Goal: Communication & Community: Answer question/provide support

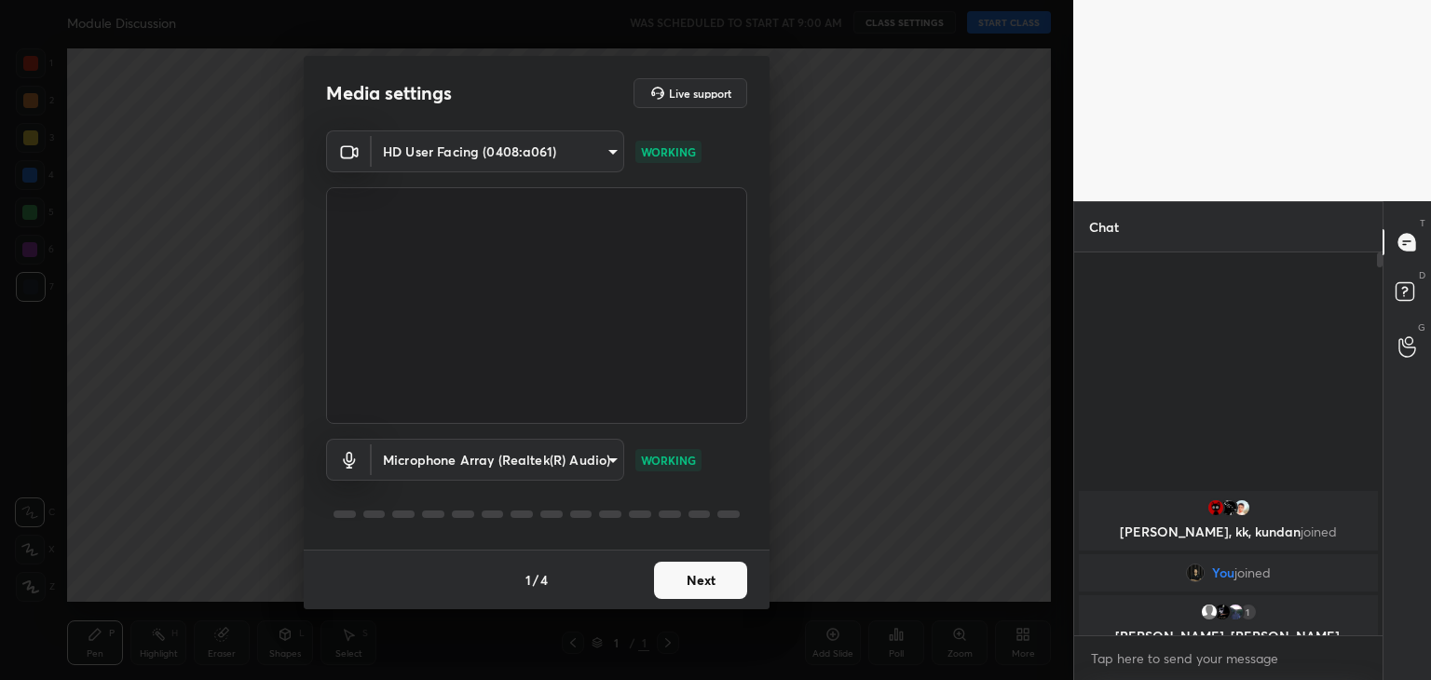
click at [697, 579] on button "Next" at bounding box center [700, 580] width 93 height 37
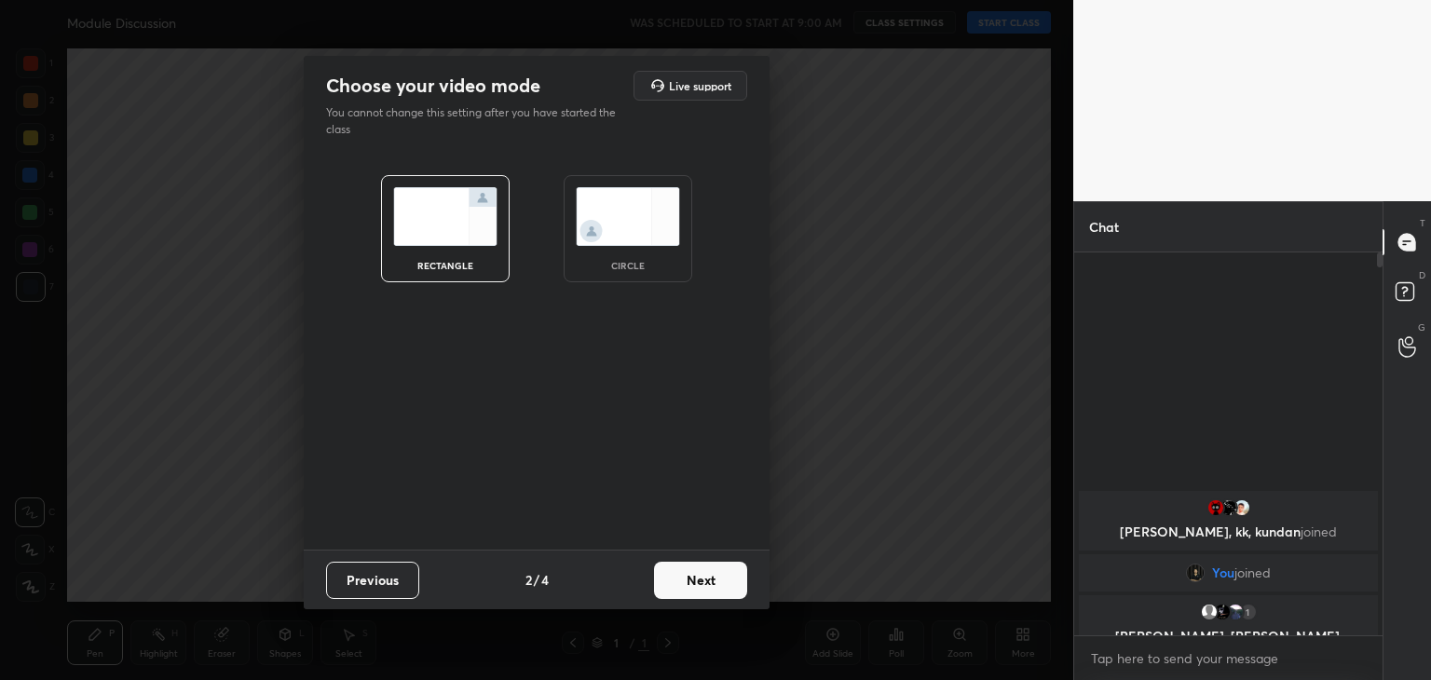
click at [692, 570] on button "Next" at bounding box center [700, 580] width 93 height 37
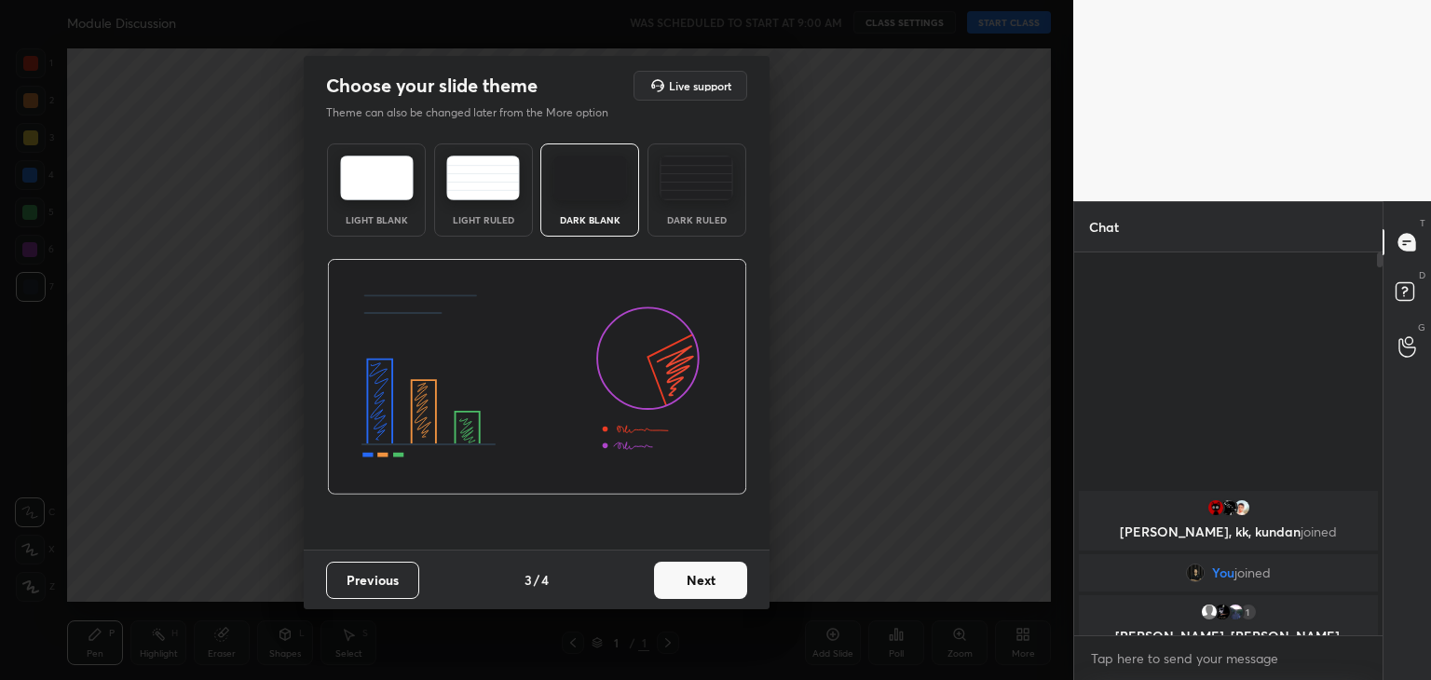
click at [707, 580] on button "Next" at bounding box center [700, 580] width 93 height 37
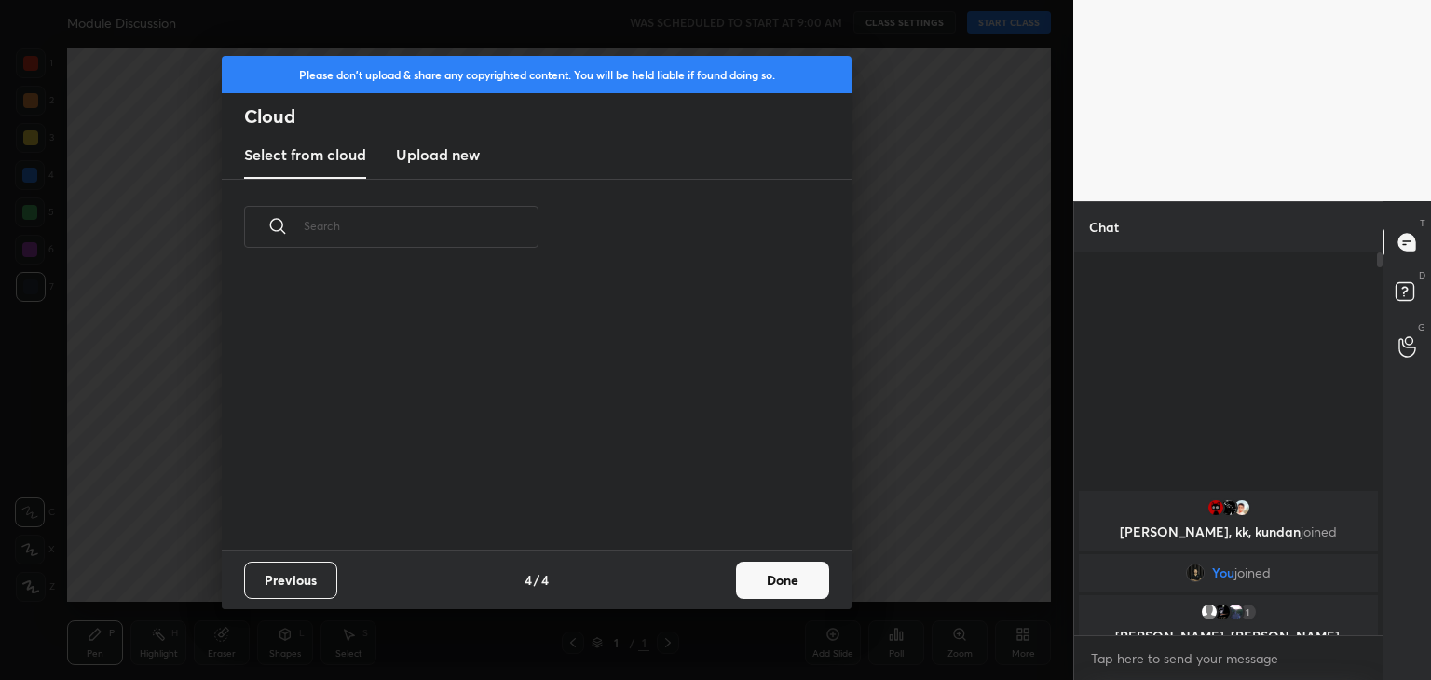
click at [707, 580] on div "Previous 4 / 4 Done" at bounding box center [537, 580] width 630 height 60
click at [775, 582] on button "Done" at bounding box center [782, 580] width 93 height 37
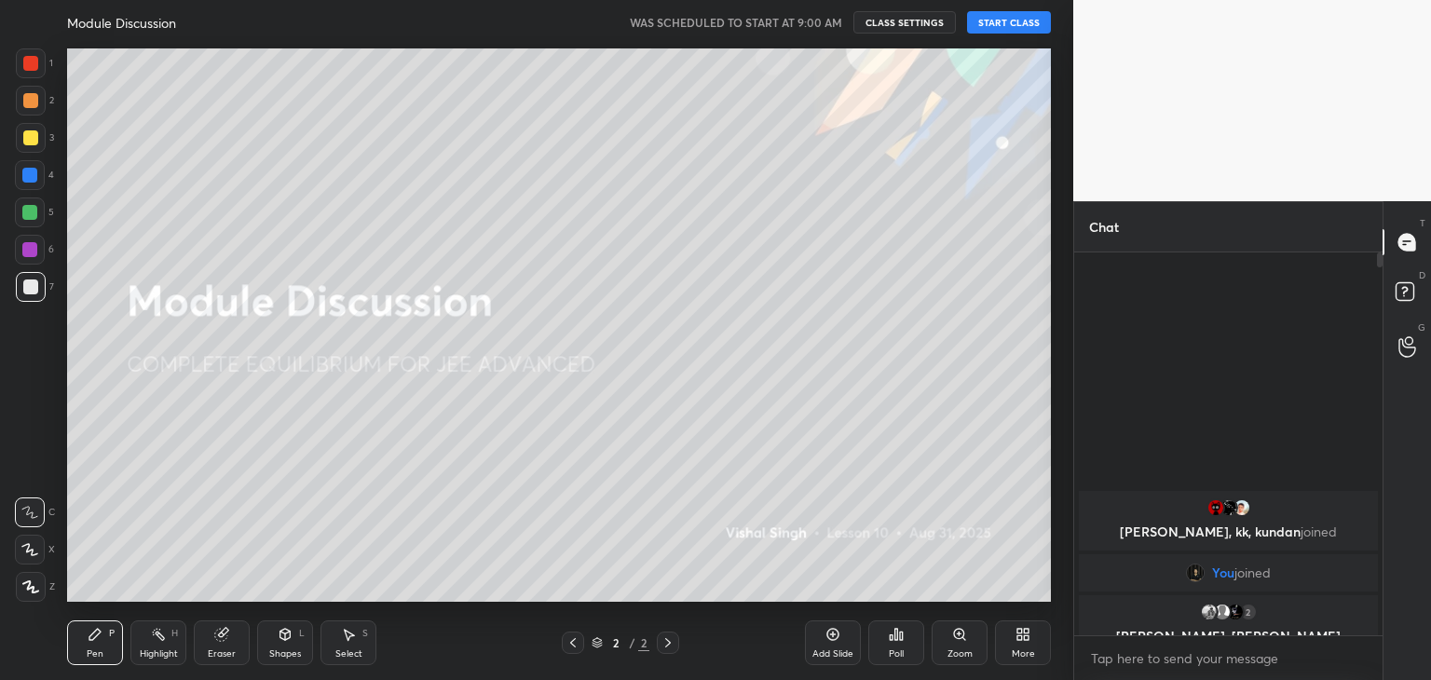
click at [991, 27] on button "START CLASS" at bounding box center [1009, 22] width 84 height 22
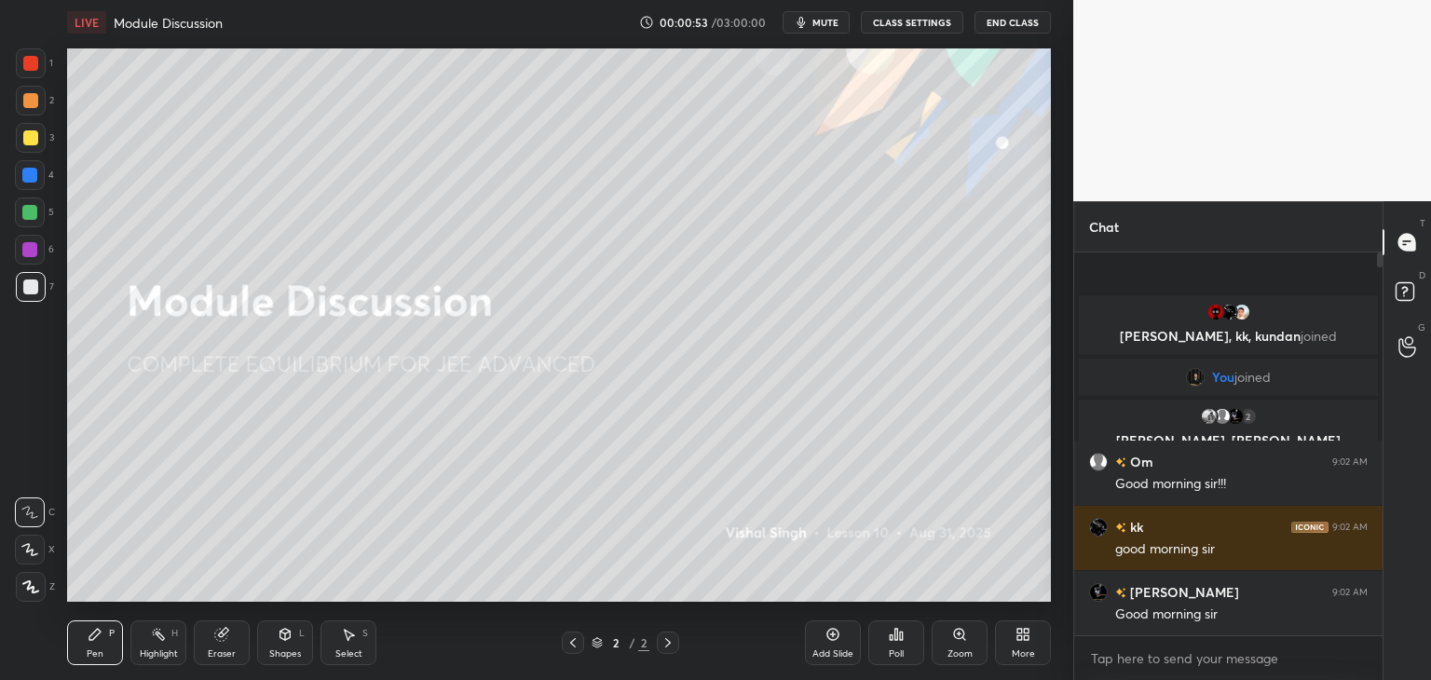
click at [1023, 632] on icon at bounding box center [1023, 634] width 15 height 15
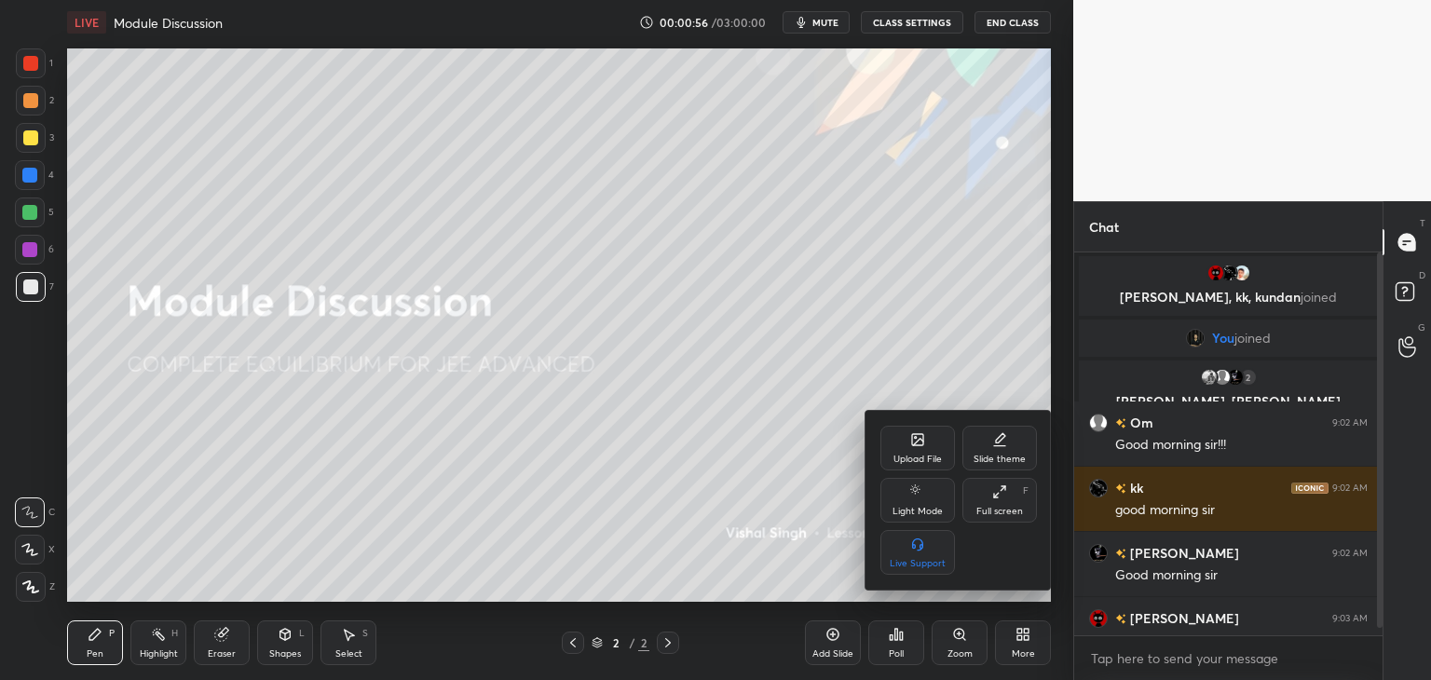
click at [923, 444] on icon at bounding box center [917, 439] width 11 height 11
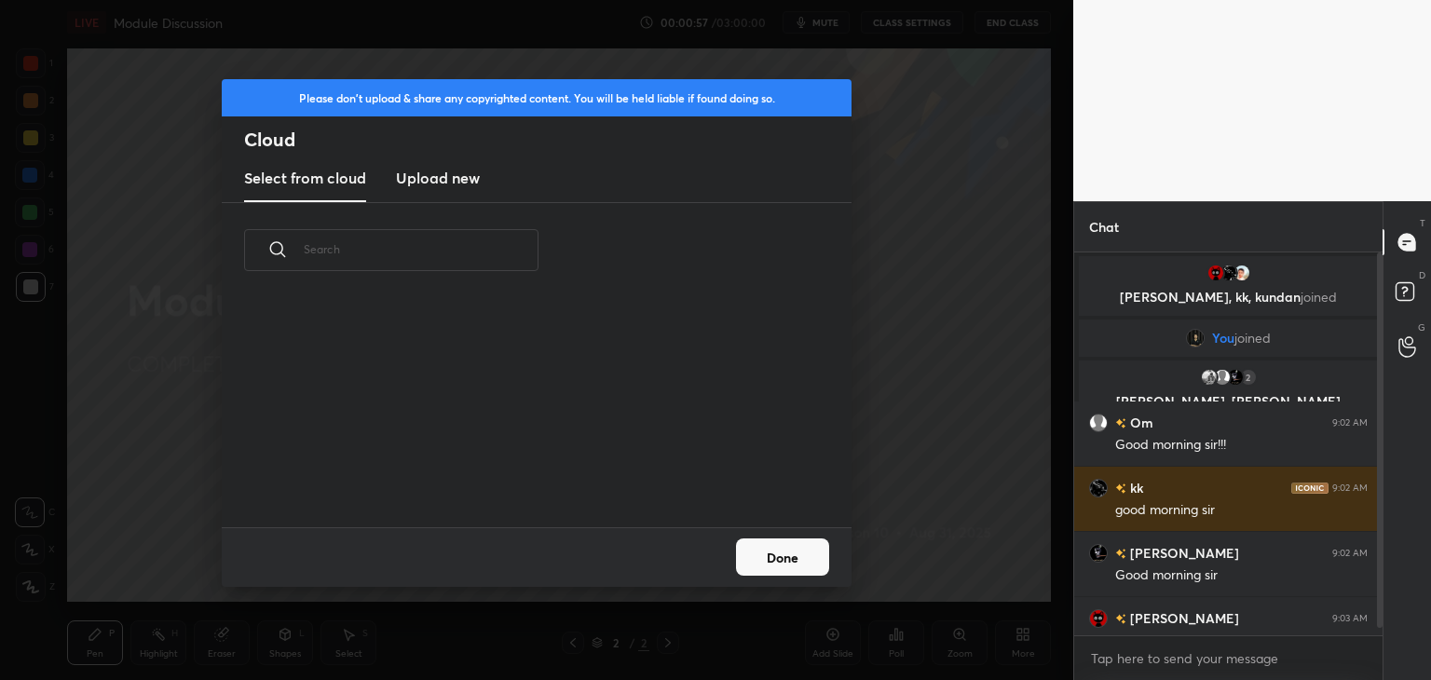
scroll to position [229, 598]
click at [463, 187] on h3 "Upload new" at bounding box center [438, 178] width 84 height 22
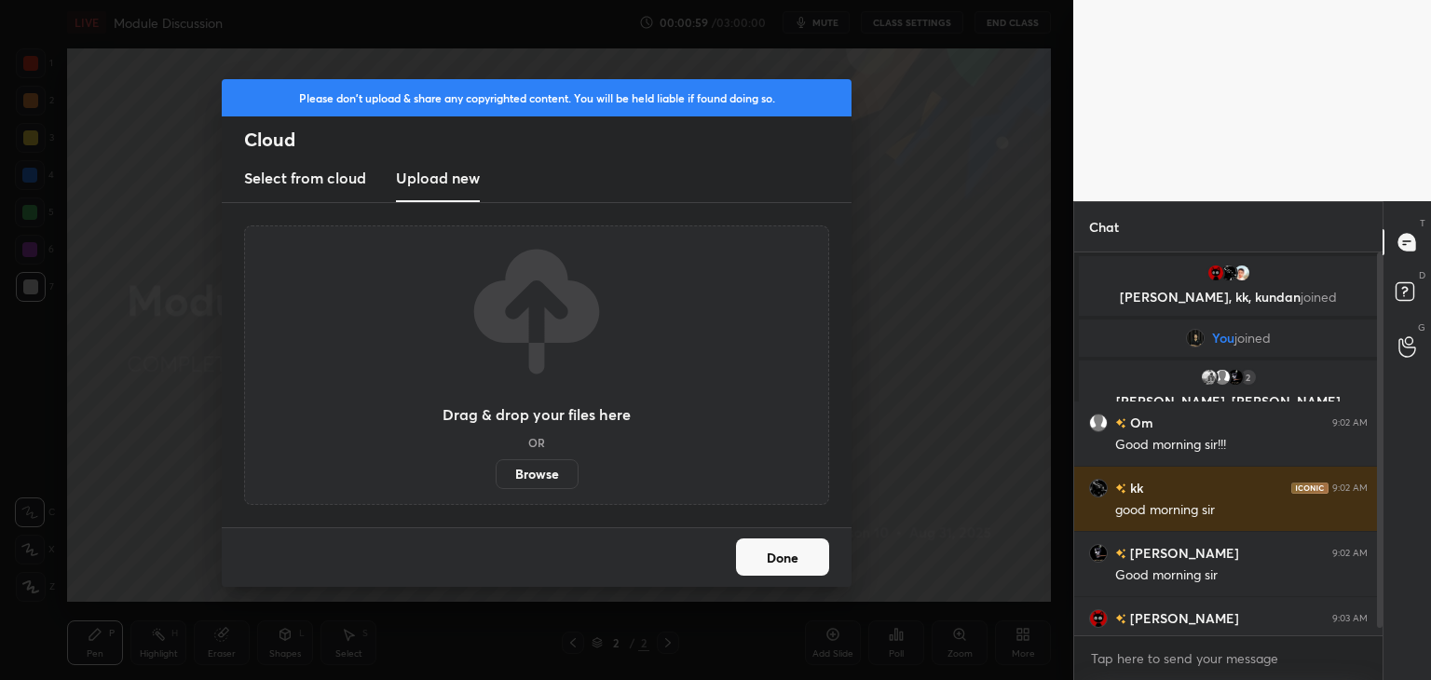
click at [536, 471] on label "Browse" at bounding box center [537, 474] width 83 height 30
click at [496, 471] on input "Browse" at bounding box center [496, 474] width 0 height 30
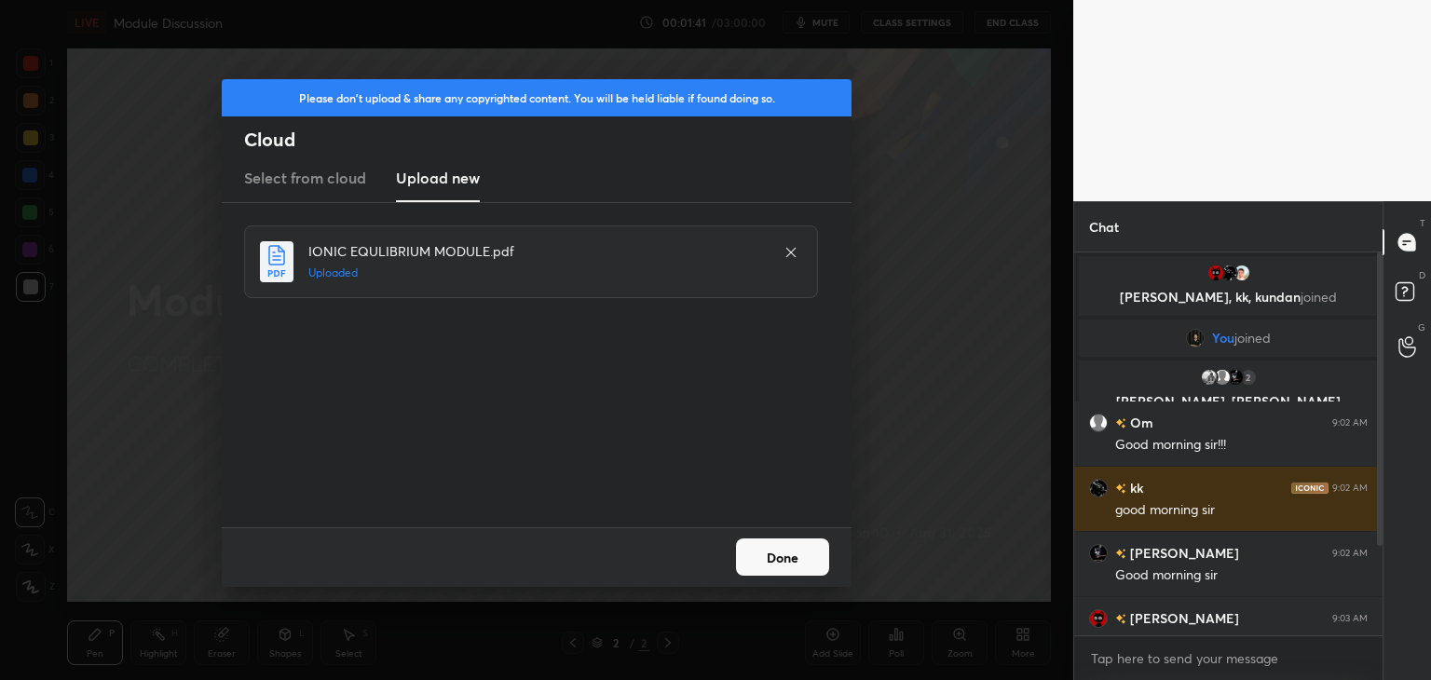
scroll to position [17, 0]
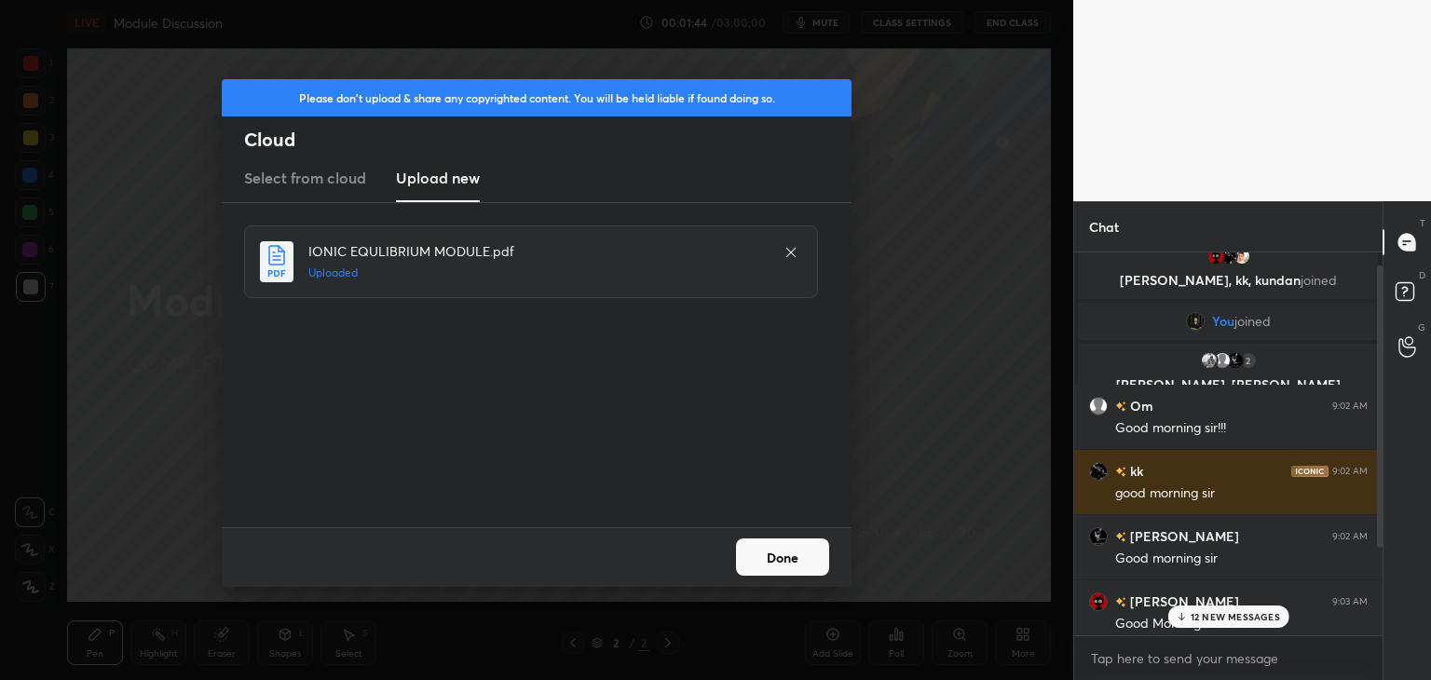
click at [1246, 619] on p "12 NEW MESSAGES" at bounding box center [1235, 616] width 89 height 11
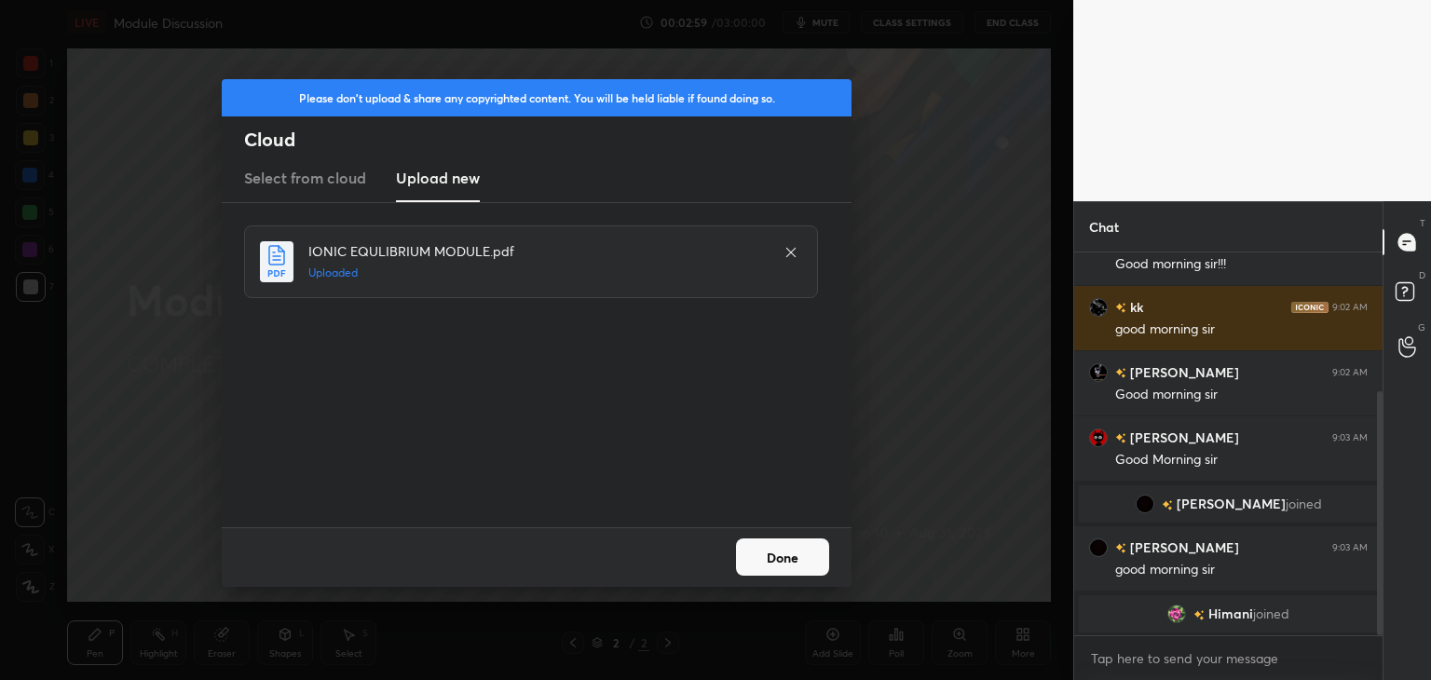
scroll to position [283, 0]
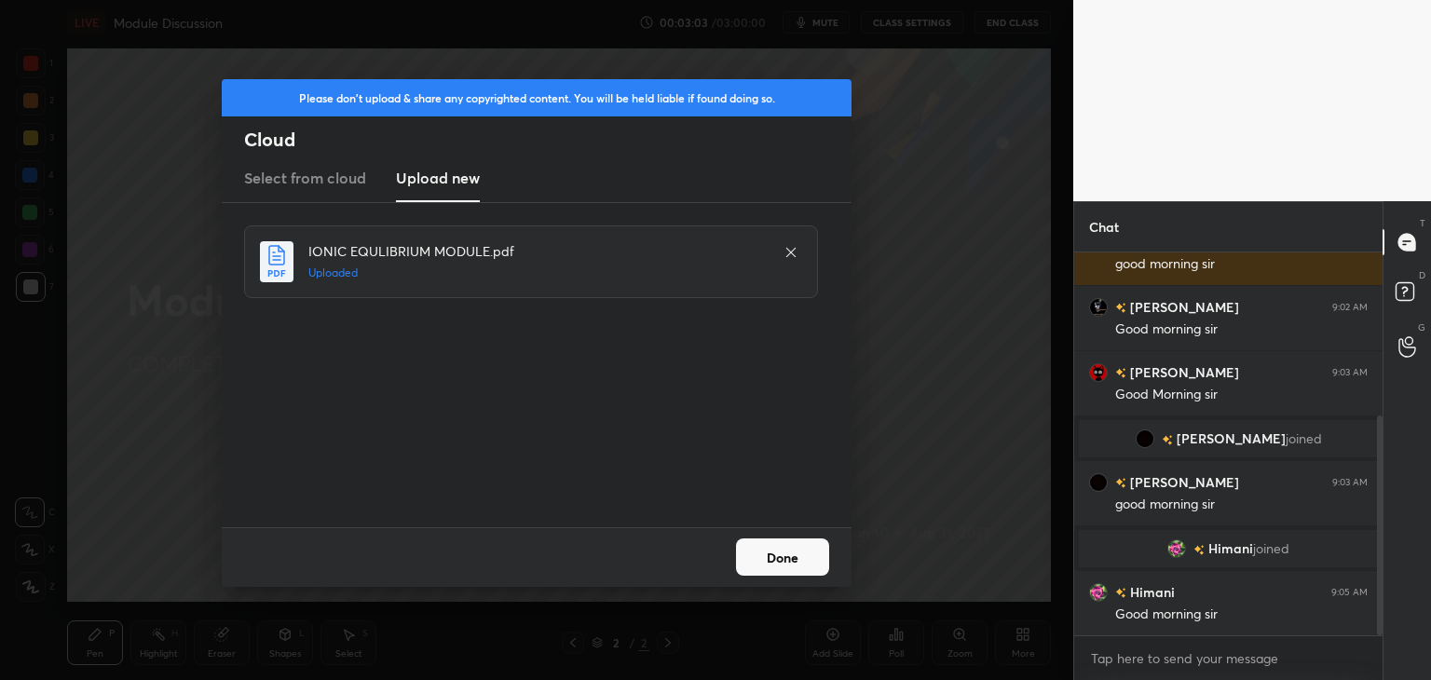
click at [772, 557] on button "Done" at bounding box center [782, 557] width 93 height 37
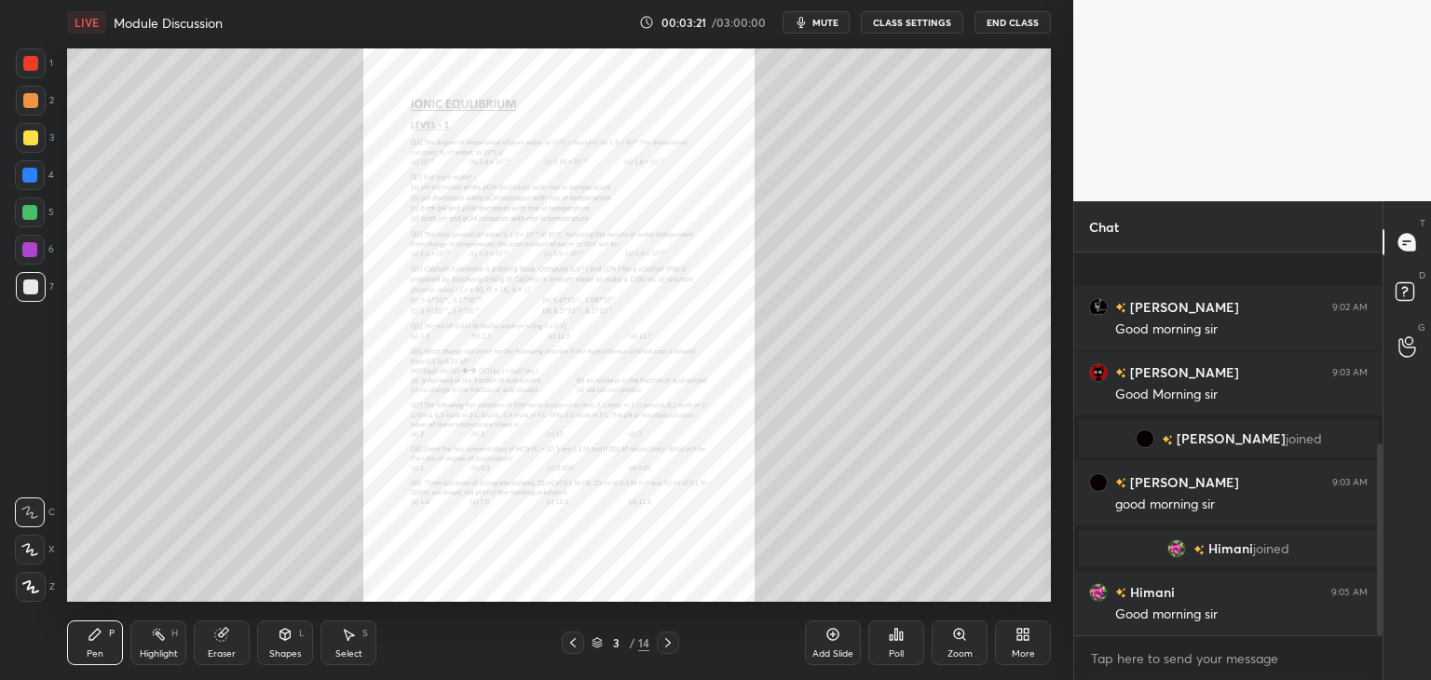
scroll to position [382, 0]
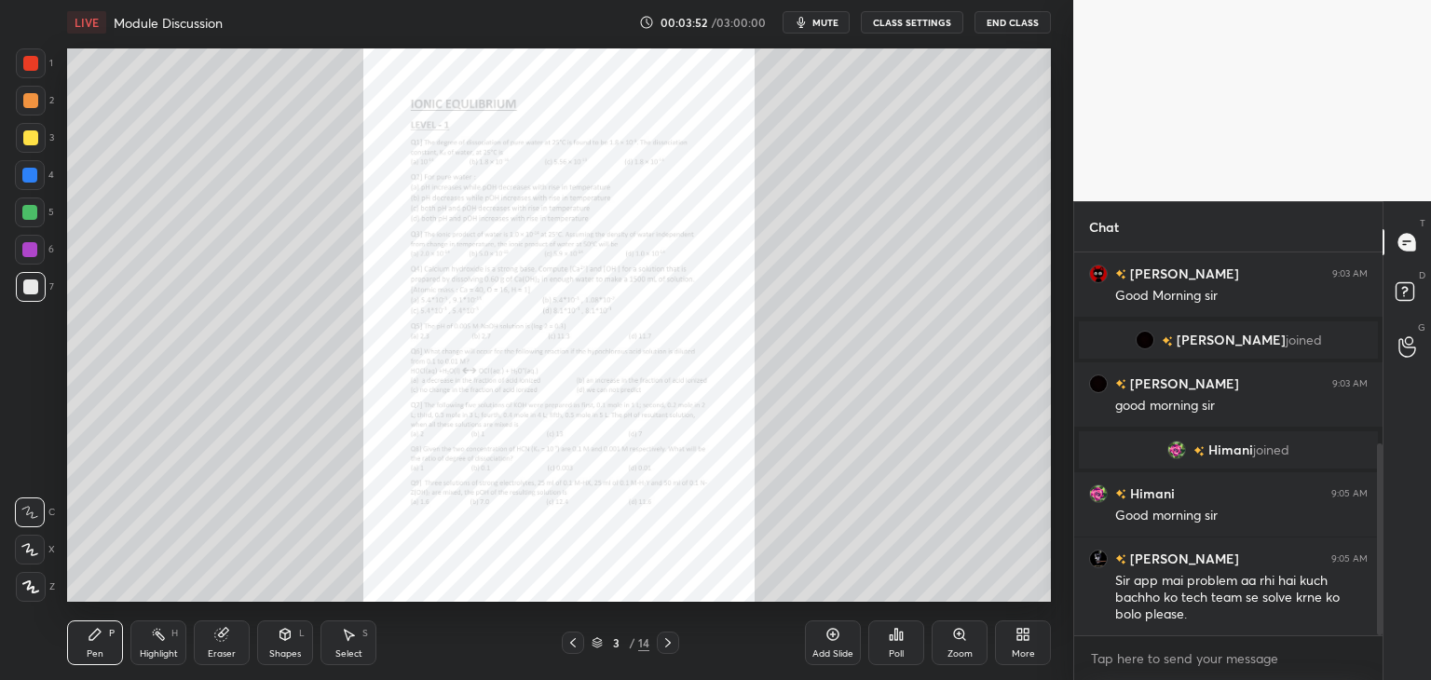
click at [36, 62] on div at bounding box center [30, 63] width 15 height 15
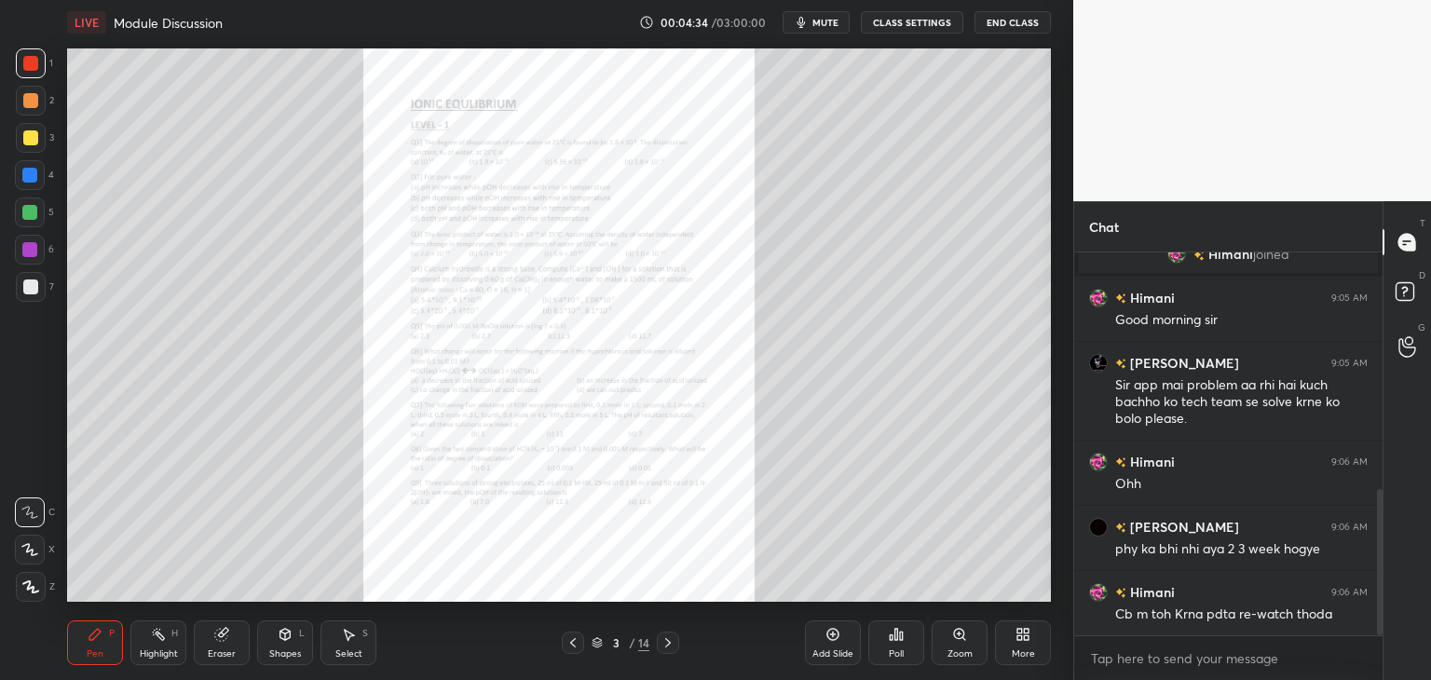
scroll to position [622, 0]
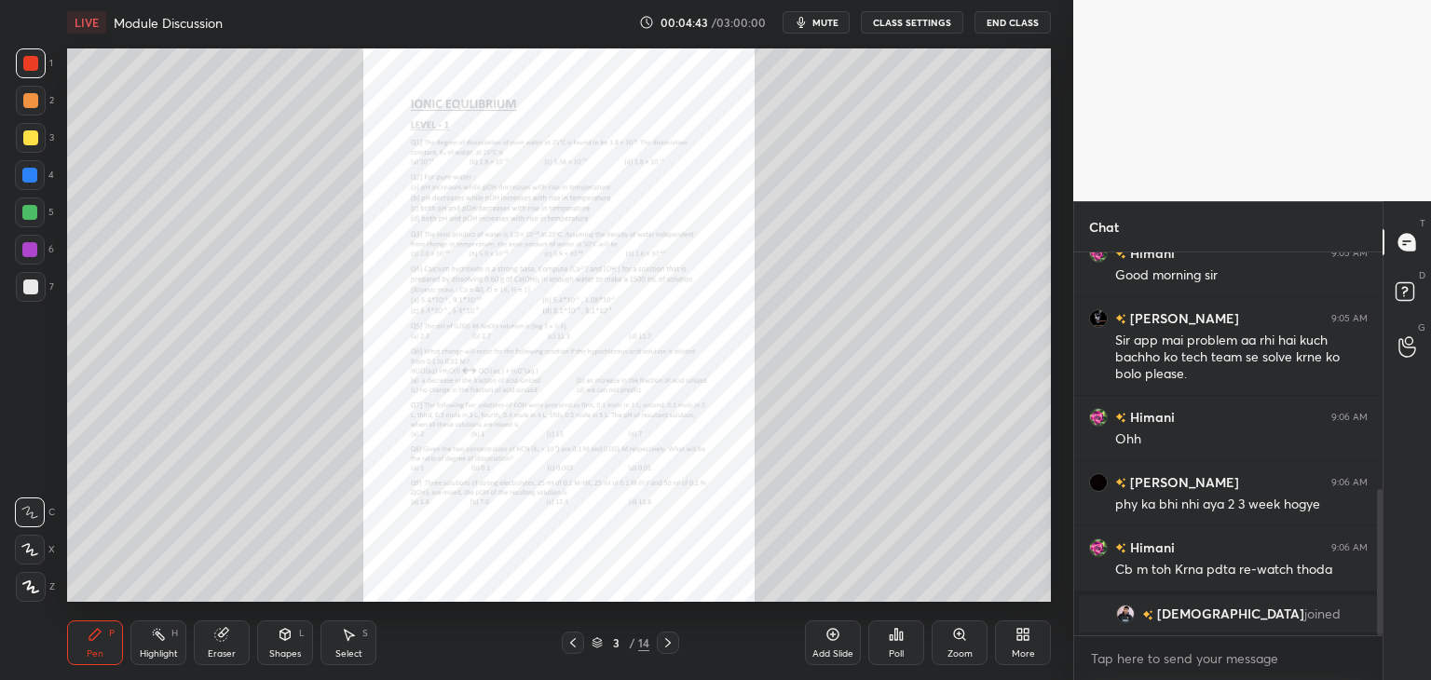
click at [341, 635] on icon at bounding box center [348, 634] width 15 height 15
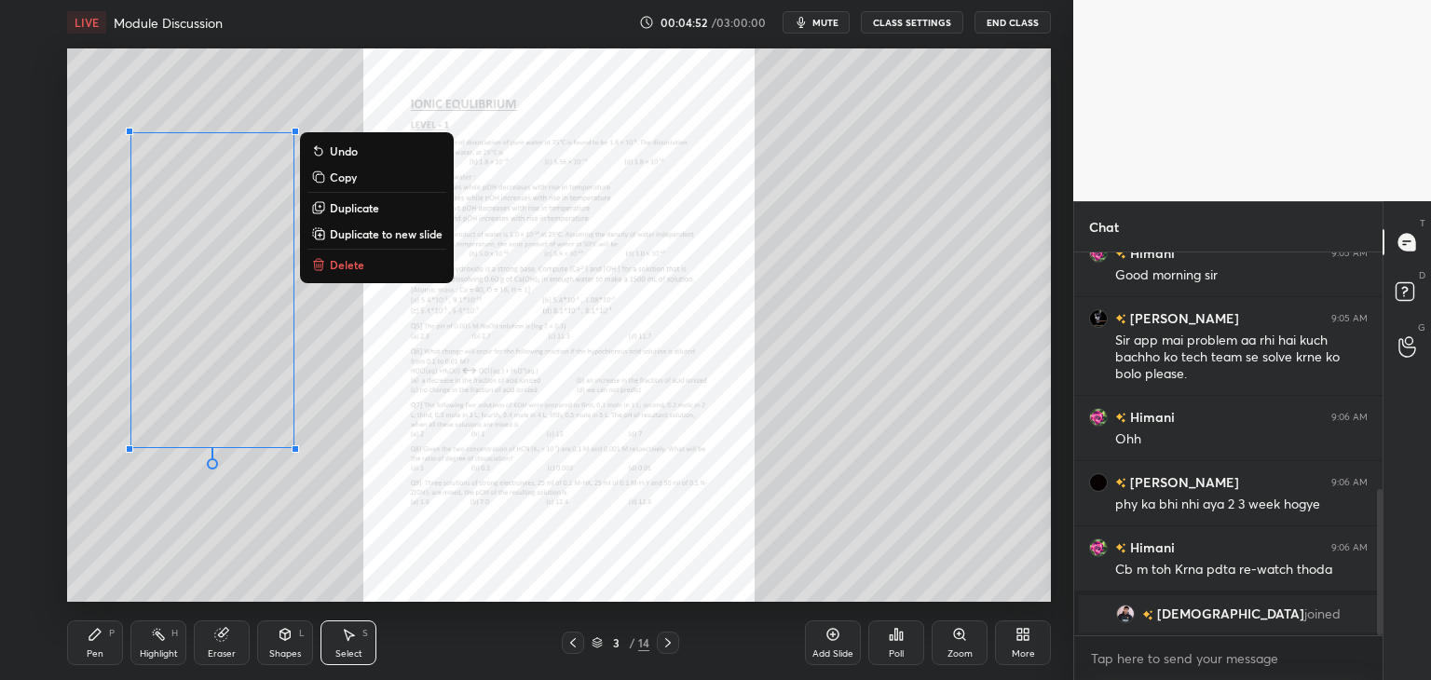
click at [341, 263] on p "Delete" at bounding box center [347, 264] width 34 height 15
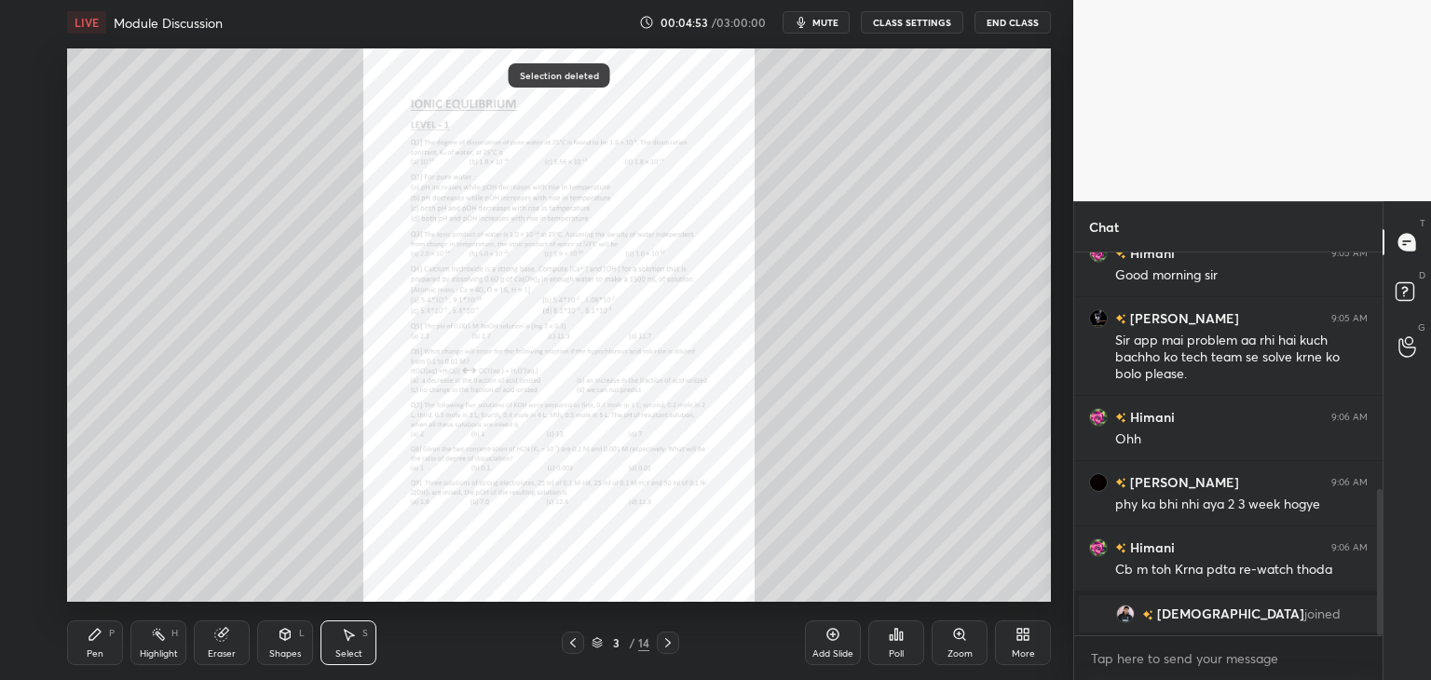
click at [110, 631] on div "P" at bounding box center [112, 633] width 6 height 9
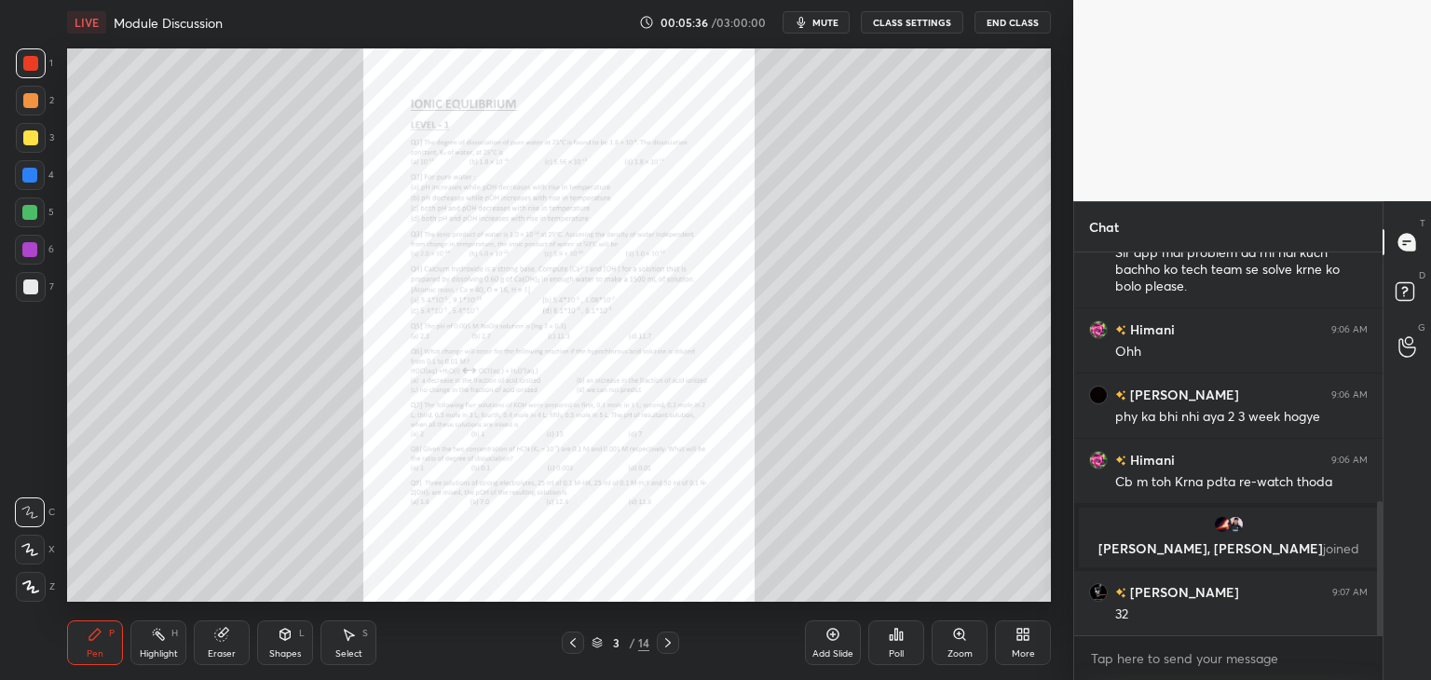
scroll to position [775, 0]
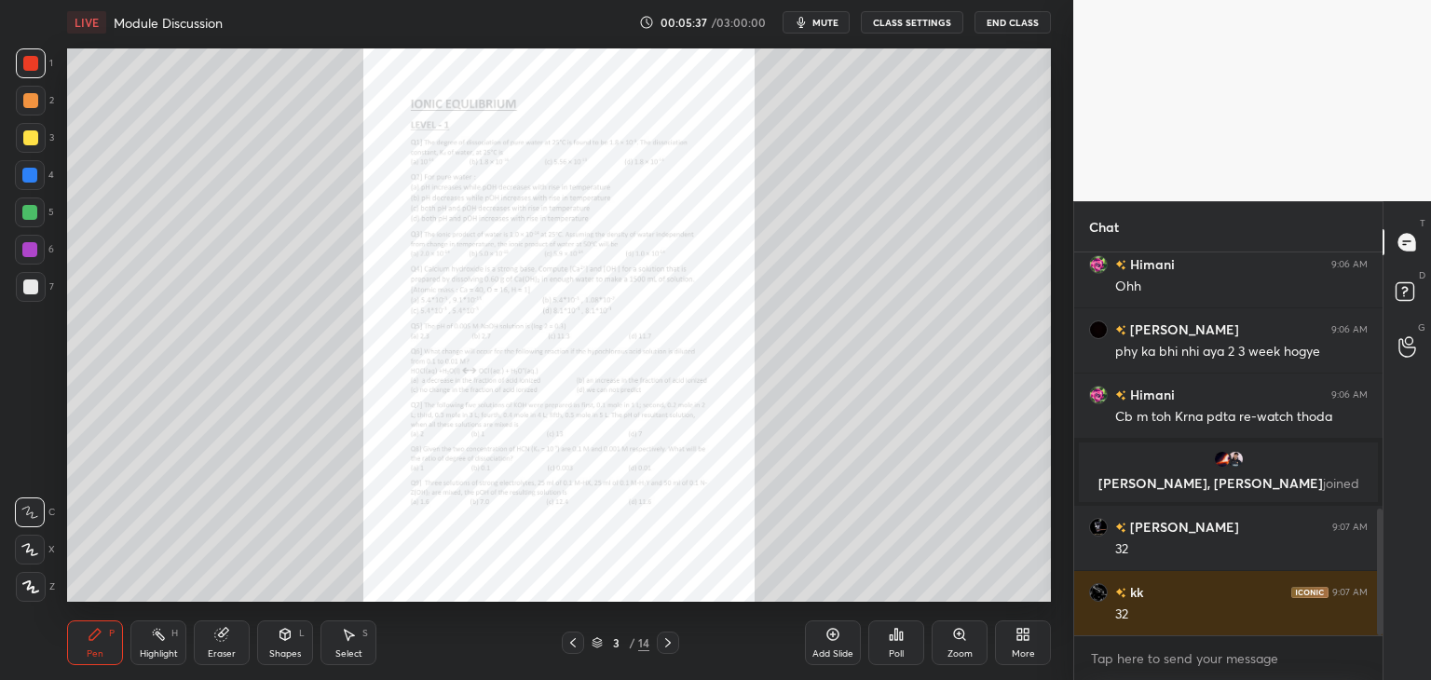
click at [671, 636] on icon at bounding box center [668, 643] width 15 height 15
click at [665, 637] on icon at bounding box center [668, 643] width 15 height 15
click at [666, 638] on icon at bounding box center [668, 643] width 15 height 15
click at [662, 645] on icon at bounding box center [668, 643] width 15 height 15
click at [954, 644] on div "Zoom" at bounding box center [960, 643] width 56 height 45
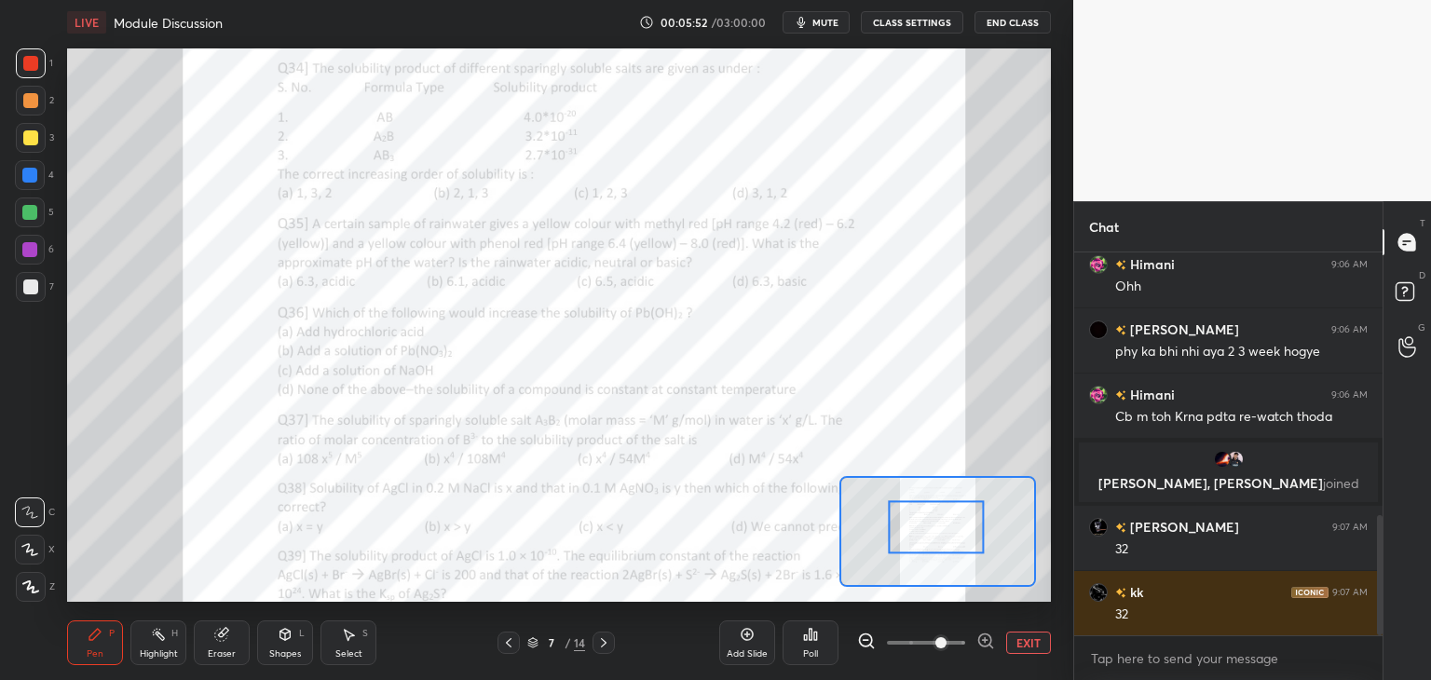
scroll to position [841, 0]
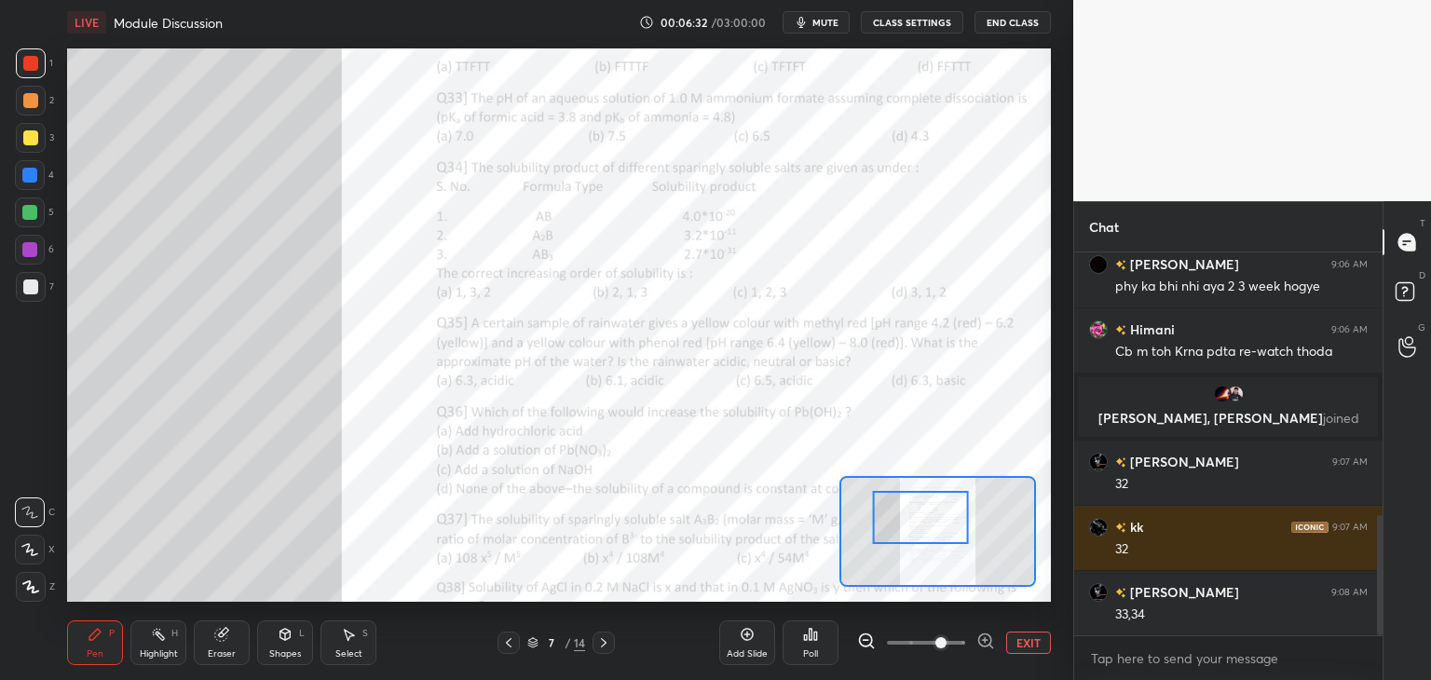
click at [340, 643] on div "Select S" at bounding box center [349, 643] width 56 height 45
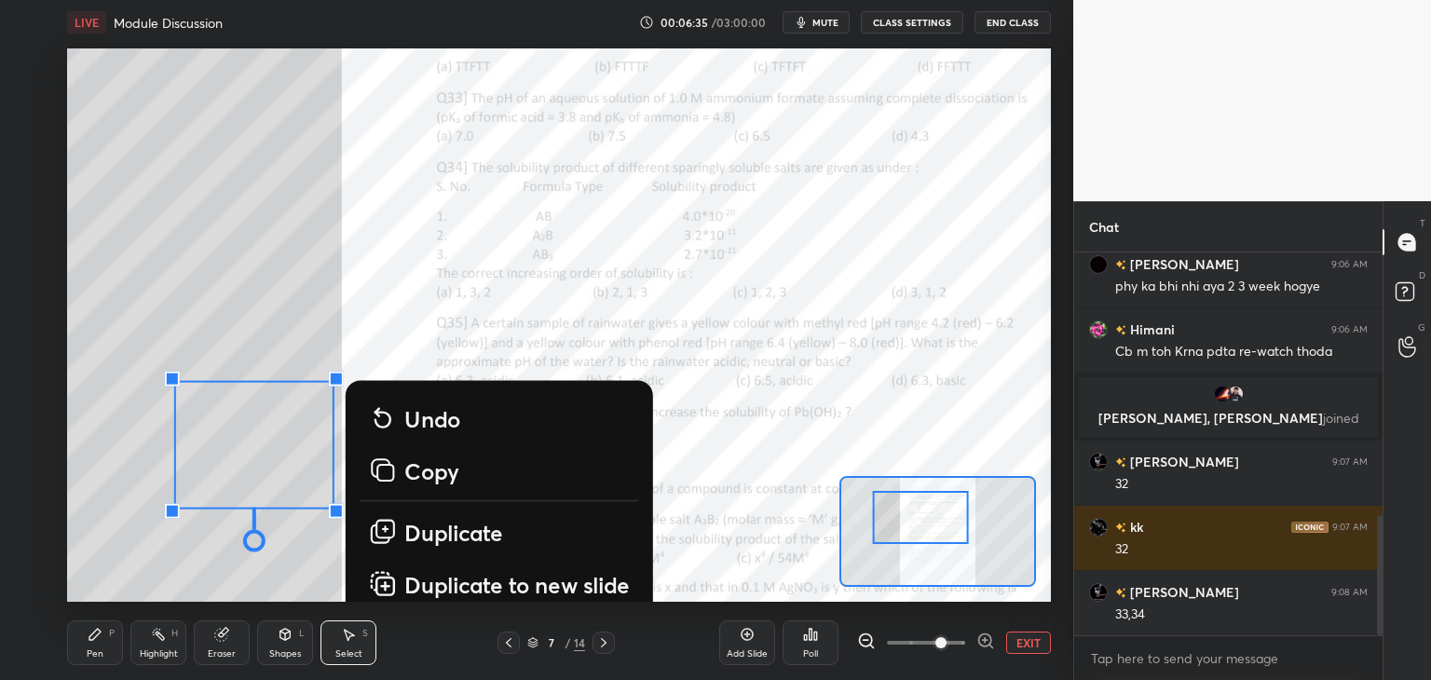
click at [1018, 643] on button "EXIT" at bounding box center [1028, 643] width 45 height 22
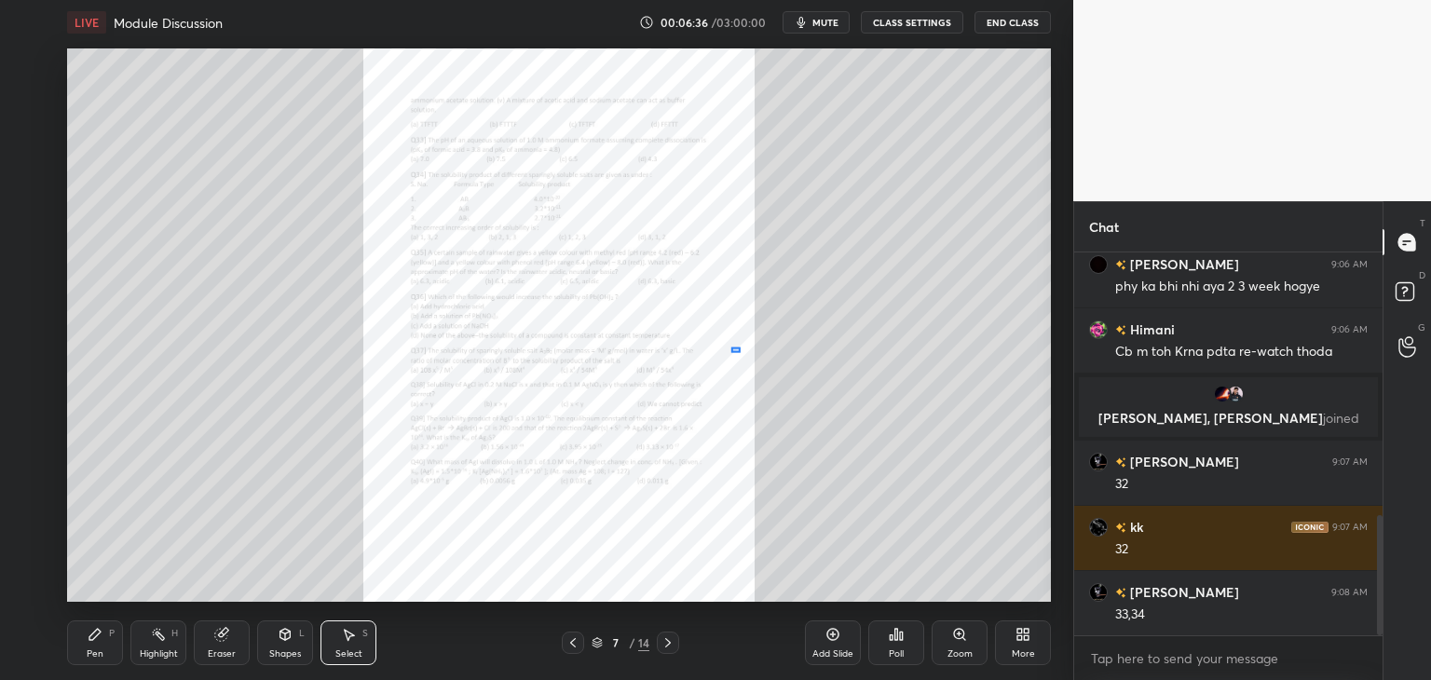
click at [731, 347] on div "0 ° Undo Copy Duplicate Duplicate to new slide Delete" at bounding box center [733, 468] width 1968 height 1107
click at [343, 445] on div "0 ° Undo Copy Duplicate Duplicate to new slide Delete" at bounding box center [733, 468] width 1968 height 1107
click at [227, 649] on div "Eraser" at bounding box center [222, 653] width 28 height 9
click at [32, 543] on icon at bounding box center [29, 550] width 15 height 16
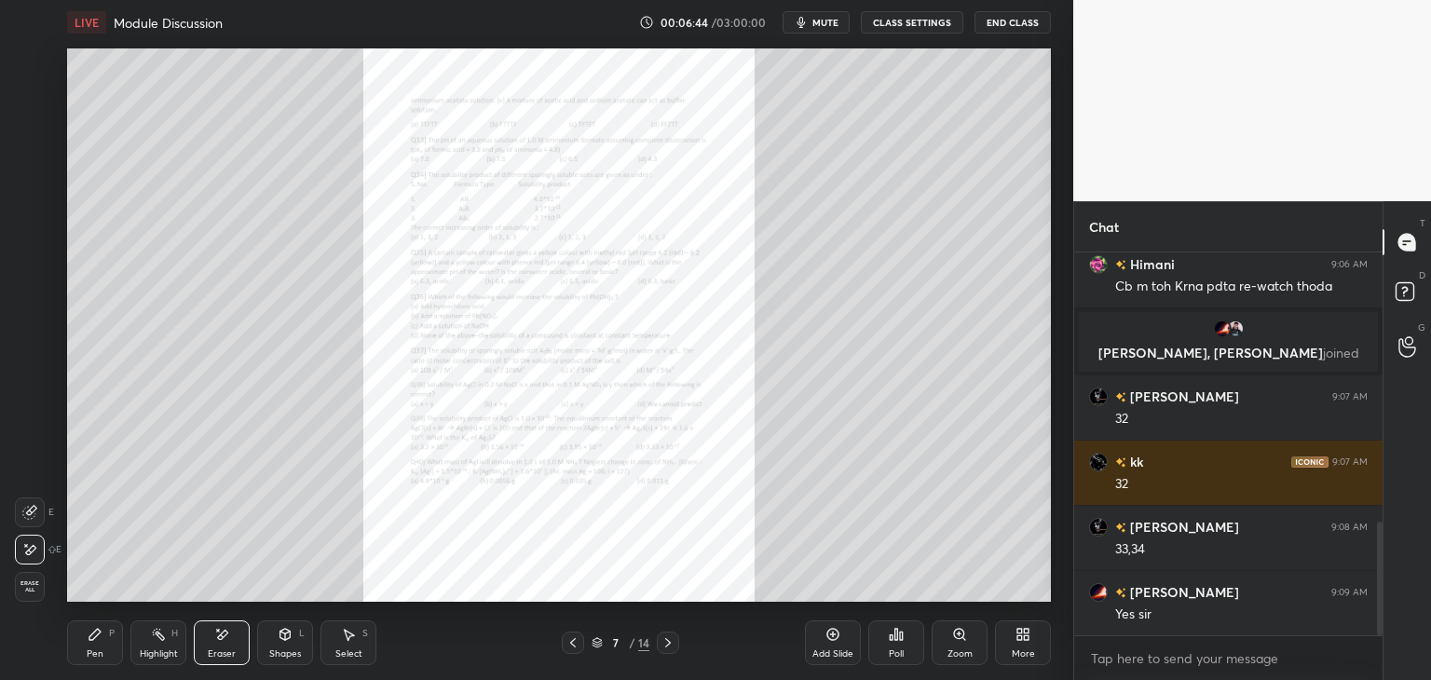
click at [96, 649] on div "Pen" at bounding box center [95, 653] width 17 height 9
click at [963, 637] on icon at bounding box center [964, 638] width 3 height 3
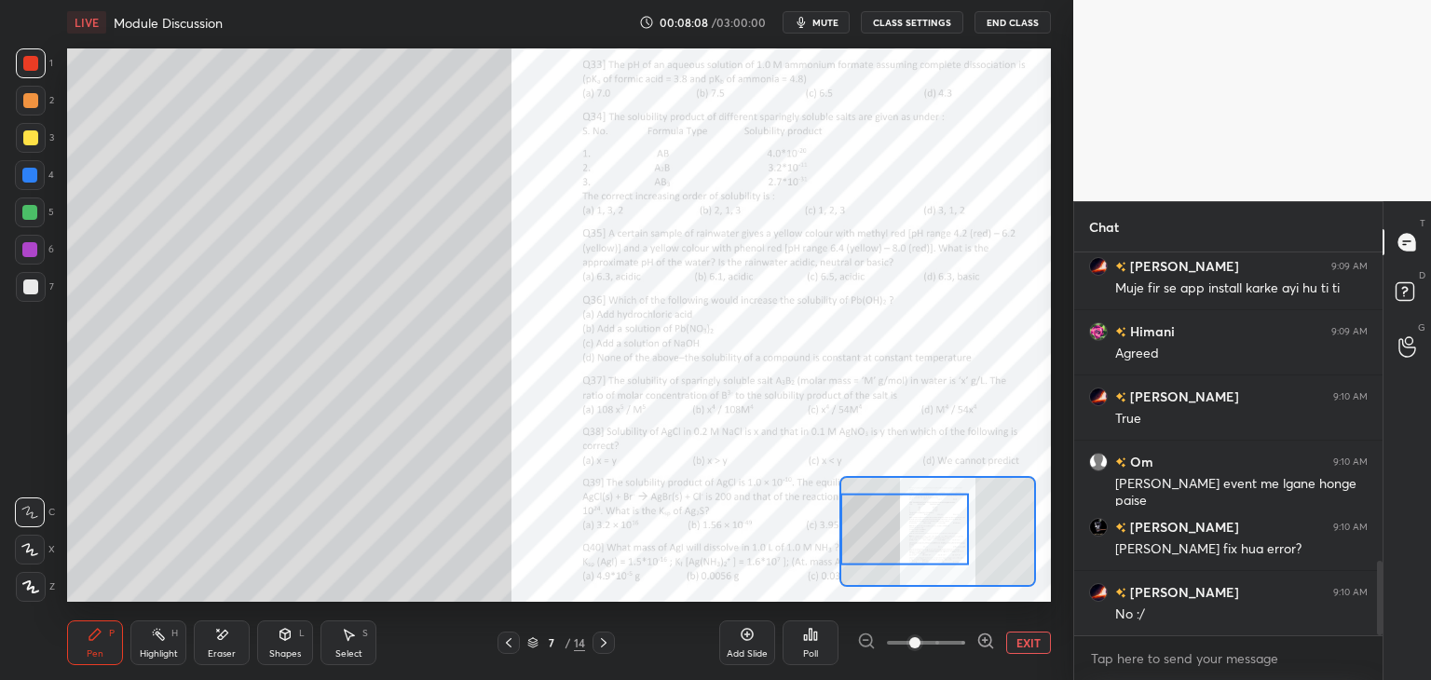
scroll to position [1592, 0]
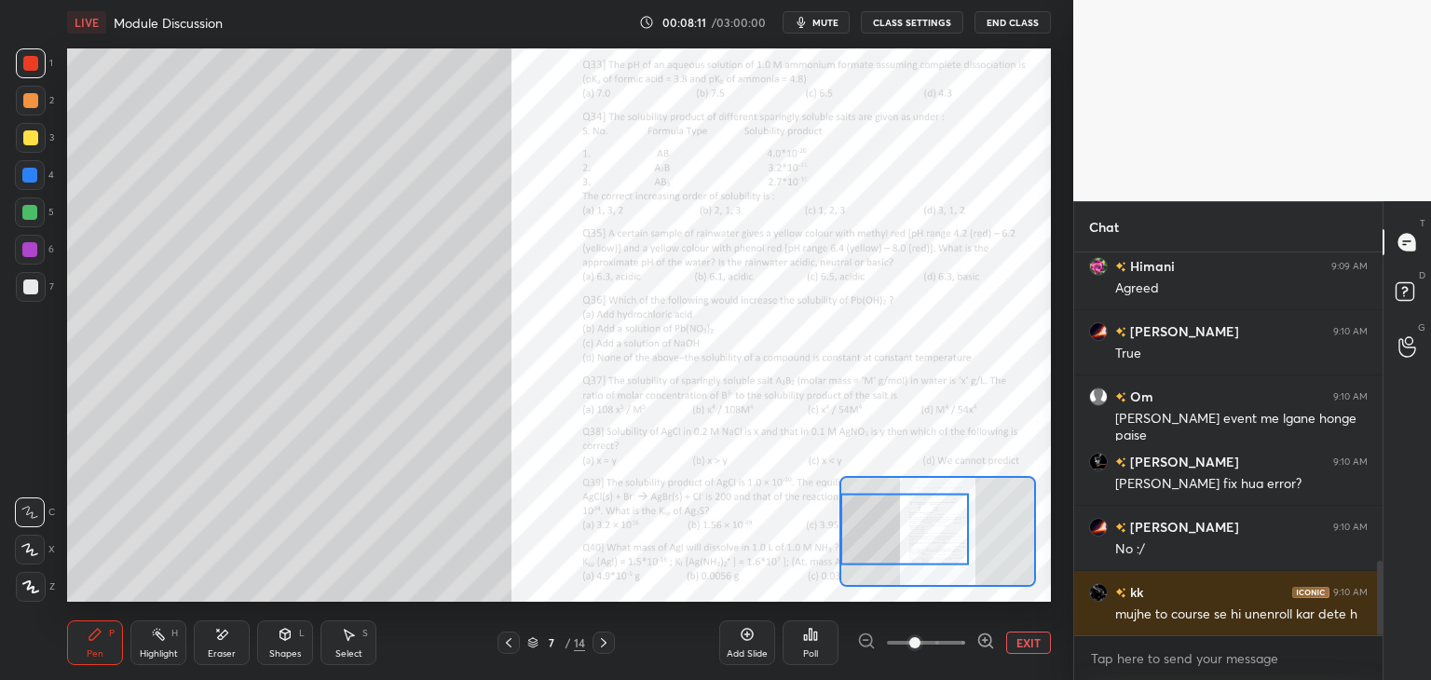
click at [353, 631] on icon at bounding box center [348, 634] width 15 height 15
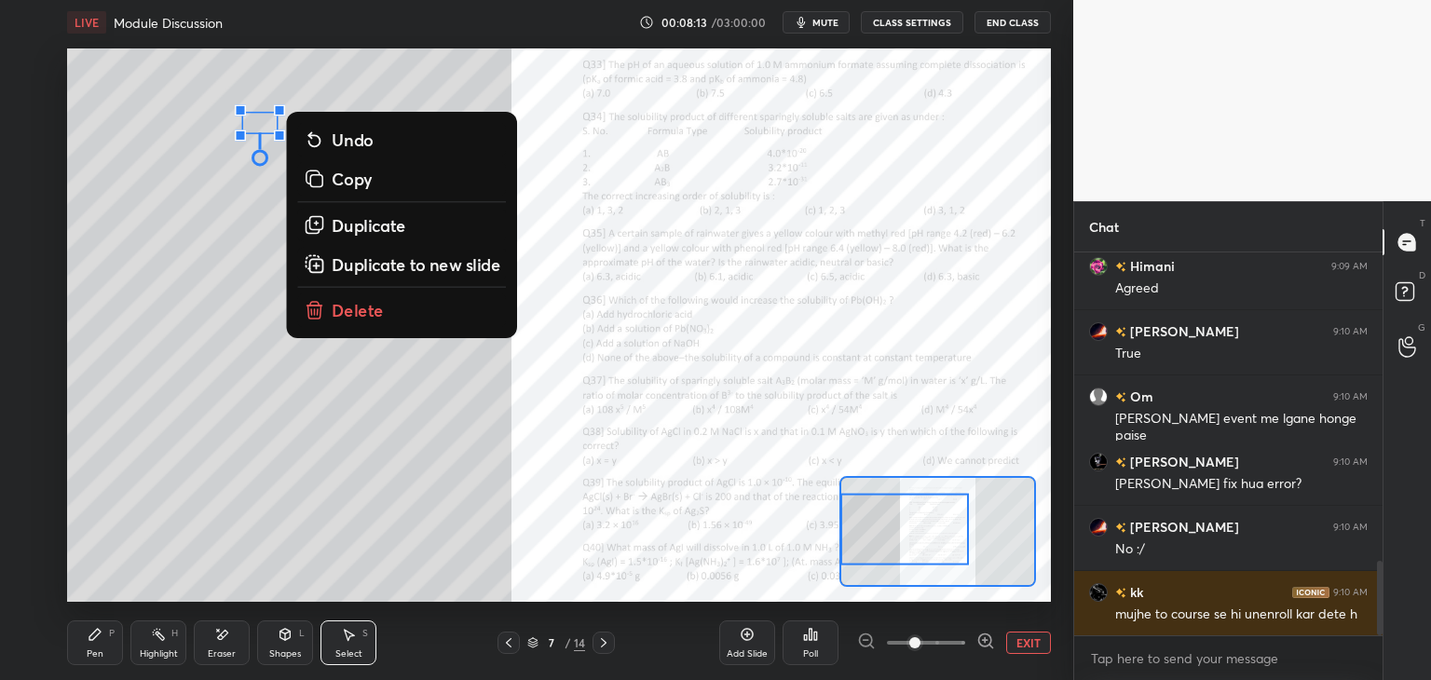
click at [362, 324] on button "Delete" at bounding box center [402, 310] width 209 height 34
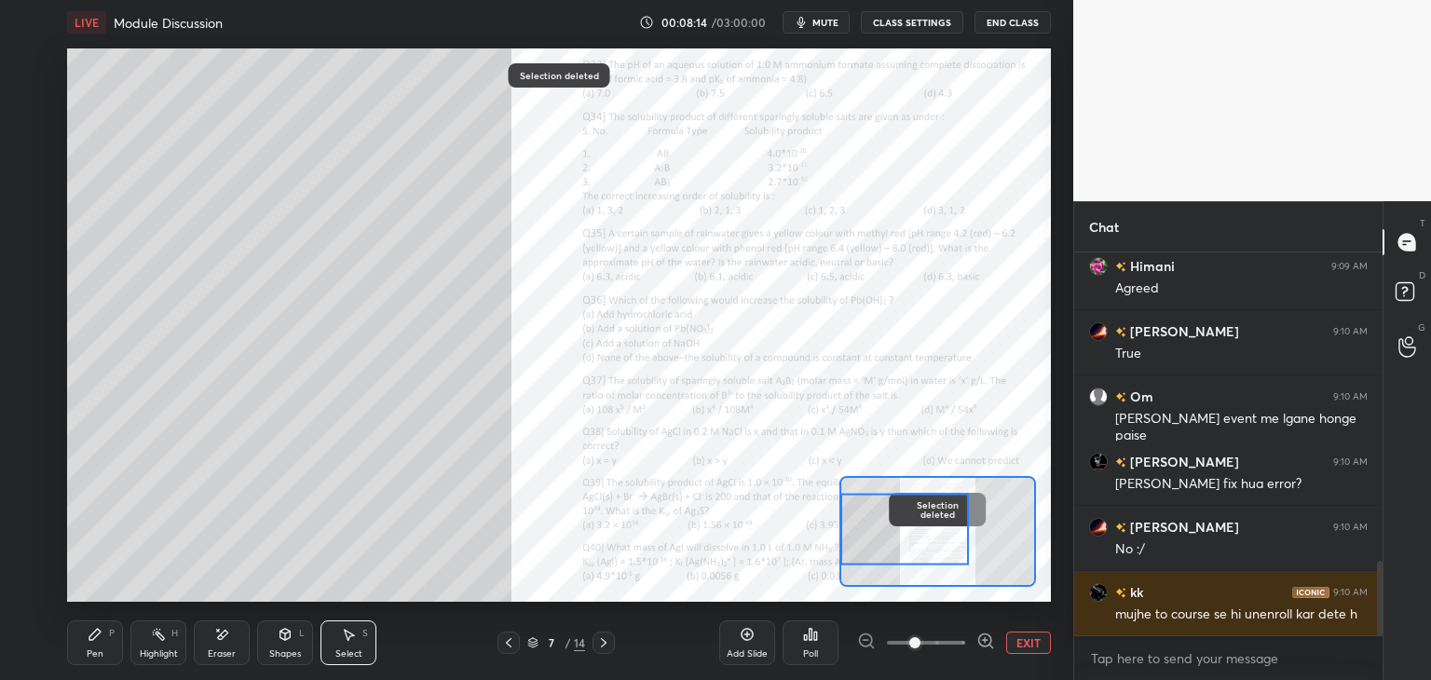
click at [89, 652] on div "Pen" at bounding box center [95, 653] width 17 height 9
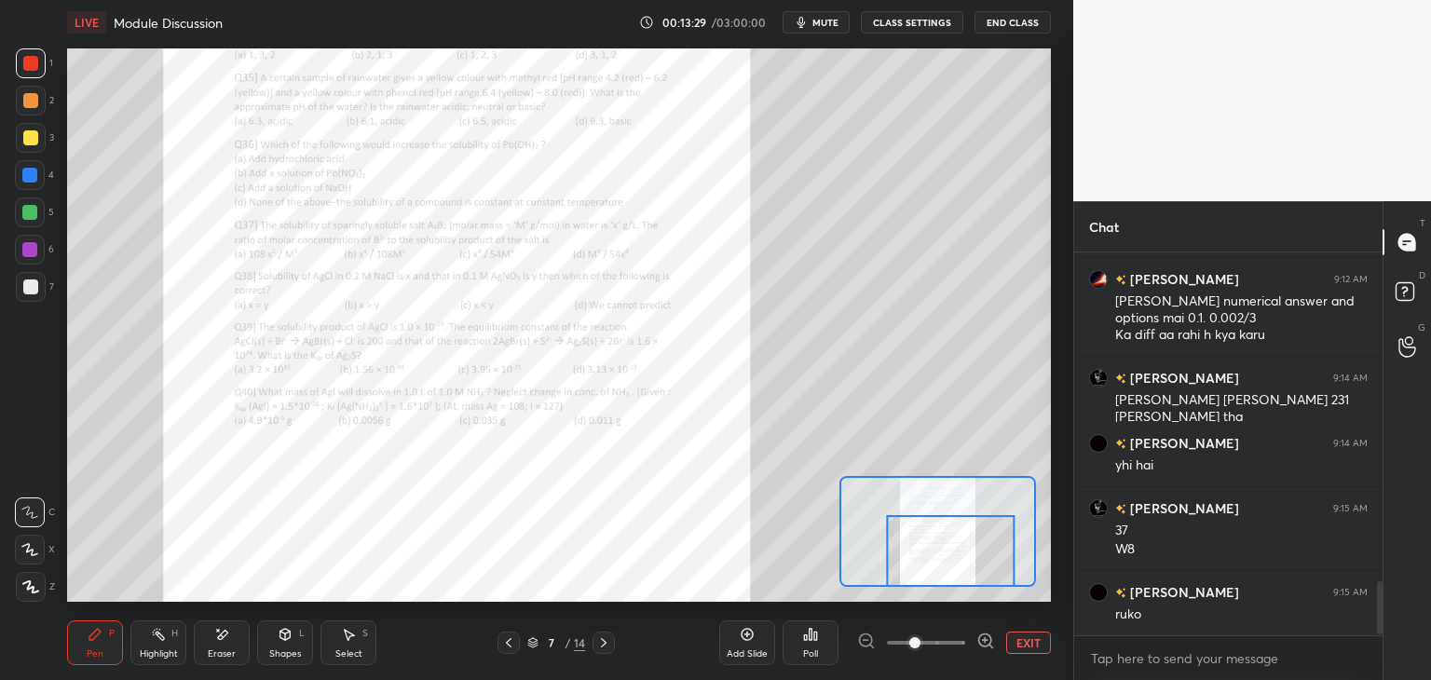
scroll to position [2417, 0]
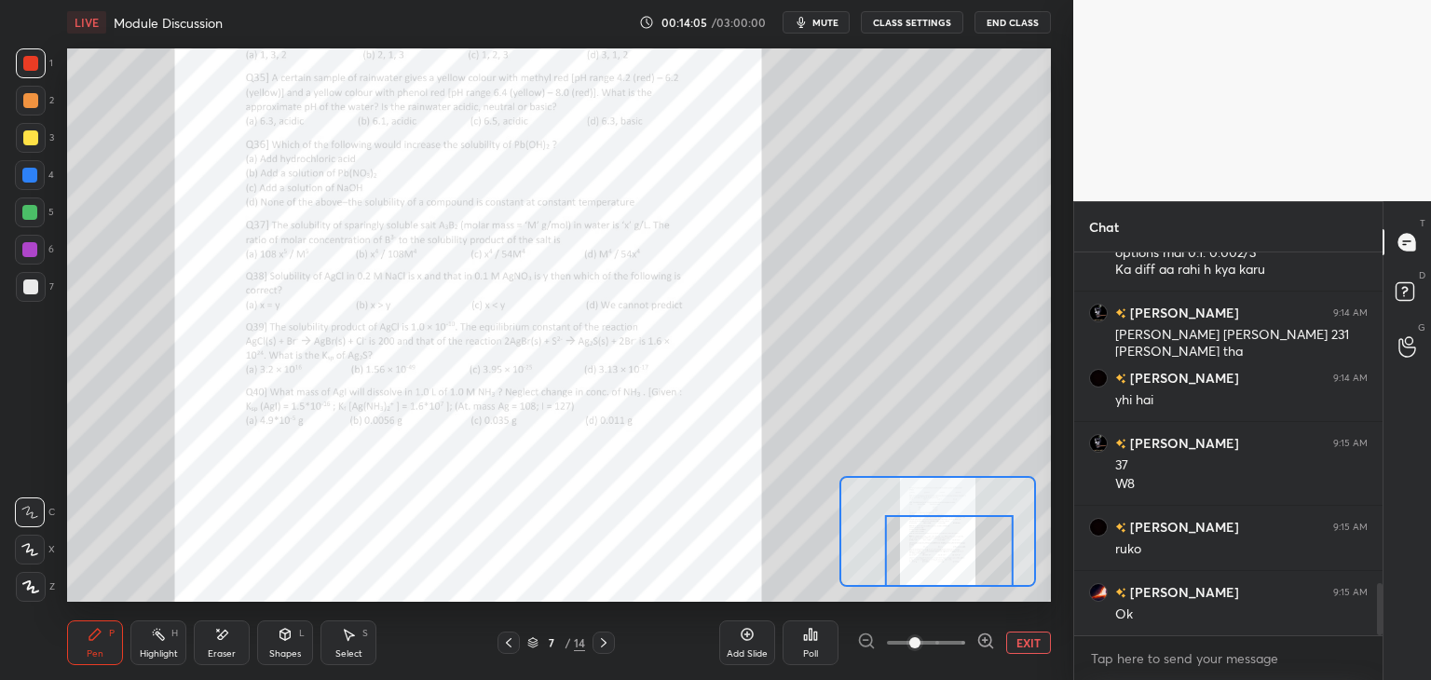
click at [749, 627] on icon at bounding box center [747, 634] width 15 height 15
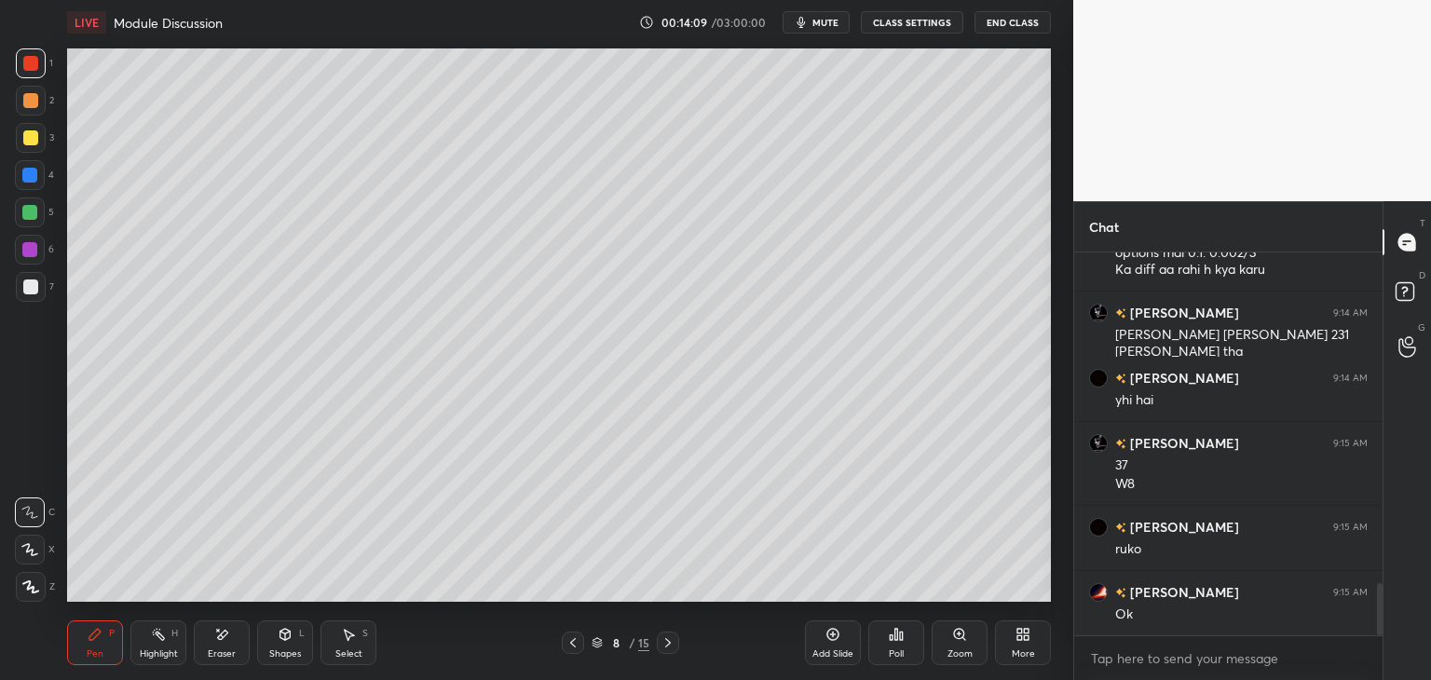
click at [570, 640] on icon at bounding box center [573, 643] width 15 height 15
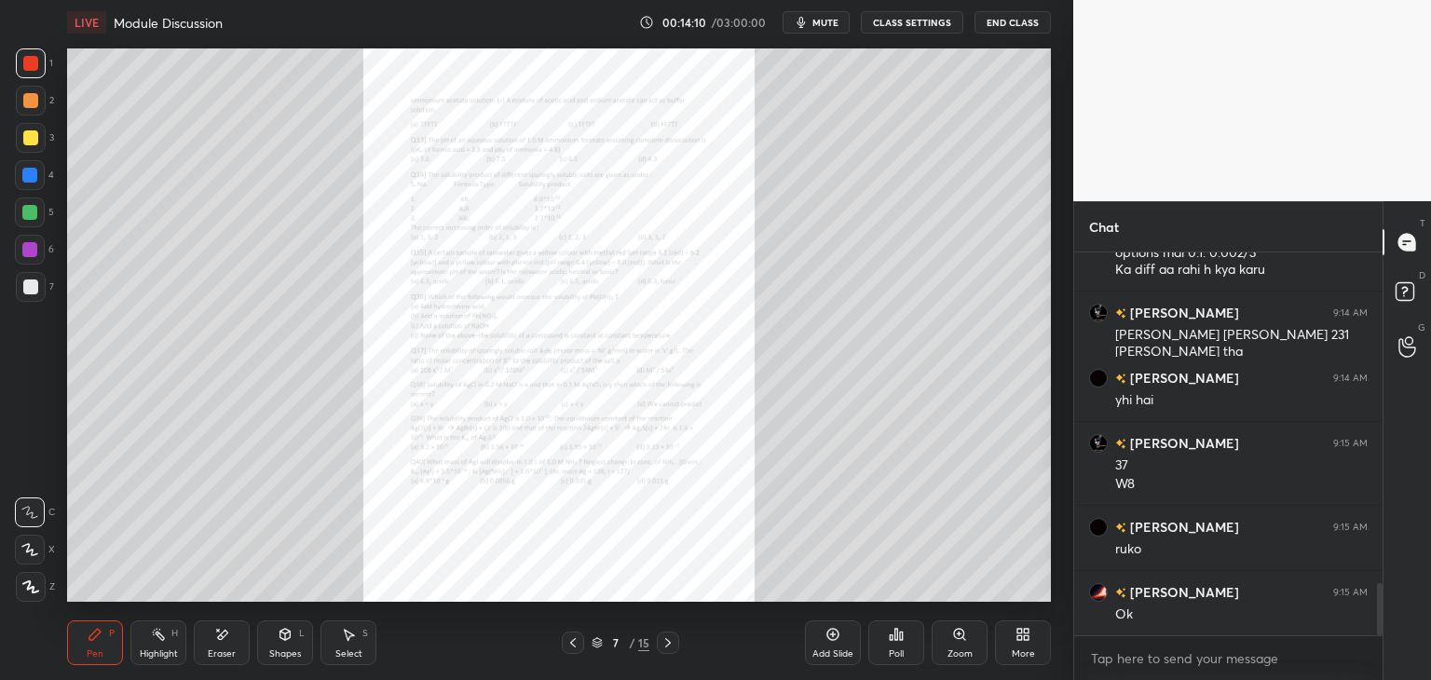
click at [949, 635] on div "Zoom" at bounding box center [960, 643] width 56 height 45
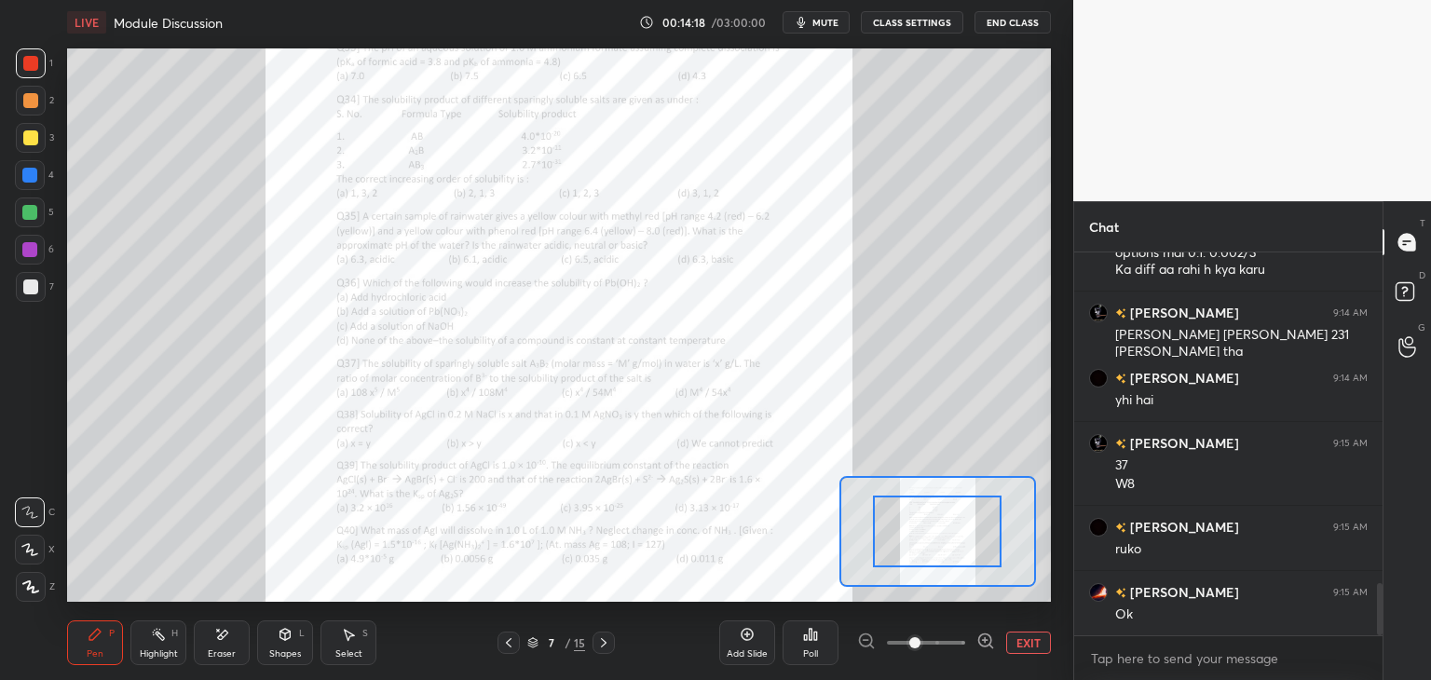
click at [605, 637] on icon at bounding box center [603, 643] width 15 height 15
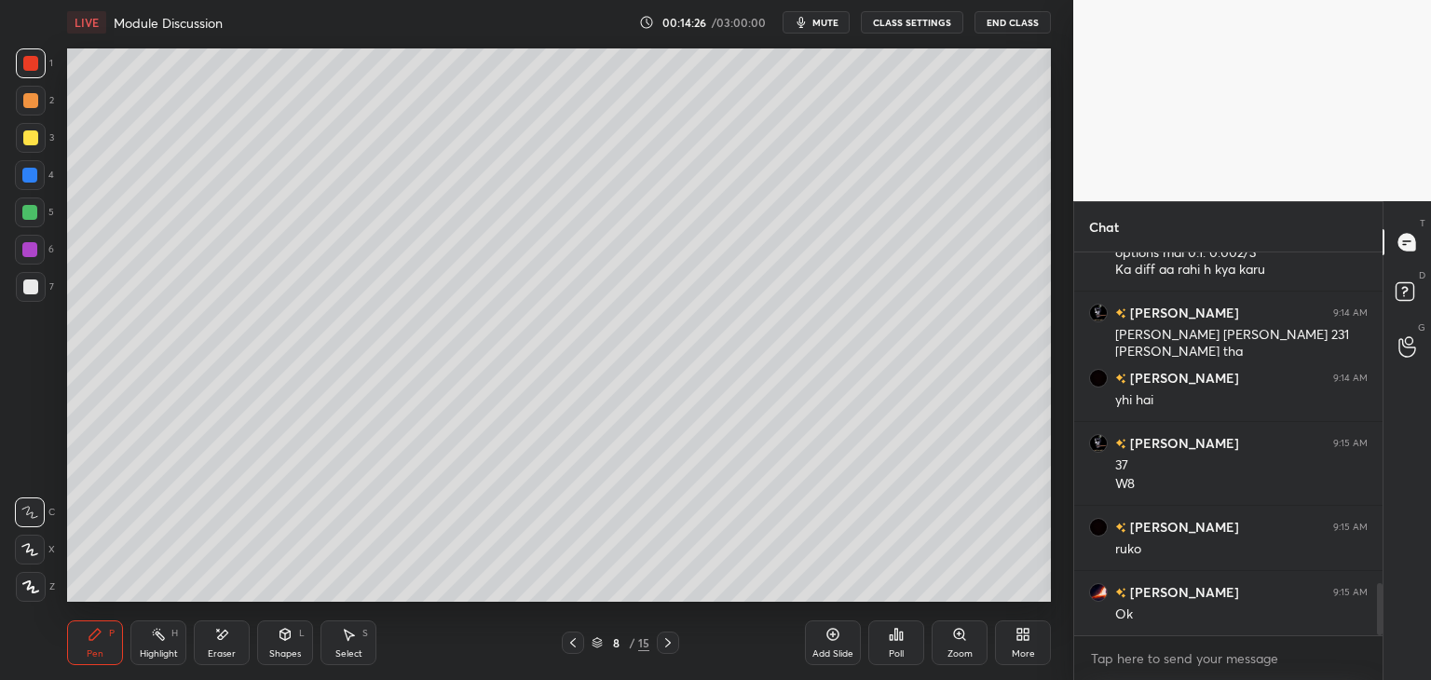
click at [571, 651] on div at bounding box center [573, 643] width 22 height 22
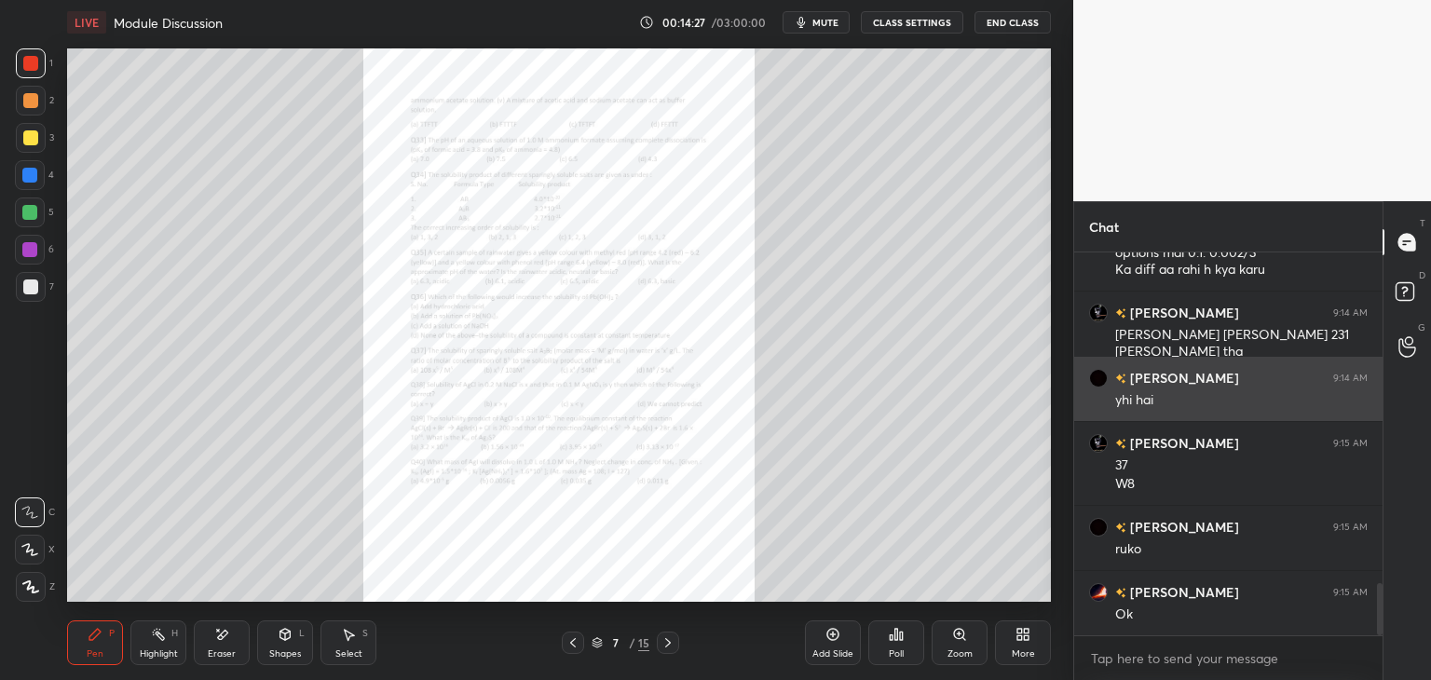
click at [956, 647] on div "Zoom" at bounding box center [960, 643] width 56 height 45
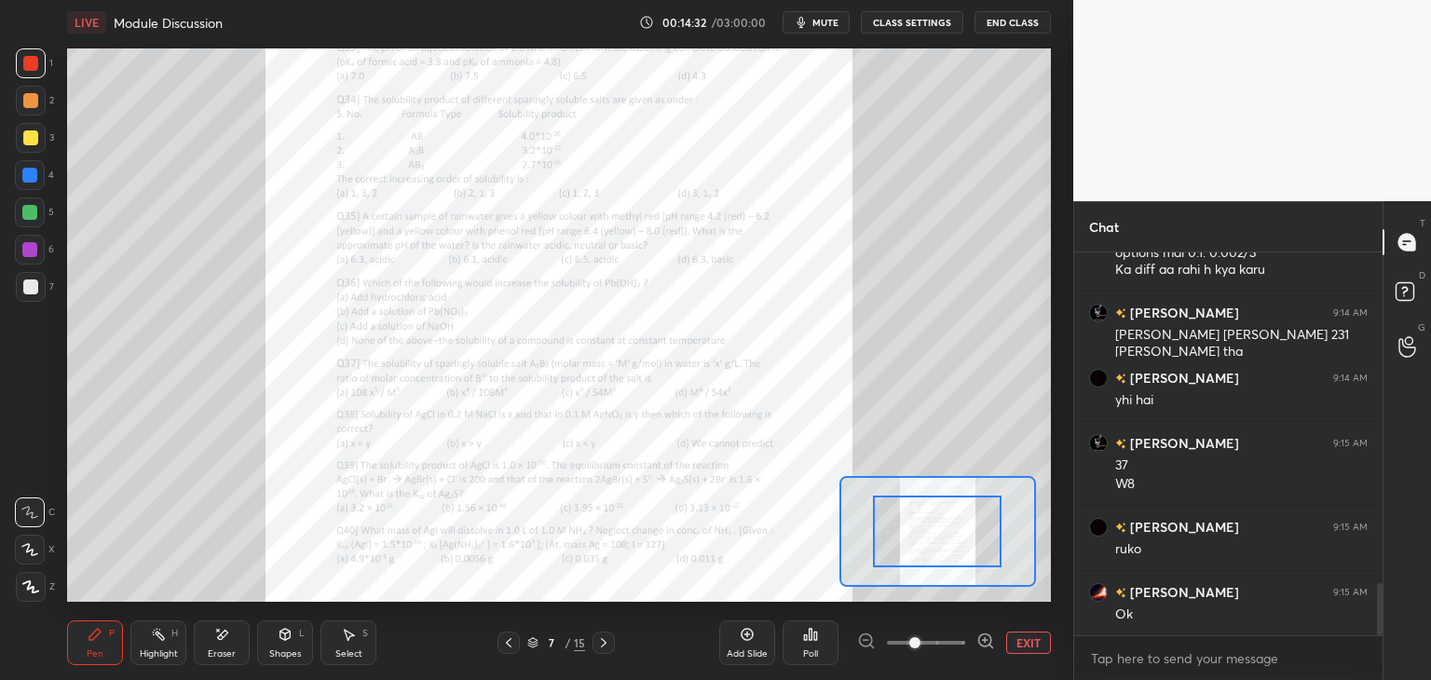
click at [608, 647] on icon at bounding box center [603, 643] width 15 height 15
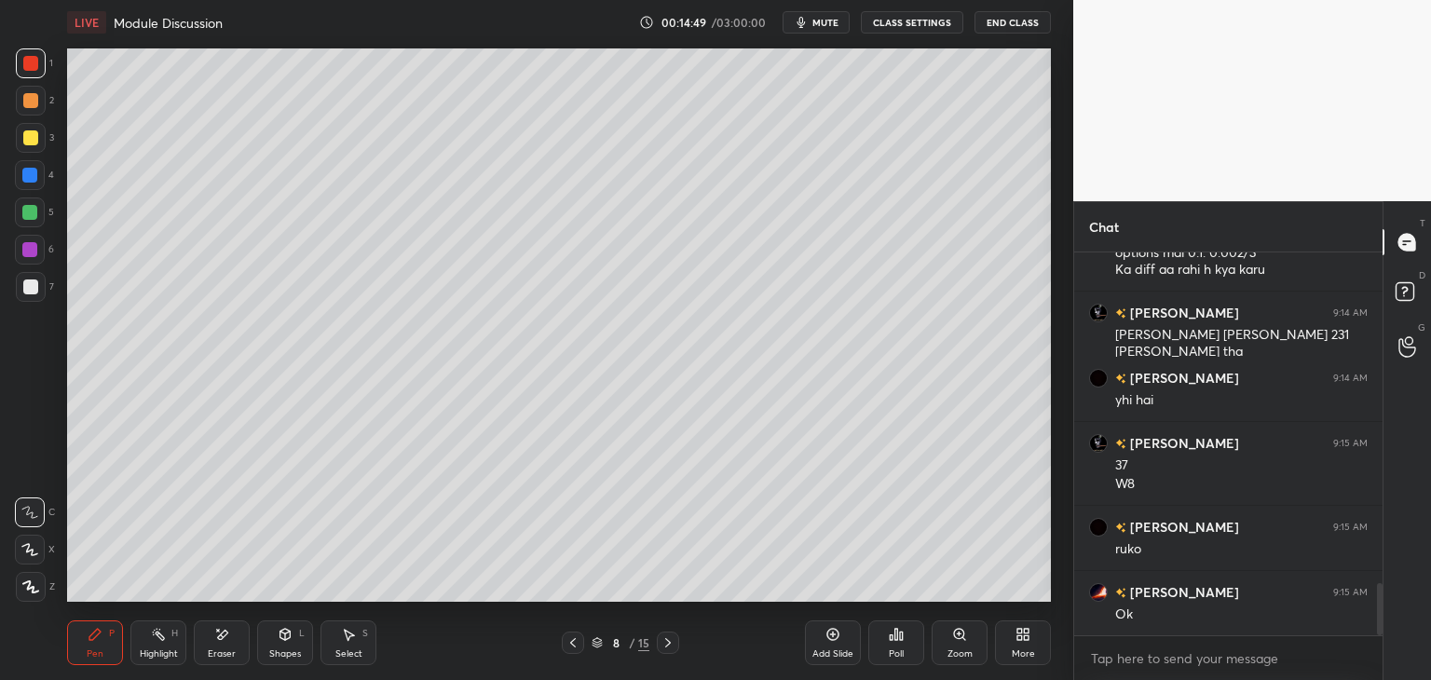
click at [28, 105] on div at bounding box center [30, 100] width 15 height 15
click at [30, 174] on div at bounding box center [29, 175] width 15 height 15
click at [575, 638] on icon at bounding box center [573, 642] width 6 height 9
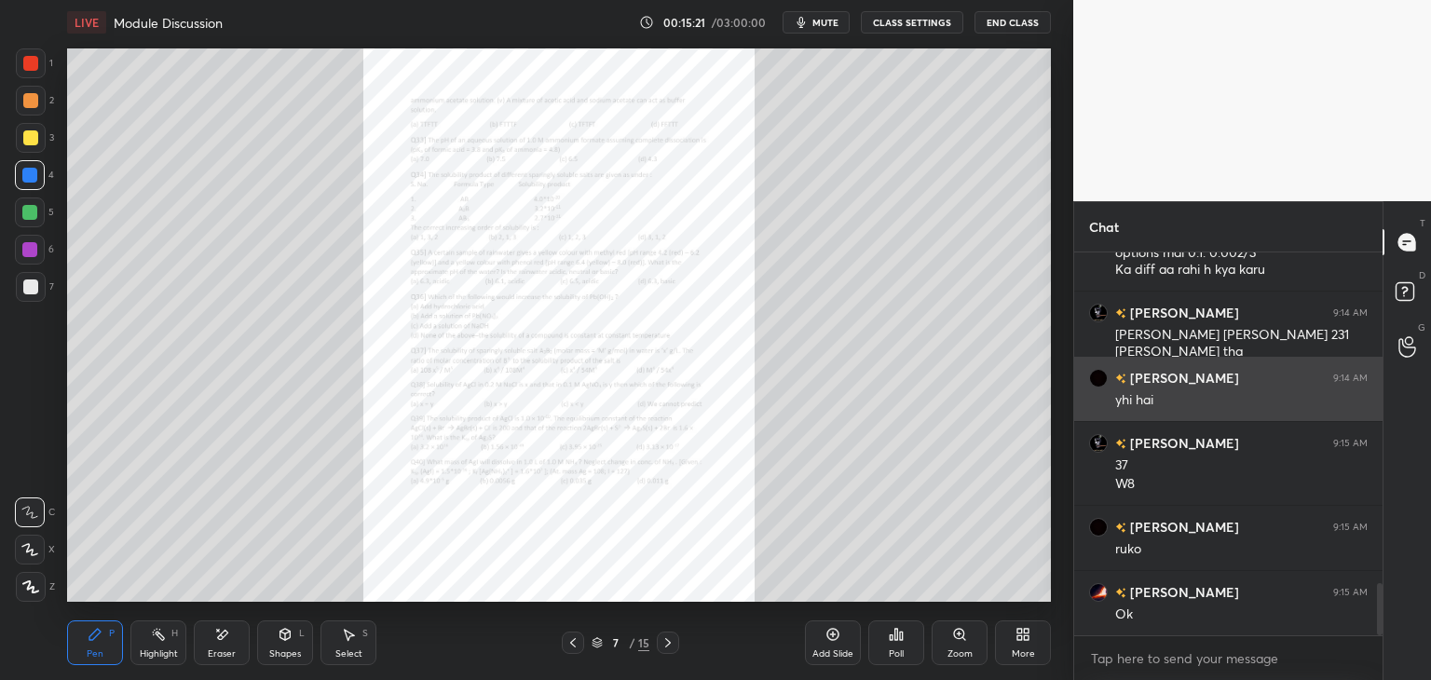
click at [959, 636] on icon at bounding box center [959, 634] width 0 height 4
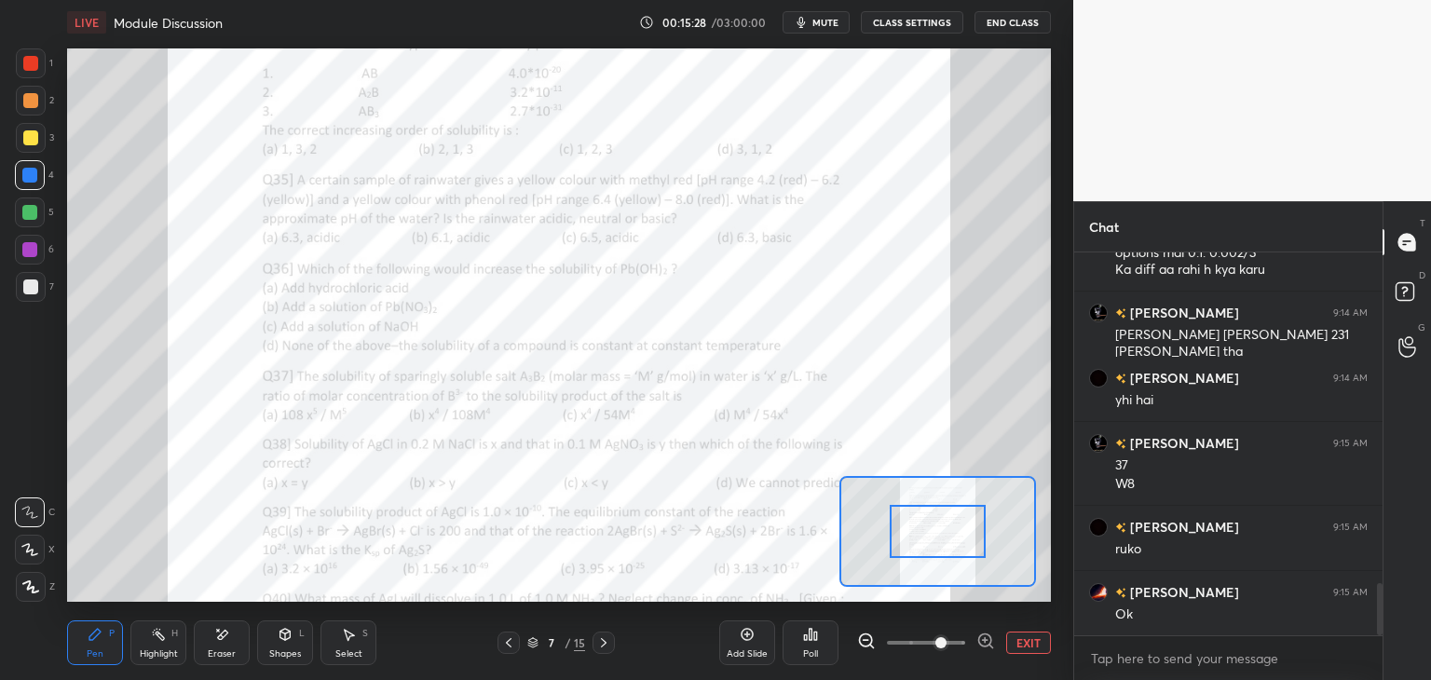
click at [604, 646] on icon at bounding box center [603, 643] width 15 height 15
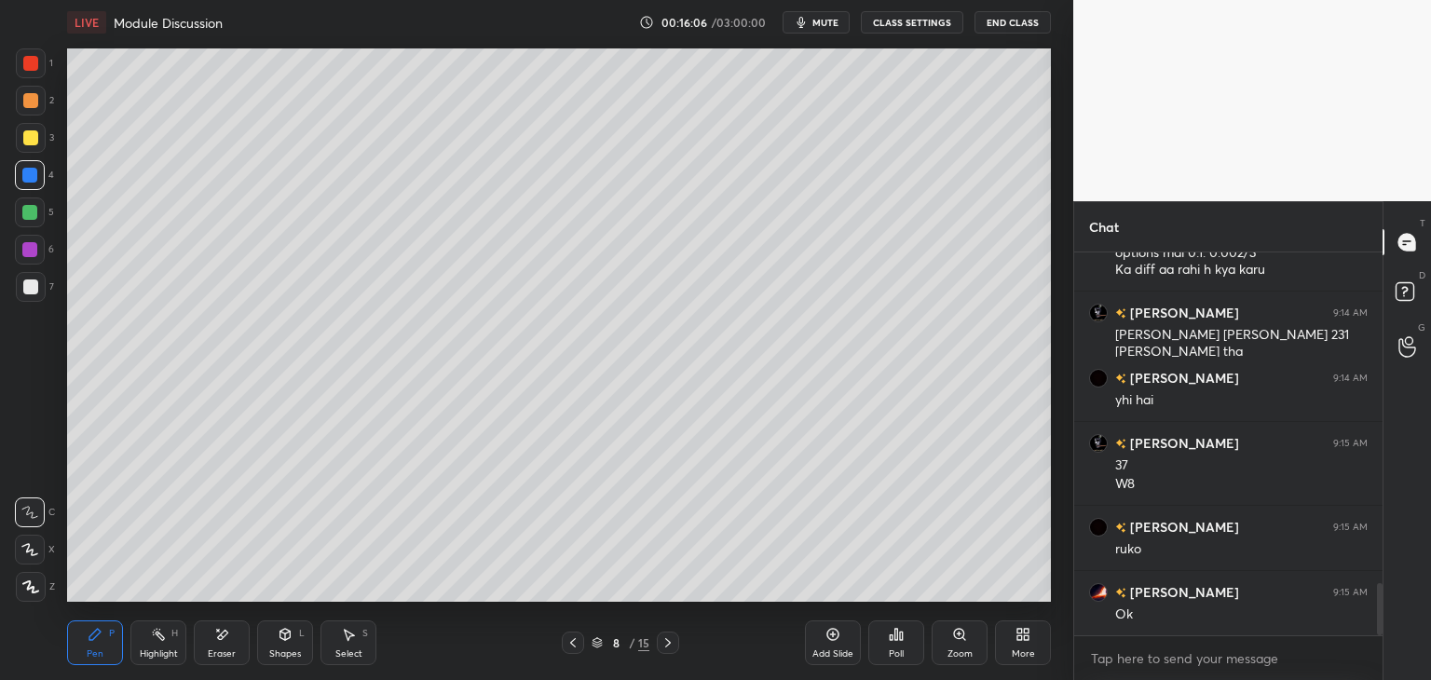
click at [574, 640] on icon at bounding box center [573, 642] width 6 height 9
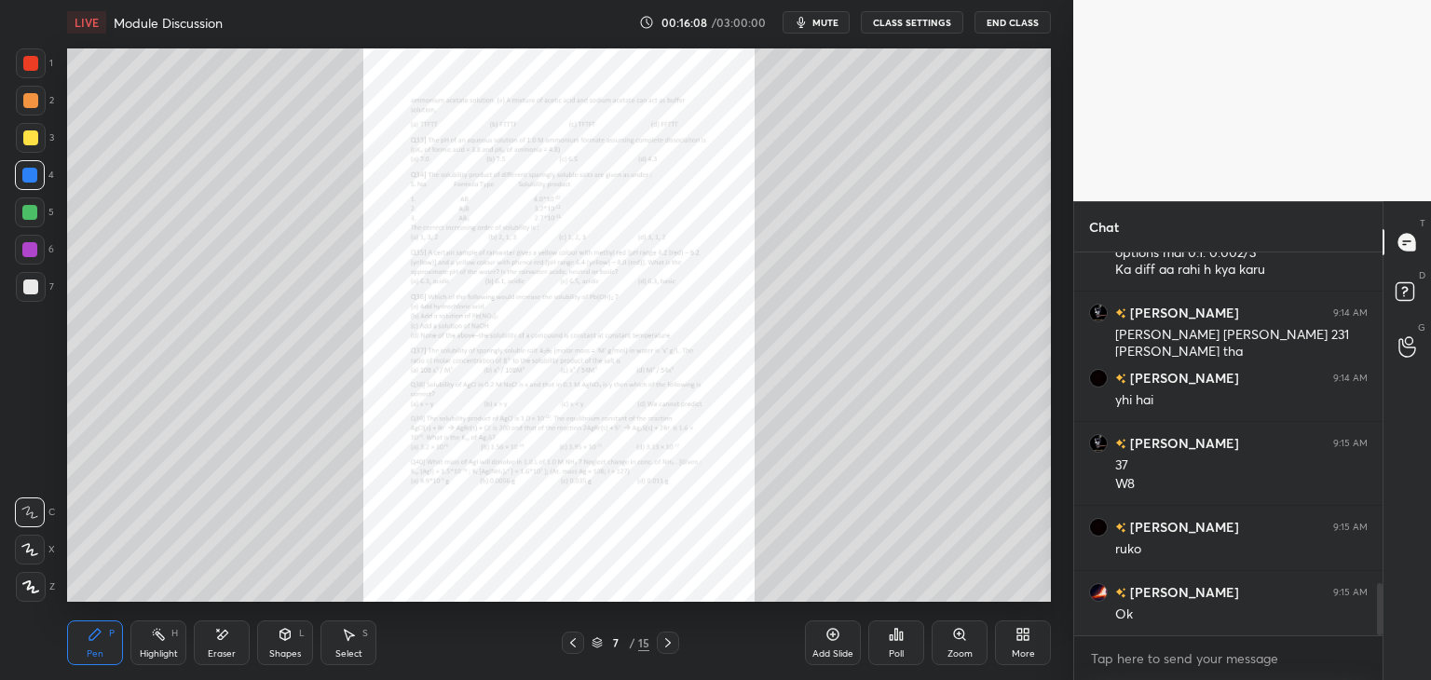
click at [965, 643] on div "Zoom" at bounding box center [960, 643] width 56 height 45
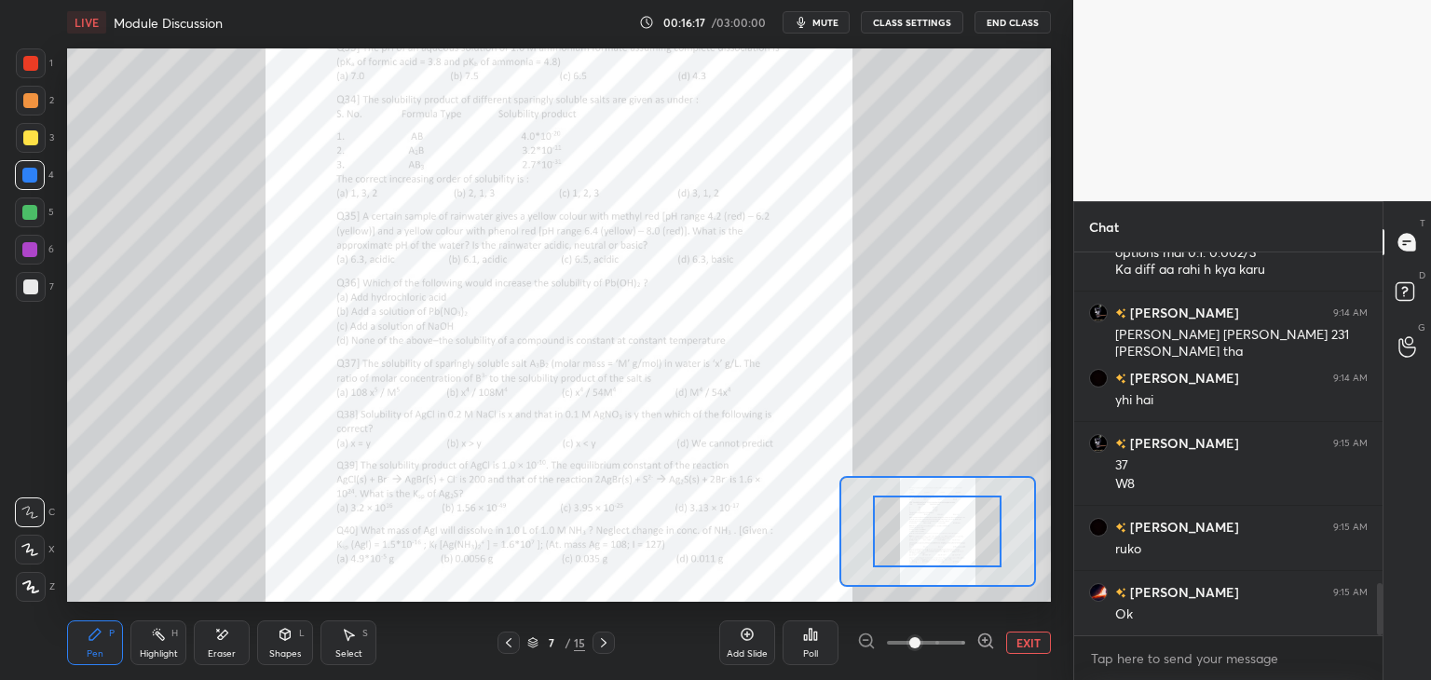
click at [604, 642] on icon at bounding box center [603, 643] width 15 height 15
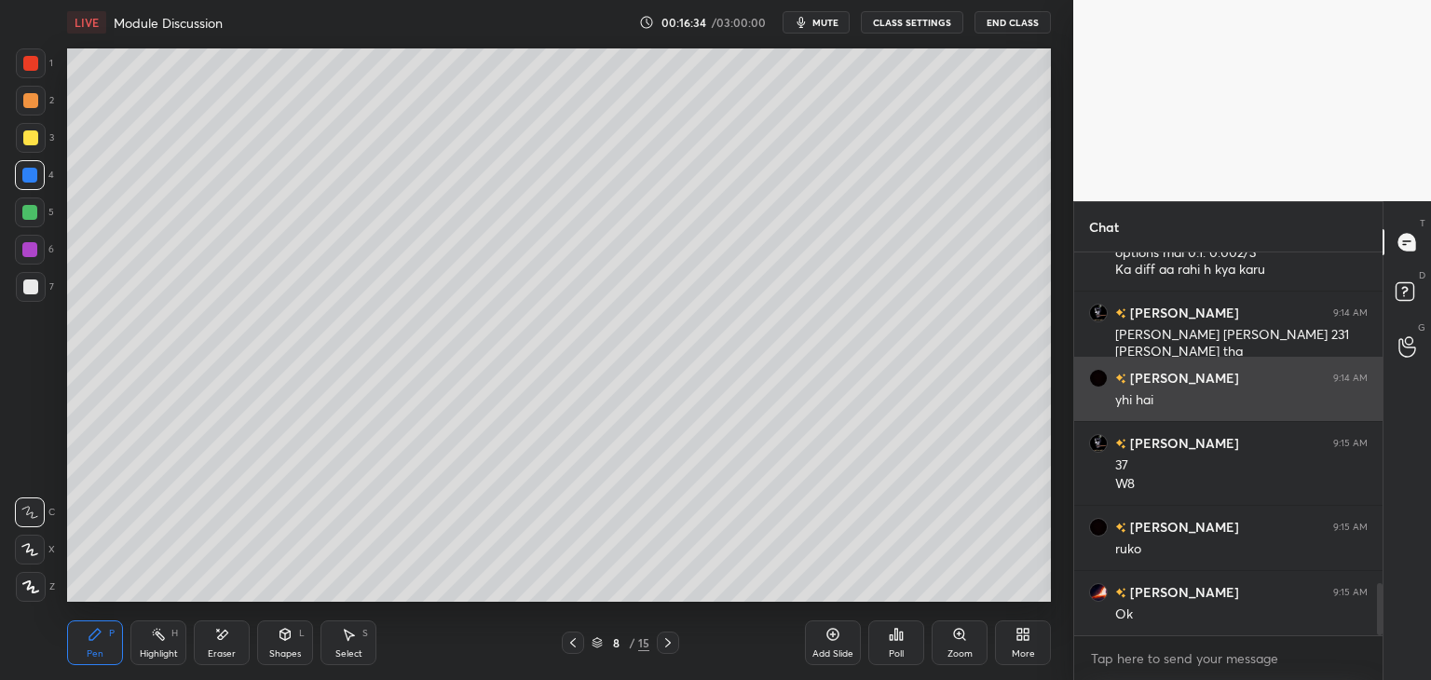
click at [570, 645] on icon at bounding box center [573, 643] width 15 height 15
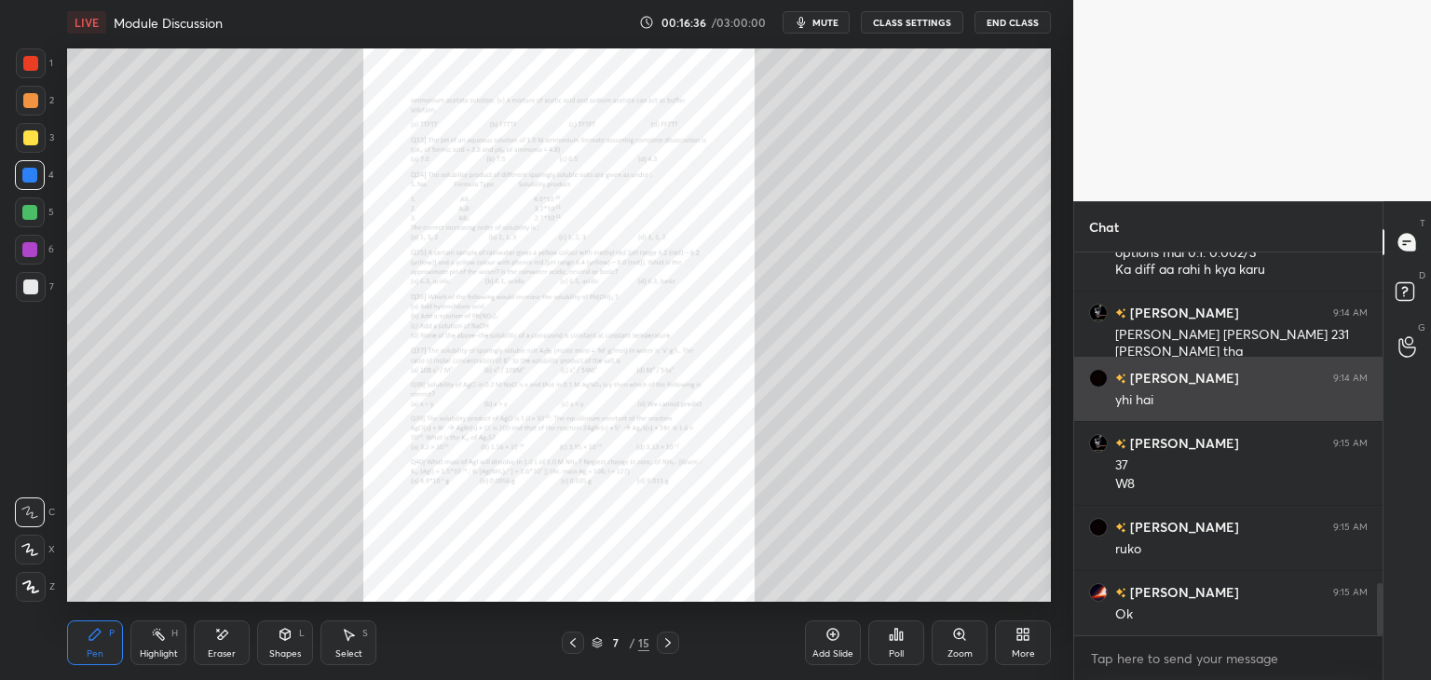
click at [968, 639] on div "Zoom" at bounding box center [960, 643] width 56 height 45
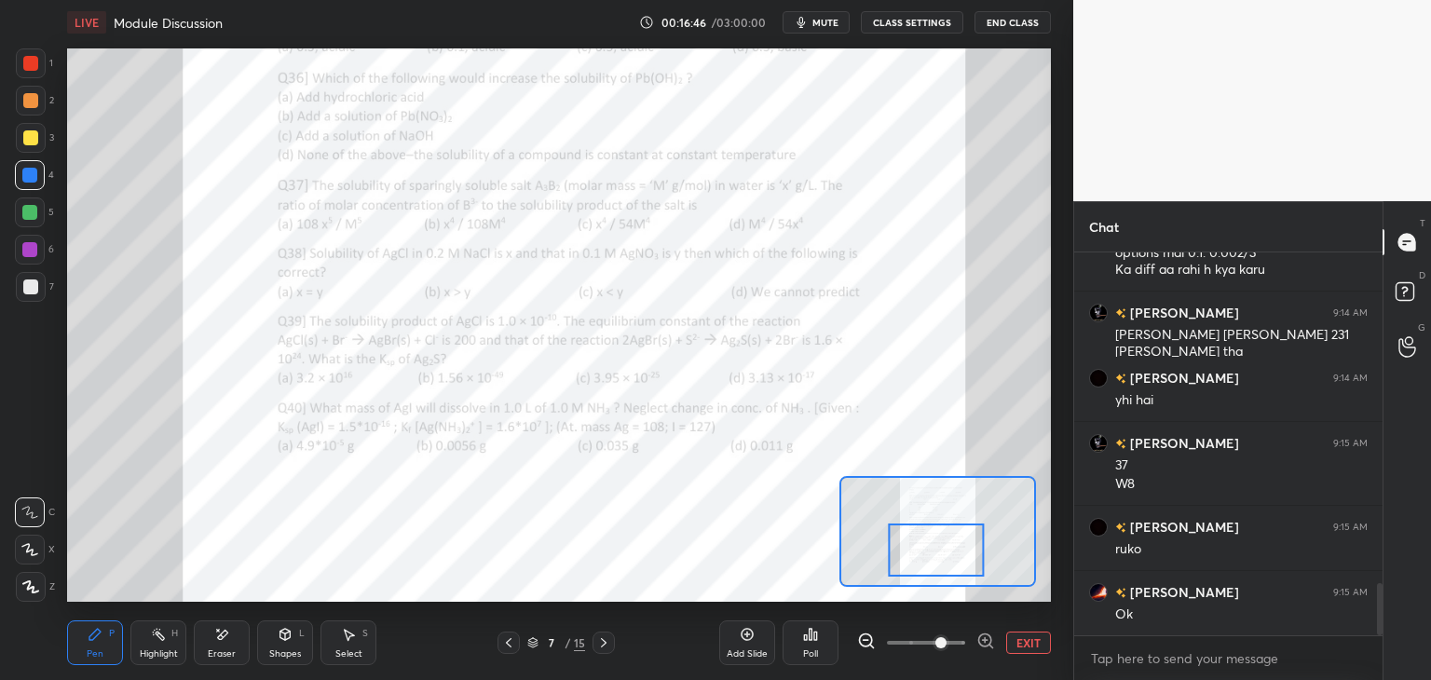
scroll to position [2497, 0]
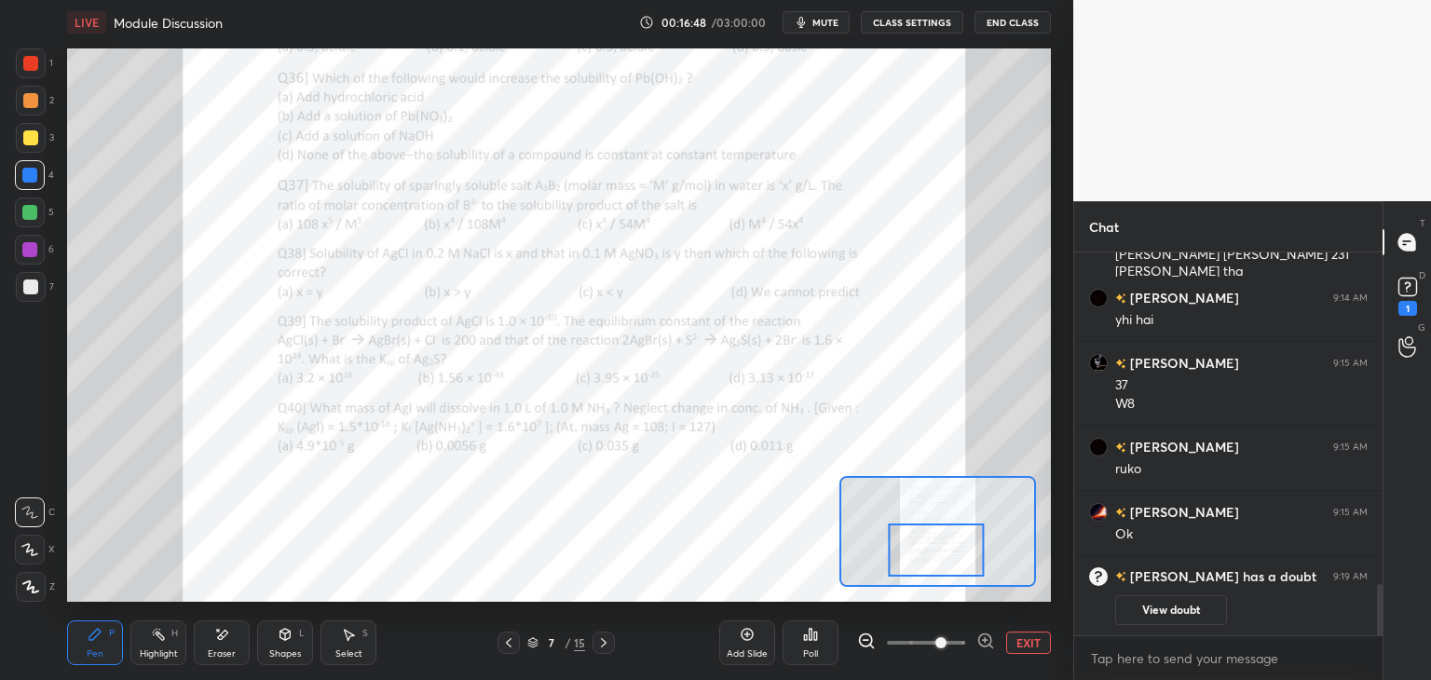
click at [1176, 608] on button "View doubt" at bounding box center [1171, 610] width 112 height 30
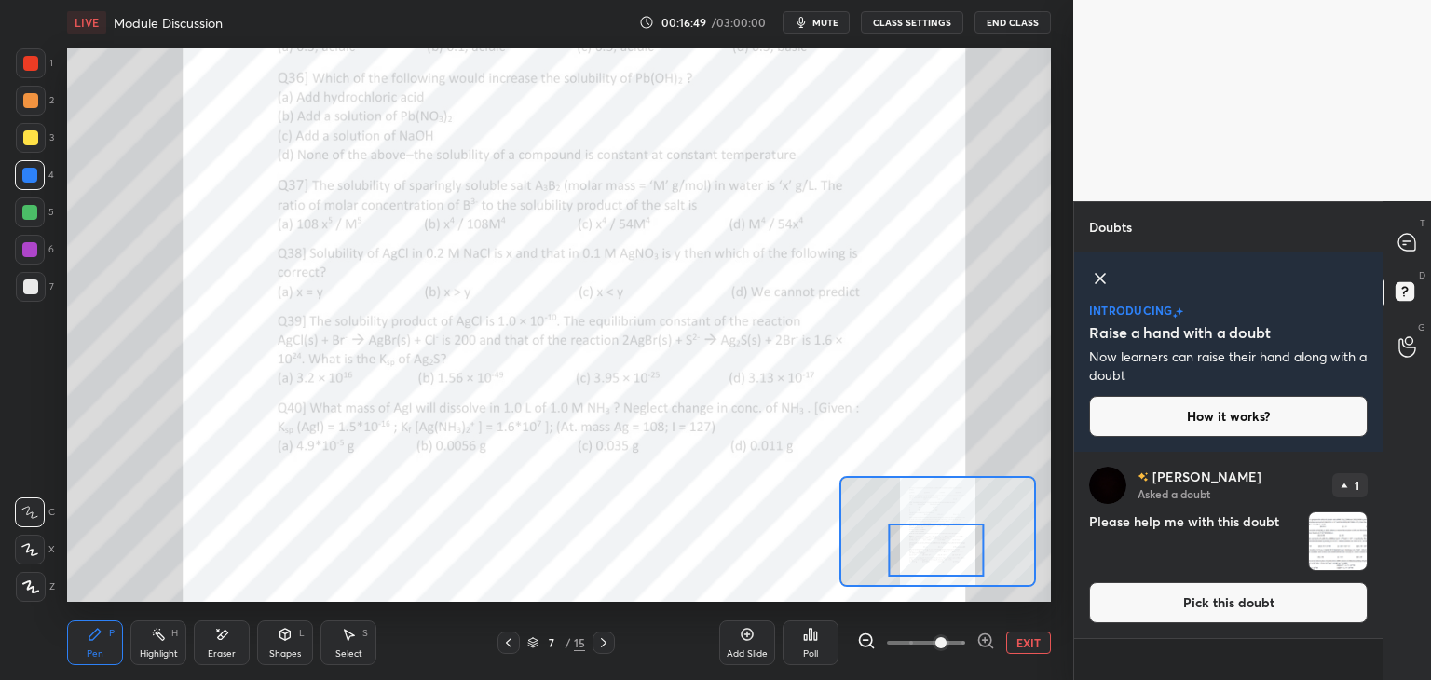
click at [1179, 600] on button "Pick this doubt" at bounding box center [1228, 602] width 279 height 41
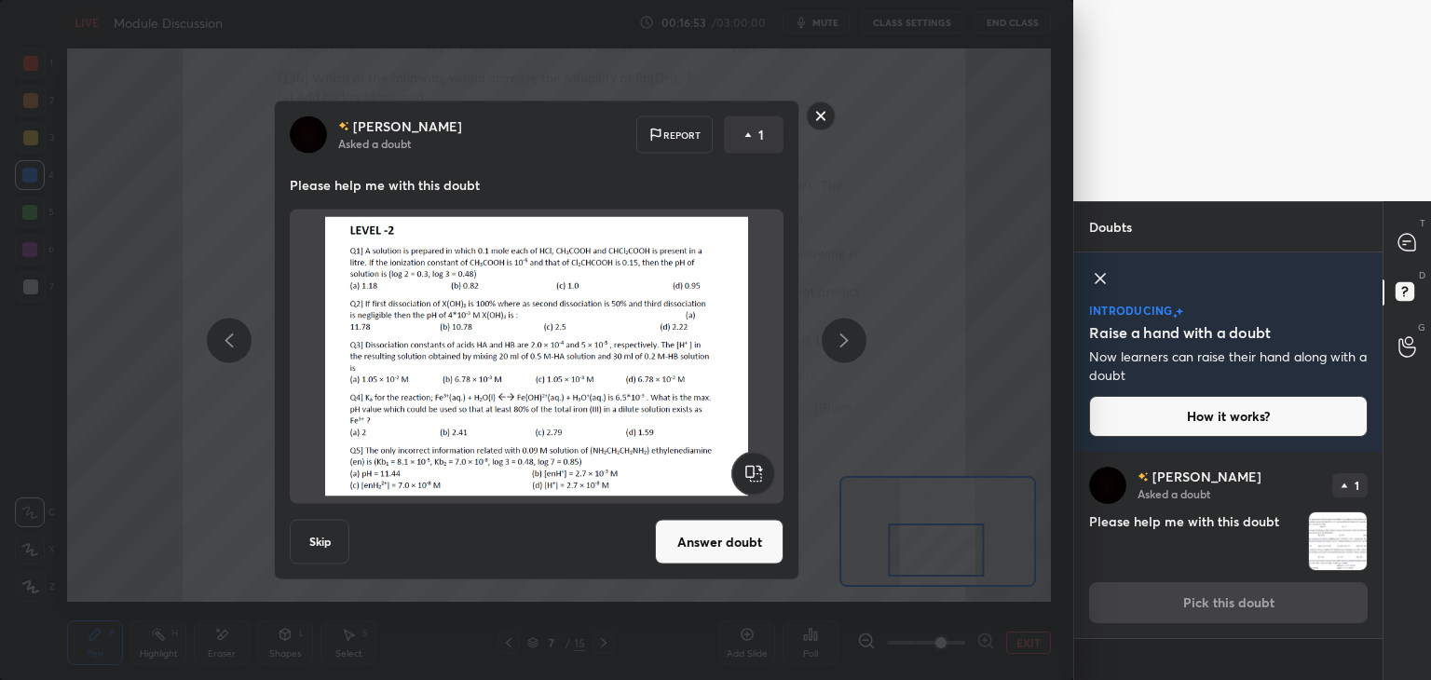
click at [819, 105] on rect at bounding box center [821, 116] width 29 height 29
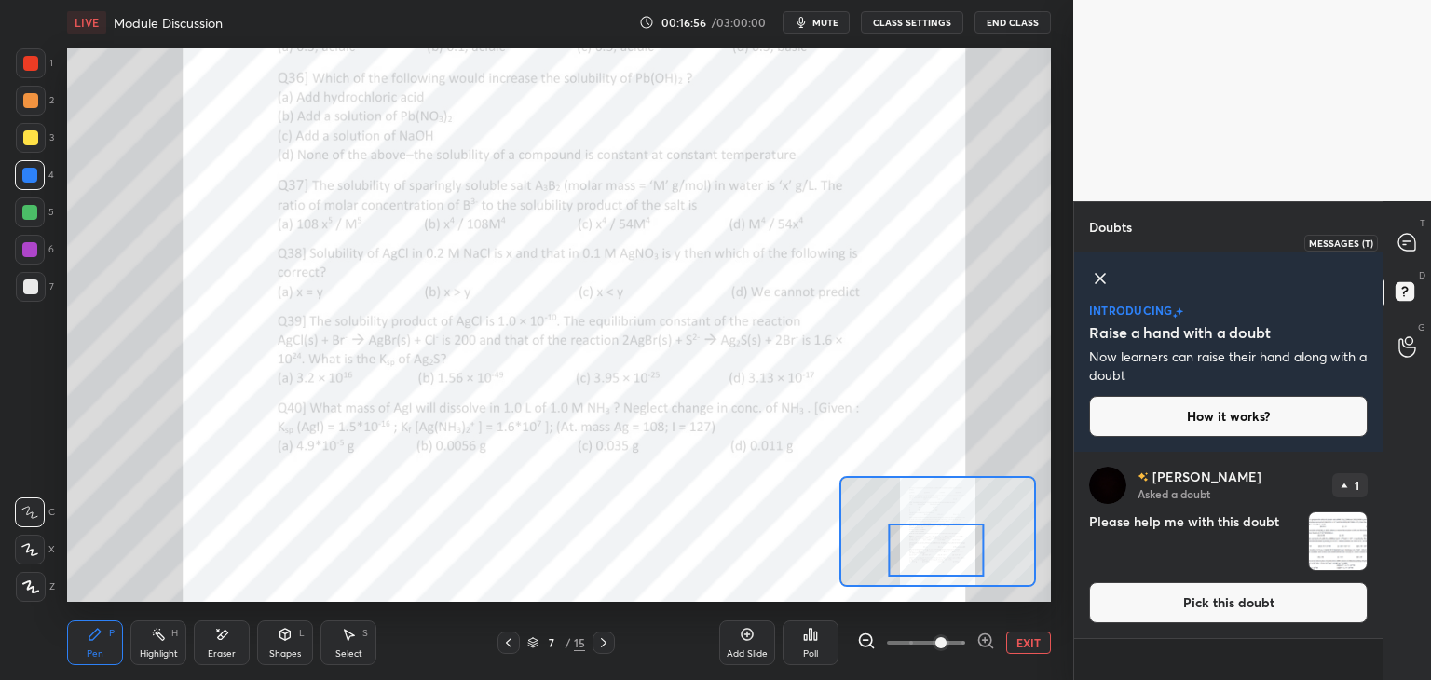
click at [1412, 236] on icon at bounding box center [1407, 242] width 17 height 17
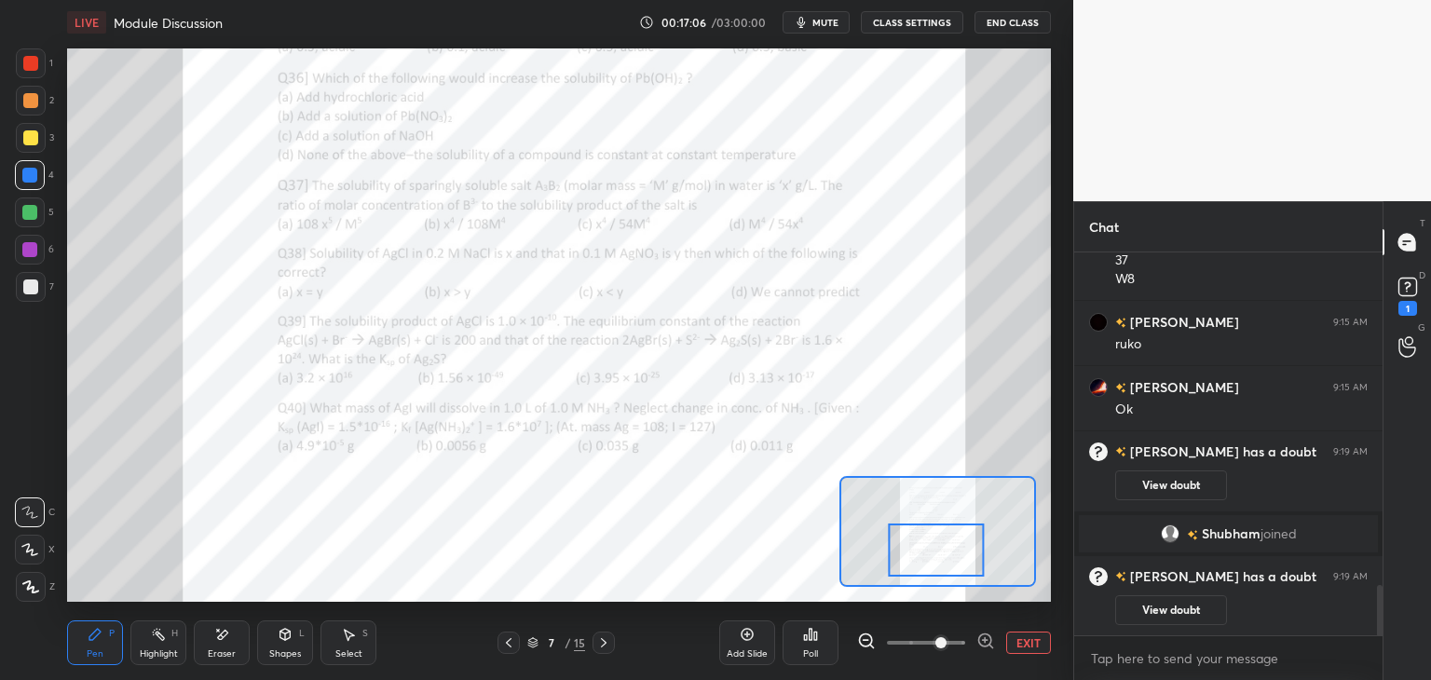
scroll to position [2268, 0]
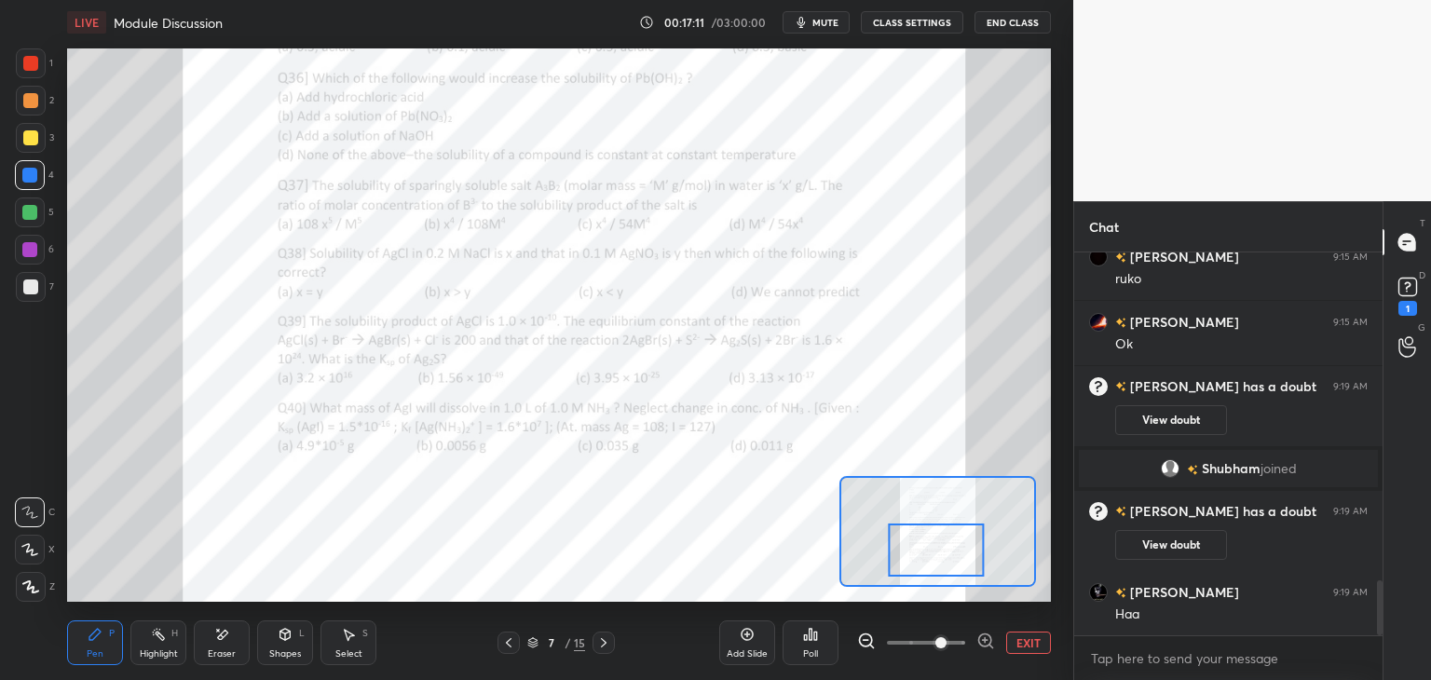
click at [601, 642] on icon at bounding box center [603, 643] width 15 height 15
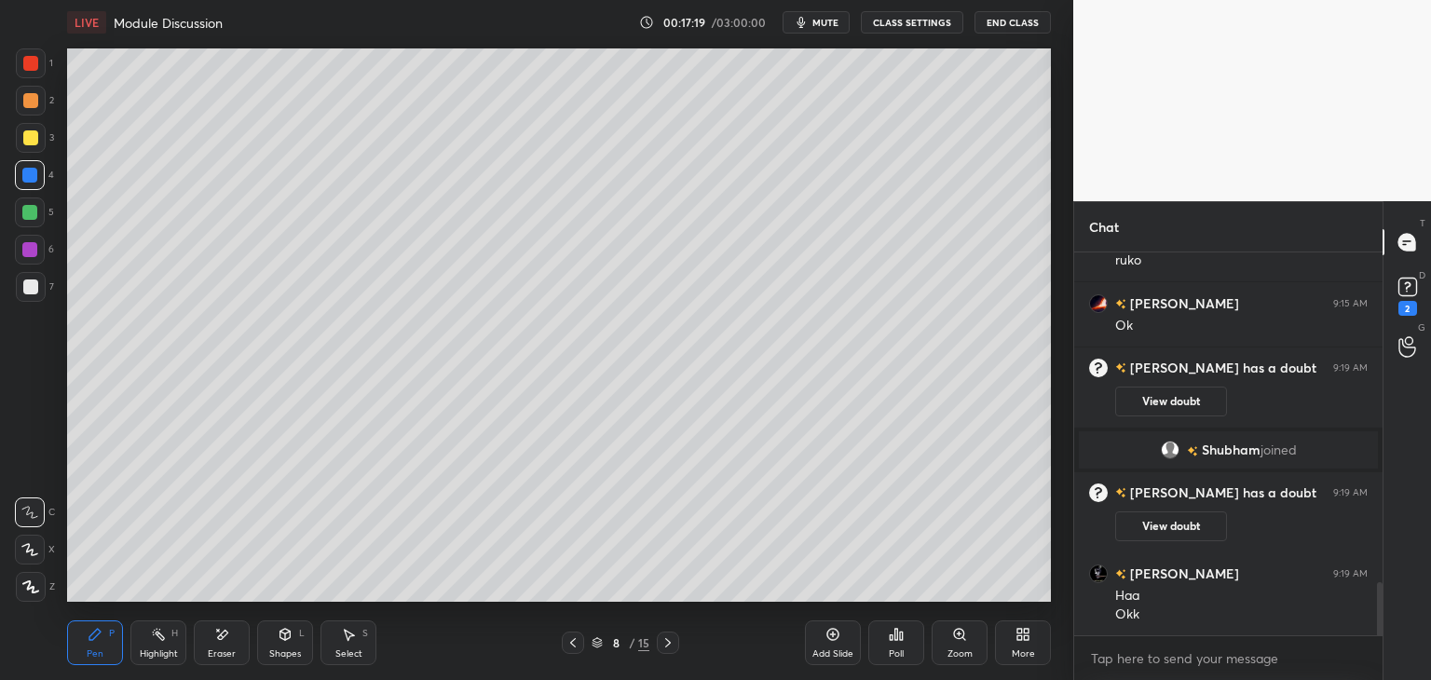
scroll to position [2367, 0]
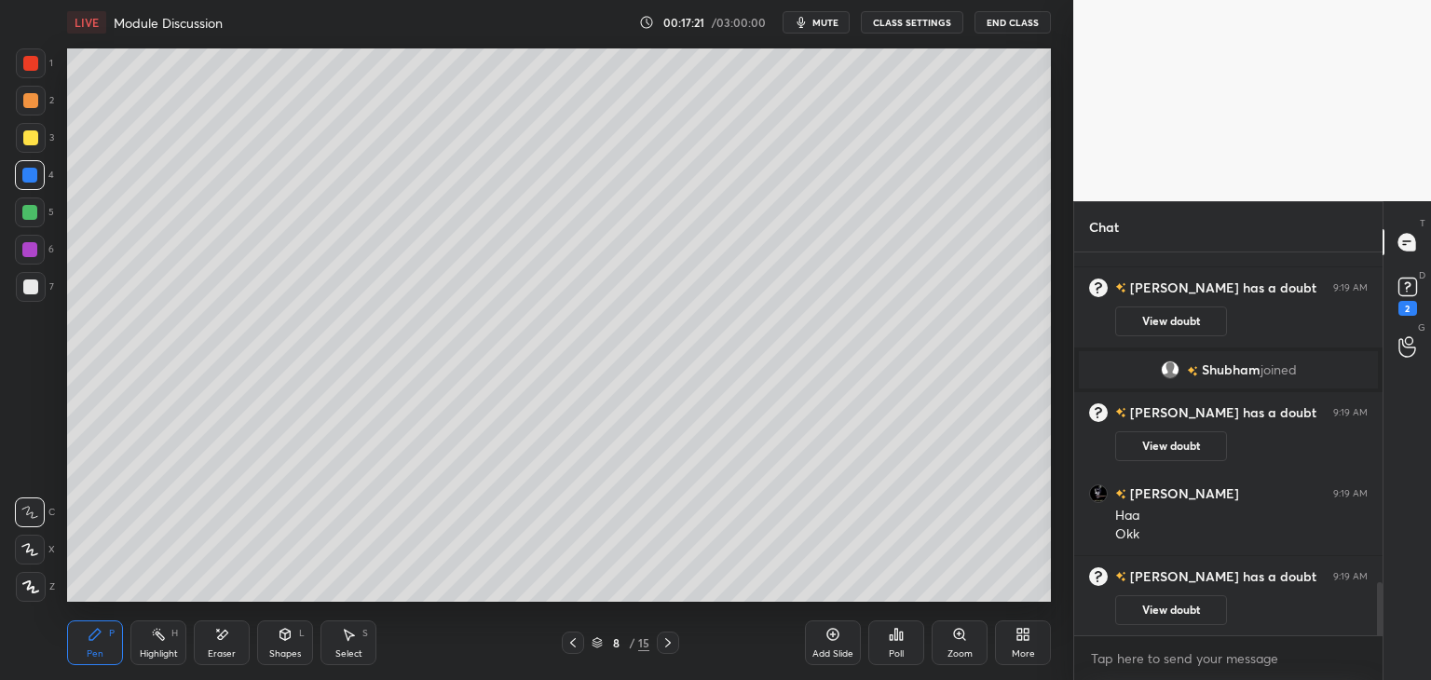
click at [1164, 612] on button "View doubt" at bounding box center [1171, 610] width 112 height 30
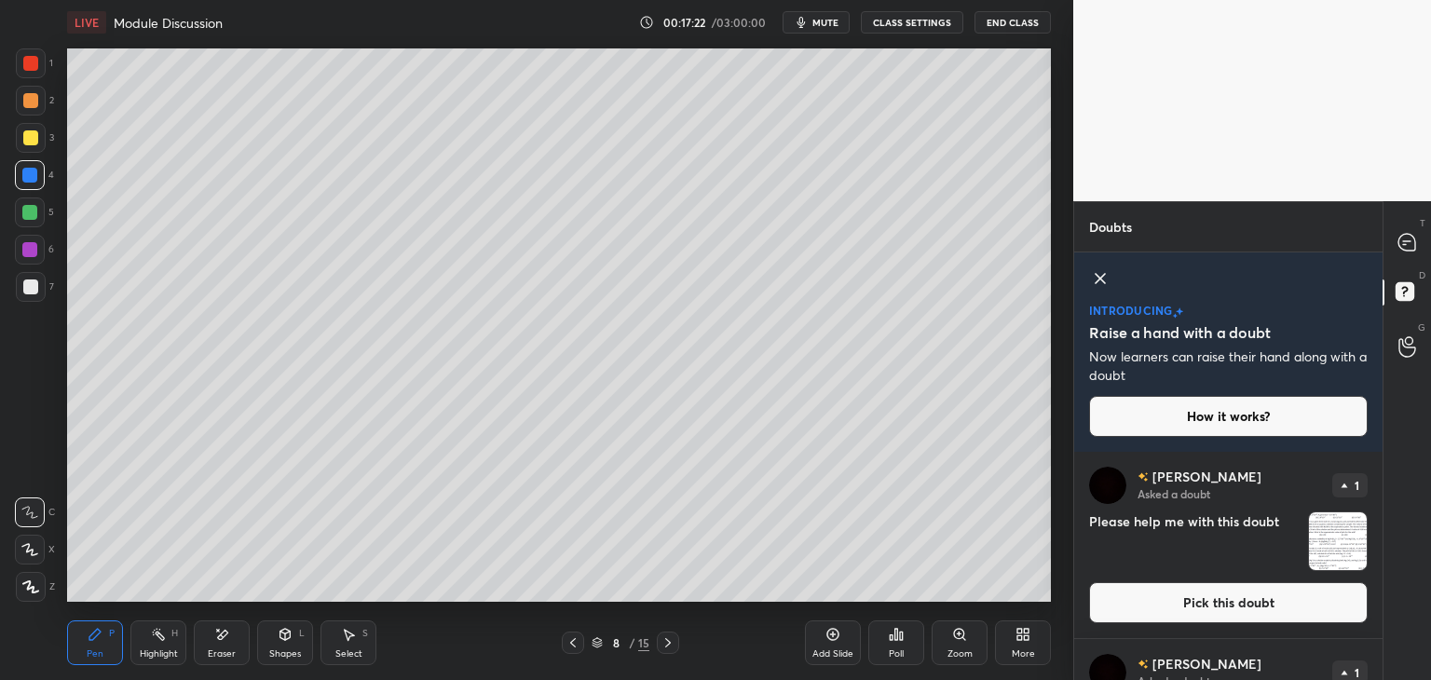
click at [1183, 607] on button "Pick this doubt" at bounding box center [1228, 602] width 279 height 41
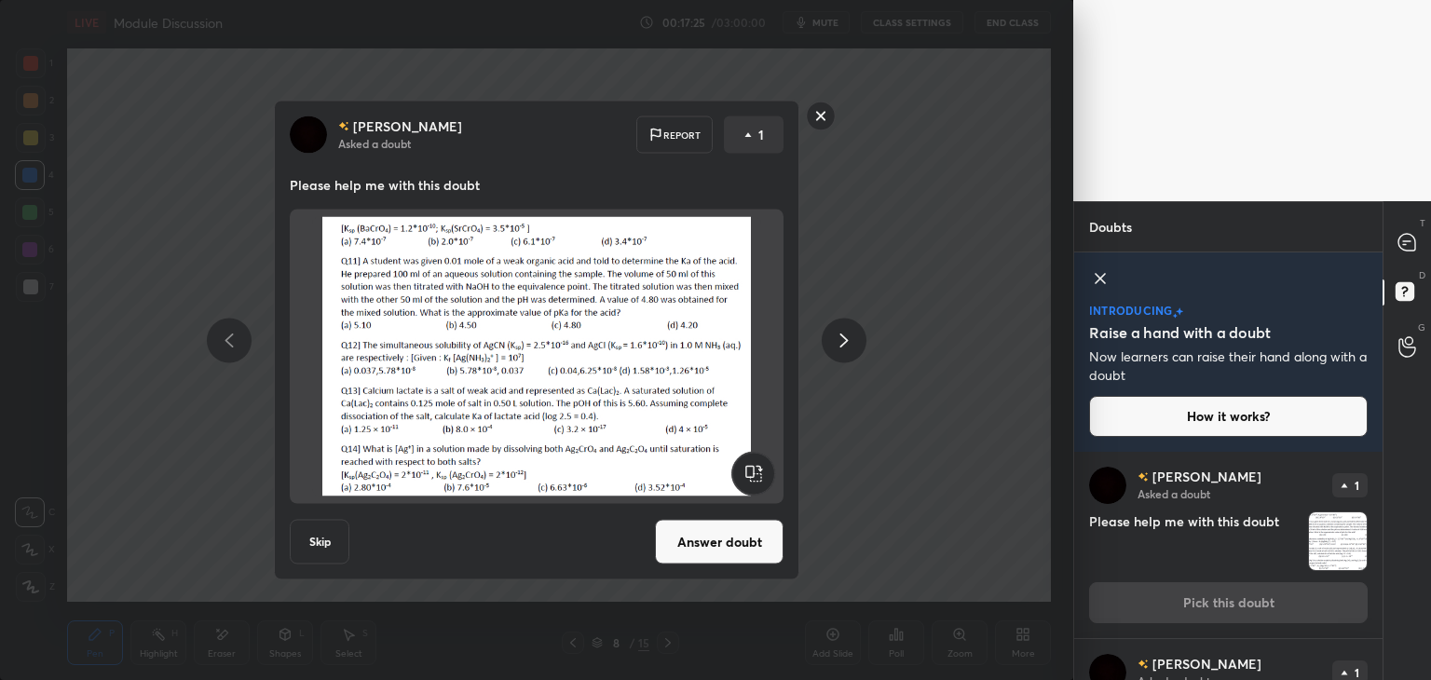
click at [821, 115] on rect at bounding box center [821, 116] width 29 height 29
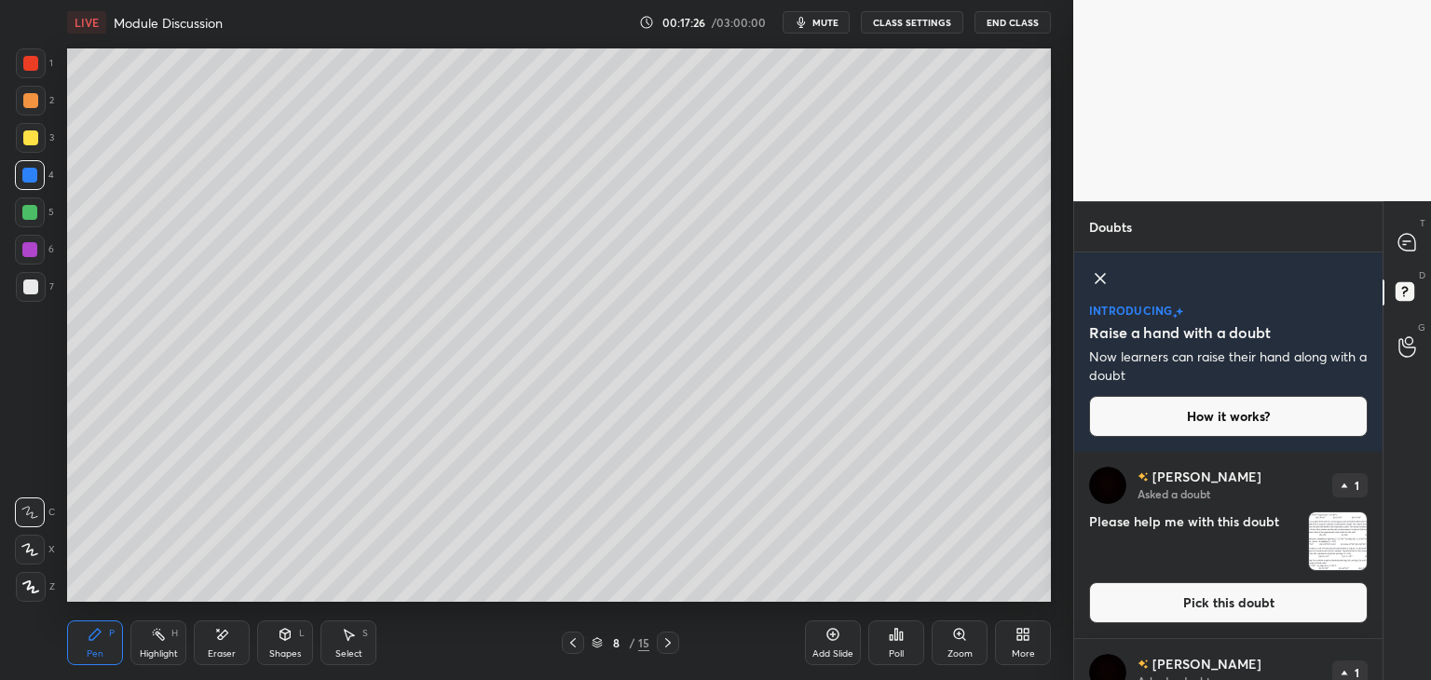
click at [1408, 252] on icon at bounding box center [1408, 243] width 20 height 20
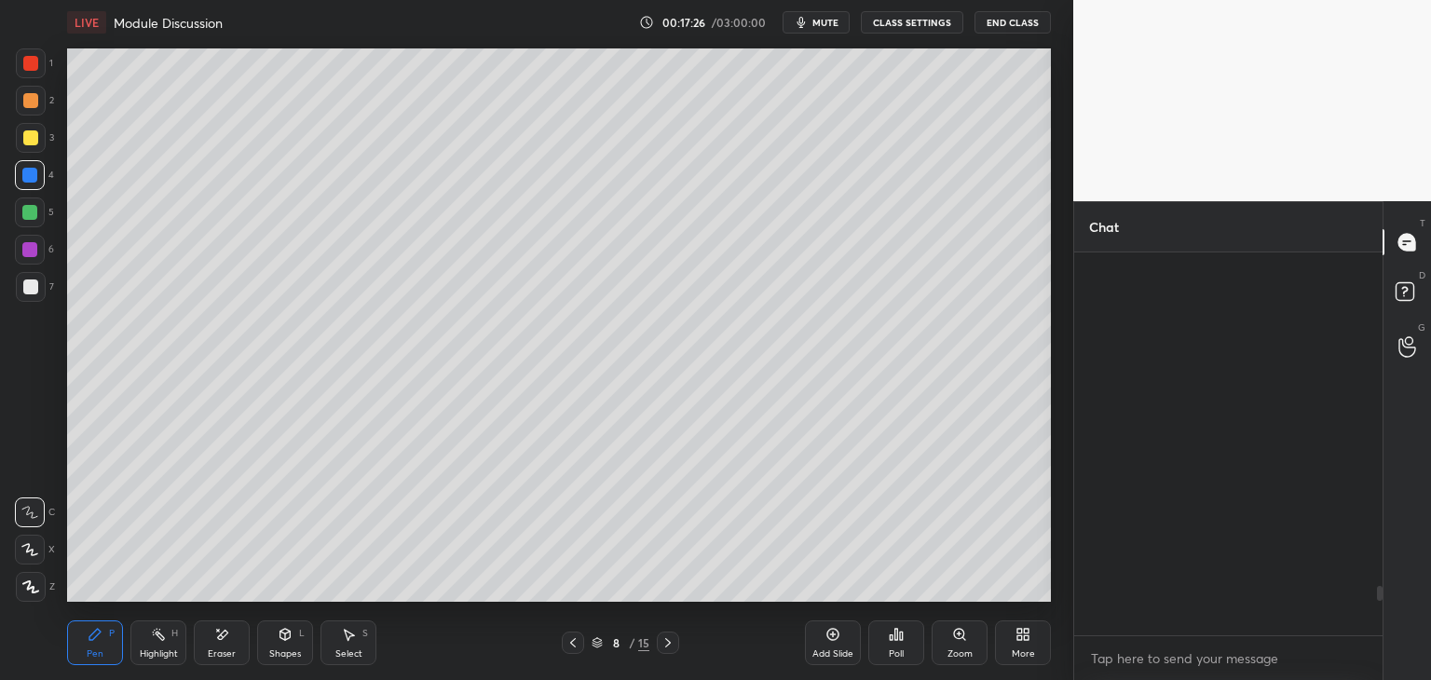
scroll to position [377, 303]
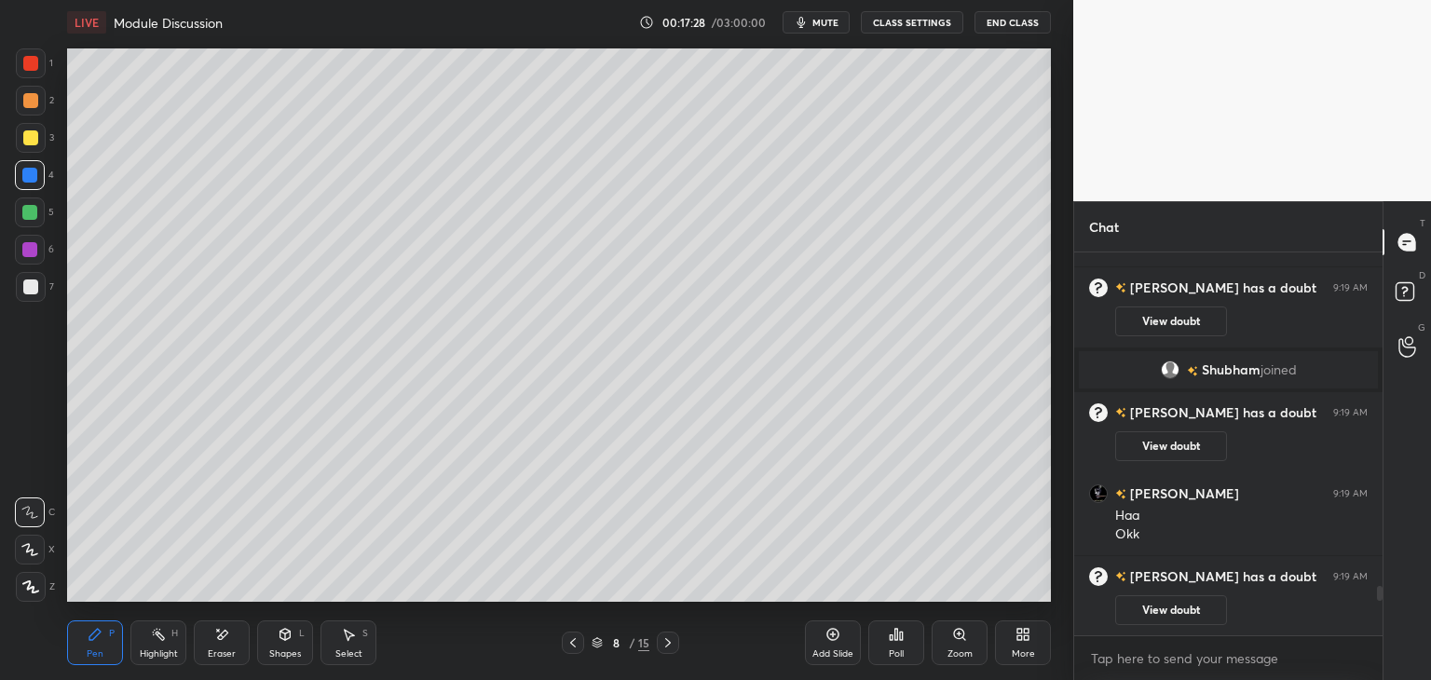
click at [581, 647] on div at bounding box center [573, 643] width 22 height 22
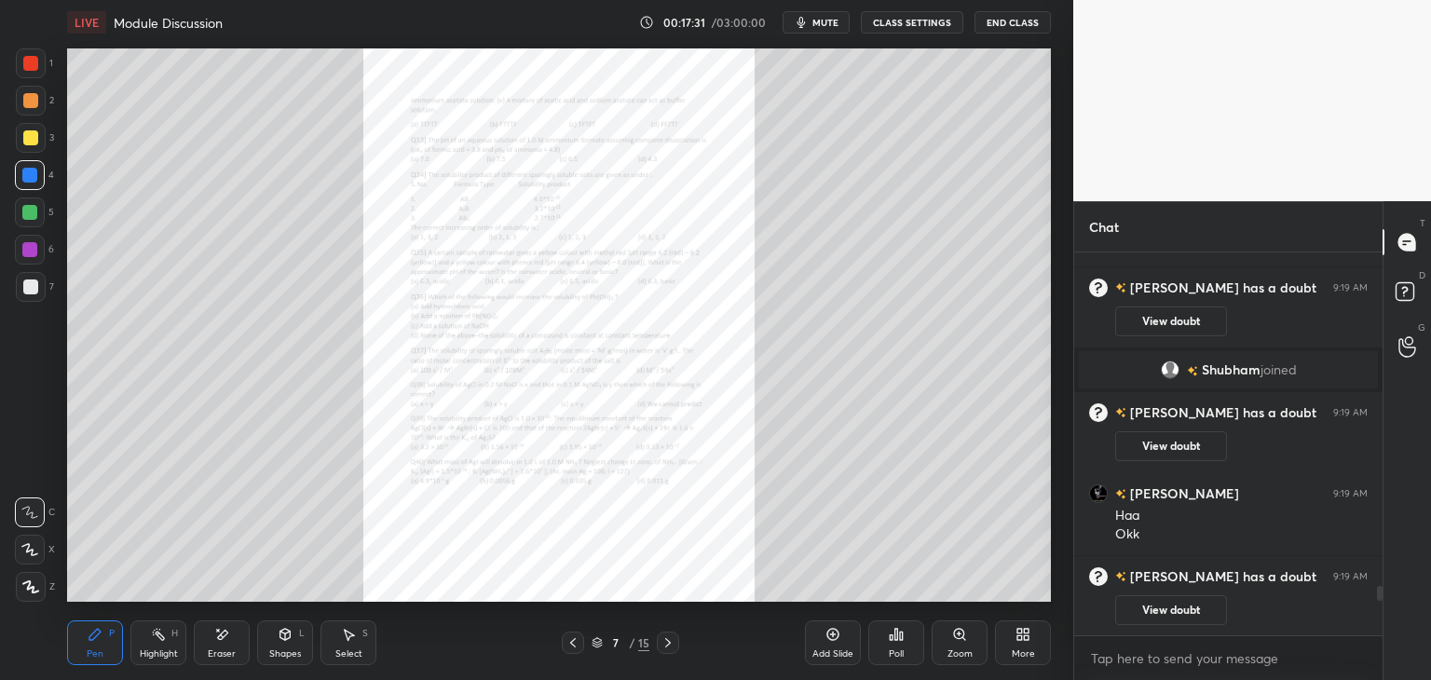
click at [951, 651] on div "Zoom" at bounding box center [960, 653] width 25 height 9
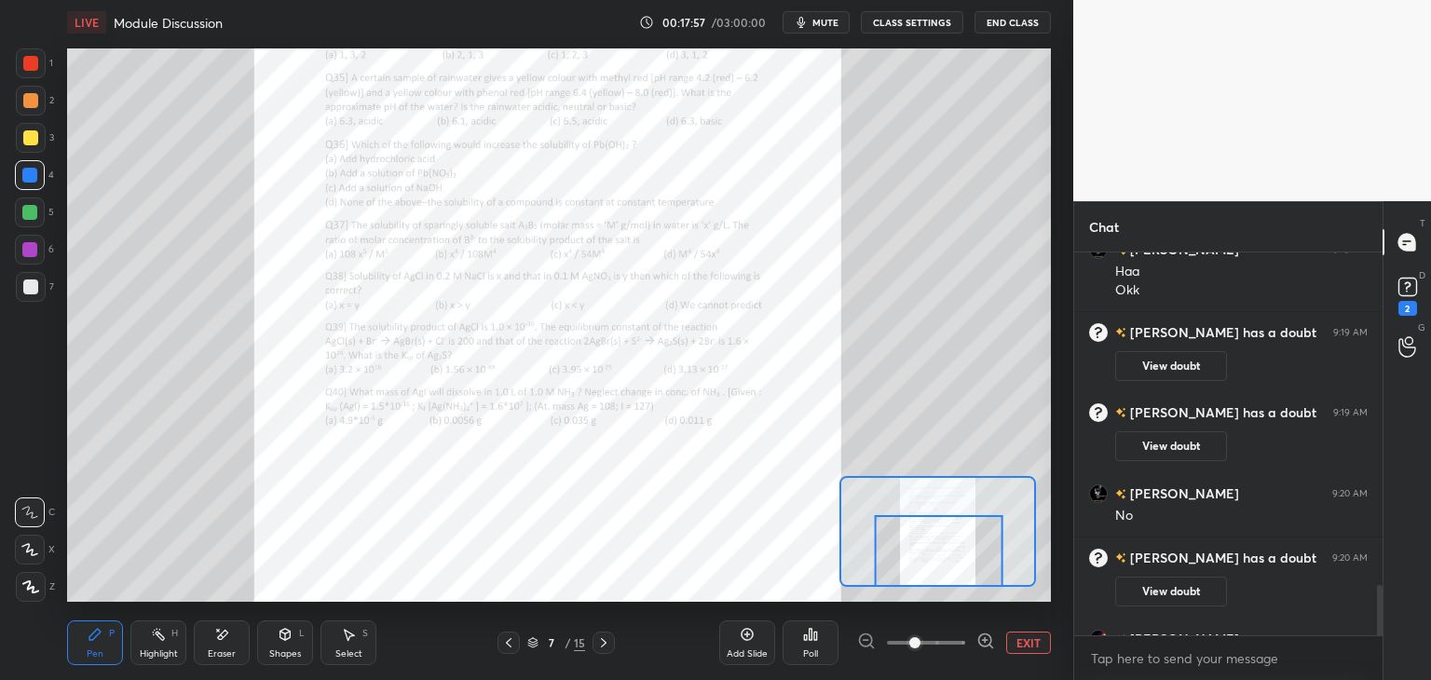
scroll to position [2564, 0]
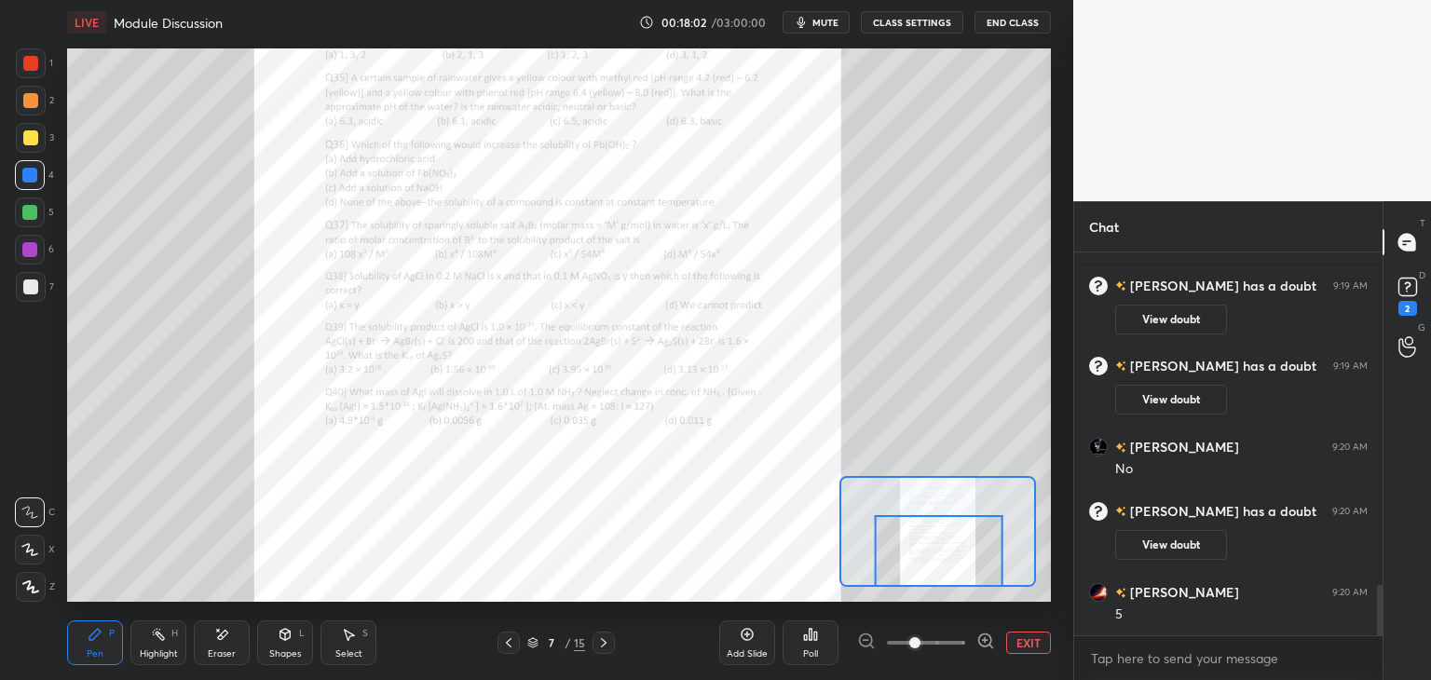
click at [600, 645] on icon at bounding box center [603, 643] width 15 height 15
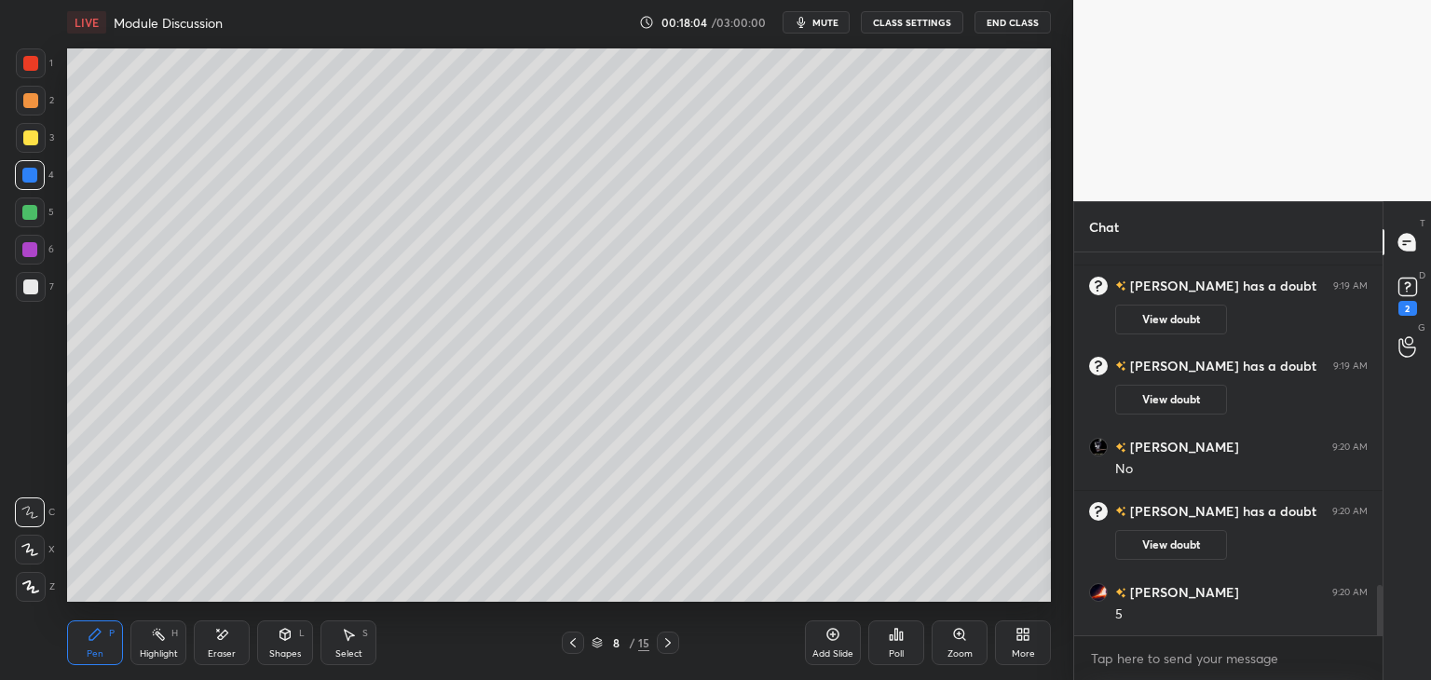
click at [670, 640] on icon at bounding box center [668, 643] width 15 height 15
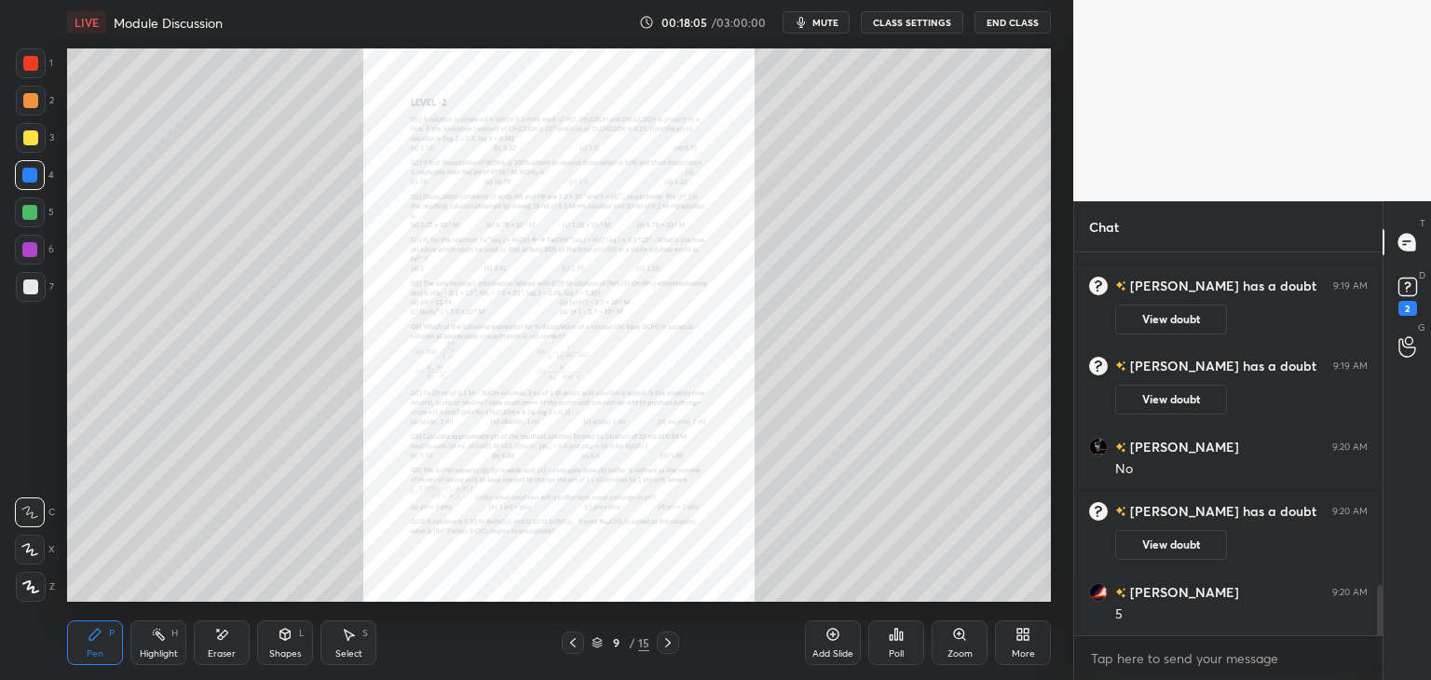
click at [956, 646] on div "Zoom" at bounding box center [960, 643] width 56 height 45
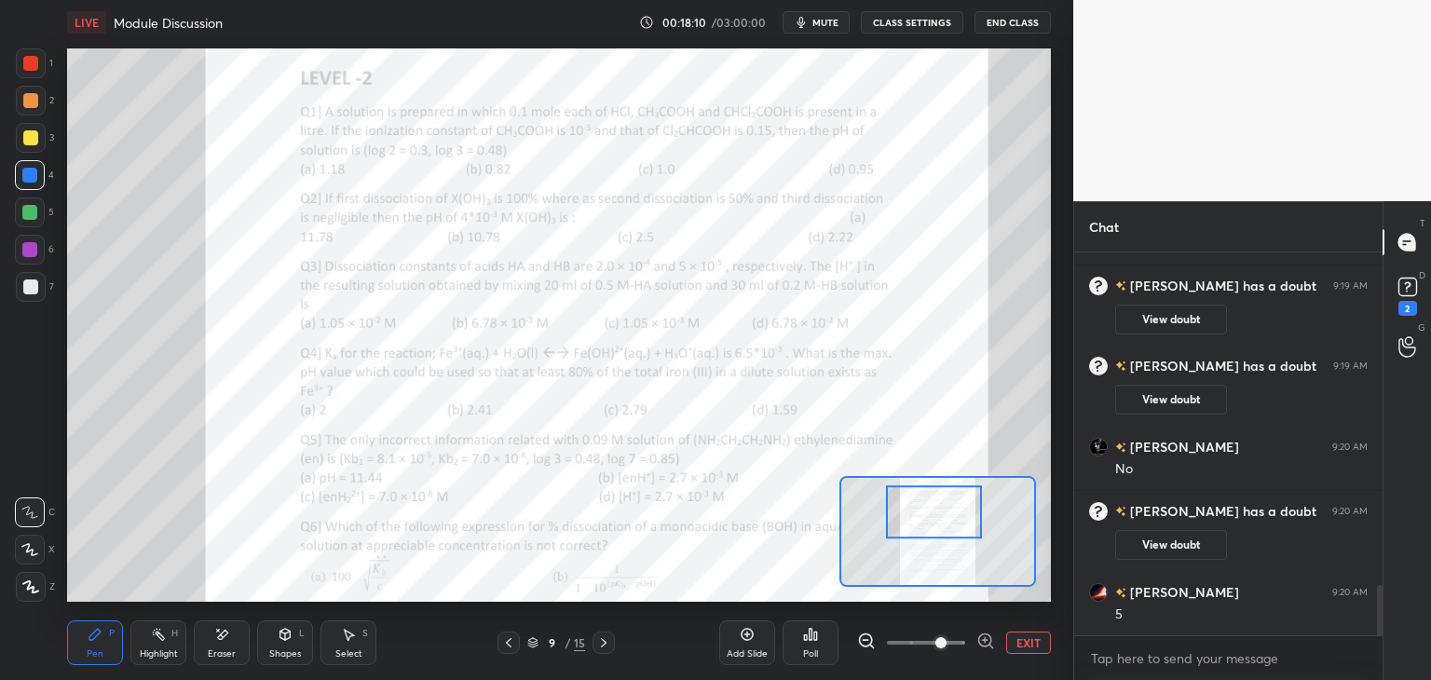
scroll to position [2630, 0]
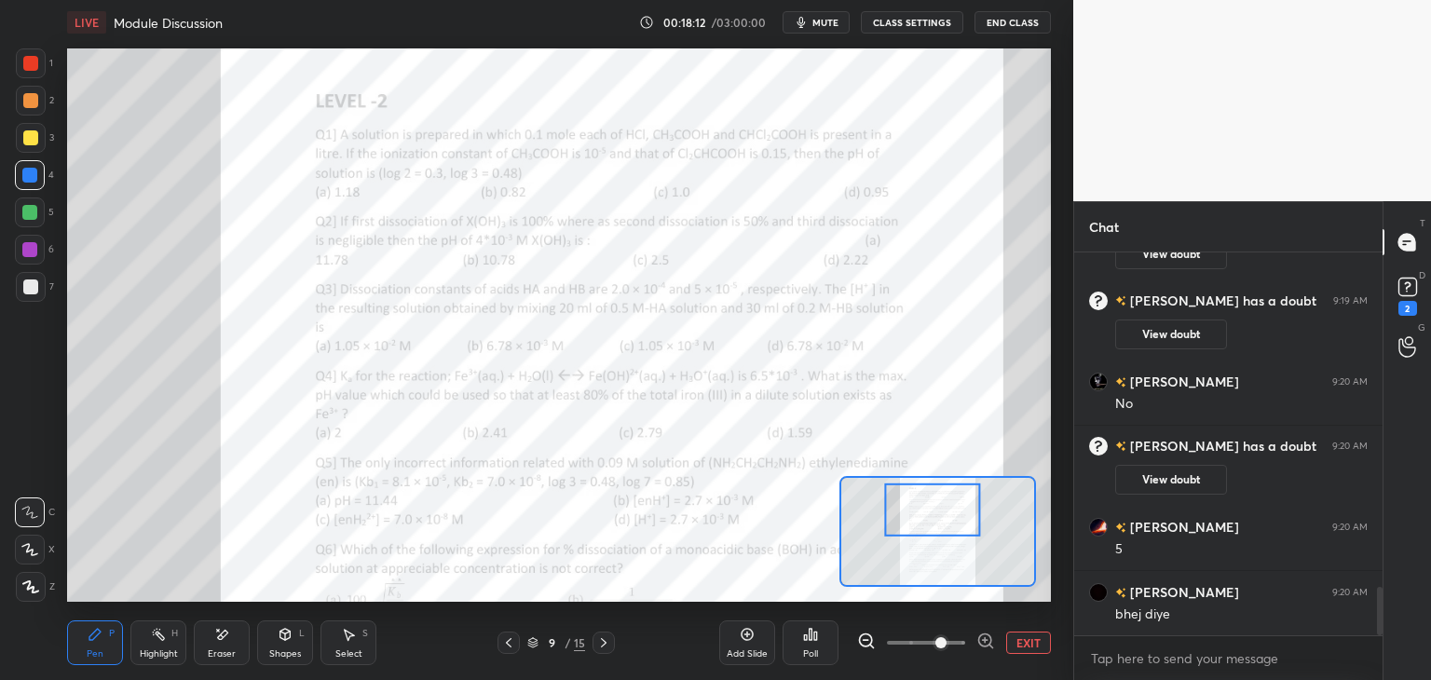
click at [1165, 484] on button "View doubt" at bounding box center [1171, 480] width 112 height 30
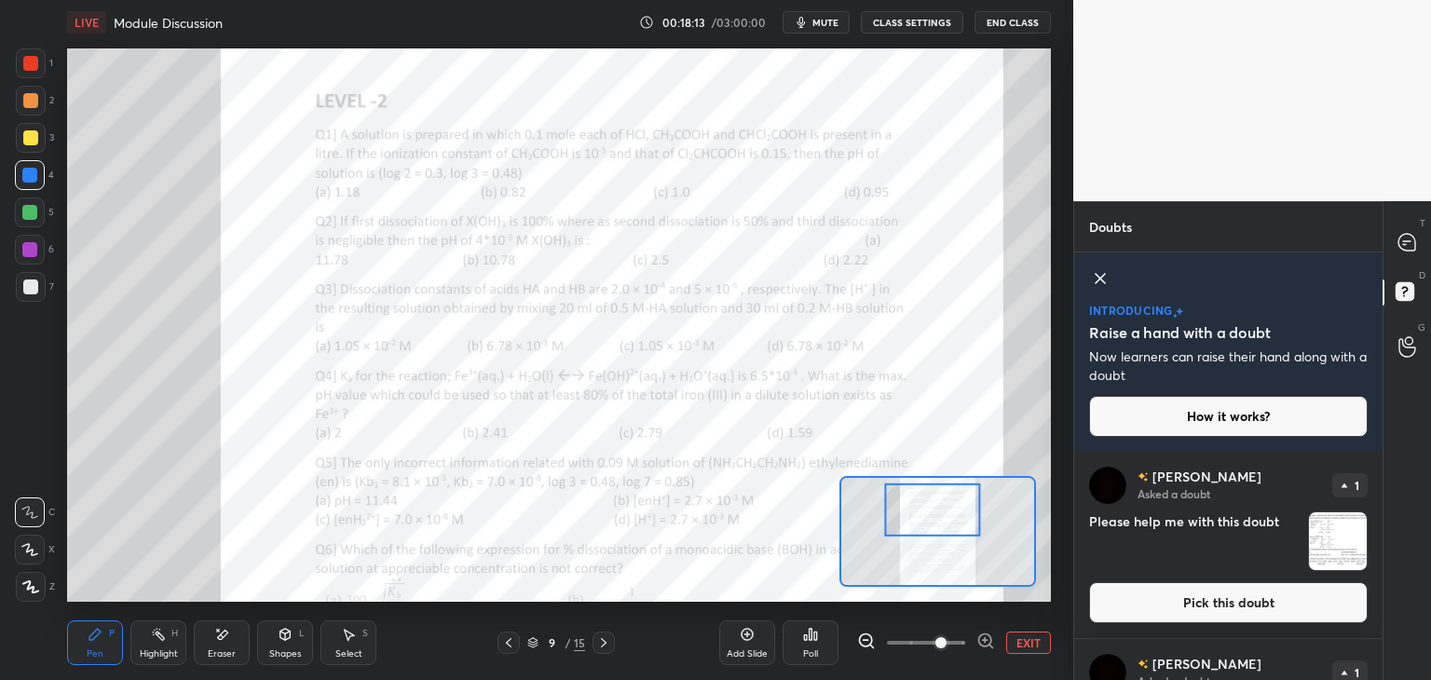
click at [1158, 602] on button "Pick this doubt" at bounding box center [1228, 602] width 279 height 41
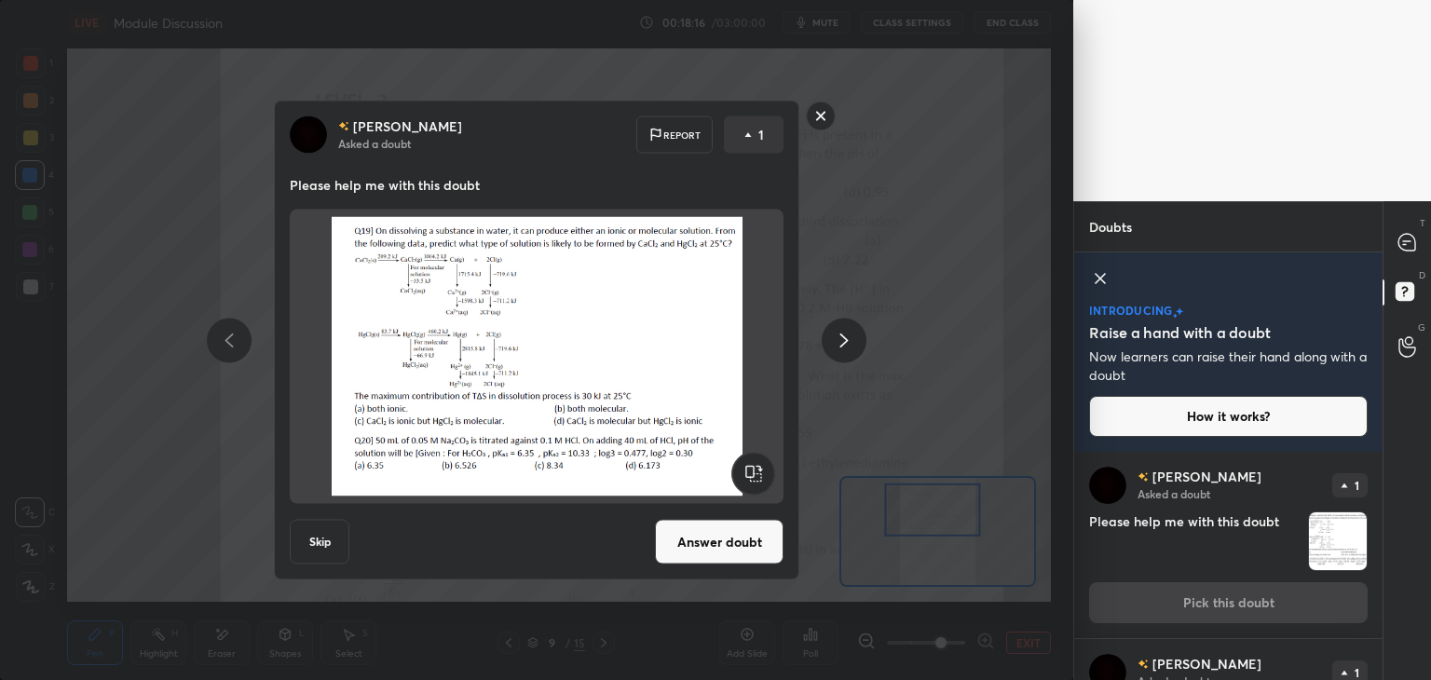
click at [817, 116] on rect at bounding box center [821, 116] width 29 height 29
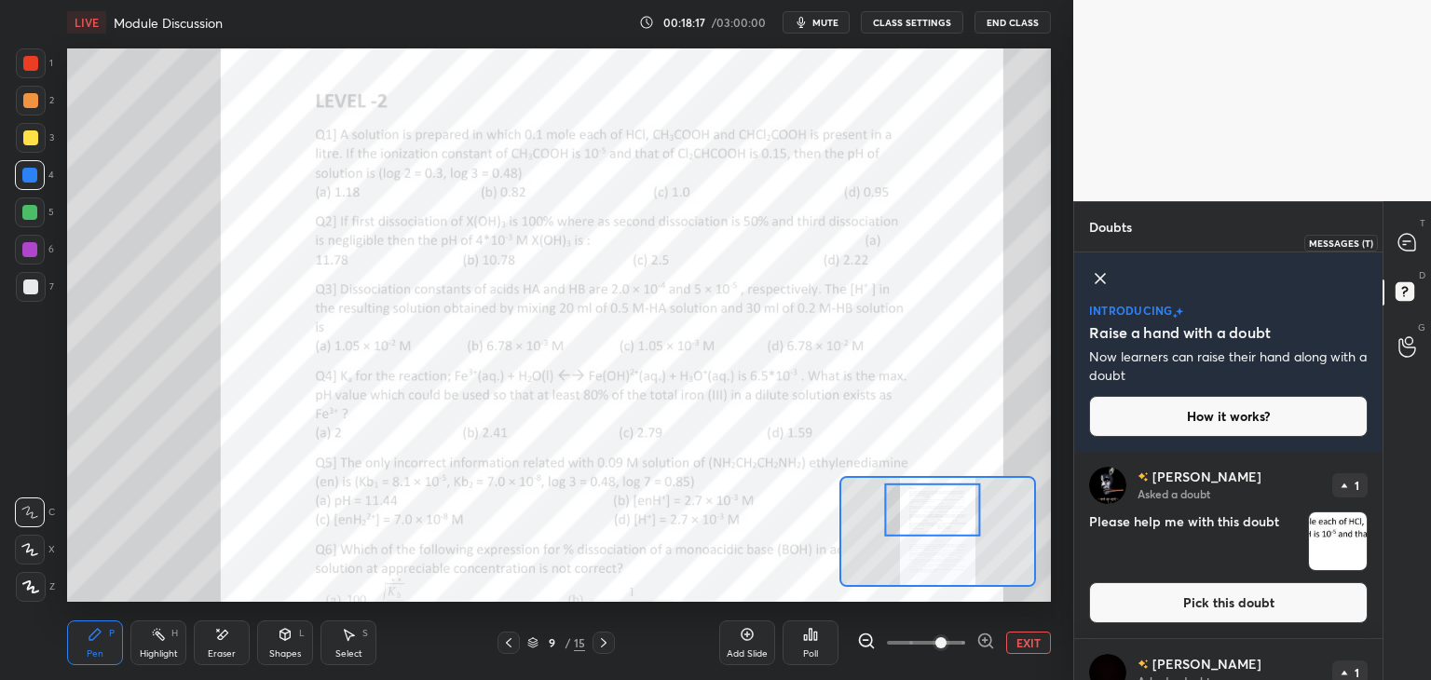
click at [1411, 248] on icon at bounding box center [1407, 242] width 17 height 17
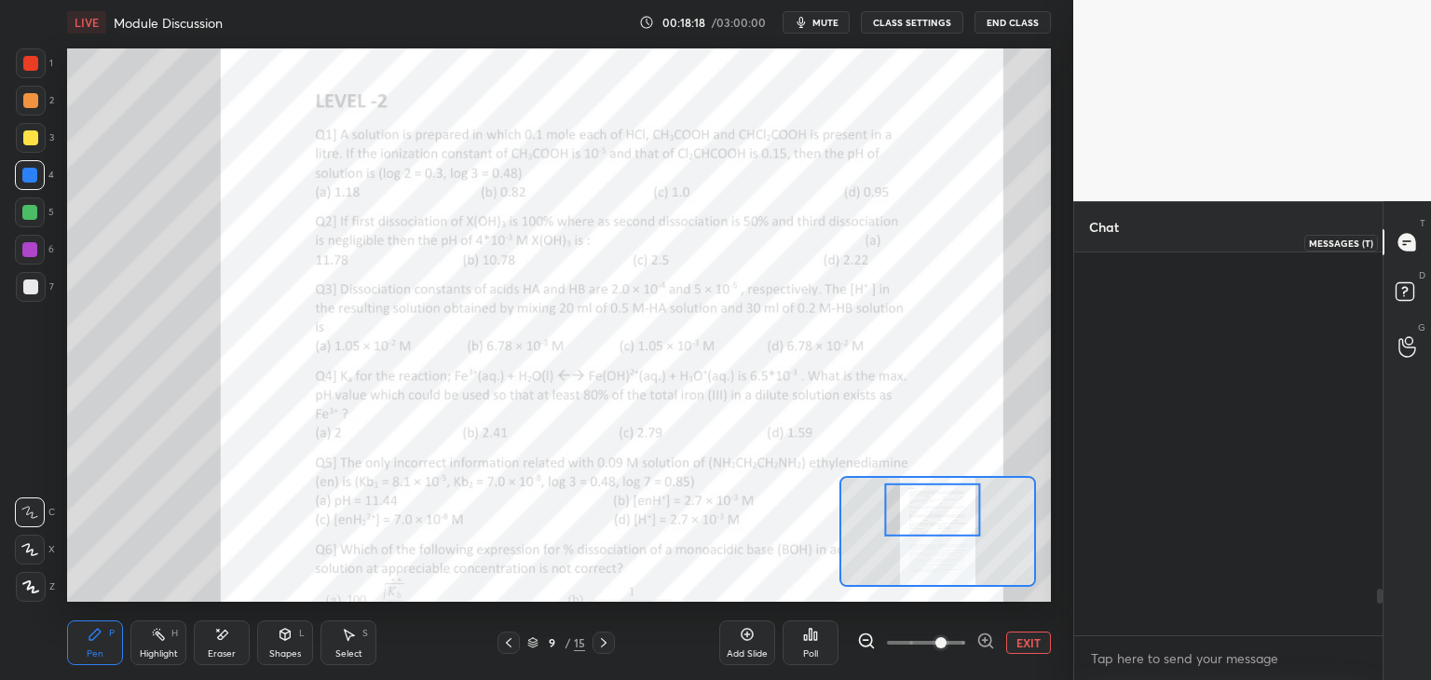
scroll to position [377, 303]
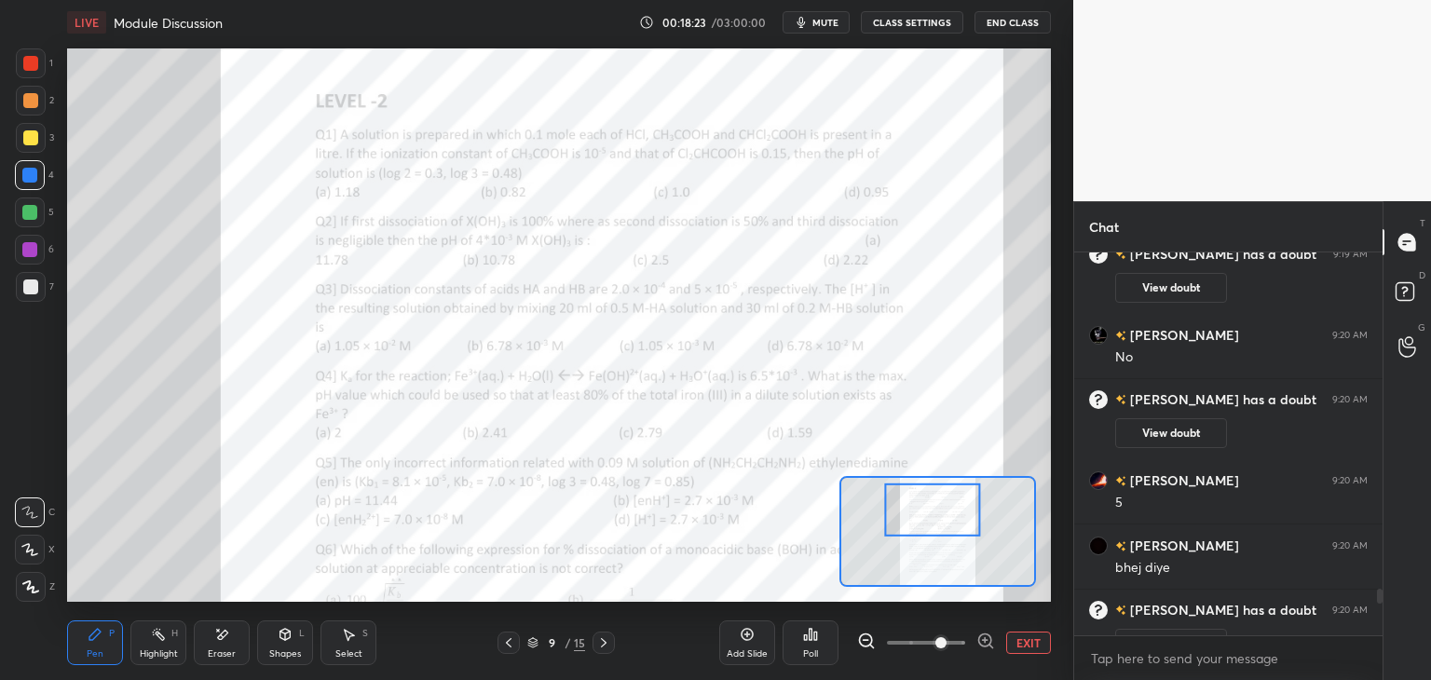
click at [1382, 610] on div at bounding box center [1377, 444] width 11 height 383
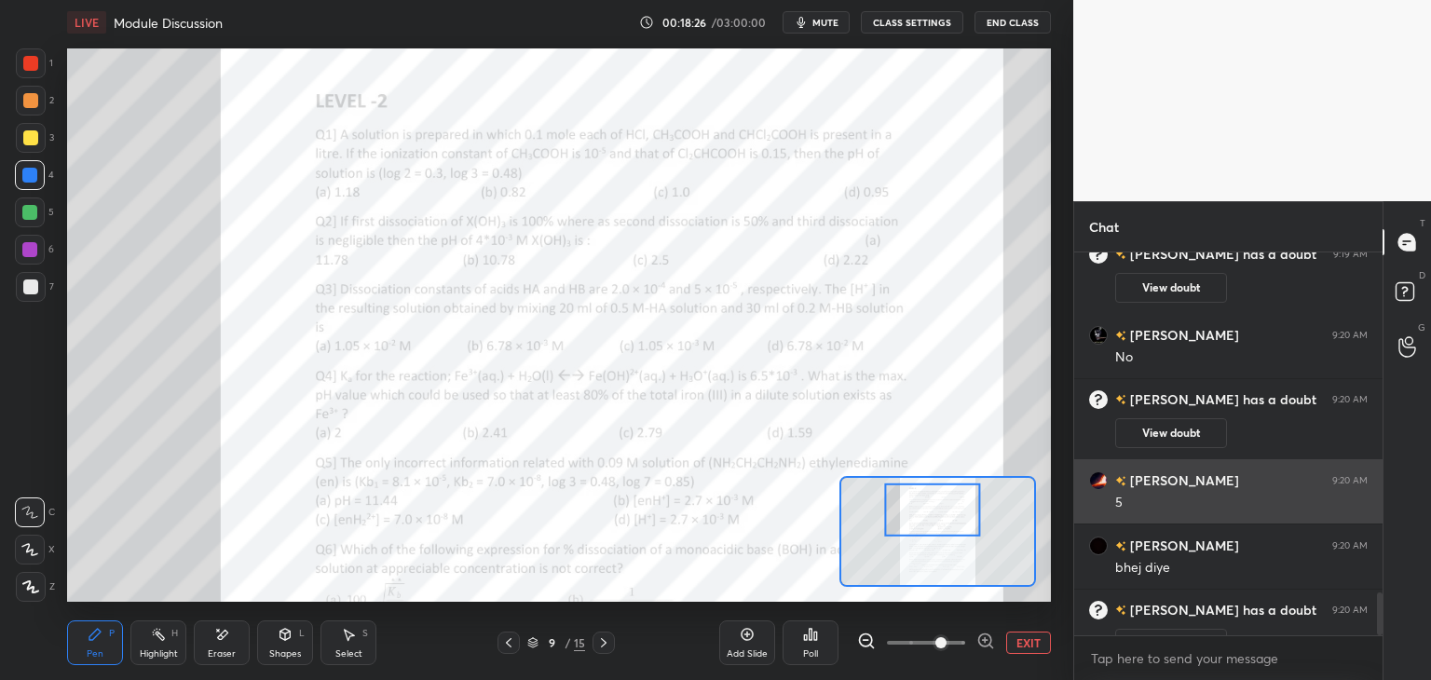
scroll to position [3049, 0]
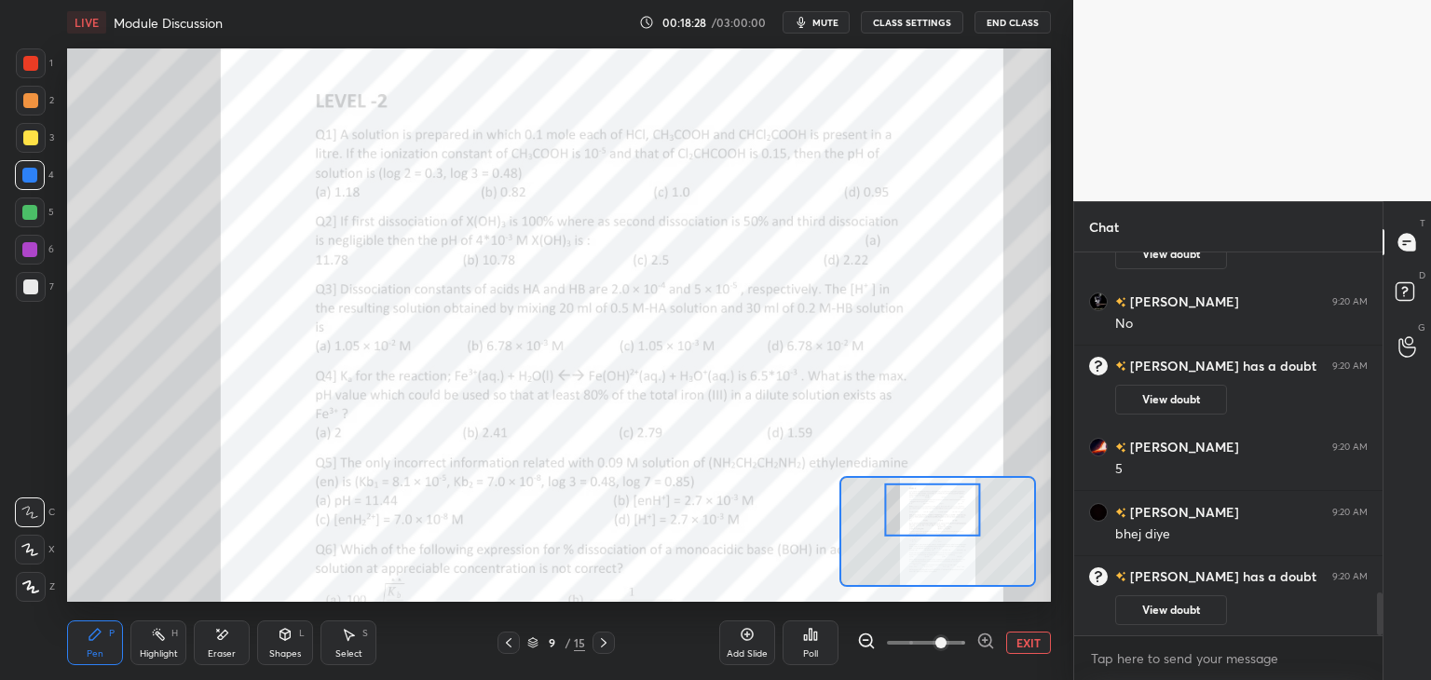
click at [1155, 610] on button "View doubt" at bounding box center [1171, 610] width 112 height 30
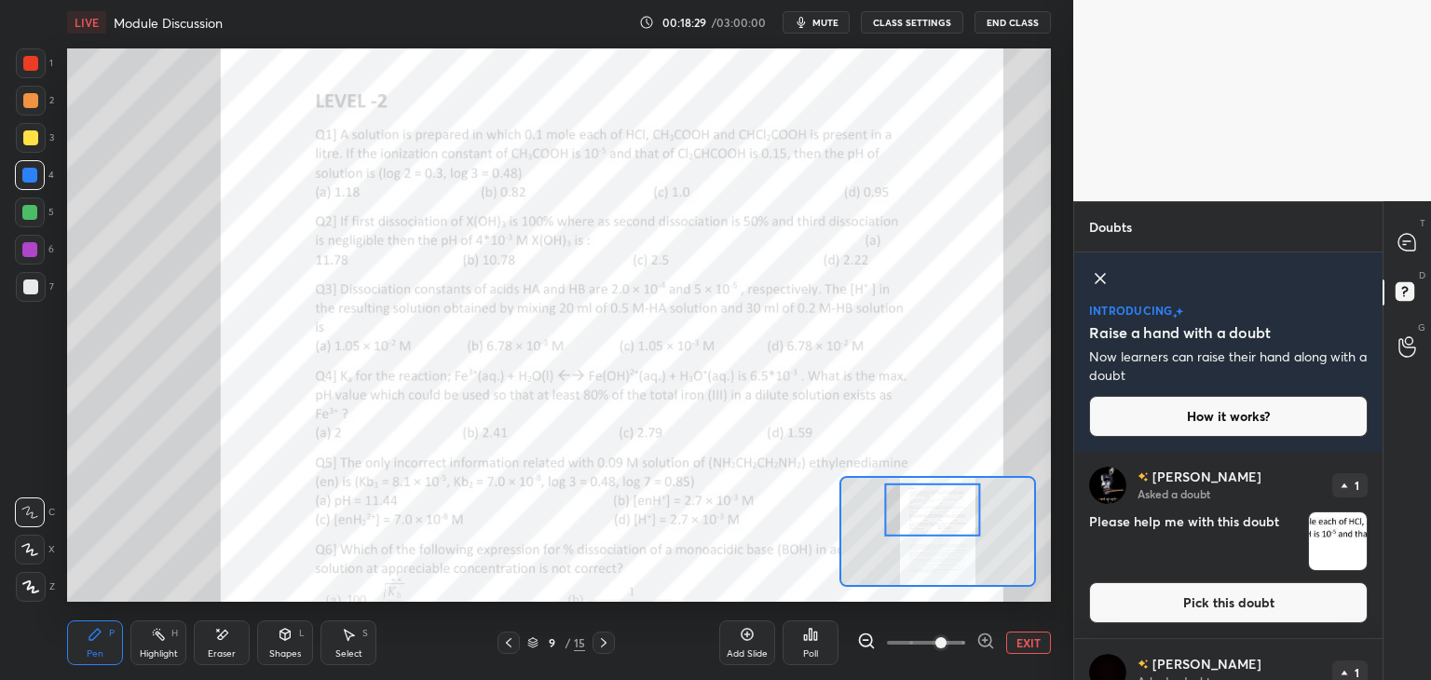
click at [1162, 603] on button "Pick this doubt" at bounding box center [1228, 602] width 279 height 41
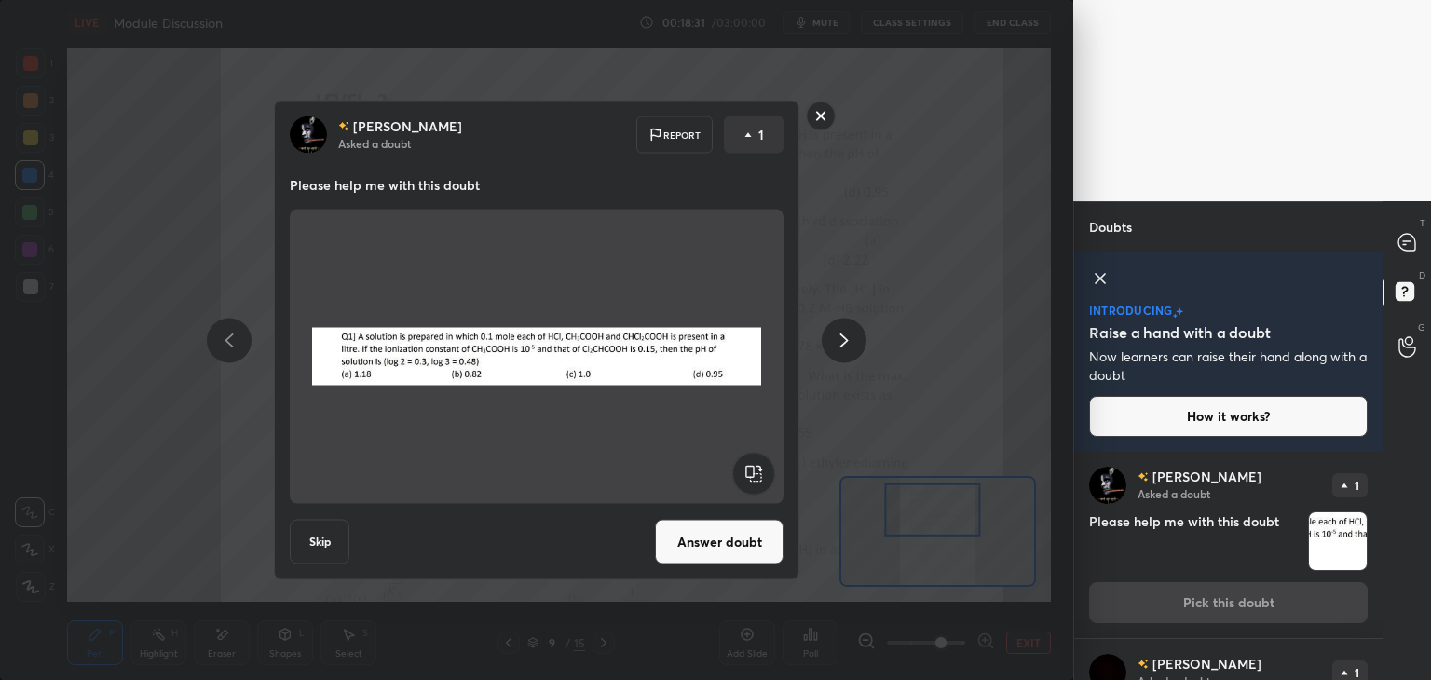
click at [738, 540] on button "Answer doubt" at bounding box center [719, 542] width 129 height 45
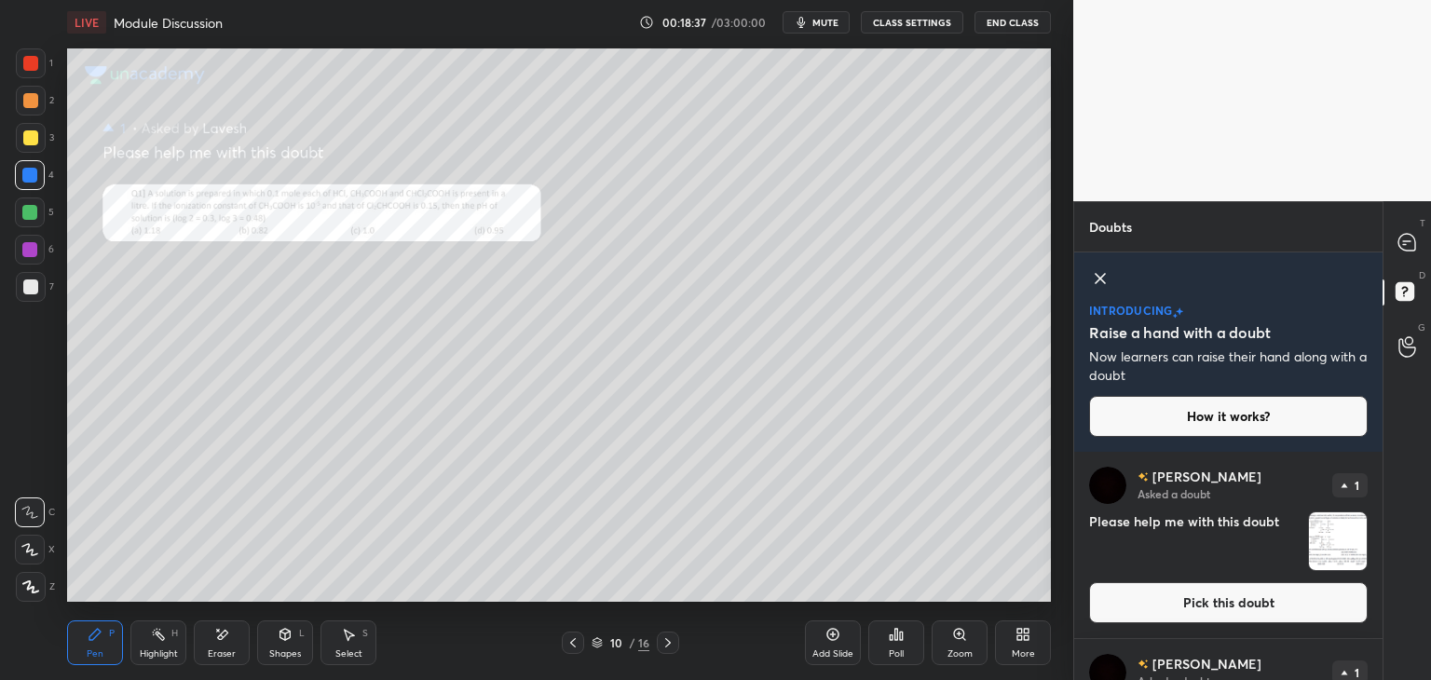
click at [958, 642] on div "Zoom" at bounding box center [960, 643] width 56 height 45
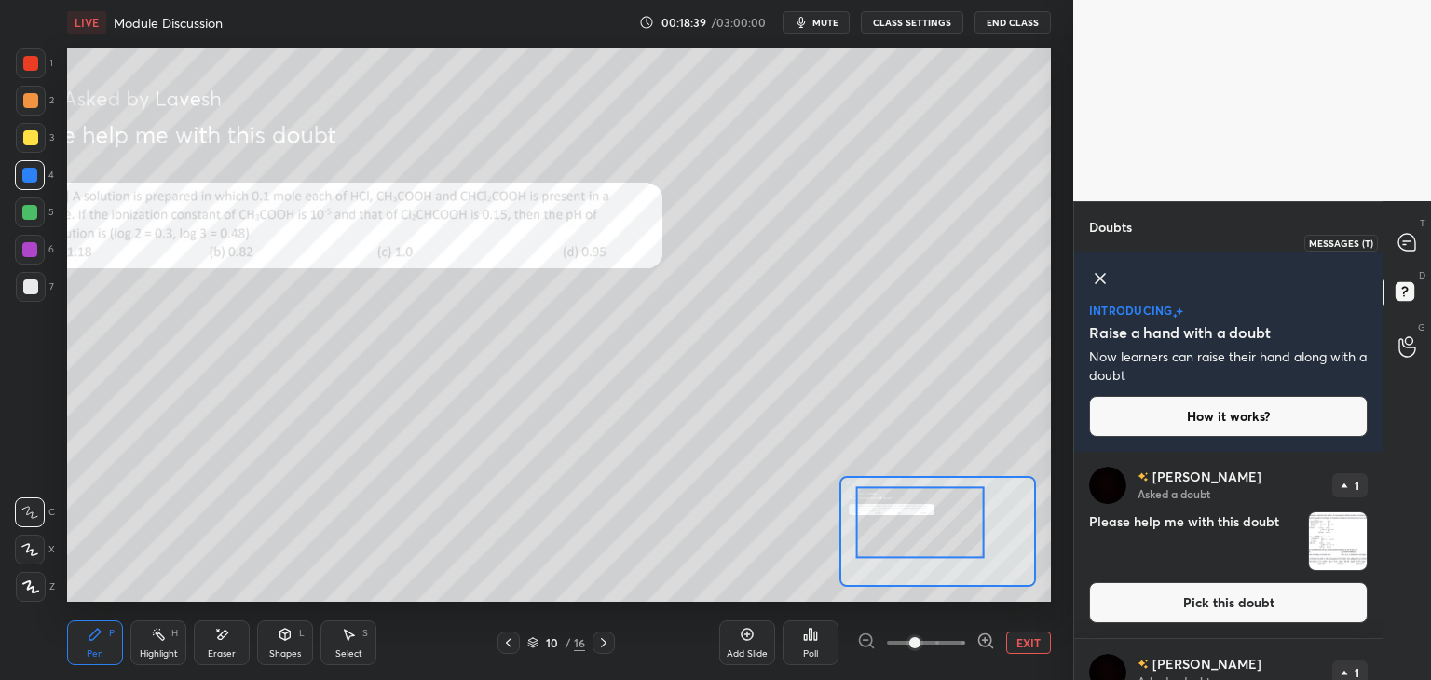
click at [1406, 237] on icon at bounding box center [1407, 242] width 17 height 17
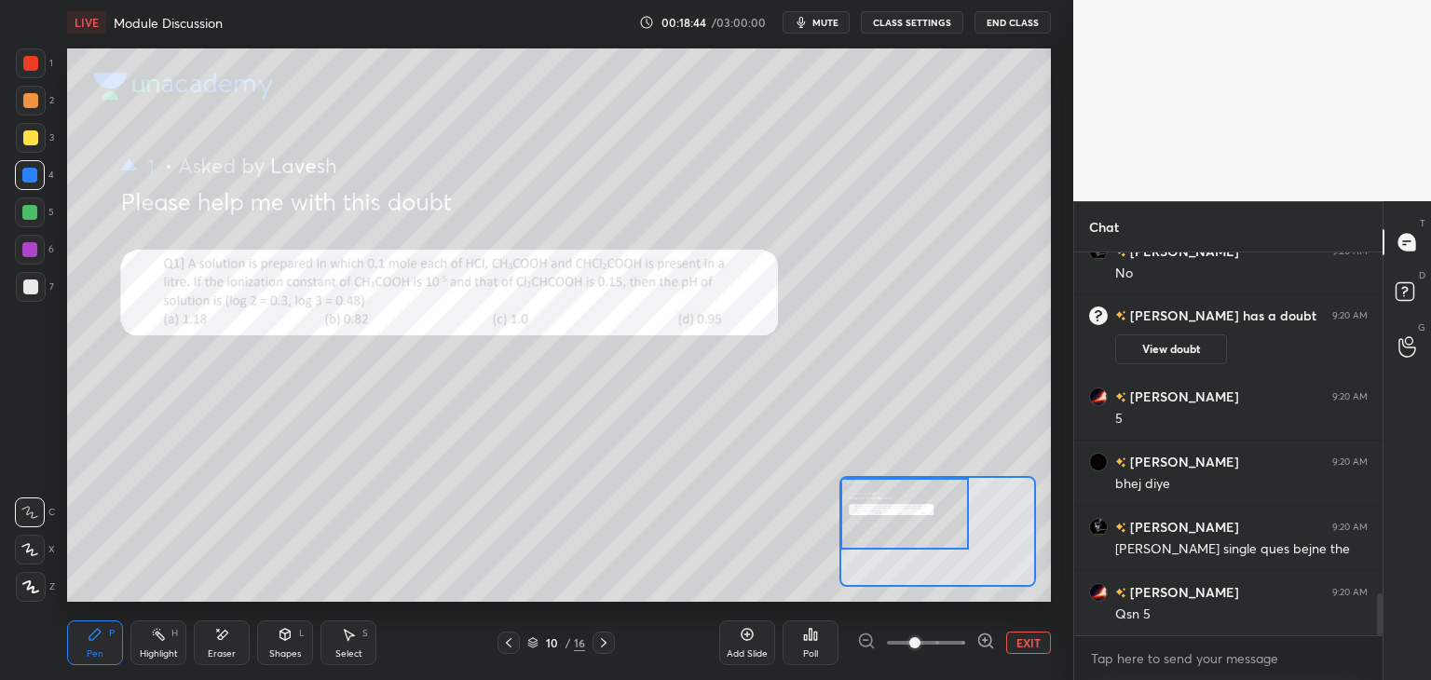
scroll to position [3165, 0]
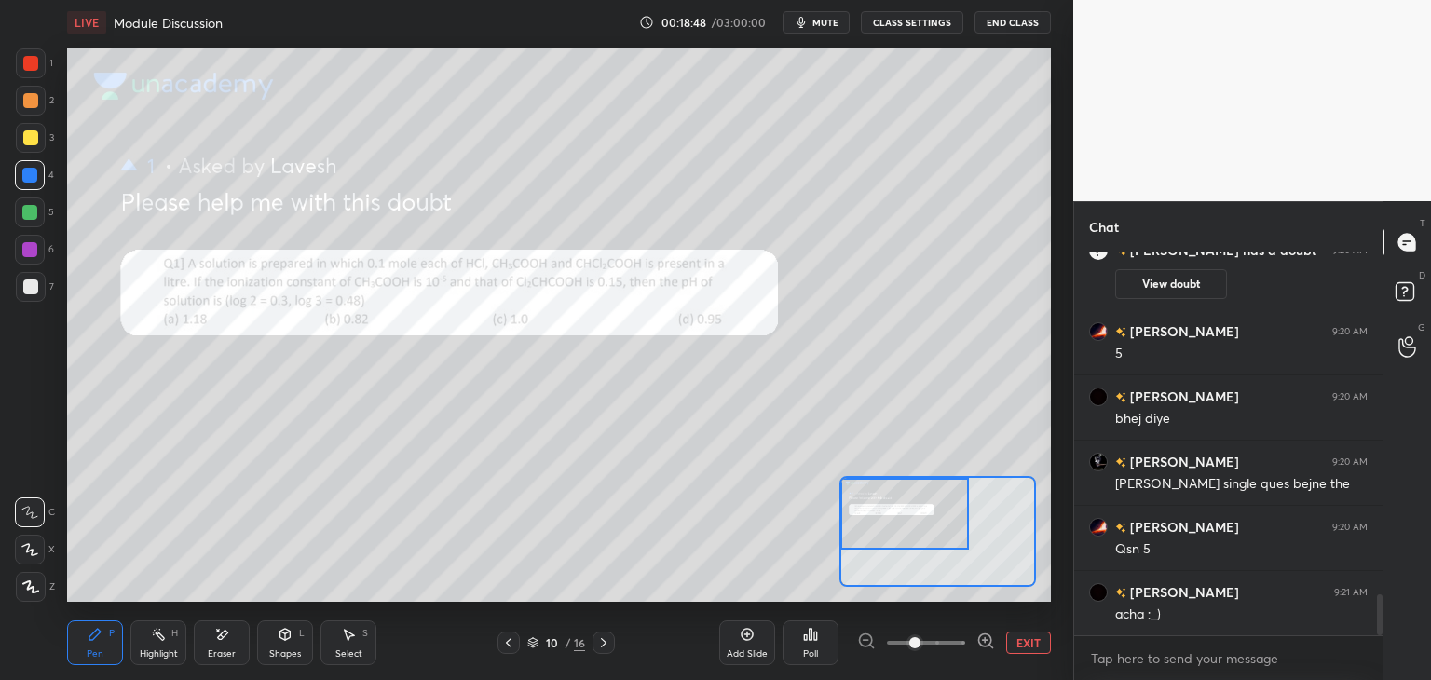
click at [26, 63] on div at bounding box center [30, 63] width 15 height 15
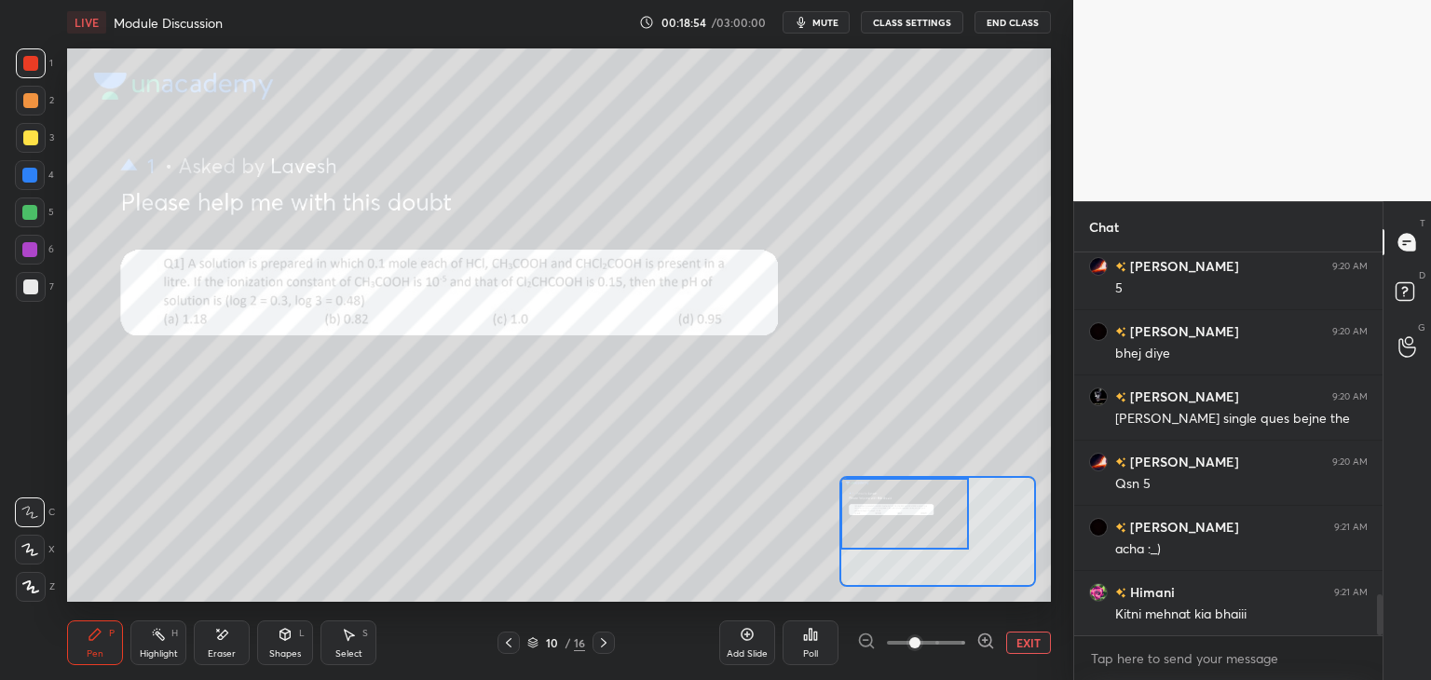
click at [224, 642] on icon at bounding box center [221, 635] width 15 height 16
click at [93, 640] on icon at bounding box center [95, 634] width 15 height 15
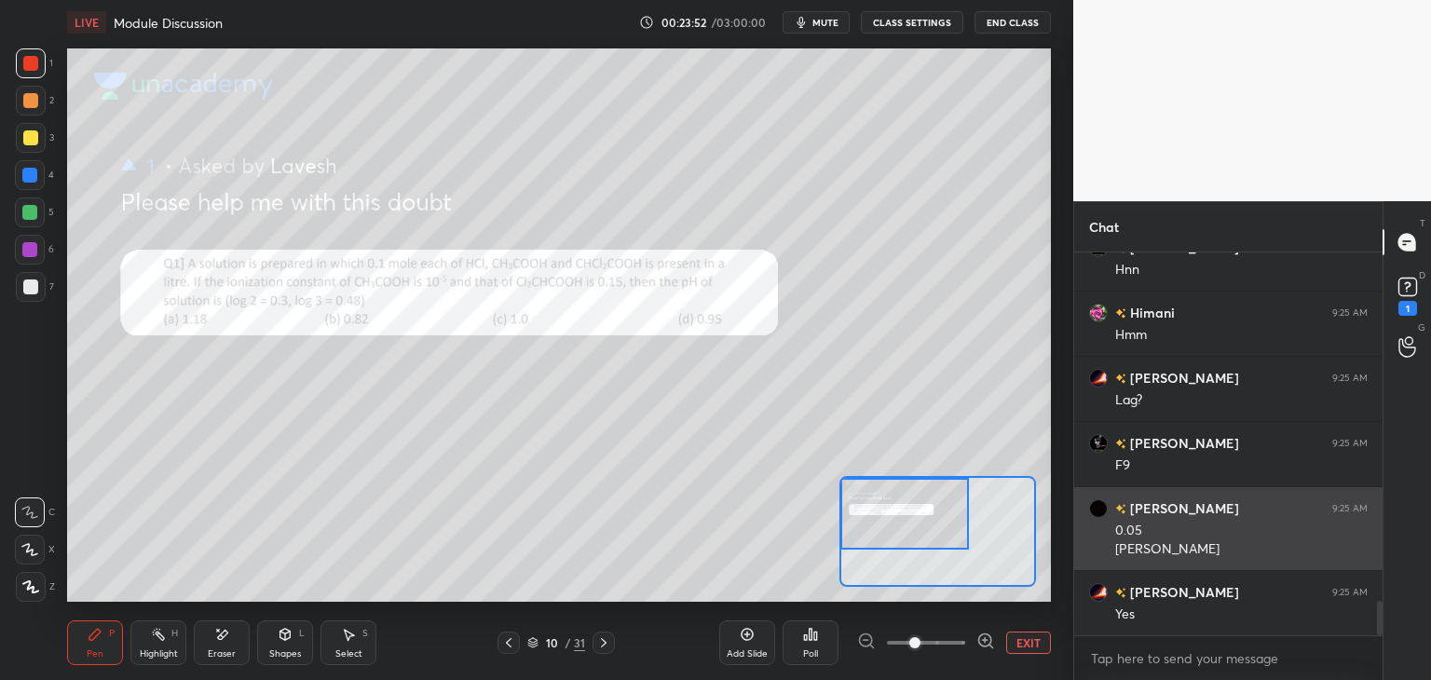
scroll to position [3953, 0]
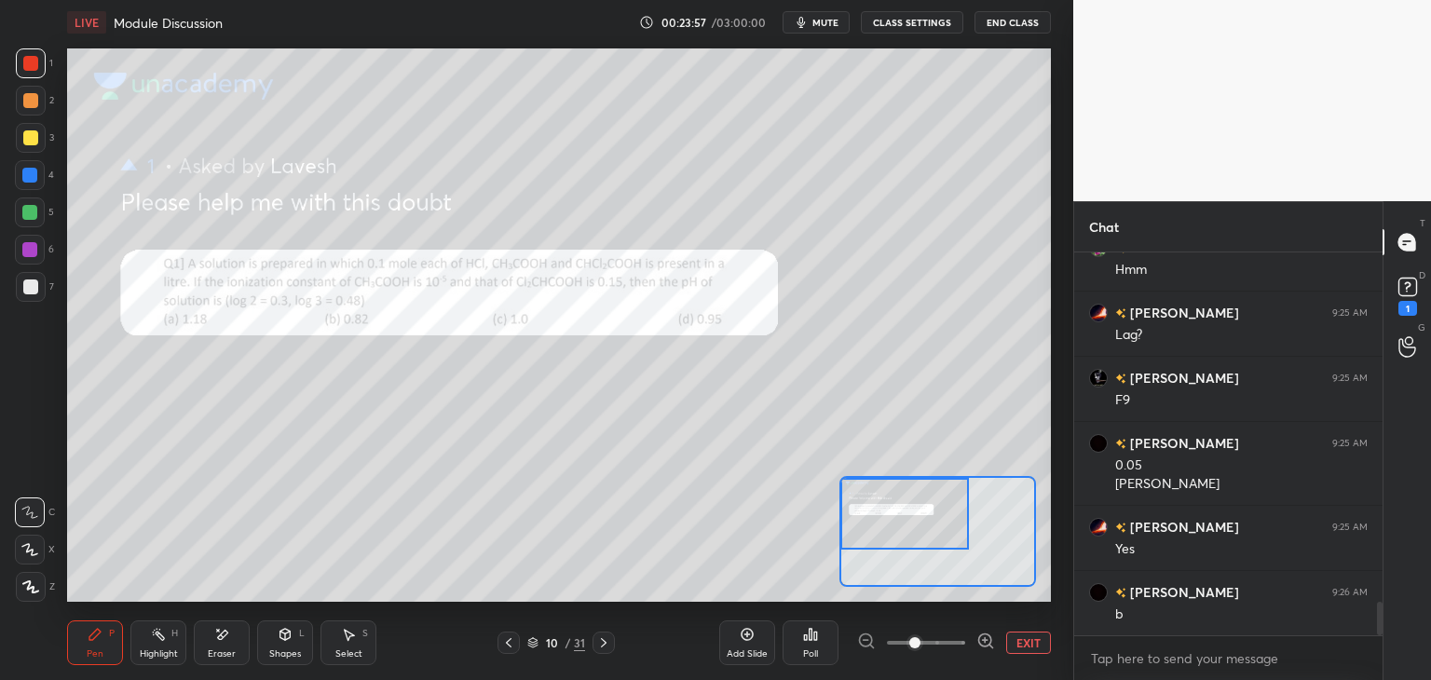
click at [224, 636] on icon at bounding box center [223, 634] width 10 height 9
click at [98, 657] on div "Pen" at bounding box center [95, 653] width 17 height 9
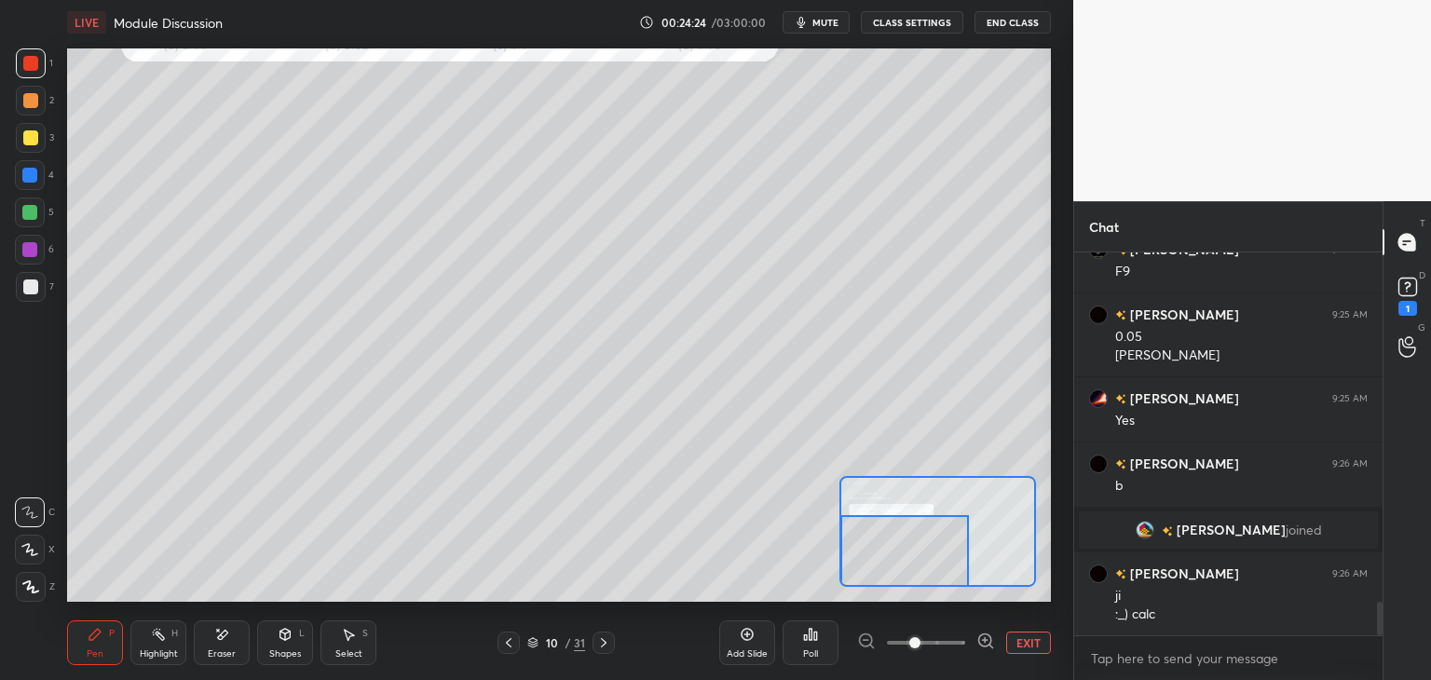
scroll to position [4031, 0]
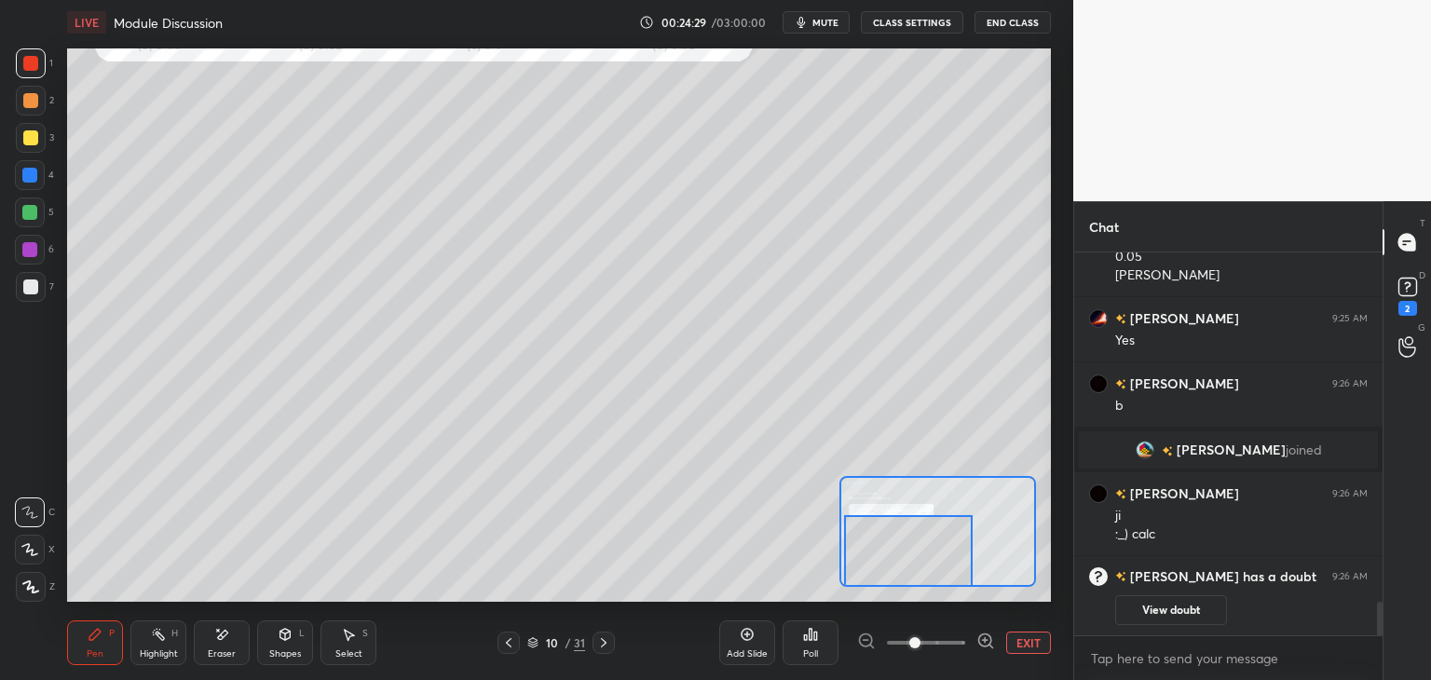
click at [26, 135] on div at bounding box center [30, 137] width 15 height 15
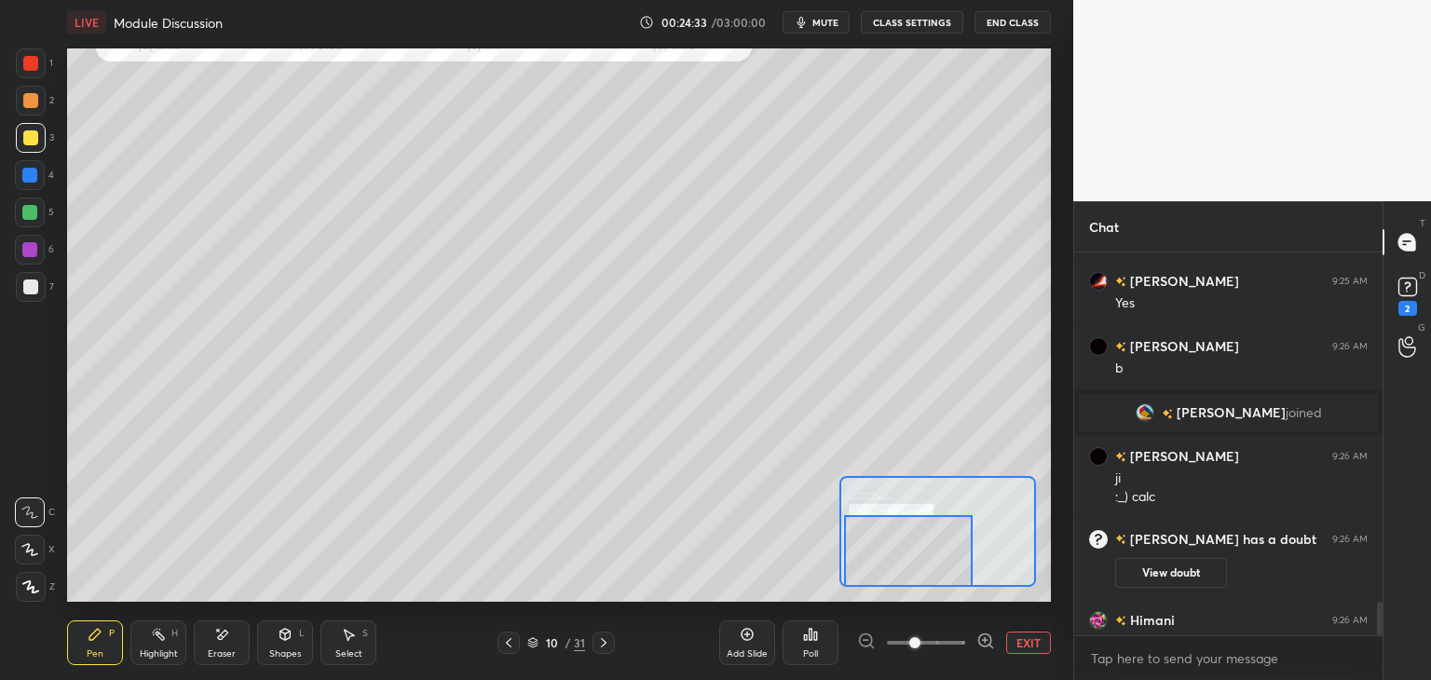
scroll to position [4059, 0]
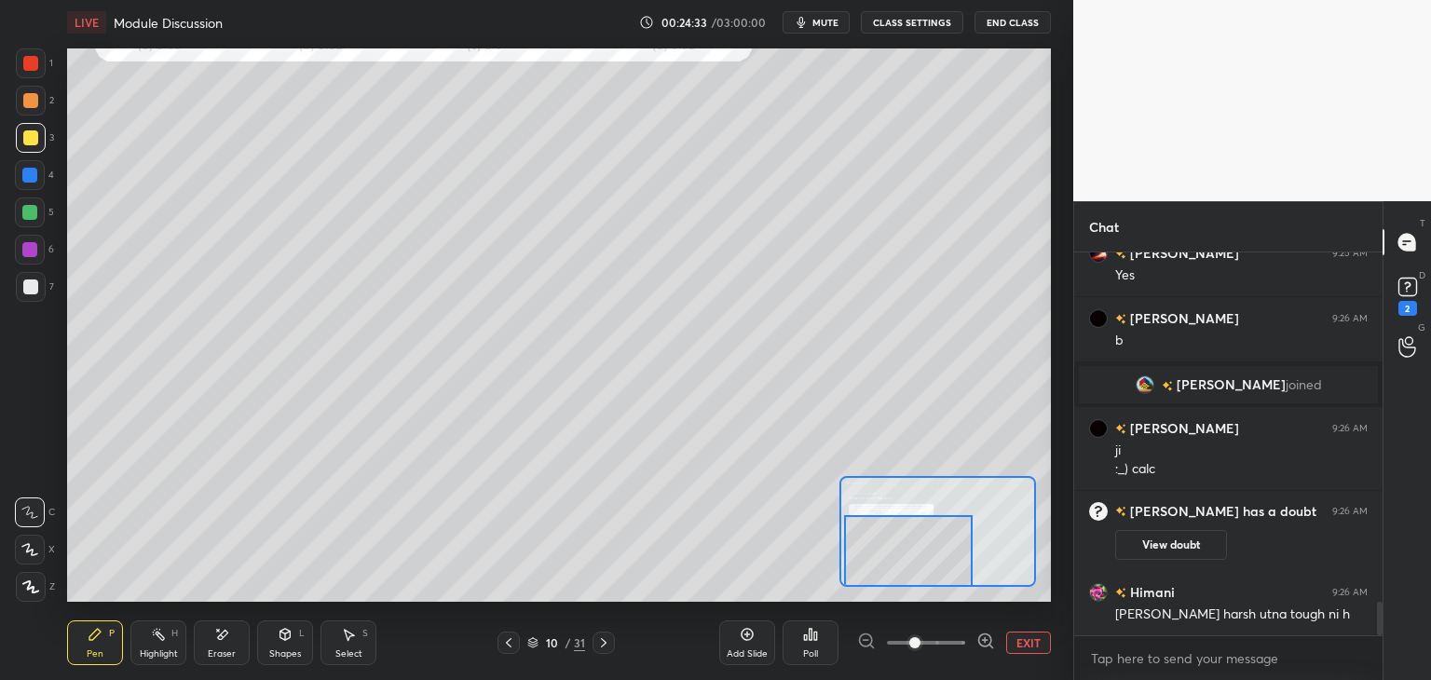
click at [280, 635] on icon at bounding box center [285, 634] width 10 height 11
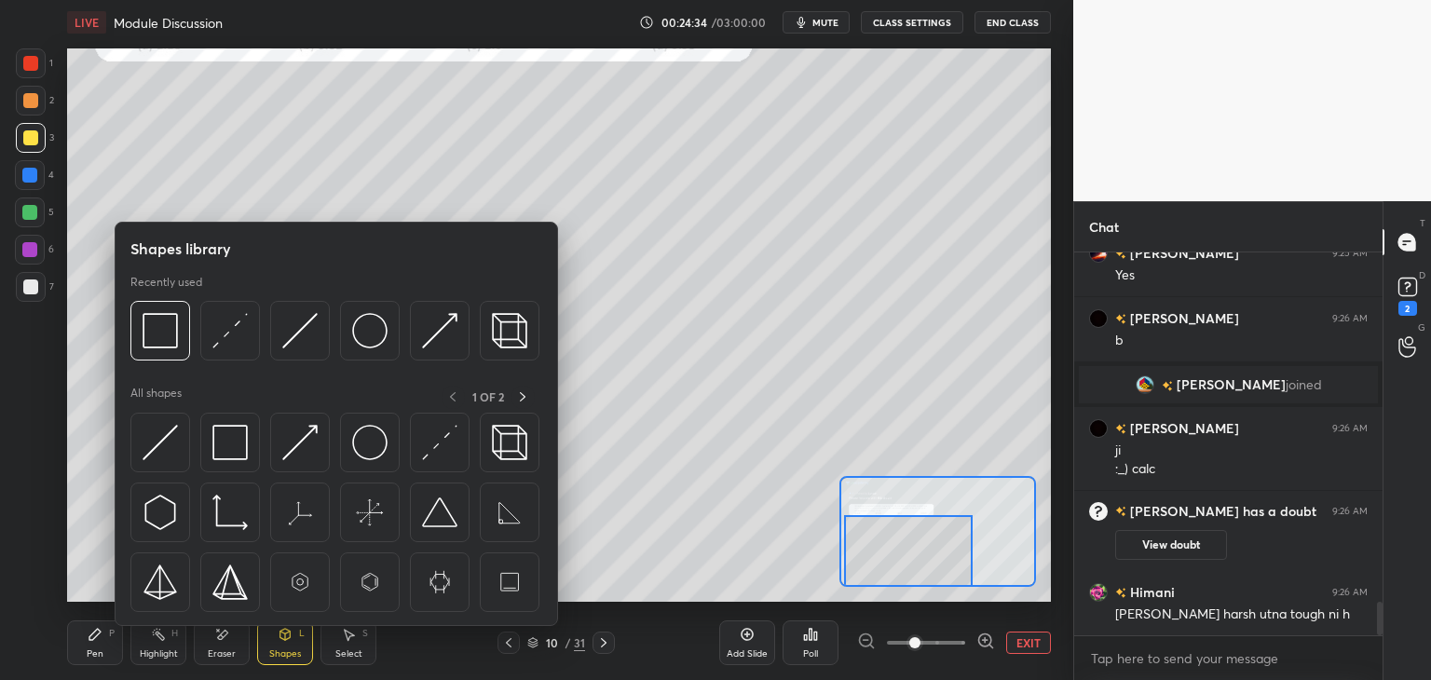
click at [152, 344] on img at bounding box center [160, 330] width 35 height 35
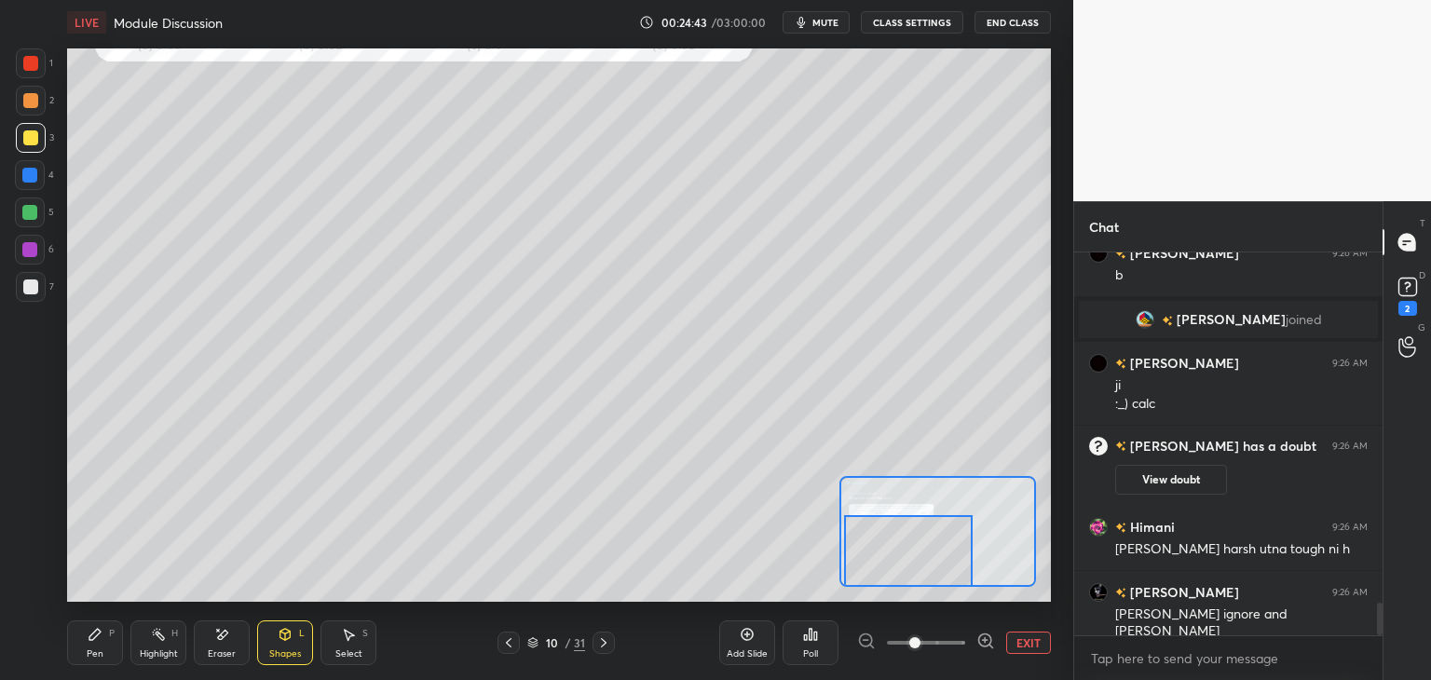
scroll to position [4190, 0]
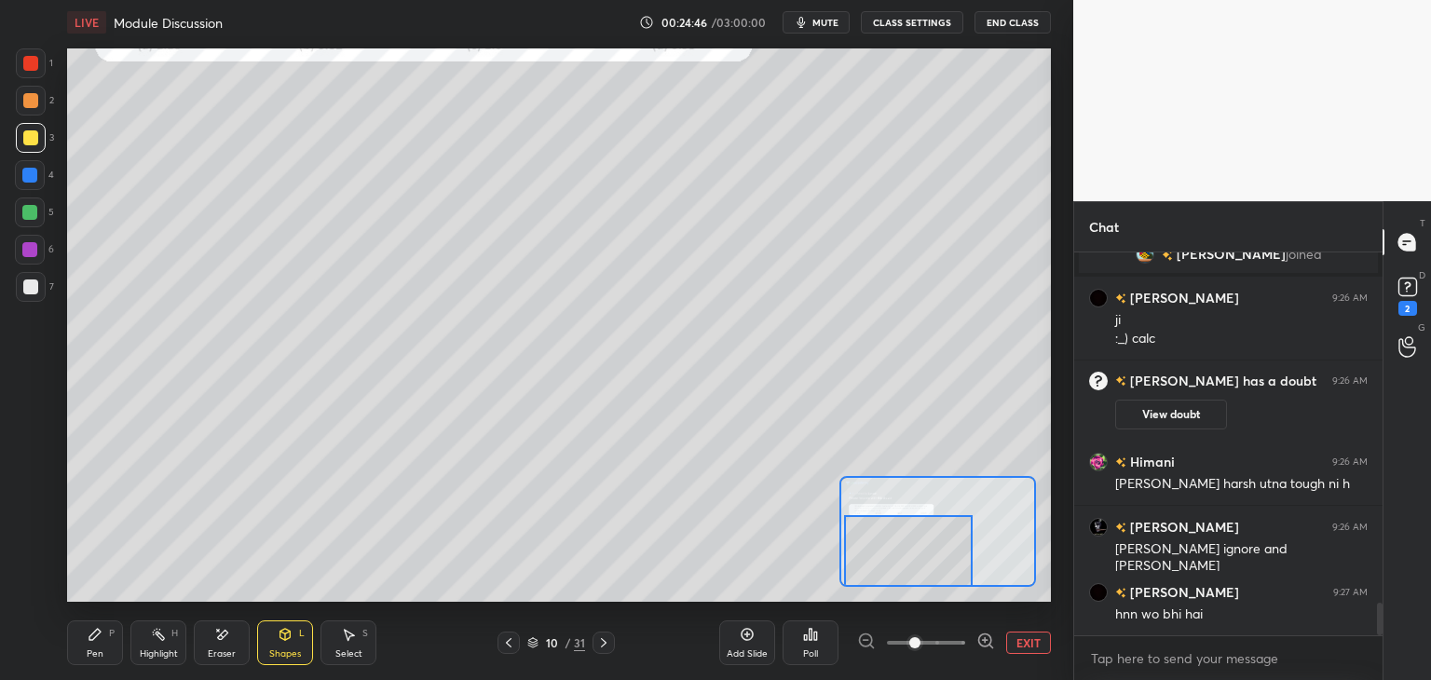
click at [101, 638] on icon at bounding box center [95, 634] width 15 height 15
click at [33, 180] on div at bounding box center [29, 175] width 15 height 15
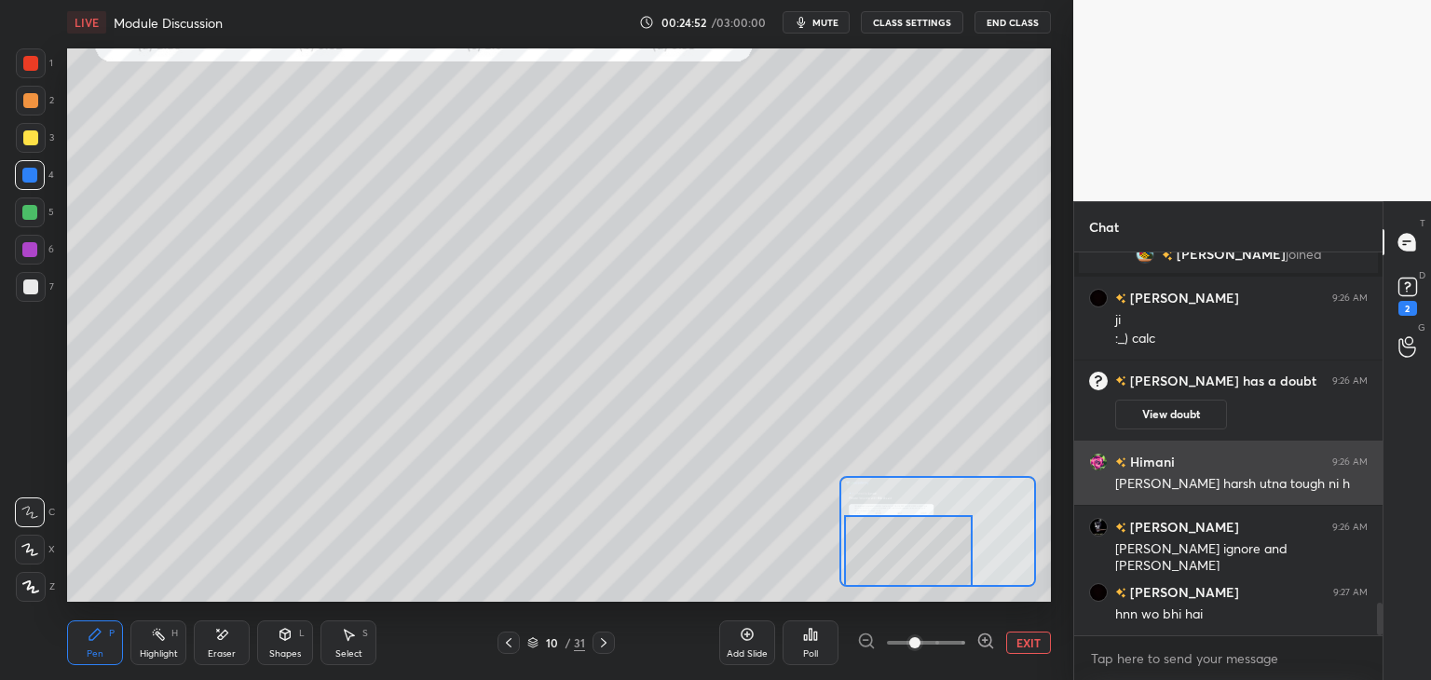
click at [1027, 639] on button "EXIT" at bounding box center [1028, 643] width 45 height 22
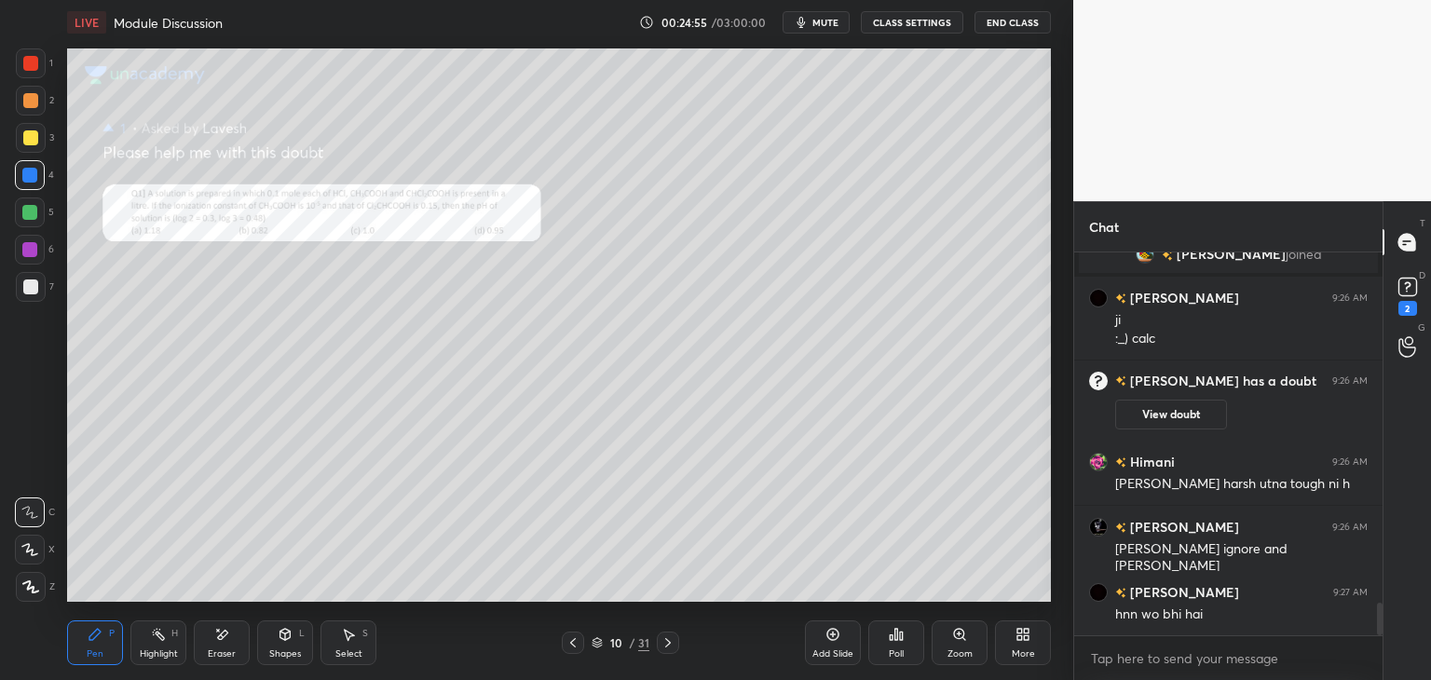
click at [677, 638] on div at bounding box center [668, 643] width 22 height 22
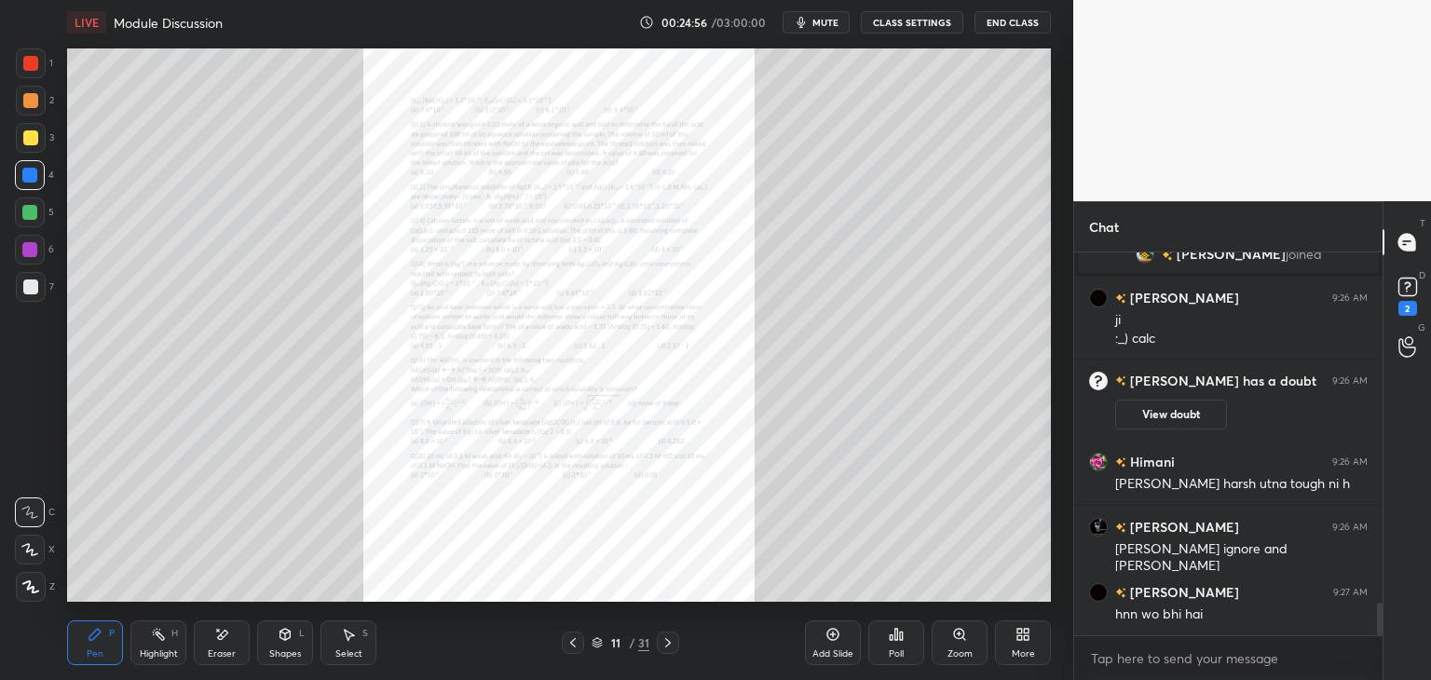
click at [570, 639] on icon at bounding box center [573, 643] width 15 height 15
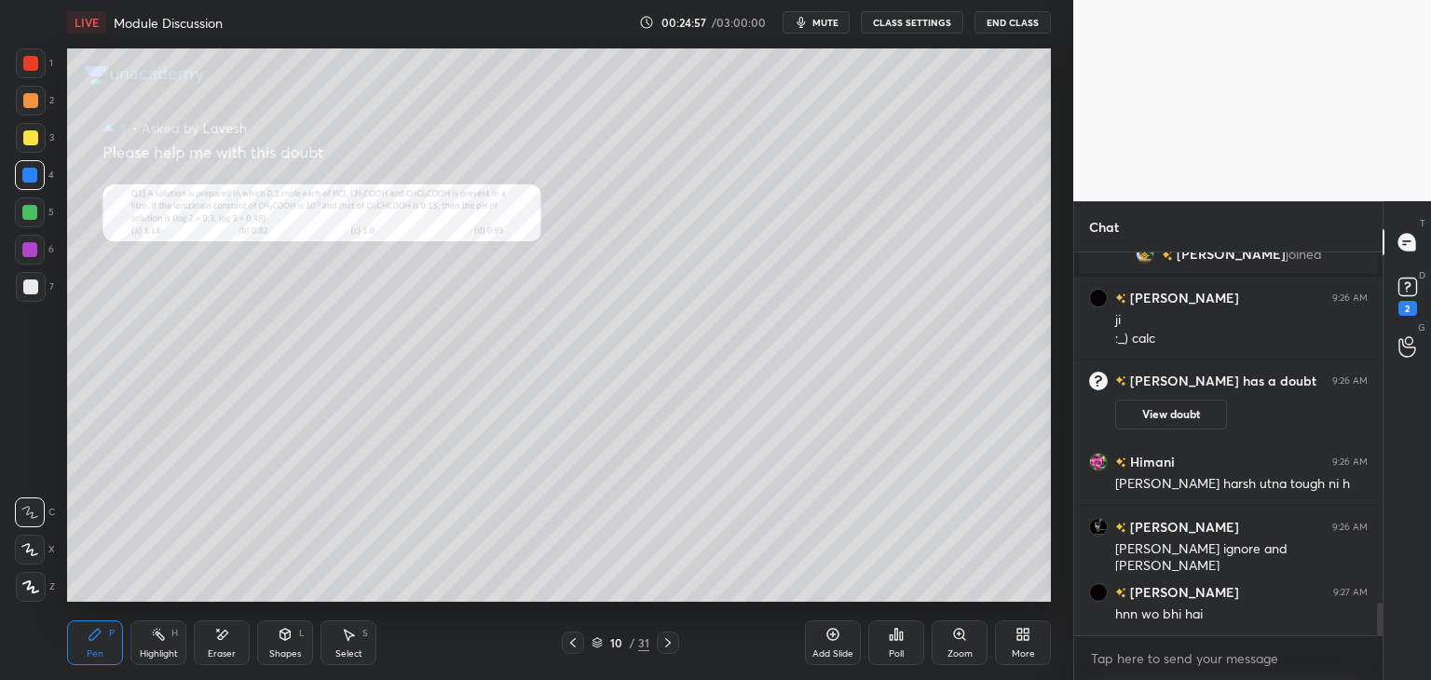
click at [562, 638] on div at bounding box center [573, 643] width 22 height 22
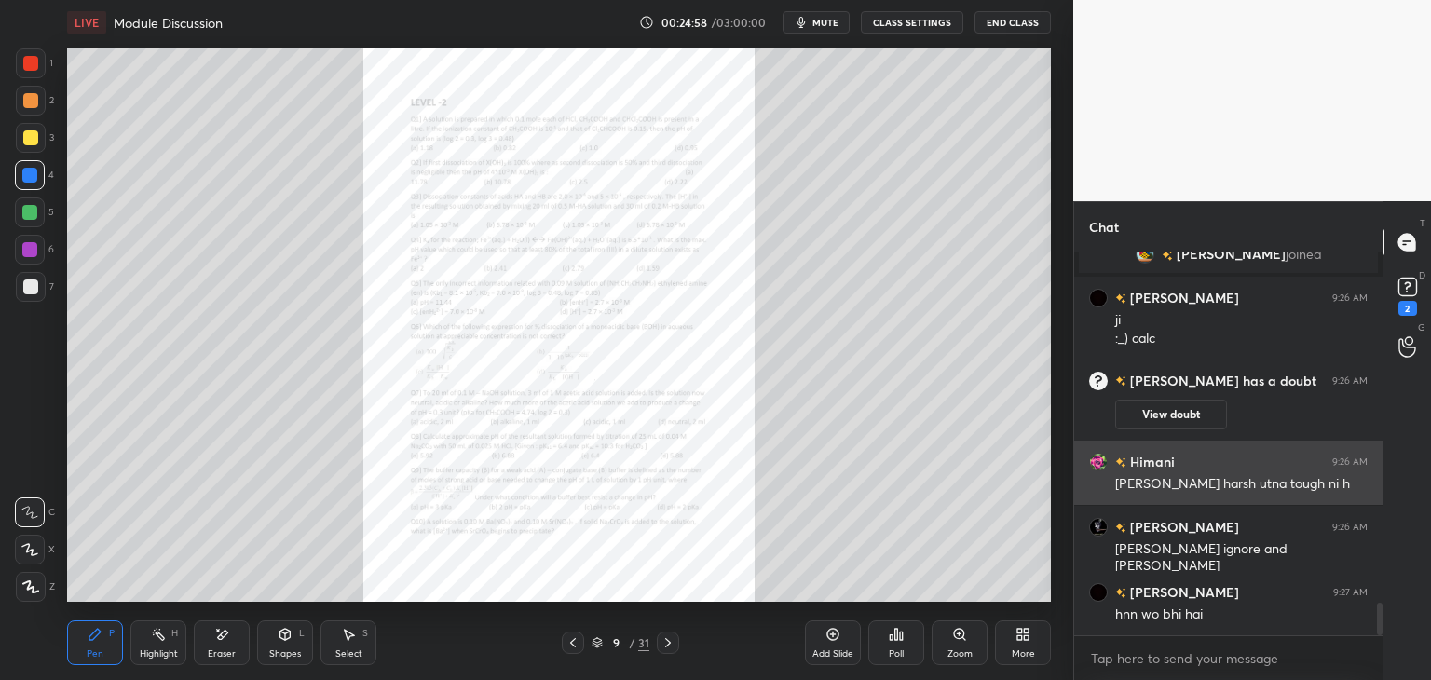
scroll to position [4234, 0]
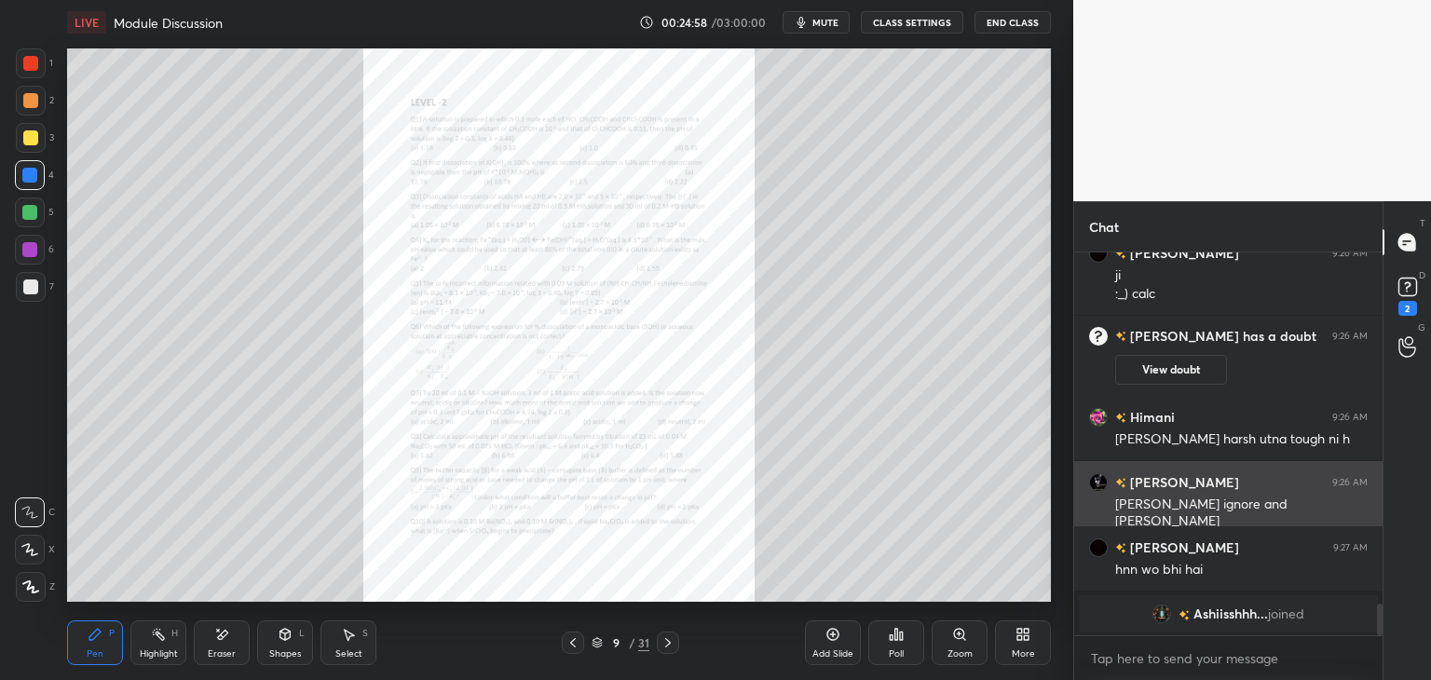
click at [1173, 427] on div "[PERSON_NAME] harsh utna tough ni h" at bounding box center [1241, 438] width 253 height 22
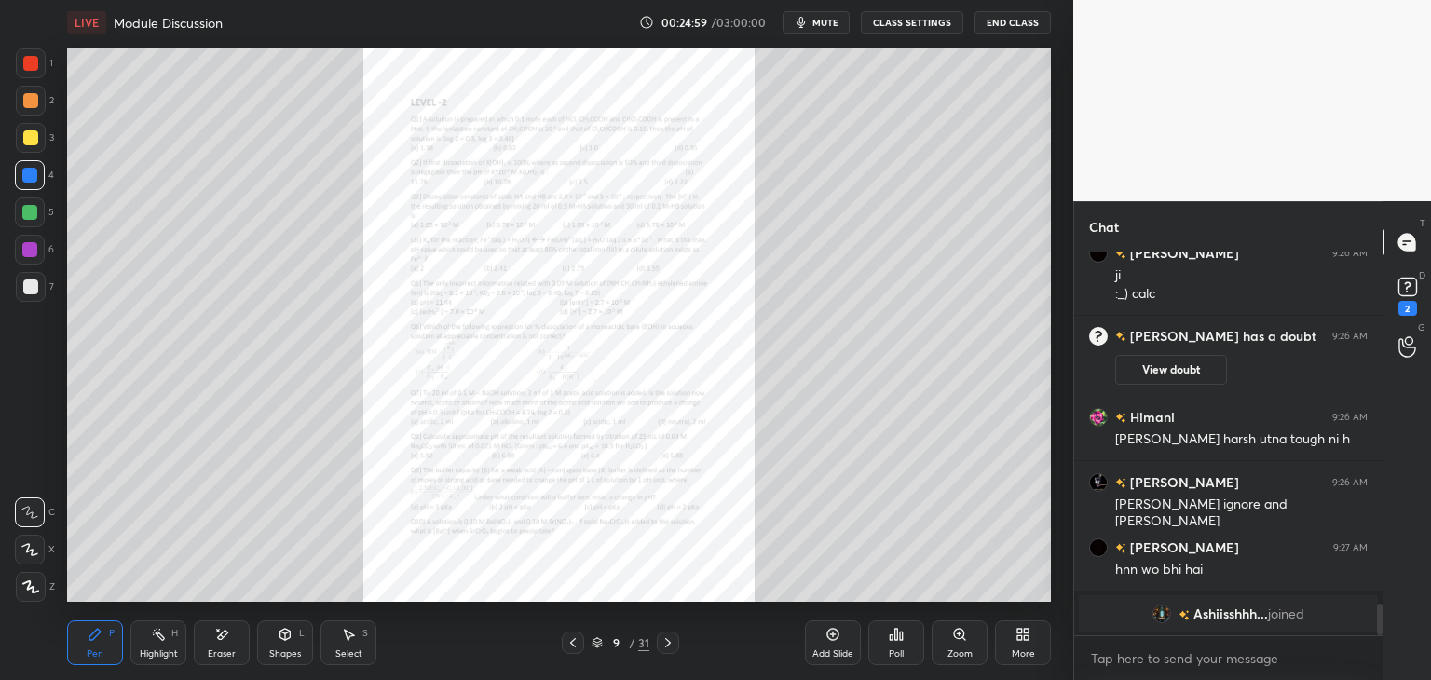
click at [1154, 370] on button "View doubt" at bounding box center [1171, 370] width 112 height 30
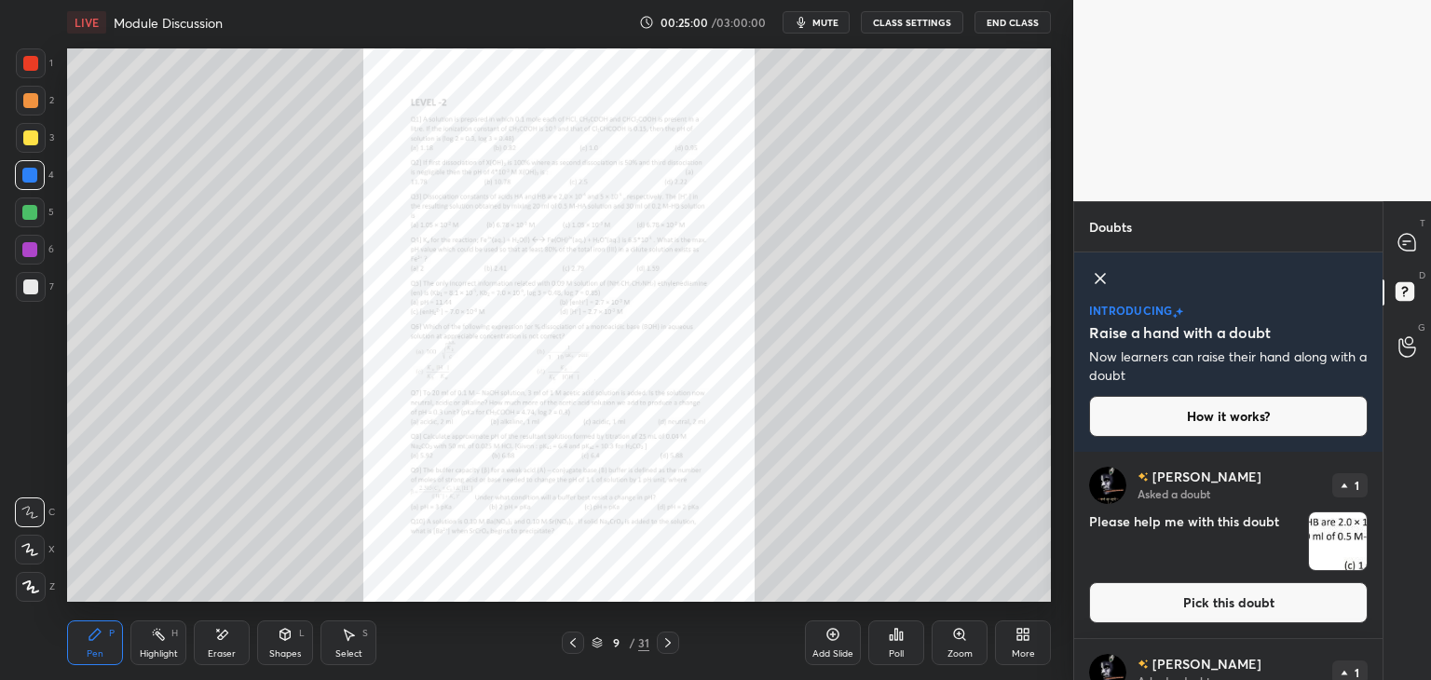
click at [1152, 600] on button "Pick this doubt" at bounding box center [1228, 602] width 279 height 41
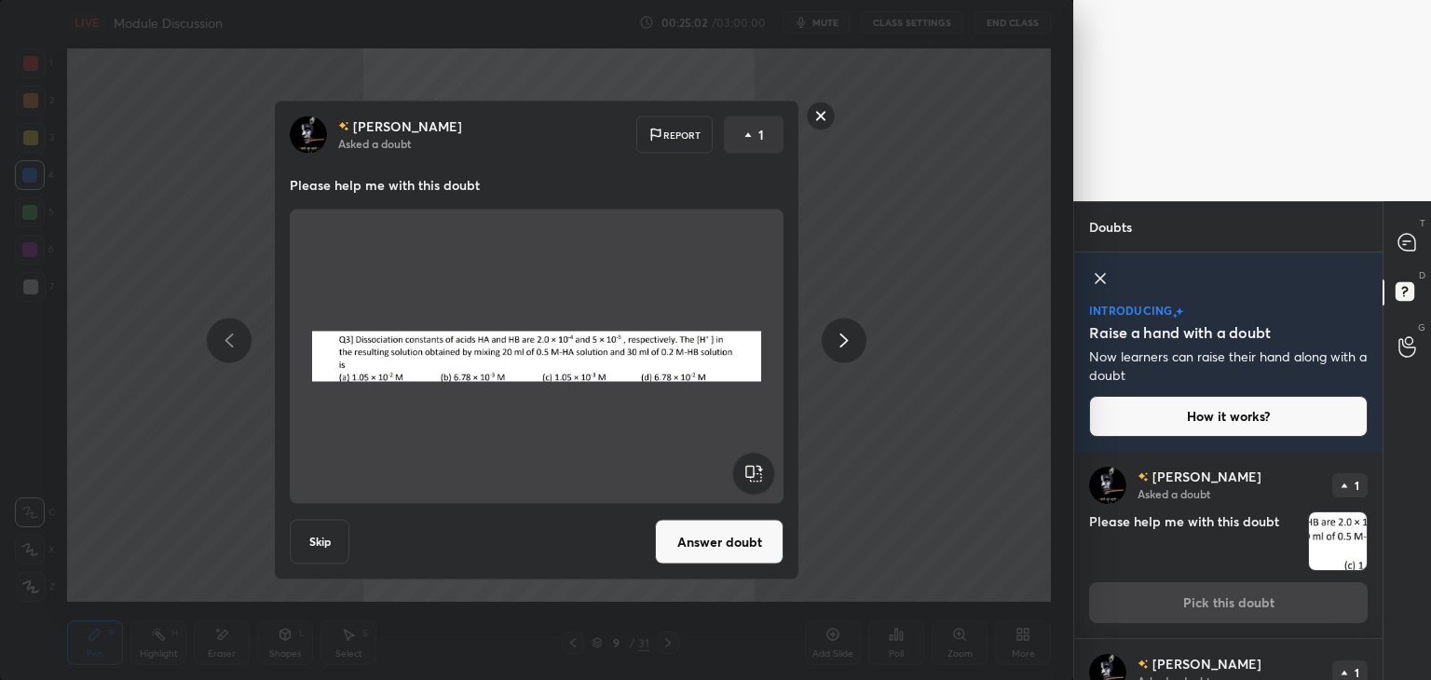
click at [723, 542] on button "Answer doubt" at bounding box center [719, 542] width 129 height 45
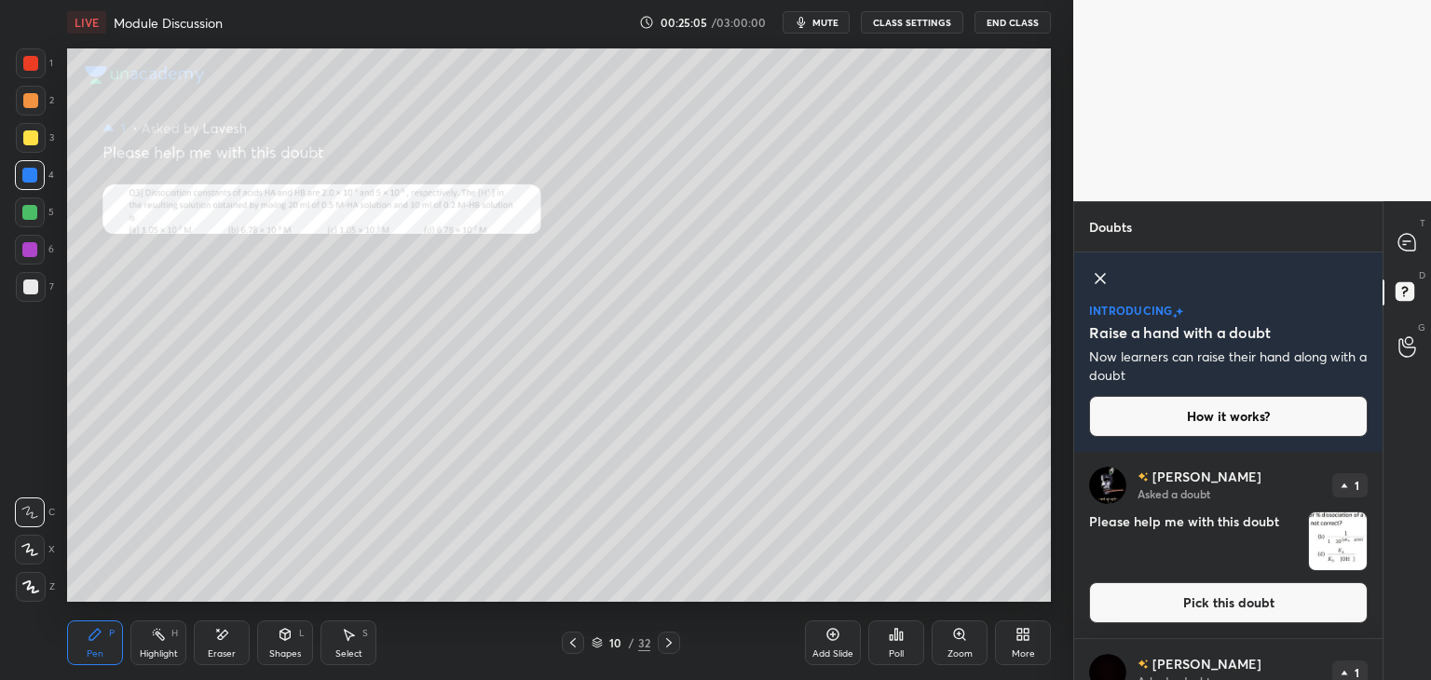
click at [1101, 273] on icon at bounding box center [1100, 278] width 22 height 22
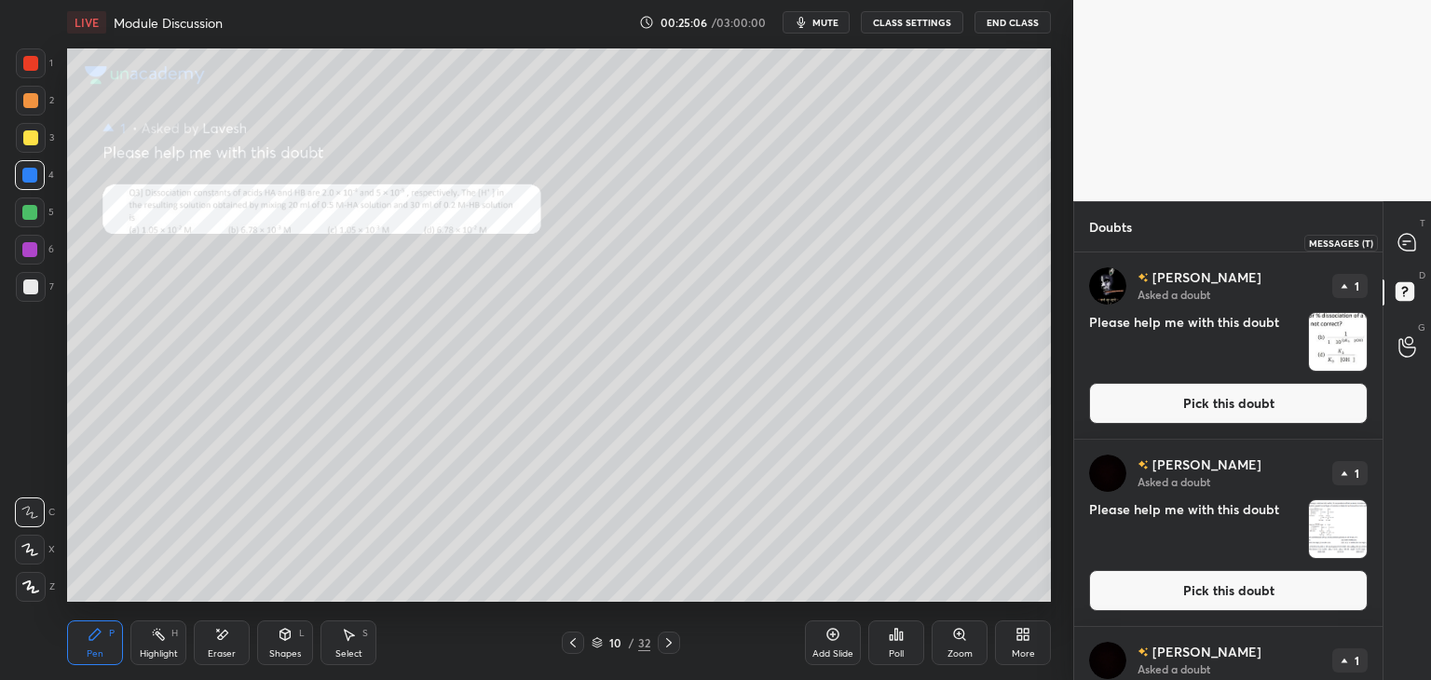
click at [1413, 237] on icon at bounding box center [1407, 242] width 17 height 17
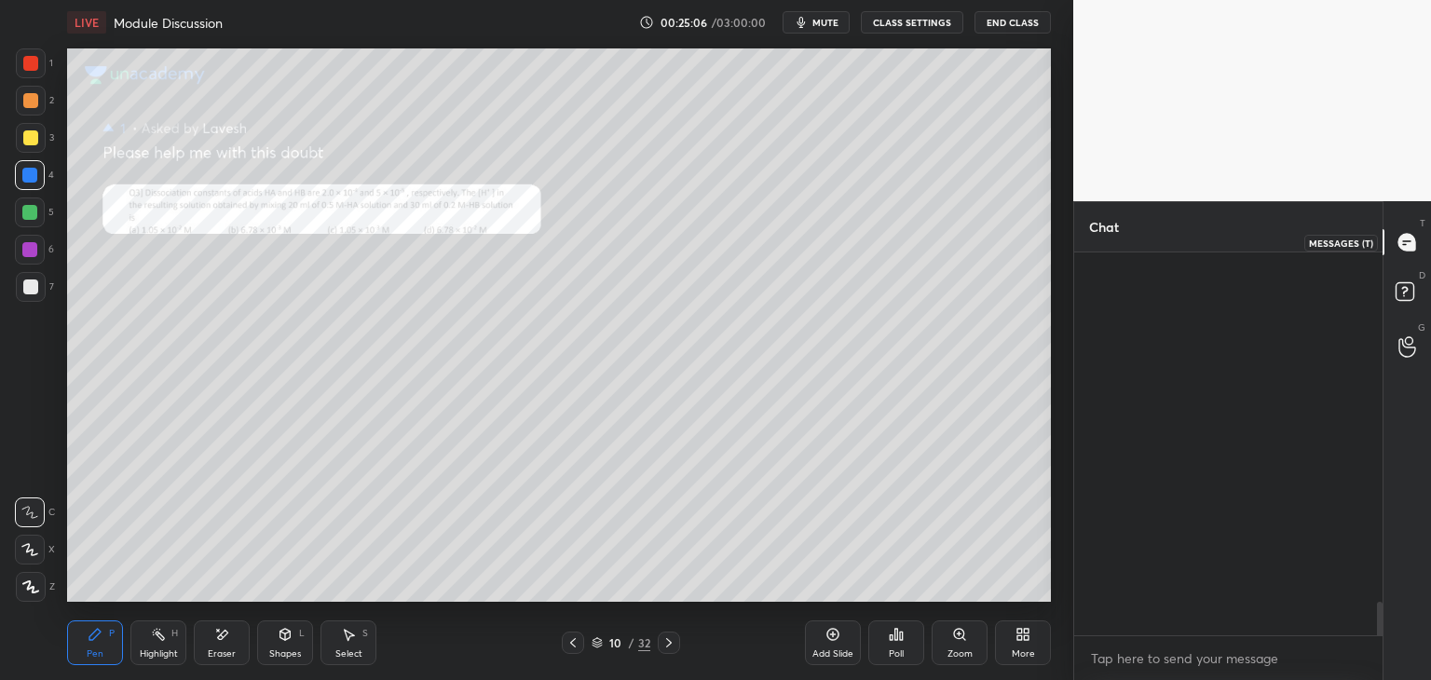
scroll to position [377, 303]
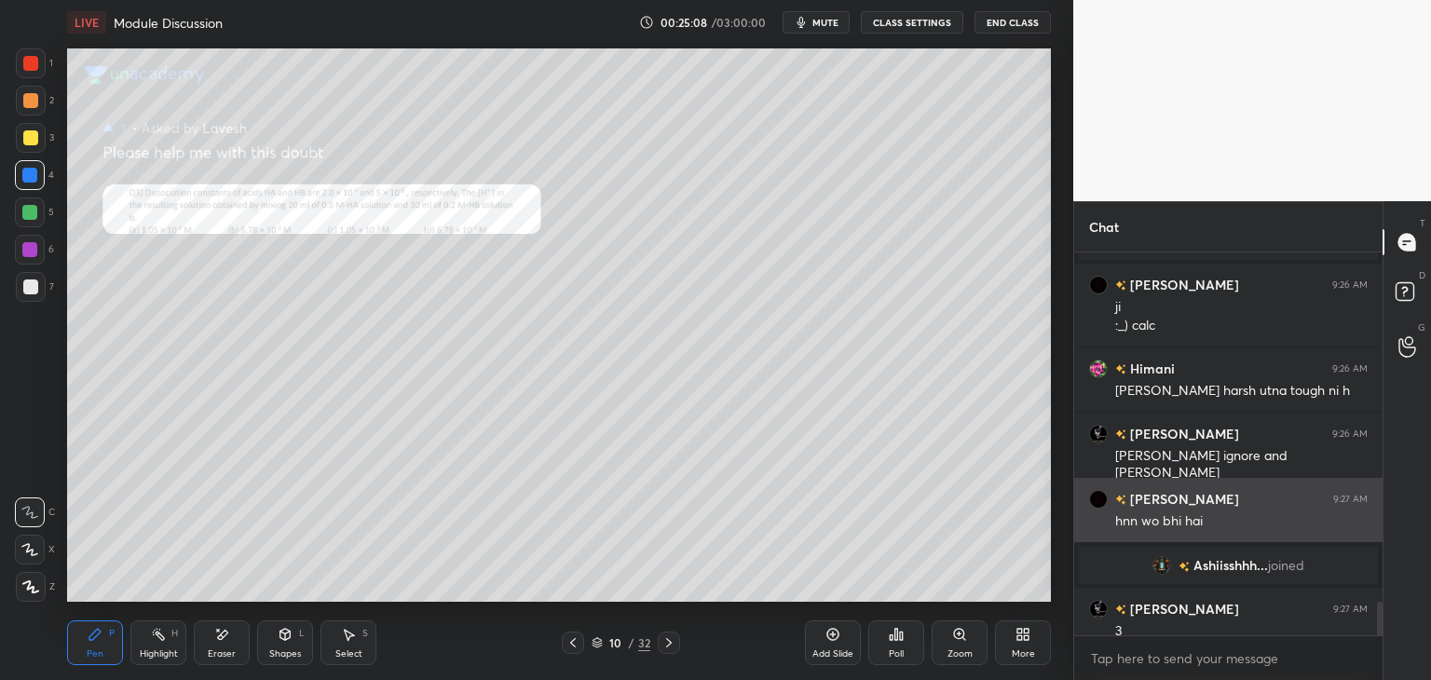
click at [962, 647] on div "Zoom" at bounding box center [960, 643] width 56 height 45
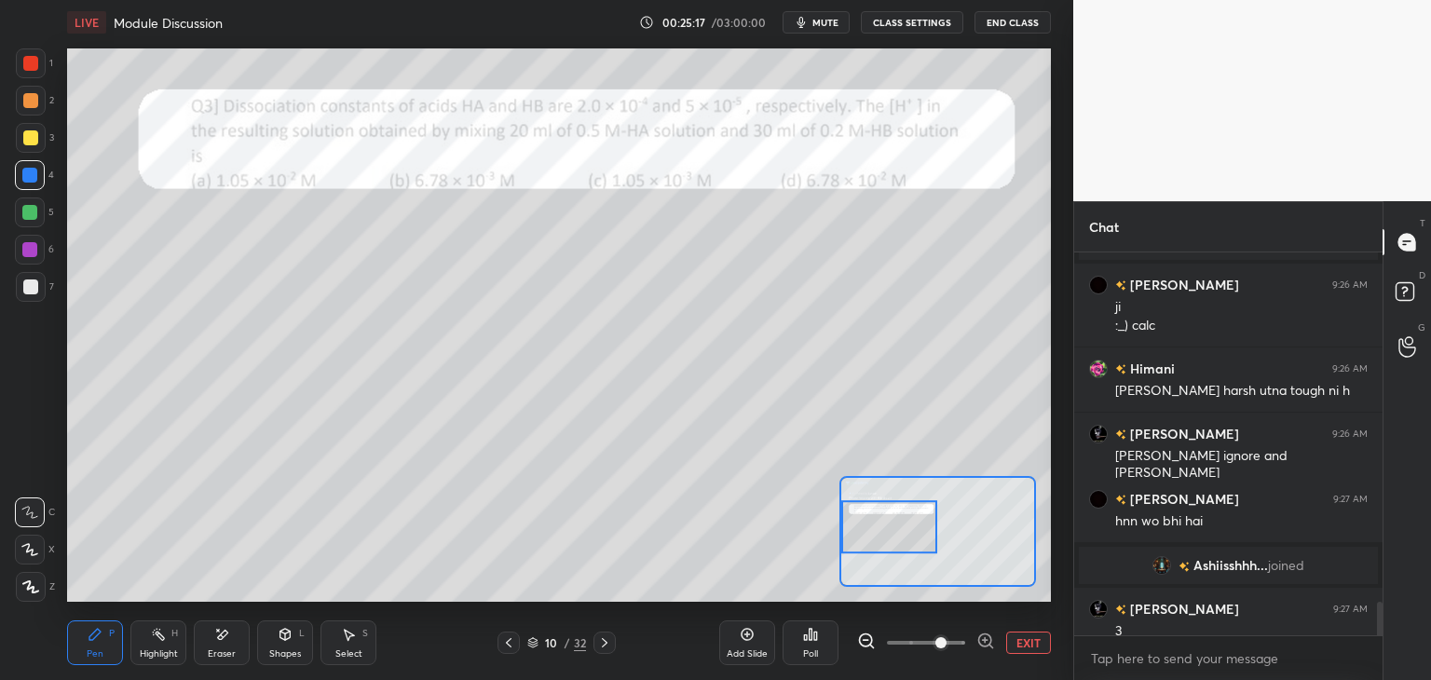
click at [31, 62] on div at bounding box center [30, 63] width 15 height 15
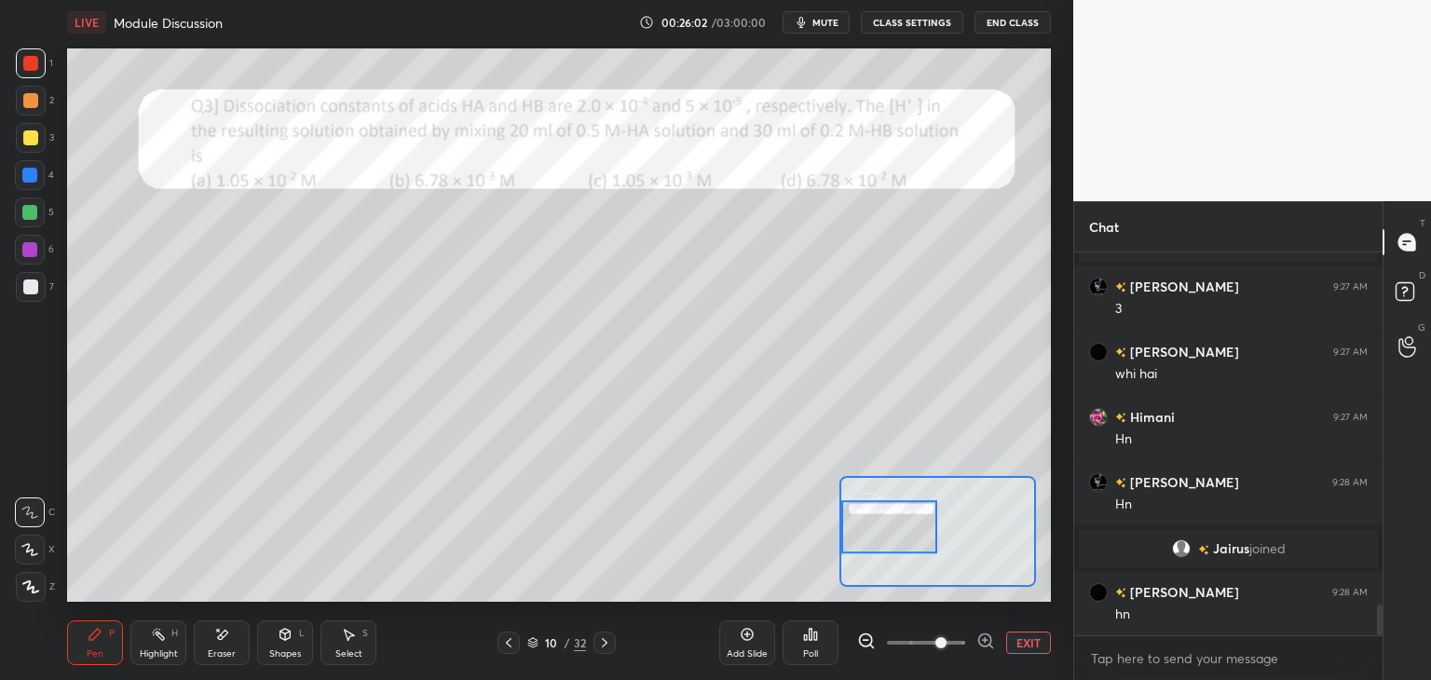
scroll to position [4428, 0]
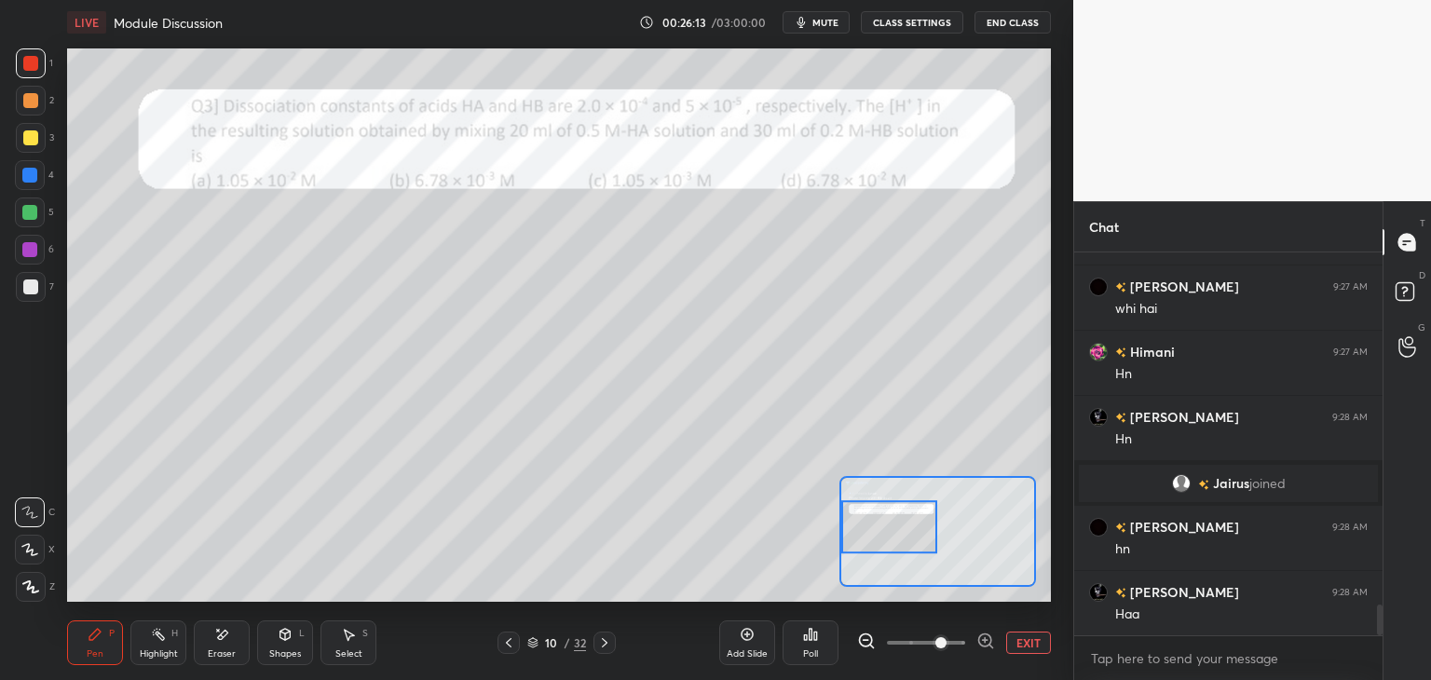
click at [23, 131] on div at bounding box center [30, 137] width 15 height 15
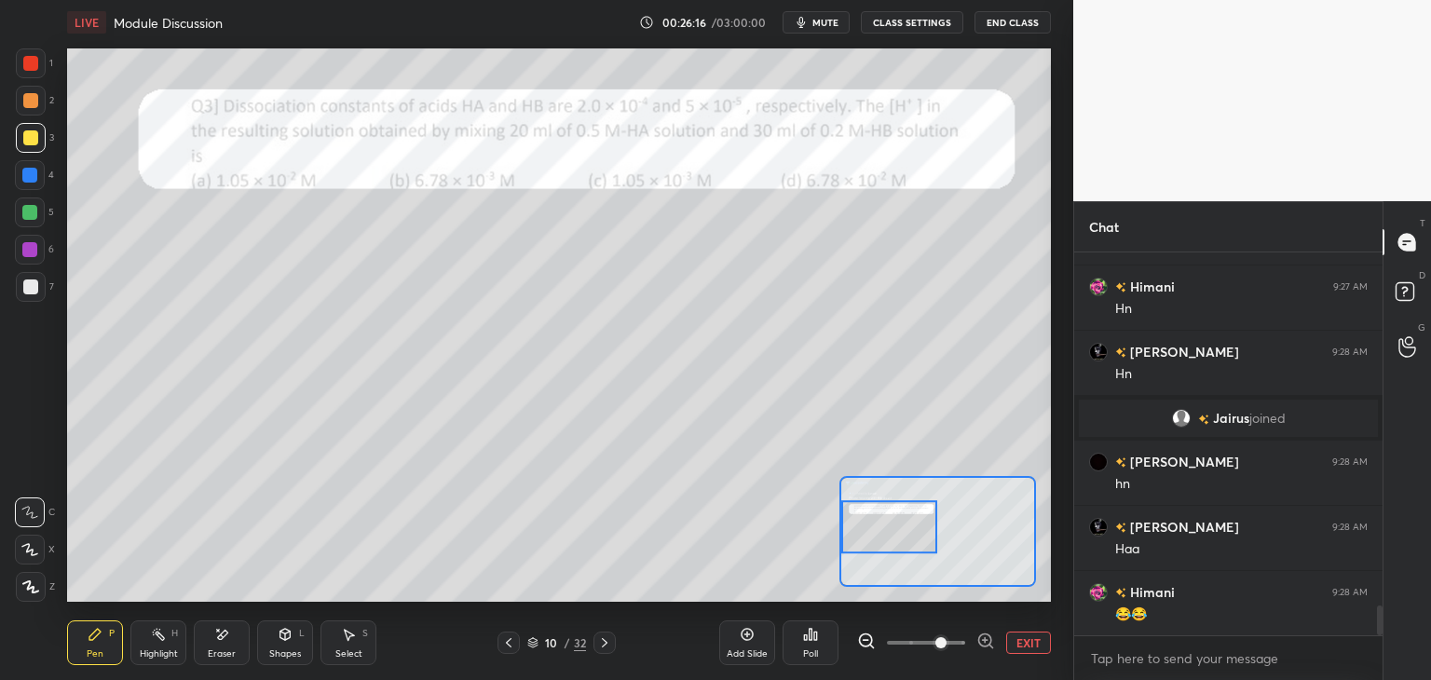
click at [34, 72] on div at bounding box center [31, 63] width 30 height 30
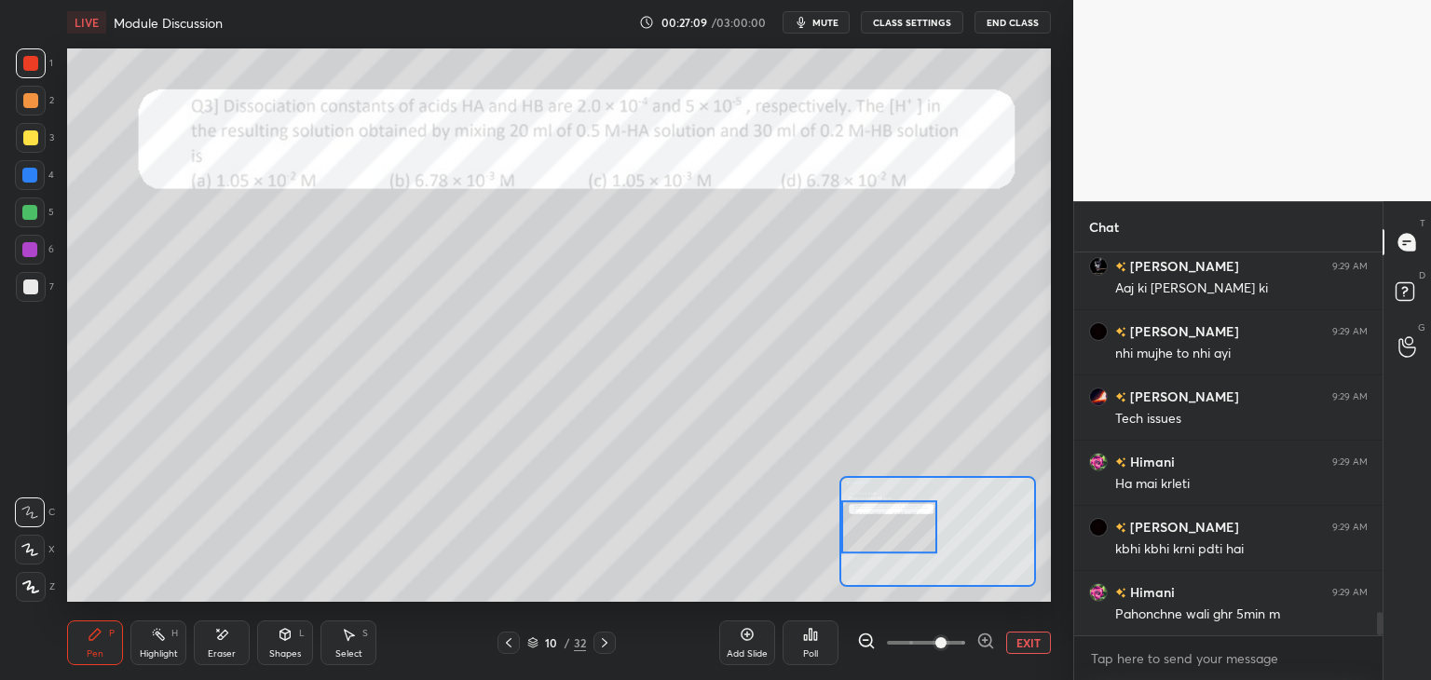
scroll to position [5900, 0]
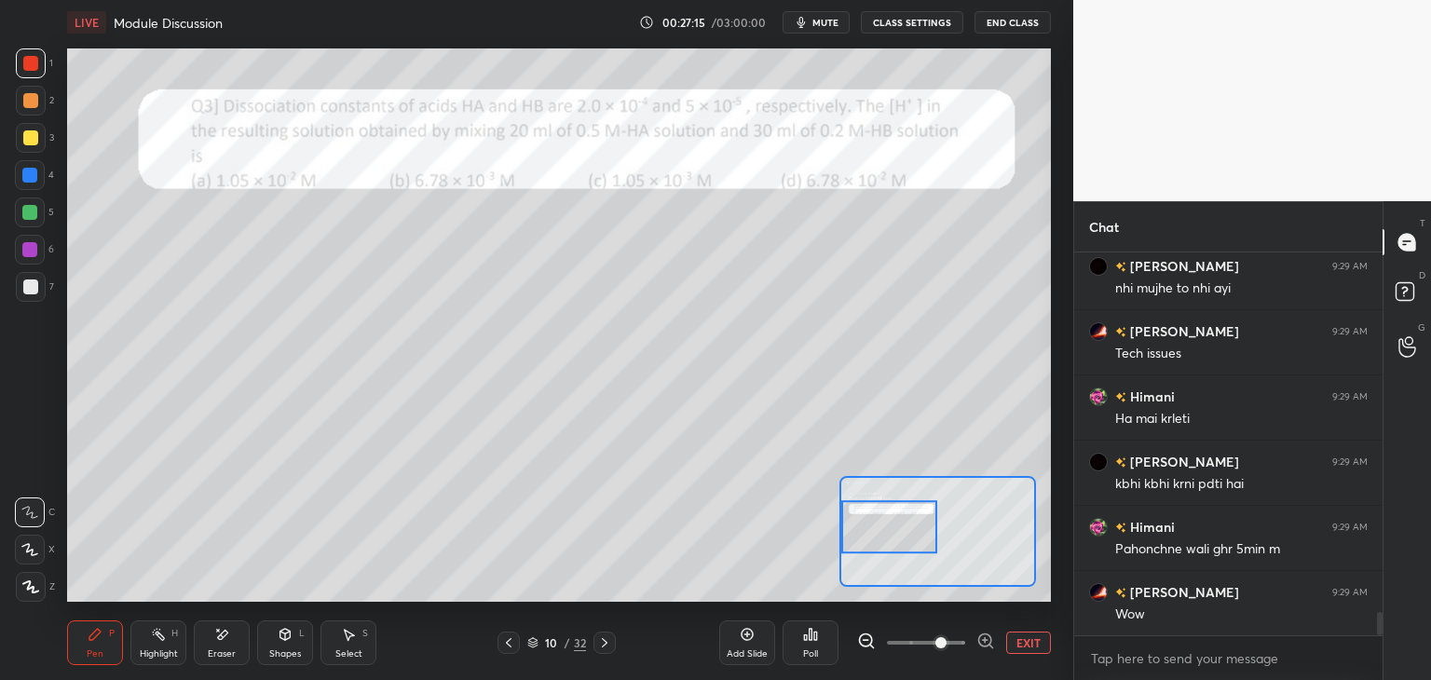
click at [225, 644] on div "Eraser" at bounding box center [222, 643] width 56 height 45
click at [33, 512] on icon at bounding box center [29, 512] width 15 height 15
click at [94, 632] on icon at bounding box center [94, 634] width 11 height 11
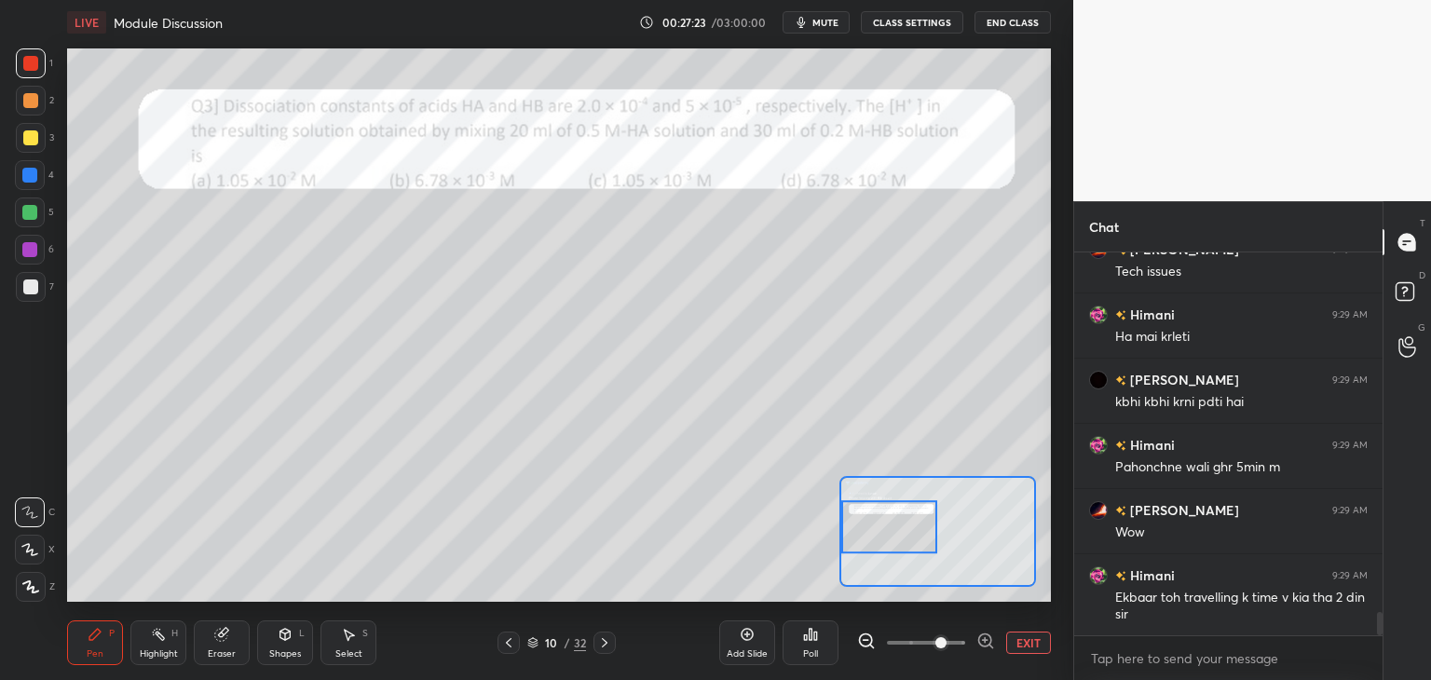
click at [37, 53] on div at bounding box center [31, 63] width 30 height 30
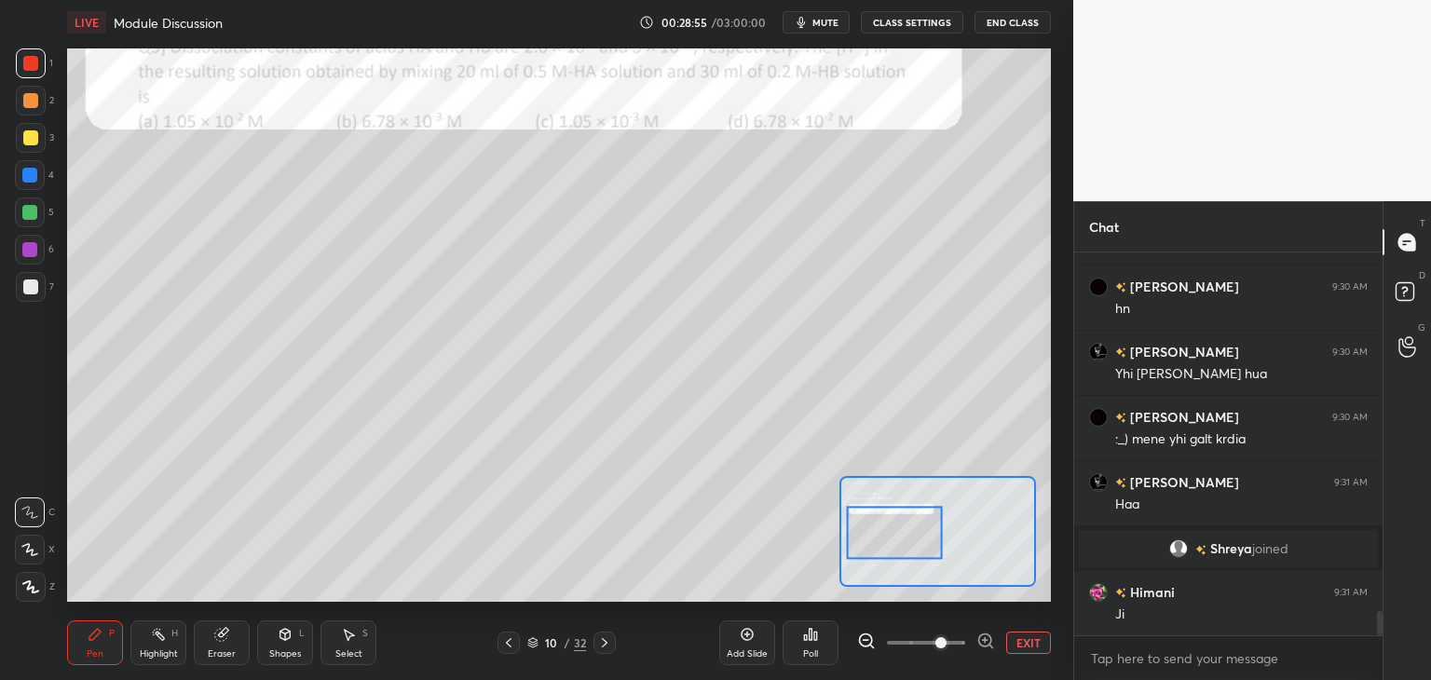
scroll to position [5576, 0]
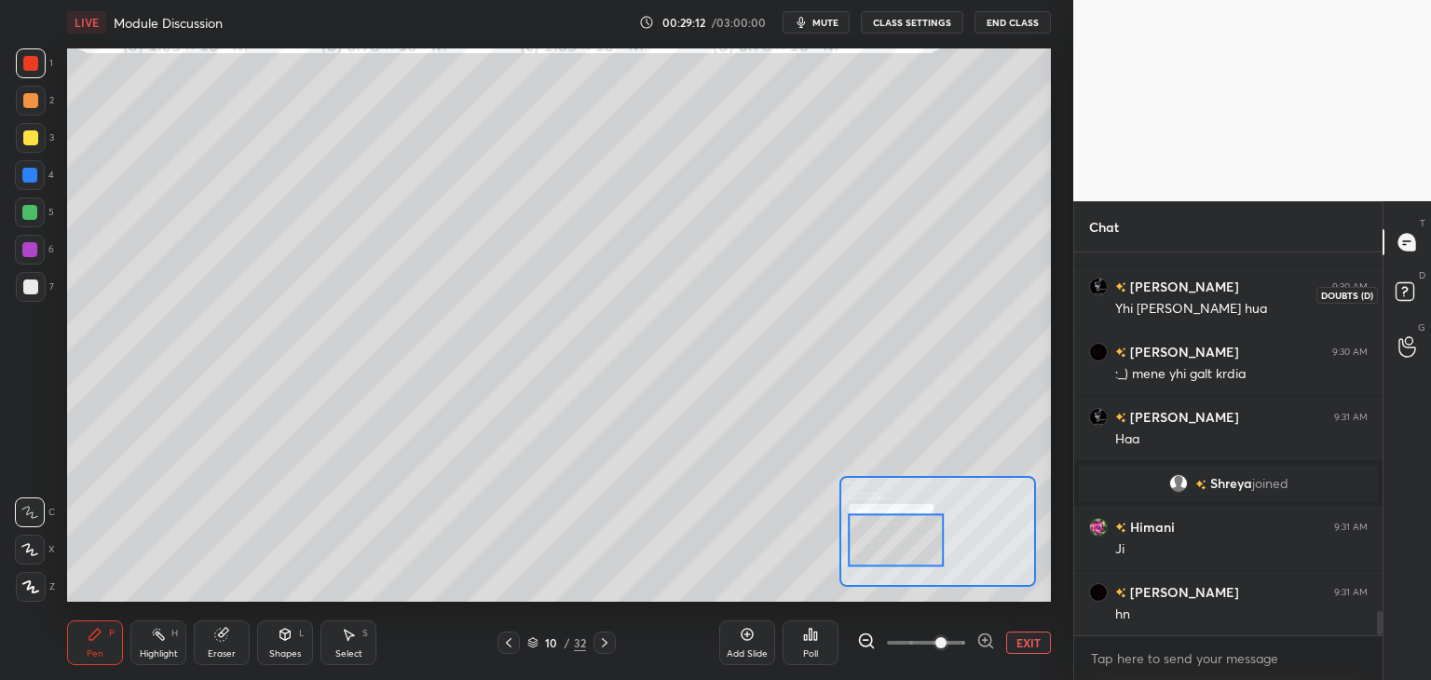
click at [1413, 289] on rect at bounding box center [1405, 292] width 18 height 18
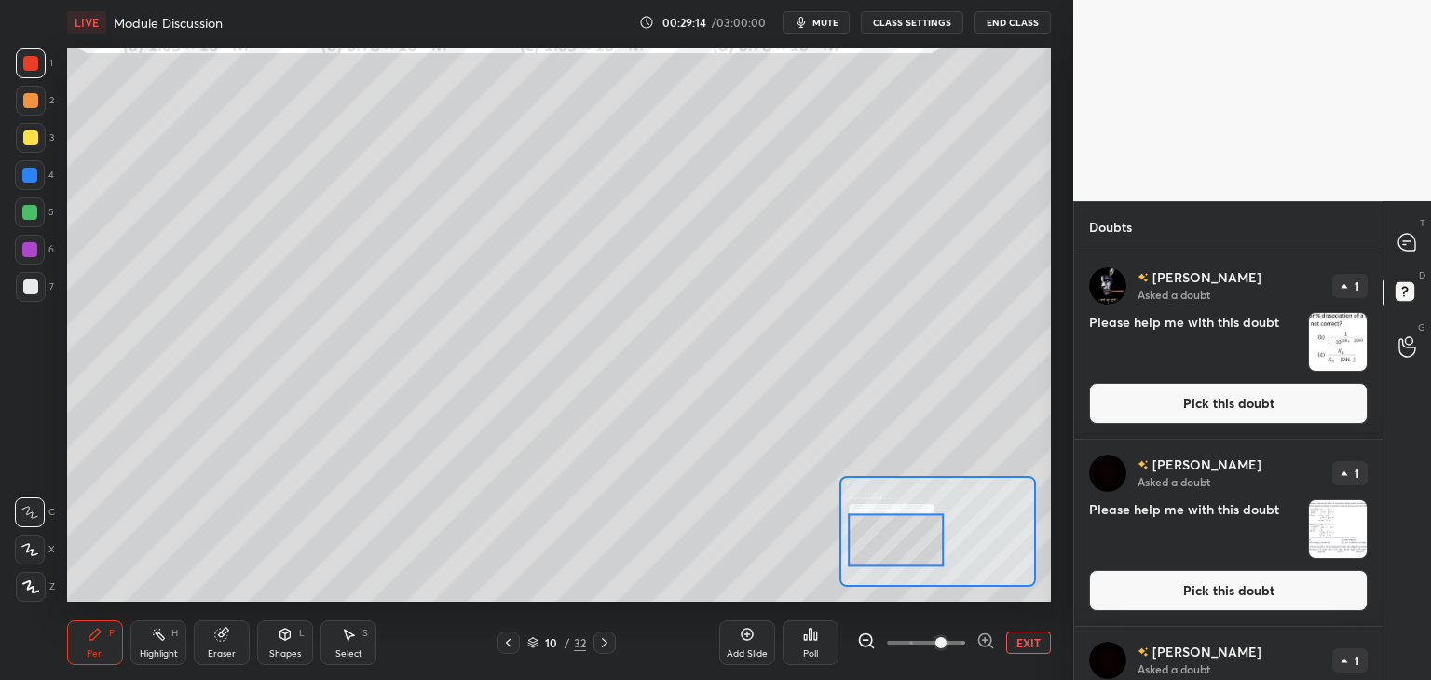
click at [1193, 404] on button "Pick this doubt" at bounding box center [1228, 403] width 279 height 41
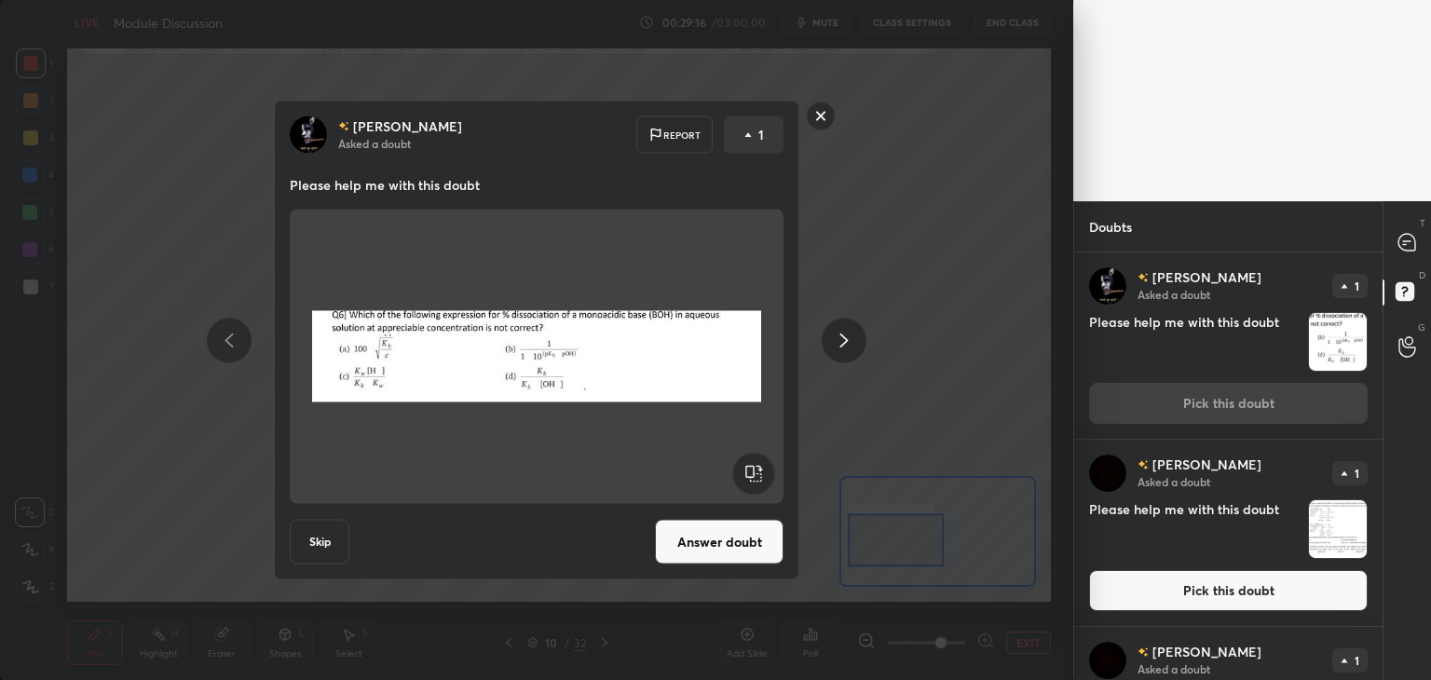
click at [820, 117] on rect at bounding box center [821, 116] width 29 height 29
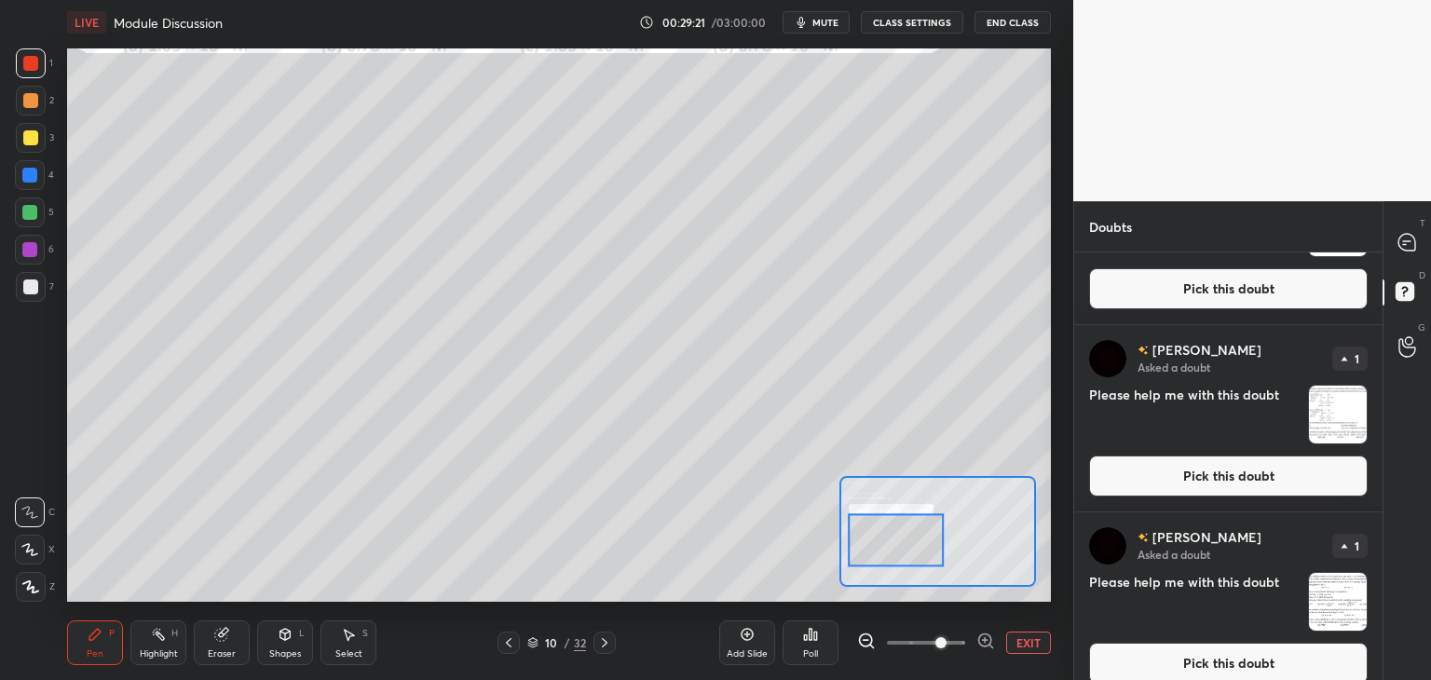
scroll to position [0, 0]
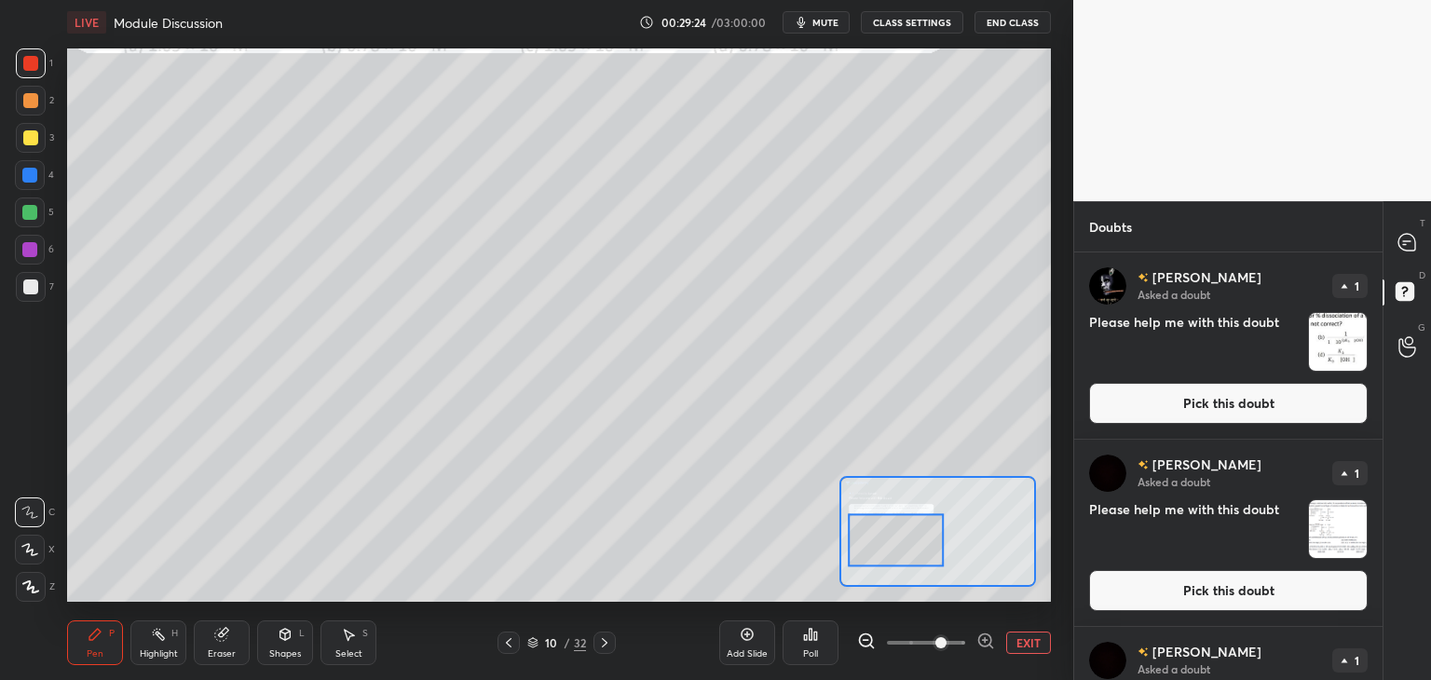
click at [1210, 392] on button "Pick this doubt" at bounding box center [1228, 403] width 279 height 41
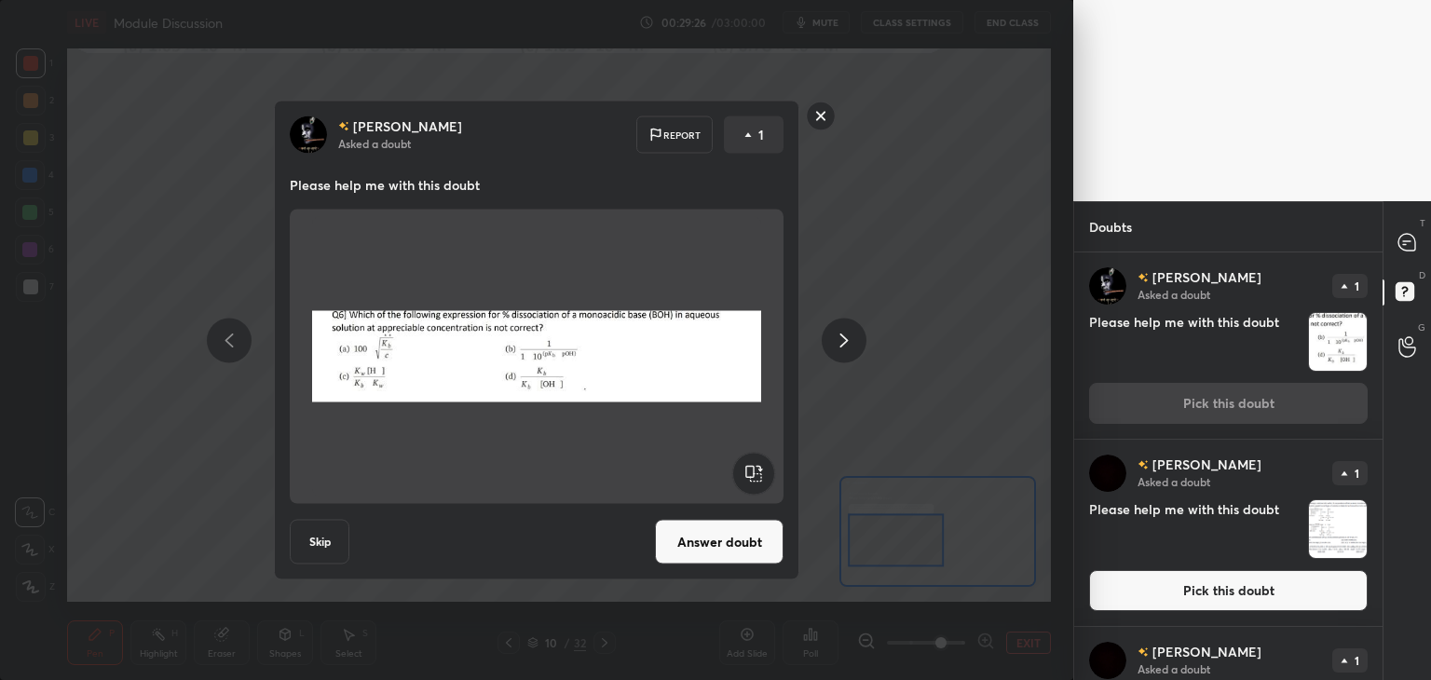
click at [716, 548] on button "Answer doubt" at bounding box center [719, 542] width 129 height 45
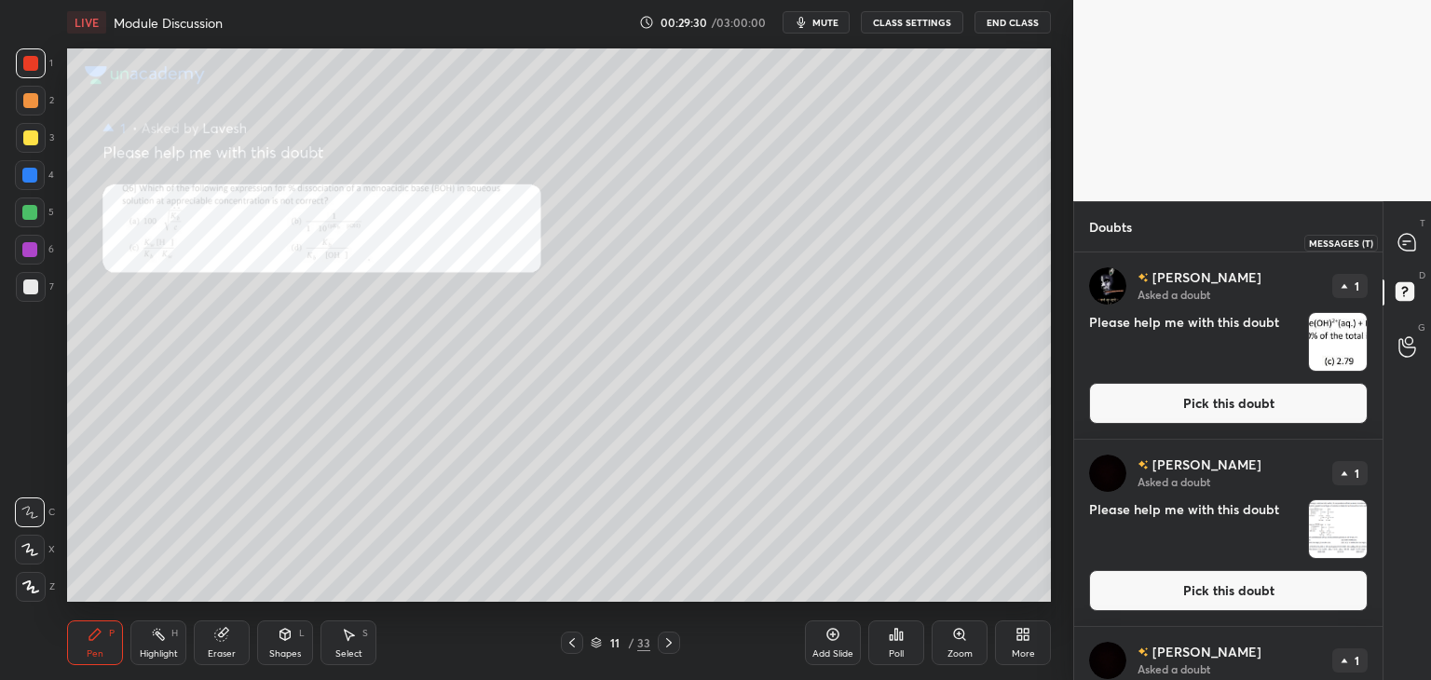
click at [1405, 234] on icon at bounding box center [1407, 242] width 17 height 17
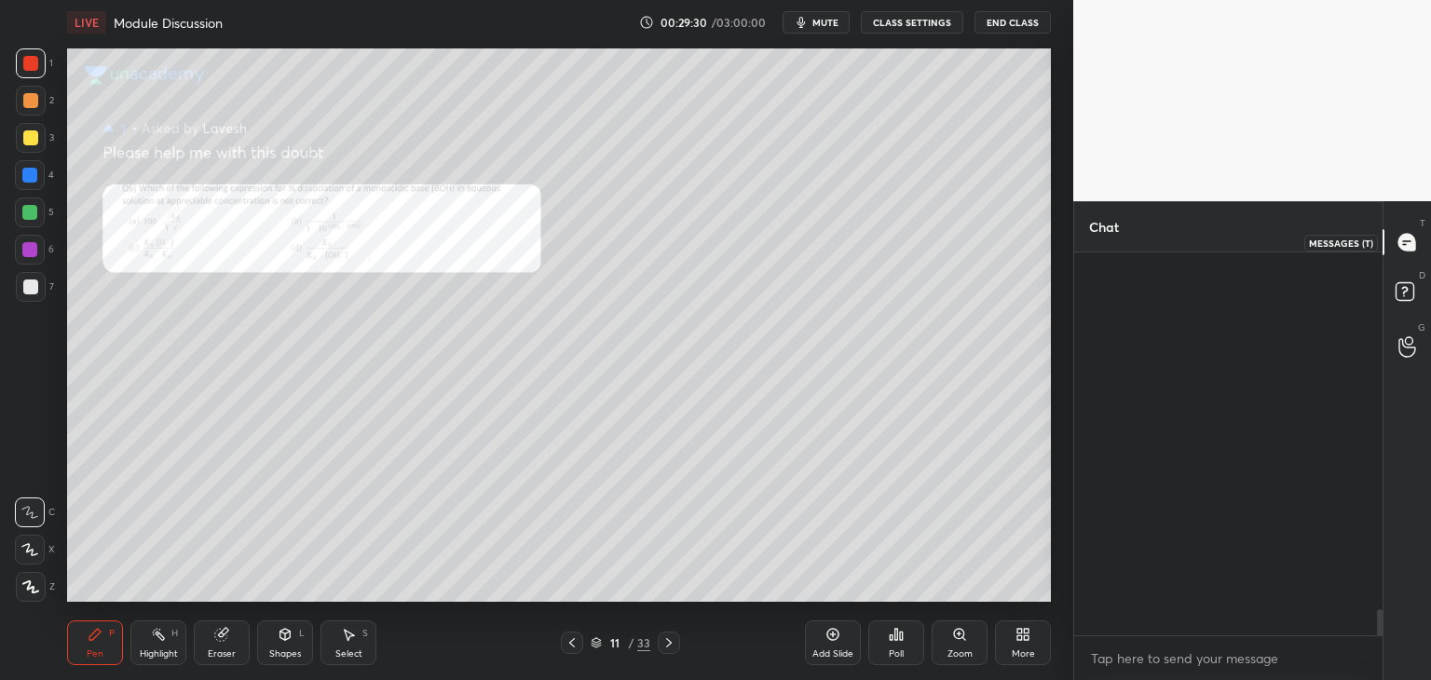
scroll to position [377, 303]
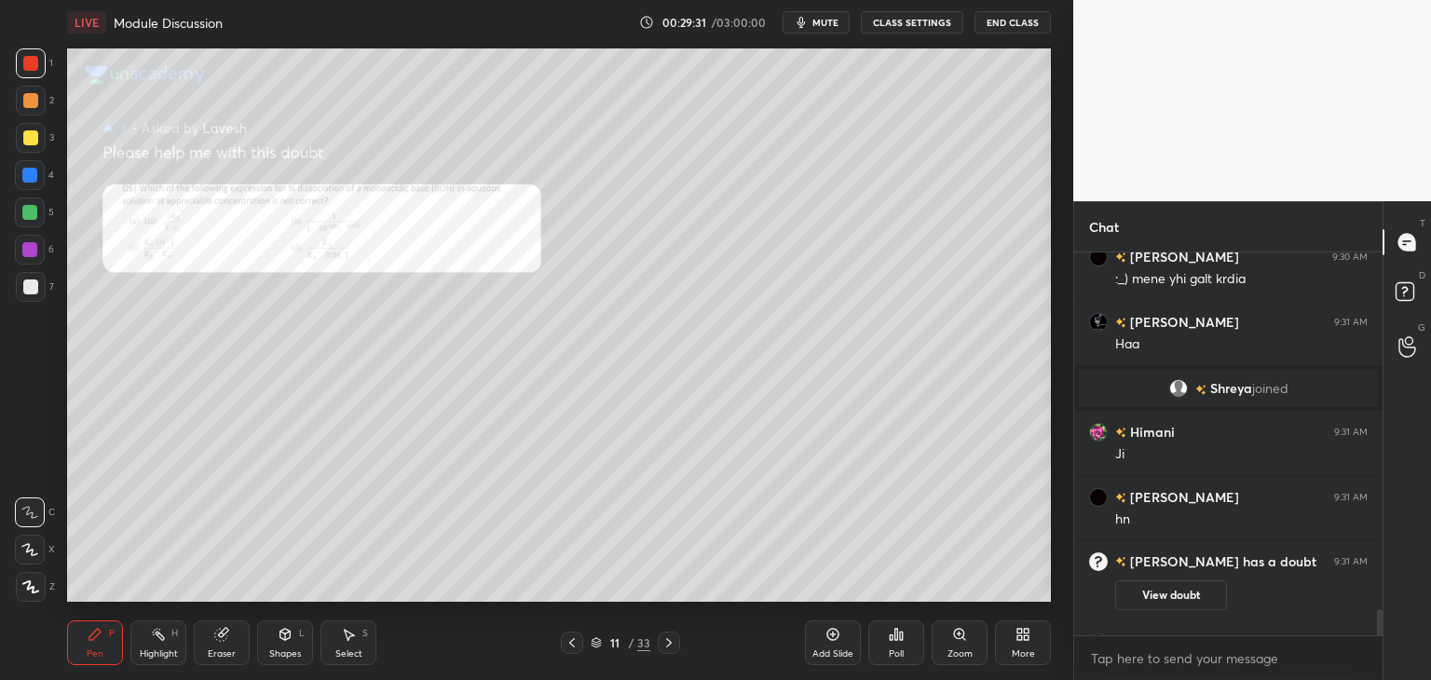
click at [1182, 597] on button "View doubt" at bounding box center [1171, 596] width 112 height 30
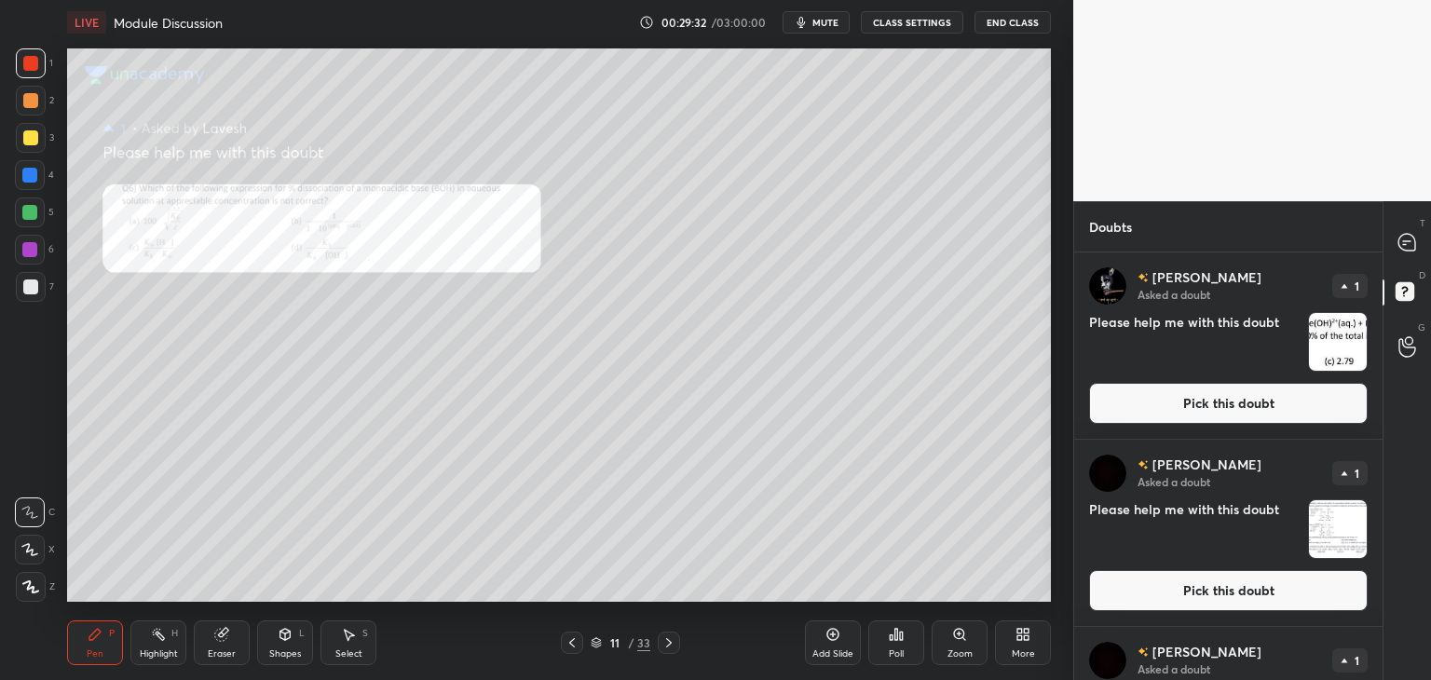
click at [1195, 404] on button "Pick this doubt" at bounding box center [1228, 403] width 279 height 41
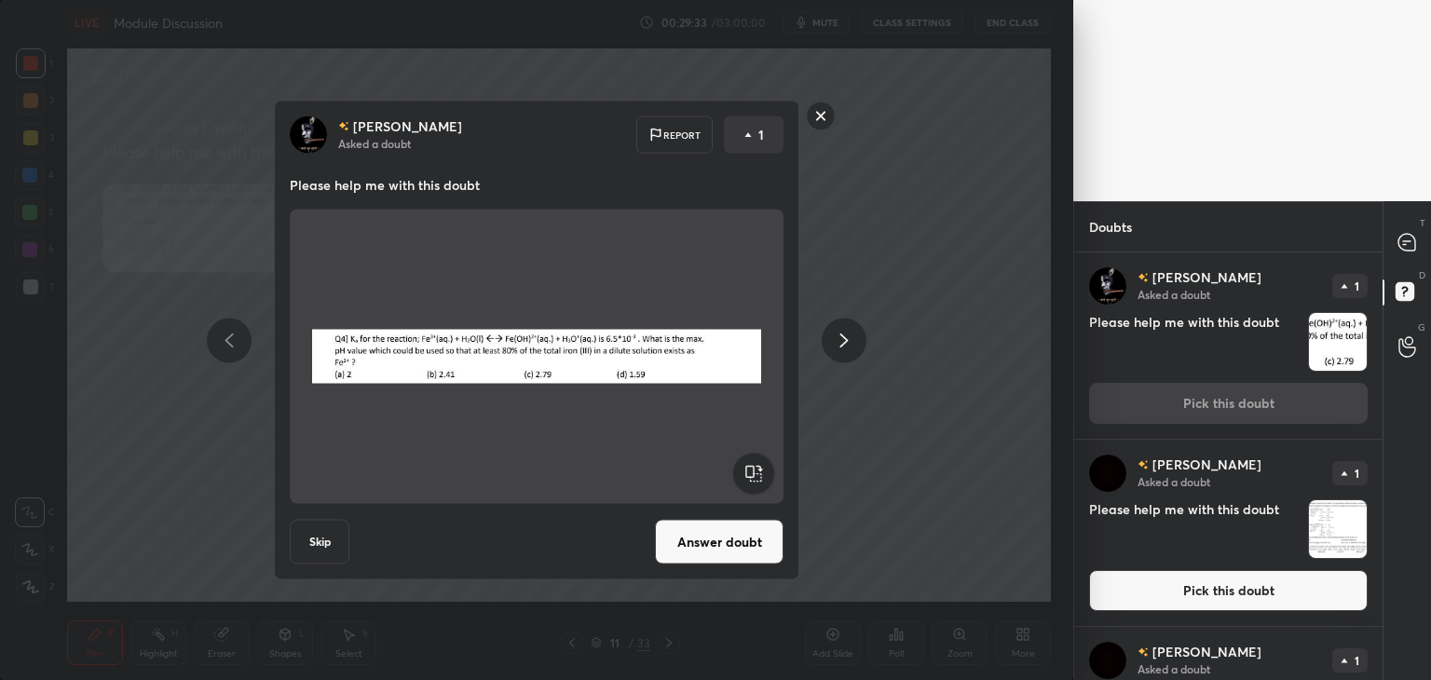
click at [723, 540] on button "Answer doubt" at bounding box center [719, 542] width 129 height 45
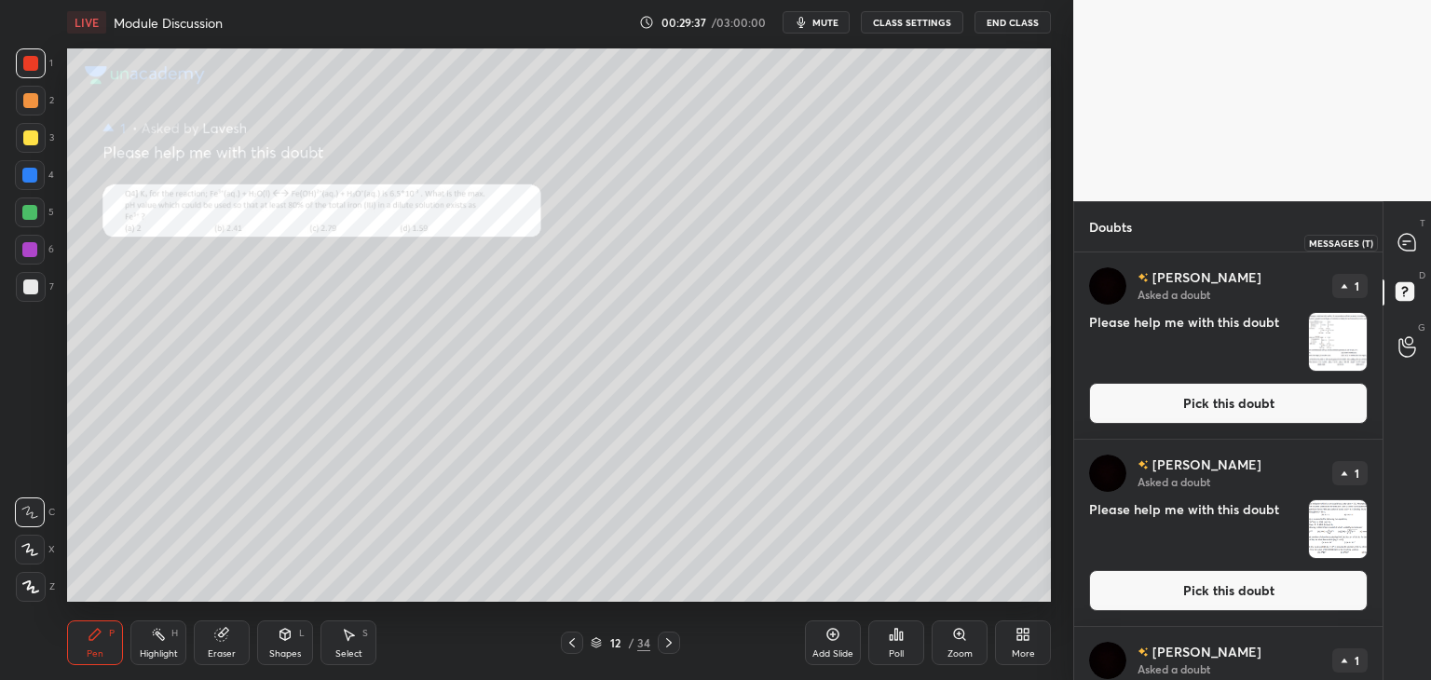
click at [1402, 241] on icon at bounding box center [1407, 242] width 17 height 17
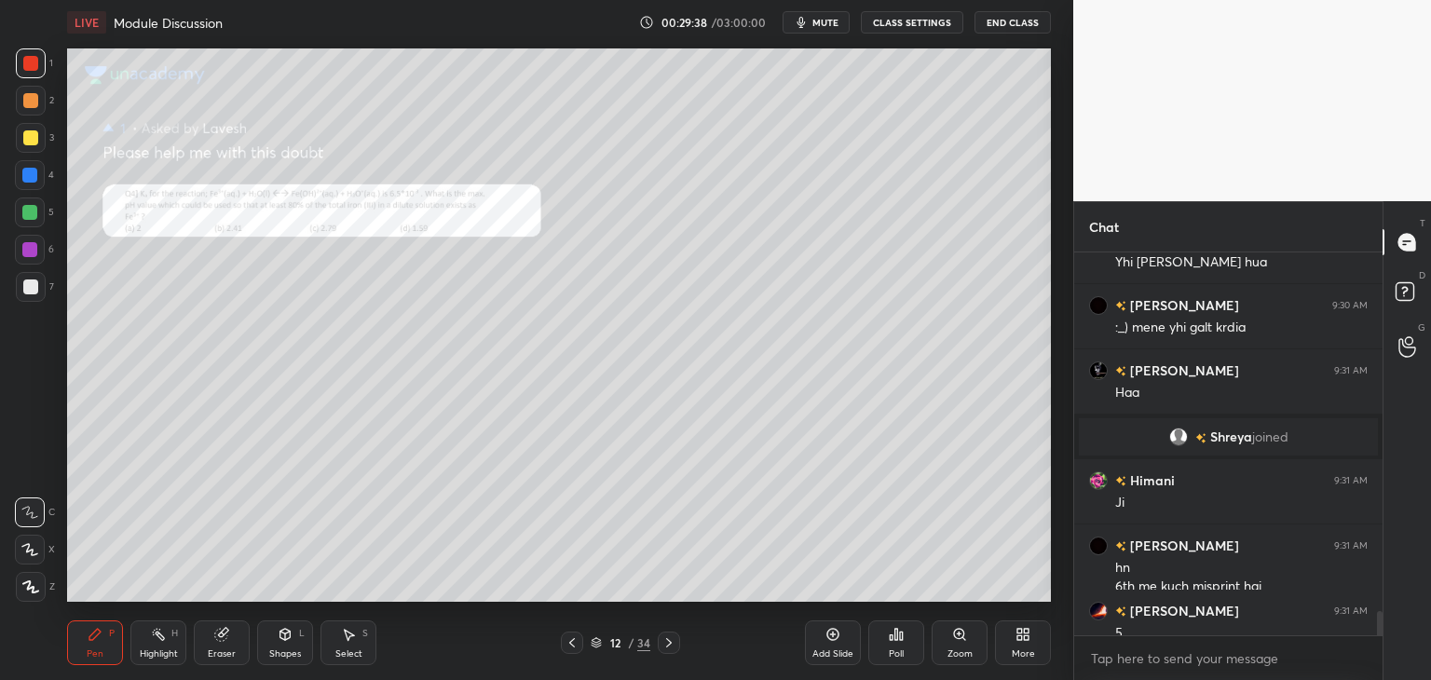
click at [955, 637] on icon at bounding box center [959, 634] width 10 height 10
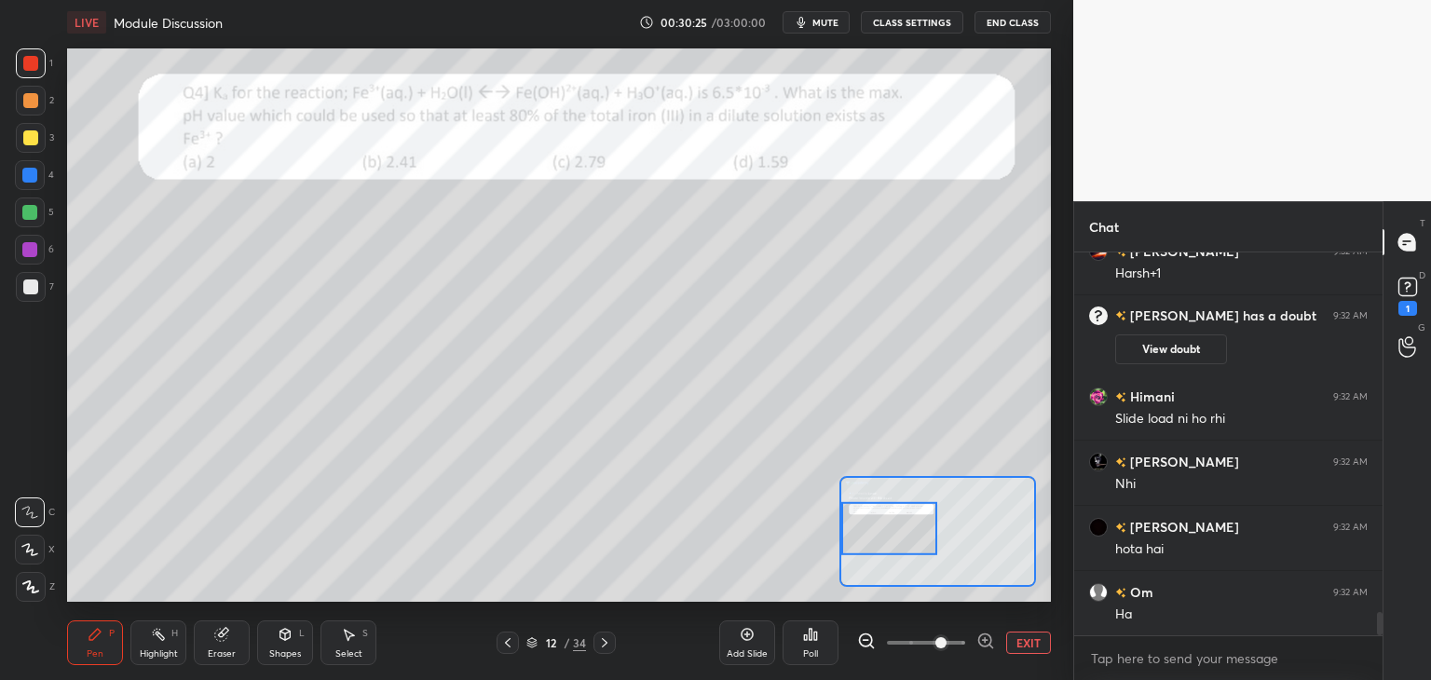
scroll to position [5992, 0]
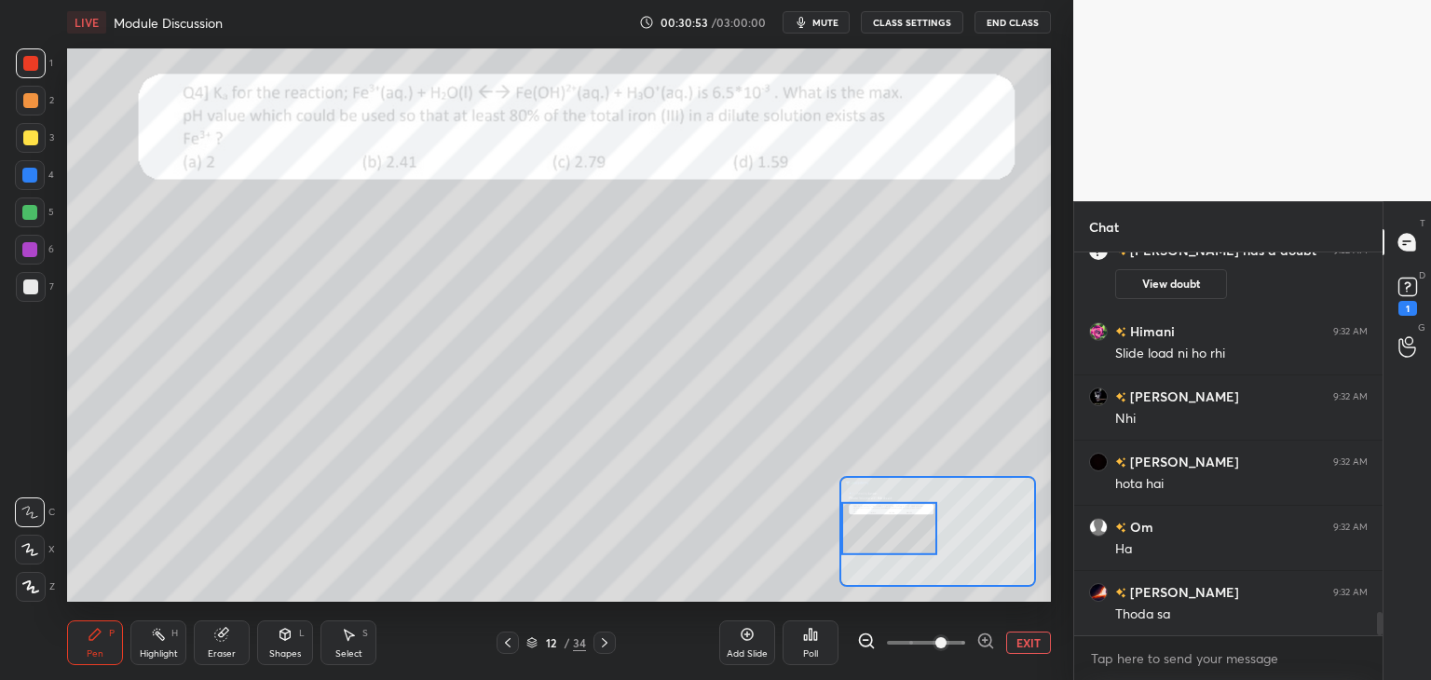
click at [226, 638] on icon at bounding box center [221, 635] width 12 height 12
click at [89, 635] on icon at bounding box center [95, 634] width 15 height 15
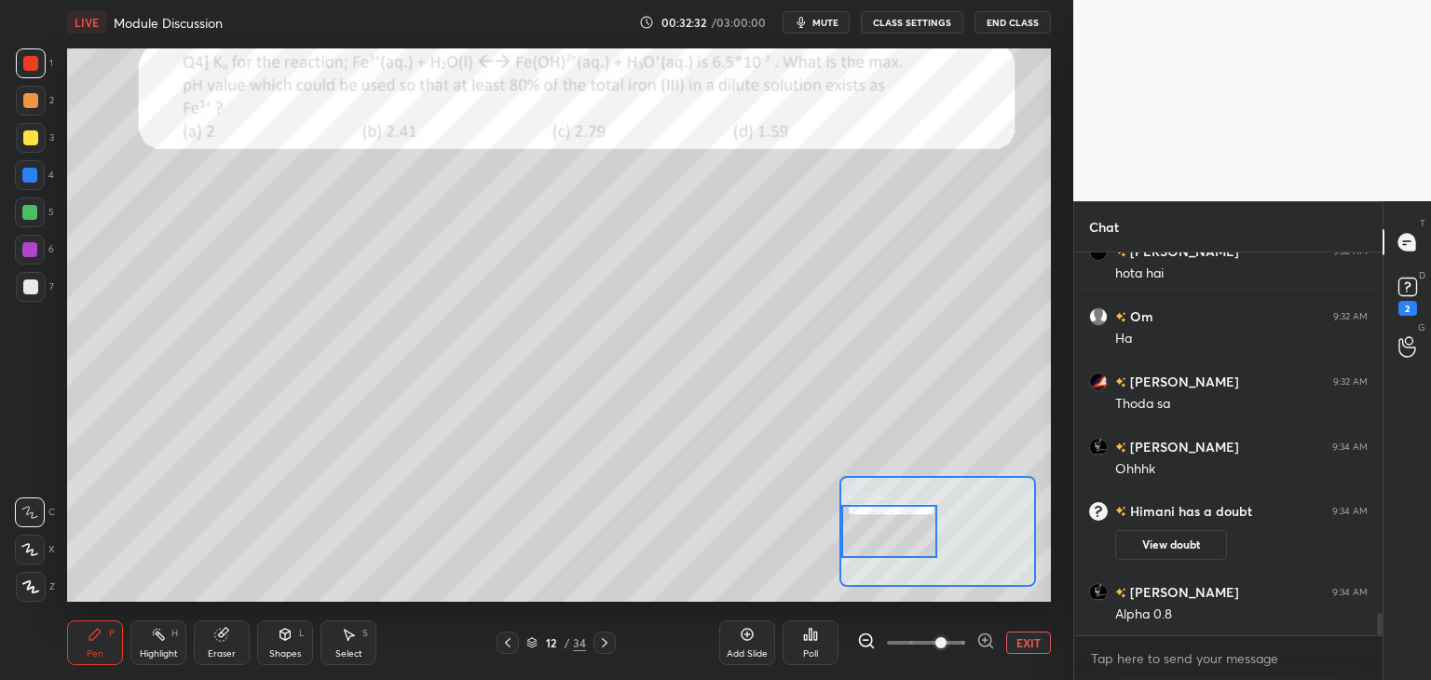
scroll to position [6055, 0]
click at [216, 646] on div "Eraser" at bounding box center [222, 643] width 56 height 45
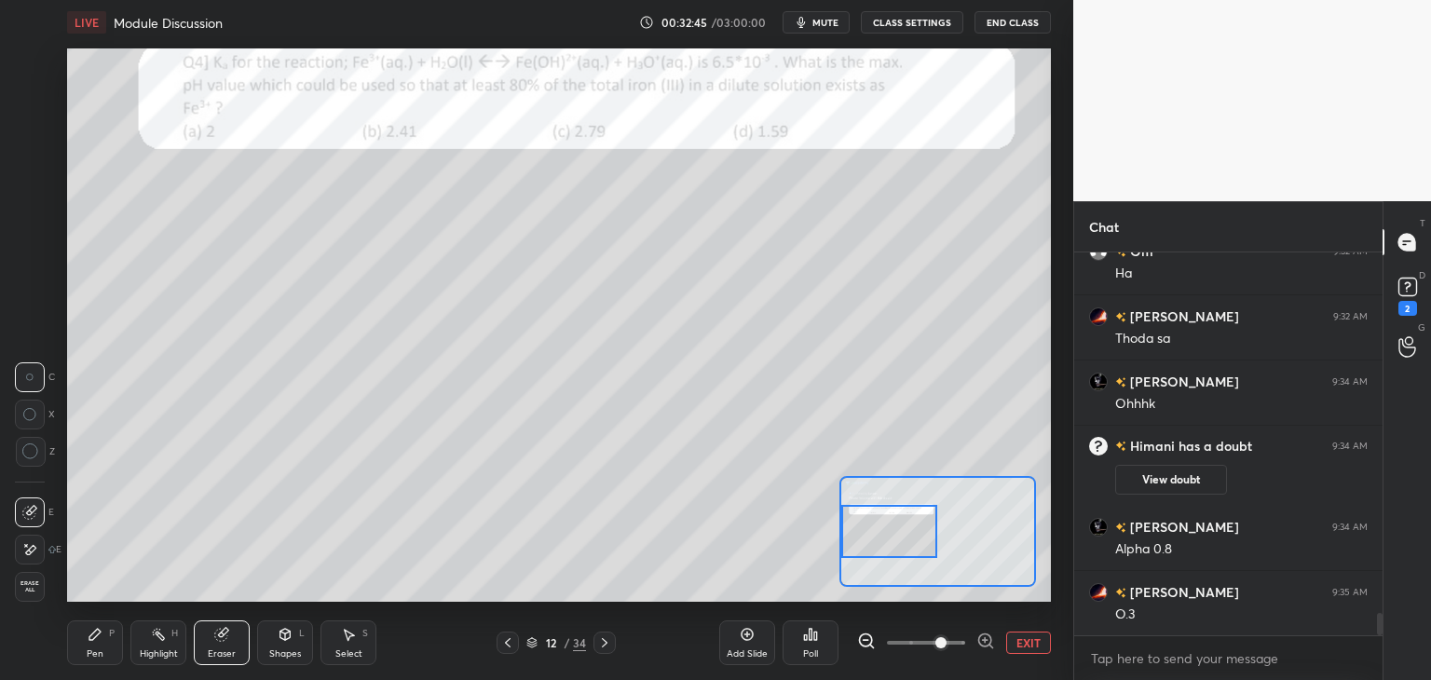
scroll to position [6165, 0]
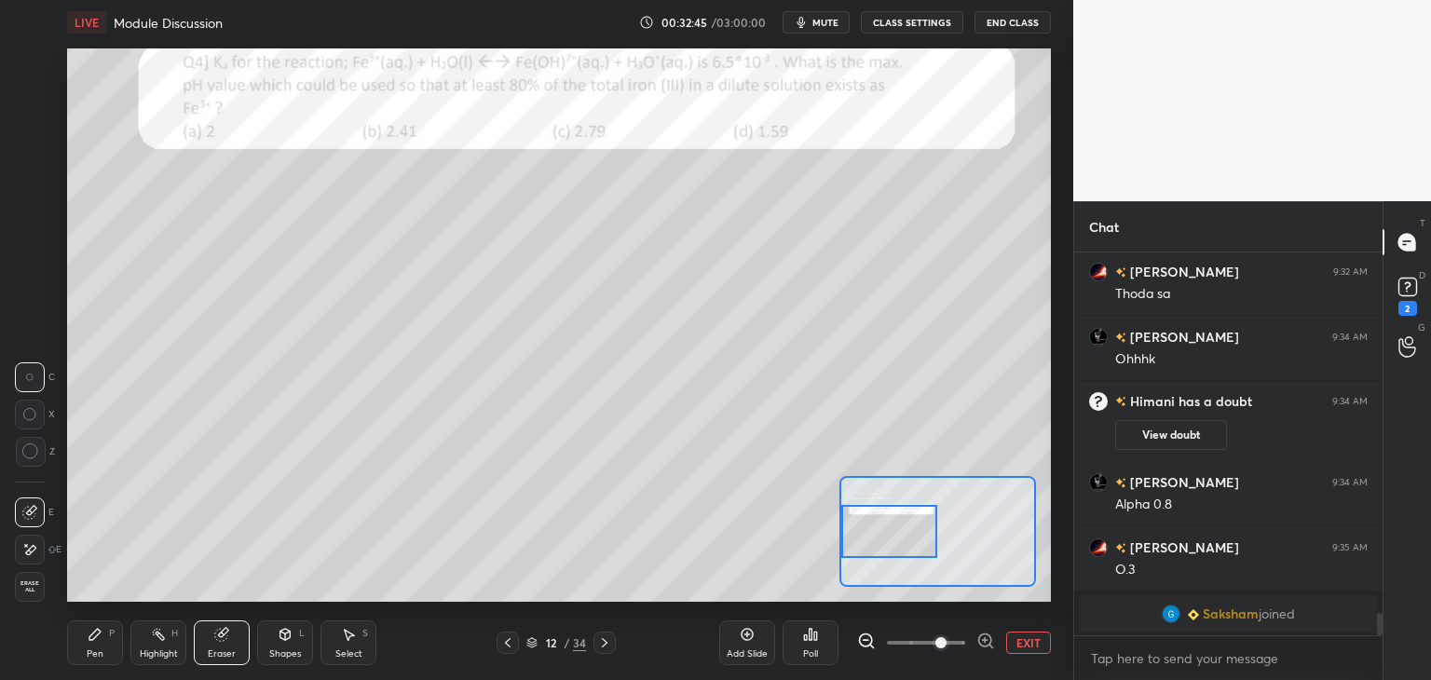
click at [102, 649] on div "Pen" at bounding box center [95, 653] width 17 height 9
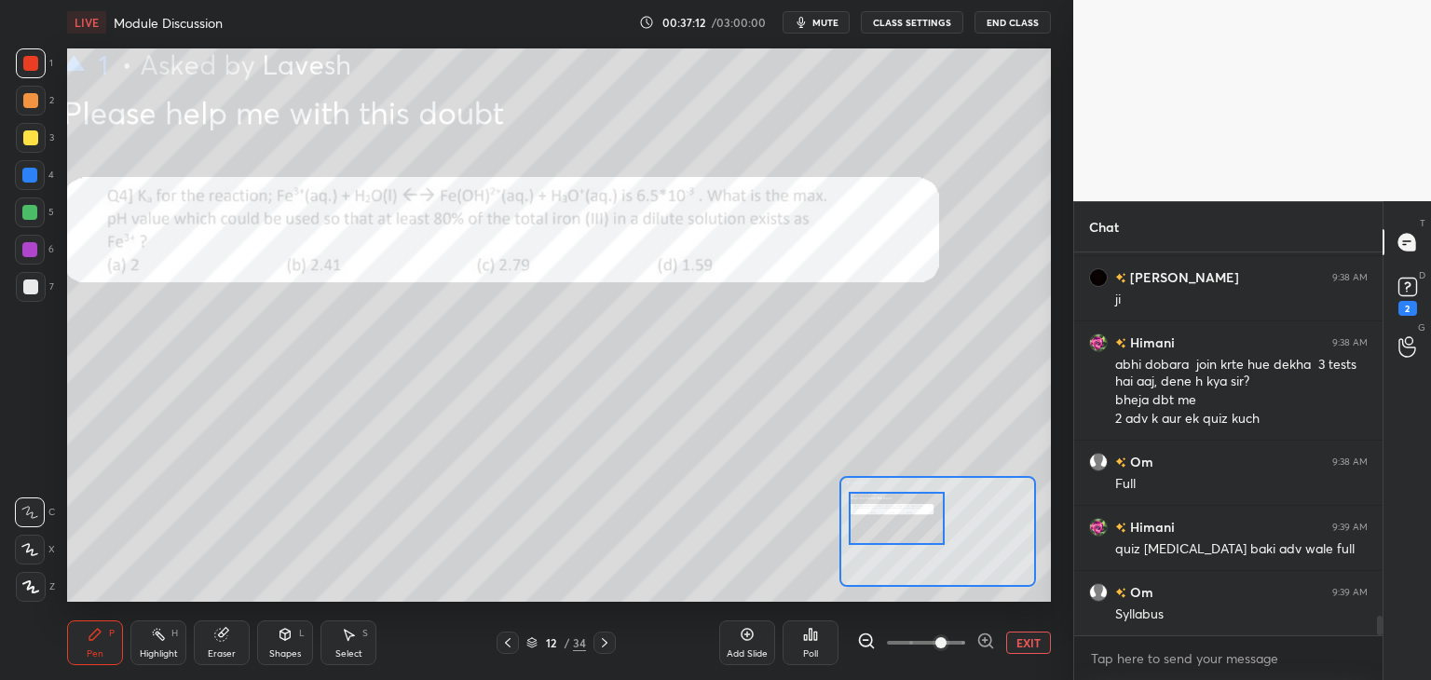
scroll to position [6905, 0]
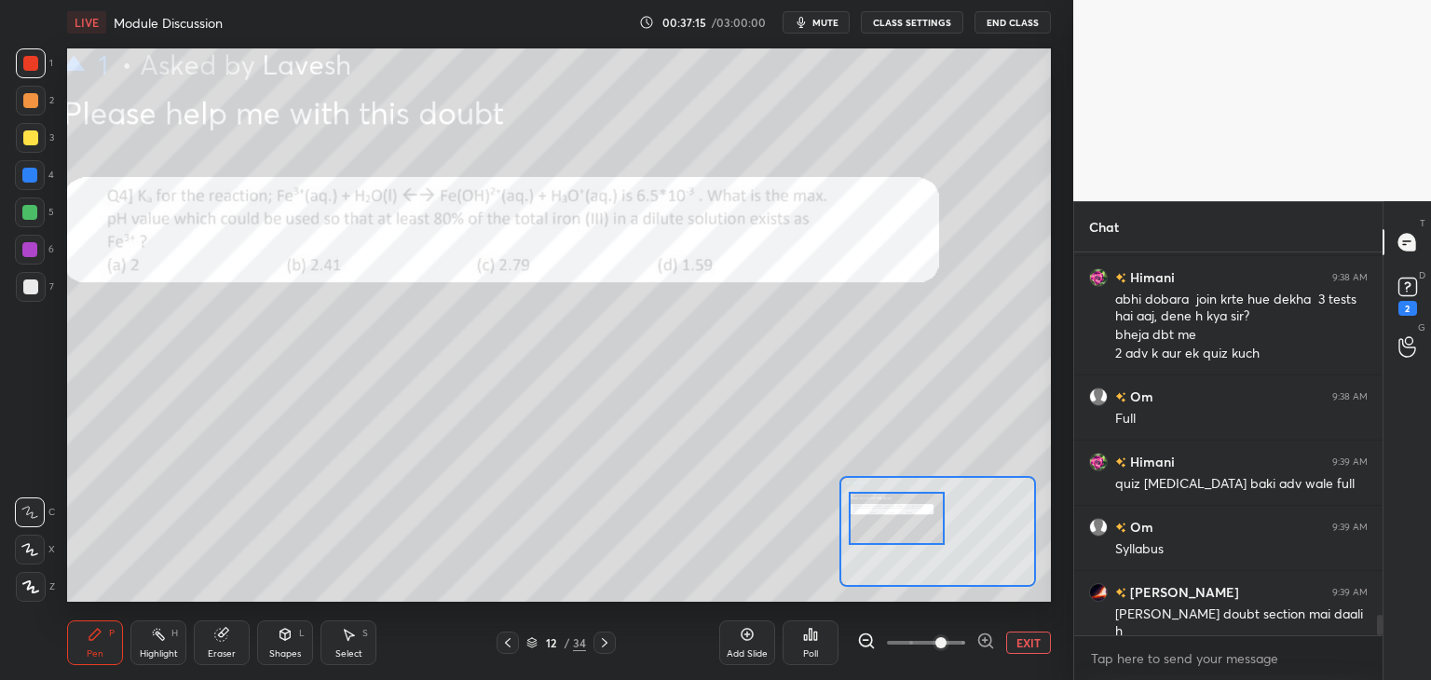
click at [1415, 285] on rect at bounding box center [1408, 288] width 18 height 18
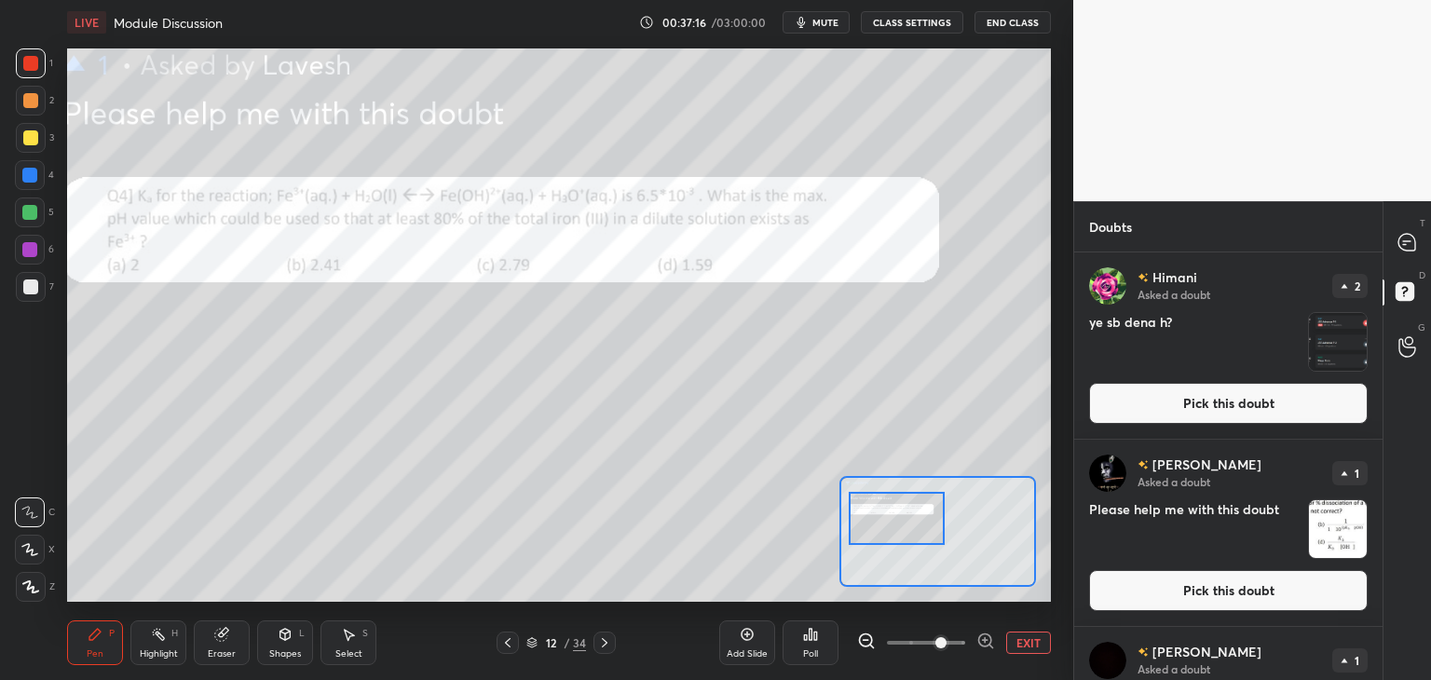
click at [1234, 403] on button "Pick this doubt" at bounding box center [1228, 403] width 279 height 41
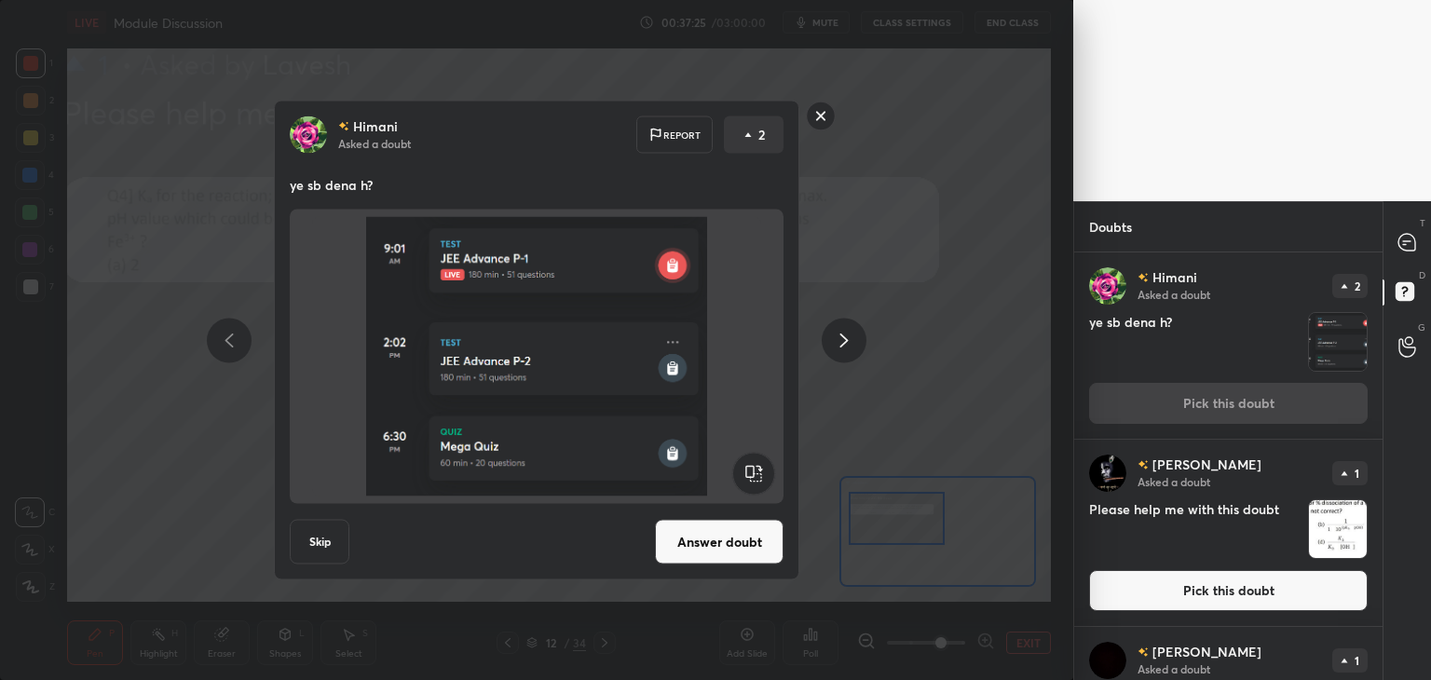
click at [715, 533] on button "Answer doubt" at bounding box center [719, 542] width 129 height 45
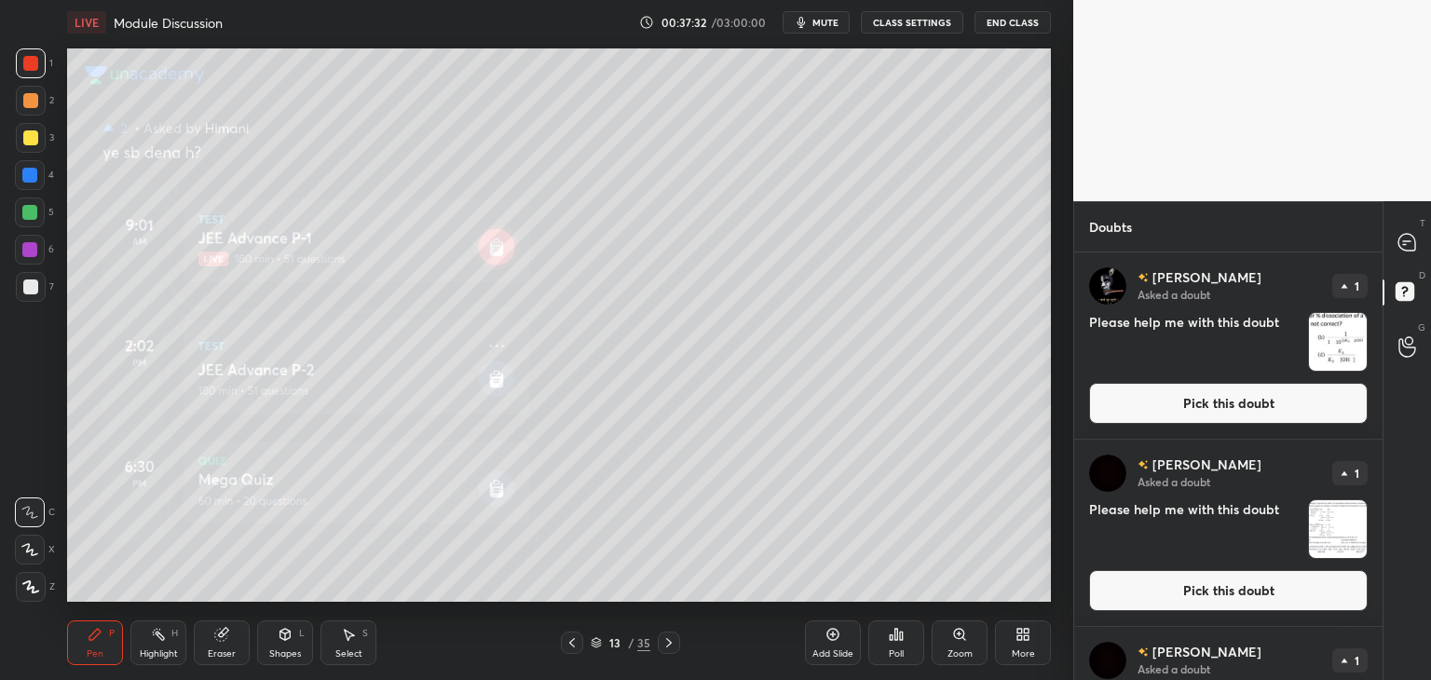
click at [1412, 237] on icon at bounding box center [1407, 242] width 17 height 17
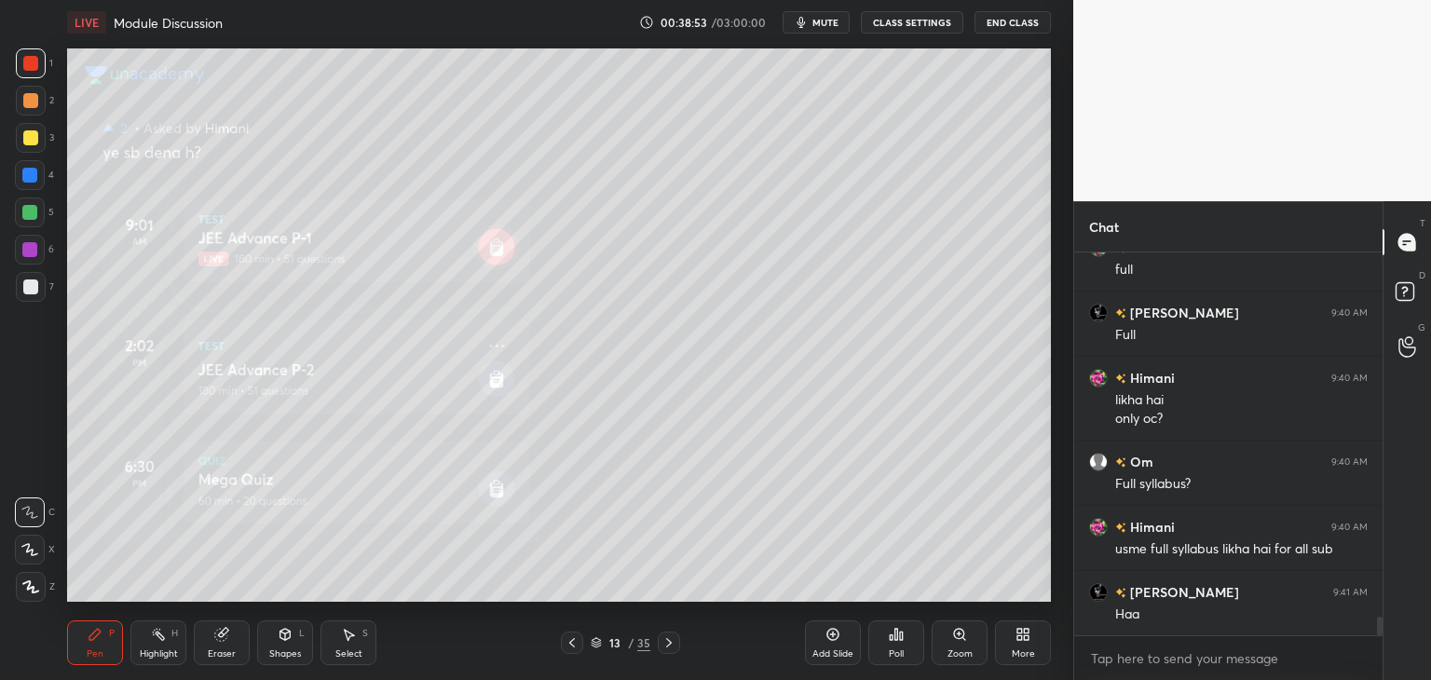
scroll to position [7660, 0]
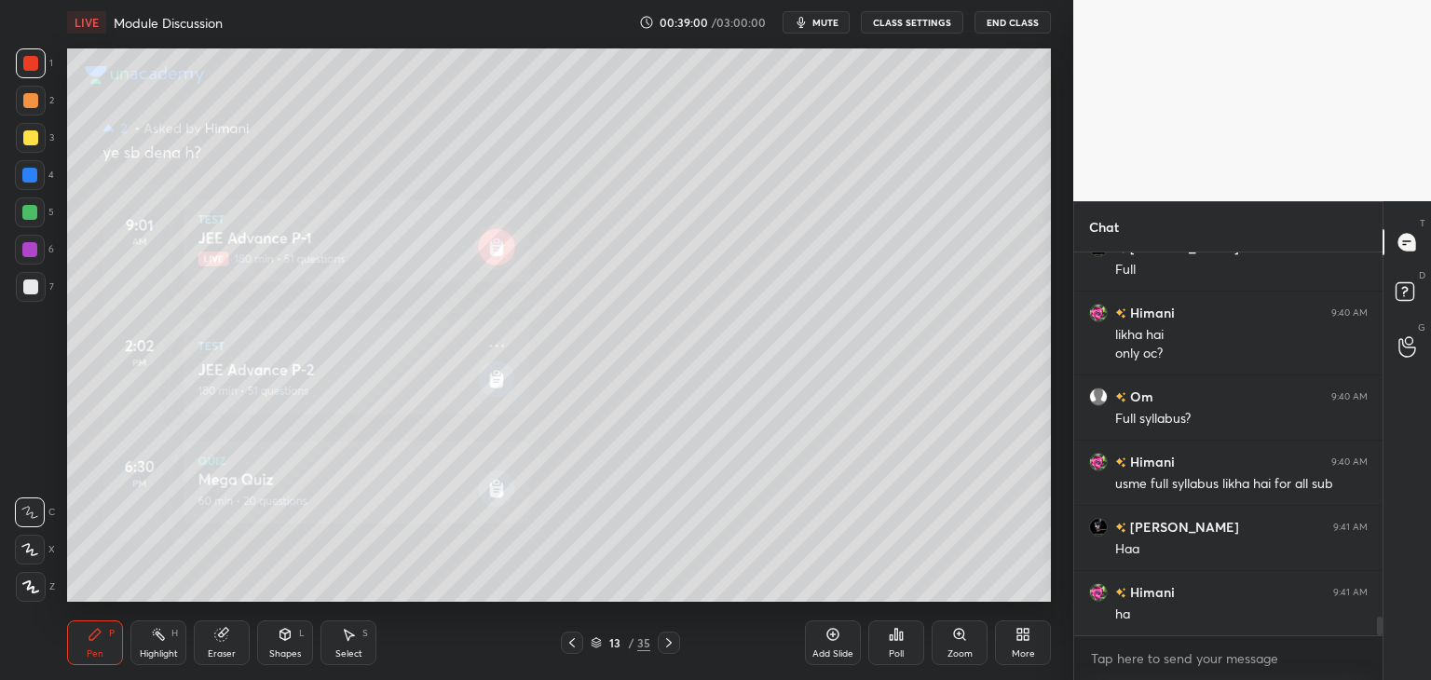
click at [358, 642] on div "Select S" at bounding box center [349, 643] width 56 height 45
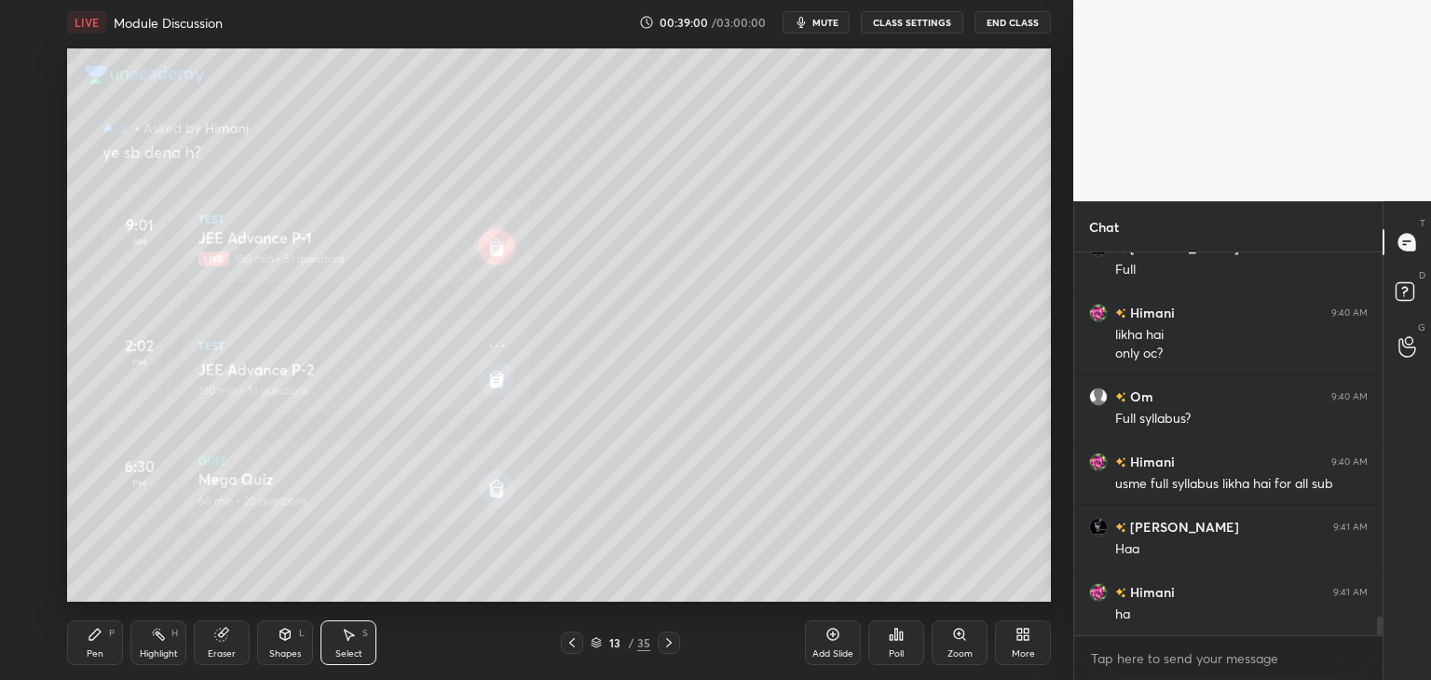
scroll to position [7725, 0]
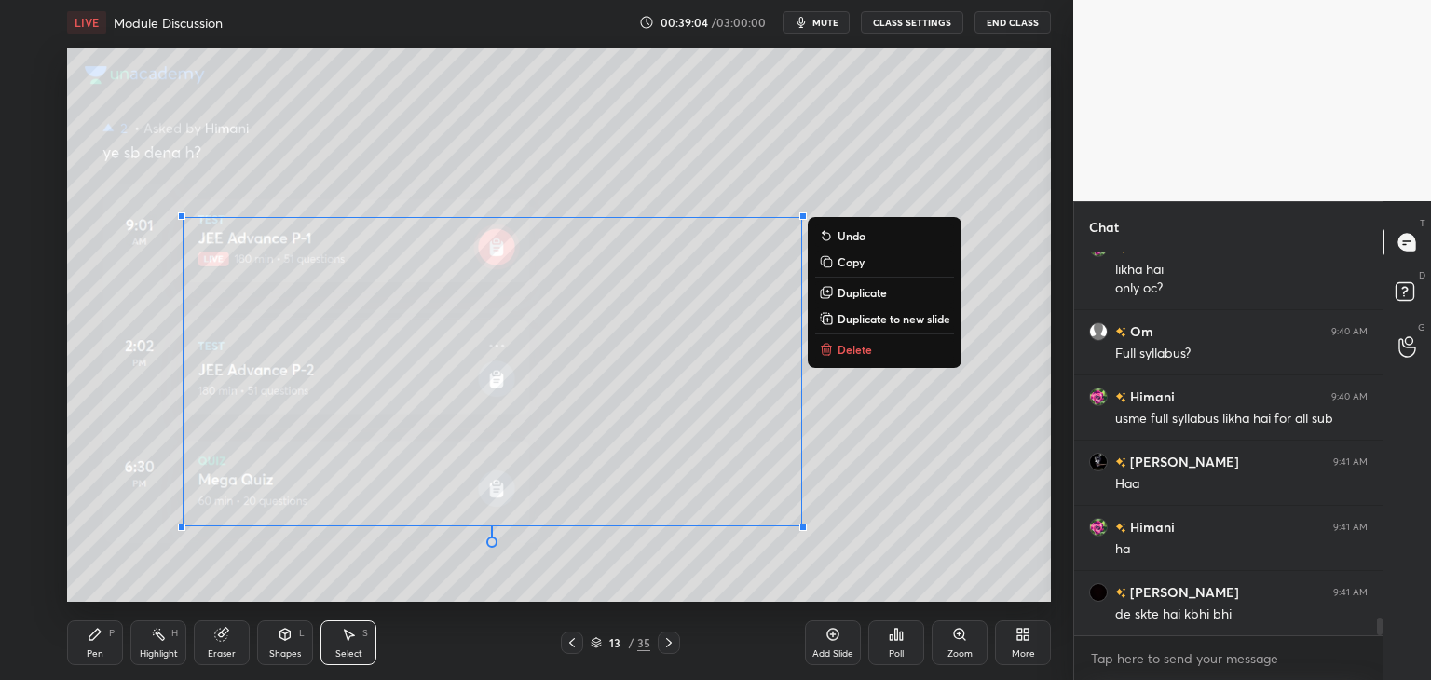
click at [855, 347] on p "Delete" at bounding box center [855, 349] width 34 height 15
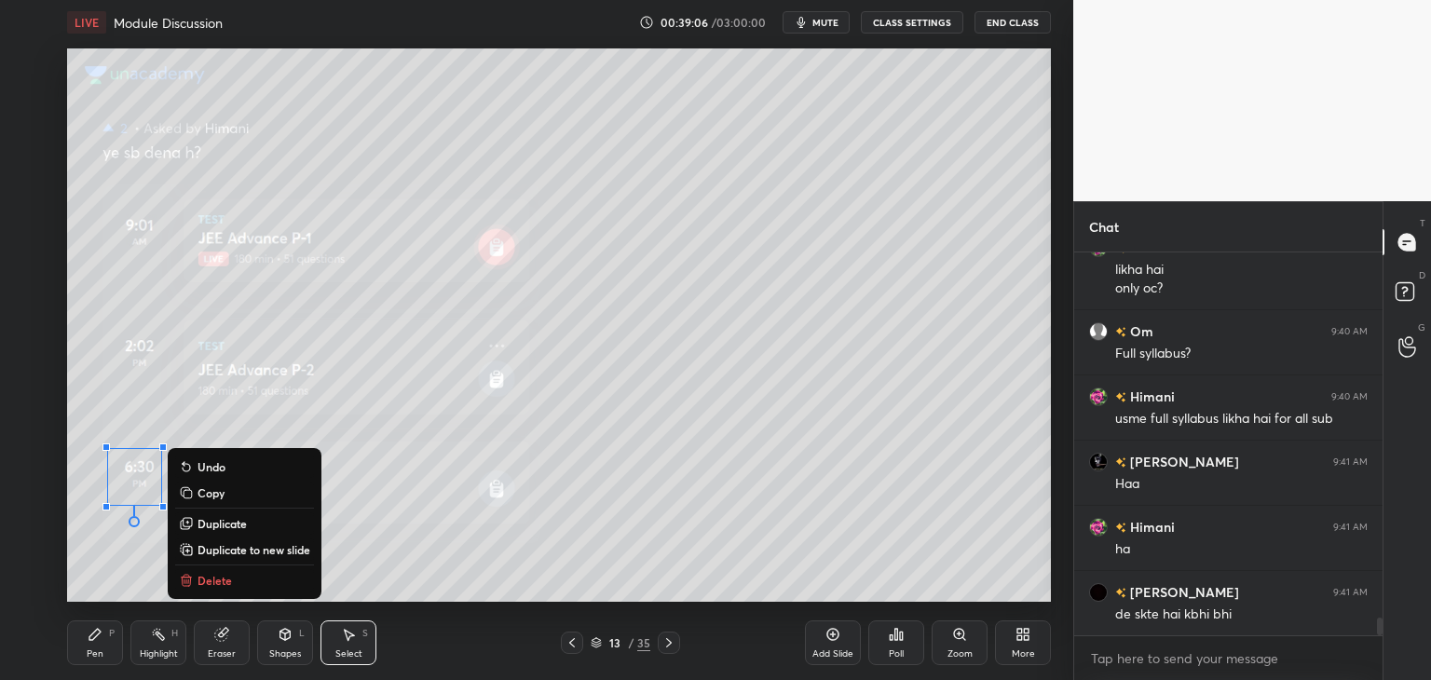
click at [209, 579] on p "Delete" at bounding box center [215, 580] width 34 height 15
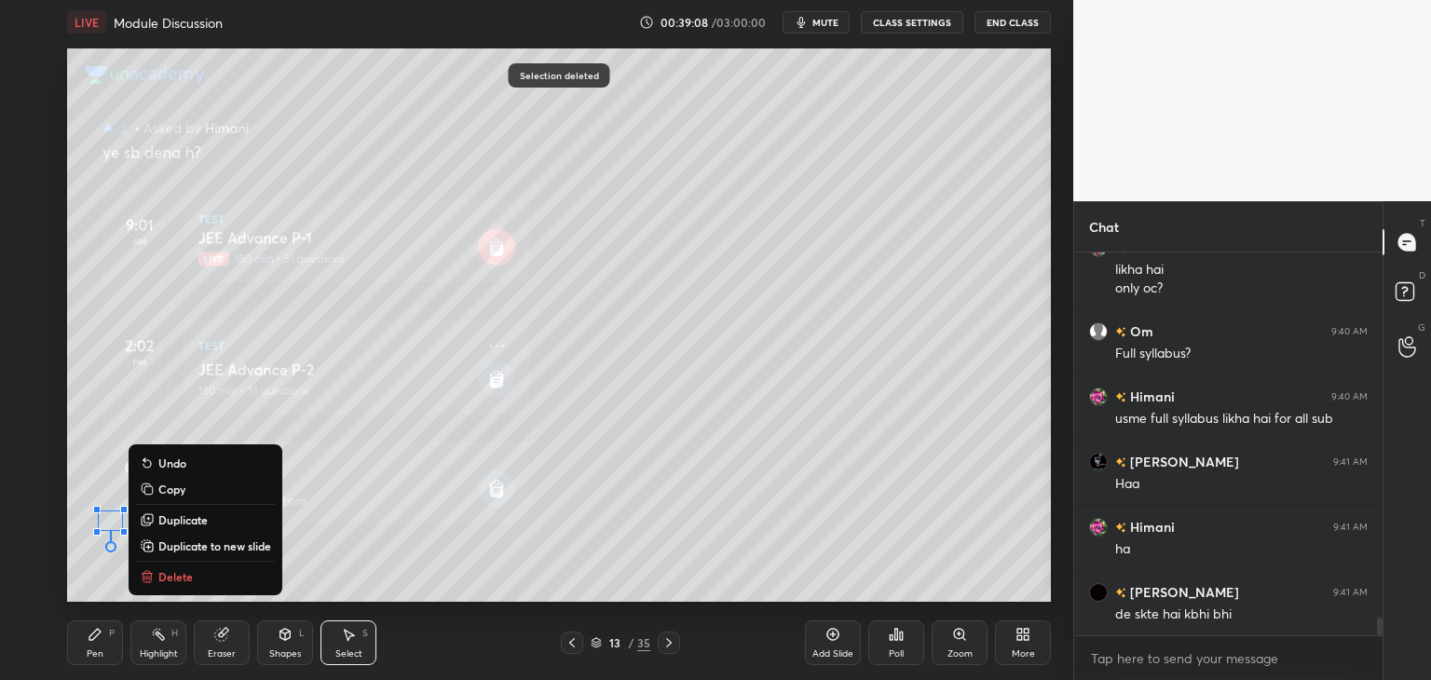
click at [176, 574] on p "Delete" at bounding box center [175, 576] width 34 height 15
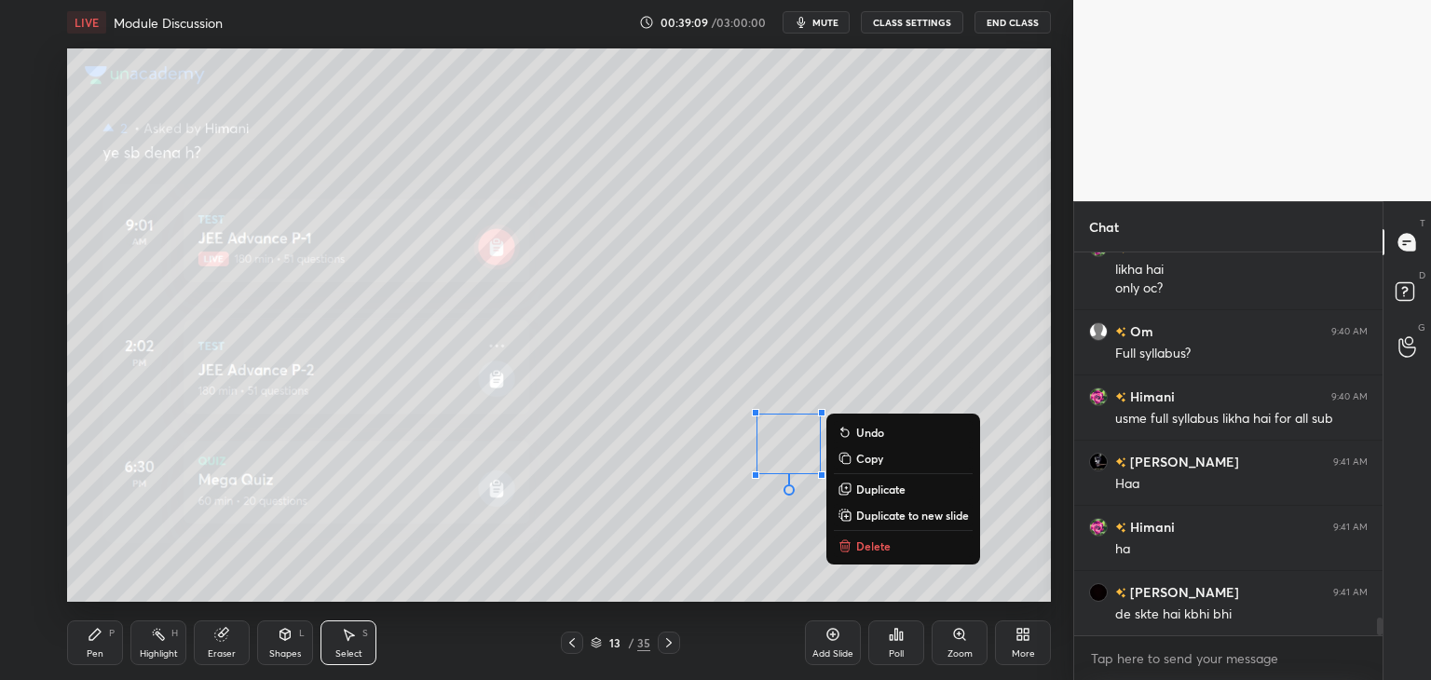
click at [884, 544] on p "Delete" at bounding box center [873, 546] width 34 height 15
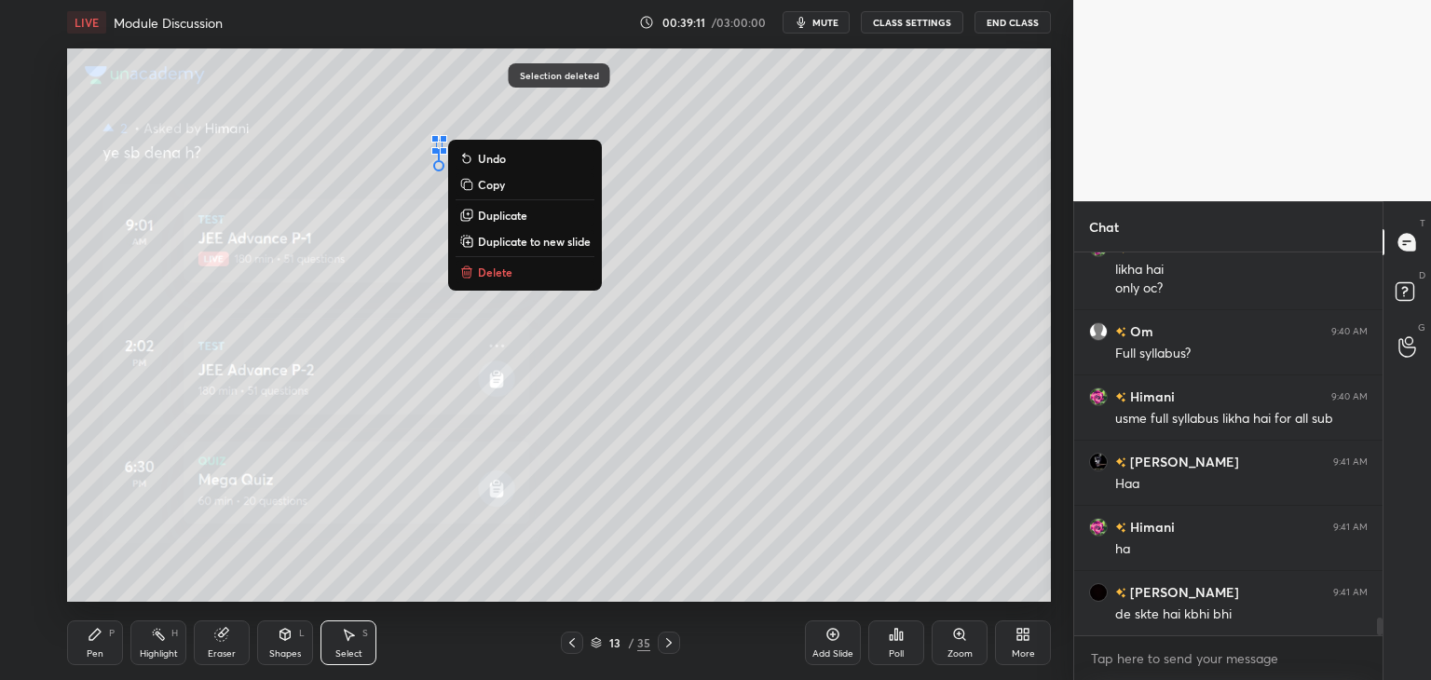
click at [485, 267] on p "Delete" at bounding box center [495, 272] width 34 height 15
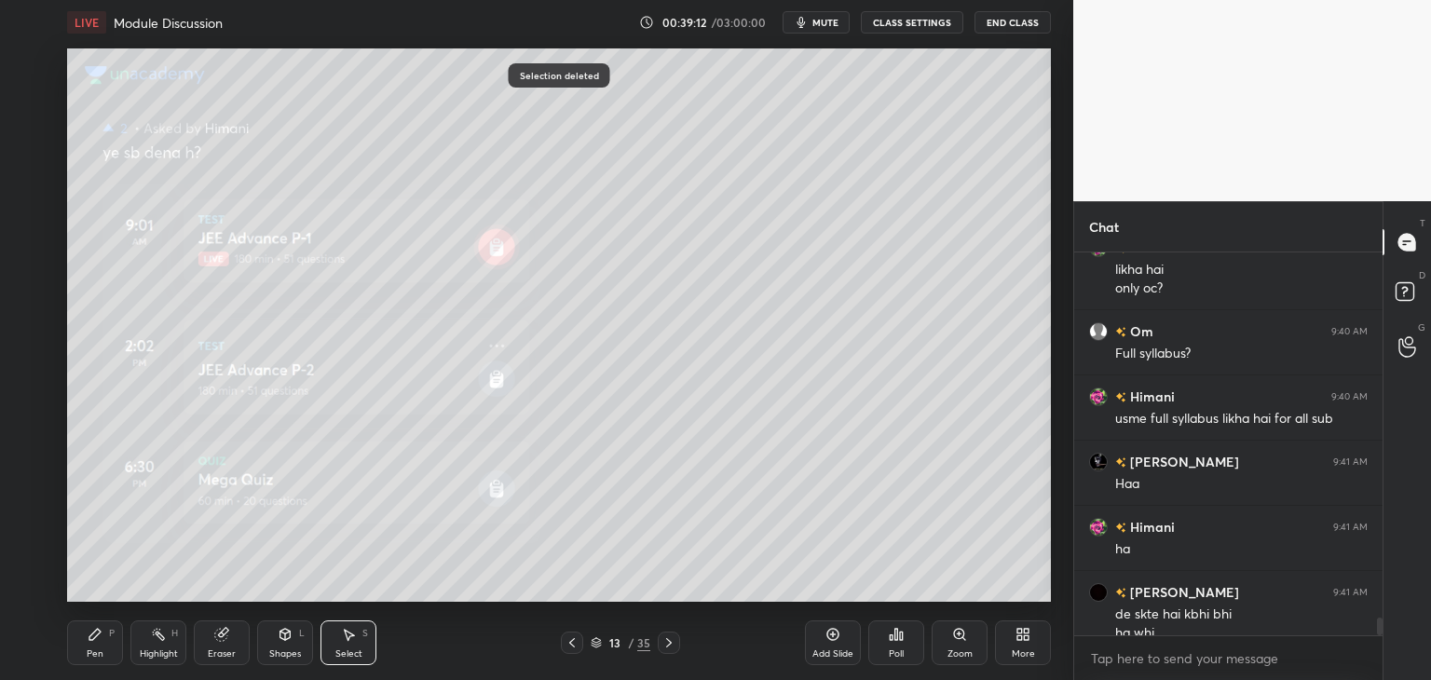
scroll to position [7744, 0]
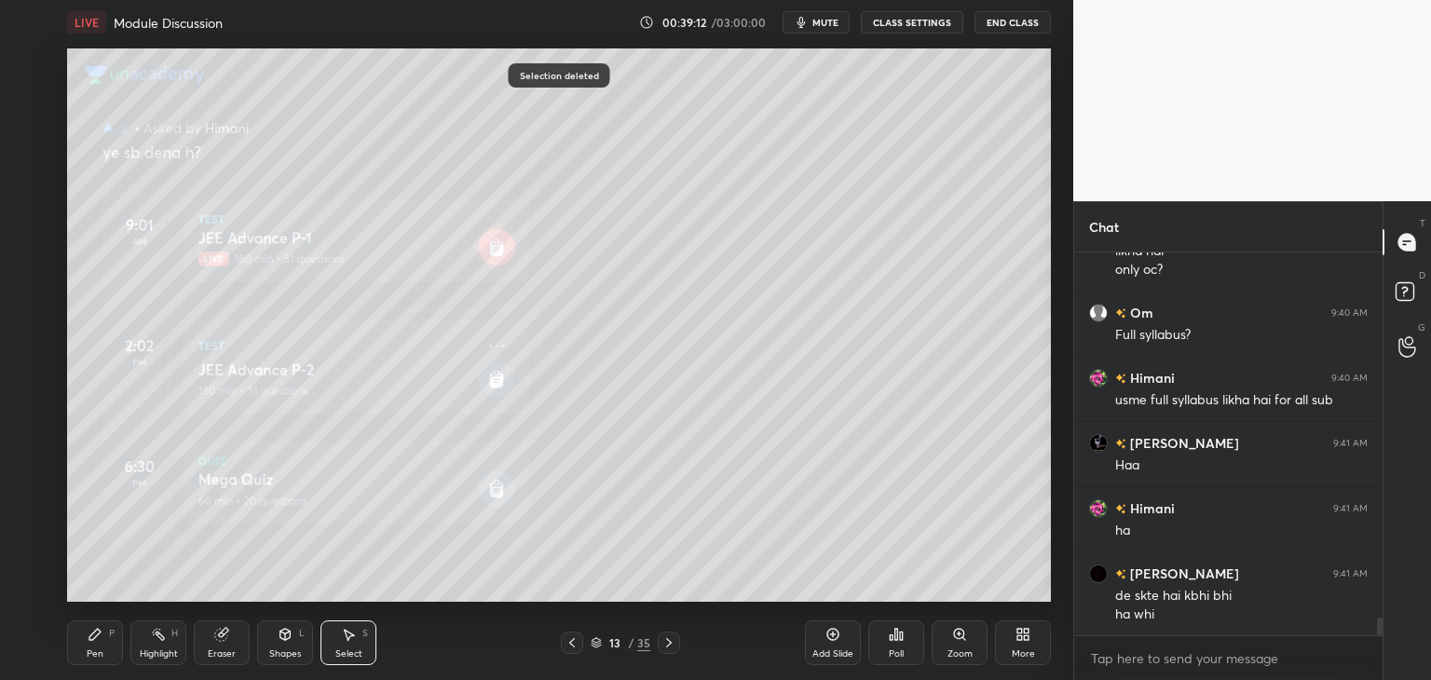
click at [112, 626] on div "Pen P" at bounding box center [95, 643] width 56 height 45
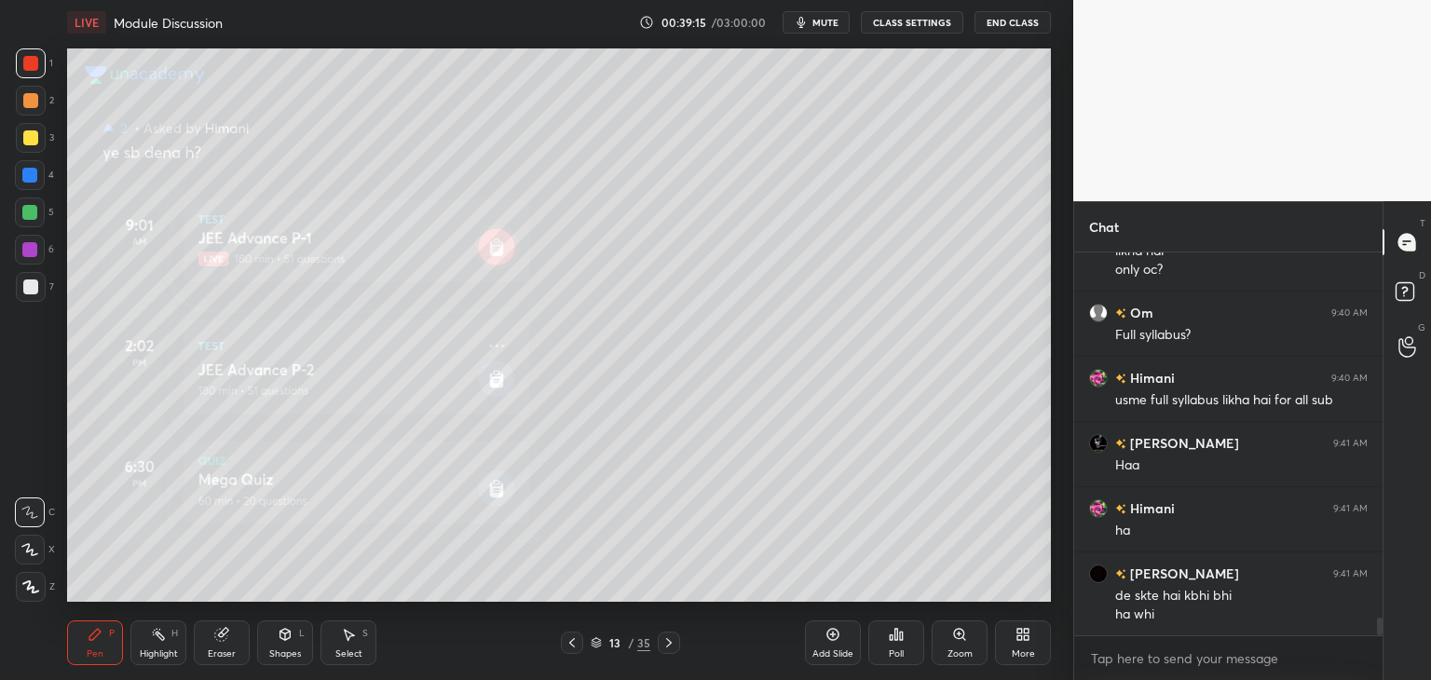
click at [572, 637] on icon at bounding box center [572, 643] width 15 height 15
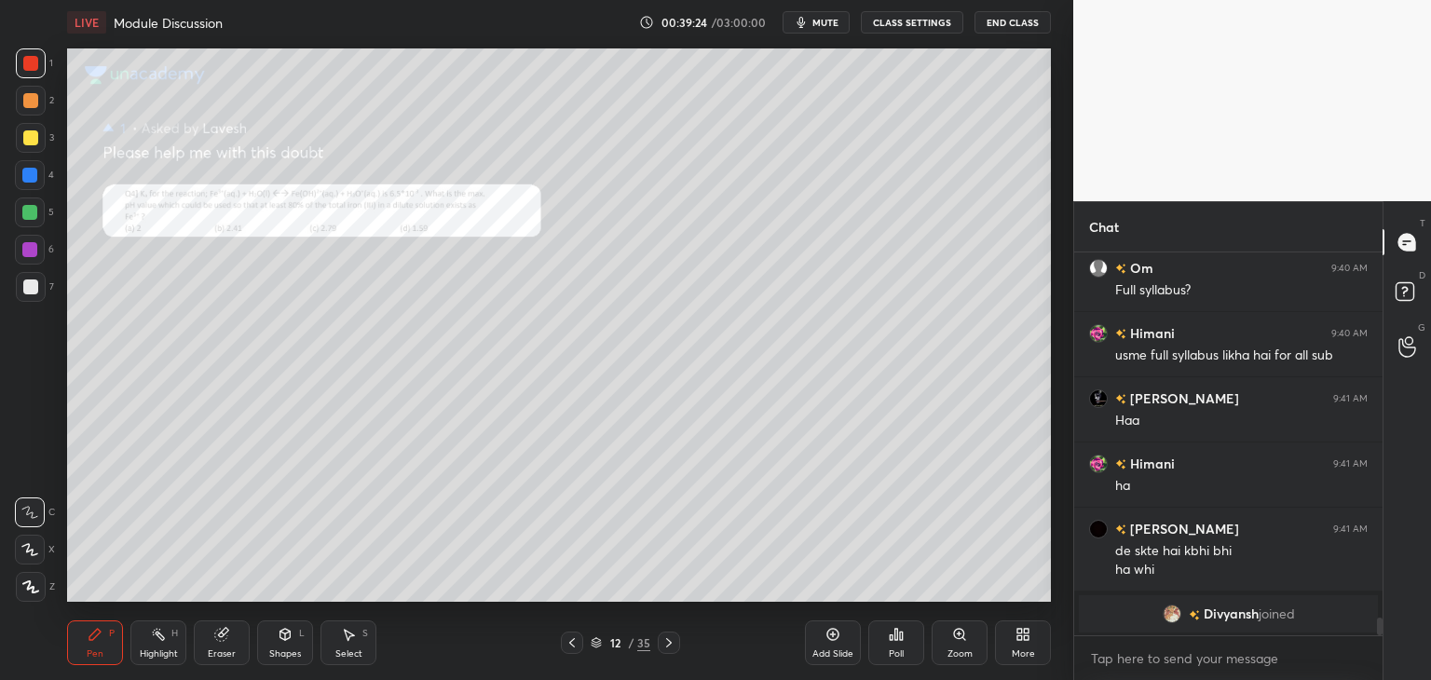
scroll to position [7272, 0]
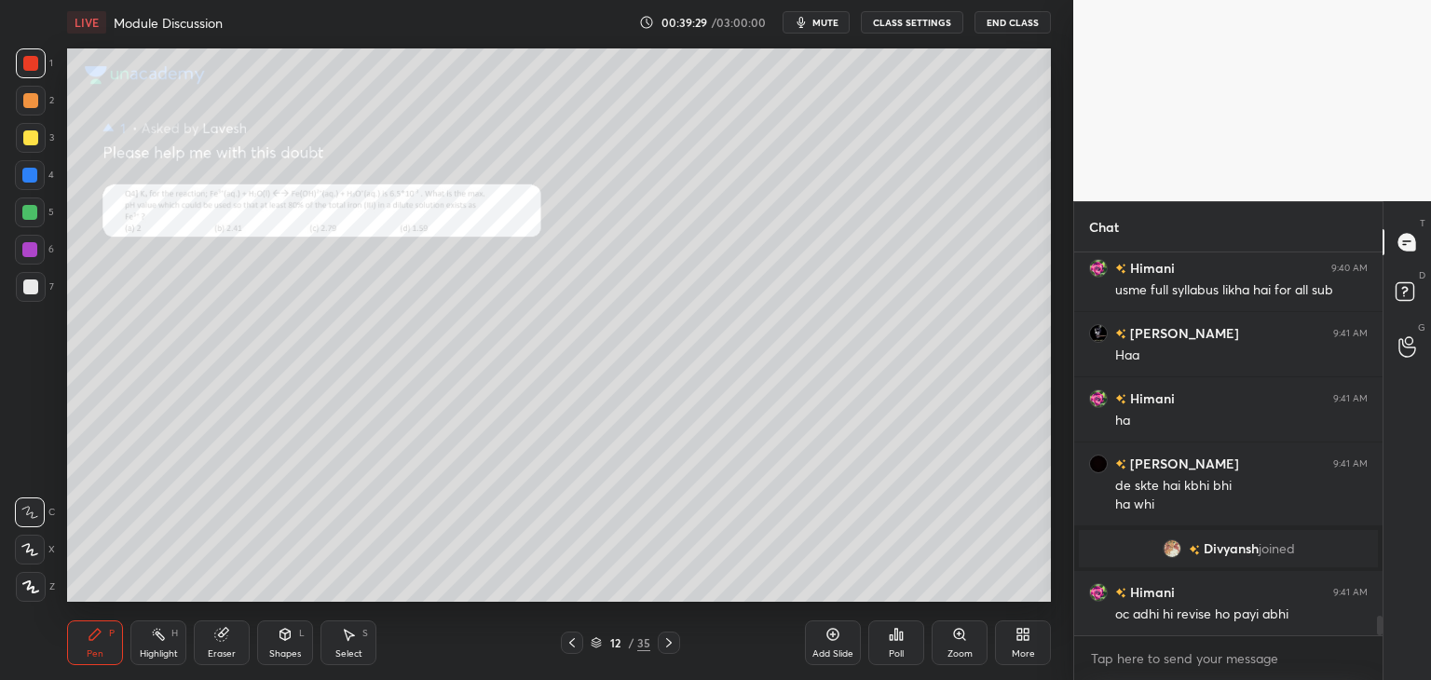
click at [673, 643] on icon at bounding box center [669, 643] width 15 height 15
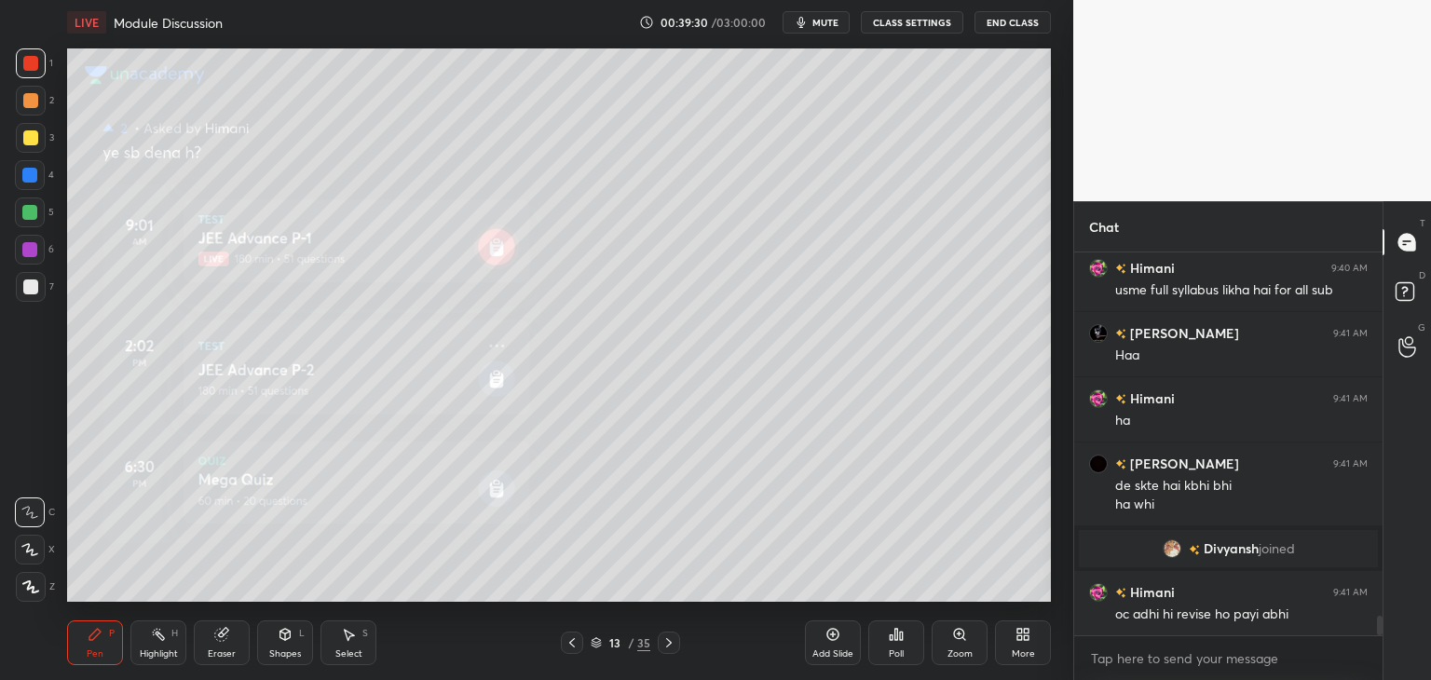
click at [668, 649] on icon at bounding box center [669, 643] width 15 height 15
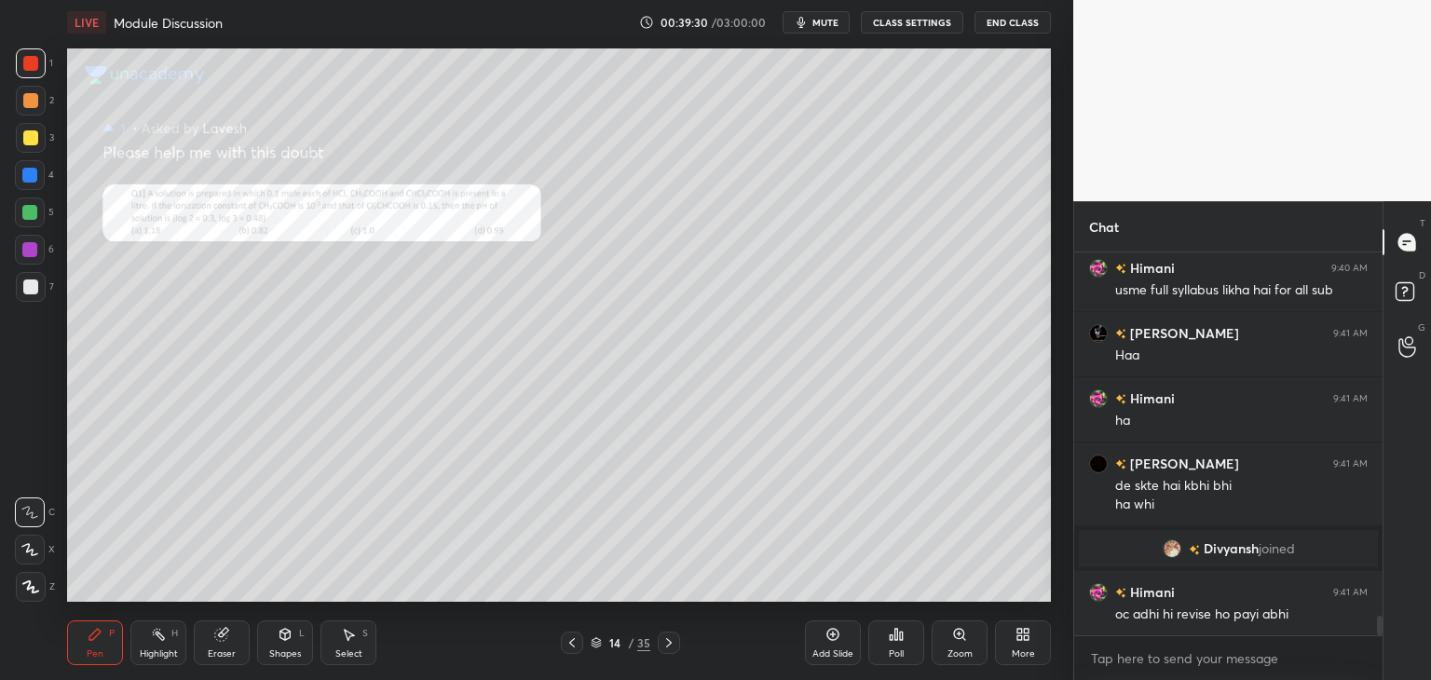
click at [663, 649] on icon at bounding box center [669, 643] width 15 height 15
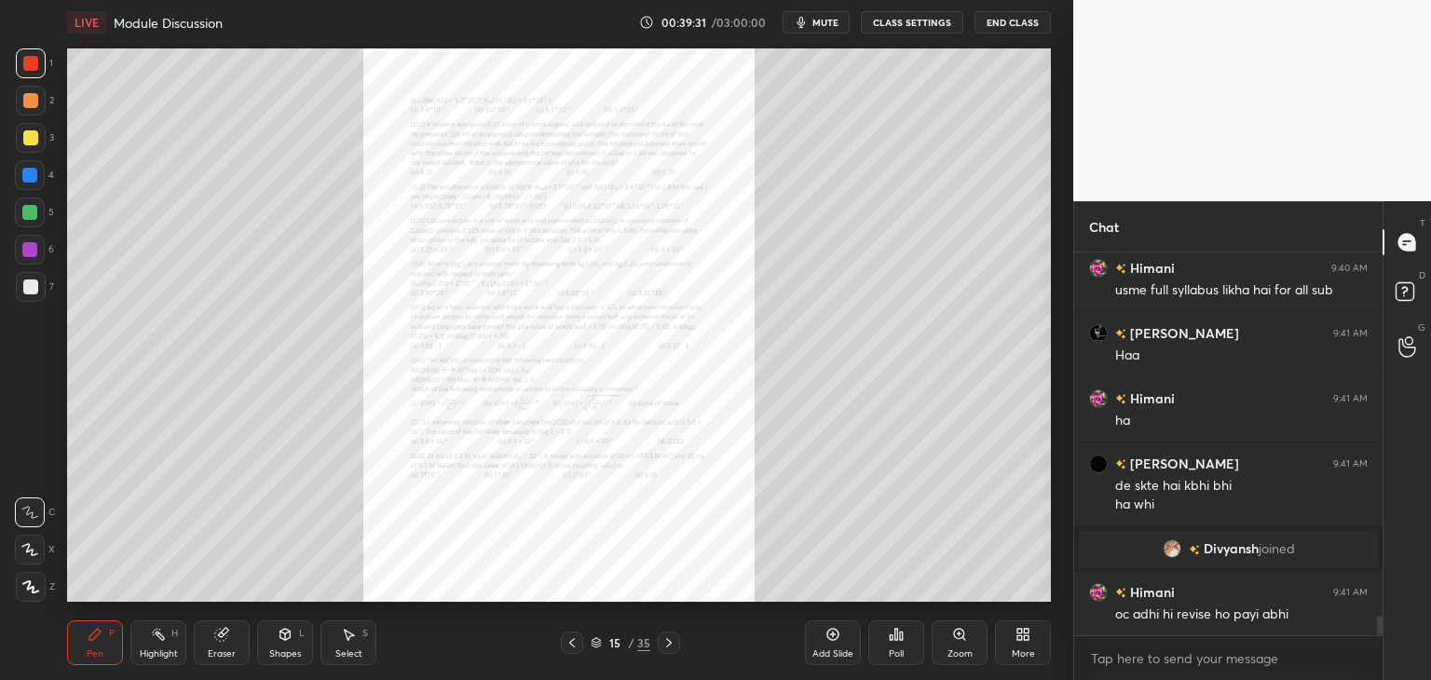
click at [569, 648] on icon at bounding box center [572, 643] width 15 height 15
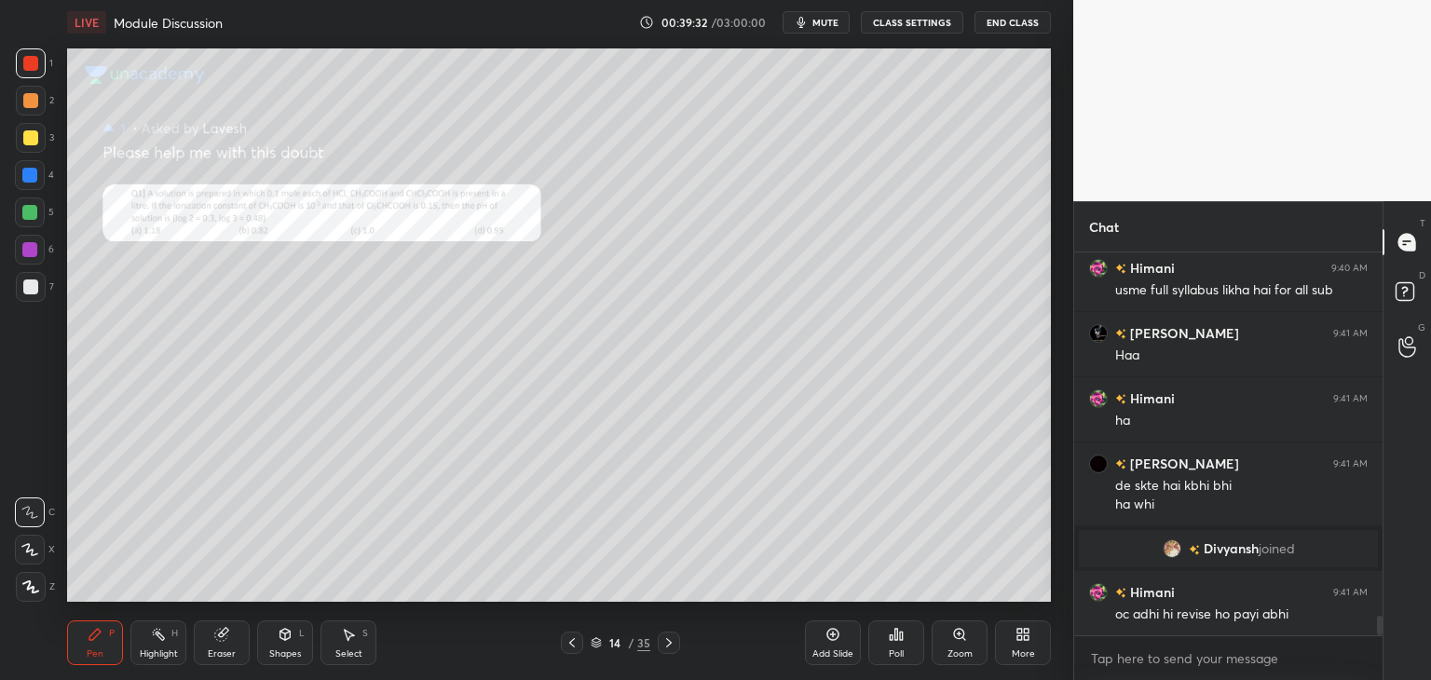
scroll to position [7337, 0]
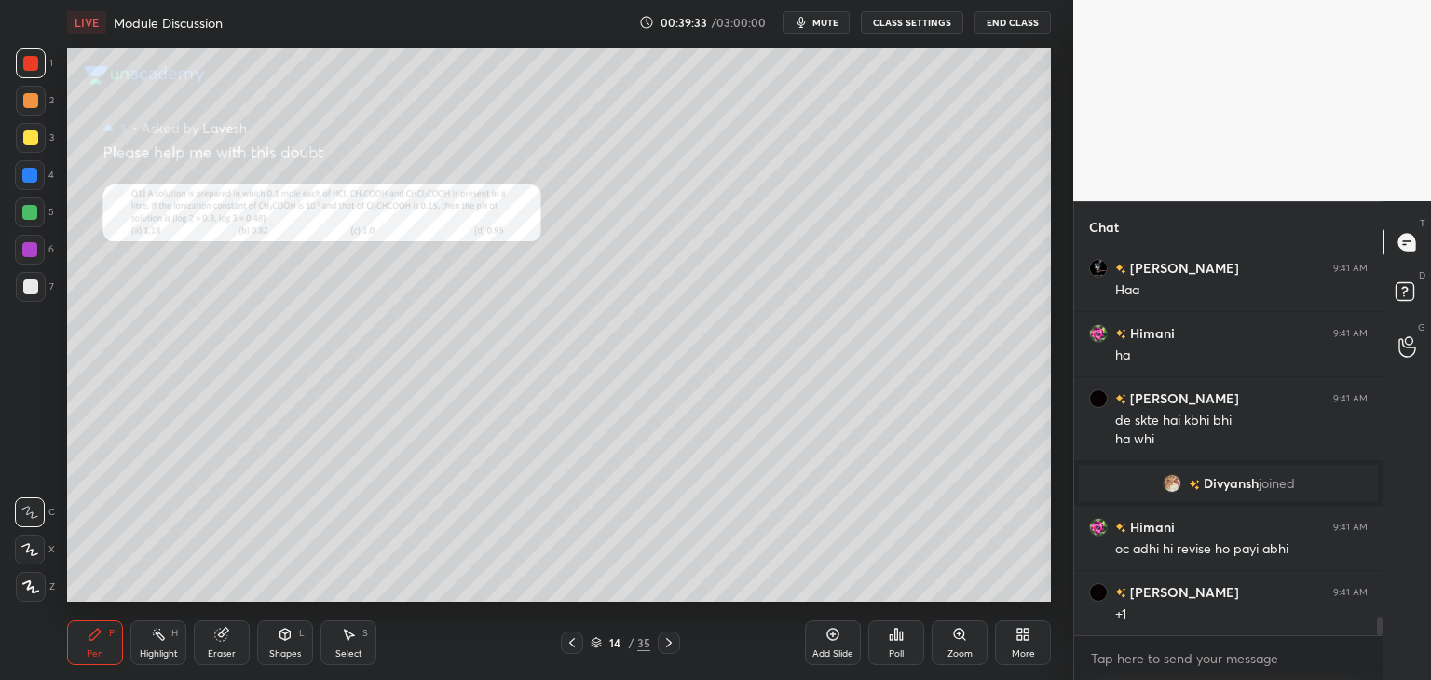
click at [577, 640] on icon at bounding box center [572, 643] width 15 height 15
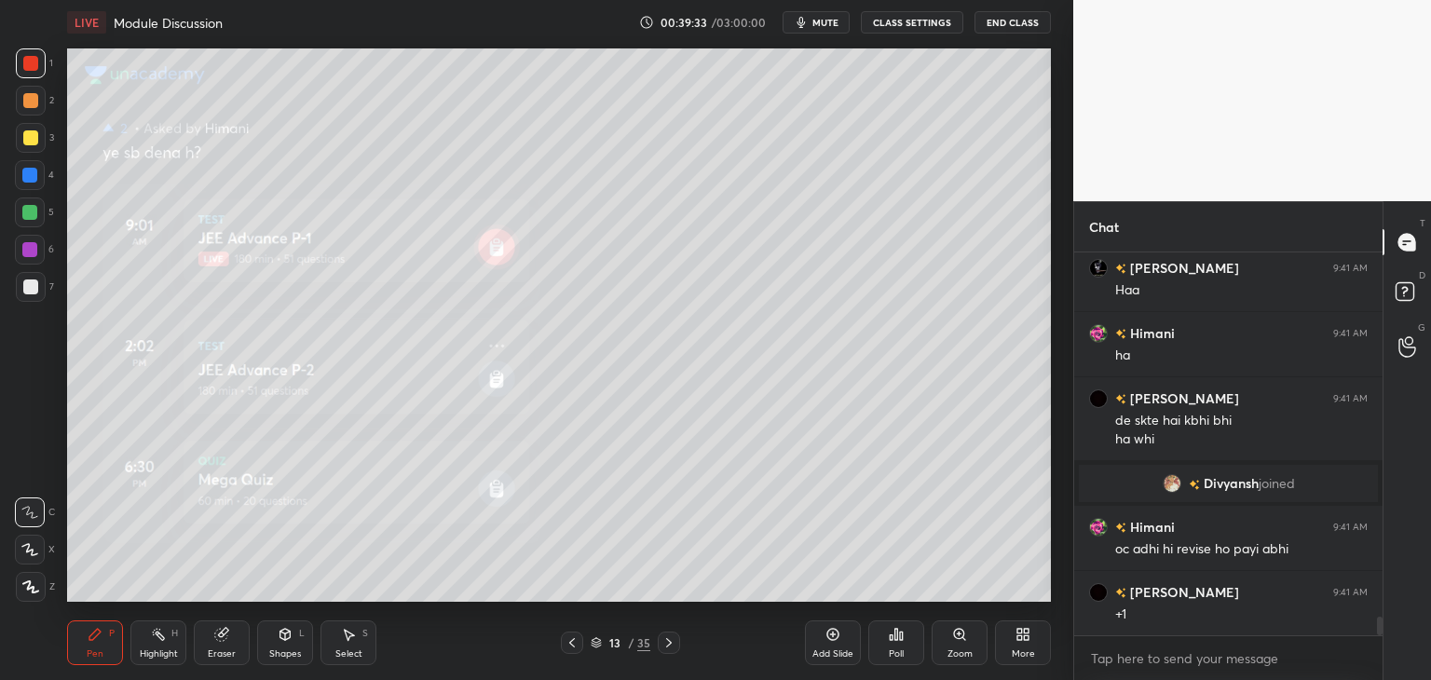
click at [571, 639] on icon at bounding box center [572, 643] width 15 height 15
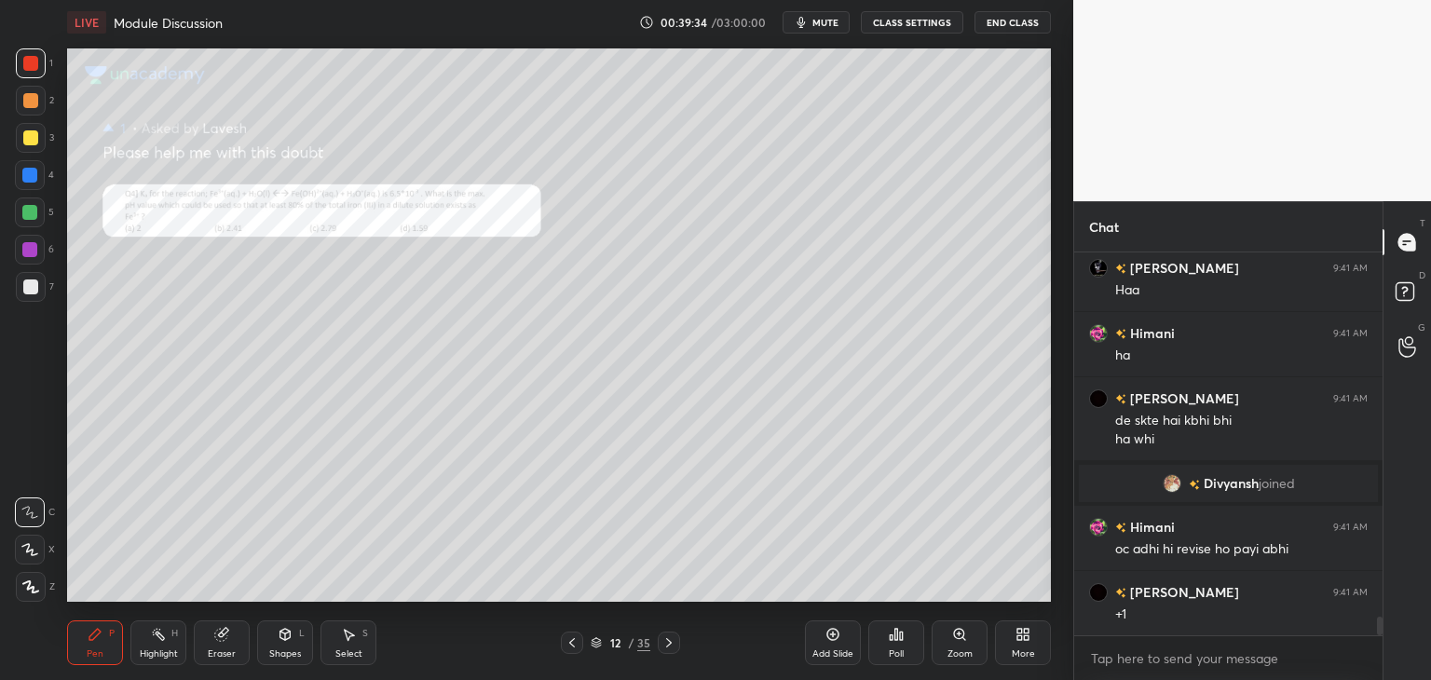
click at [570, 638] on icon at bounding box center [572, 643] width 15 height 15
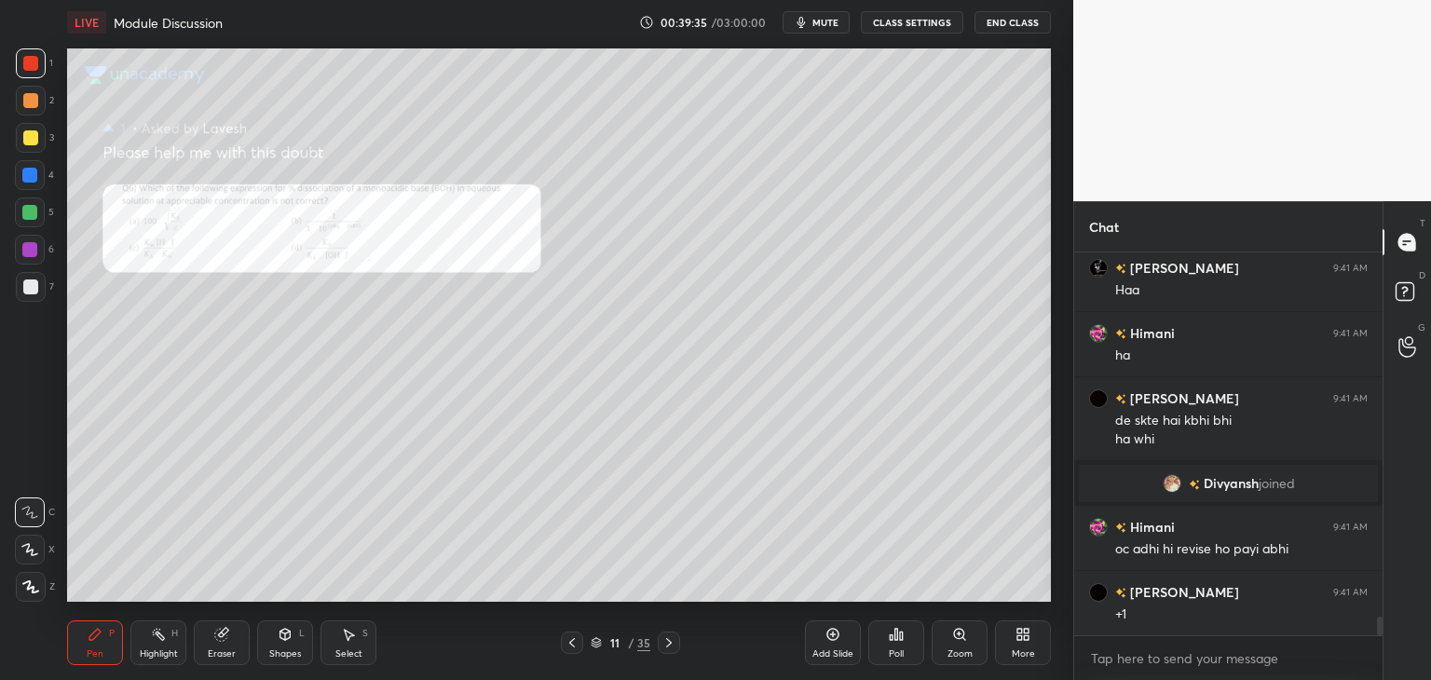
click at [950, 636] on div "Zoom" at bounding box center [960, 643] width 56 height 45
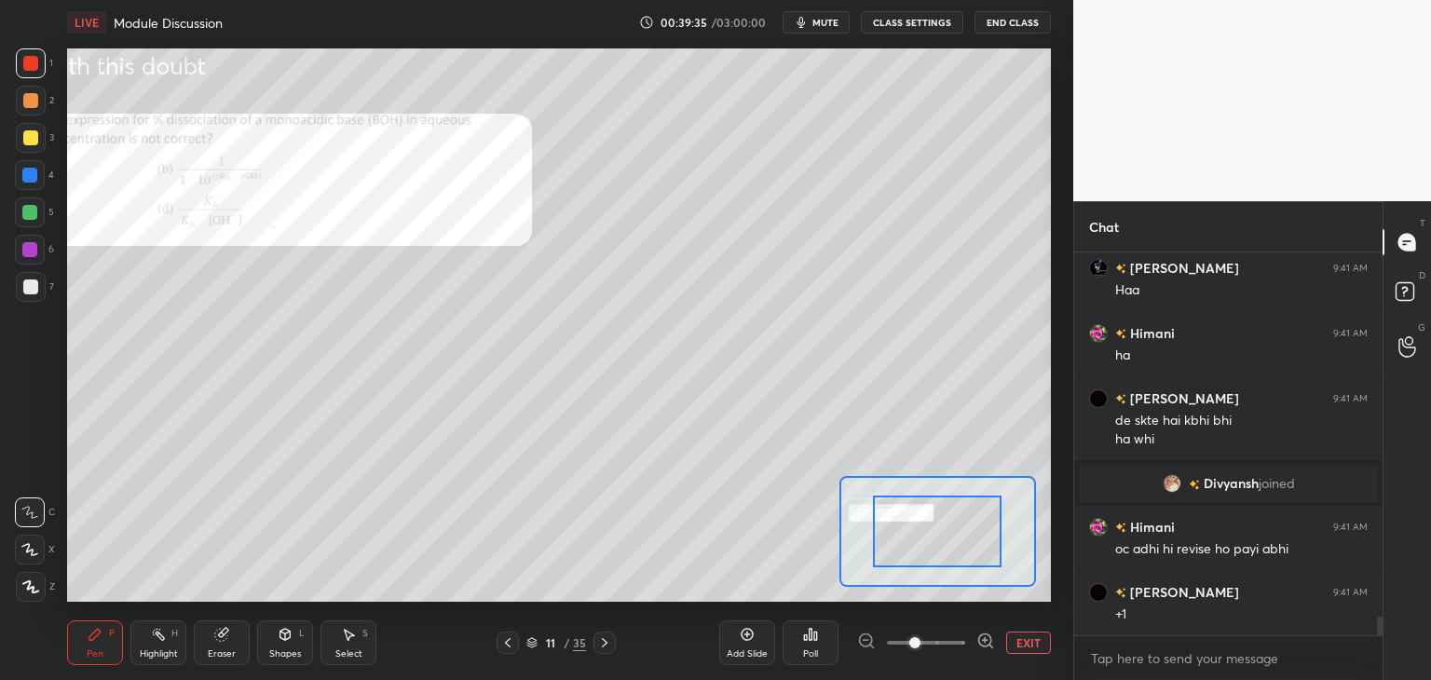
scroll to position [7419, 0]
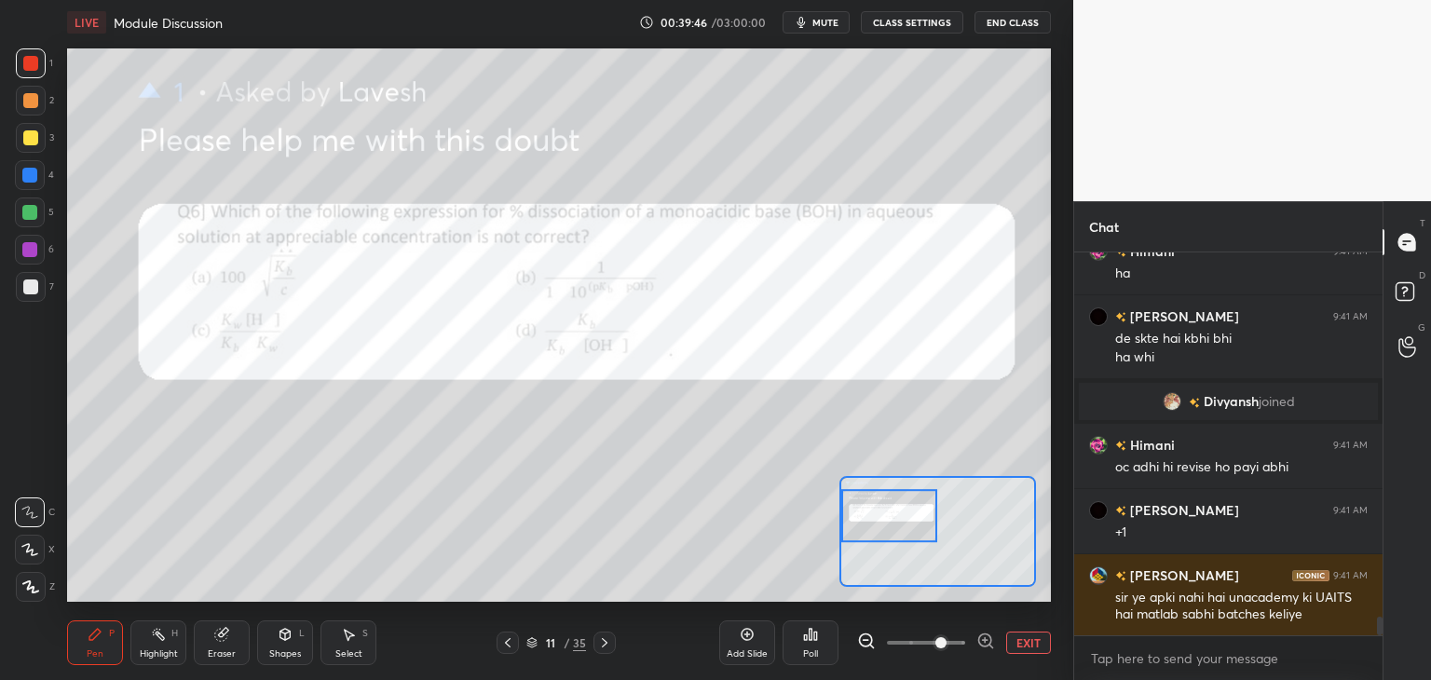
click at [214, 639] on icon at bounding box center [221, 634] width 15 height 15
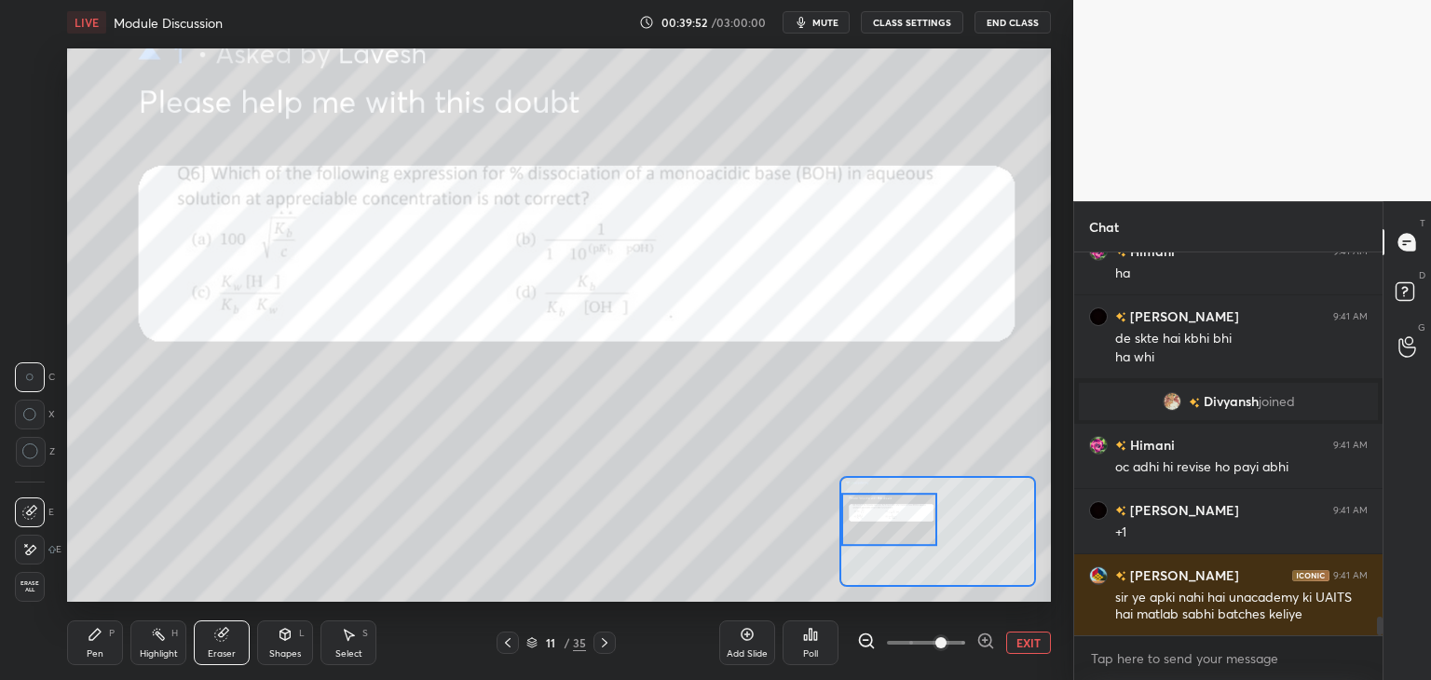
click at [30, 388] on div at bounding box center [30, 377] width 30 height 30
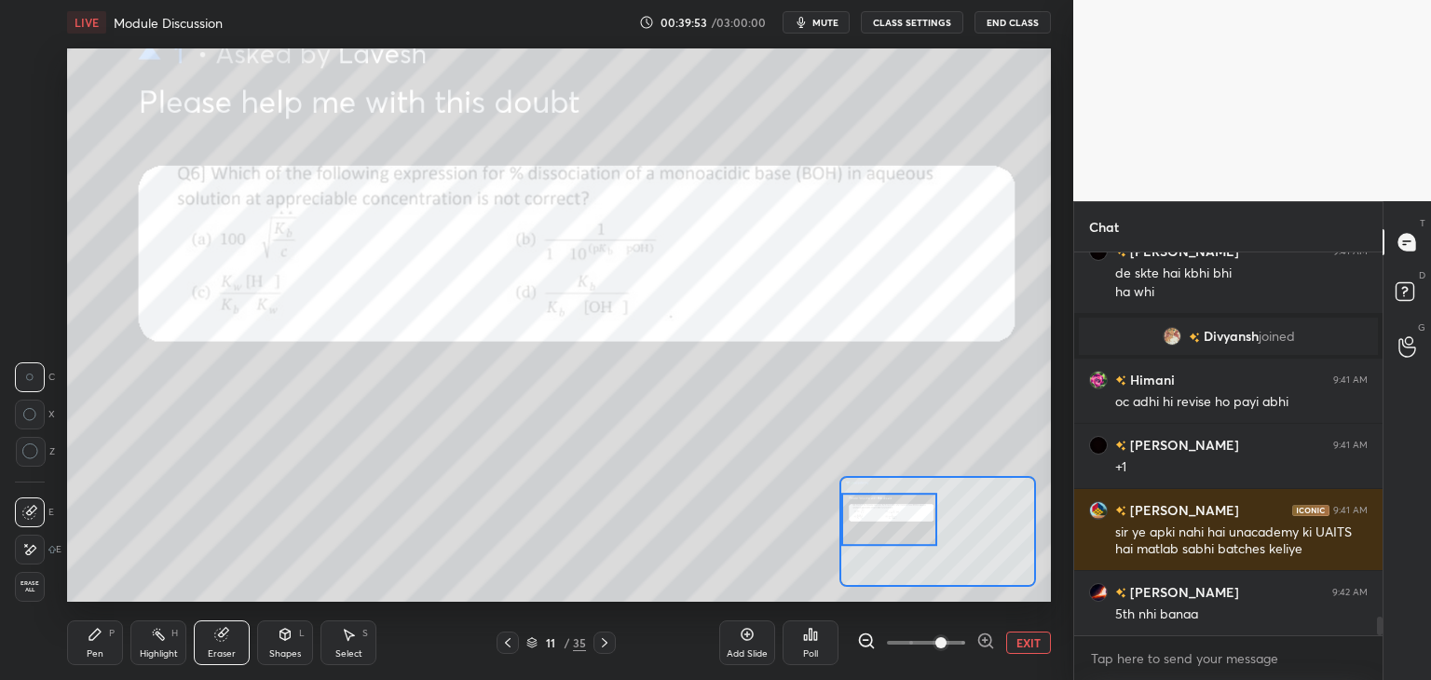
click at [104, 637] on div "Pen P" at bounding box center [95, 643] width 56 height 45
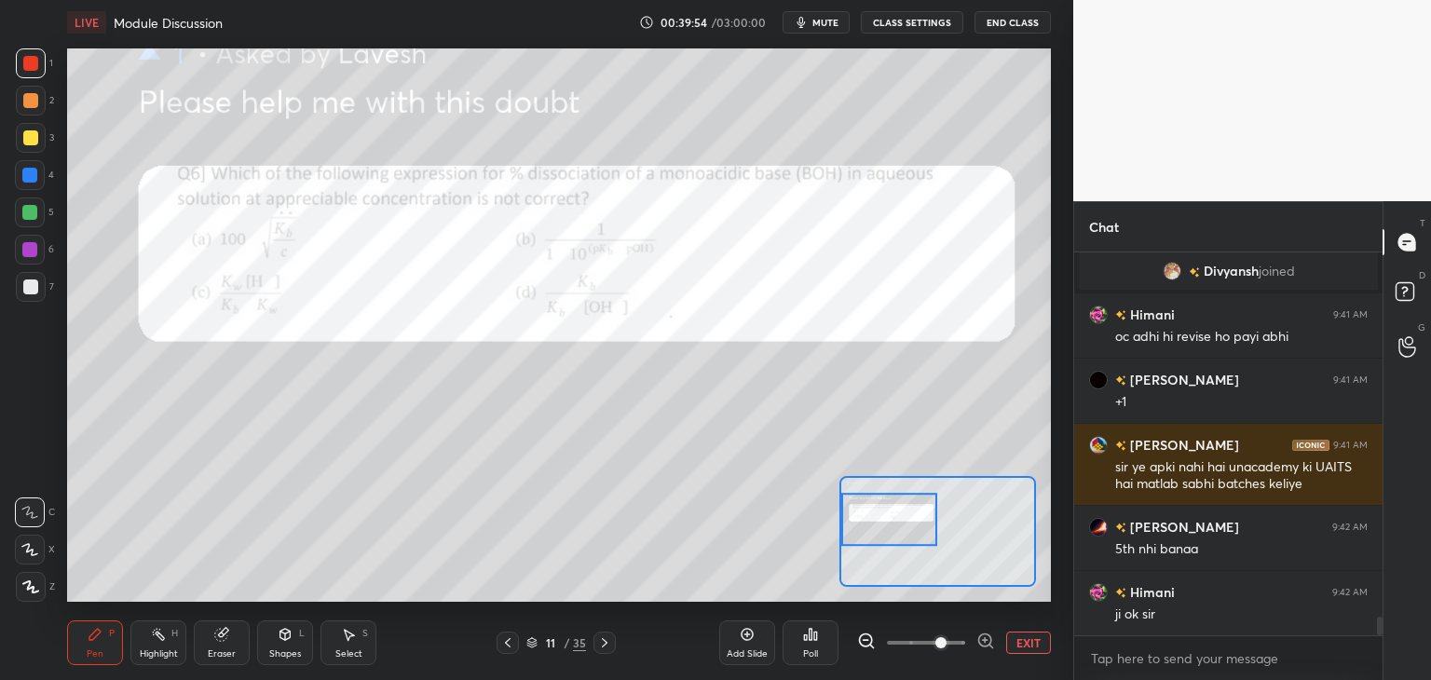
click at [30, 64] on div at bounding box center [30, 63] width 15 height 15
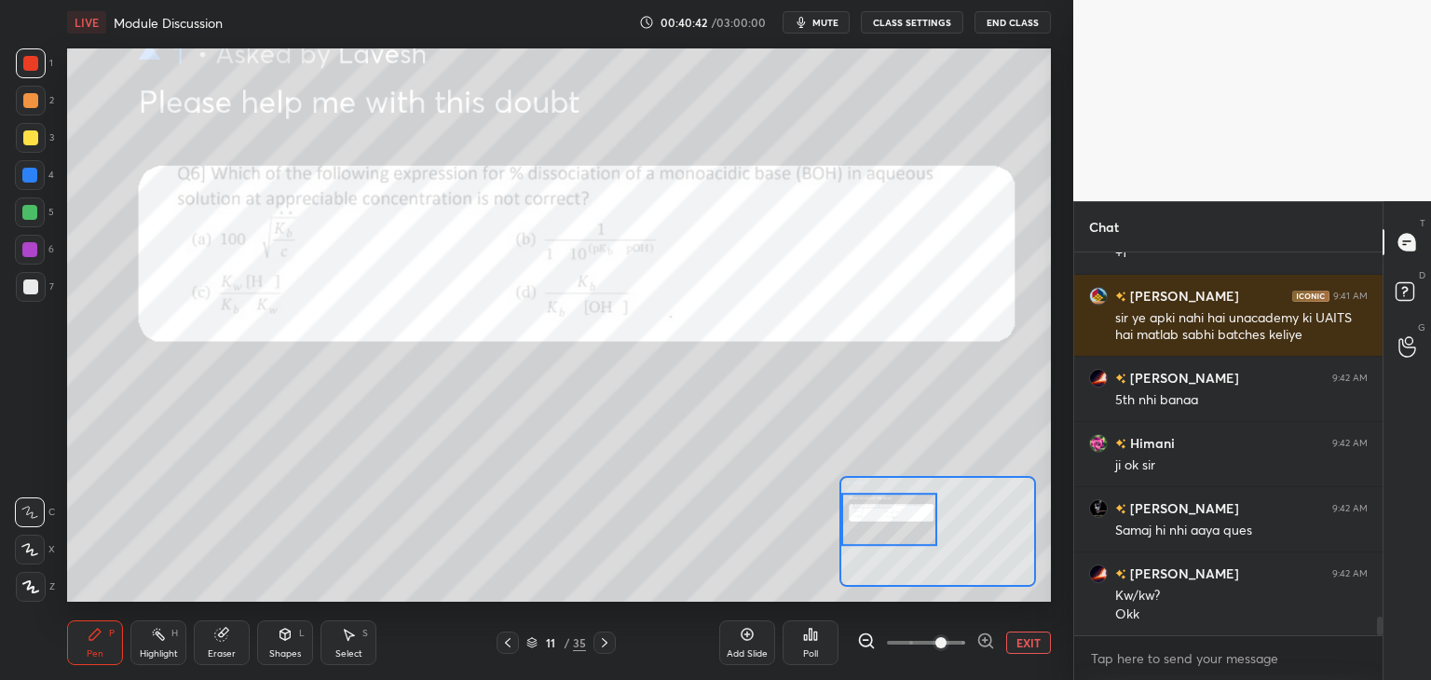
scroll to position [7764, 0]
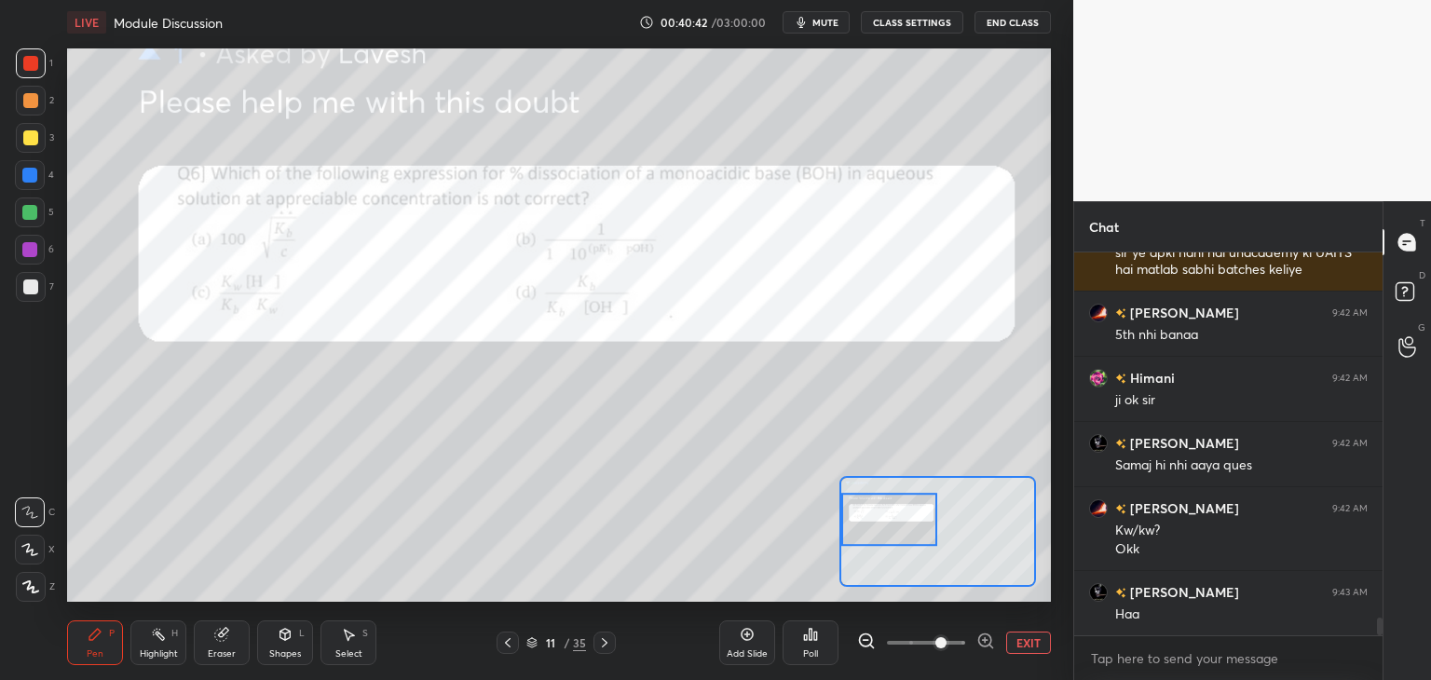
click at [228, 636] on icon at bounding box center [221, 634] width 15 height 15
click at [342, 627] on icon at bounding box center [348, 634] width 15 height 15
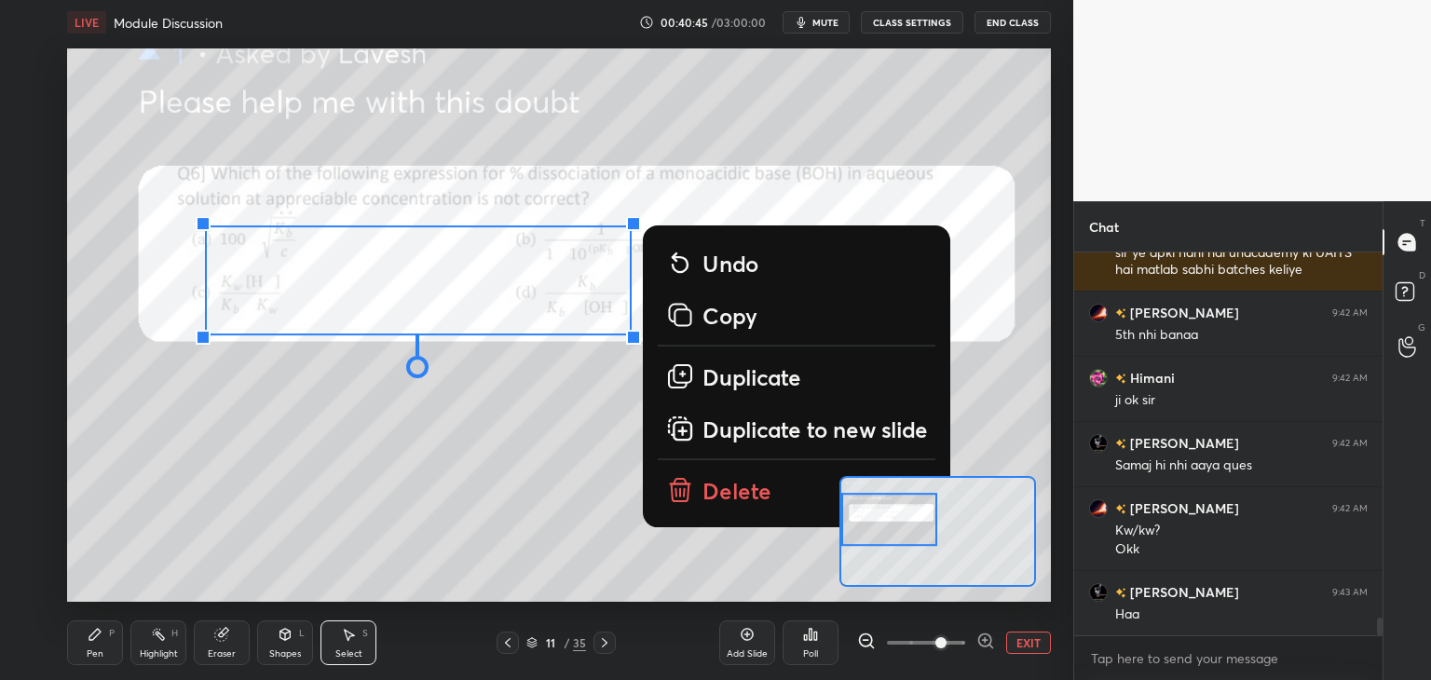
scroll to position [7829, 0]
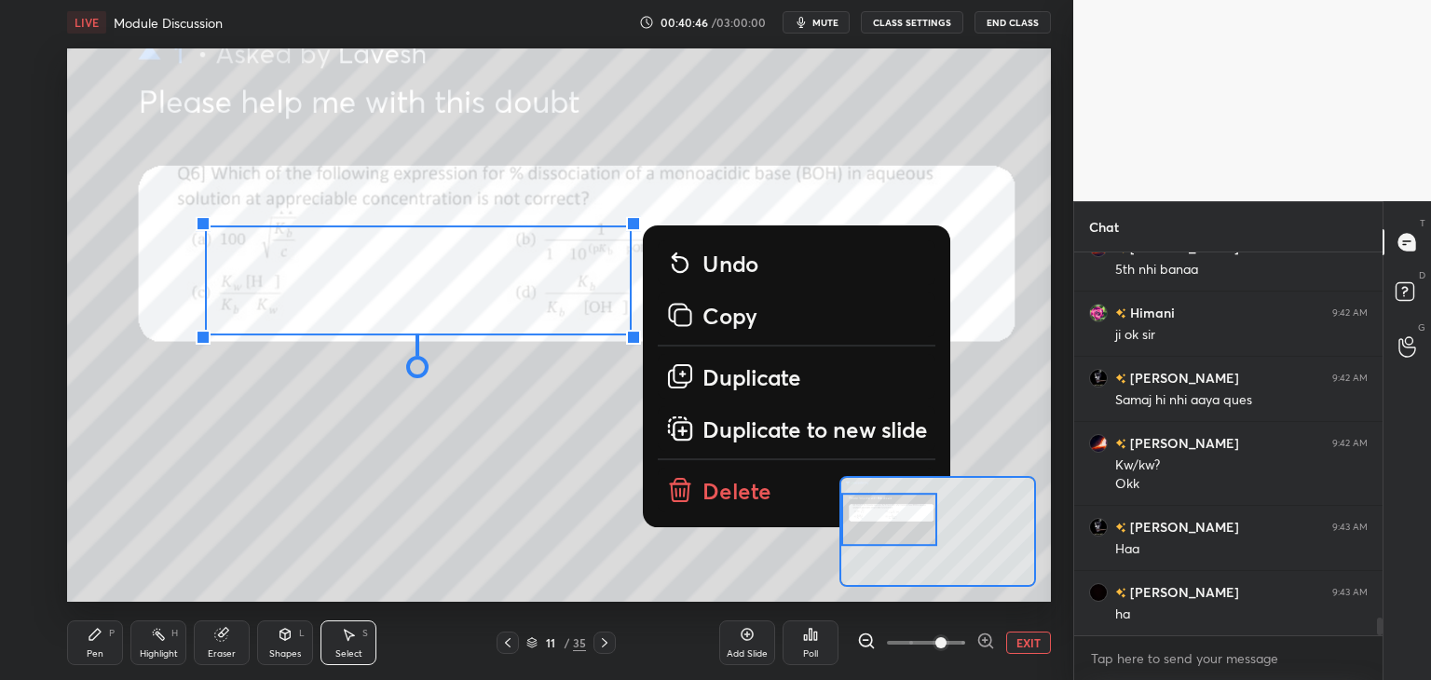
click at [722, 493] on p "Delete" at bounding box center [737, 490] width 69 height 30
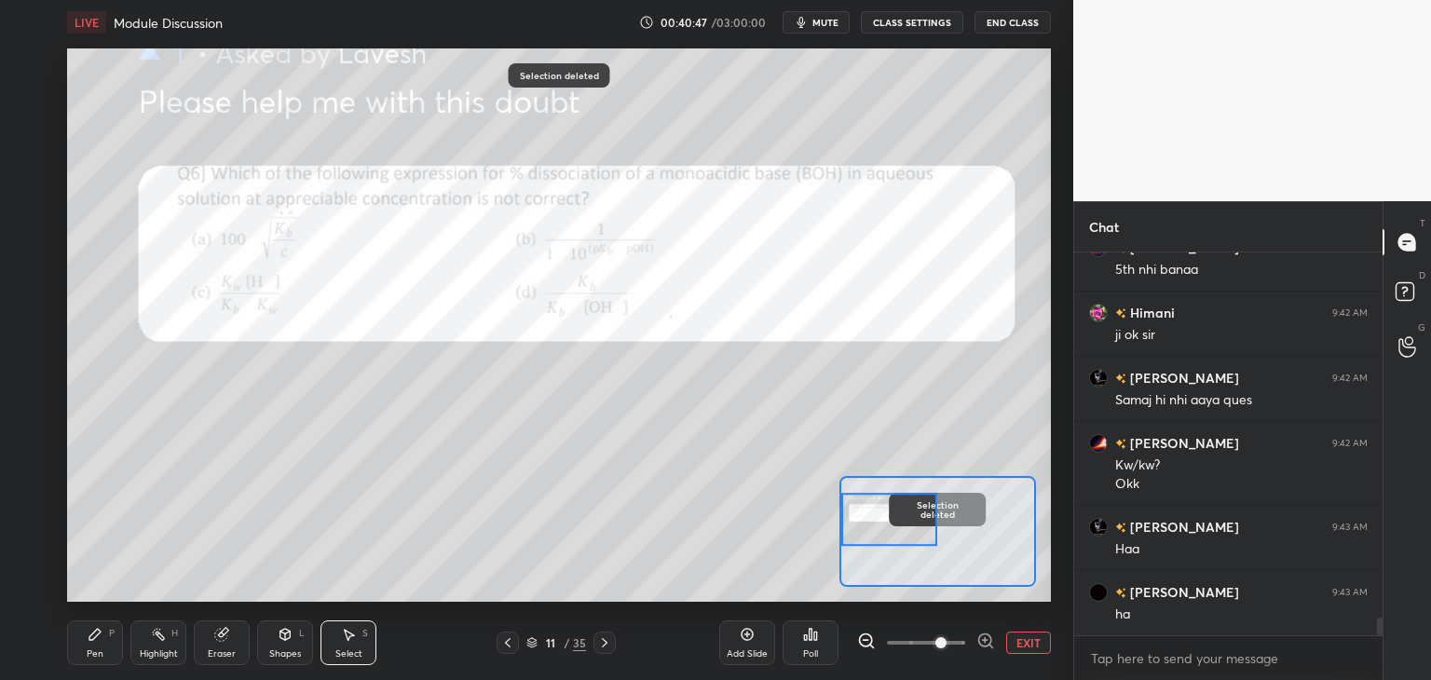
click at [101, 636] on icon at bounding box center [95, 634] width 15 height 15
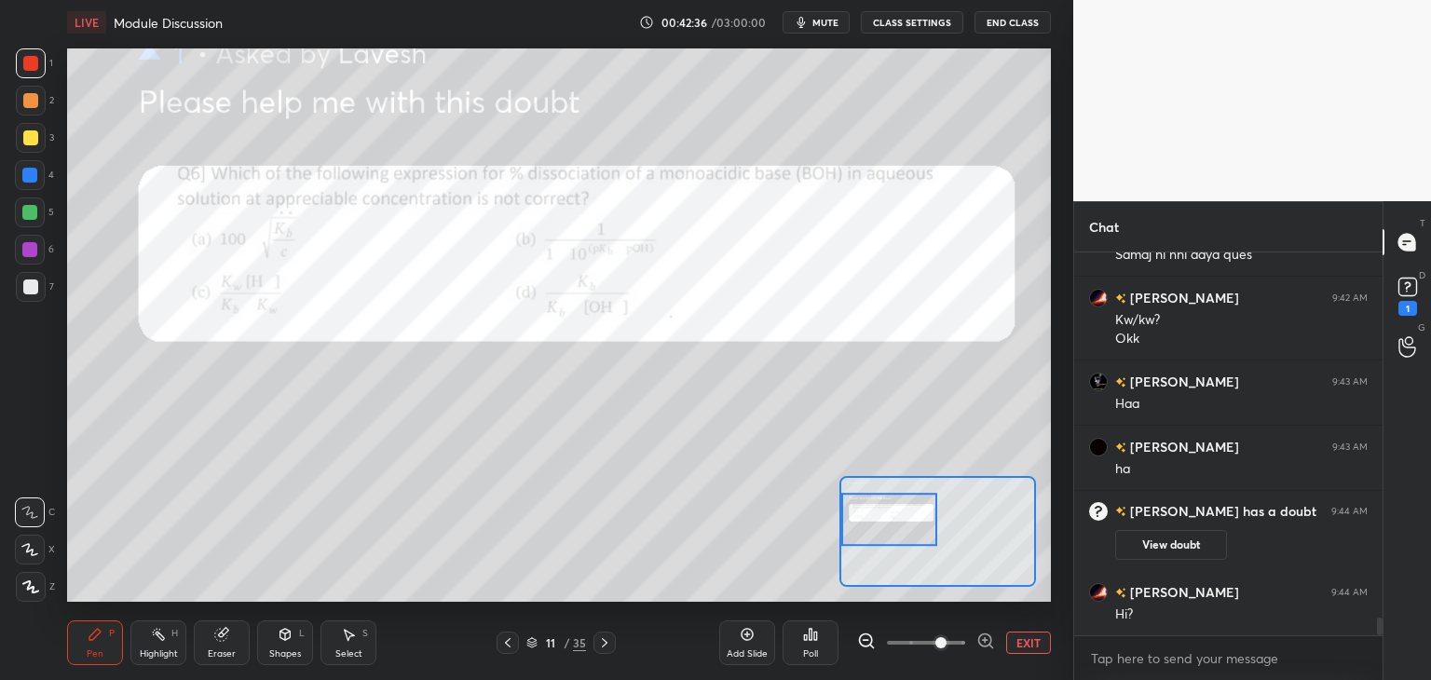
scroll to position [7837, 0]
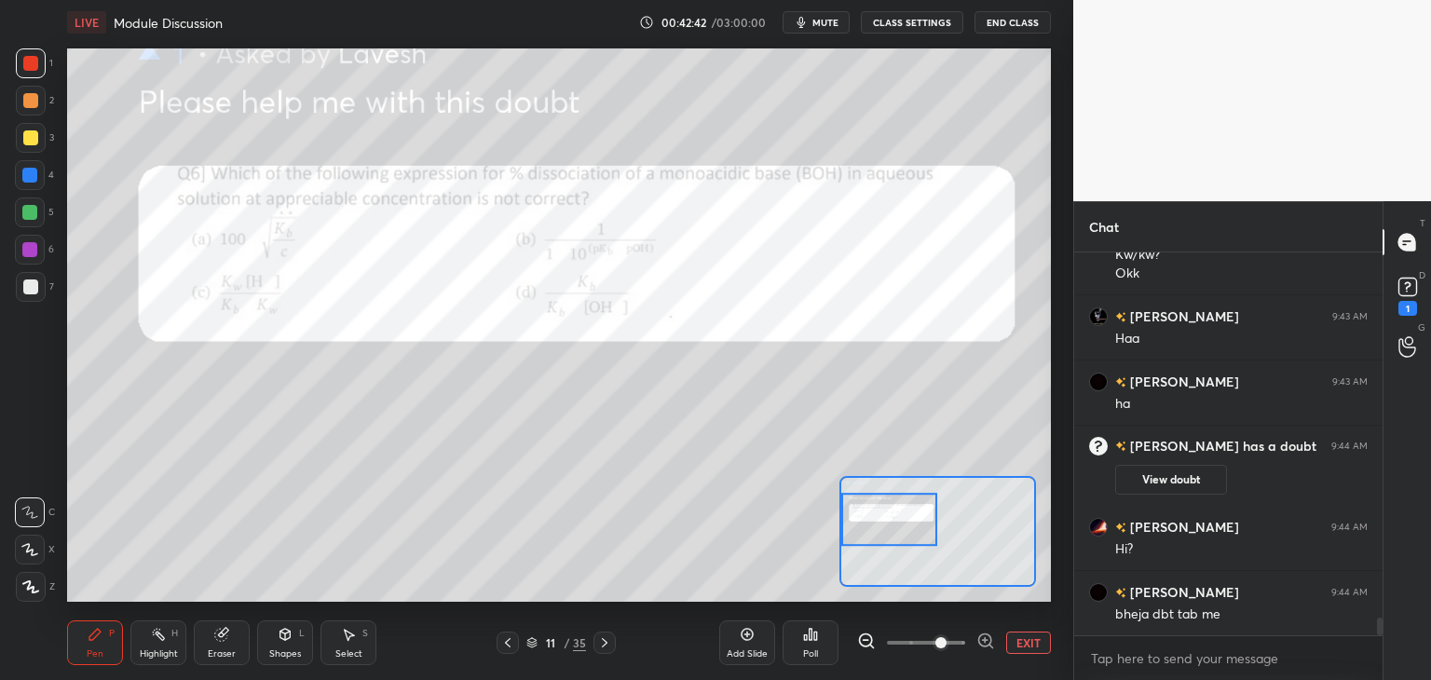
click at [1169, 478] on button "View doubt" at bounding box center [1171, 480] width 112 height 30
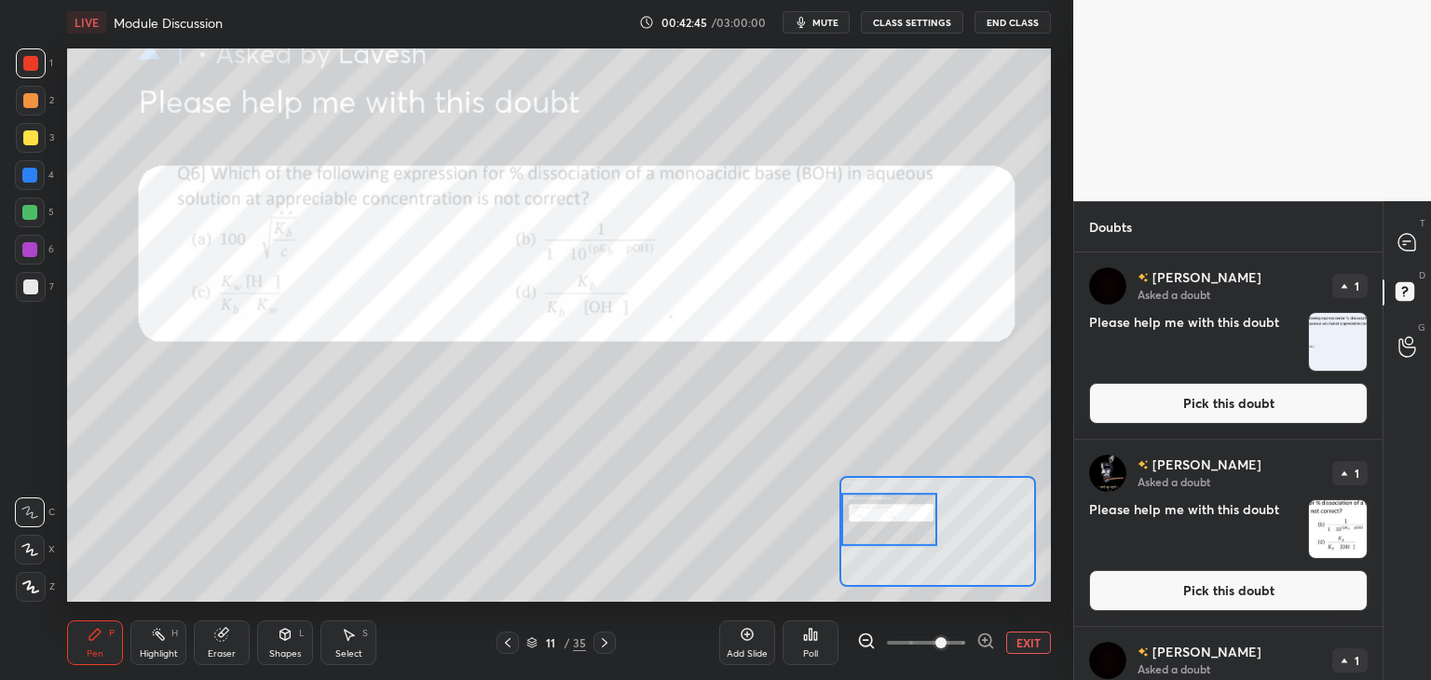
click at [1192, 404] on button "Pick this doubt" at bounding box center [1228, 403] width 279 height 41
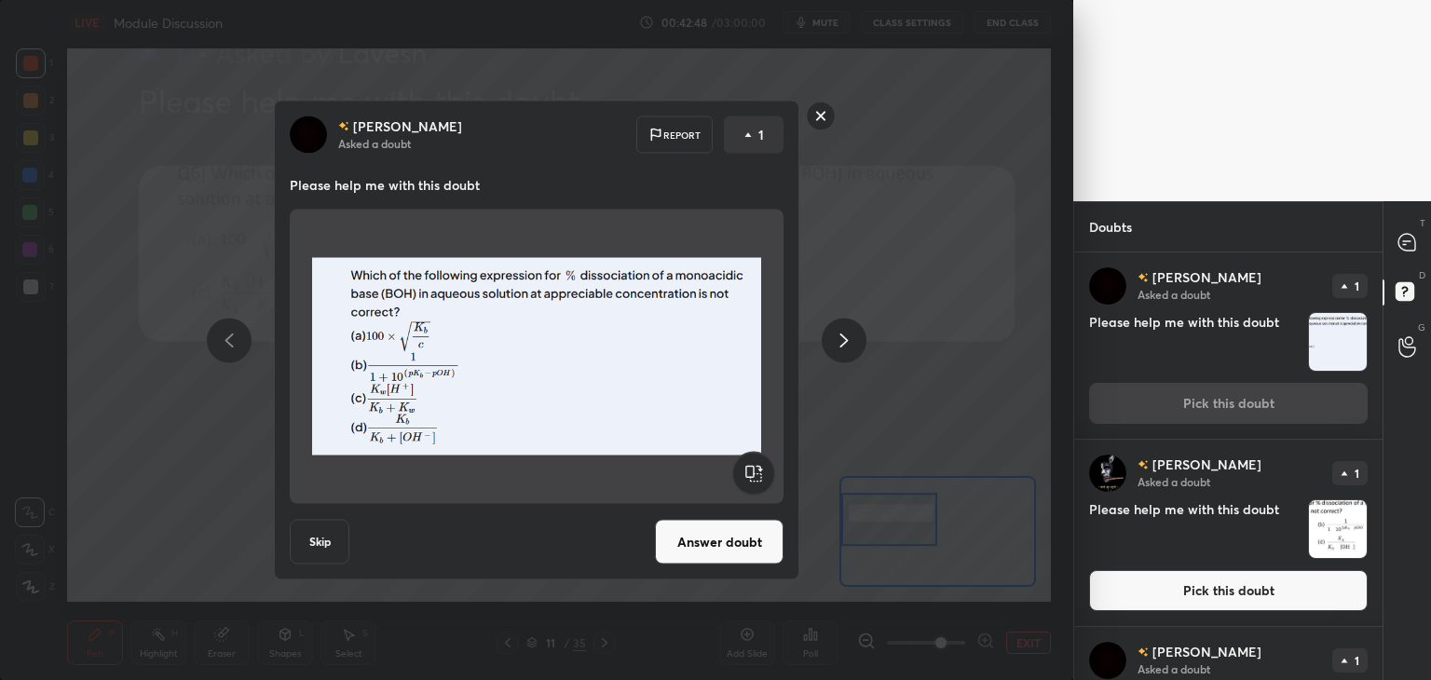
click at [734, 546] on button "Answer doubt" at bounding box center [719, 542] width 129 height 45
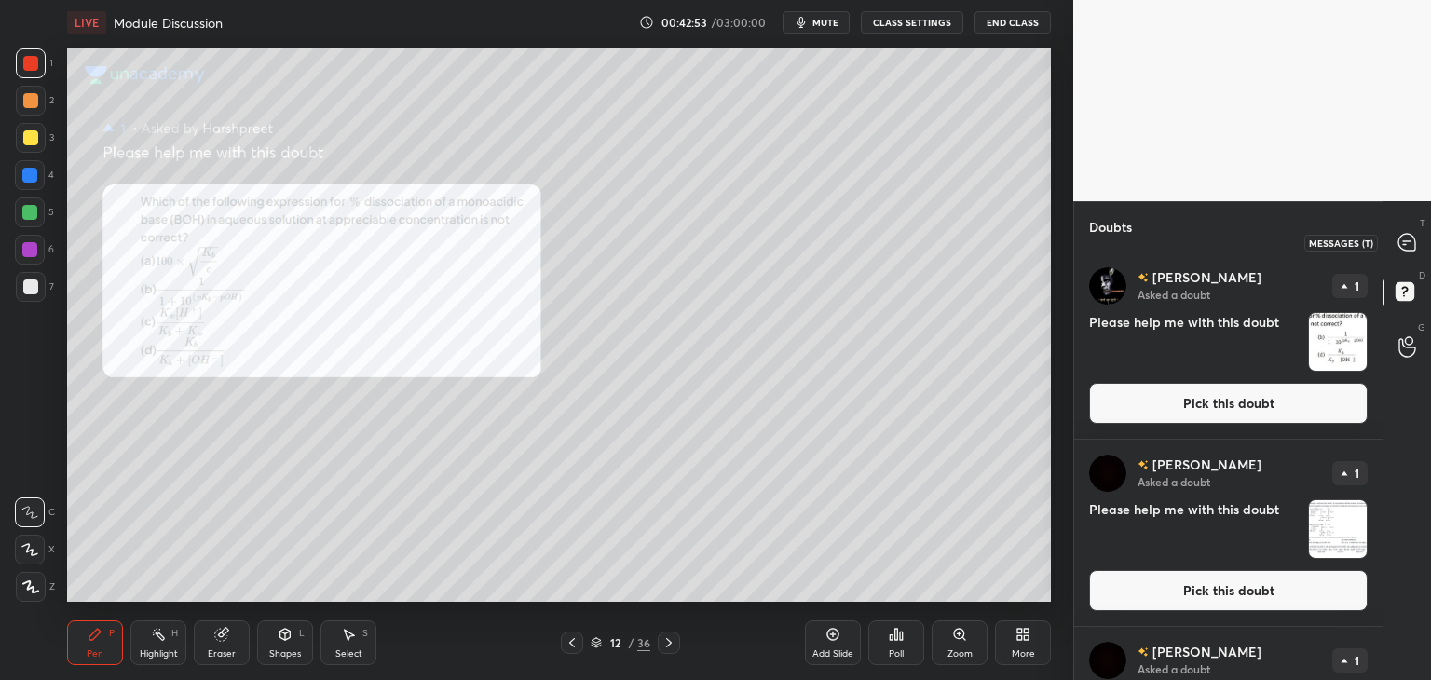
click at [1410, 239] on icon at bounding box center [1407, 242] width 17 height 17
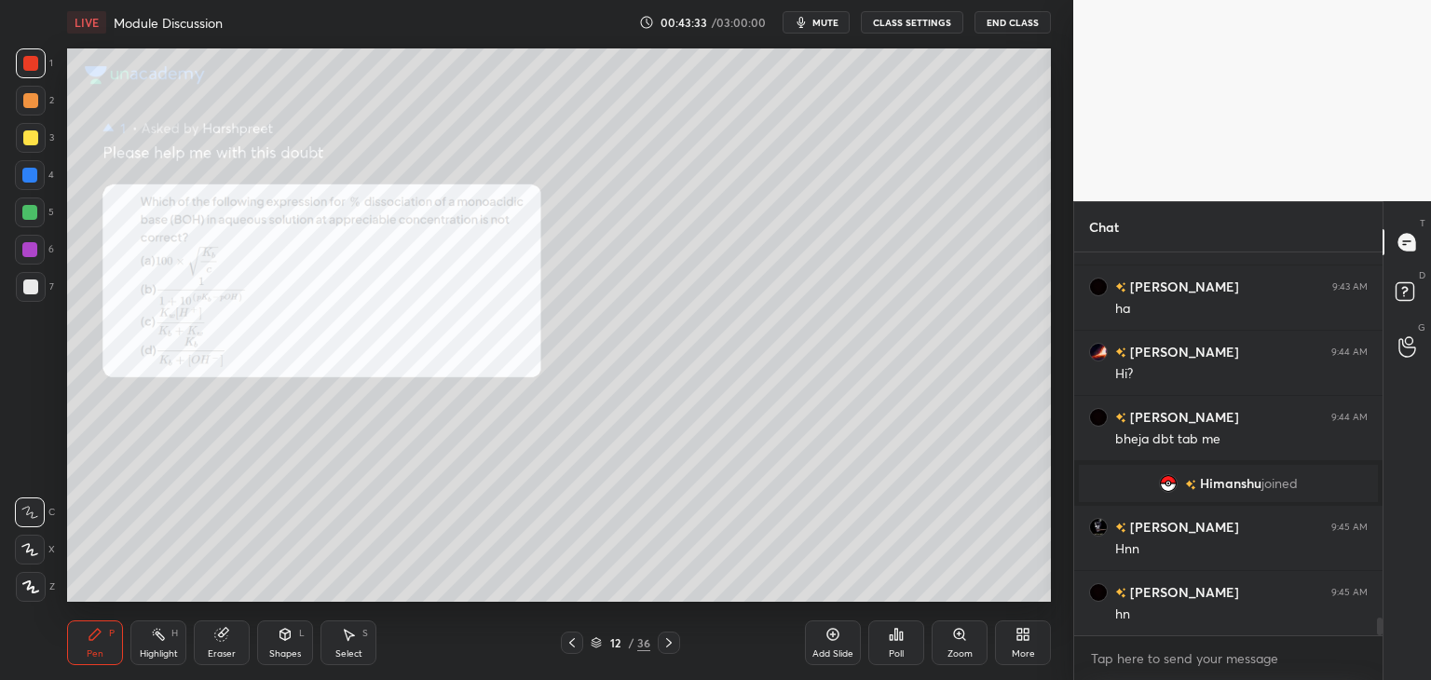
scroll to position [7941, 0]
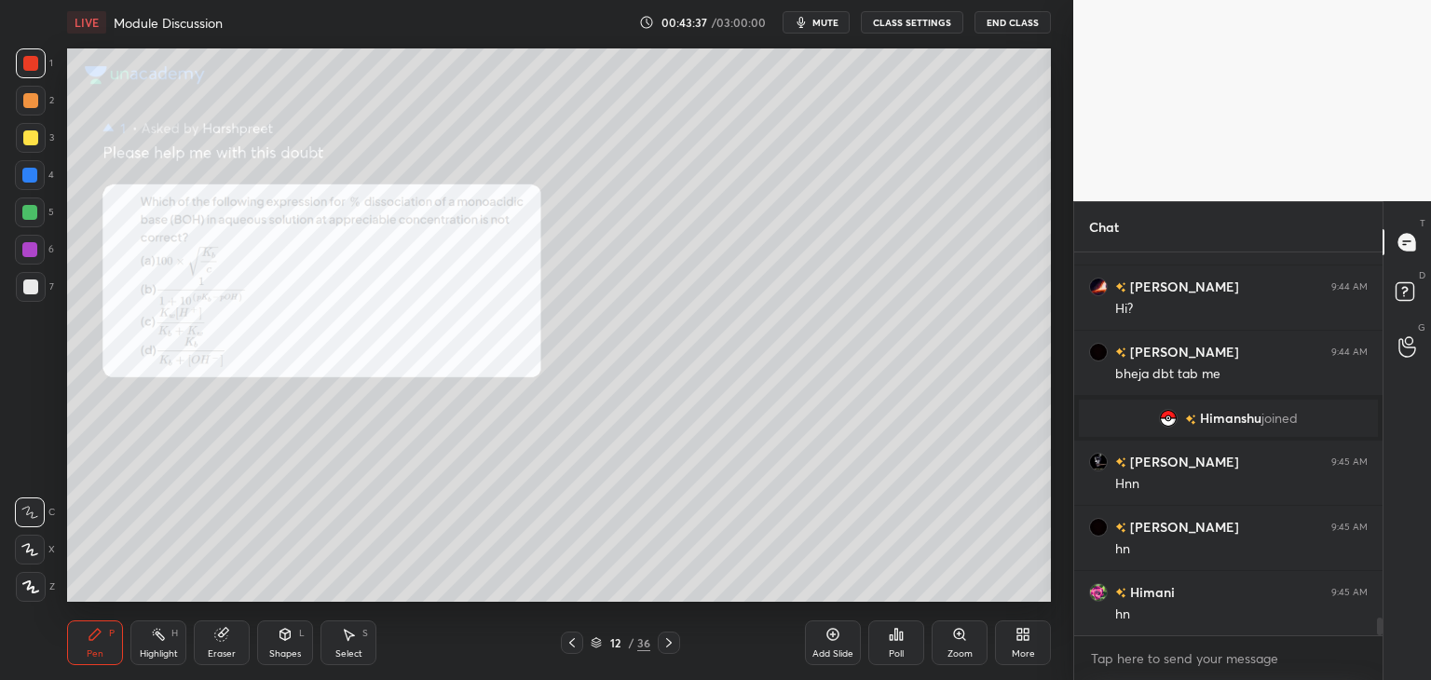
click at [226, 631] on icon at bounding box center [223, 632] width 10 height 9
click at [95, 640] on icon at bounding box center [95, 634] width 15 height 15
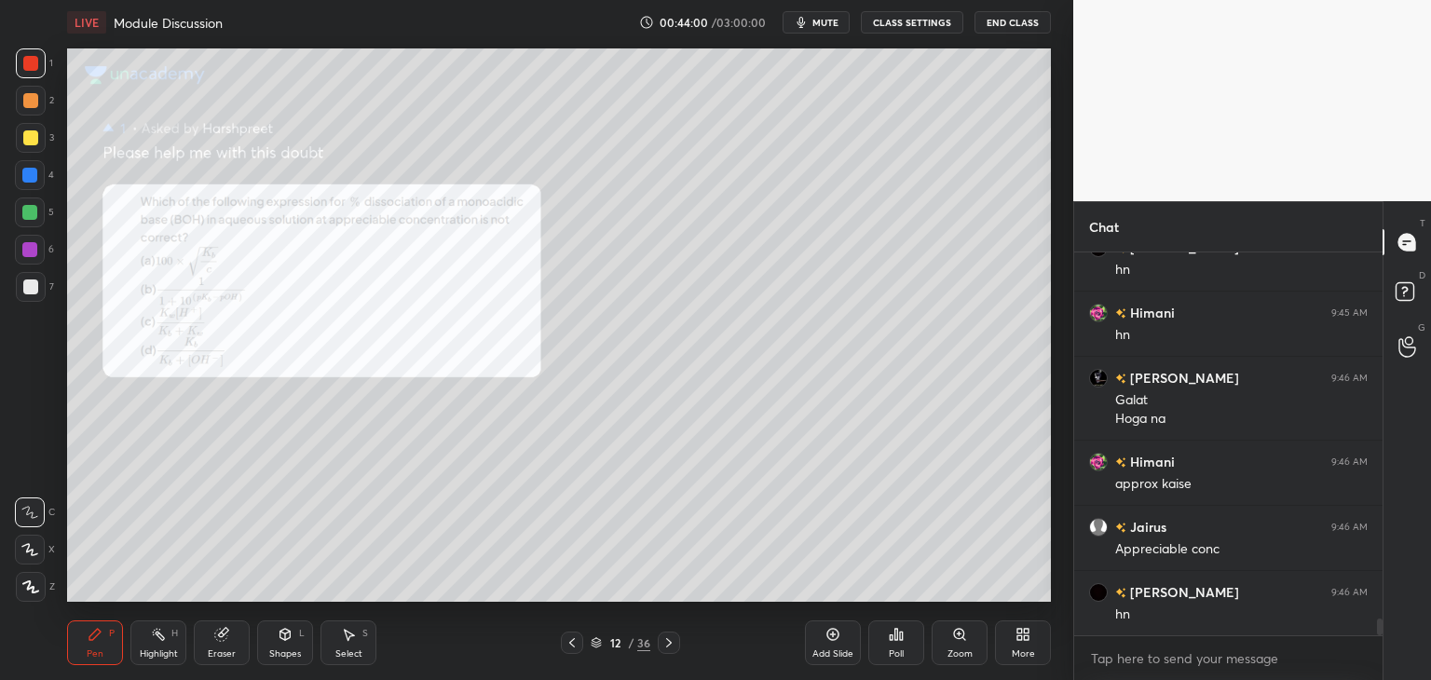
scroll to position [8286, 0]
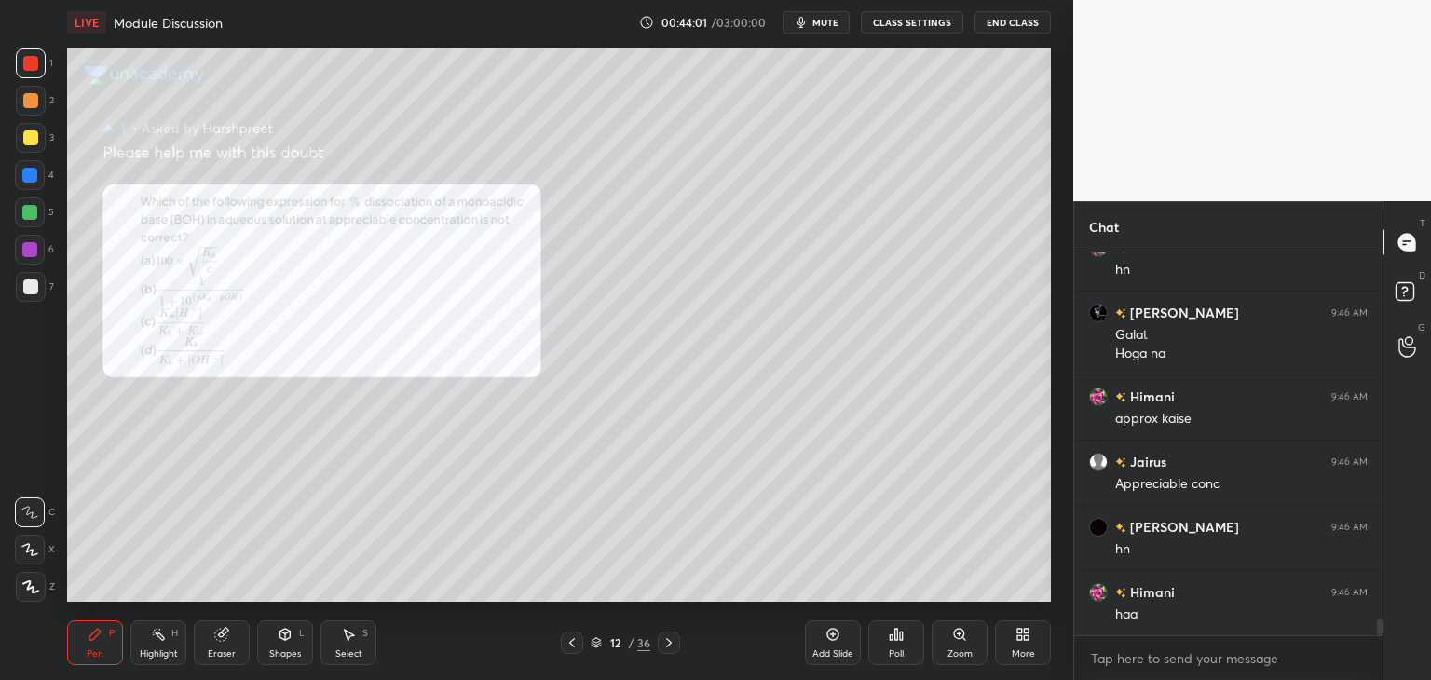
click at [348, 638] on icon at bounding box center [350, 635] width 10 height 11
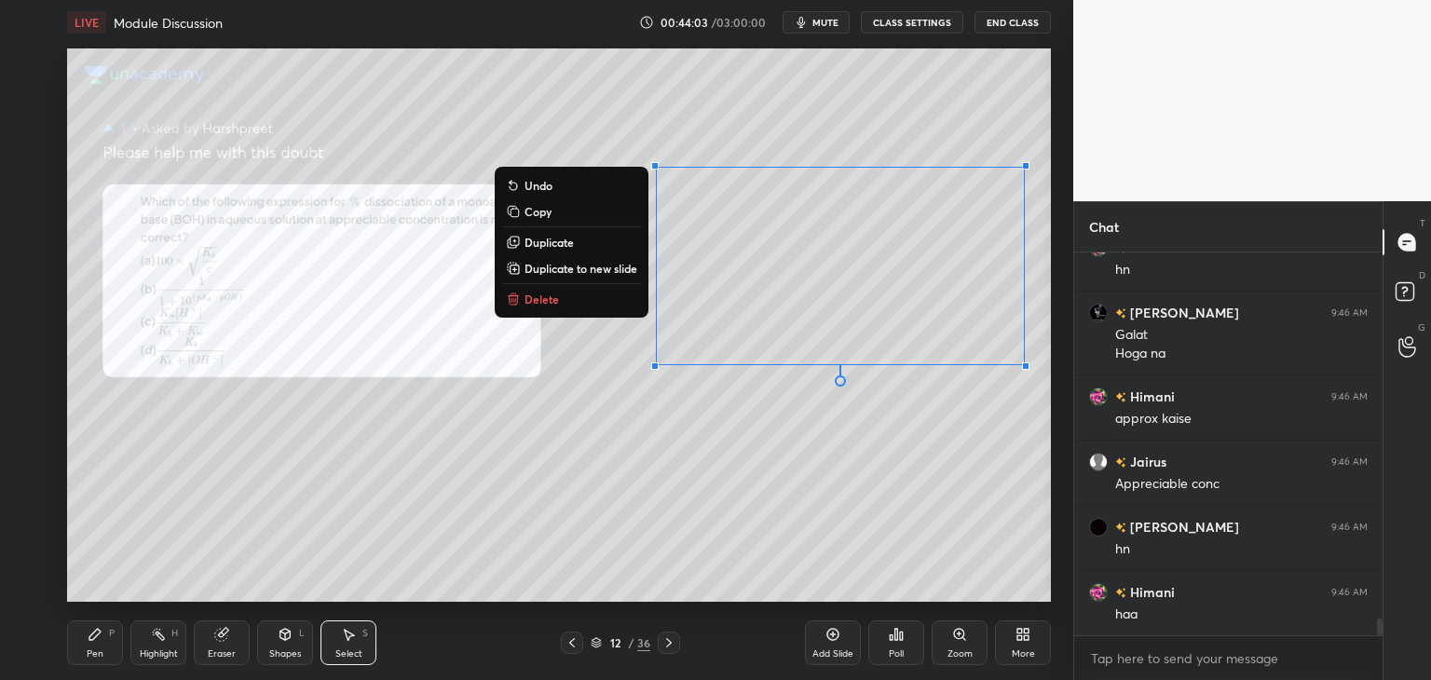
click at [540, 294] on p "Delete" at bounding box center [542, 299] width 34 height 15
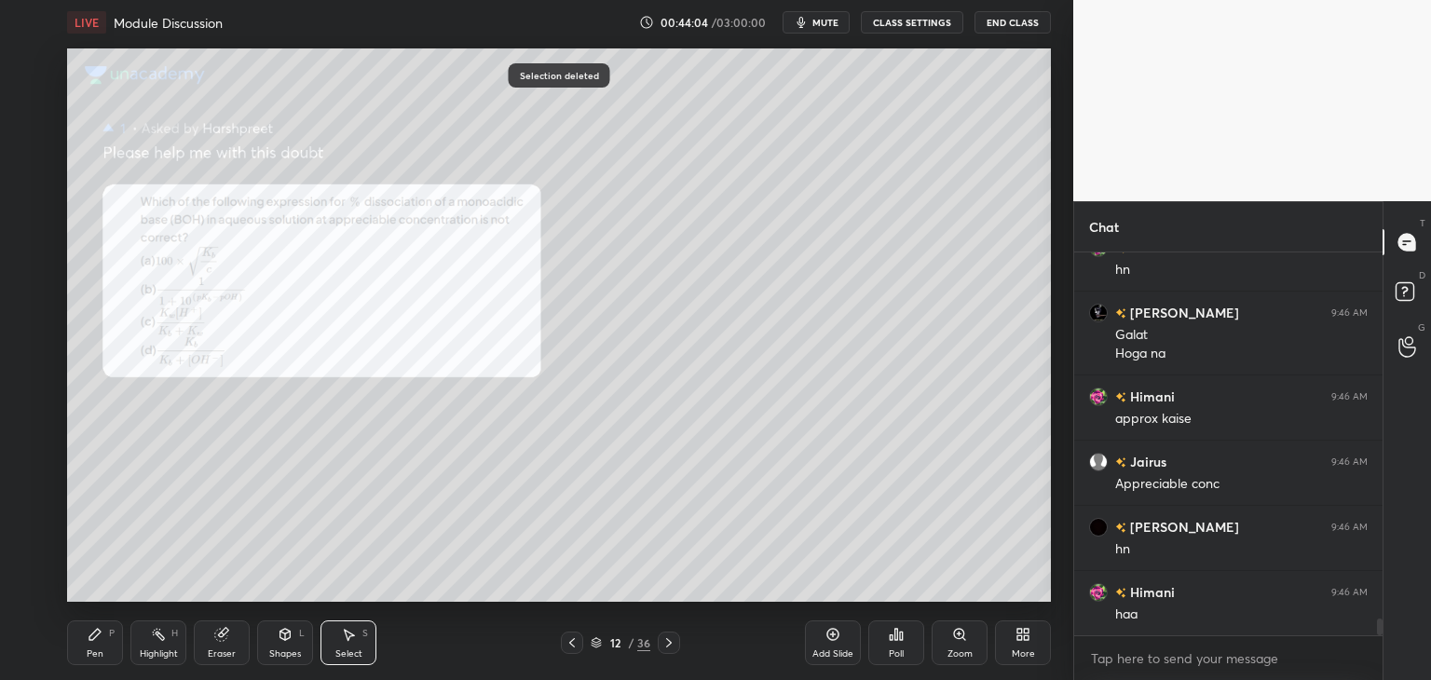
click at [96, 637] on icon at bounding box center [94, 634] width 11 height 11
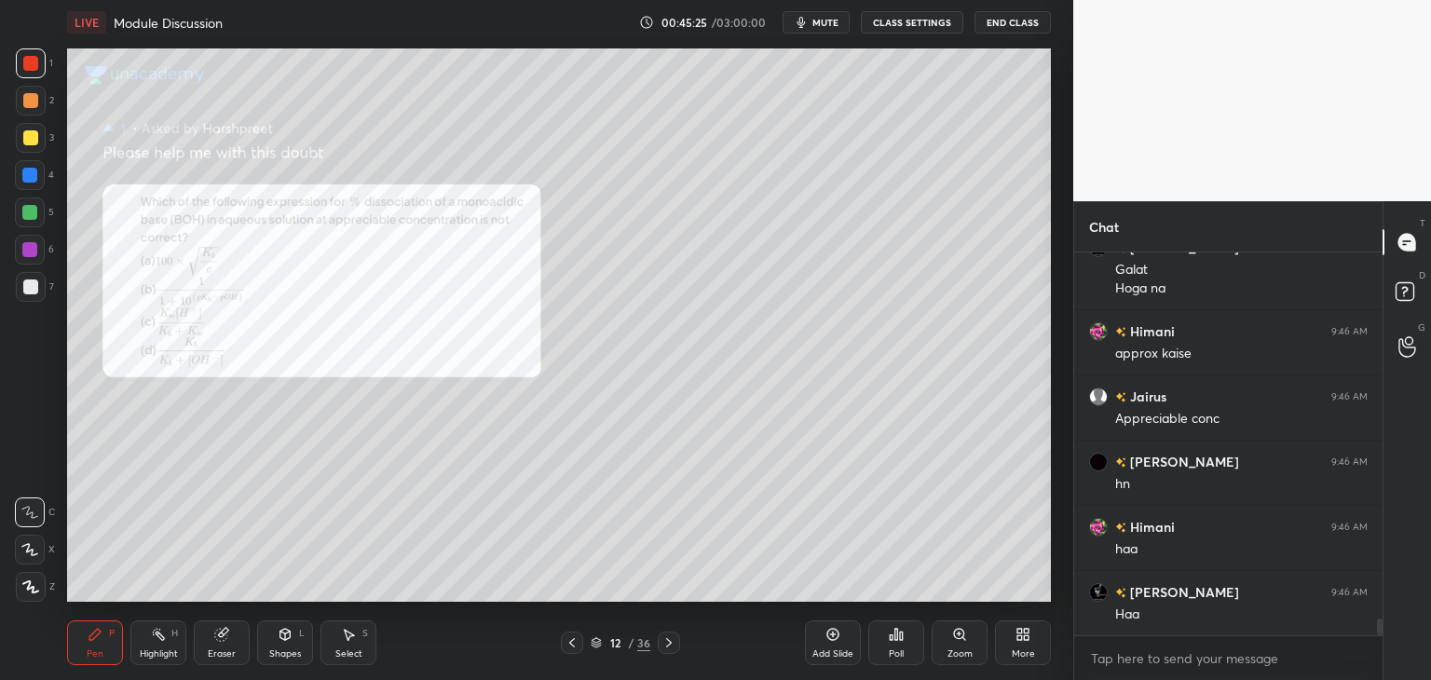
click at [348, 649] on div "Select" at bounding box center [348, 653] width 27 height 9
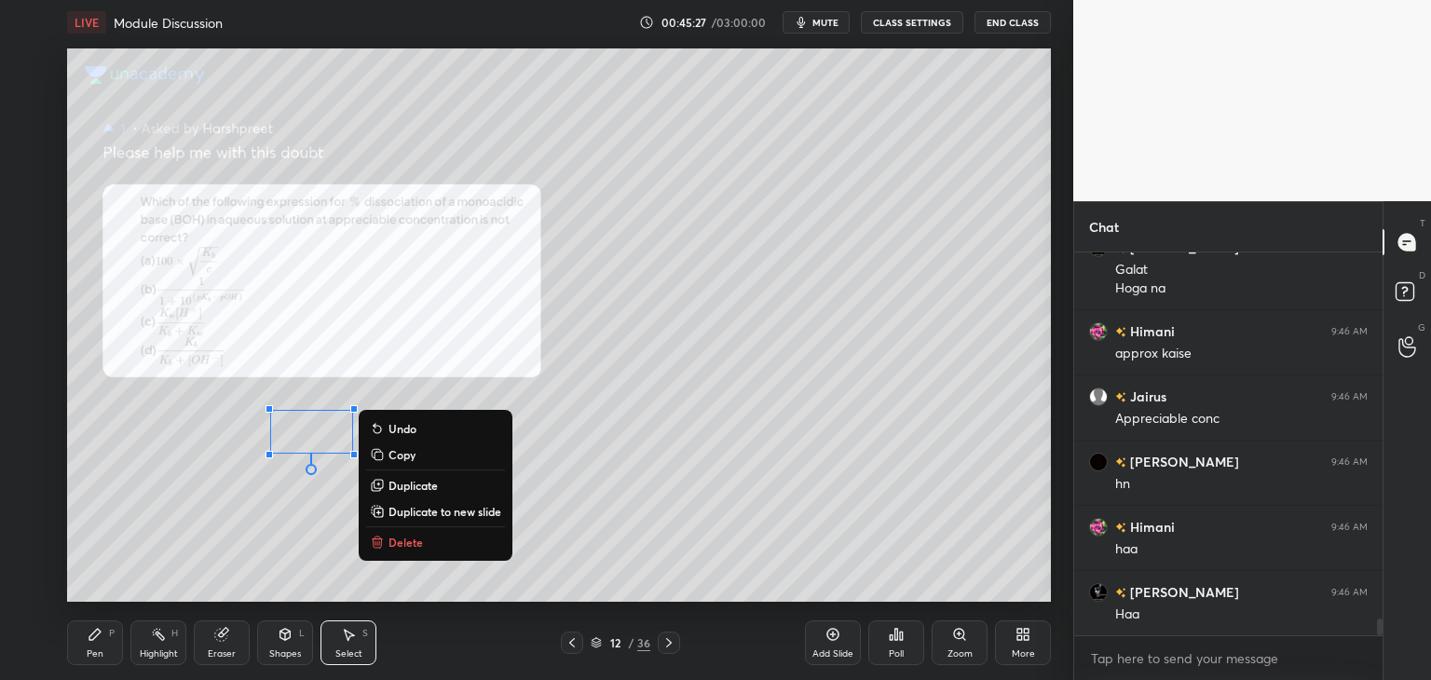
click at [414, 545] on p "Delete" at bounding box center [406, 542] width 34 height 15
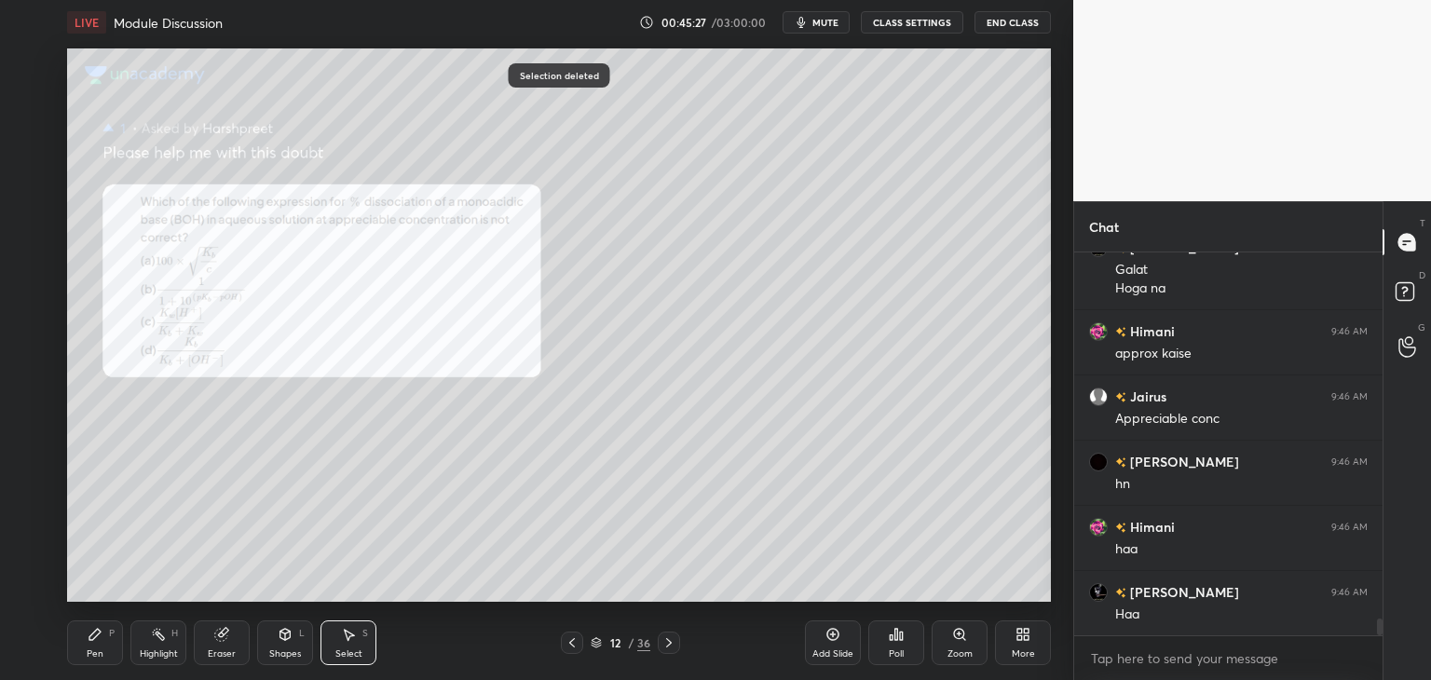
click at [103, 636] on div "Pen P" at bounding box center [95, 643] width 56 height 45
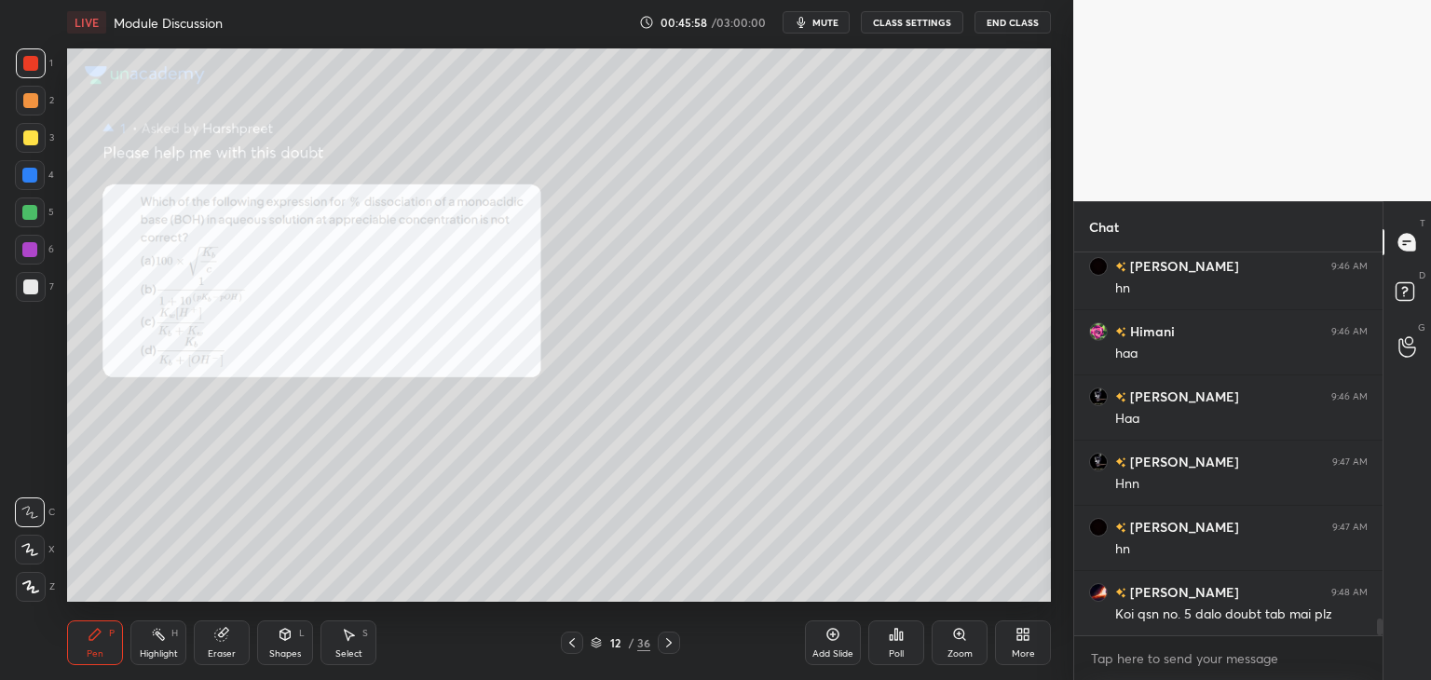
scroll to position [8612, 0]
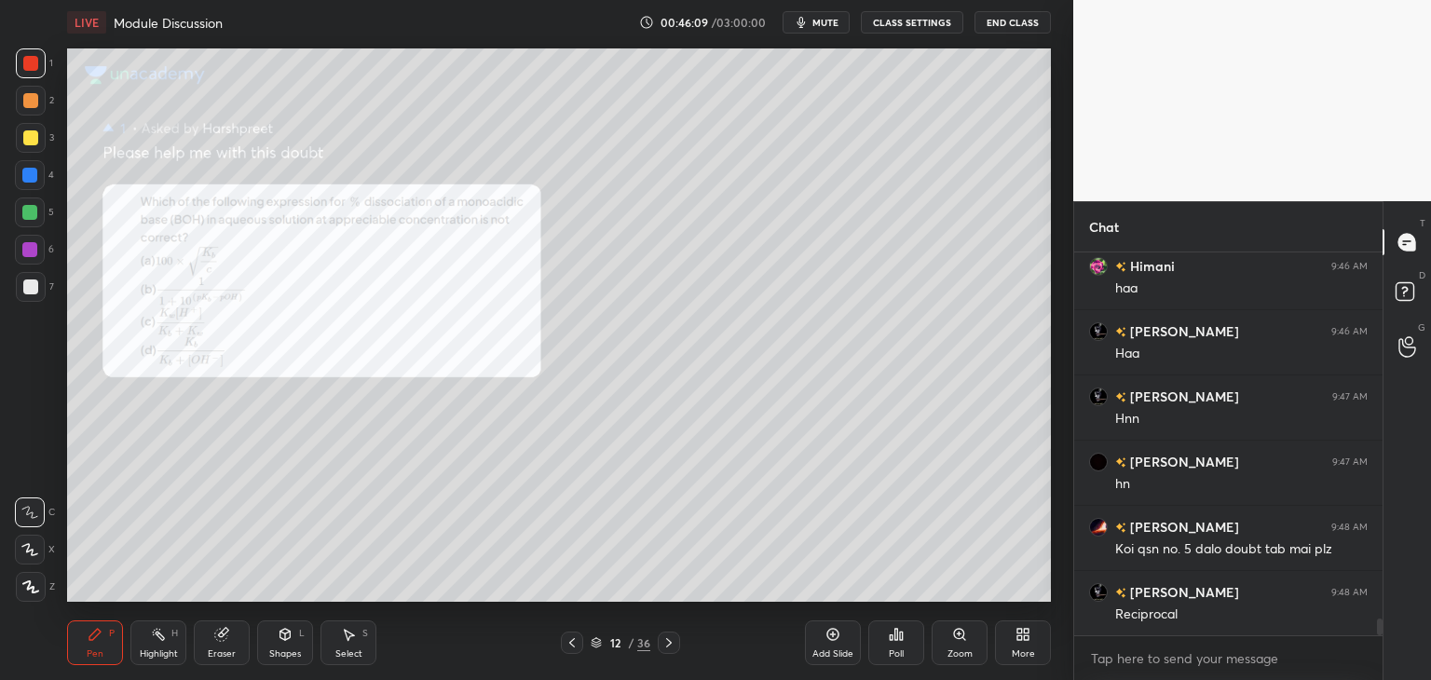
click at [963, 597] on div "Add Slide Poll Zoom More" at bounding box center [928, 643] width 246 height 104
click at [974, 599] on div "Add Slide Poll Zoom More" at bounding box center [928, 643] width 246 height 104
click at [983, 593] on div "Add Slide Poll Zoom More" at bounding box center [928, 643] width 246 height 104
click at [1011, 597] on div "Add Slide Poll Zoom More" at bounding box center [928, 643] width 246 height 104
click at [828, 642] on icon at bounding box center [833, 634] width 15 height 15
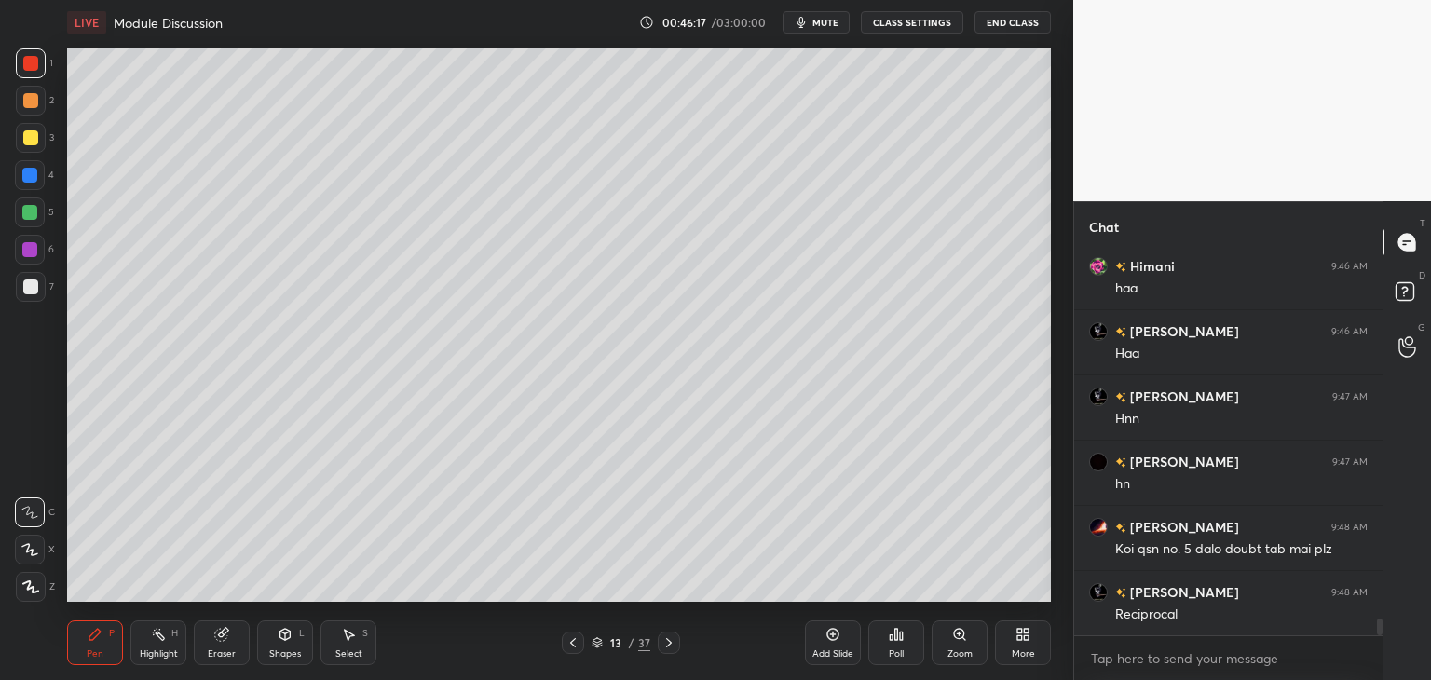
click at [573, 640] on icon at bounding box center [573, 642] width 6 height 9
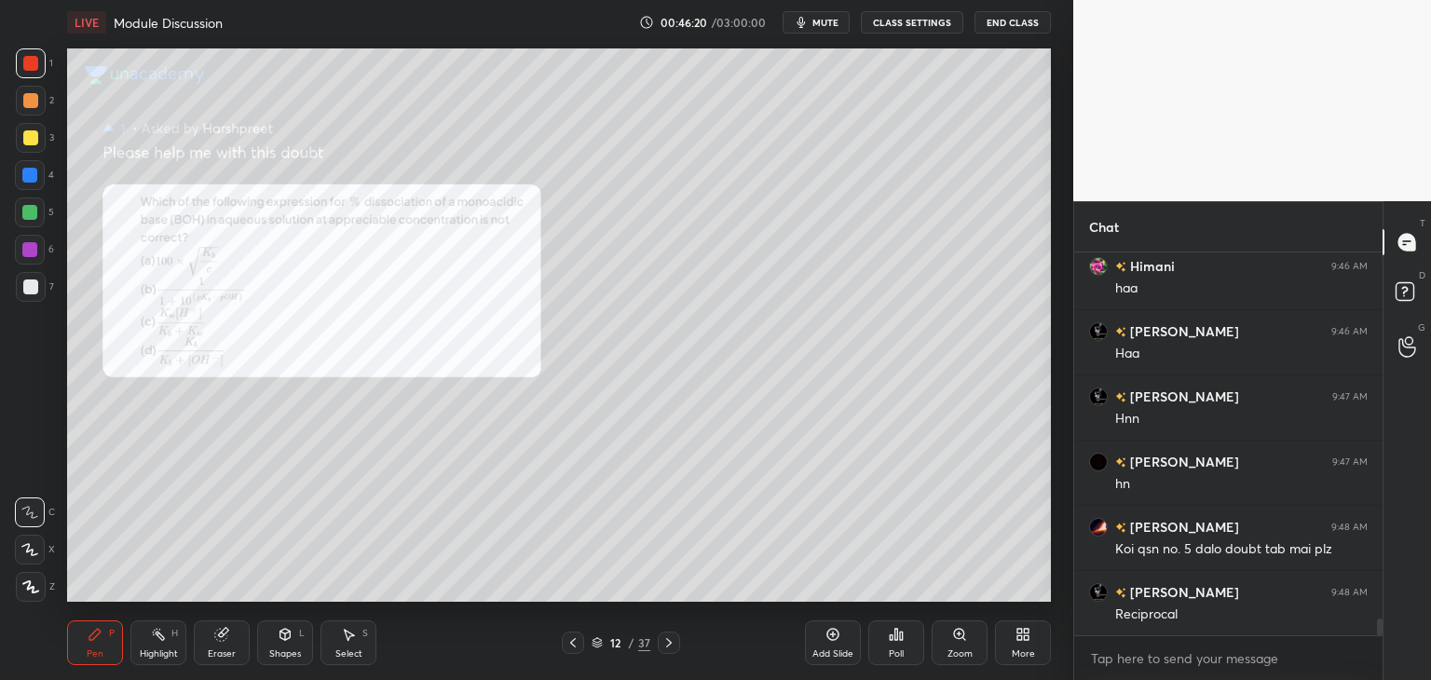
click at [667, 639] on icon at bounding box center [669, 643] width 15 height 15
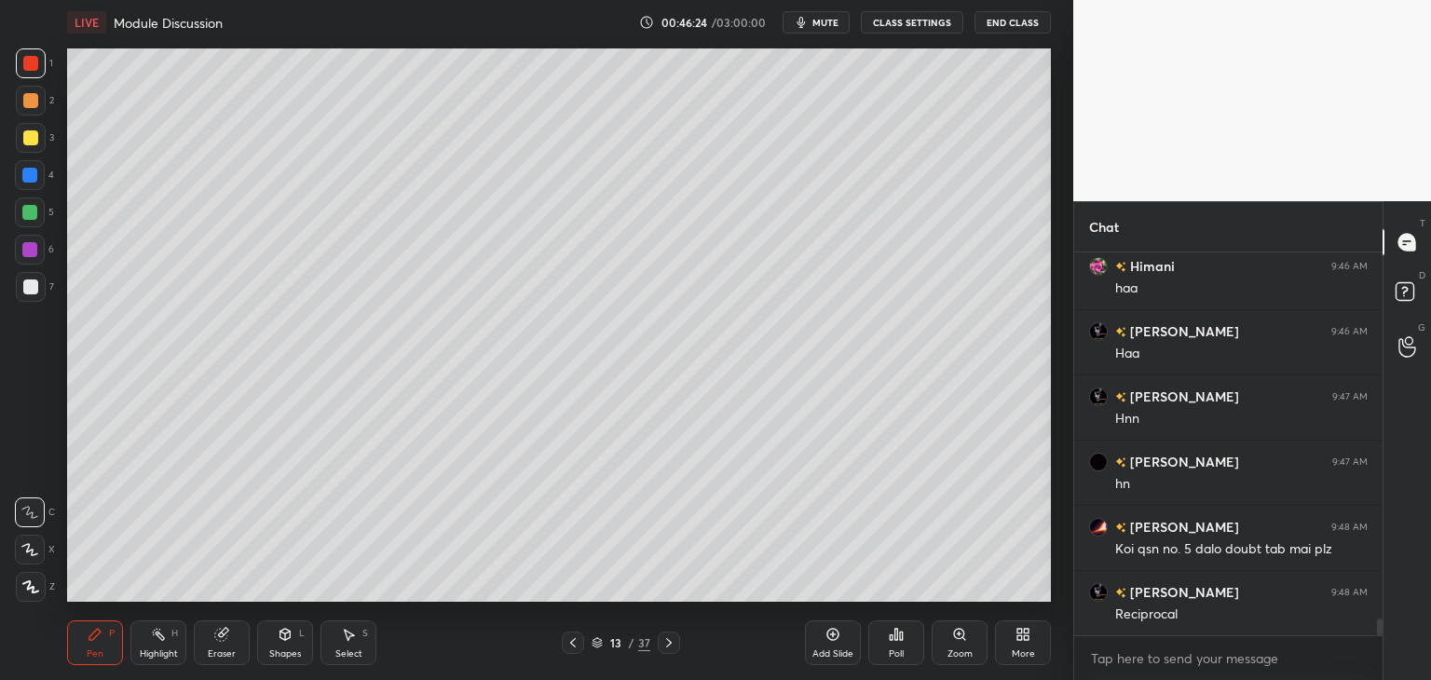
click at [578, 645] on icon at bounding box center [573, 643] width 15 height 15
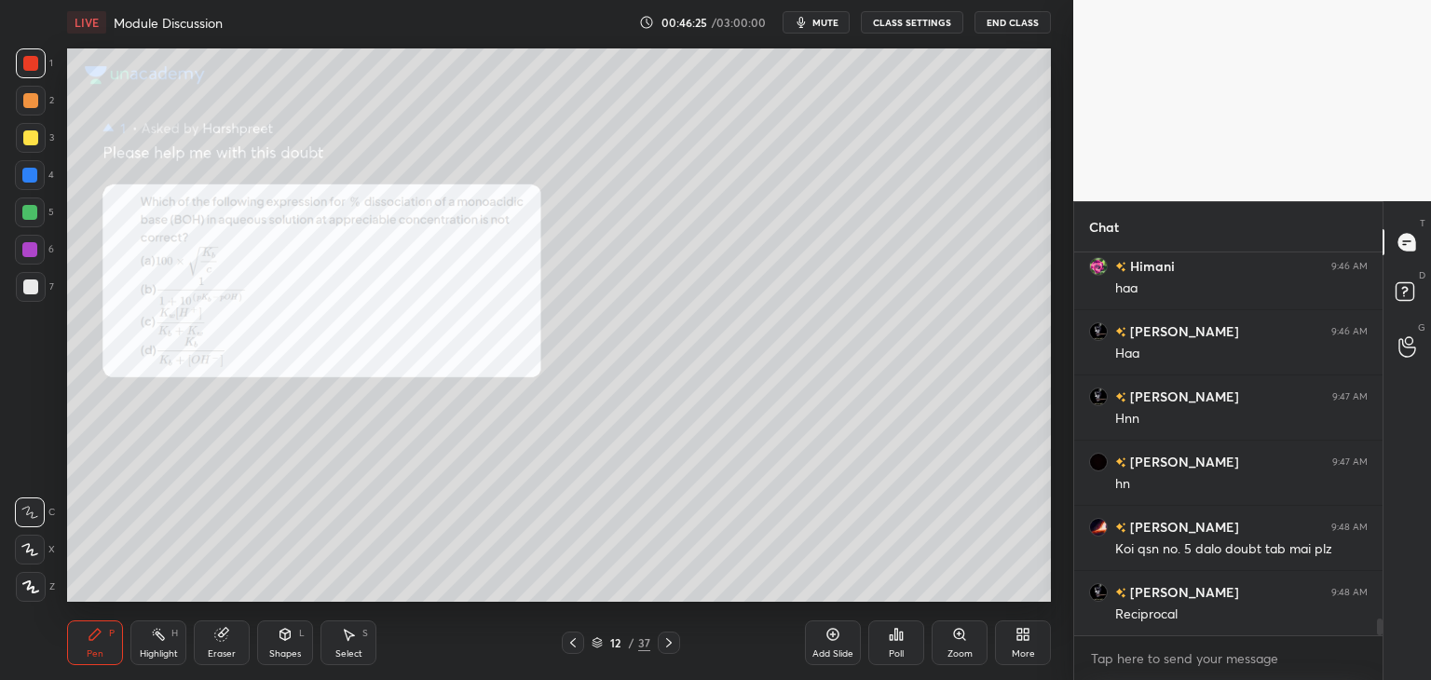
click at [673, 642] on icon at bounding box center [669, 643] width 15 height 15
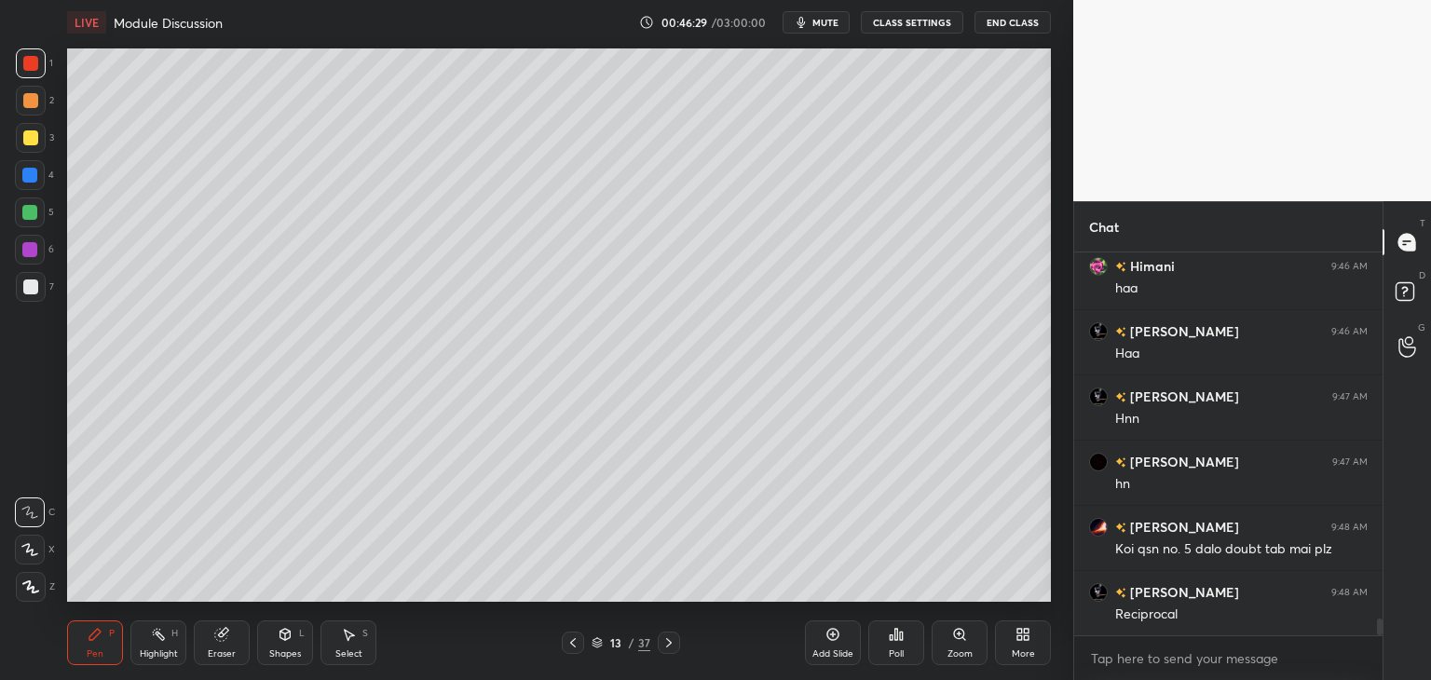
click at [573, 638] on icon at bounding box center [573, 643] width 15 height 15
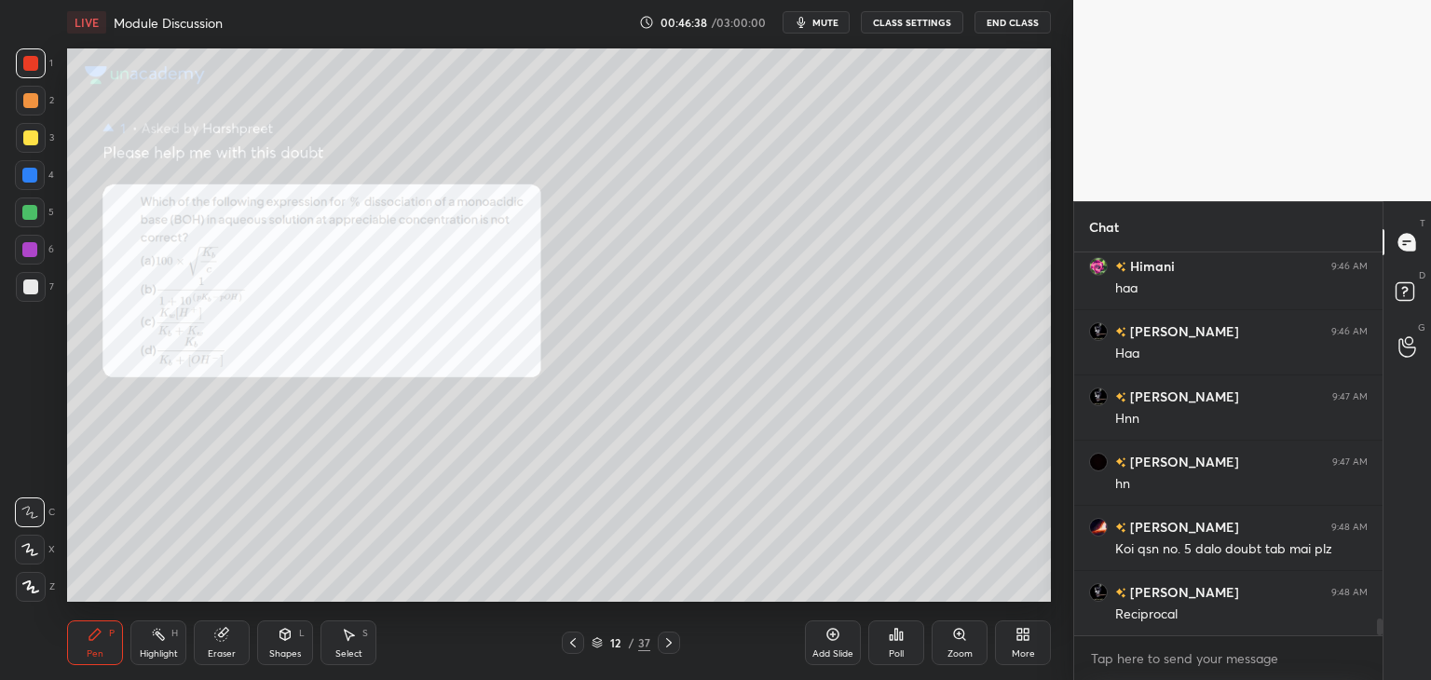
click at [674, 637] on icon at bounding box center [669, 643] width 15 height 15
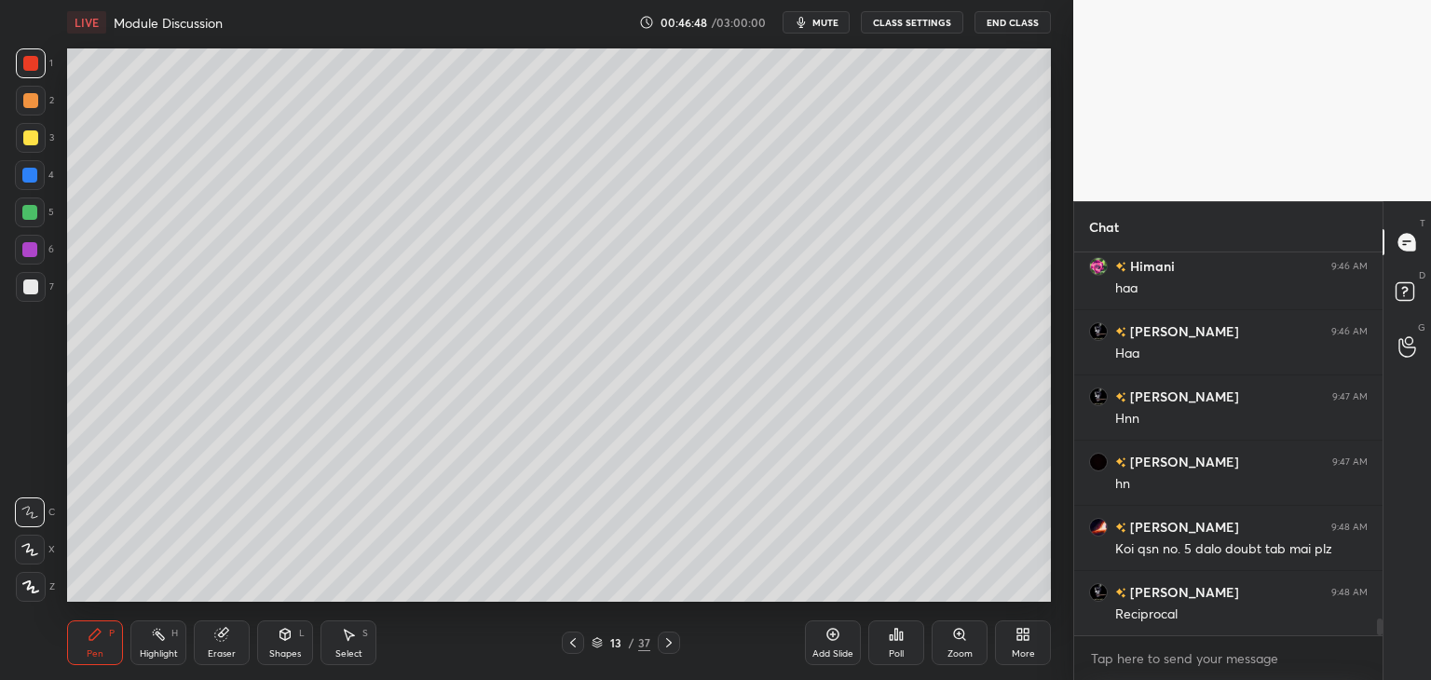
scroll to position [8677, 0]
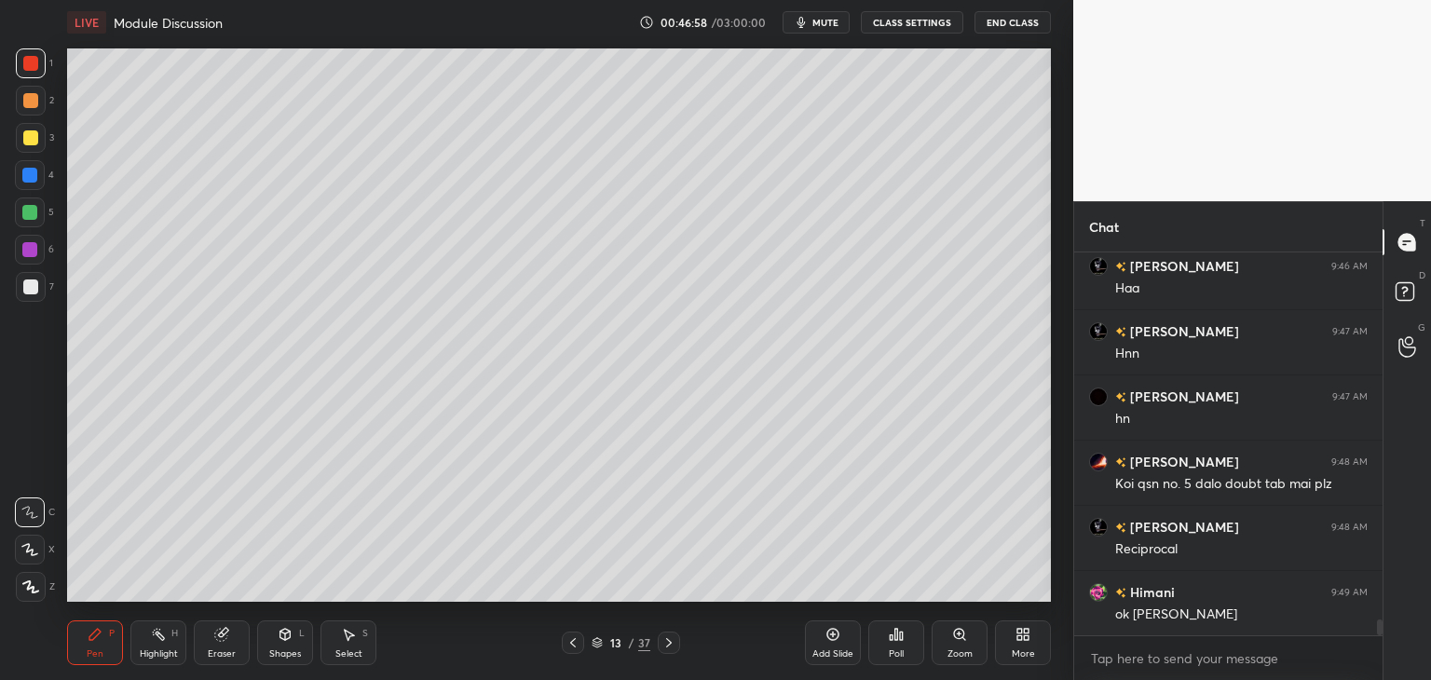
click at [339, 636] on div "Select S" at bounding box center [349, 643] width 56 height 45
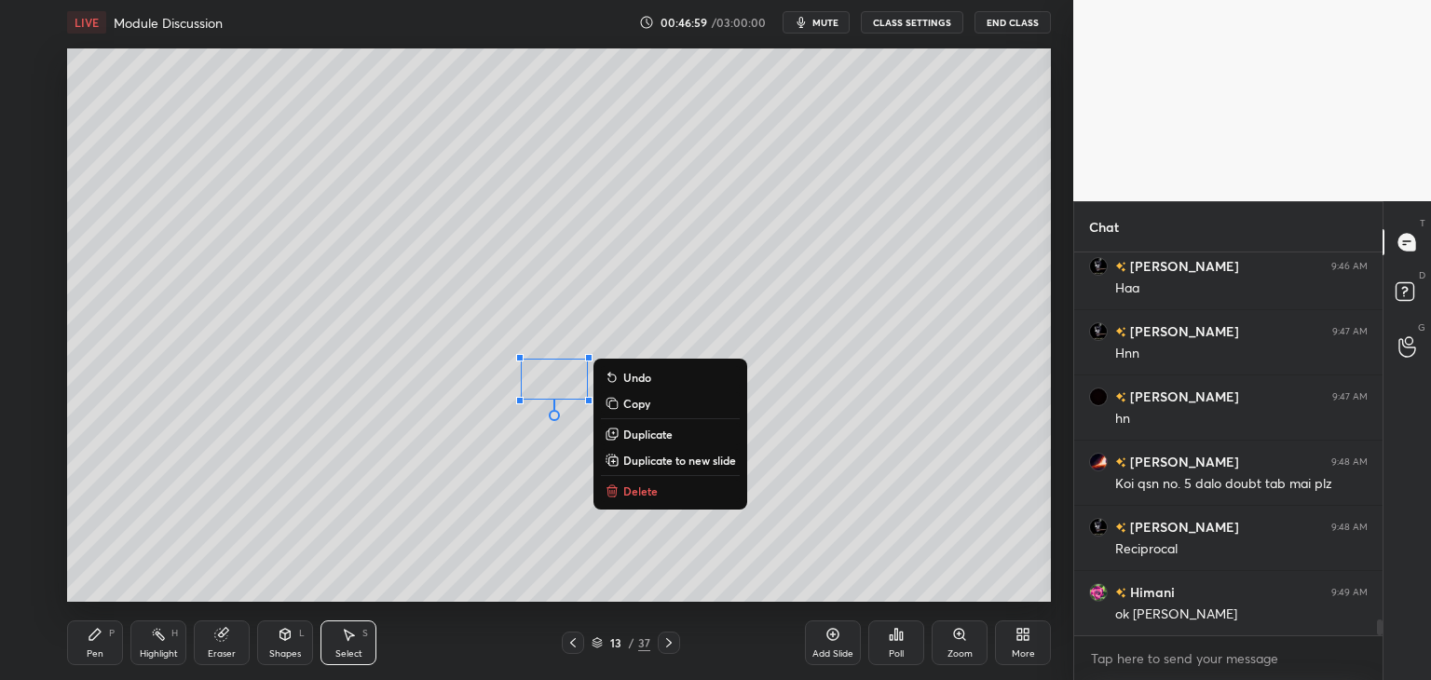
click at [652, 493] on p "Delete" at bounding box center [640, 491] width 34 height 15
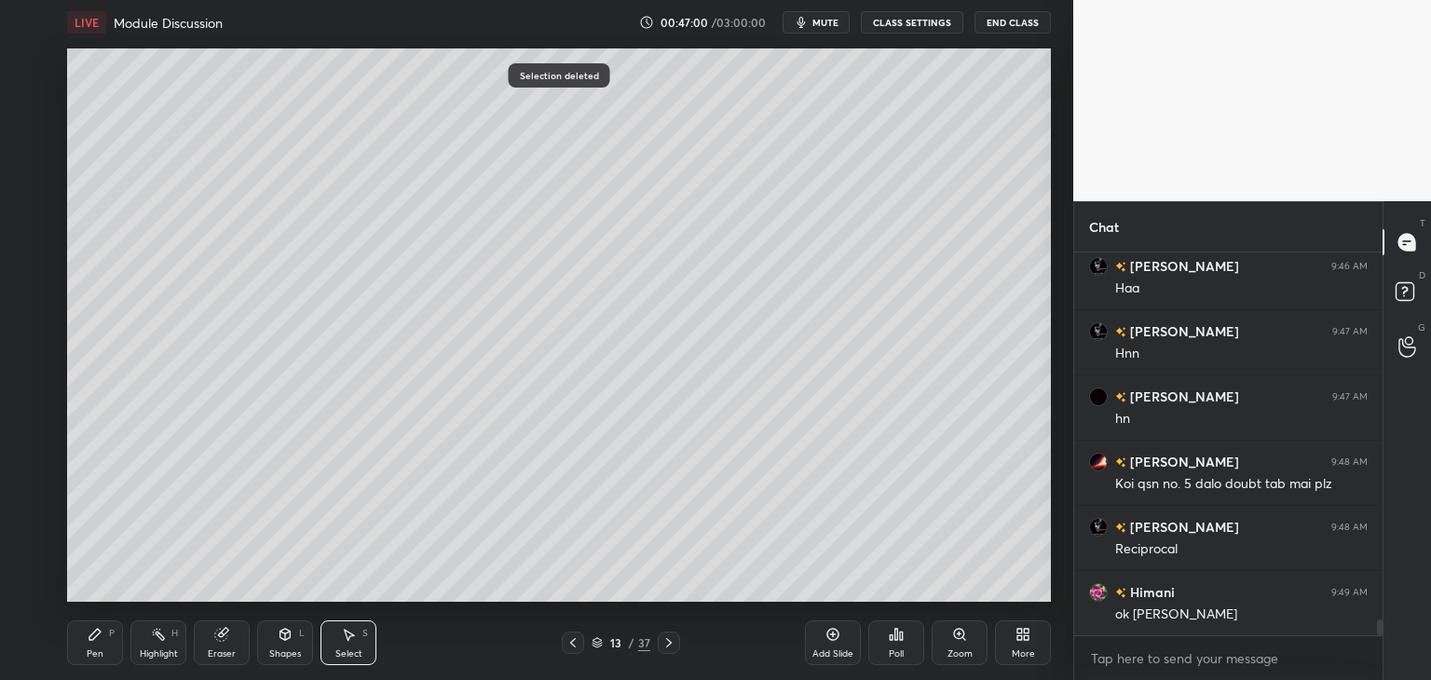
click at [105, 635] on div "Pen P" at bounding box center [95, 643] width 56 height 45
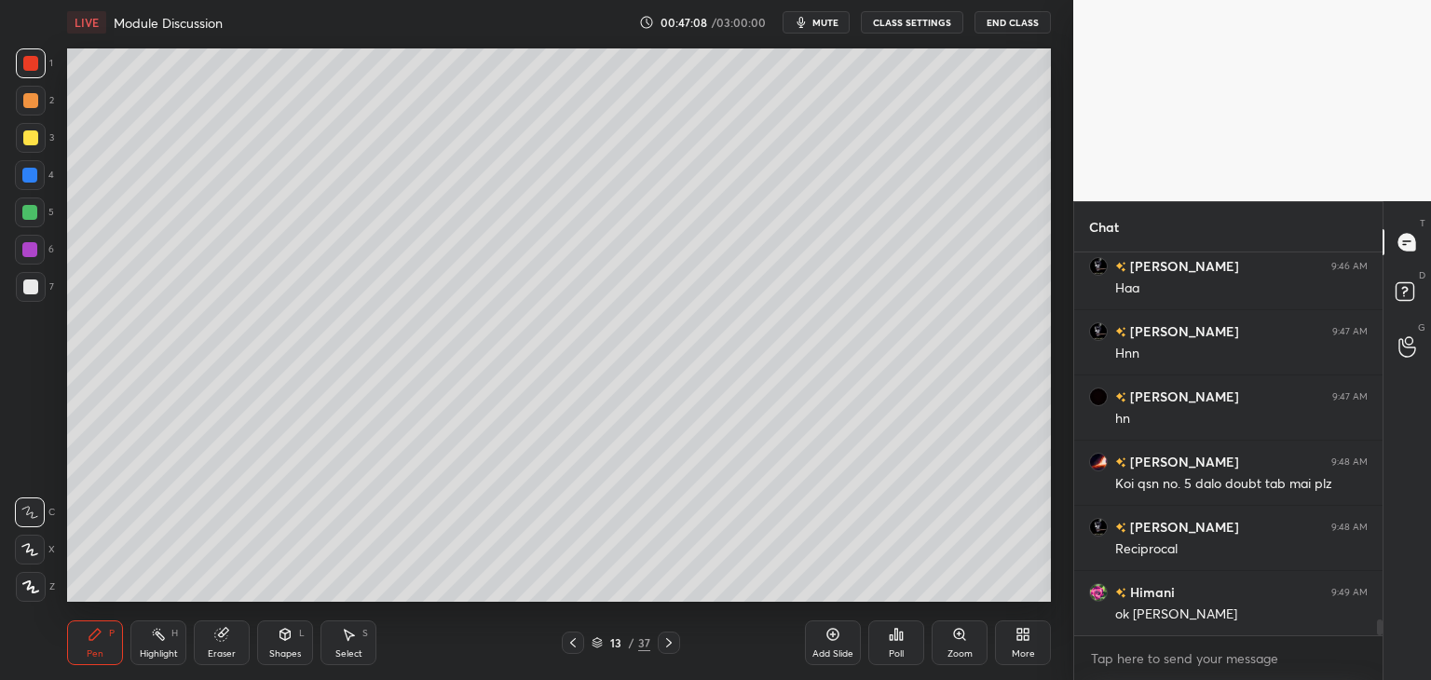
scroll to position [8757, 0]
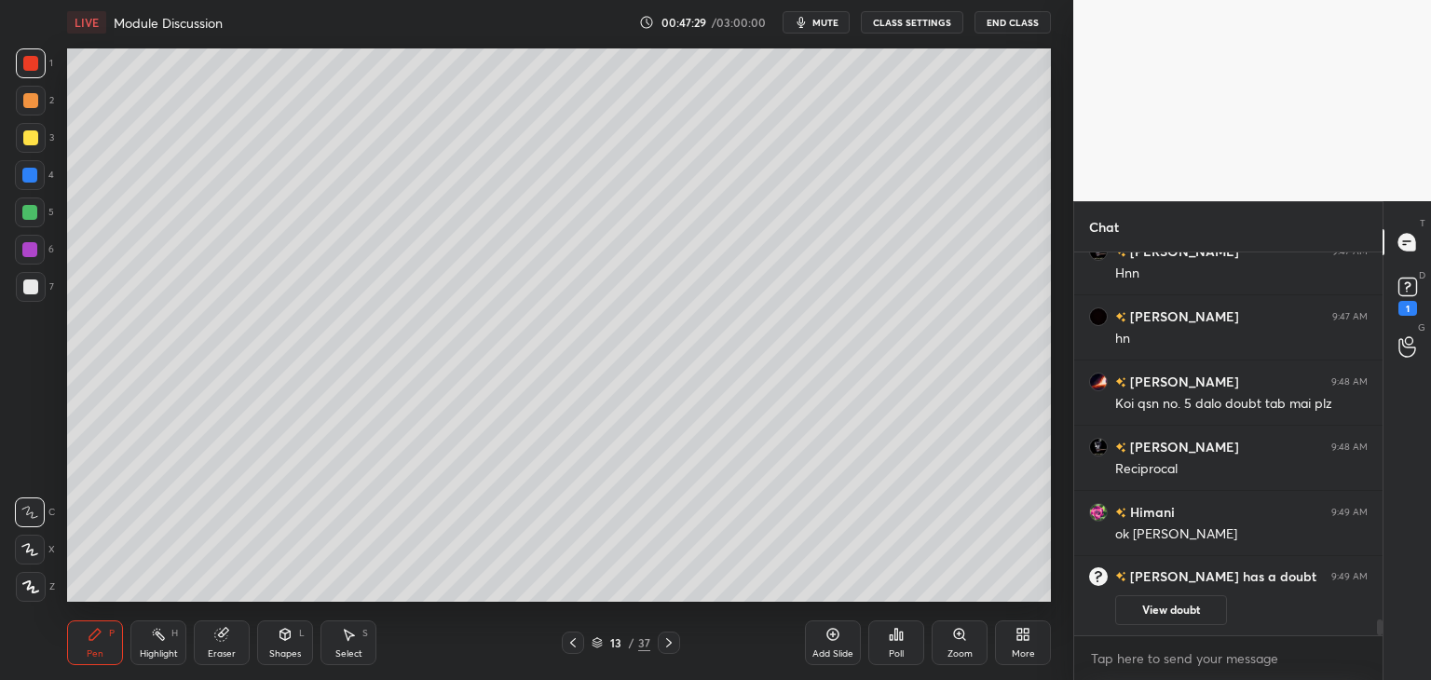
click at [571, 642] on icon at bounding box center [573, 642] width 6 height 9
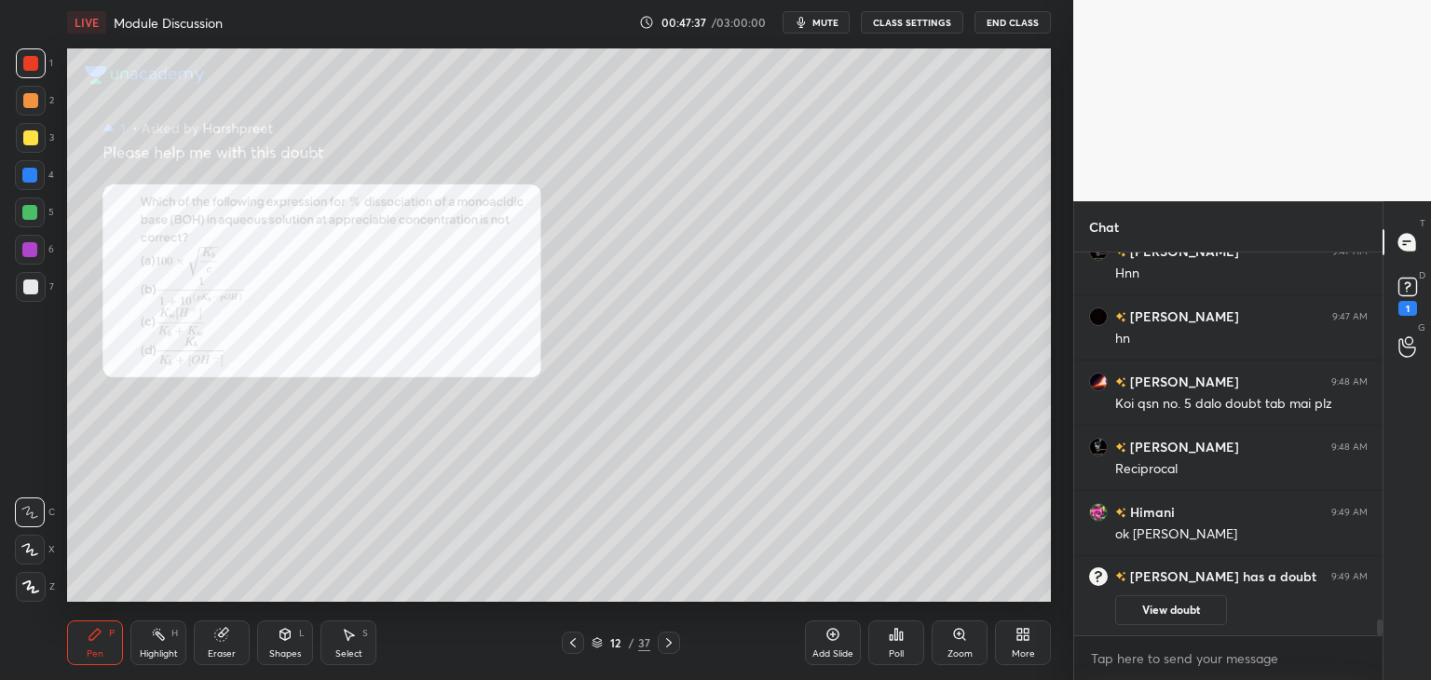
click at [671, 642] on icon at bounding box center [669, 643] width 15 height 15
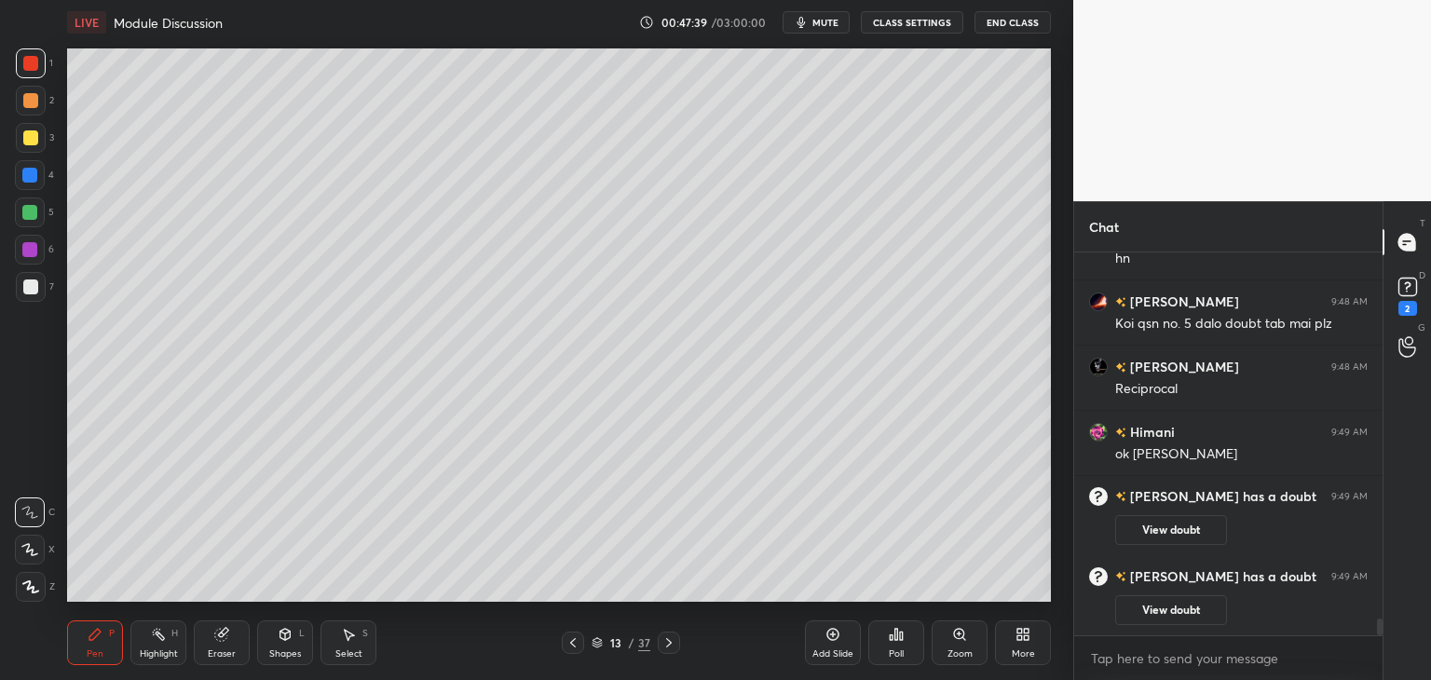
scroll to position [8543, 0]
click at [566, 639] on icon at bounding box center [573, 643] width 15 height 15
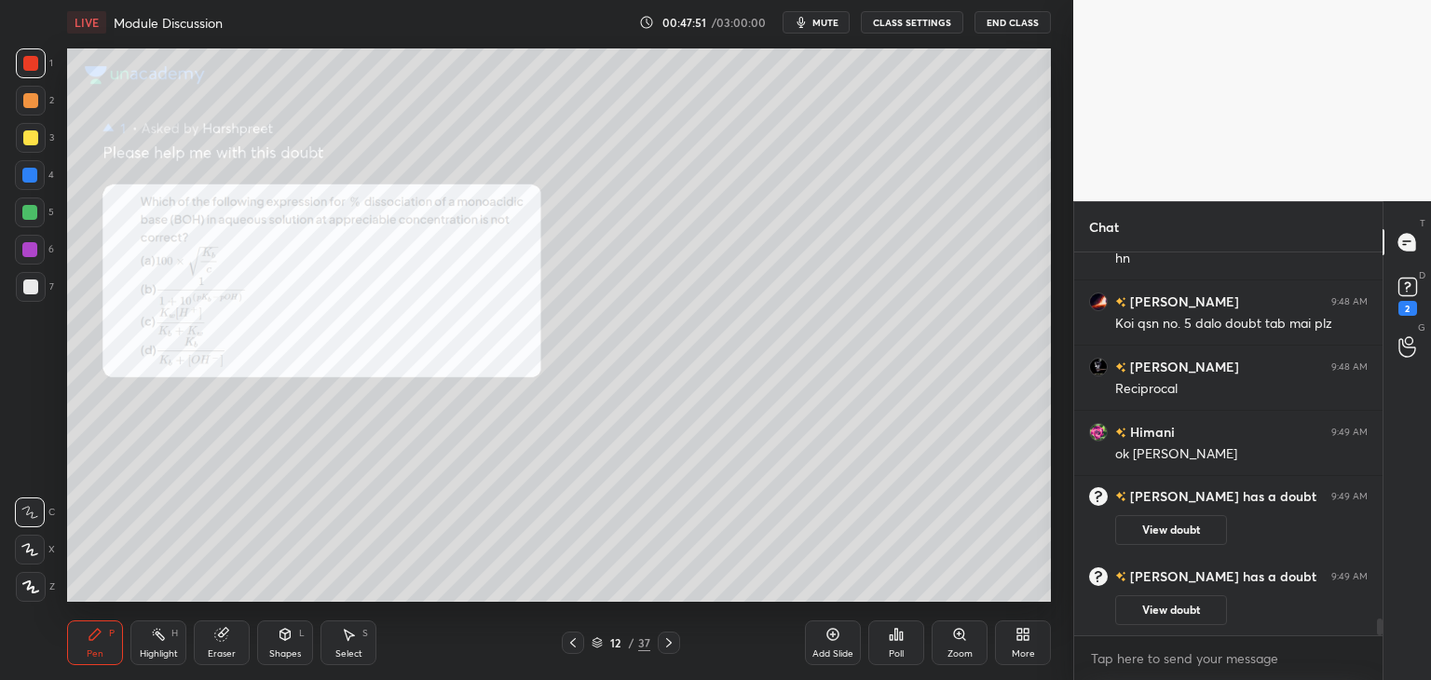
scroll to position [8608, 0]
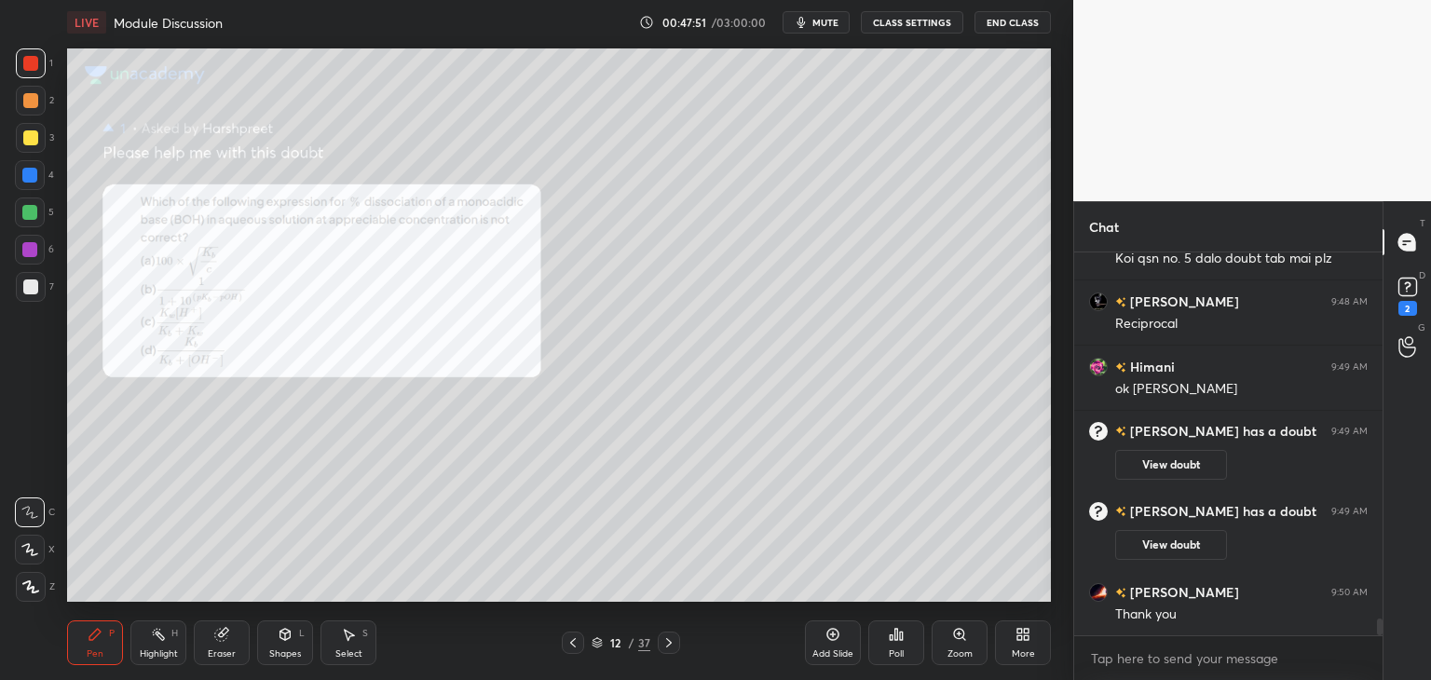
click at [667, 638] on icon at bounding box center [669, 643] width 15 height 15
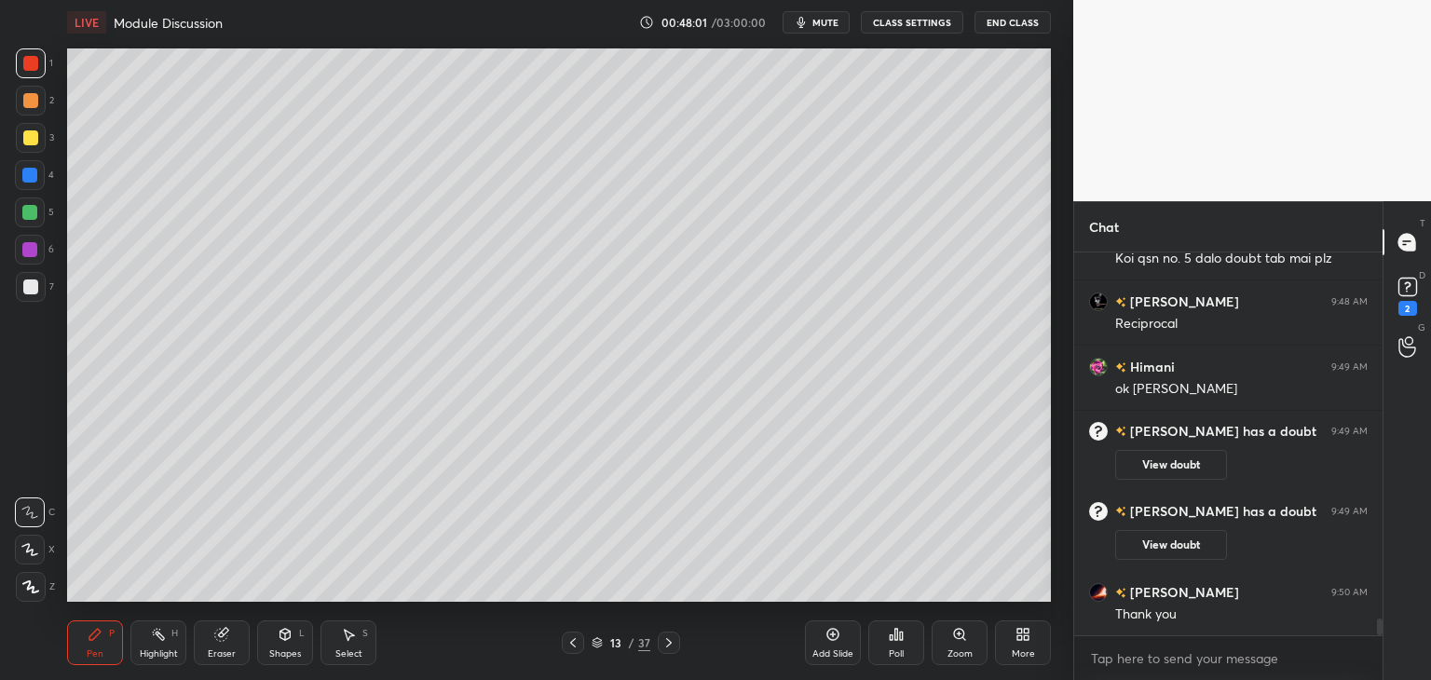
scroll to position [8627, 0]
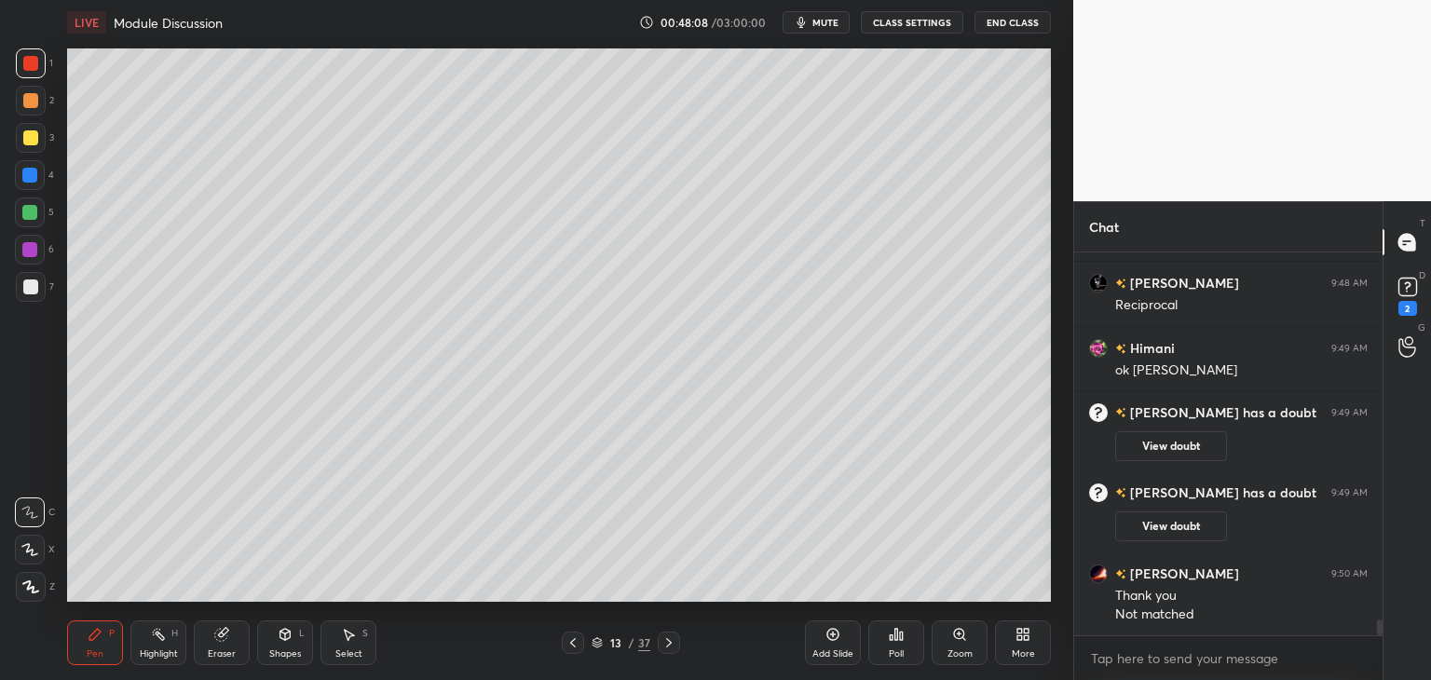
click at [574, 635] on div at bounding box center [573, 643] width 22 height 22
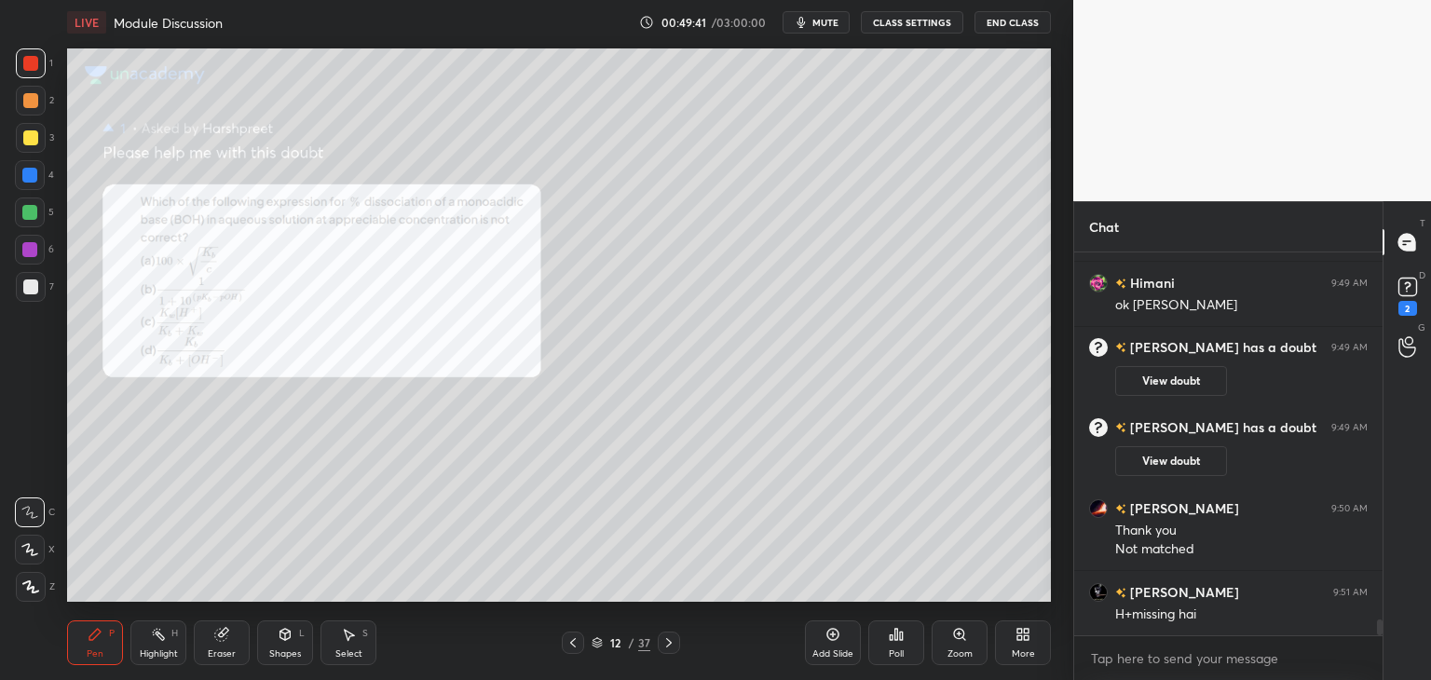
scroll to position [8757, 0]
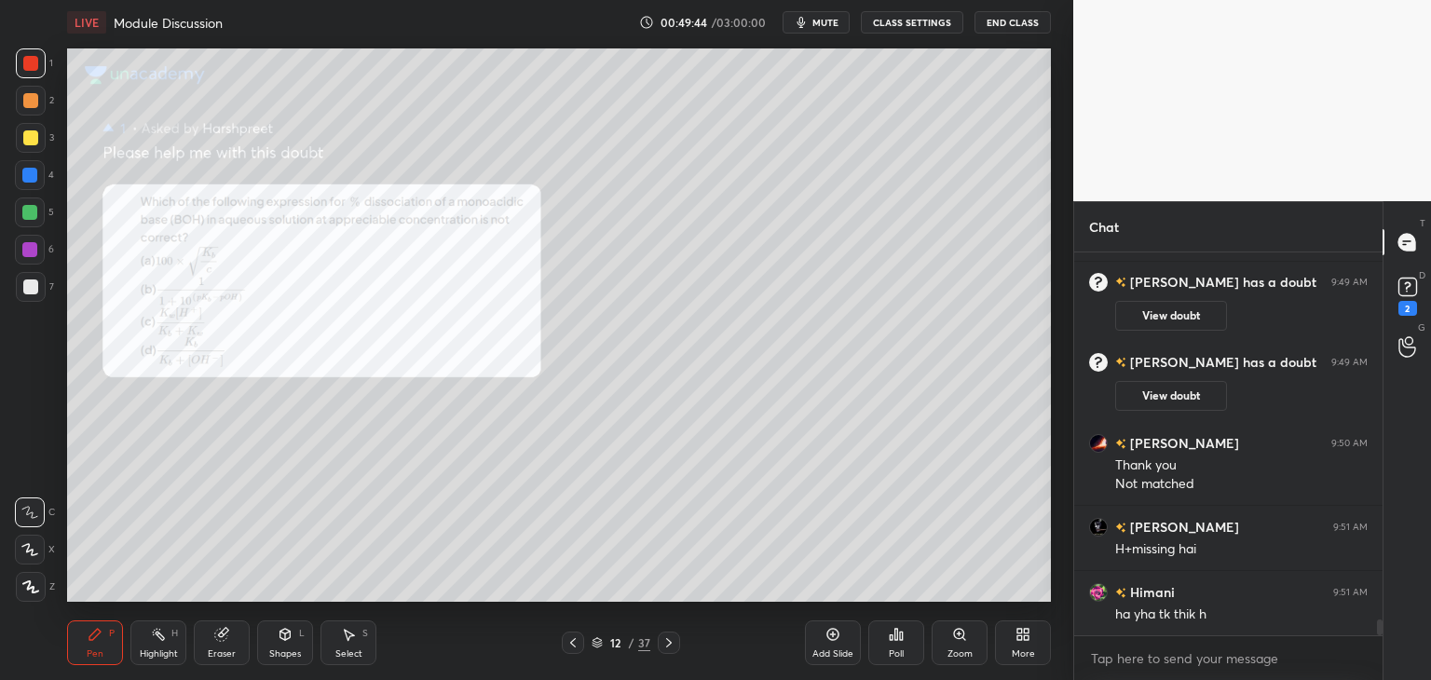
click at [671, 643] on icon at bounding box center [669, 642] width 6 height 9
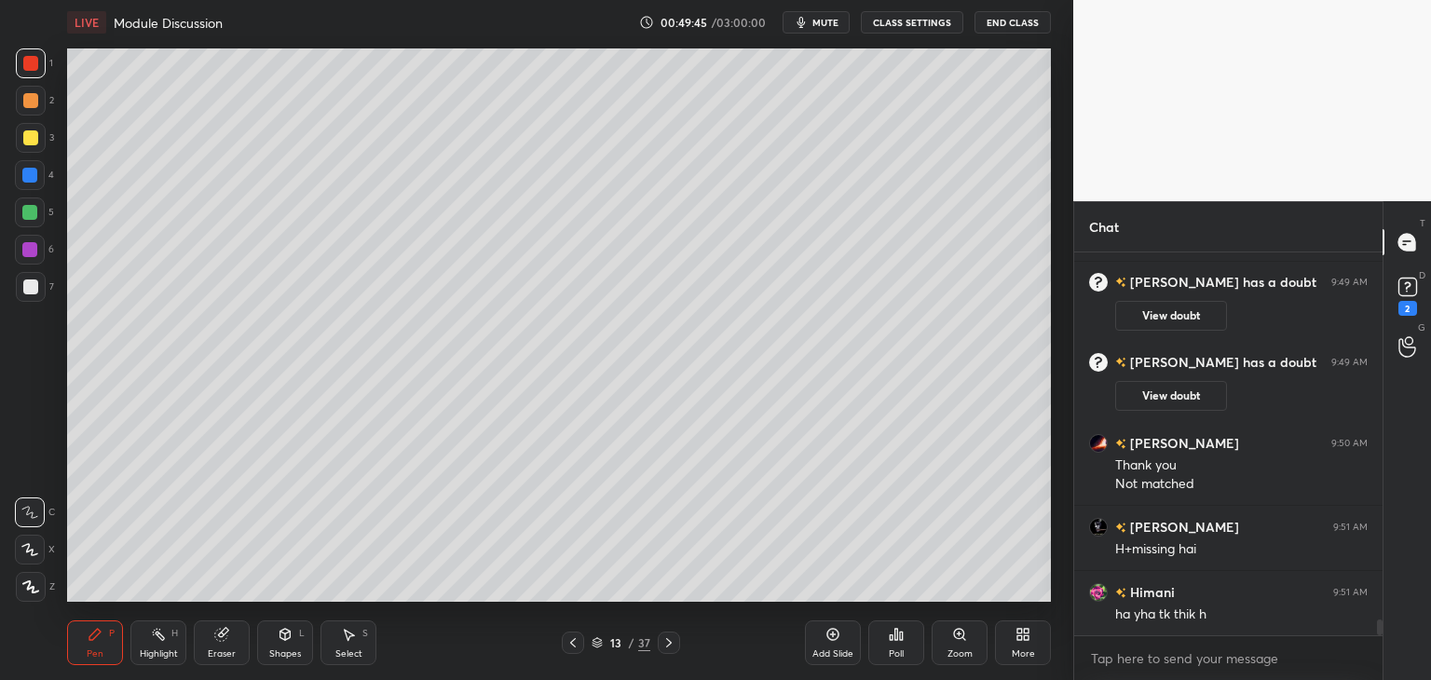
scroll to position [8823, 0]
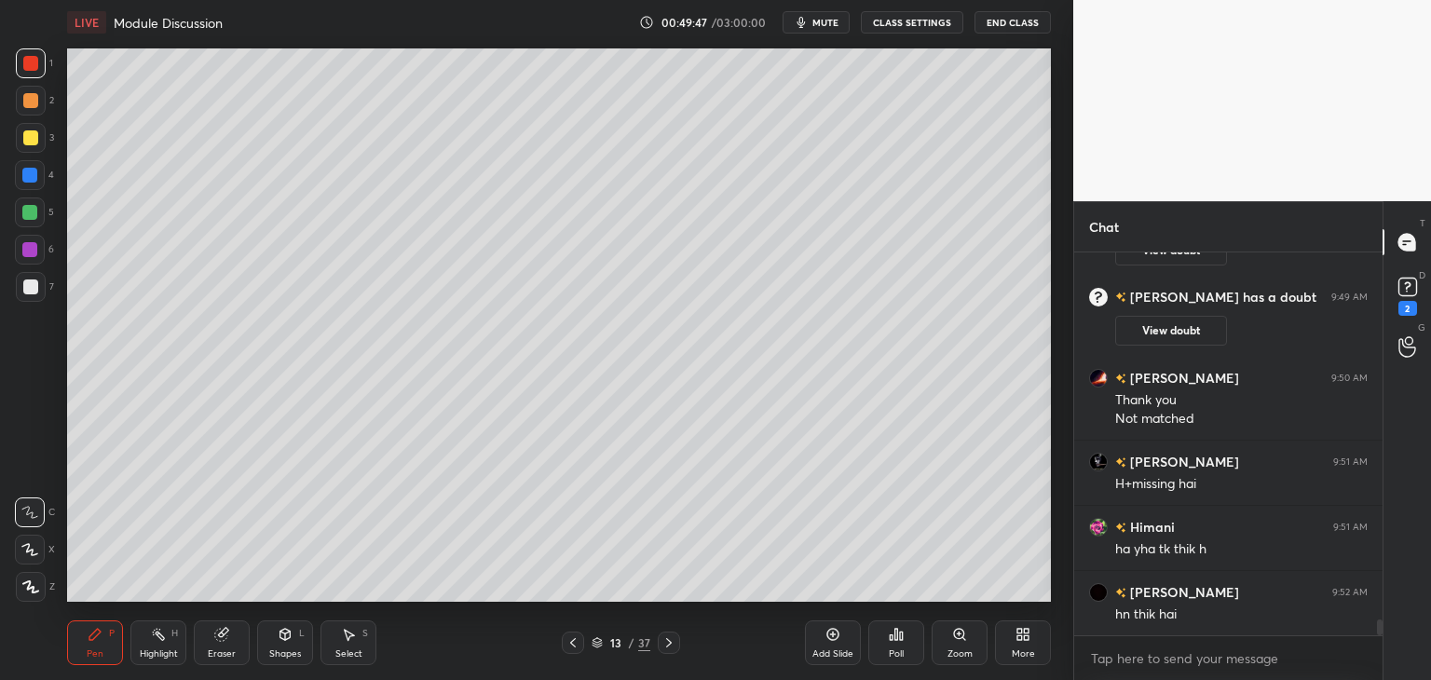
click at [567, 641] on icon at bounding box center [573, 643] width 15 height 15
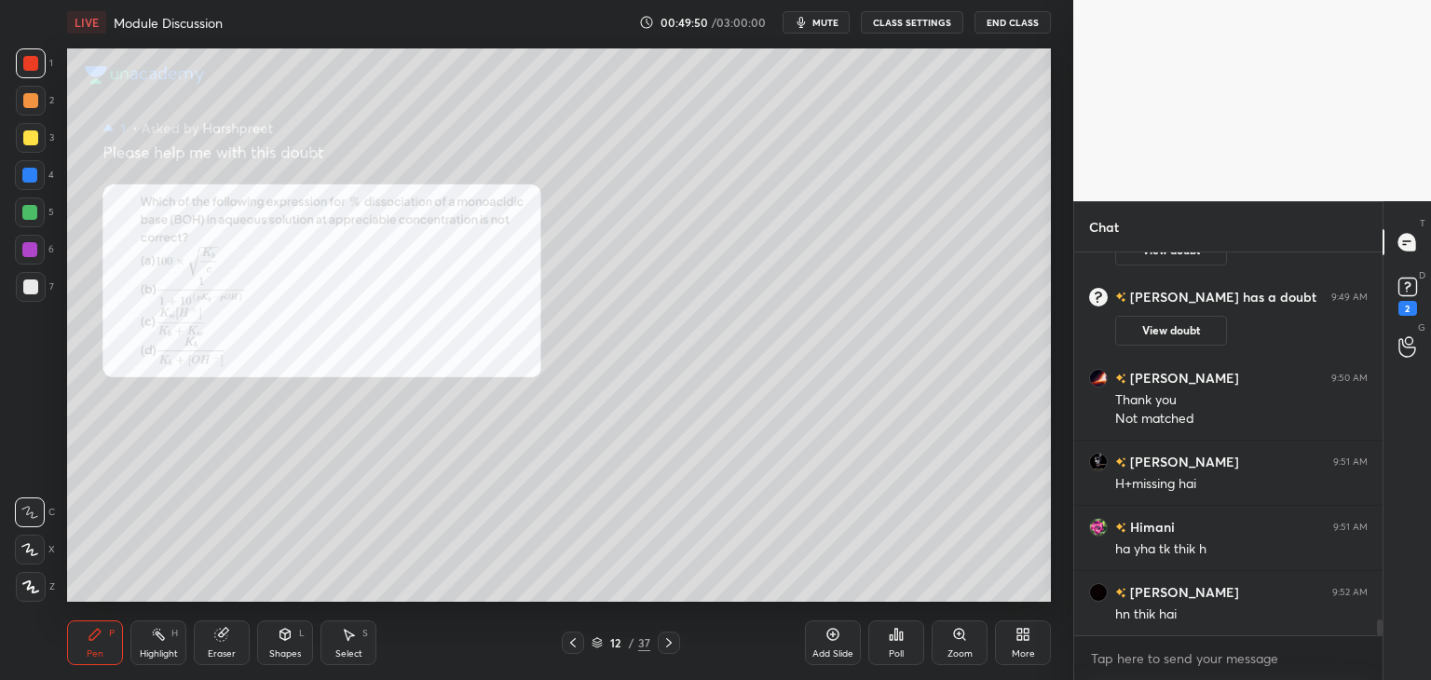
click at [667, 638] on icon at bounding box center [669, 643] width 15 height 15
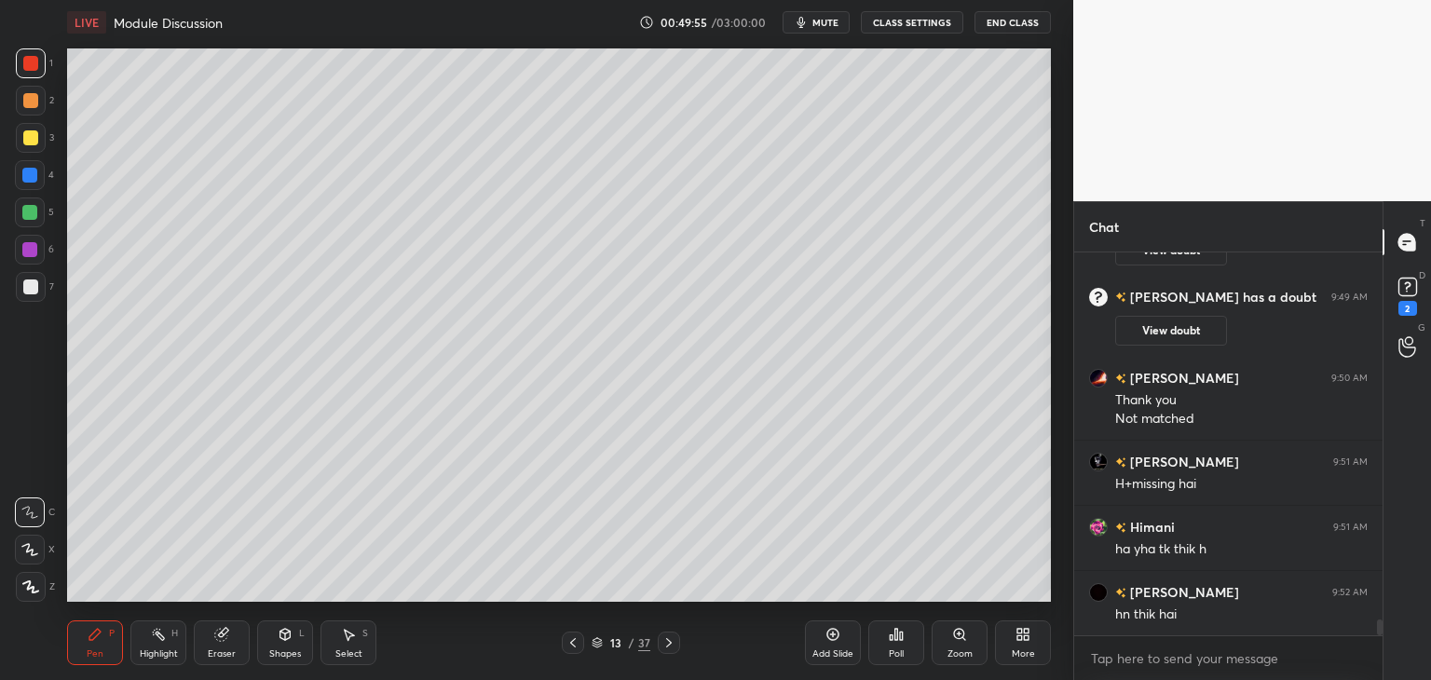
click at [567, 638] on icon at bounding box center [573, 643] width 15 height 15
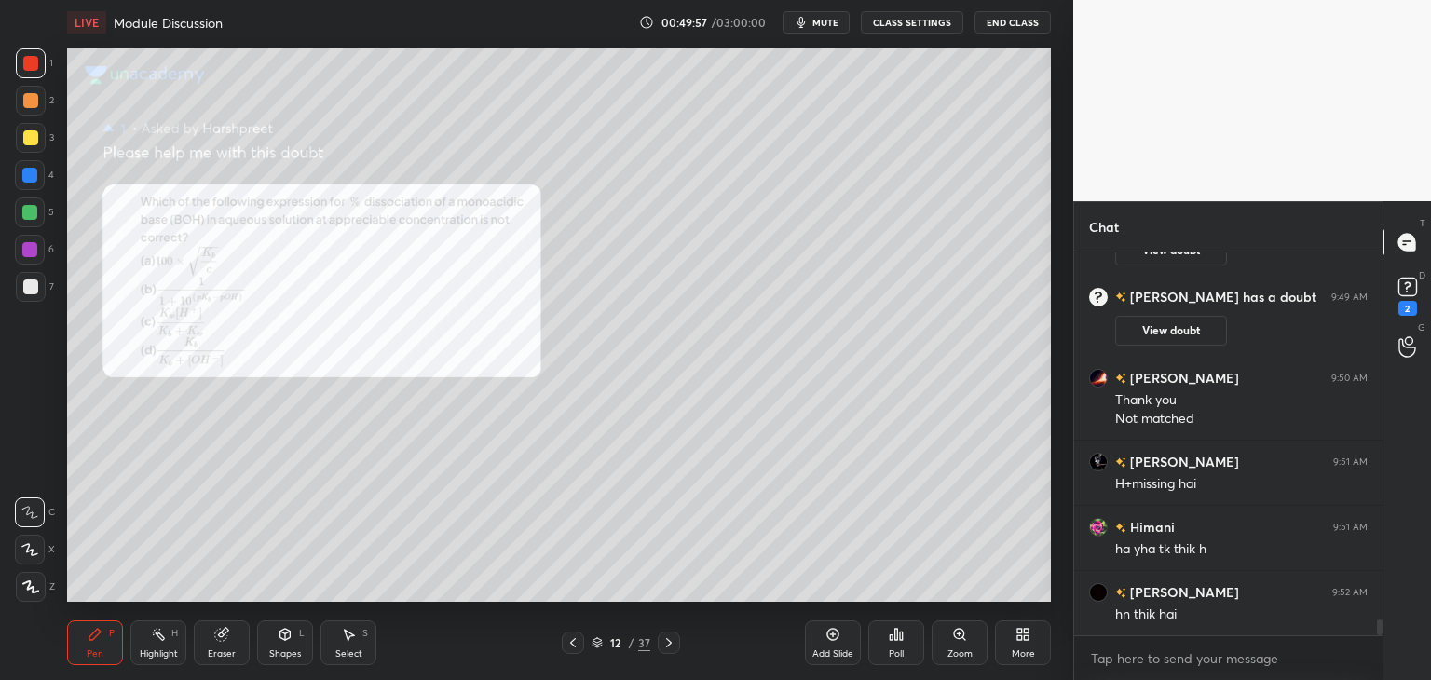
click at [667, 639] on icon at bounding box center [669, 643] width 15 height 15
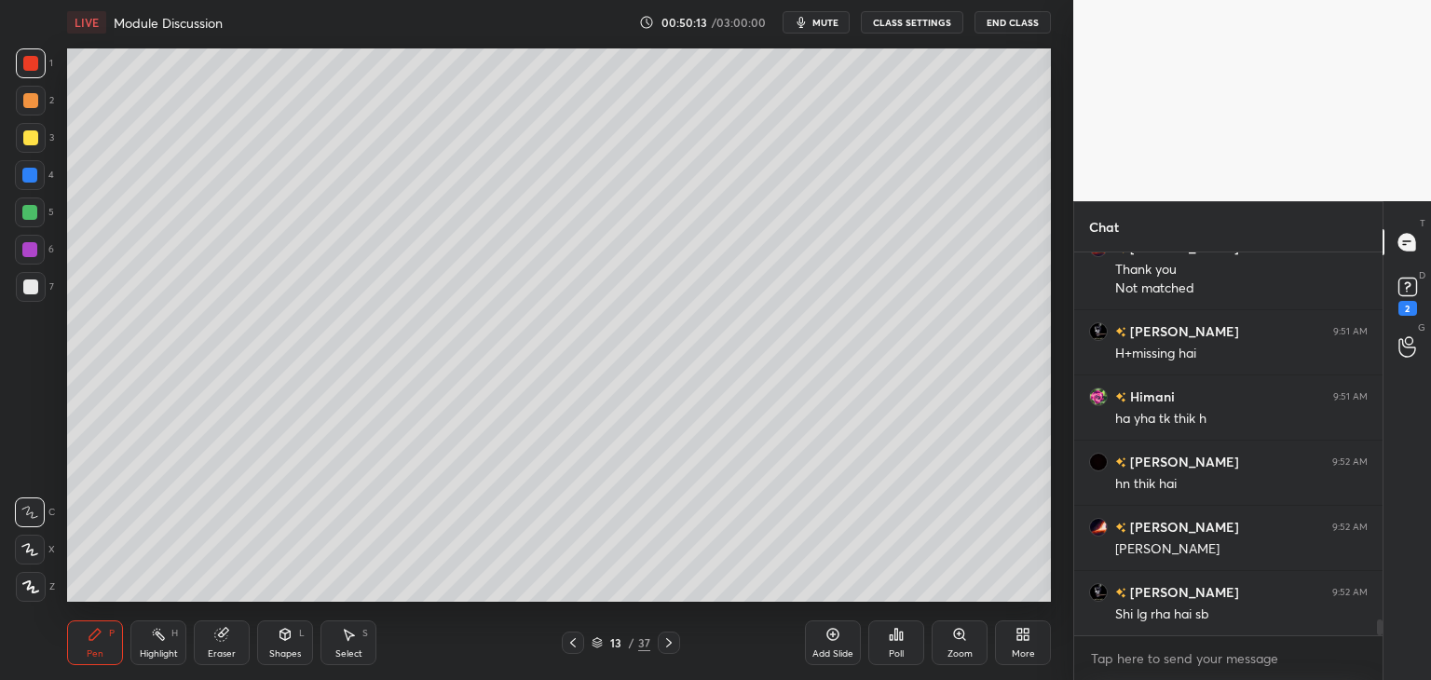
scroll to position [9018, 0]
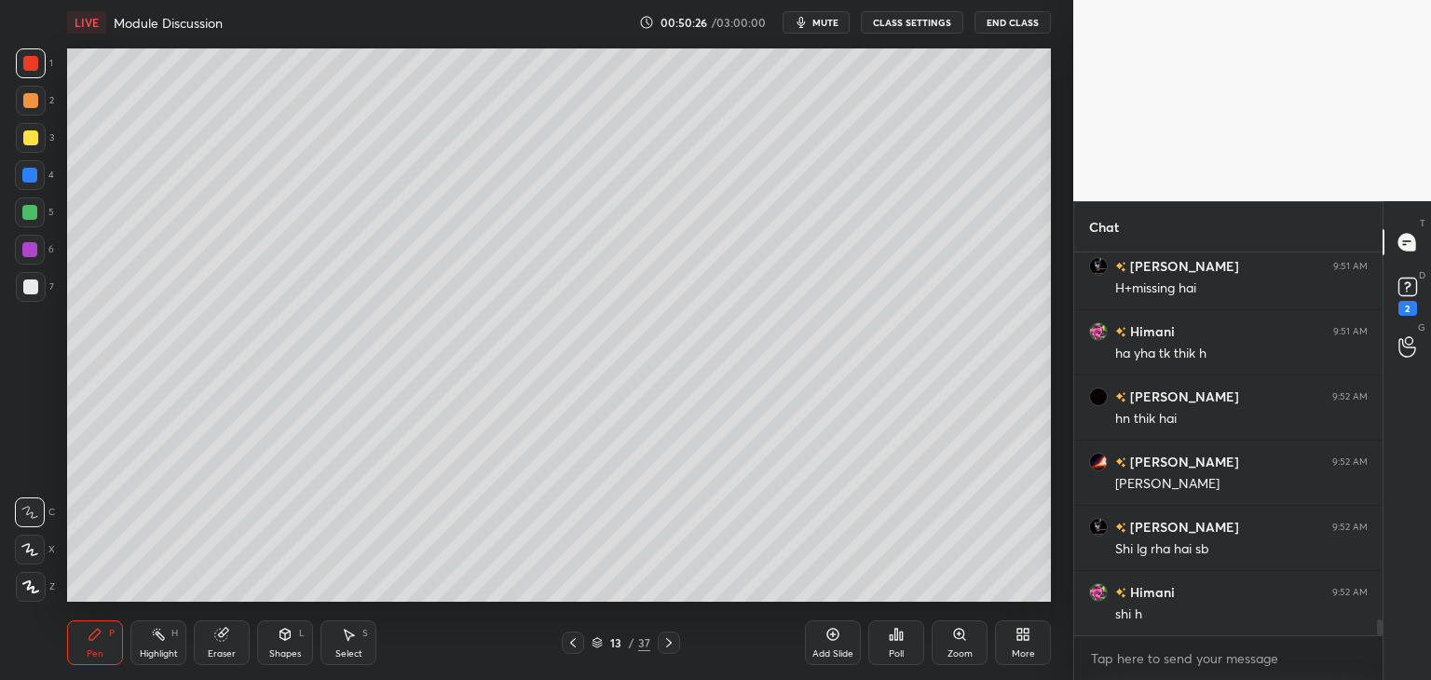
click at [570, 648] on icon at bounding box center [573, 643] width 15 height 15
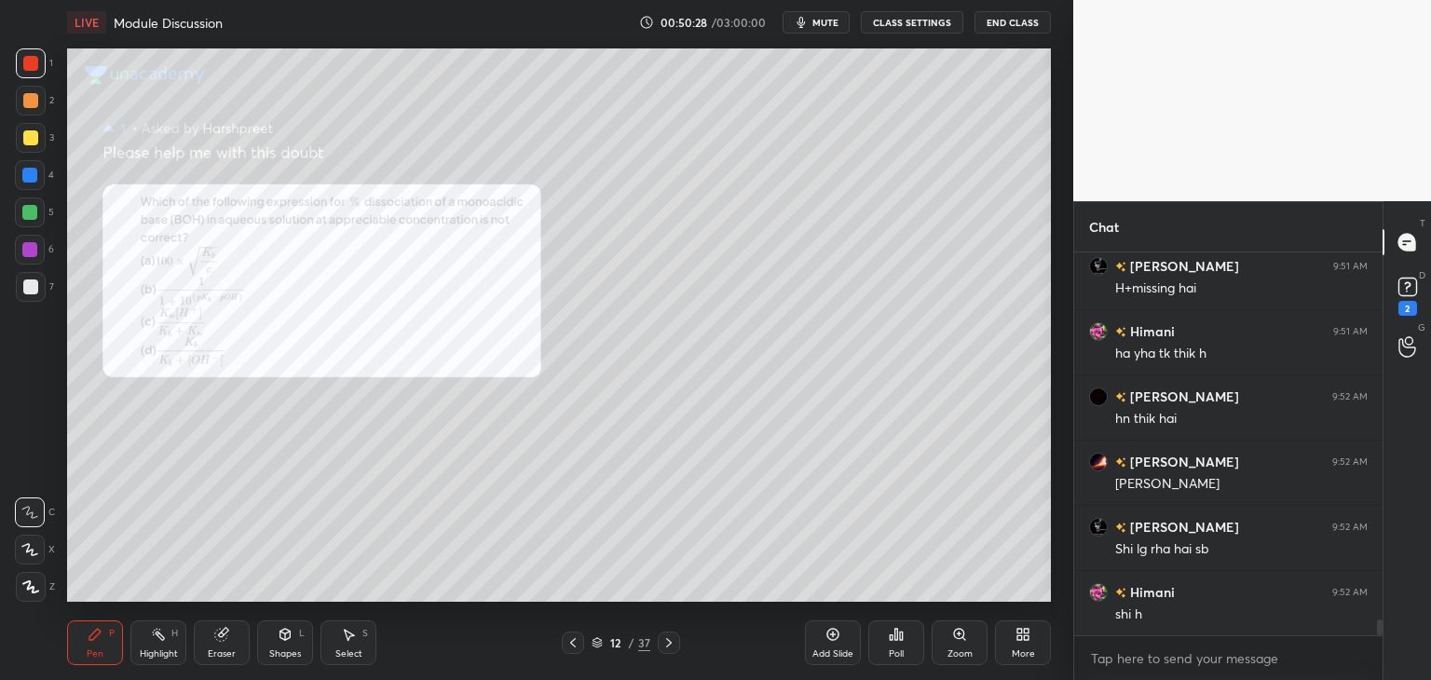
click at [671, 648] on icon at bounding box center [669, 643] width 15 height 15
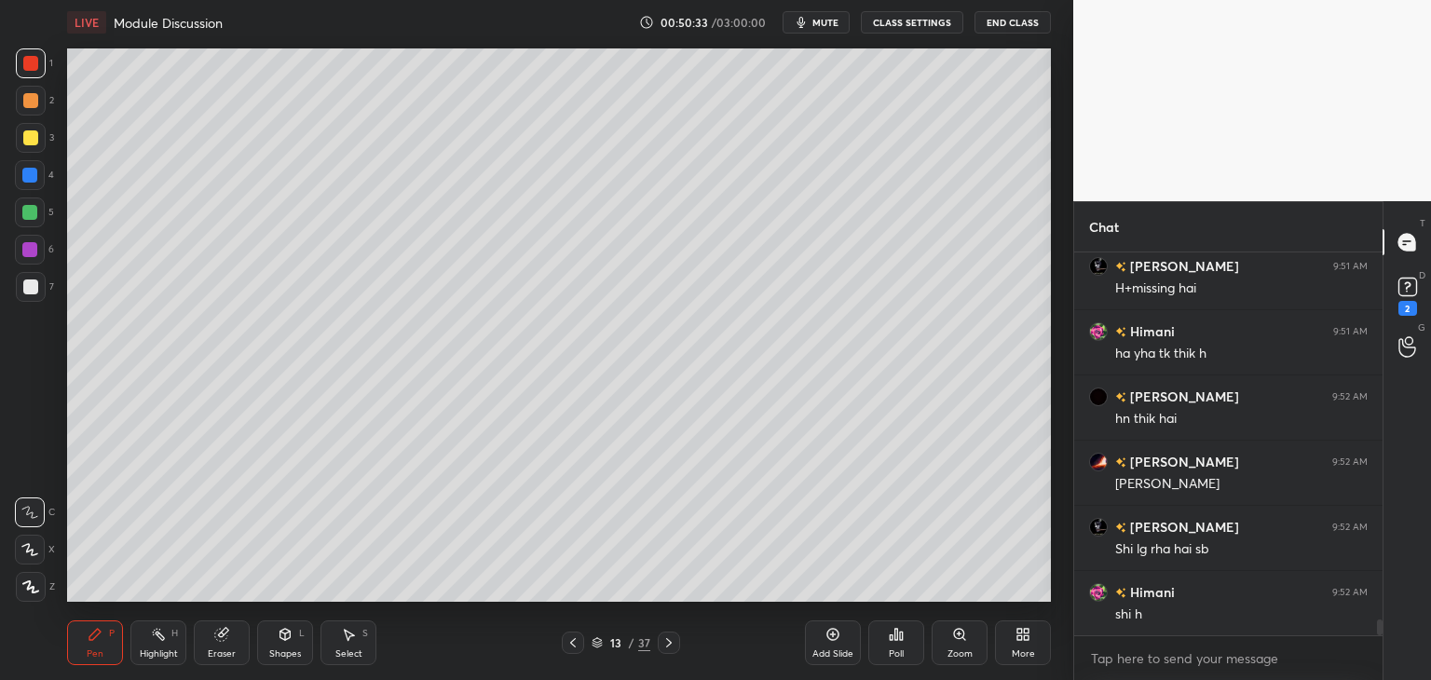
click at [574, 649] on icon at bounding box center [573, 643] width 15 height 15
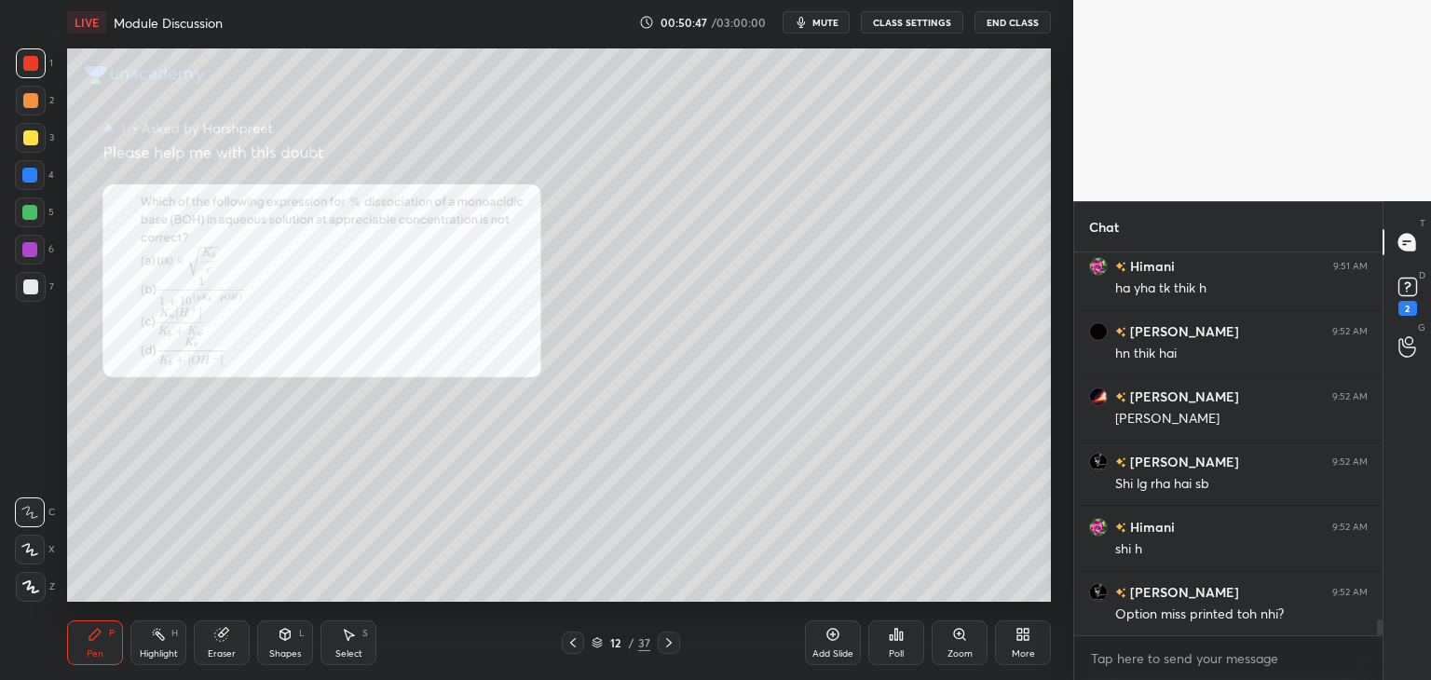
scroll to position [9149, 0]
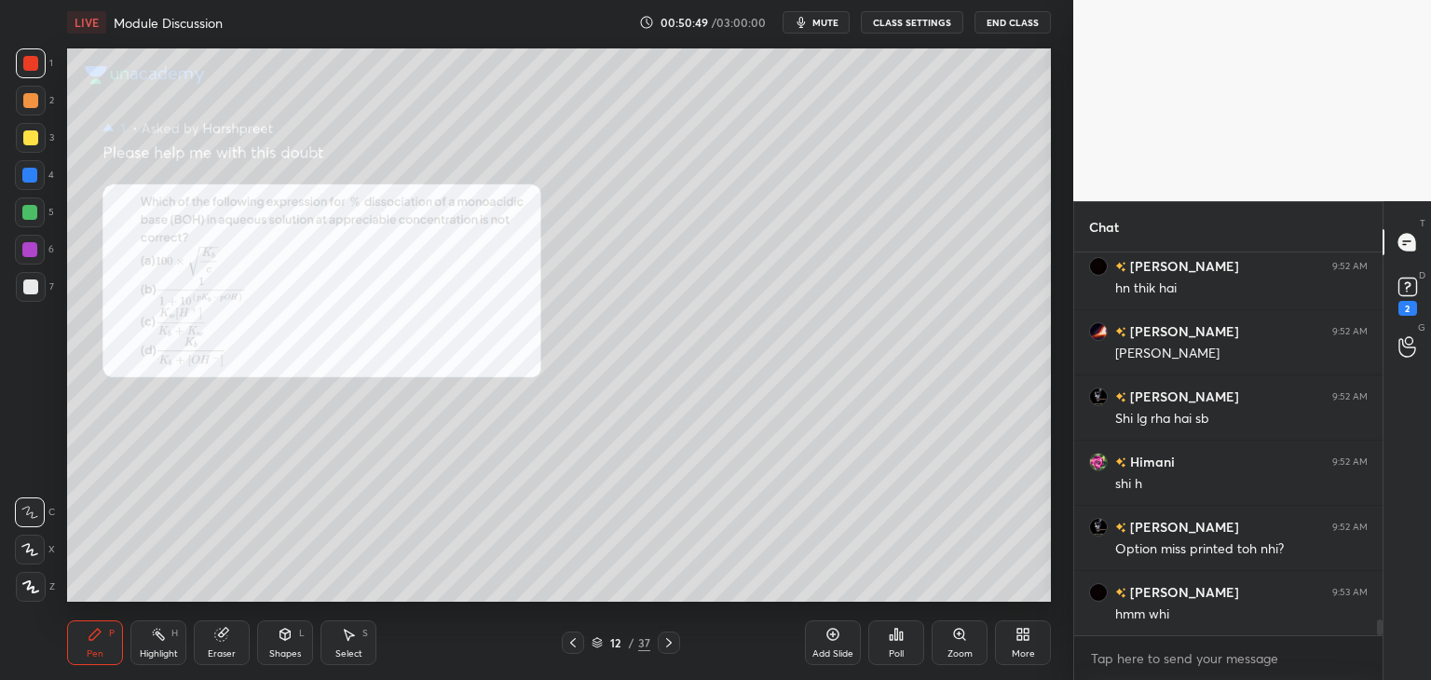
click at [226, 643] on div "Eraser" at bounding box center [222, 643] width 56 height 45
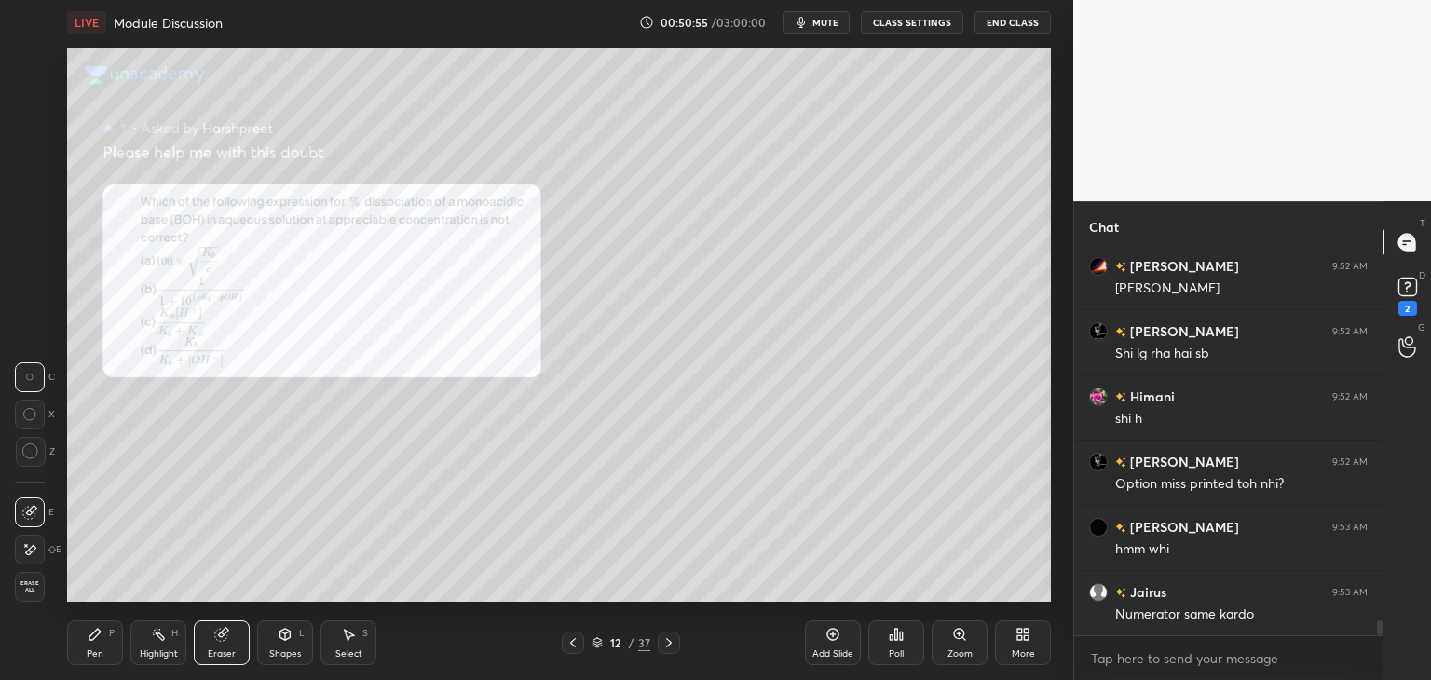
click at [670, 642] on icon at bounding box center [669, 643] width 15 height 15
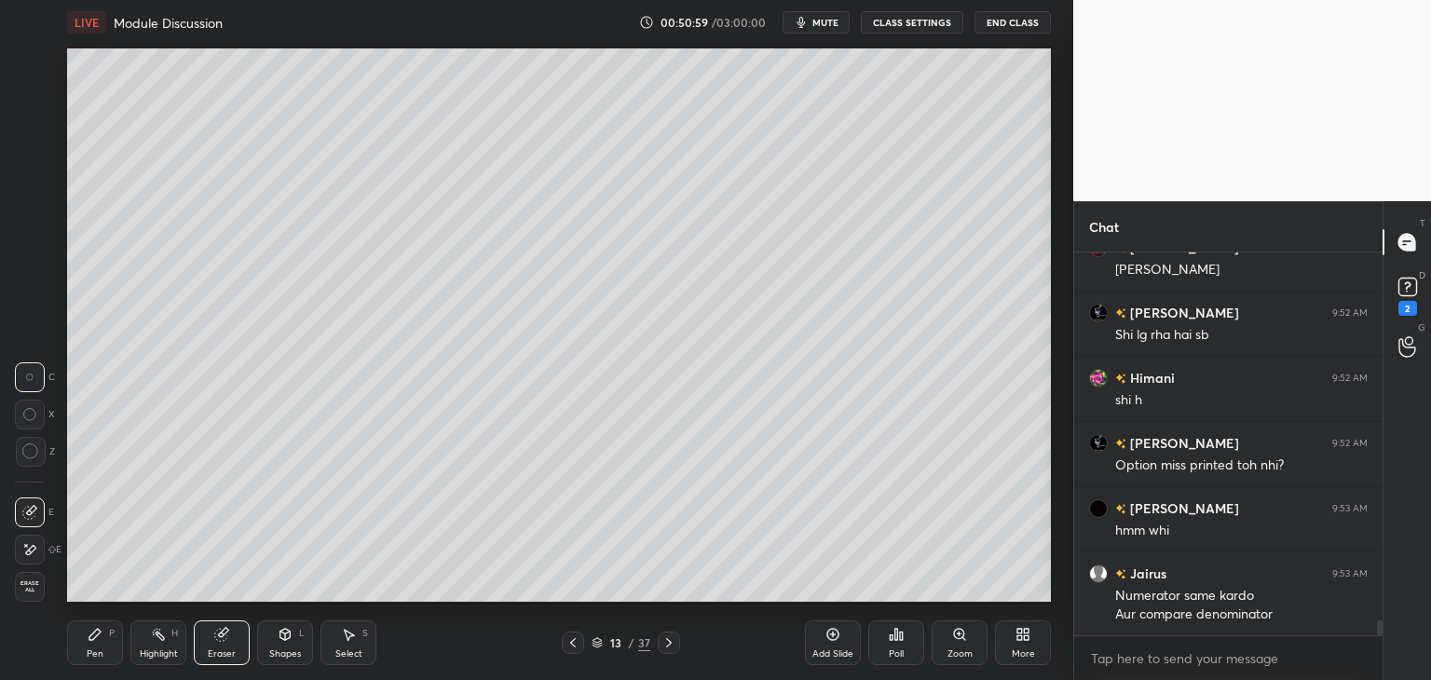
scroll to position [9298, 0]
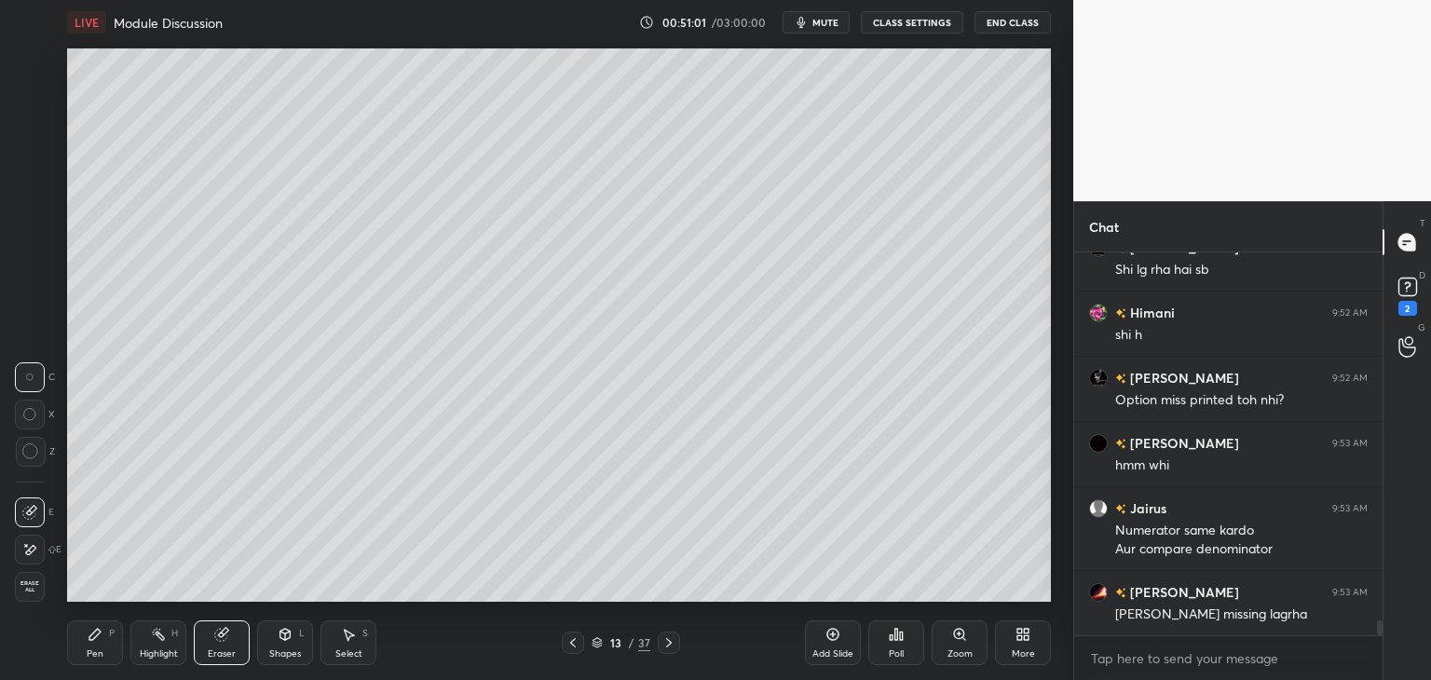
click at [100, 636] on icon at bounding box center [95, 634] width 15 height 15
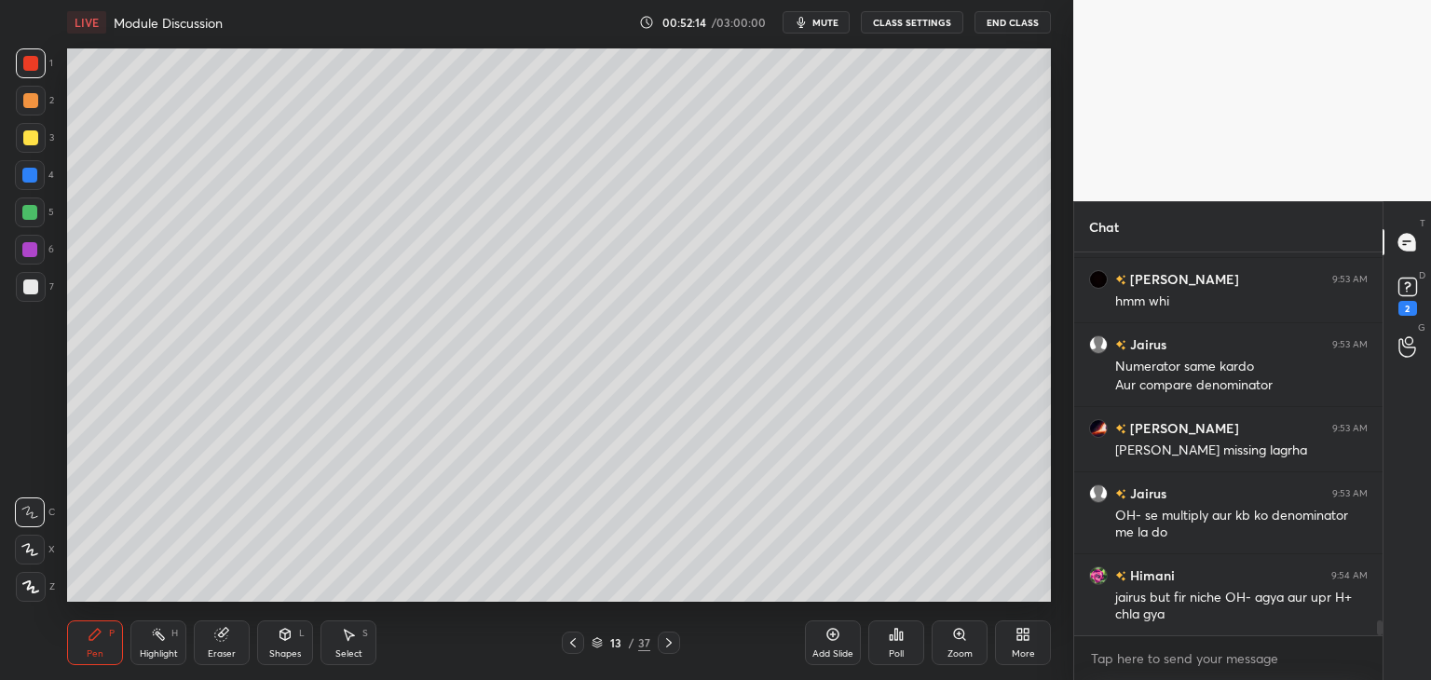
scroll to position [9527, 0]
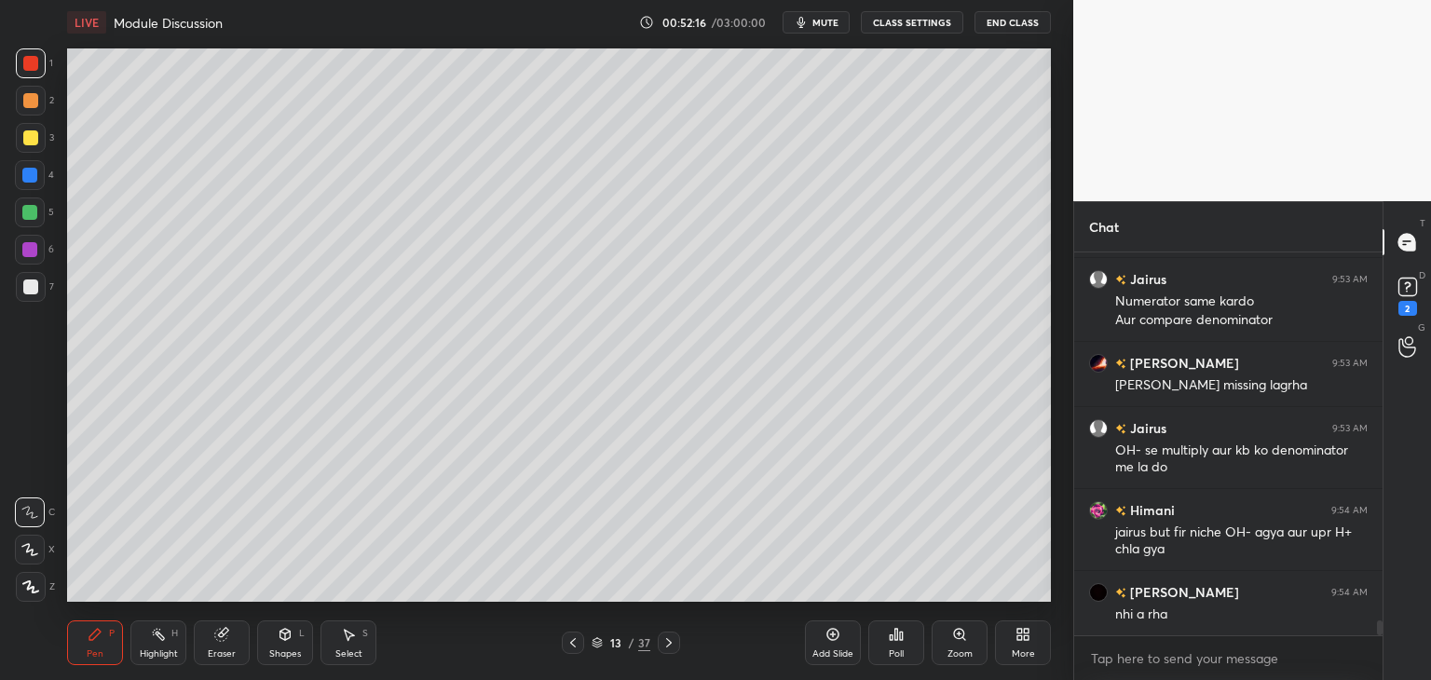
click at [567, 640] on icon at bounding box center [573, 643] width 15 height 15
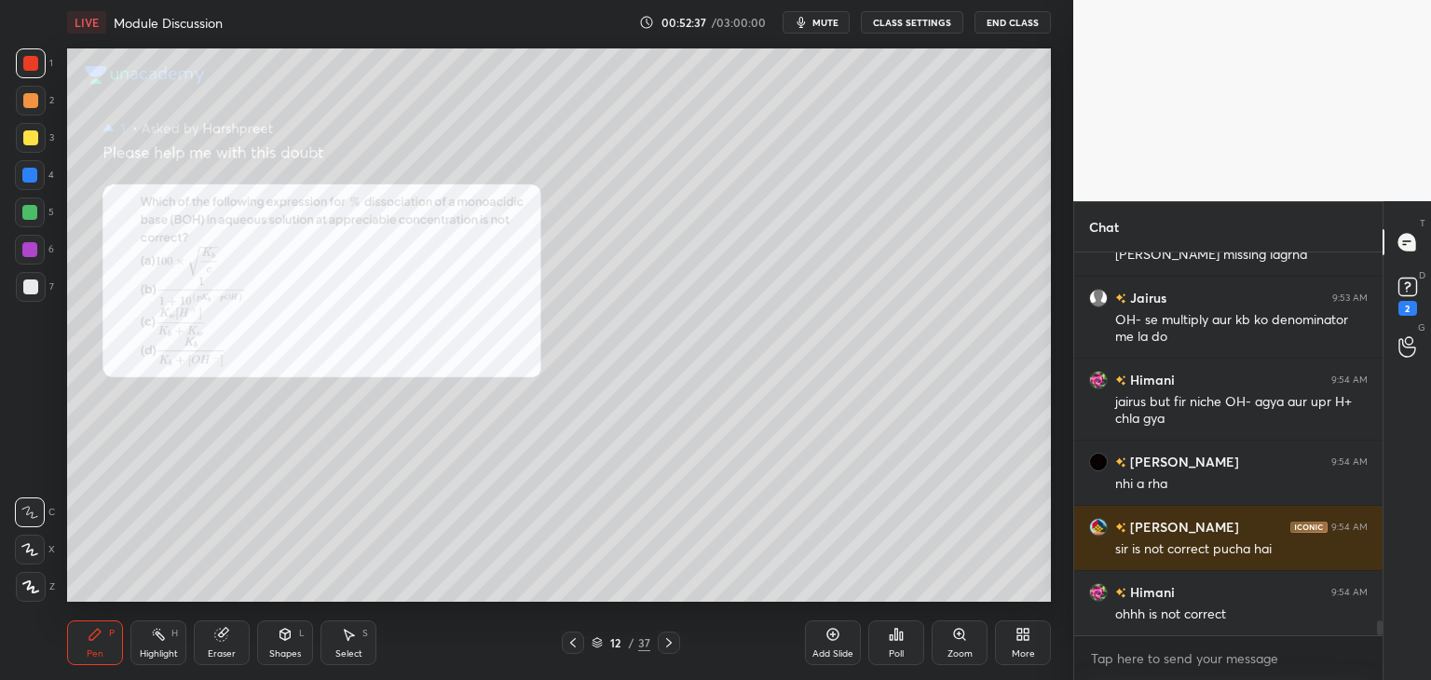
scroll to position [9723, 0]
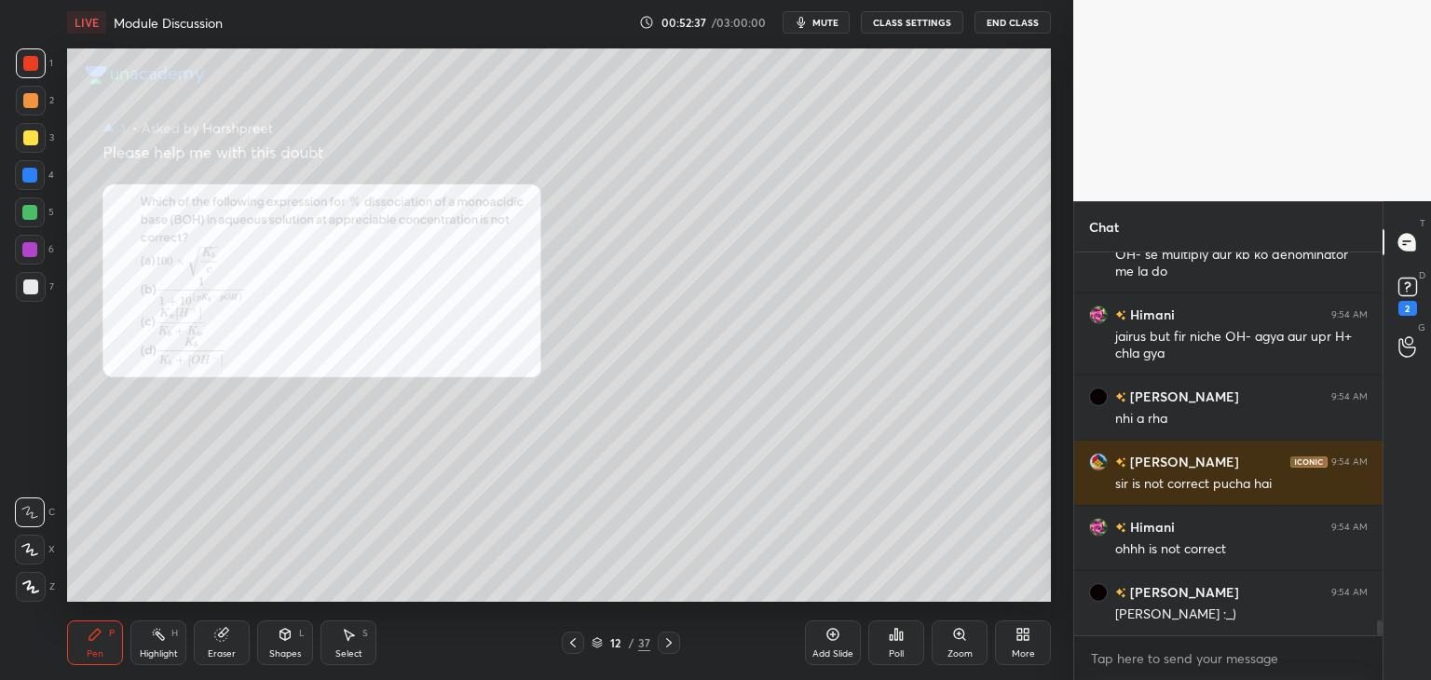
click at [218, 646] on div "Eraser" at bounding box center [222, 643] width 56 height 45
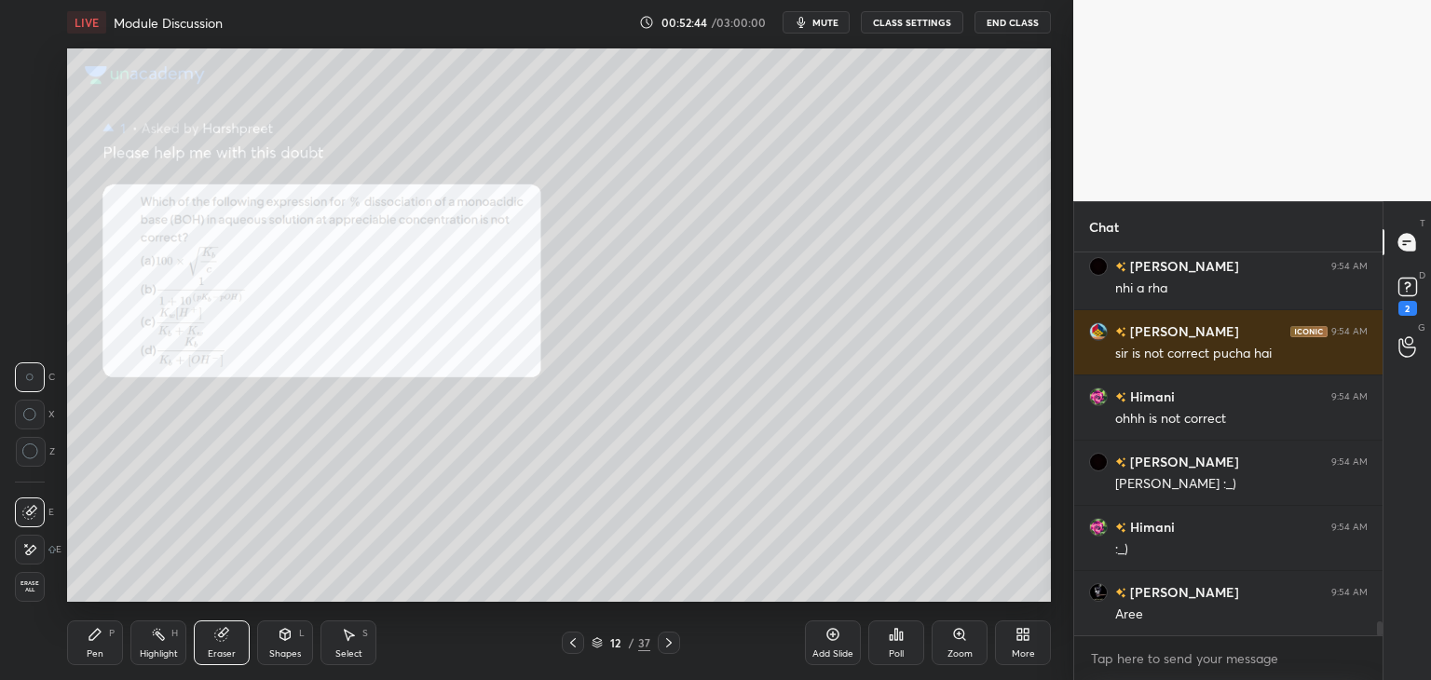
scroll to position [9919, 0]
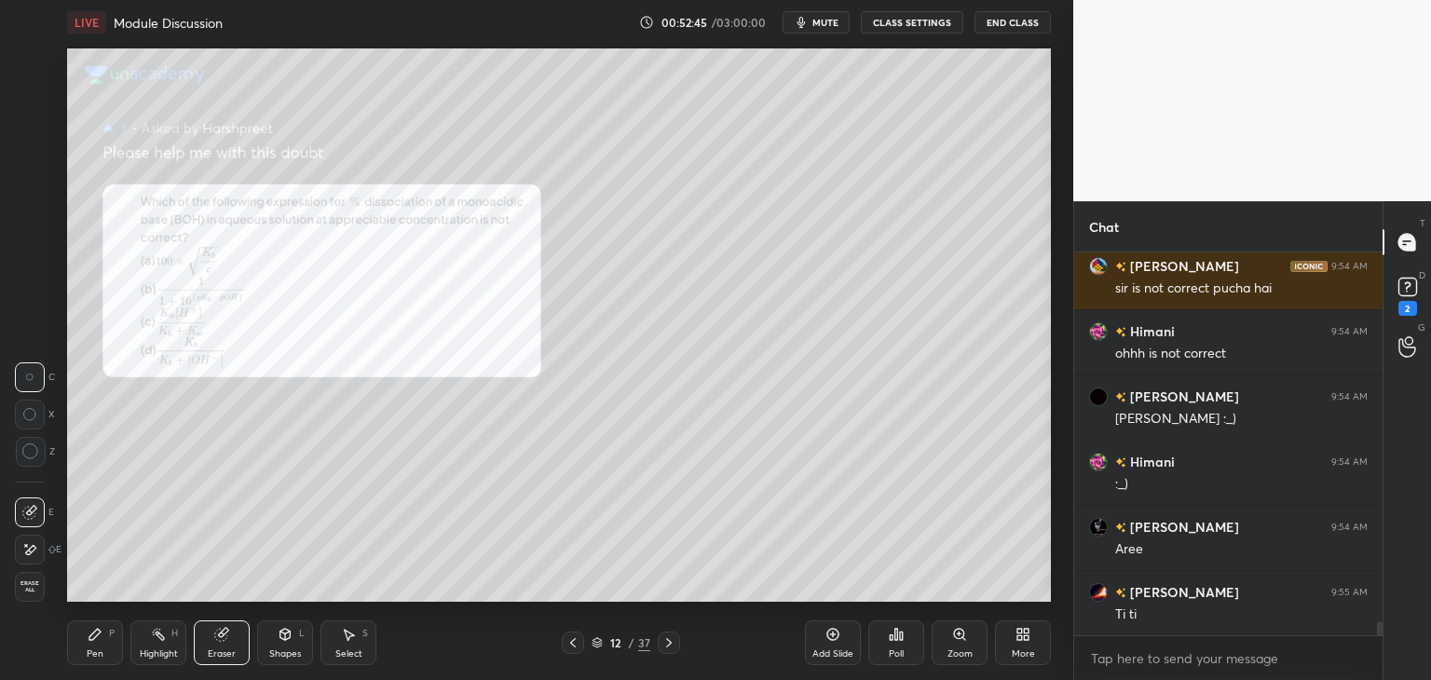
click at [109, 635] on div "P" at bounding box center [112, 633] width 6 height 9
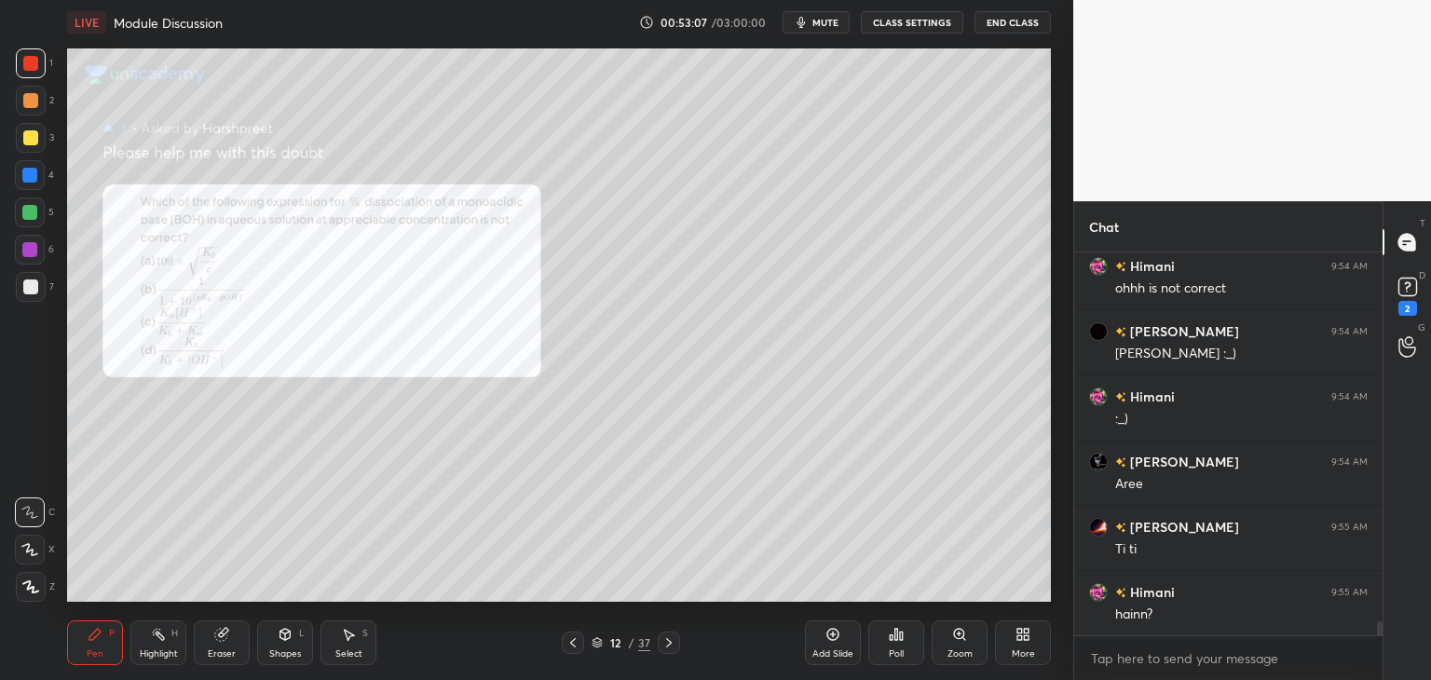
scroll to position [10002, 0]
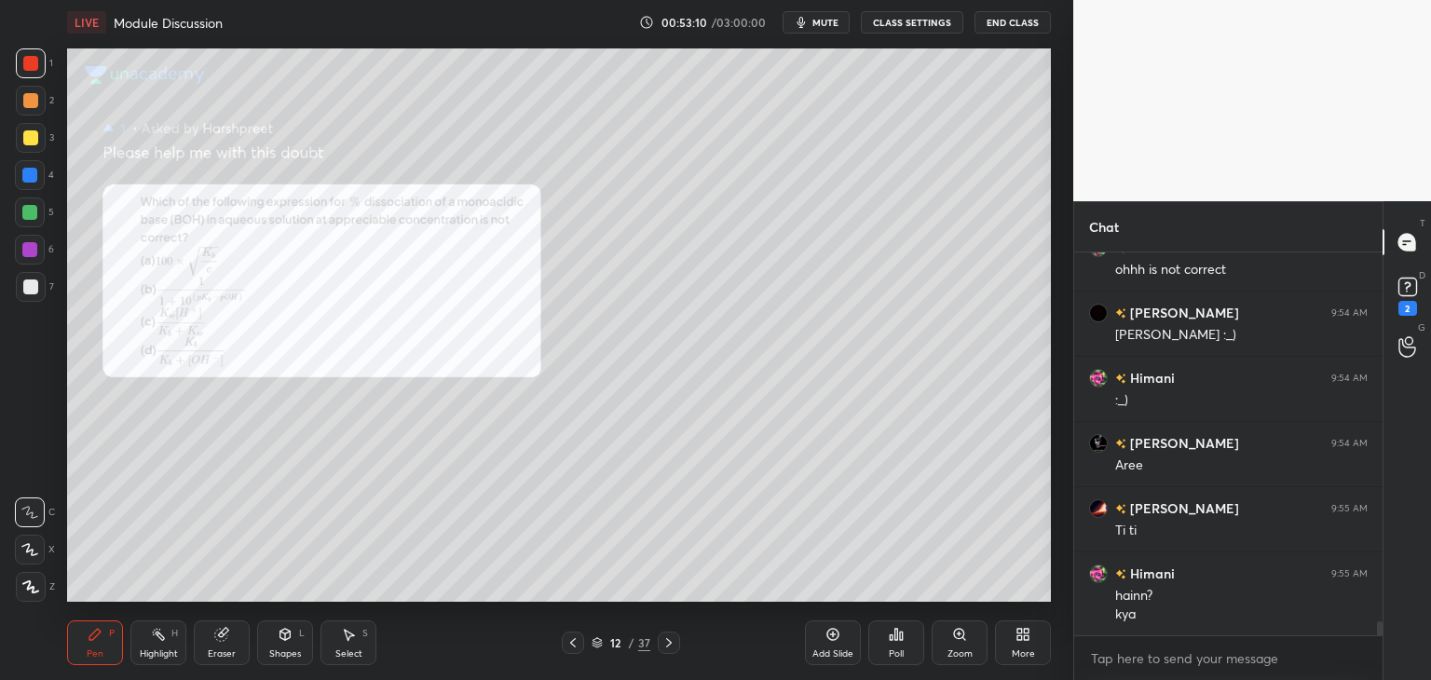
click at [820, 636] on div "Add Slide" at bounding box center [833, 643] width 56 height 45
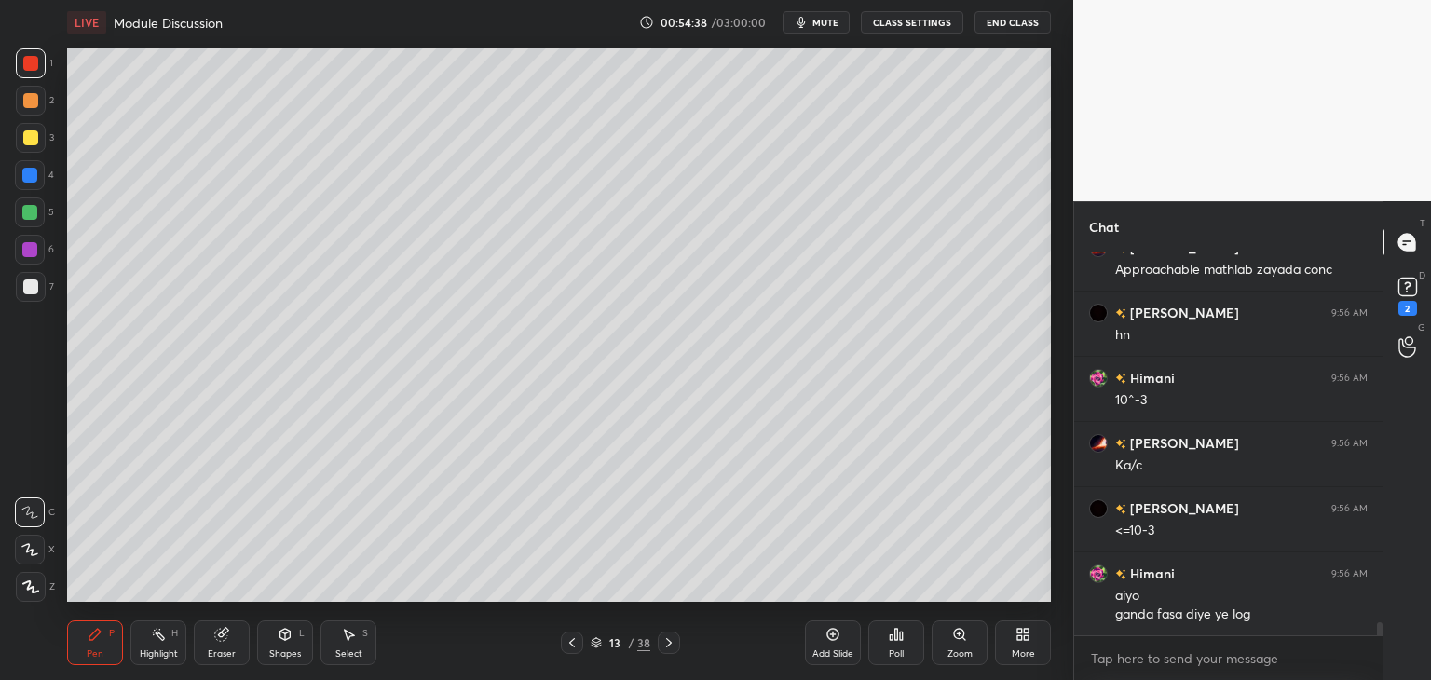
scroll to position [10794, 0]
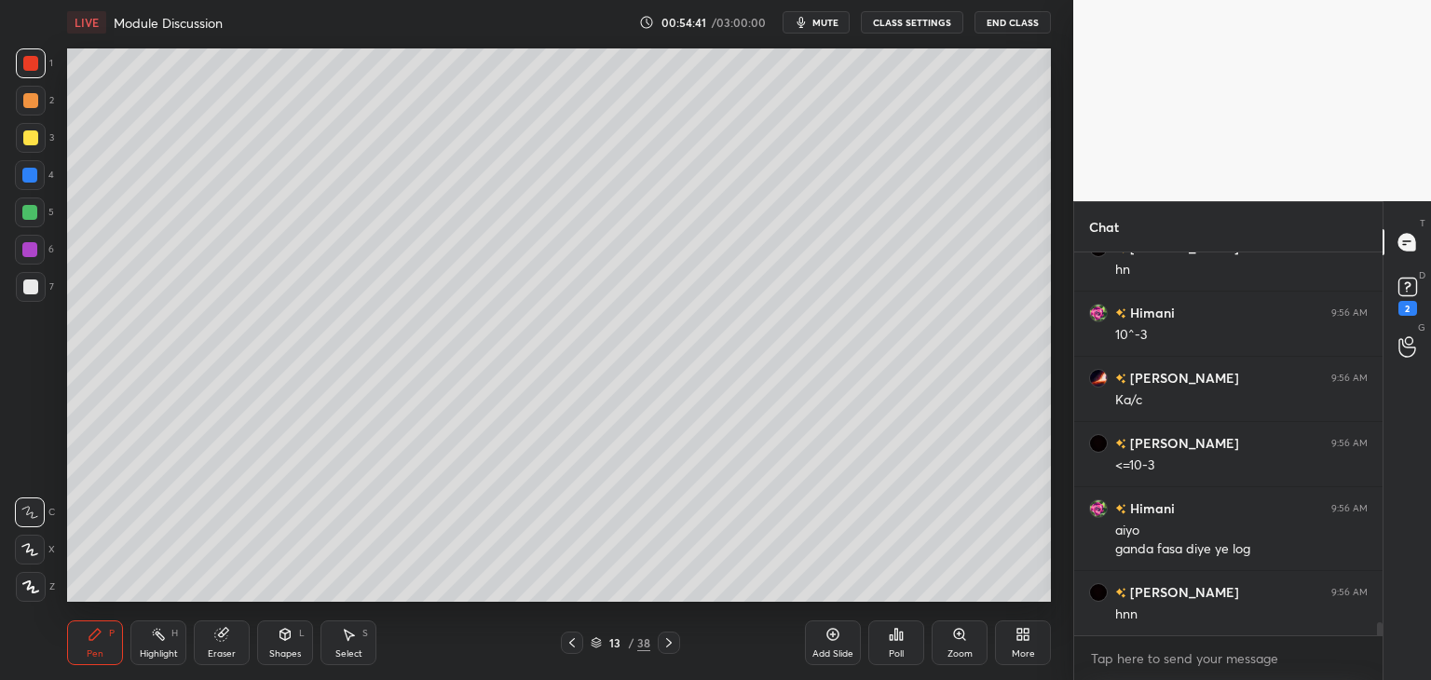
click at [569, 651] on div at bounding box center [572, 643] width 22 height 22
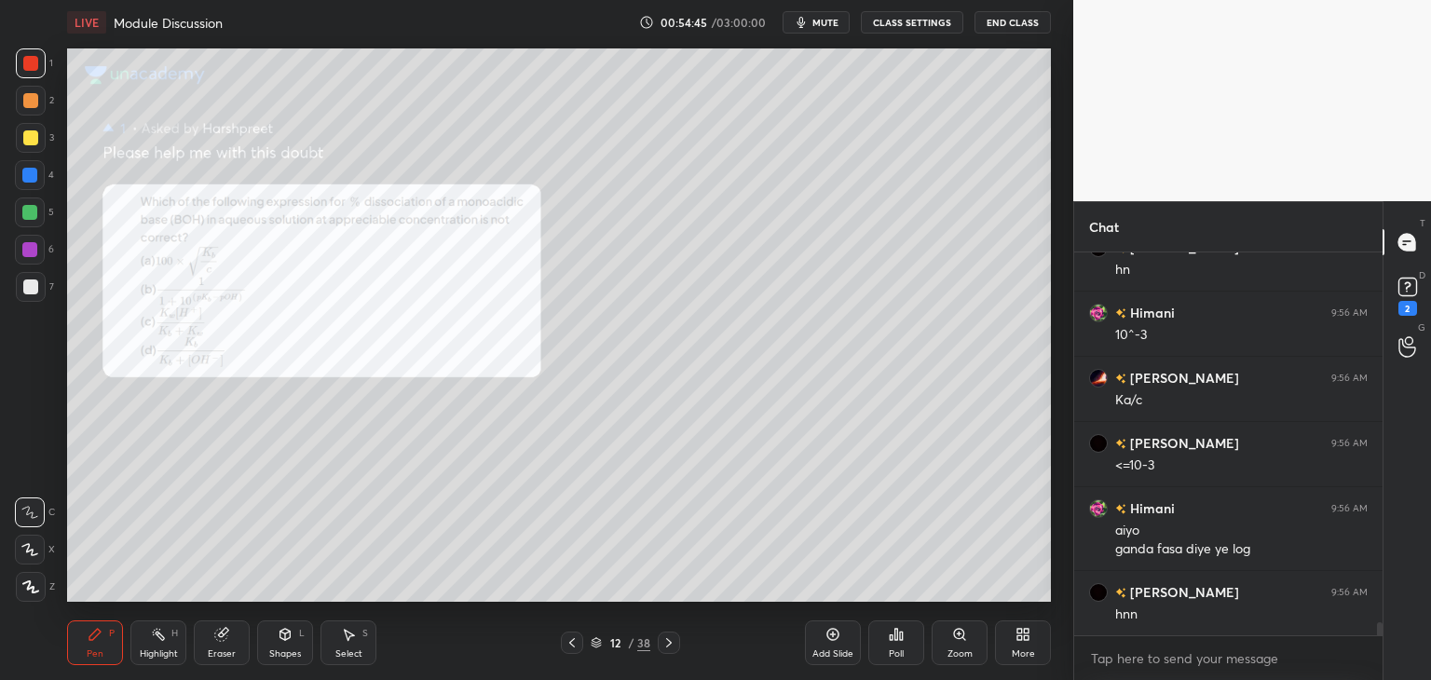
click at [101, 642] on icon at bounding box center [95, 634] width 15 height 15
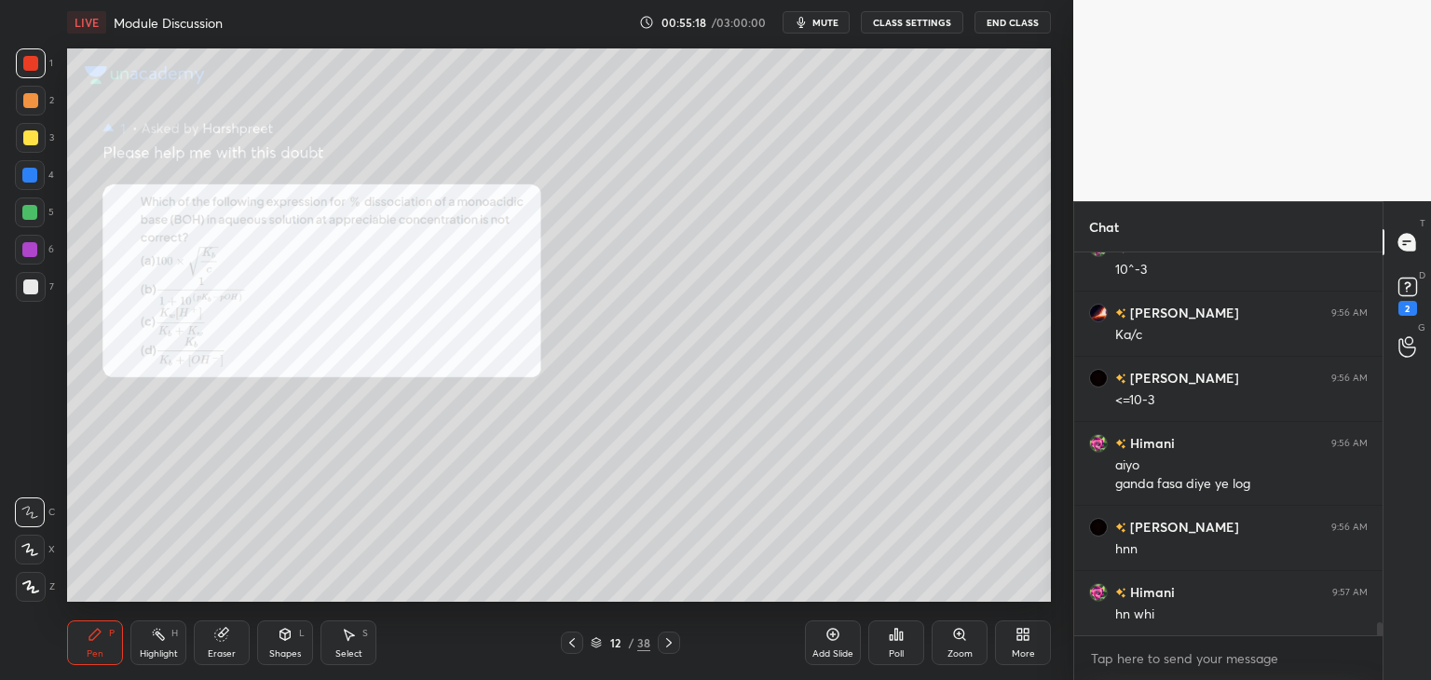
scroll to position [10925, 0]
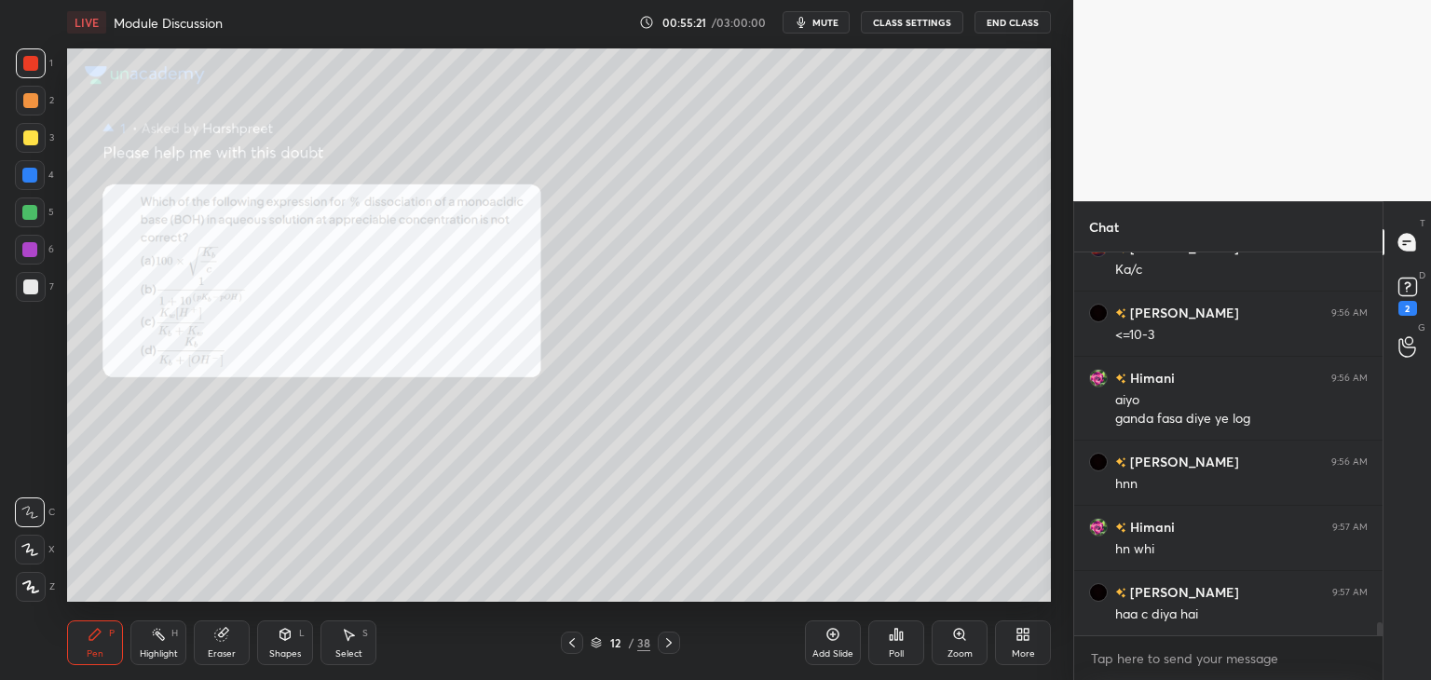
click at [671, 641] on icon at bounding box center [669, 643] width 15 height 15
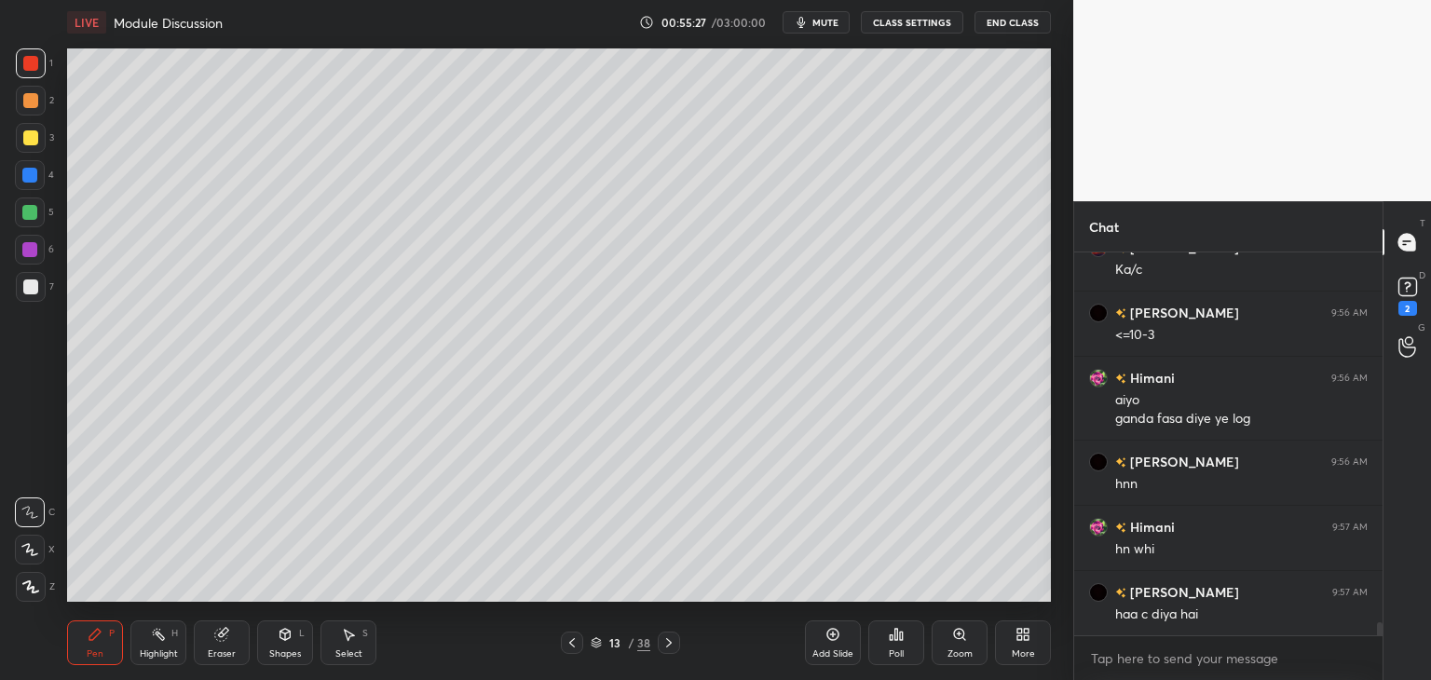
scroll to position [10990, 0]
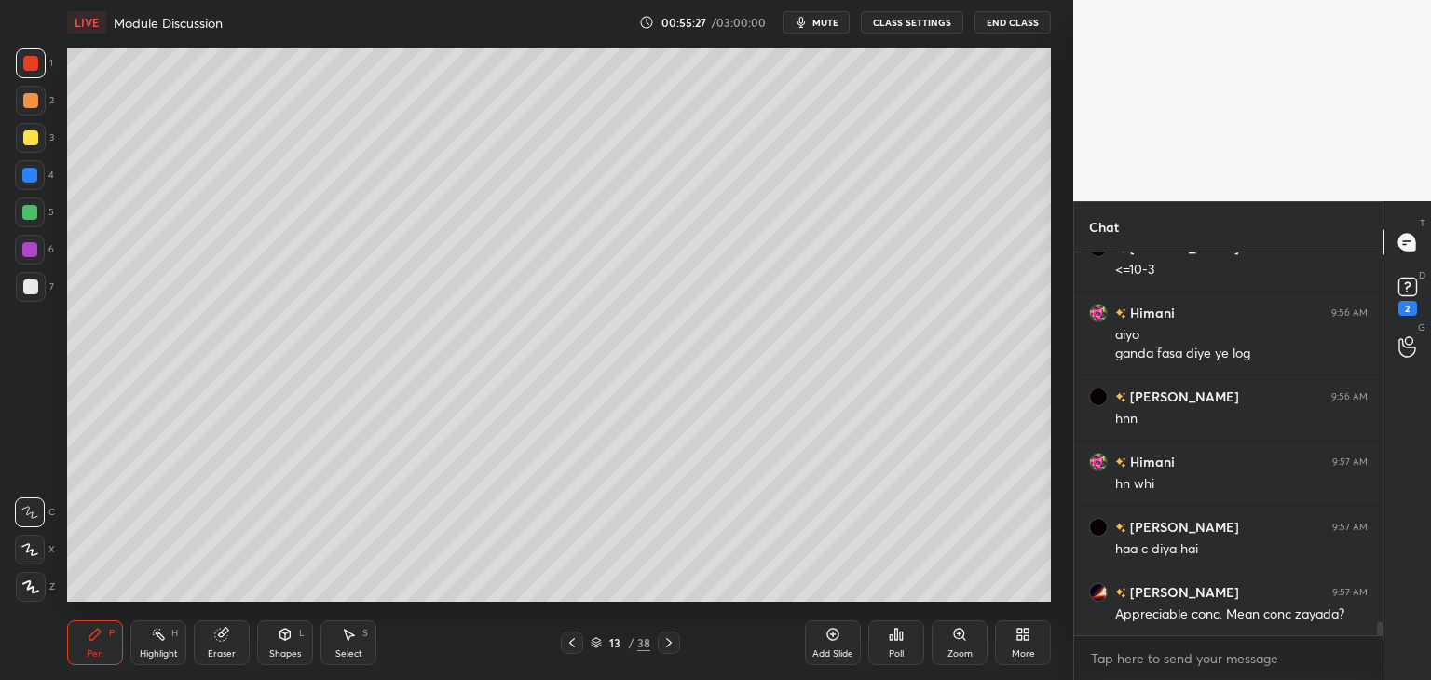
click at [579, 641] on icon at bounding box center [572, 643] width 15 height 15
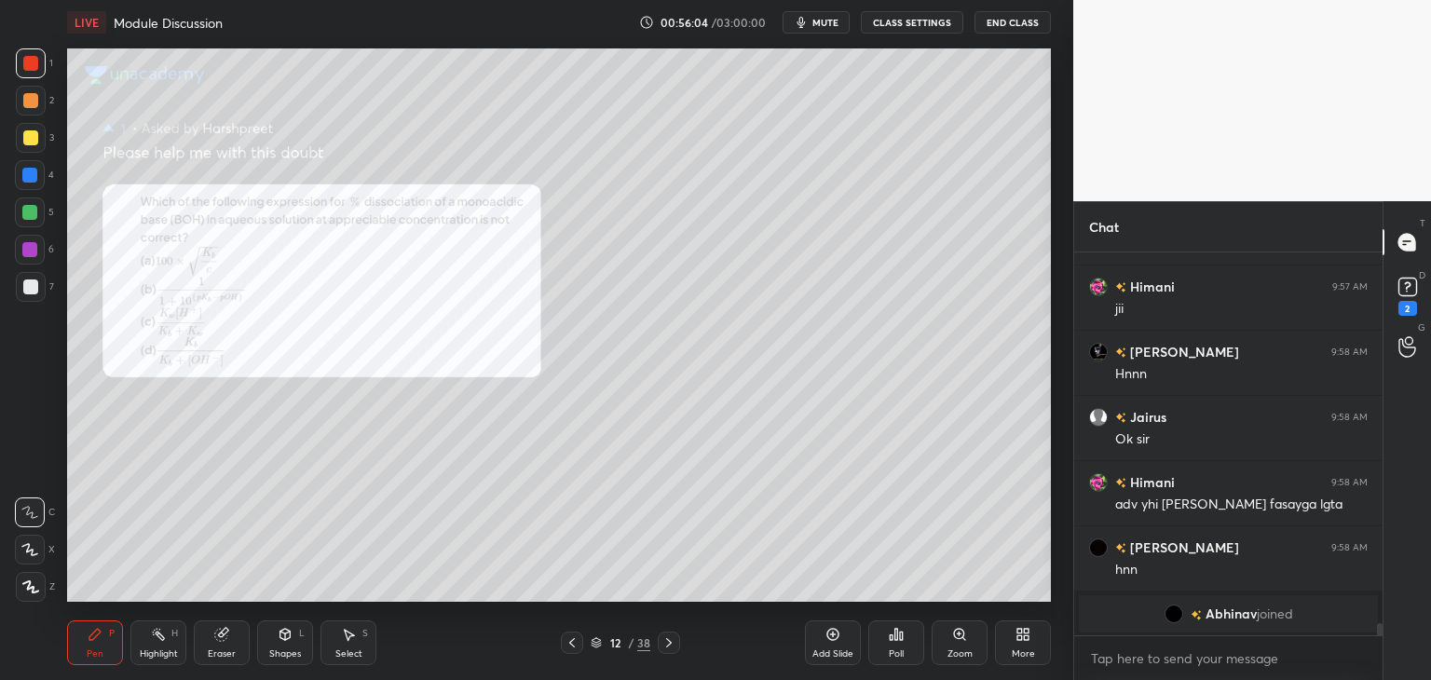
scroll to position [10545, 0]
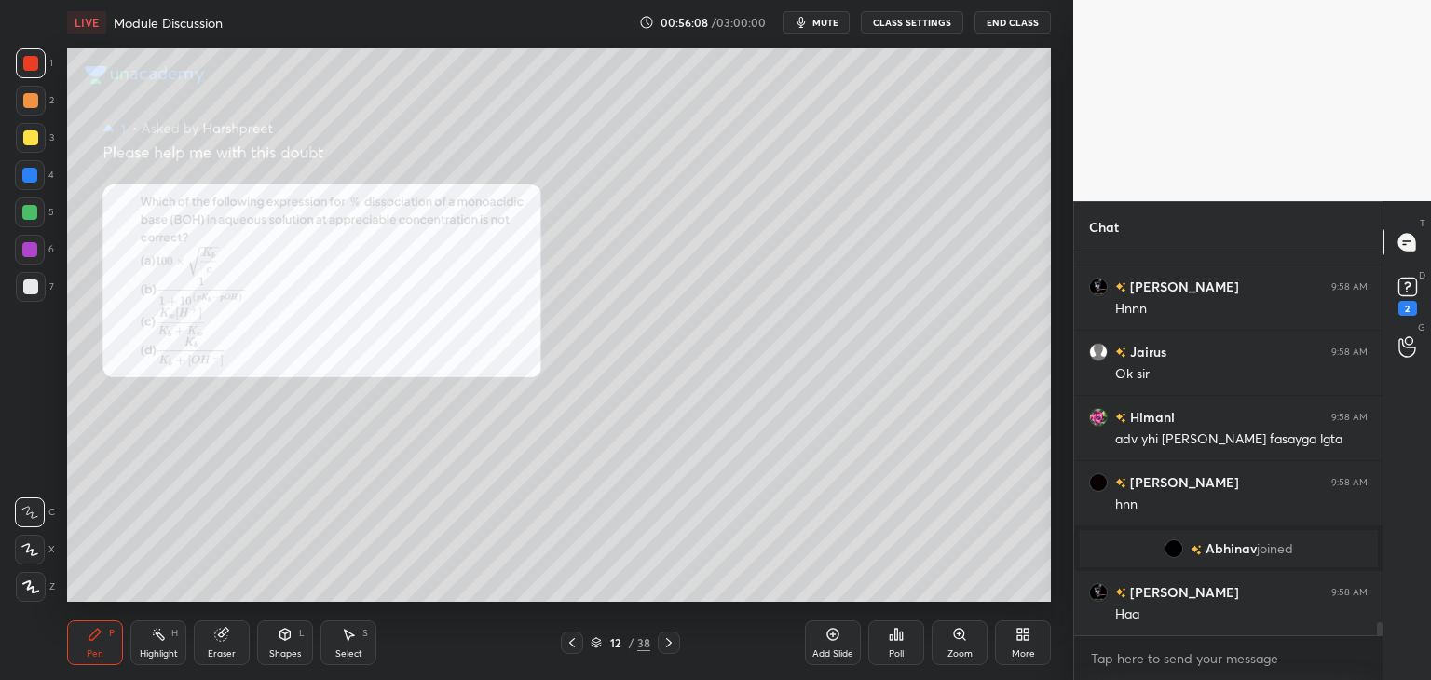
click at [572, 643] on icon at bounding box center [572, 643] width 15 height 15
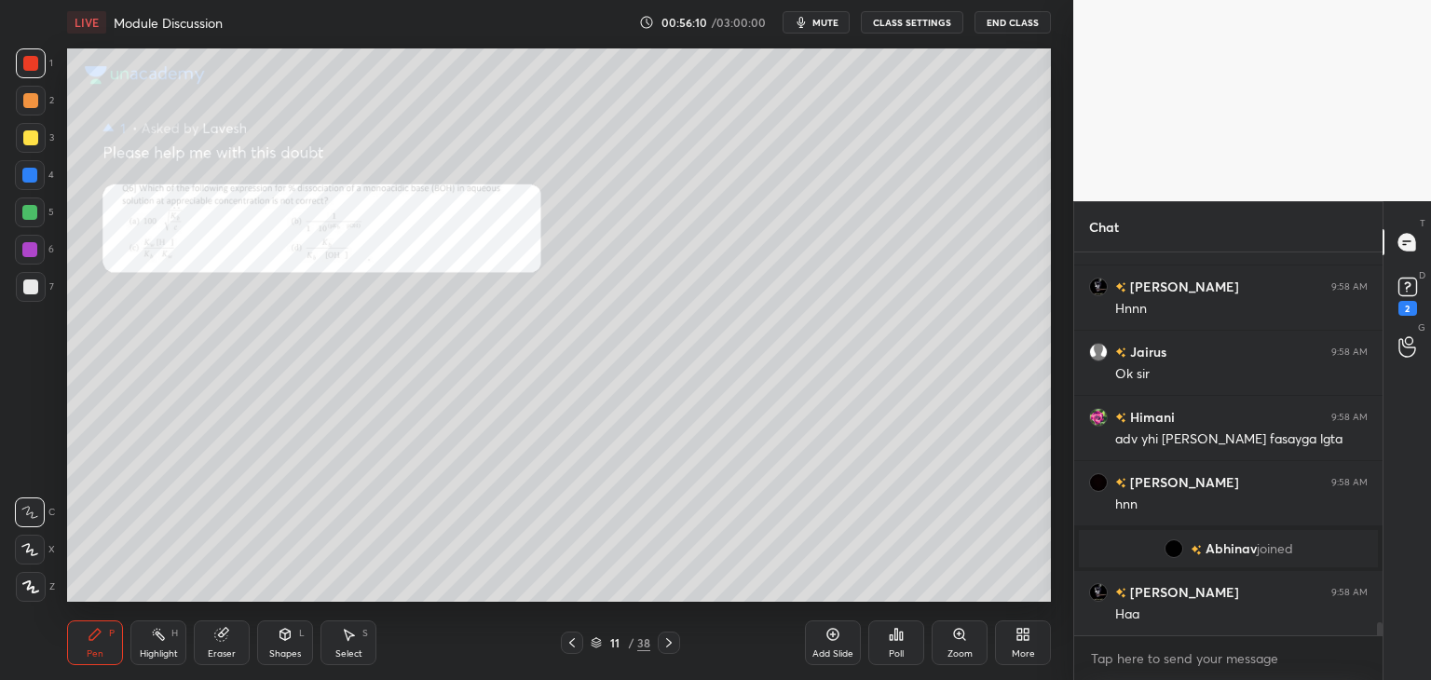
click at [574, 638] on icon at bounding box center [572, 643] width 15 height 15
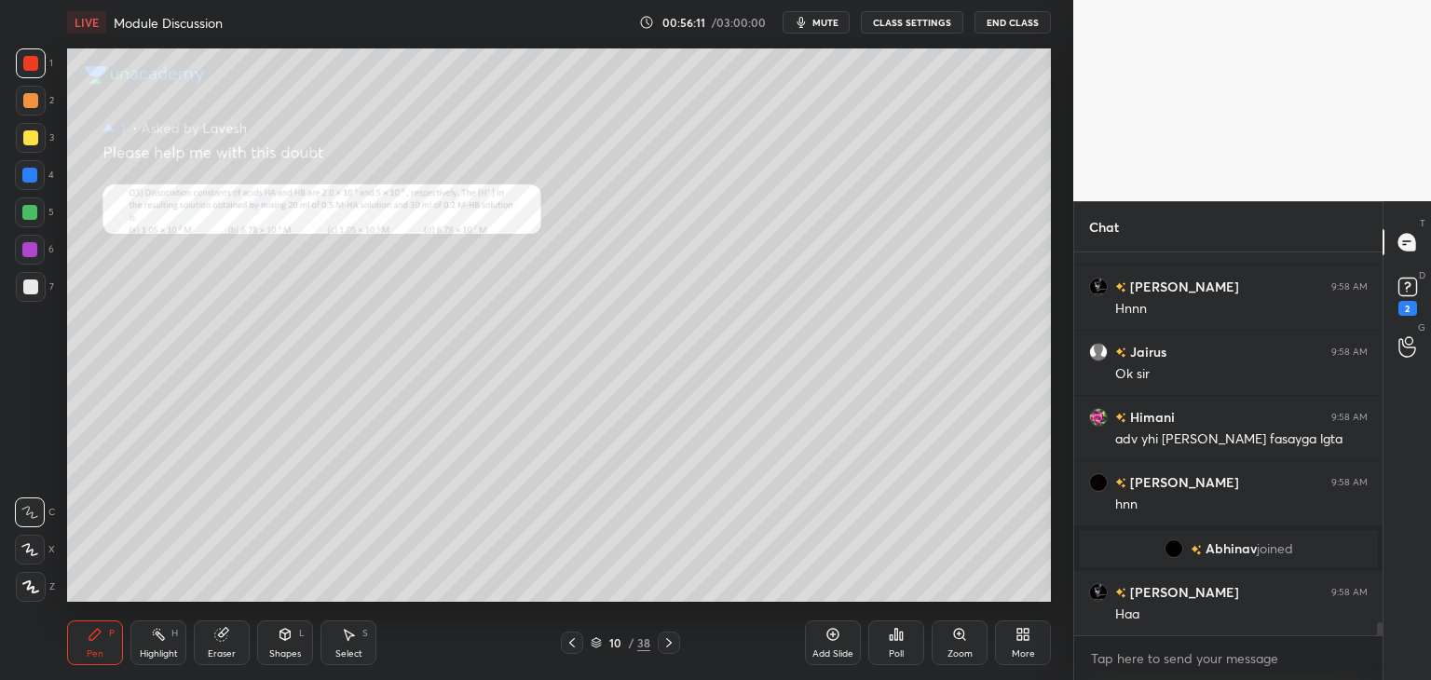
click at [667, 640] on icon at bounding box center [669, 642] width 6 height 9
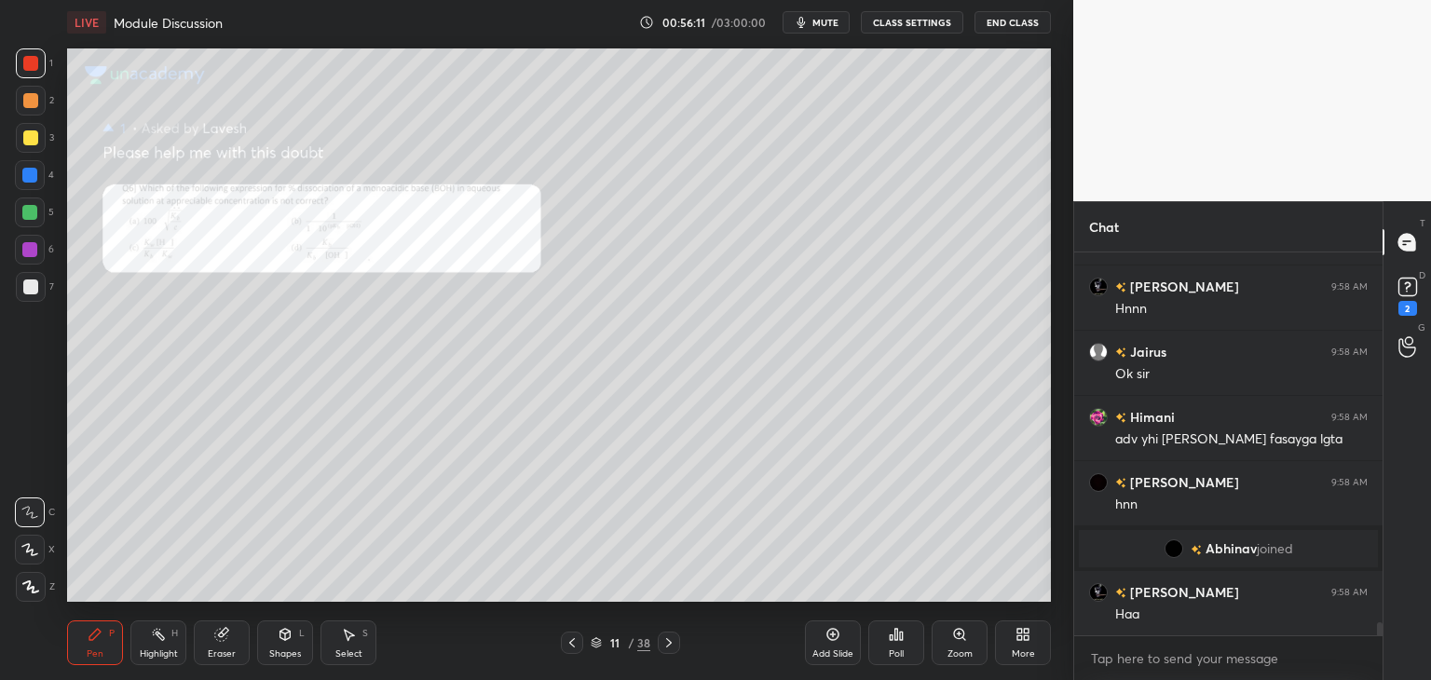
scroll to position [10610, 0]
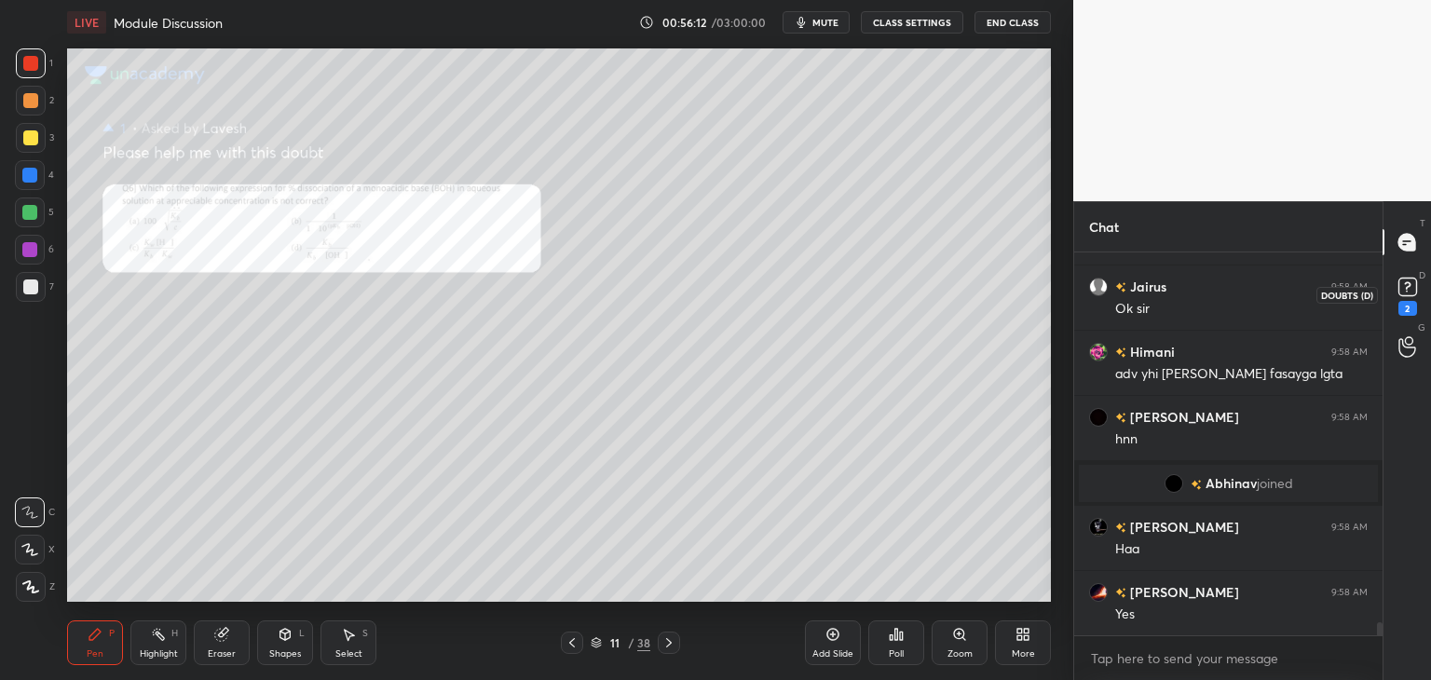
click at [1415, 286] on rect at bounding box center [1408, 288] width 18 height 18
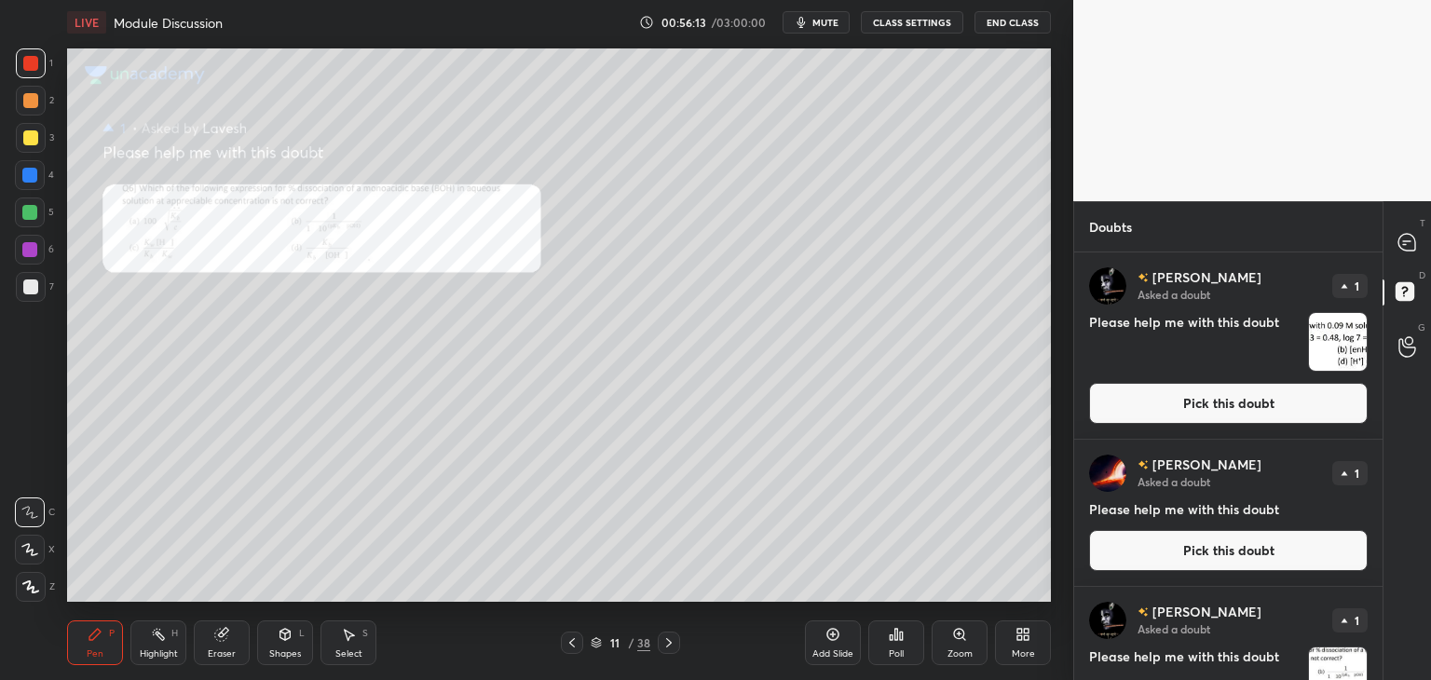
click at [1206, 403] on button "Pick this doubt" at bounding box center [1228, 403] width 279 height 41
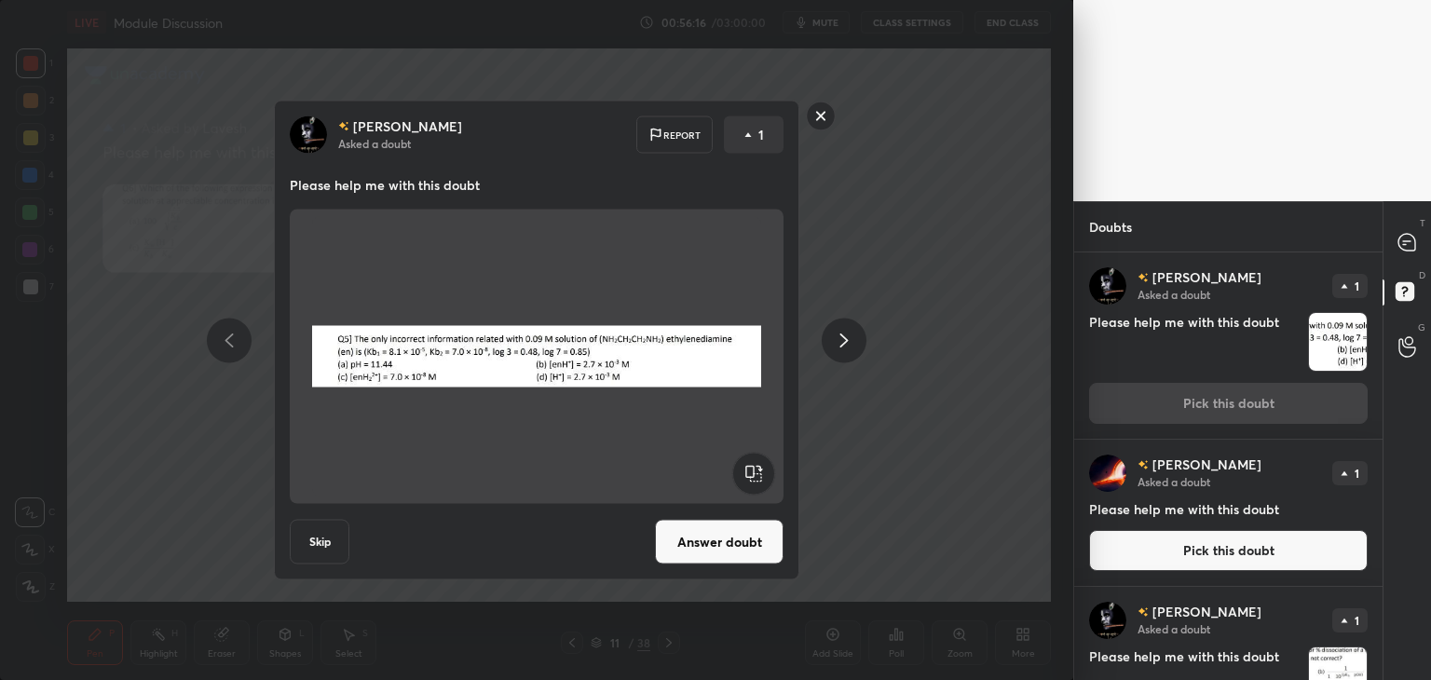
click at [704, 541] on button "Answer doubt" at bounding box center [719, 542] width 129 height 45
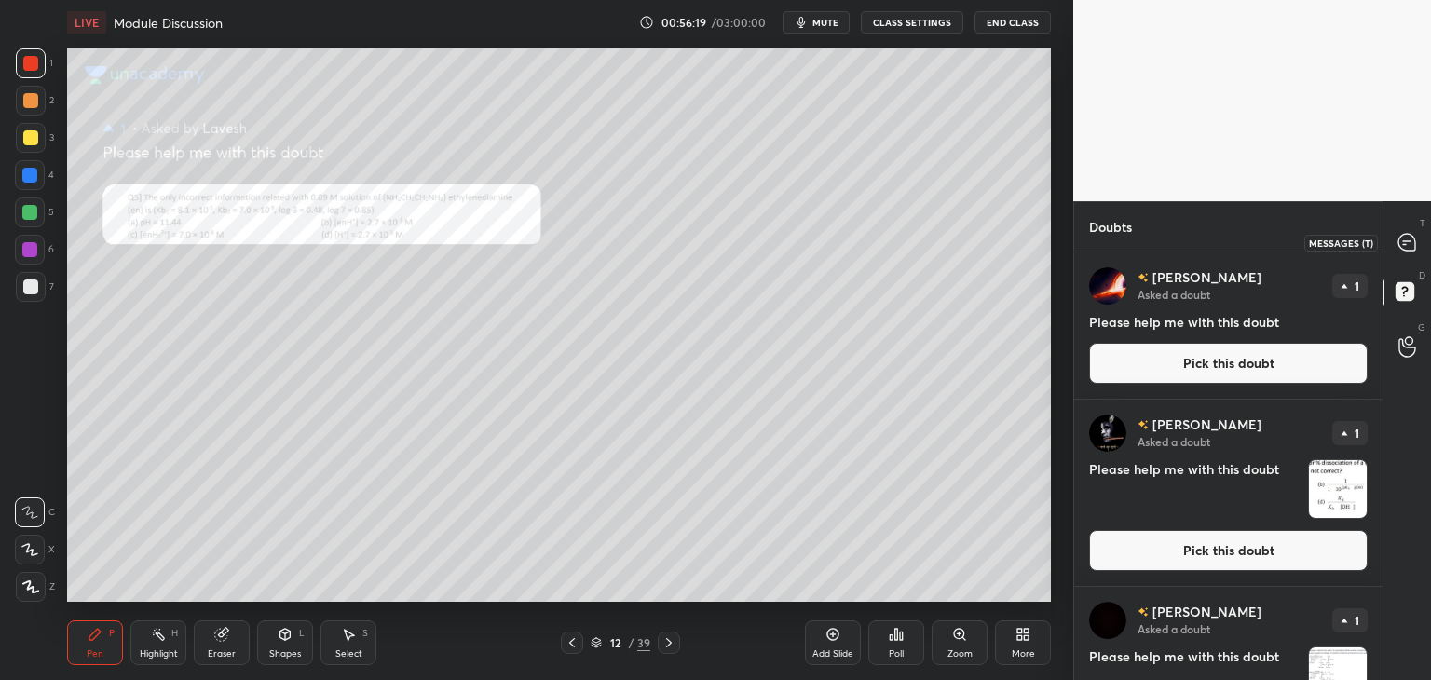
click at [1406, 241] on icon at bounding box center [1406, 241] width 7 height 0
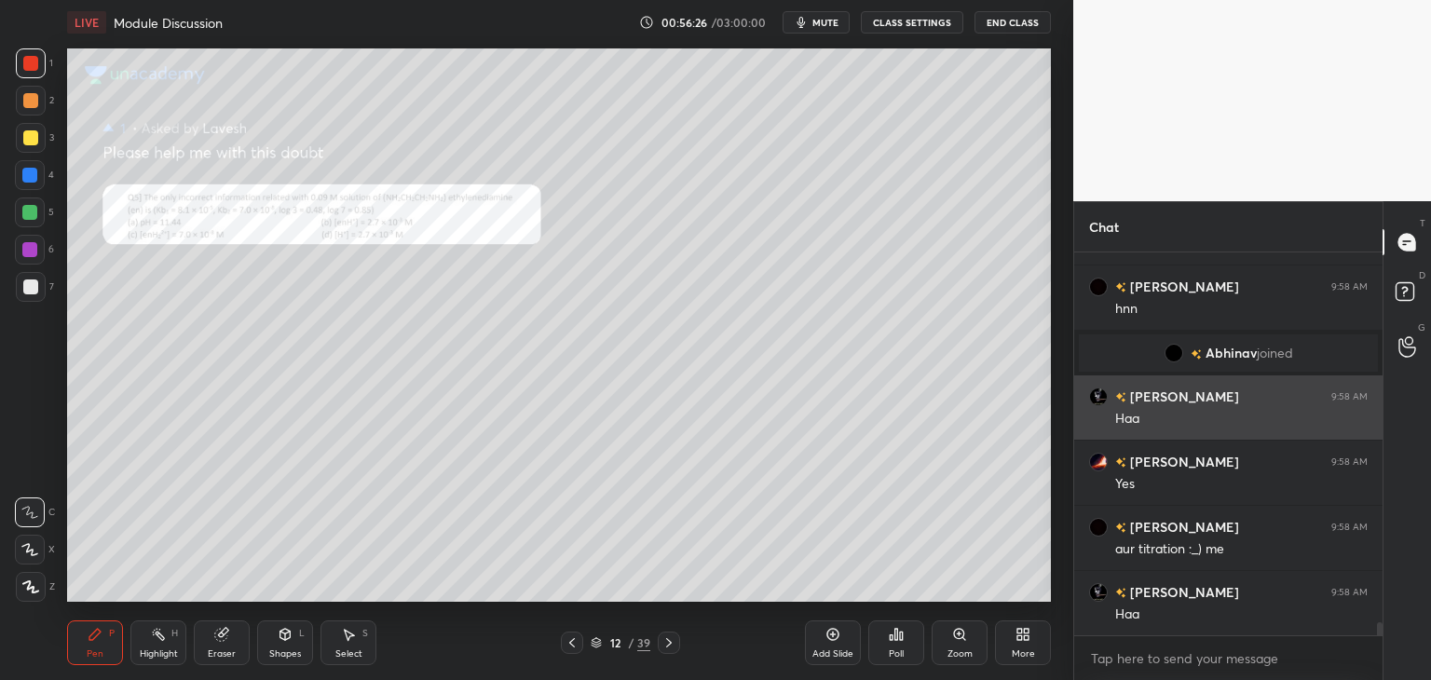
scroll to position [11098, 0]
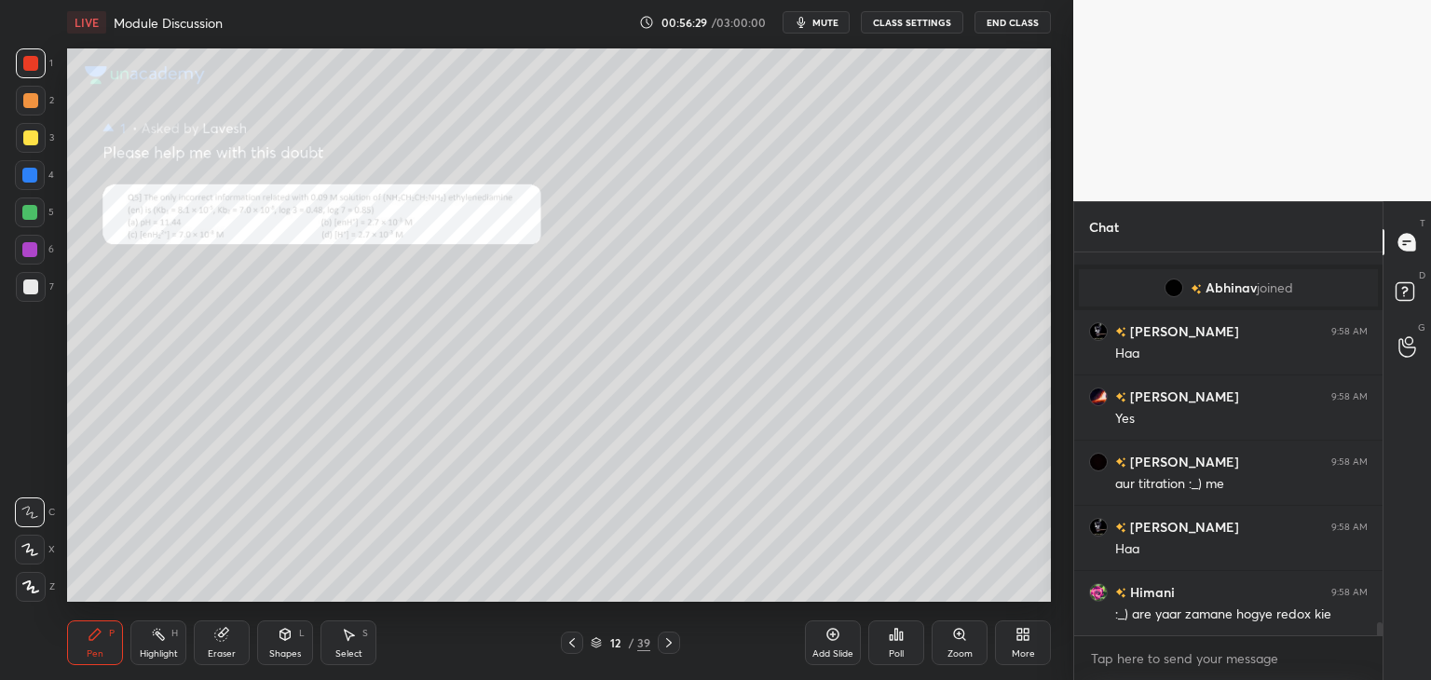
click at [957, 649] on div "Zoom" at bounding box center [960, 653] width 25 height 9
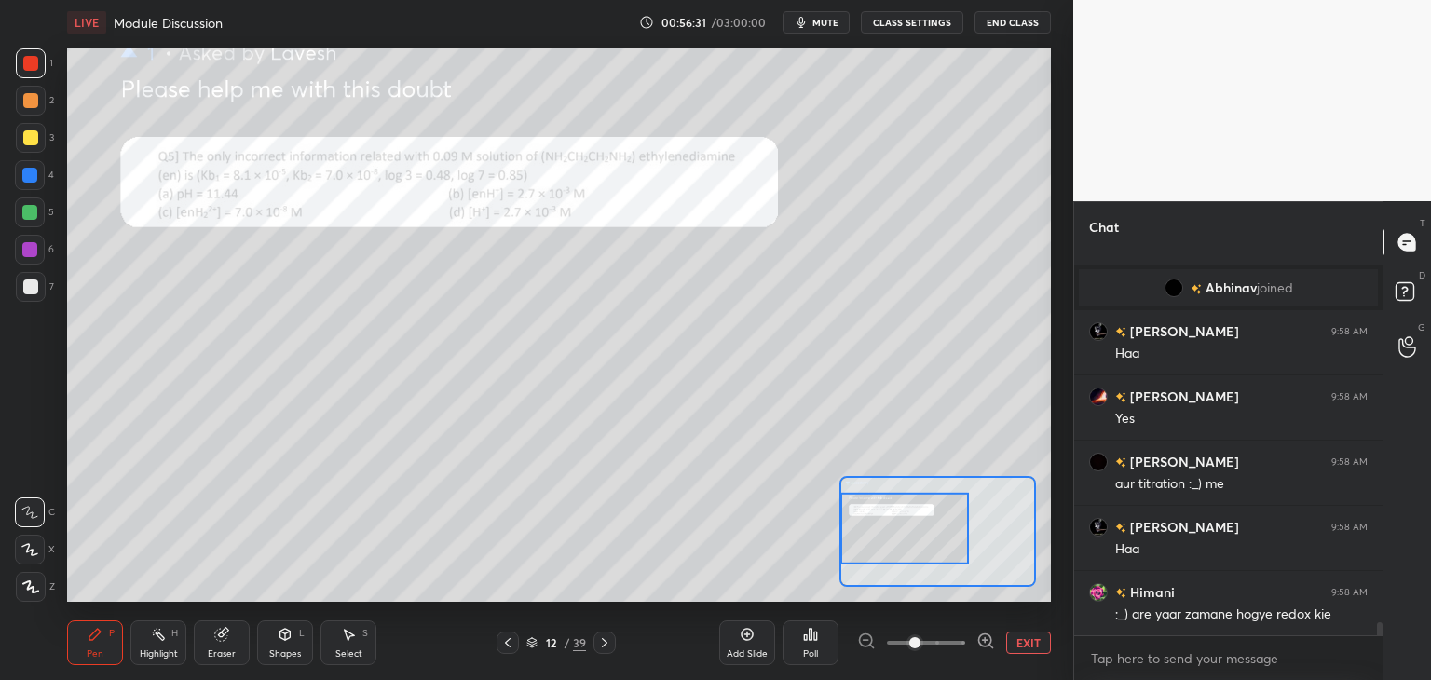
scroll to position [11163, 0]
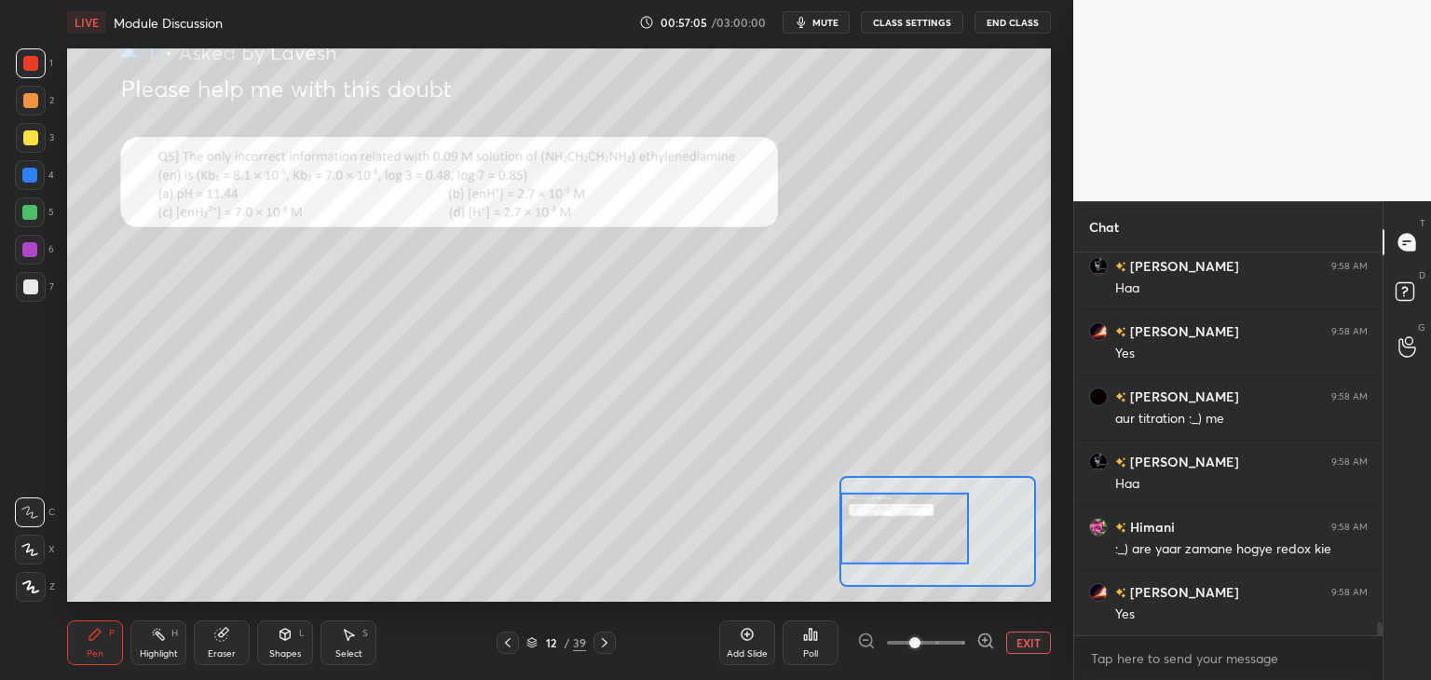
click at [25, 175] on div at bounding box center [29, 175] width 15 height 15
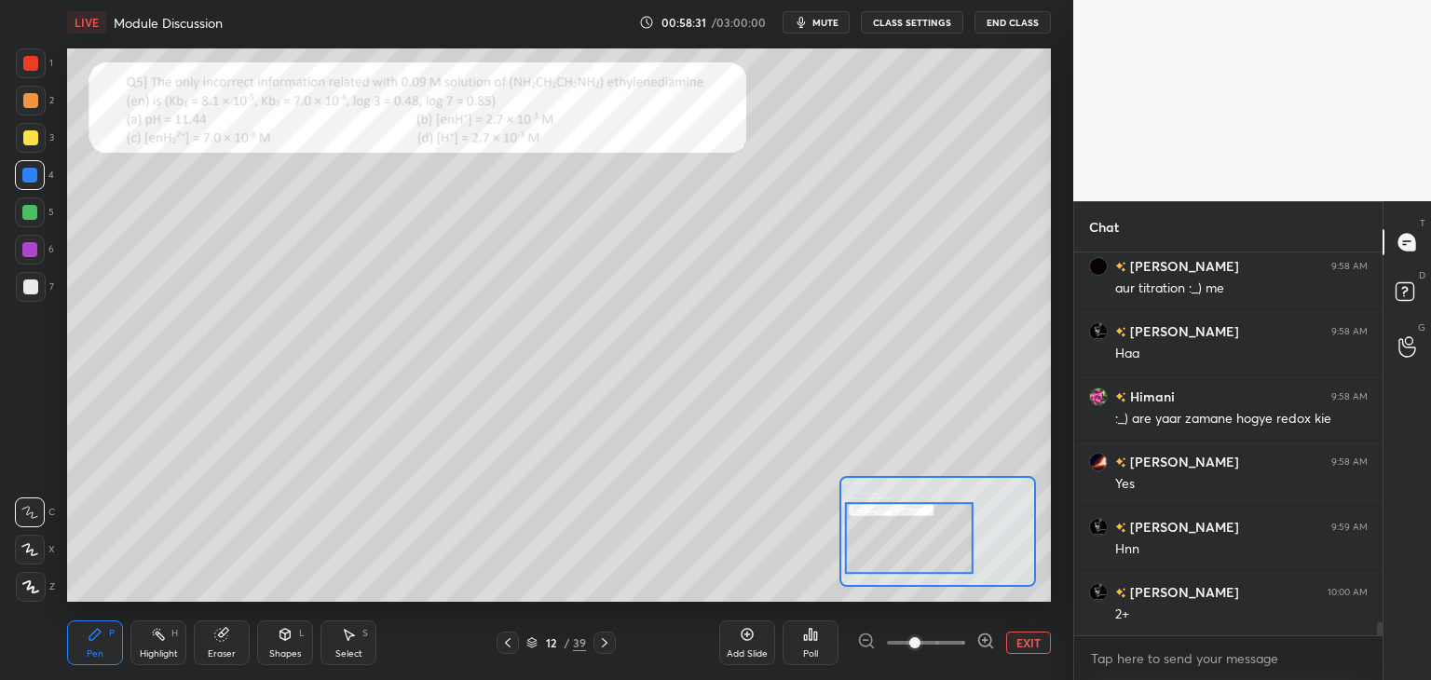
scroll to position [11313, 0]
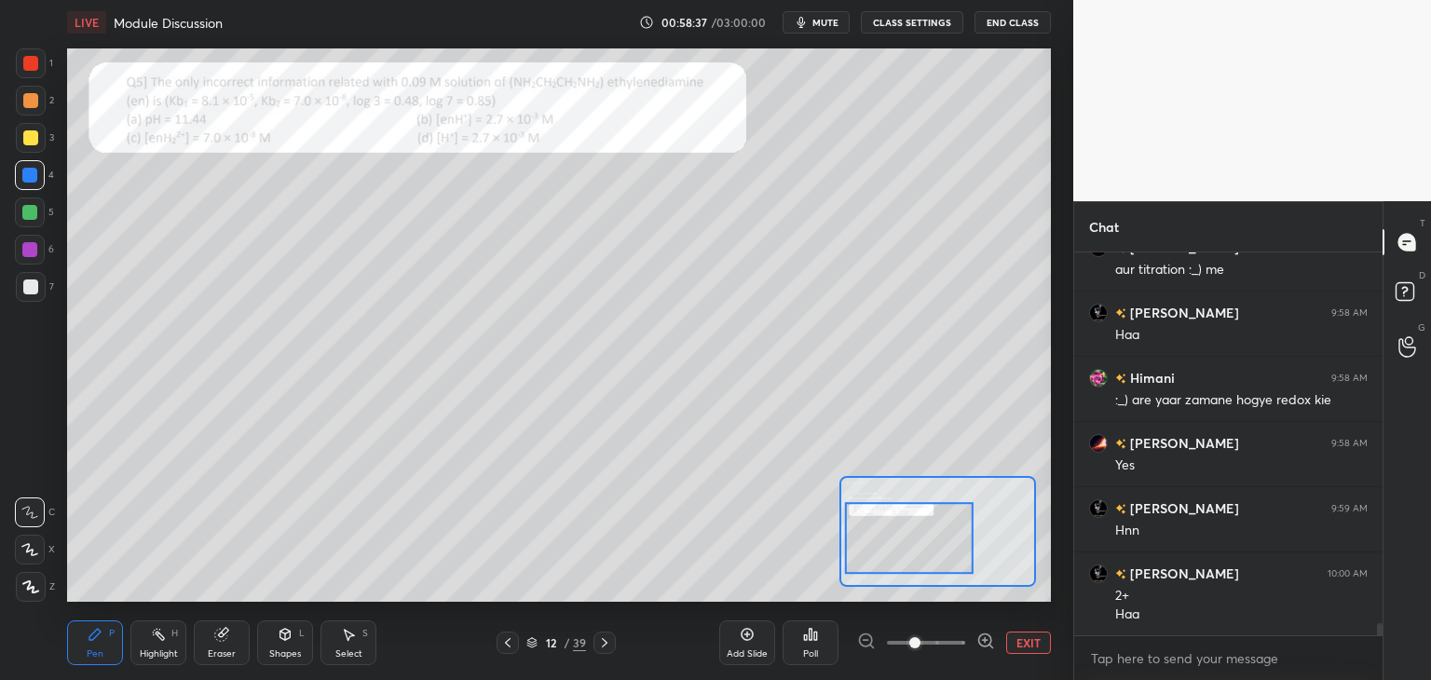
click at [347, 646] on div "Select S" at bounding box center [349, 643] width 56 height 45
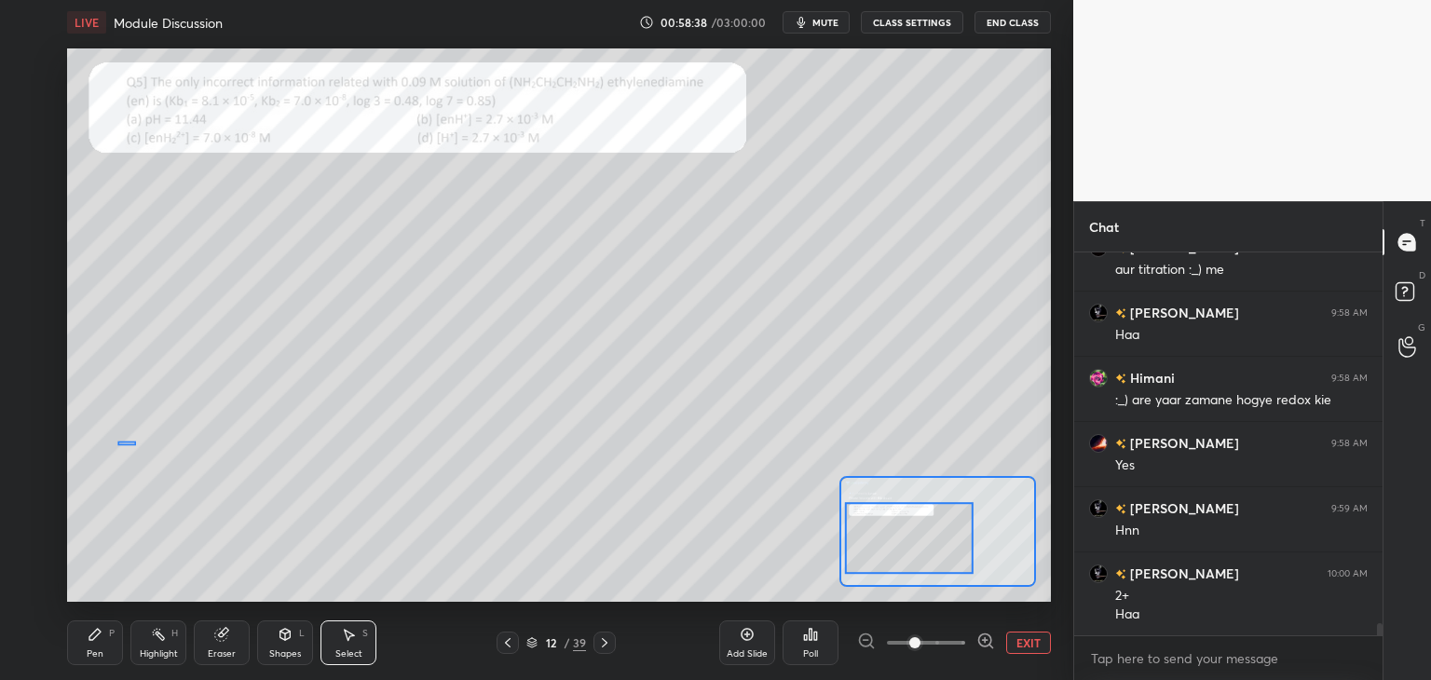
scroll to position [11378, 0]
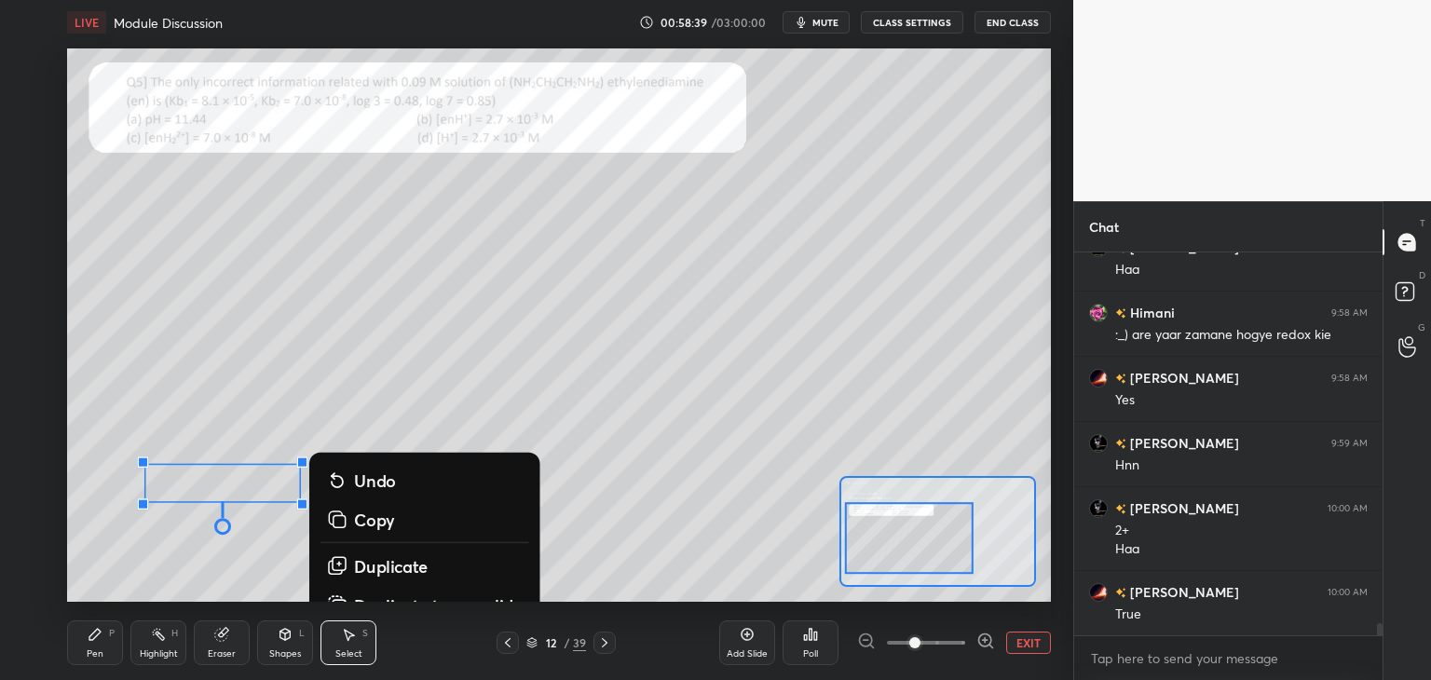
click at [641, 529] on div "0 ° Undo Copy Duplicate Duplicate to new slide Delete" at bounding box center [773, 273] width 1476 height 830
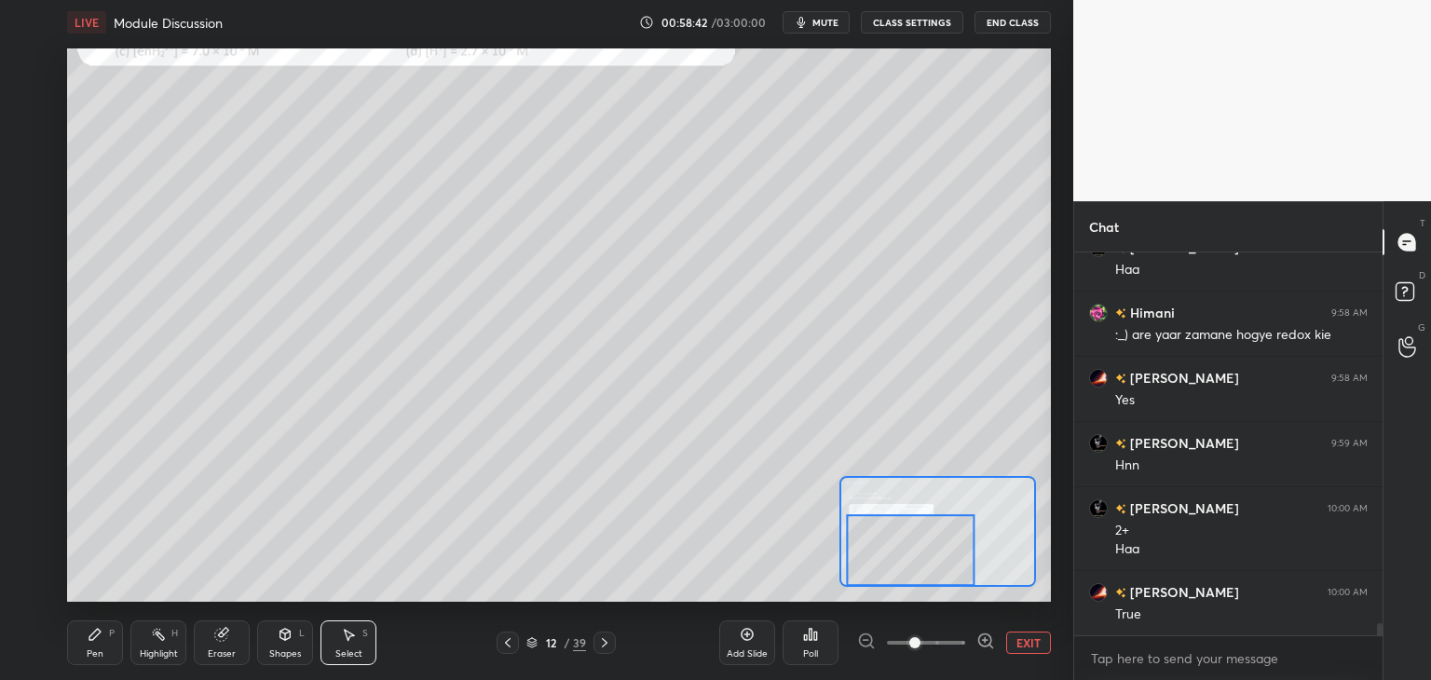
click at [1025, 638] on button "EXIT" at bounding box center [1028, 643] width 45 height 22
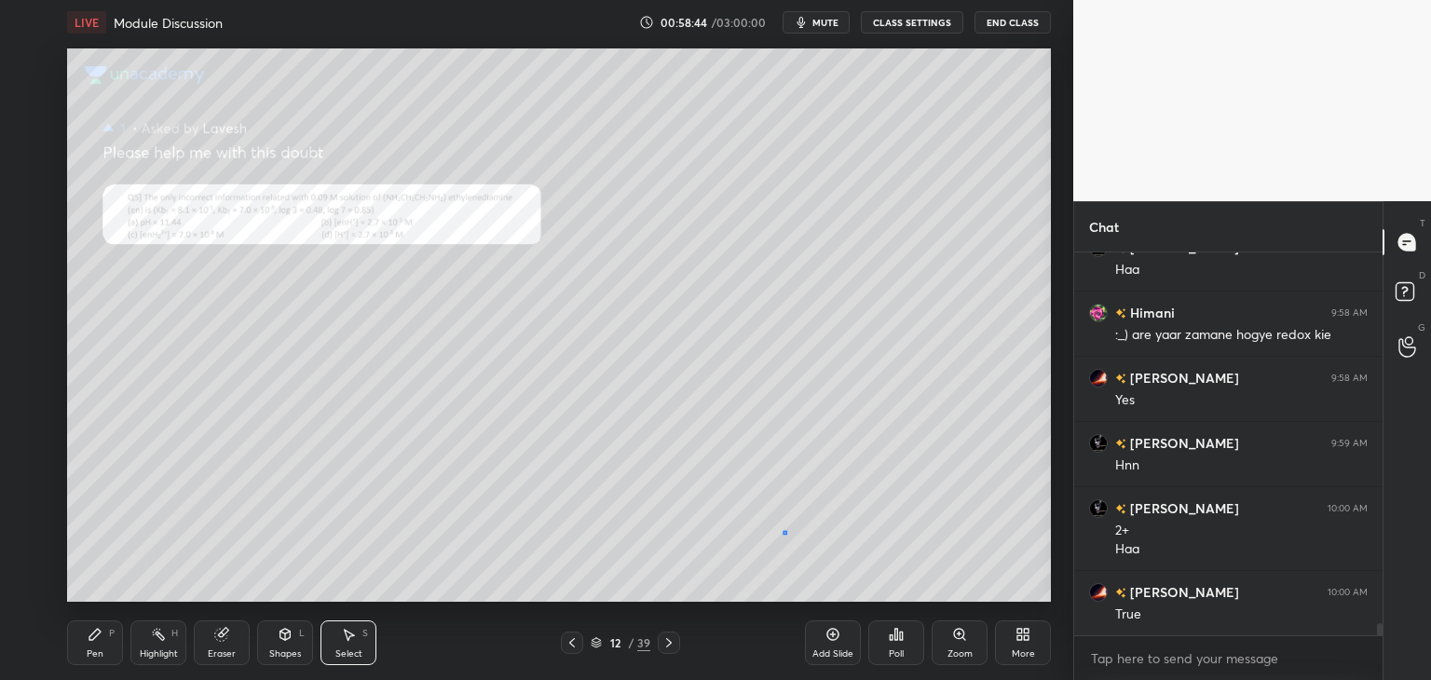
click at [785, 534] on div "0 ° Undo Copy Duplicate Duplicate to new slide Delete" at bounding box center [773, 273] width 1476 height 830
click at [233, 642] on div "Eraser" at bounding box center [222, 643] width 56 height 45
click at [98, 649] on div "Pen" at bounding box center [95, 653] width 17 height 9
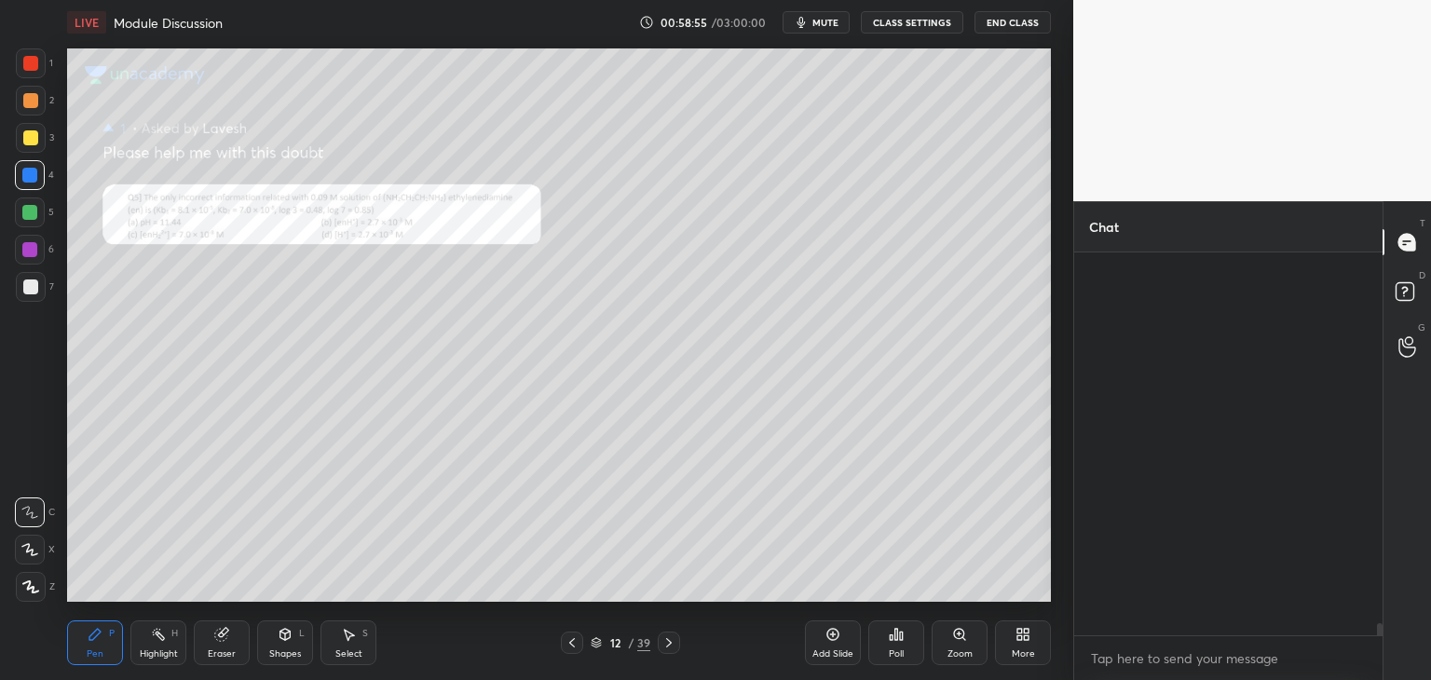
click at [942, 641] on div "Zoom" at bounding box center [960, 643] width 56 height 45
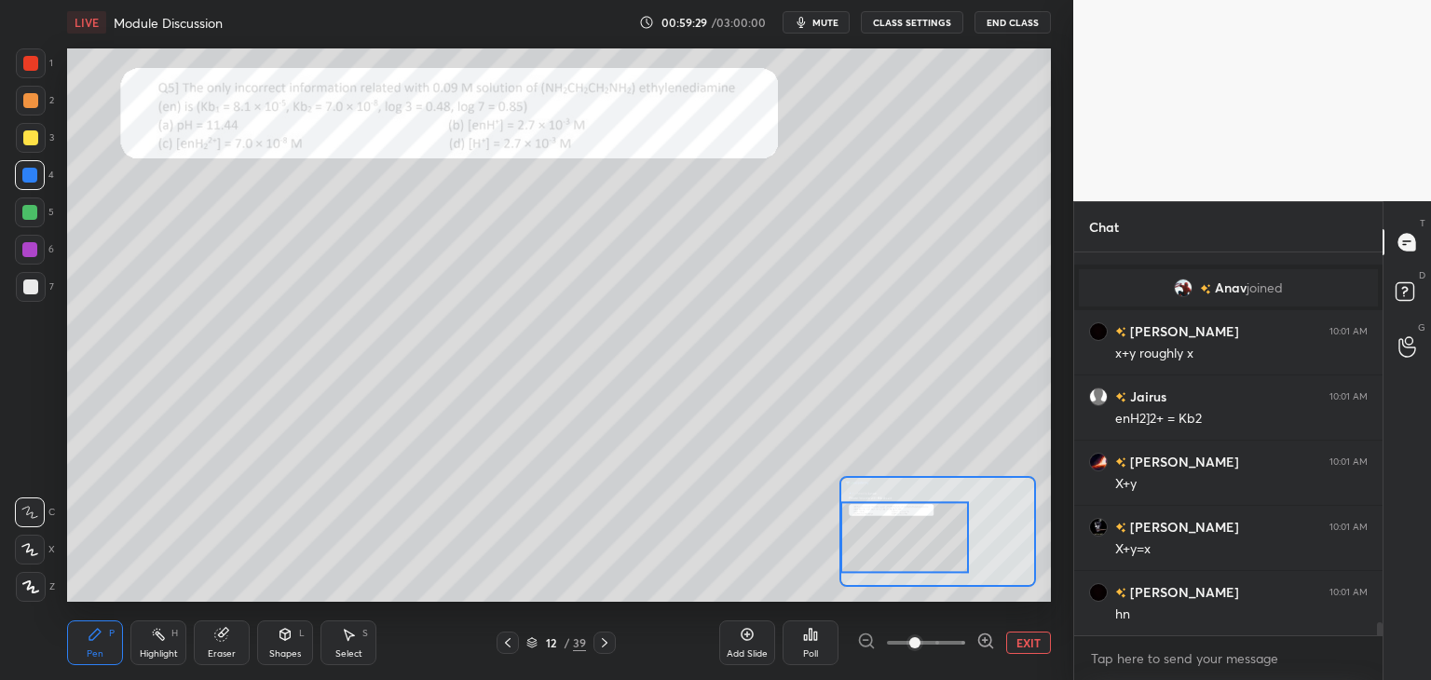
scroll to position [11158, 0]
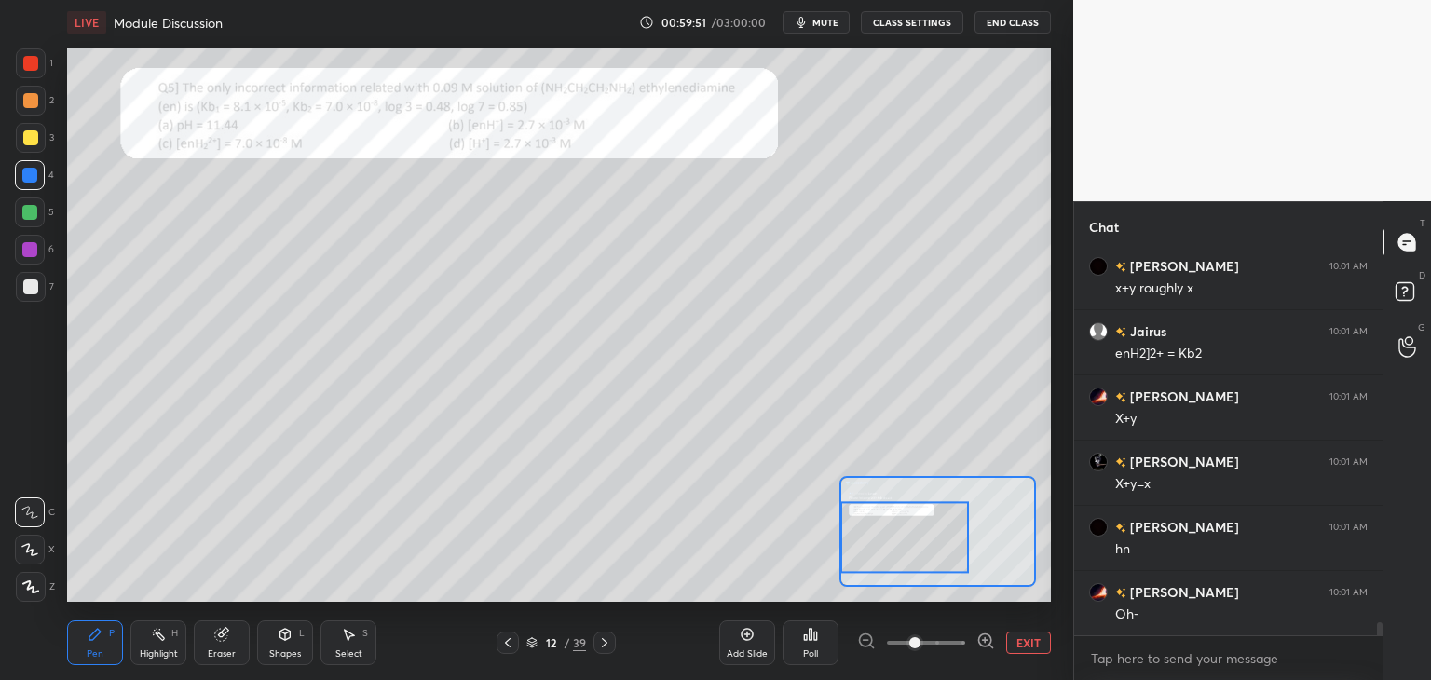
click at [227, 650] on div "Eraser" at bounding box center [222, 653] width 28 height 9
click at [106, 642] on div "Pen P" at bounding box center [95, 643] width 56 height 45
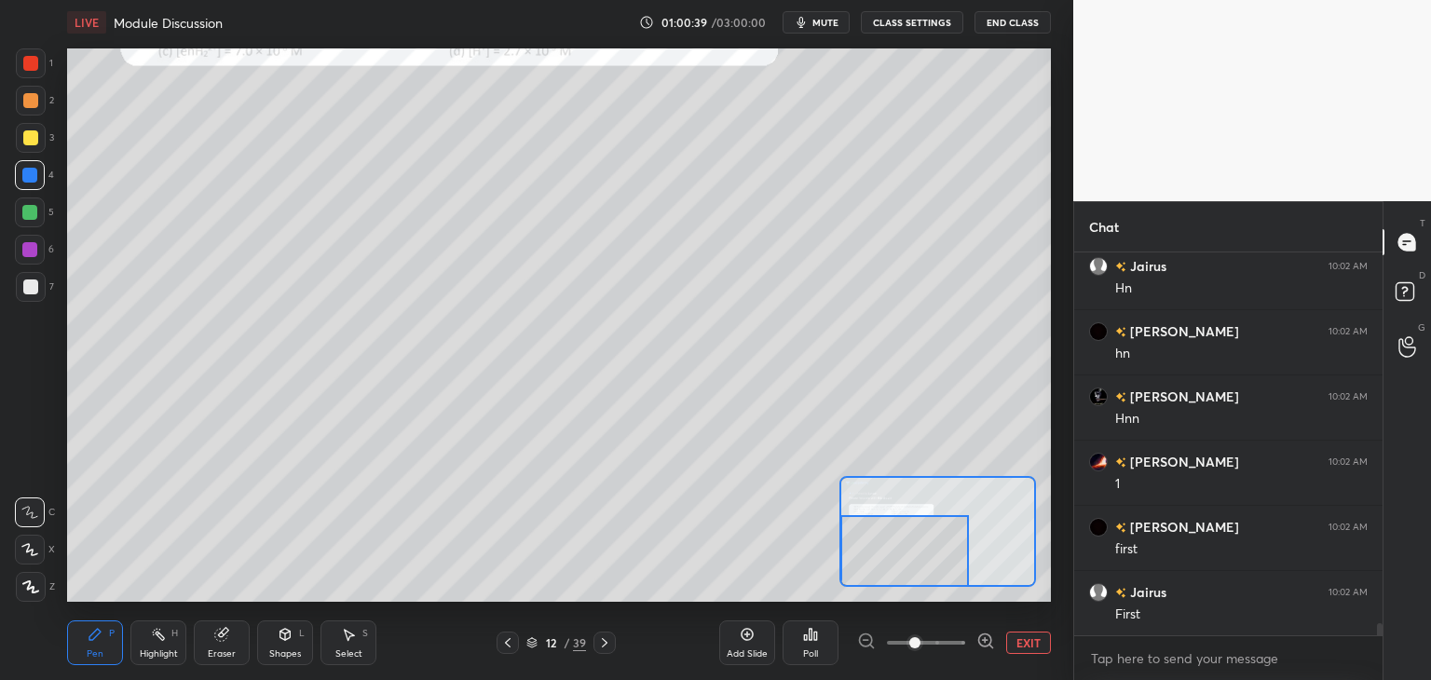
scroll to position [11680, 0]
click at [354, 638] on icon at bounding box center [348, 634] width 15 height 15
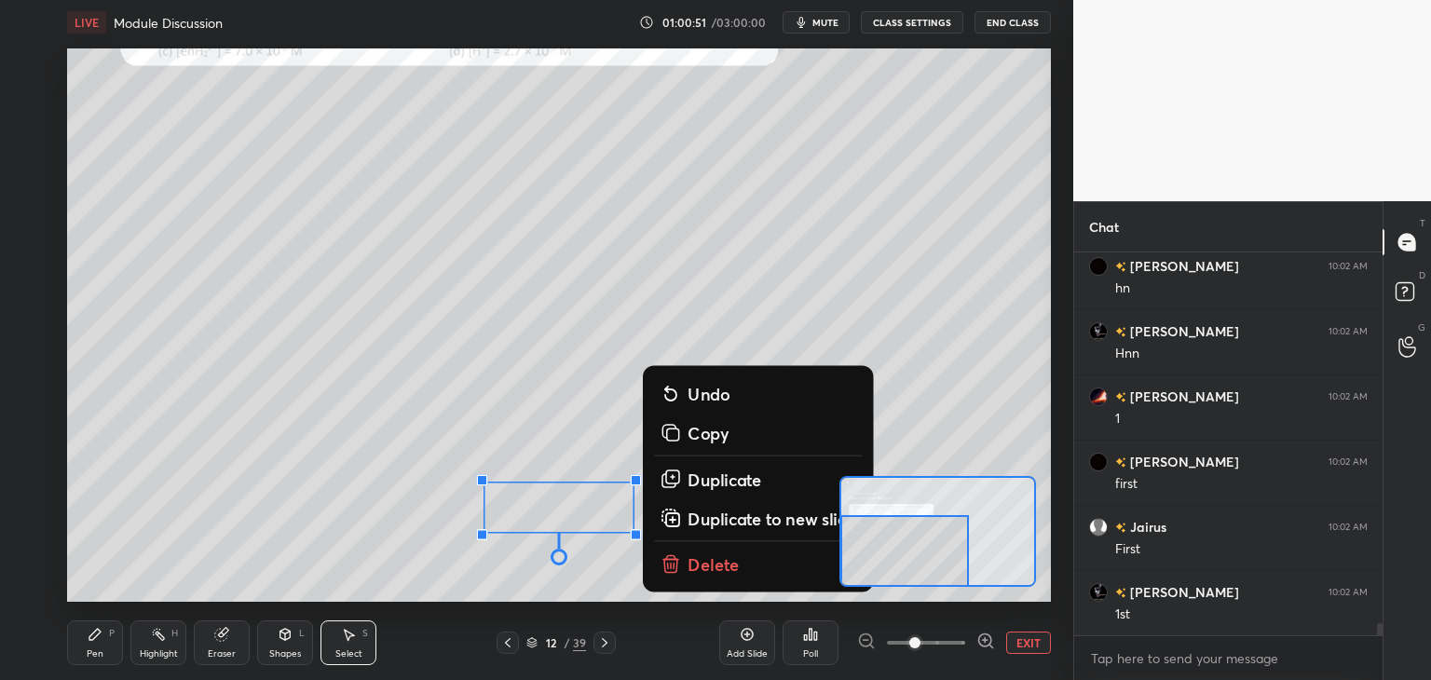
click at [707, 569] on p "Delete" at bounding box center [714, 565] width 52 height 22
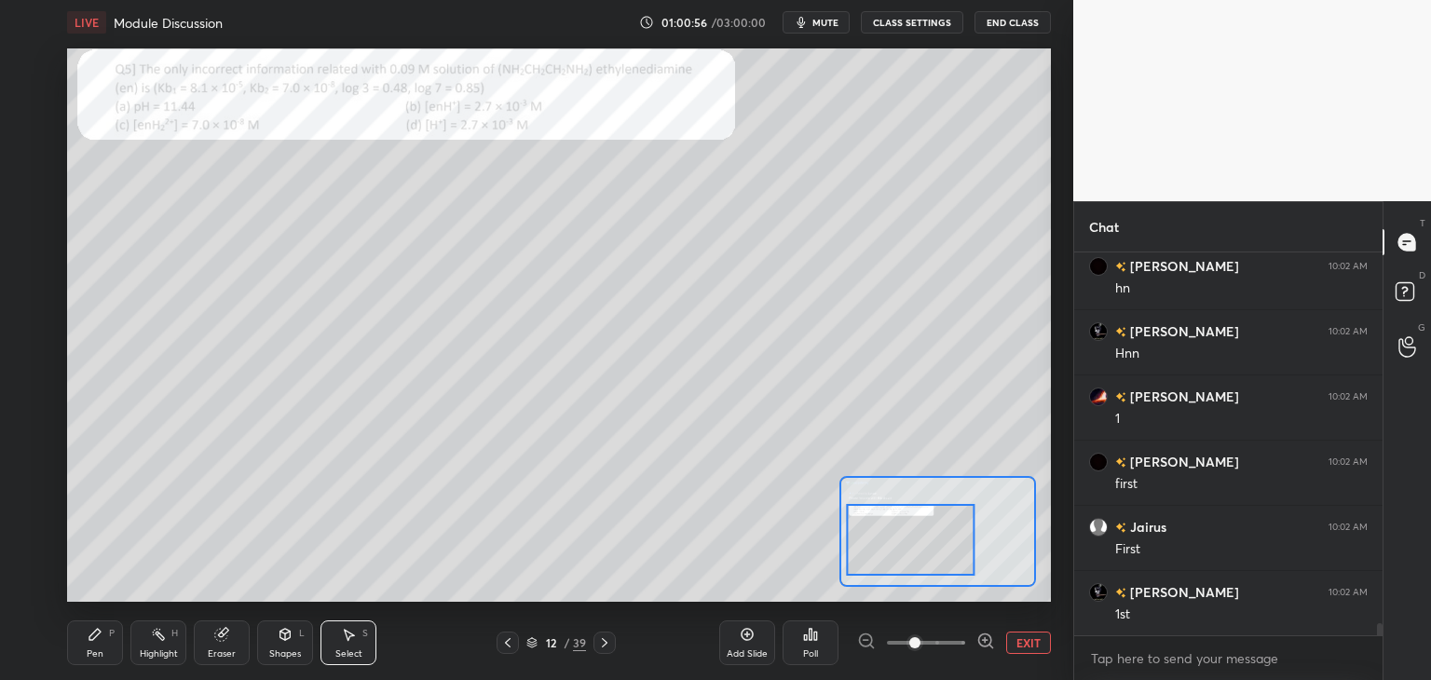
scroll to position [11745, 0]
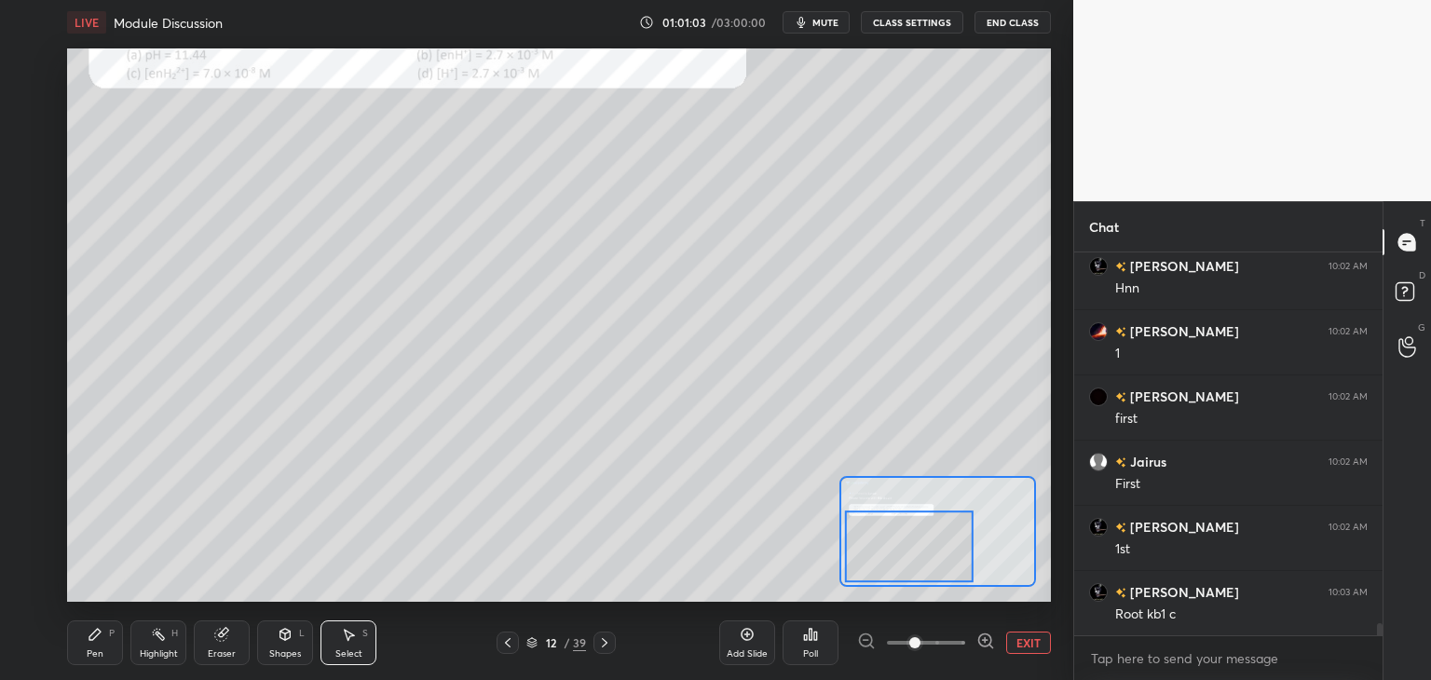
click at [359, 635] on div "Select S" at bounding box center [349, 643] width 56 height 45
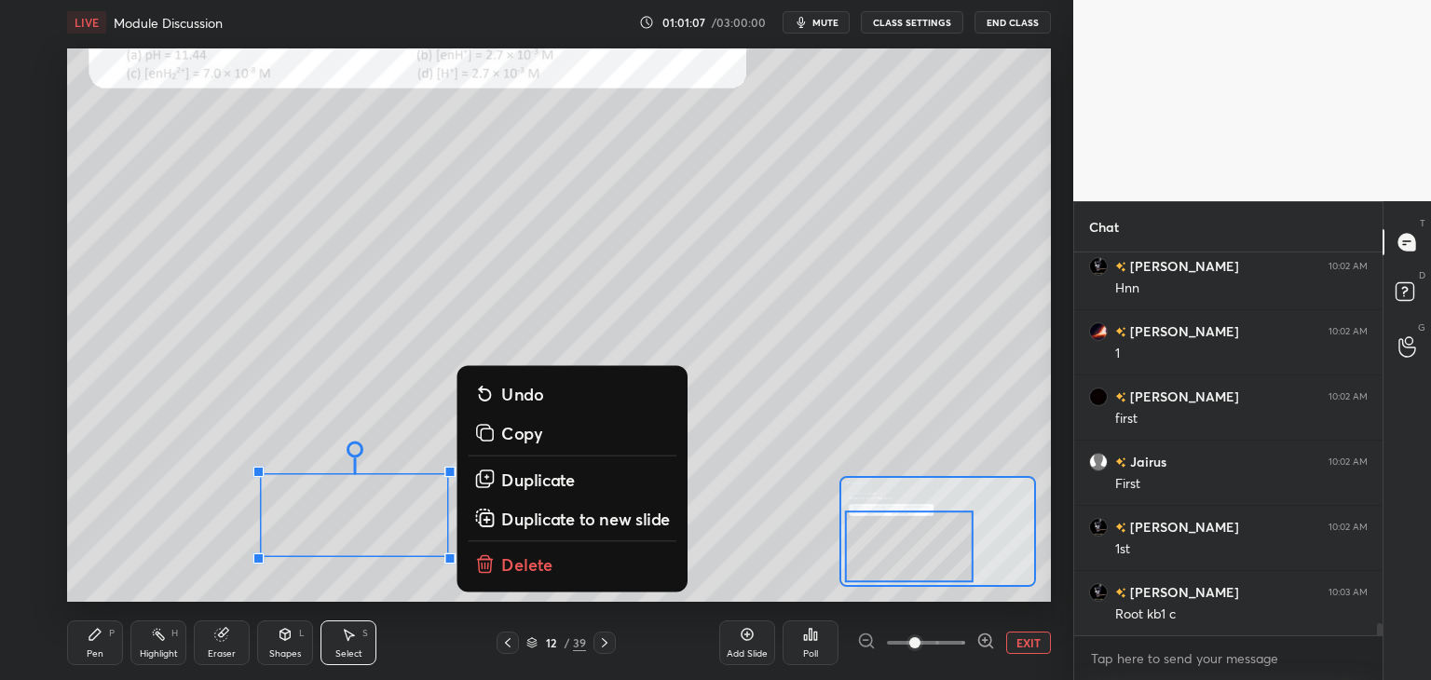
click at [532, 567] on p "Delete" at bounding box center [527, 565] width 52 height 22
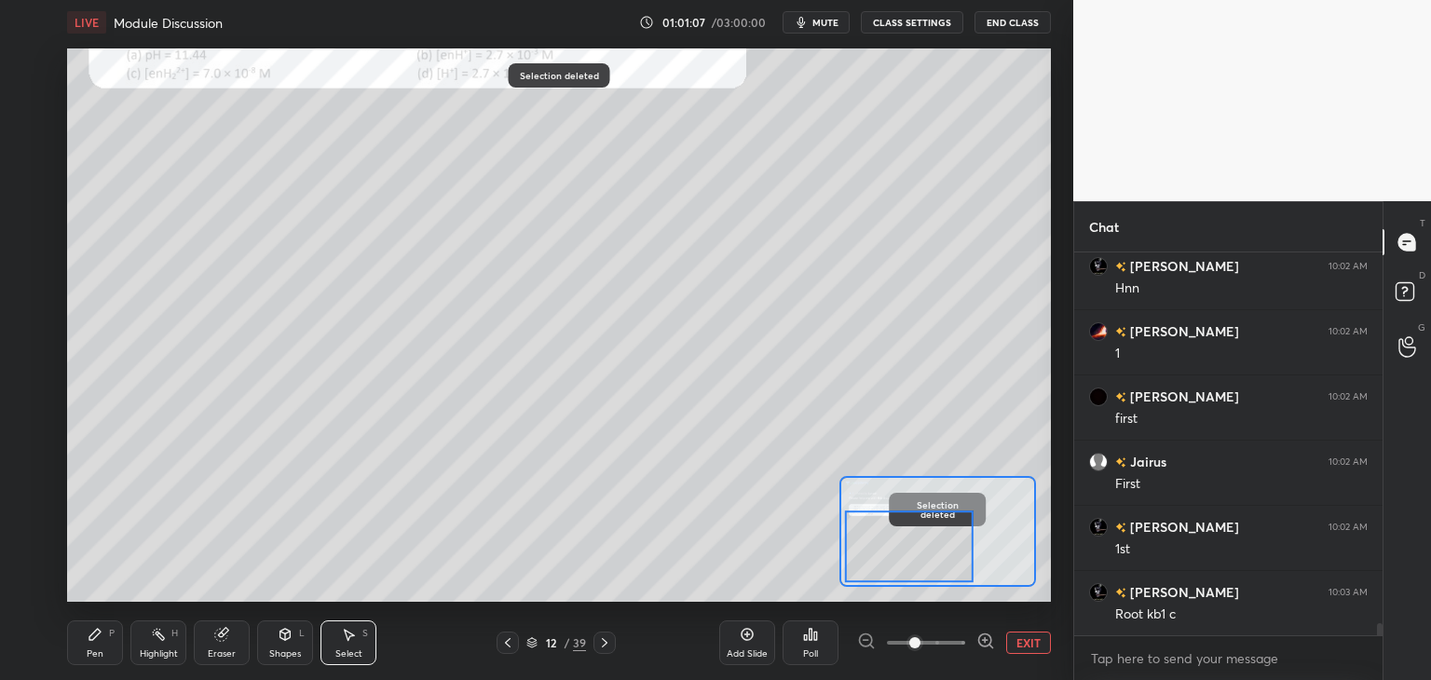
scroll to position [11810, 0]
click at [110, 635] on div "P" at bounding box center [112, 633] width 6 height 9
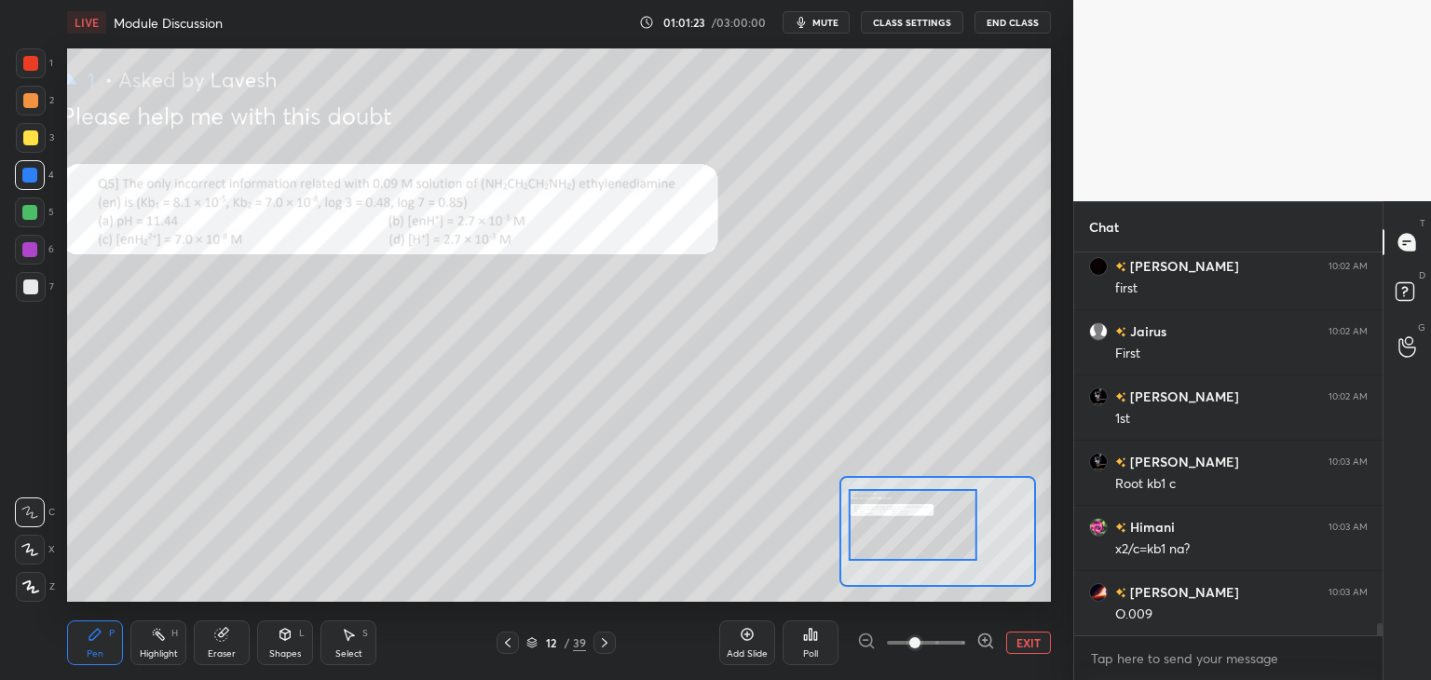
scroll to position [11941, 0]
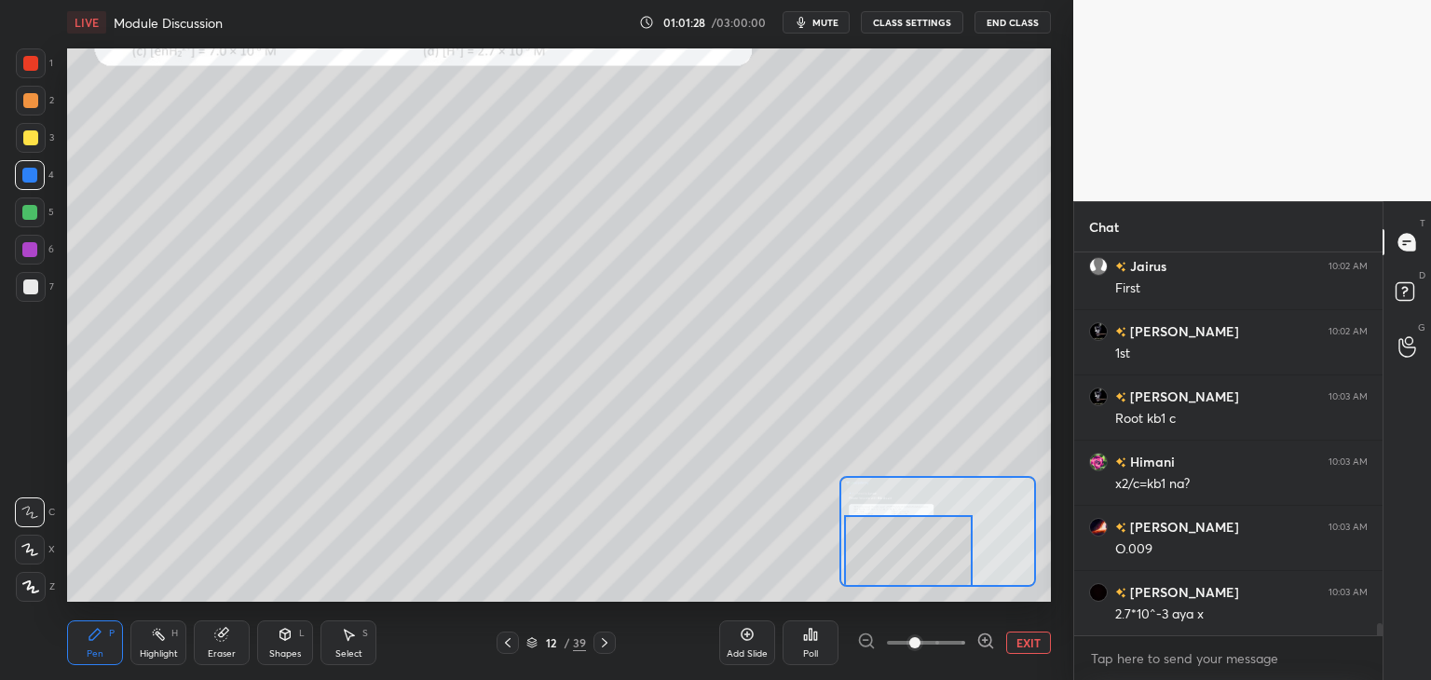
click at [352, 636] on icon at bounding box center [350, 635] width 10 height 11
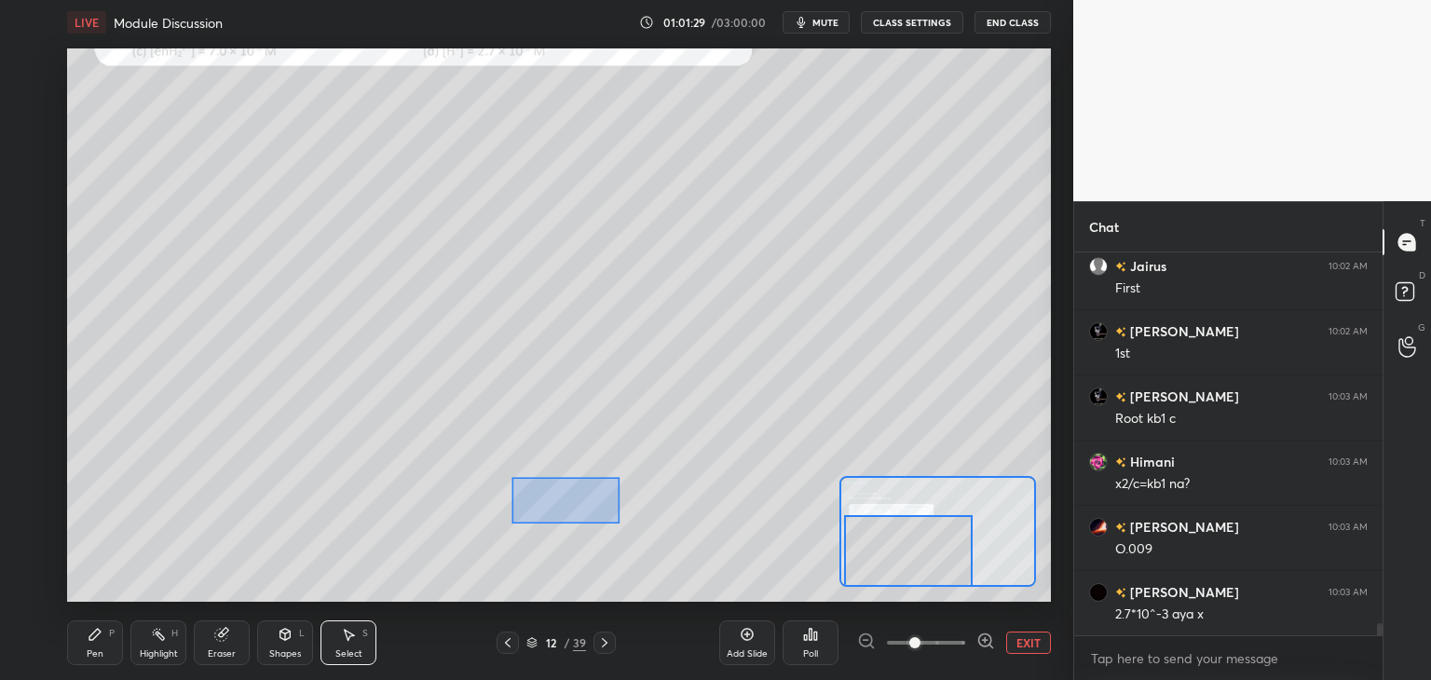
scroll to position [12006, 0]
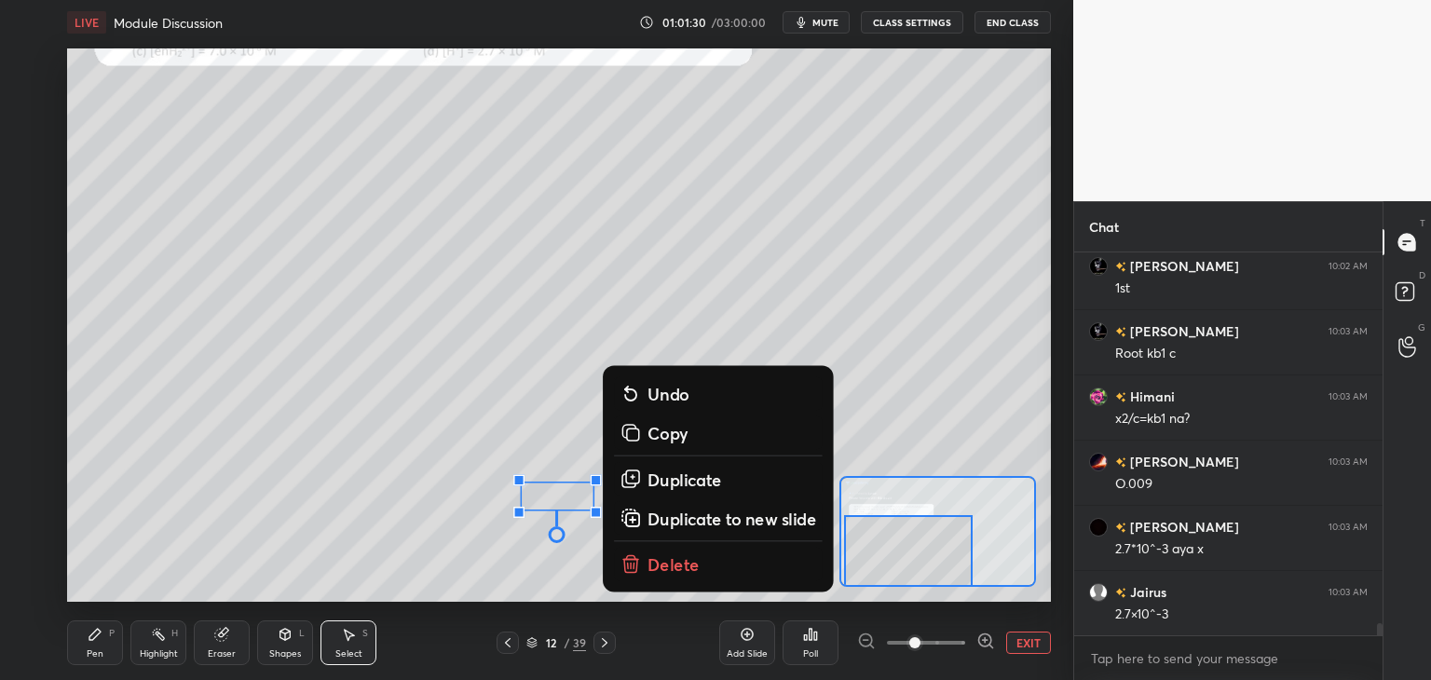
click at [671, 564] on p "Delete" at bounding box center [674, 565] width 52 height 22
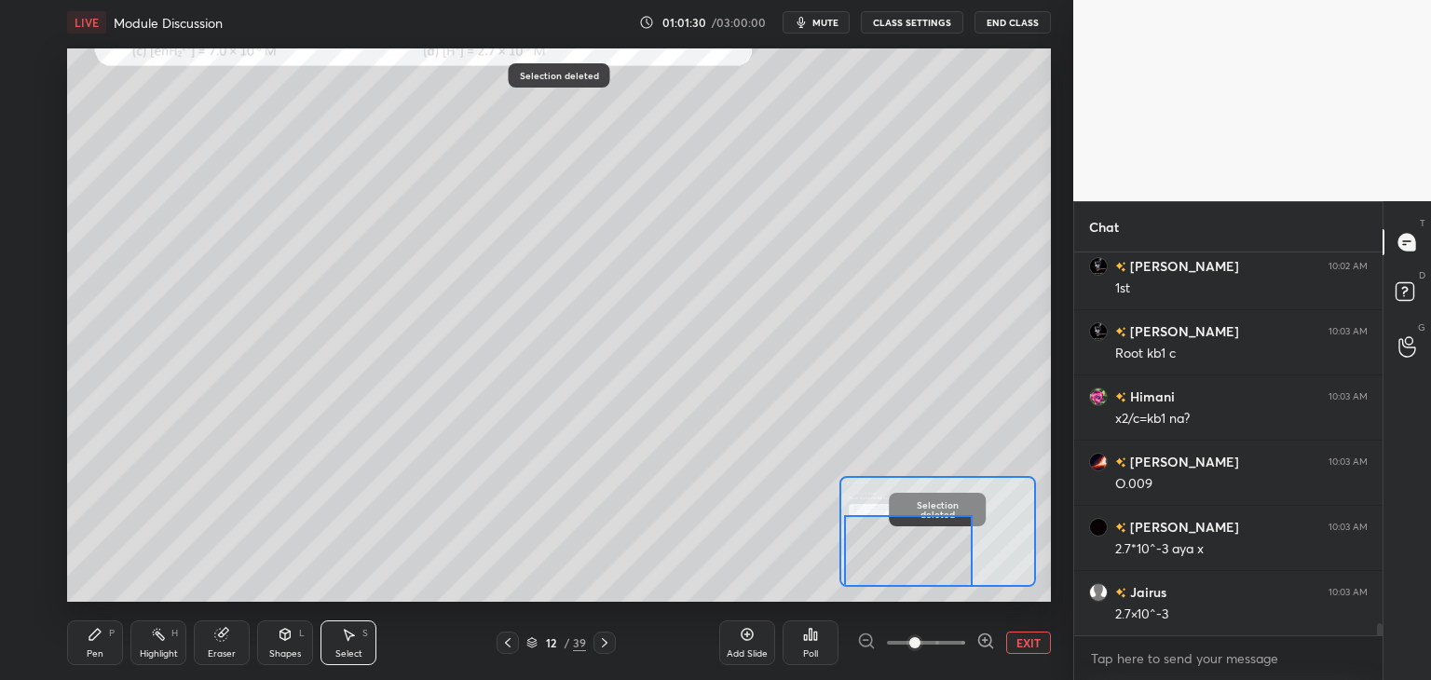
click at [114, 629] on div "P" at bounding box center [112, 633] width 6 height 9
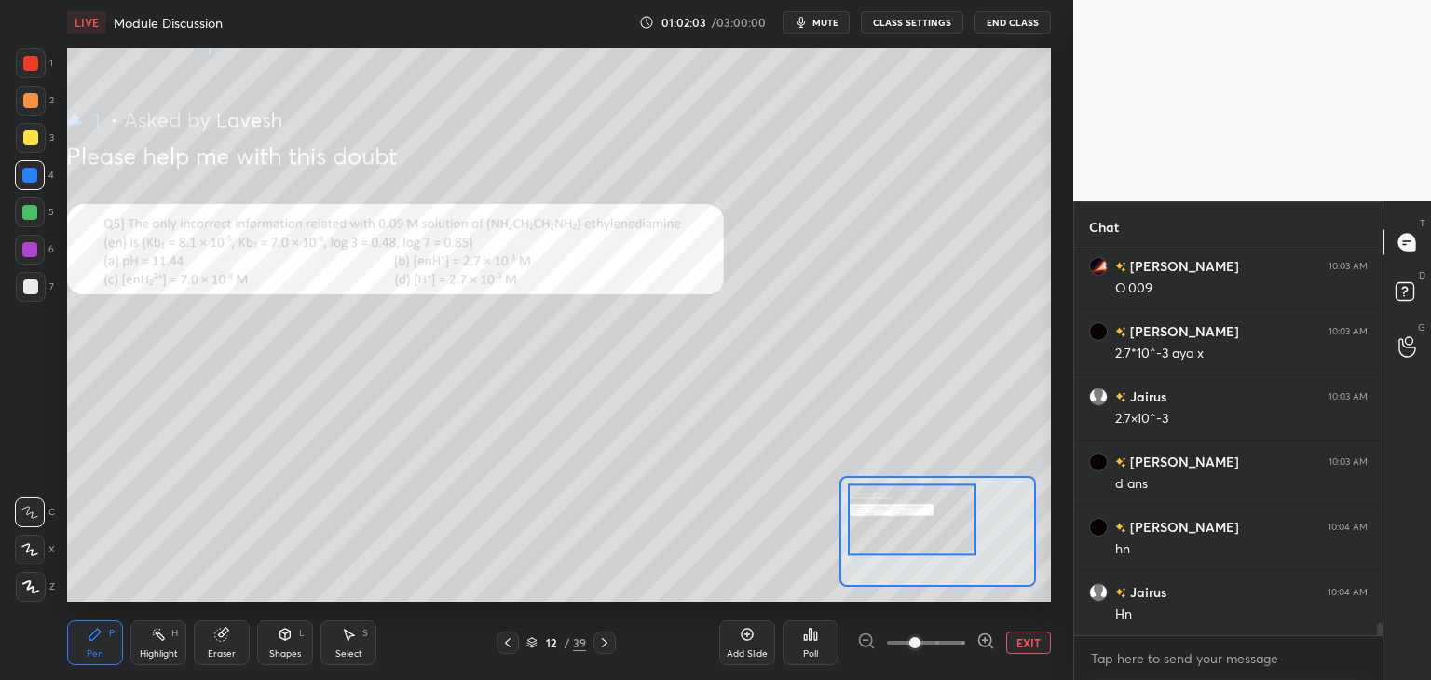
scroll to position [12267, 0]
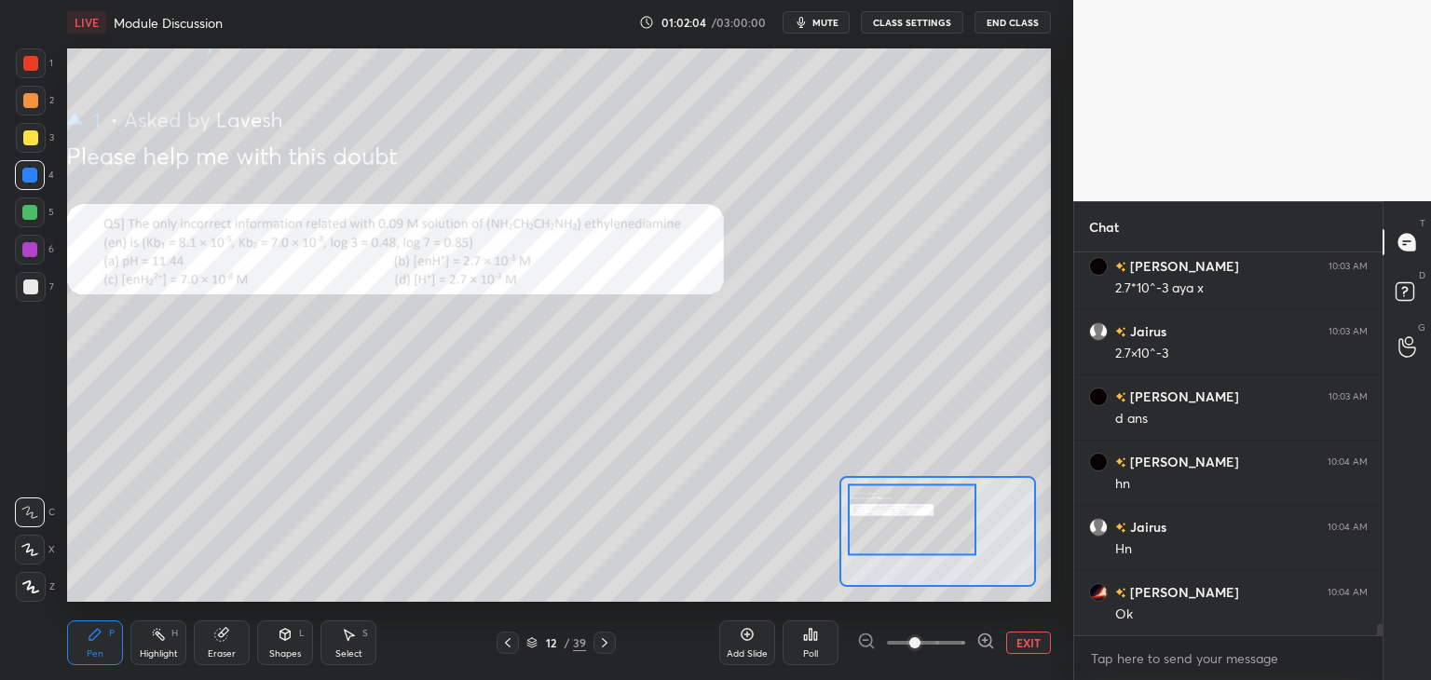
click at [509, 638] on icon at bounding box center [507, 643] width 15 height 15
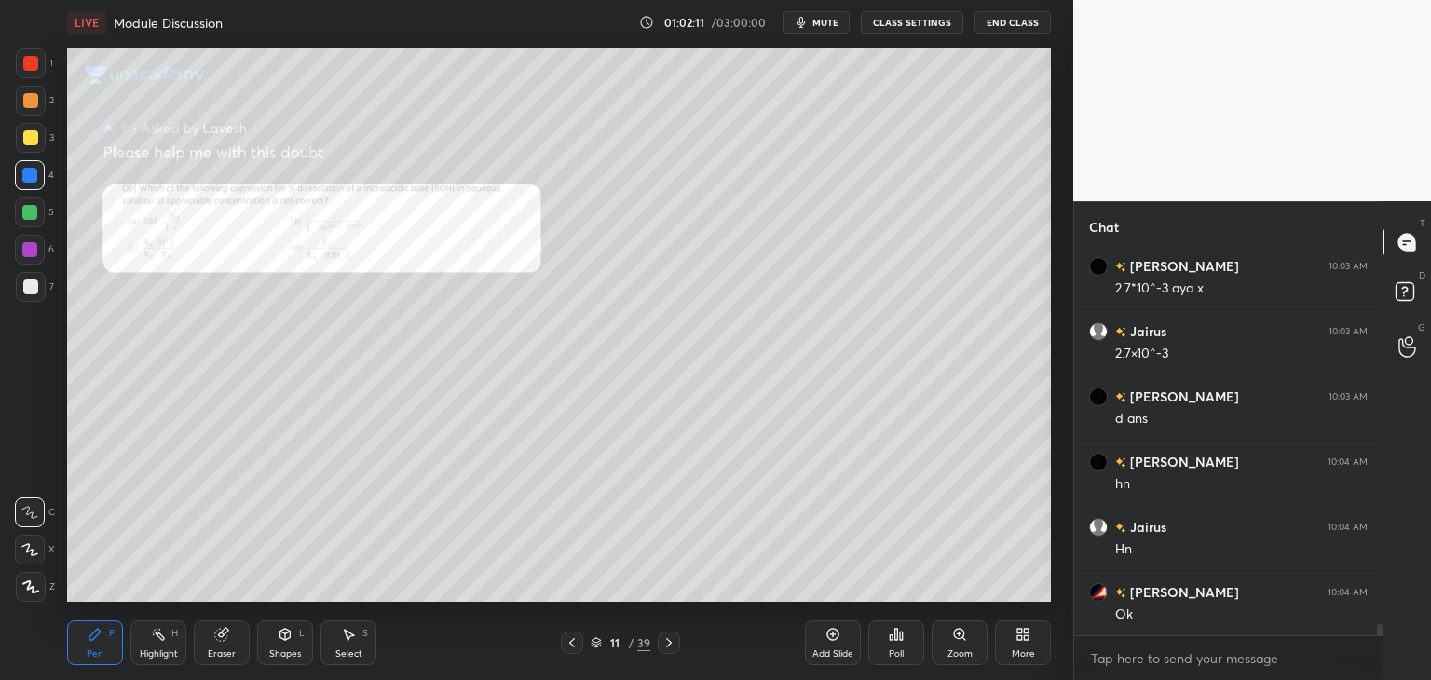
click at [953, 636] on icon at bounding box center [959, 634] width 15 height 15
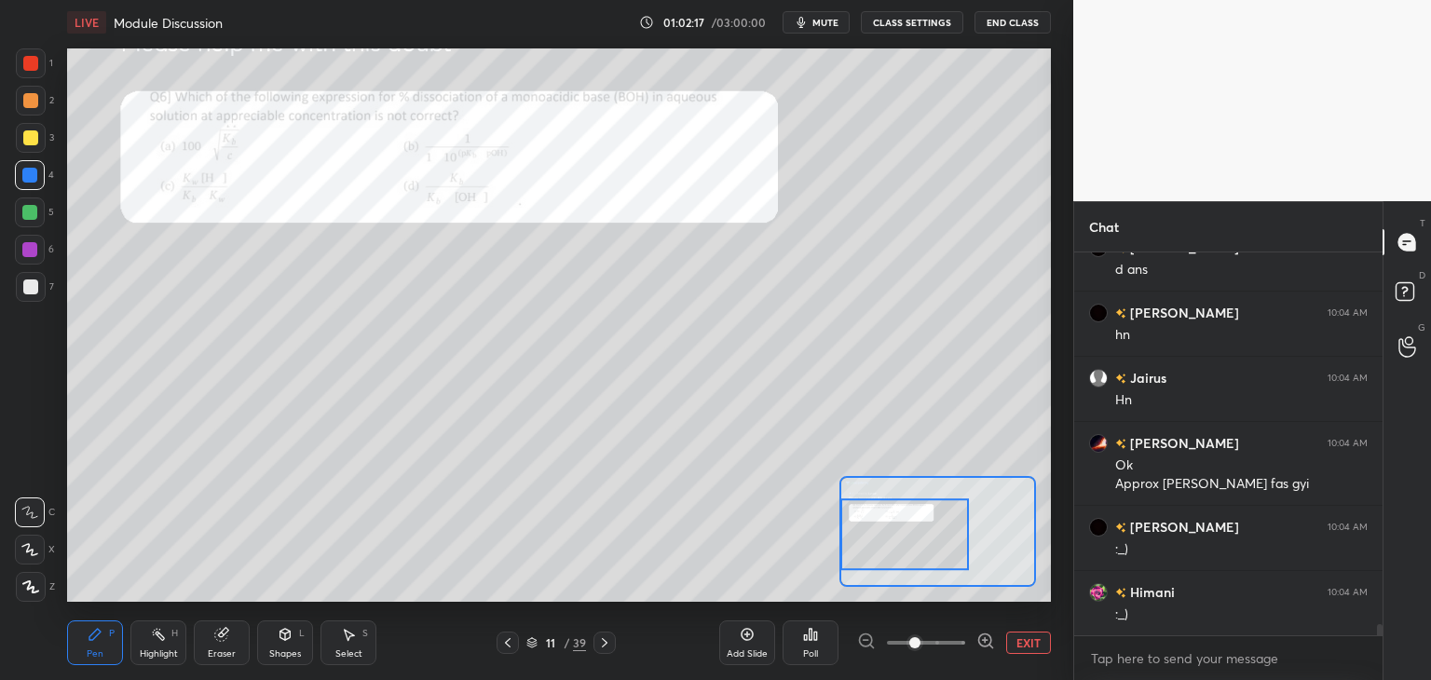
scroll to position [12481, 0]
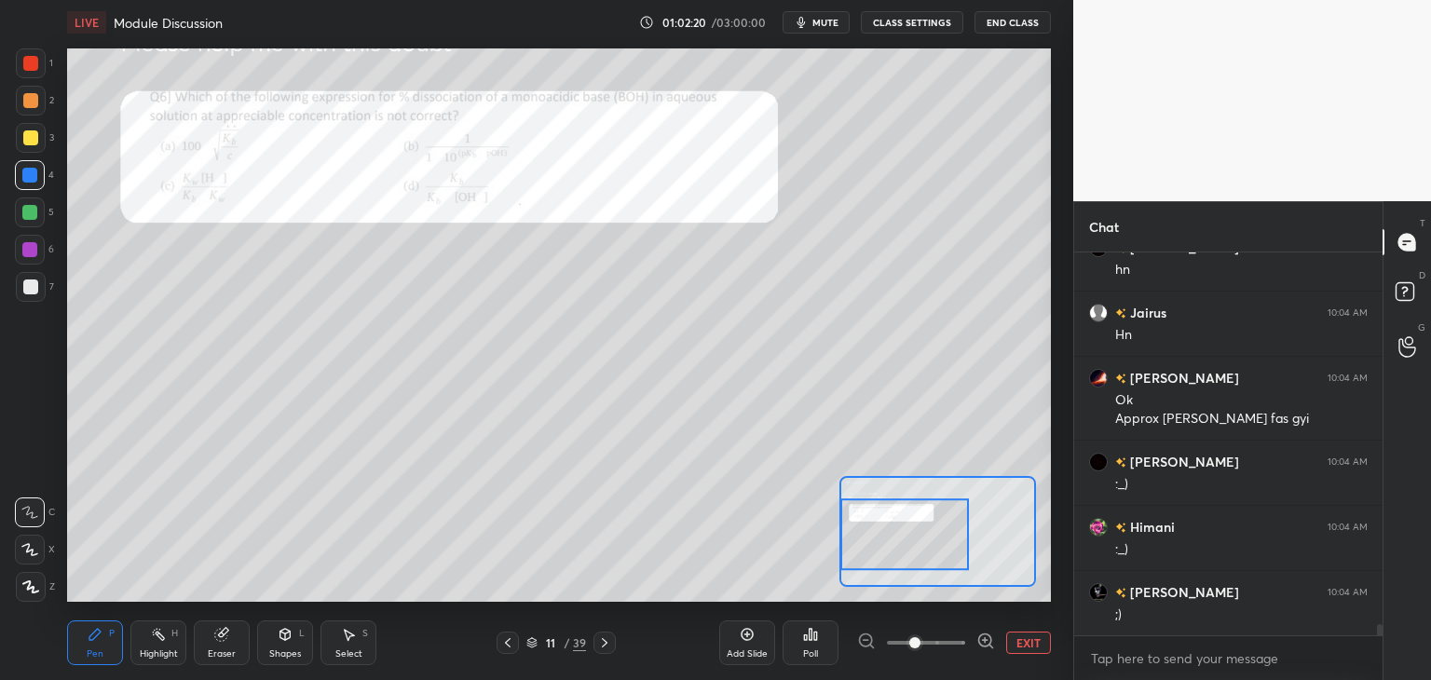
click at [607, 638] on icon at bounding box center [604, 643] width 15 height 15
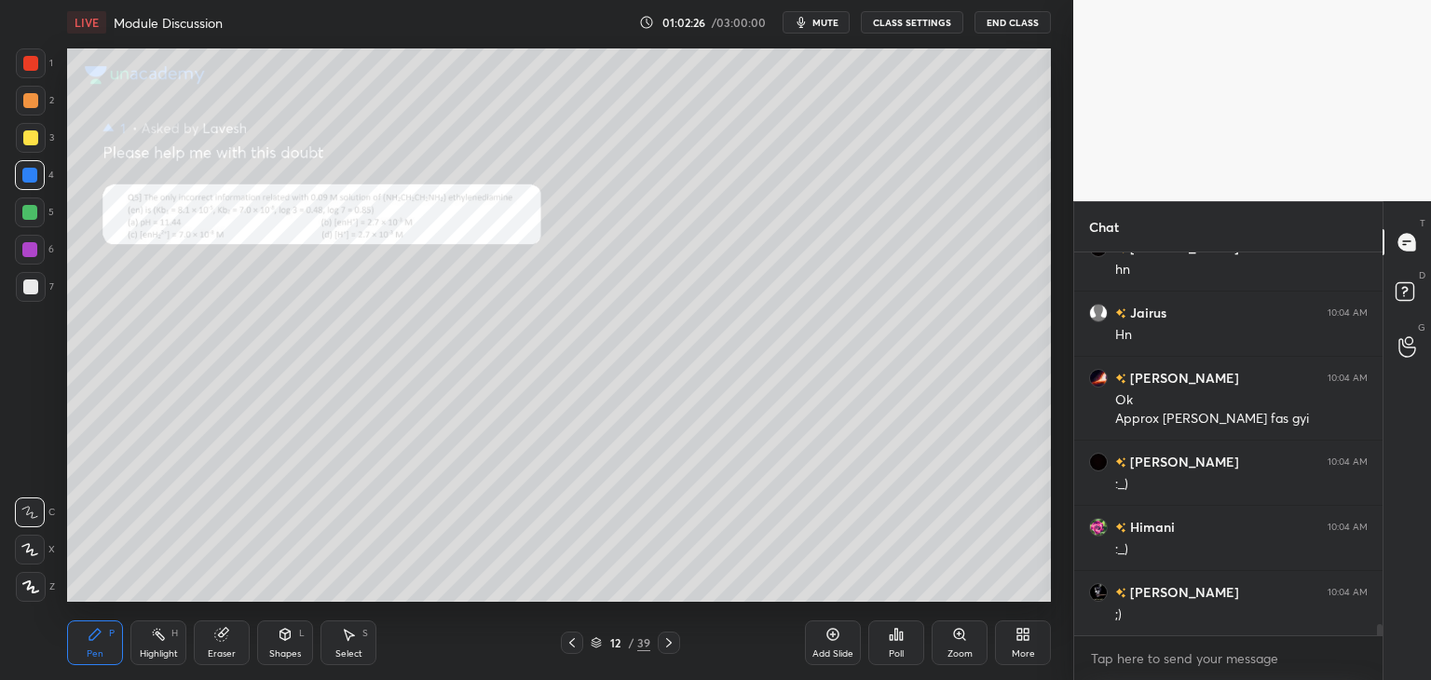
scroll to position [12546, 0]
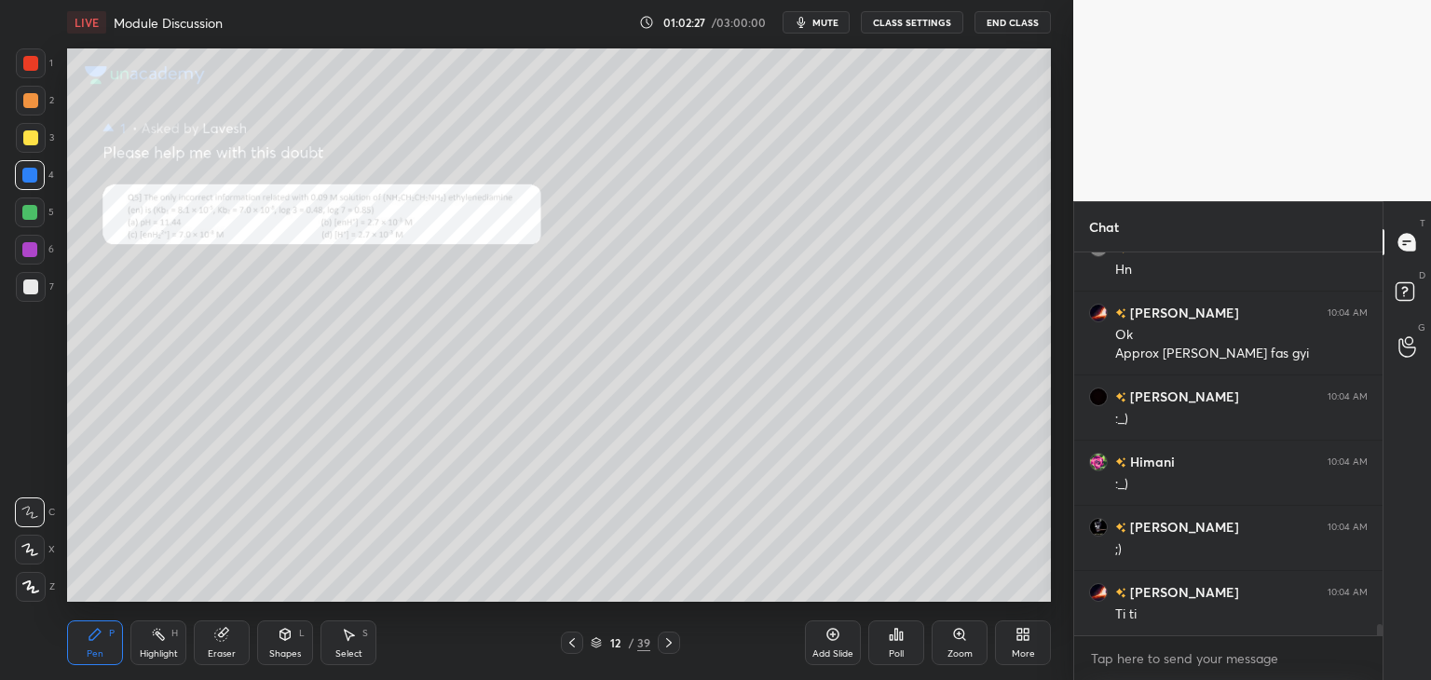
click at [949, 638] on div "Zoom" at bounding box center [960, 643] width 56 height 45
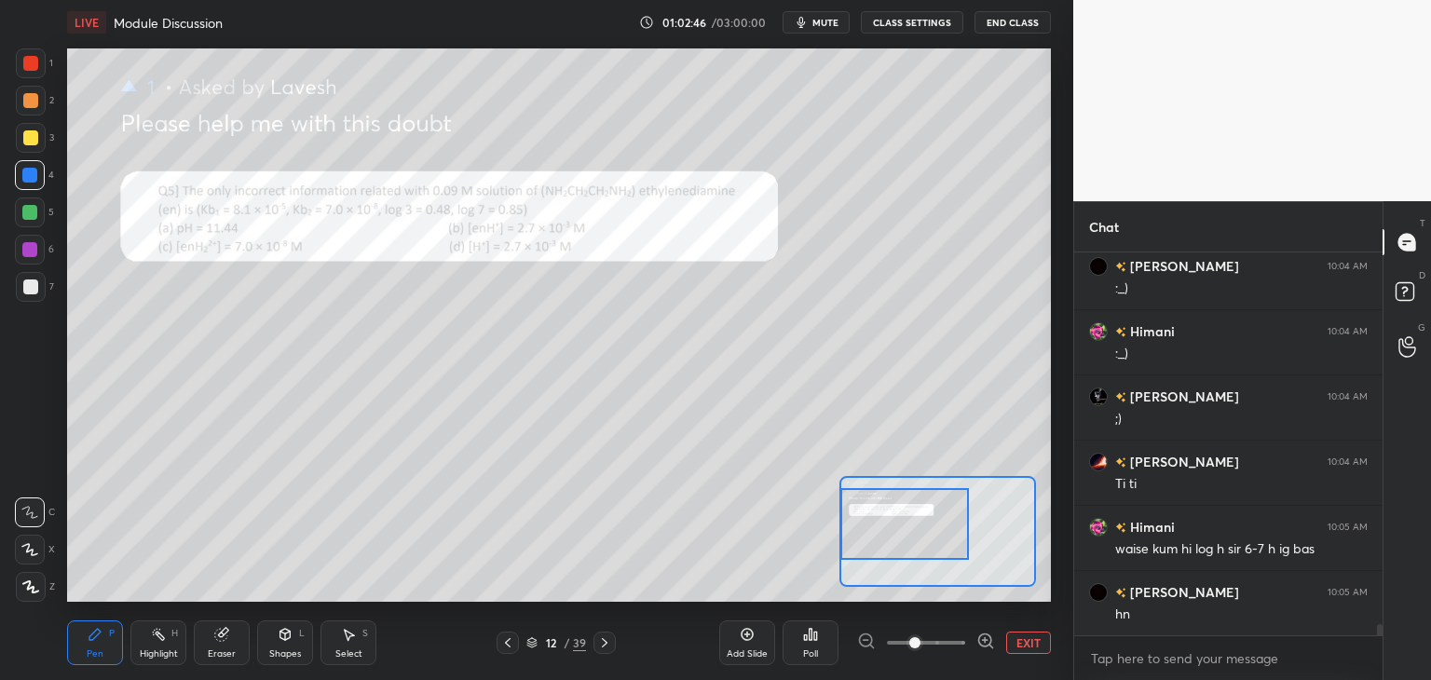
scroll to position [12742, 0]
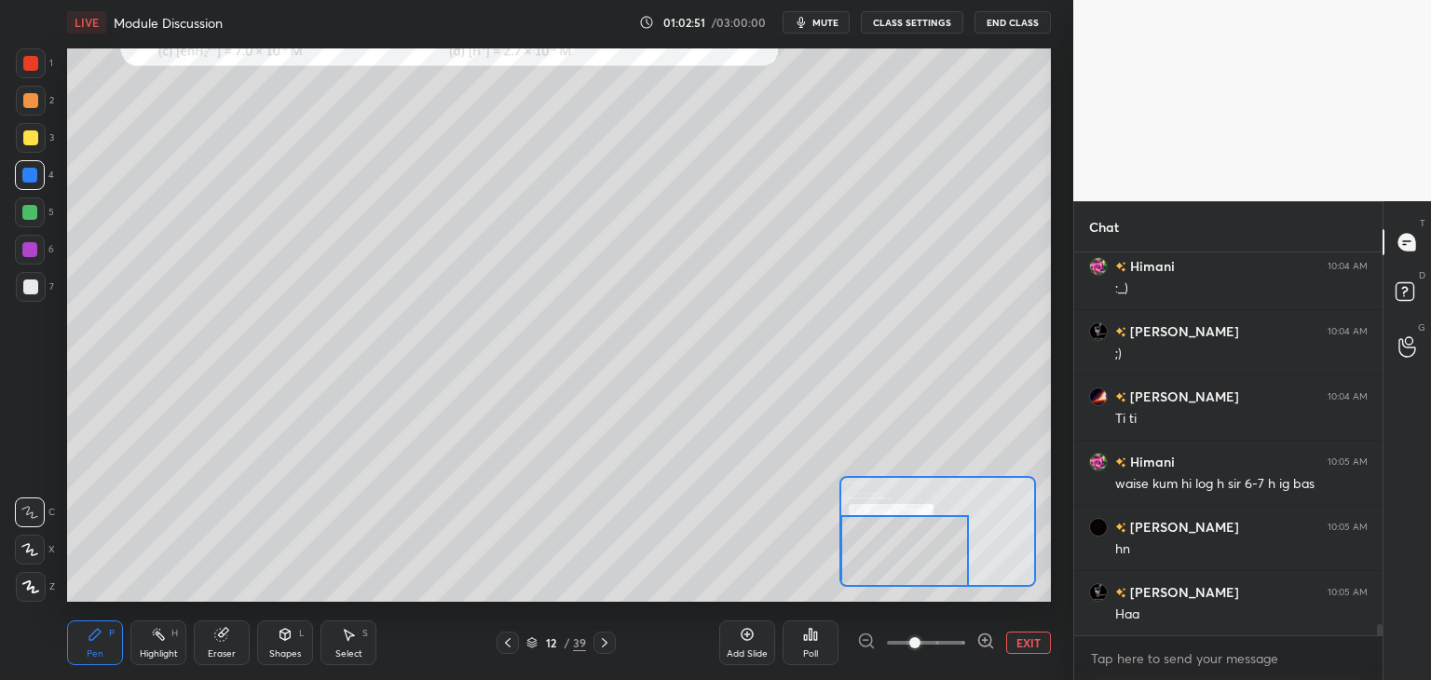
click at [1019, 635] on button "EXIT" at bounding box center [1028, 643] width 45 height 22
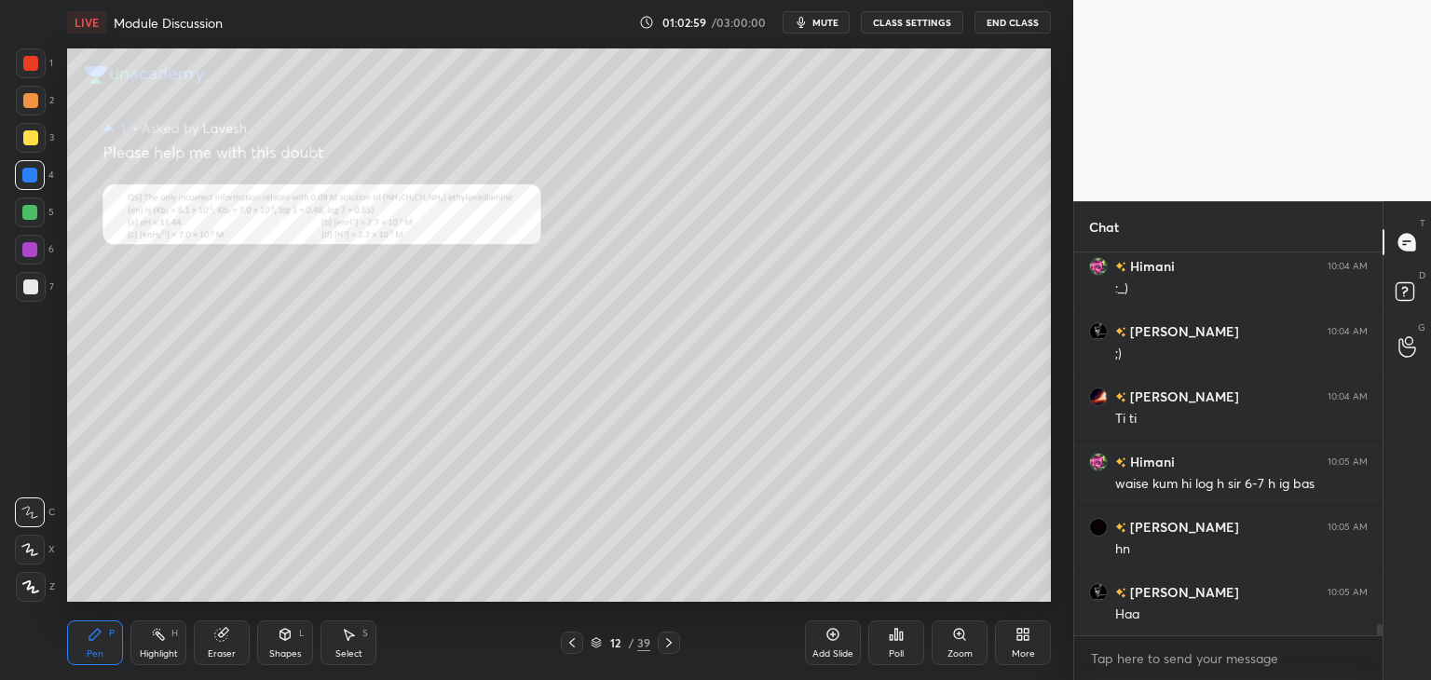
click at [665, 651] on div at bounding box center [669, 643] width 22 height 22
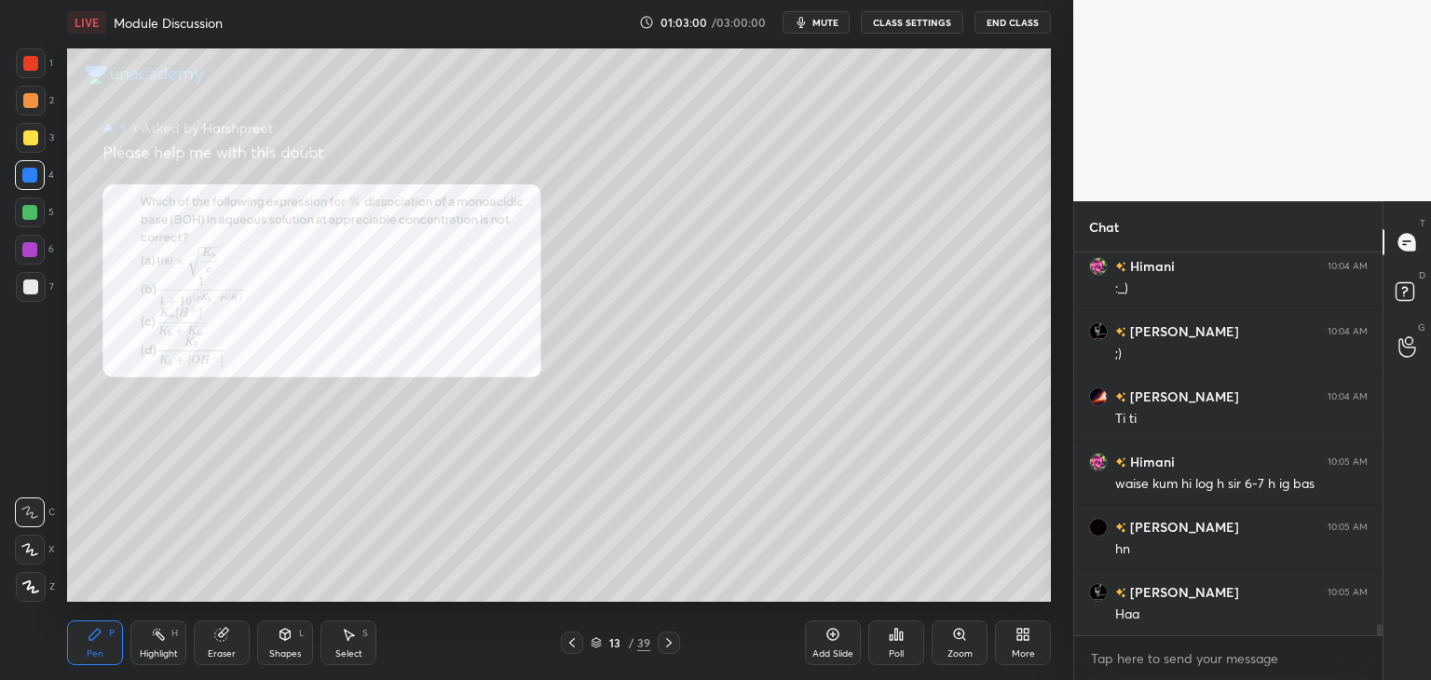
click at [574, 640] on icon at bounding box center [572, 642] width 6 height 9
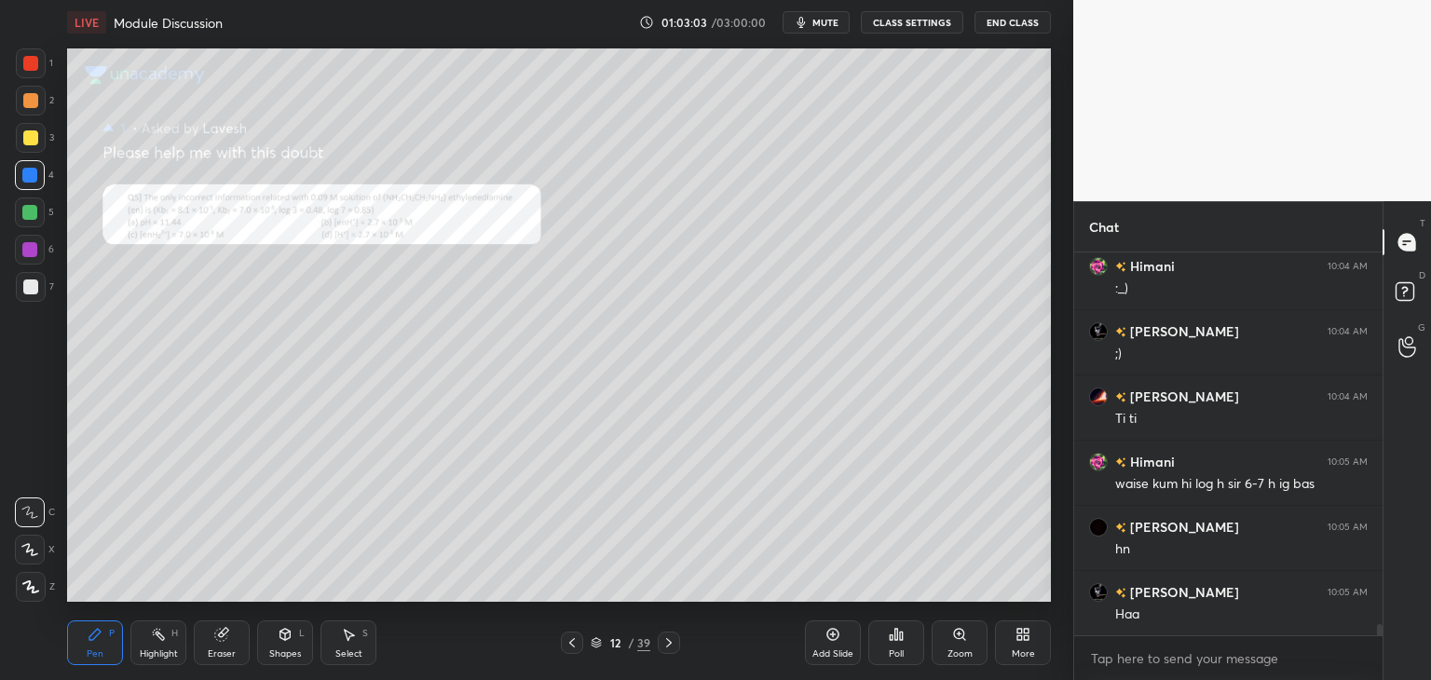
click at [670, 635] on div at bounding box center [669, 643] width 22 height 22
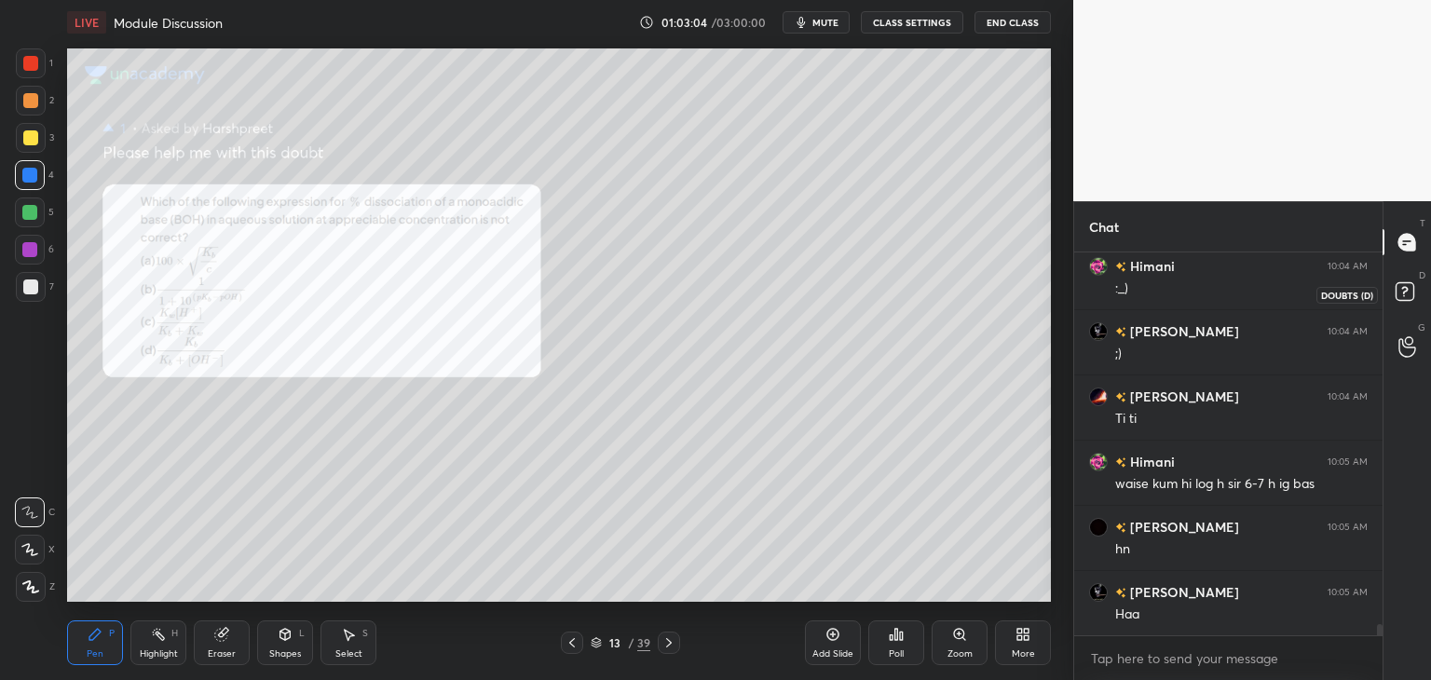
click at [1405, 292] on rect at bounding box center [1405, 292] width 18 height 18
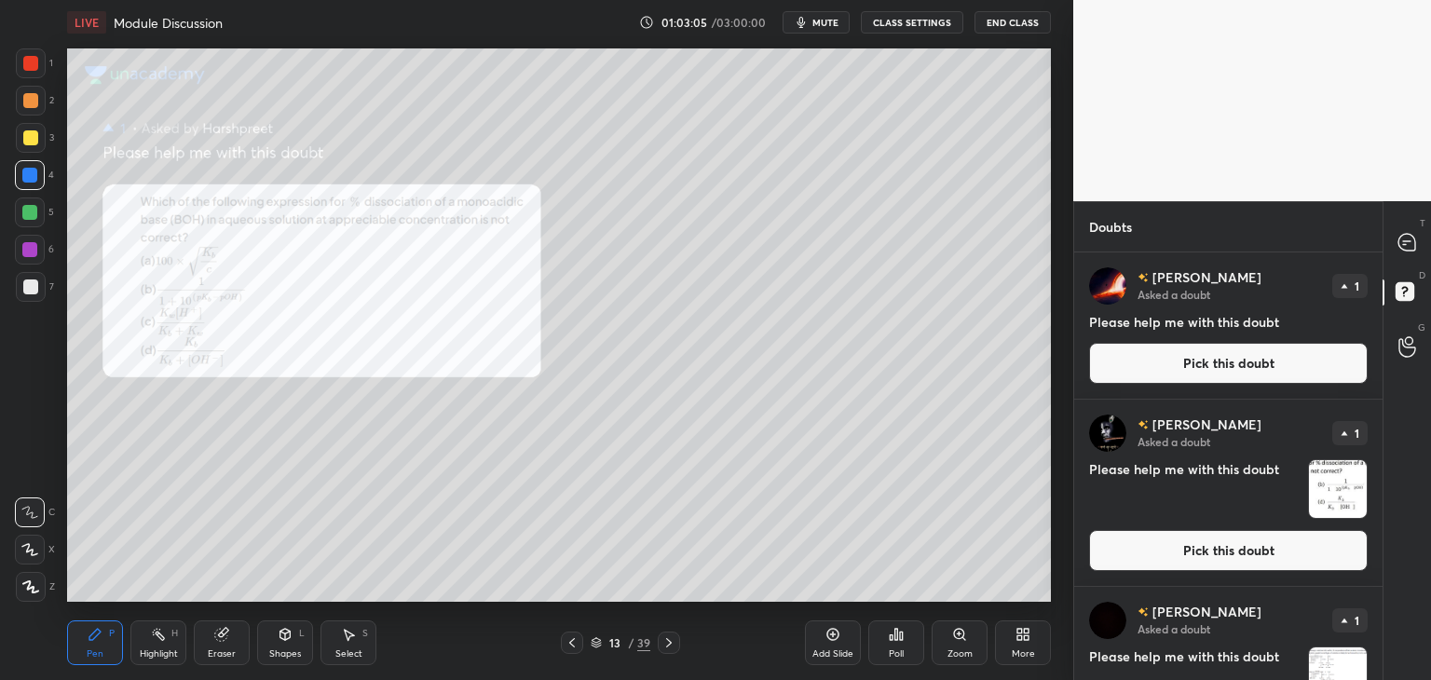
click at [1209, 540] on button "Pick this doubt" at bounding box center [1228, 550] width 279 height 41
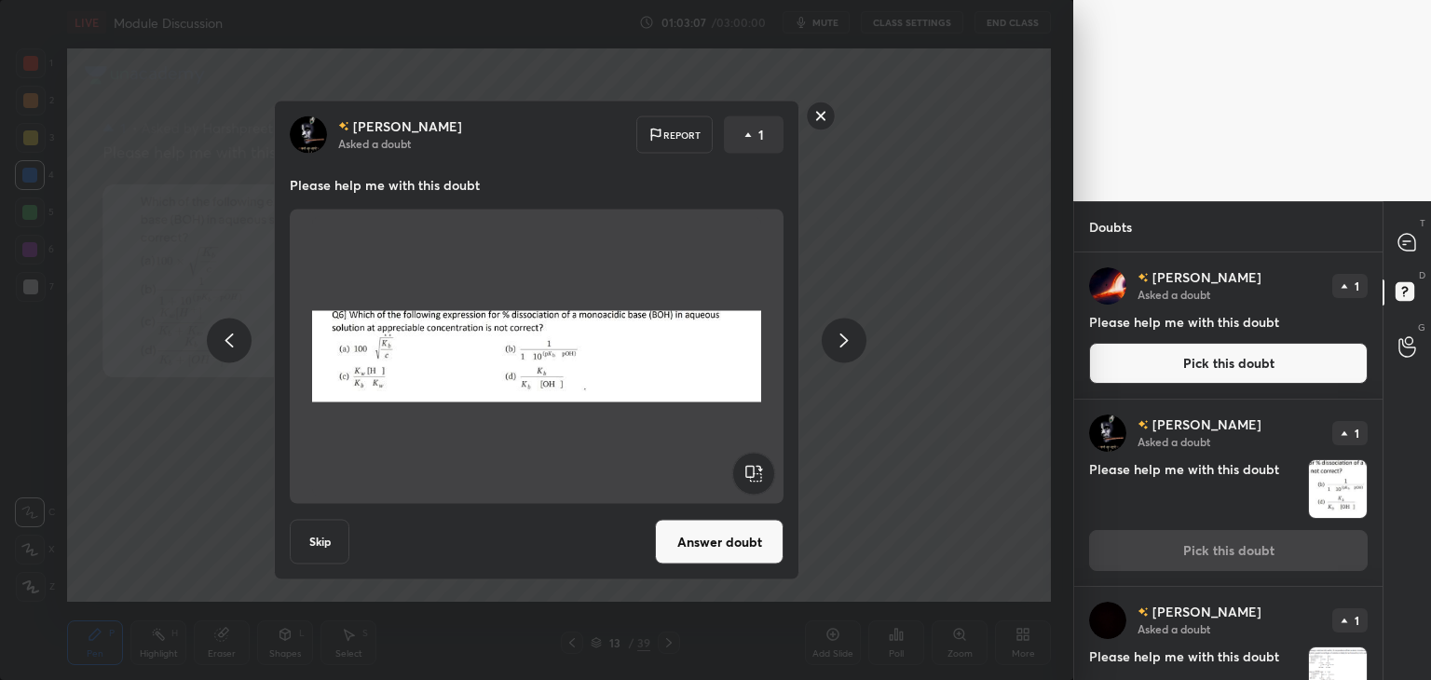
click at [820, 116] on rect at bounding box center [821, 116] width 29 height 29
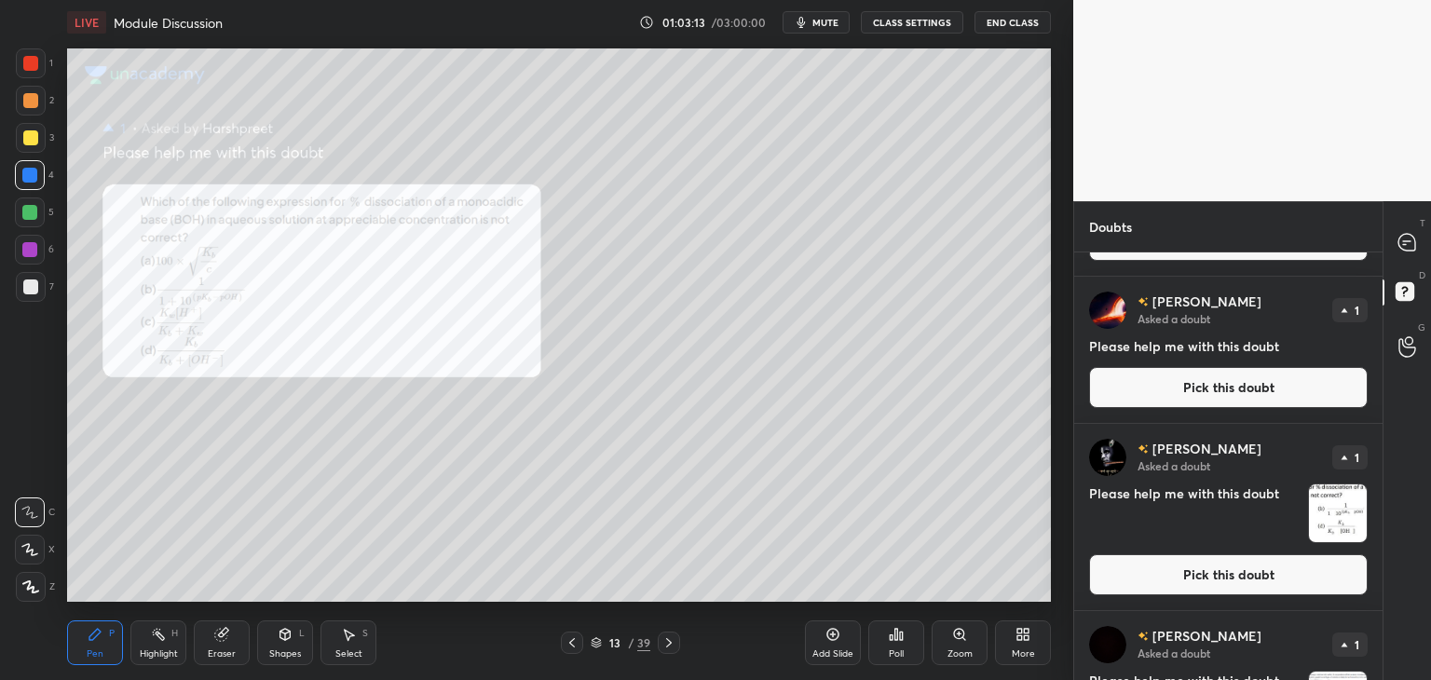
scroll to position [0, 0]
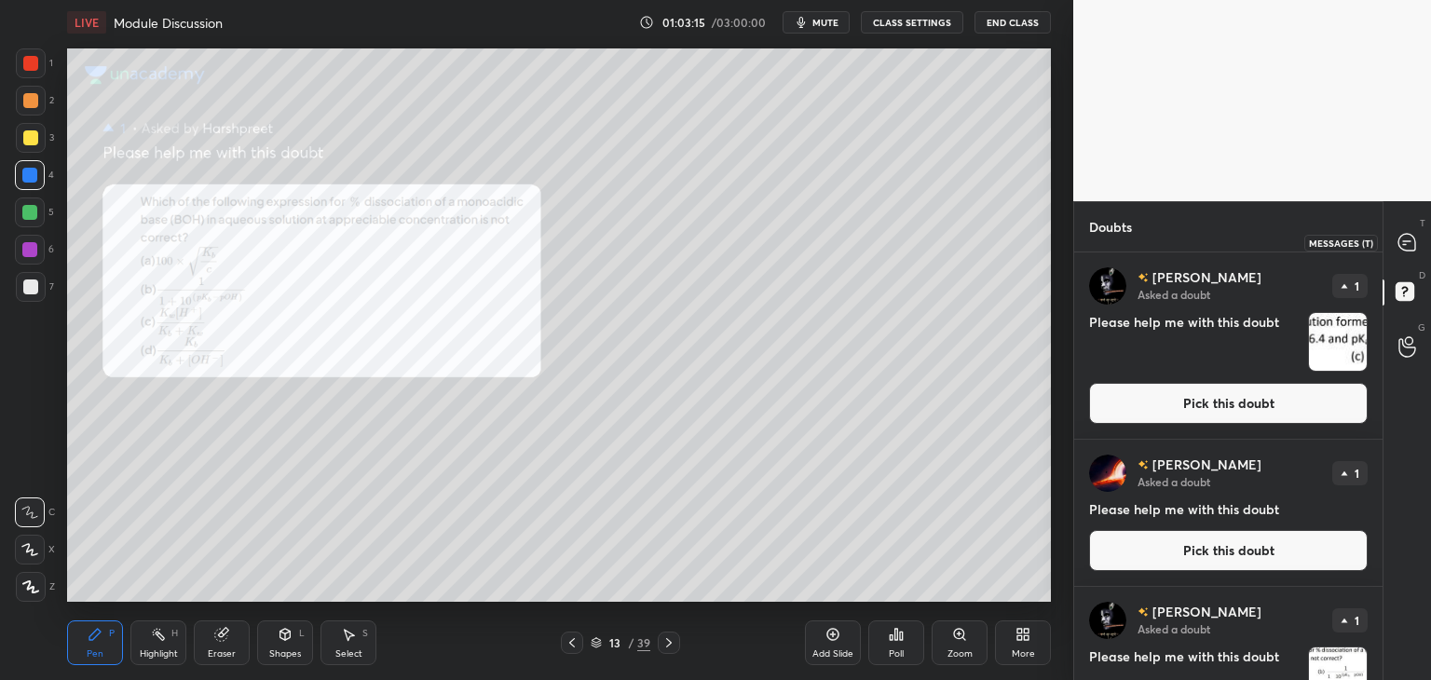
click at [1413, 236] on icon at bounding box center [1407, 242] width 17 height 17
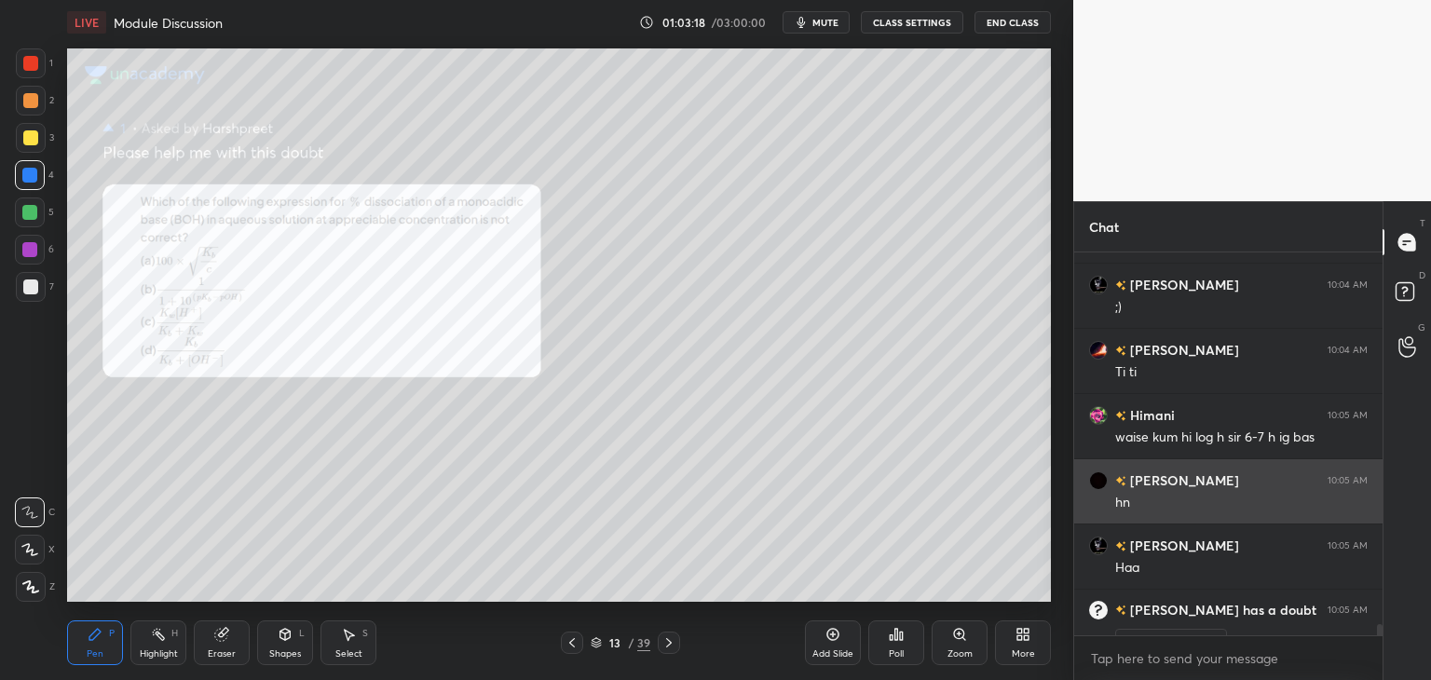
scroll to position [13161, 0]
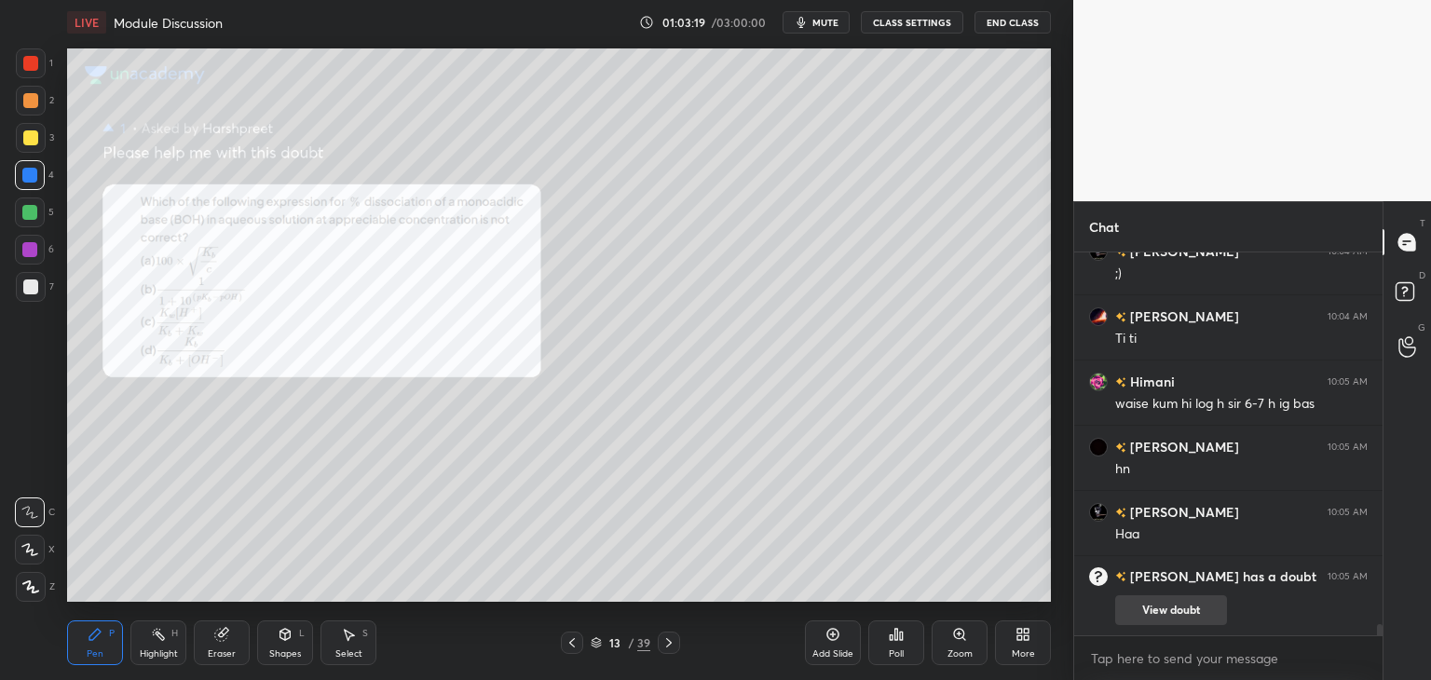
click at [1163, 612] on button "View doubt" at bounding box center [1171, 610] width 112 height 30
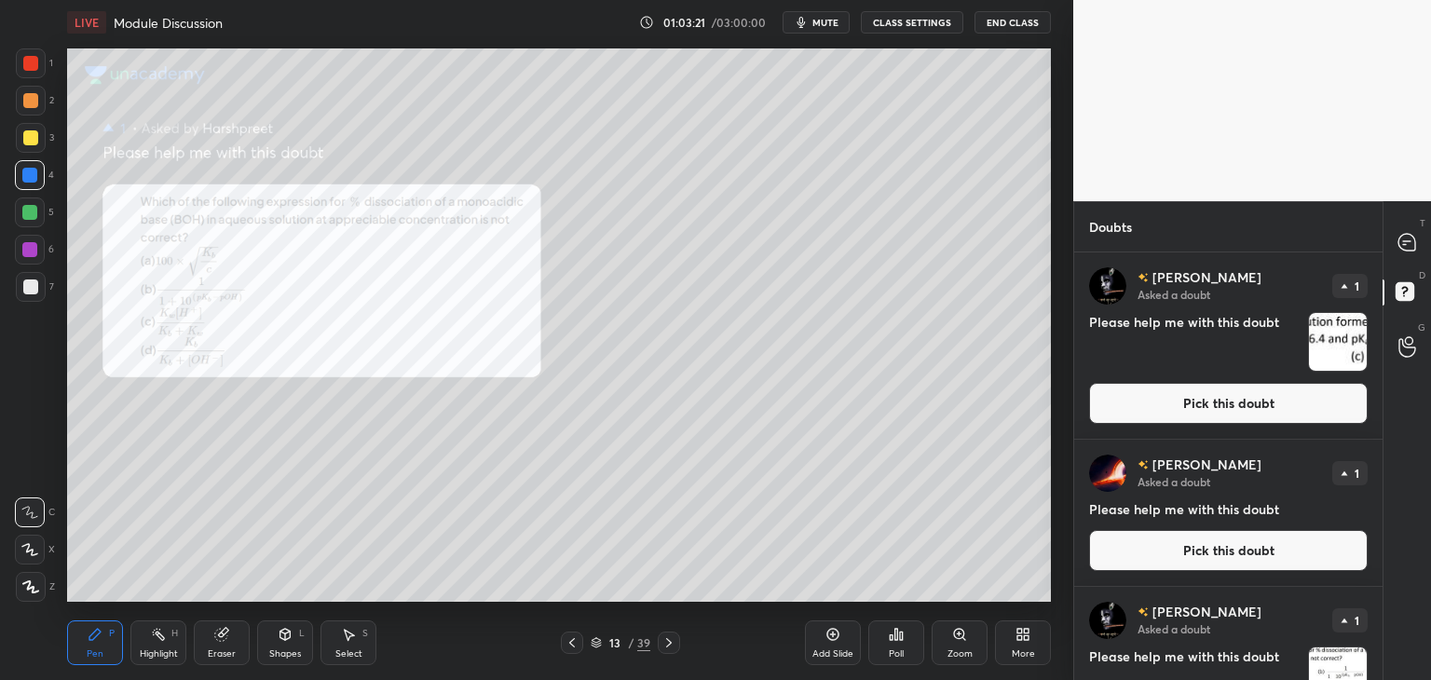
click at [1199, 399] on button "Pick this doubt" at bounding box center [1228, 403] width 279 height 41
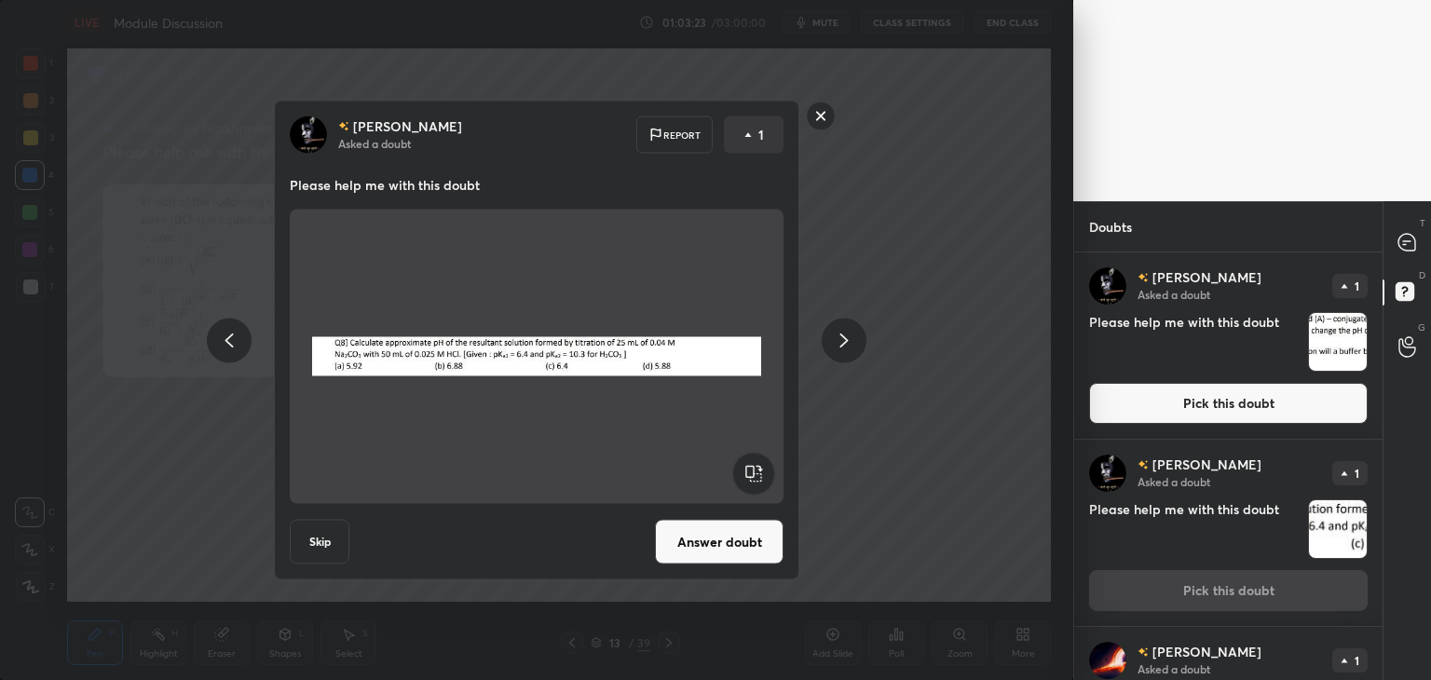
click at [707, 545] on button "Answer doubt" at bounding box center [719, 542] width 129 height 45
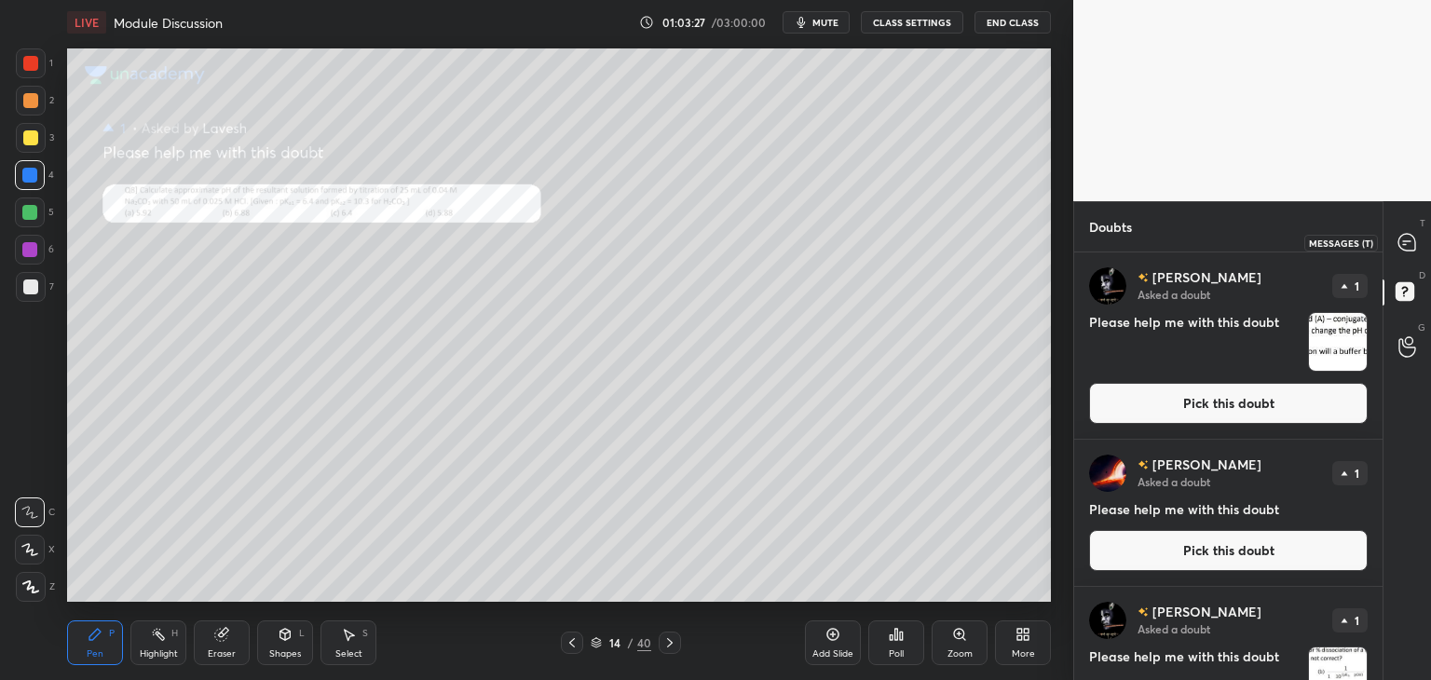
click at [1405, 241] on icon at bounding box center [1406, 241] width 7 height 0
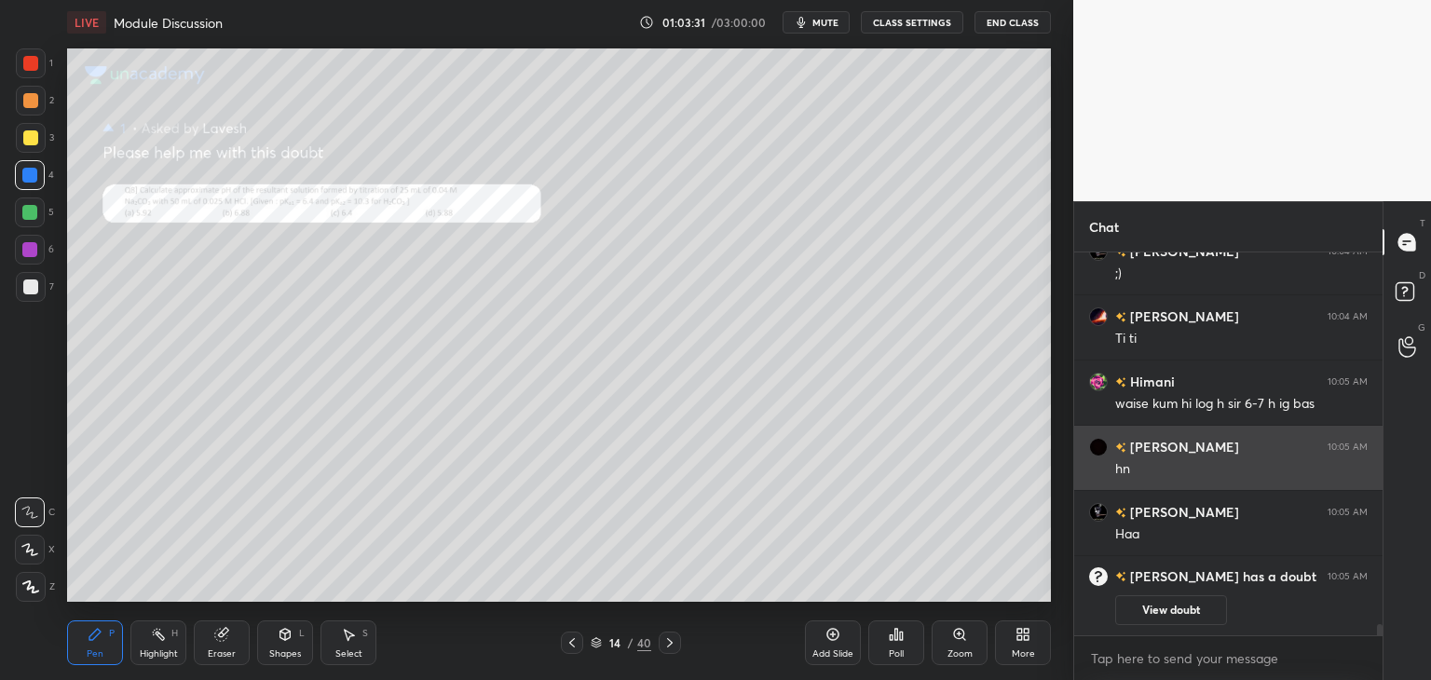
click at [954, 644] on div "Zoom" at bounding box center [960, 643] width 56 height 45
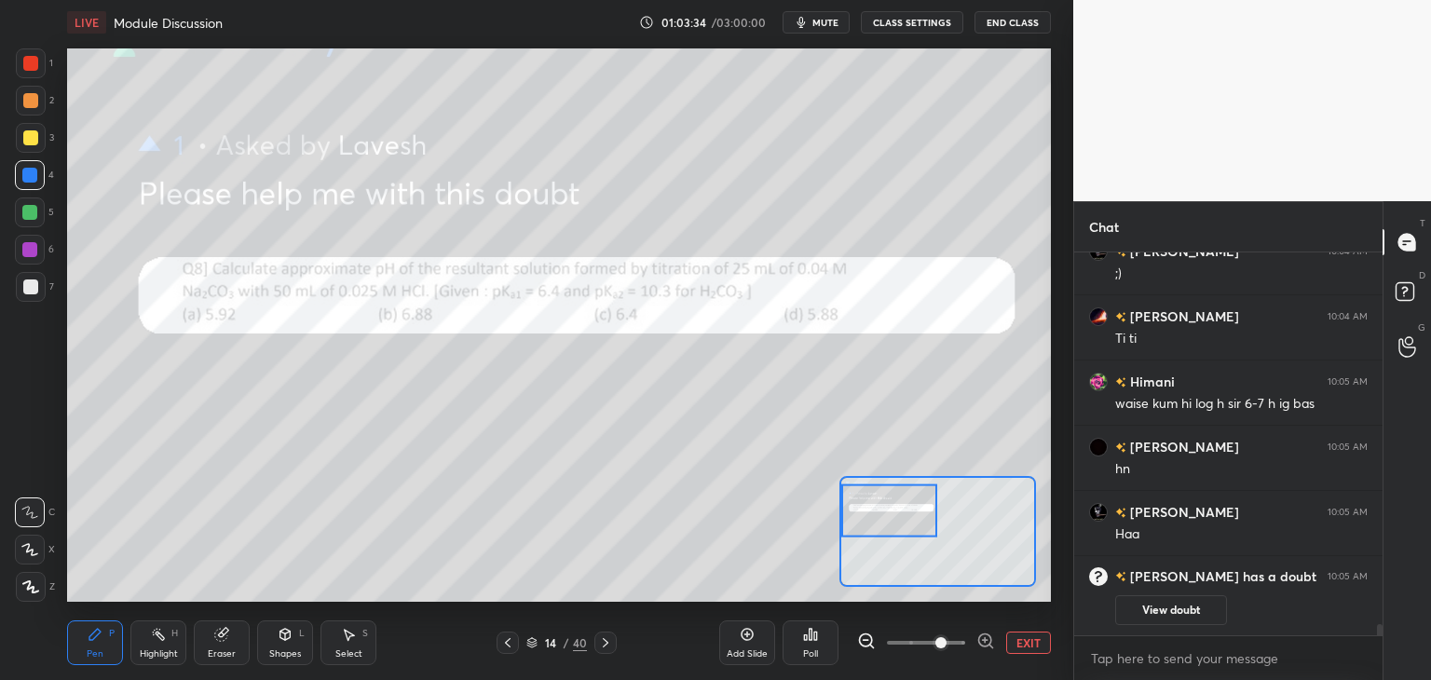
click at [1413, 259] on div "T Messages (T)" at bounding box center [1408, 242] width 48 height 52
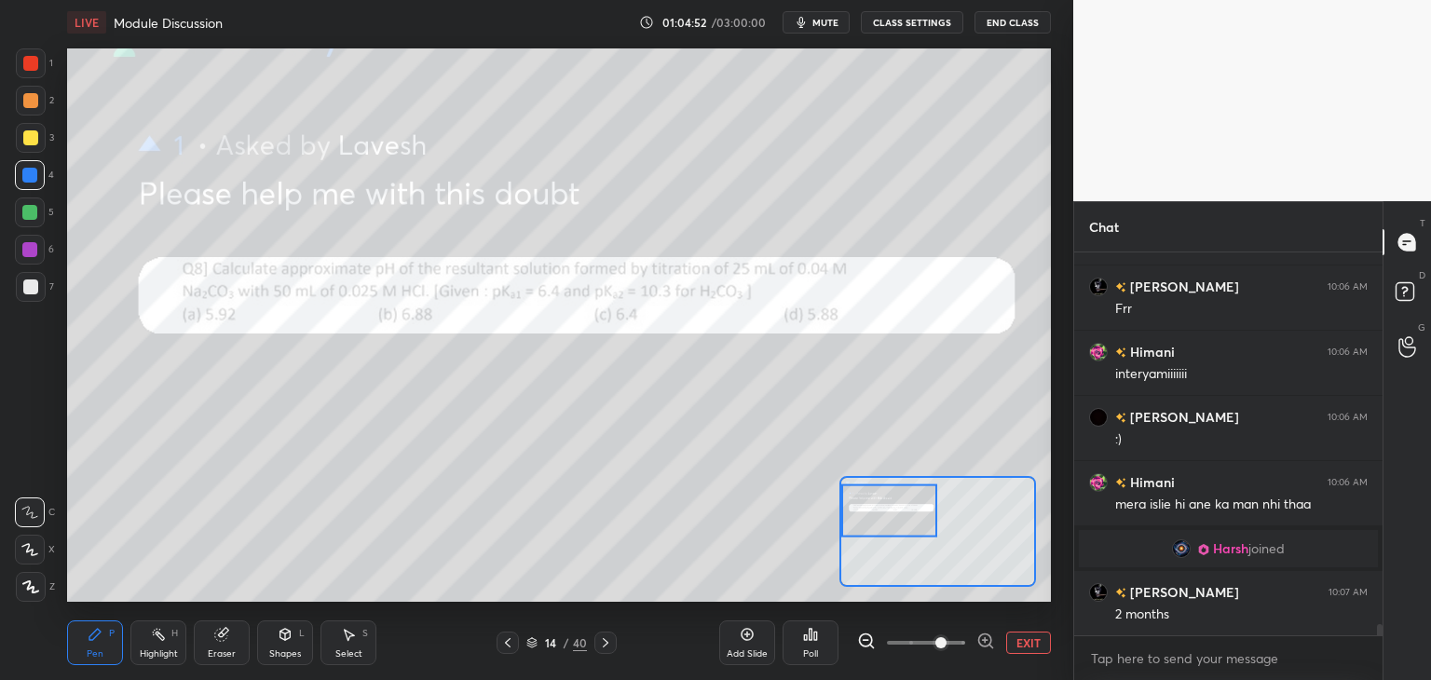
scroll to position [12833, 0]
click at [349, 627] on icon at bounding box center [348, 634] width 15 height 15
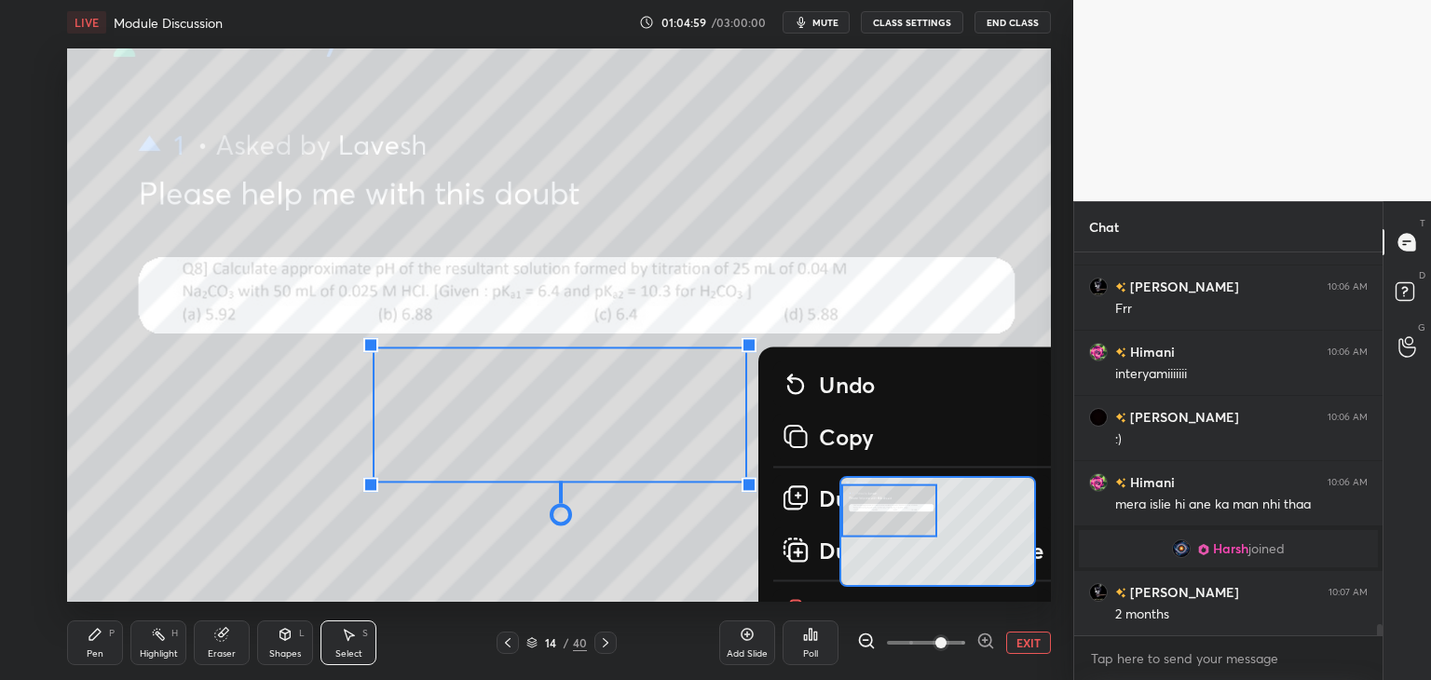
click at [803, 591] on div "Poll" at bounding box center [811, 643] width 56 height 104
click at [794, 599] on div "Poll" at bounding box center [811, 643] width 56 height 104
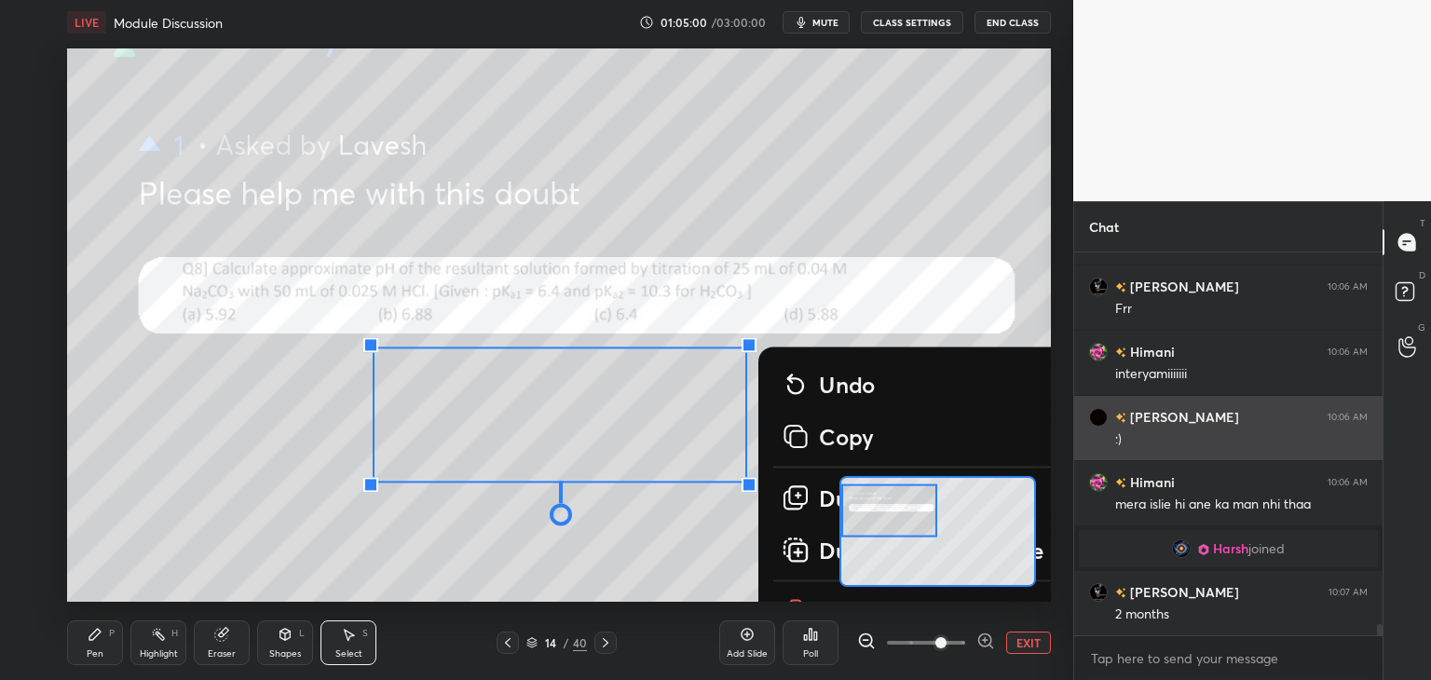
click at [1036, 643] on button "EXIT" at bounding box center [1028, 643] width 45 height 22
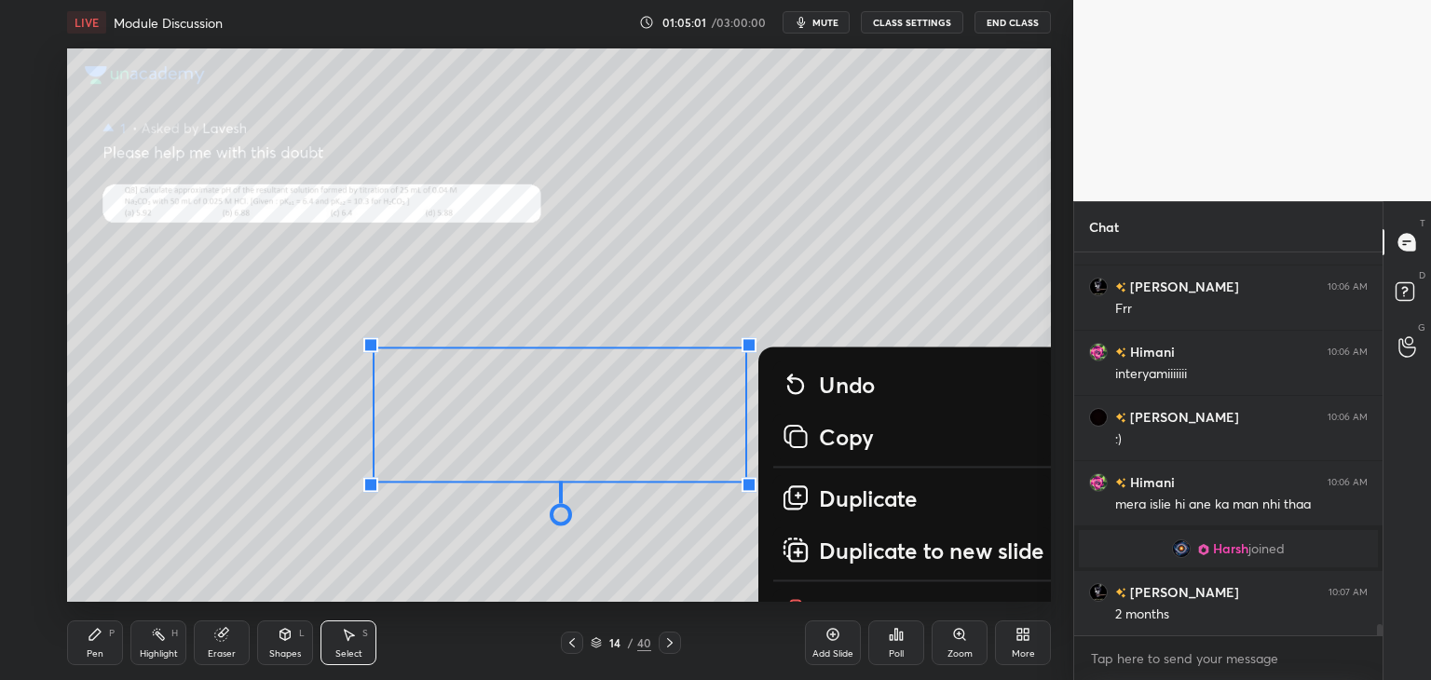
click at [708, 560] on div "0 ° Undo Copy Duplicate Duplicate to new slide Delete" at bounding box center [1051, 538] width 1968 height 1107
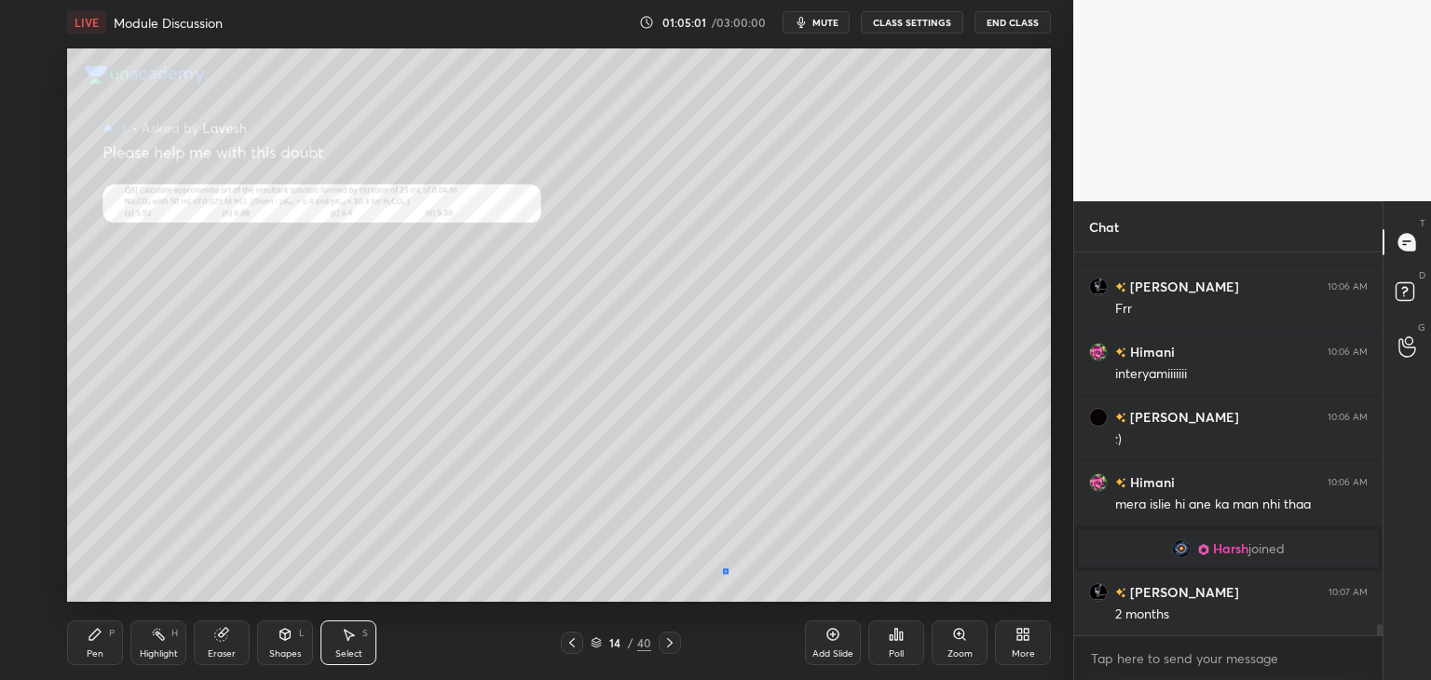
click at [720, 567] on div "0 ° Undo Copy Duplicate Duplicate to new slide Delete" at bounding box center [1051, 538] width 1968 height 1107
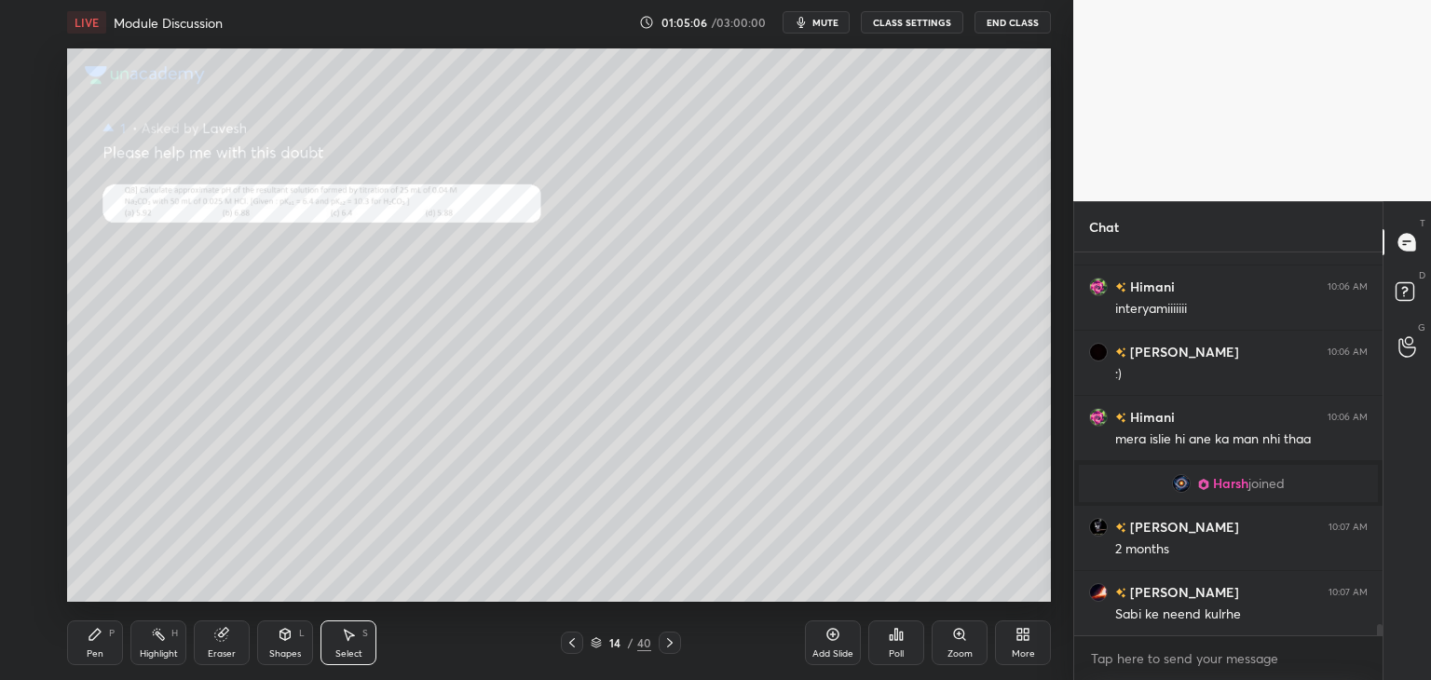
click at [225, 638] on icon at bounding box center [221, 635] width 12 height 12
click at [37, 543] on div at bounding box center [30, 550] width 30 height 30
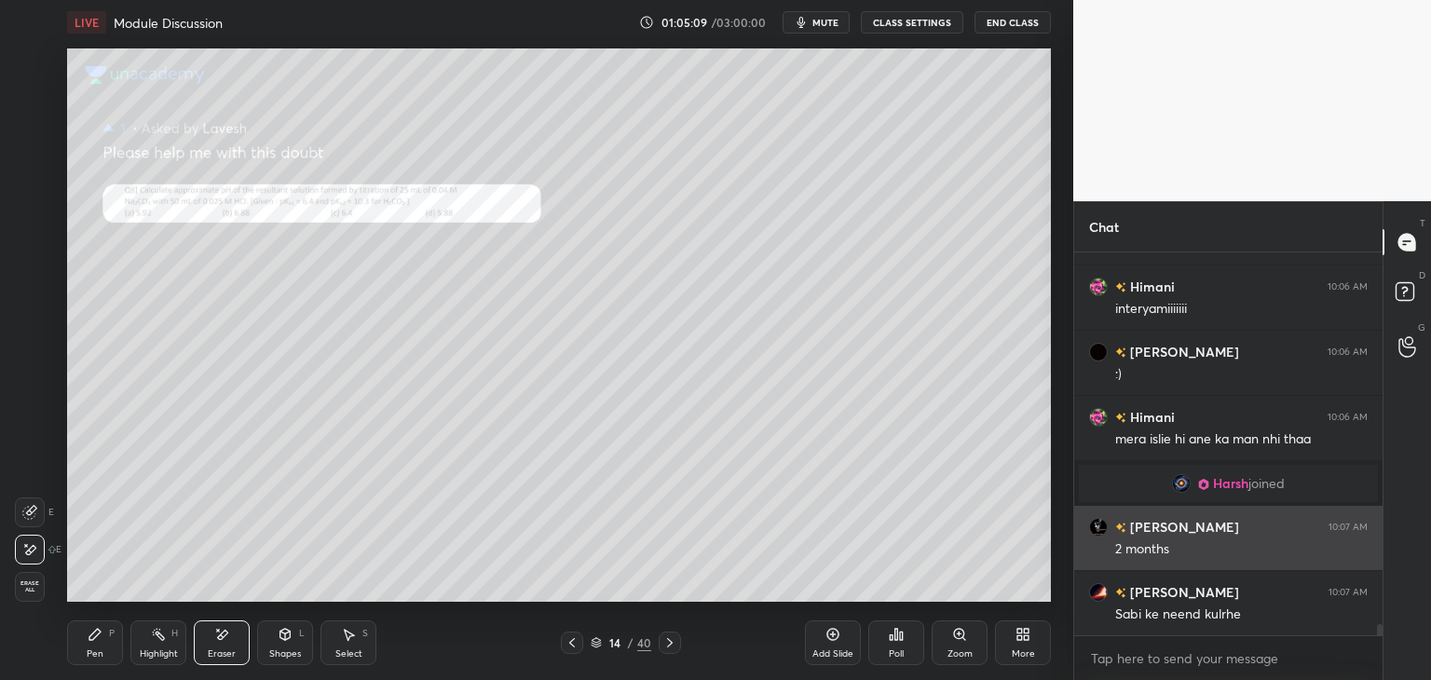
scroll to position [12964, 0]
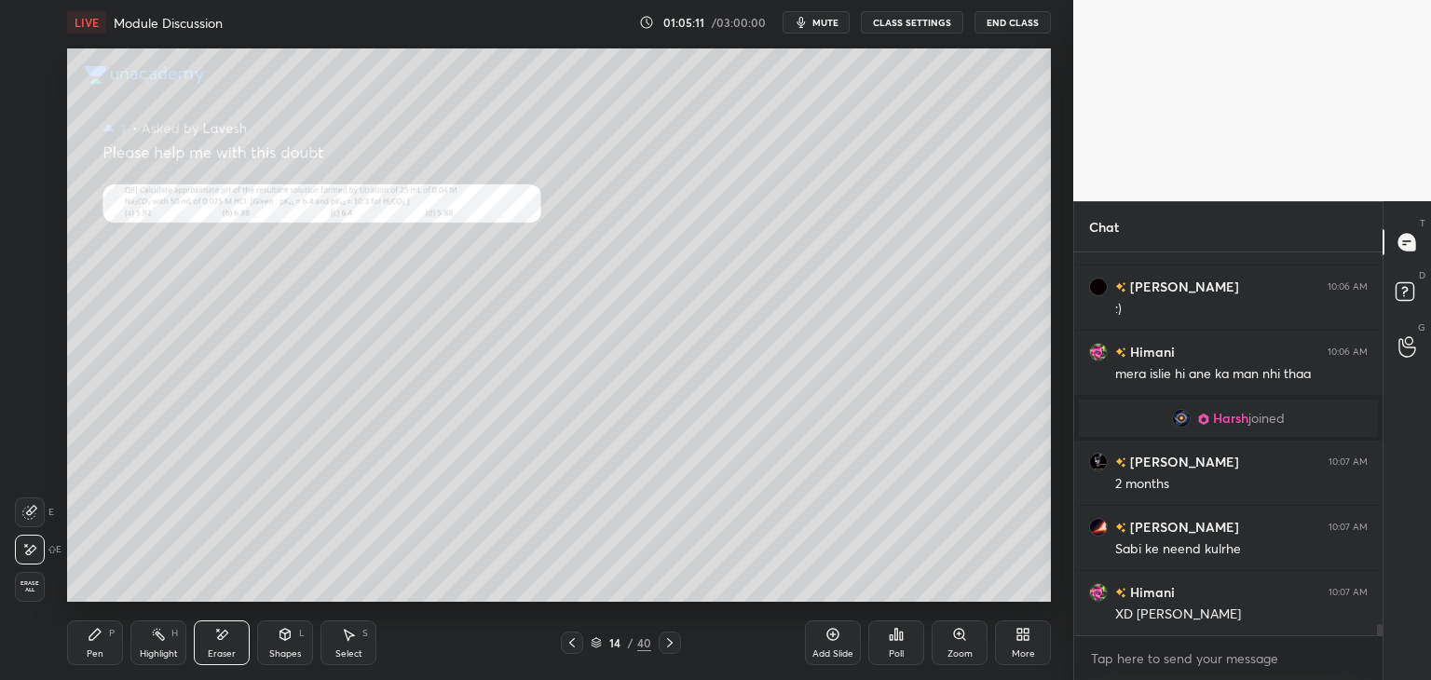
click at [101, 644] on div "Pen P" at bounding box center [95, 643] width 56 height 45
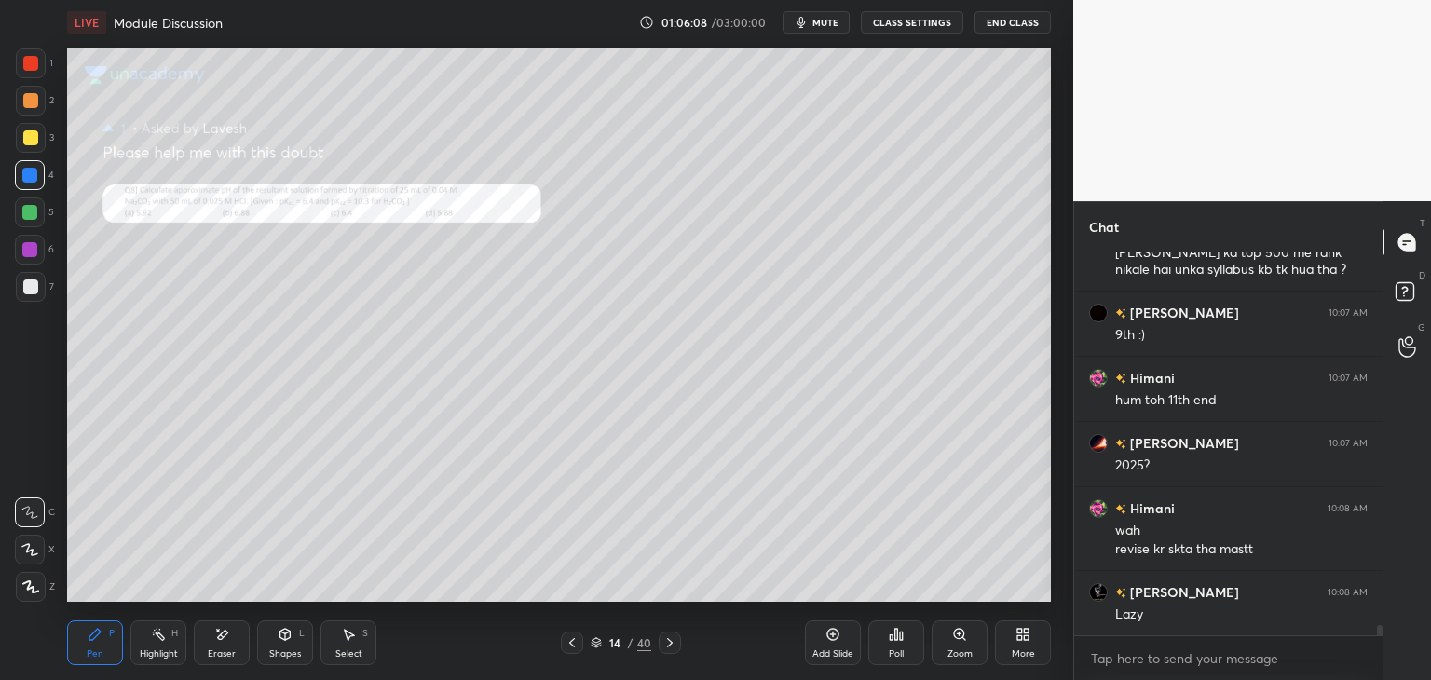
scroll to position [13456, 0]
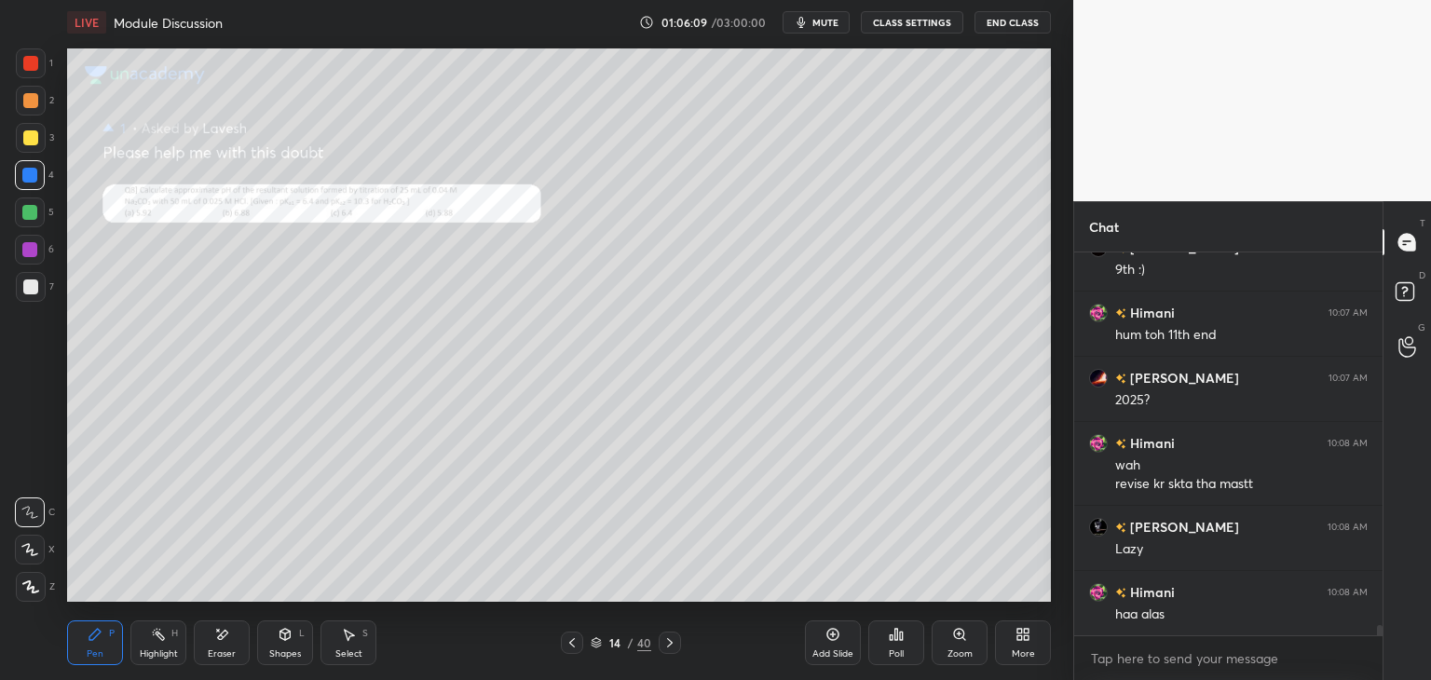
click at [30, 215] on div at bounding box center [29, 212] width 15 height 15
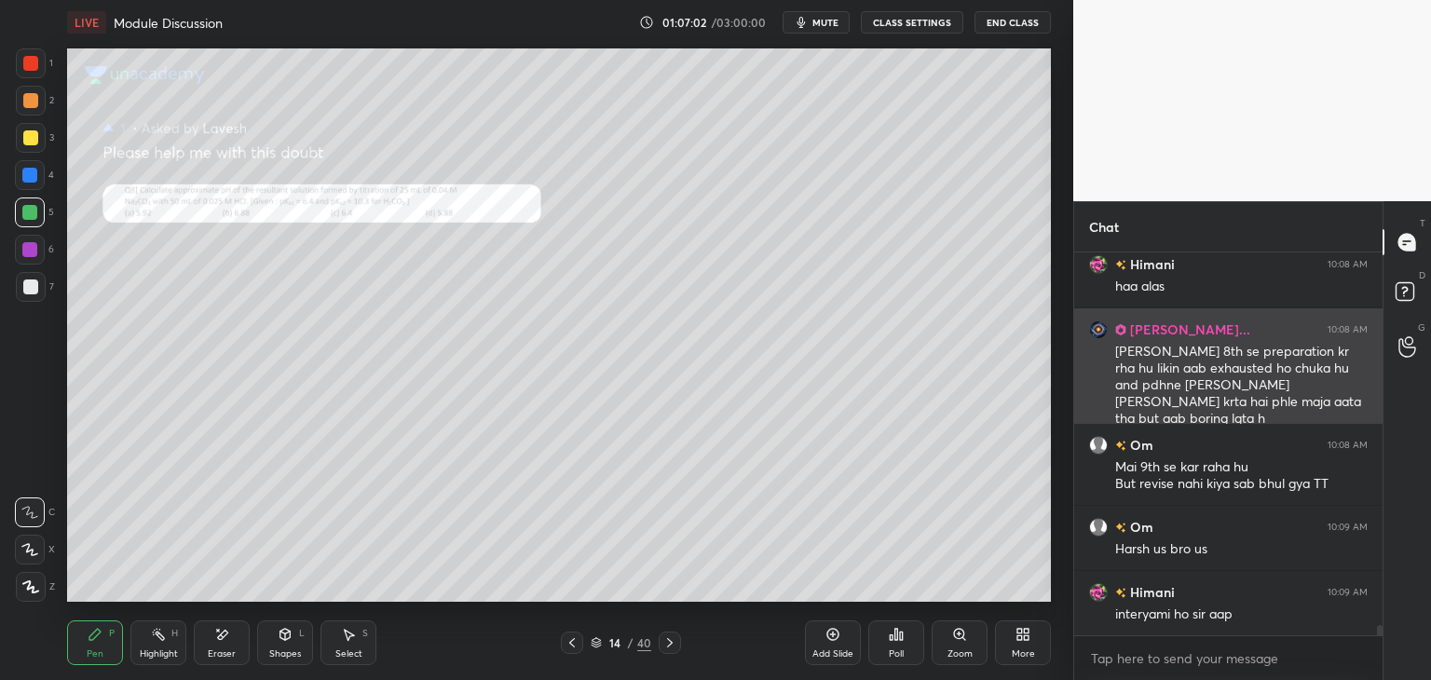
scroll to position [13849, 0]
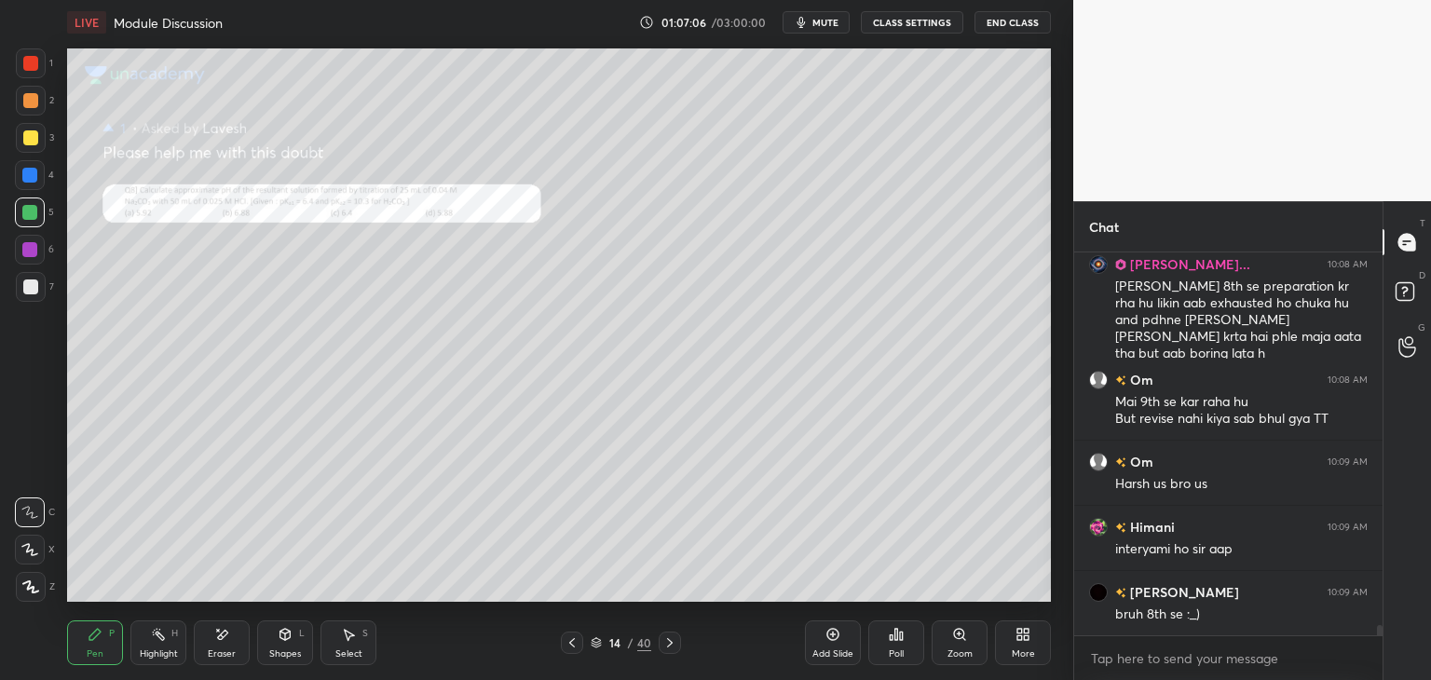
click at [357, 644] on div "Select S" at bounding box center [349, 643] width 56 height 45
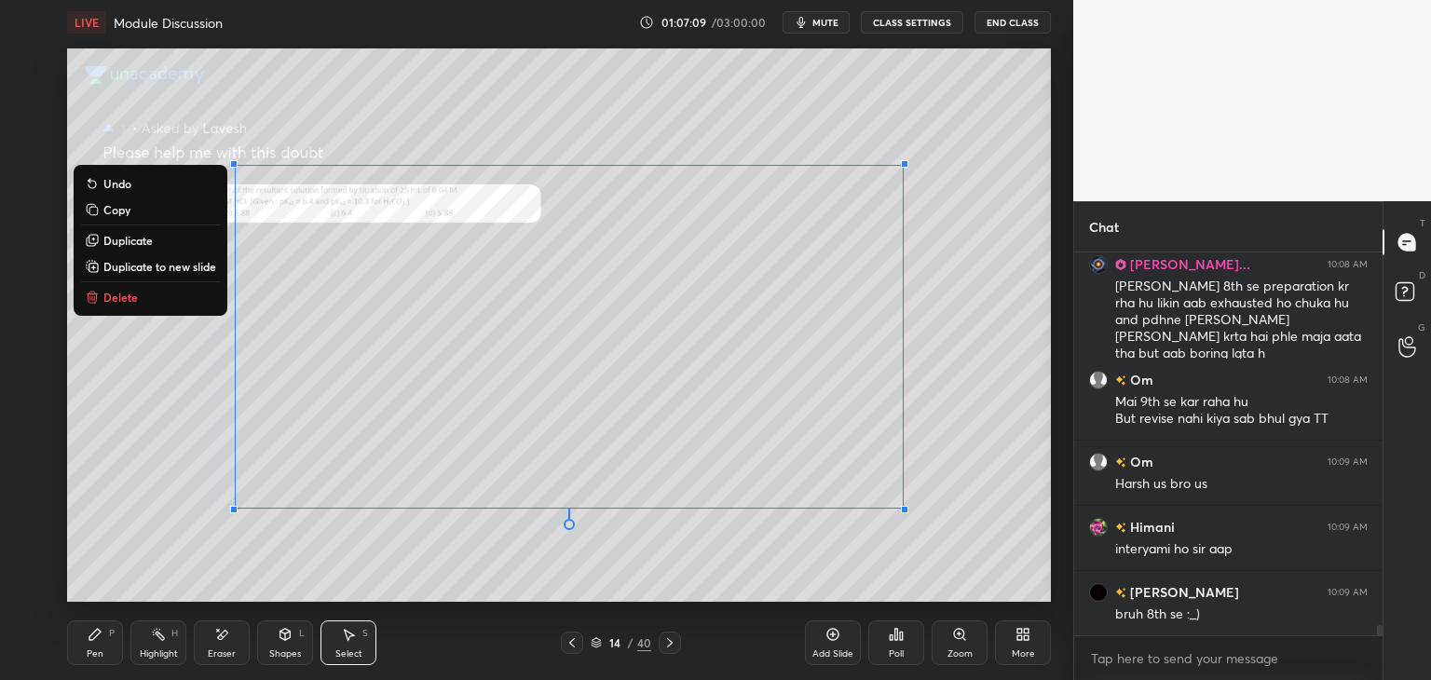
click at [130, 295] on p "Delete" at bounding box center [120, 297] width 34 height 15
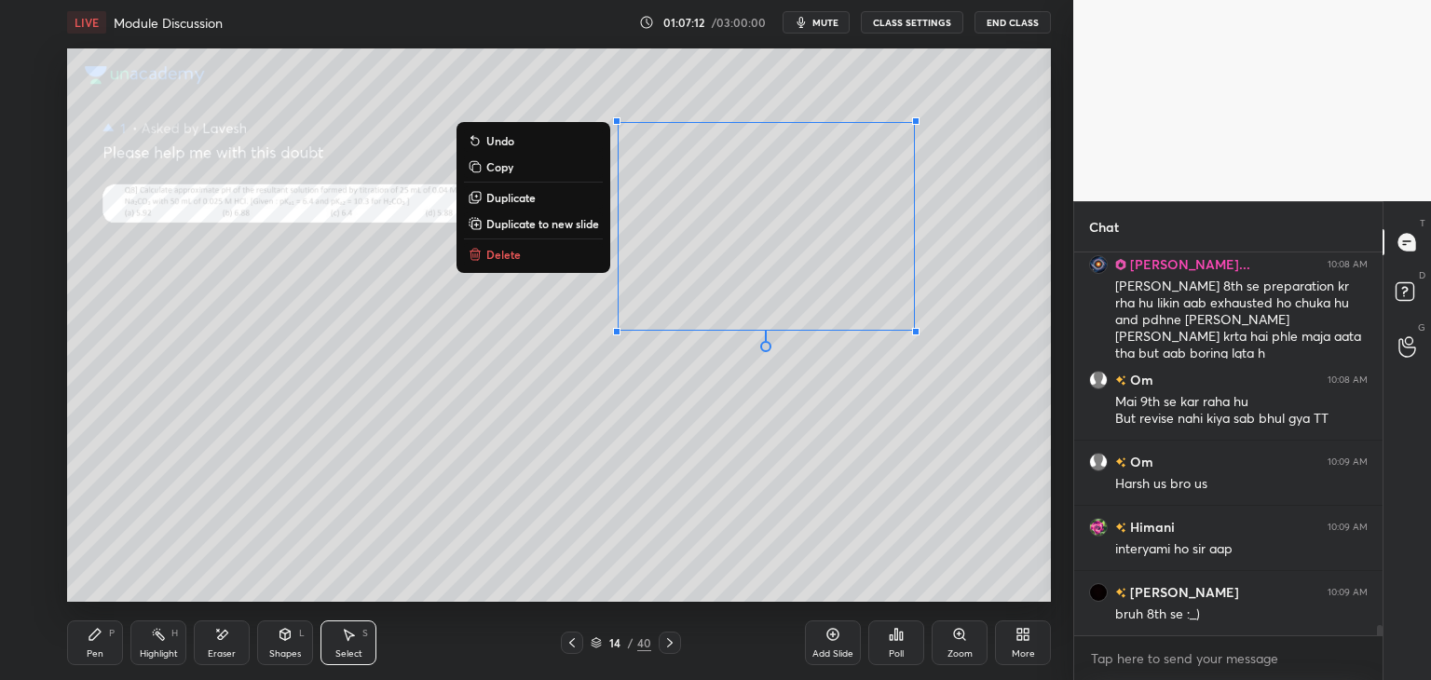
click at [512, 251] on p "Delete" at bounding box center [503, 254] width 34 height 15
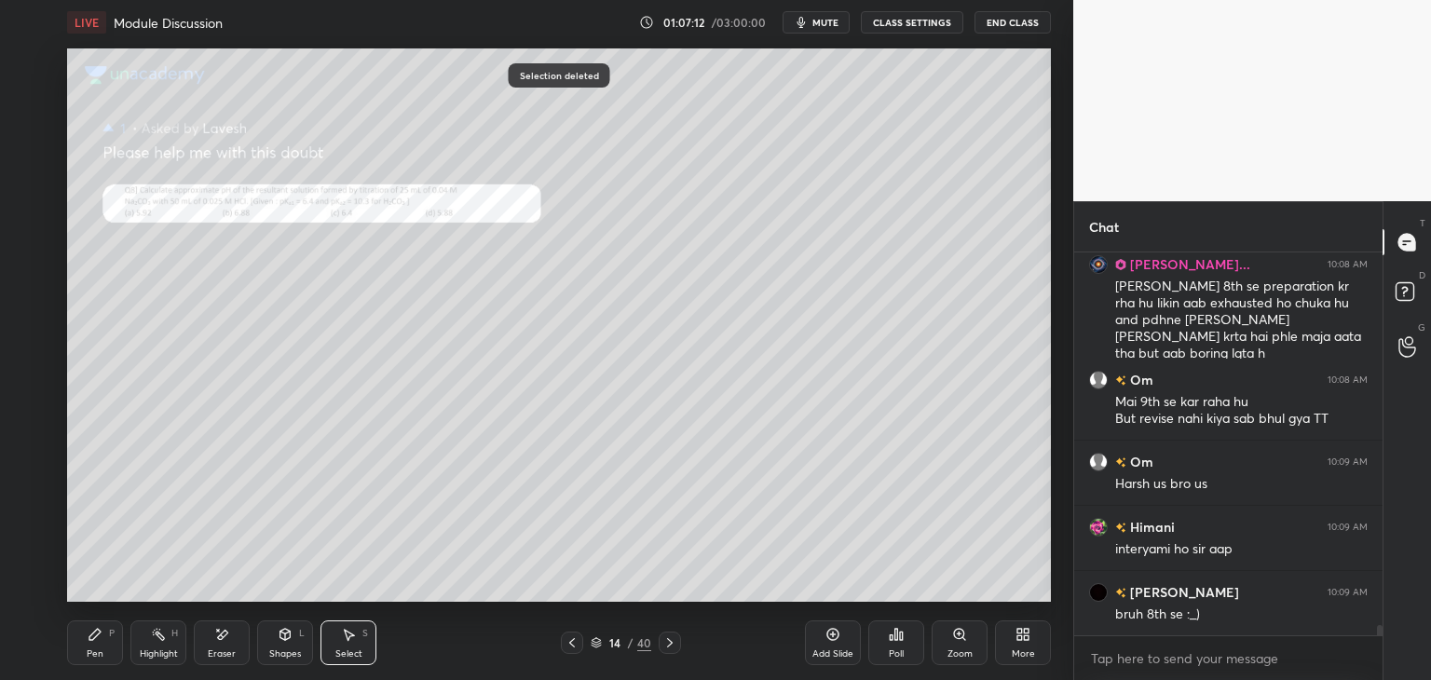
click at [92, 638] on icon at bounding box center [94, 634] width 11 height 11
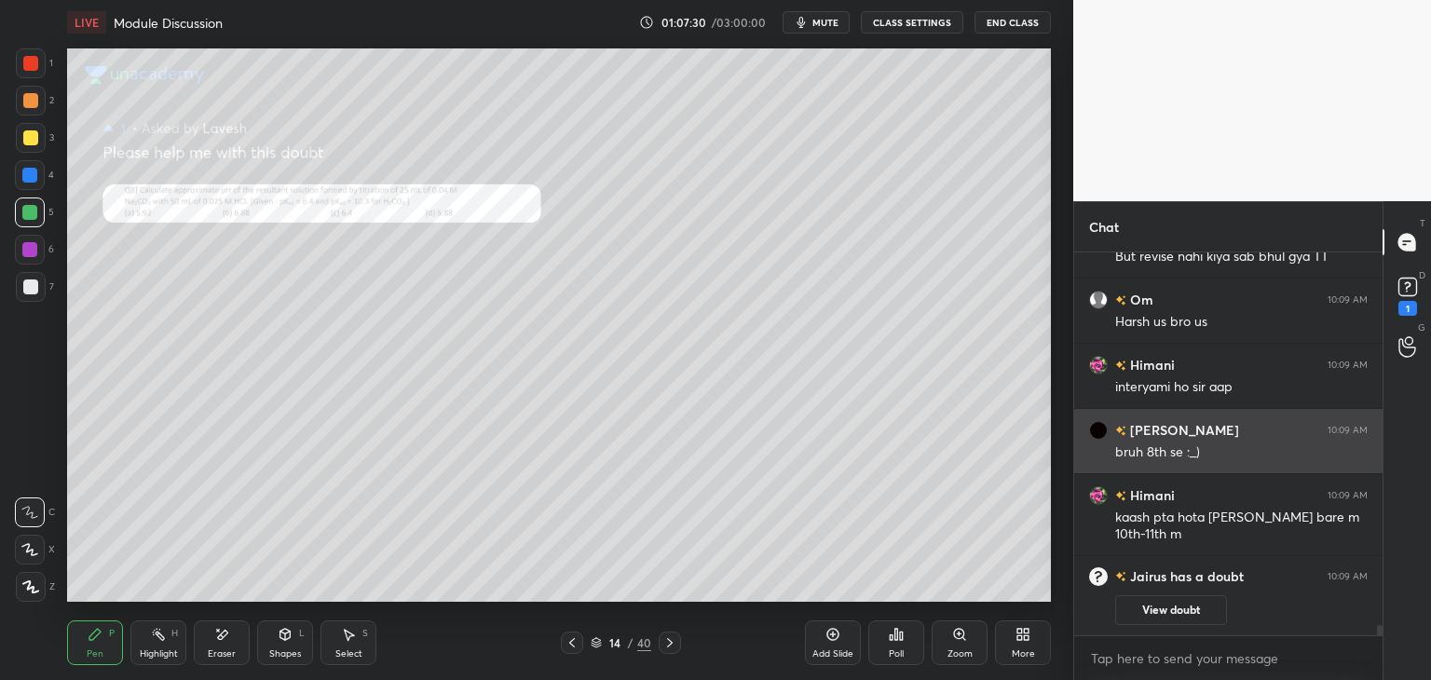
scroll to position [13707, 0]
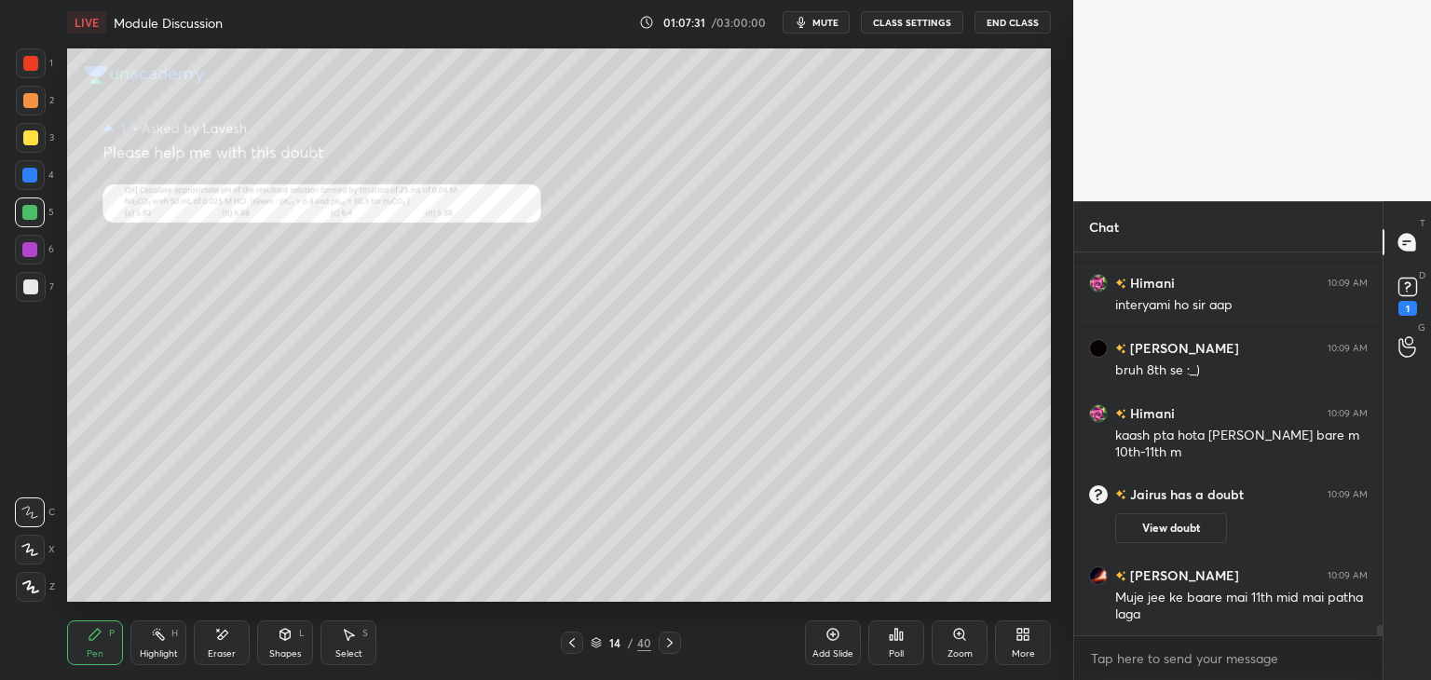
click at [343, 638] on icon at bounding box center [348, 634] width 15 height 15
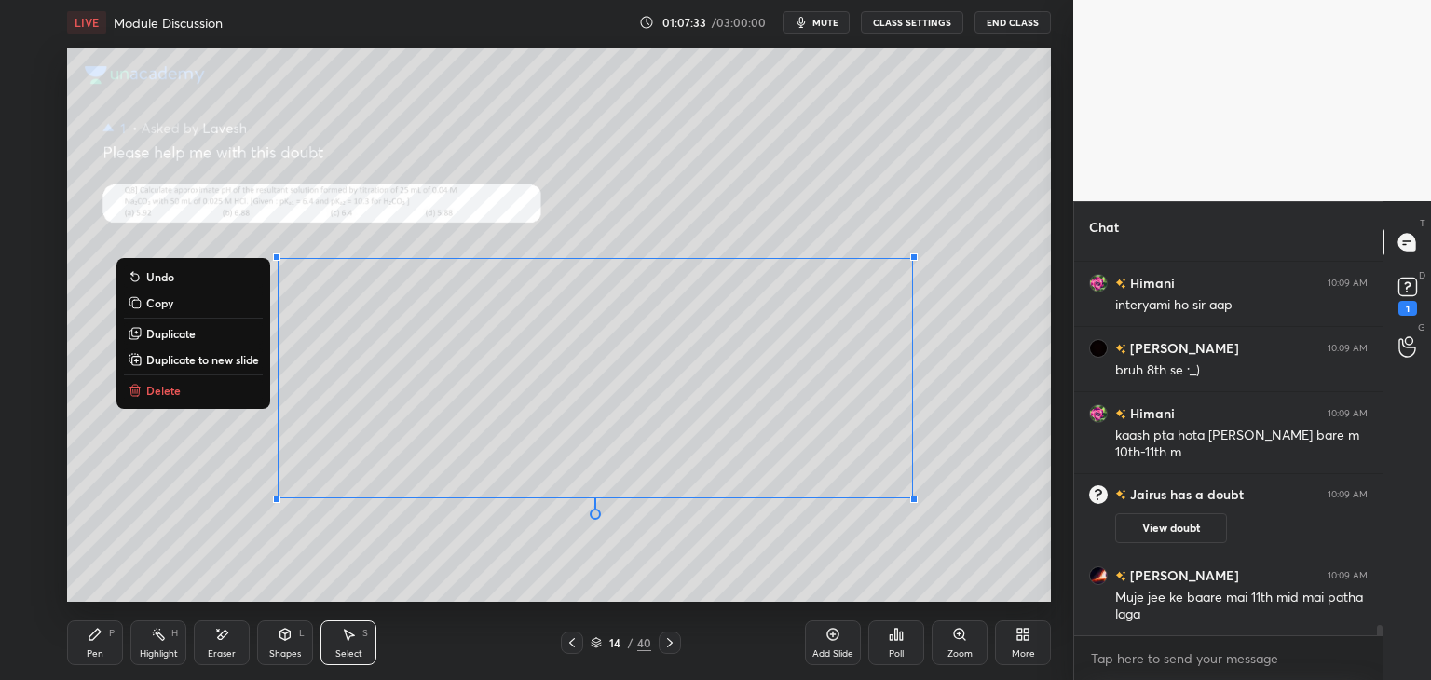
click at [175, 385] on p "Delete" at bounding box center [163, 390] width 34 height 15
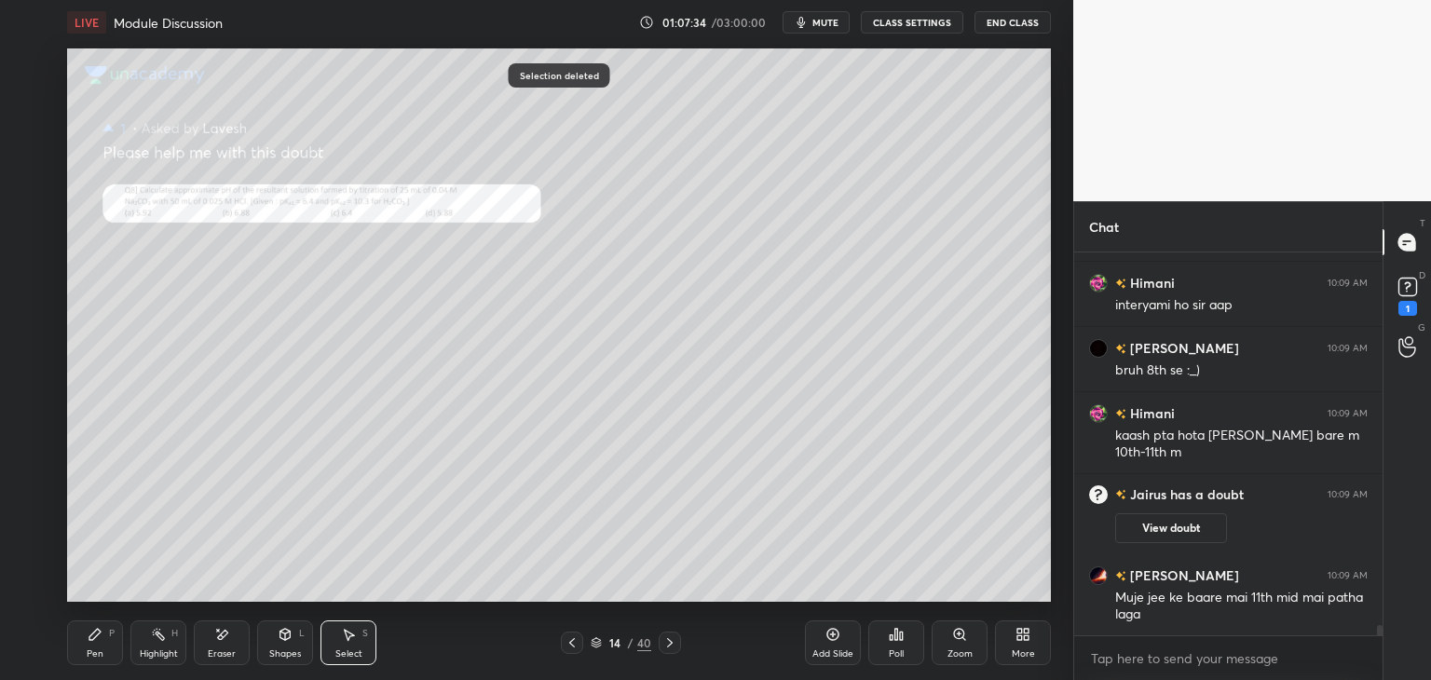
scroll to position [13773, 0]
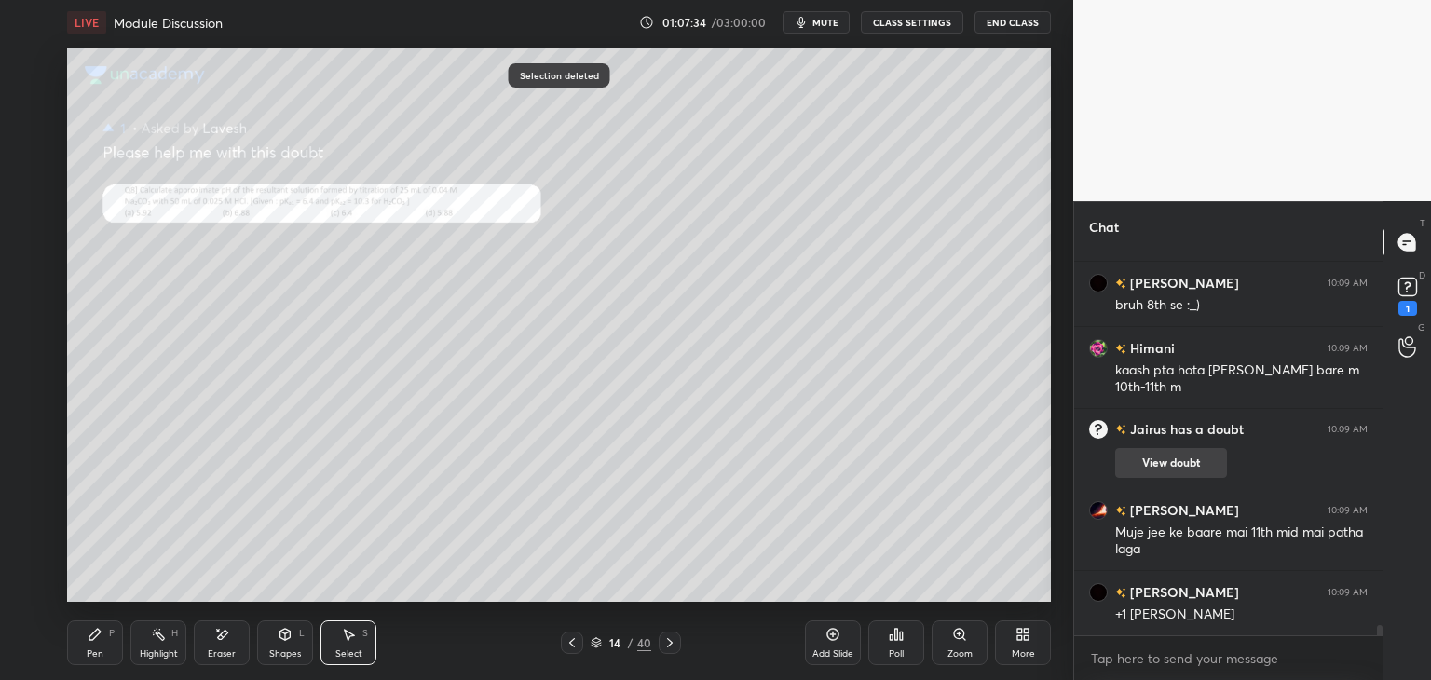
click at [93, 643] on div "Pen P" at bounding box center [95, 643] width 56 height 45
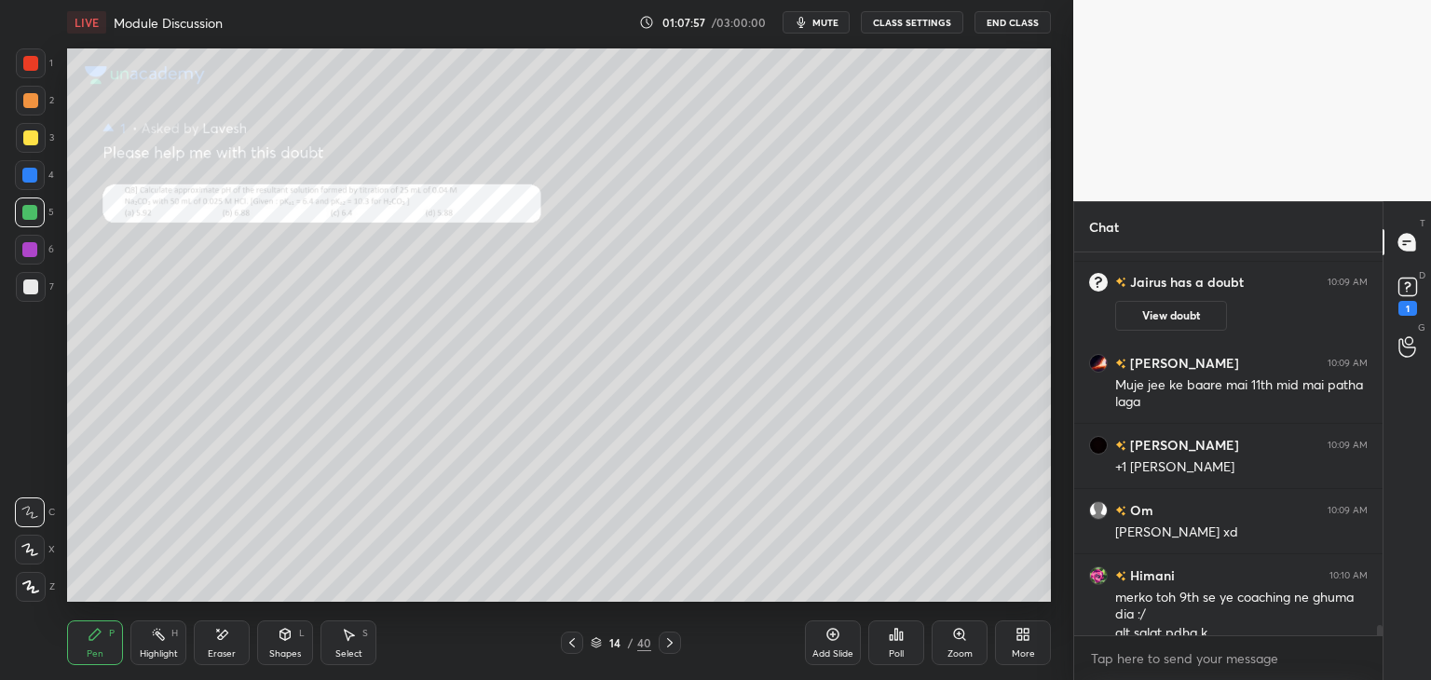
scroll to position [13939, 0]
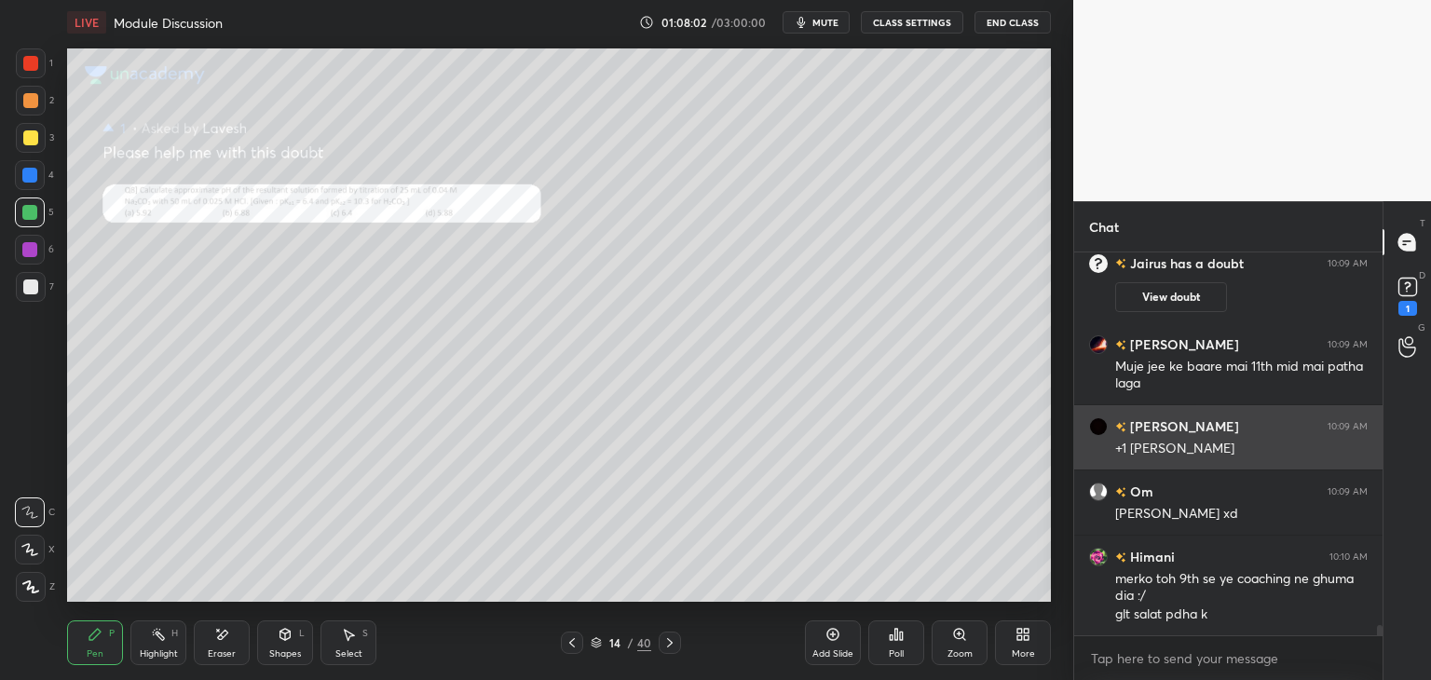
click at [954, 645] on div "Zoom" at bounding box center [960, 643] width 56 height 45
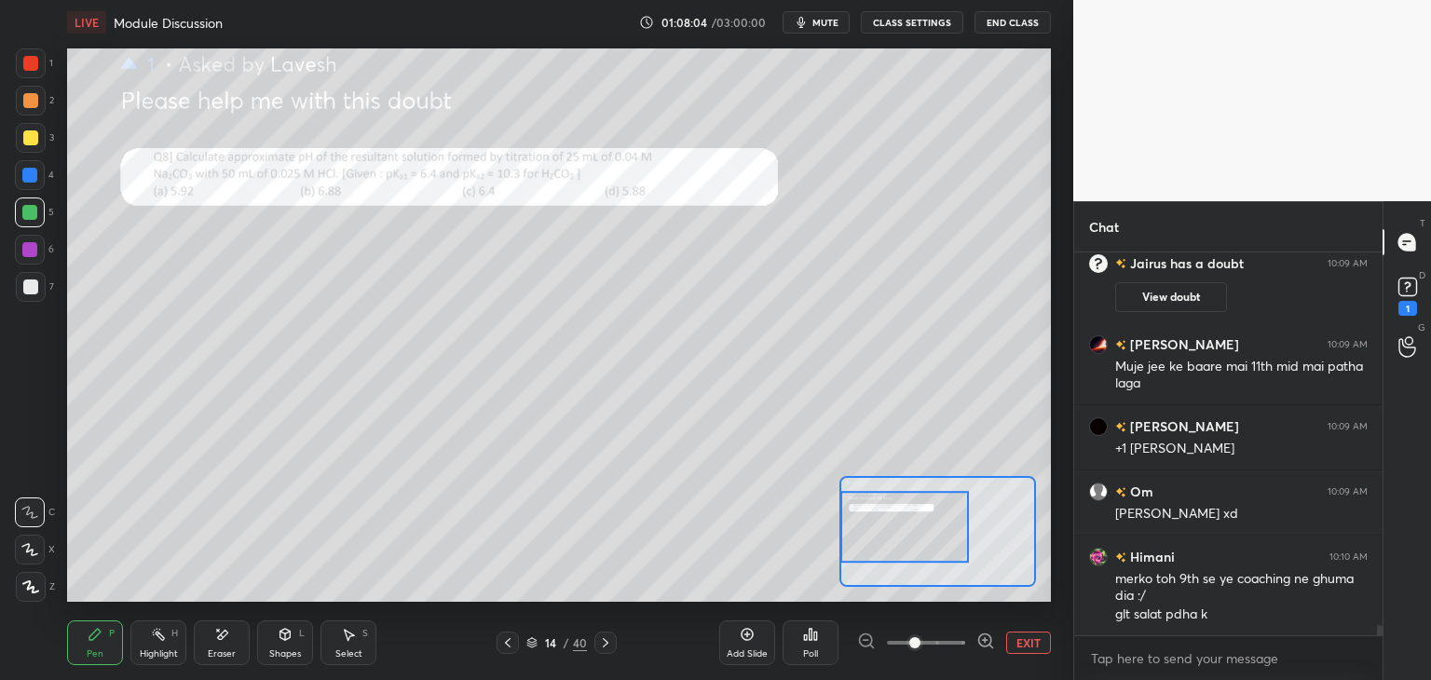
scroll to position [14004, 0]
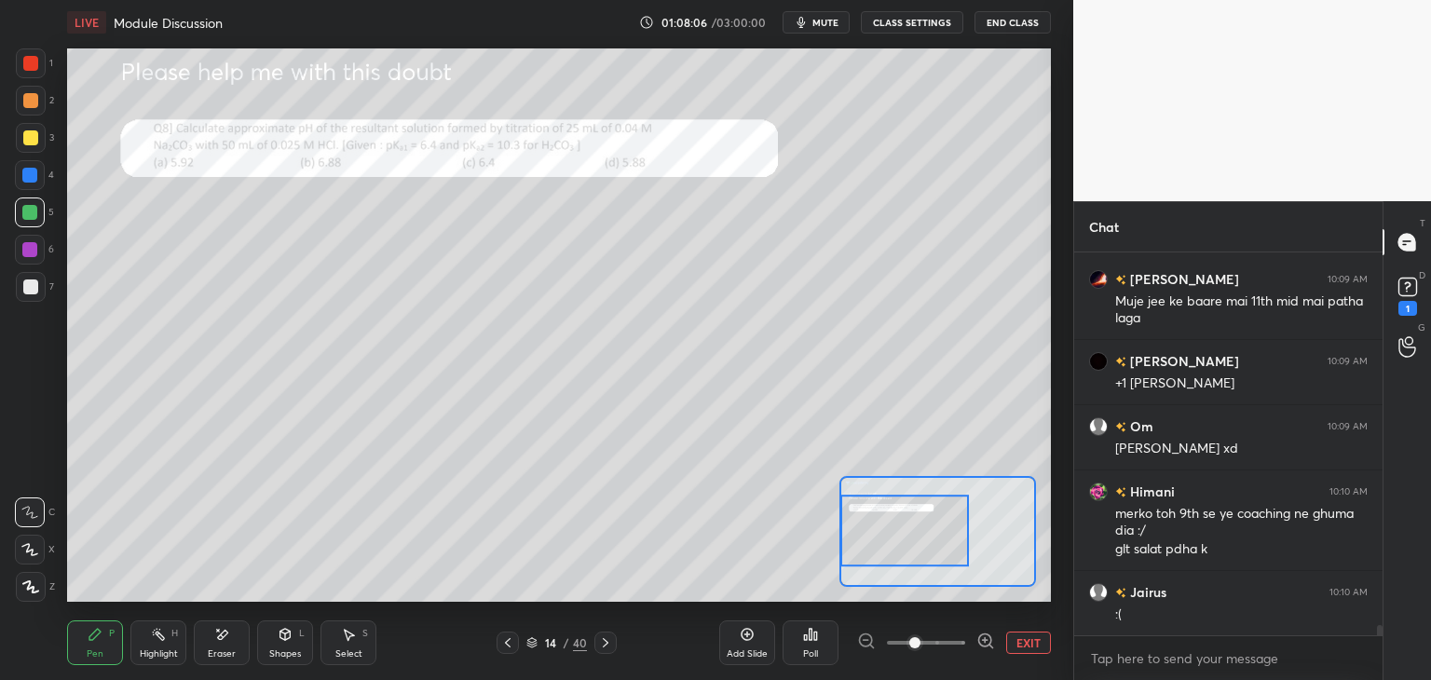
click at [98, 638] on icon at bounding box center [95, 634] width 15 height 15
click at [29, 63] on div at bounding box center [30, 63] width 15 height 15
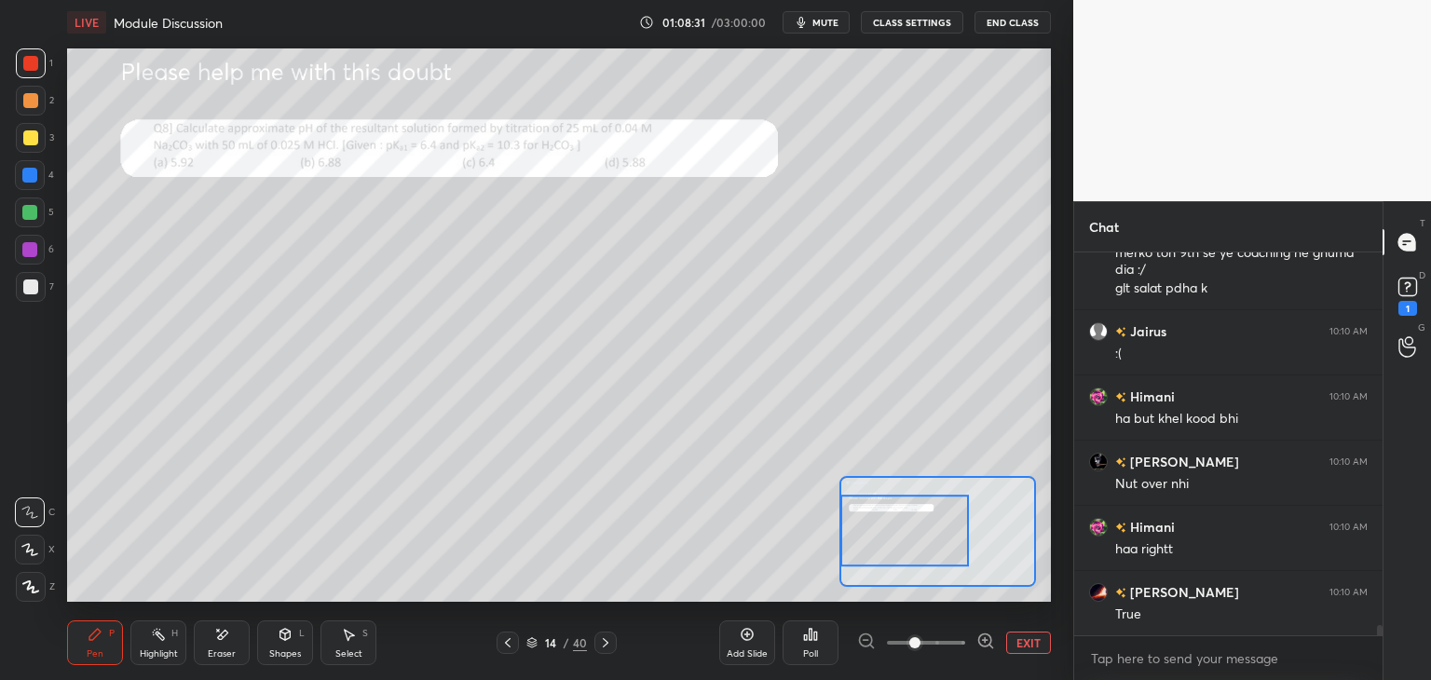
scroll to position [14330, 0]
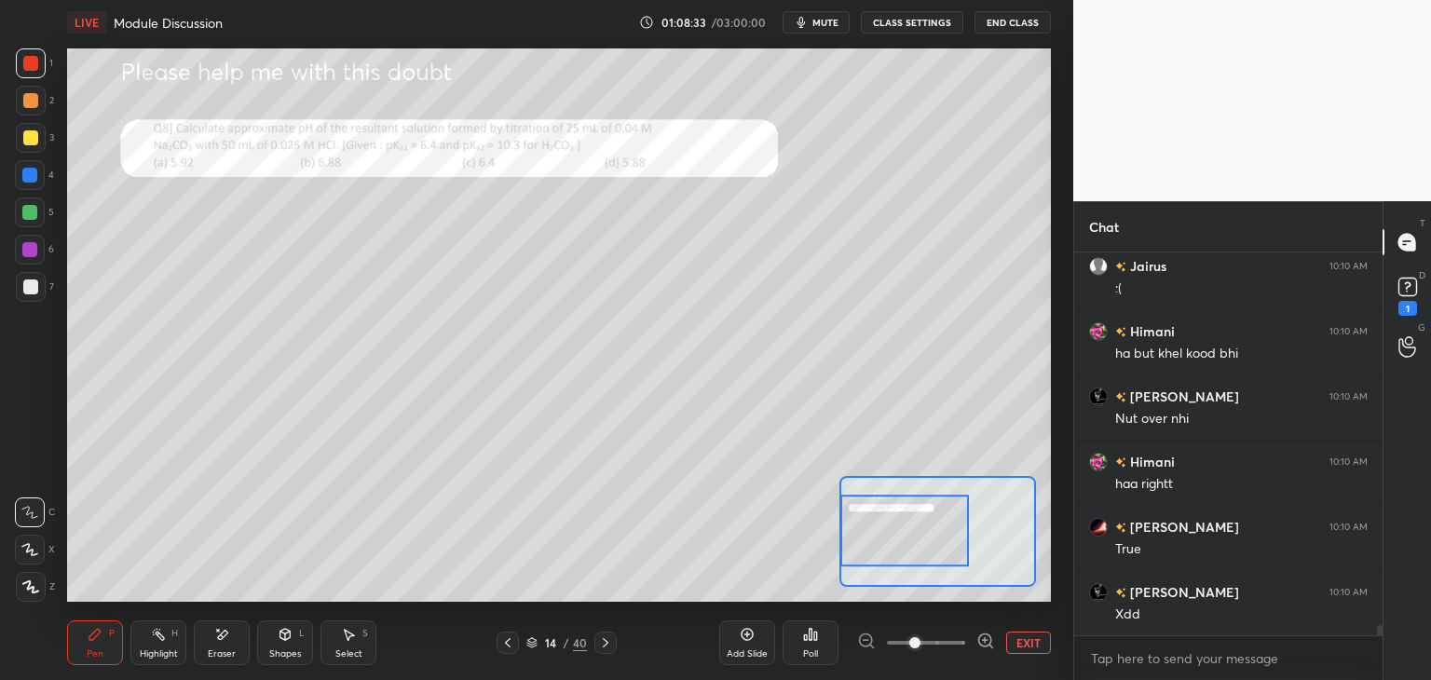
click at [230, 649] on div "Eraser" at bounding box center [222, 653] width 28 height 9
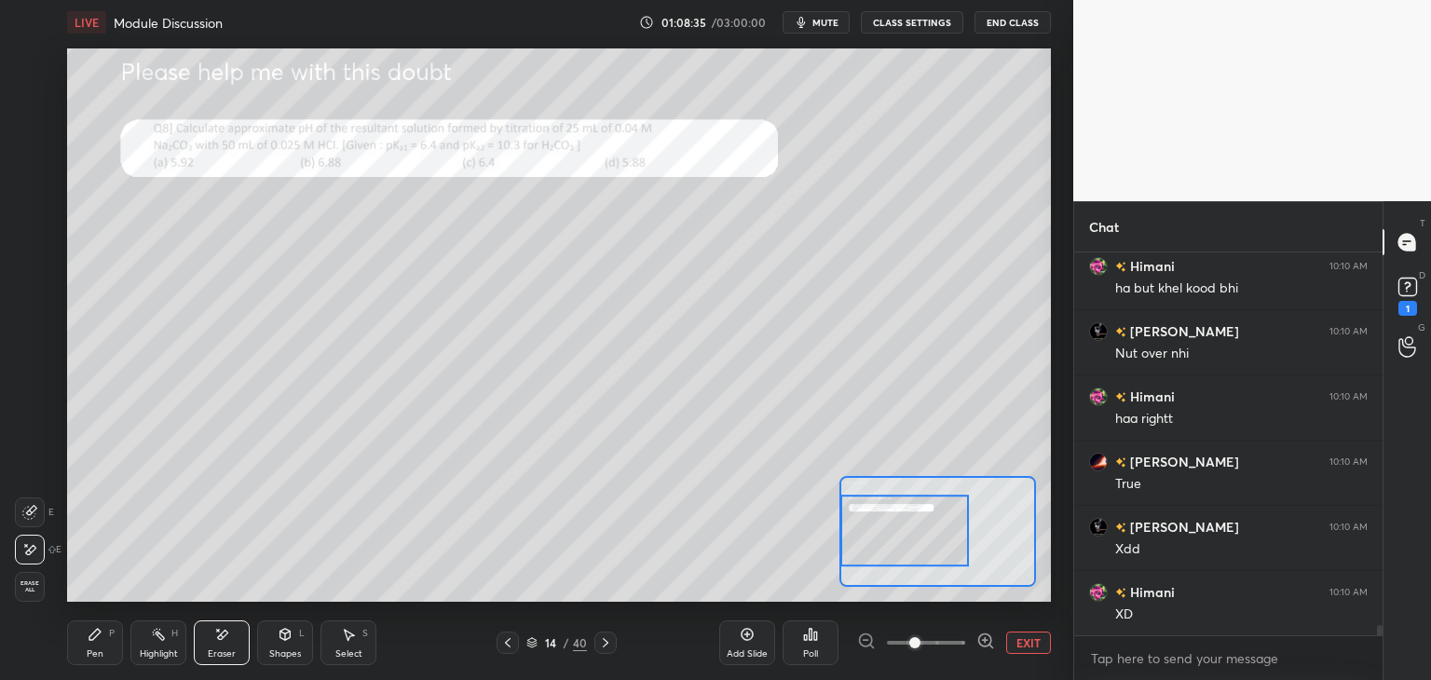
scroll to position [14460, 0]
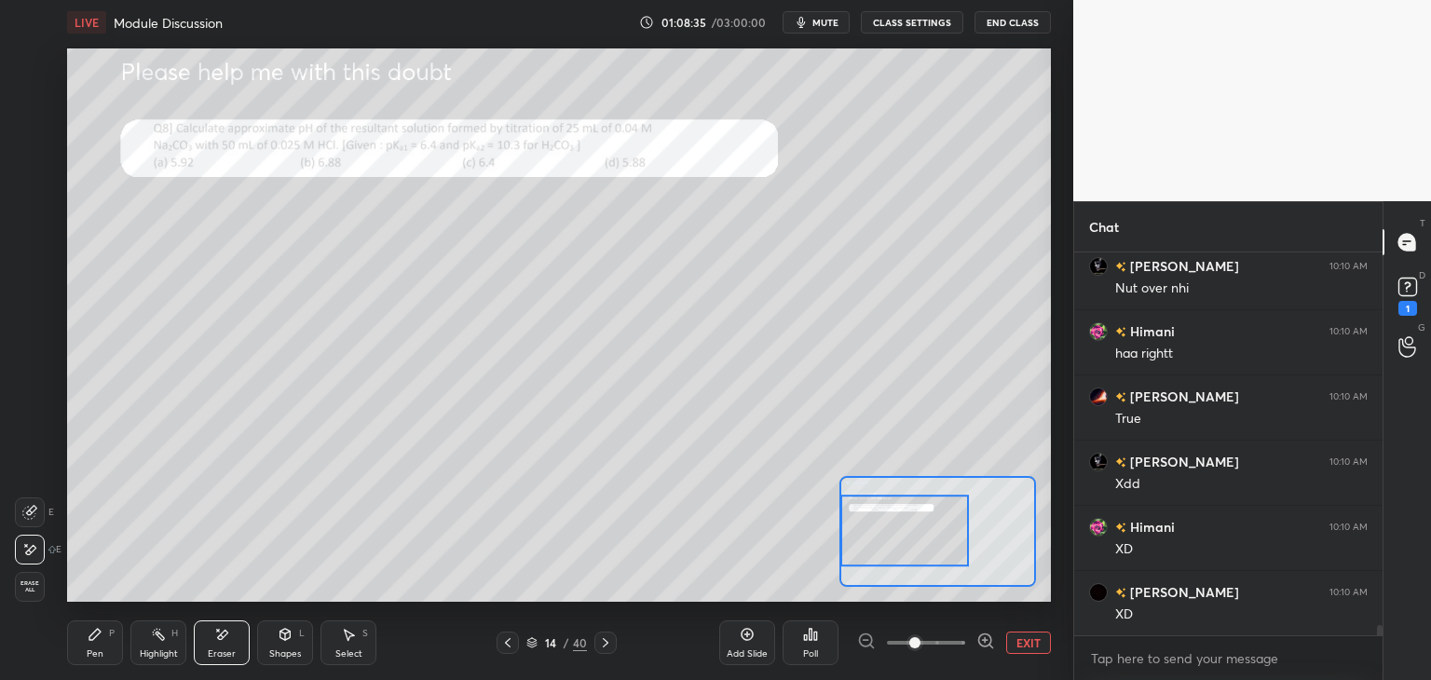
click at [90, 636] on icon at bounding box center [94, 634] width 11 height 11
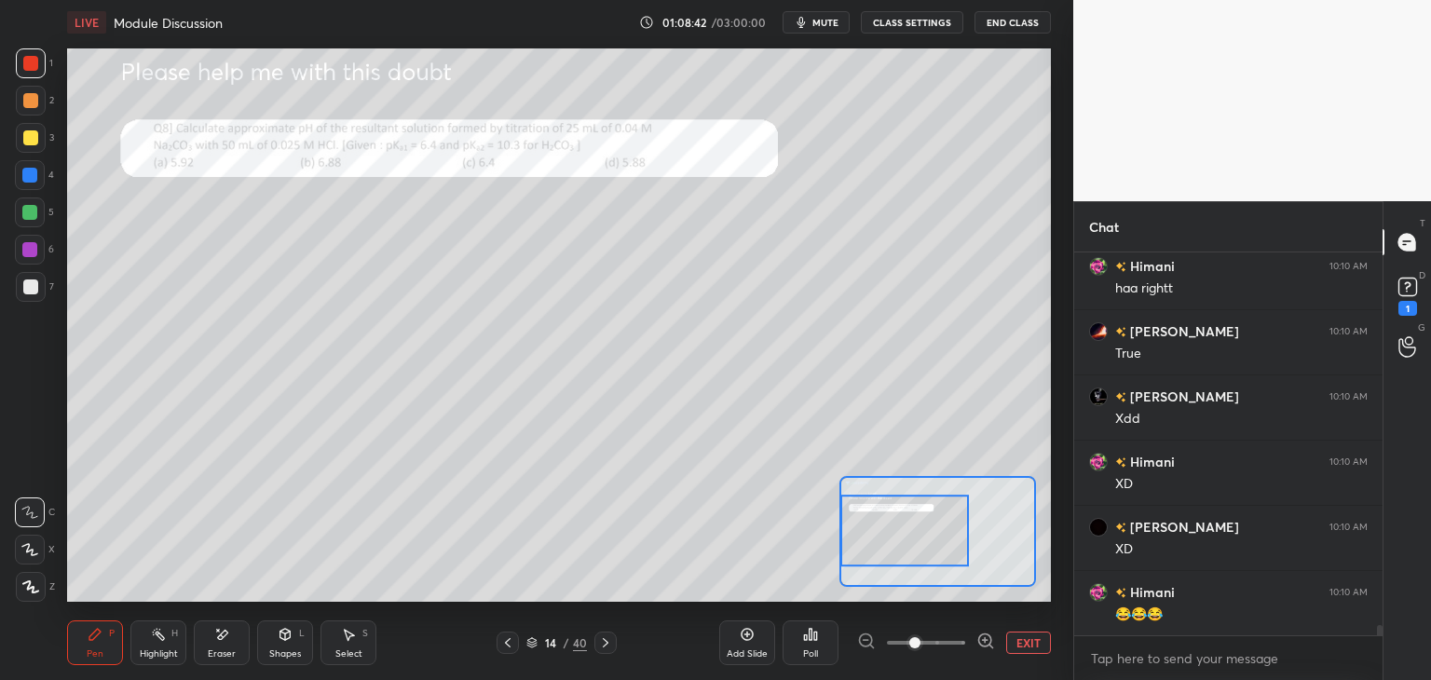
click at [35, 67] on div at bounding box center [30, 63] width 15 height 15
click at [940, 549] on div at bounding box center [905, 532] width 129 height 72
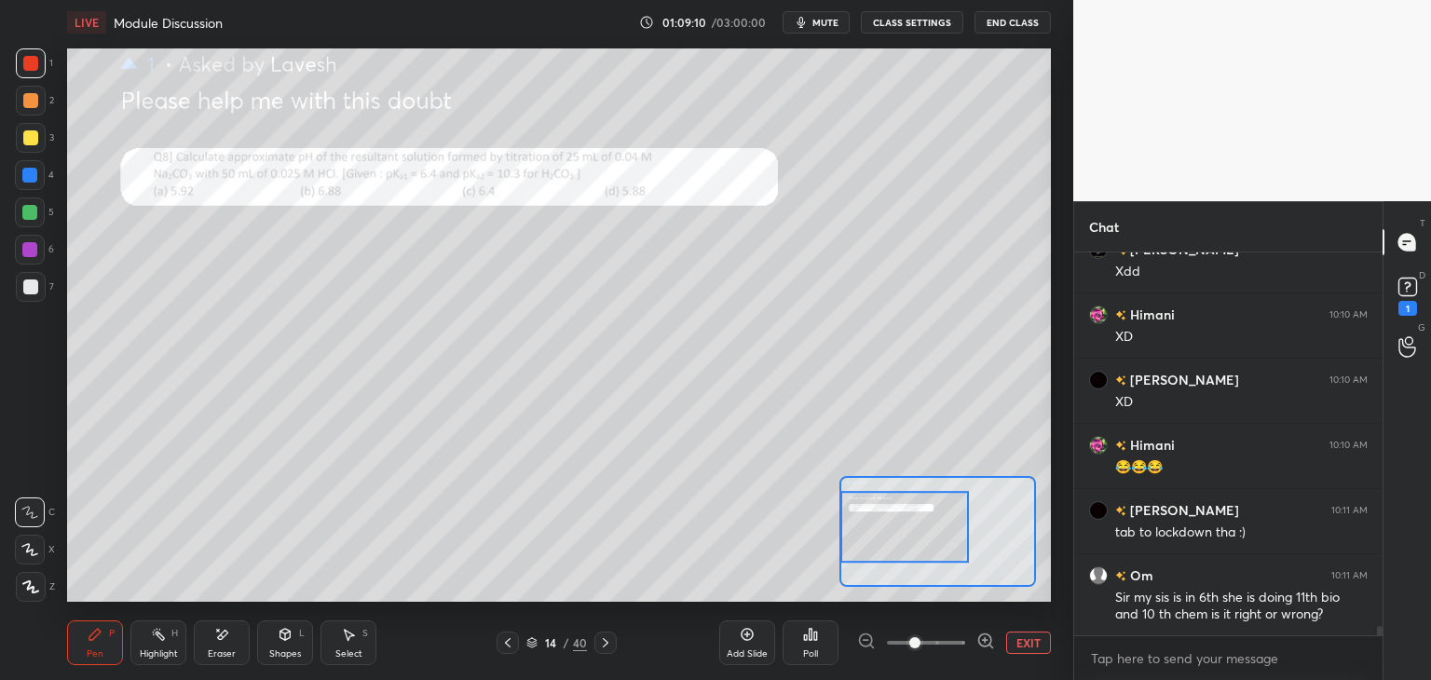
scroll to position [14738, 0]
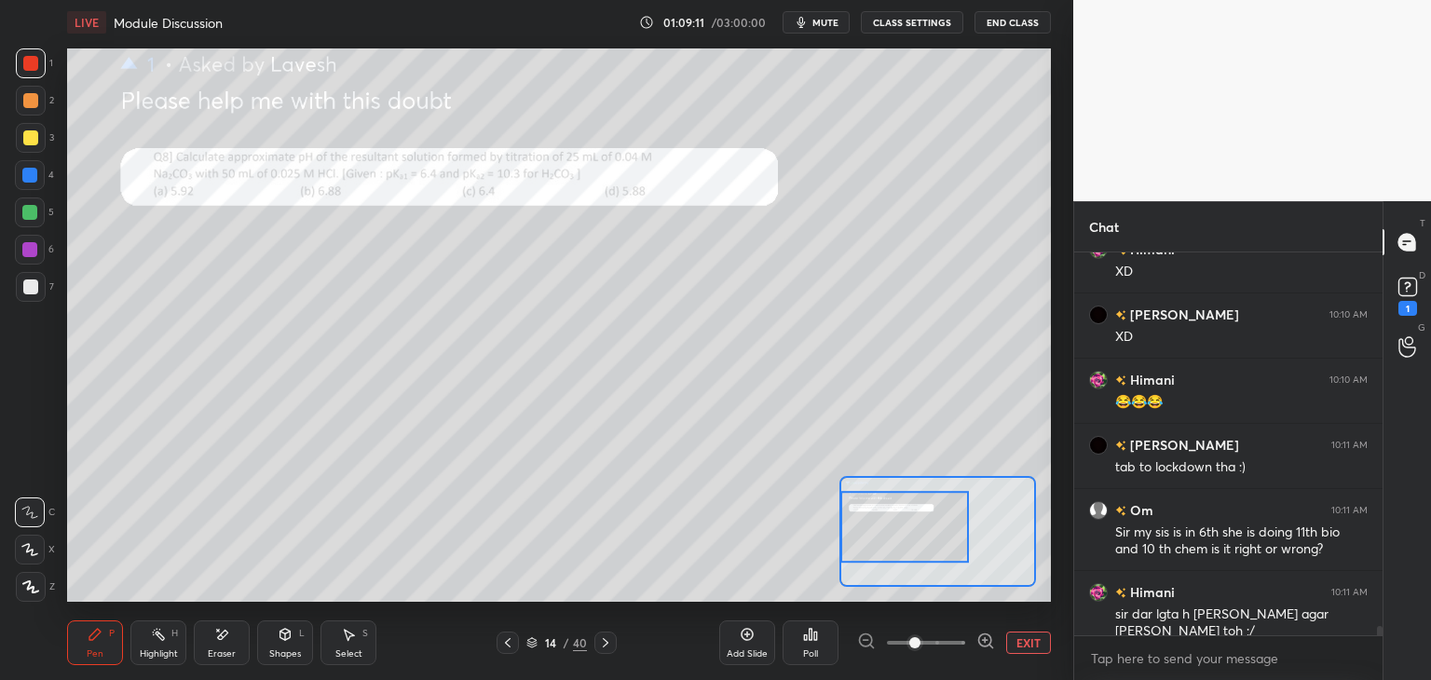
click at [108, 634] on div "Pen P" at bounding box center [95, 643] width 56 height 45
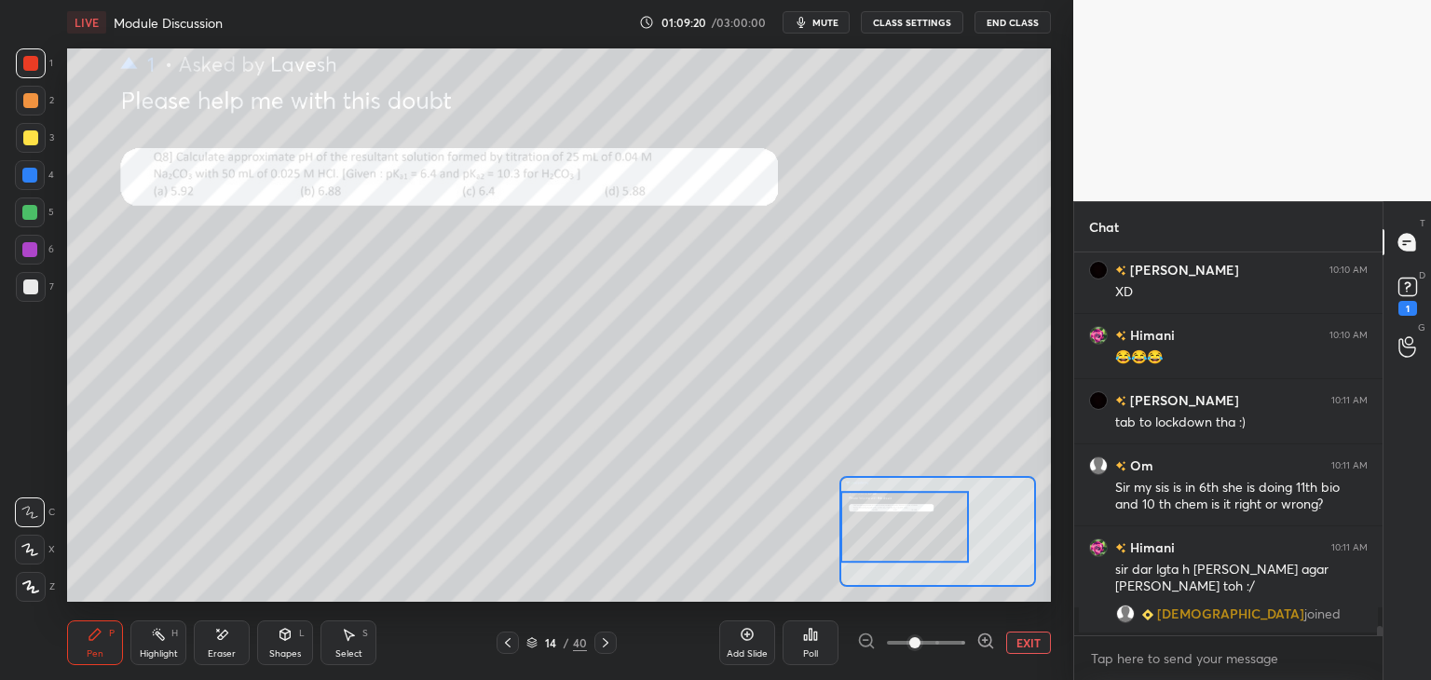
click at [202, 631] on div "Eraser" at bounding box center [222, 643] width 56 height 45
click at [90, 637] on icon at bounding box center [94, 634] width 11 height 11
click at [228, 638] on icon at bounding box center [221, 635] width 15 height 16
click at [93, 646] on div "Pen P" at bounding box center [95, 643] width 56 height 45
click at [30, 102] on div at bounding box center [30, 100] width 15 height 15
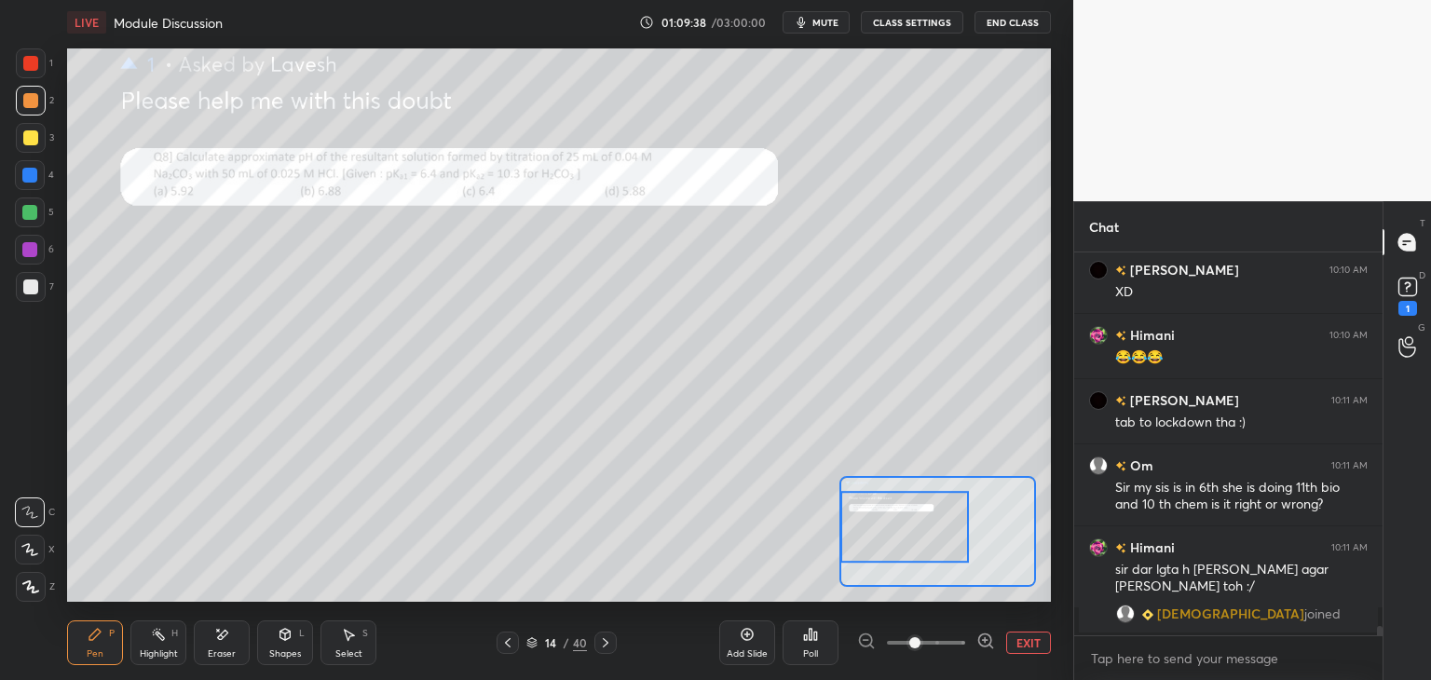
click at [224, 642] on icon at bounding box center [221, 635] width 15 height 16
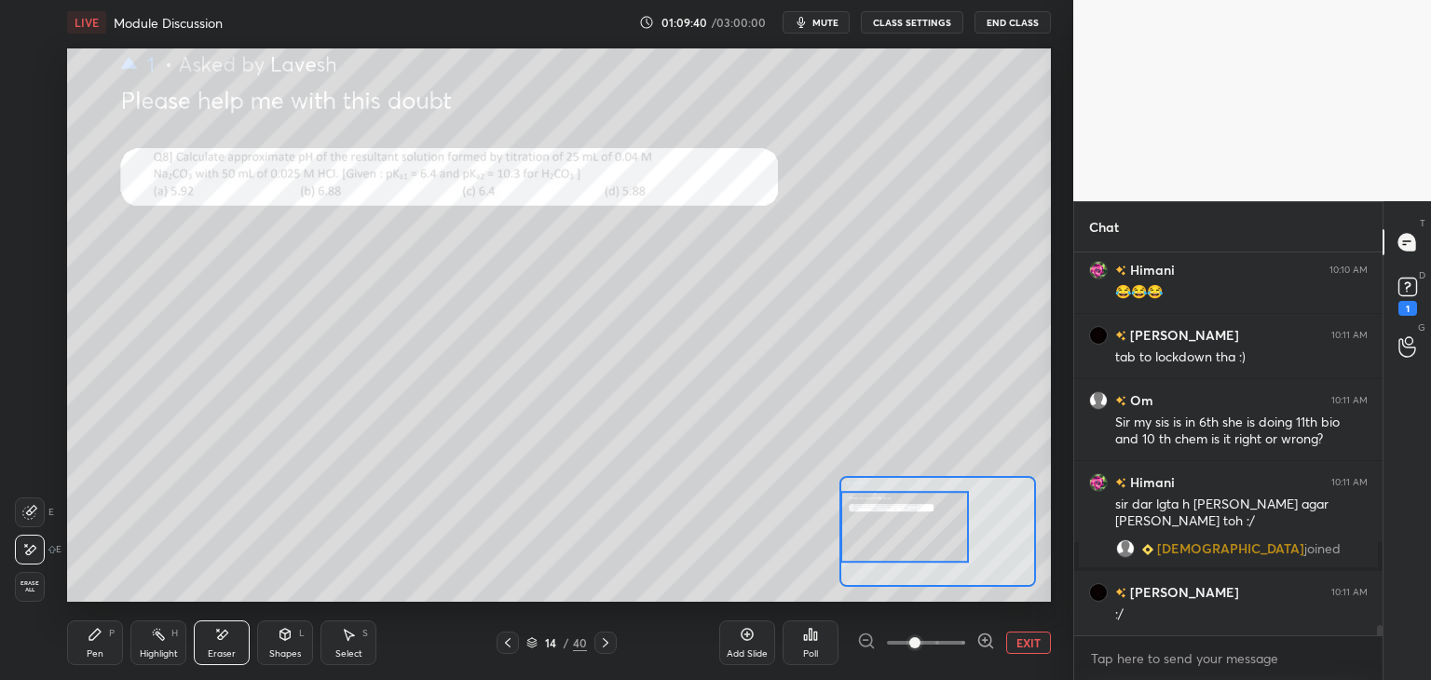
click at [100, 646] on div "Pen P" at bounding box center [95, 643] width 56 height 45
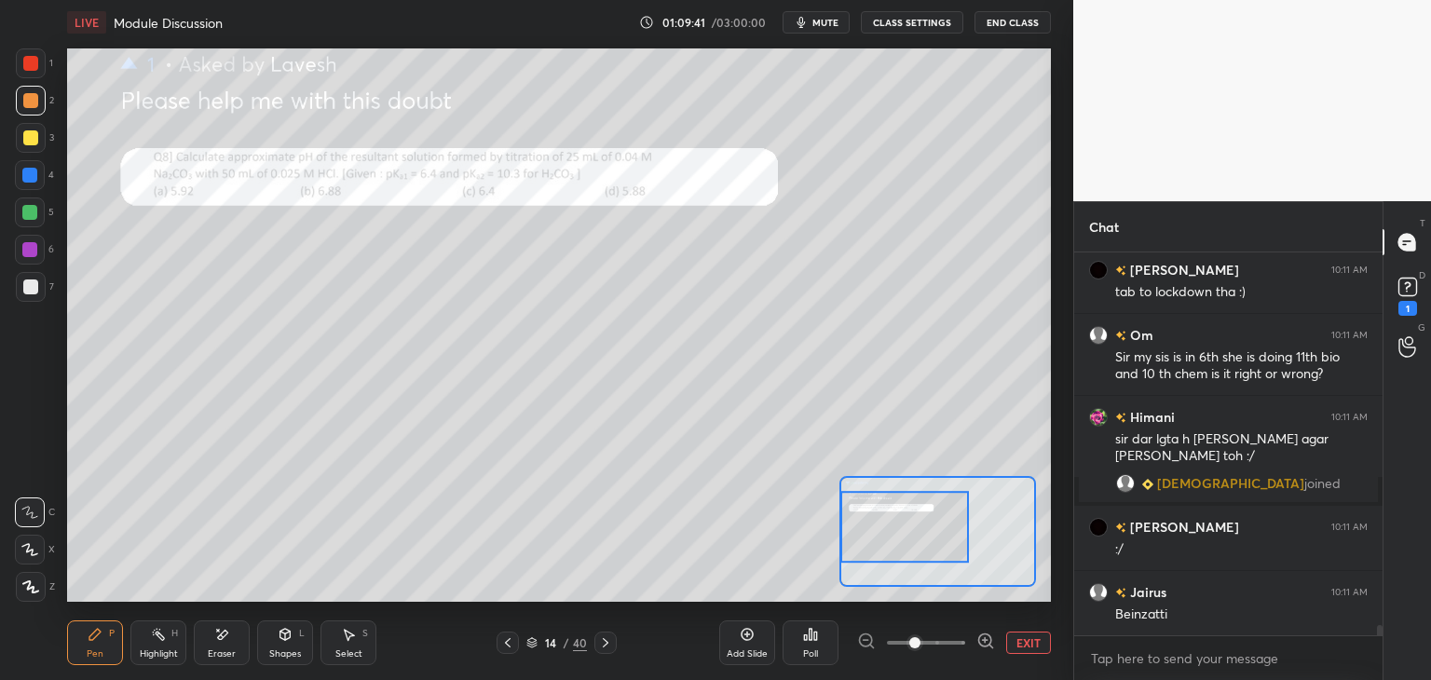
click at [26, 69] on div at bounding box center [30, 63] width 15 height 15
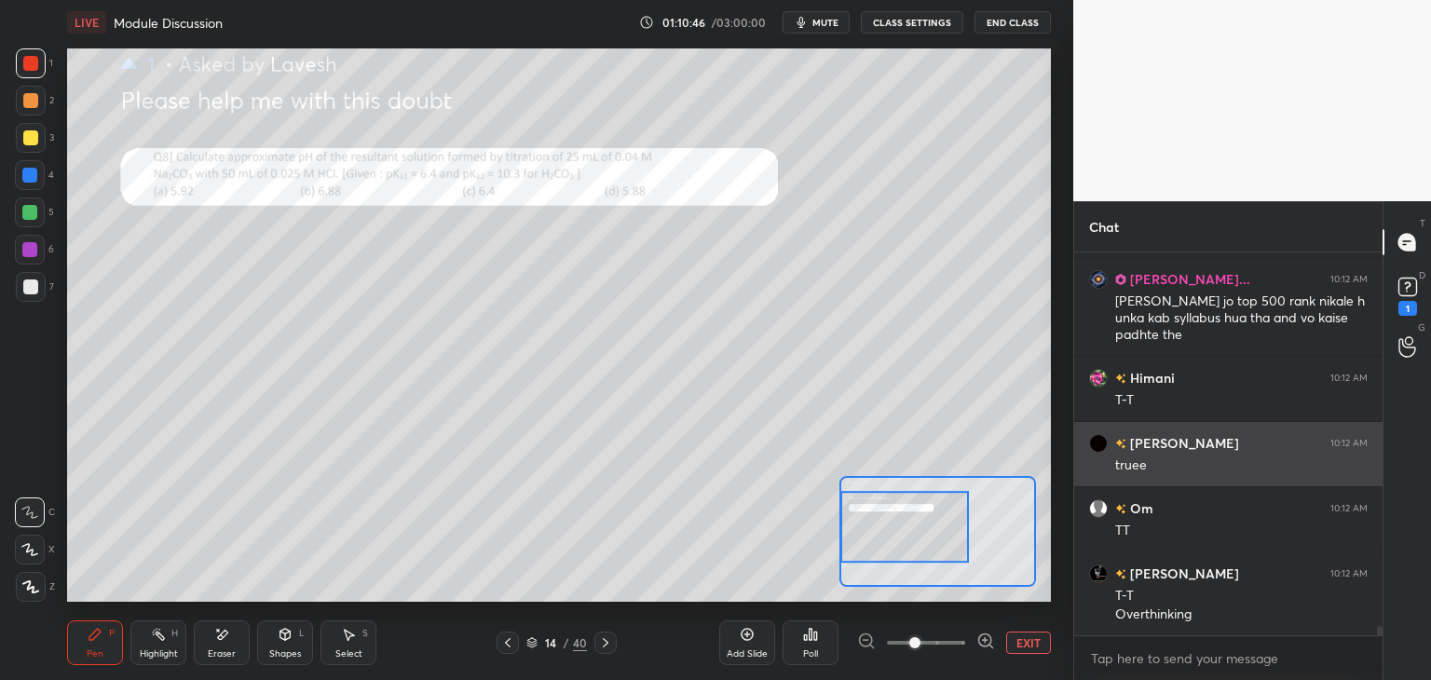
scroll to position [15059, 0]
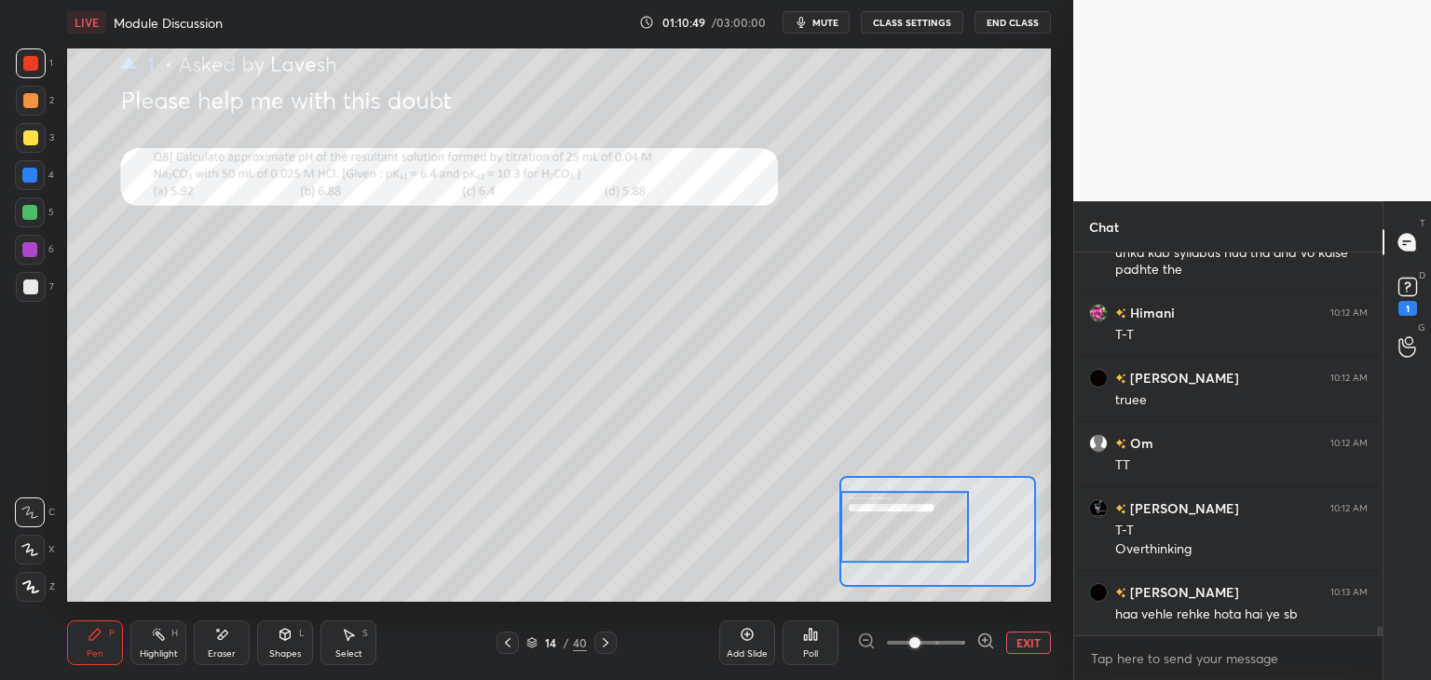
click at [350, 639] on icon at bounding box center [348, 634] width 15 height 15
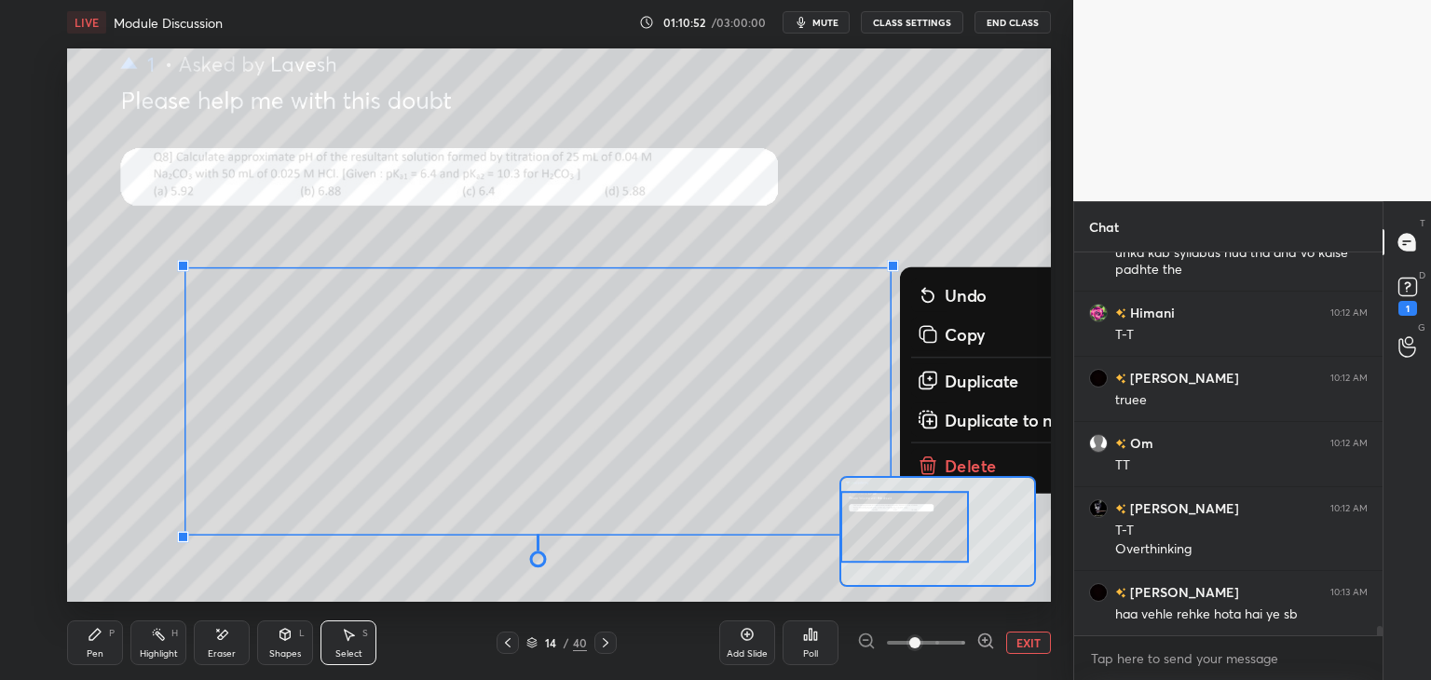
click at [982, 456] on p "Delete" at bounding box center [971, 466] width 52 height 22
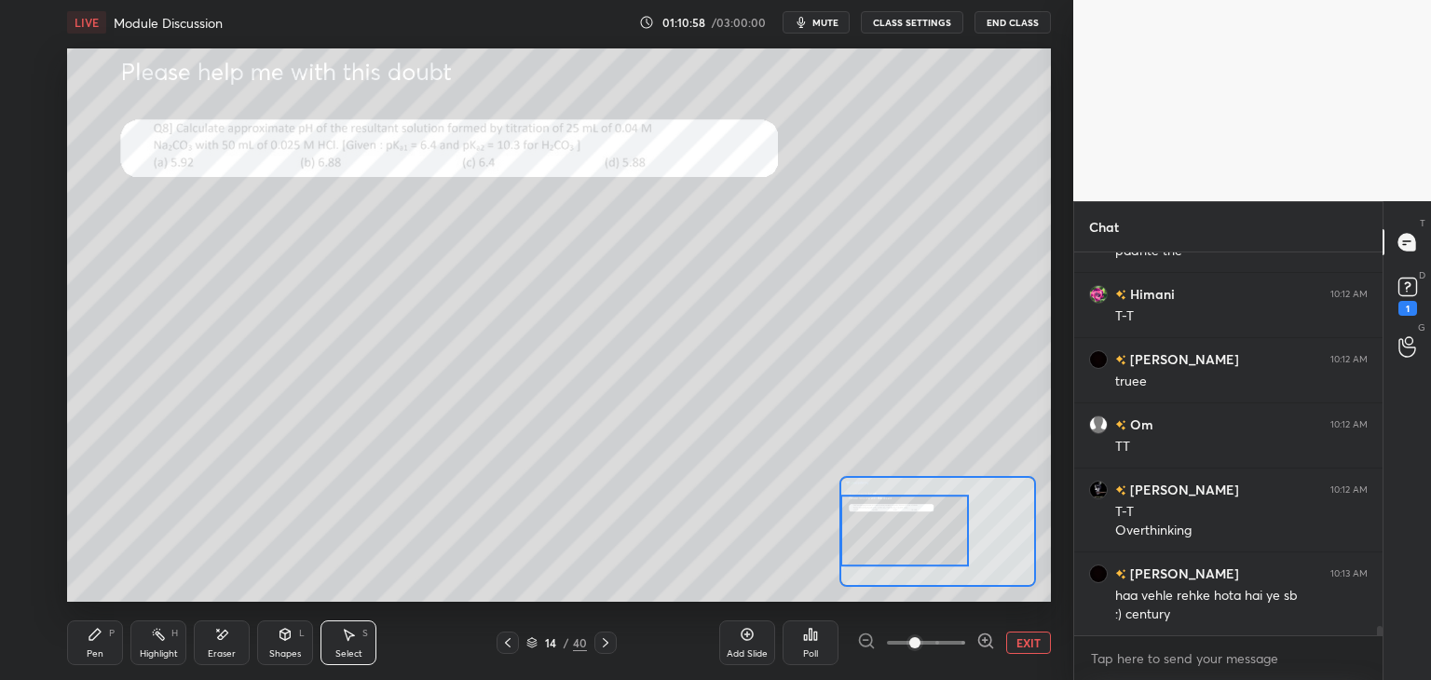
scroll to position [15142, 0]
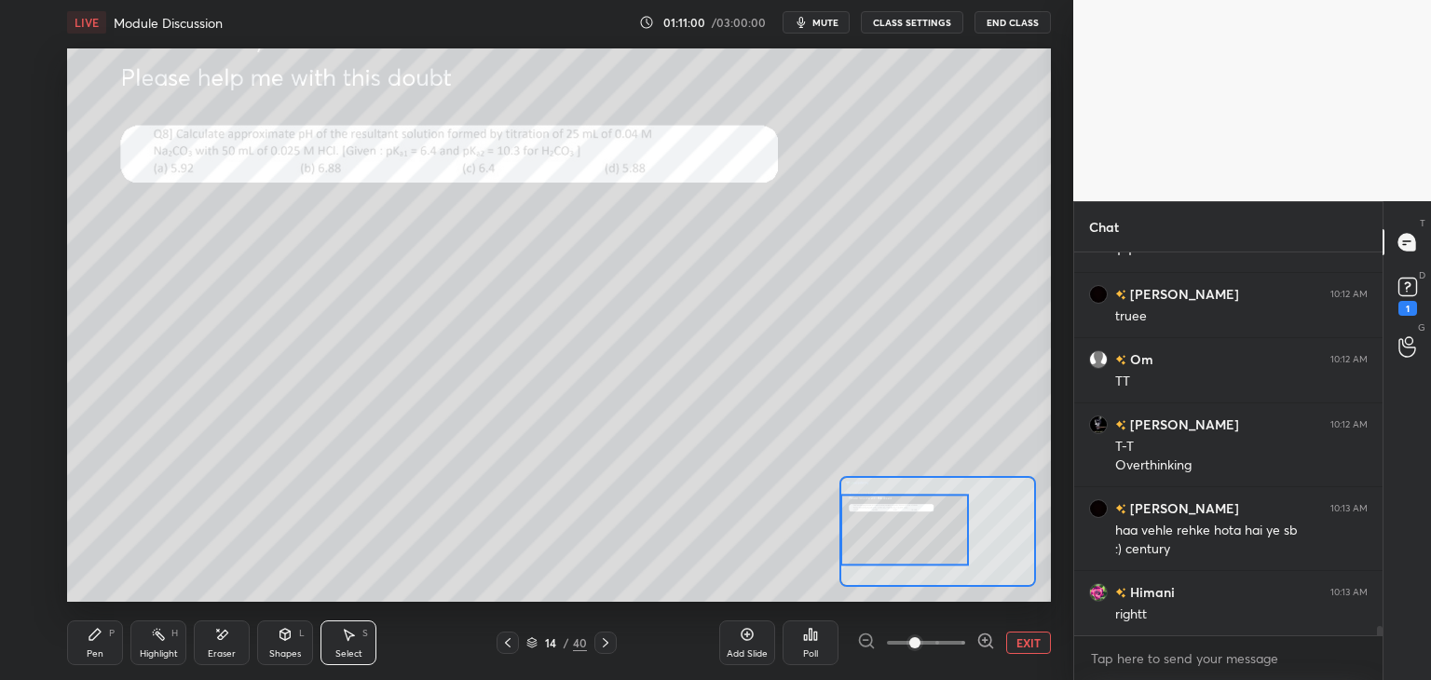
click at [104, 637] on div "Pen P" at bounding box center [95, 643] width 56 height 45
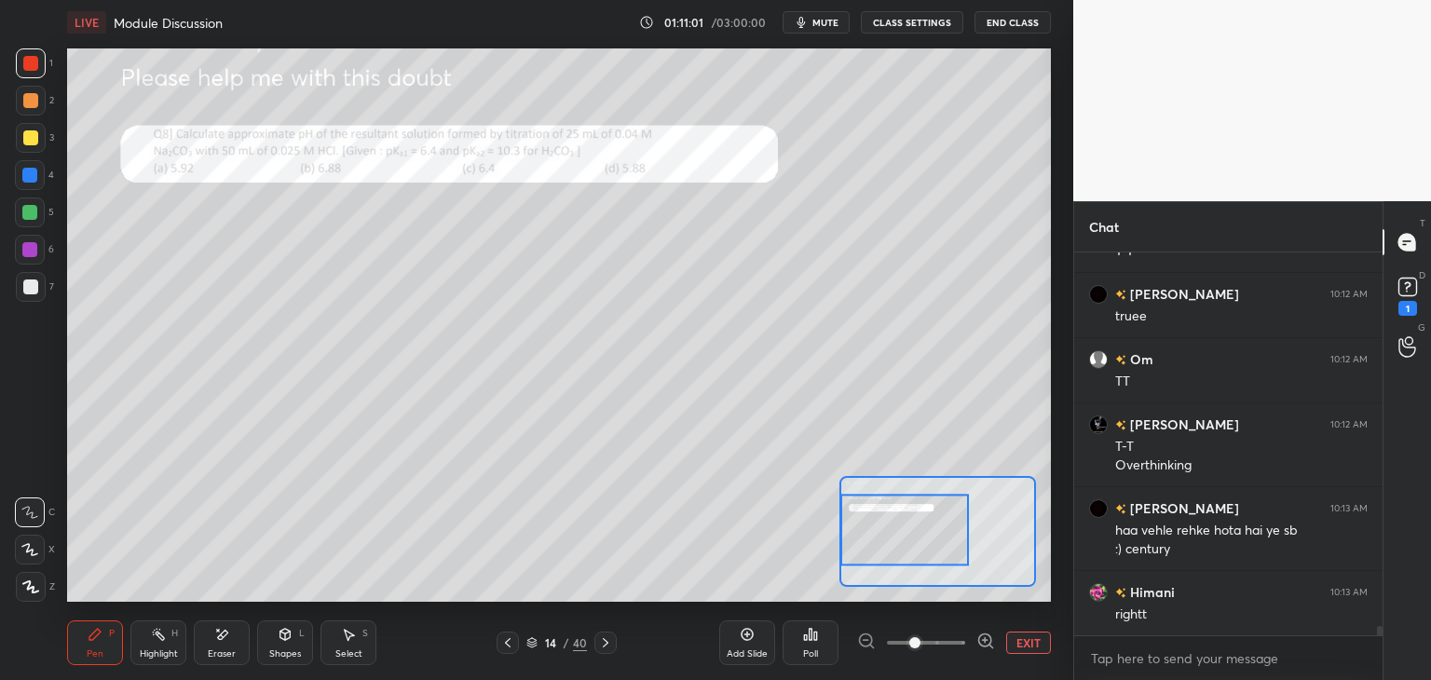
scroll to position [15224, 0]
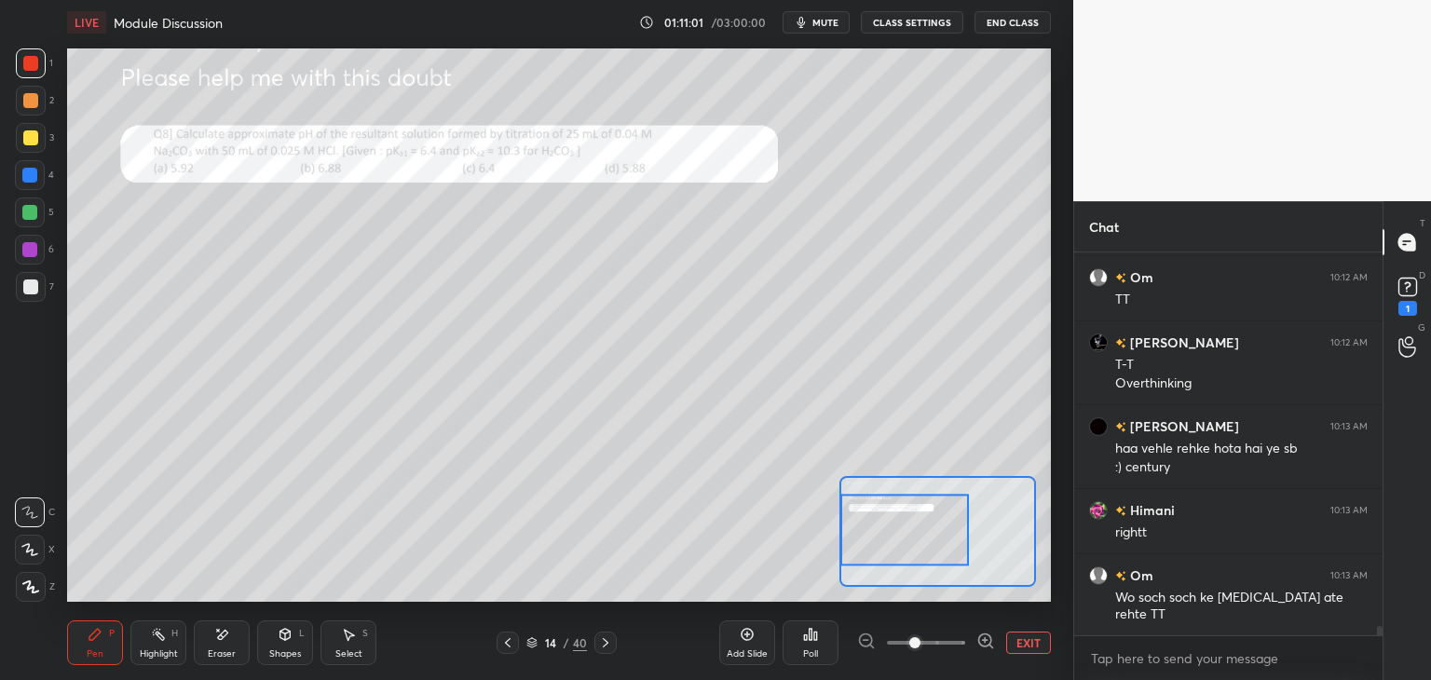
click at [30, 513] on icon at bounding box center [29, 512] width 17 height 13
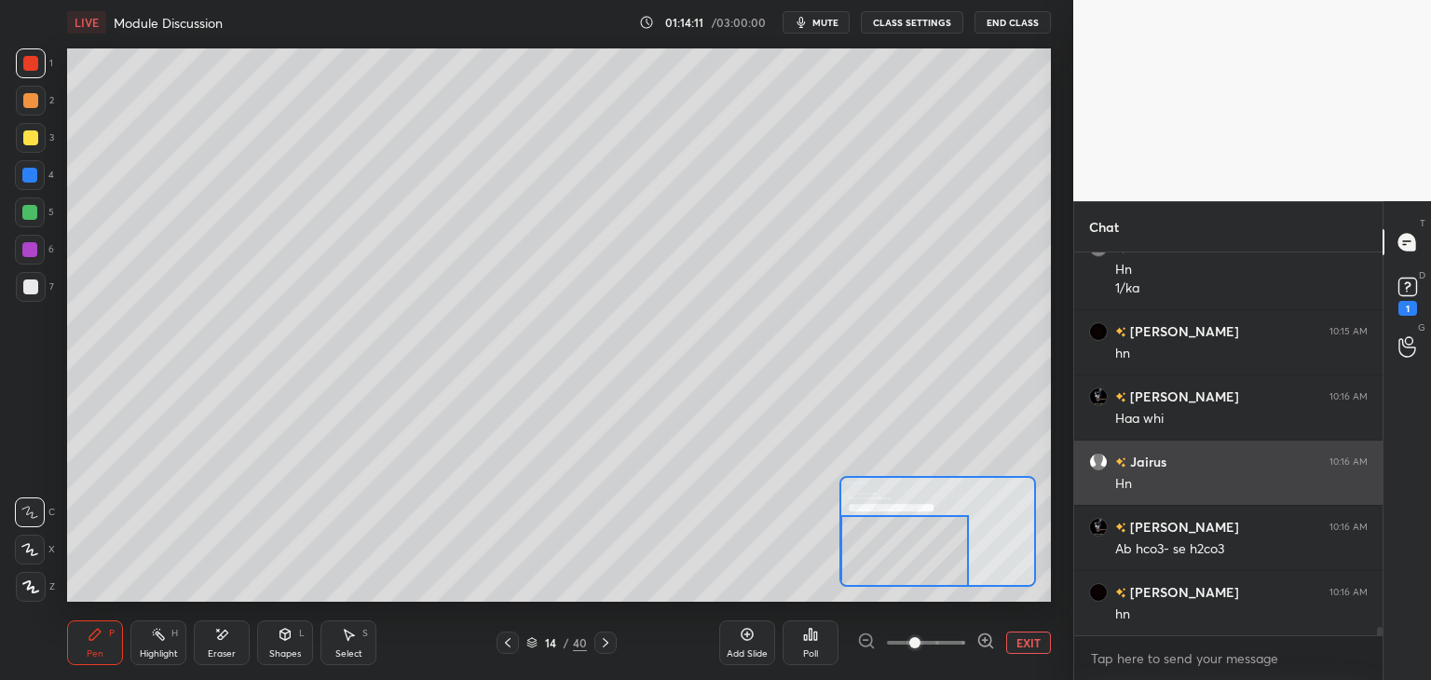
scroll to position [16892, 0]
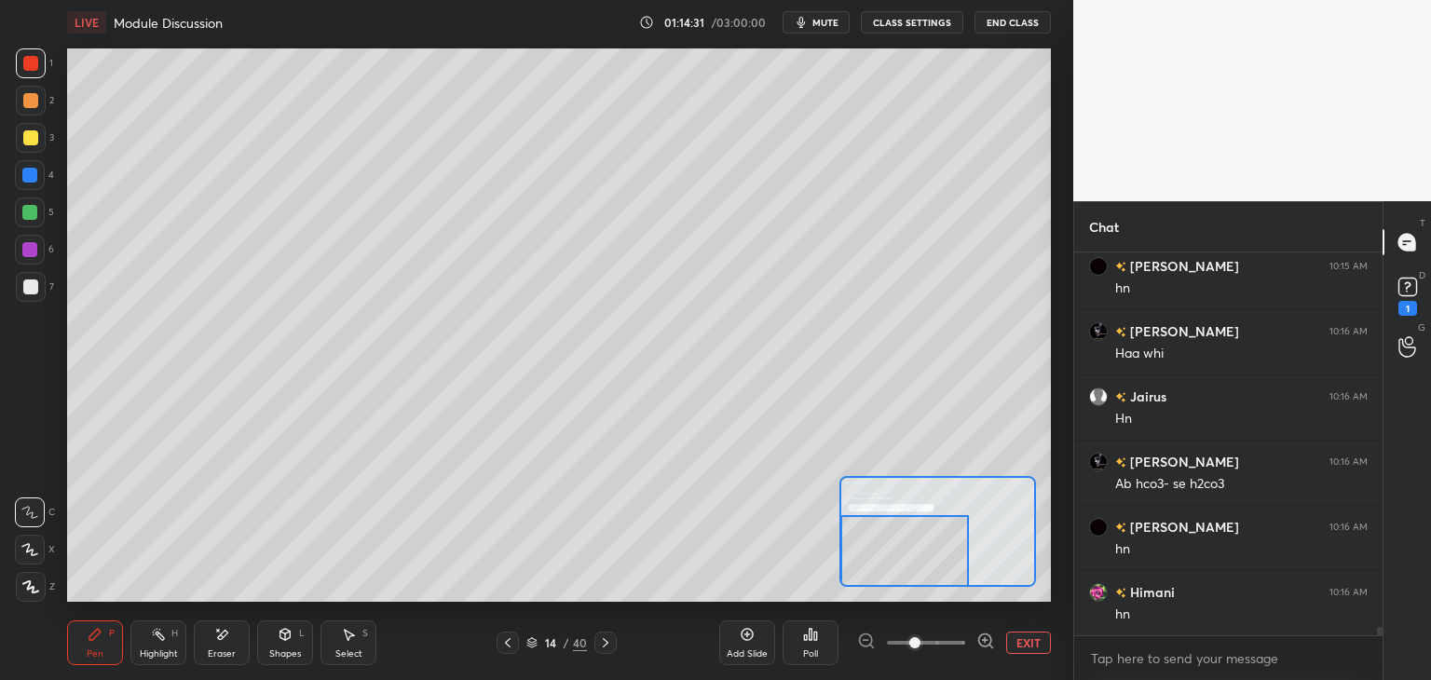
click at [354, 634] on icon at bounding box center [348, 634] width 15 height 15
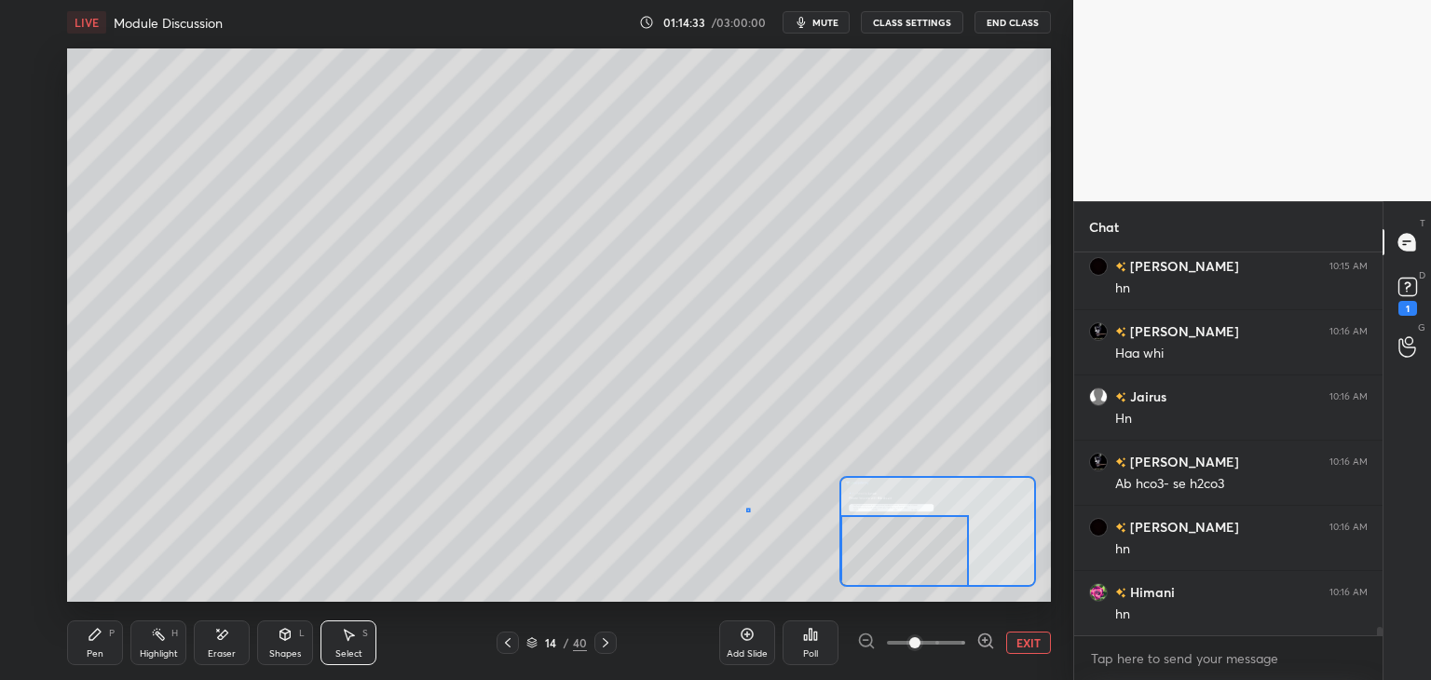
click at [750, 511] on div "0 ° Undo Copy Duplicate Duplicate to new slide Delete" at bounding box center [805, 187] width 1476 height 830
click at [101, 642] on icon at bounding box center [95, 634] width 15 height 15
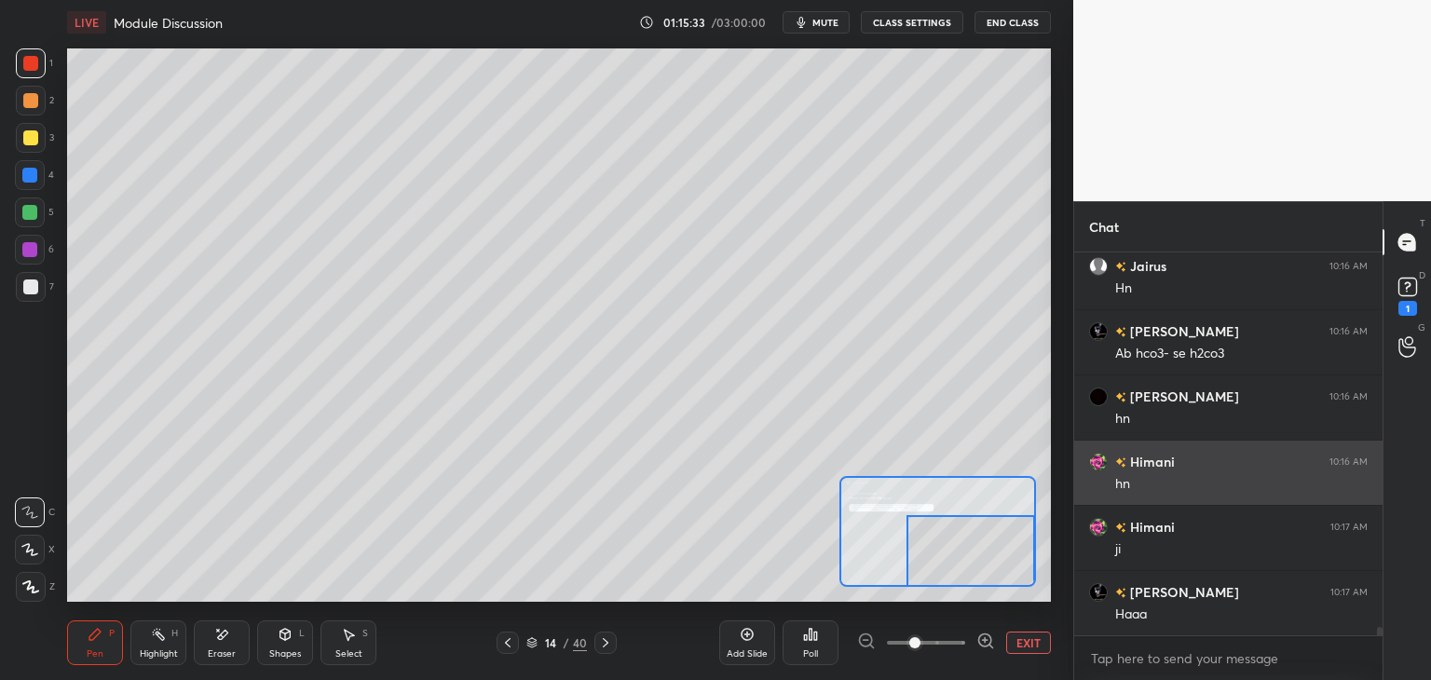
scroll to position [17088, 0]
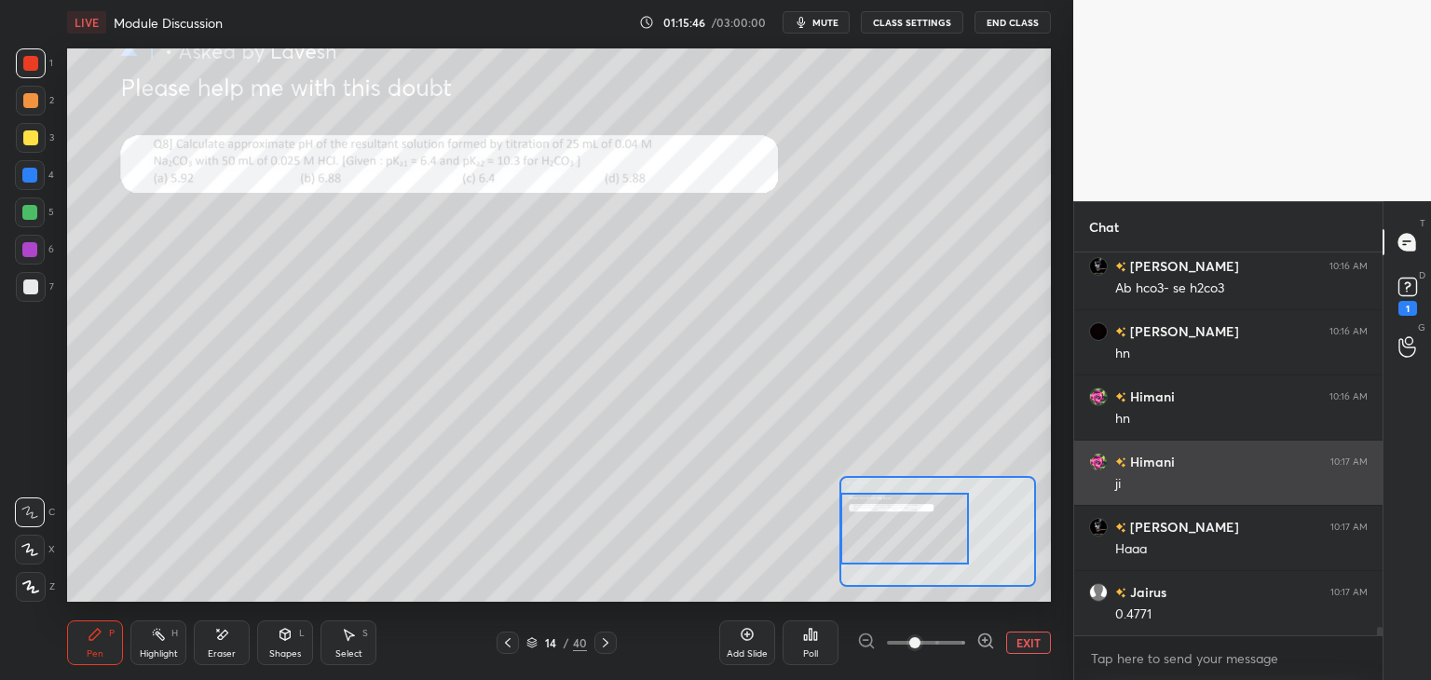
click at [1021, 638] on button "EXIT" at bounding box center [1028, 643] width 45 height 22
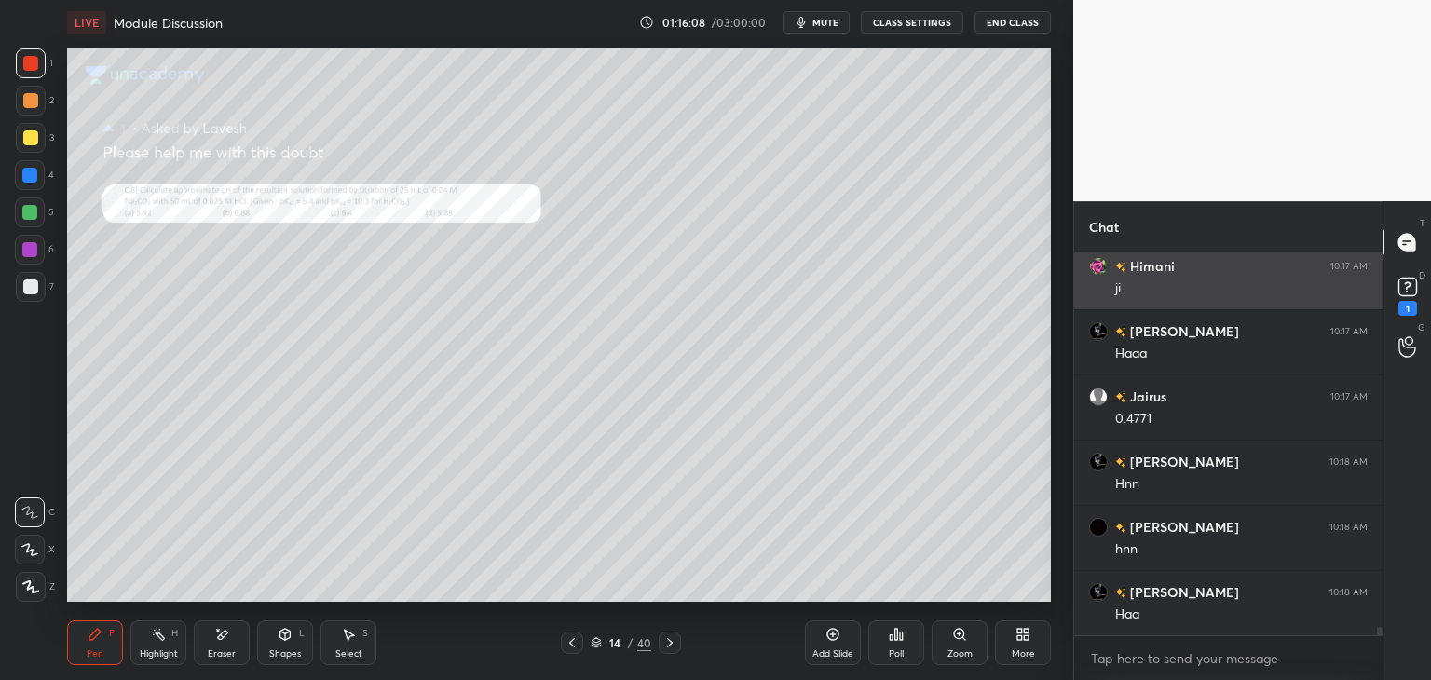
scroll to position [17349, 0]
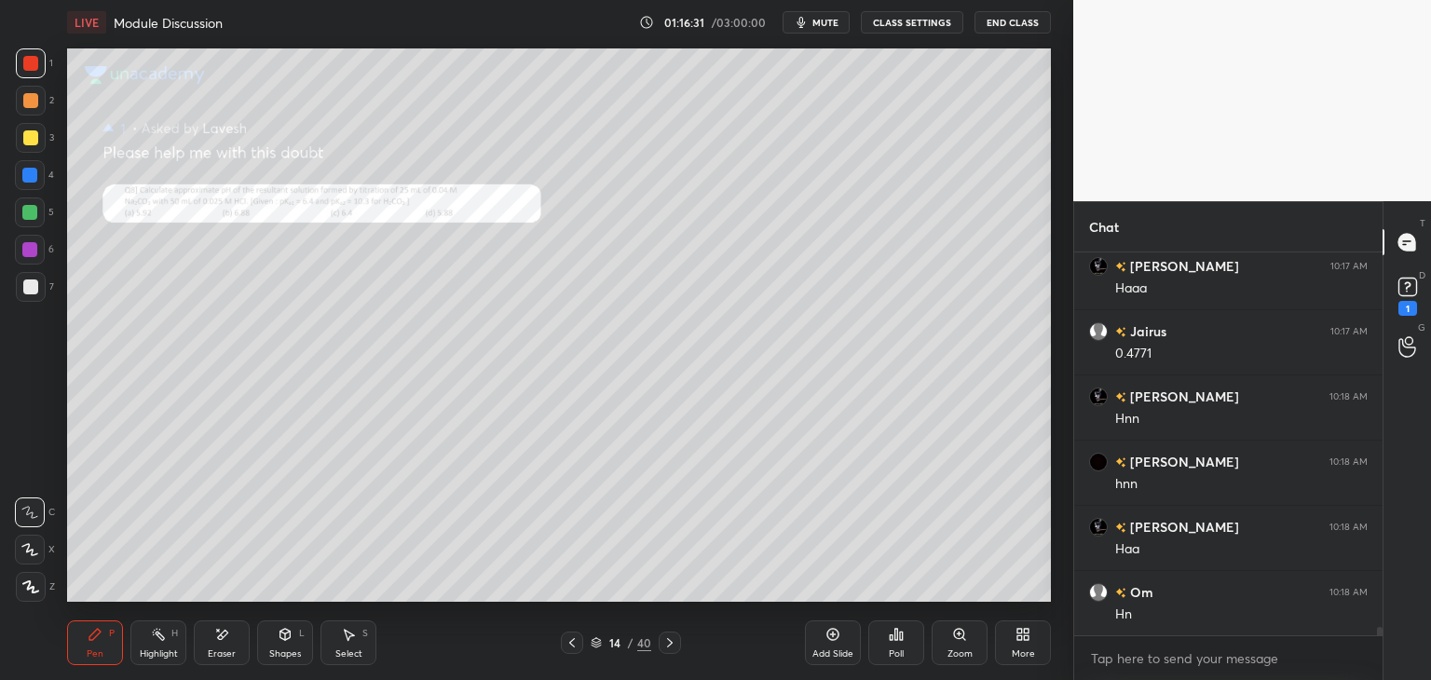
click at [663, 649] on icon at bounding box center [670, 643] width 15 height 15
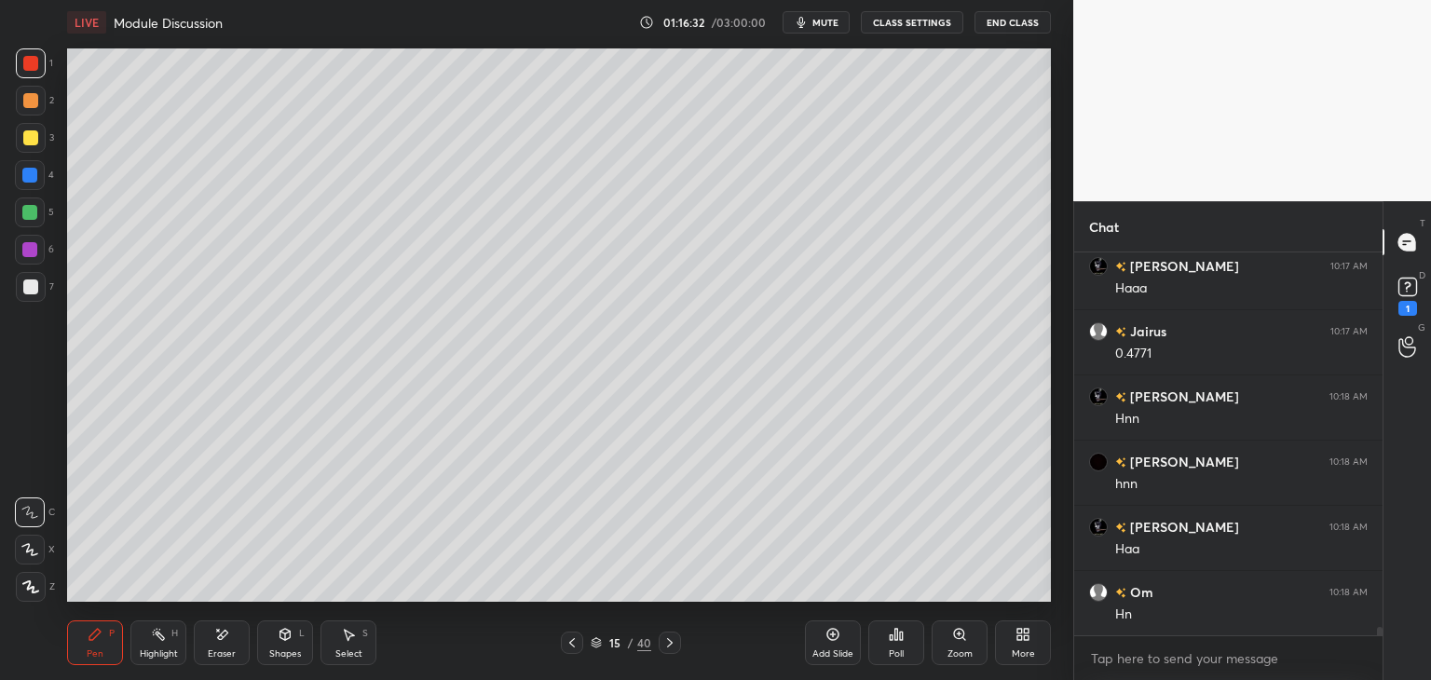
click at [663, 646] on icon at bounding box center [670, 643] width 15 height 15
click at [575, 641] on icon at bounding box center [572, 643] width 15 height 15
click at [575, 637] on icon at bounding box center [572, 643] width 15 height 15
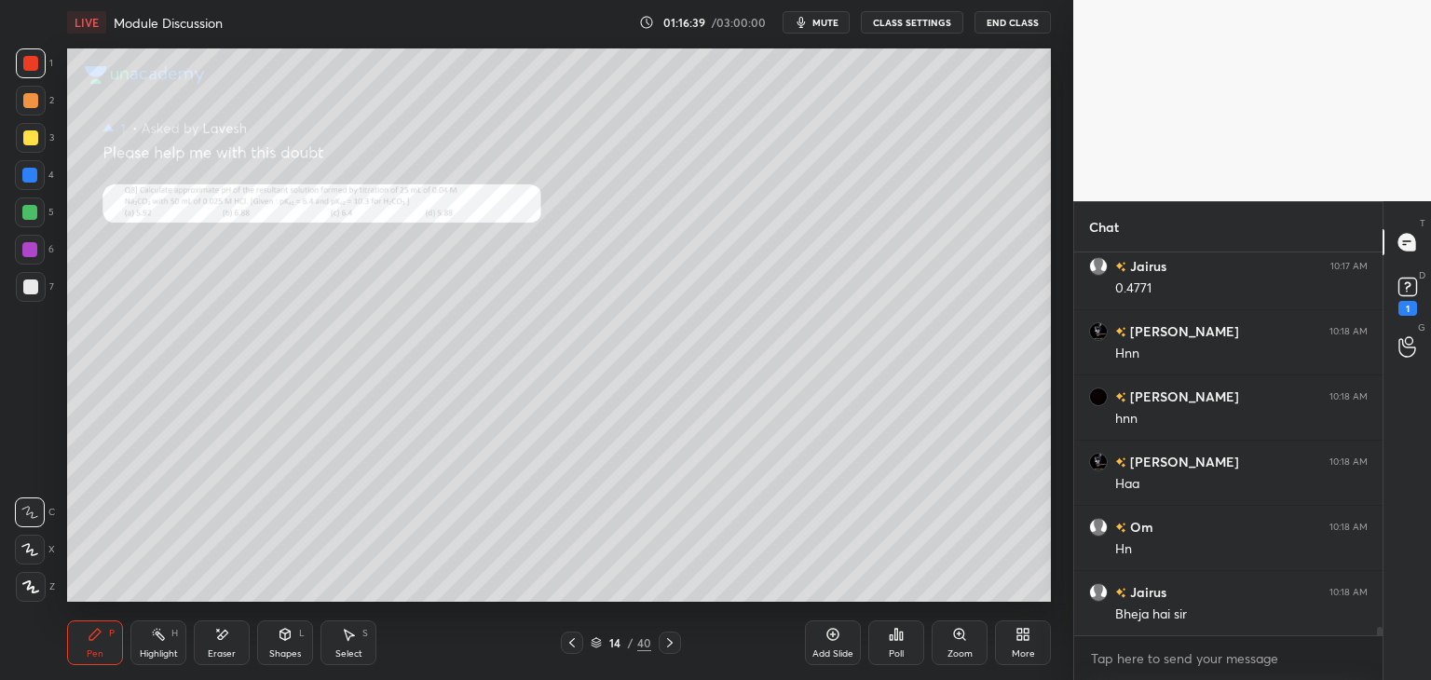
click at [670, 638] on icon at bounding box center [670, 643] width 15 height 15
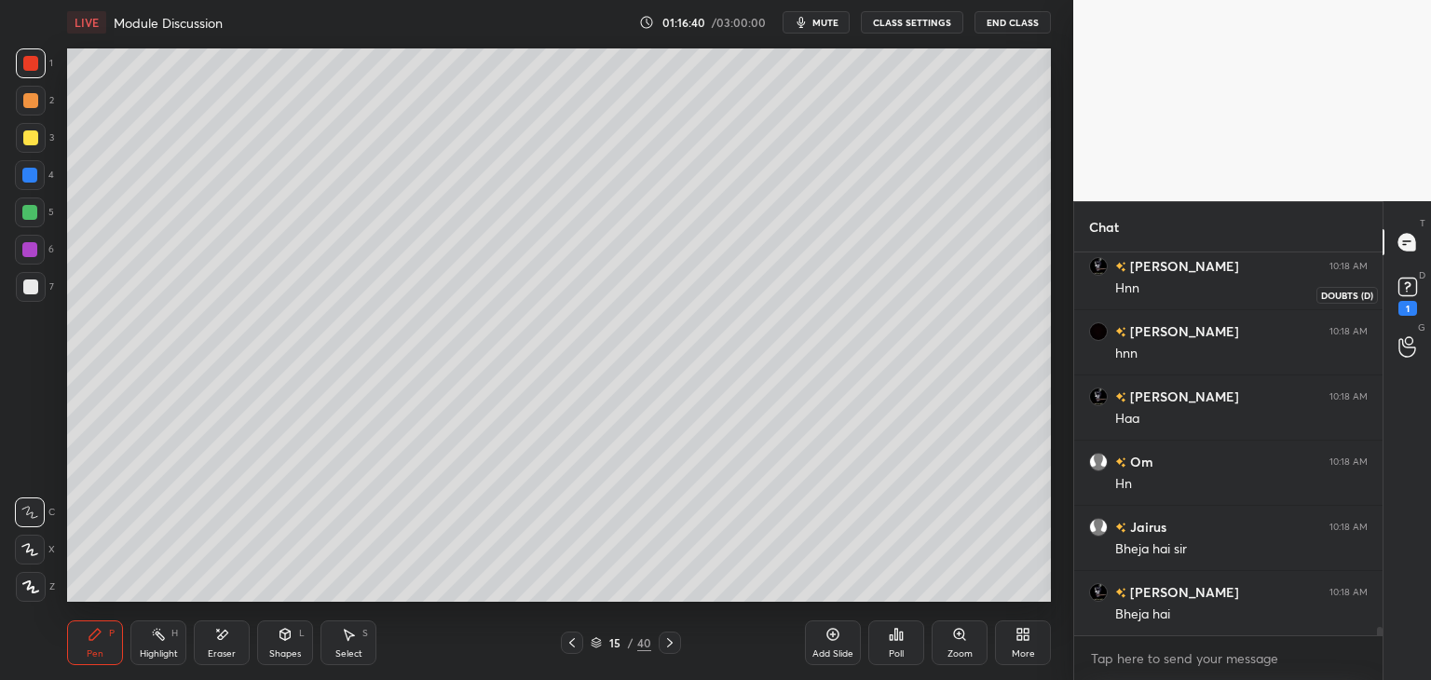
click at [1396, 293] on icon at bounding box center [1408, 287] width 28 height 28
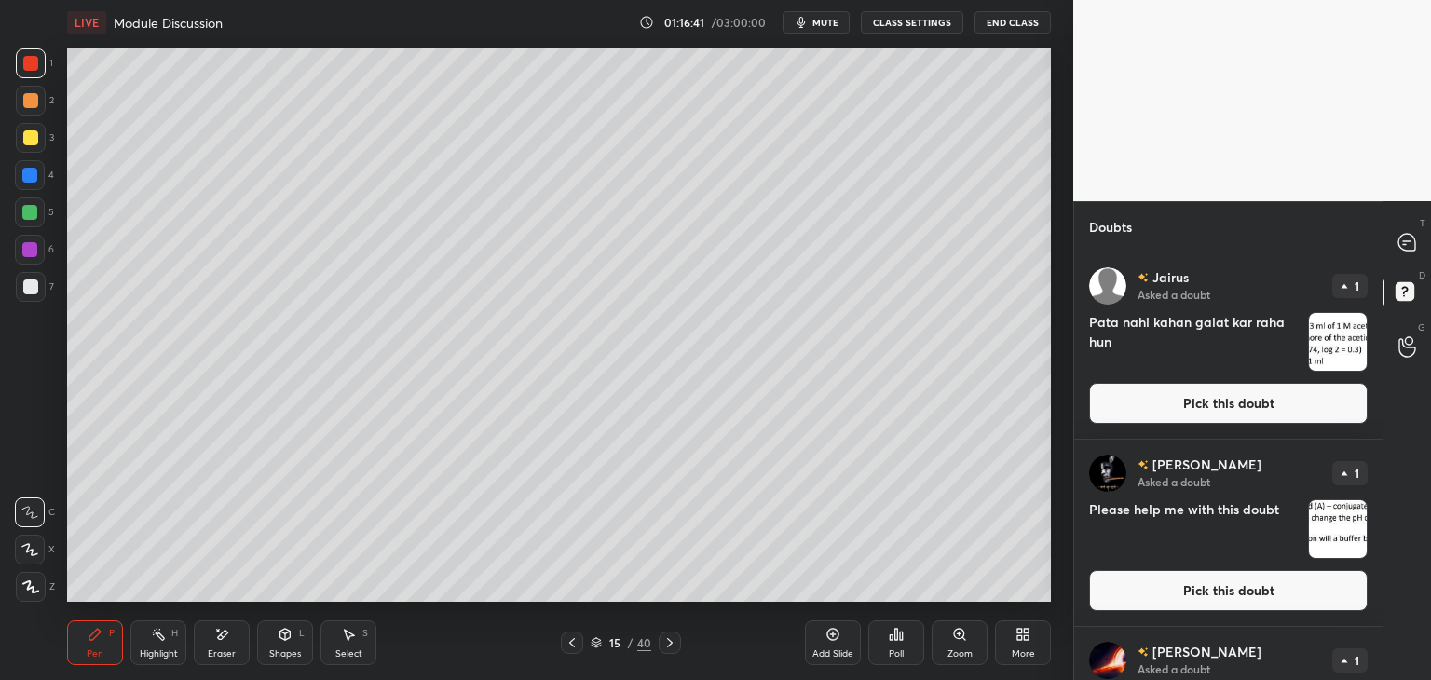
click at [1204, 394] on button "Pick this doubt" at bounding box center [1228, 403] width 279 height 41
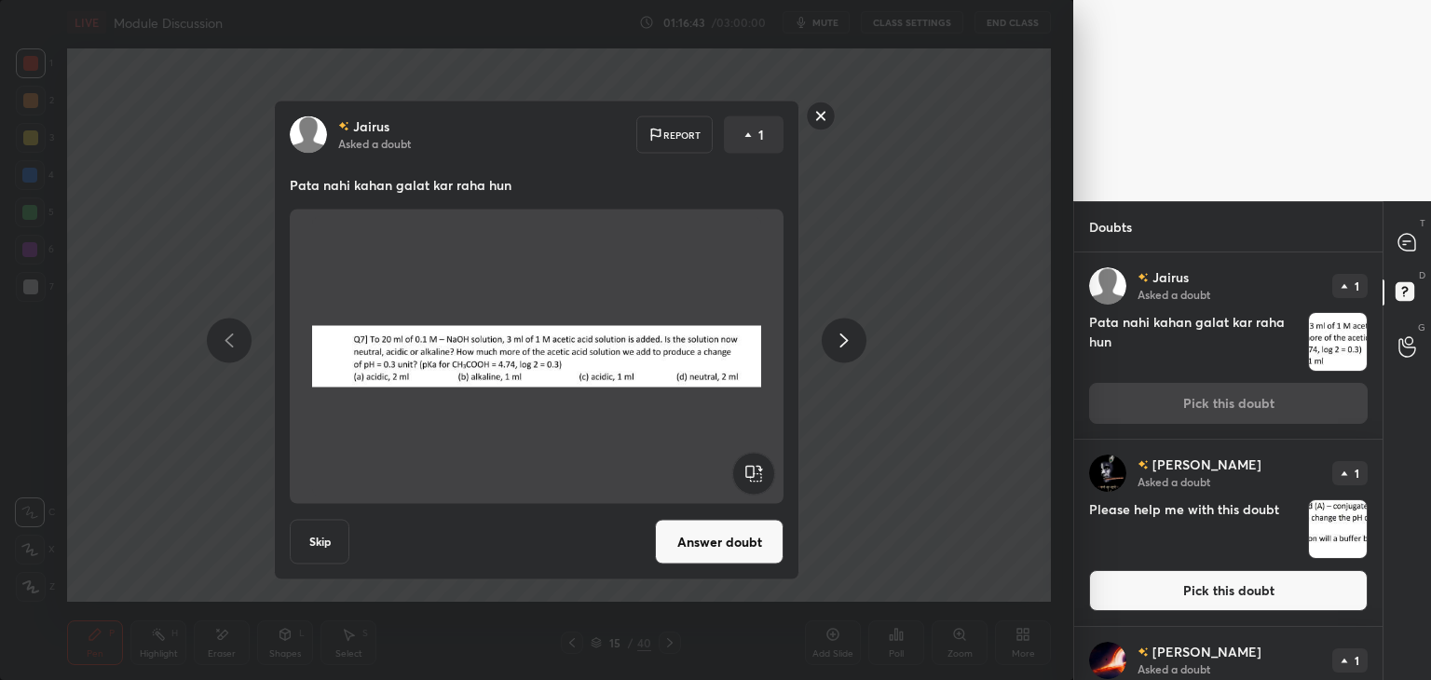
click at [713, 549] on button "Answer doubt" at bounding box center [719, 542] width 129 height 45
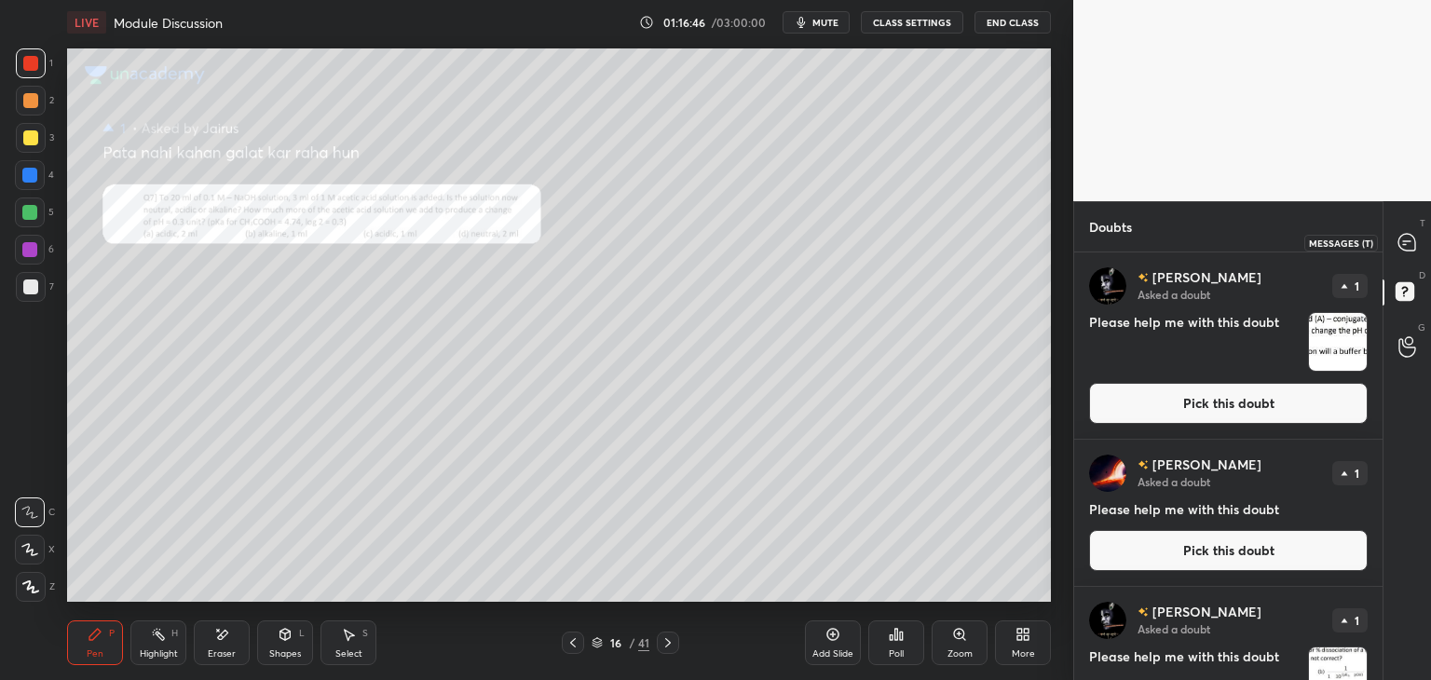
click at [1401, 243] on icon at bounding box center [1407, 242] width 17 height 17
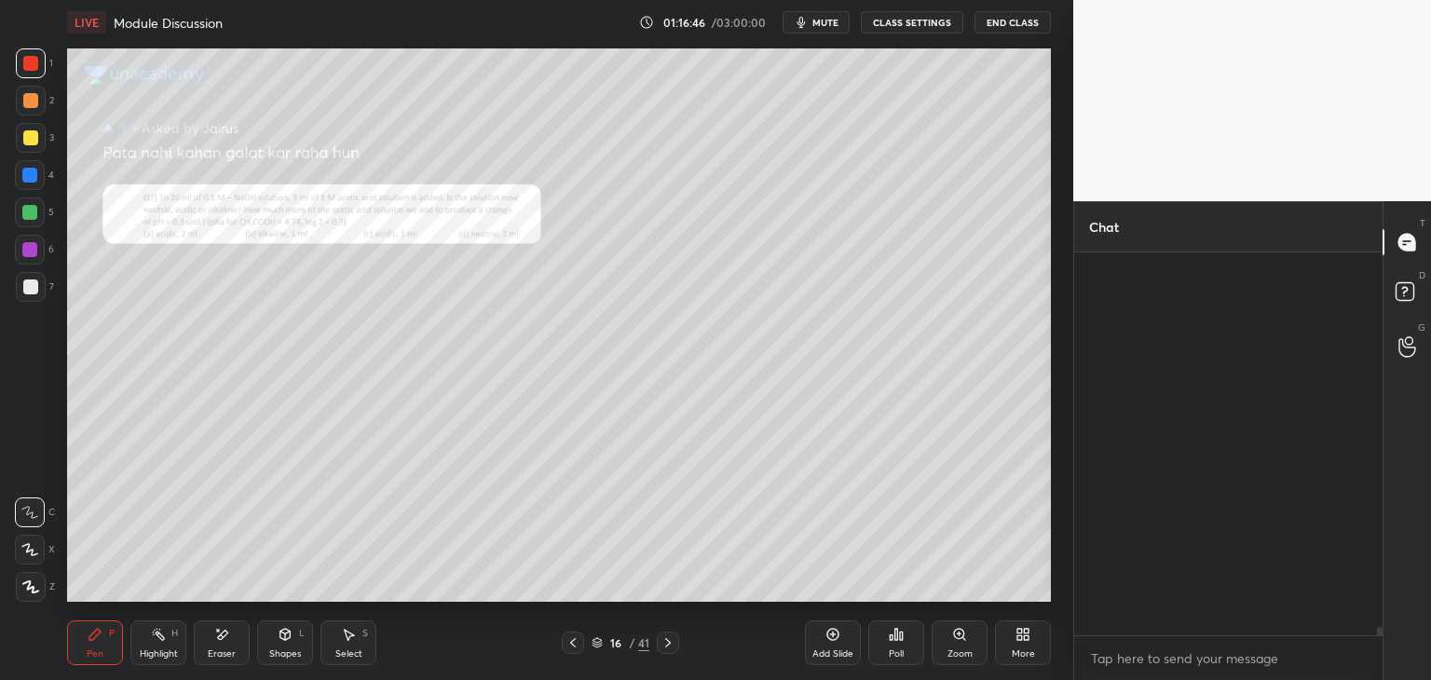
scroll to position [377, 303]
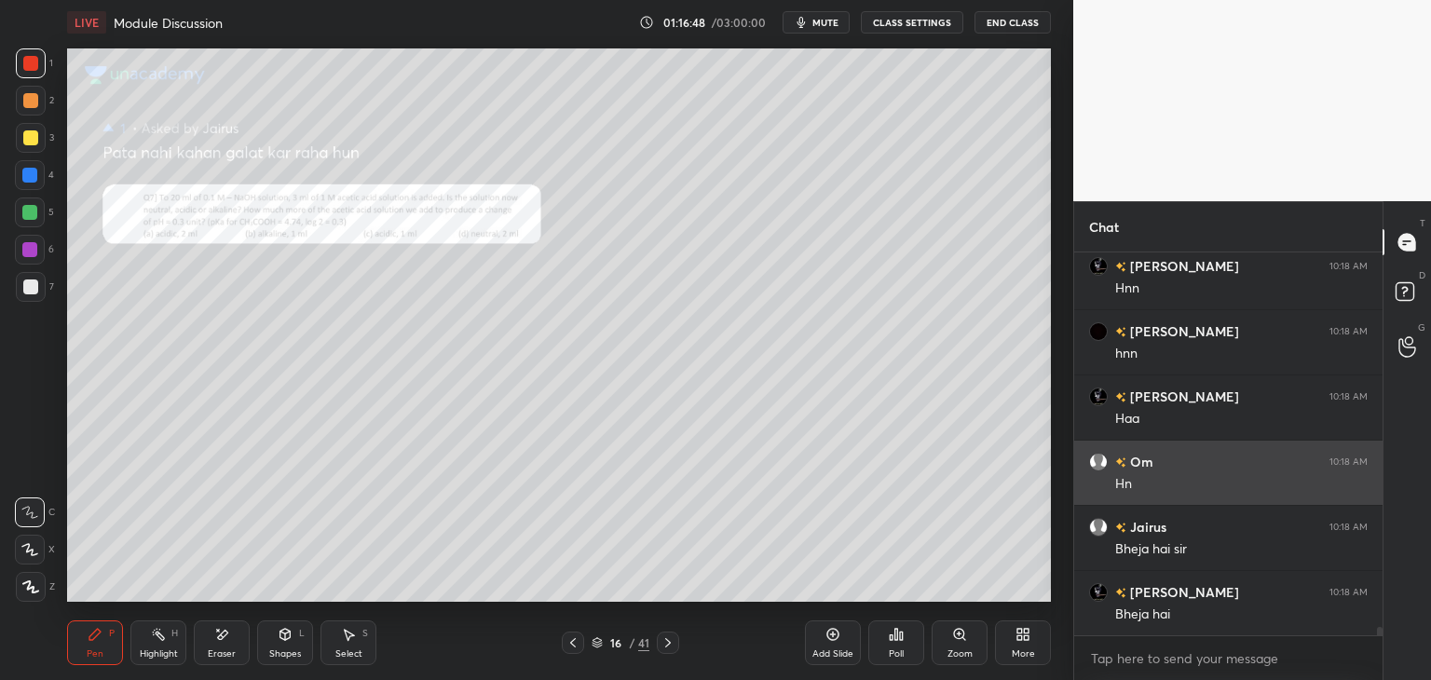
click at [958, 642] on icon at bounding box center [959, 634] width 15 height 15
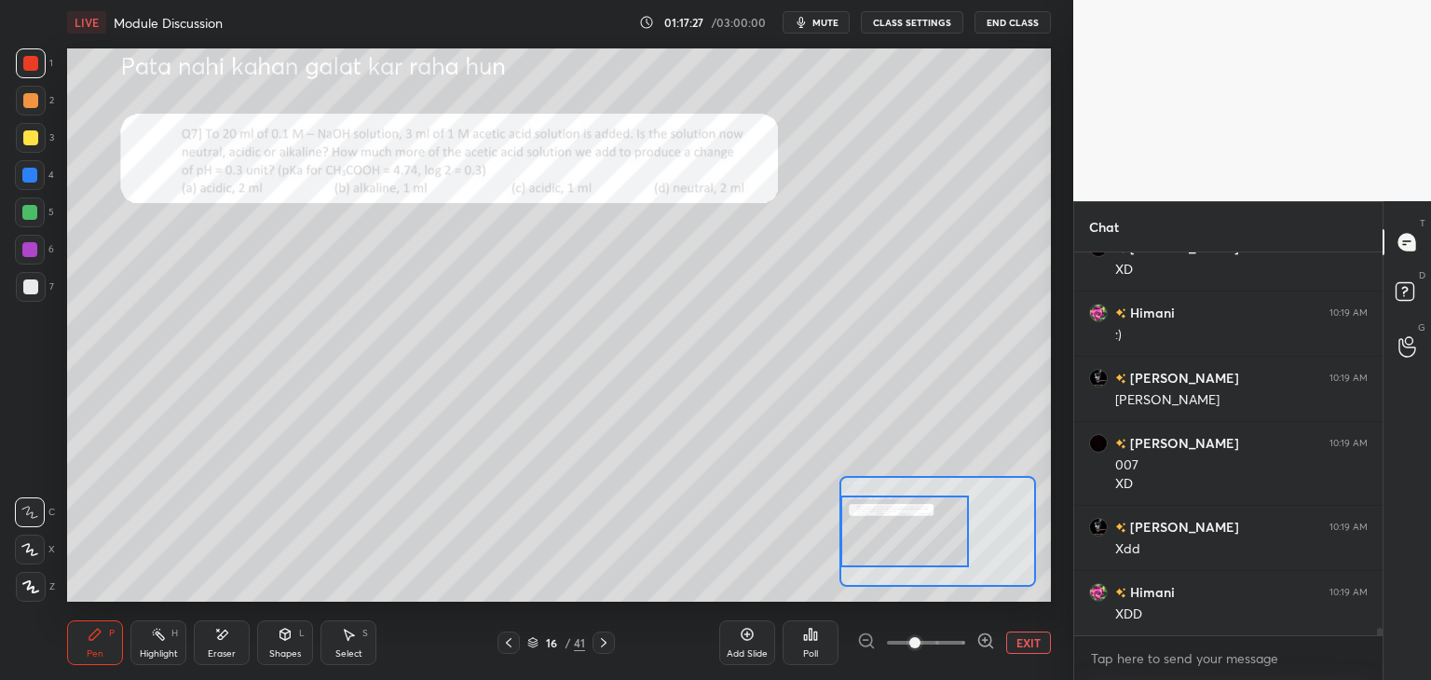
scroll to position [18281, 0]
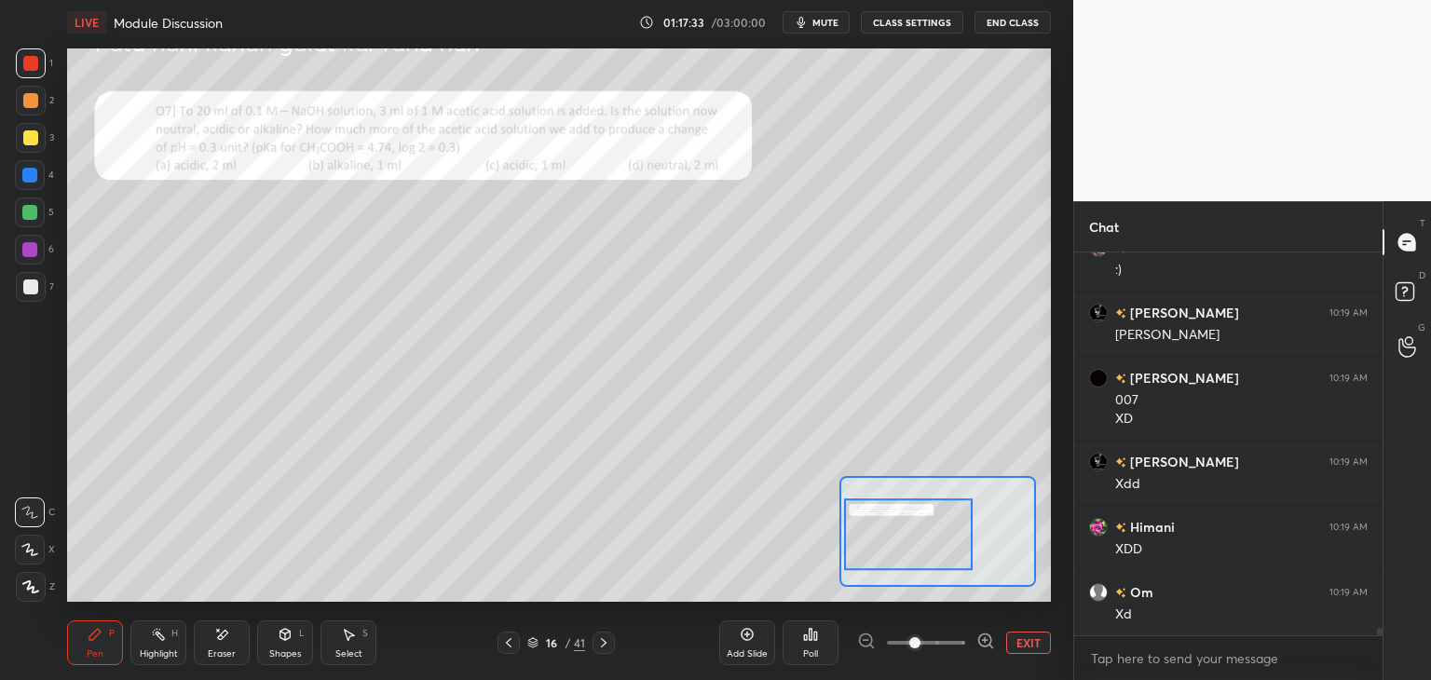
click at [234, 646] on div "Eraser" at bounding box center [222, 643] width 56 height 45
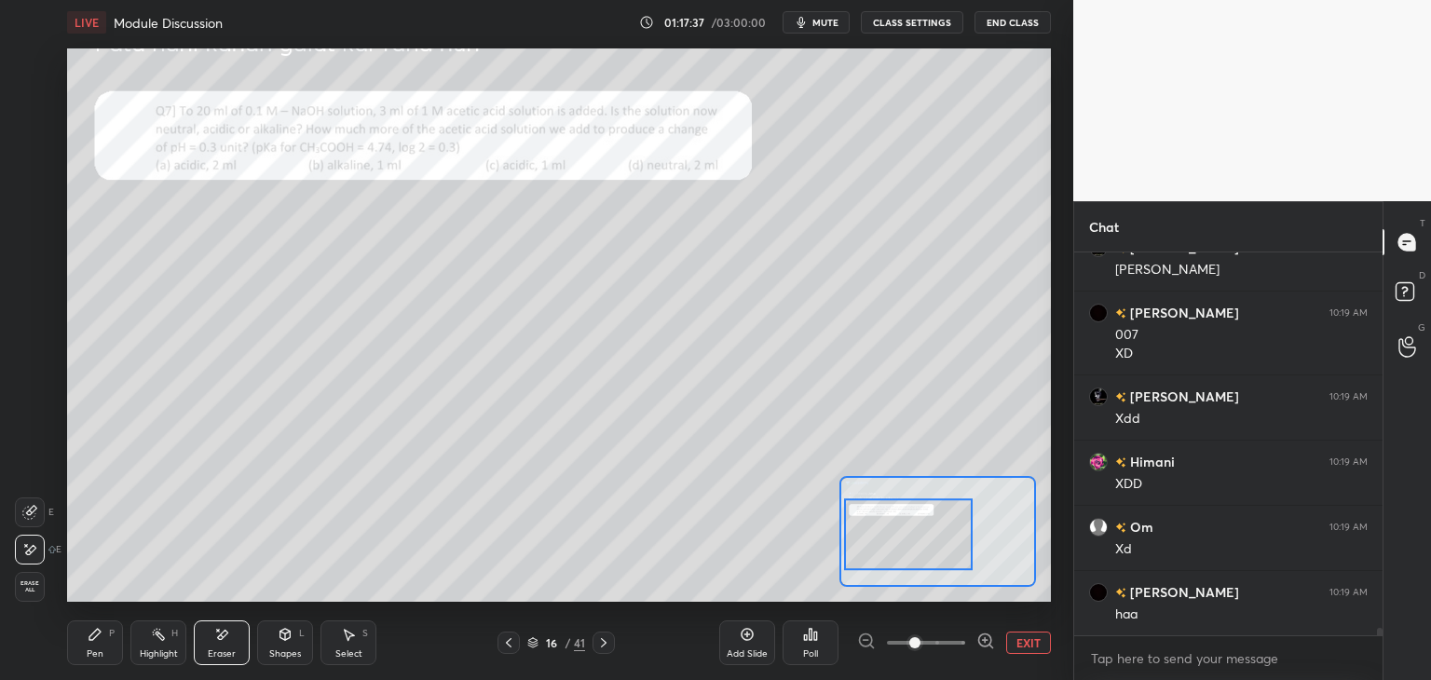
click at [89, 649] on div "Pen" at bounding box center [95, 653] width 17 height 9
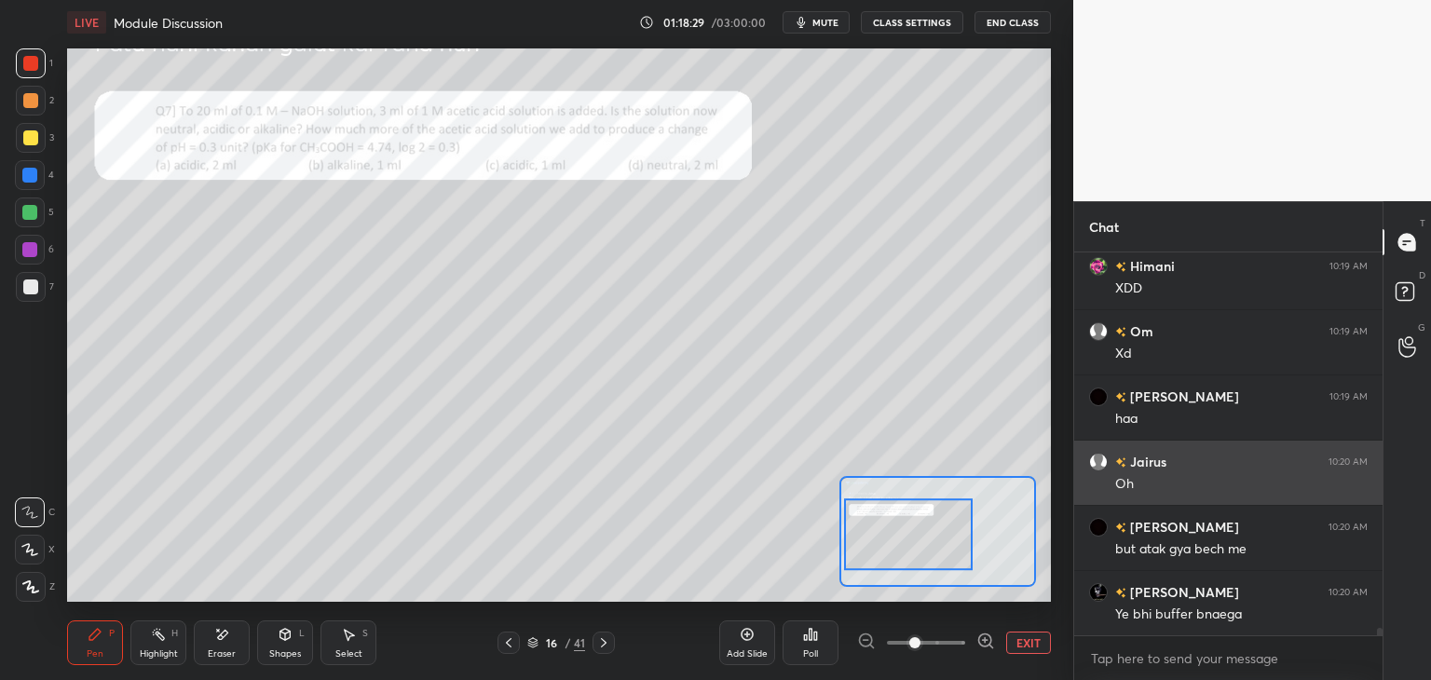
scroll to position [18607, 0]
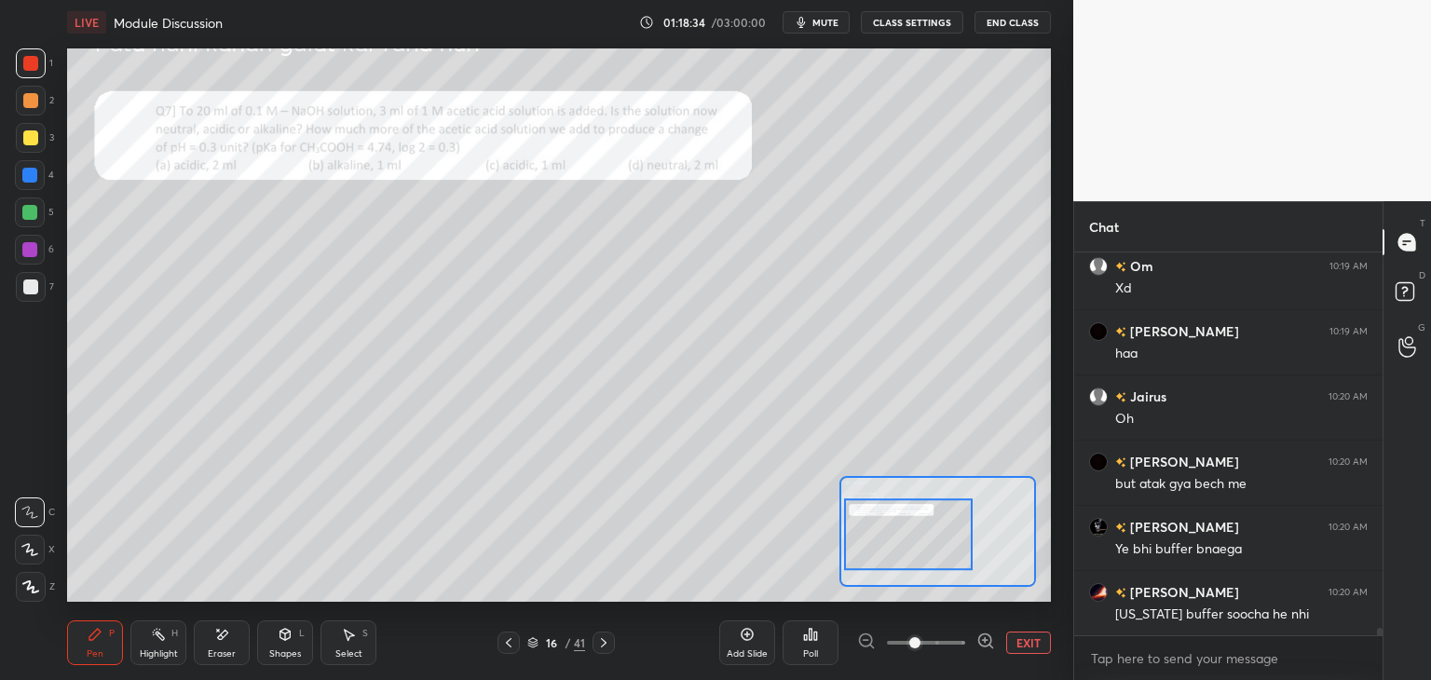
click at [233, 642] on div "Eraser" at bounding box center [222, 643] width 56 height 45
click at [85, 641] on div "Pen P" at bounding box center [95, 643] width 56 height 45
click at [37, 184] on div at bounding box center [30, 175] width 30 height 30
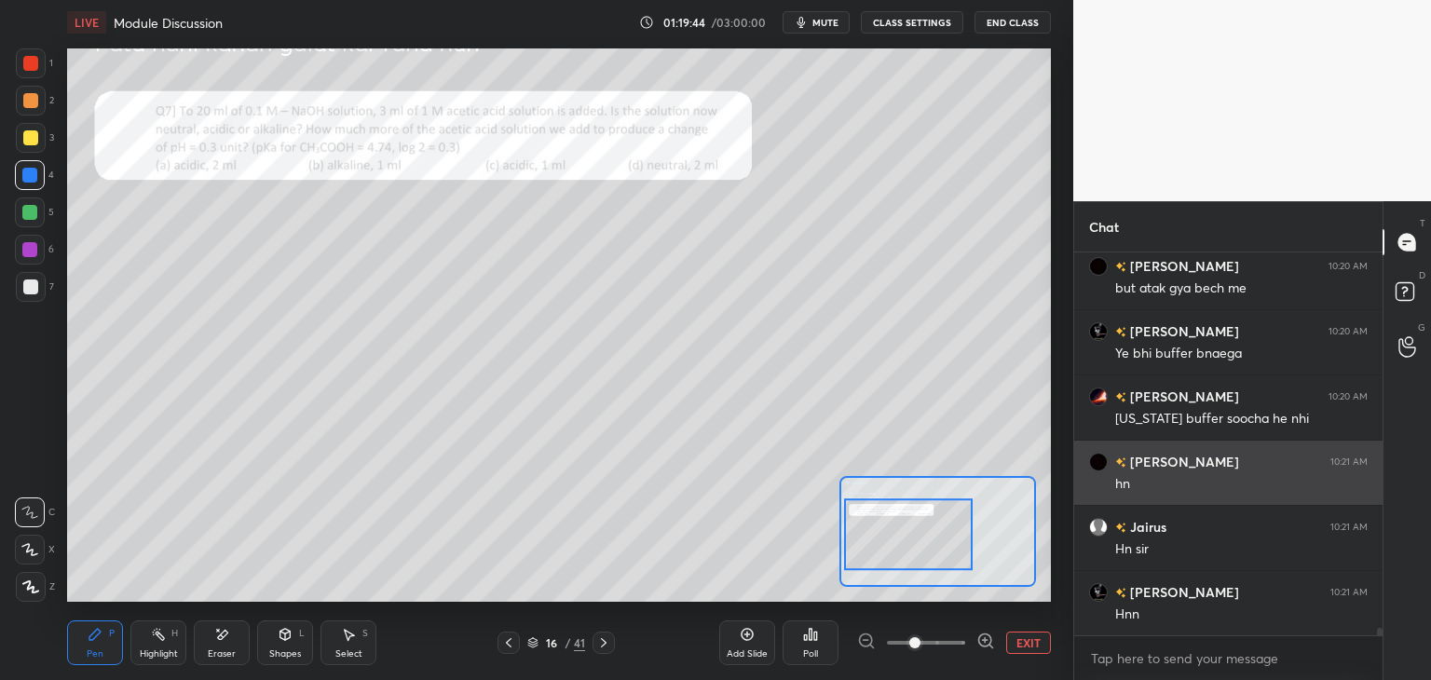
scroll to position [18868, 0]
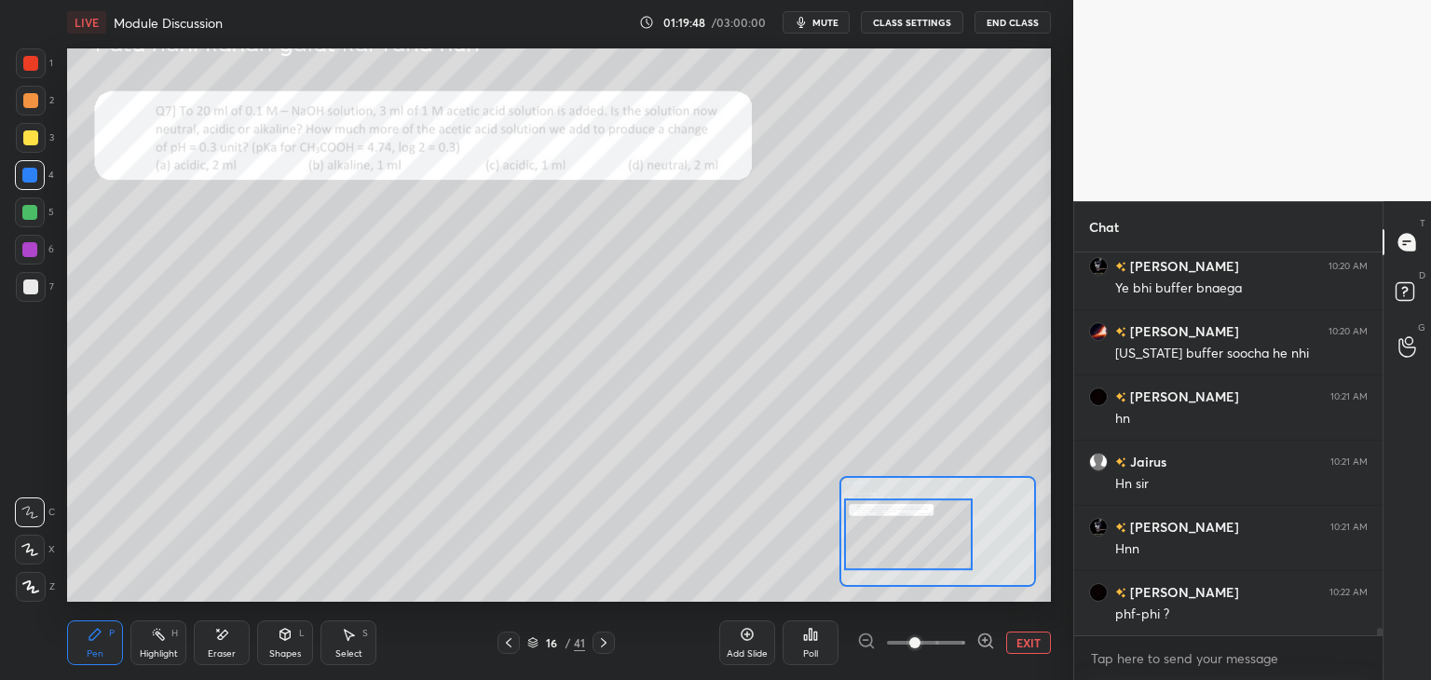
click at [349, 627] on icon at bounding box center [348, 634] width 15 height 15
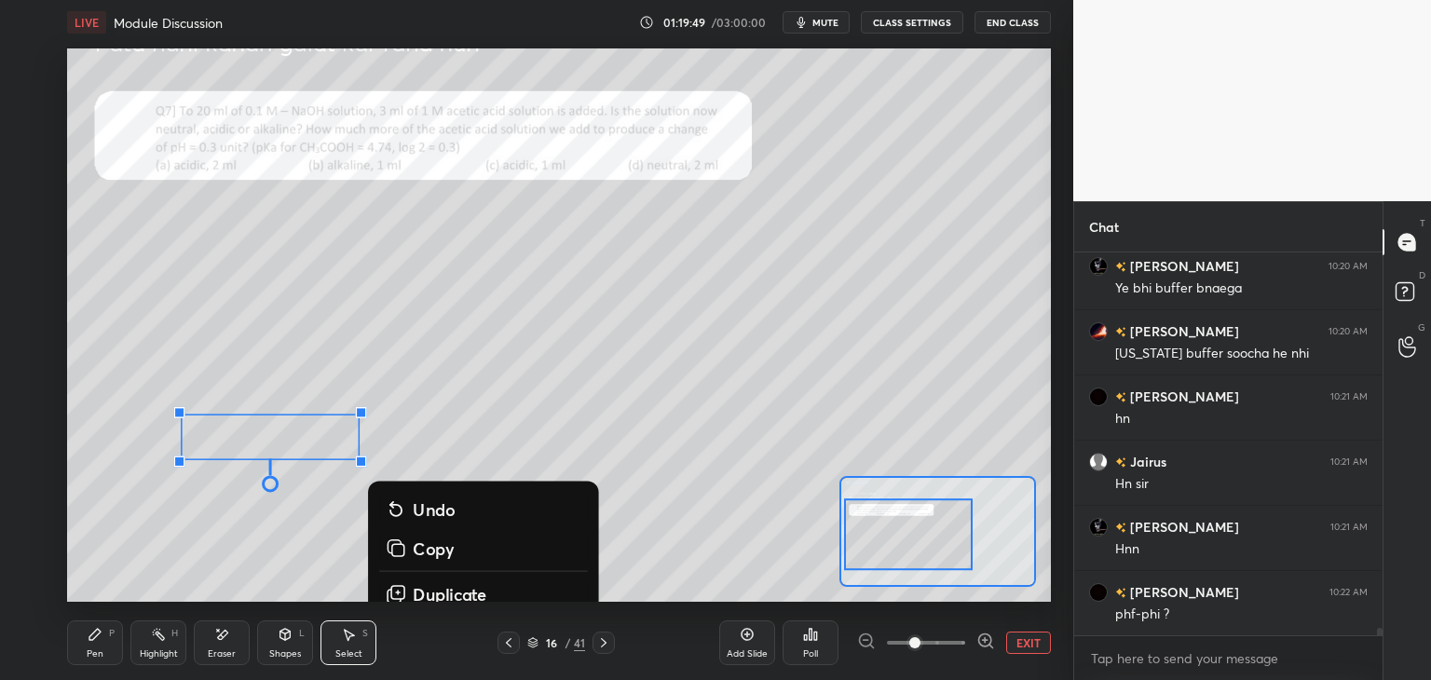
click at [779, 518] on div "0 ° Undo Copy Duplicate Duplicate to new slide Delete" at bounding box center [779, 302] width 1476 height 830
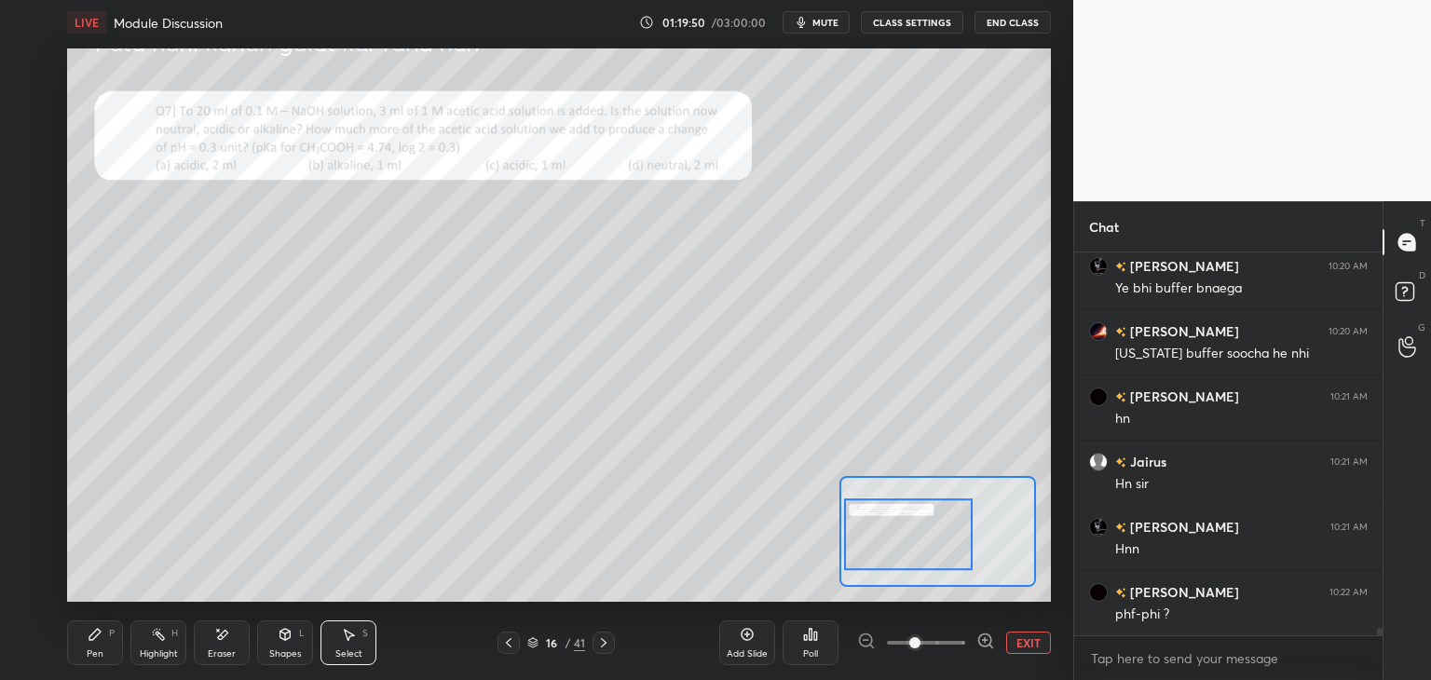
click at [235, 642] on div "Eraser" at bounding box center [222, 643] width 56 height 45
click at [95, 642] on div "Pen P" at bounding box center [95, 643] width 56 height 45
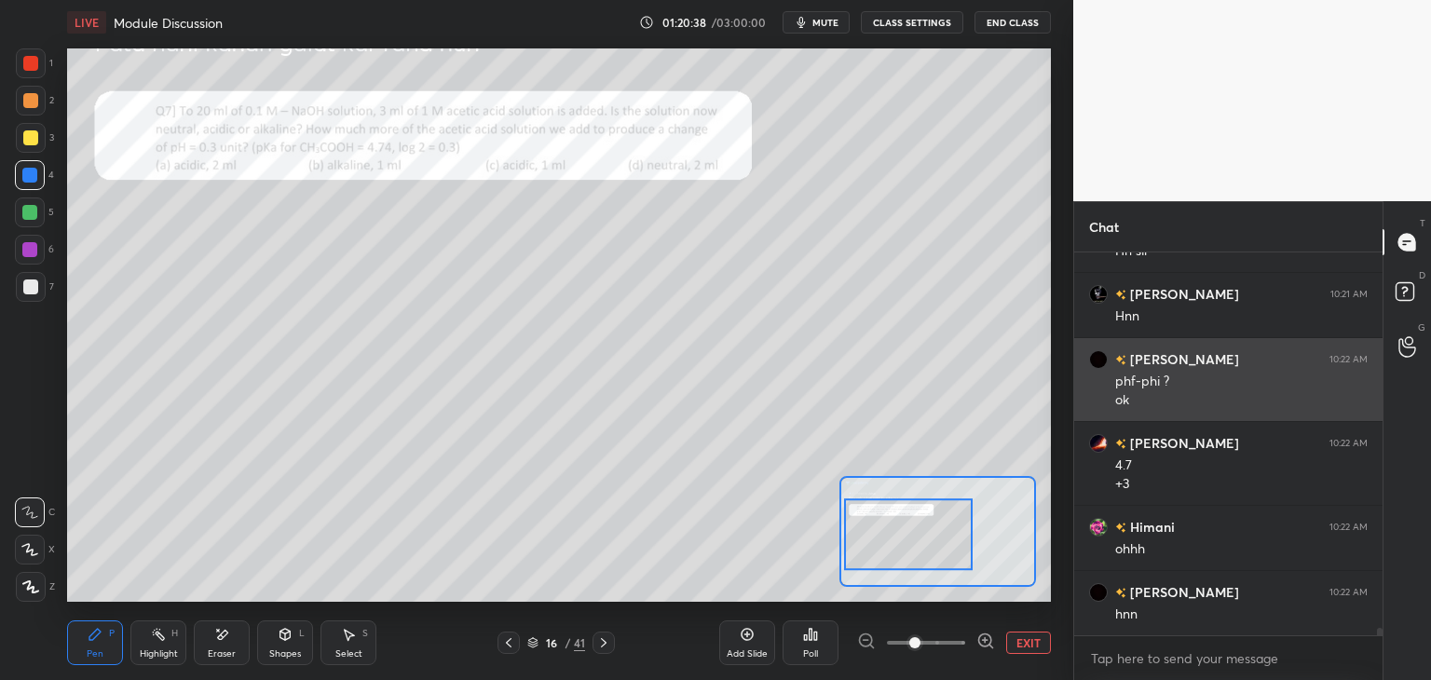
scroll to position [19166, 0]
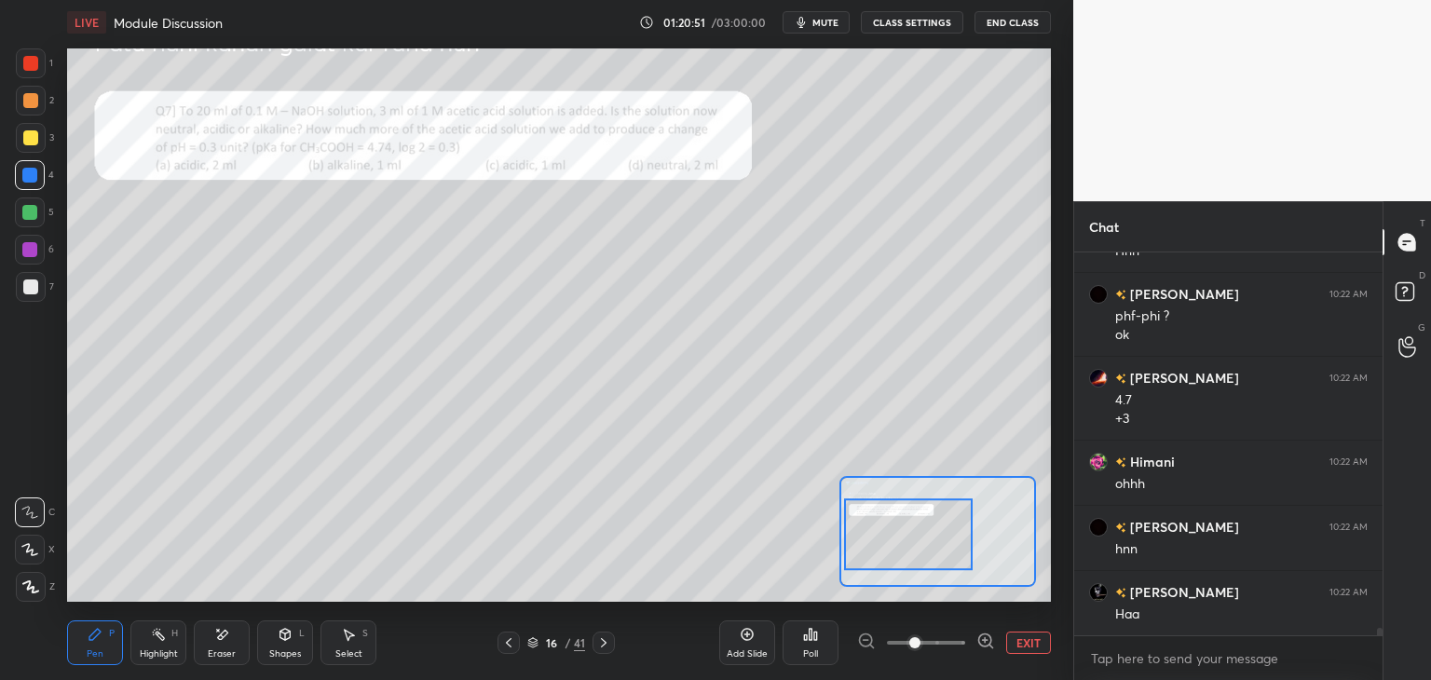
click at [28, 253] on div at bounding box center [29, 249] width 15 height 15
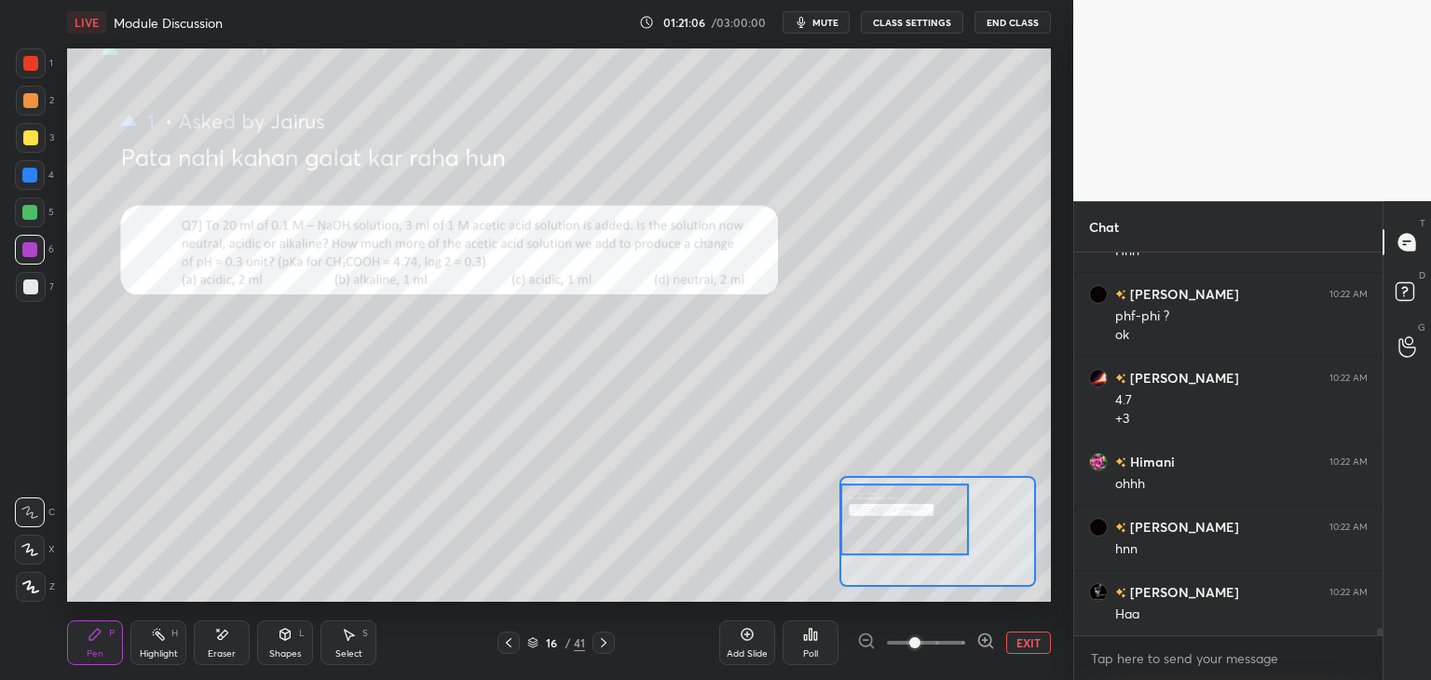
click at [32, 66] on div at bounding box center [30, 63] width 15 height 15
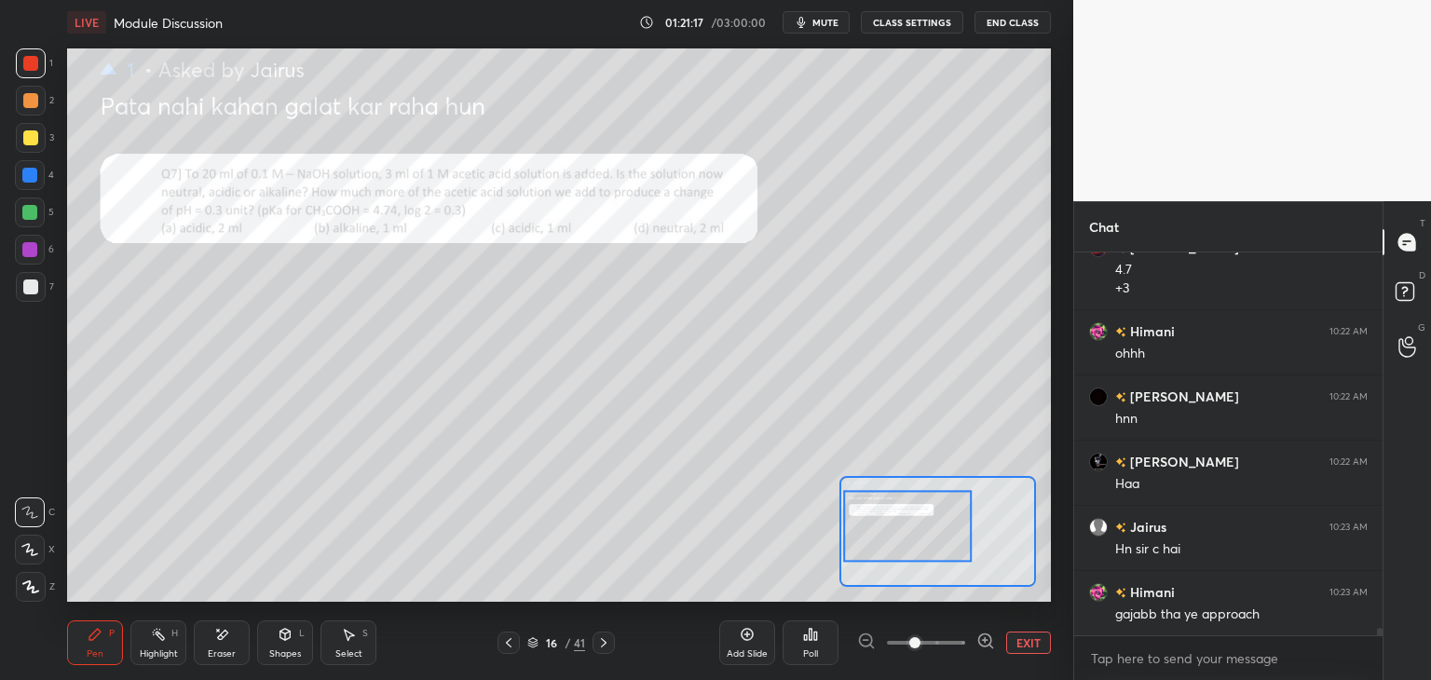
scroll to position [19362, 0]
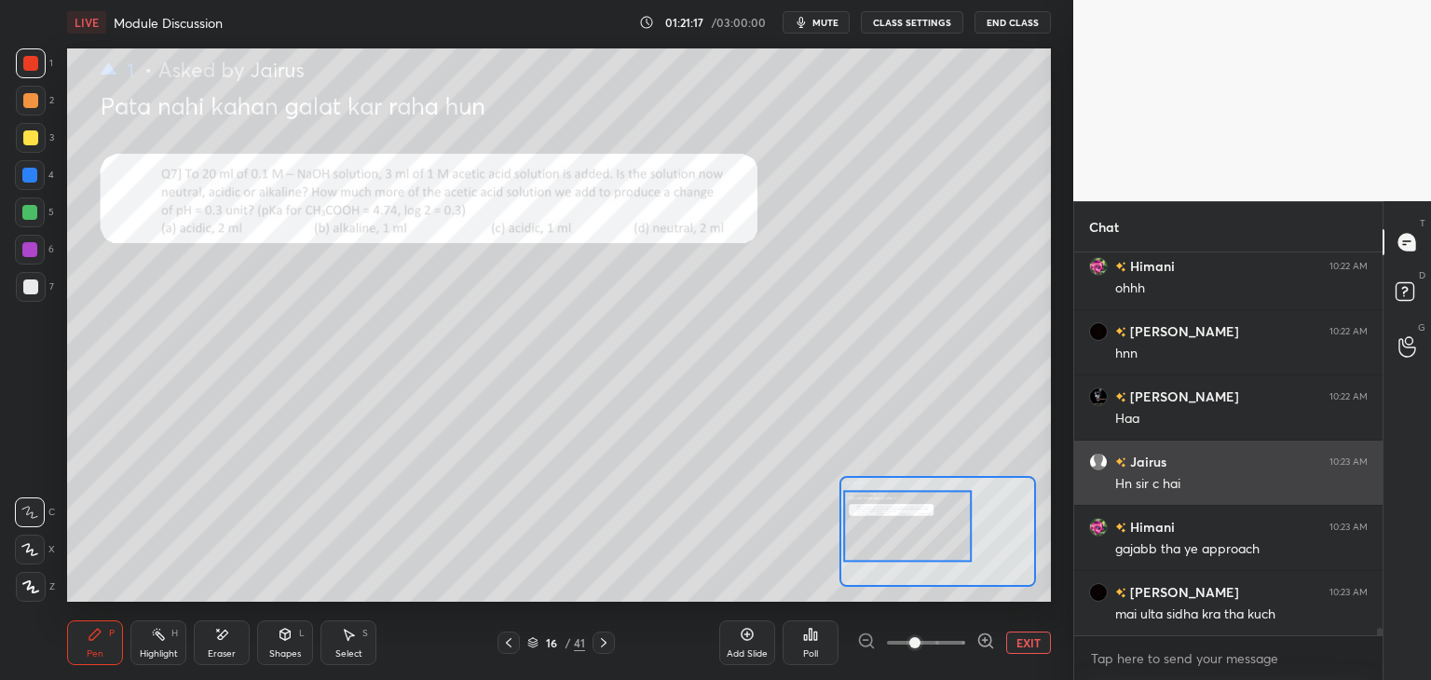
click at [1014, 636] on button "EXIT" at bounding box center [1028, 643] width 45 height 22
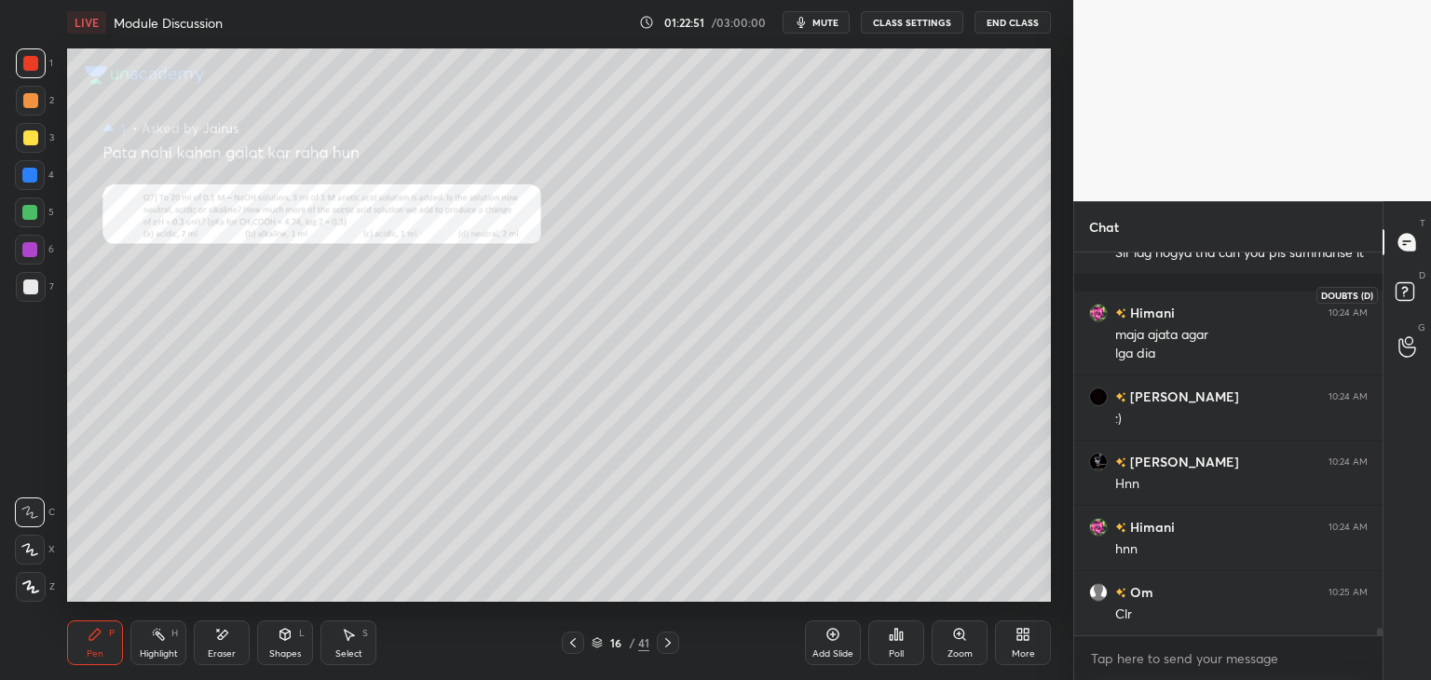
scroll to position [20180, 0]
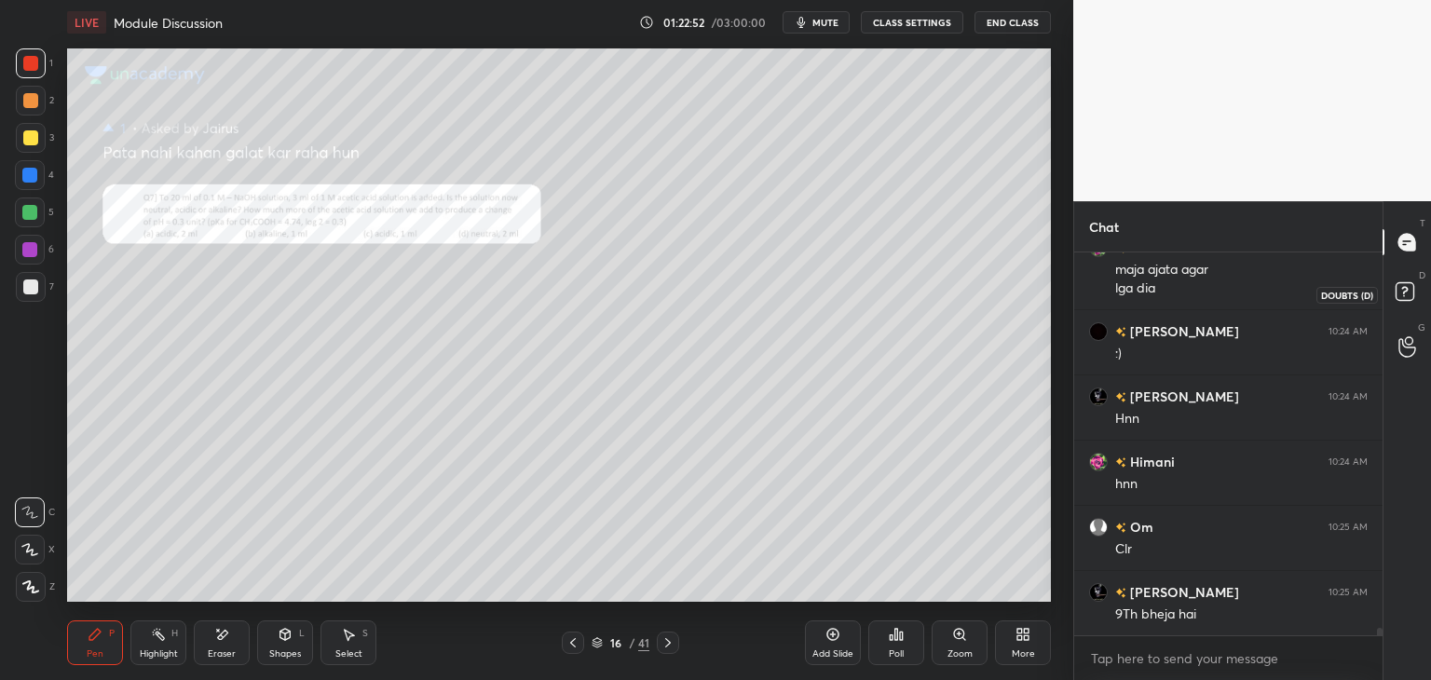
click at [1405, 291] on icon at bounding box center [1404, 290] width 7 height 7
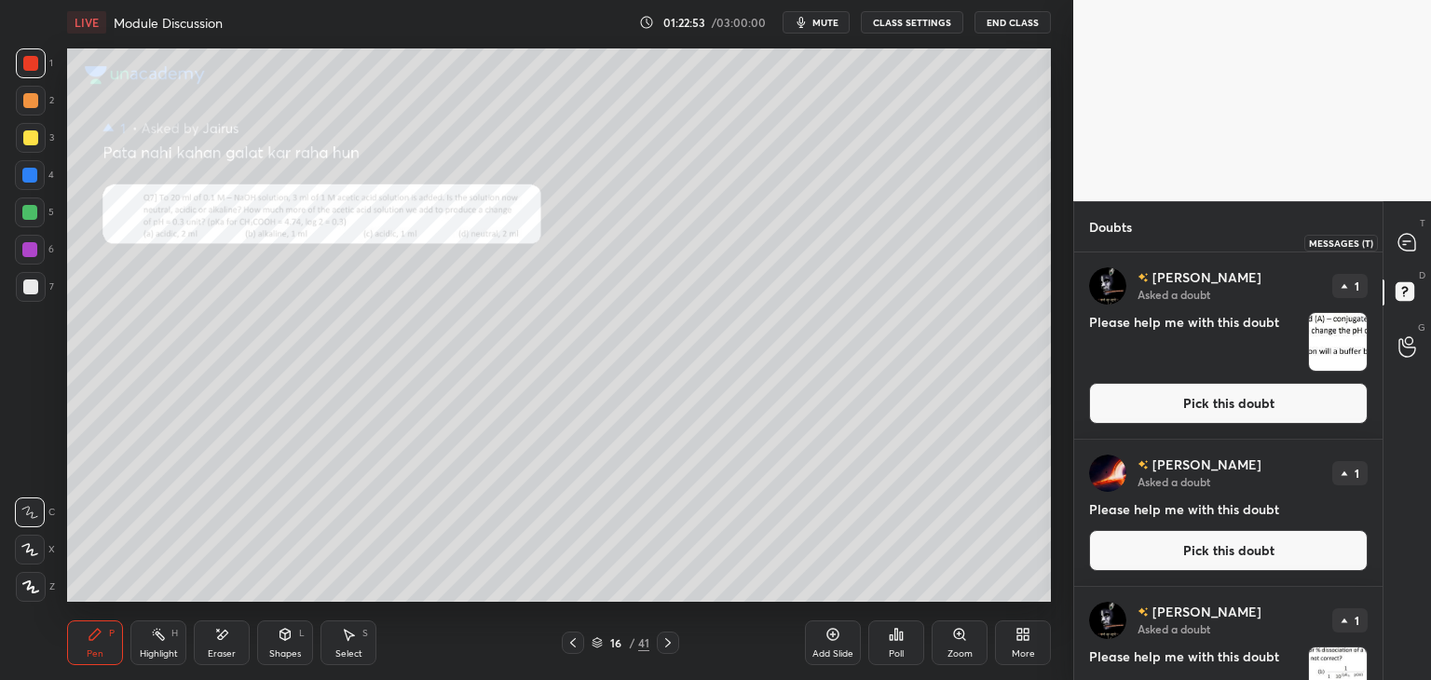
click at [1402, 248] on icon at bounding box center [1407, 242] width 17 height 17
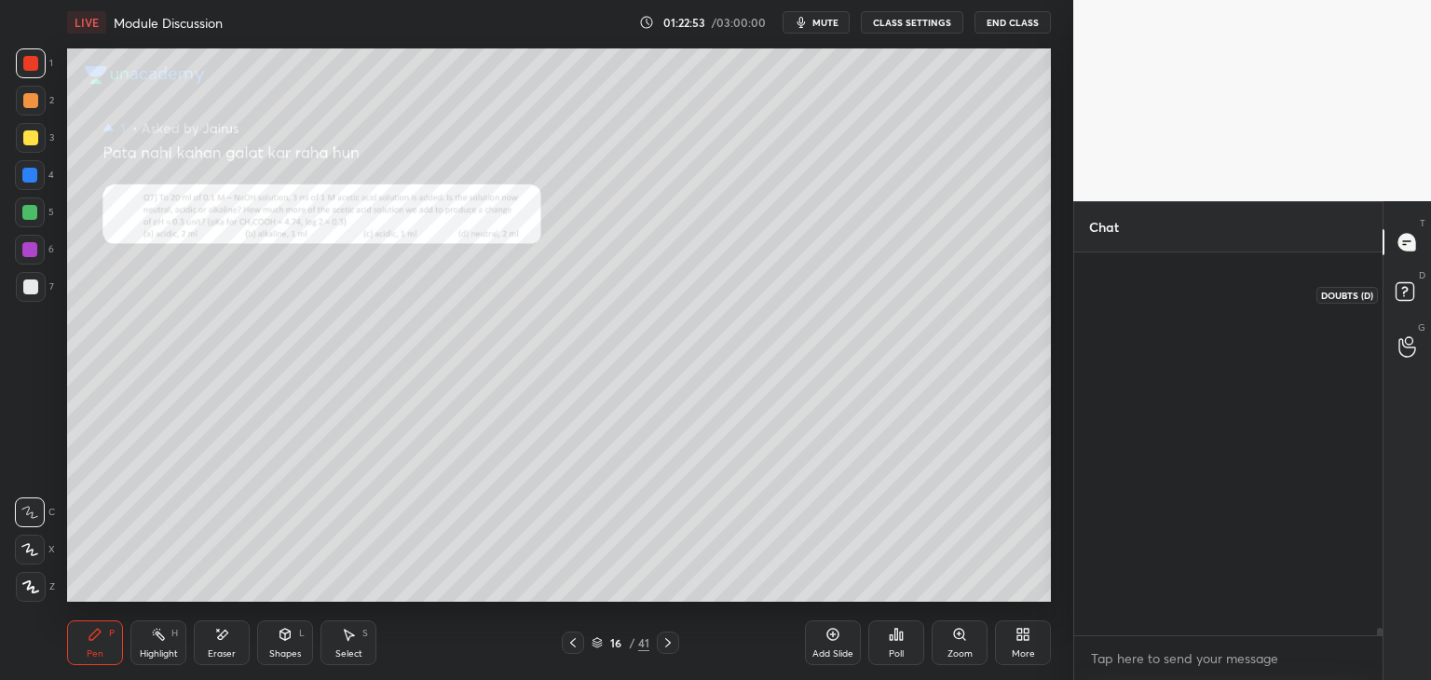
scroll to position [377, 303]
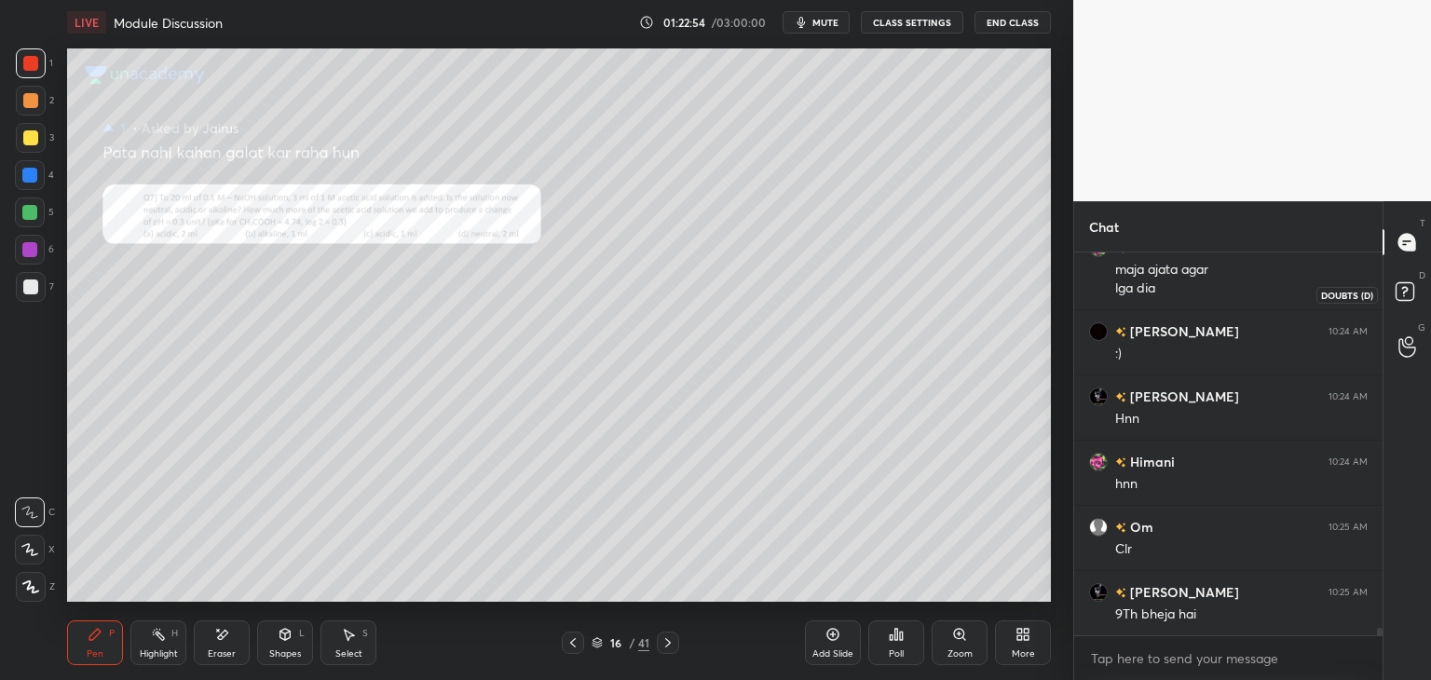
click at [1414, 286] on icon at bounding box center [1408, 295] width 34 height 34
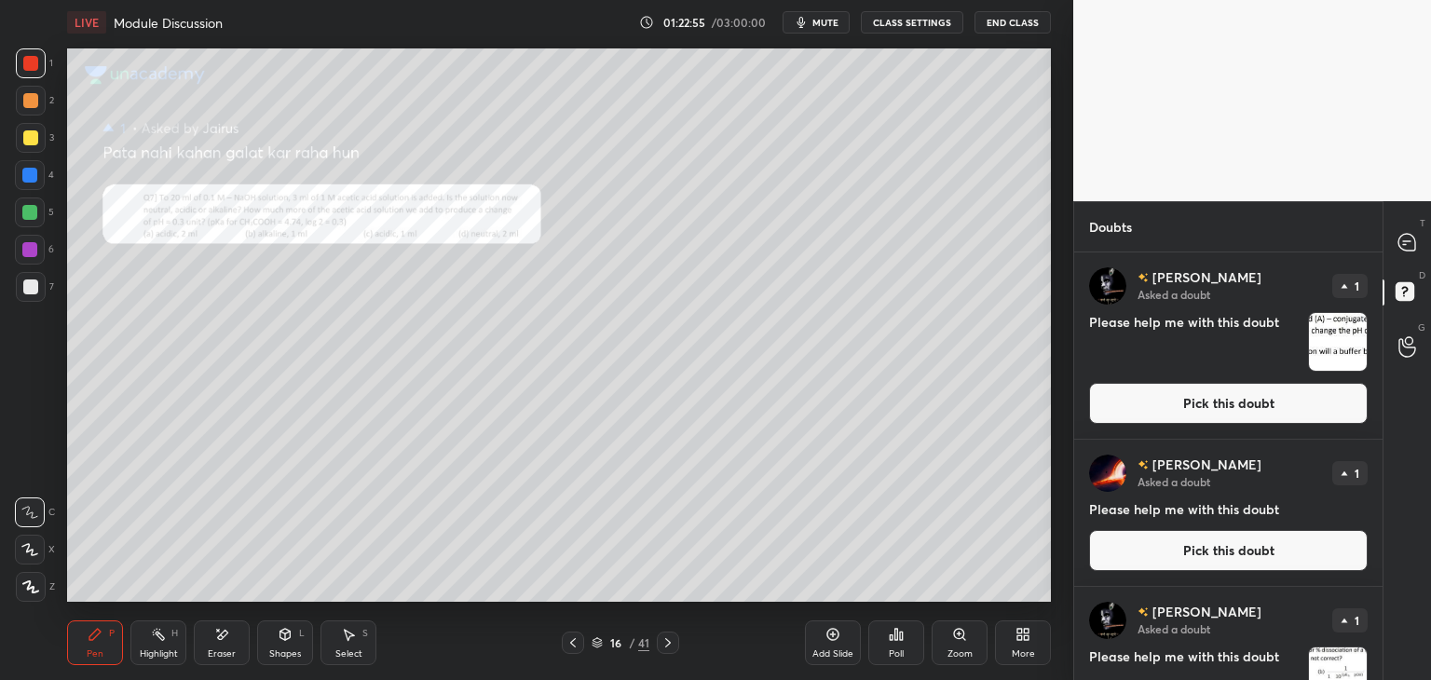
click at [1204, 403] on button "Pick this doubt" at bounding box center [1228, 403] width 279 height 41
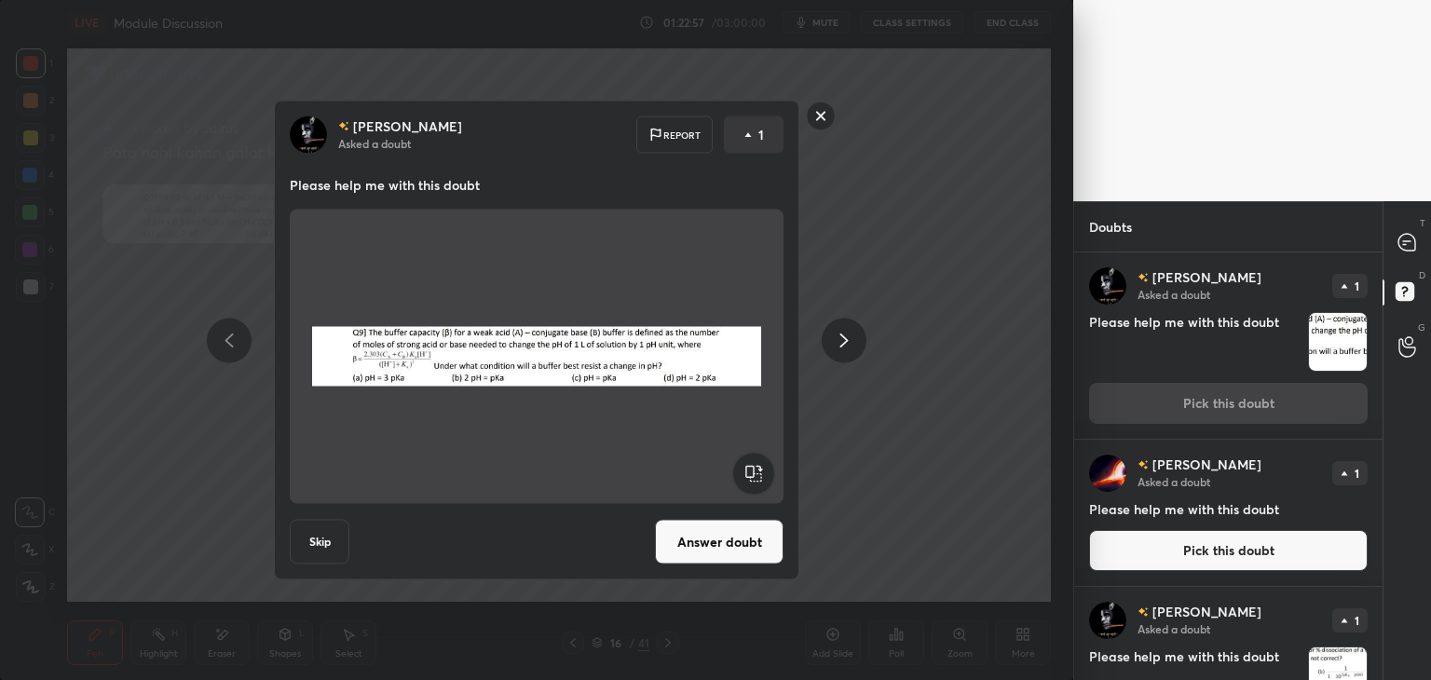
click at [718, 547] on button "Answer doubt" at bounding box center [719, 542] width 129 height 45
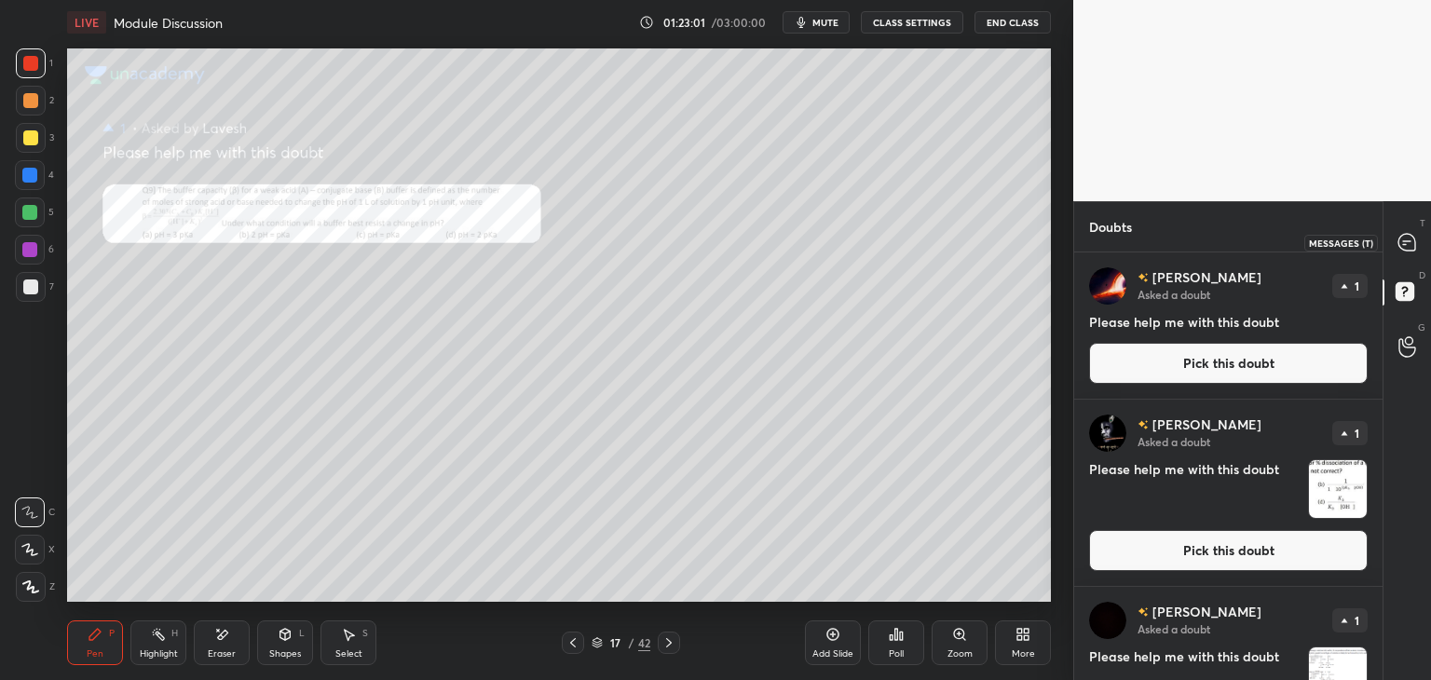
click at [1414, 239] on icon at bounding box center [1407, 242] width 17 height 17
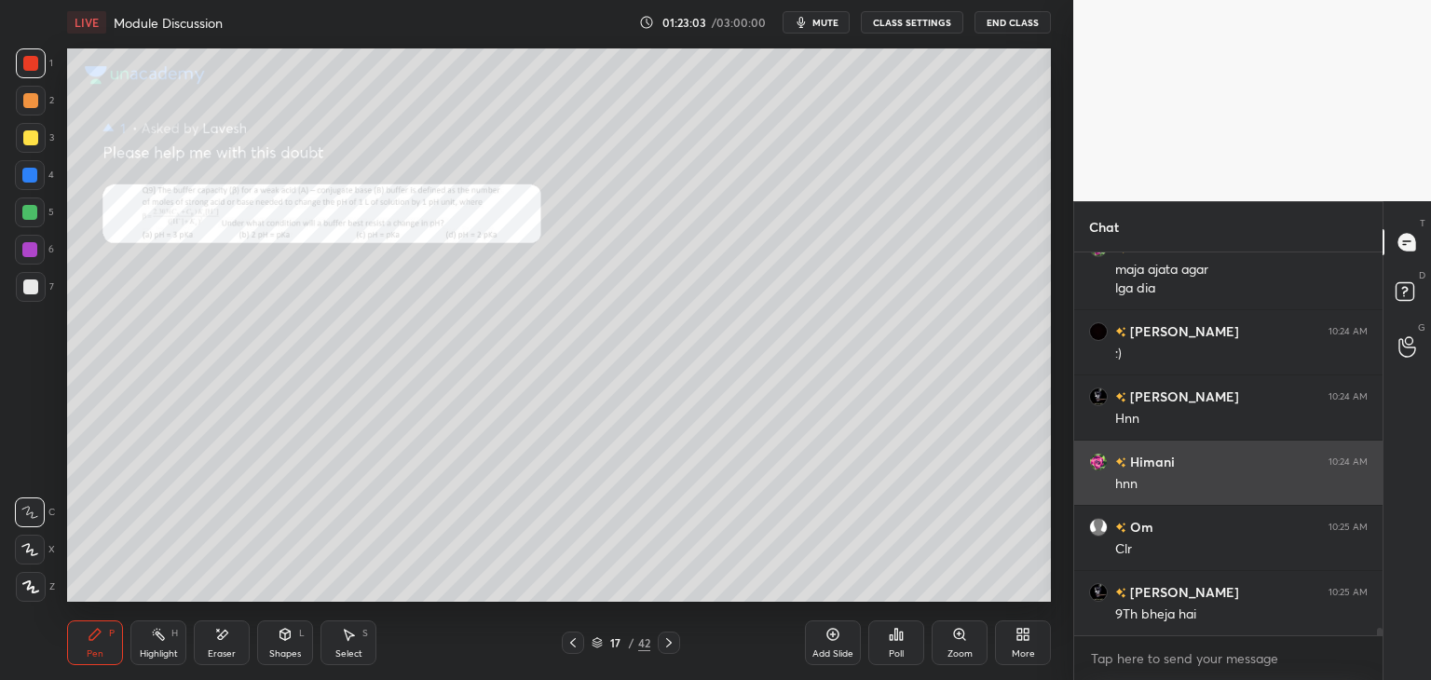
click at [953, 646] on div "Zoom" at bounding box center [960, 643] width 56 height 45
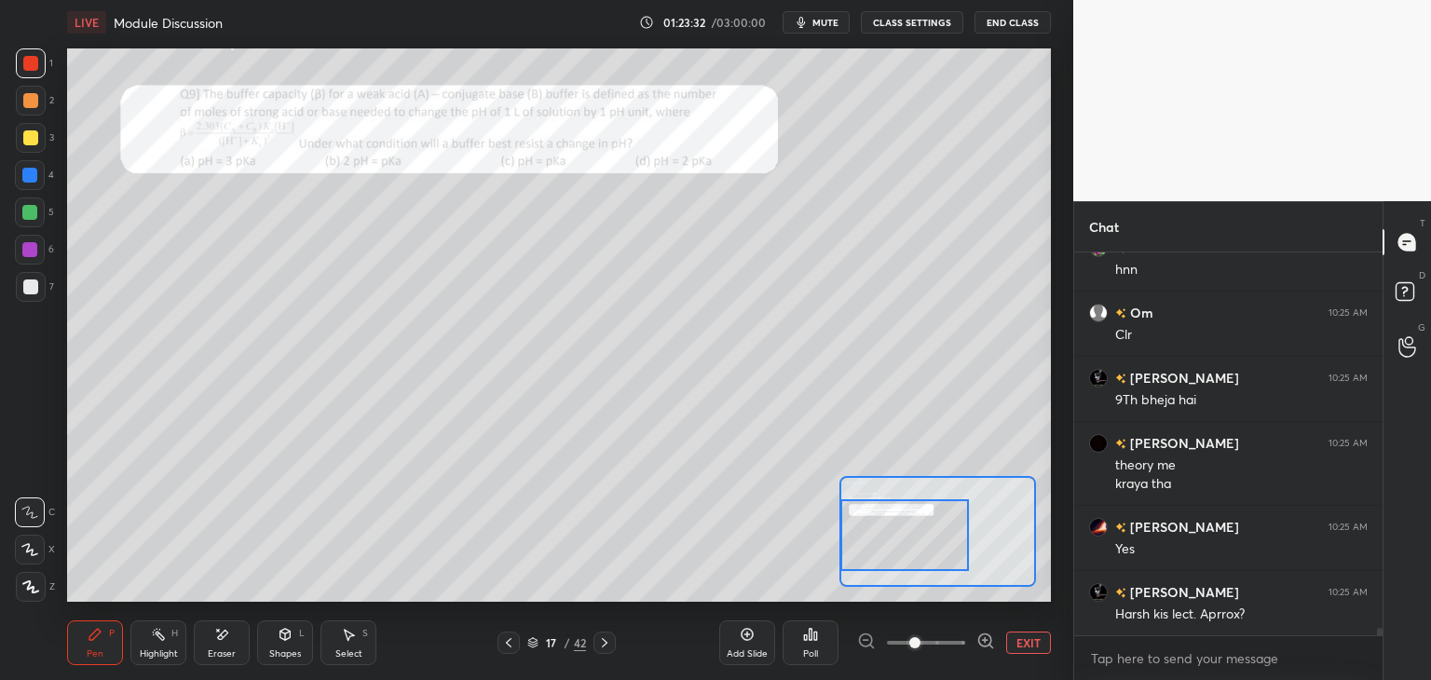
scroll to position [20413, 0]
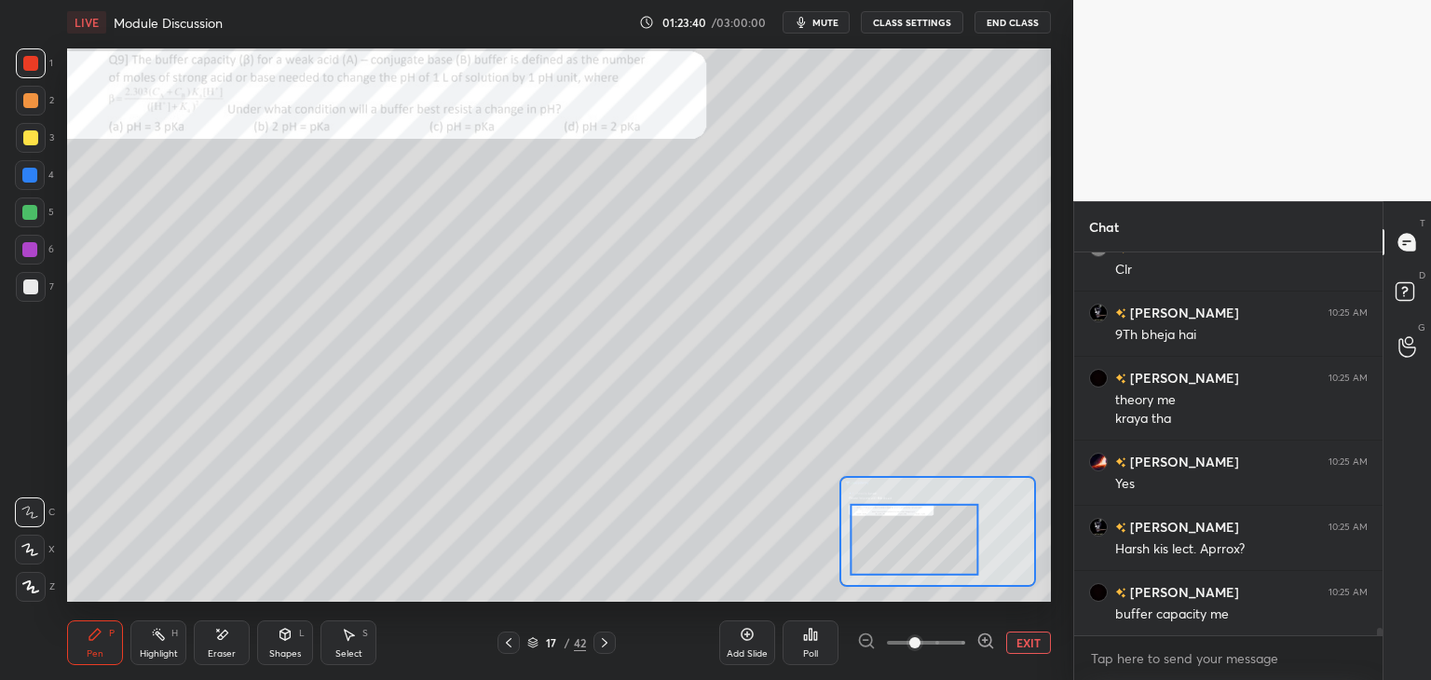
click at [112, 643] on div "Pen P" at bounding box center [95, 643] width 56 height 45
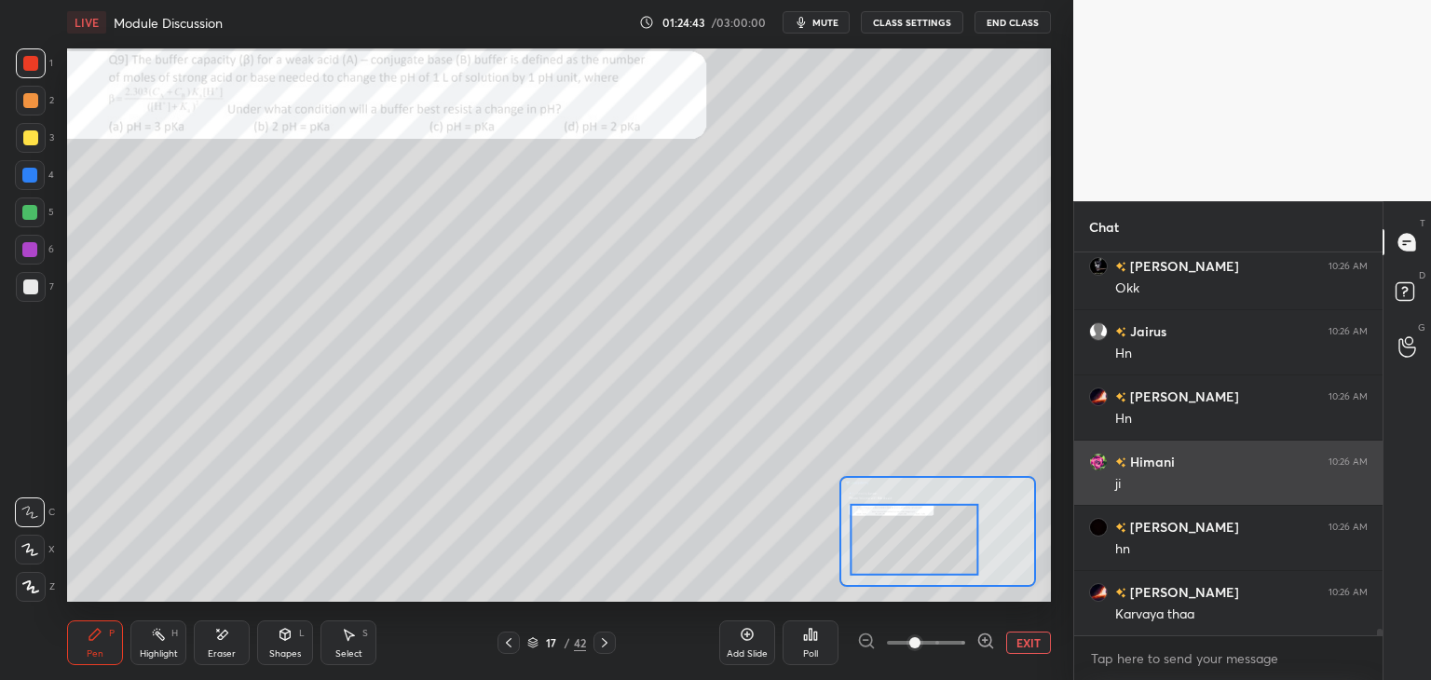
scroll to position [21000, 0]
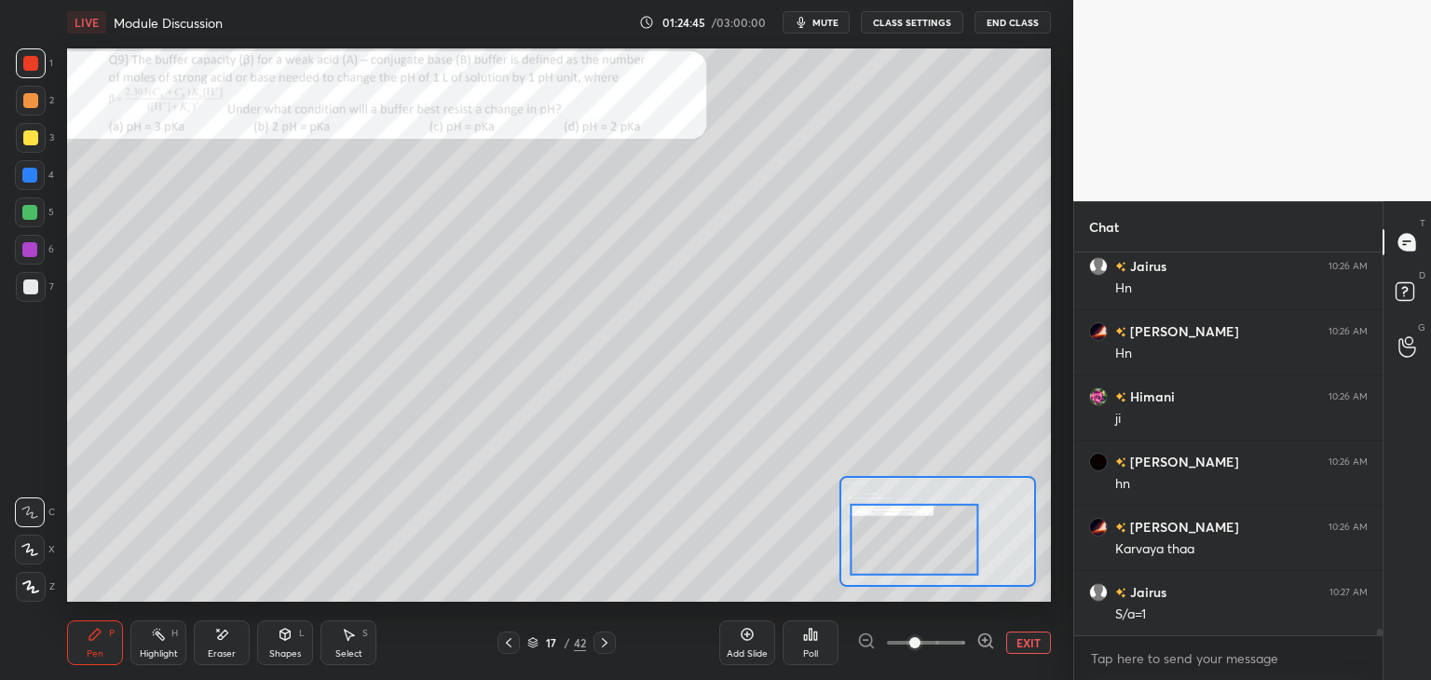
click at [228, 640] on icon at bounding box center [221, 635] width 15 height 16
click at [124, 638] on div "Pen P Highlight H Eraser Shapes L Select S" at bounding box center [230, 643] width 326 height 45
click at [112, 647] on div "Pen P" at bounding box center [95, 643] width 56 height 45
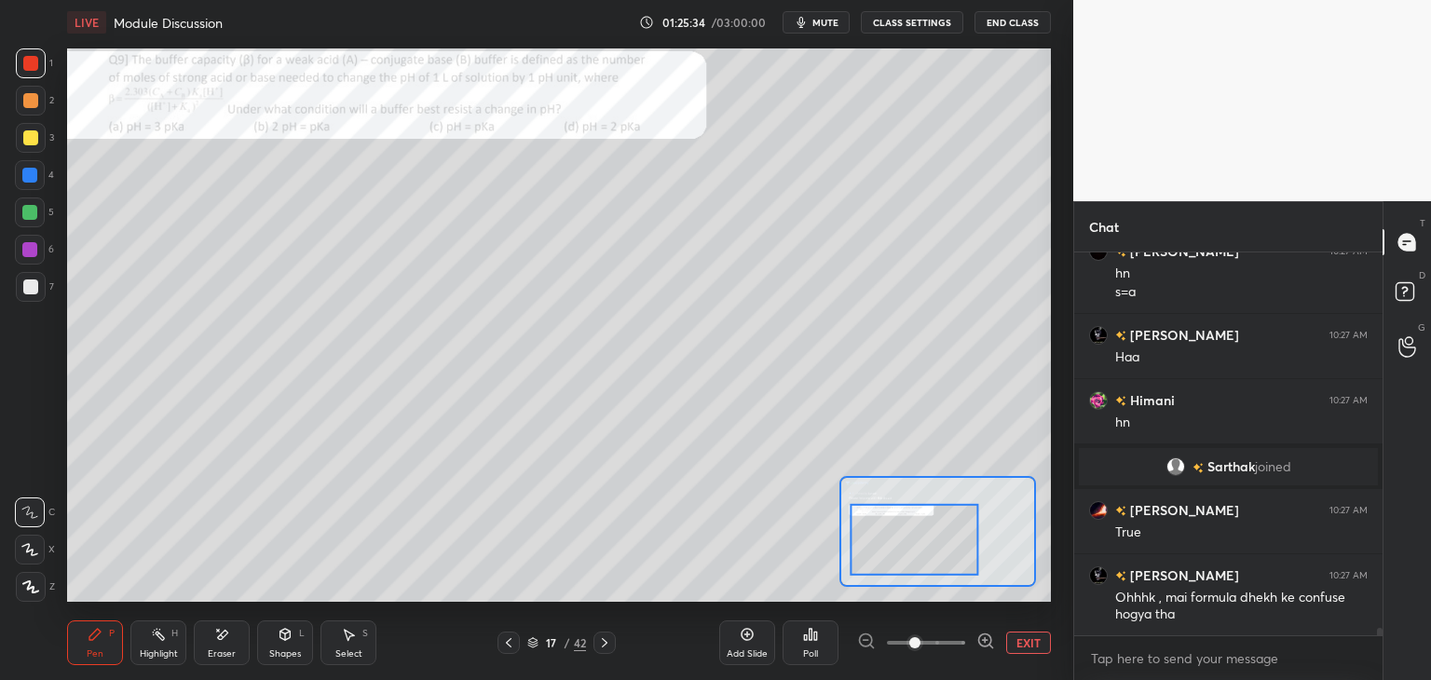
scroll to position [18985, 0]
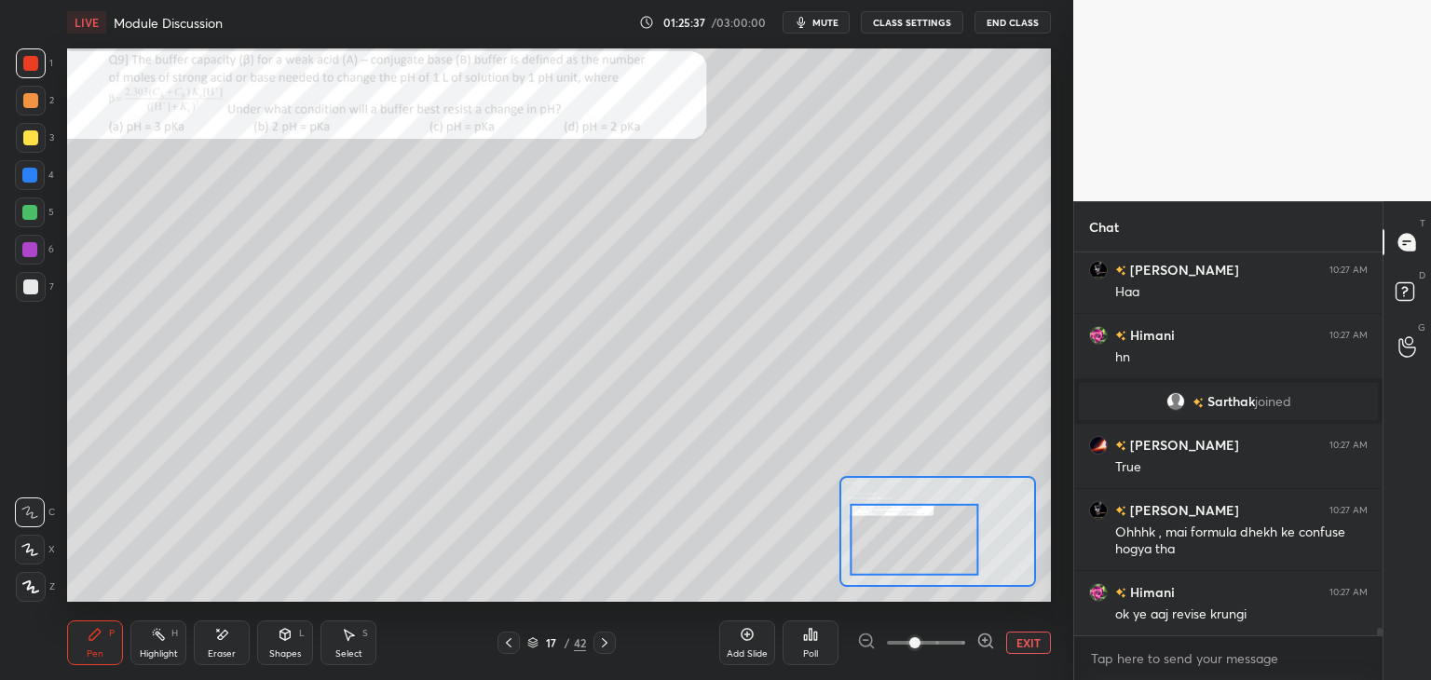
click at [216, 639] on icon at bounding box center [221, 635] width 15 height 16
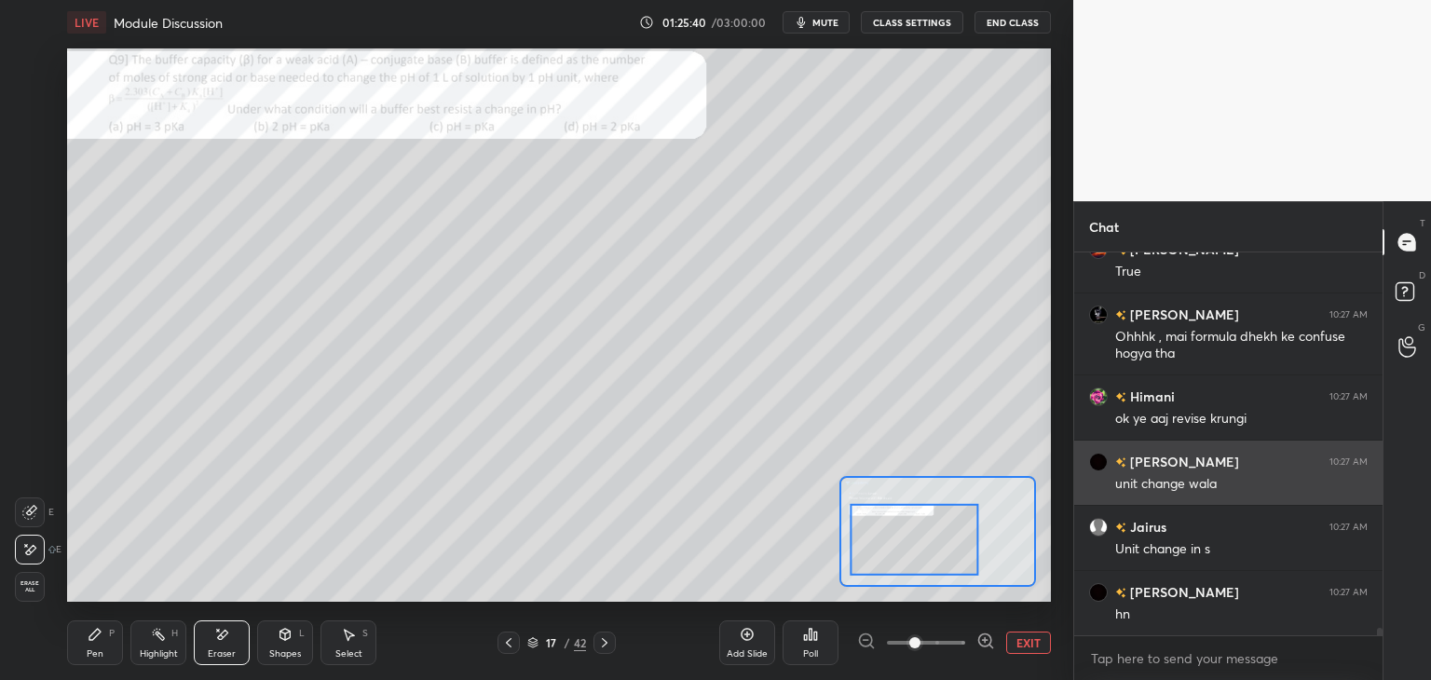
scroll to position [19246, 0]
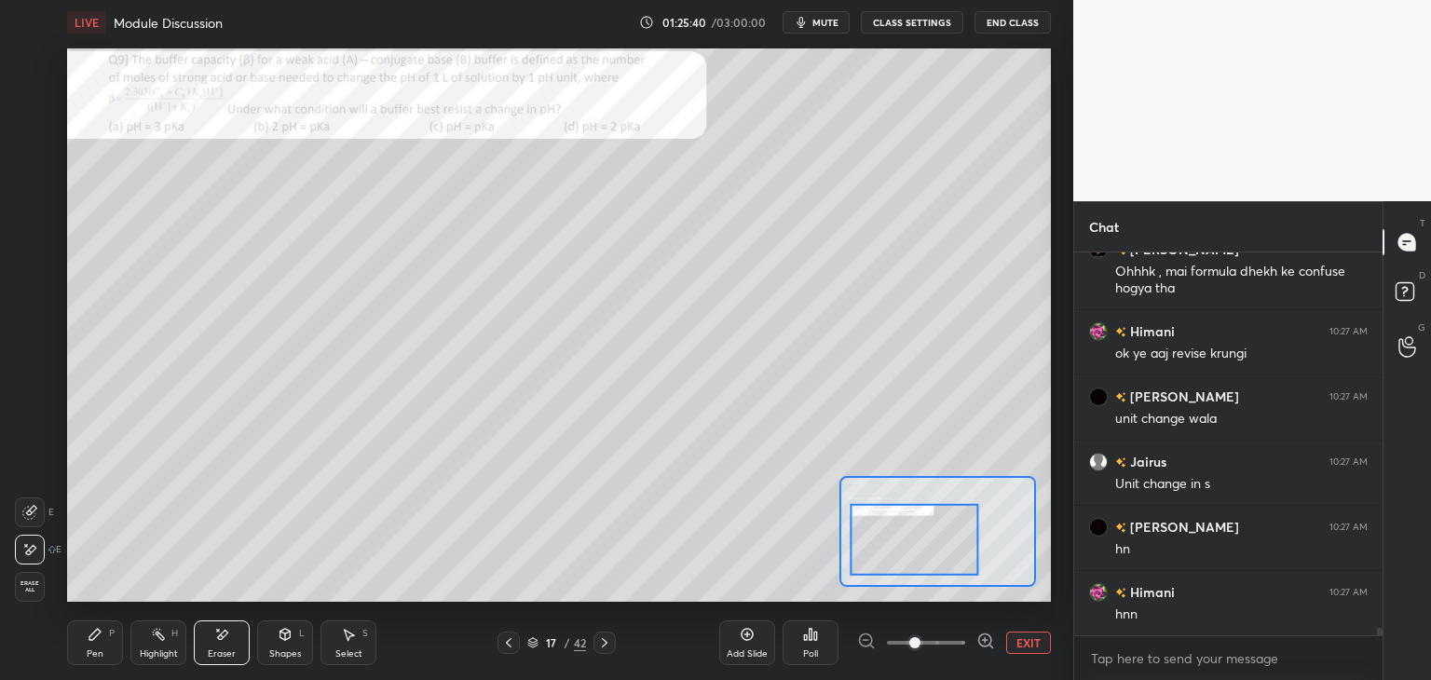
click at [93, 636] on icon at bounding box center [94, 634] width 11 height 11
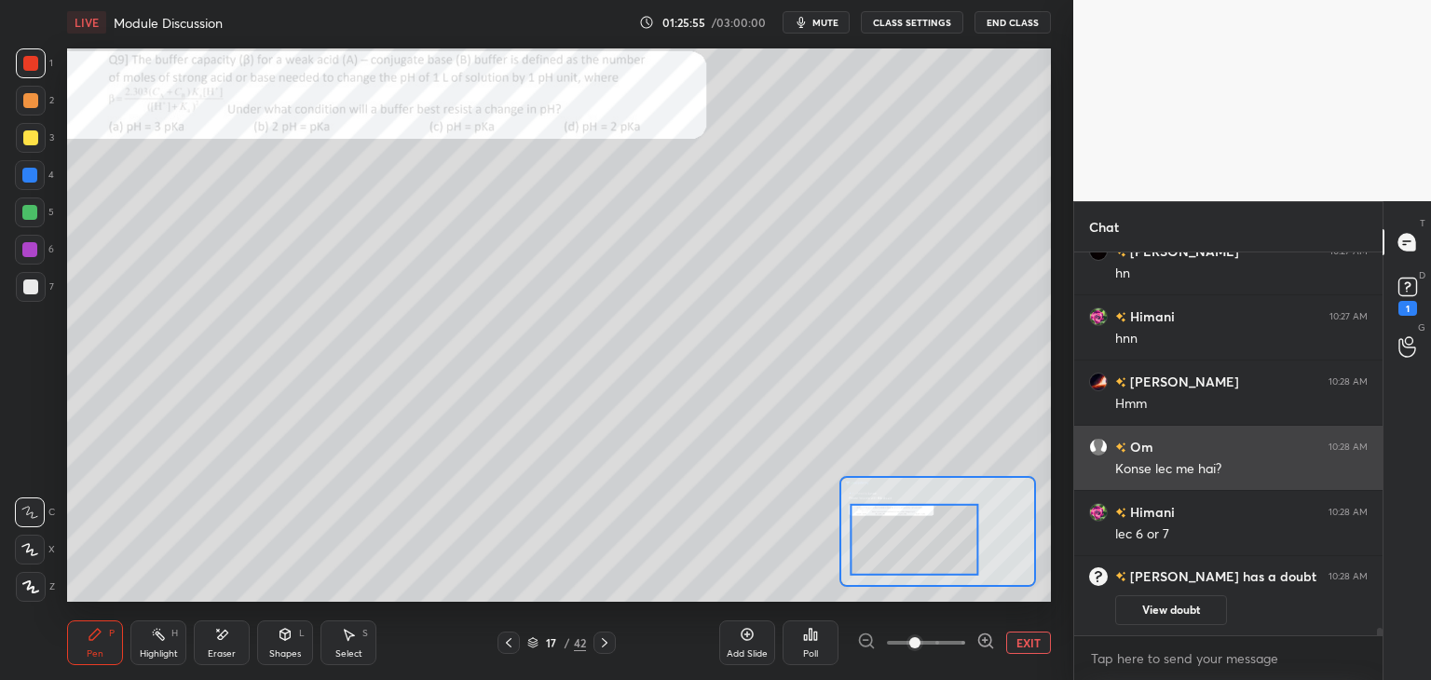
scroll to position [19345, 0]
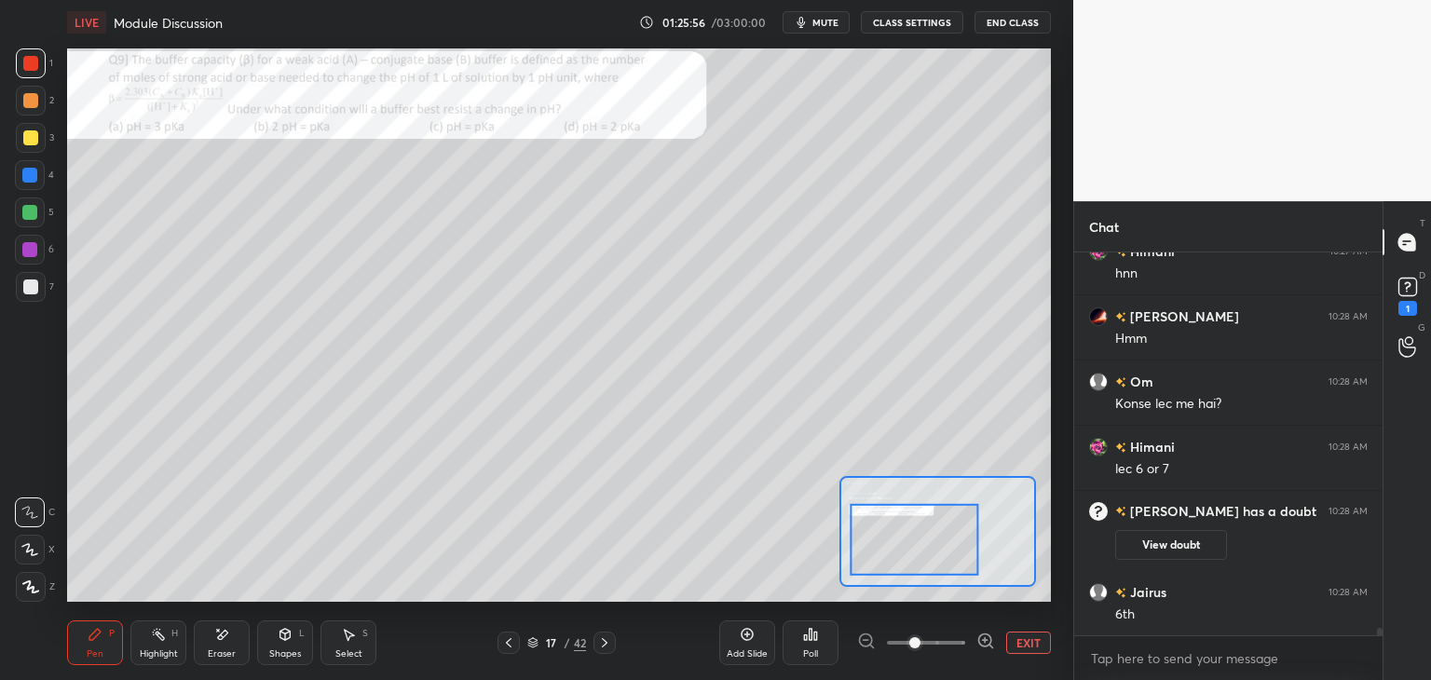
click at [352, 637] on icon at bounding box center [348, 634] width 15 height 15
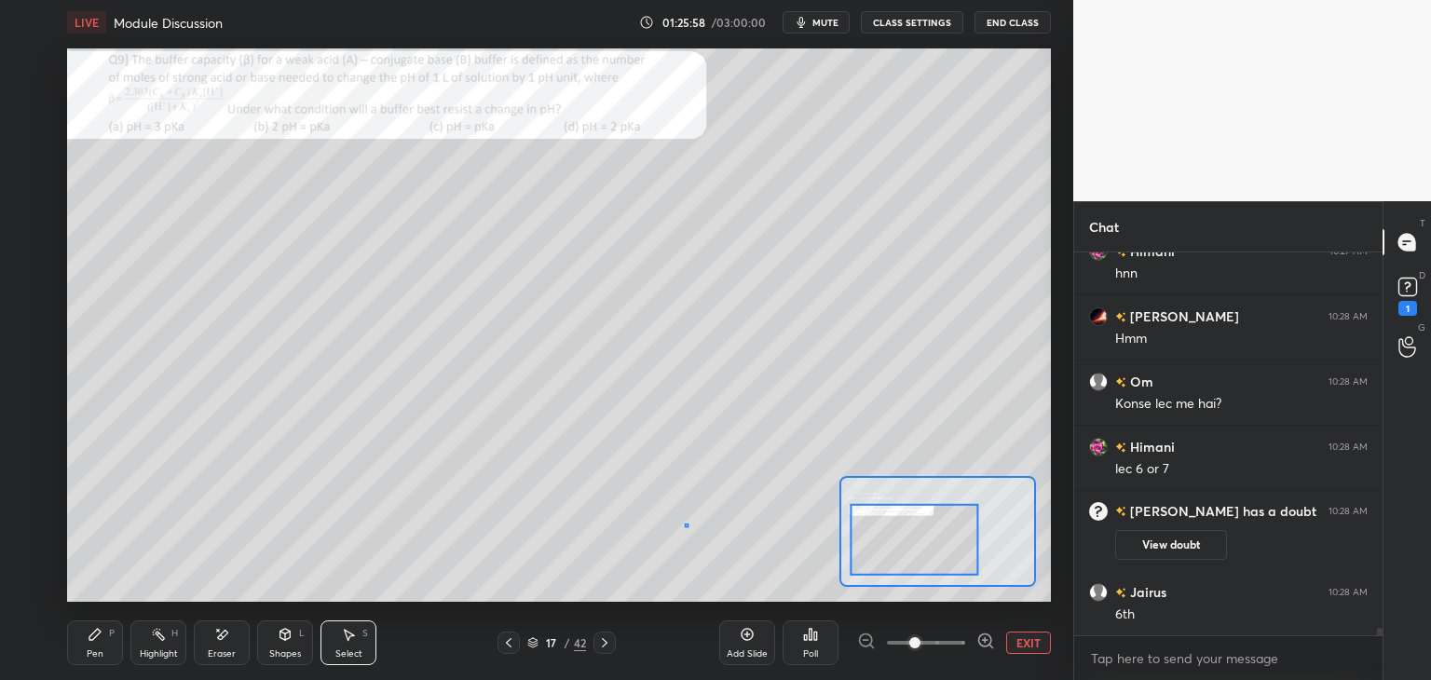
click at [687, 522] on div "0 ° Undo Copy Duplicate Duplicate to new slide Delete" at bounding box center [733, 262] width 1476 height 830
click at [226, 631] on icon at bounding box center [223, 634] width 10 height 9
click at [97, 638] on icon at bounding box center [95, 634] width 15 height 15
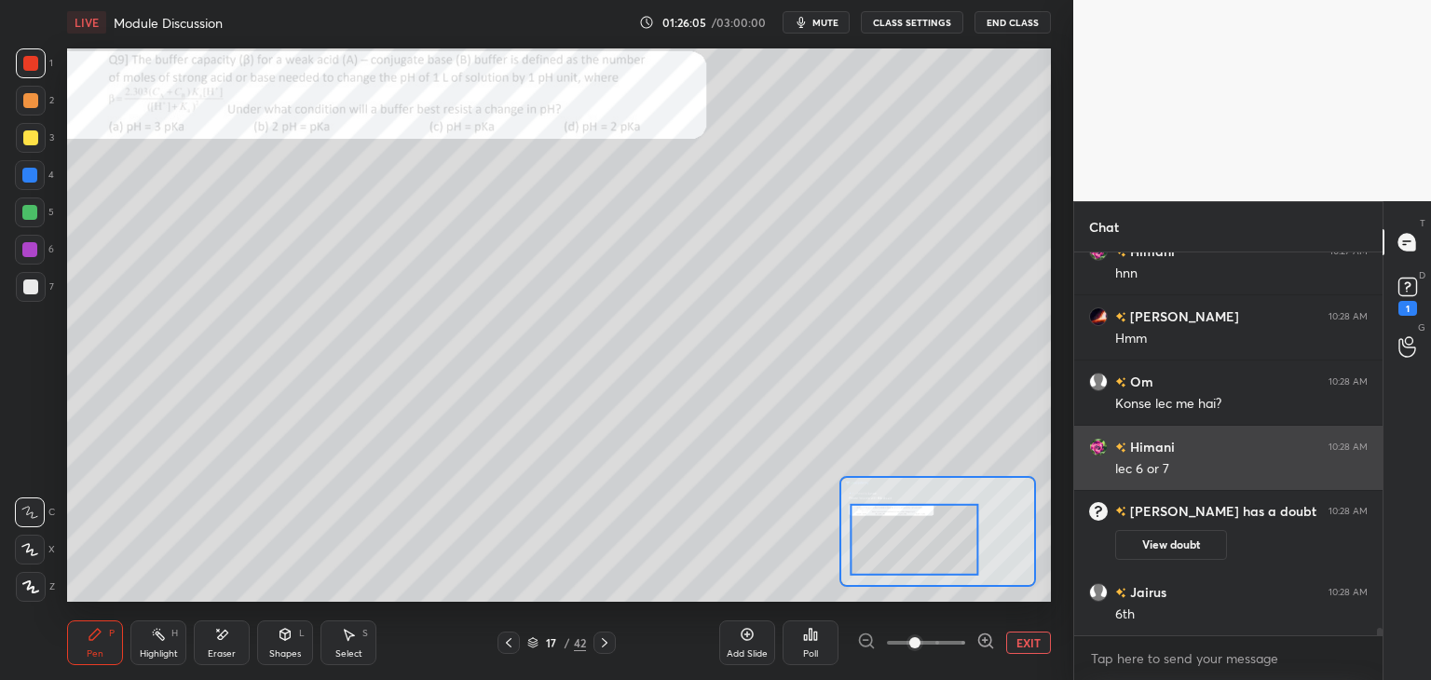
scroll to position [19425, 0]
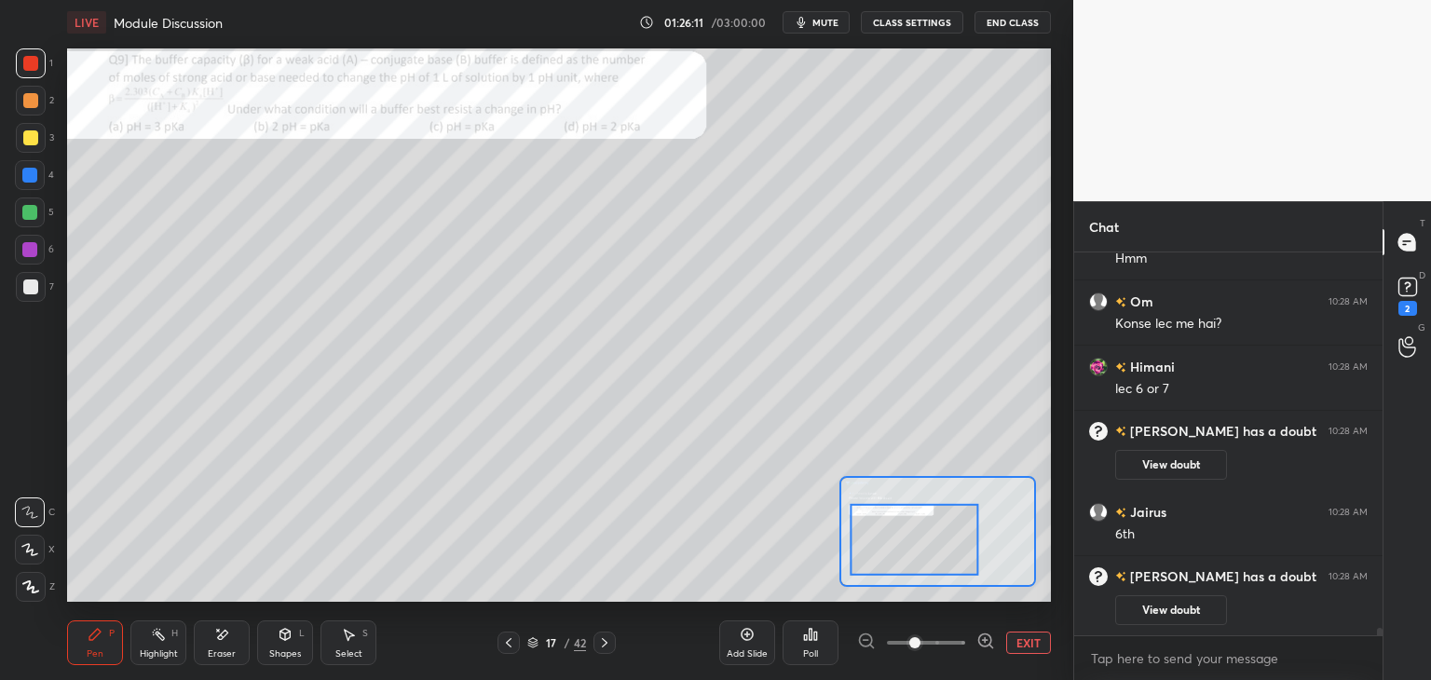
click at [1166, 465] on button "View doubt" at bounding box center [1171, 465] width 112 height 30
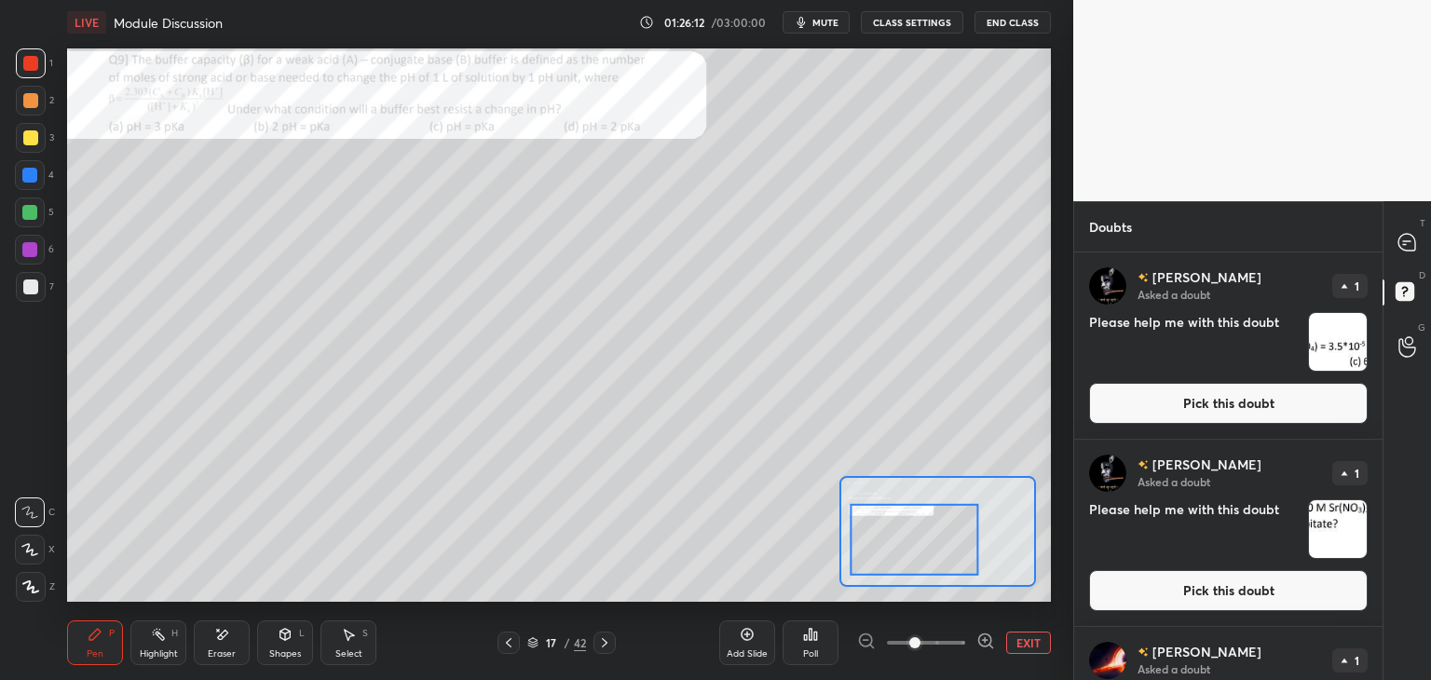
click at [1170, 410] on button "Pick this doubt" at bounding box center [1228, 403] width 279 height 41
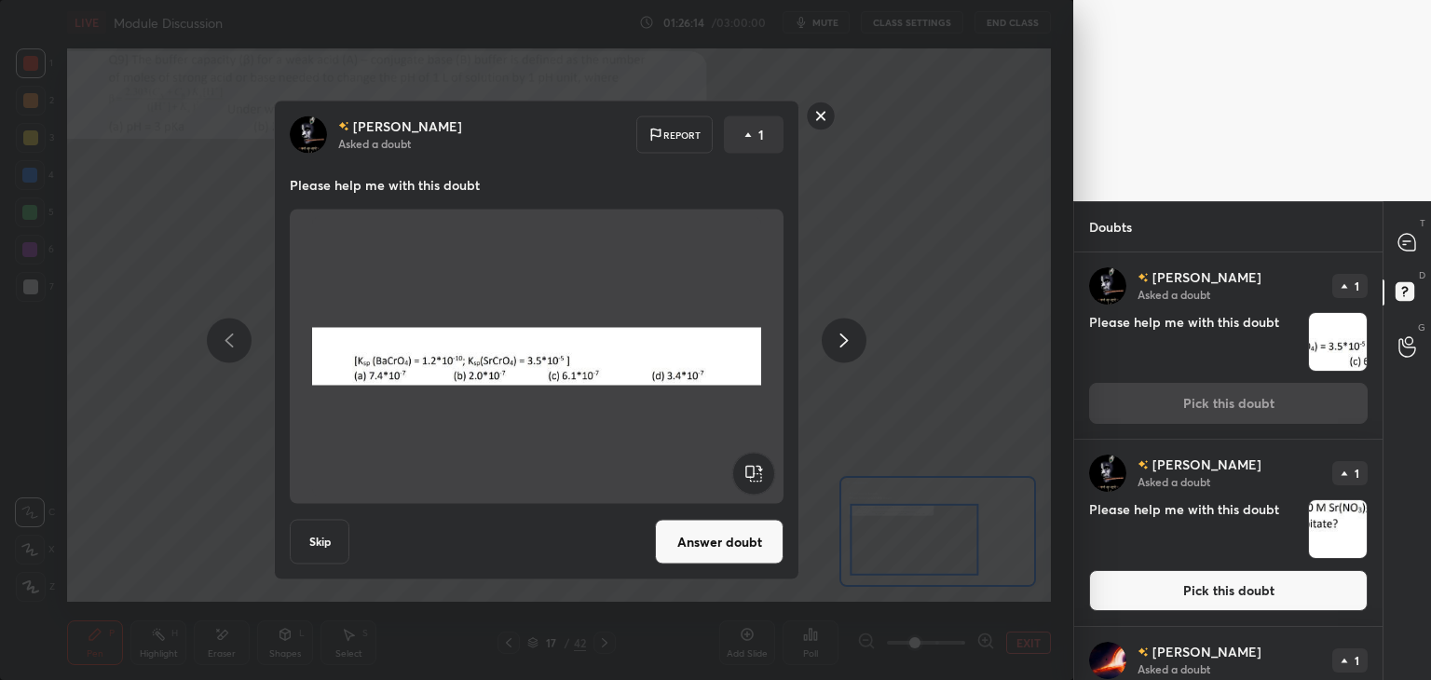
click at [814, 115] on rect at bounding box center [821, 116] width 29 height 29
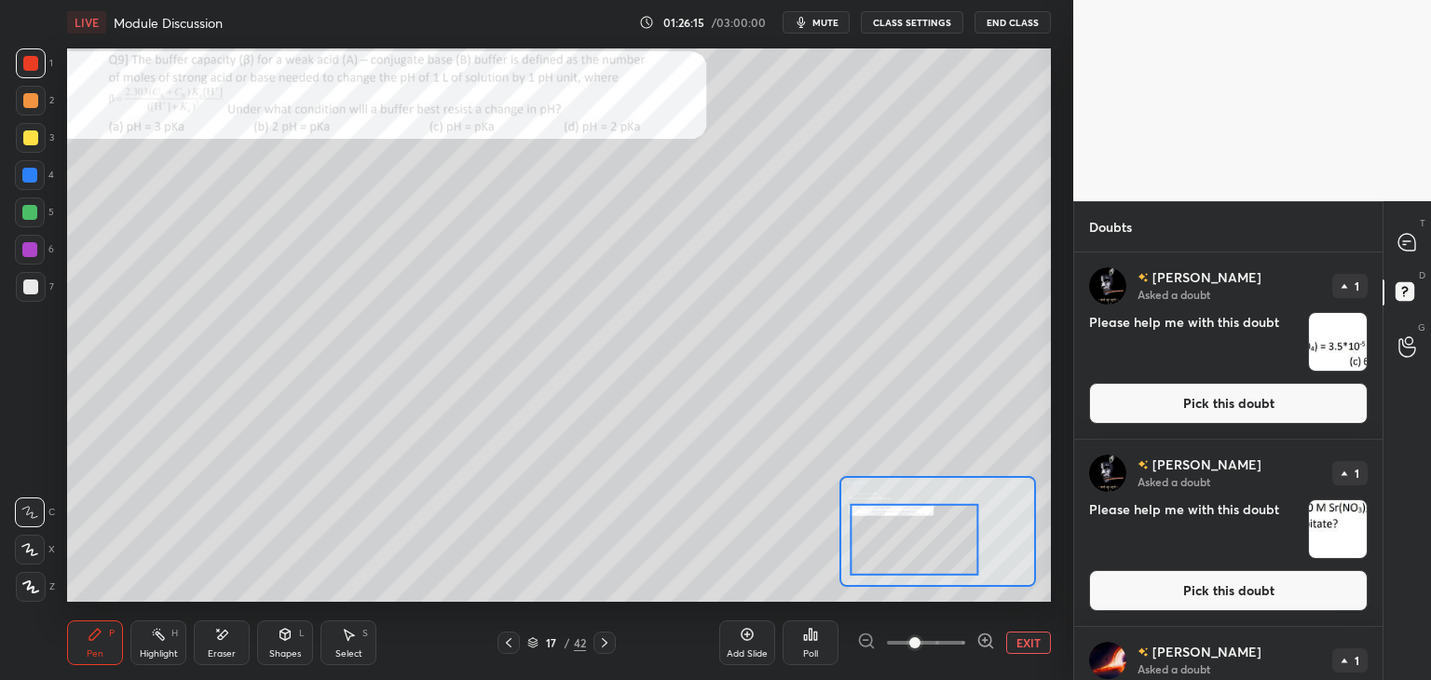
click at [1137, 594] on button "Pick this doubt" at bounding box center [1228, 590] width 279 height 41
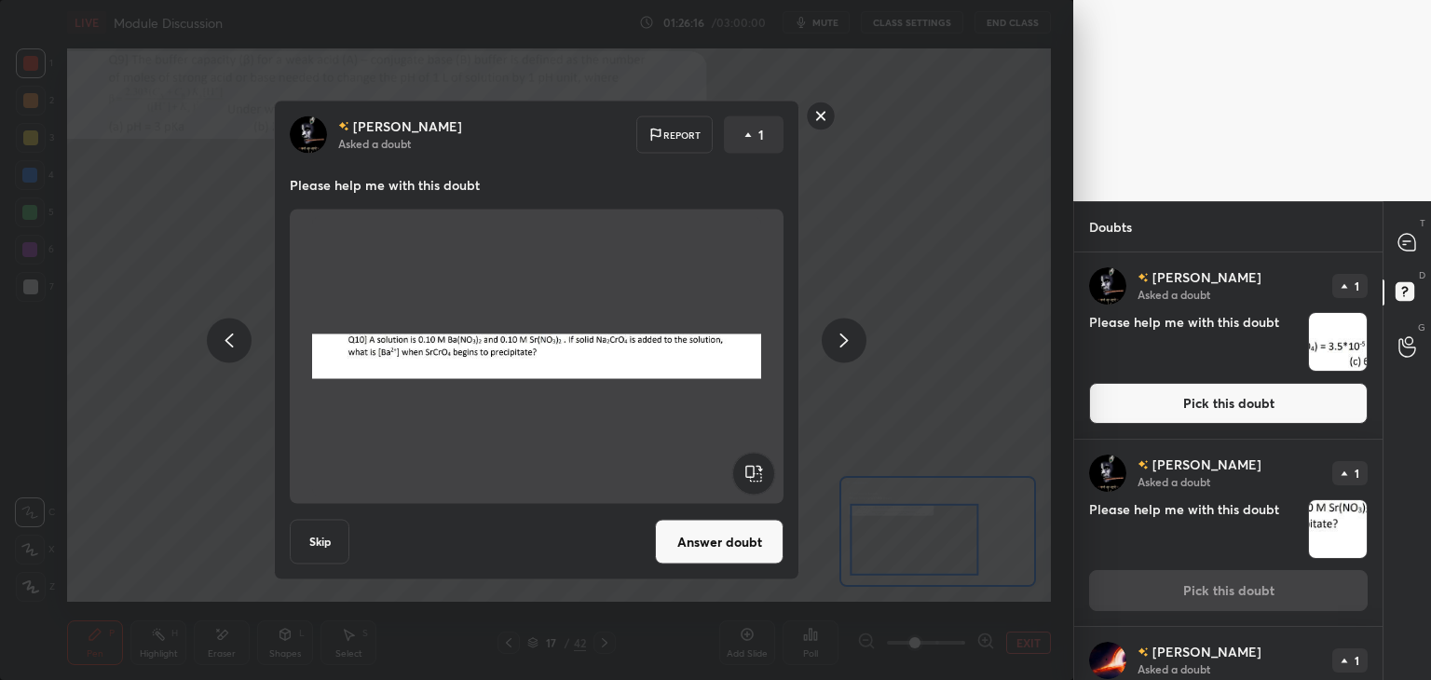
click at [689, 534] on button "Answer doubt" at bounding box center [719, 542] width 129 height 45
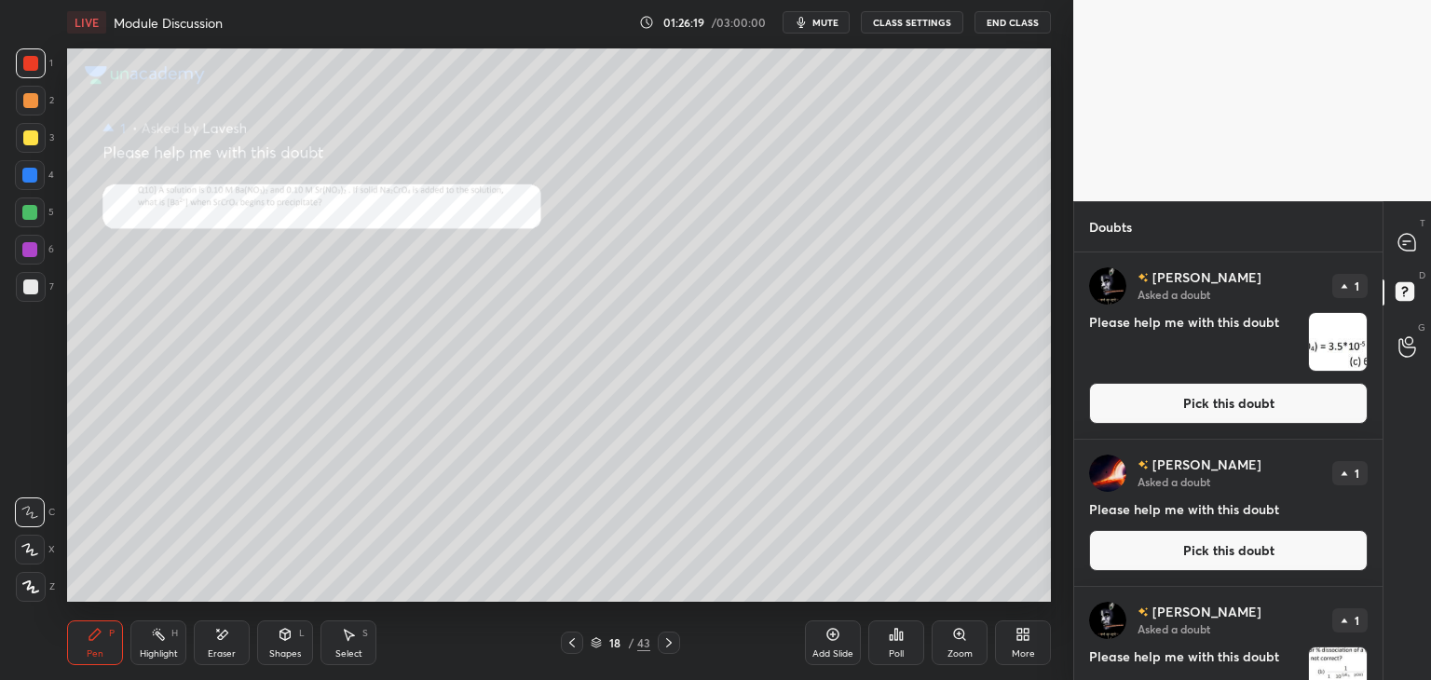
click at [1208, 417] on button "Pick this doubt" at bounding box center [1228, 403] width 279 height 41
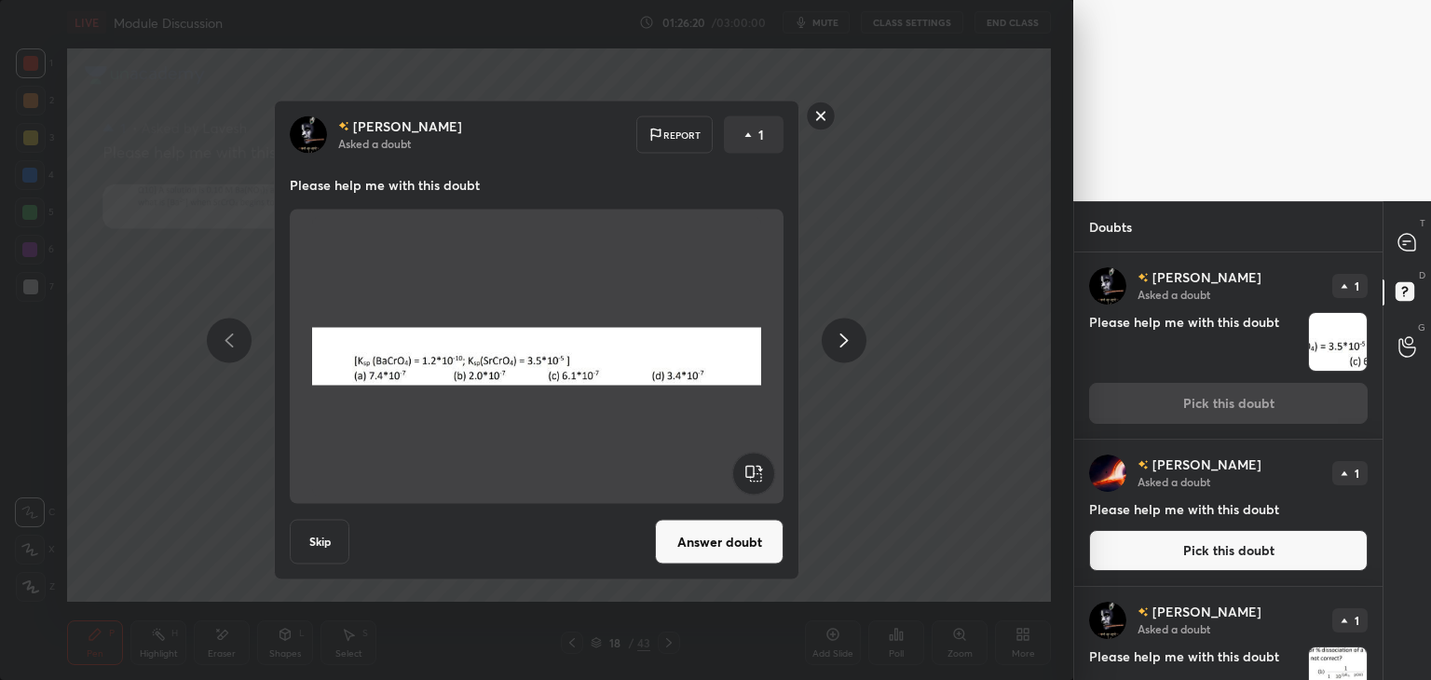
click at [728, 534] on button "Answer doubt" at bounding box center [719, 542] width 129 height 45
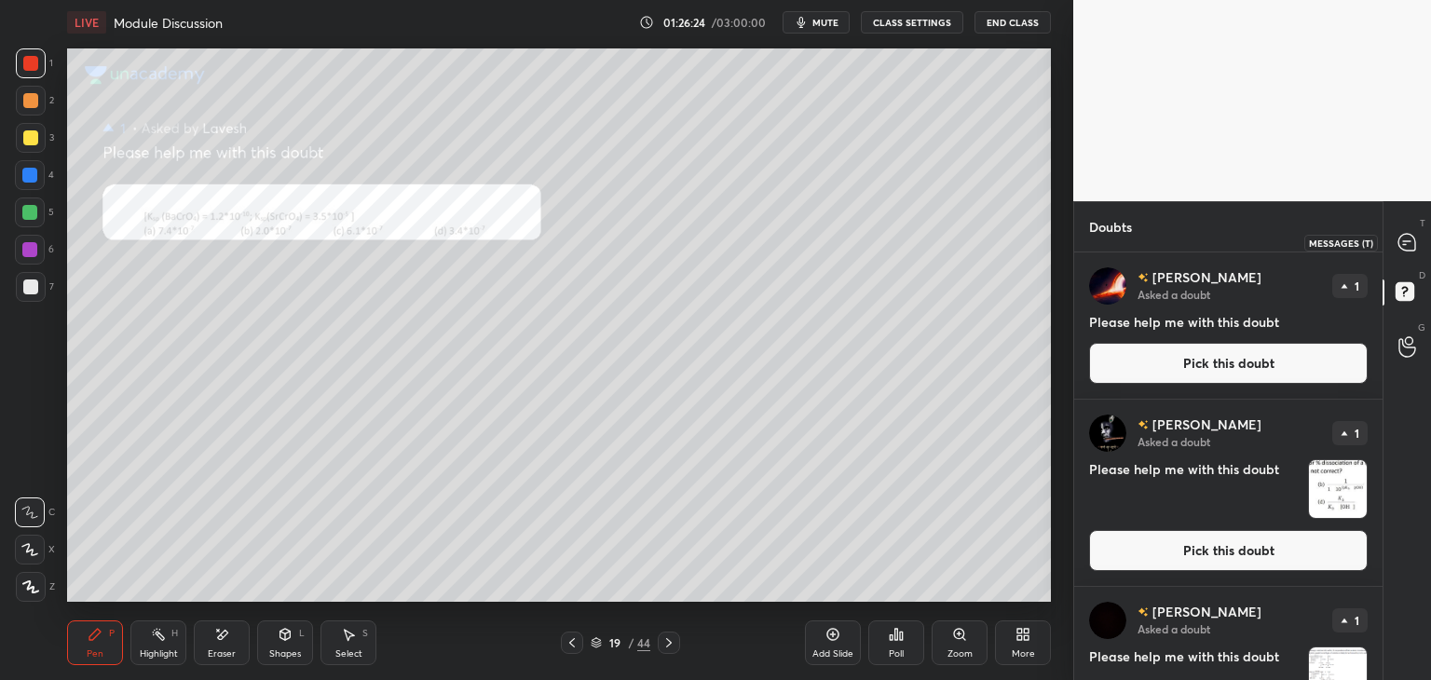
click at [1409, 239] on icon at bounding box center [1407, 242] width 17 height 17
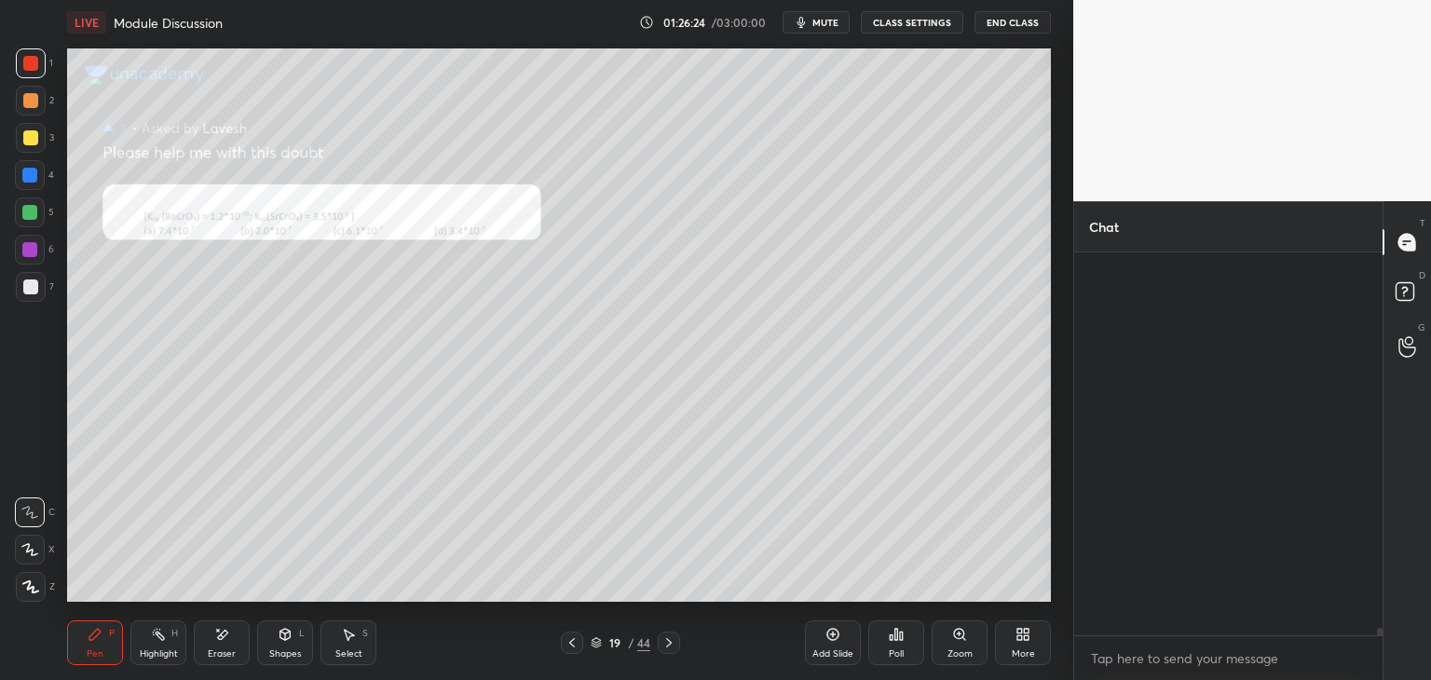
scroll to position [377, 303]
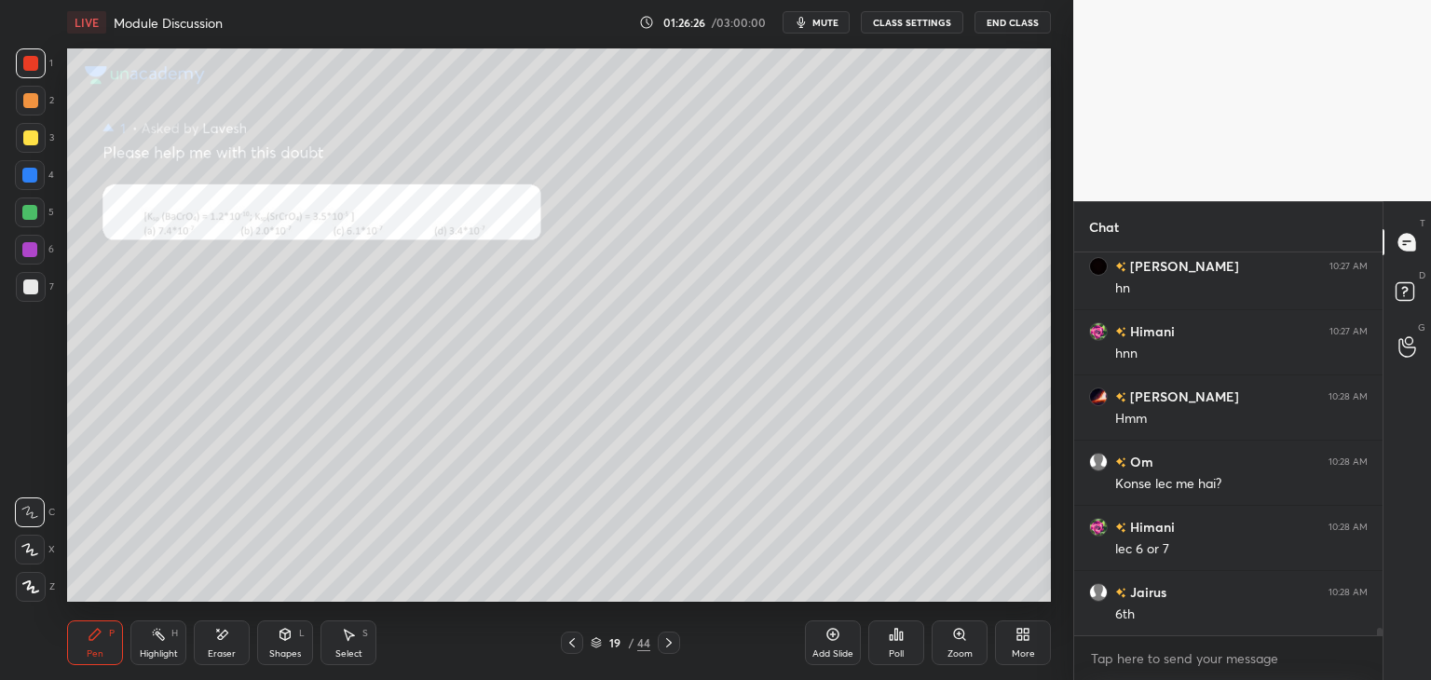
click at [578, 637] on icon at bounding box center [572, 643] width 15 height 15
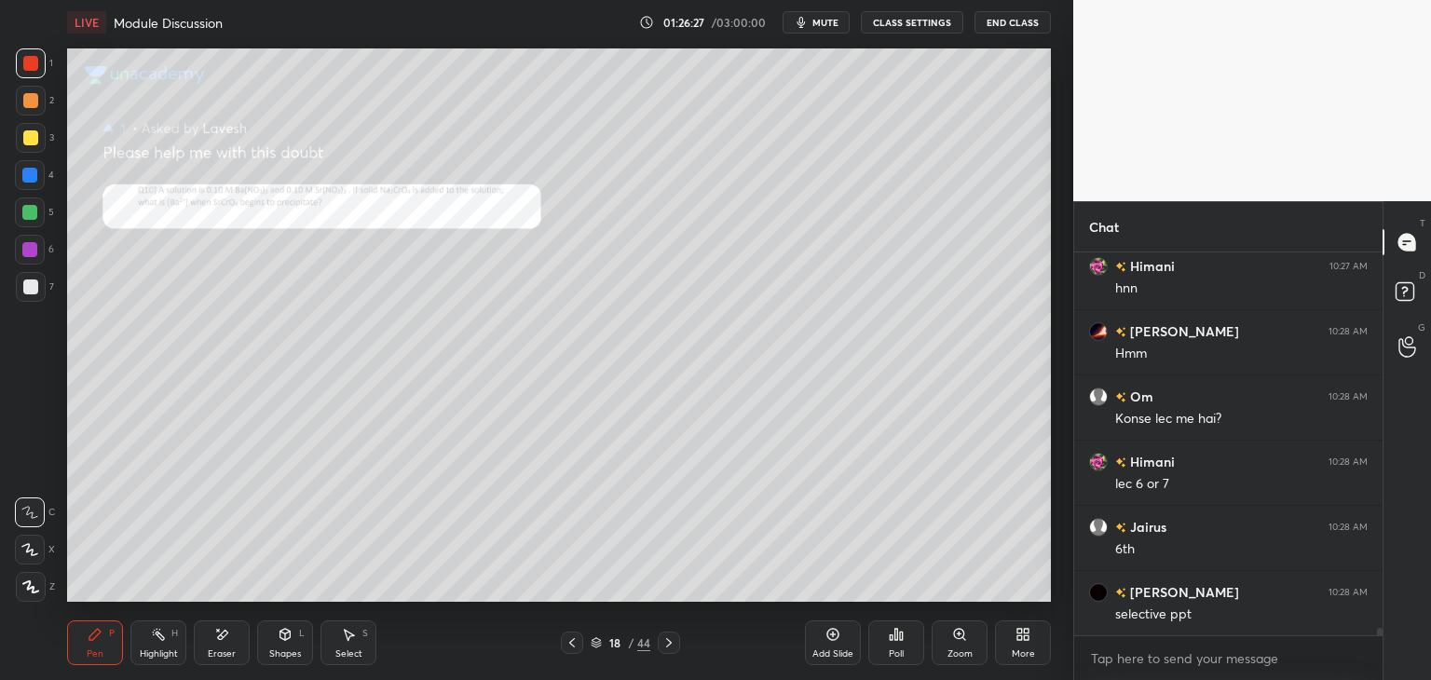
click at [959, 646] on div "Zoom" at bounding box center [960, 643] width 56 height 45
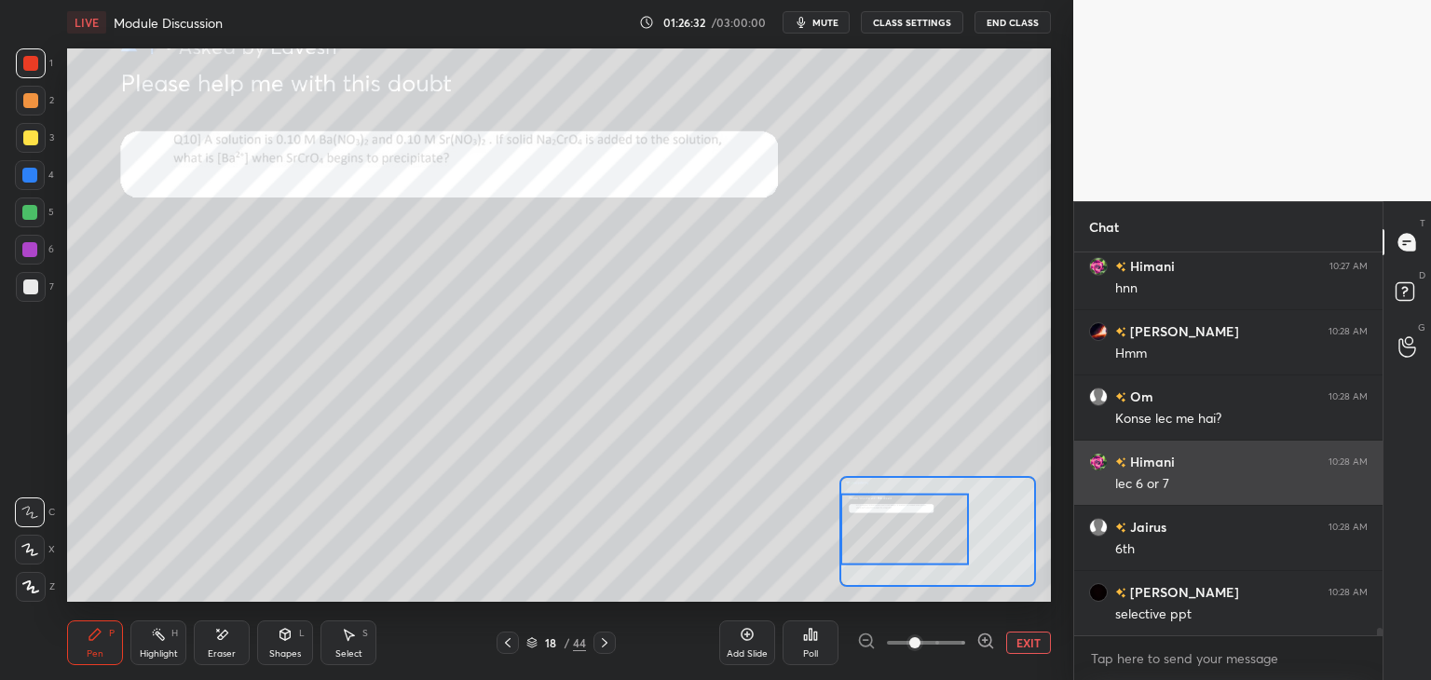
click at [32, 65] on div at bounding box center [30, 63] width 15 height 15
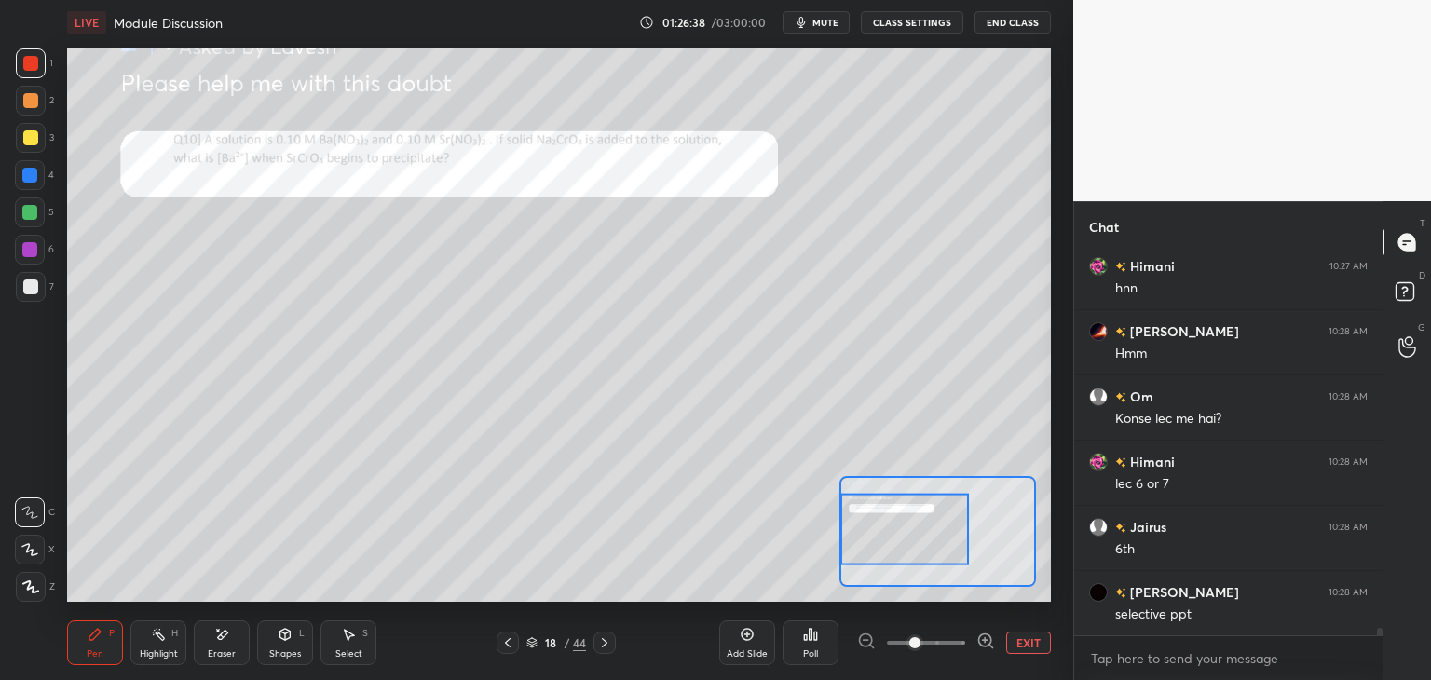
click at [284, 644] on div "Shapes L" at bounding box center [285, 643] width 56 height 45
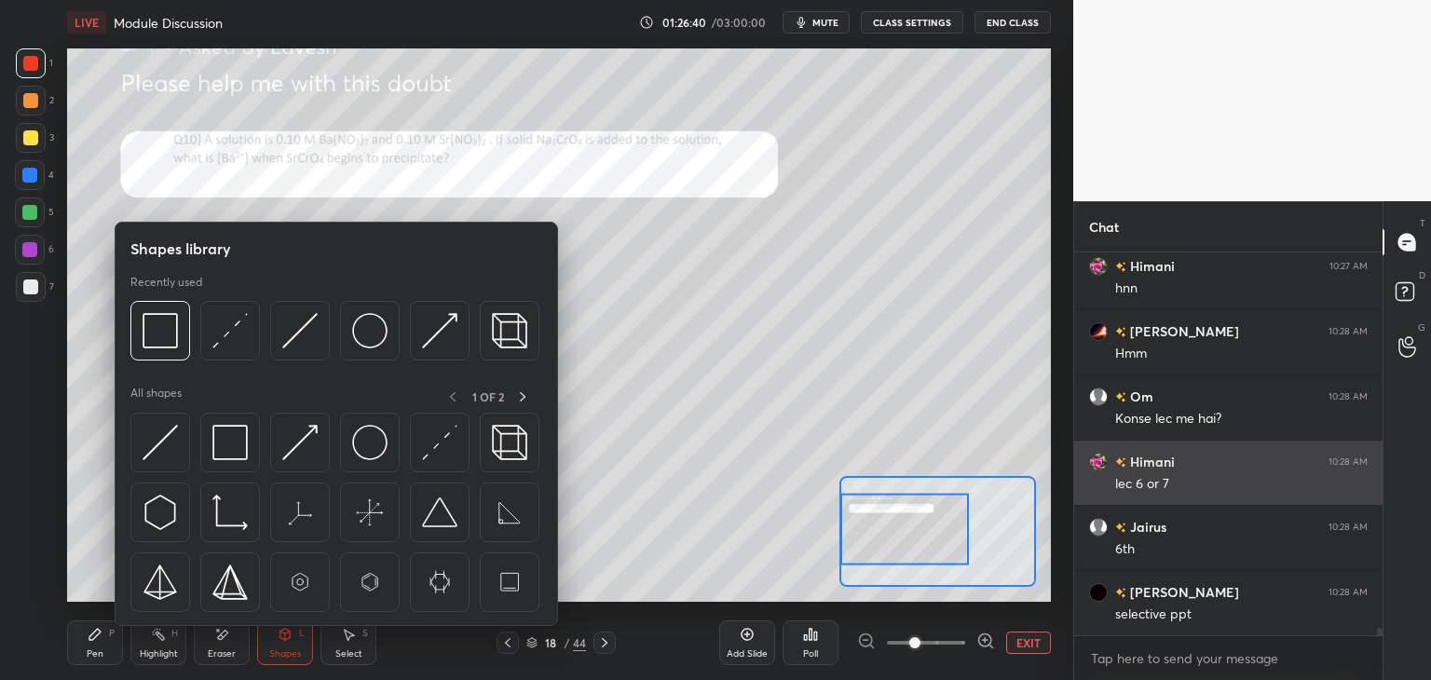
click at [157, 336] on img at bounding box center [160, 330] width 35 height 35
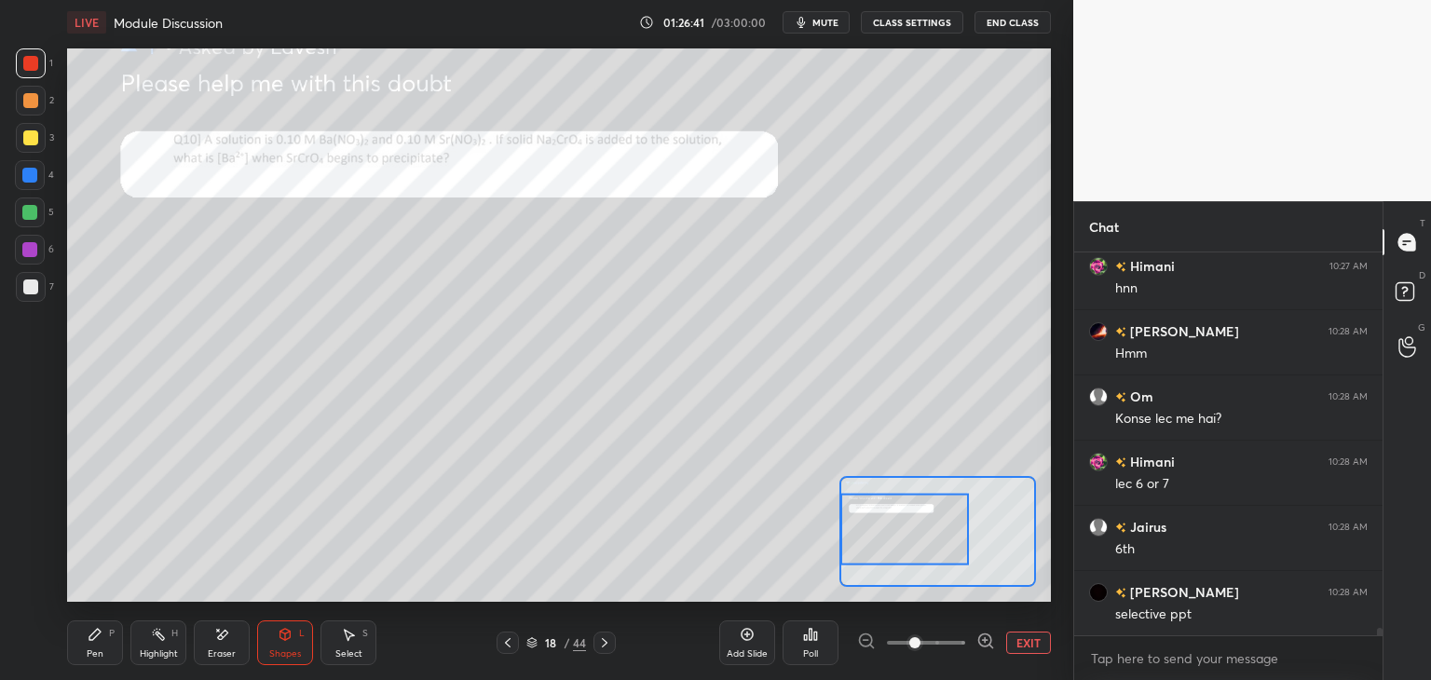
click at [100, 632] on icon at bounding box center [94, 634] width 11 height 11
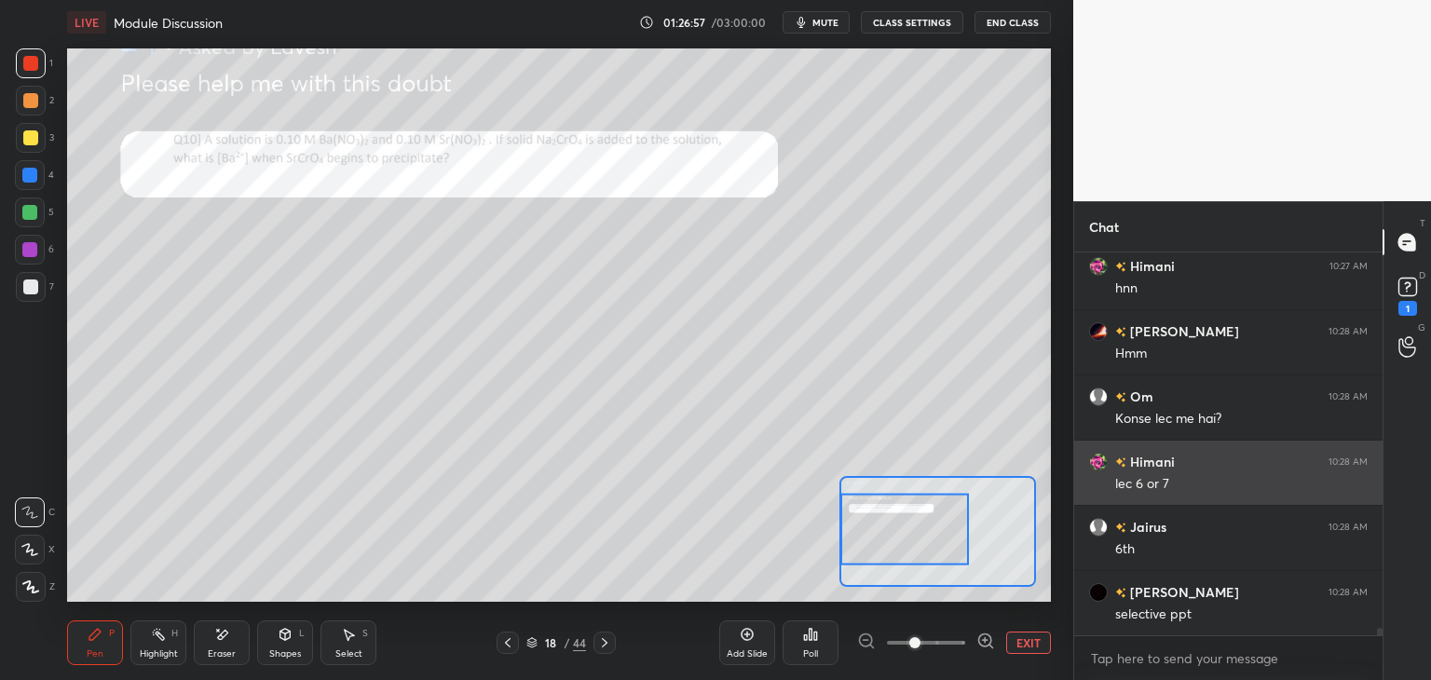
scroll to position [19731, 0]
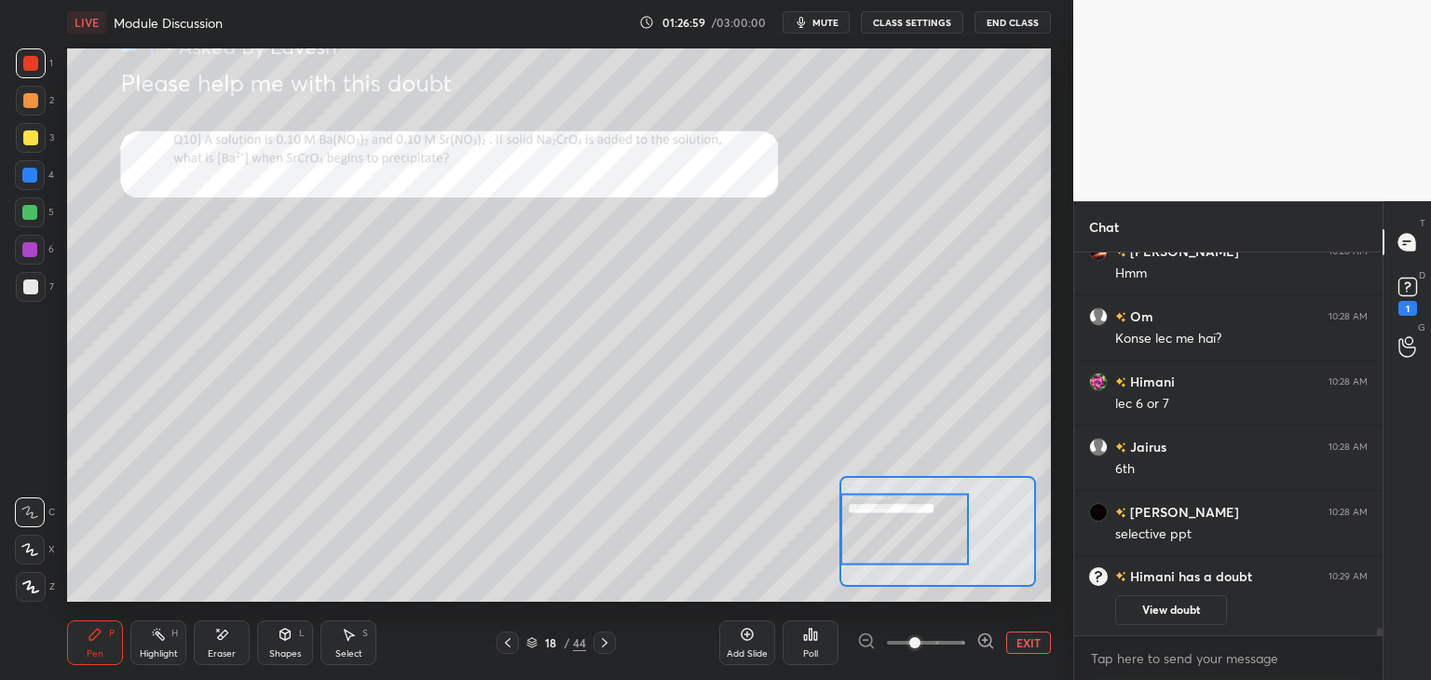
click at [227, 640] on icon at bounding box center [221, 635] width 15 height 16
click at [95, 647] on div "Pen P" at bounding box center [95, 643] width 56 height 45
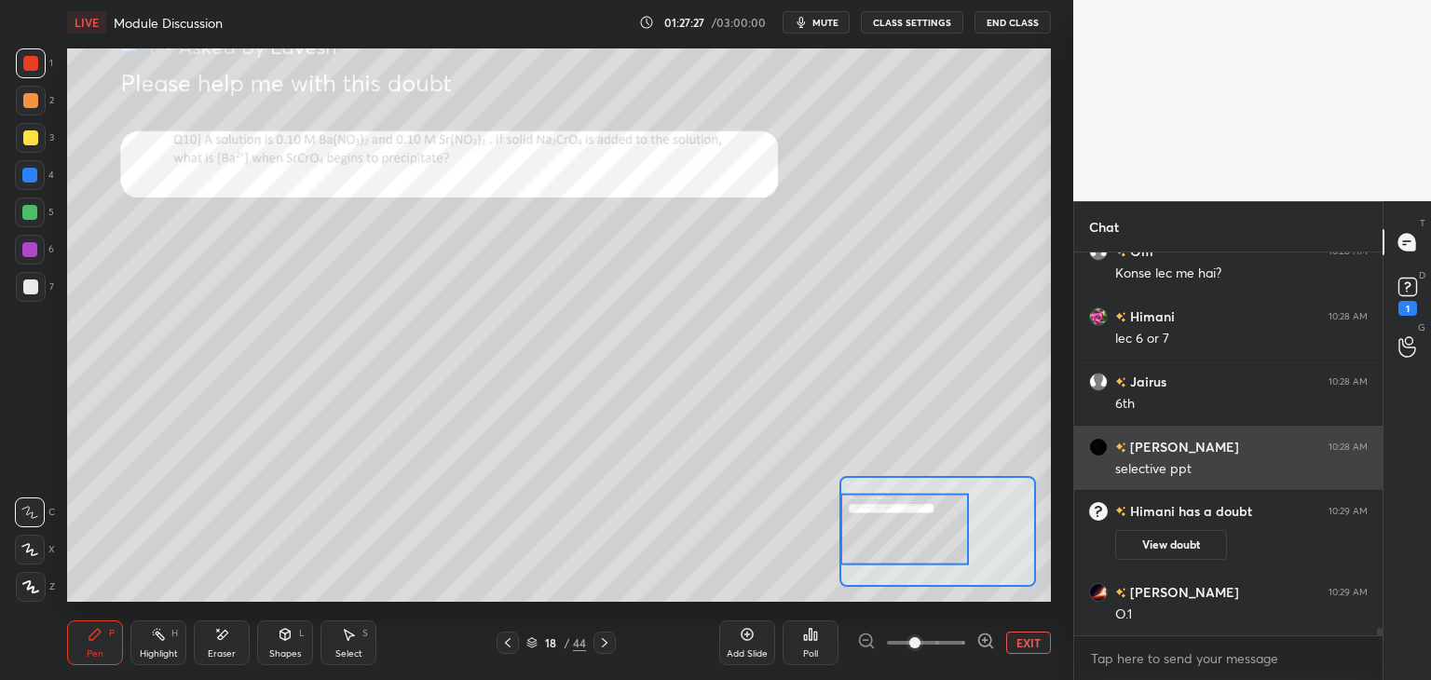
scroll to position [19541, 0]
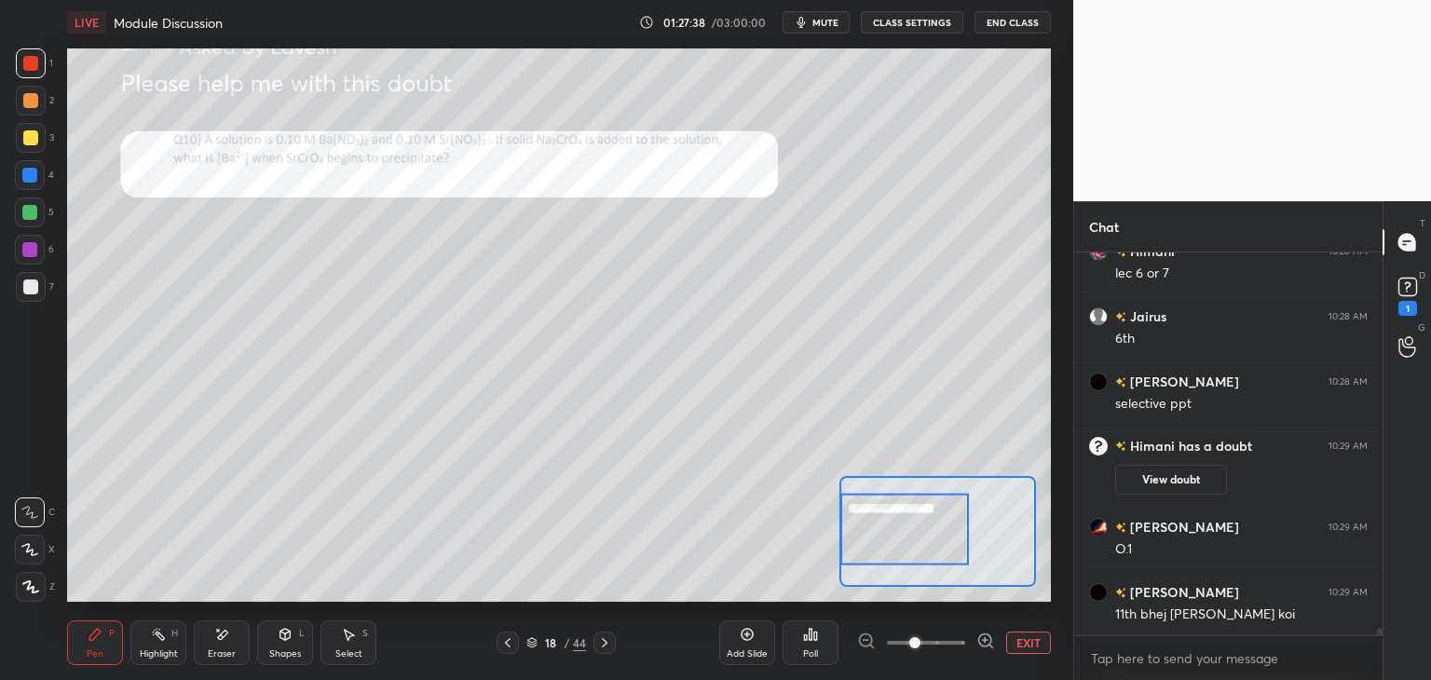
click at [606, 644] on icon at bounding box center [605, 642] width 6 height 9
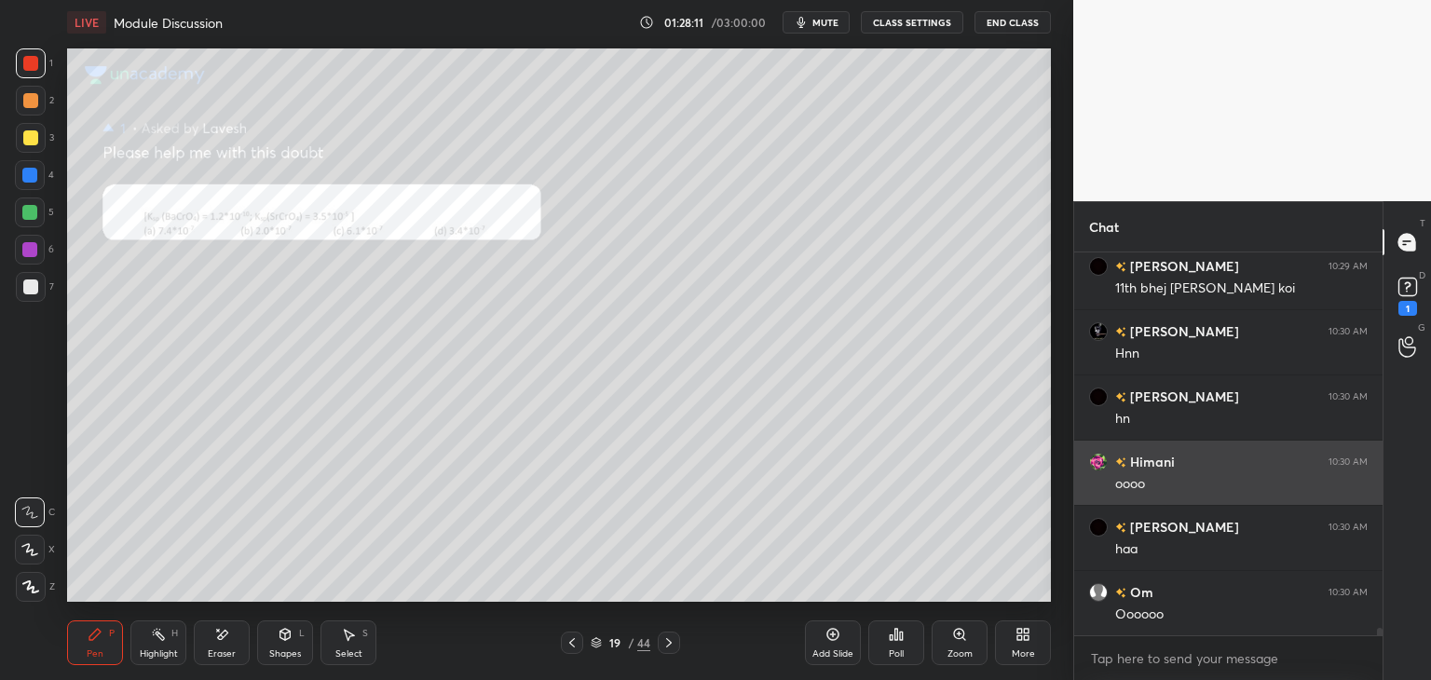
scroll to position [19932, 0]
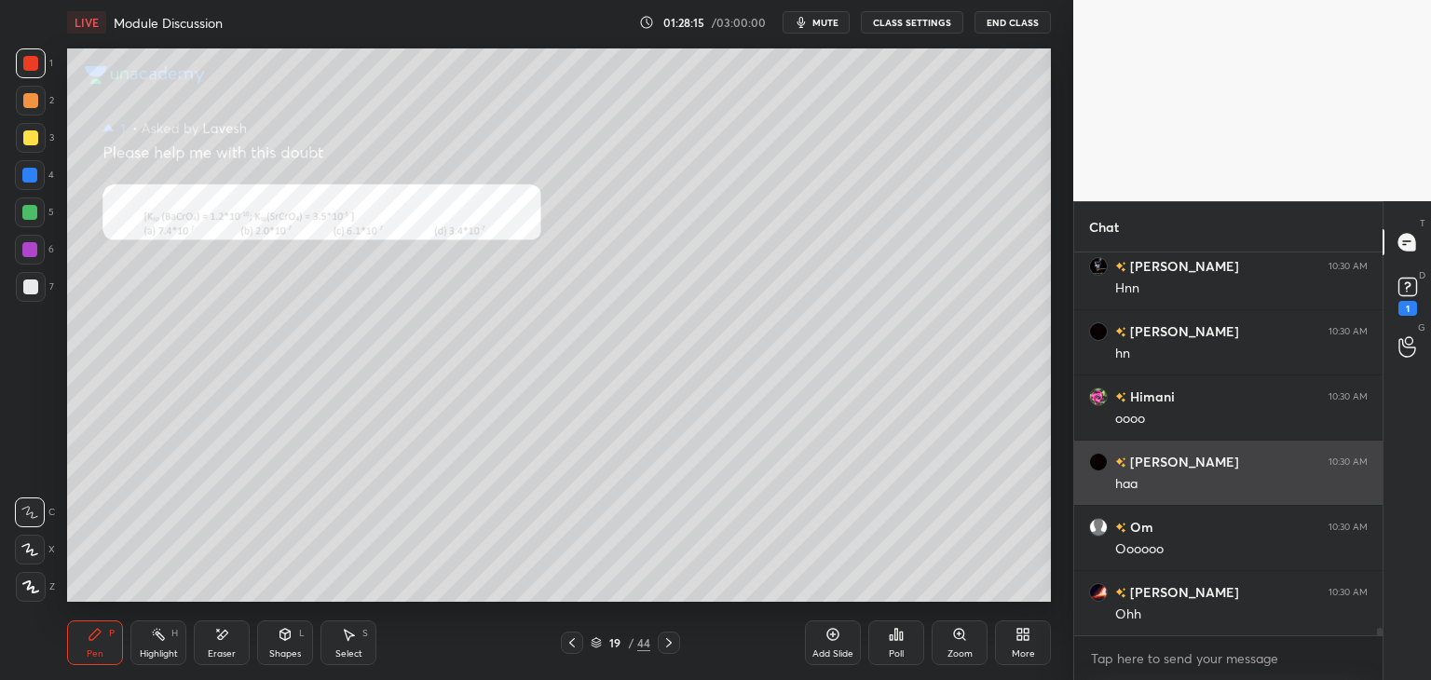
click at [218, 643] on div "Eraser" at bounding box center [222, 643] width 56 height 45
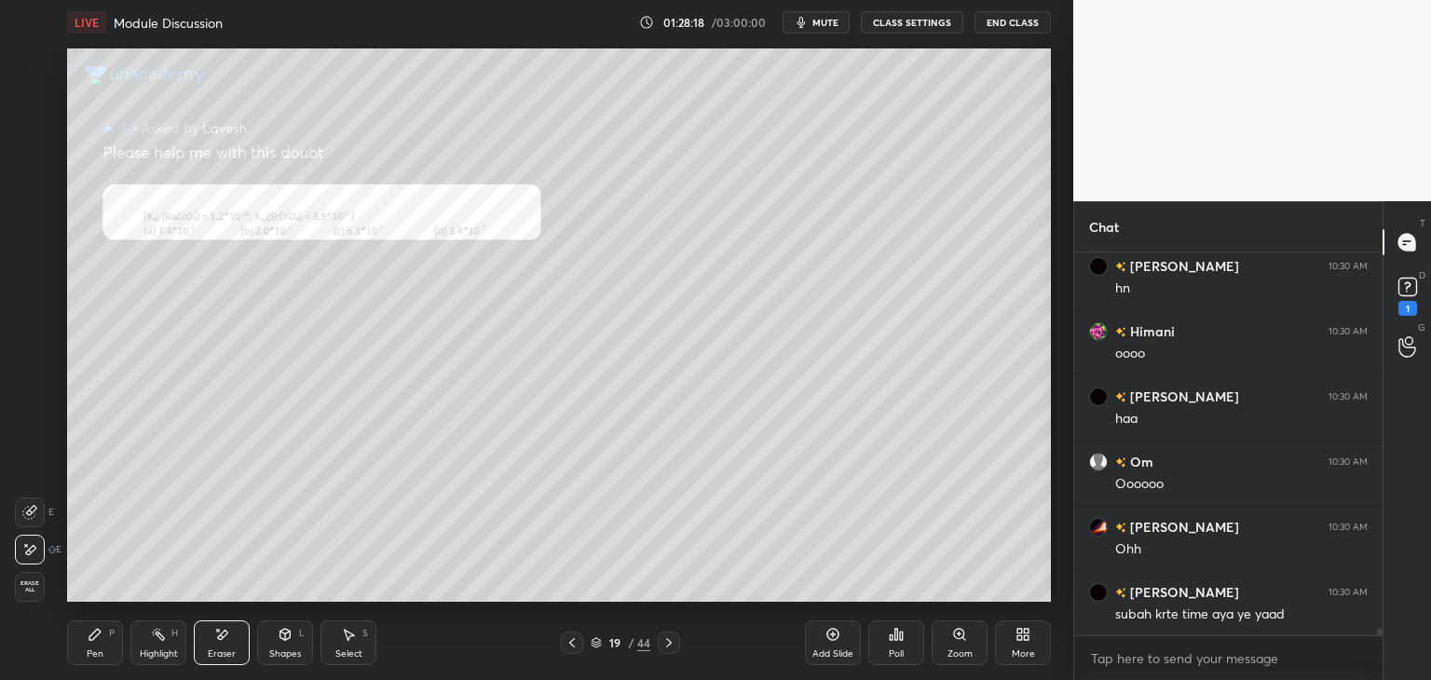
click at [93, 642] on div "Pen P" at bounding box center [95, 643] width 56 height 45
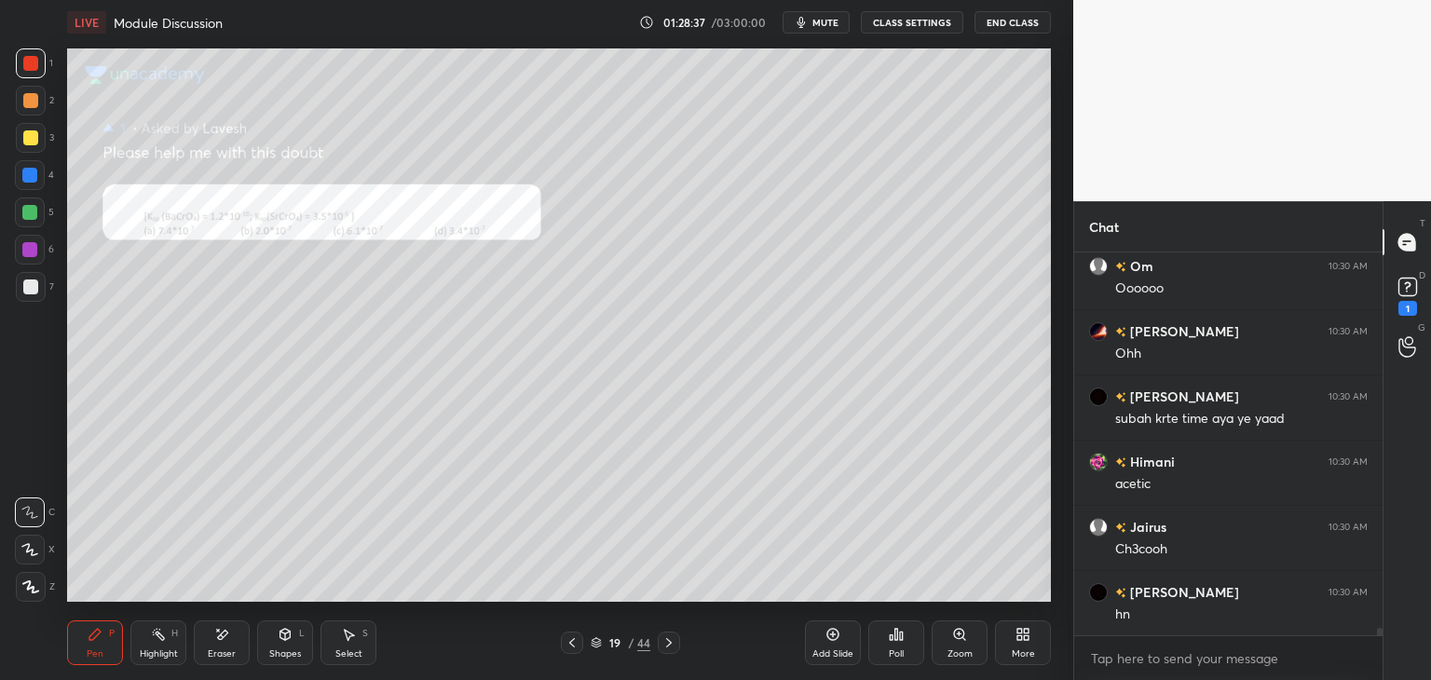
scroll to position [20258, 0]
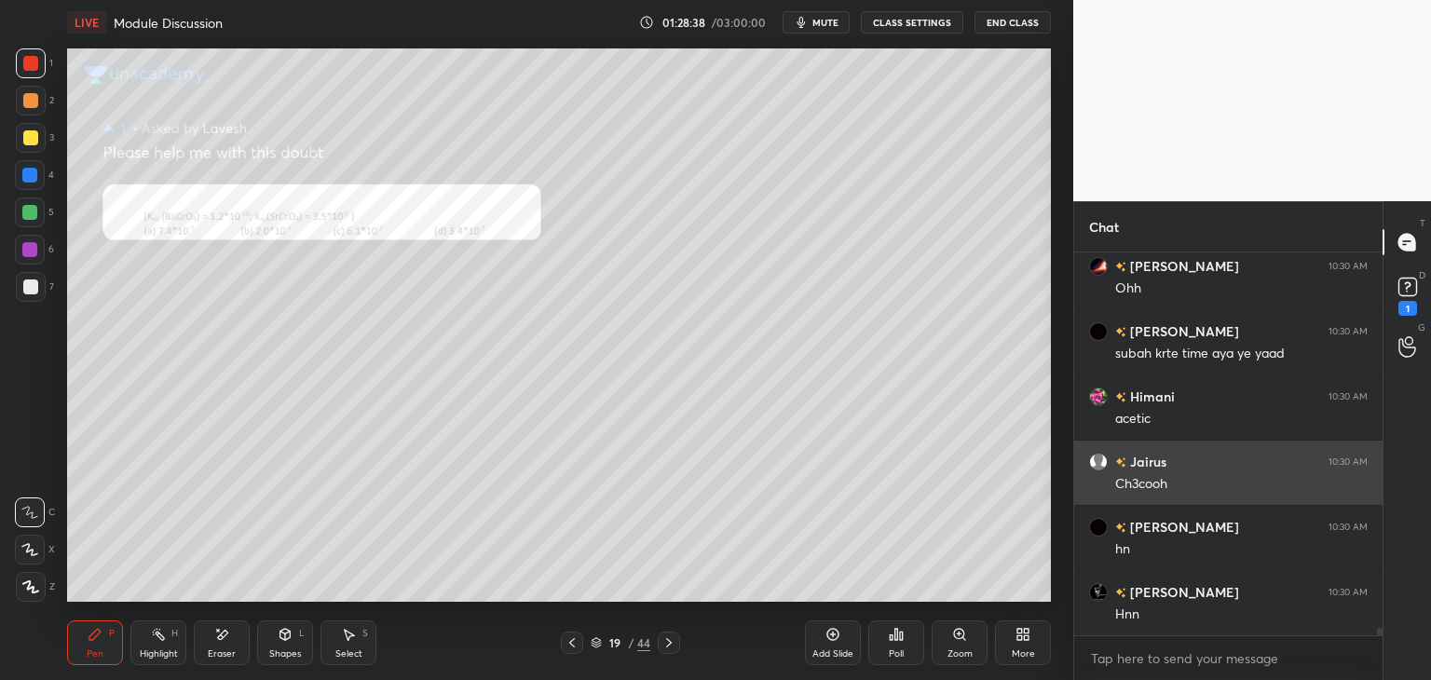
click at [950, 633] on div "Zoom" at bounding box center [960, 643] width 56 height 45
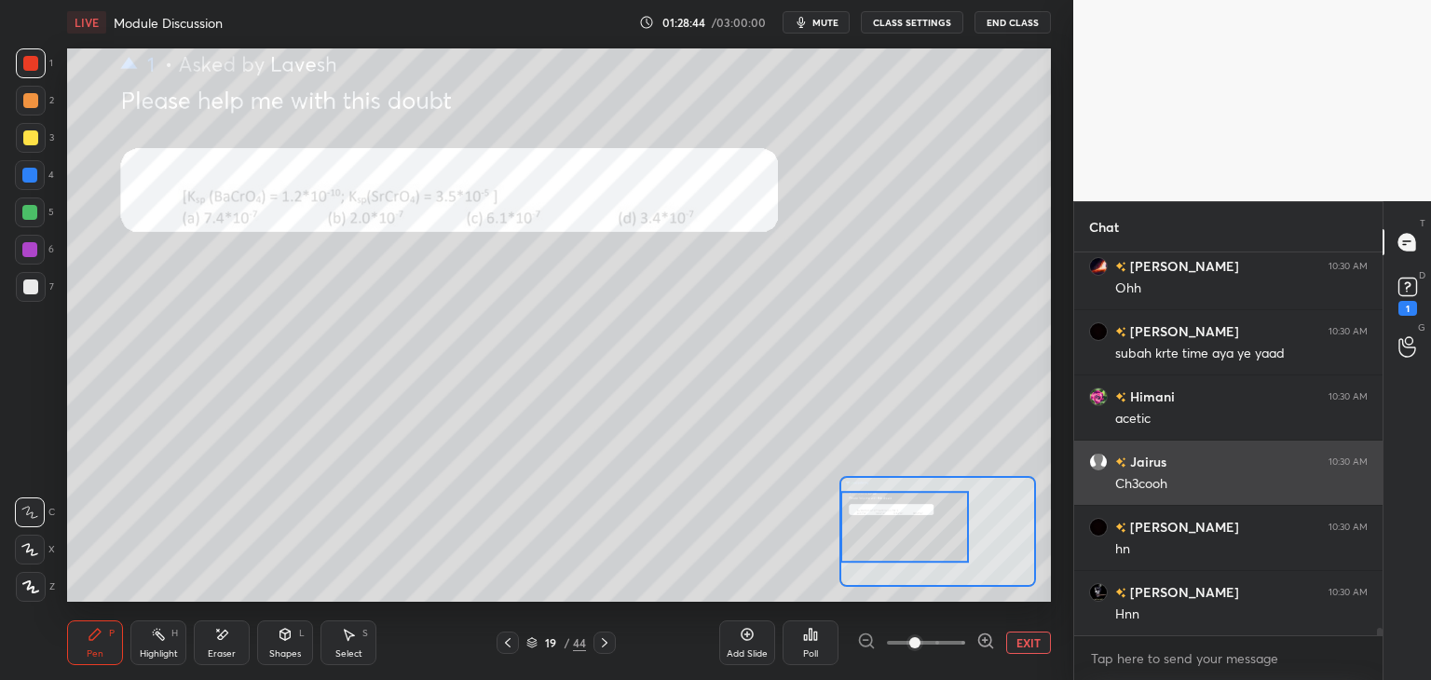
scroll to position [20324, 0]
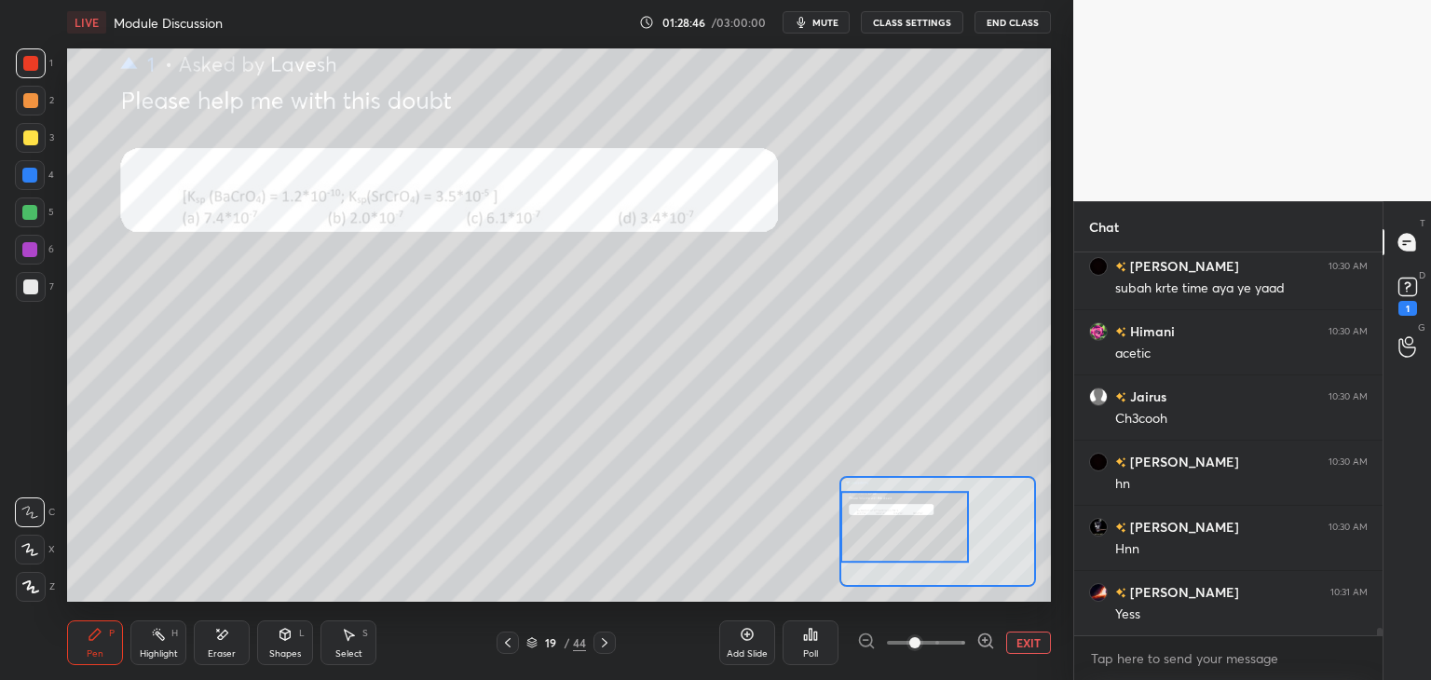
click at [214, 641] on icon at bounding box center [221, 635] width 15 height 16
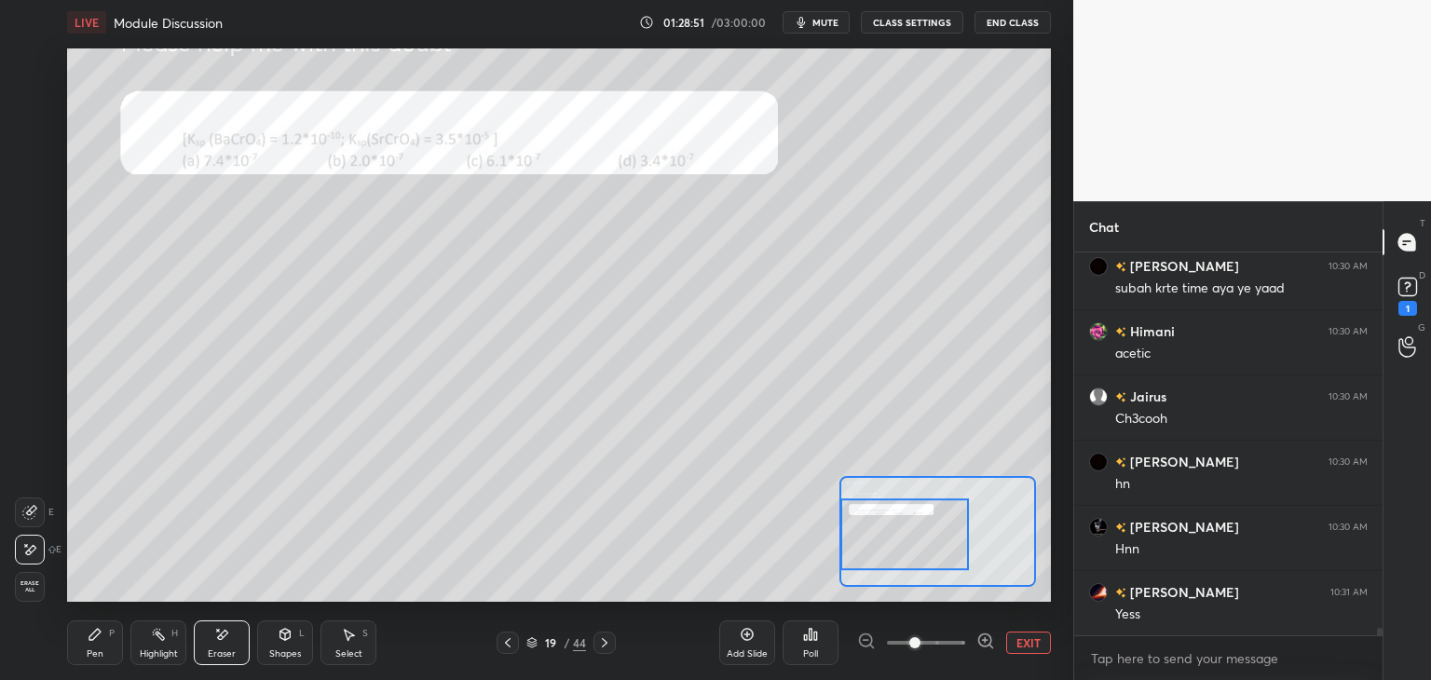
click at [1021, 640] on button "EXIT" at bounding box center [1028, 643] width 45 height 22
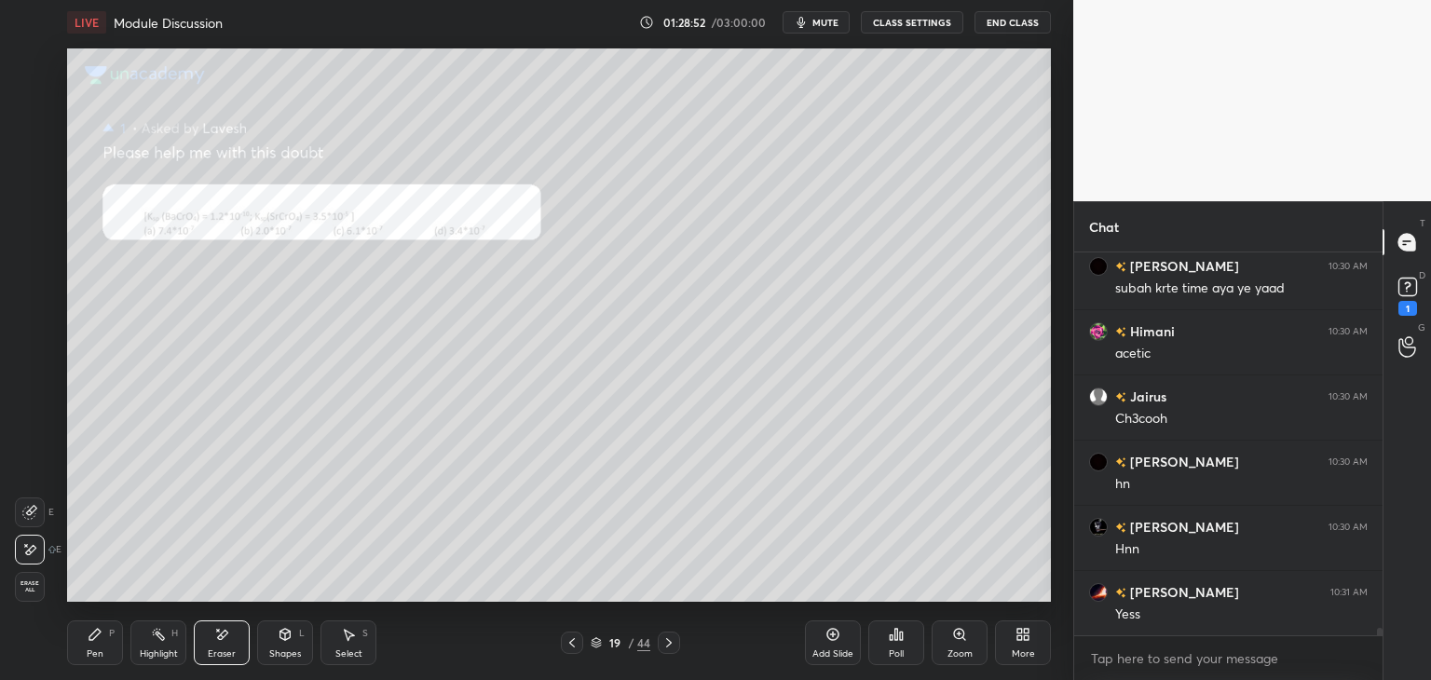
click at [93, 635] on icon at bounding box center [94, 634] width 11 height 11
click at [346, 646] on div "Select S" at bounding box center [349, 643] width 56 height 45
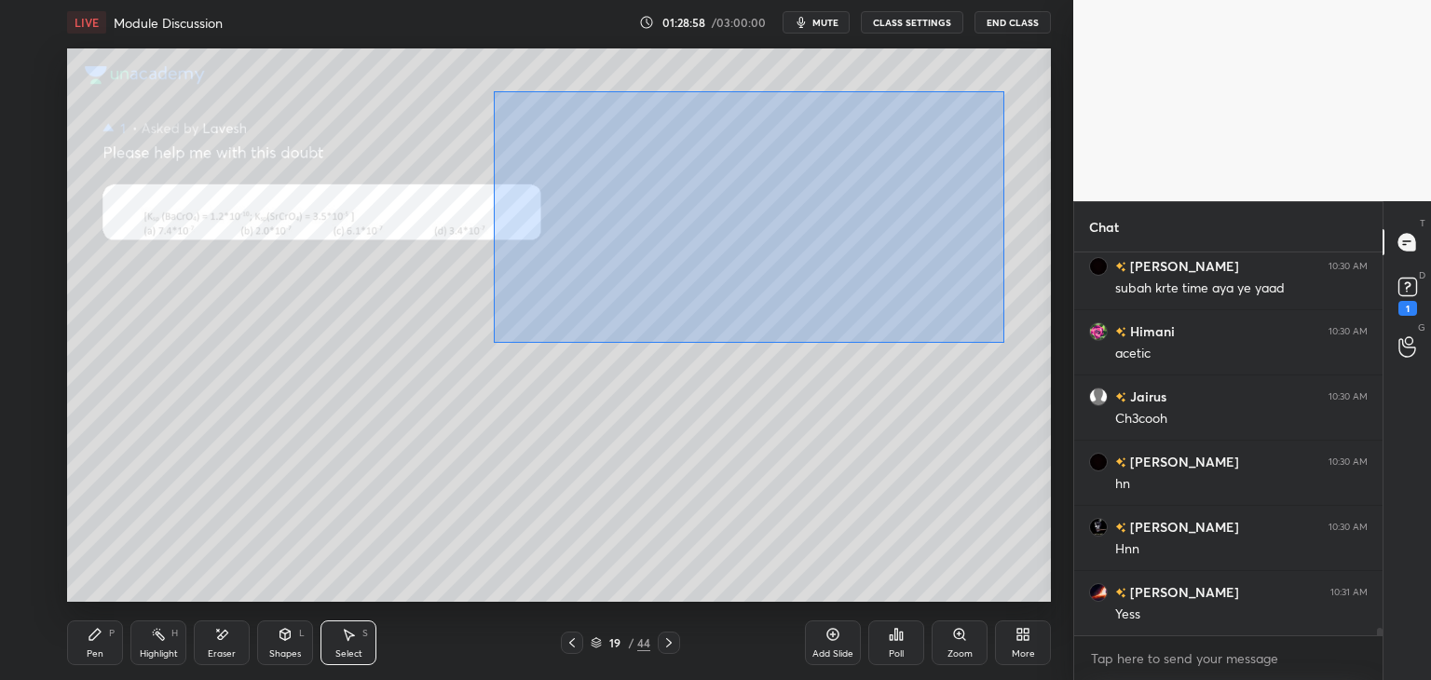
scroll to position [20389, 0]
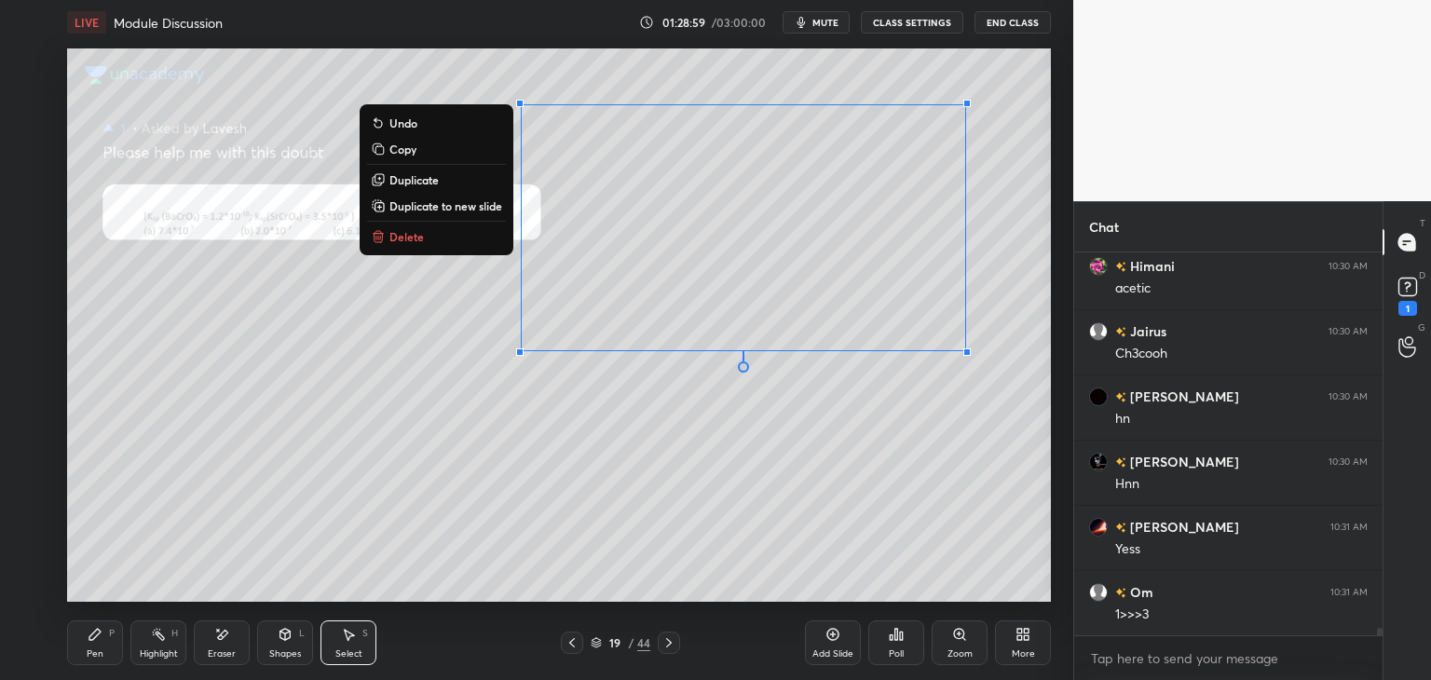
click at [414, 237] on p "Delete" at bounding box center [407, 236] width 34 height 15
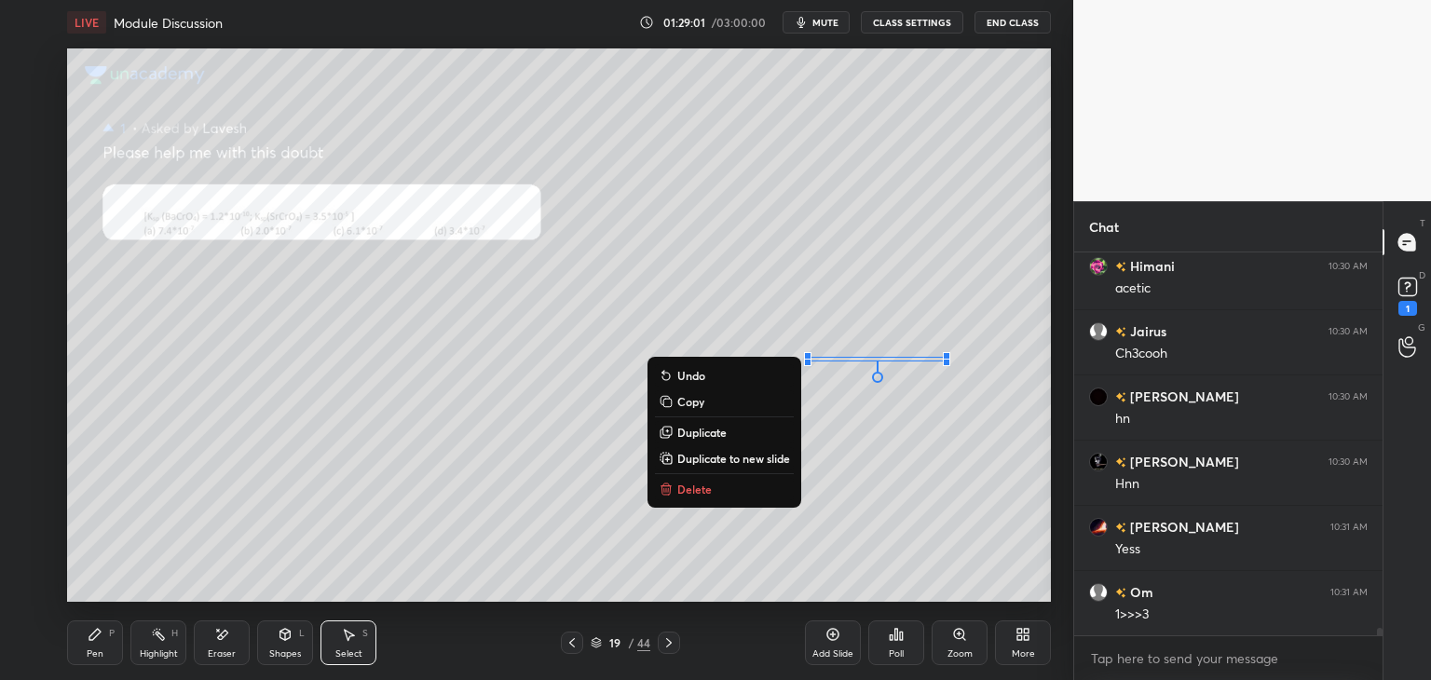
click at [707, 484] on p "Delete" at bounding box center [694, 489] width 34 height 15
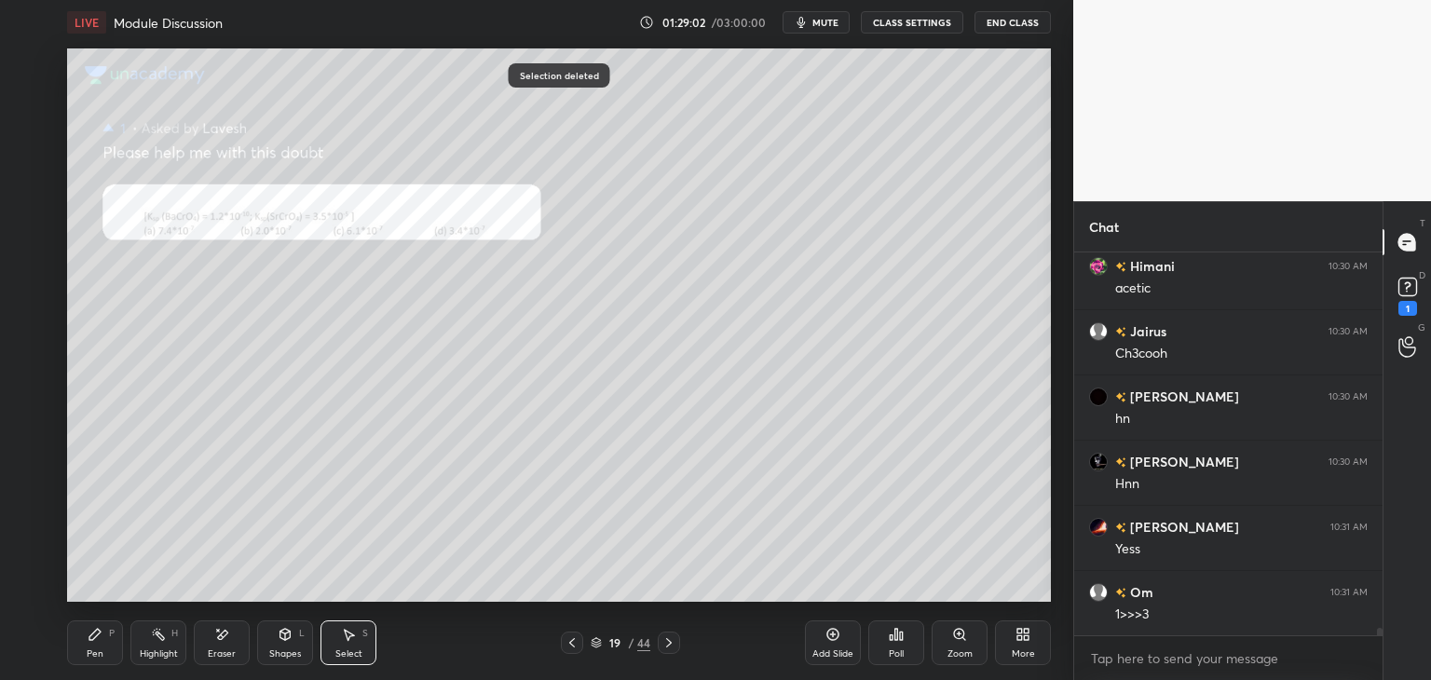
click at [103, 623] on div "Pen P" at bounding box center [95, 643] width 56 height 45
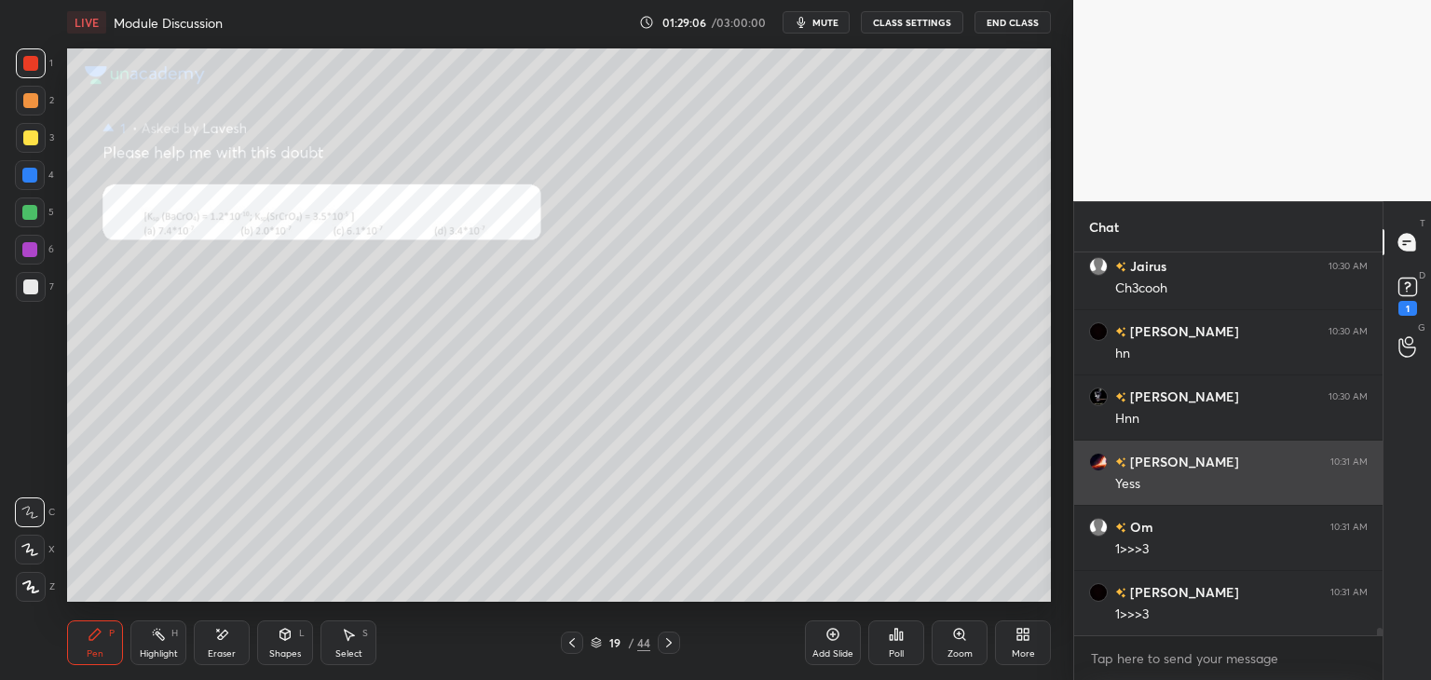
scroll to position [20519, 0]
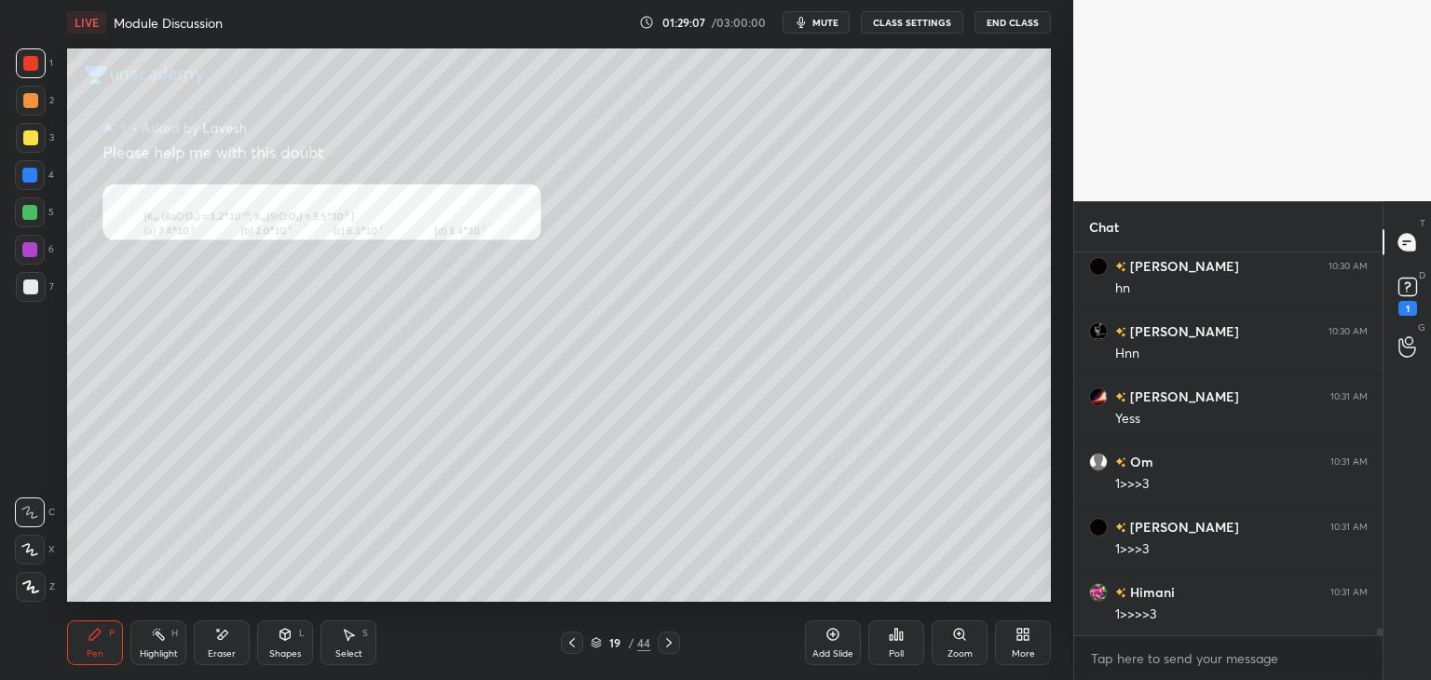
click at [354, 639] on icon at bounding box center [348, 634] width 15 height 15
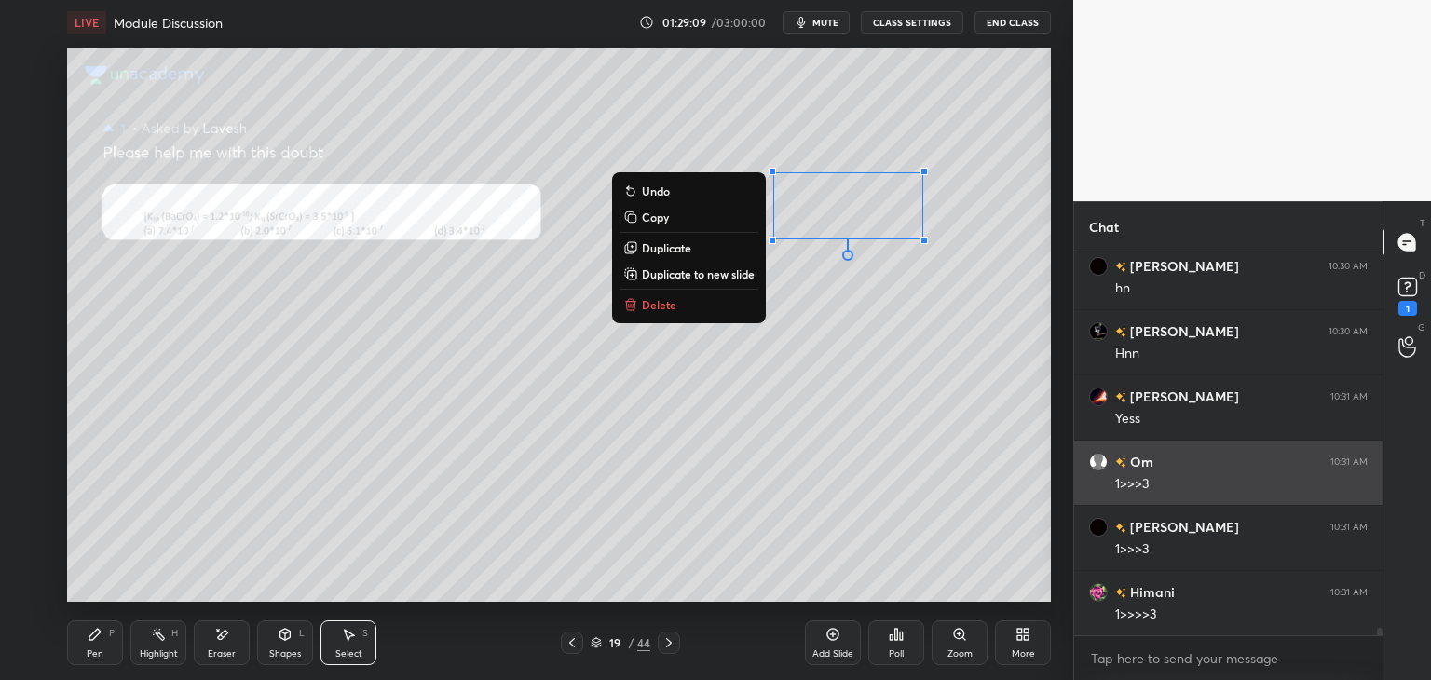
click at [664, 314] on button "Delete" at bounding box center [689, 305] width 139 height 22
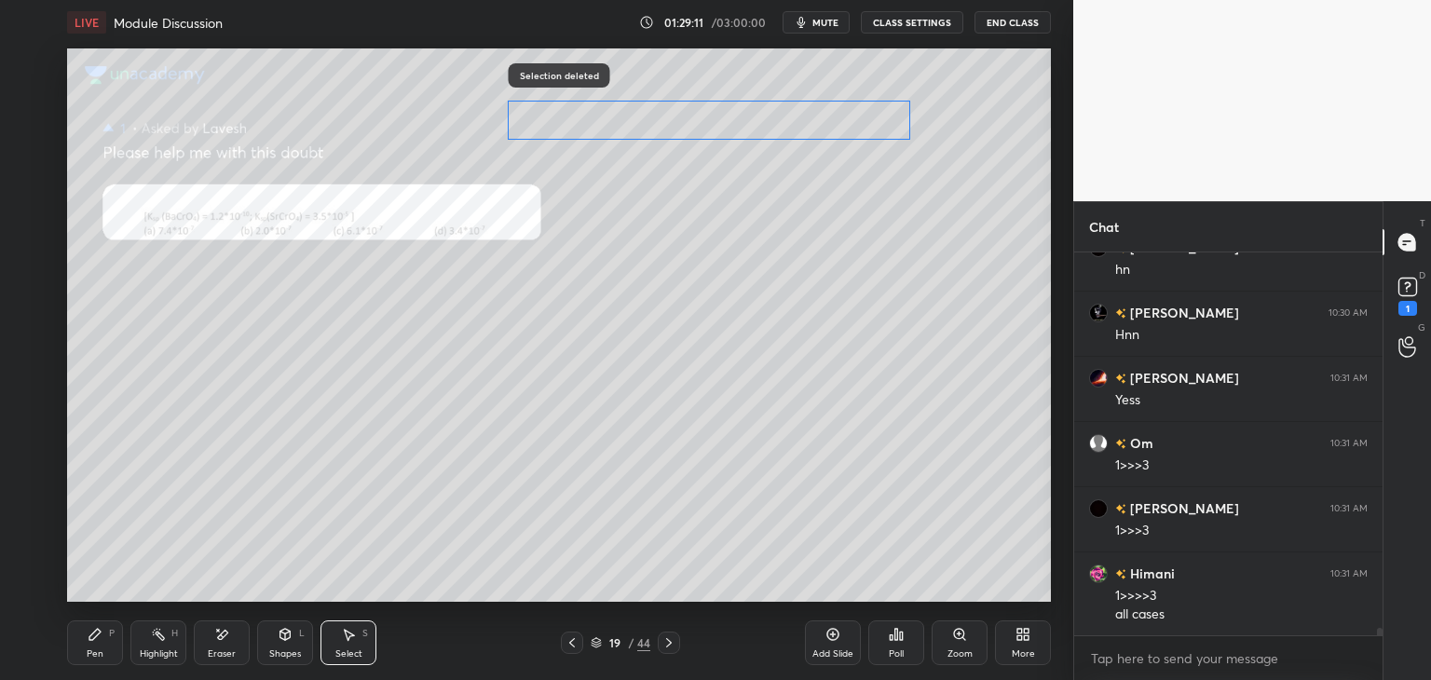
scroll to position [20556, 0]
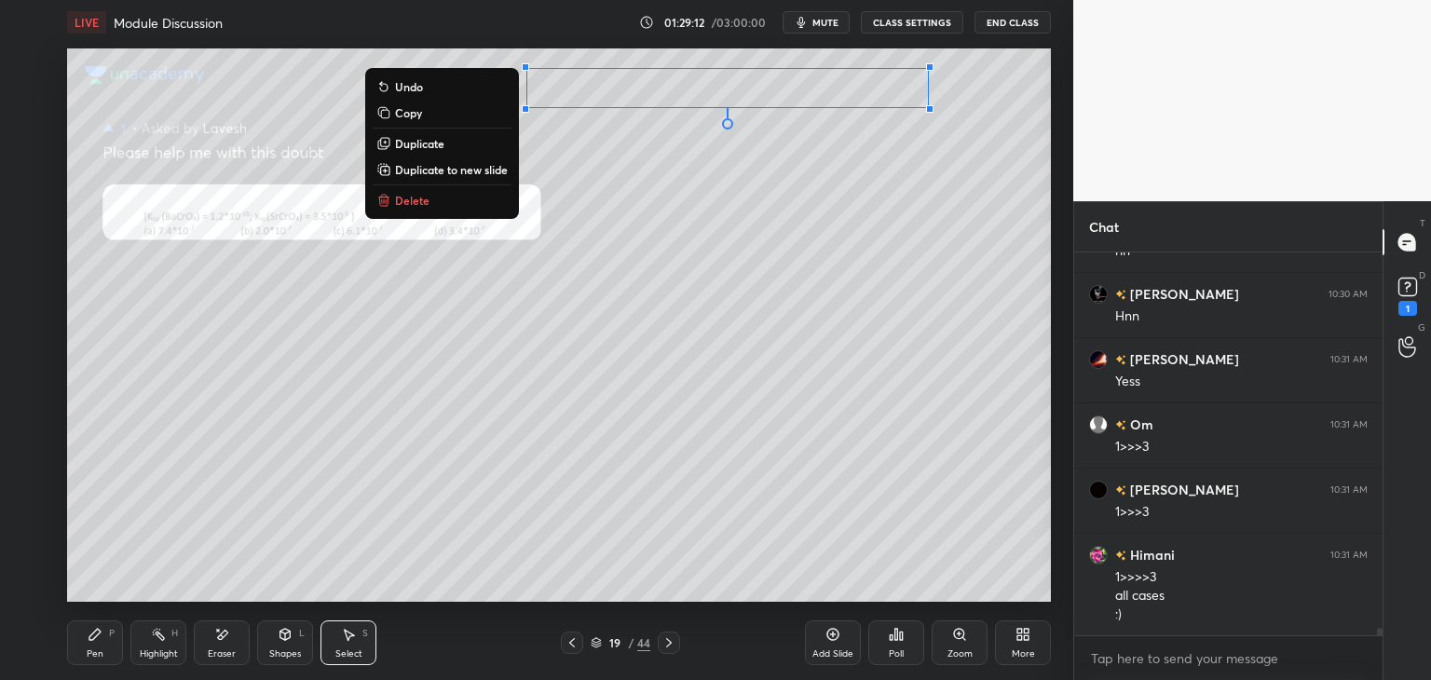
click at [604, 403] on div "0 ° Undo Copy Duplicate Duplicate to new slide Delete" at bounding box center [559, 325] width 984 height 554
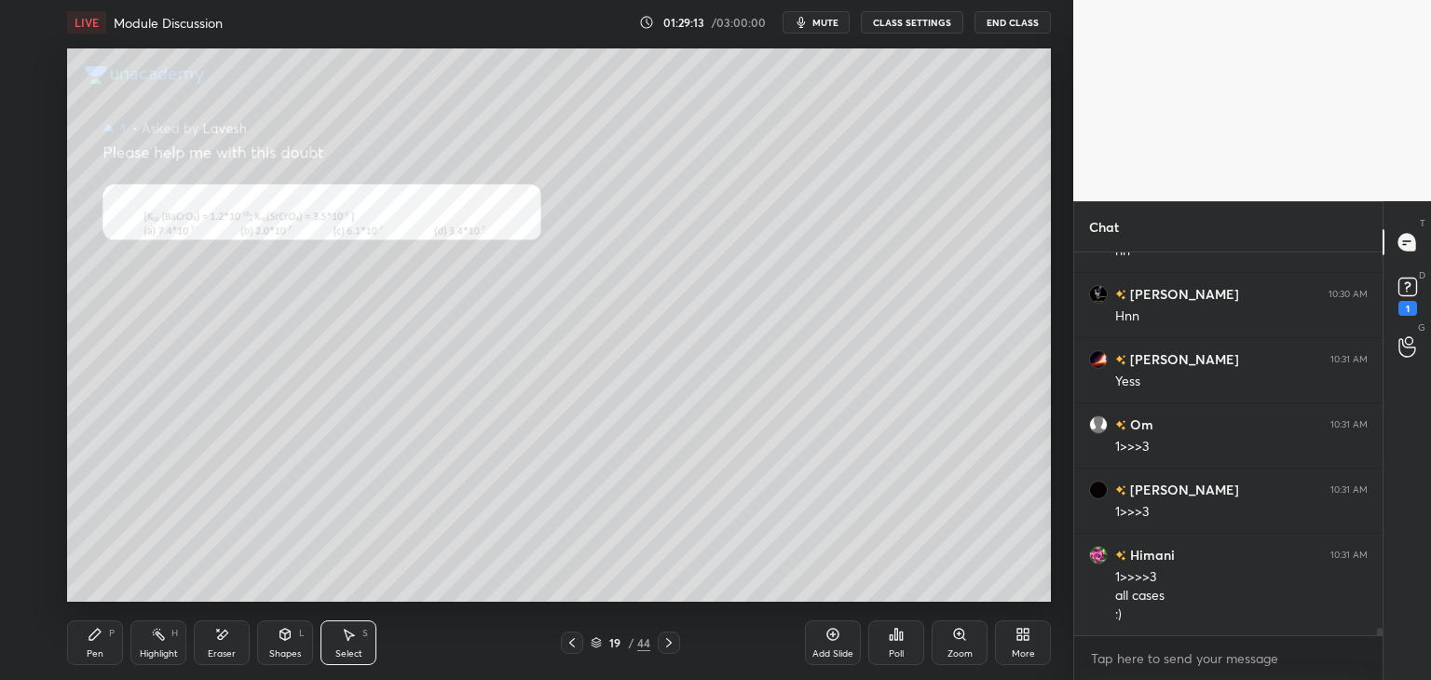
click at [104, 630] on div "Pen P" at bounding box center [95, 643] width 56 height 45
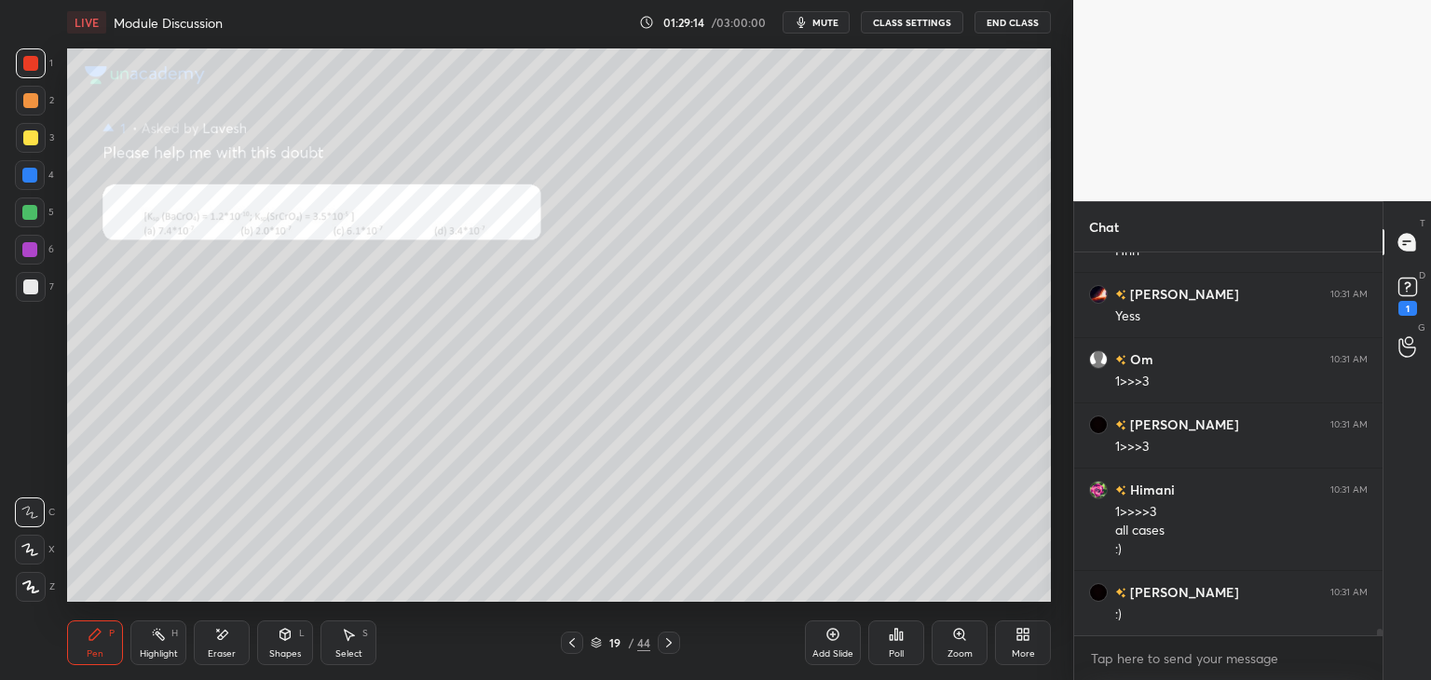
scroll to position [20687, 0]
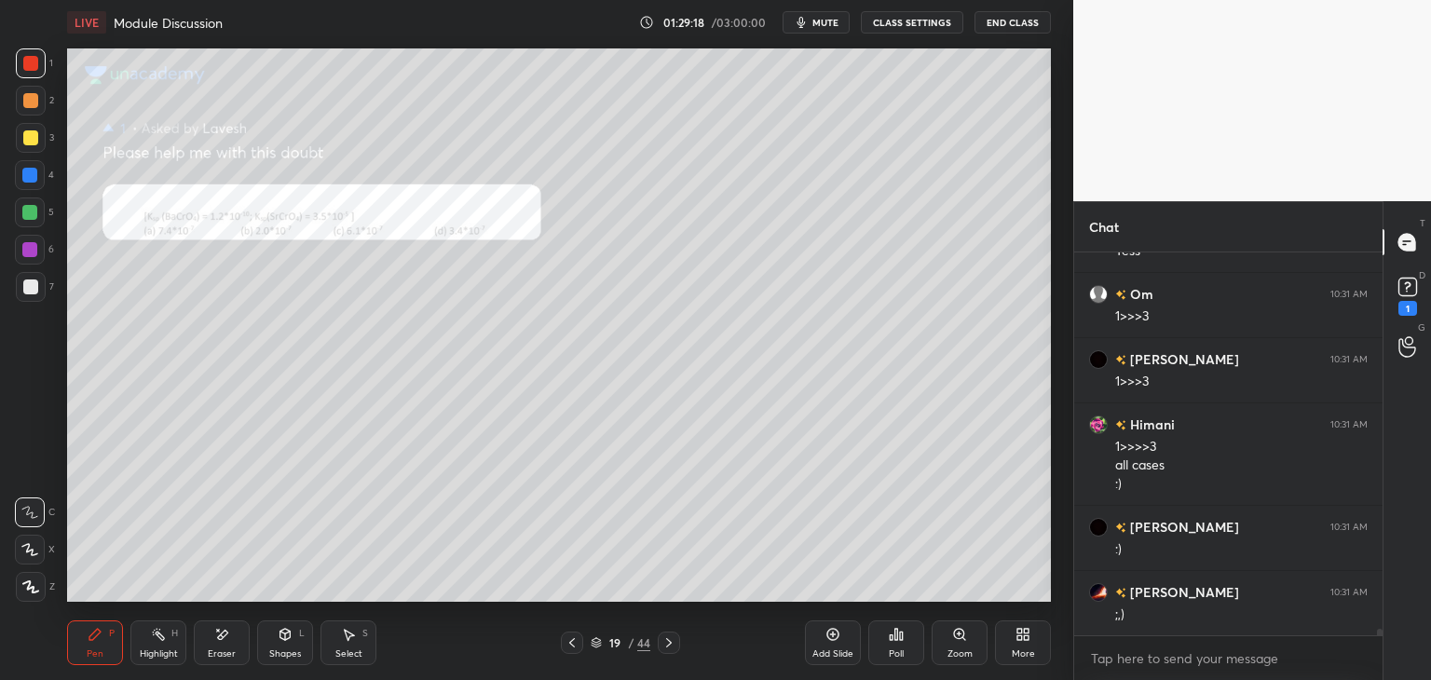
click at [38, 102] on div at bounding box center [31, 101] width 30 height 30
click at [576, 638] on icon at bounding box center [572, 643] width 15 height 15
click at [672, 649] on icon at bounding box center [669, 643] width 15 height 15
click at [570, 646] on icon at bounding box center [572, 643] width 15 height 15
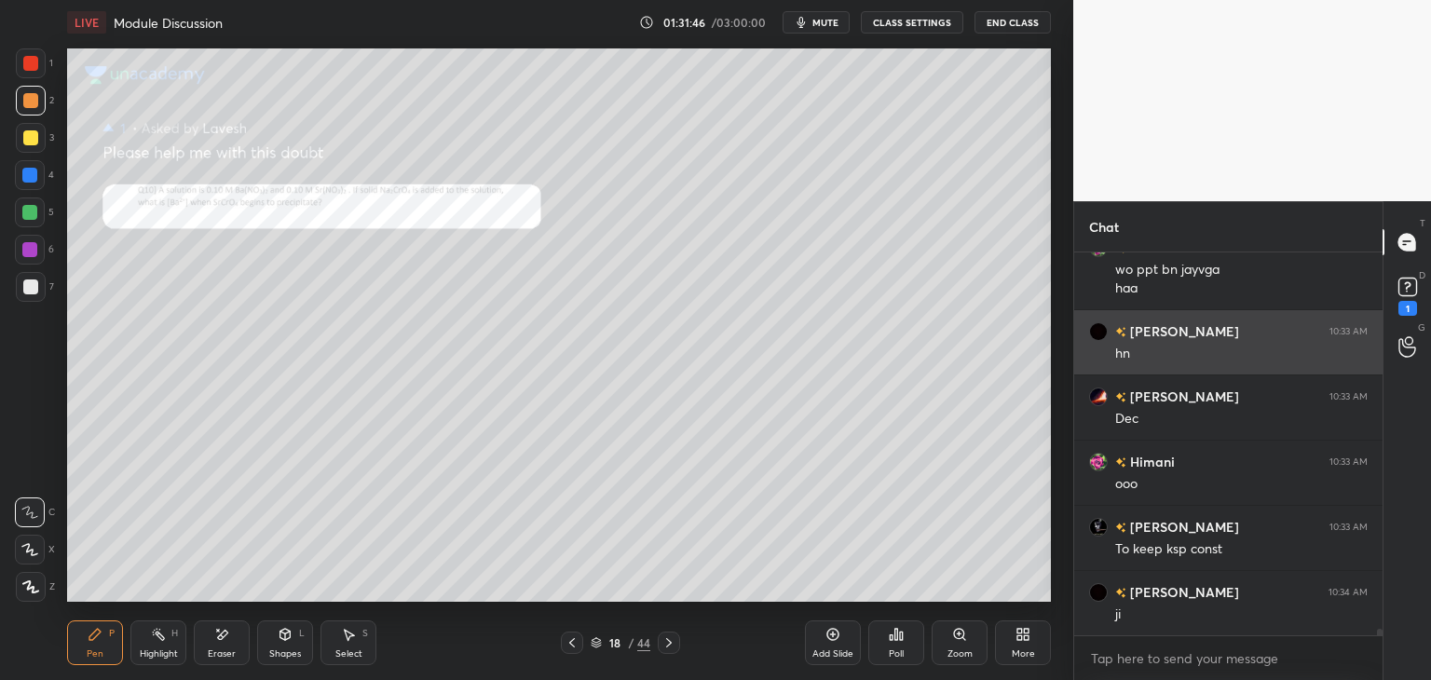
scroll to position [21423, 0]
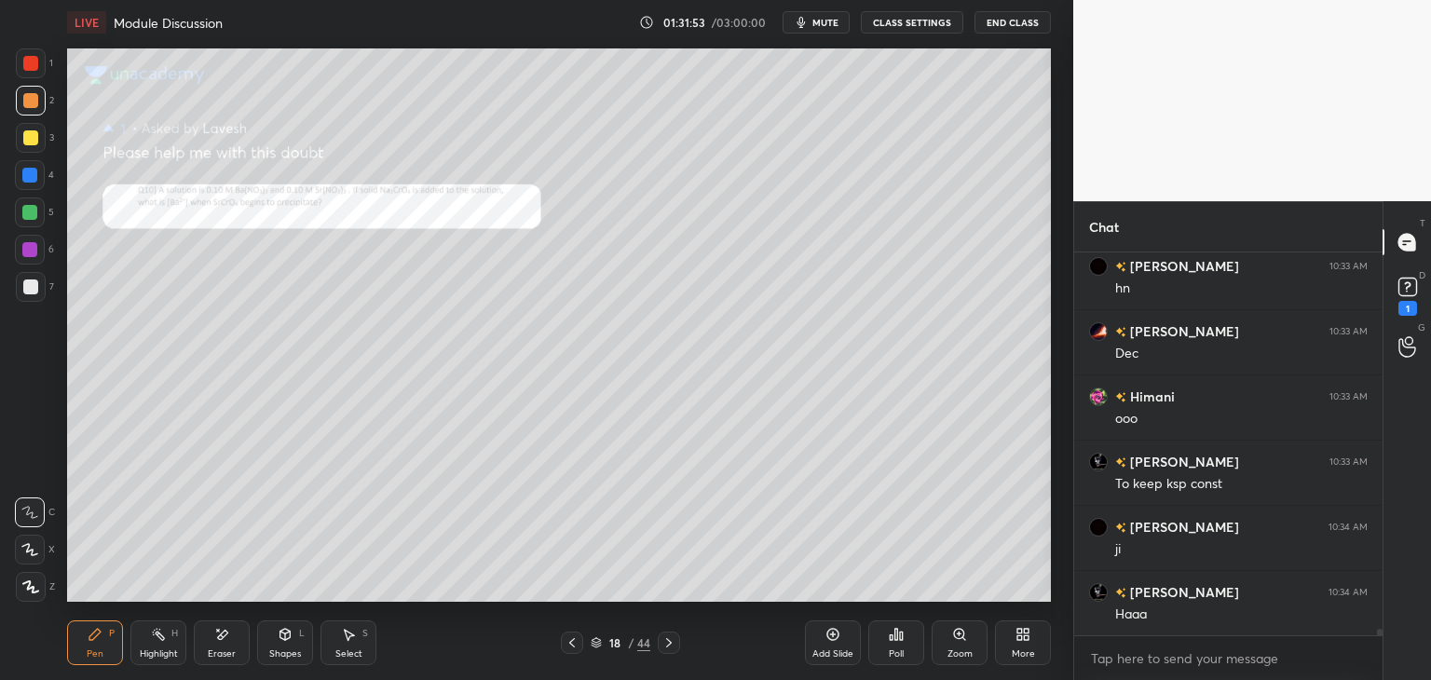
click at [668, 642] on icon at bounding box center [669, 643] width 15 height 15
click at [950, 650] on div "Zoom" at bounding box center [960, 653] width 25 height 9
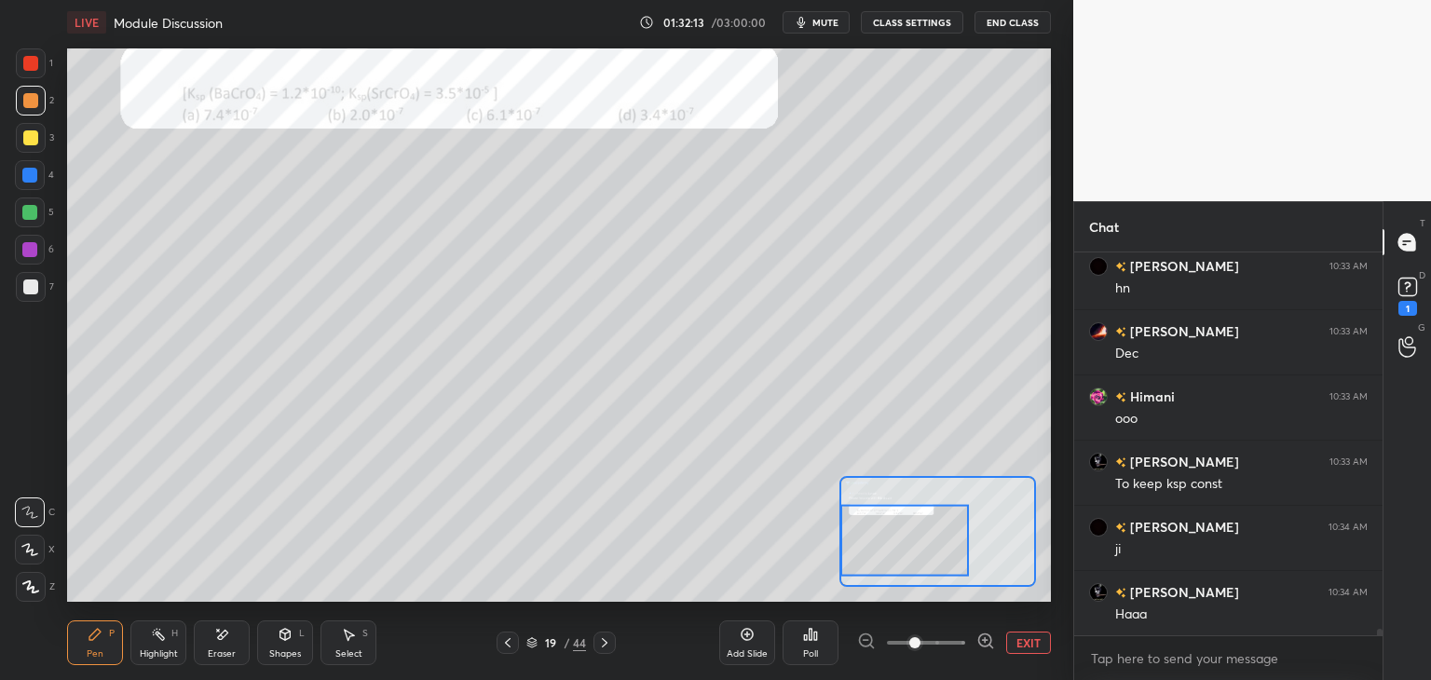
click at [356, 637] on div "Select S" at bounding box center [349, 643] width 56 height 45
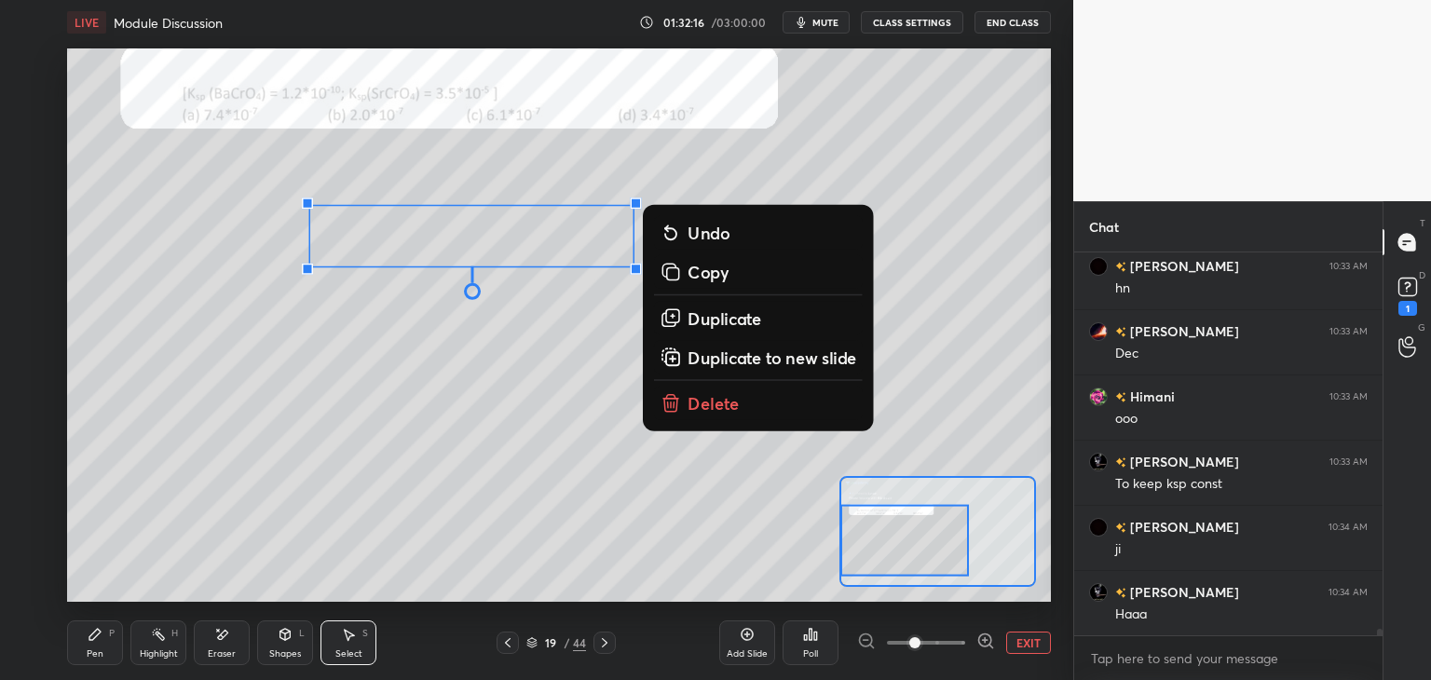
click at [722, 411] on p "Delete" at bounding box center [714, 402] width 52 height 22
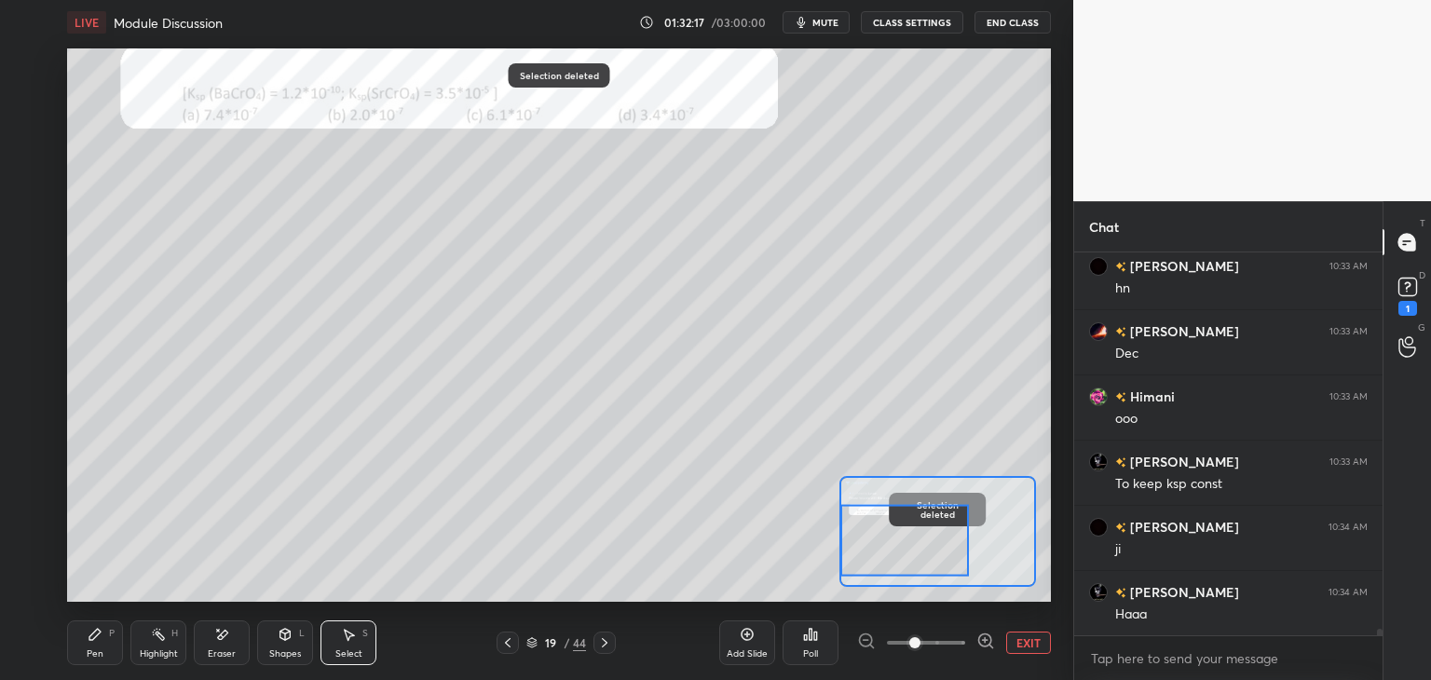
click at [88, 634] on icon at bounding box center [95, 634] width 15 height 15
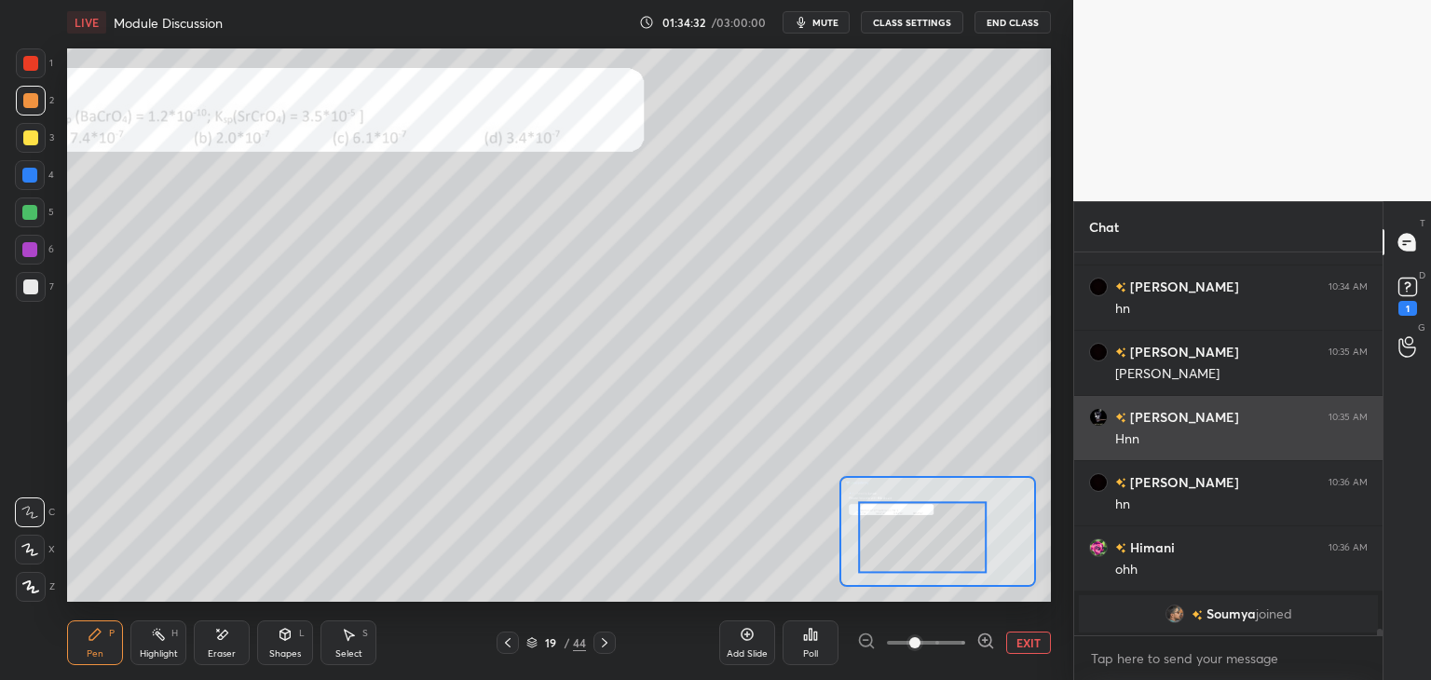
scroll to position [21205, 0]
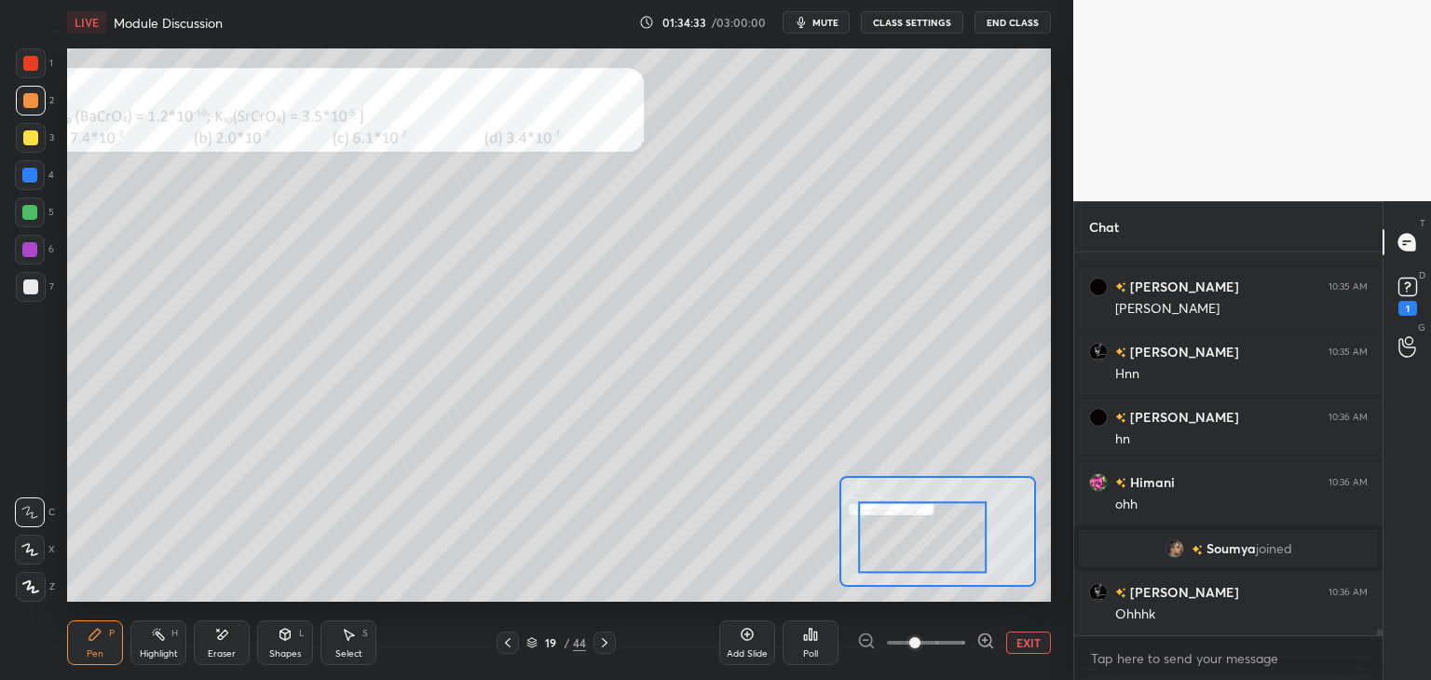
click at [230, 640] on div "Eraser" at bounding box center [222, 643] width 56 height 45
click at [88, 631] on icon at bounding box center [95, 634] width 15 height 15
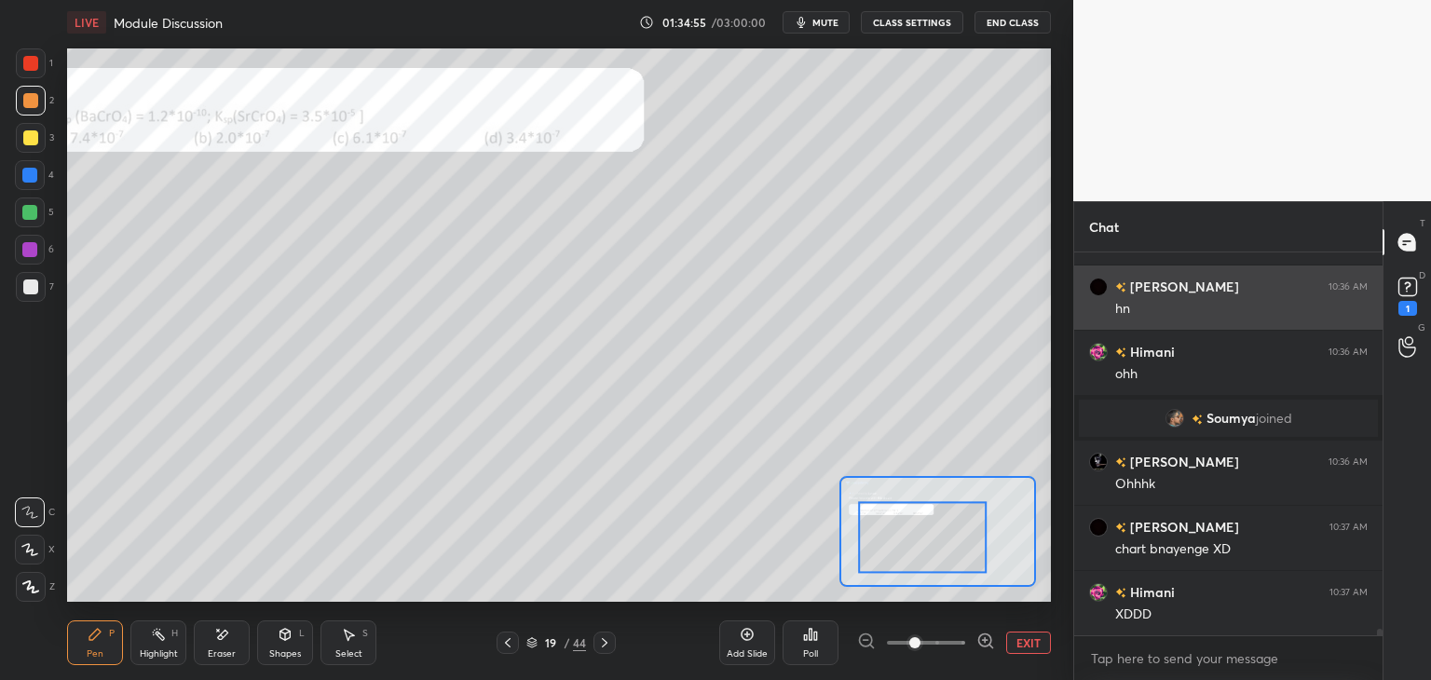
scroll to position [21401, 0]
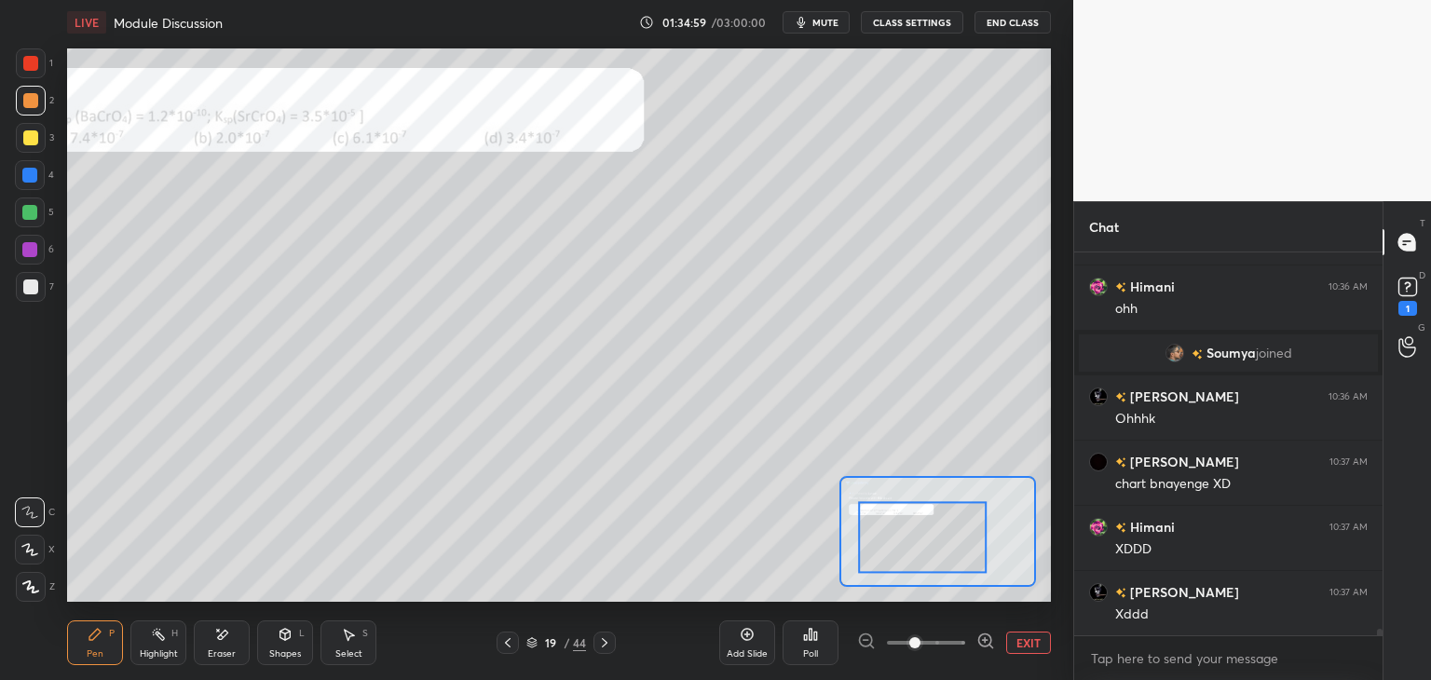
click at [25, 169] on div at bounding box center [29, 175] width 15 height 15
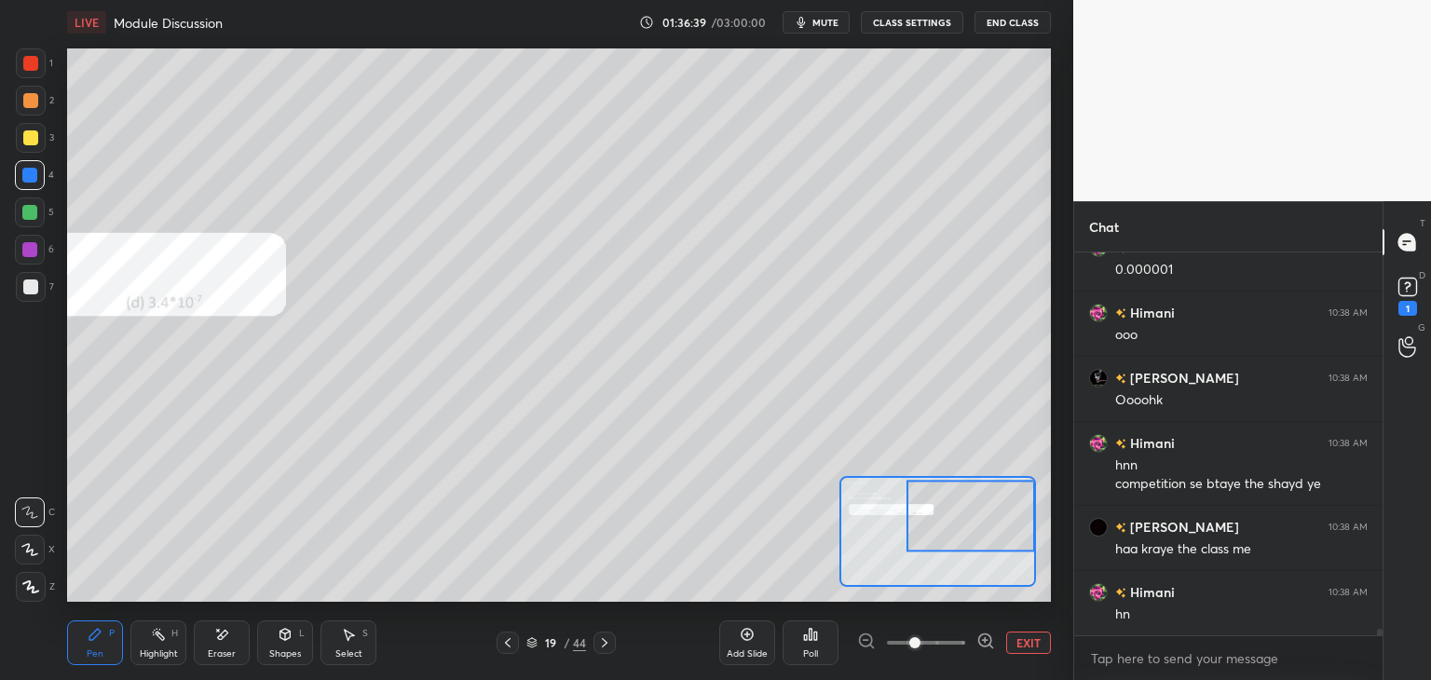
scroll to position [21895, 0]
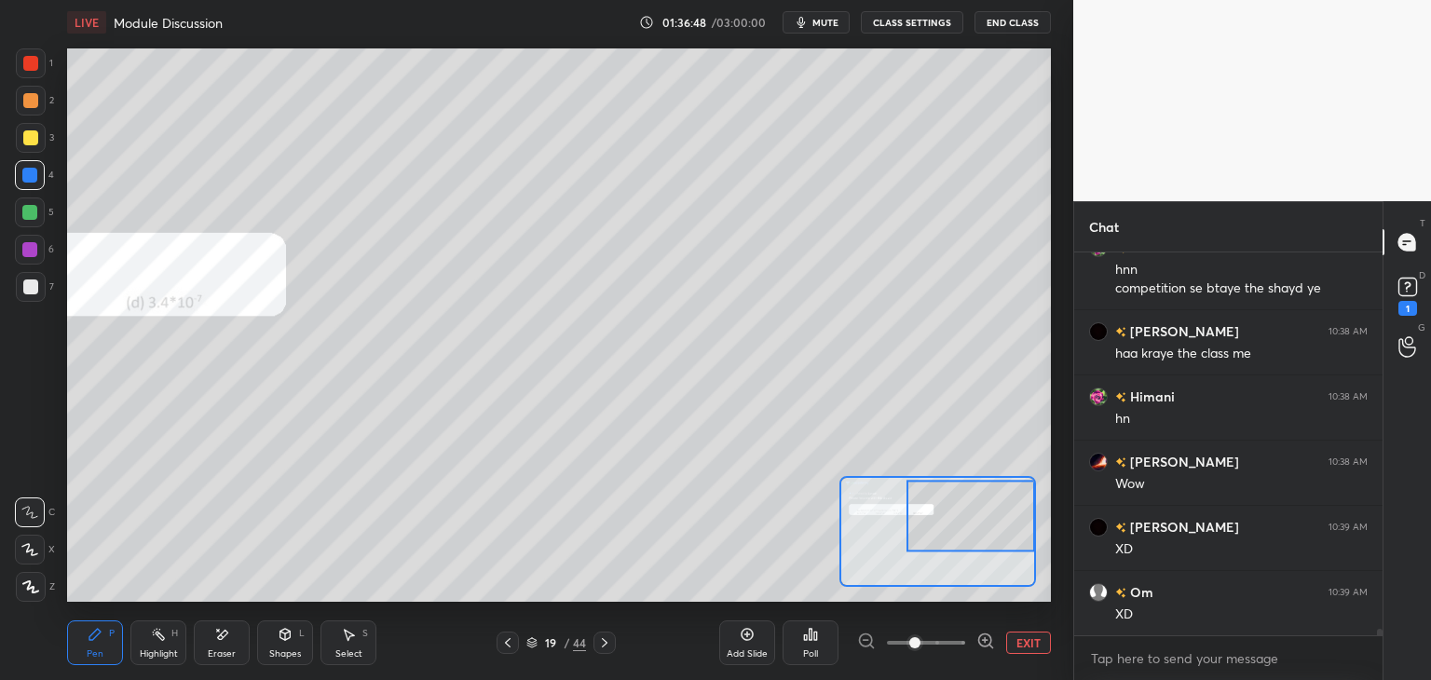
click at [1029, 636] on button "EXIT" at bounding box center [1028, 643] width 45 height 22
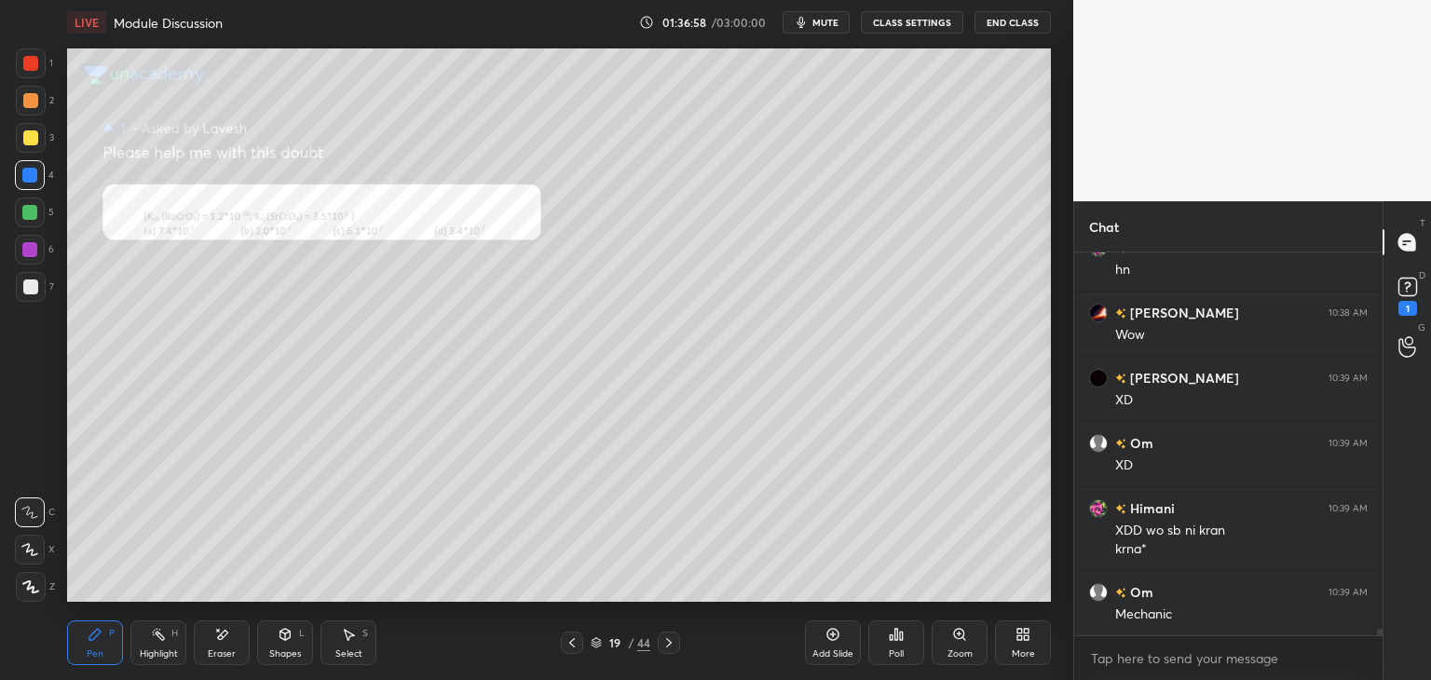
scroll to position [22239, 0]
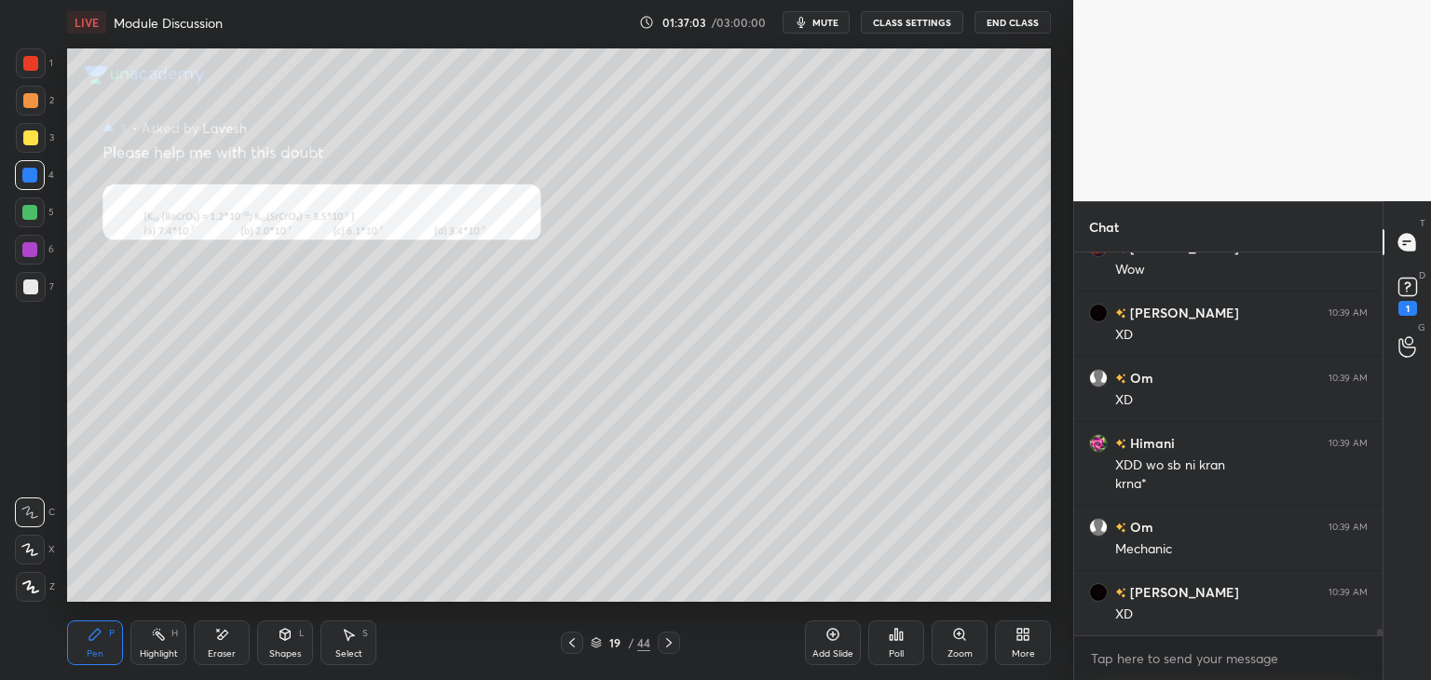
click at [573, 643] on icon at bounding box center [572, 643] width 15 height 15
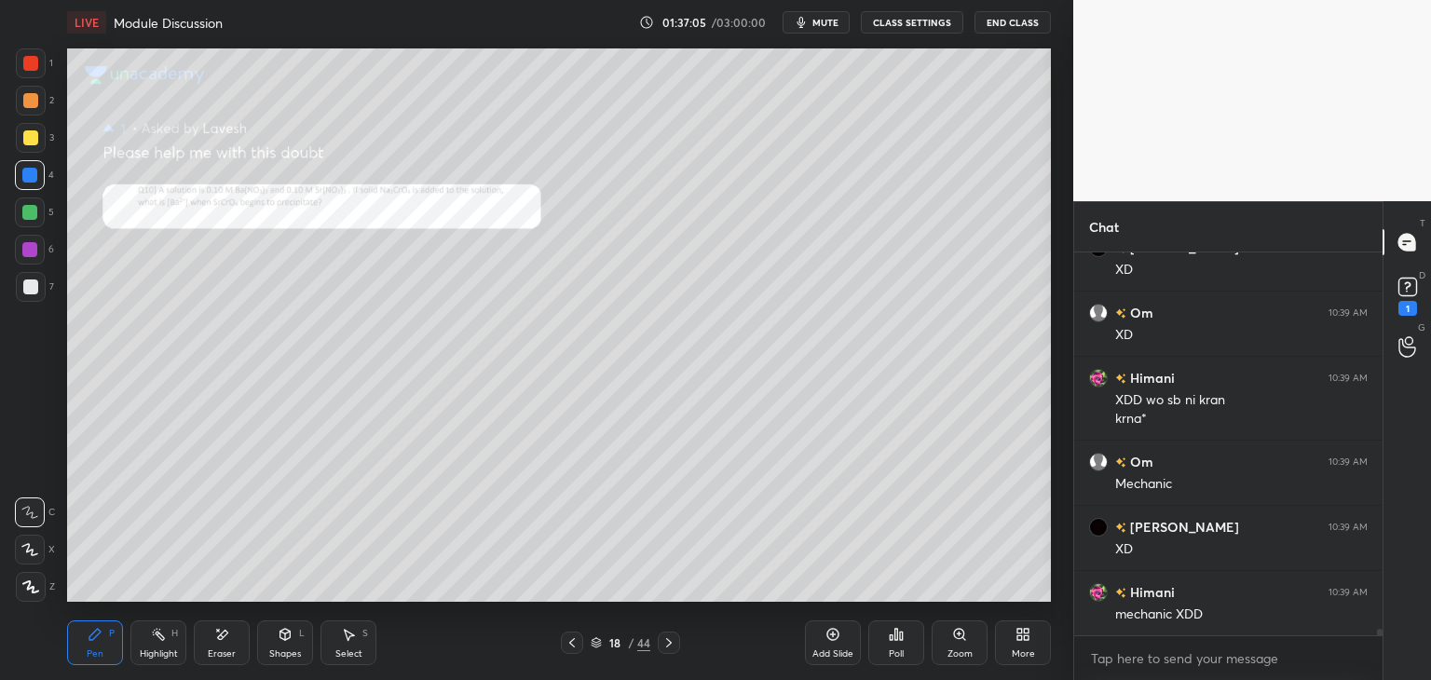
scroll to position [22370, 0]
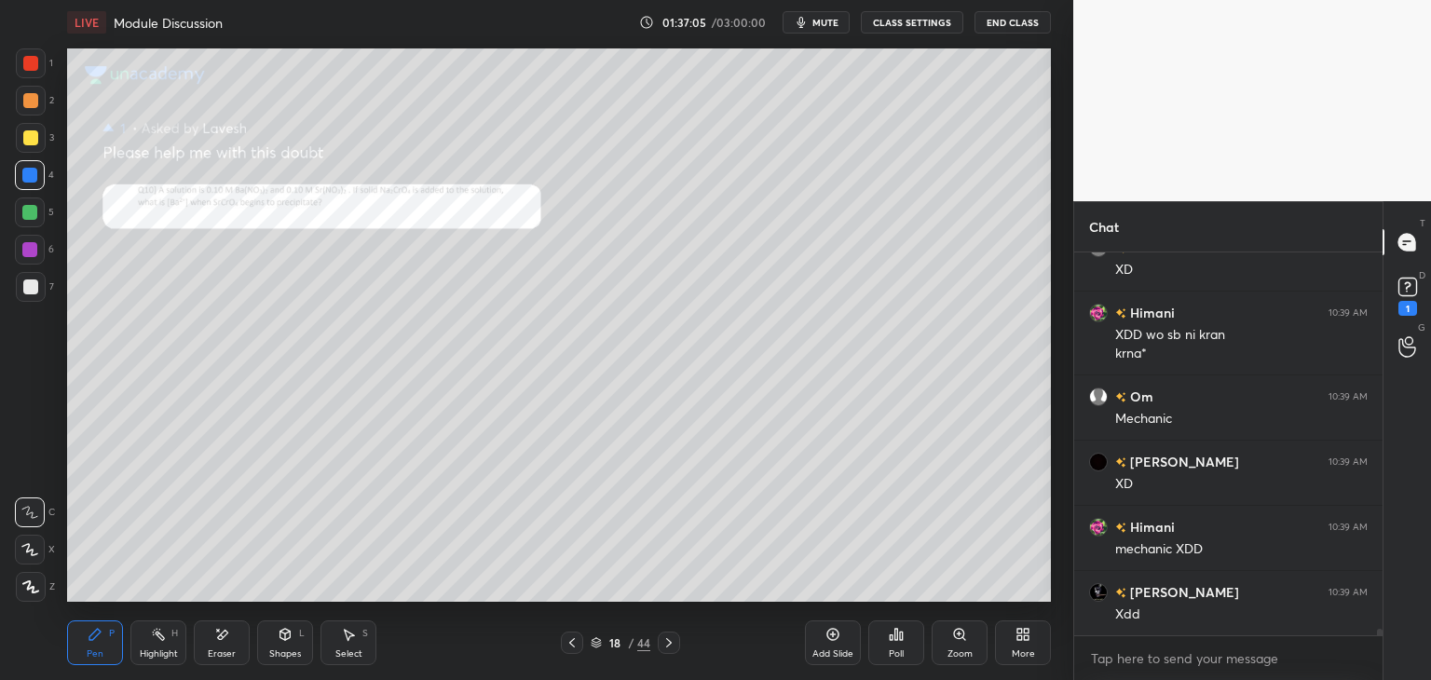
click at [671, 642] on icon at bounding box center [669, 642] width 6 height 9
click at [662, 639] on icon at bounding box center [669, 643] width 15 height 15
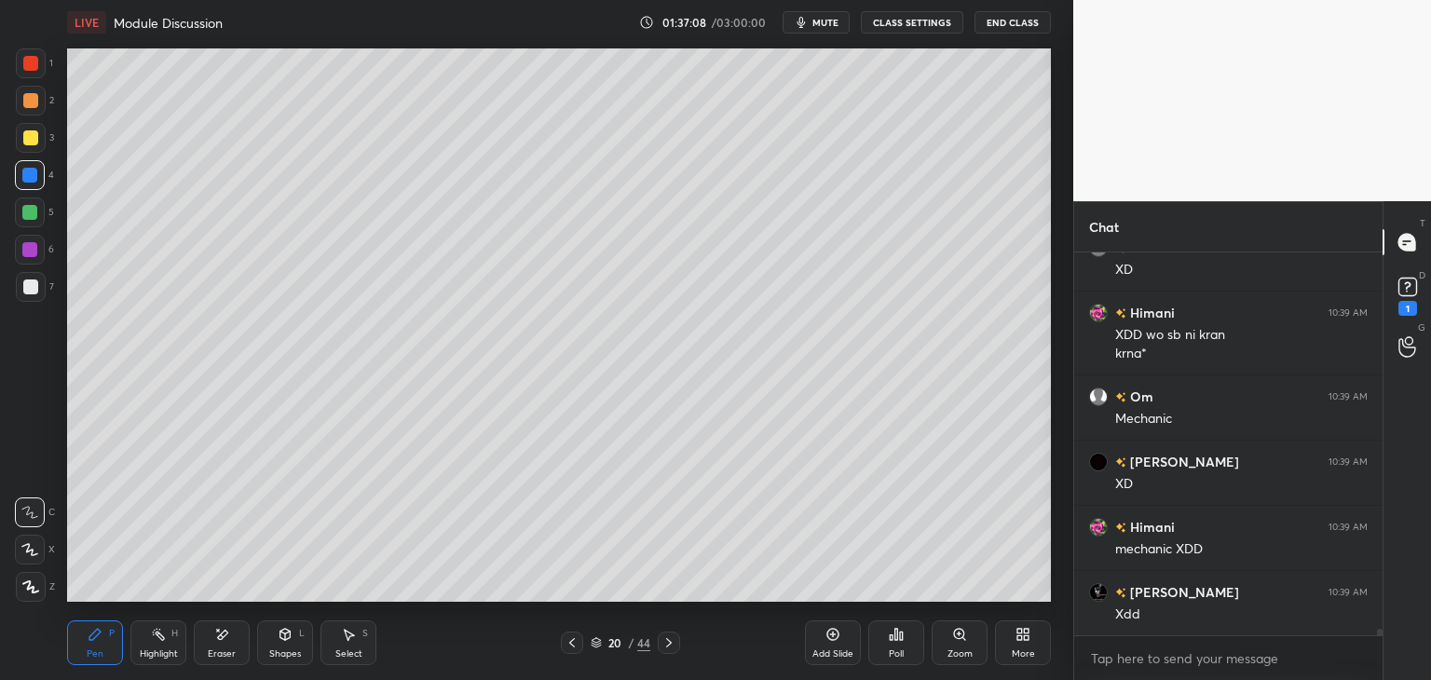
scroll to position [22435, 0]
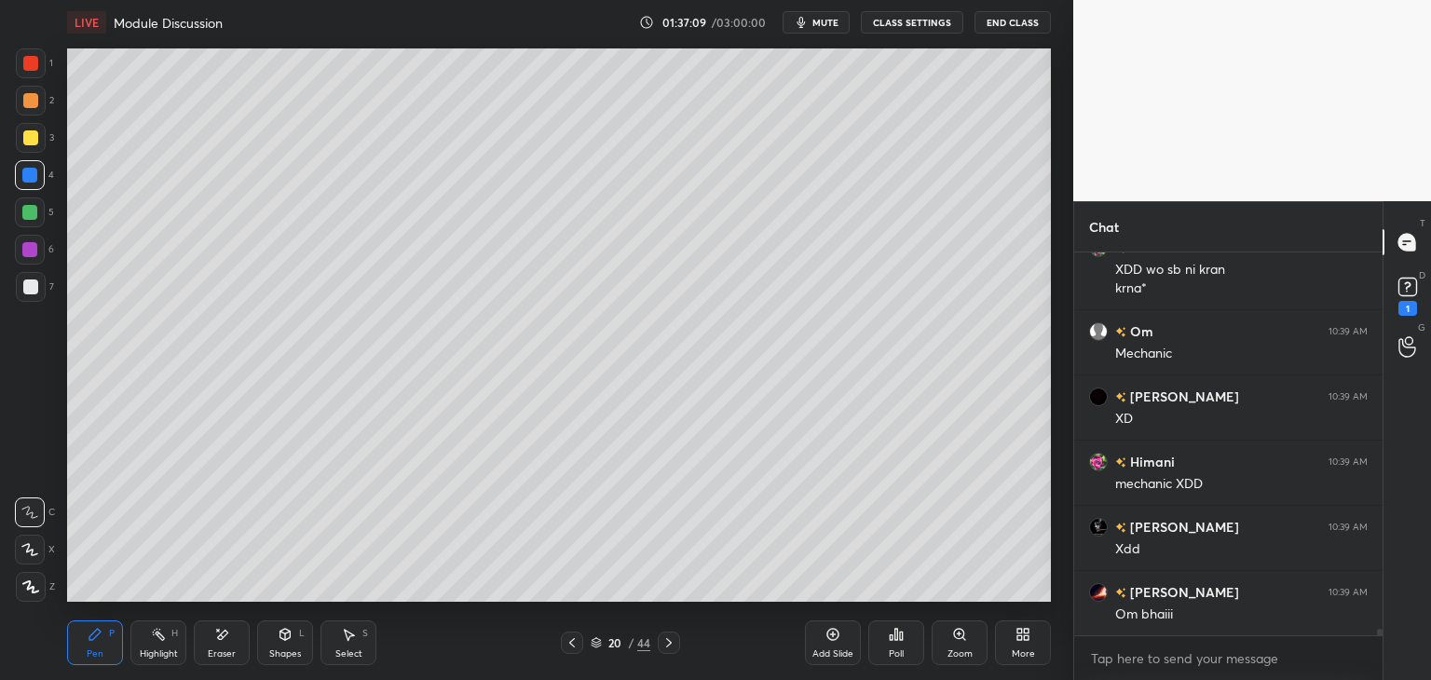
click at [672, 634] on div at bounding box center [669, 643] width 22 height 22
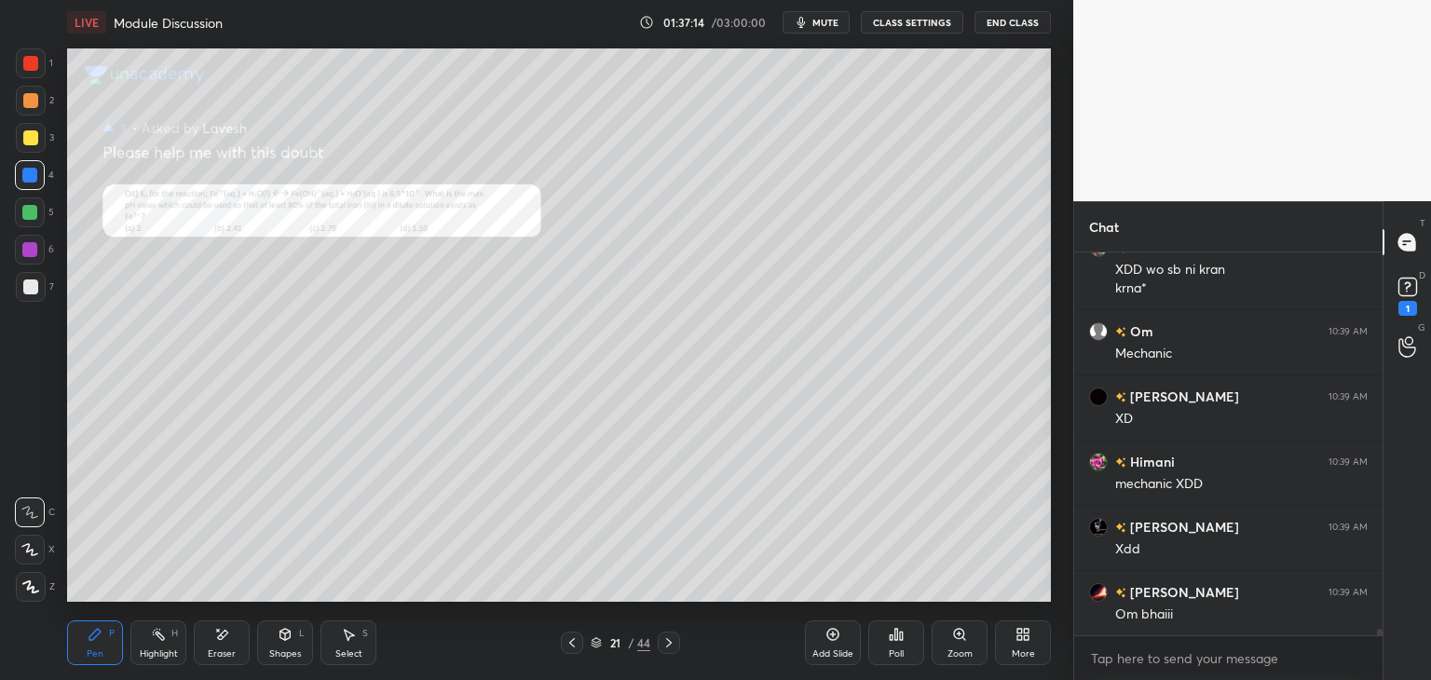
click at [33, 66] on div at bounding box center [30, 63] width 15 height 15
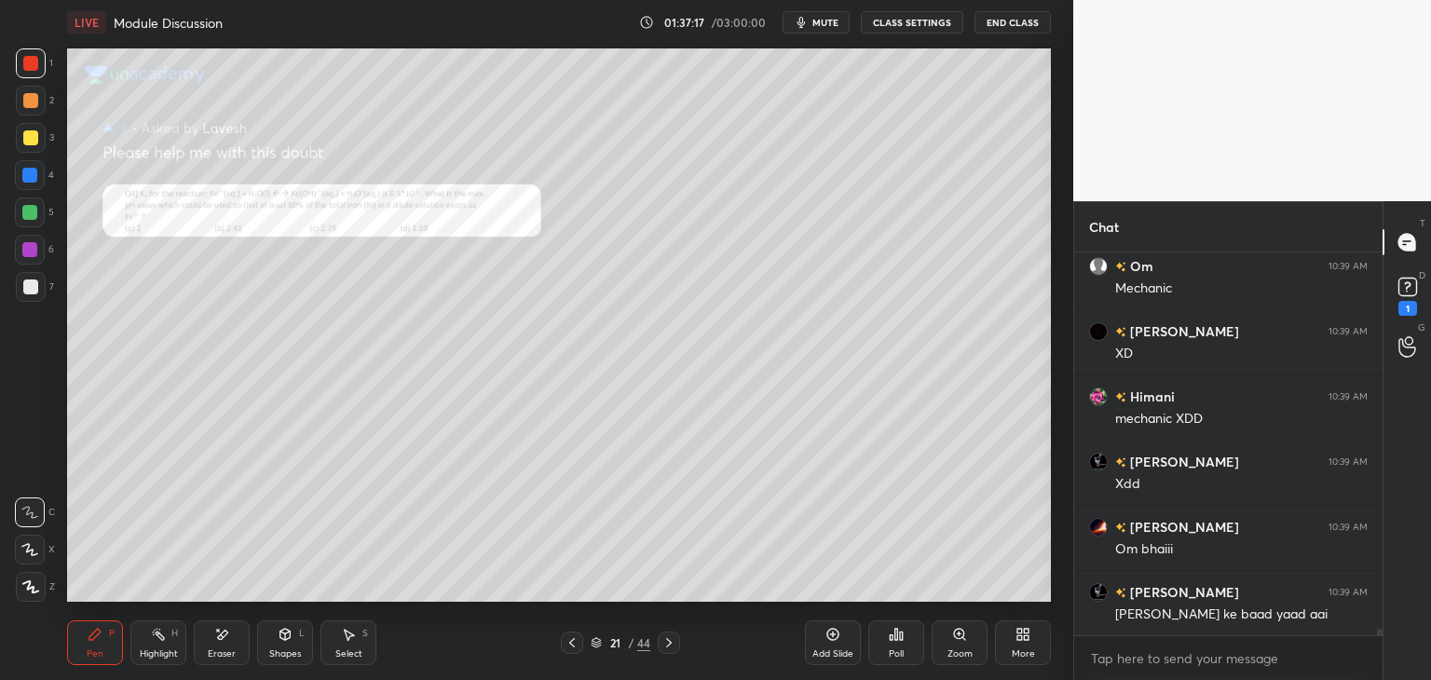
scroll to position [22566, 0]
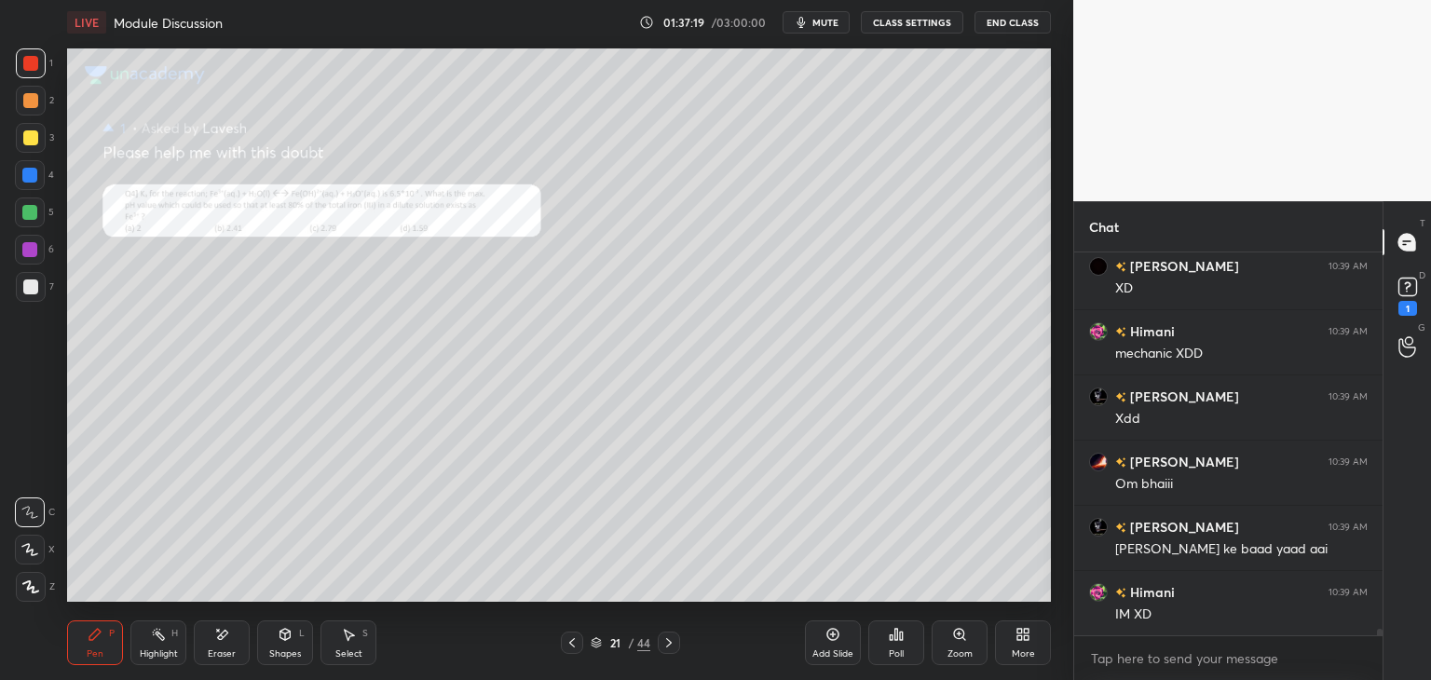
click at [671, 636] on icon at bounding box center [669, 643] width 15 height 15
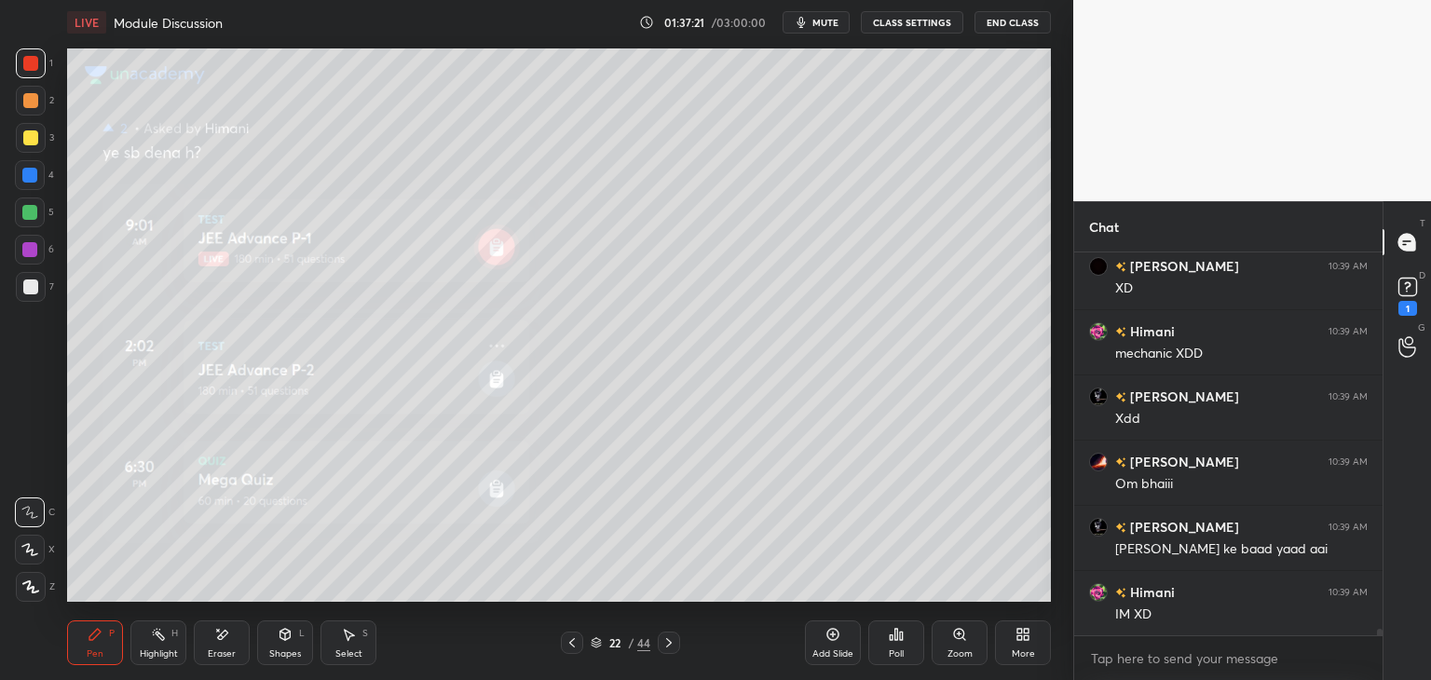
click at [662, 647] on icon at bounding box center [669, 643] width 15 height 15
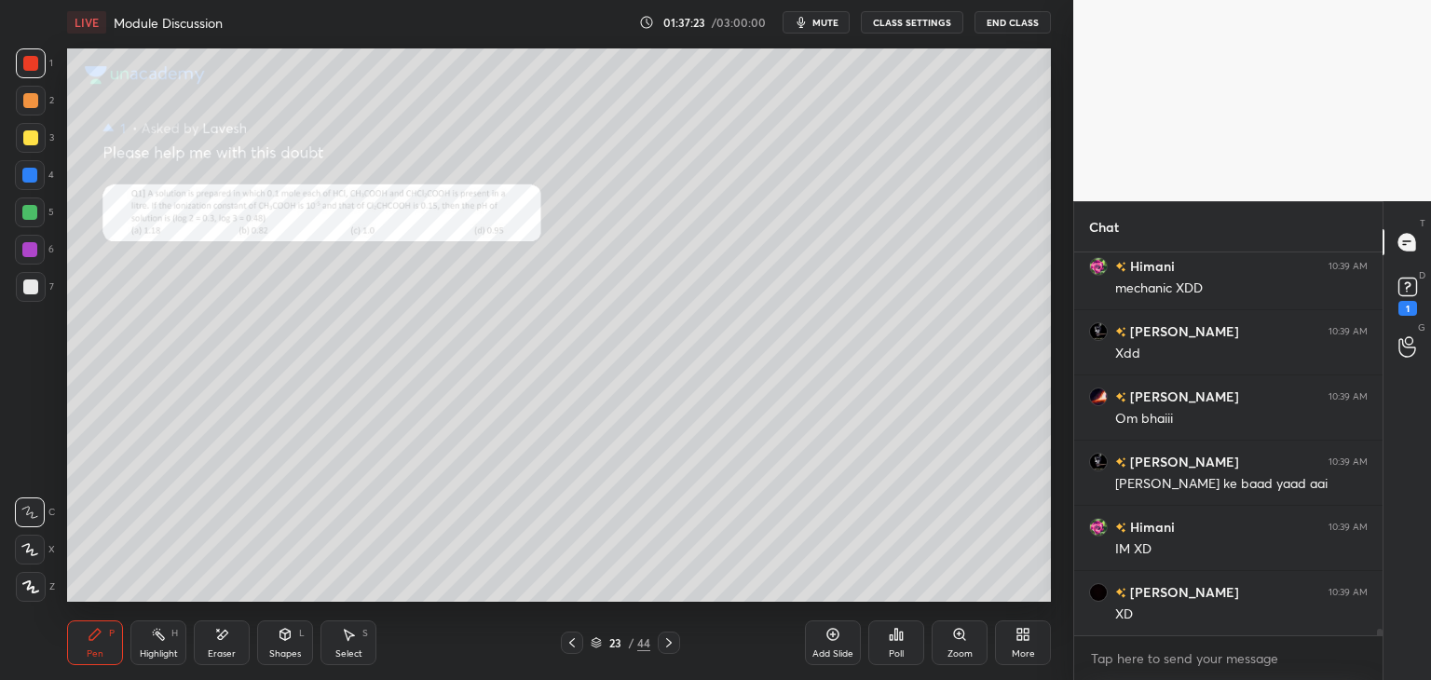
scroll to position [22696, 0]
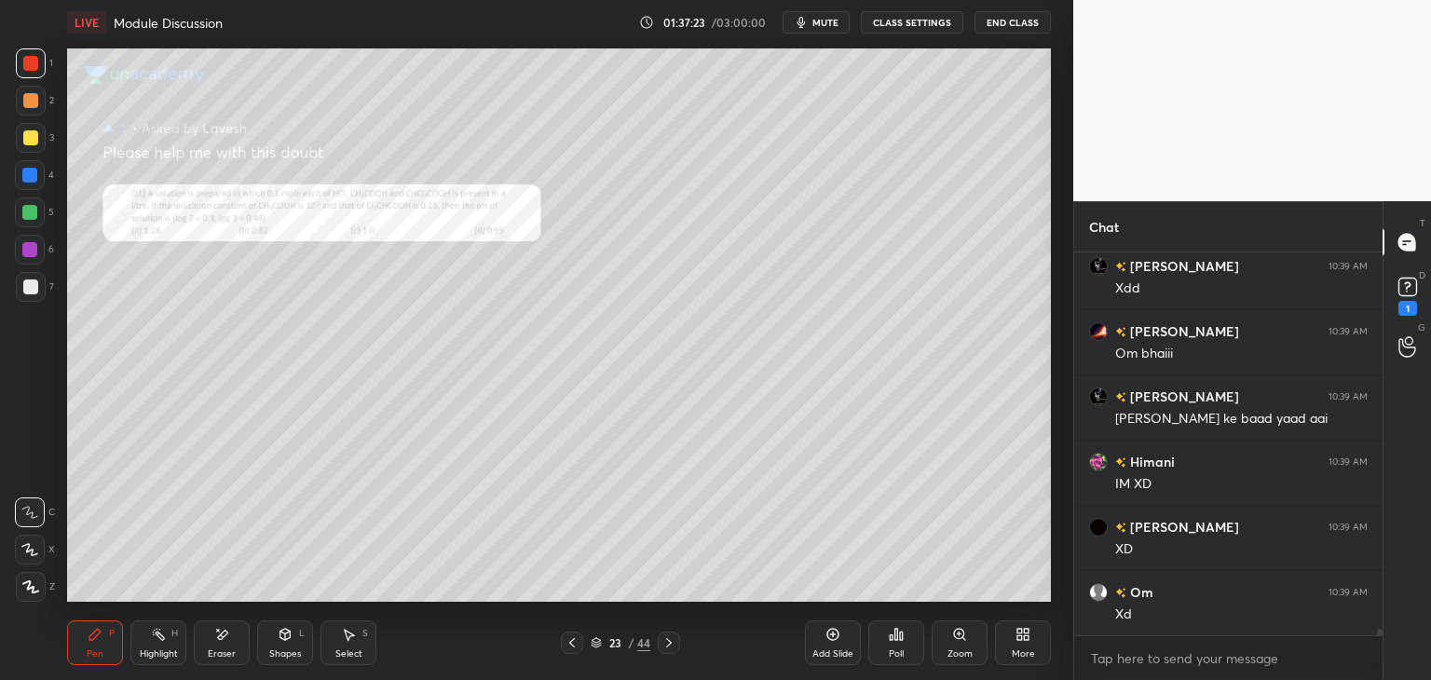
click at [671, 644] on icon at bounding box center [669, 642] width 6 height 9
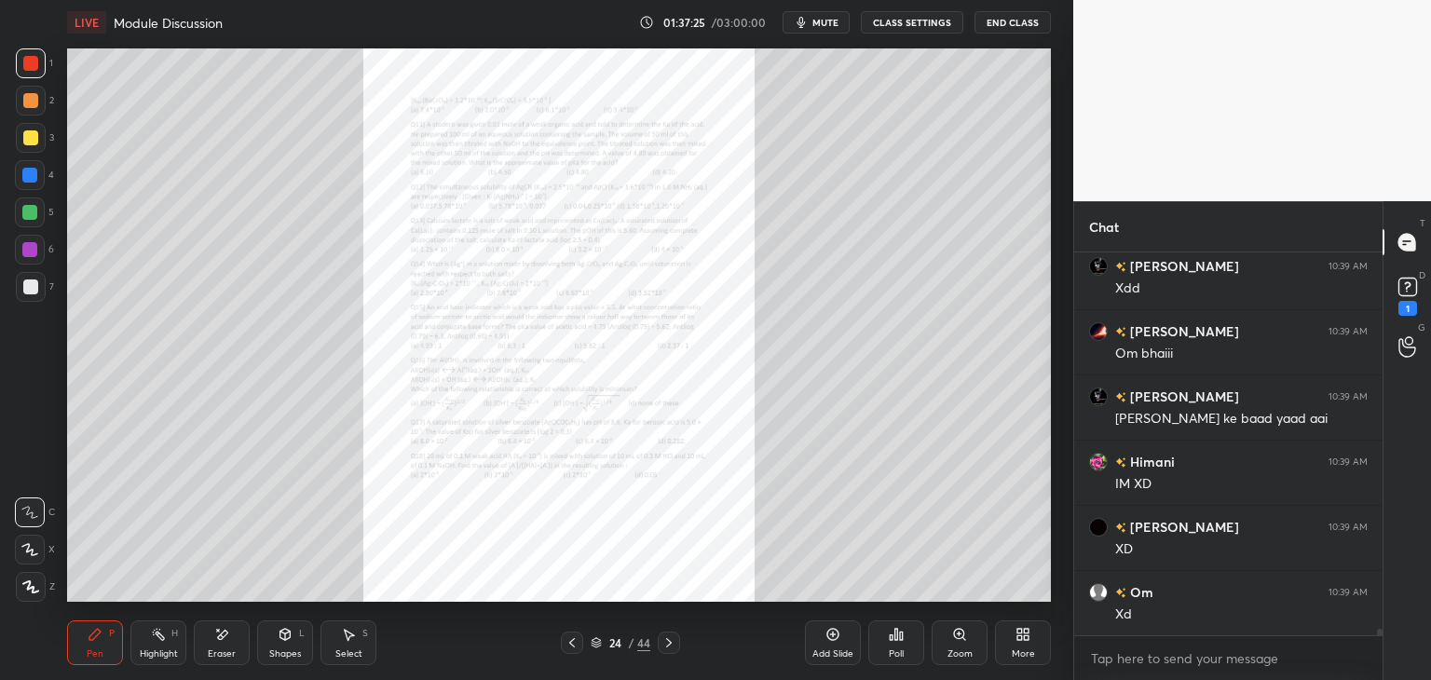
click at [571, 637] on icon at bounding box center [572, 643] width 15 height 15
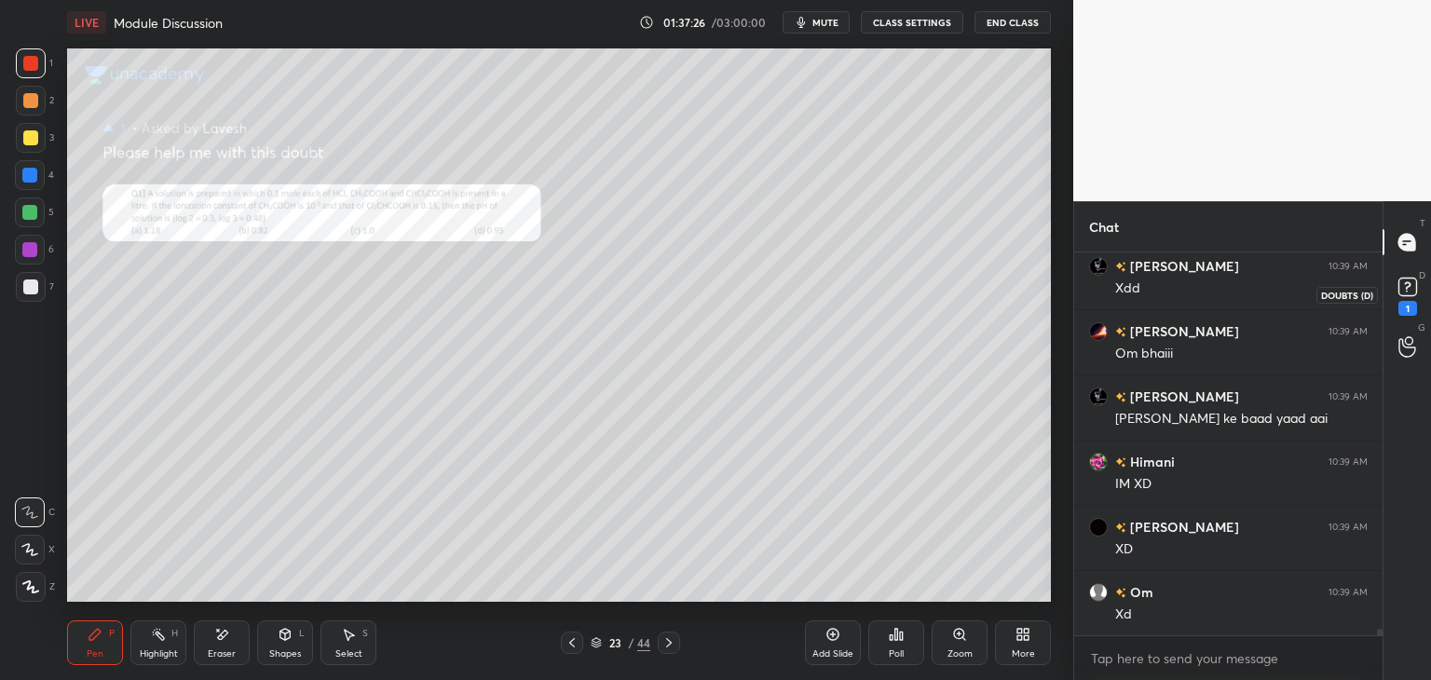
click at [1399, 291] on rect at bounding box center [1408, 288] width 18 height 18
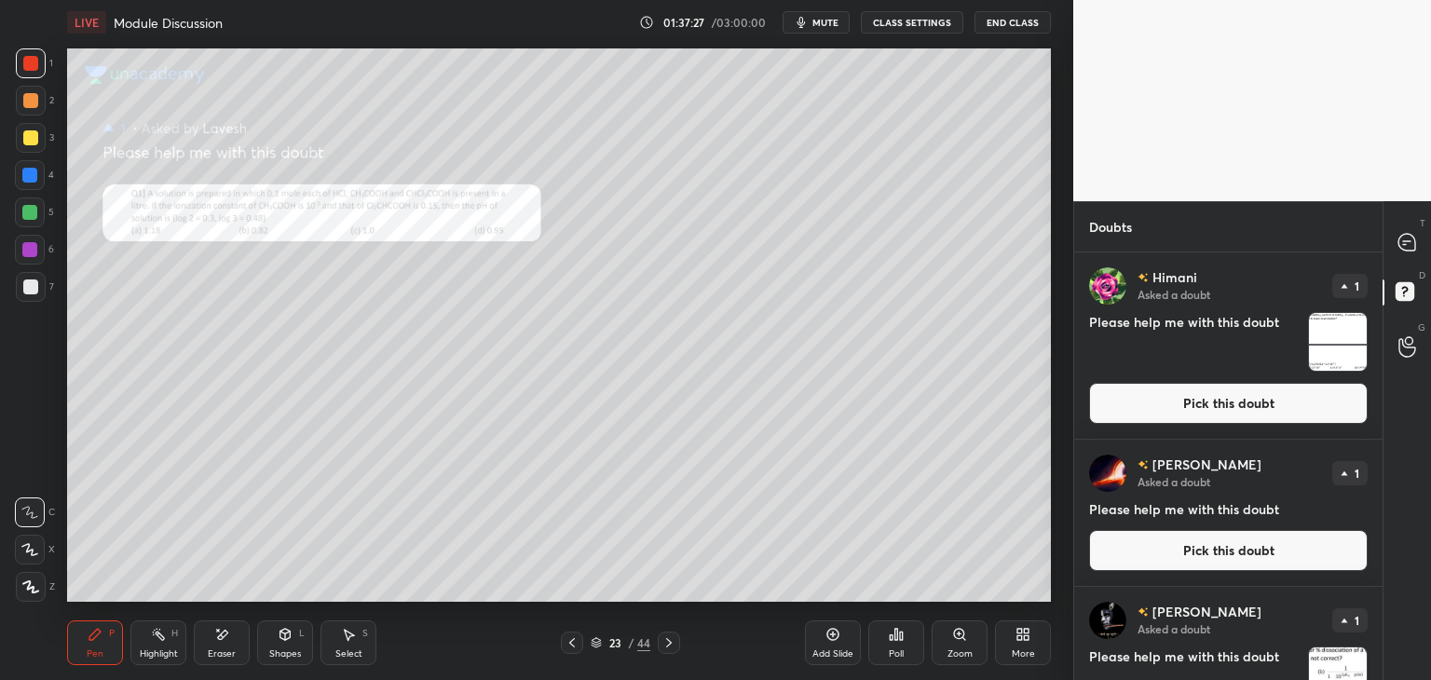
click at [1174, 415] on button "Pick this doubt" at bounding box center [1228, 403] width 279 height 41
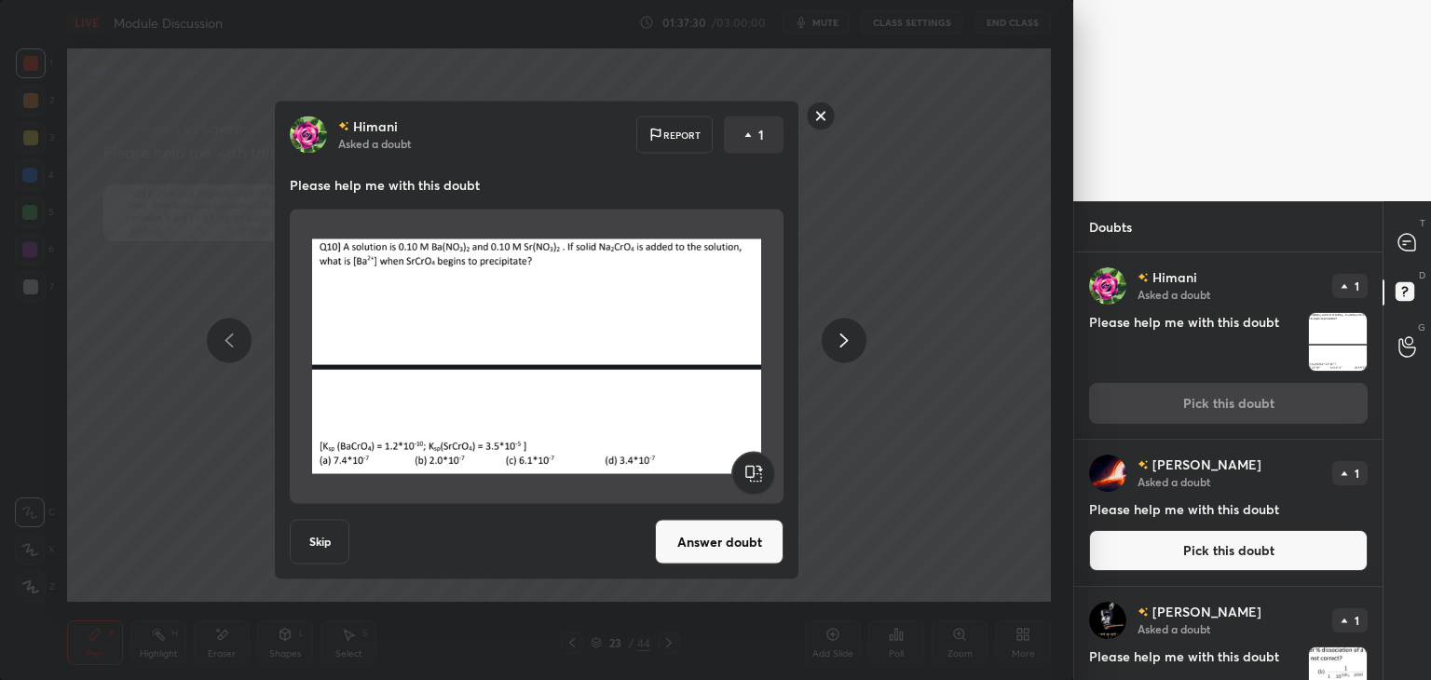
click at [830, 111] on rect at bounding box center [821, 116] width 29 height 29
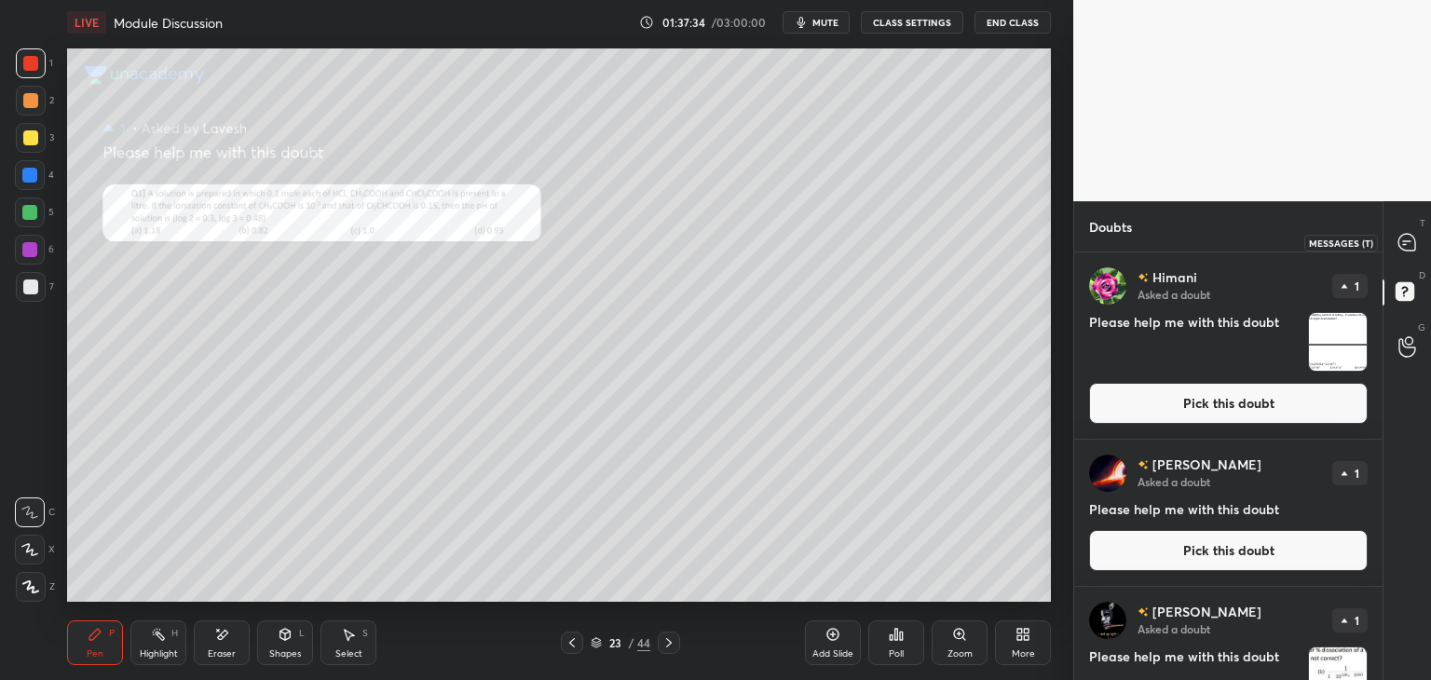
click at [1409, 243] on icon at bounding box center [1407, 242] width 17 height 17
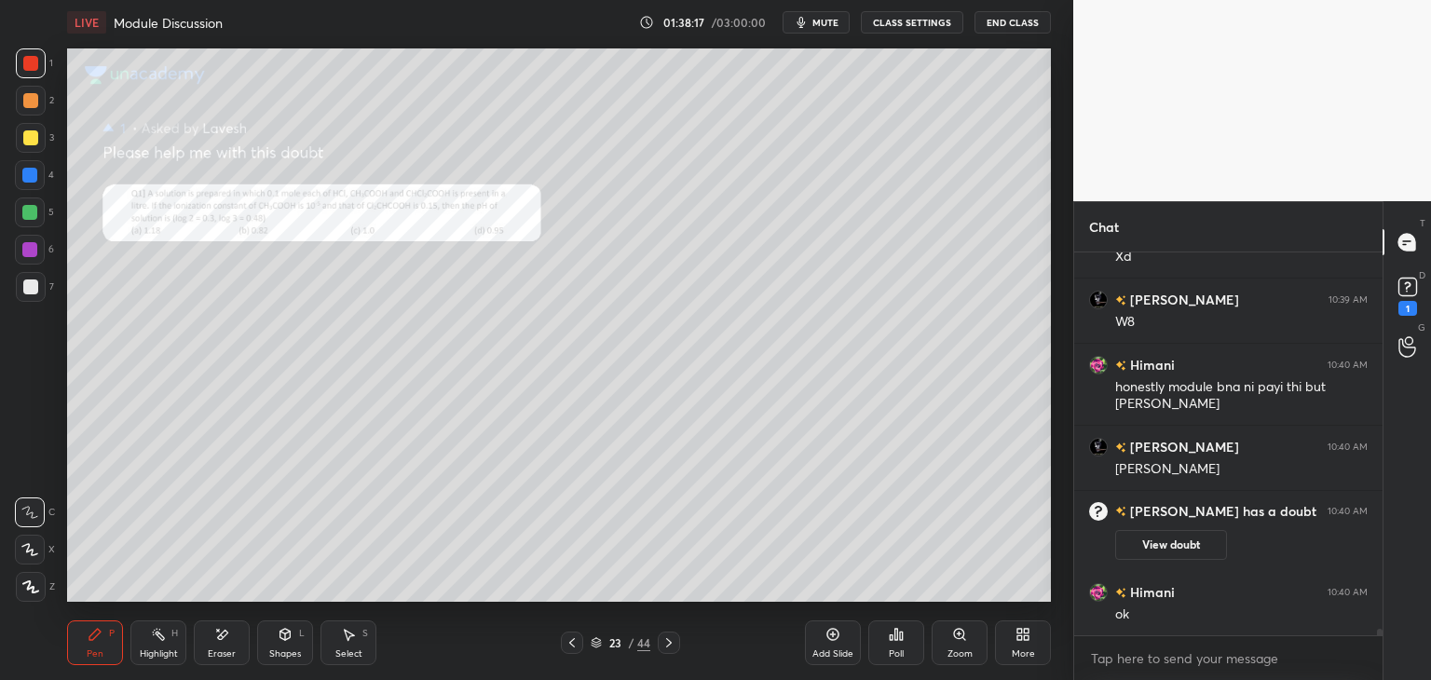
scroll to position [22543, 0]
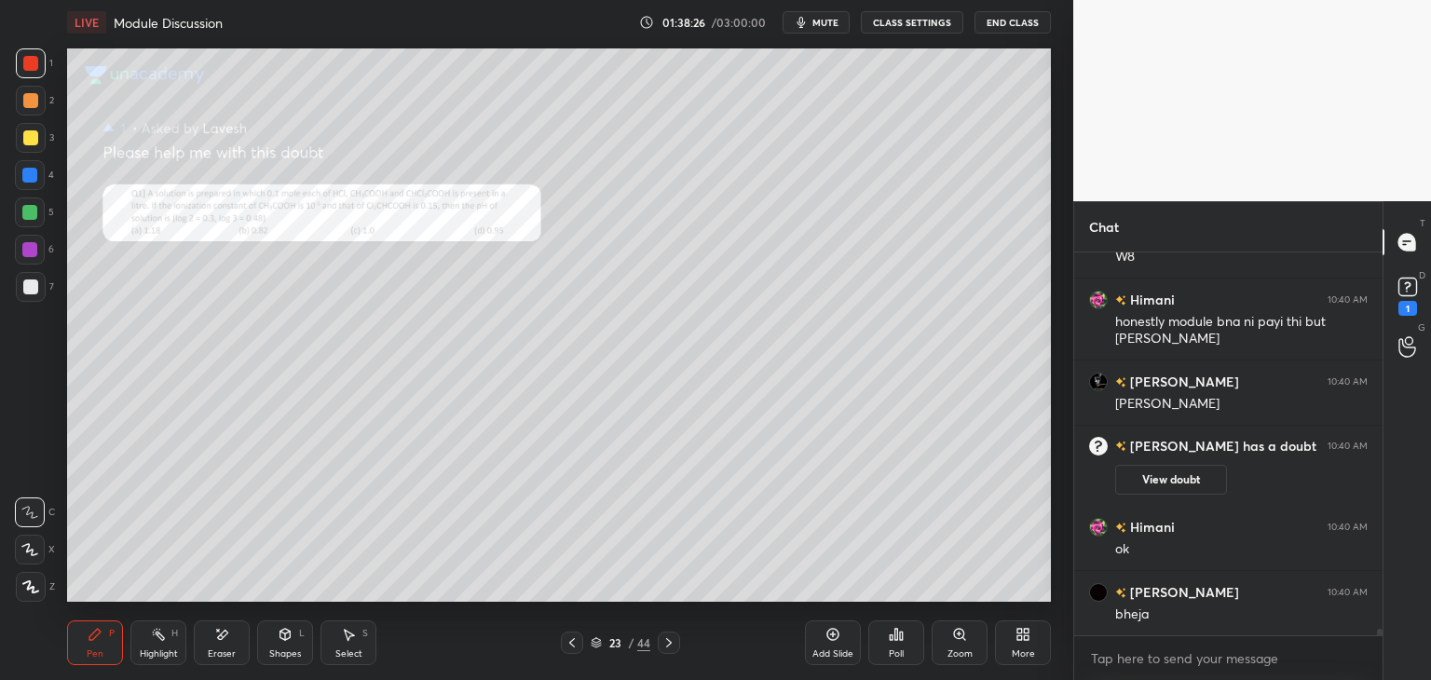
click at [1132, 483] on button "View doubt" at bounding box center [1171, 480] width 112 height 30
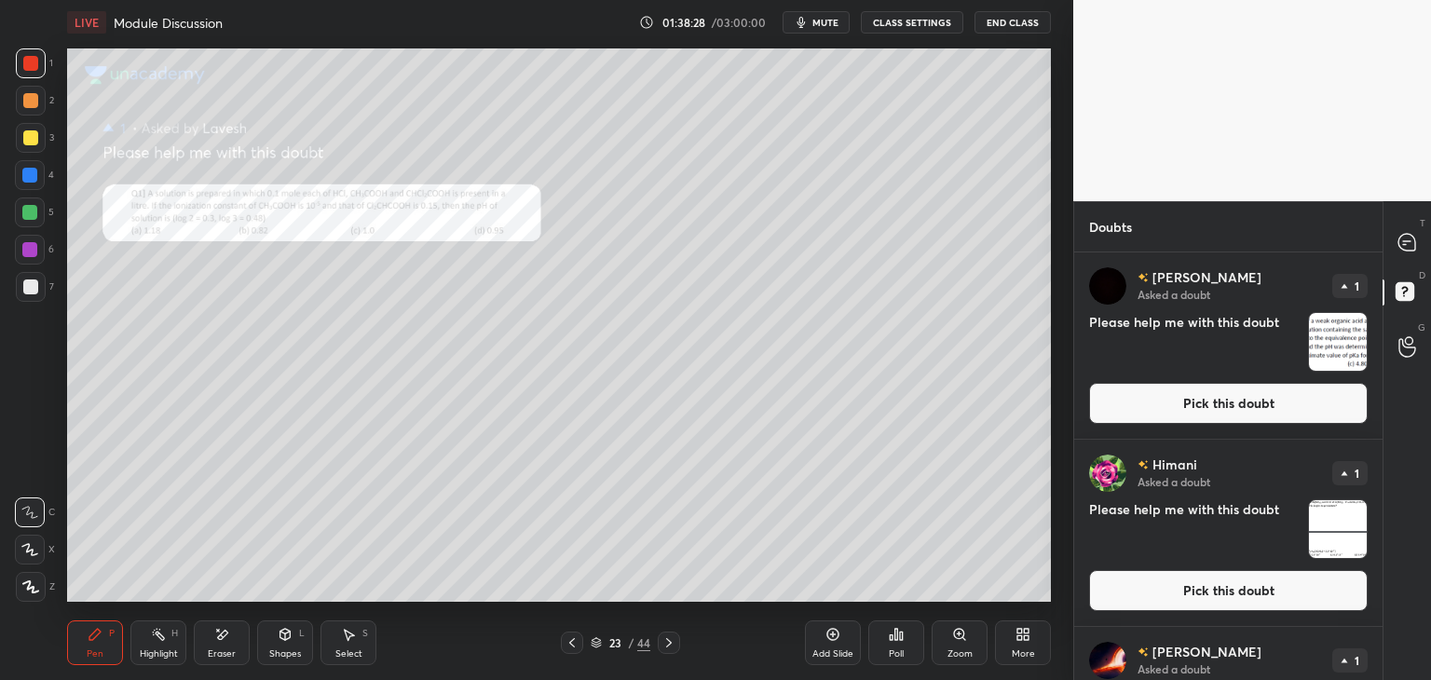
click at [1148, 415] on button "Pick this doubt" at bounding box center [1228, 403] width 279 height 41
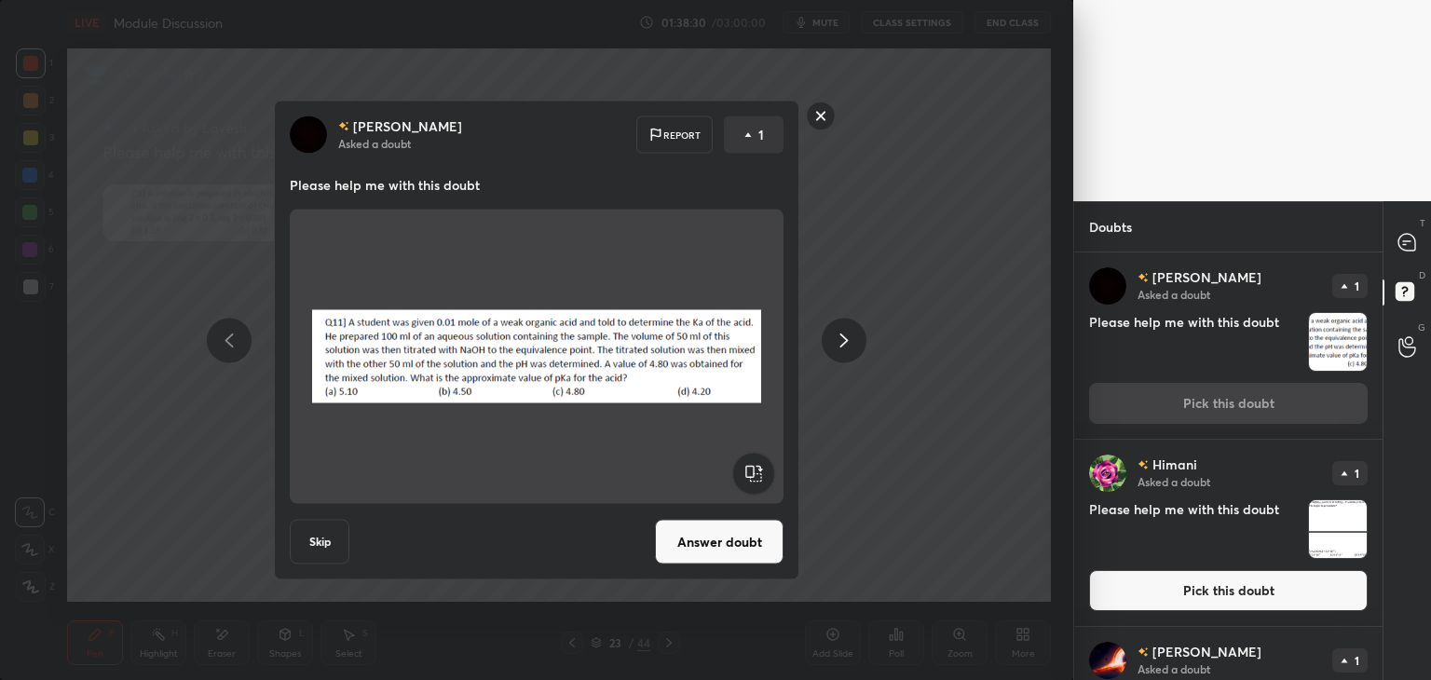
click at [731, 534] on button "Answer doubt" at bounding box center [719, 542] width 129 height 45
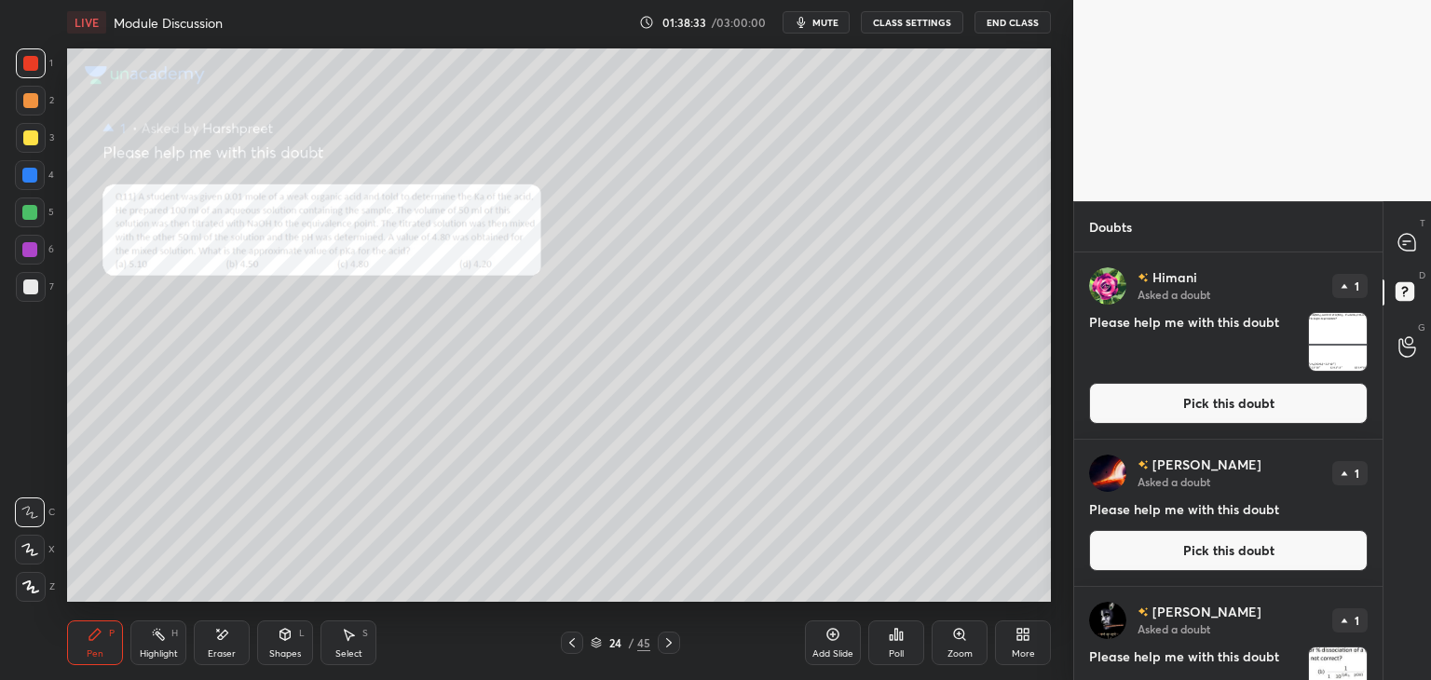
click at [1400, 247] on icon at bounding box center [1407, 242] width 17 height 17
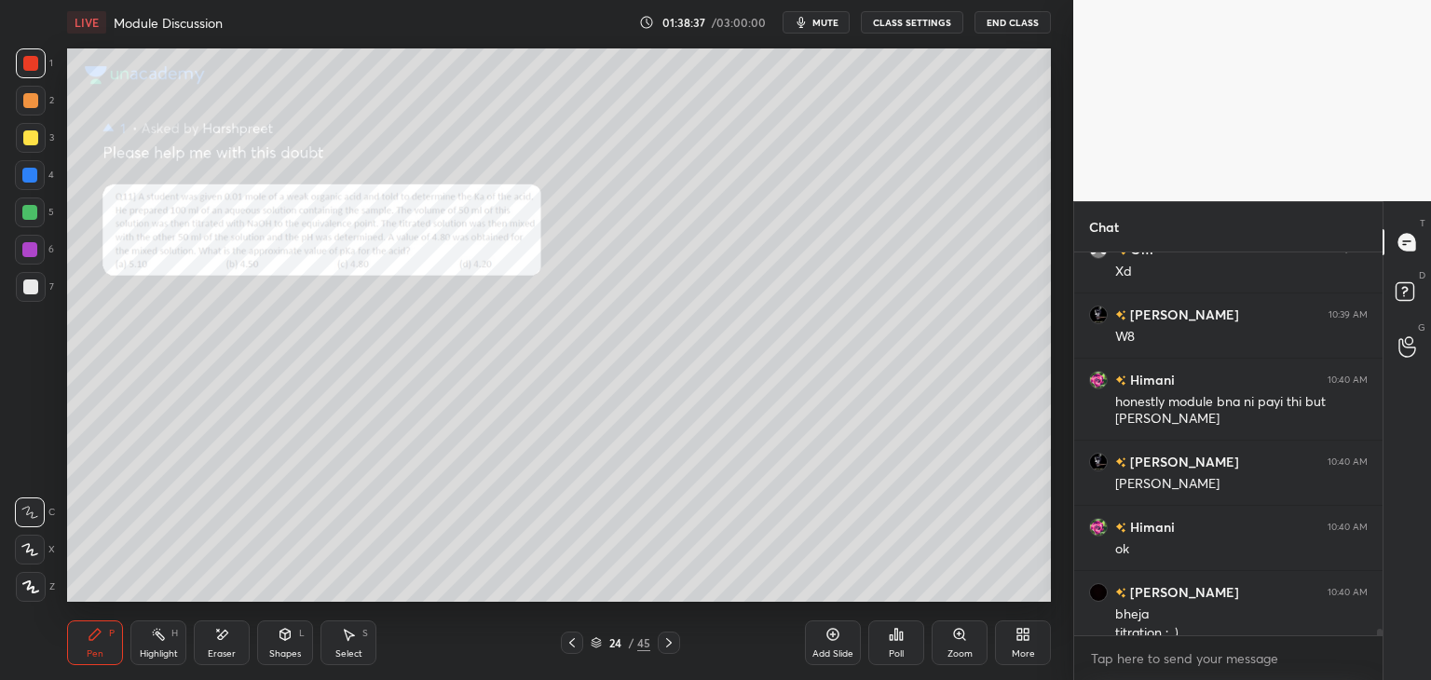
scroll to position [22821, 0]
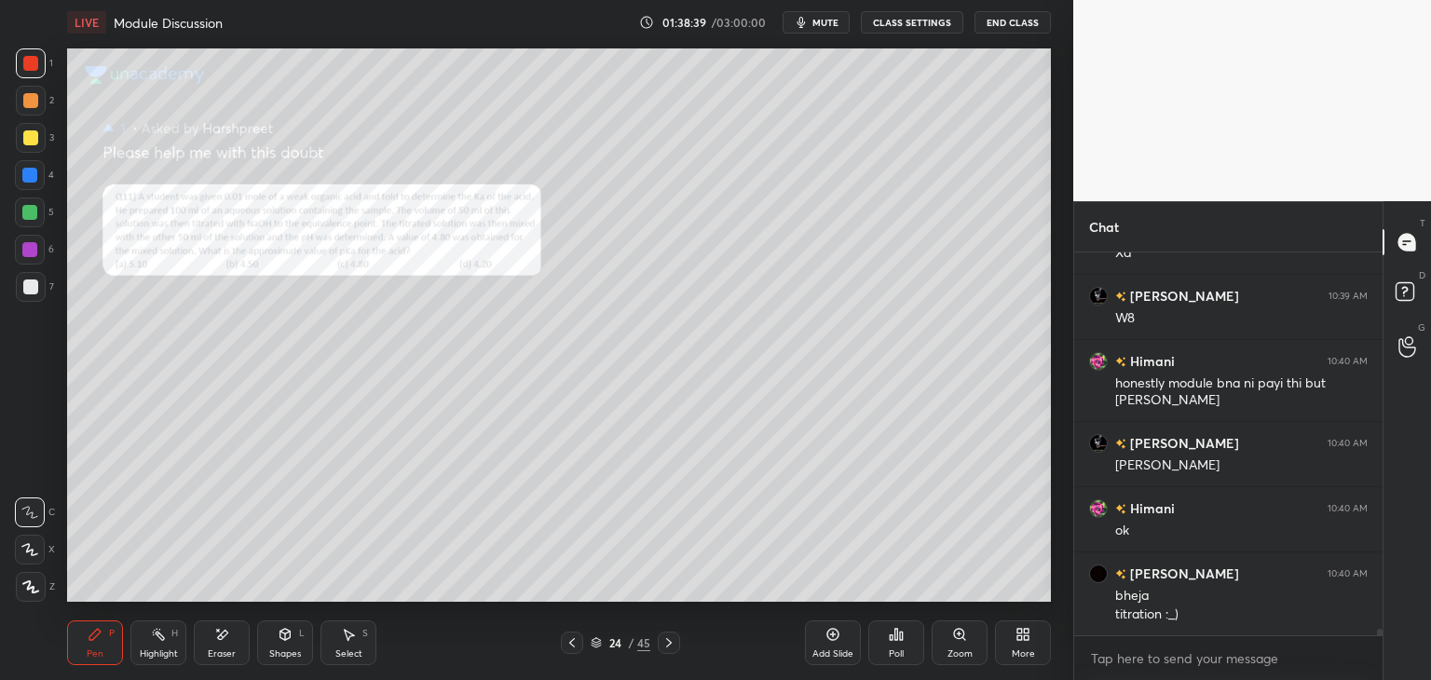
click at [954, 649] on div "Zoom" at bounding box center [960, 653] width 25 height 9
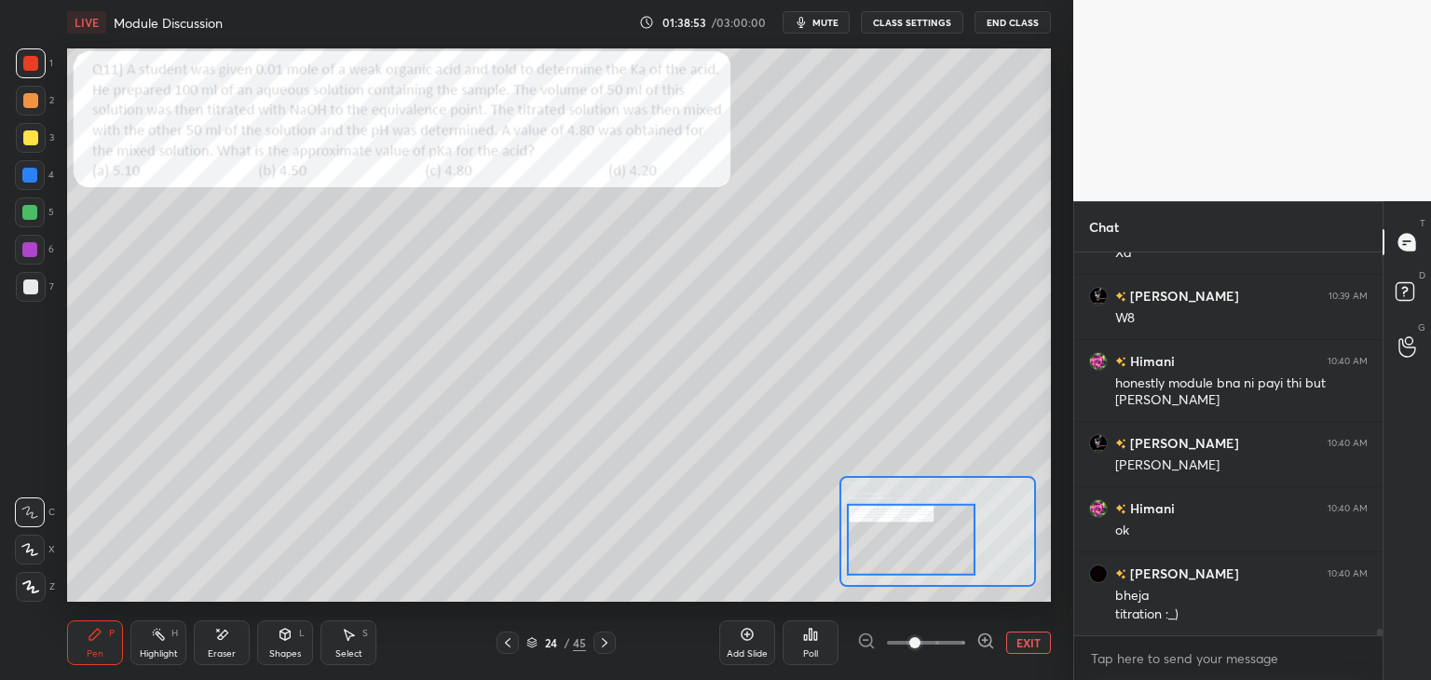
click at [81, 632] on div "Pen P" at bounding box center [95, 643] width 56 height 45
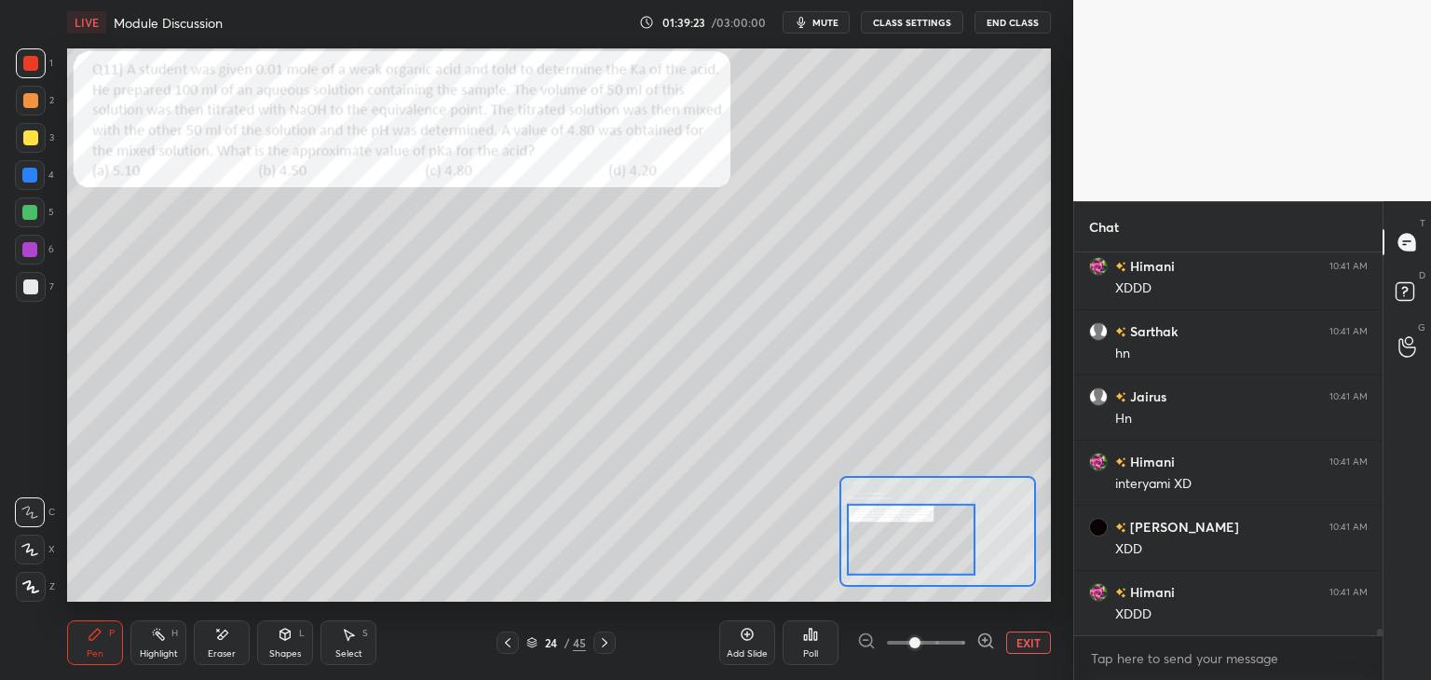
scroll to position [23557, 0]
click at [26, 73] on div at bounding box center [31, 63] width 30 height 30
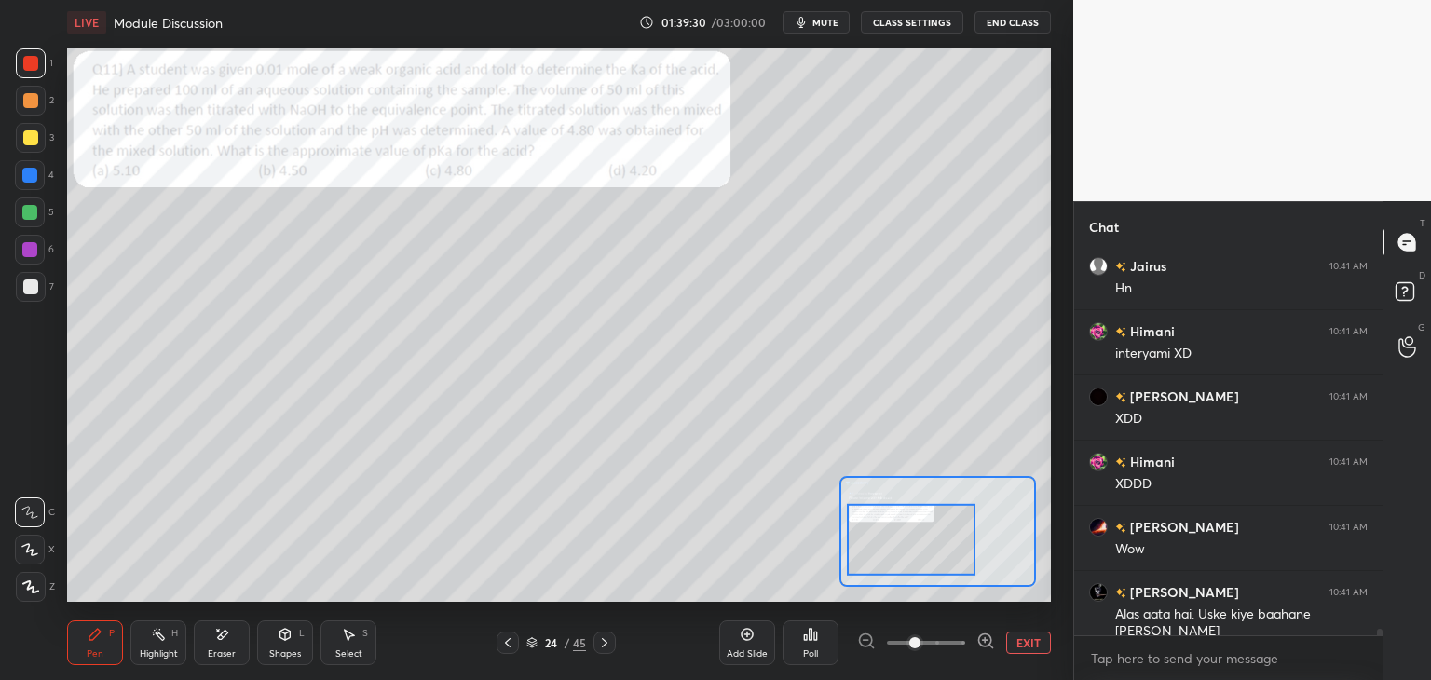
click at [211, 642] on div "Eraser" at bounding box center [222, 643] width 56 height 45
click at [86, 642] on div "Pen P" at bounding box center [95, 643] width 56 height 45
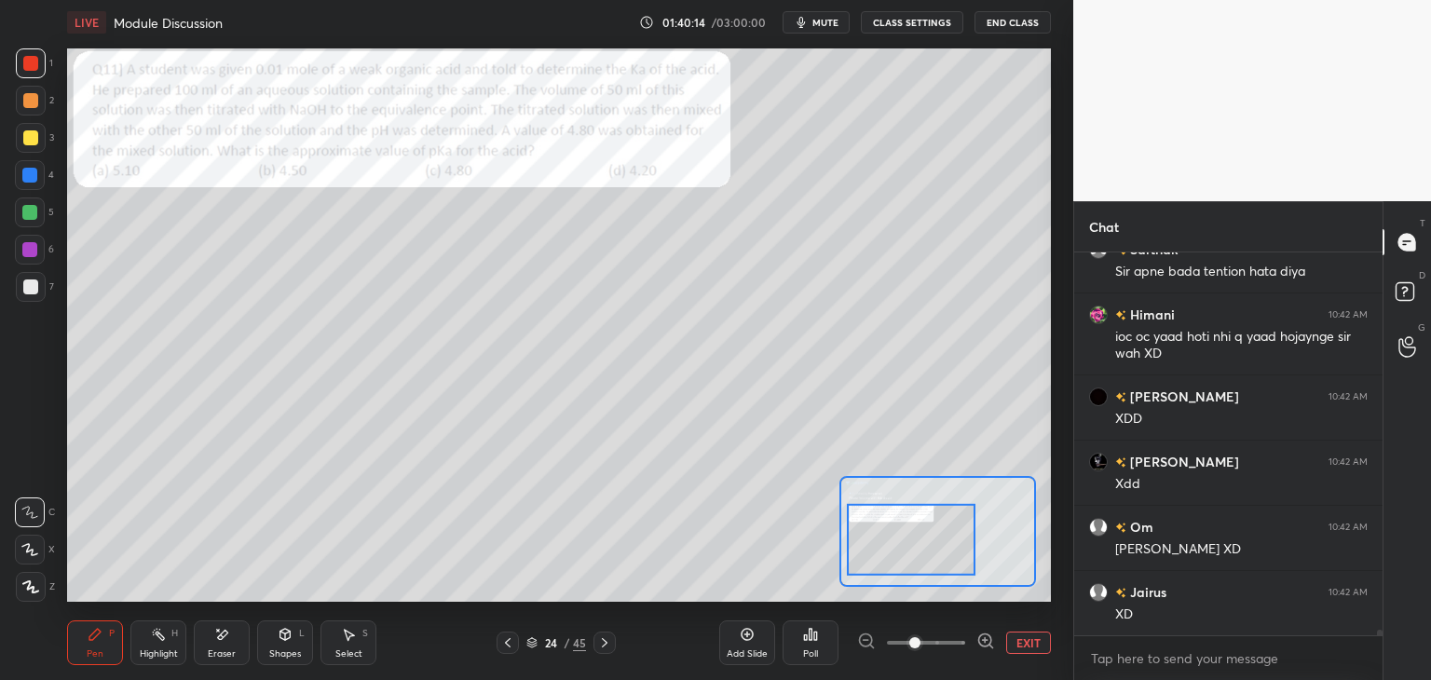
scroll to position [24226, 0]
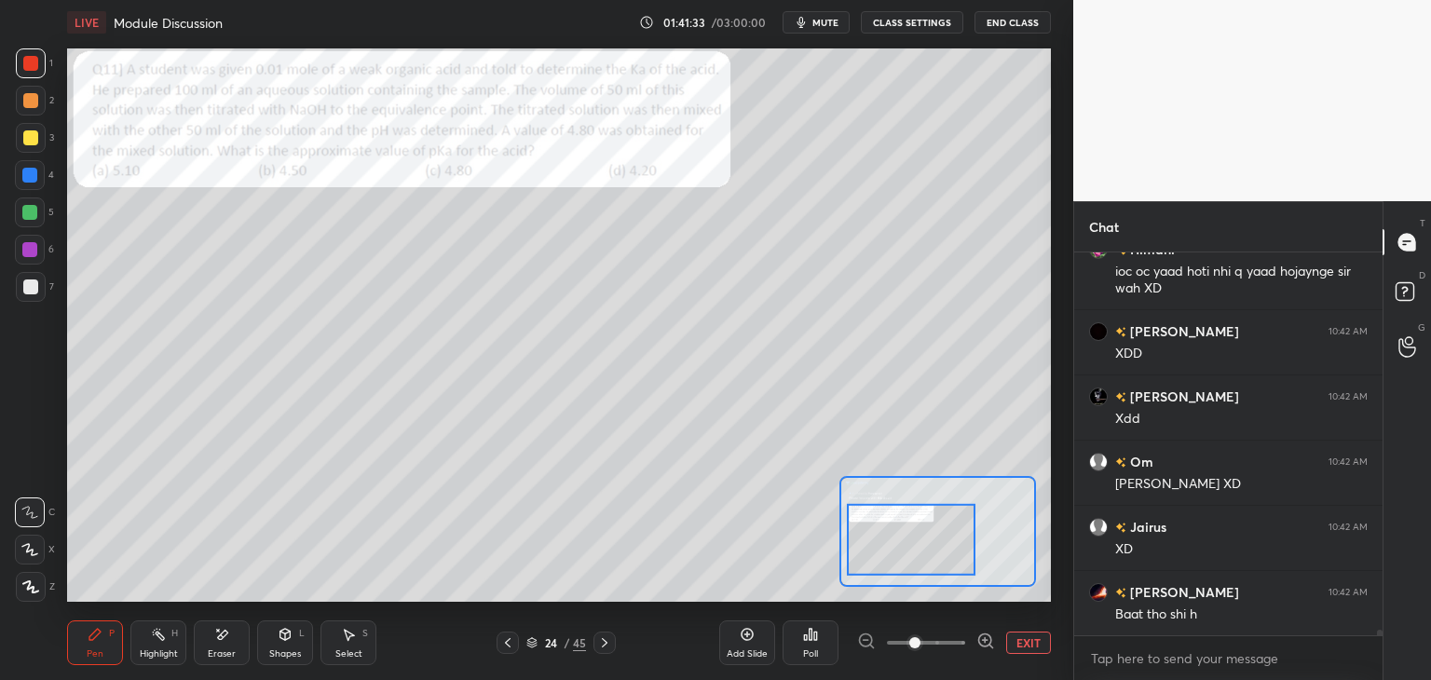
click at [226, 636] on icon at bounding box center [221, 635] width 15 height 16
click at [112, 640] on div "Pen P" at bounding box center [95, 643] width 56 height 45
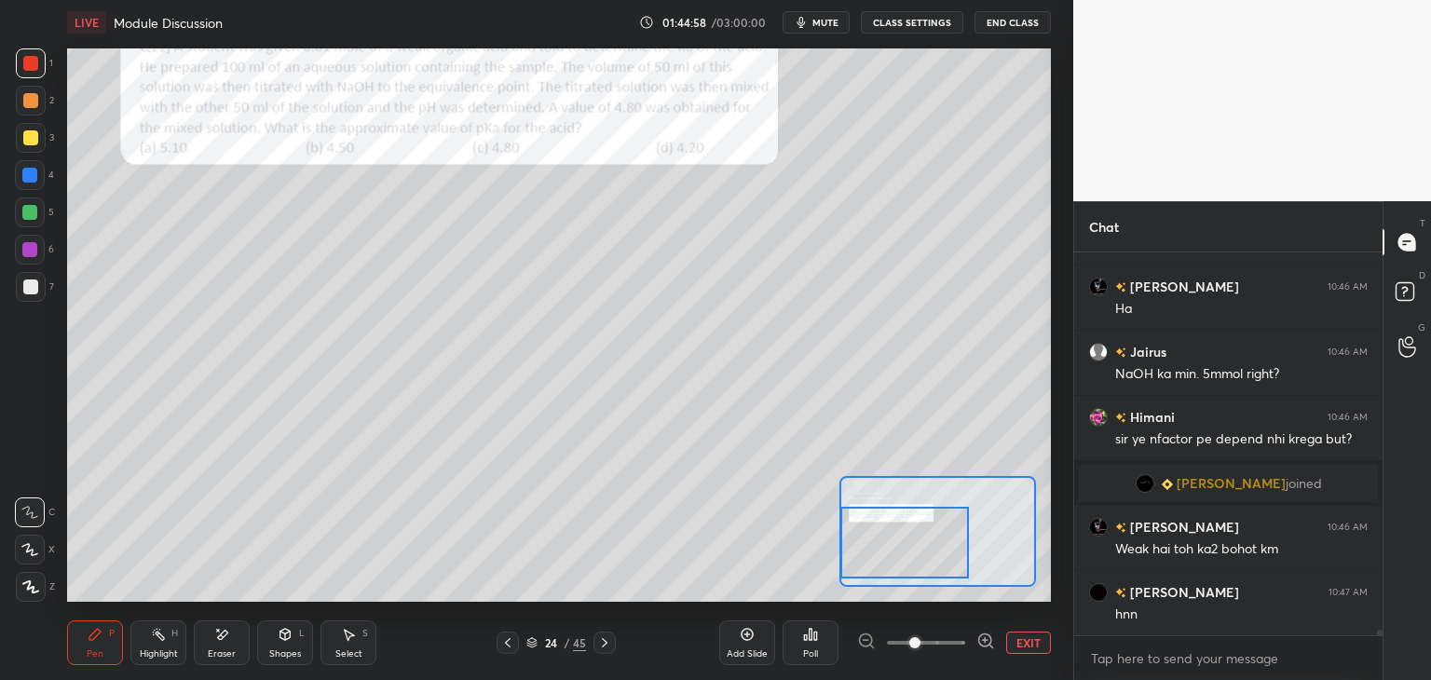
scroll to position [24660, 0]
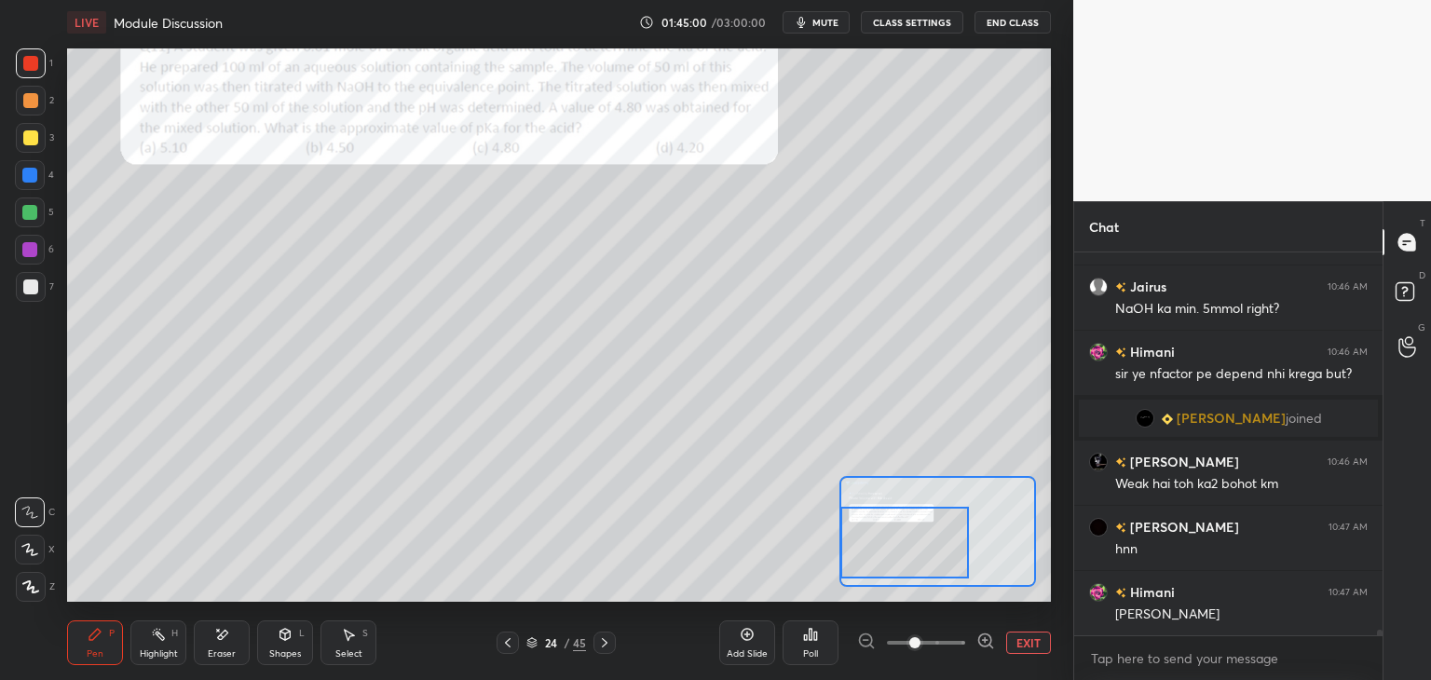
click at [216, 635] on icon at bounding box center [221, 635] width 15 height 16
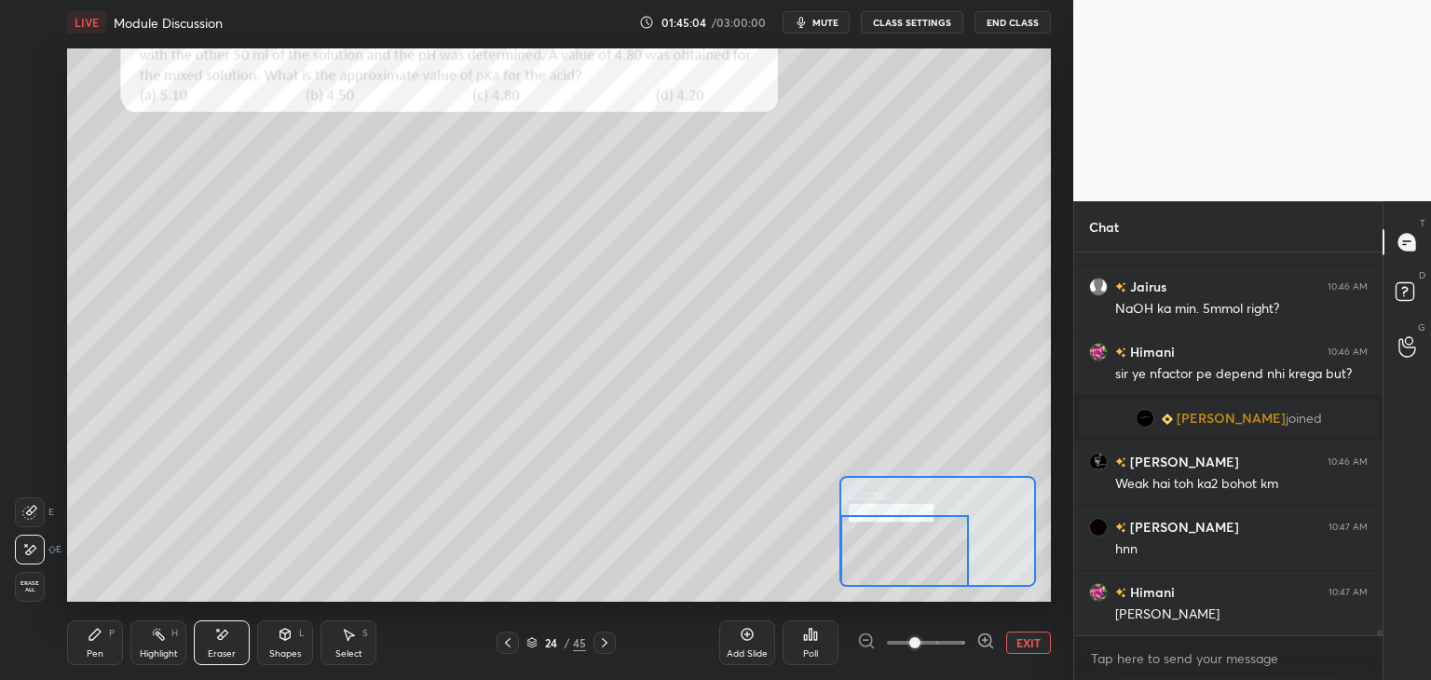
click at [94, 650] on div "Pen" at bounding box center [95, 653] width 17 height 9
click at [229, 635] on div "Eraser" at bounding box center [222, 643] width 56 height 45
click at [107, 644] on div "Pen P" at bounding box center [95, 643] width 56 height 45
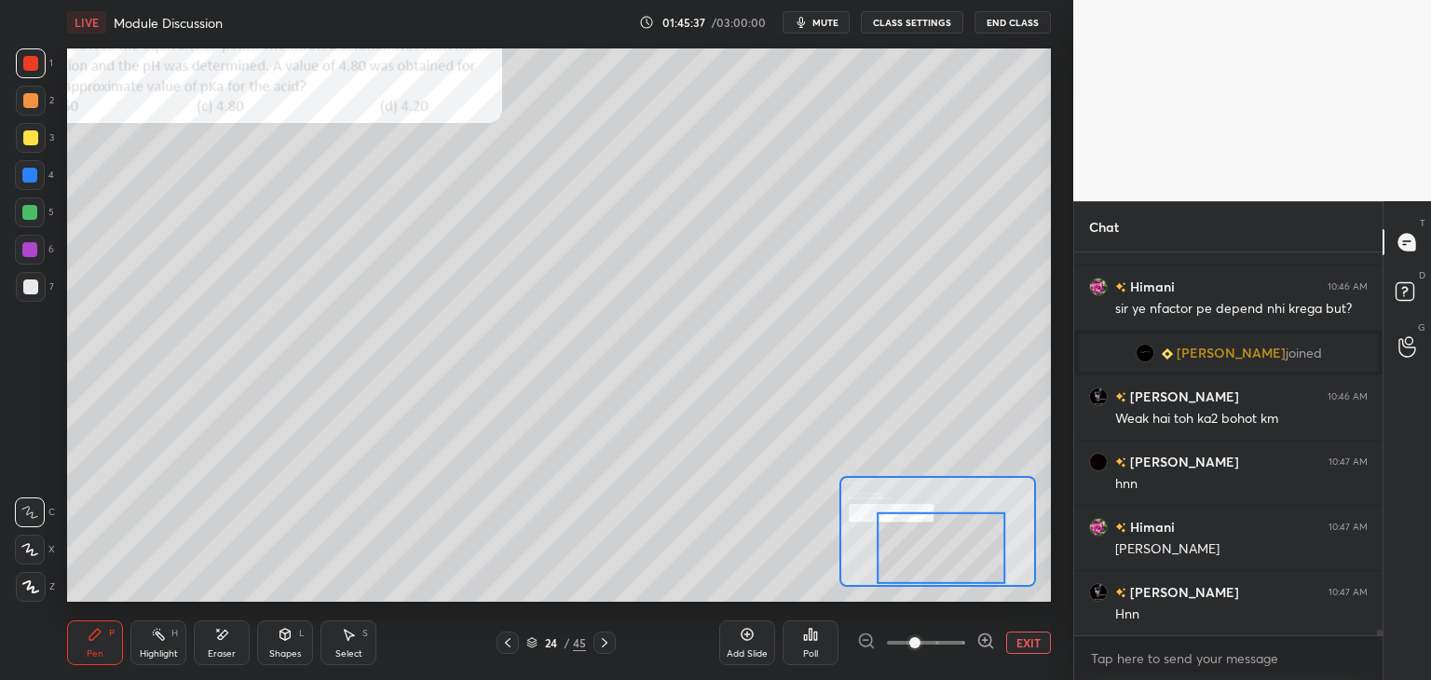
scroll to position [24791, 0]
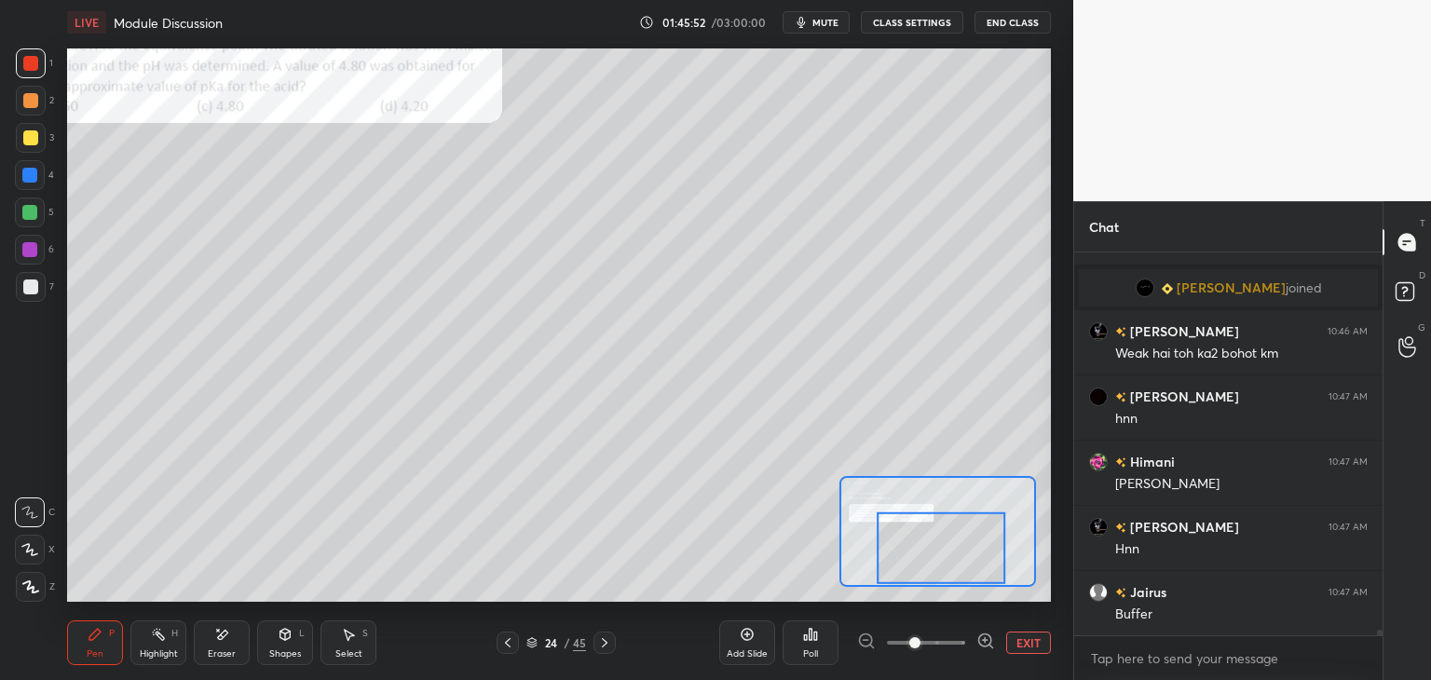
click at [229, 638] on div "Eraser" at bounding box center [222, 643] width 56 height 45
click at [93, 644] on div "Pen P" at bounding box center [95, 643] width 56 height 45
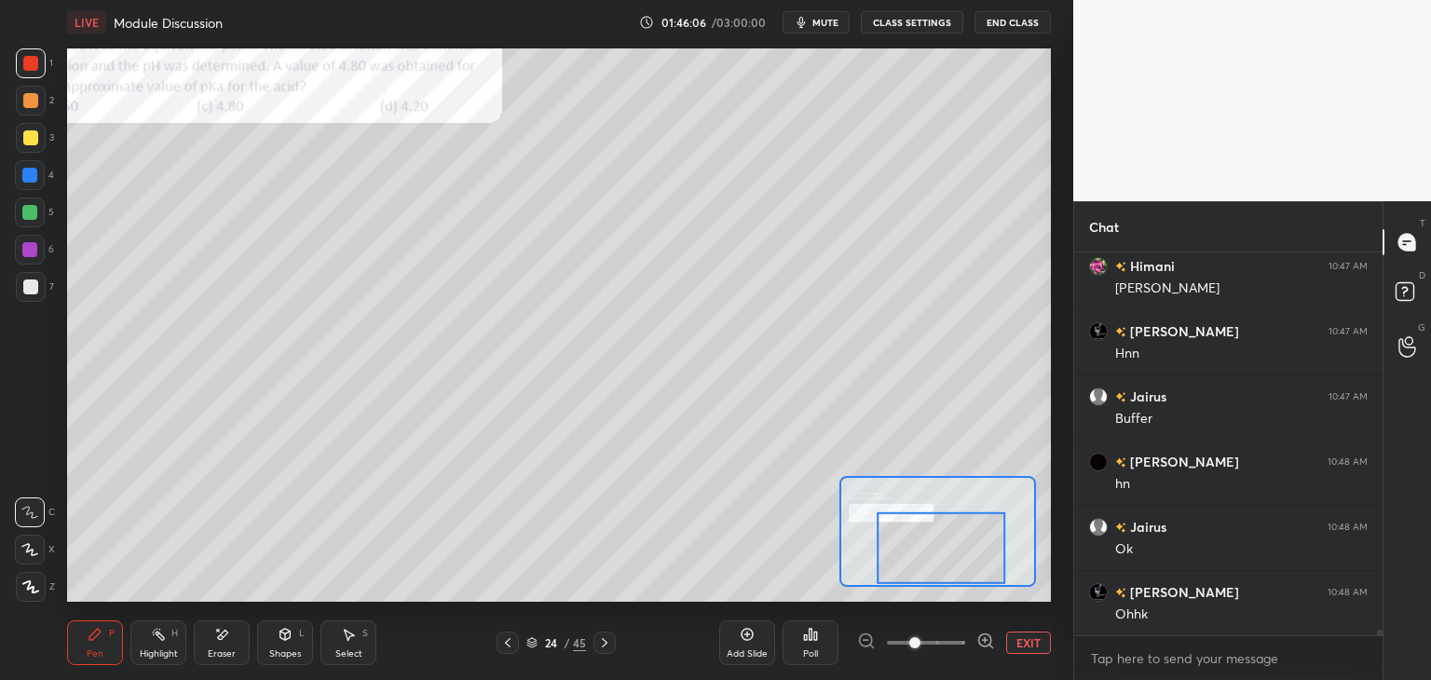
scroll to position [25052, 0]
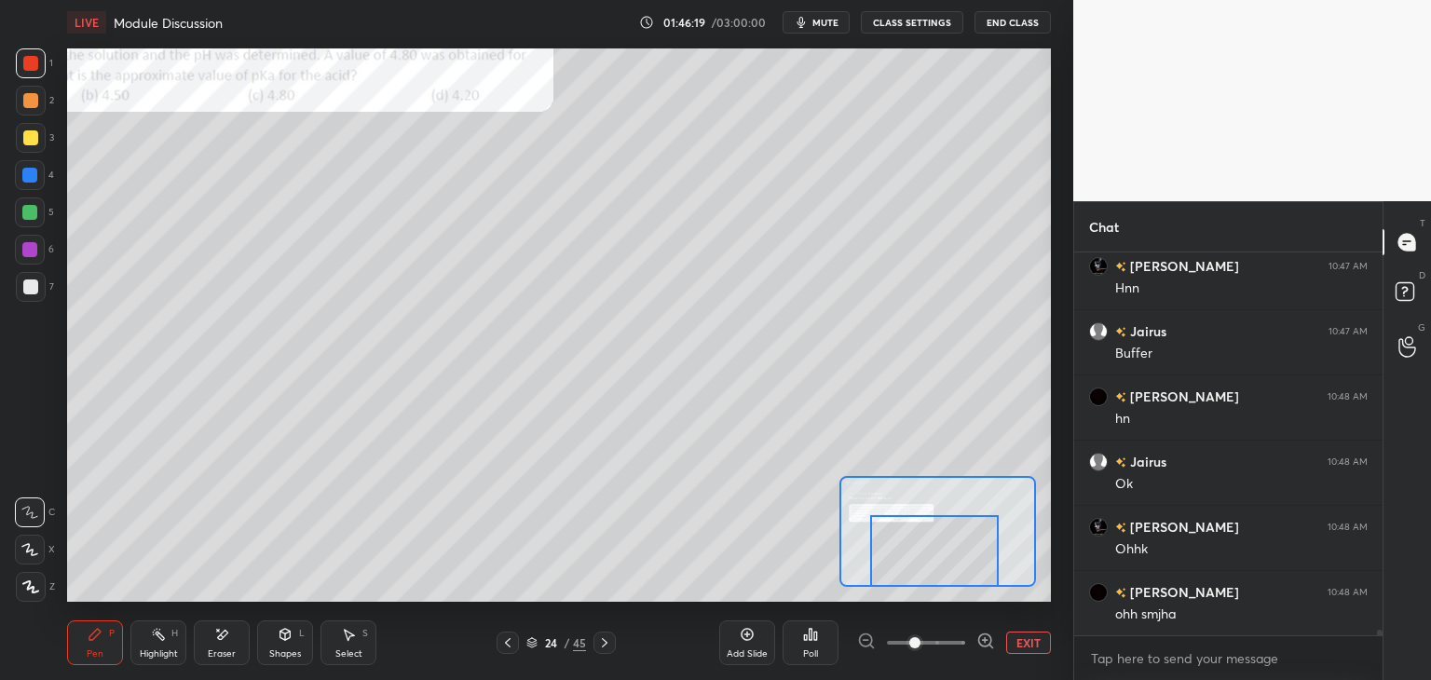
click at [225, 649] on div "Eraser" at bounding box center [222, 653] width 28 height 9
click at [95, 641] on icon at bounding box center [95, 634] width 15 height 15
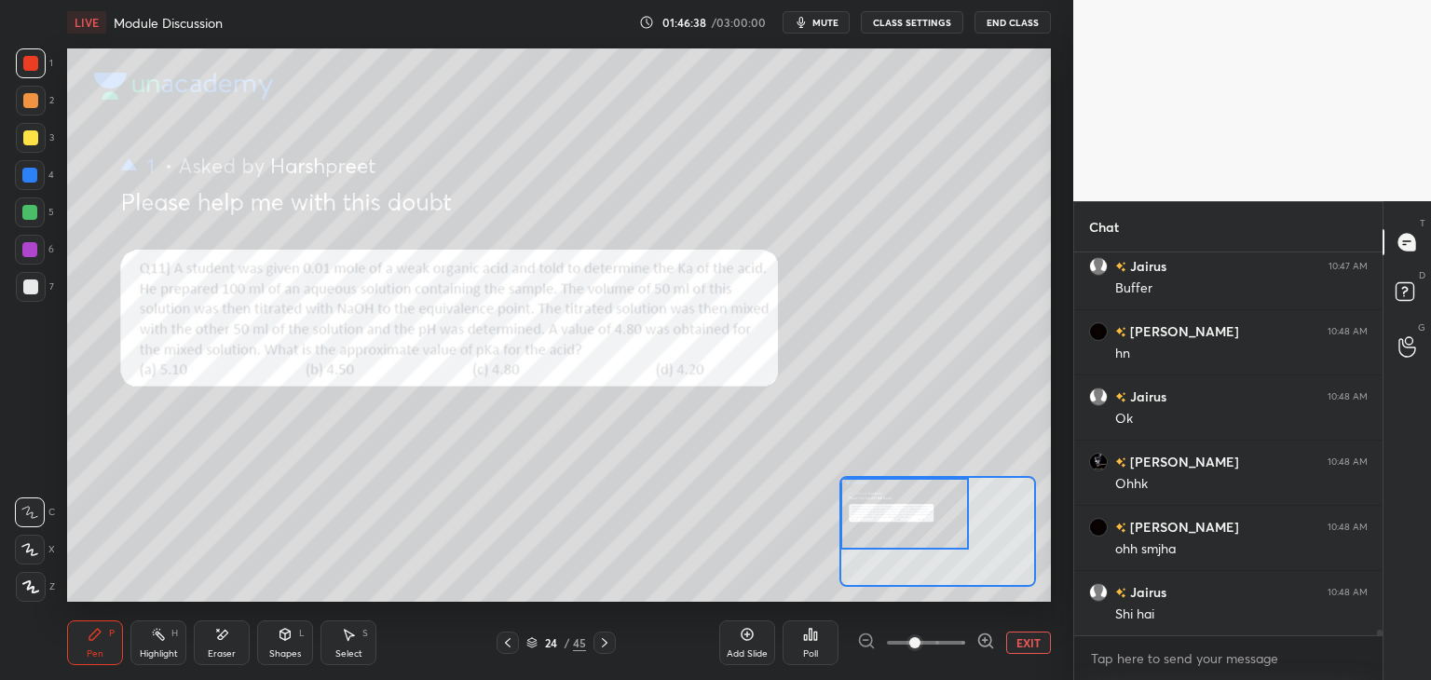
scroll to position [25182, 0]
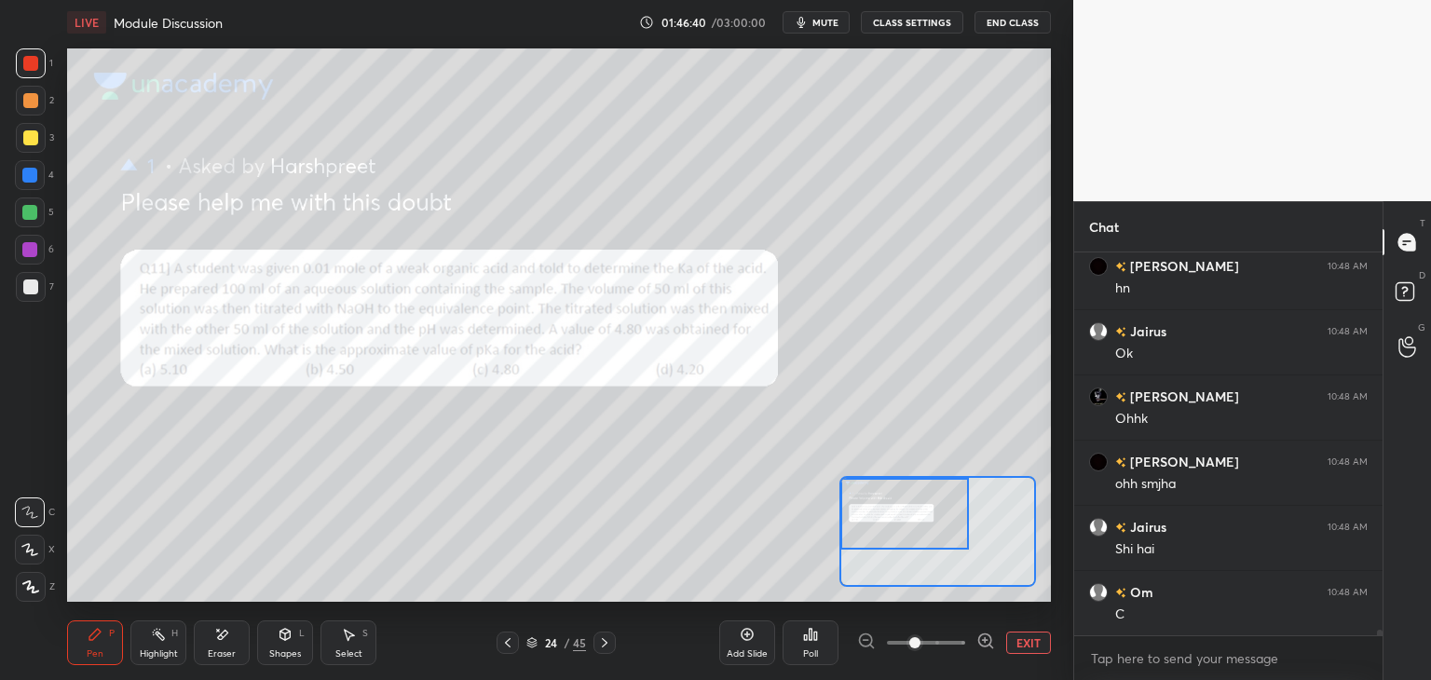
click at [1021, 637] on button "EXIT" at bounding box center [1028, 643] width 45 height 22
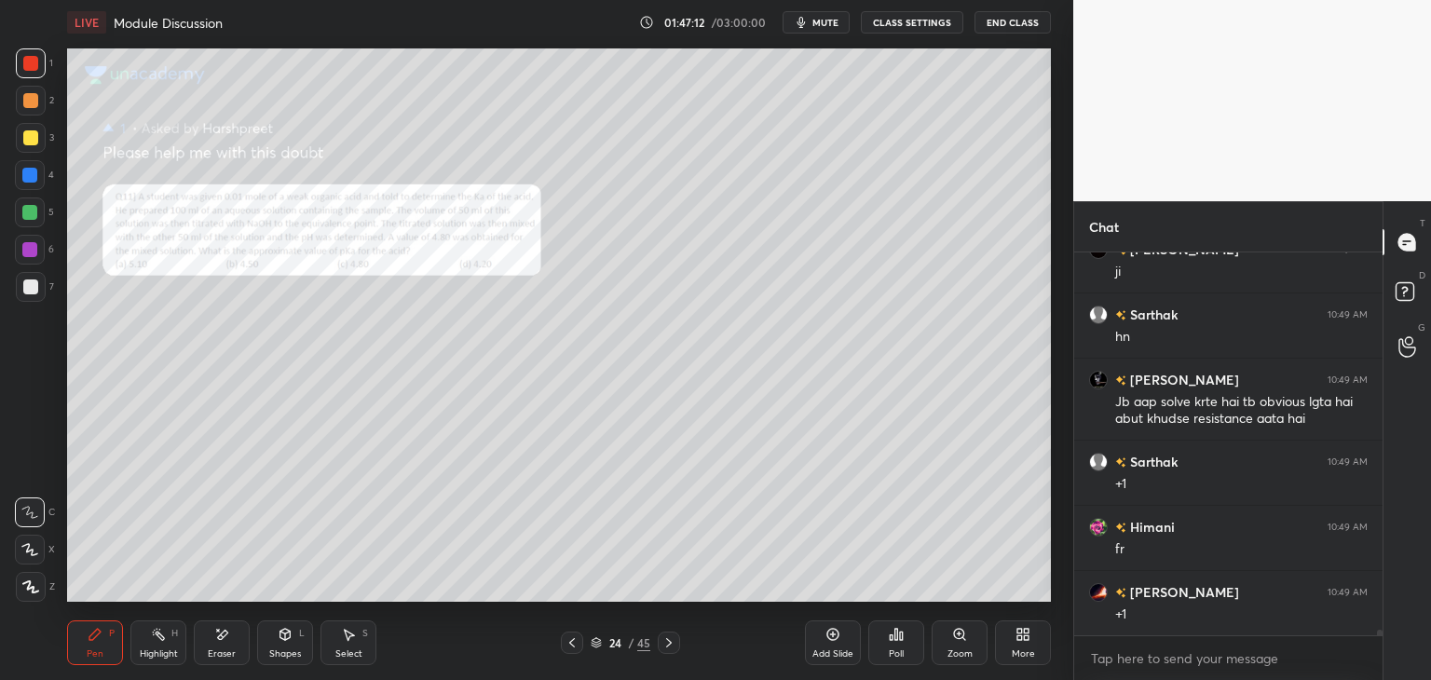
scroll to position [25670, 0]
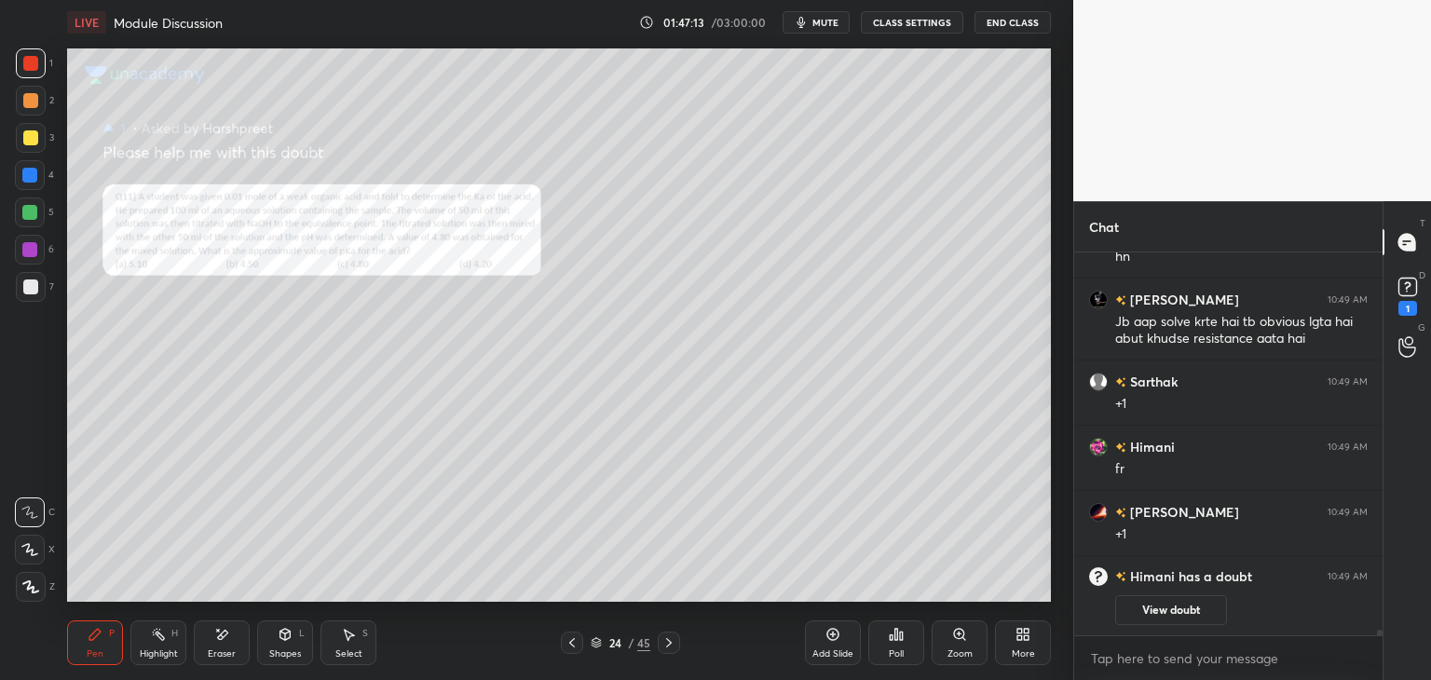
click at [954, 643] on div "Zoom" at bounding box center [960, 643] width 56 height 45
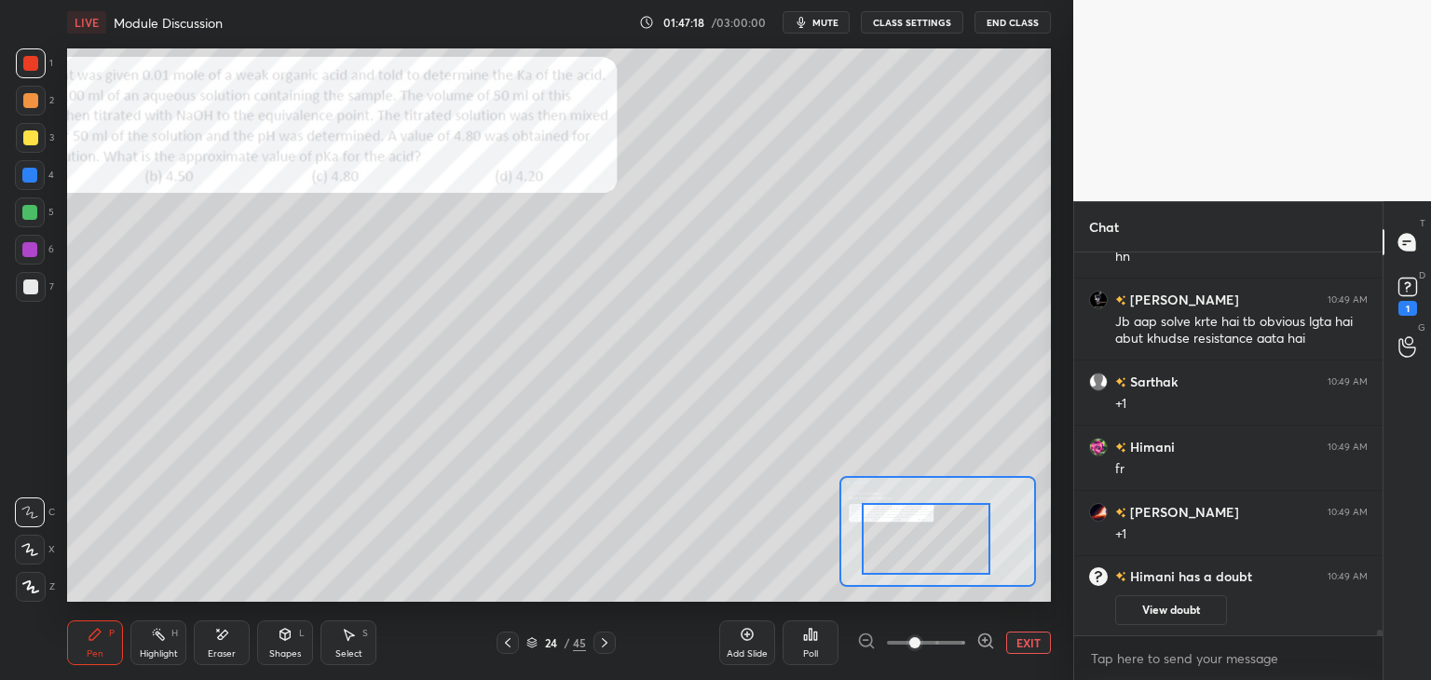
click at [1015, 643] on button "EXIT" at bounding box center [1028, 643] width 45 height 22
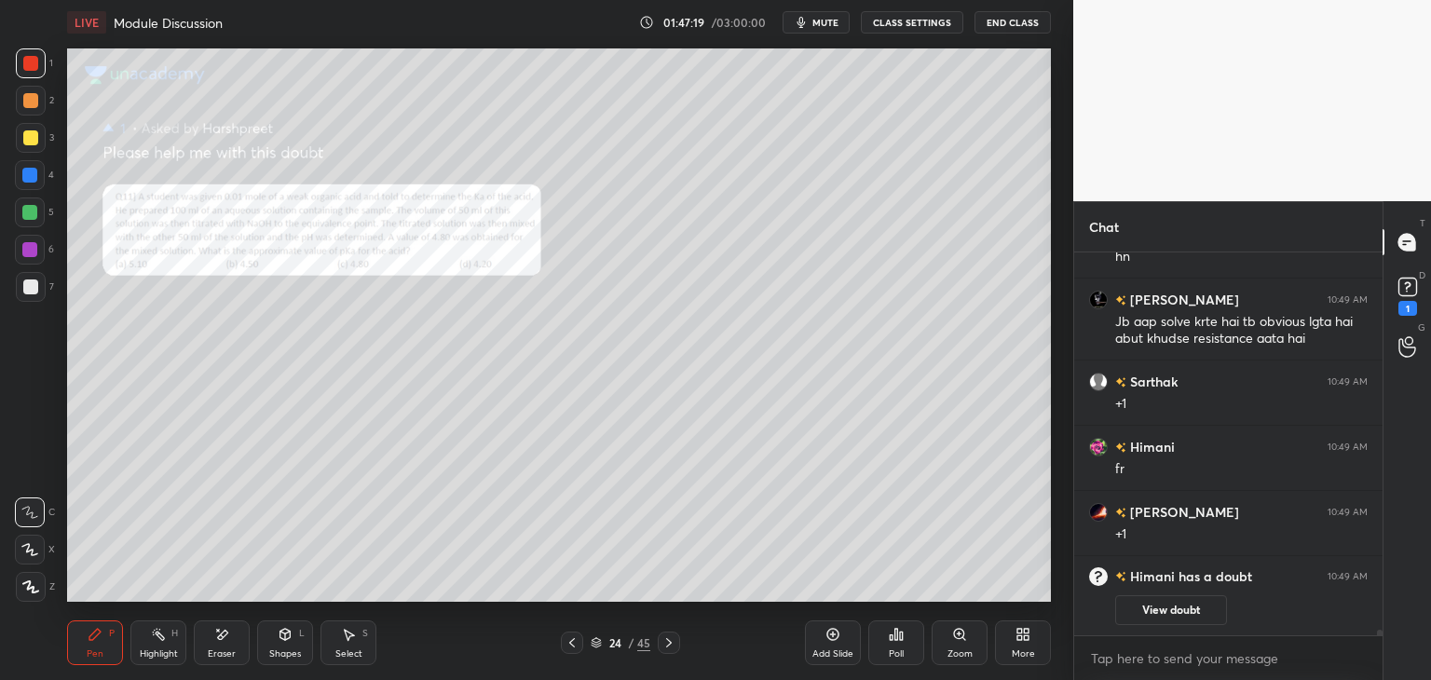
click at [1157, 612] on button "View doubt" at bounding box center [1171, 610] width 112 height 30
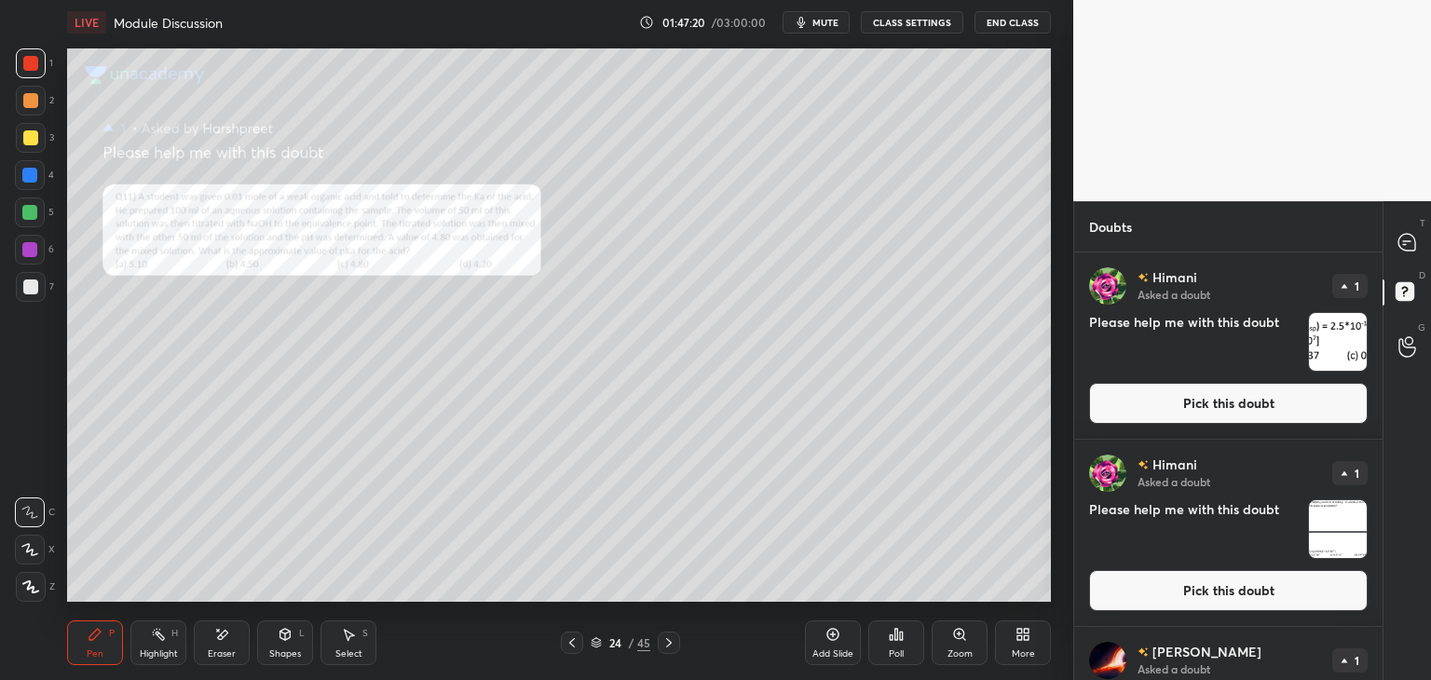
click at [1189, 407] on button "Pick this doubt" at bounding box center [1228, 403] width 279 height 41
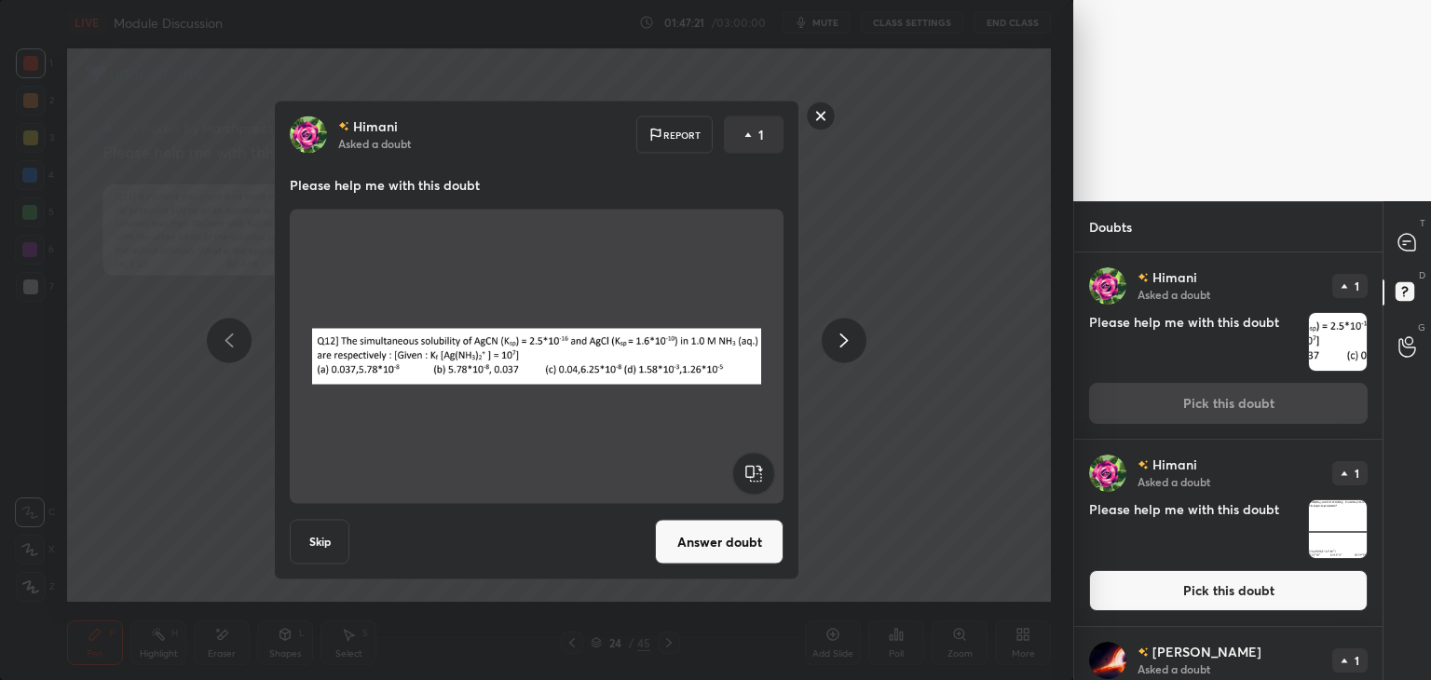
click at [725, 532] on button "Answer doubt" at bounding box center [719, 542] width 129 height 45
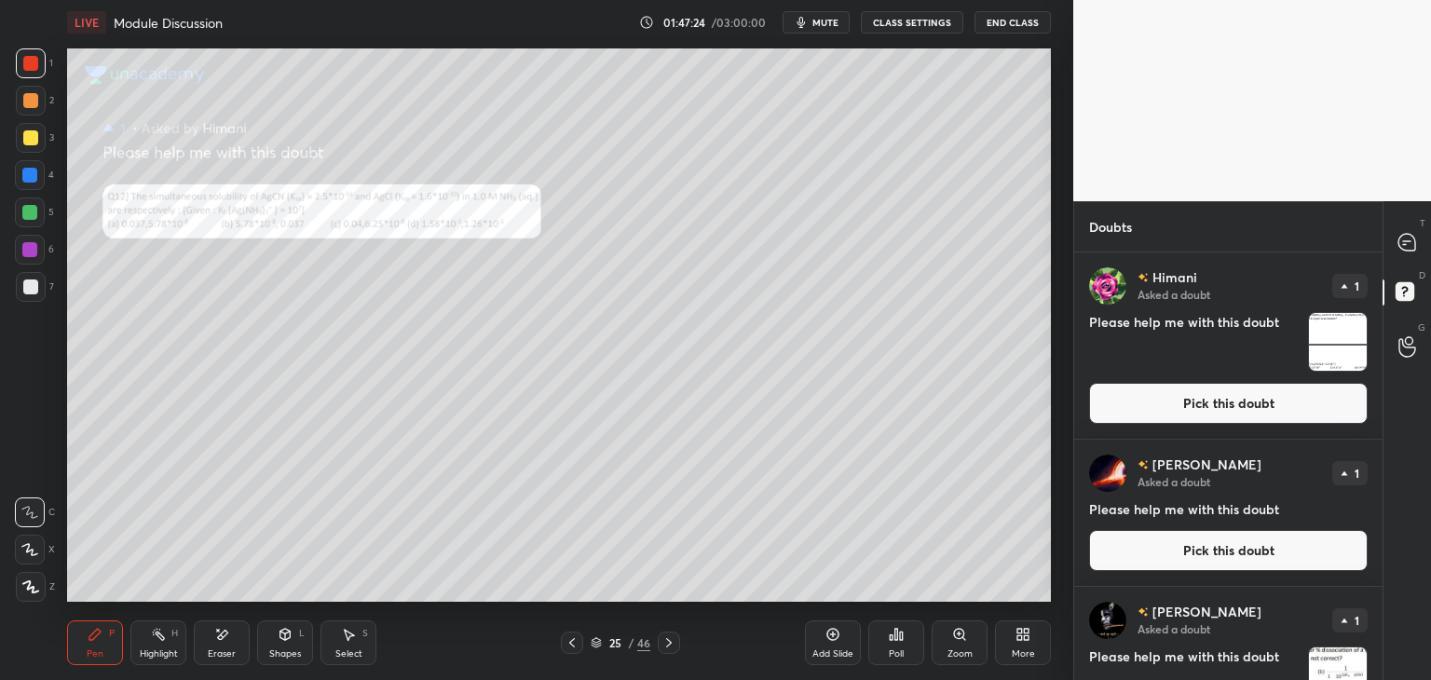
click at [1409, 239] on icon at bounding box center [1407, 242] width 17 height 17
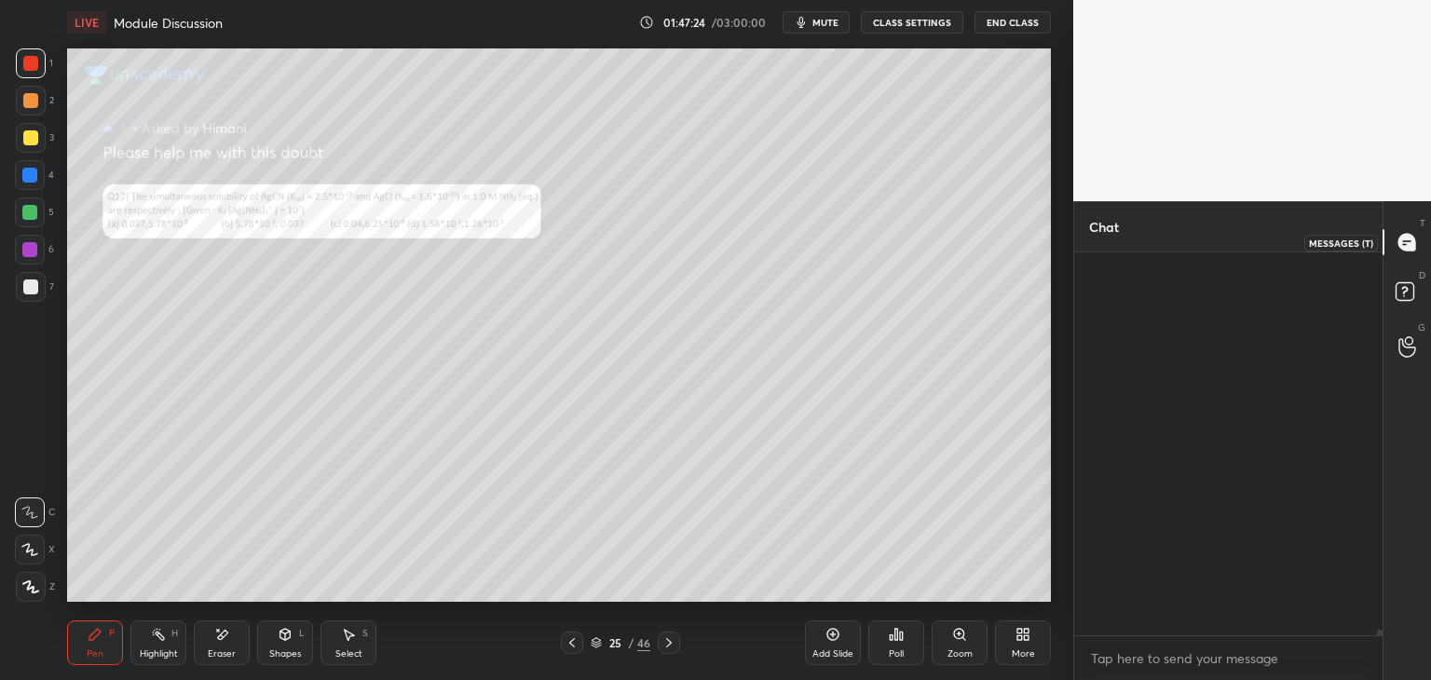
scroll to position [377, 303]
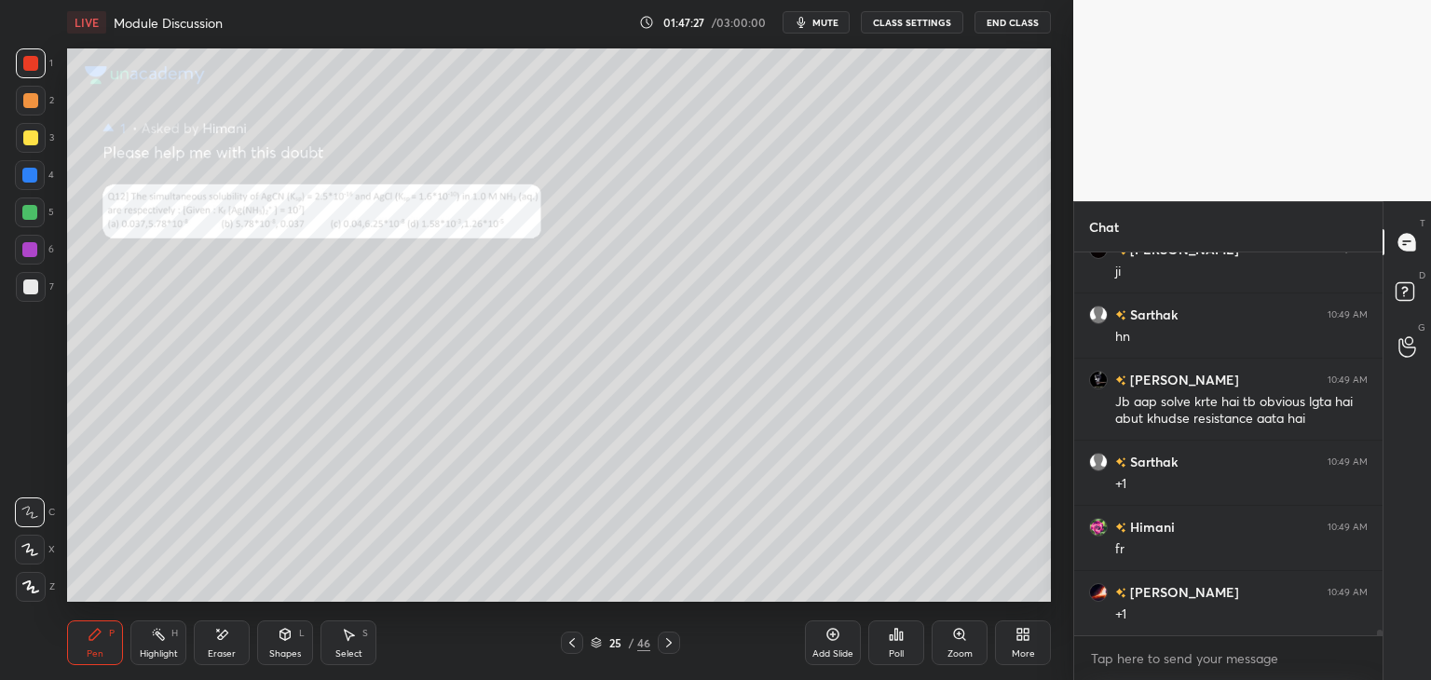
click at [962, 636] on icon at bounding box center [959, 634] width 10 height 10
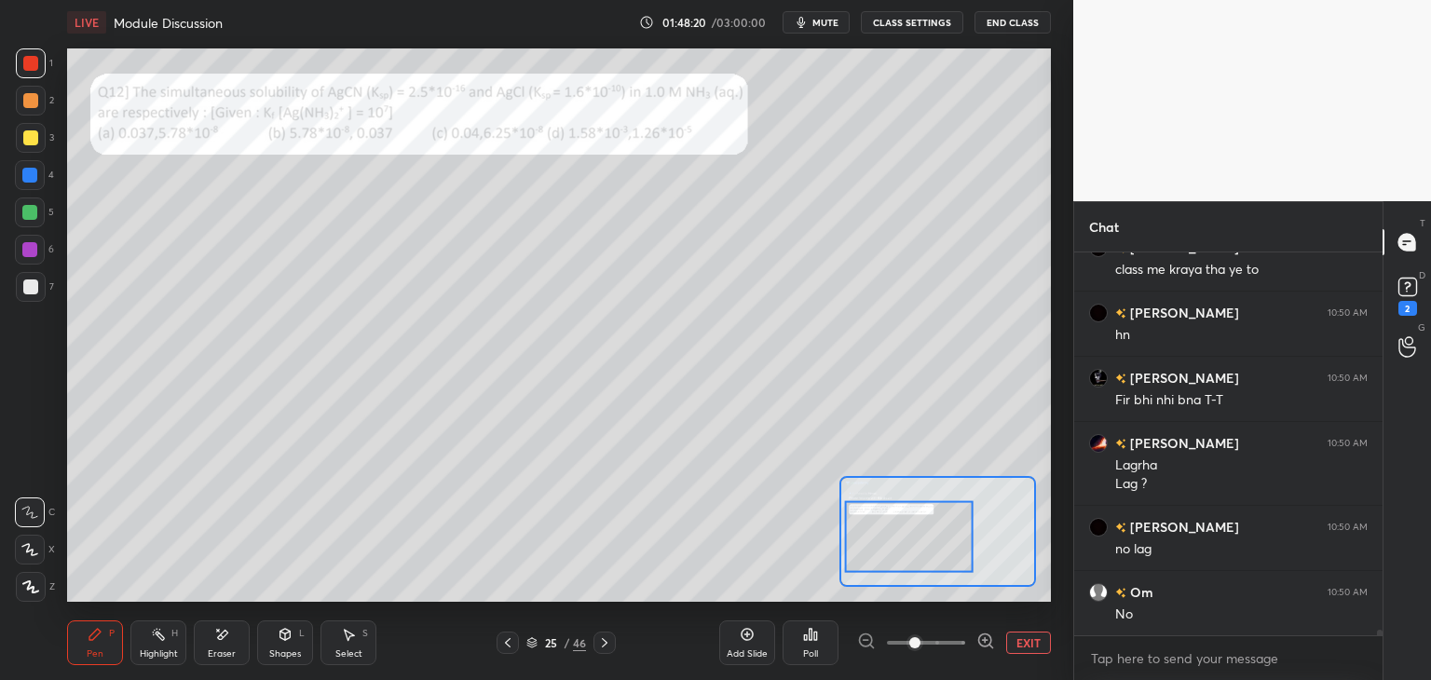
scroll to position [25978, 0]
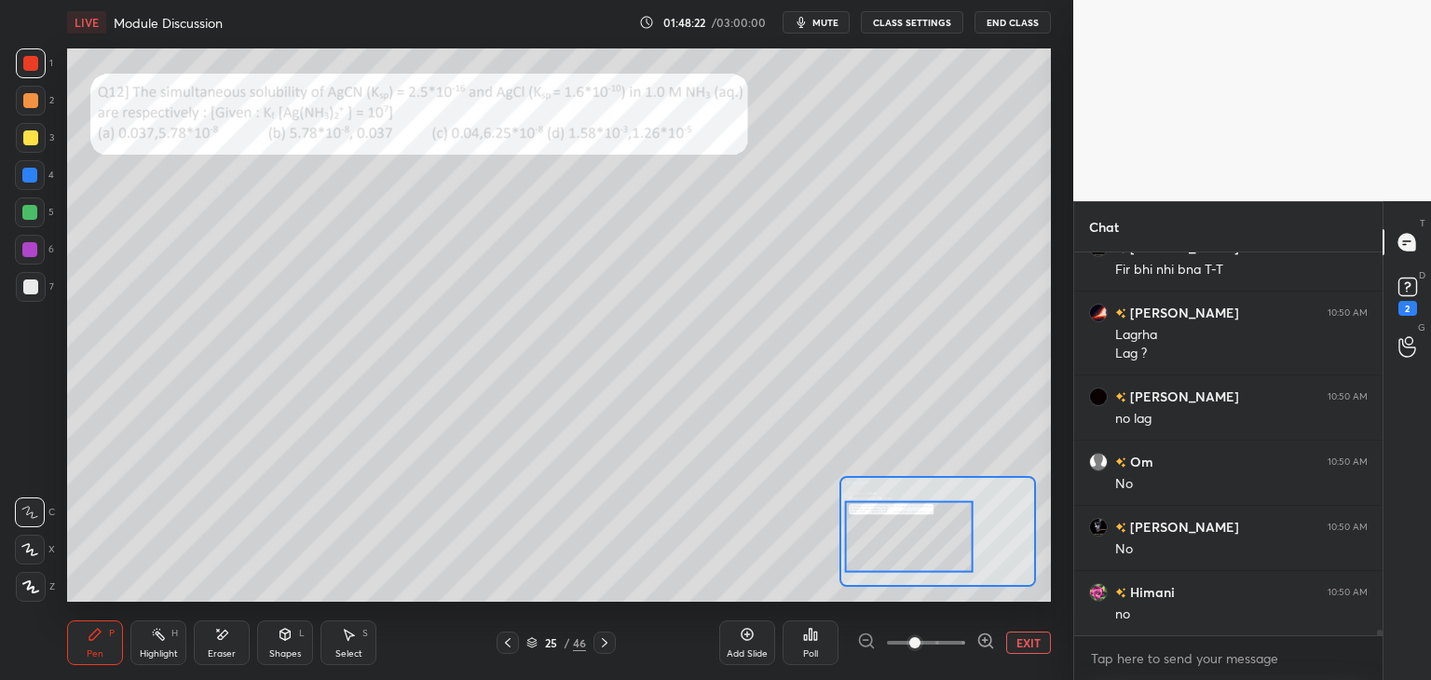
click at [347, 638] on icon at bounding box center [350, 635] width 10 height 11
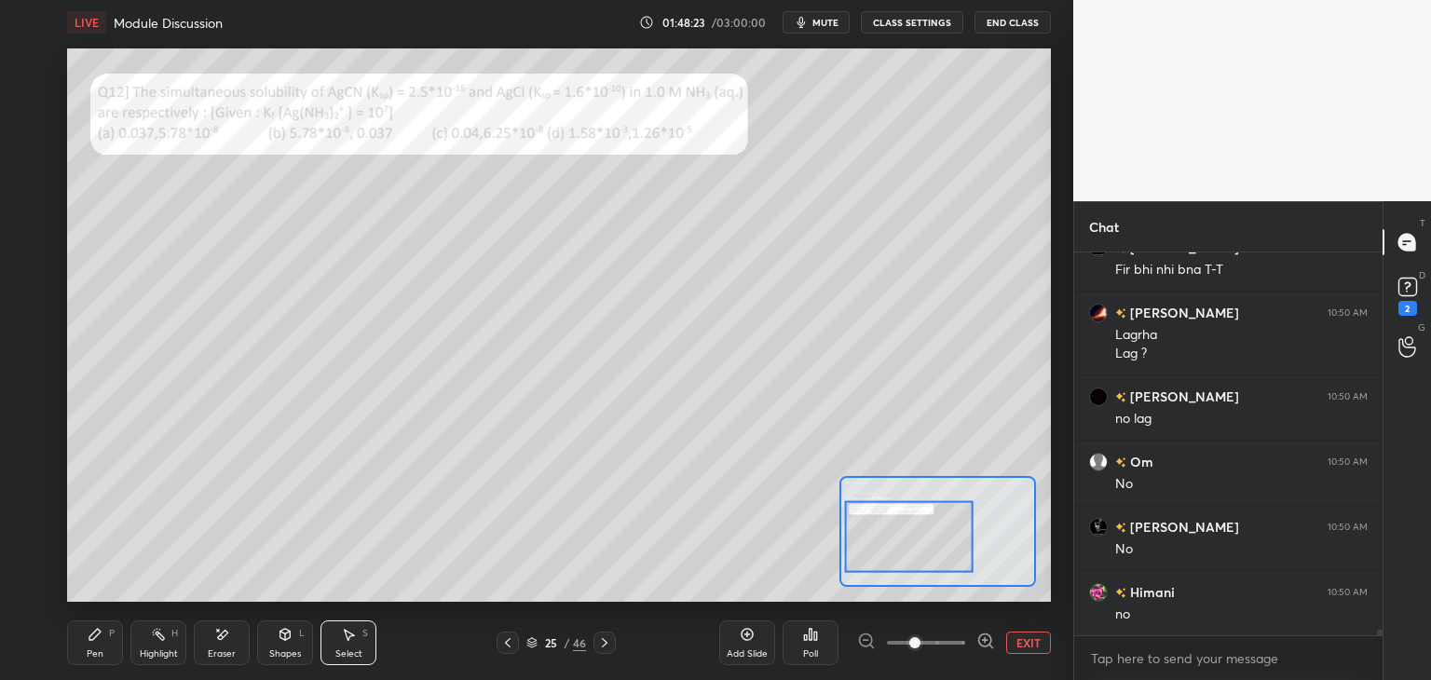
click at [100, 631] on icon at bounding box center [94, 634] width 11 height 11
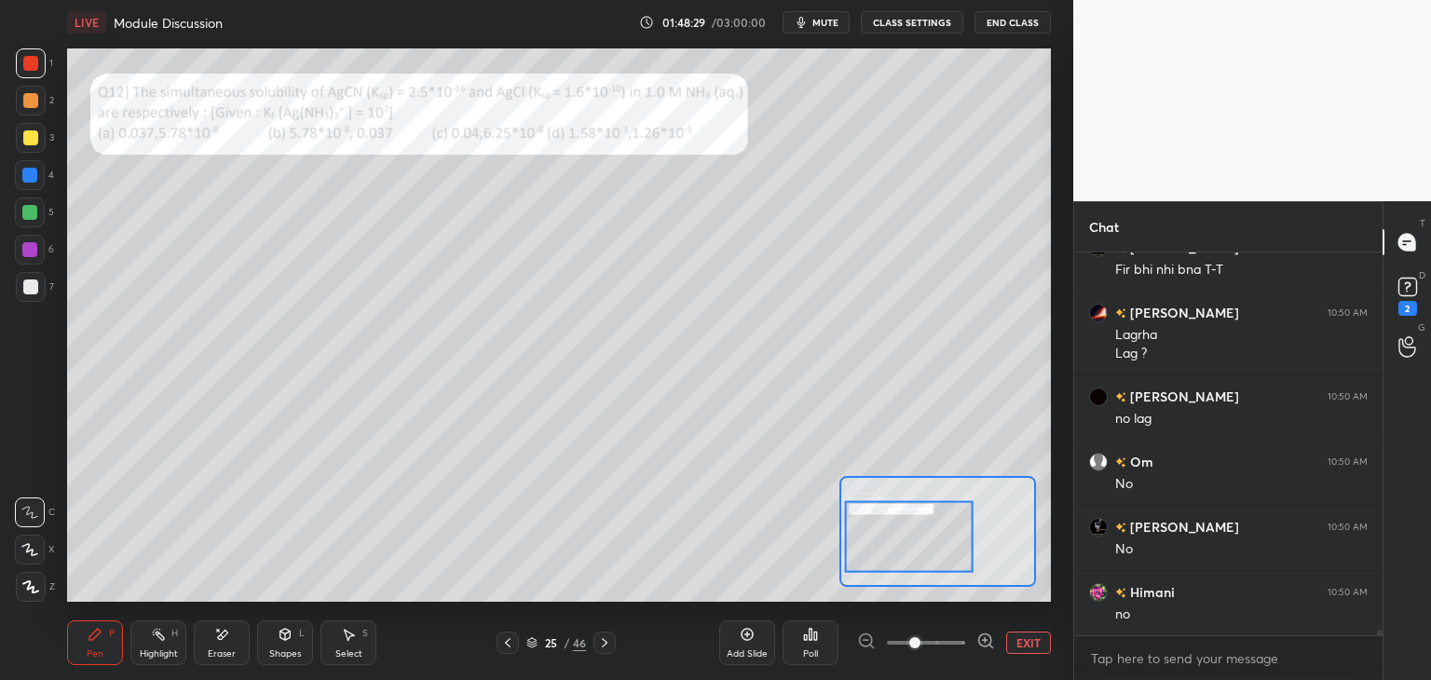
click at [343, 637] on icon at bounding box center [348, 634] width 15 height 15
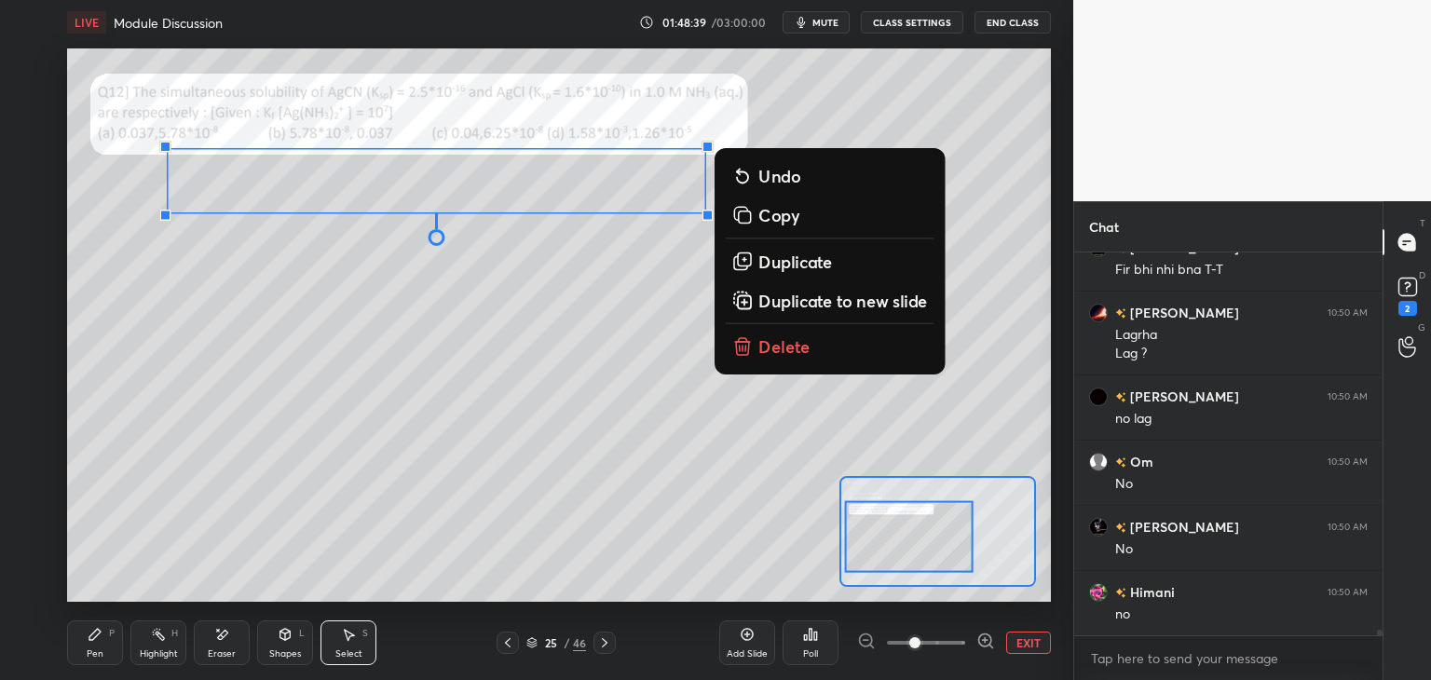
scroll to position [6, 6]
click at [964, 439] on div "0 ° Undo Copy Duplicate Duplicate to new slide Delete" at bounding box center [775, 285] width 1476 height 830
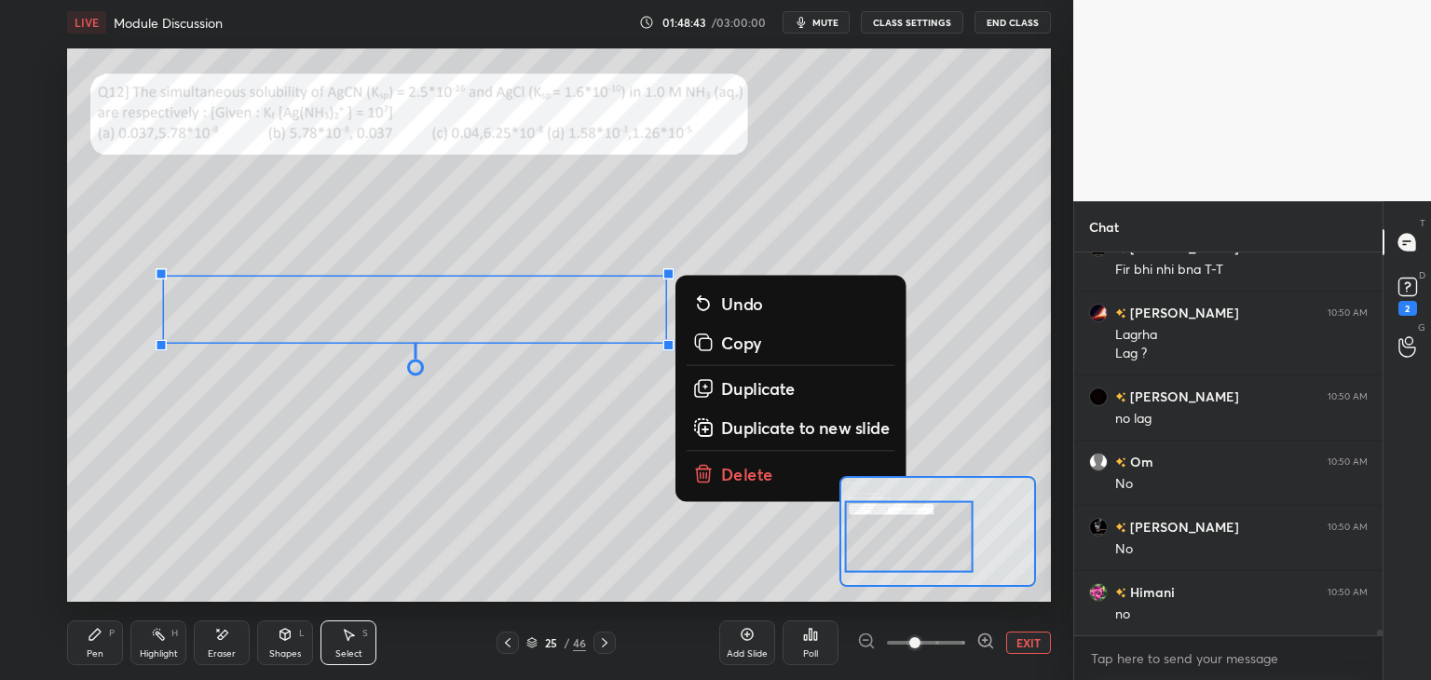
click at [846, 192] on div "0 ° Undo Copy Duplicate Duplicate to new slide Delete" at bounding box center [775, 285] width 1476 height 830
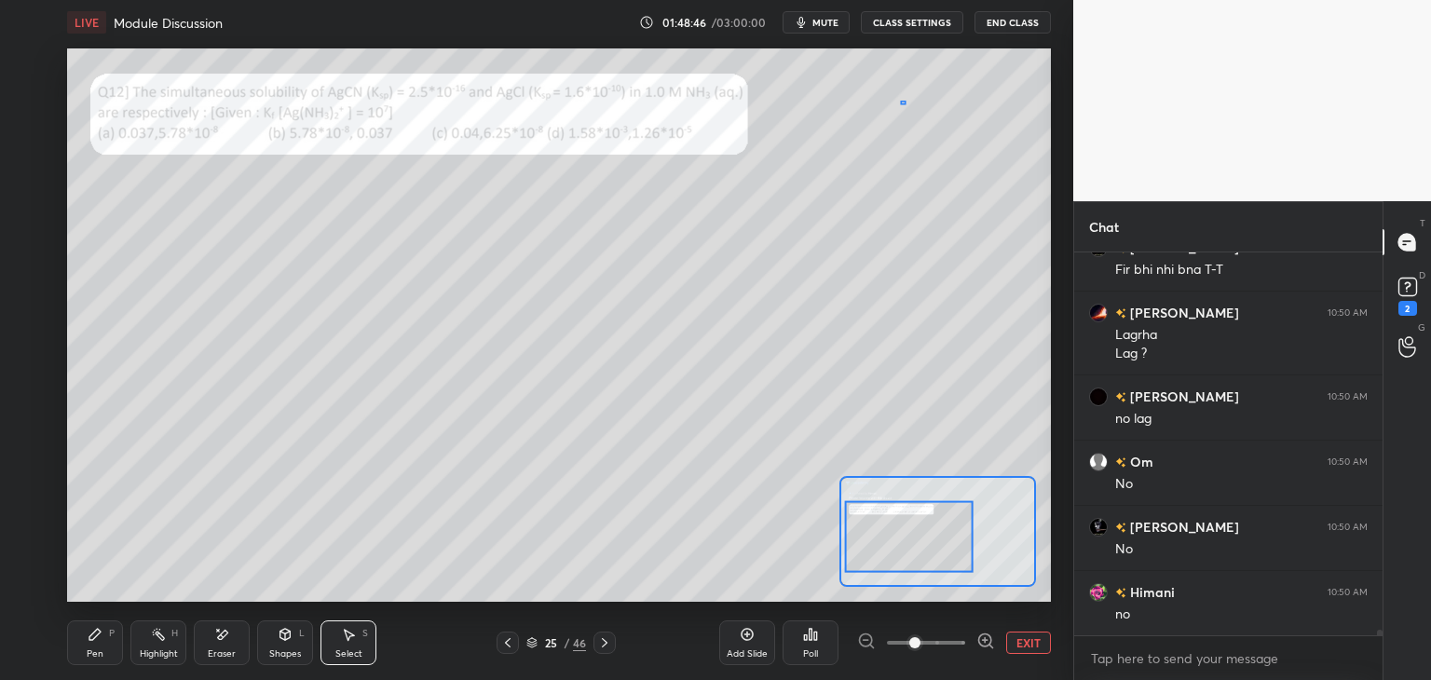
click at [900, 102] on div "0 ° Undo Copy Duplicate Duplicate to new slide Delete" at bounding box center [775, 285] width 1476 height 830
click at [101, 639] on icon at bounding box center [95, 634] width 15 height 15
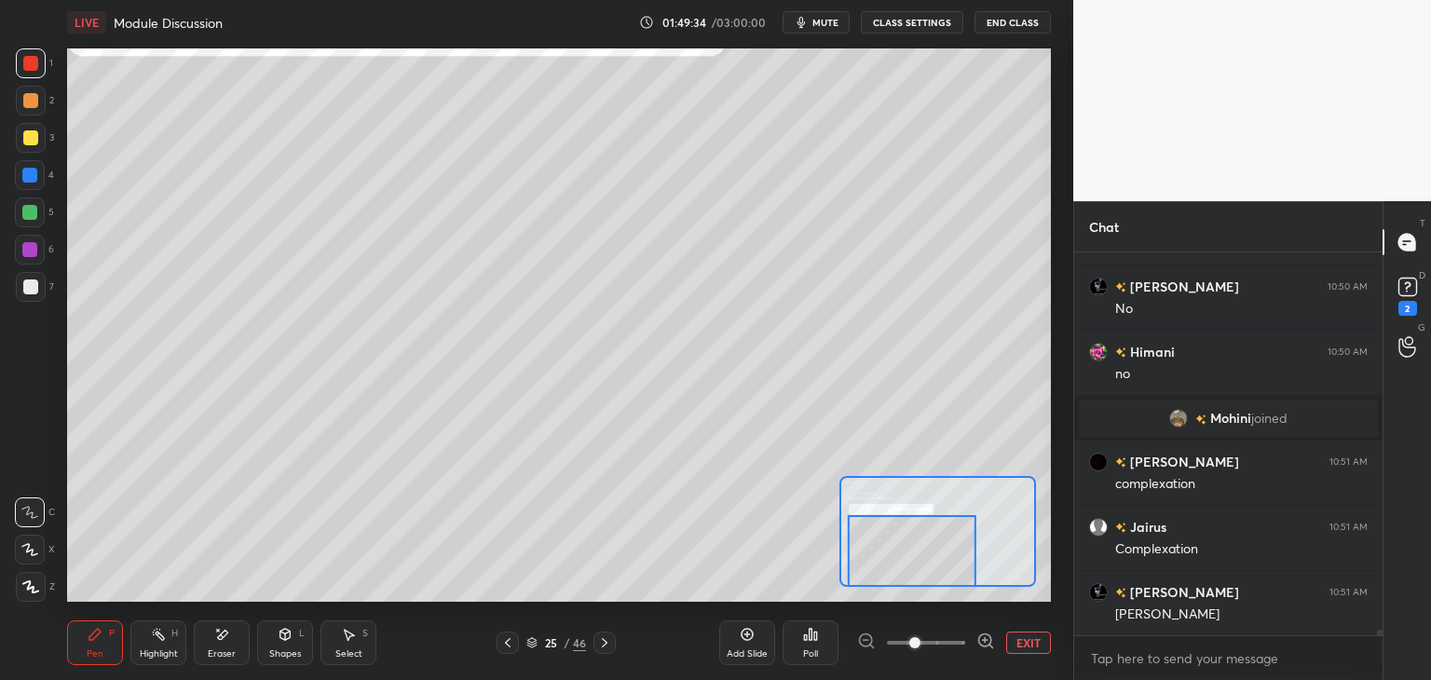
scroll to position [26097, 0]
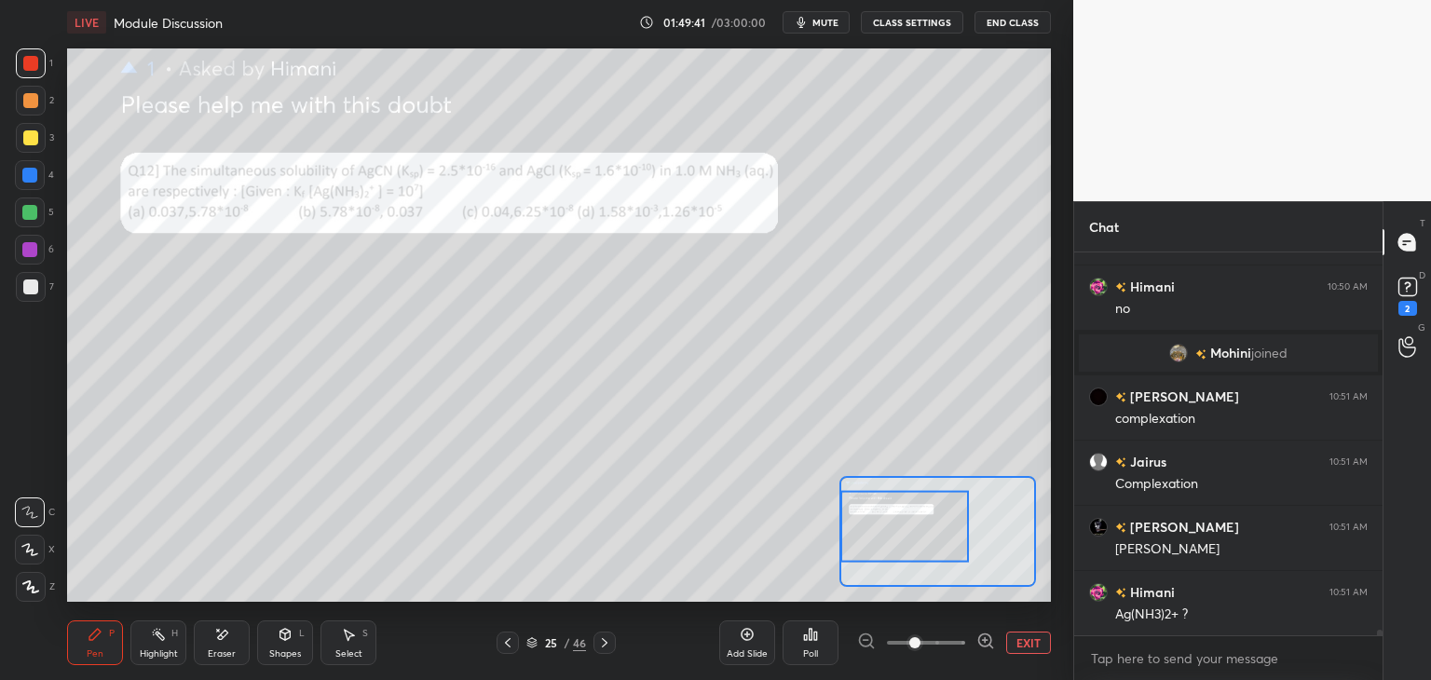
click at [232, 636] on div "Eraser" at bounding box center [222, 643] width 56 height 45
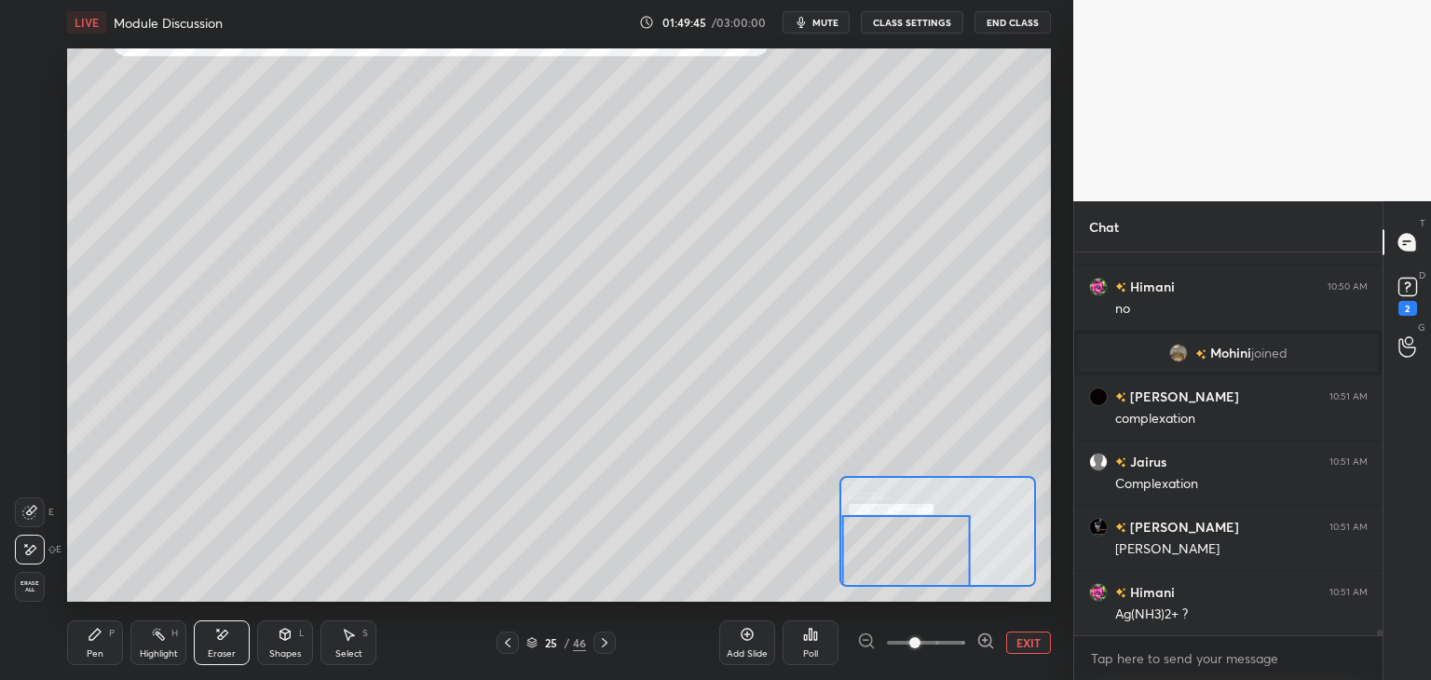
click at [90, 644] on div "Pen P" at bounding box center [95, 643] width 56 height 45
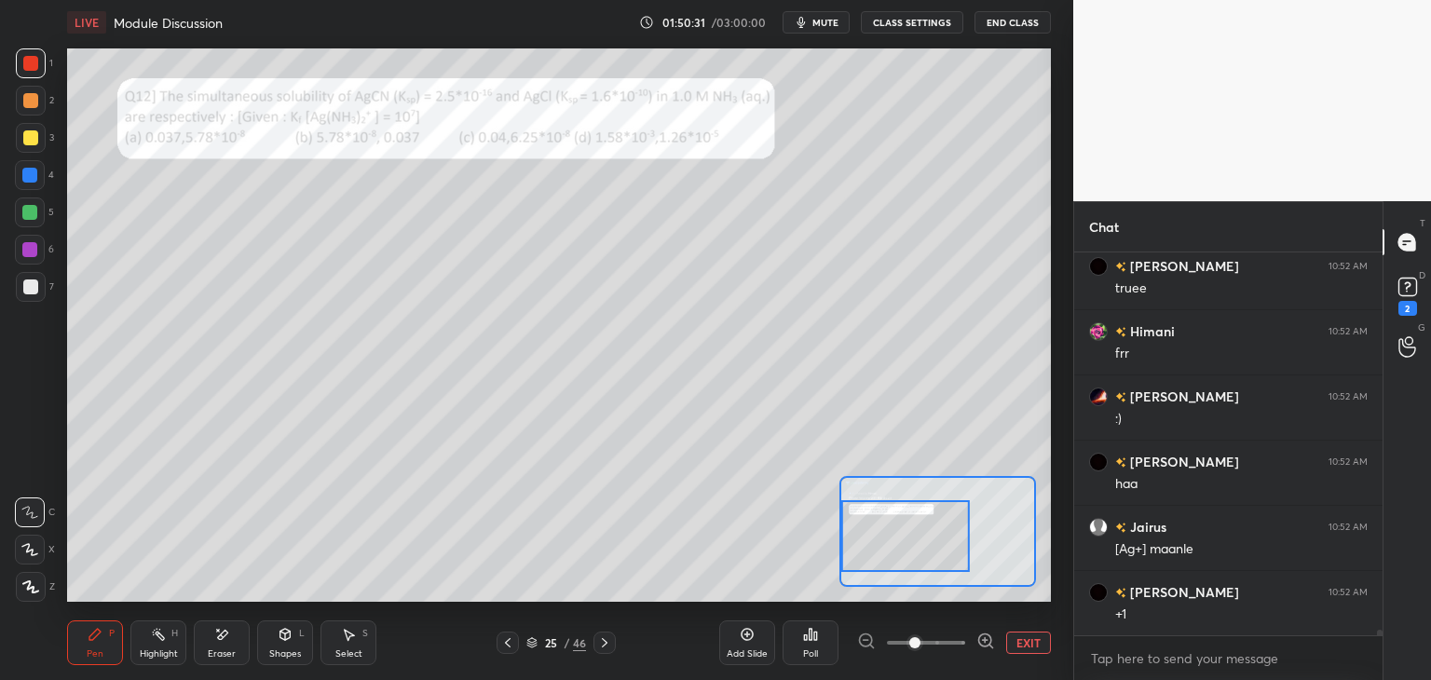
scroll to position [26703, 0]
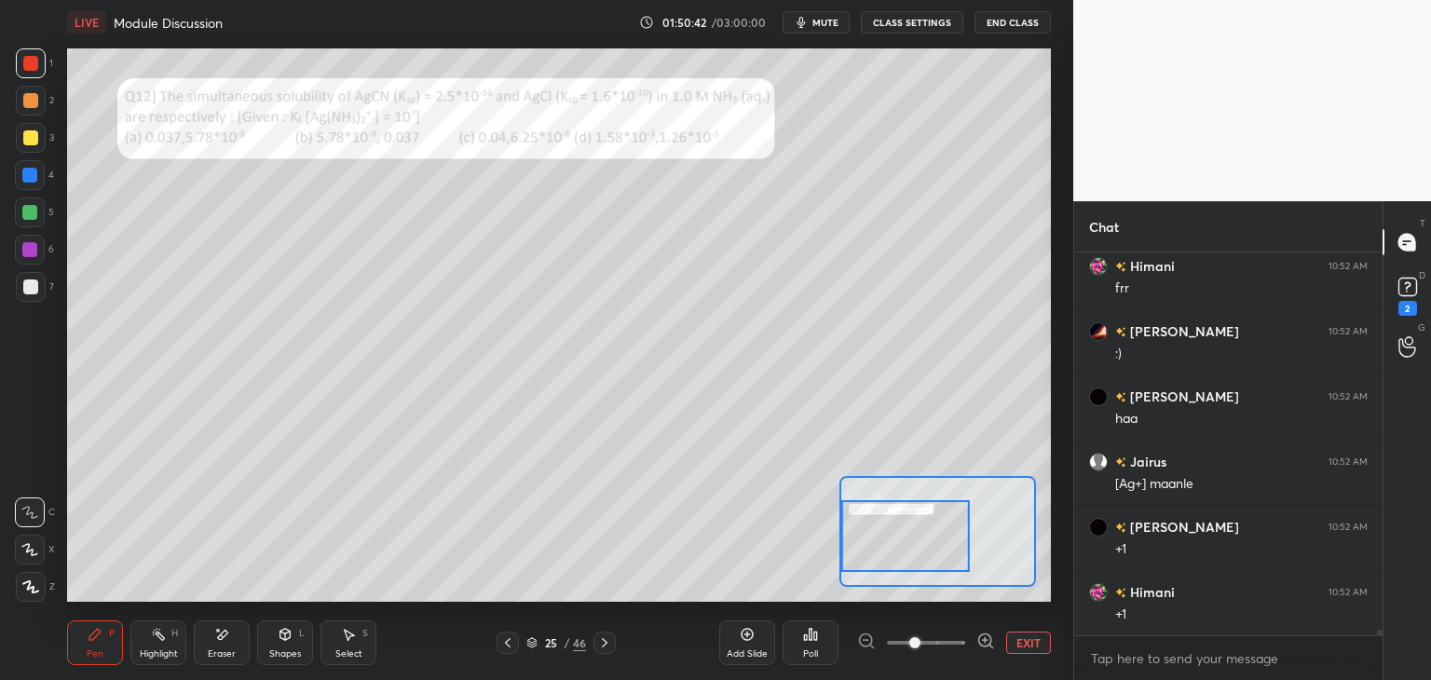
click at [226, 631] on icon at bounding box center [223, 634] width 10 height 9
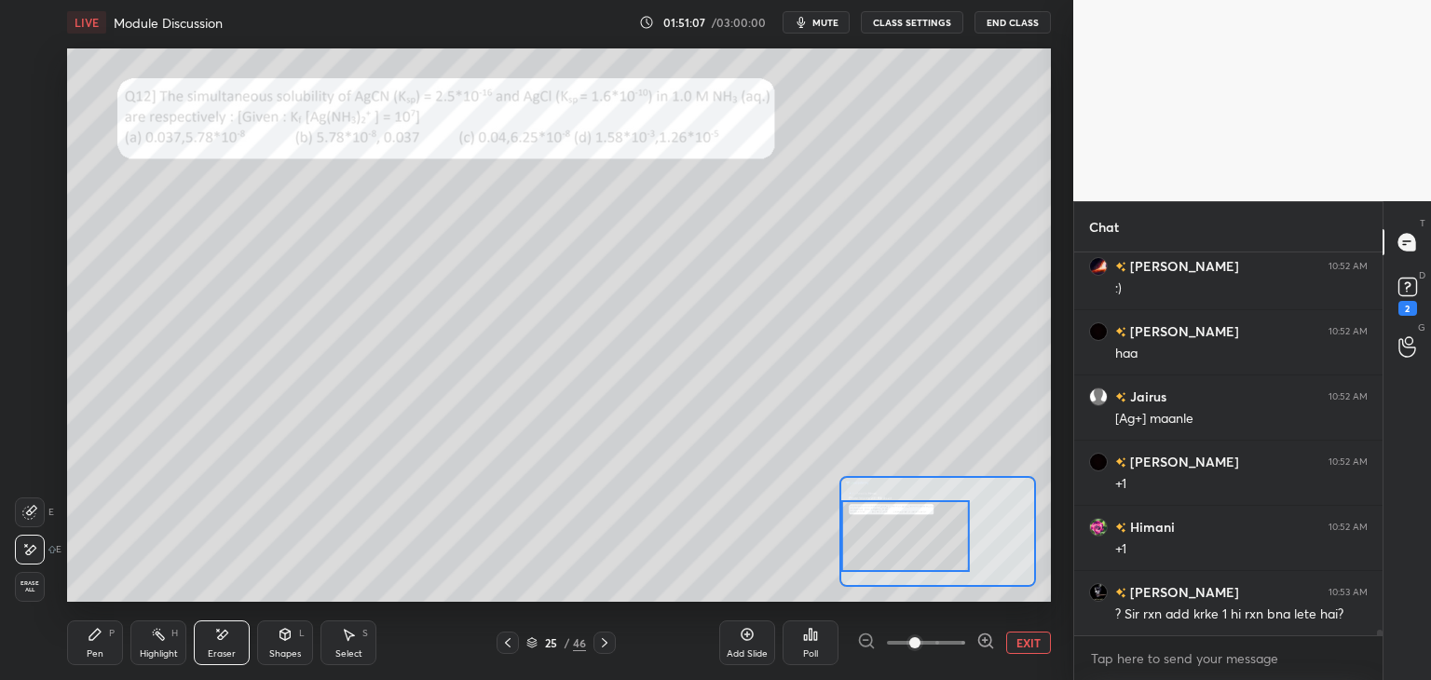
scroll to position [26833, 0]
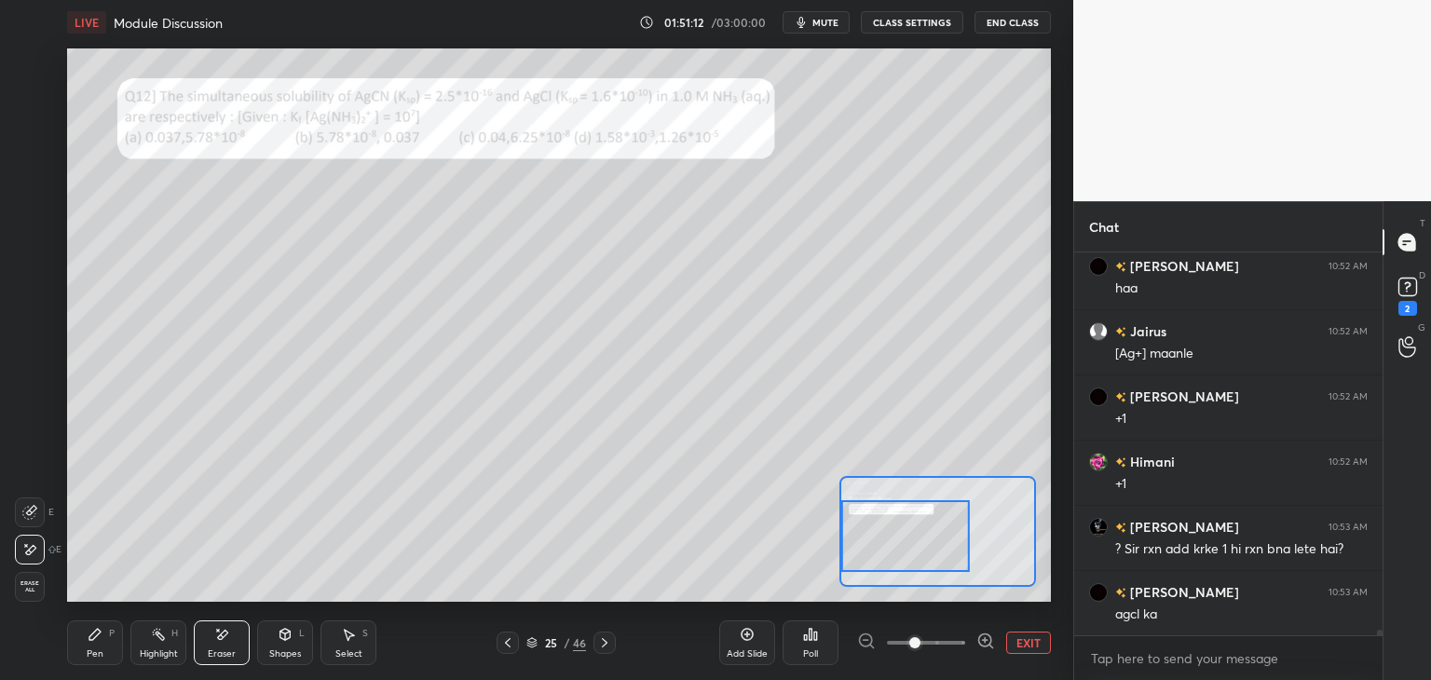
click at [91, 663] on div "Pen P" at bounding box center [95, 643] width 56 height 45
click at [25, 171] on div at bounding box center [29, 175] width 15 height 15
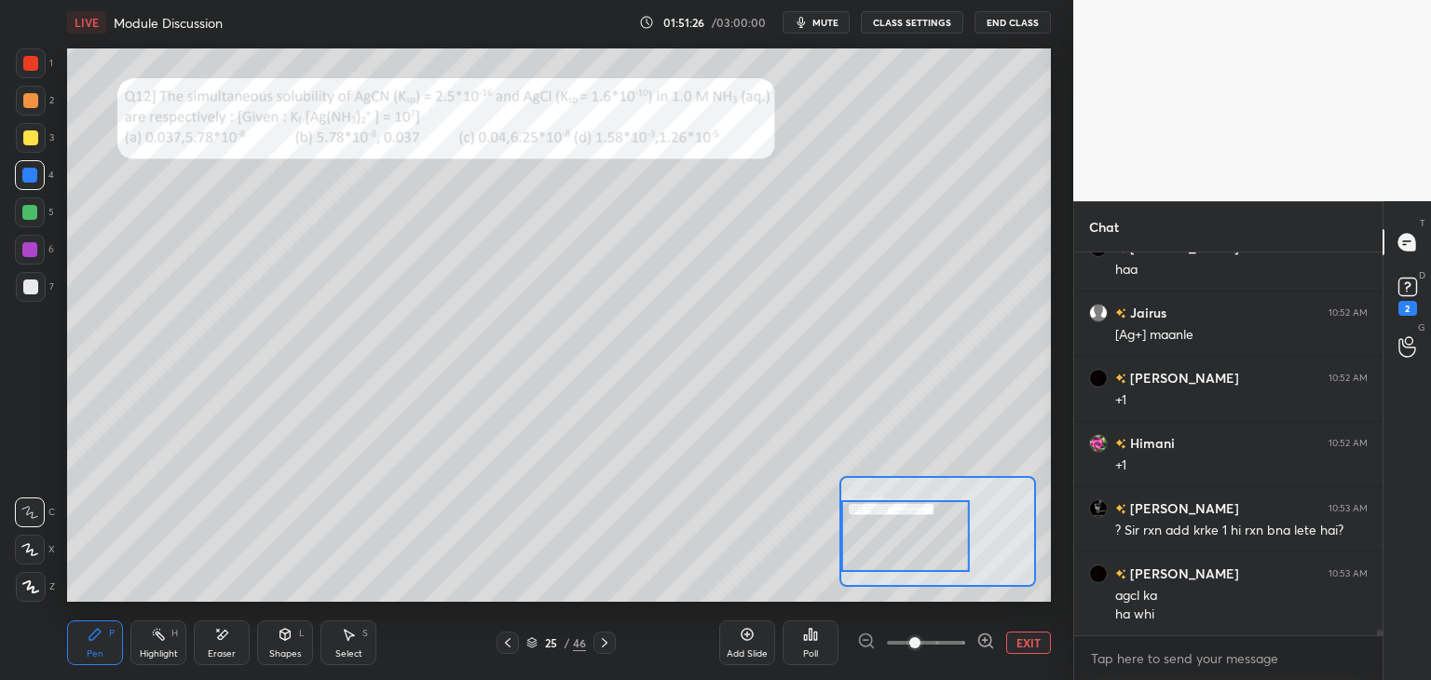
scroll to position [26917, 0]
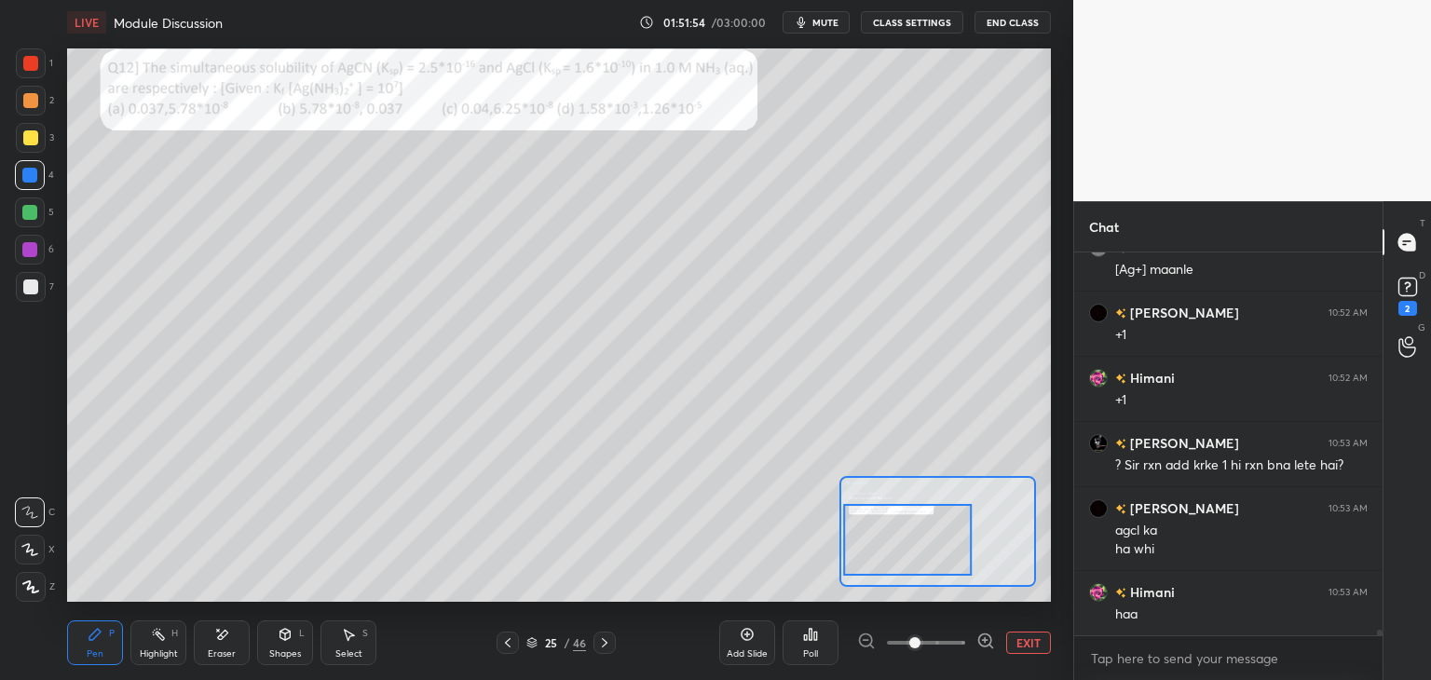
click at [233, 633] on div "Eraser" at bounding box center [222, 643] width 56 height 45
click at [95, 638] on icon at bounding box center [94, 634] width 11 height 11
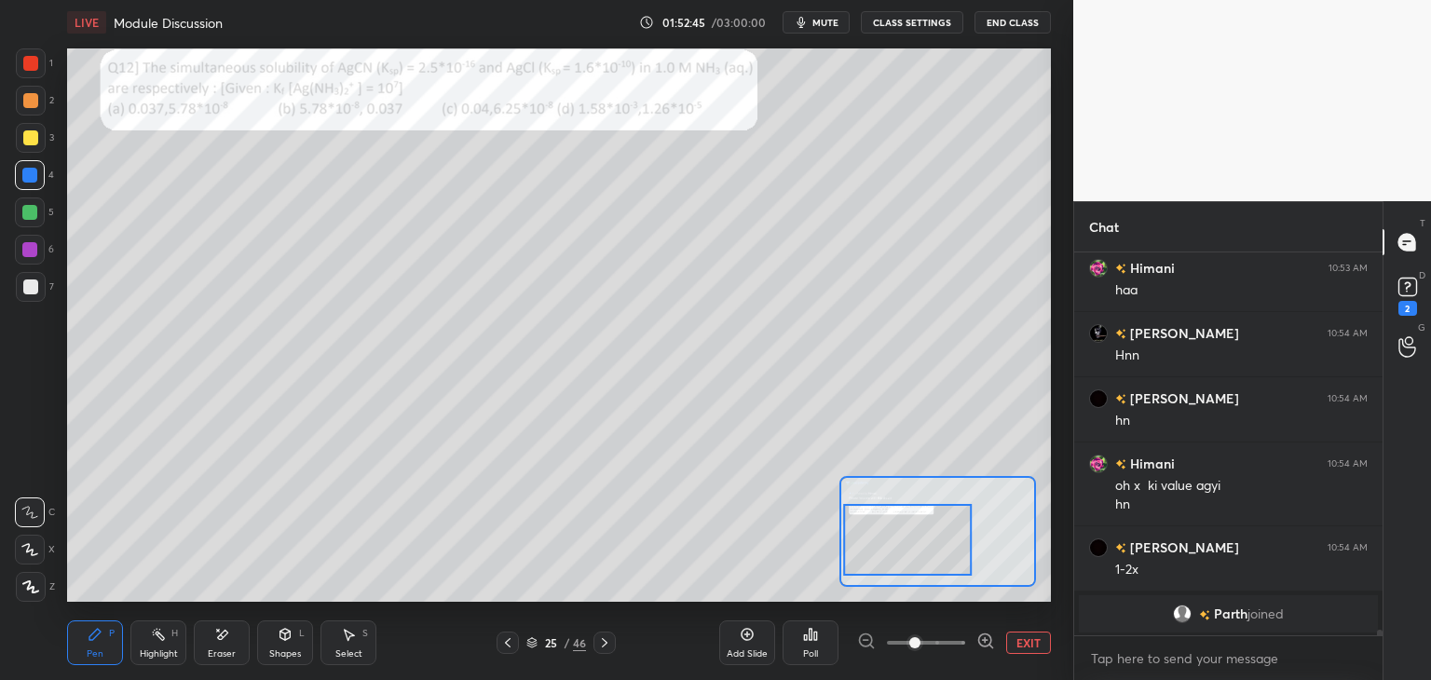
scroll to position [26908, 0]
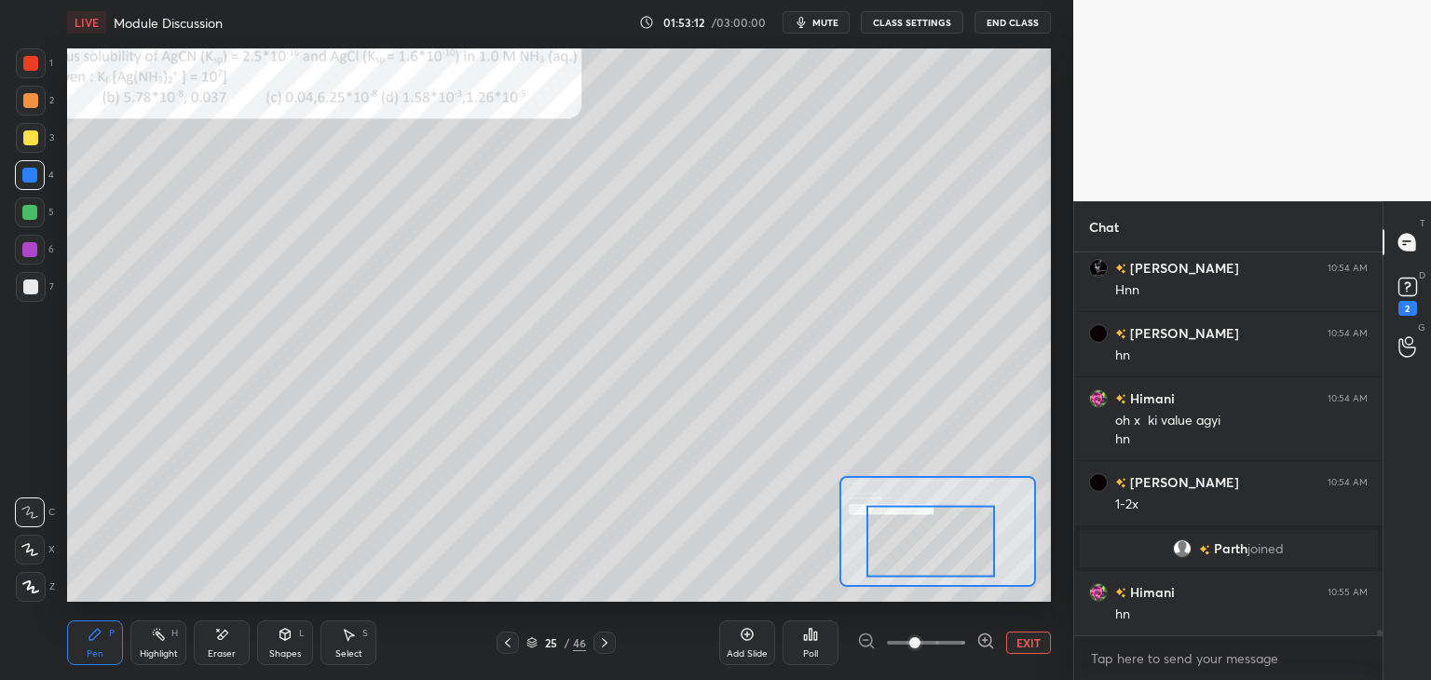
click at [26, 66] on div at bounding box center [30, 63] width 15 height 15
click at [37, 98] on div at bounding box center [30, 100] width 15 height 15
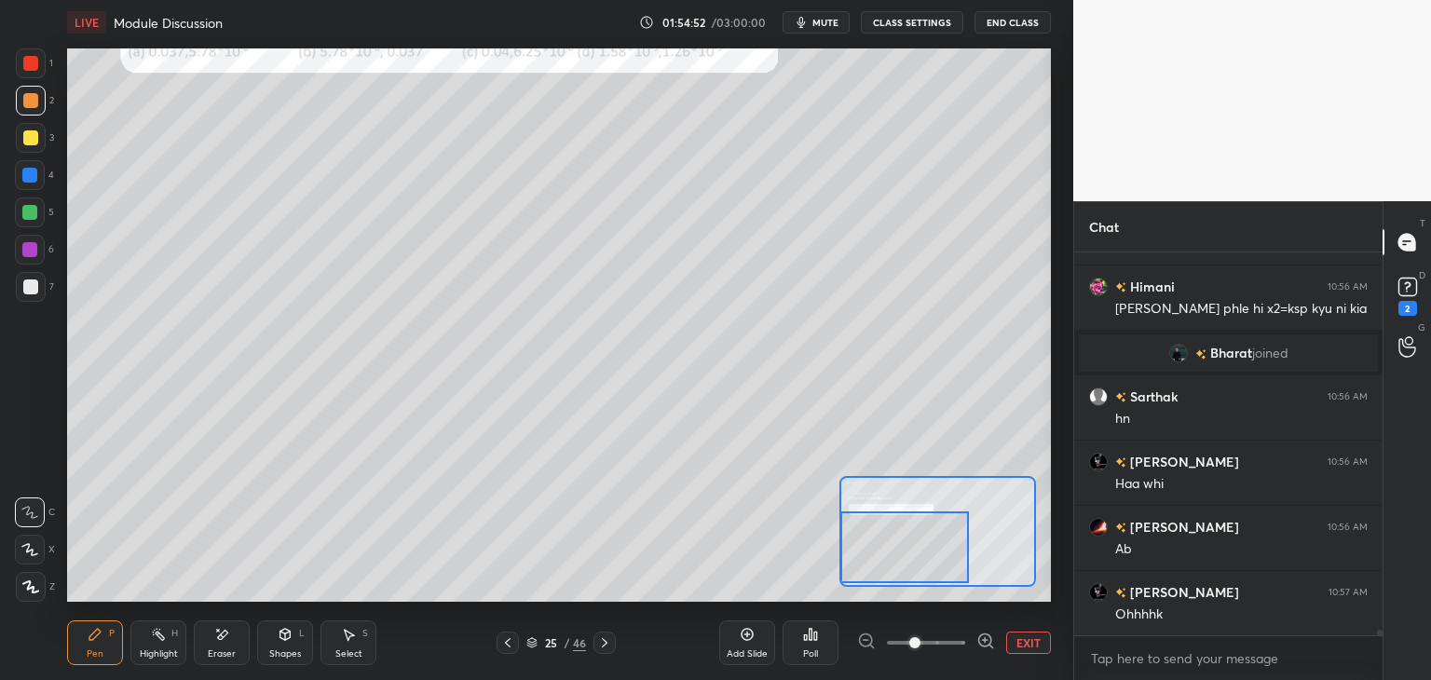
scroll to position [27443, 0]
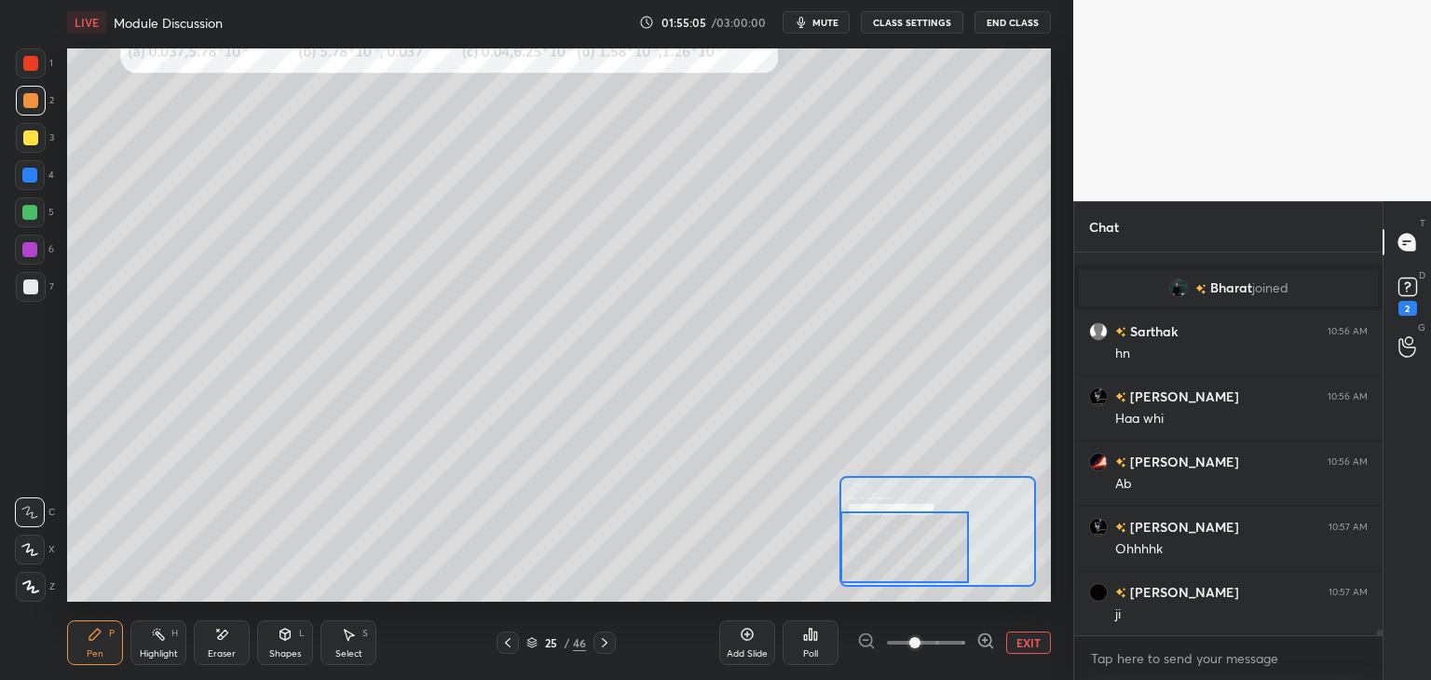
click at [825, 20] on span "mute" at bounding box center [826, 22] width 26 height 13
click at [831, 20] on span "unmute" at bounding box center [824, 22] width 40 height 13
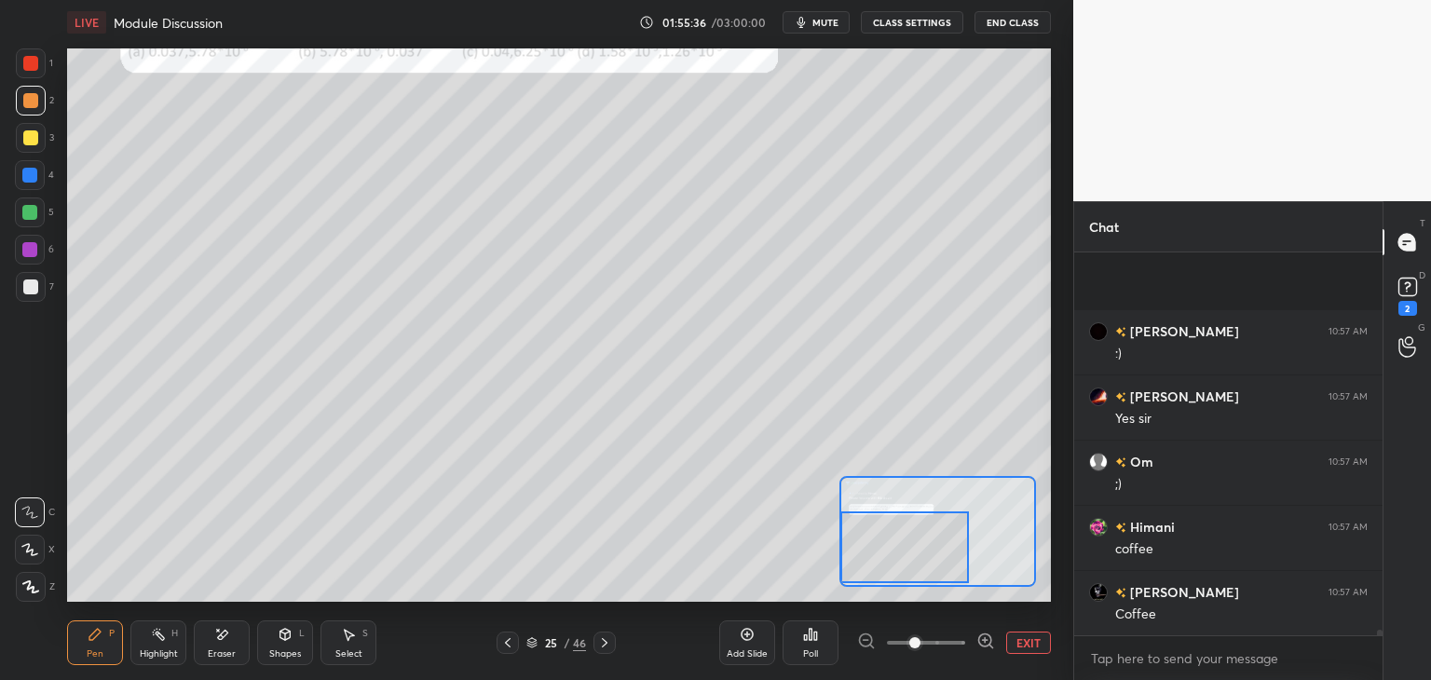
scroll to position [27983, 0]
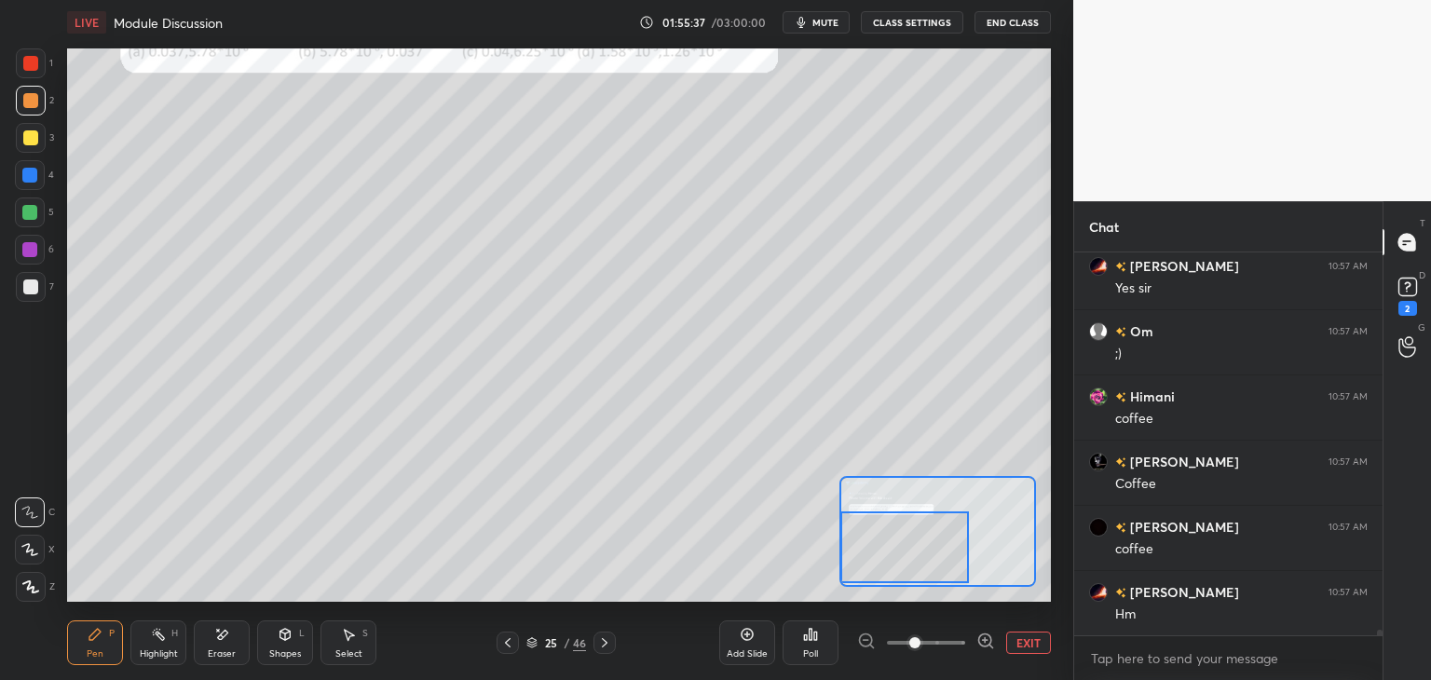
click at [35, 71] on div at bounding box center [31, 63] width 30 height 30
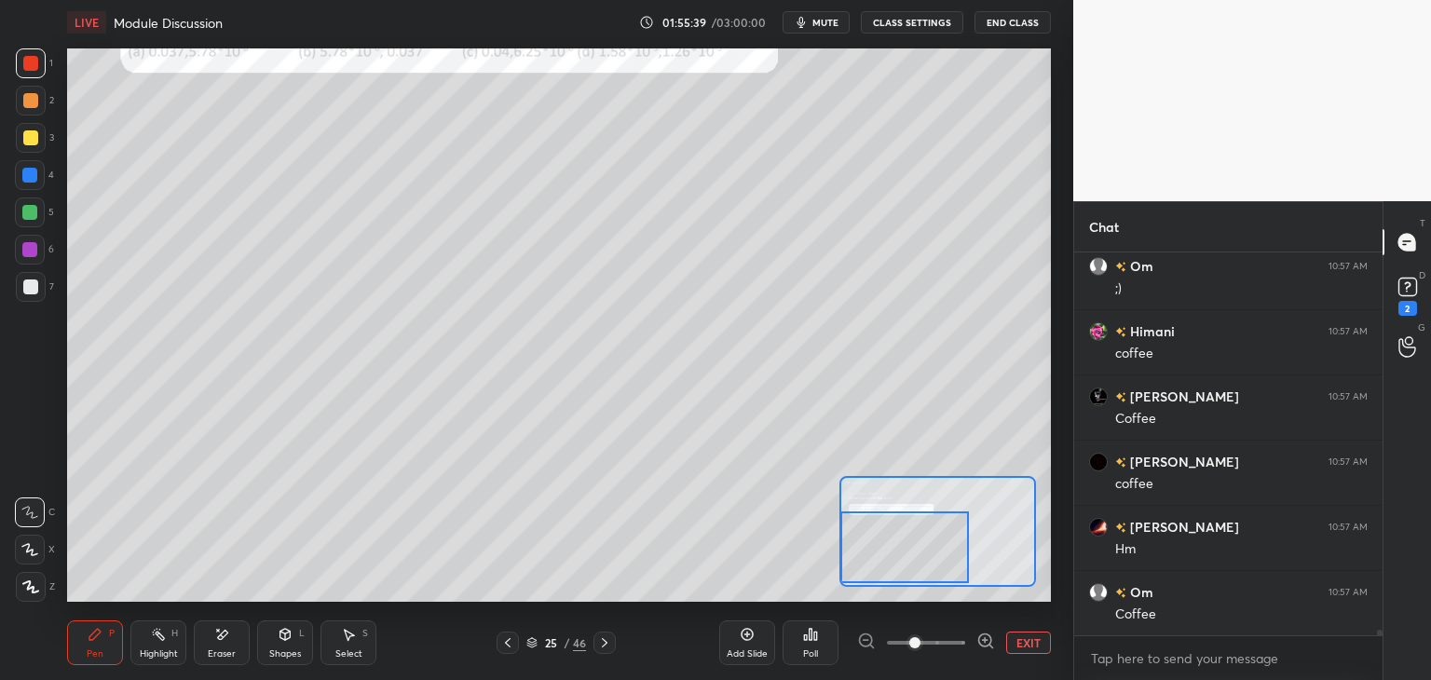
scroll to position [28114, 0]
click at [224, 640] on icon at bounding box center [221, 635] width 15 height 16
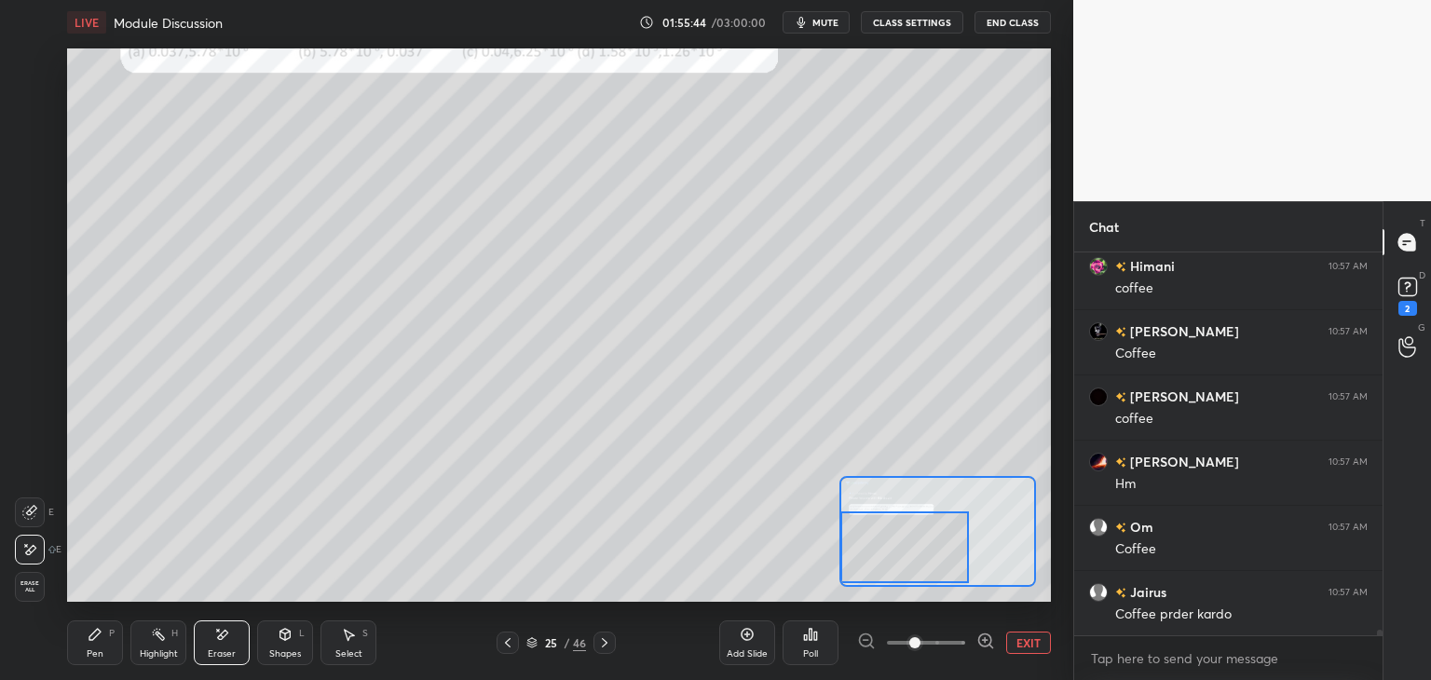
click at [103, 649] on div "Pen" at bounding box center [95, 653] width 17 height 9
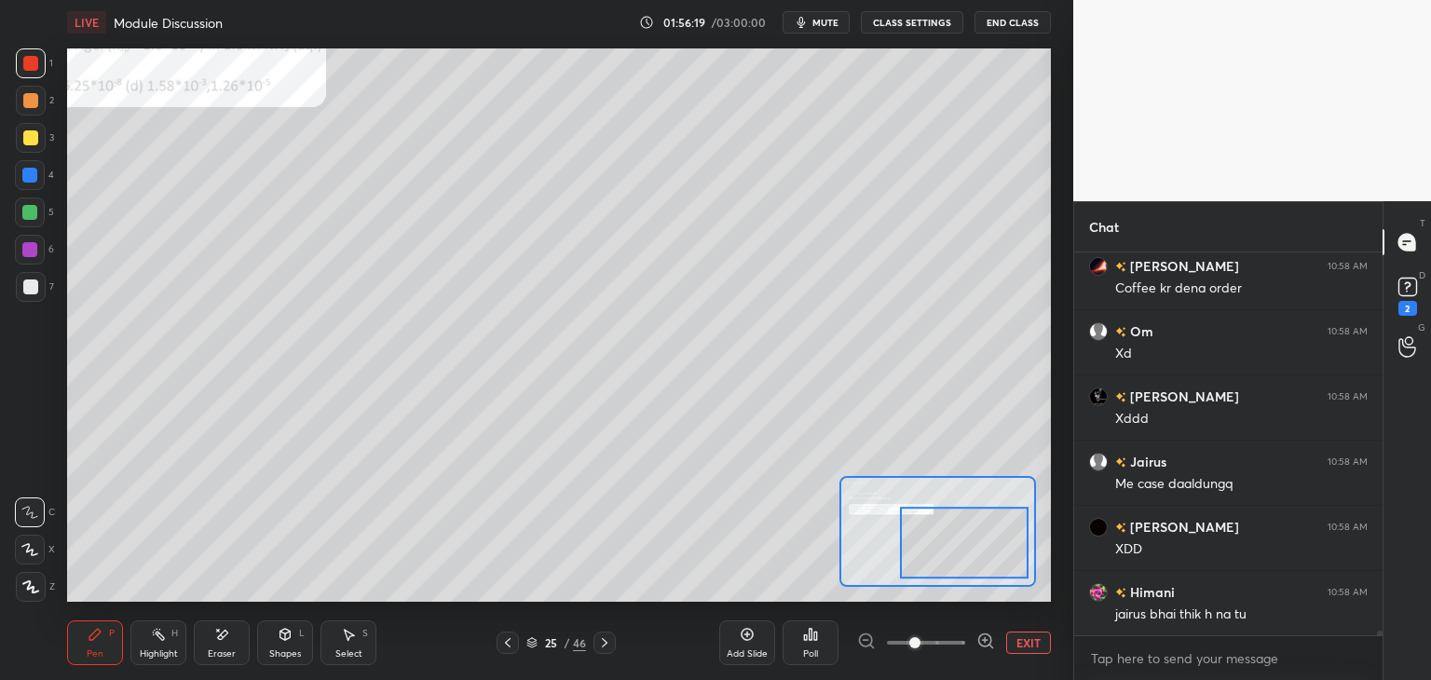
scroll to position [28701, 0]
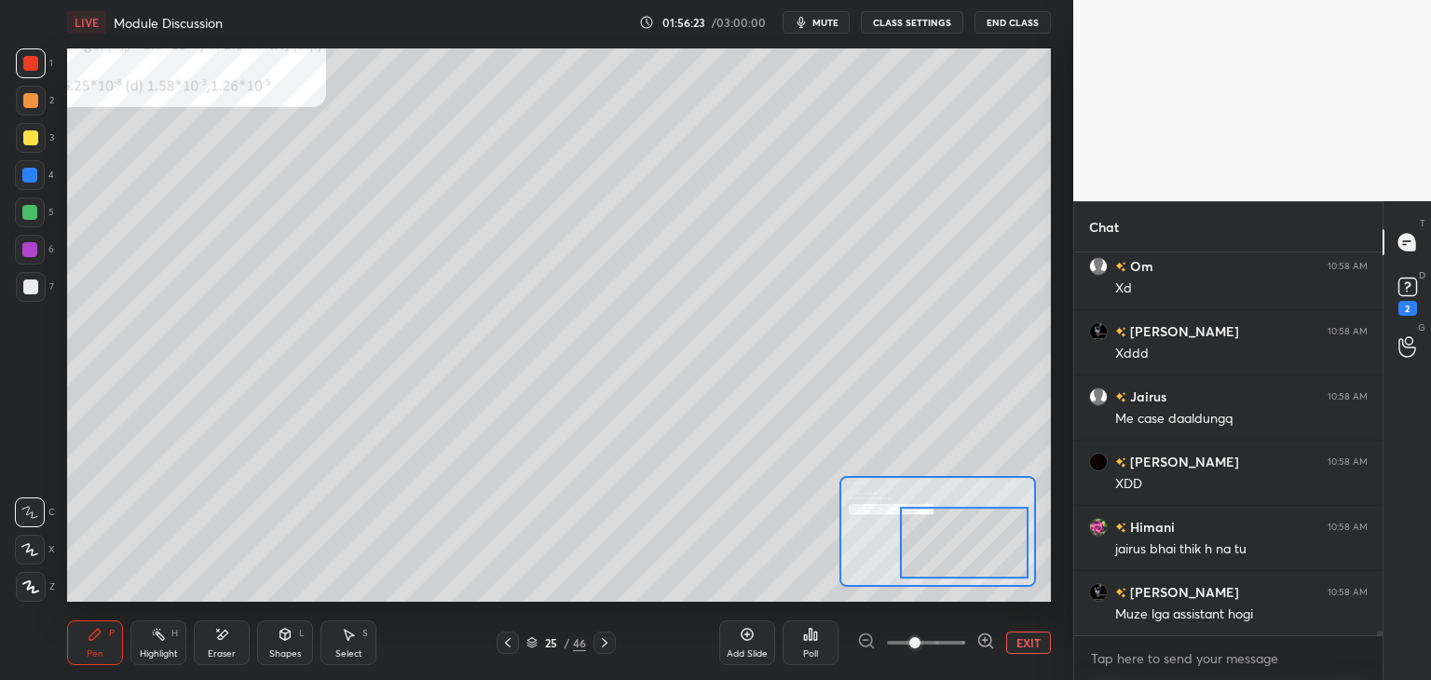
click at [34, 180] on div at bounding box center [29, 175] width 15 height 15
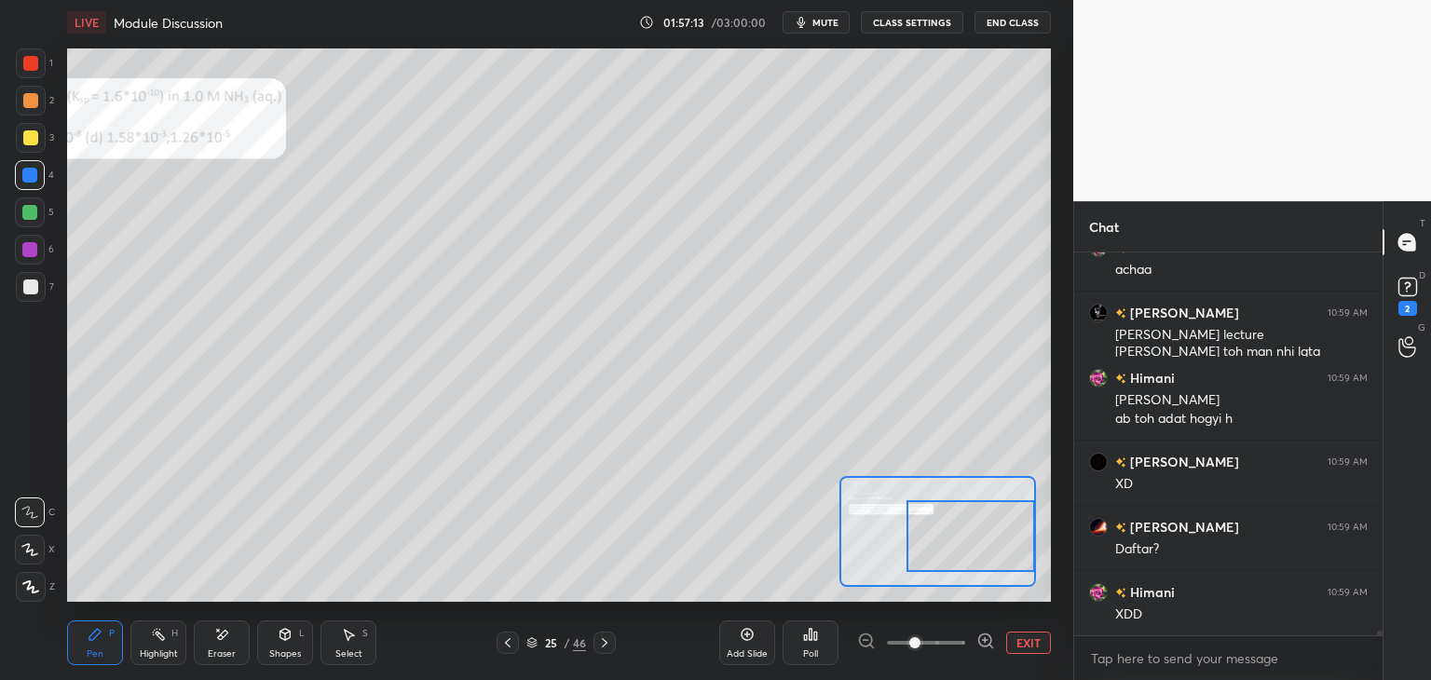
scroll to position [28911, 0]
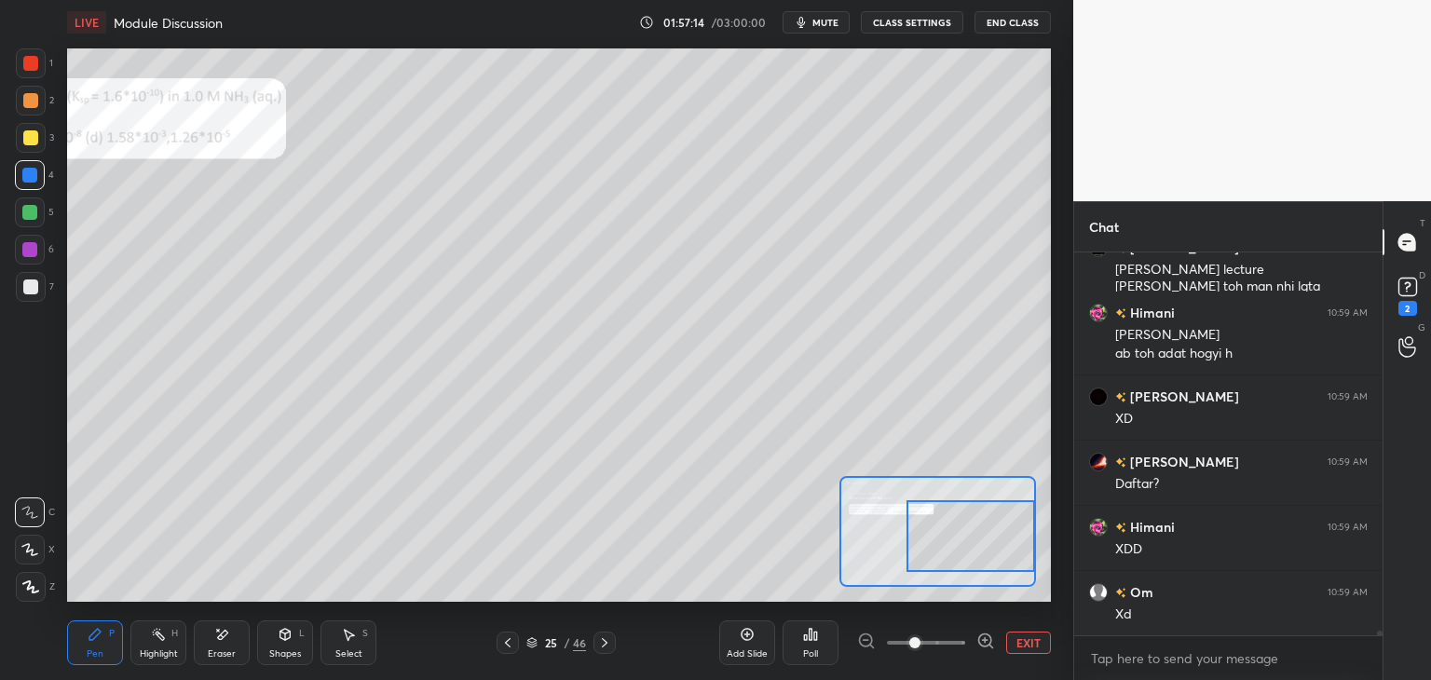
click at [34, 62] on div at bounding box center [30, 63] width 15 height 15
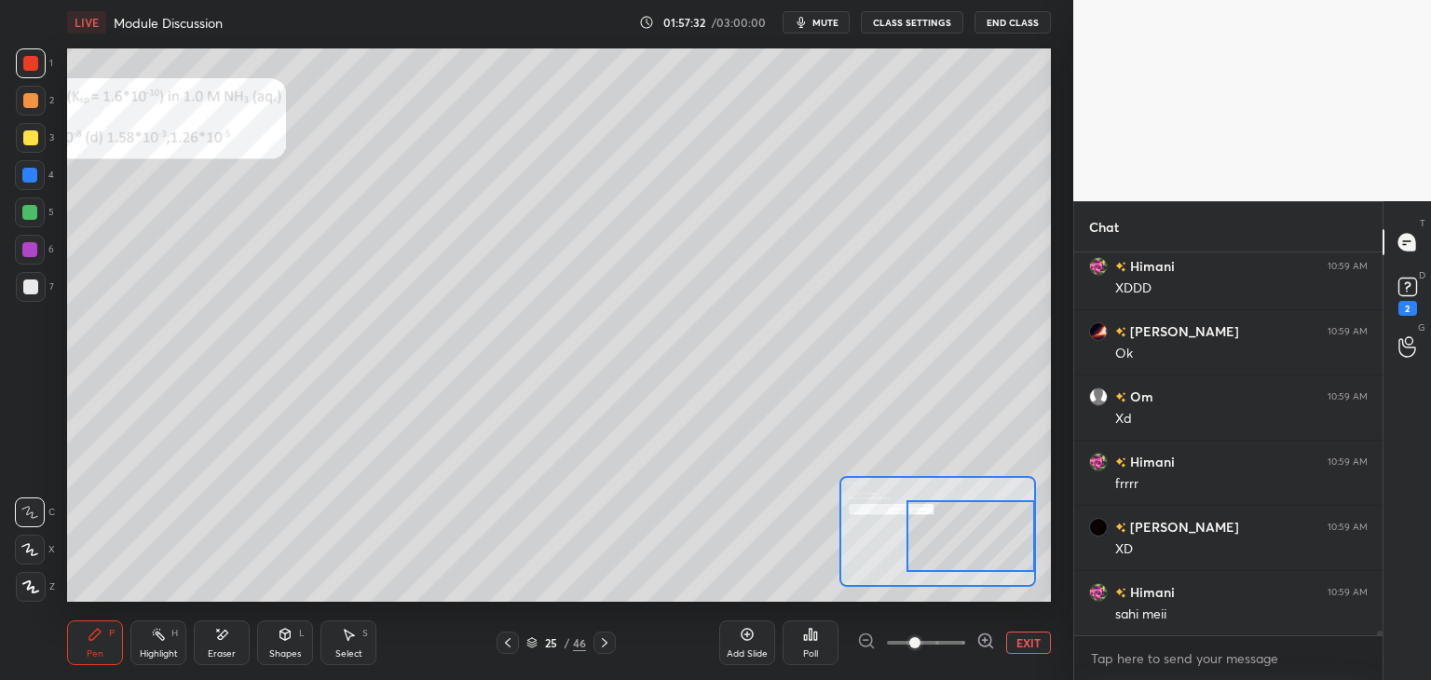
scroll to position [29498, 0]
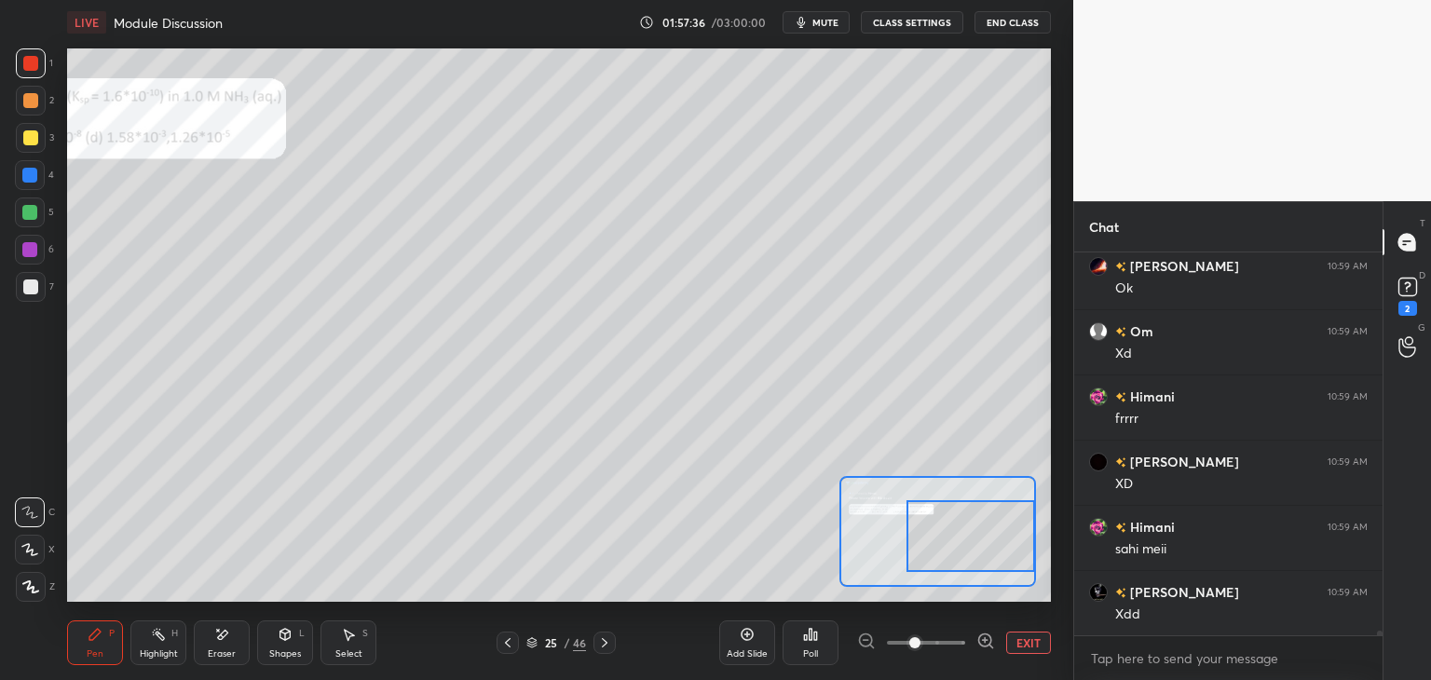
click at [357, 633] on div "Select S" at bounding box center [349, 643] width 56 height 45
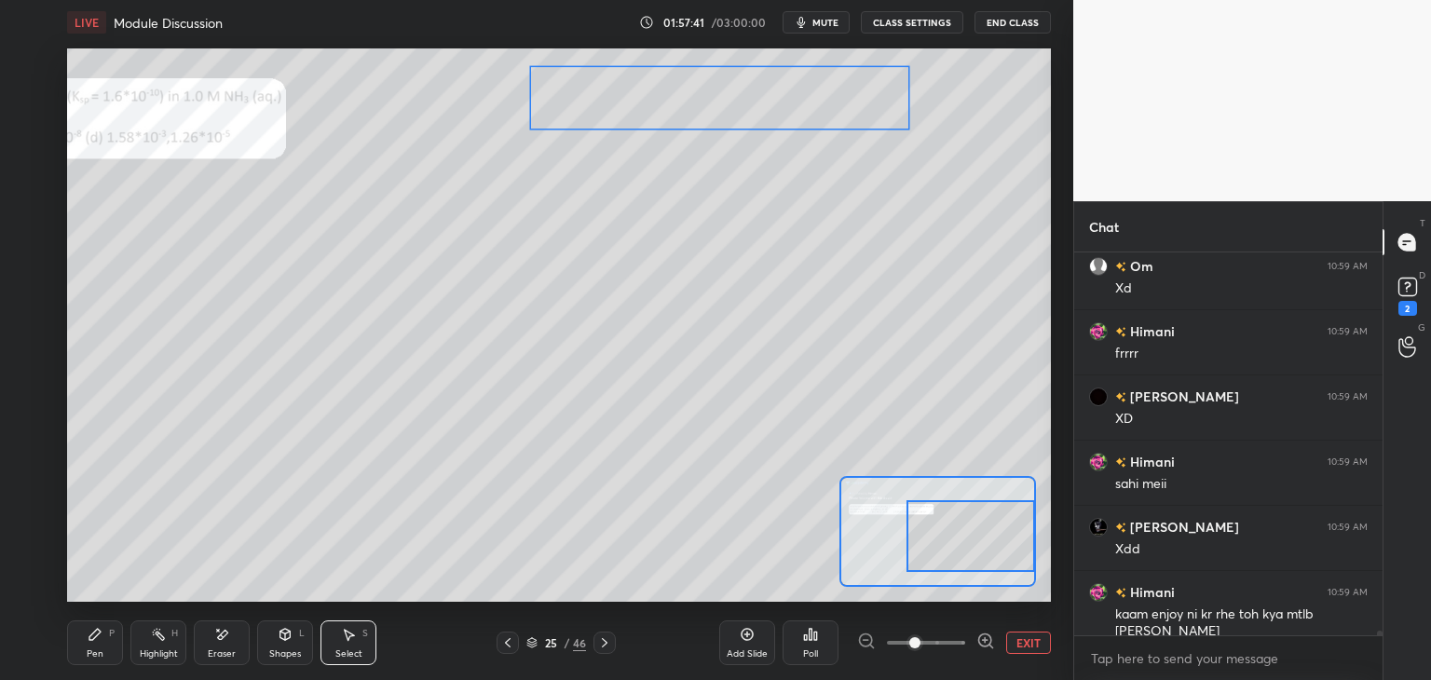
scroll to position [29629, 0]
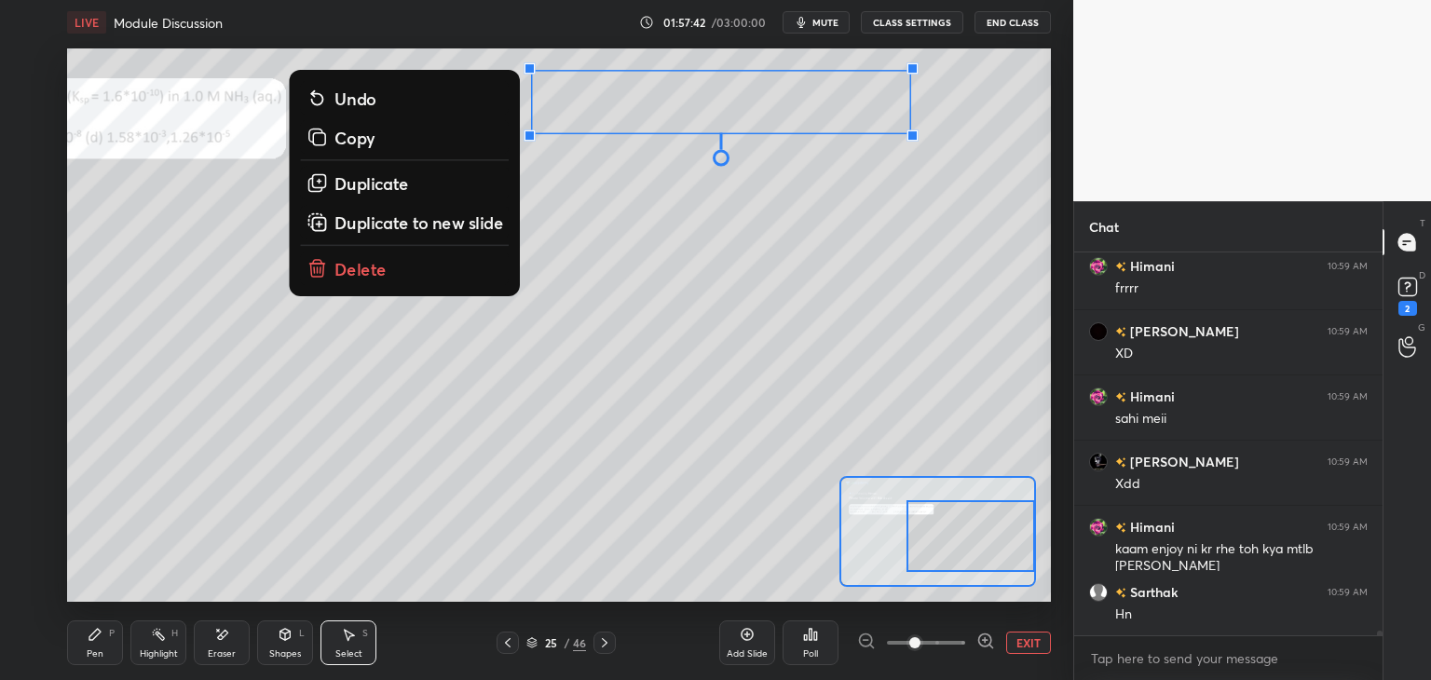
click at [764, 326] on div "0 ° Undo Copy Duplicate Duplicate to new slide Delete" at bounding box center [313, 289] width 1476 height 830
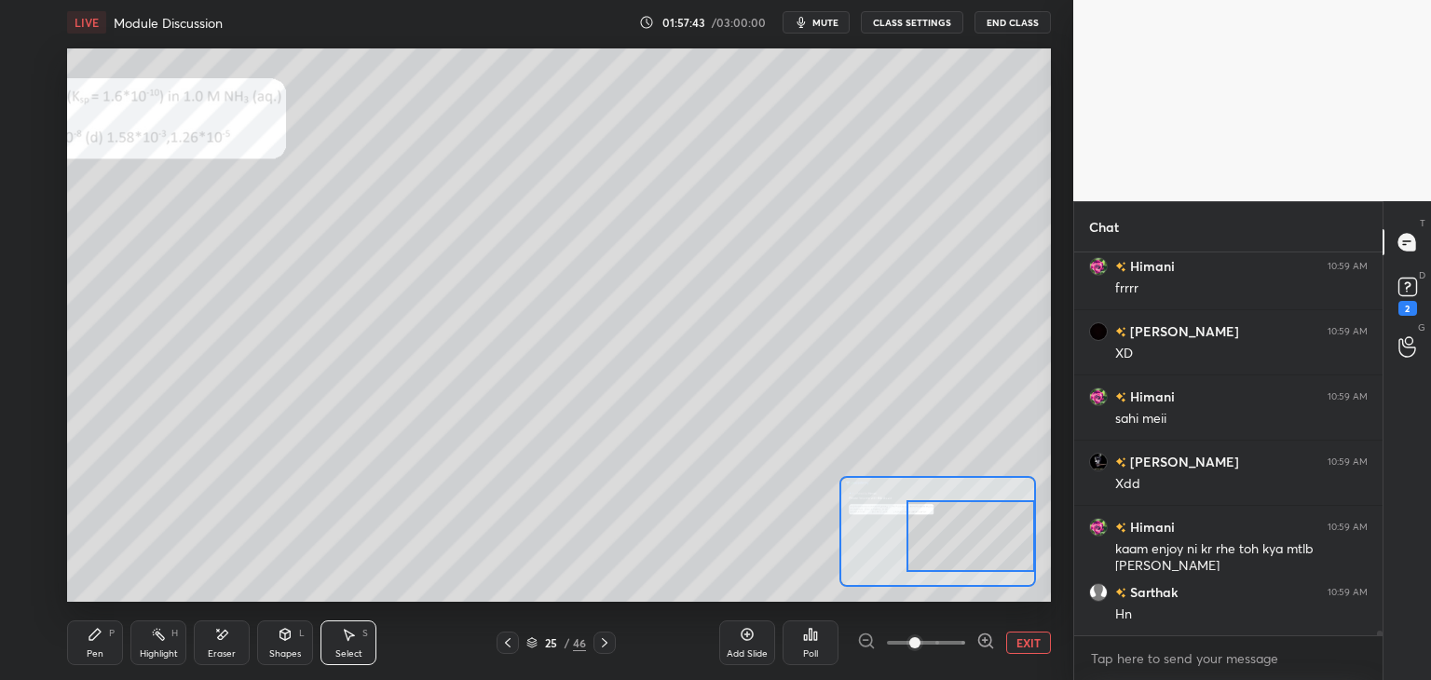
click at [116, 633] on div "Pen P" at bounding box center [95, 643] width 56 height 45
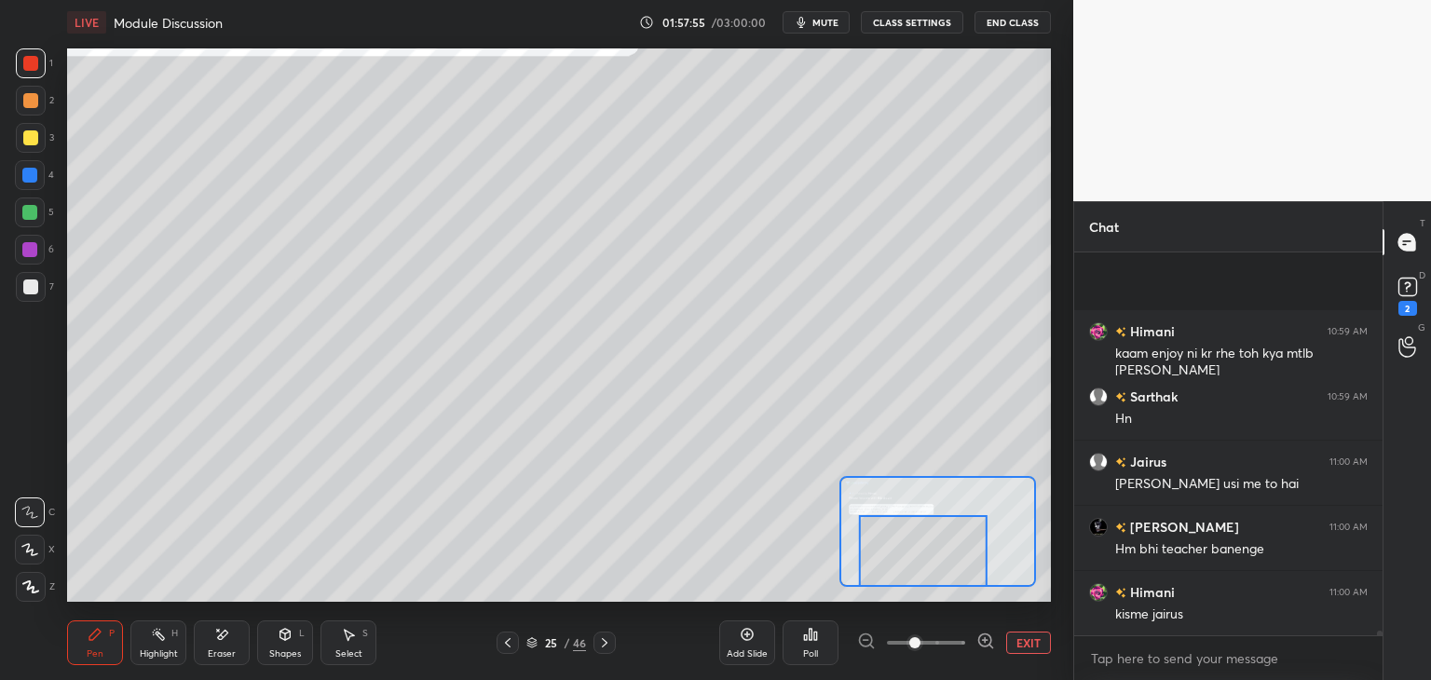
scroll to position [29955, 0]
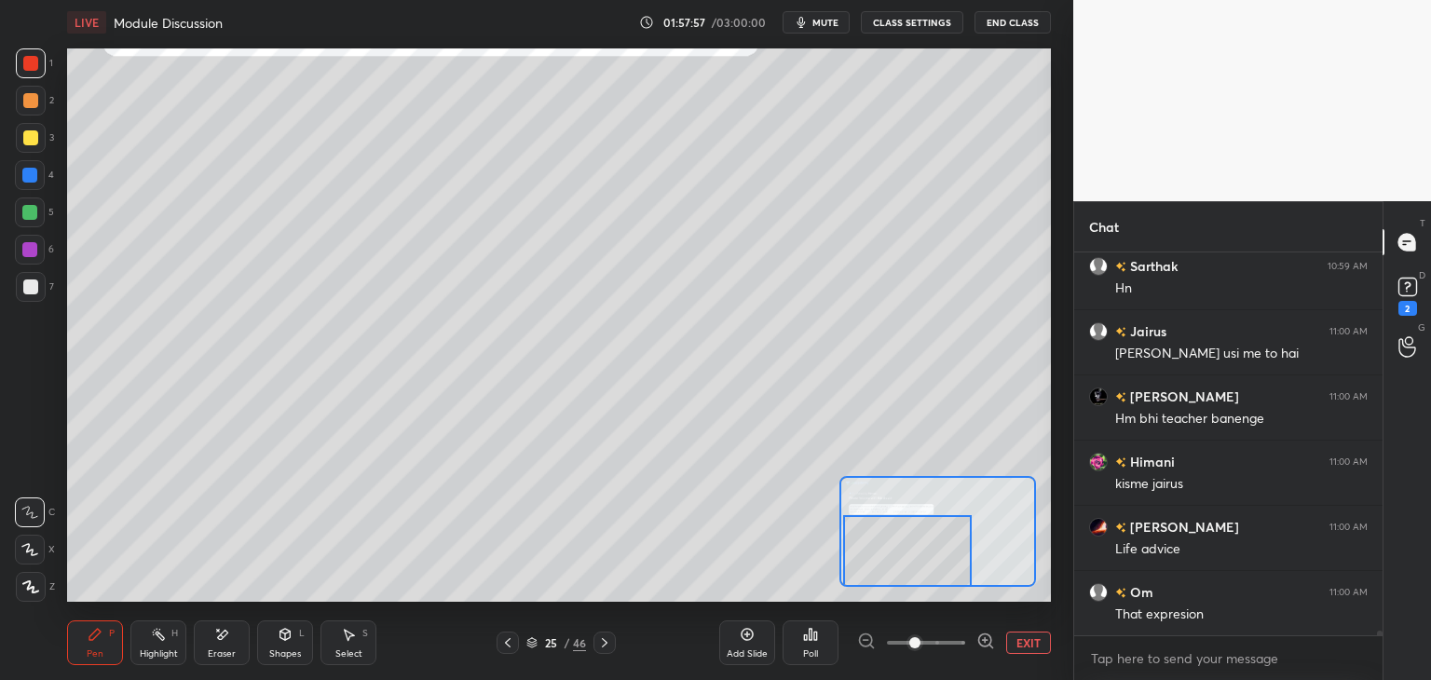
click at [34, 219] on div at bounding box center [29, 212] width 15 height 15
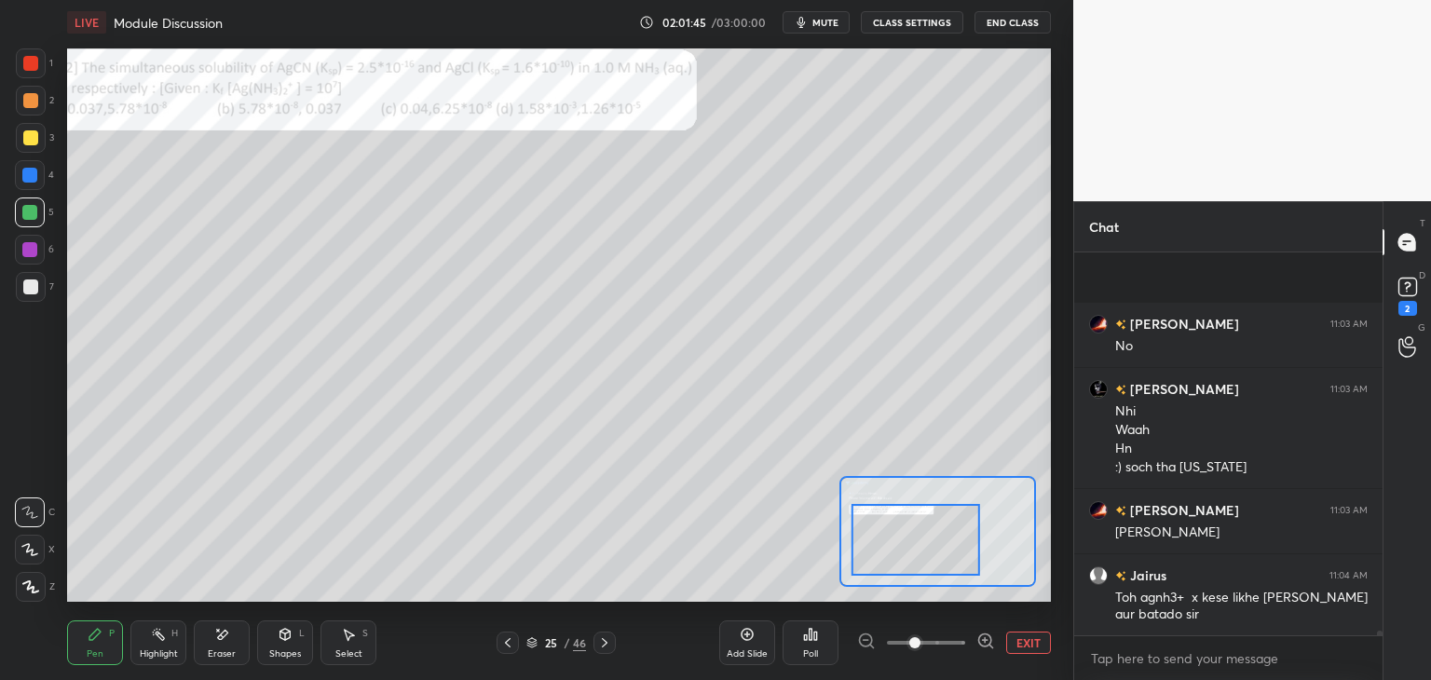
scroll to position [32464, 0]
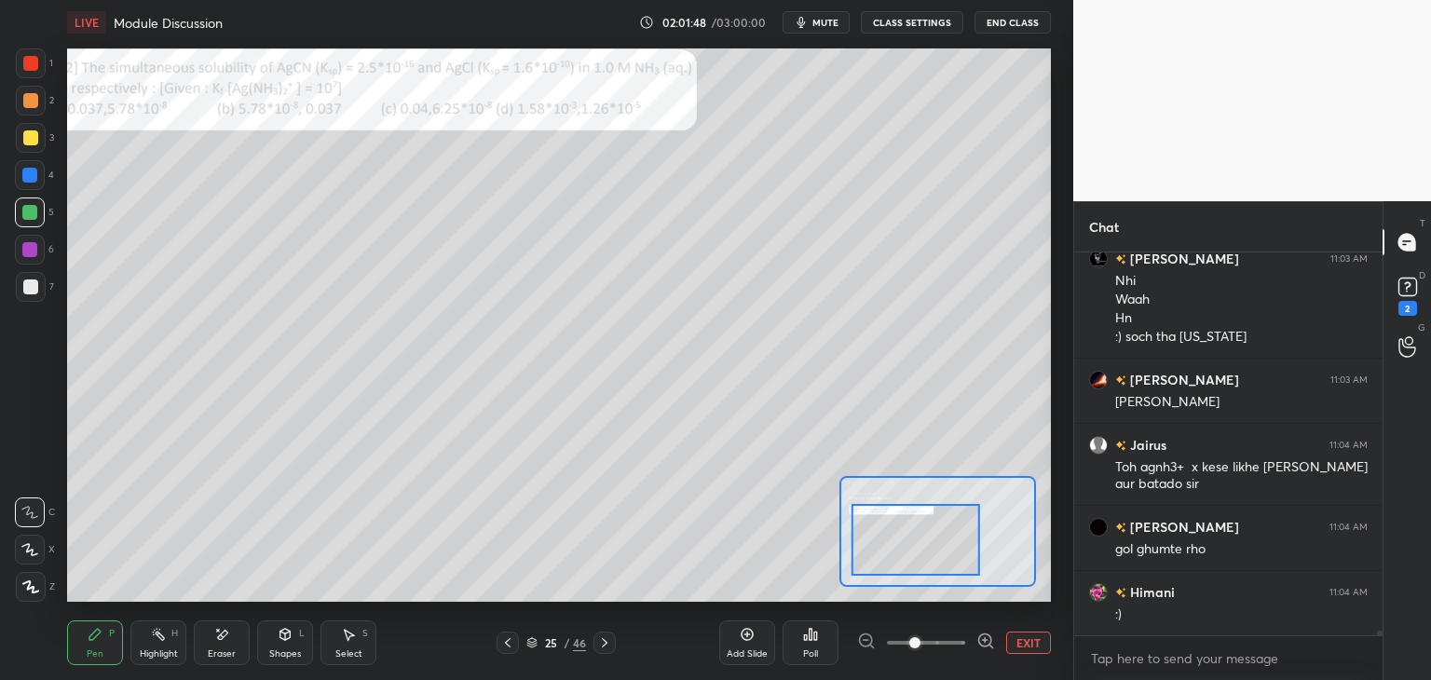
click at [223, 635] on icon at bounding box center [223, 634] width 10 height 9
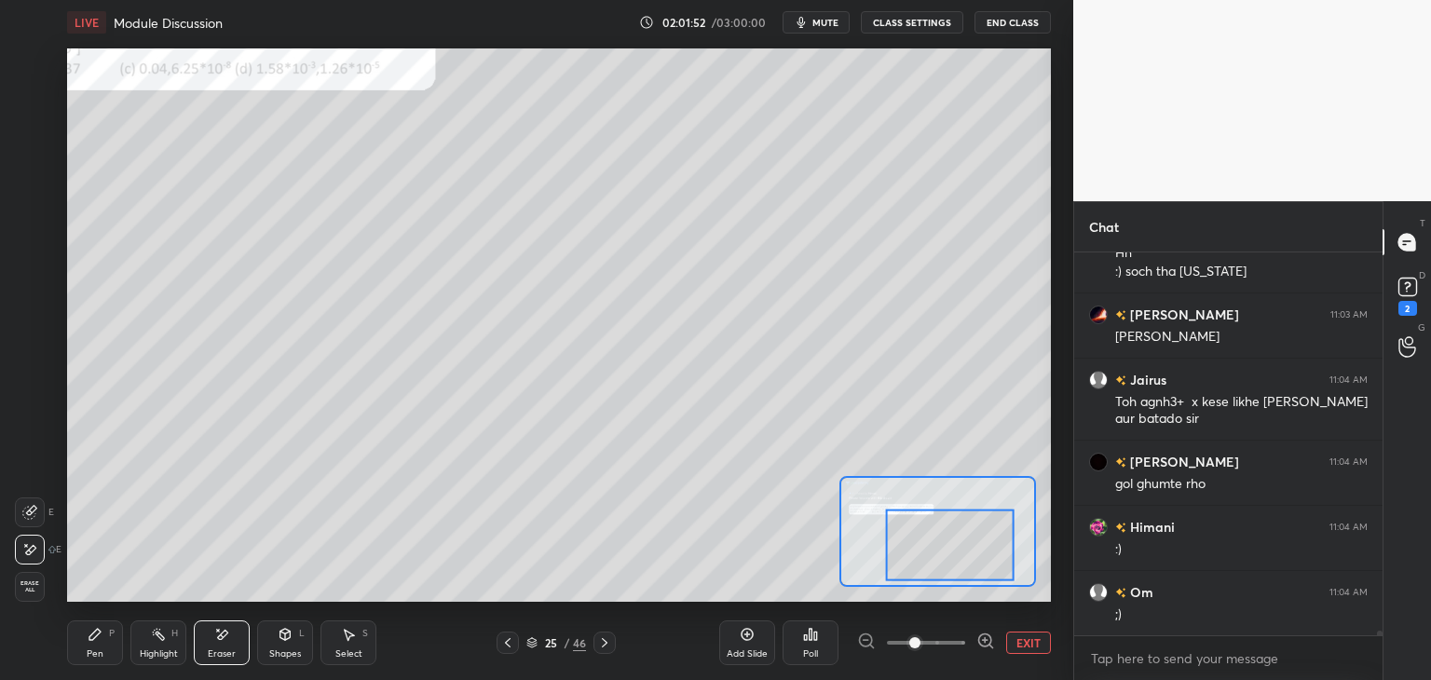
scroll to position [32594, 0]
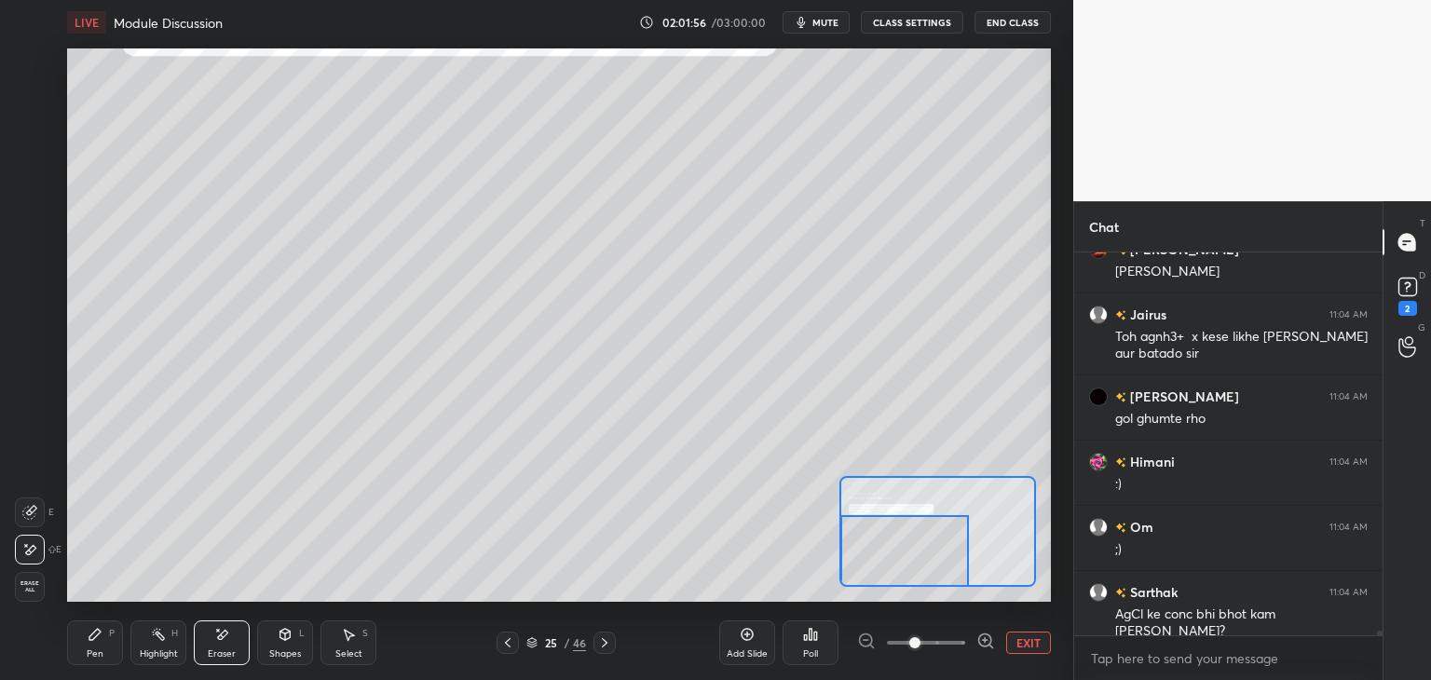
click at [105, 649] on div "Pen P" at bounding box center [95, 643] width 56 height 45
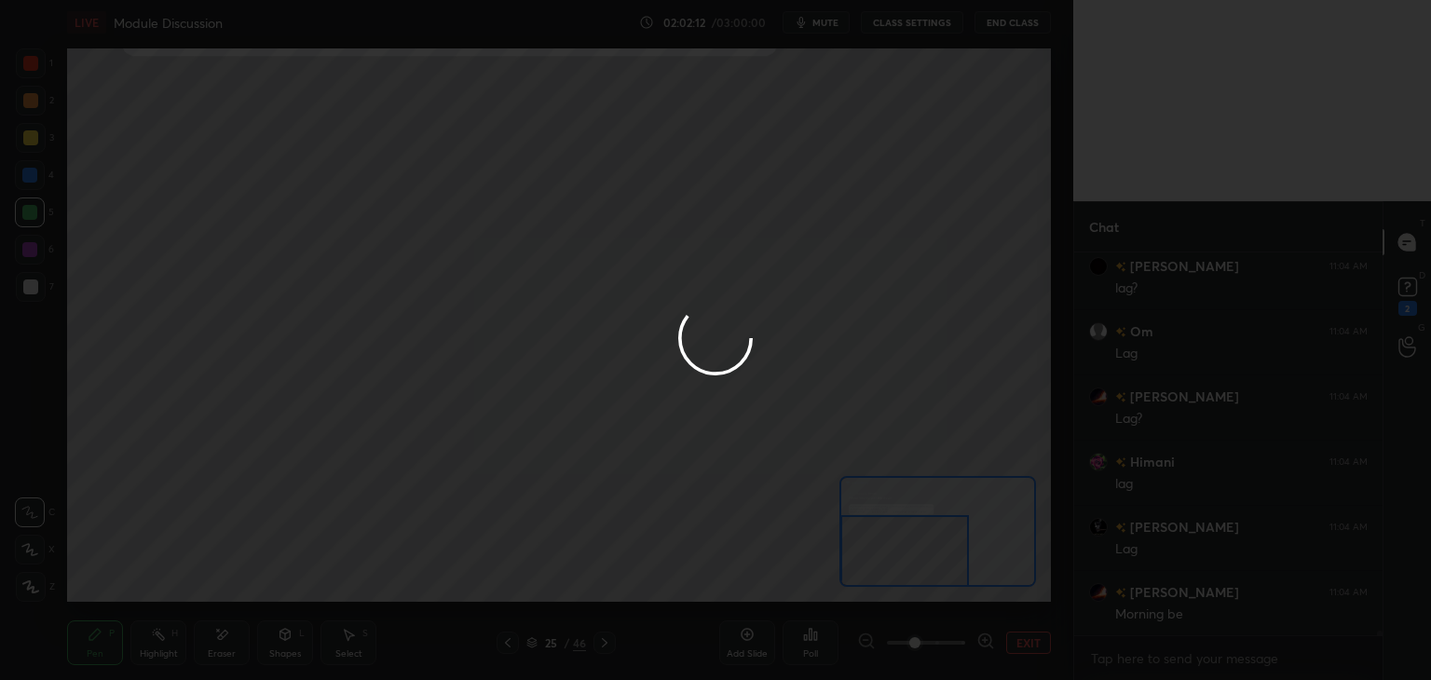
scroll to position [33051, 0]
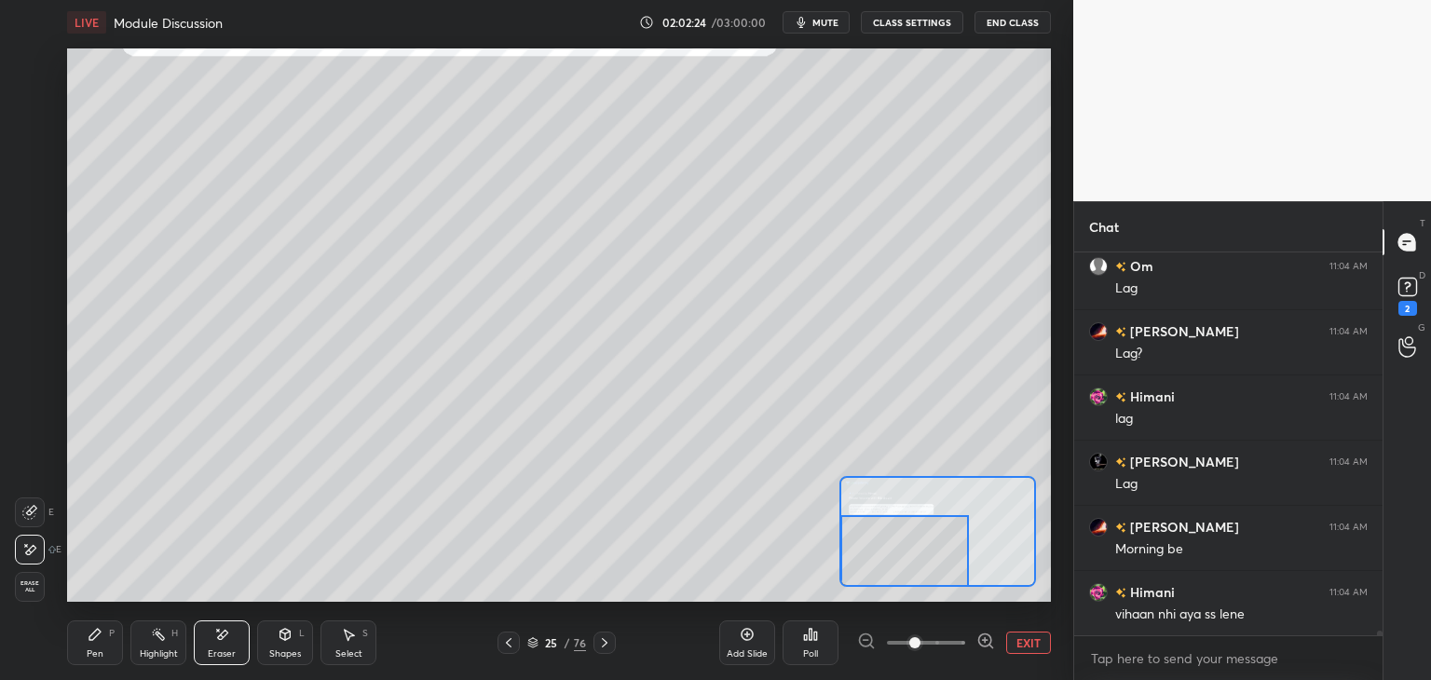
click at [99, 636] on icon at bounding box center [95, 634] width 15 height 15
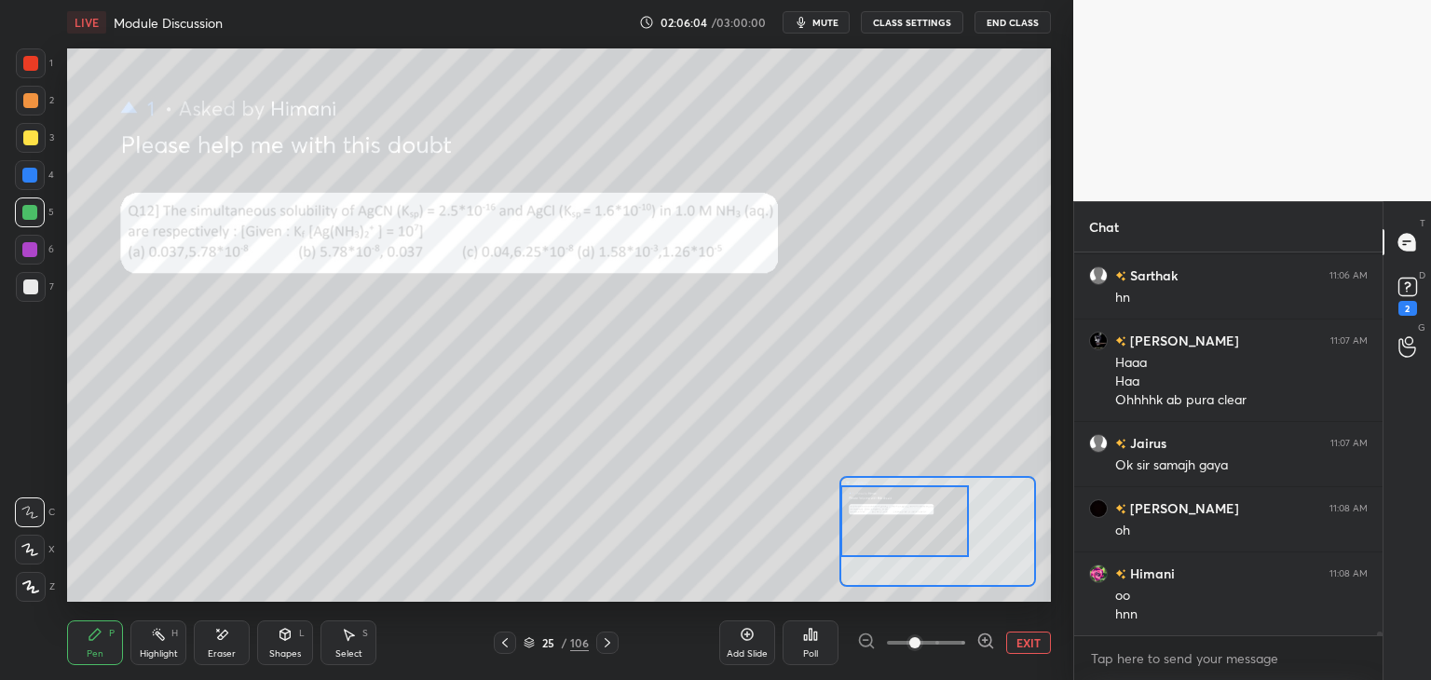
scroll to position [34950, 0]
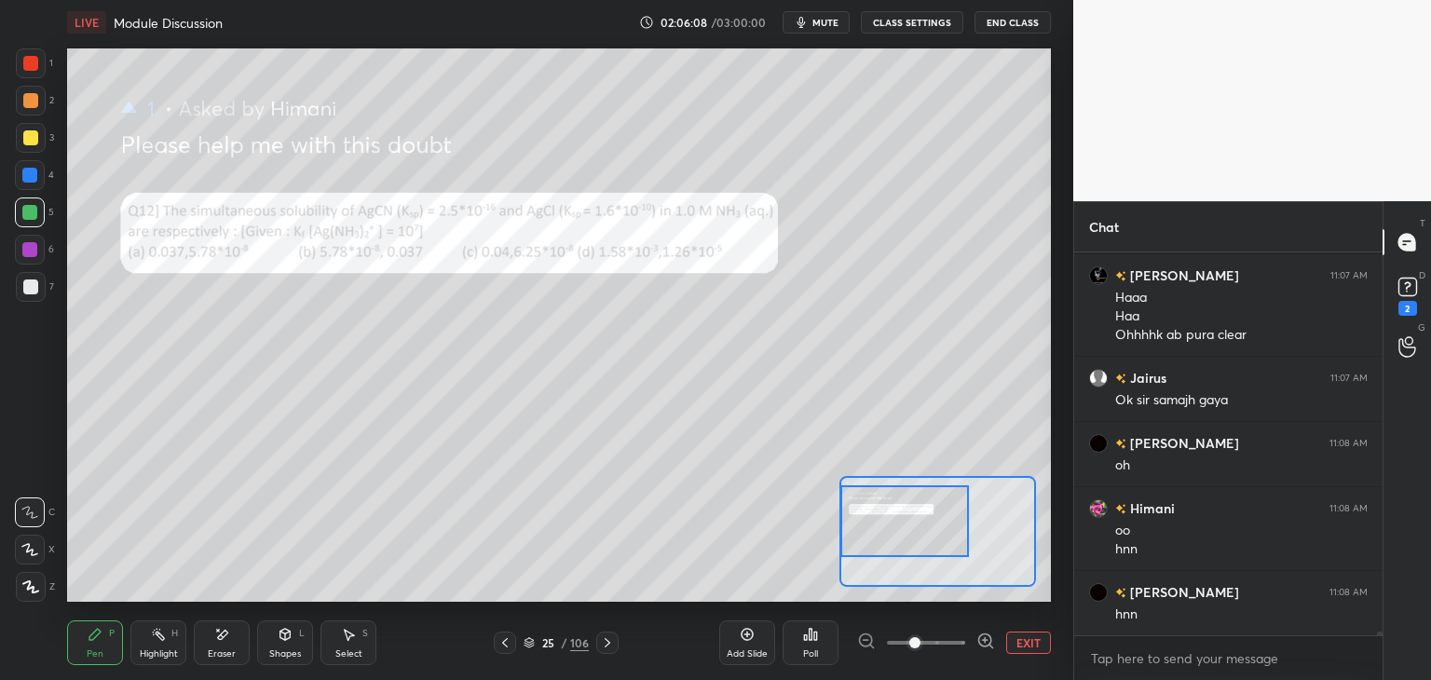
click at [608, 648] on icon at bounding box center [607, 643] width 15 height 15
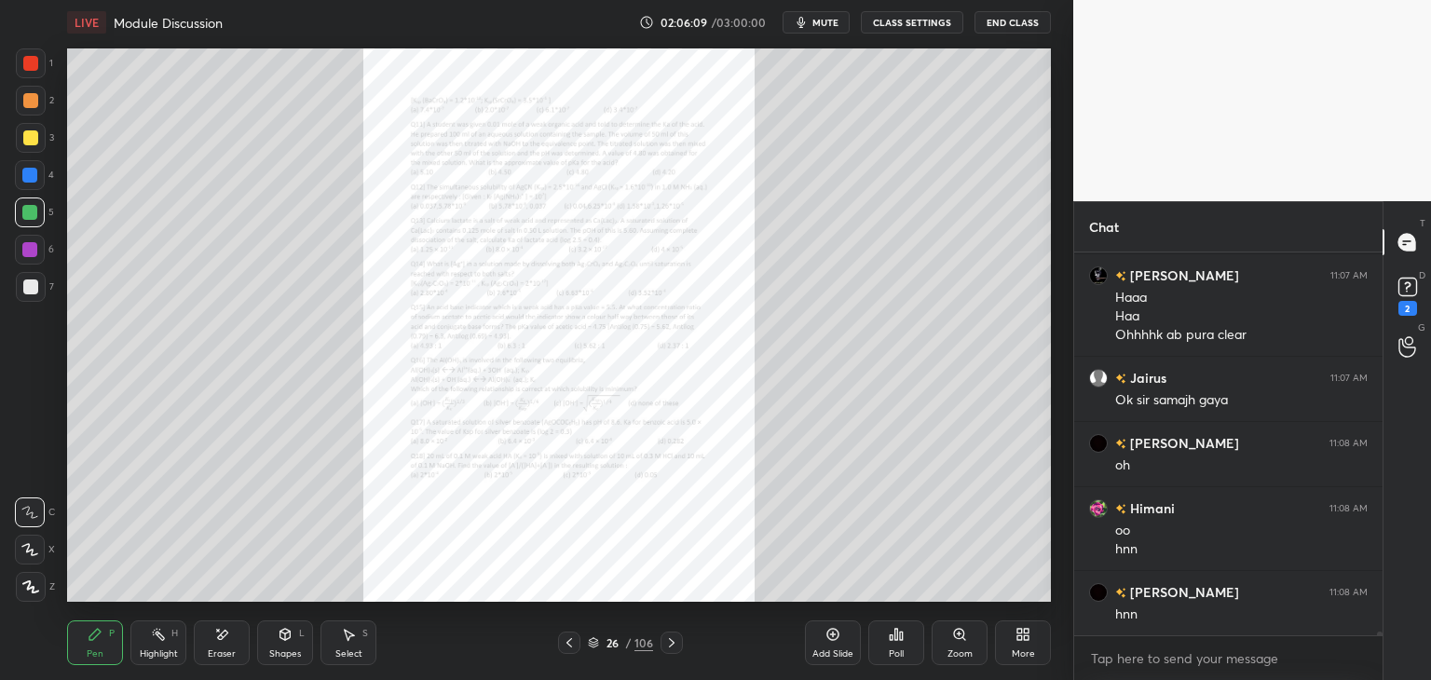
click at [567, 644] on icon at bounding box center [570, 642] width 6 height 9
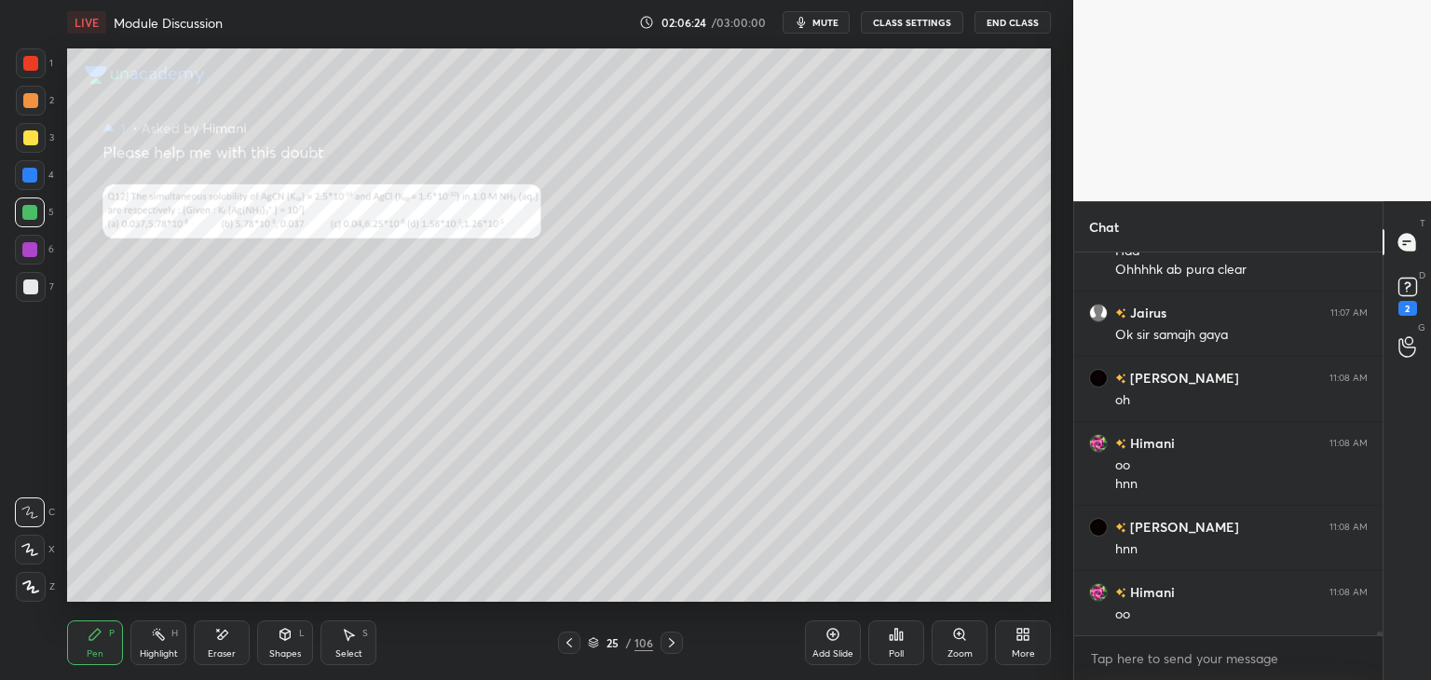
scroll to position [35080, 0]
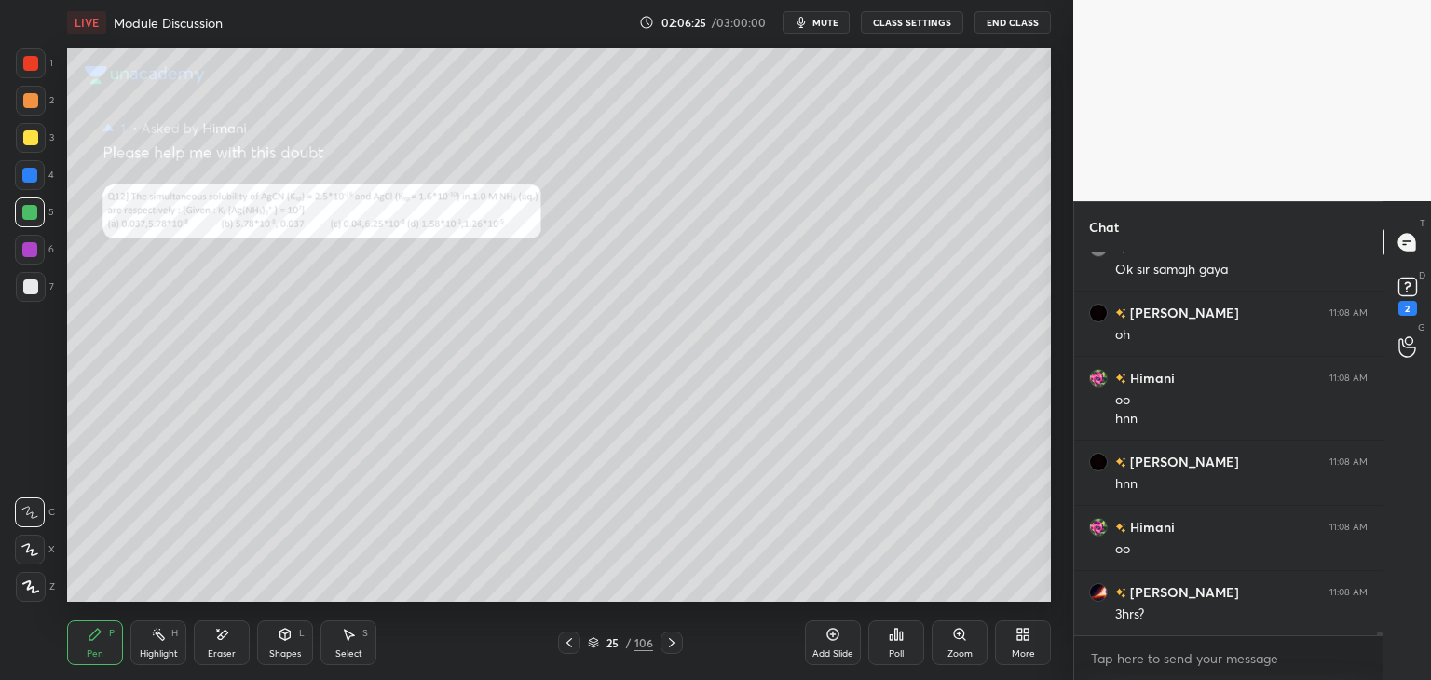
click at [671, 643] on icon at bounding box center [671, 643] width 15 height 15
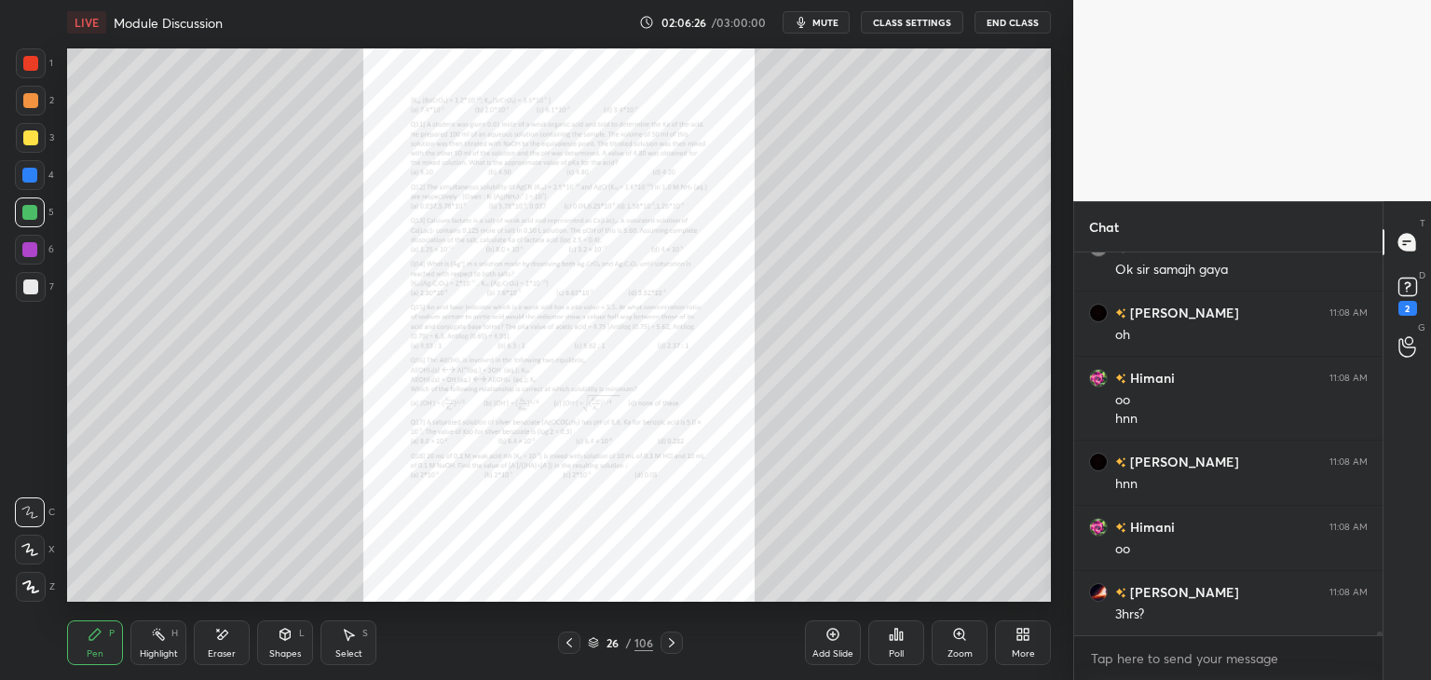
click at [571, 639] on icon at bounding box center [570, 642] width 6 height 9
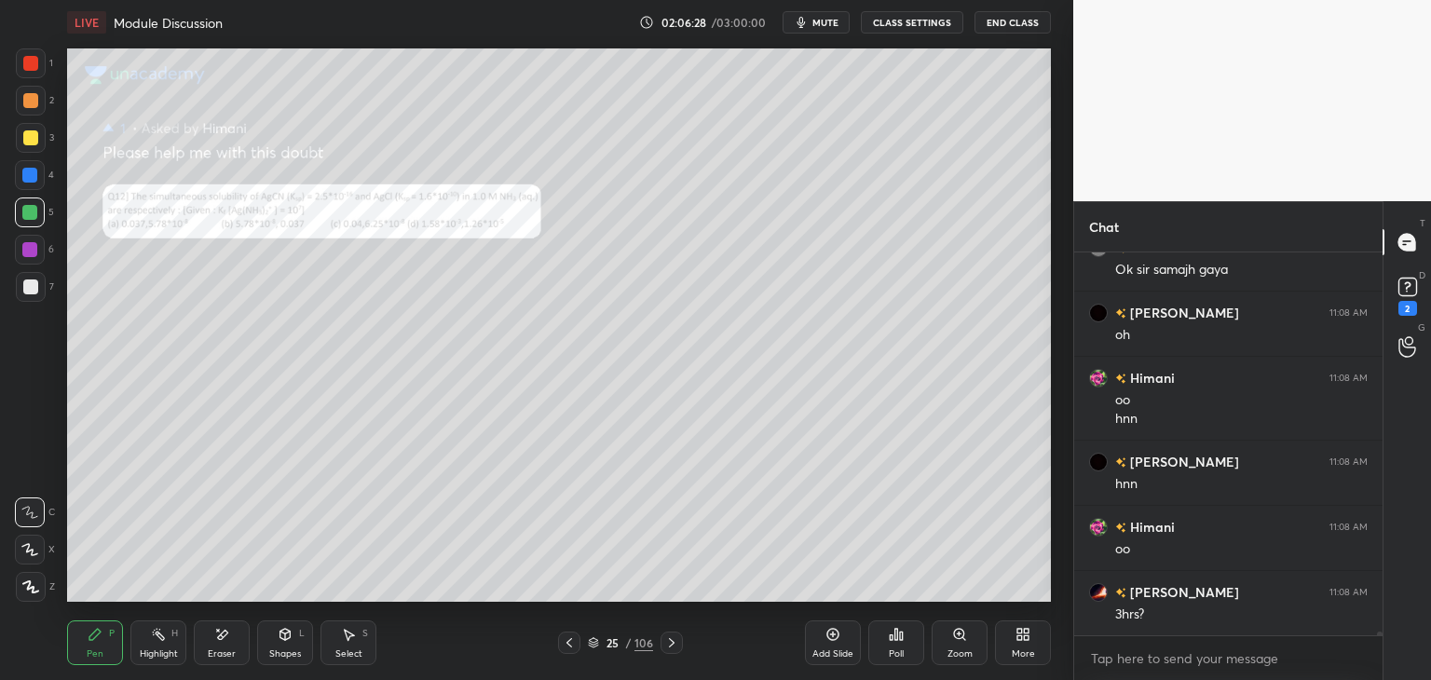
scroll to position [35145, 0]
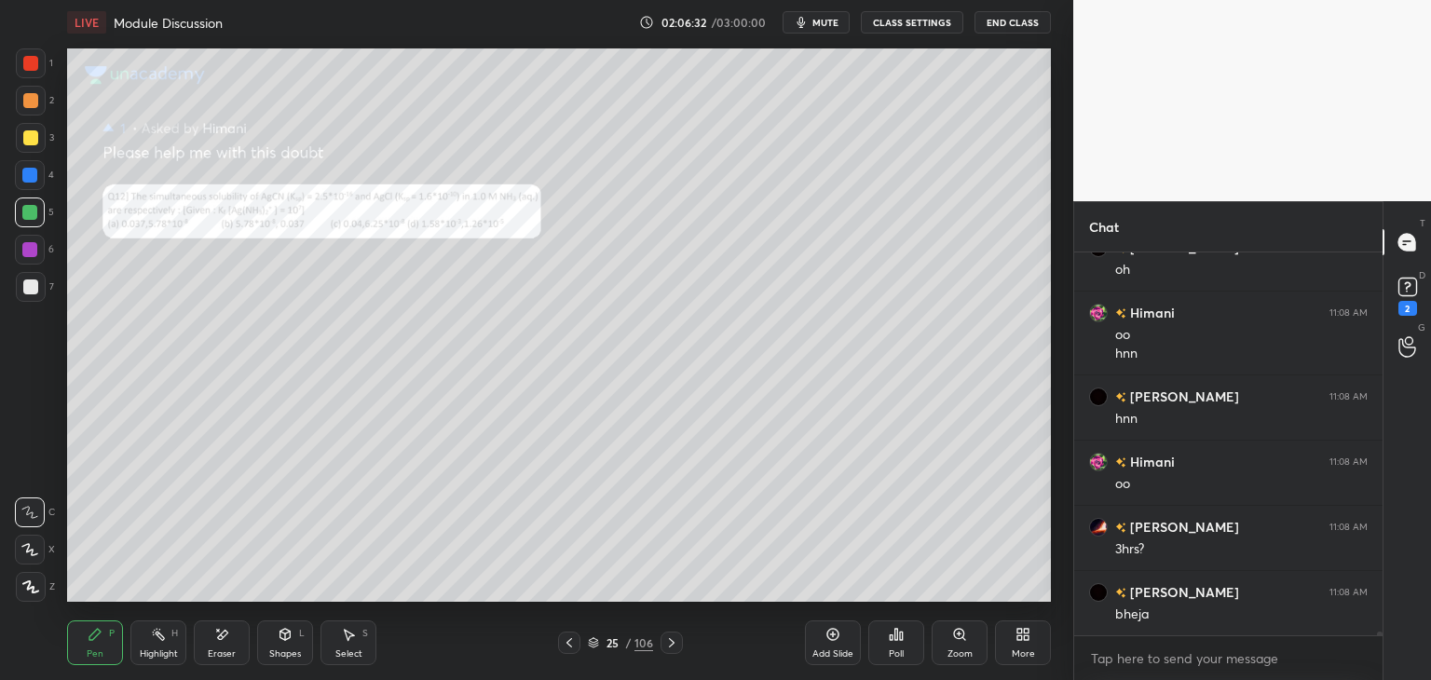
click at [947, 637] on div "Zoom" at bounding box center [960, 643] width 56 height 45
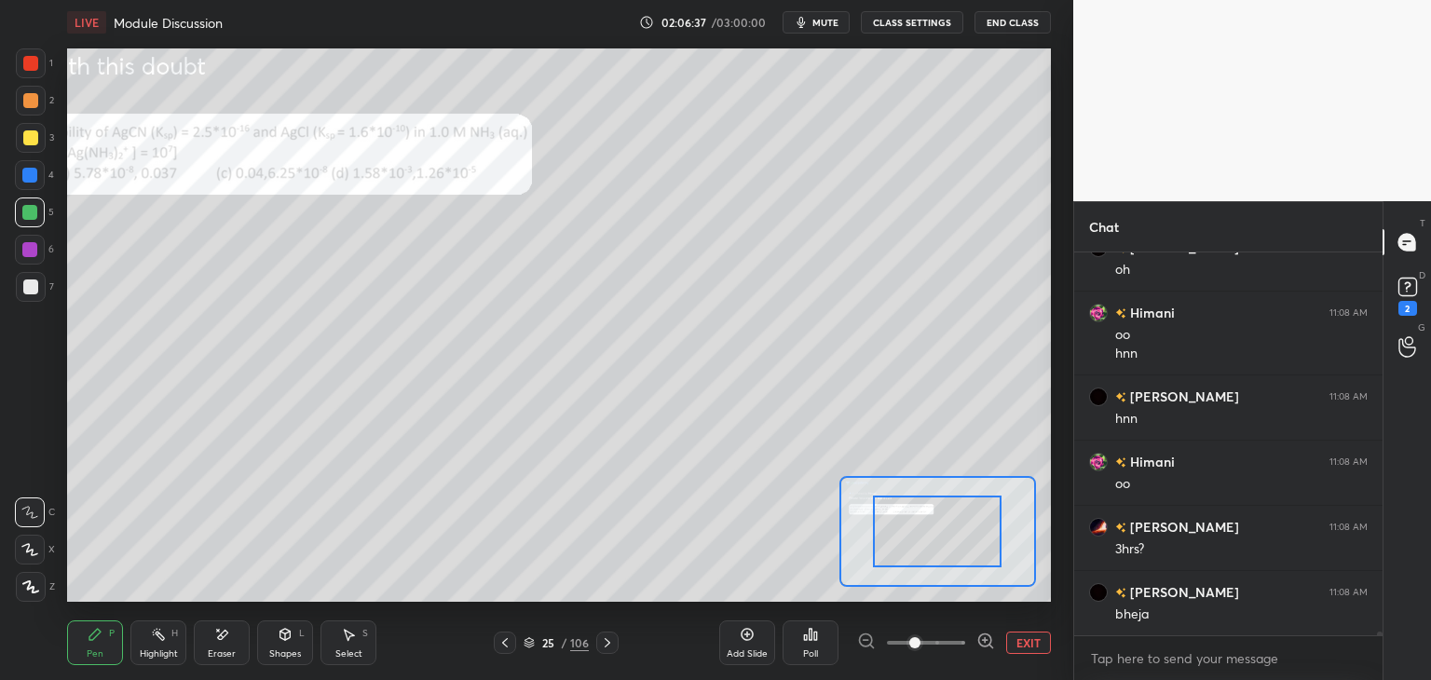
click at [752, 636] on icon at bounding box center [748, 635] width 12 height 12
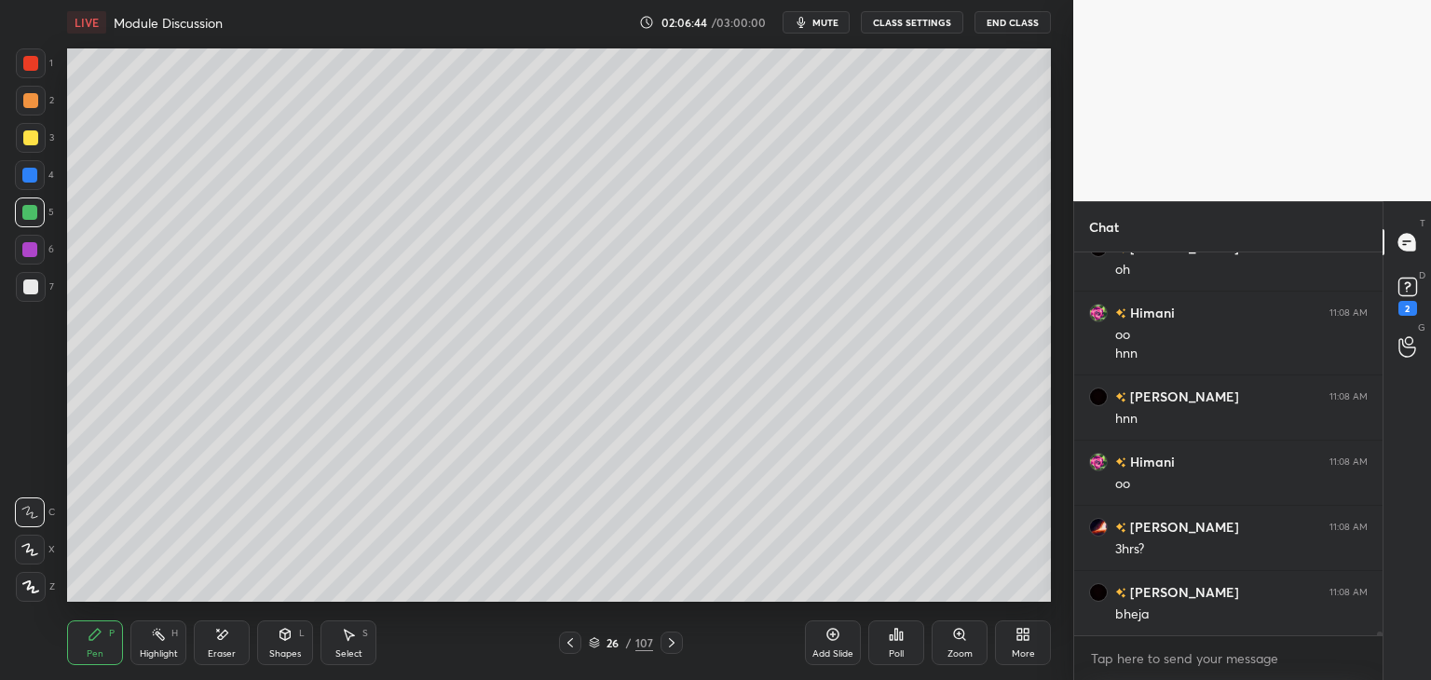
click at [565, 642] on icon at bounding box center [570, 643] width 15 height 15
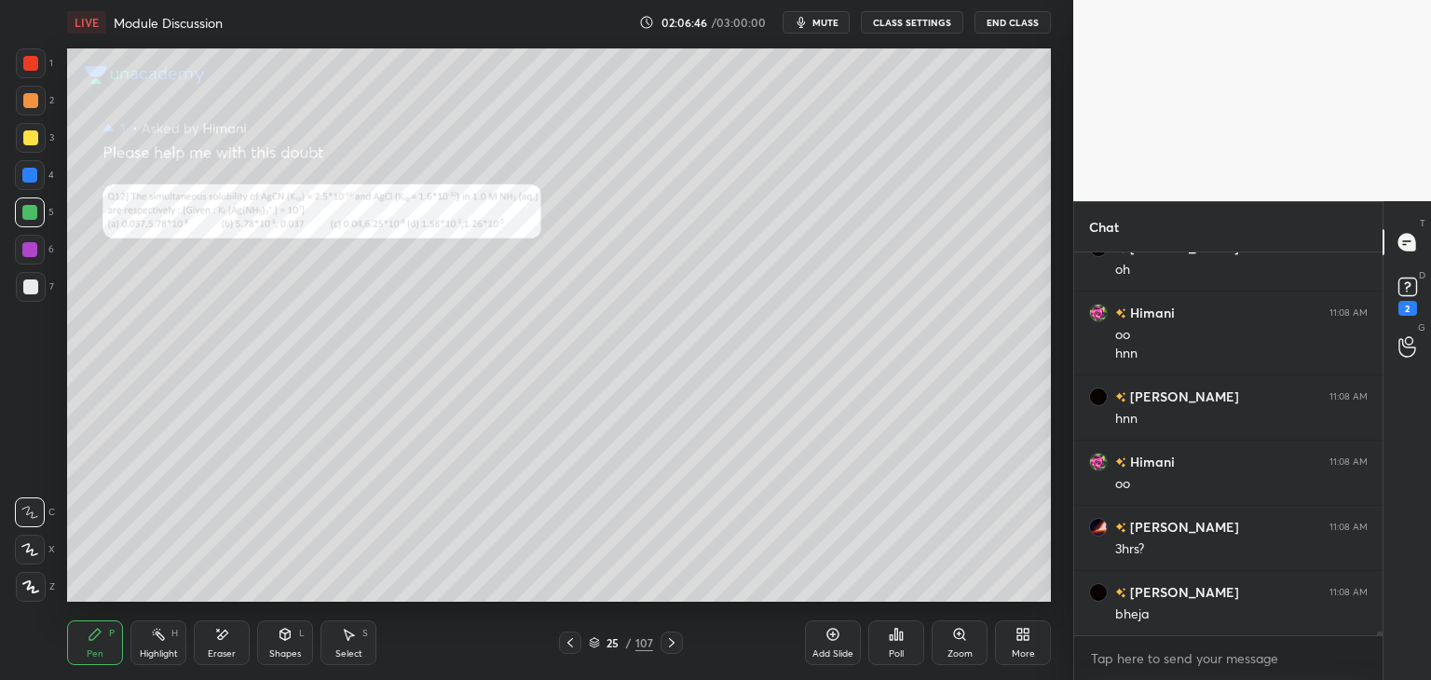
click at [673, 636] on icon at bounding box center [671, 643] width 15 height 15
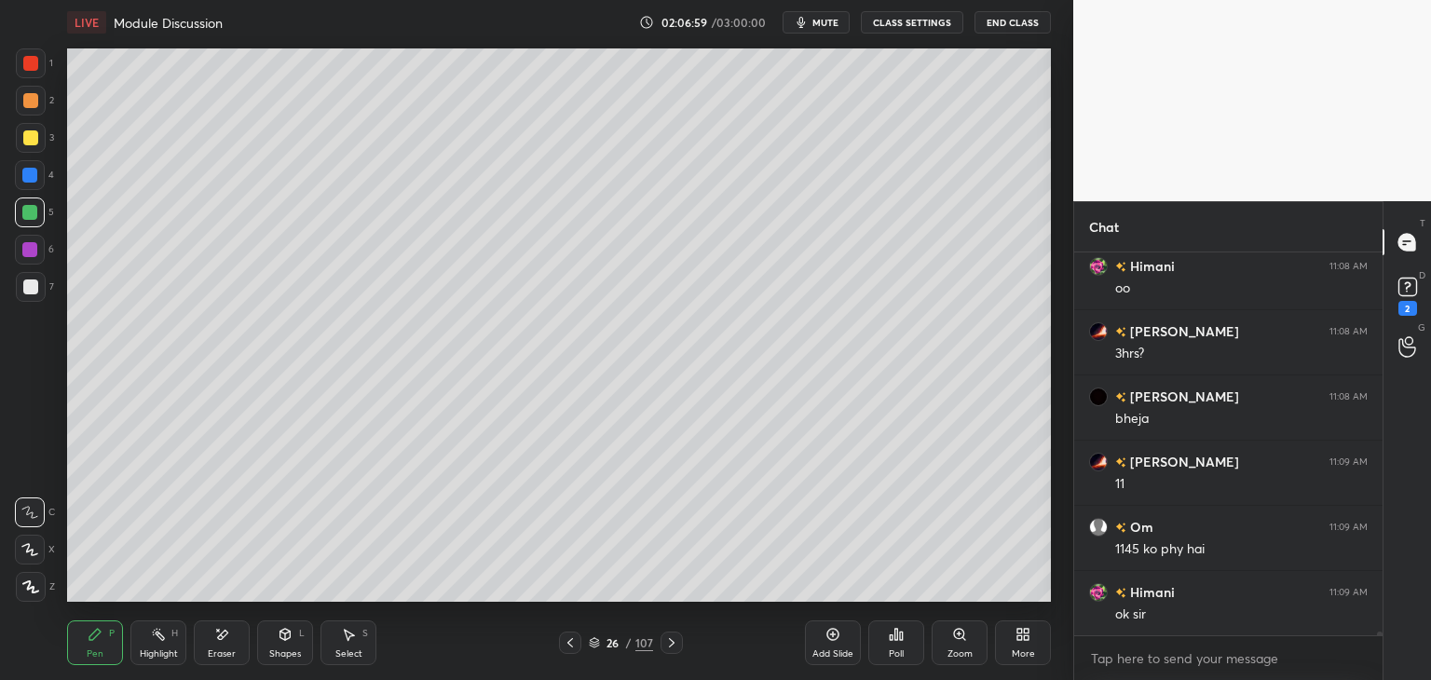
scroll to position [35406, 0]
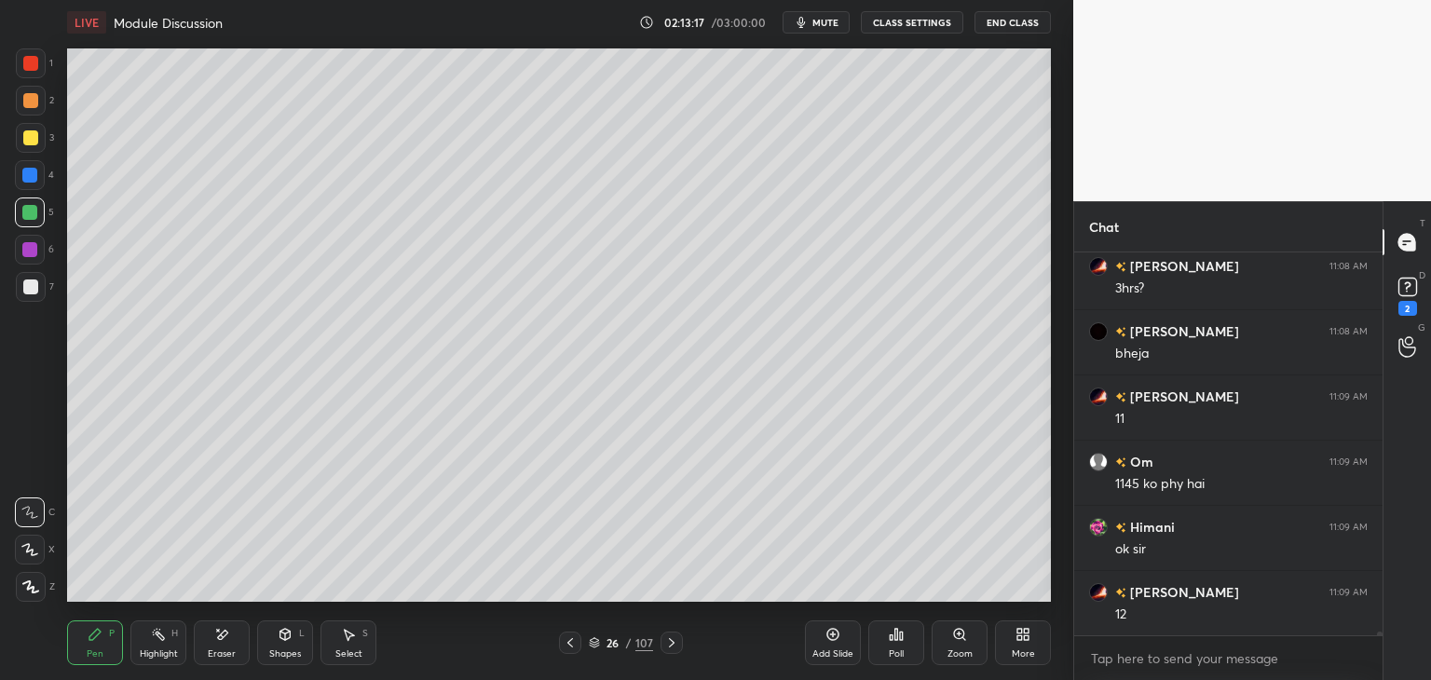
click at [342, 649] on div "Select" at bounding box center [348, 653] width 27 height 9
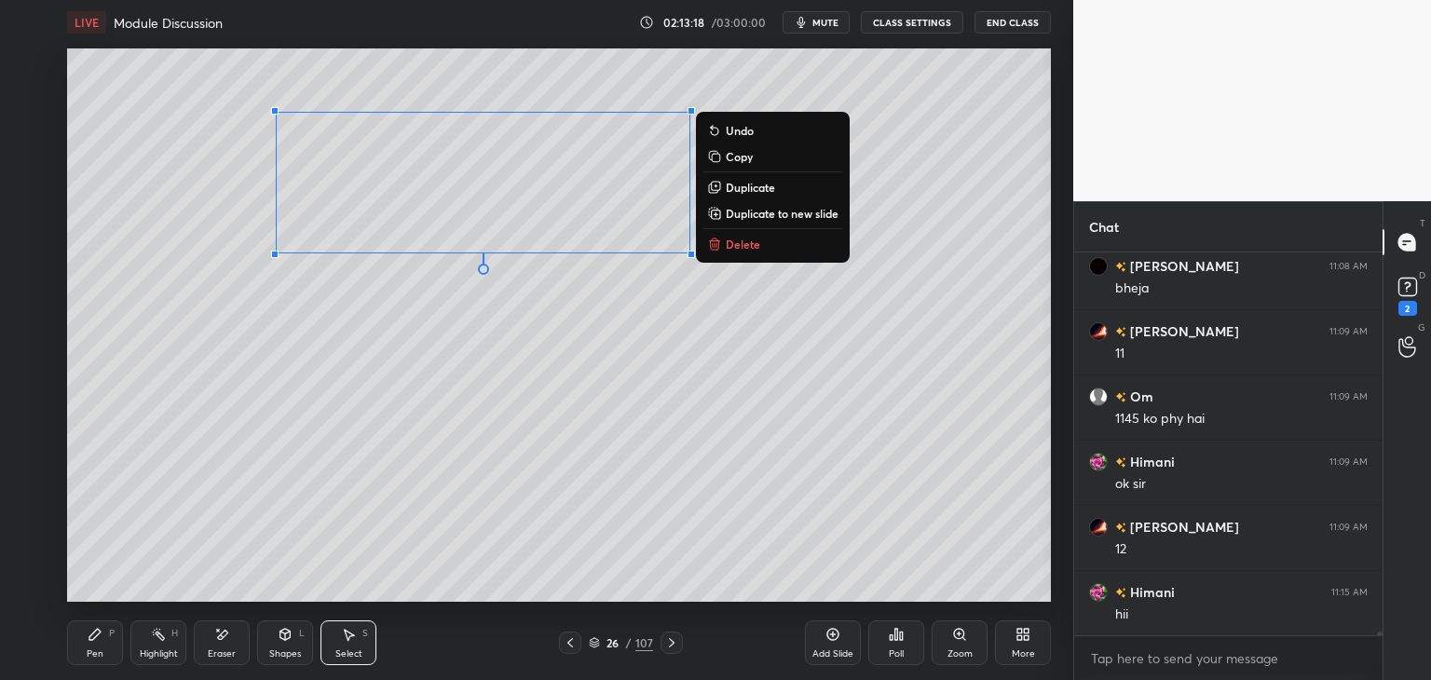
click at [745, 241] on p "Delete" at bounding box center [743, 244] width 34 height 15
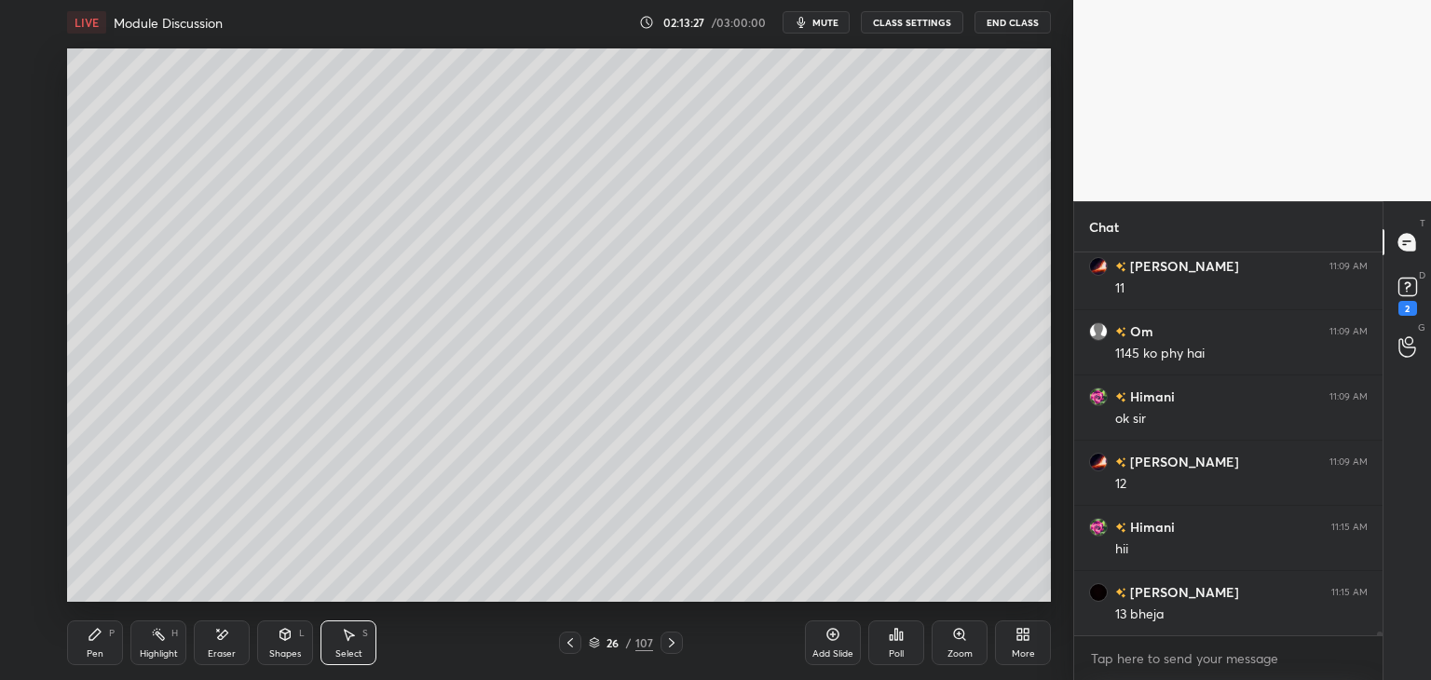
scroll to position [35617, 0]
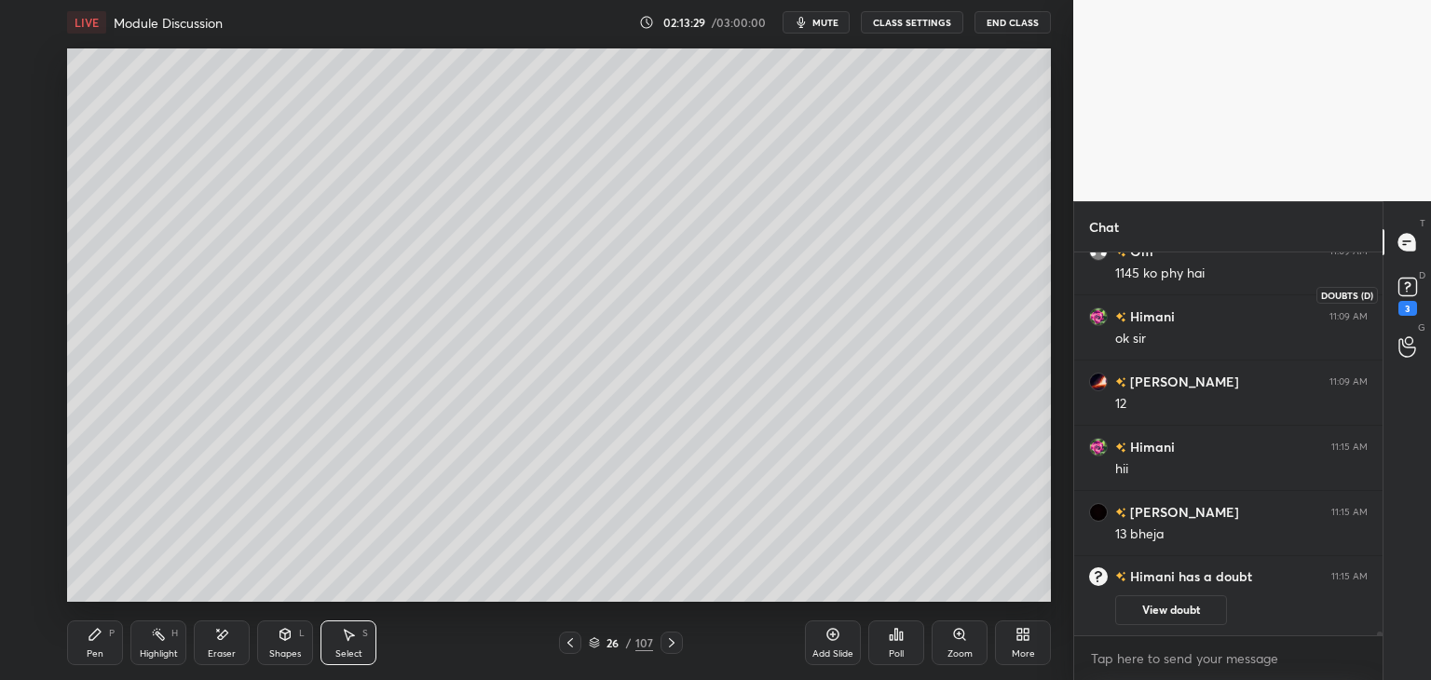
click at [1399, 295] on rect at bounding box center [1408, 288] width 18 height 18
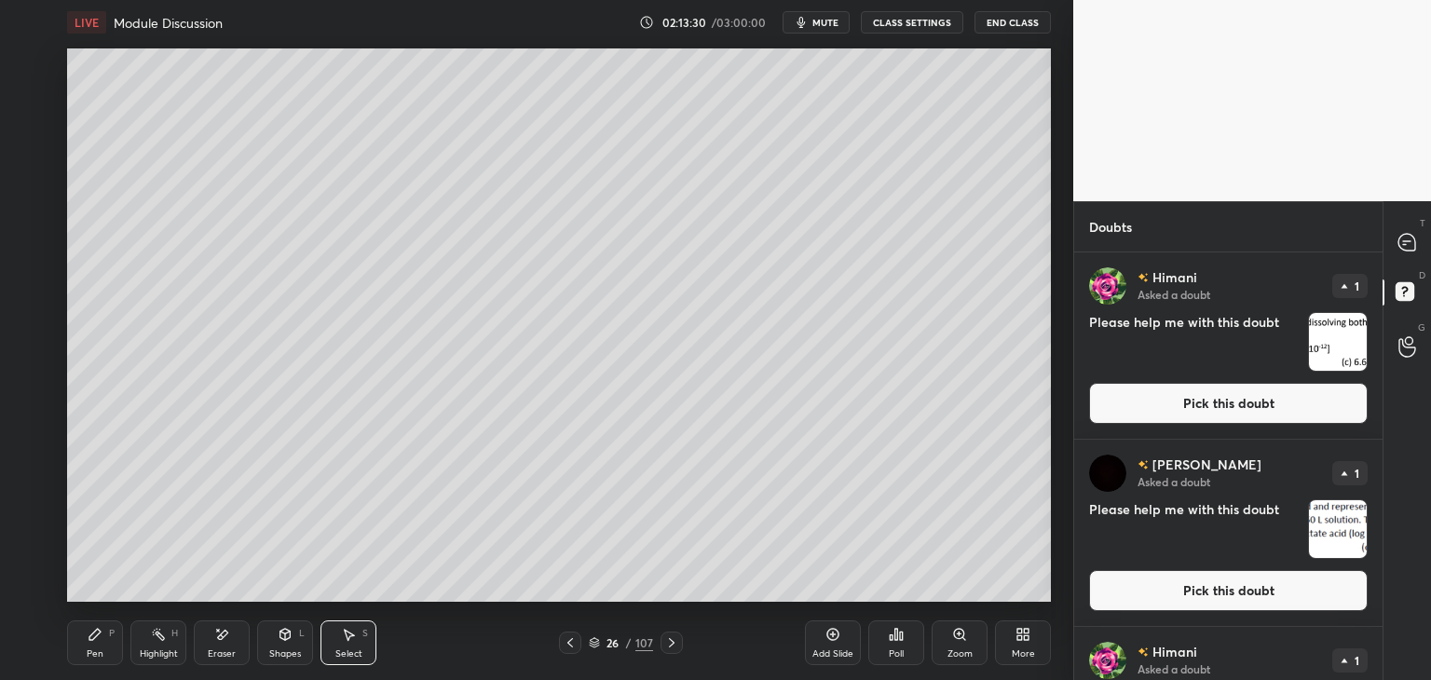
click at [1200, 407] on button "Pick this doubt" at bounding box center [1228, 403] width 279 height 41
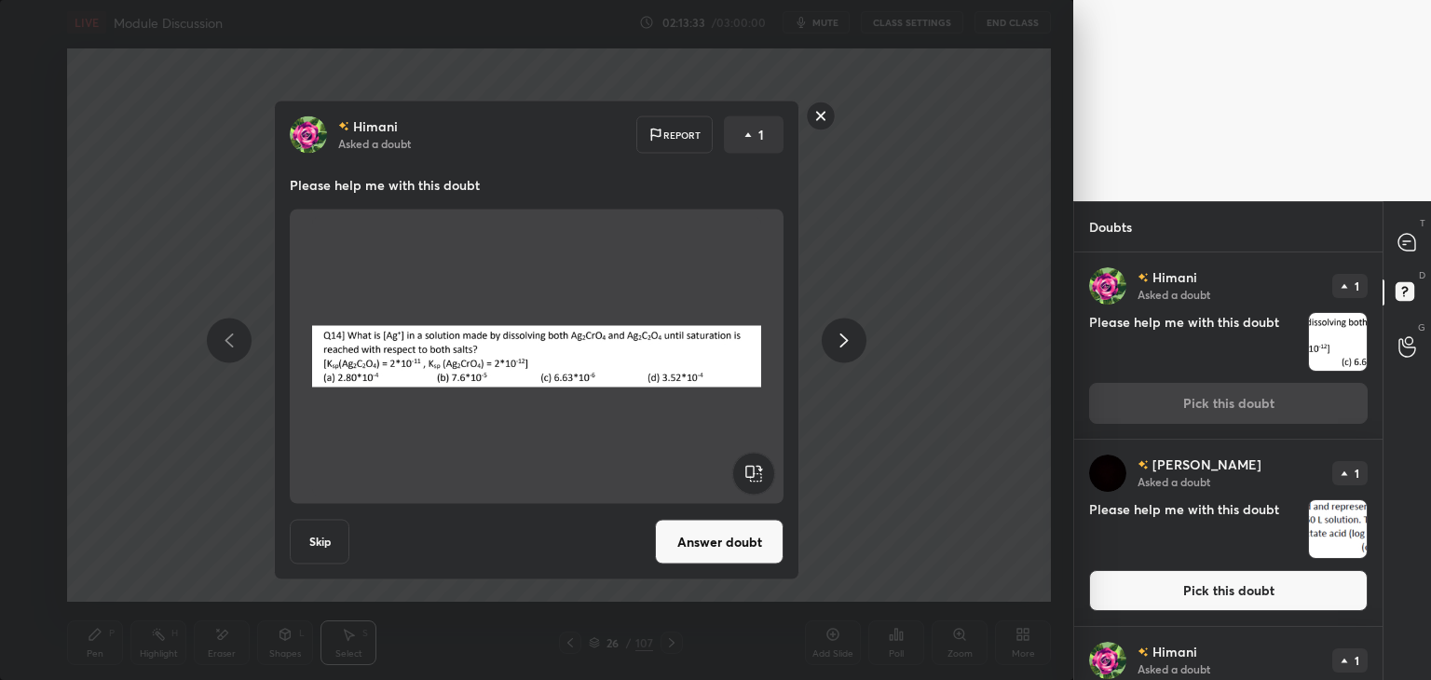
click at [1200, 589] on button "Pick this doubt" at bounding box center [1228, 590] width 279 height 41
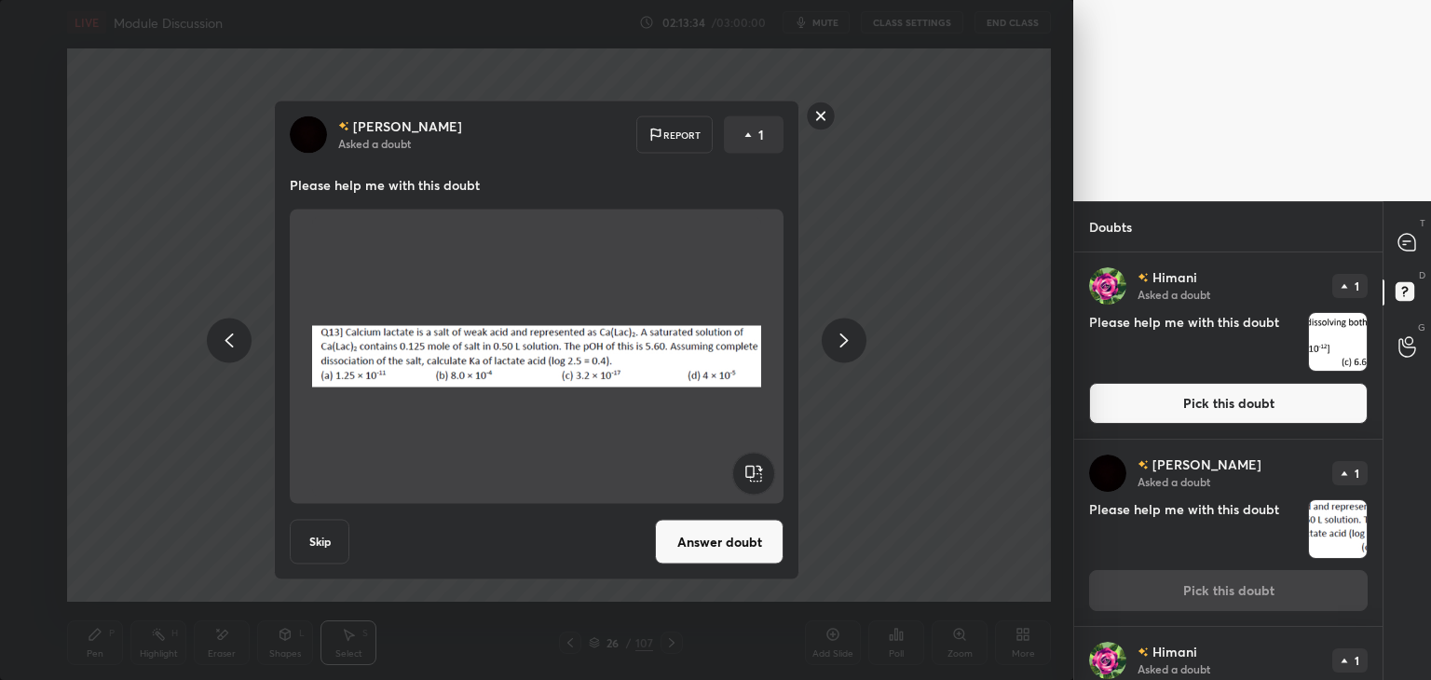
click at [747, 540] on button "Answer doubt" at bounding box center [719, 542] width 129 height 45
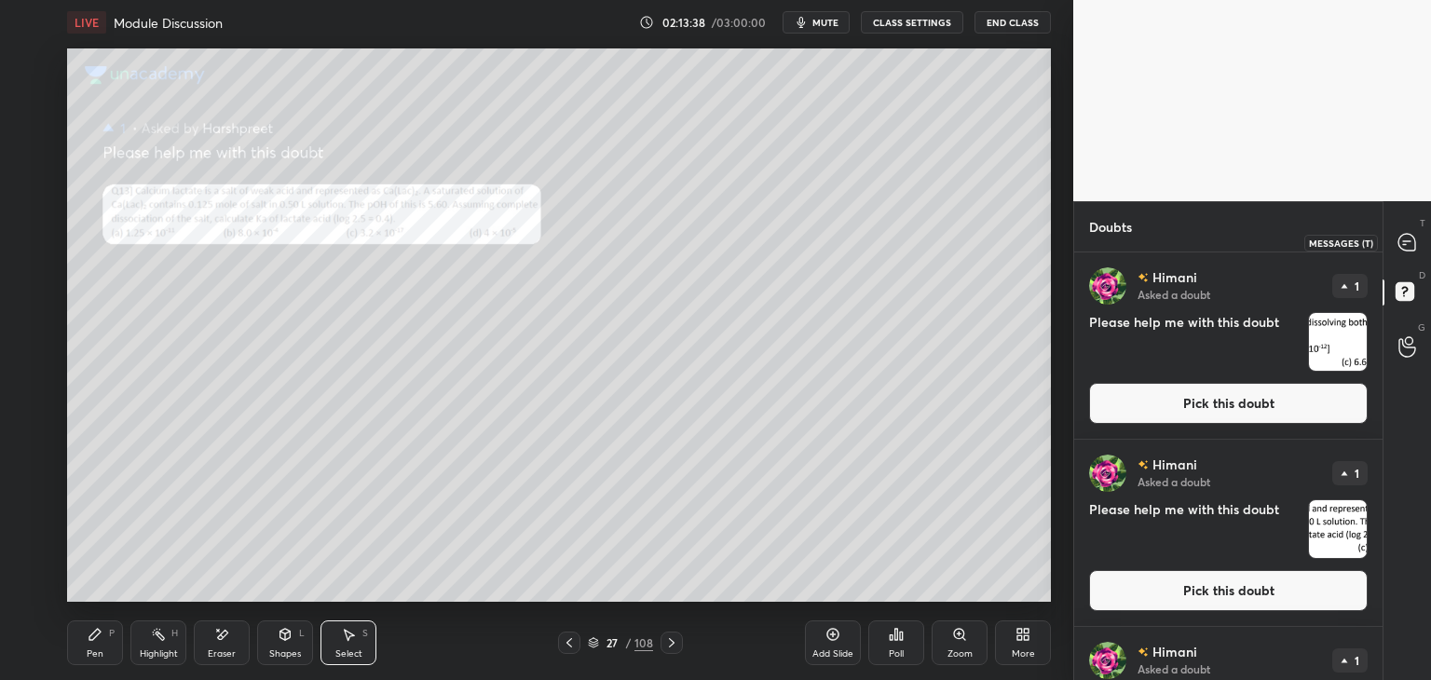
click at [1401, 247] on icon at bounding box center [1407, 242] width 17 height 17
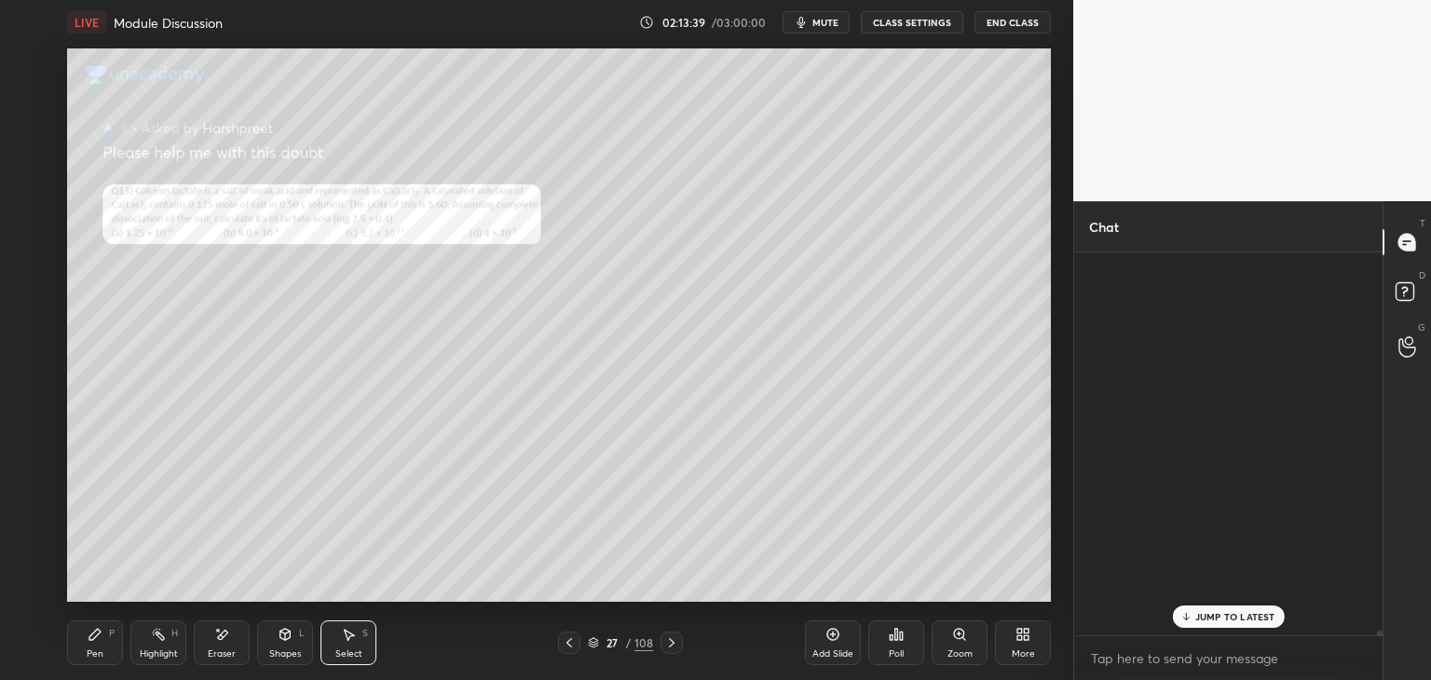
scroll to position [377, 303]
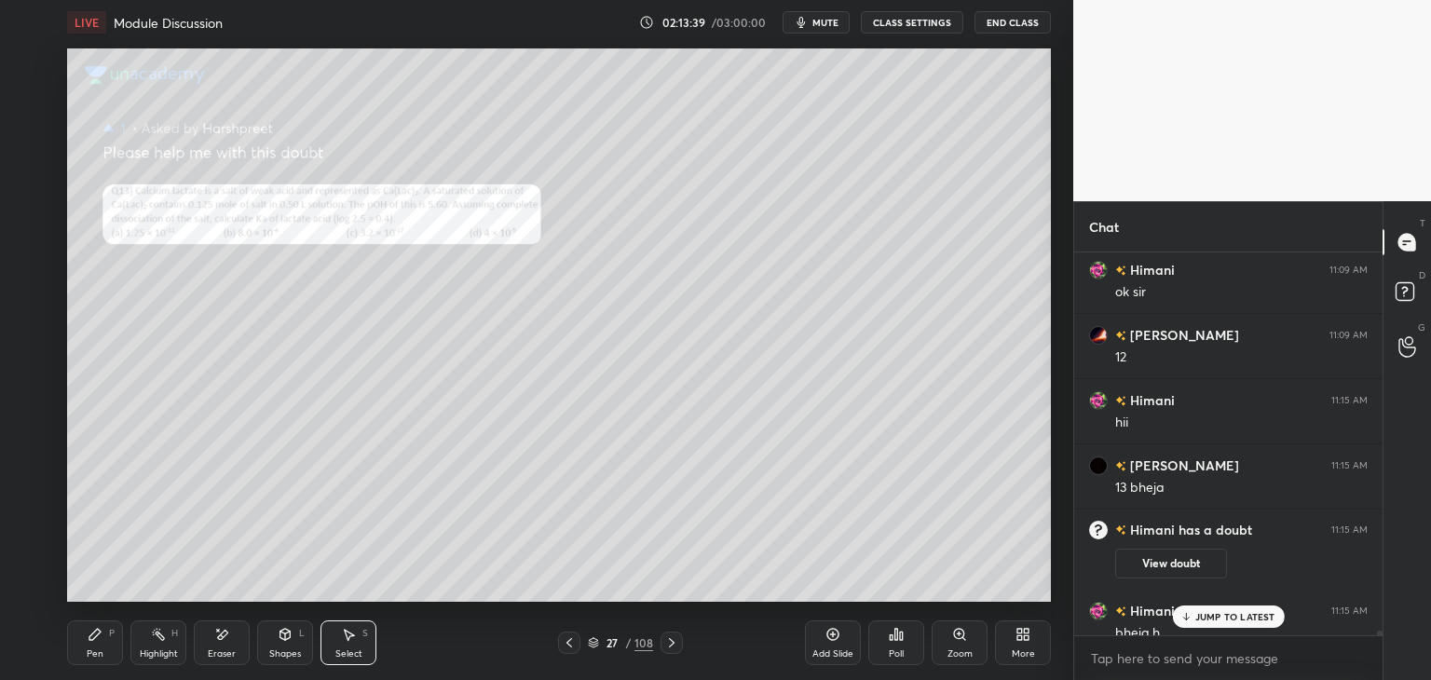
click at [1228, 617] on p "JUMP TO LATEST" at bounding box center [1236, 616] width 80 height 11
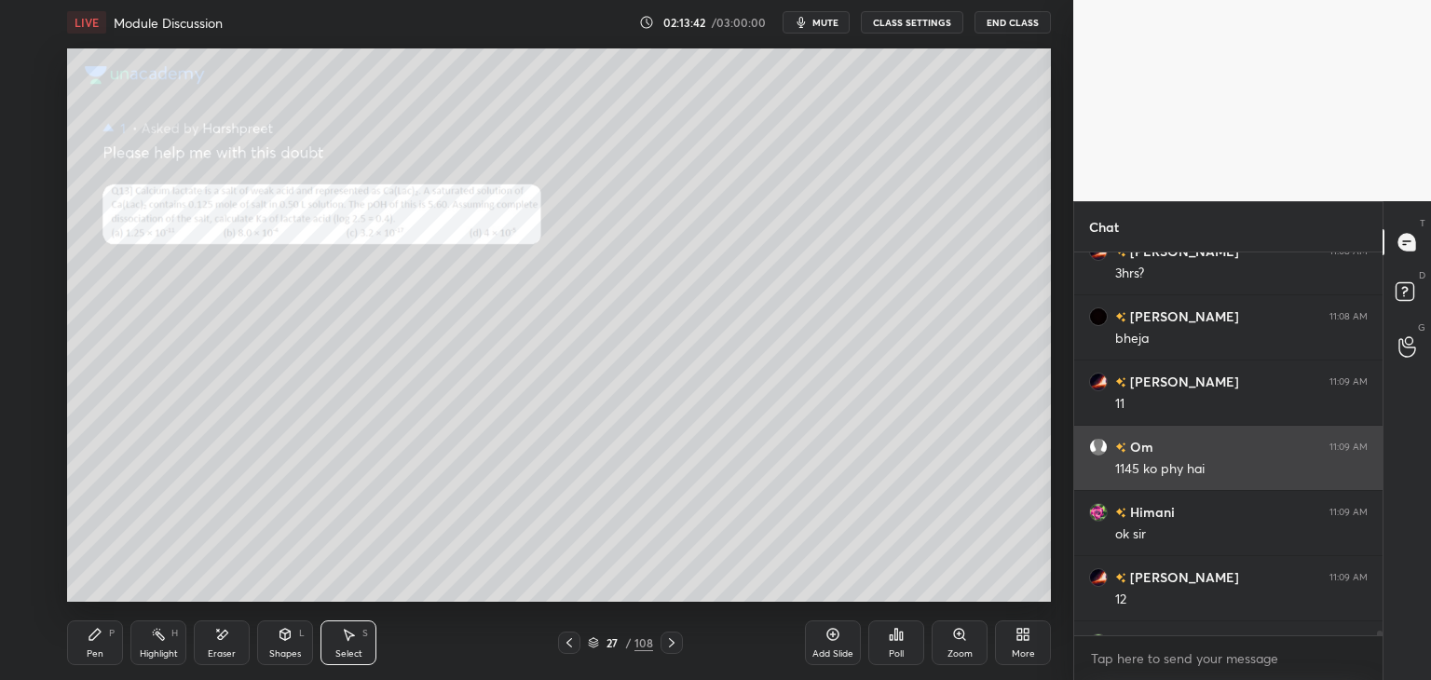
scroll to position [33805, 0]
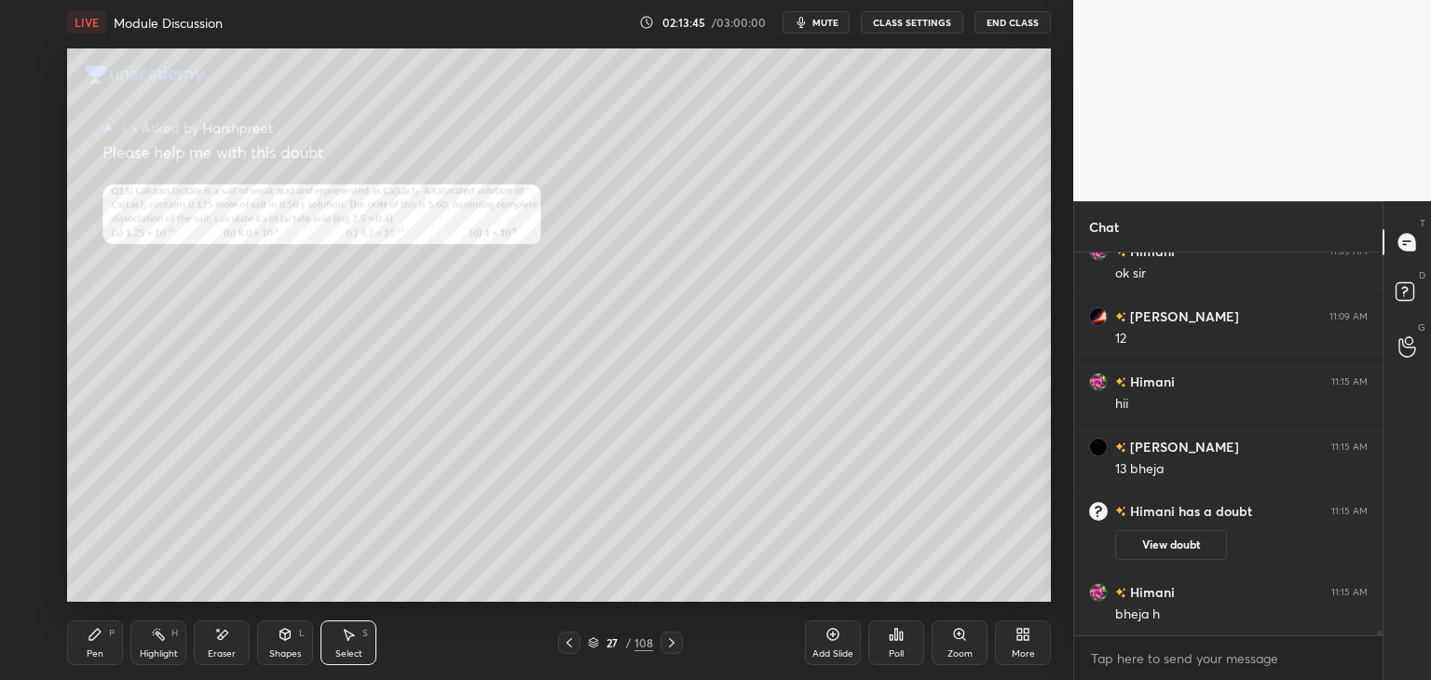
click at [958, 634] on icon at bounding box center [959, 634] width 4 height 0
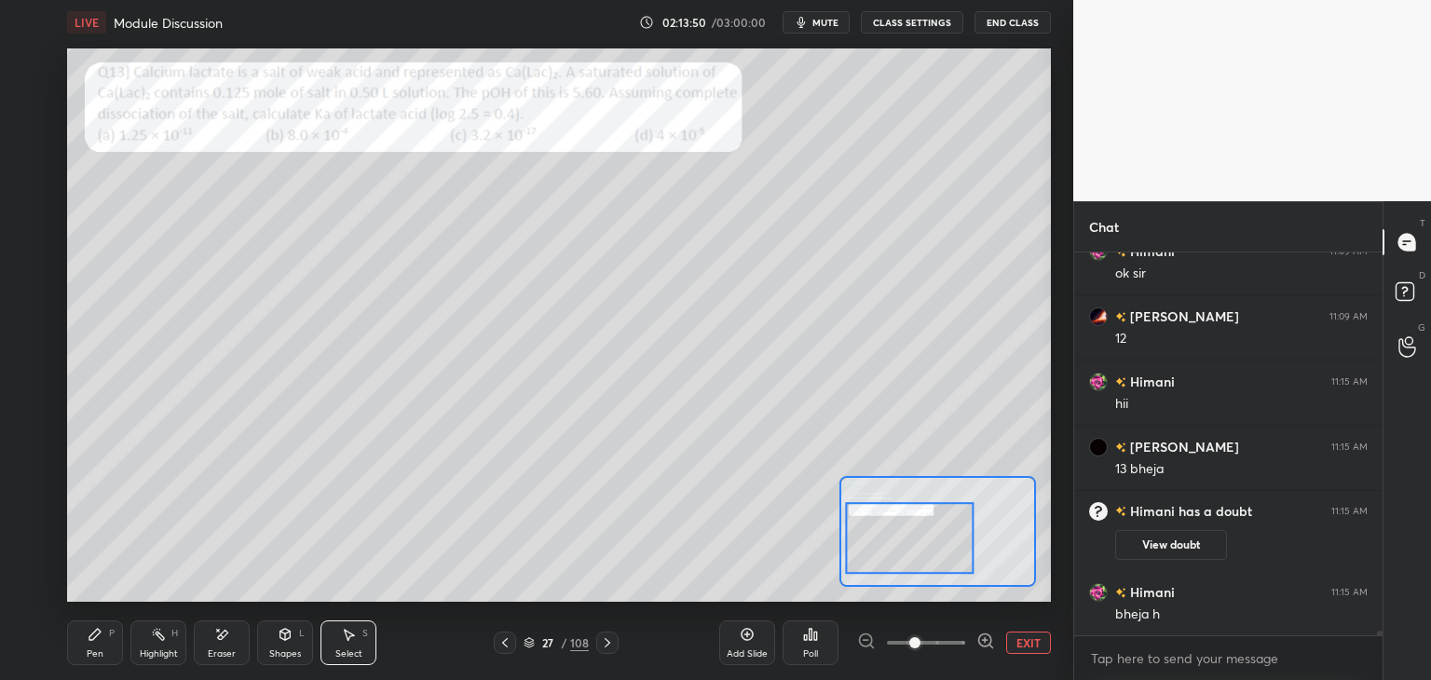
click at [113, 649] on div "Pen P" at bounding box center [95, 643] width 56 height 45
click at [343, 638] on icon at bounding box center [348, 634] width 15 height 15
click at [101, 637] on icon at bounding box center [95, 634] width 15 height 15
click at [351, 638] on icon at bounding box center [348, 634] width 15 height 15
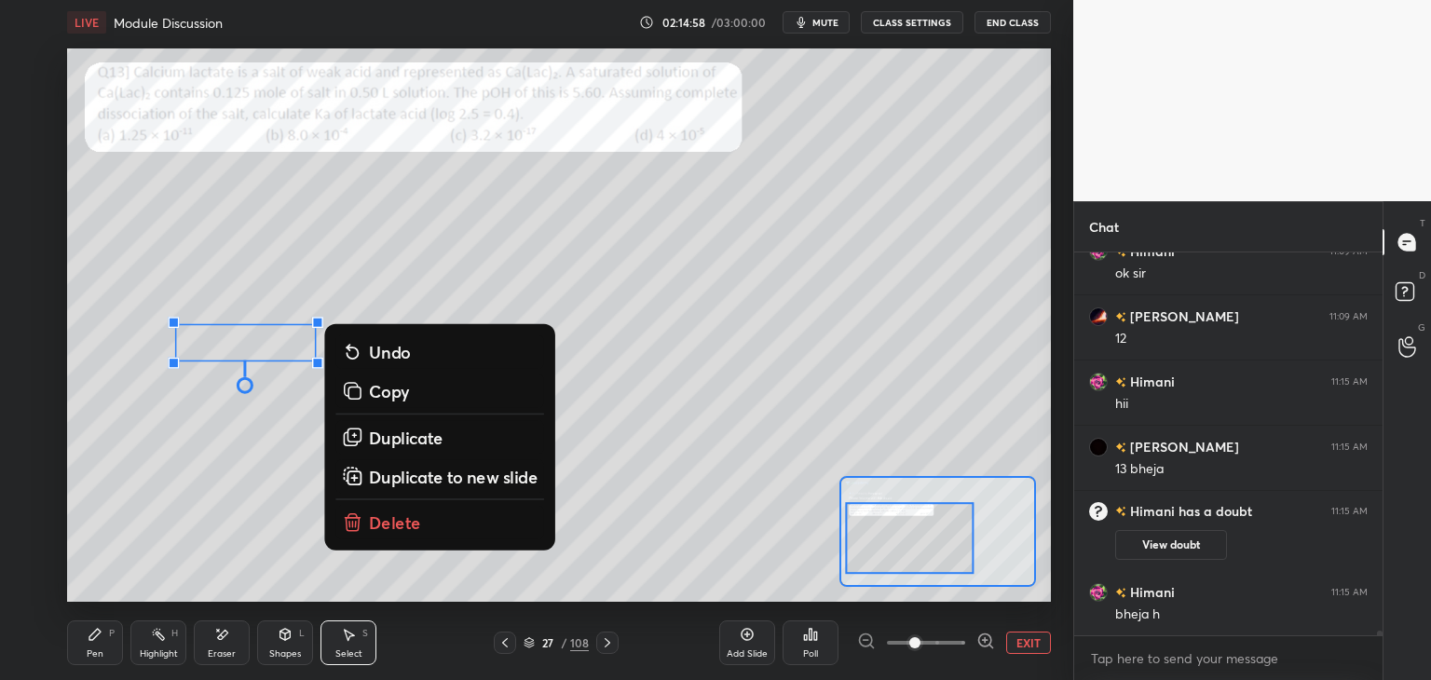
click at [383, 519] on p "Delete" at bounding box center [395, 523] width 52 height 22
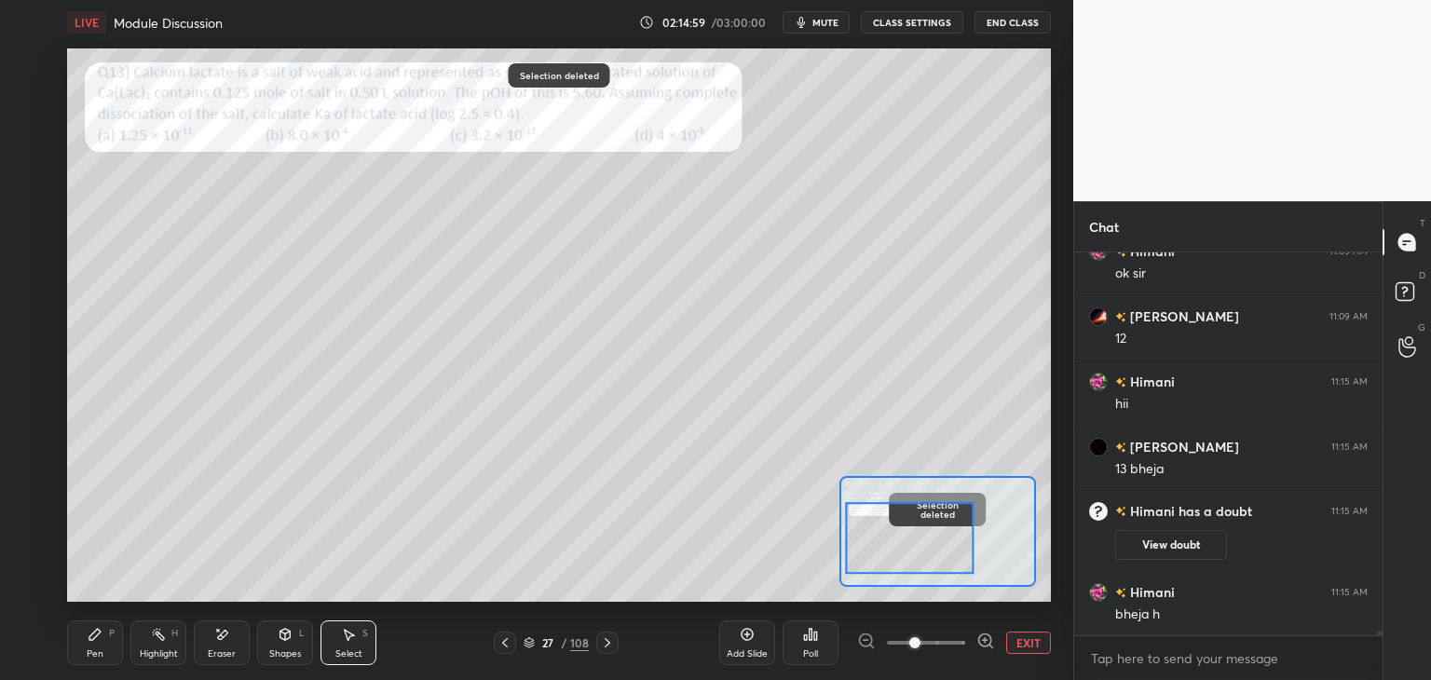
click at [94, 638] on icon at bounding box center [94, 634] width 11 height 11
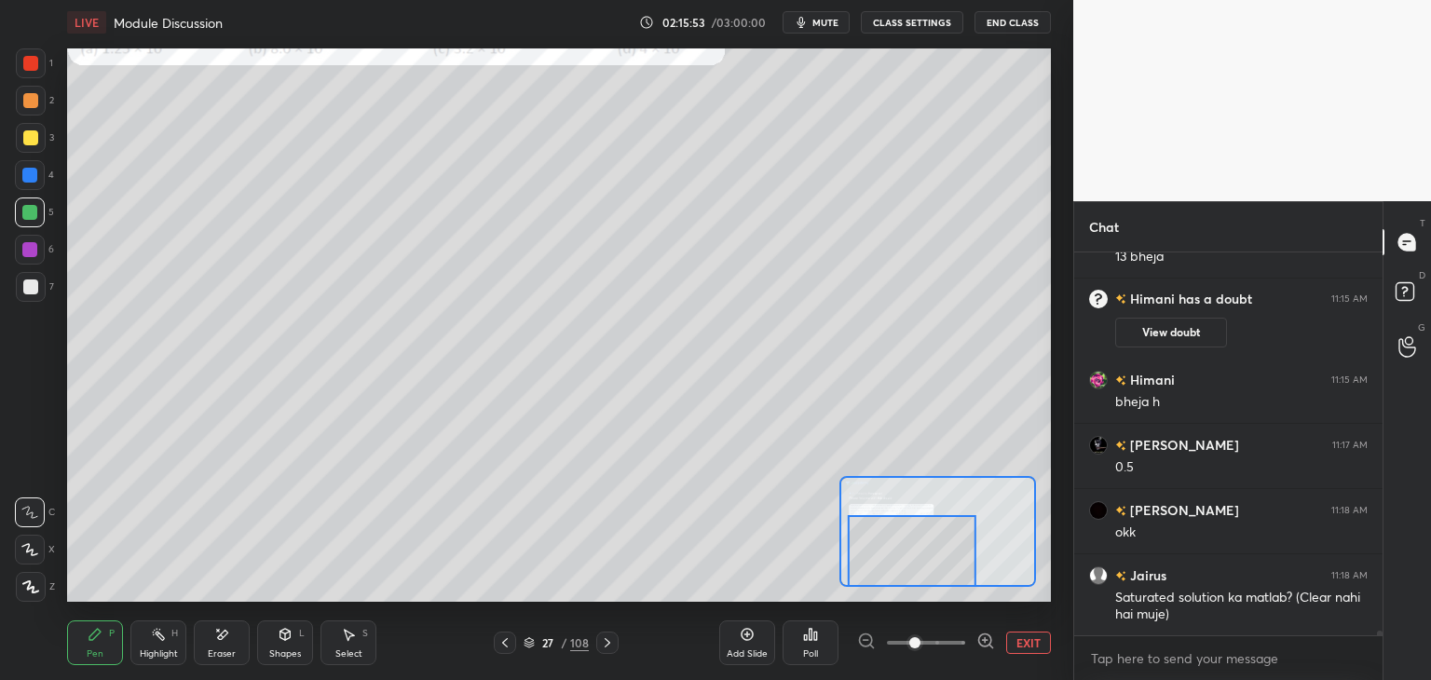
scroll to position [34083, 0]
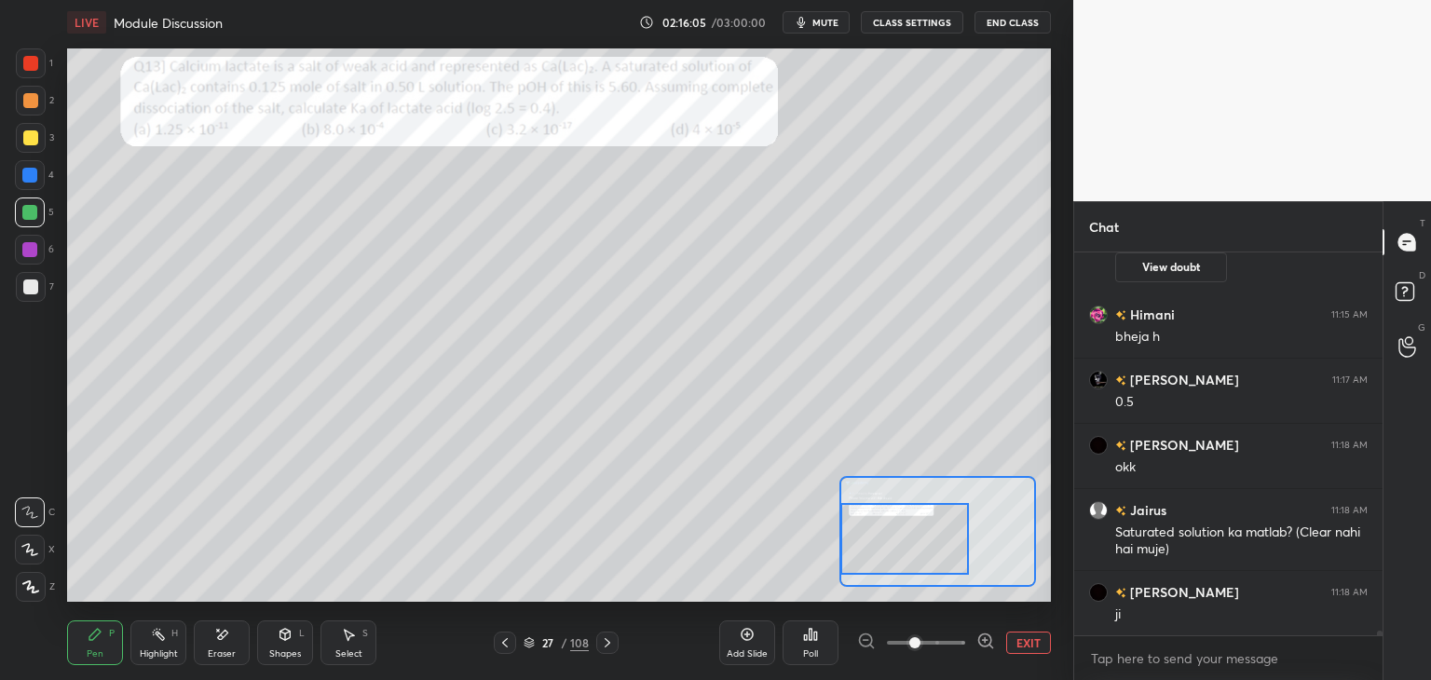
click at [34, 68] on div at bounding box center [30, 63] width 15 height 15
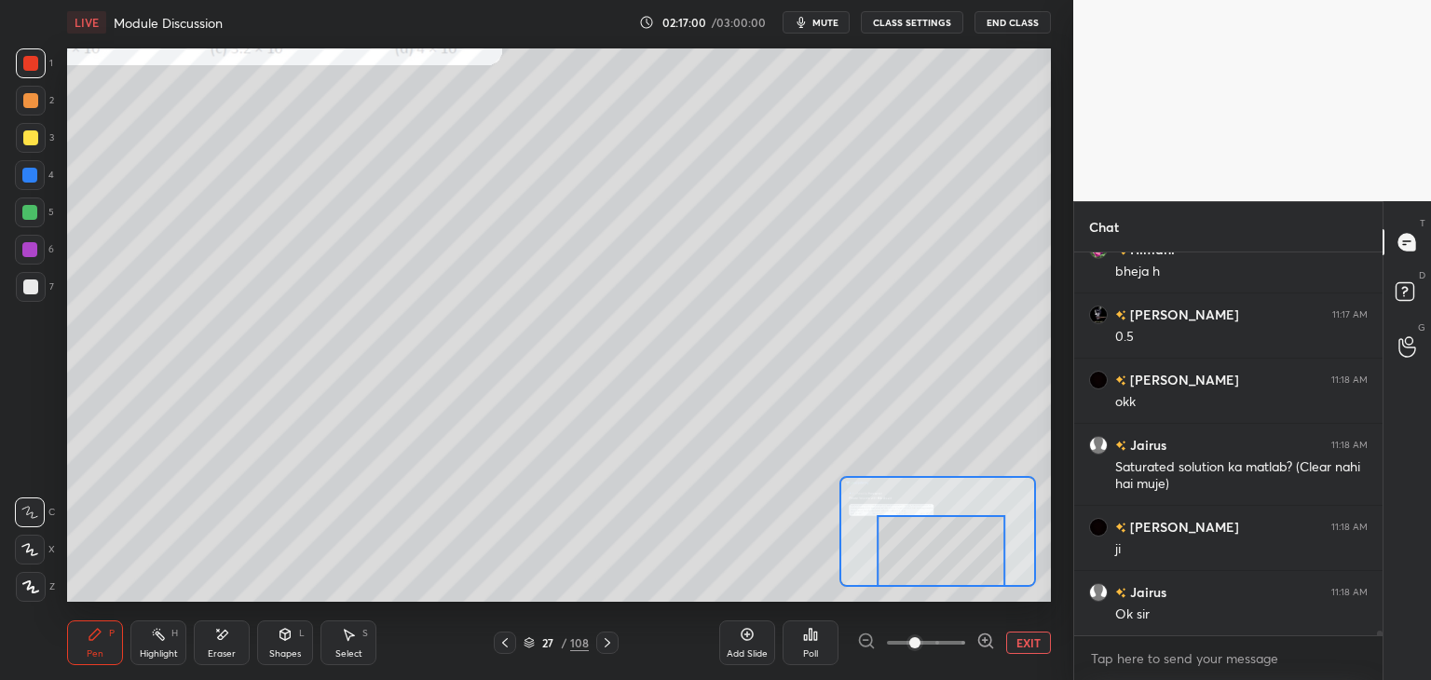
click at [227, 633] on icon at bounding box center [223, 634] width 10 height 9
click at [93, 630] on icon at bounding box center [95, 634] width 15 height 15
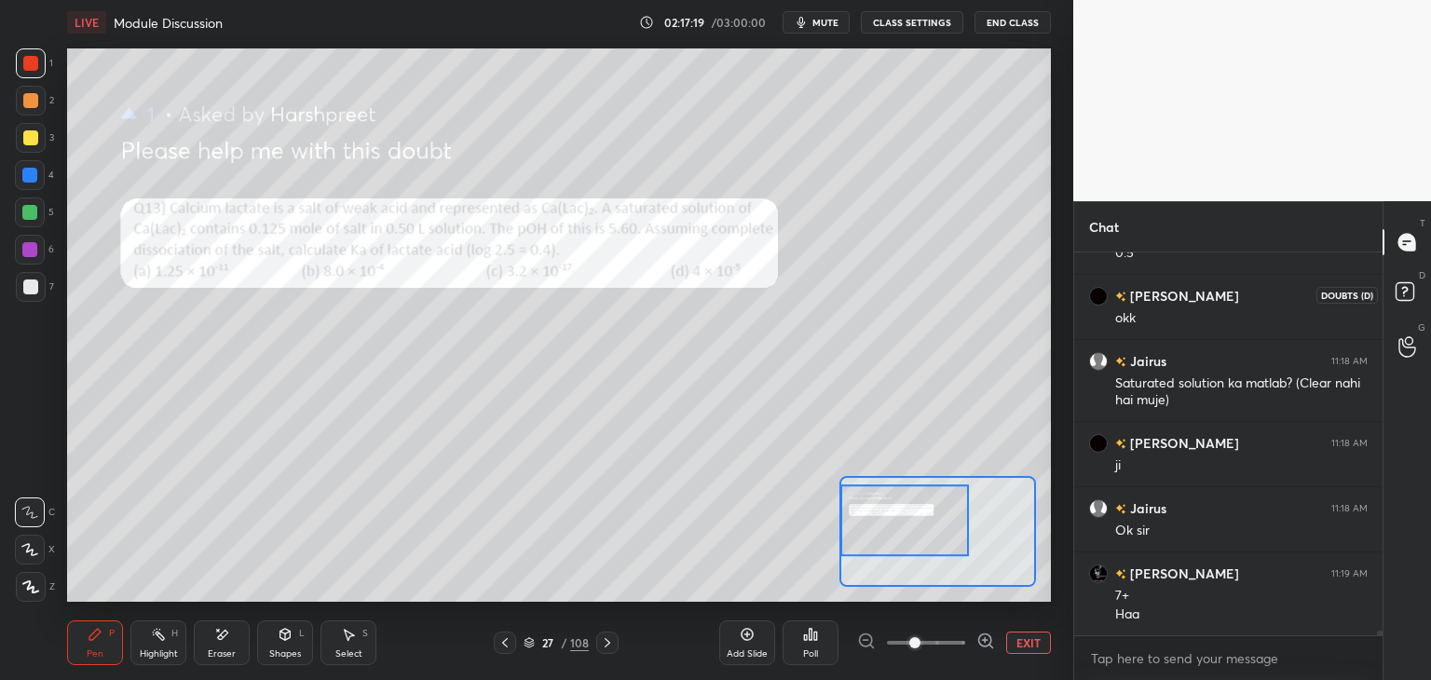
scroll to position [34297, 0]
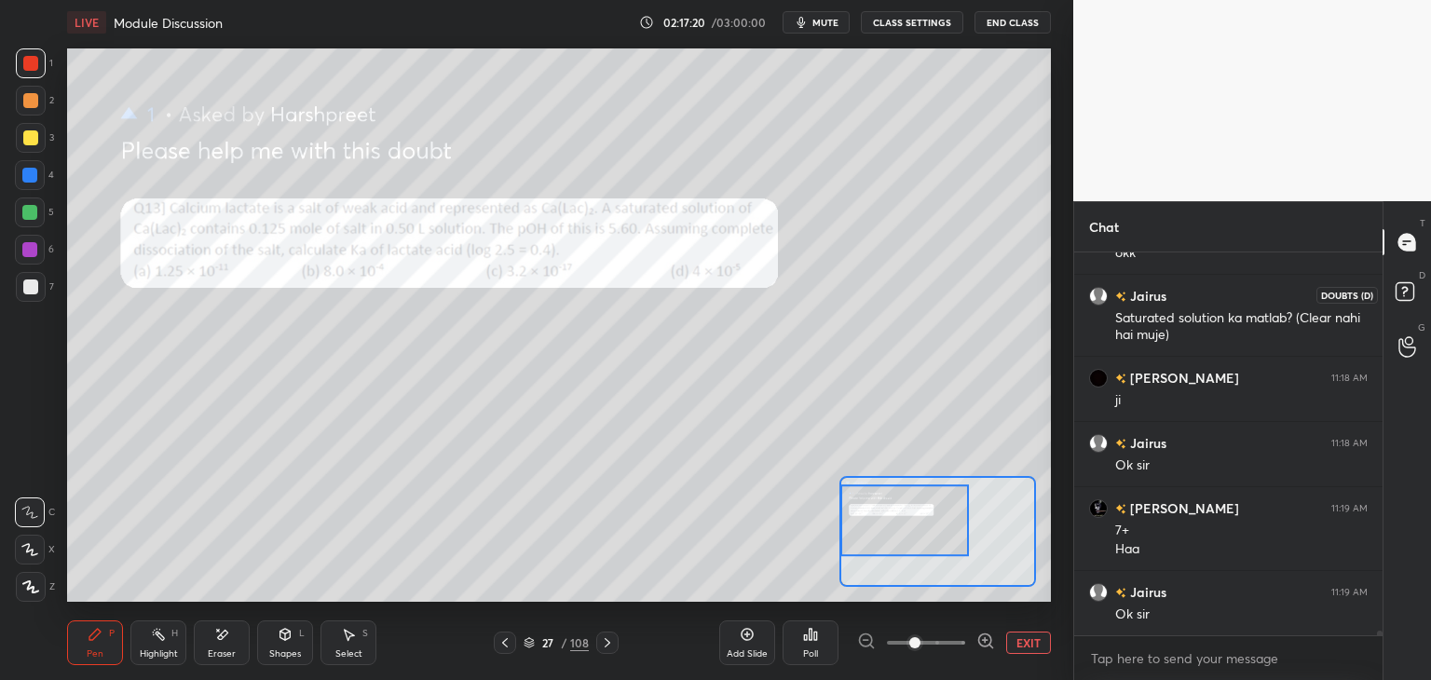
click at [1411, 295] on rect at bounding box center [1405, 292] width 18 height 18
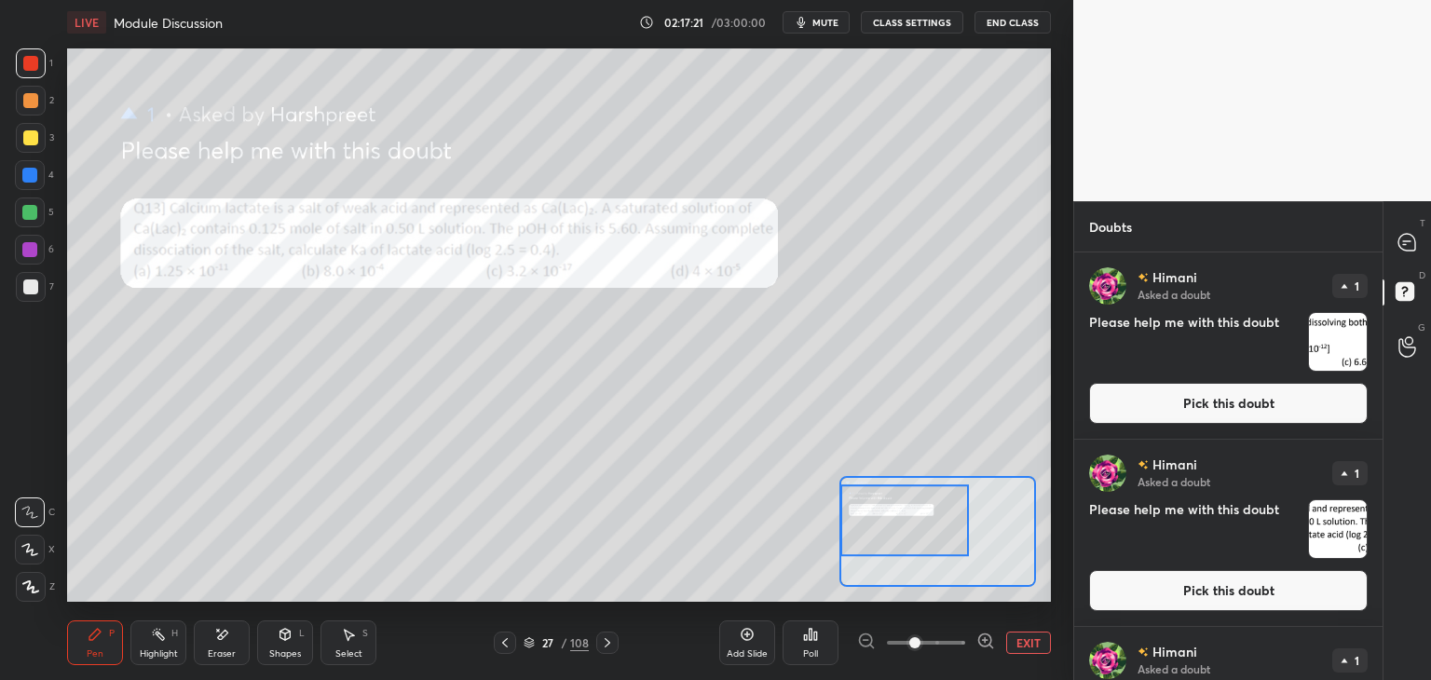
click at [1220, 418] on button "Pick this doubt" at bounding box center [1228, 403] width 279 height 41
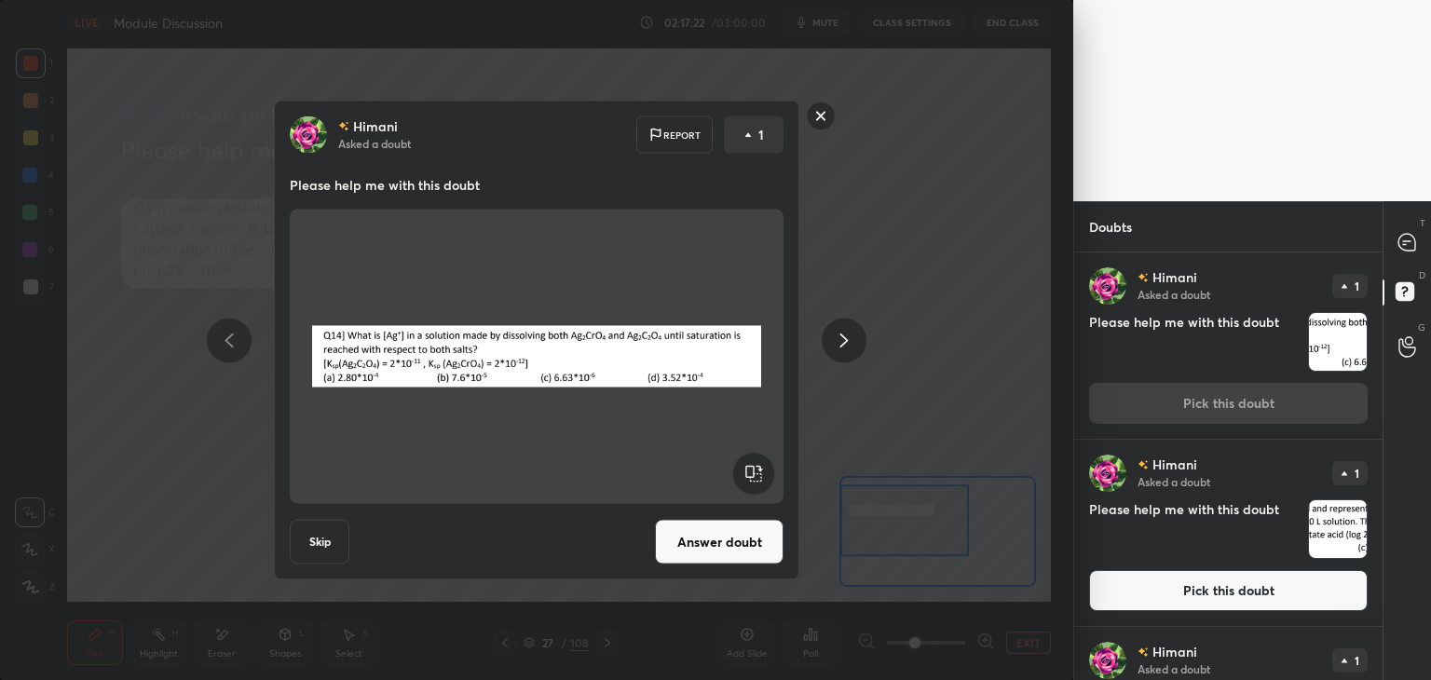
click at [727, 530] on button "Answer doubt" at bounding box center [719, 542] width 129 height 45
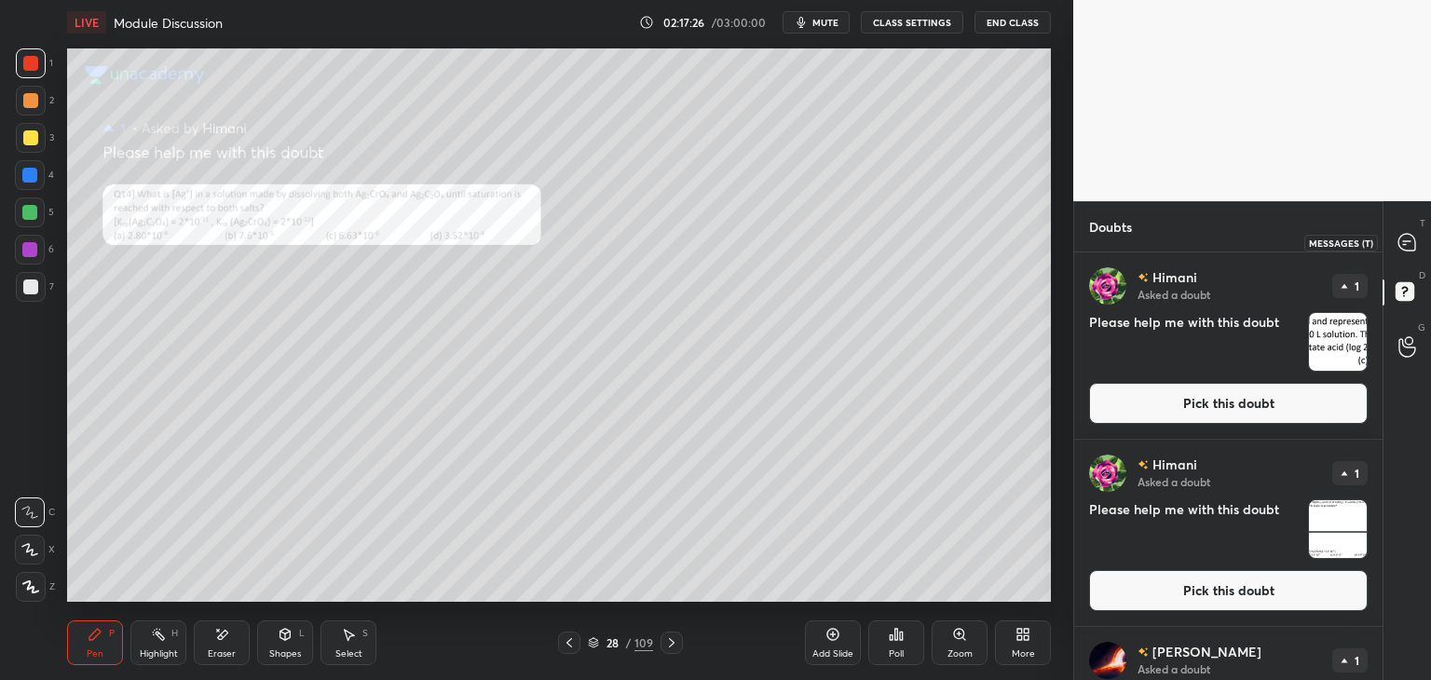
click at [1403, 239] on icon at bounding box center [1407, 242] width 17 height 17
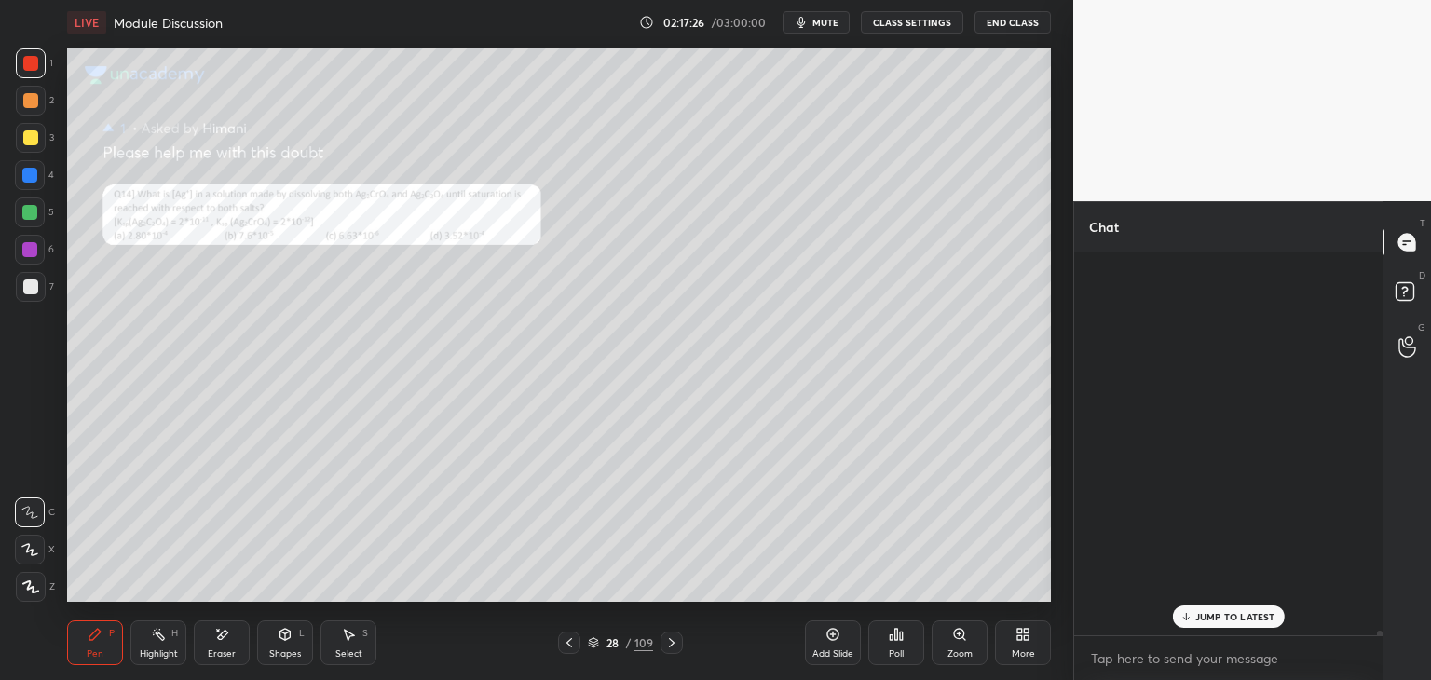
scroll to position [377, 303]
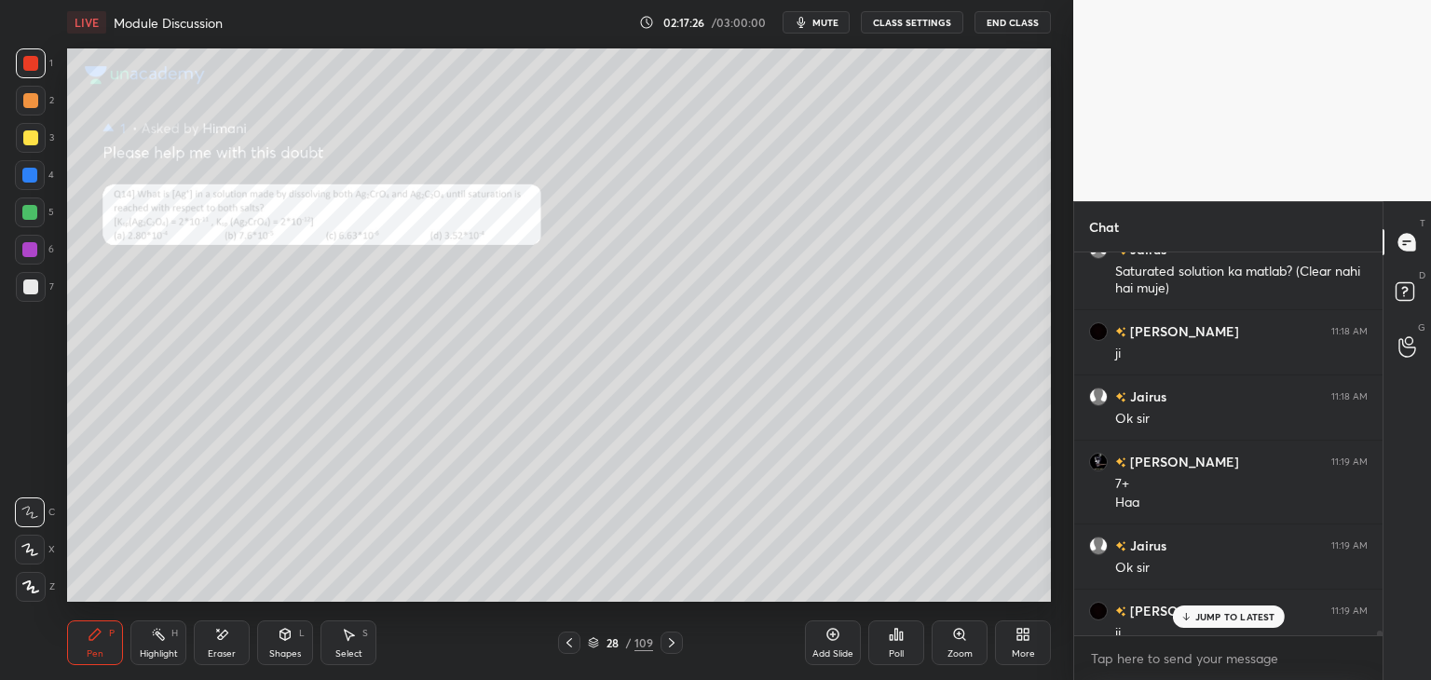
click at [1227, 615] on p "JUMP TO LATEST" at bounding box center [1236, 616] width 80 height 11
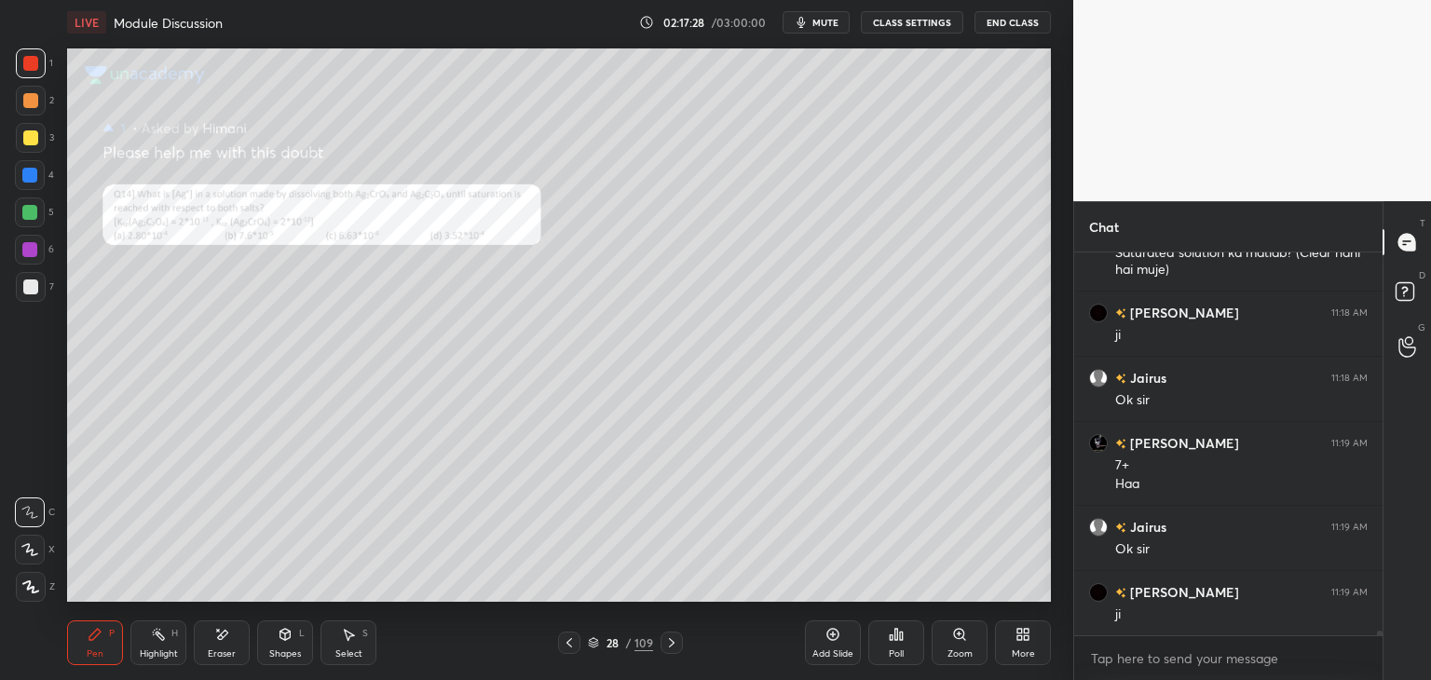
click at [966, 643] on div "Zoom" at bounding box center [960, 643] width 56 height 45
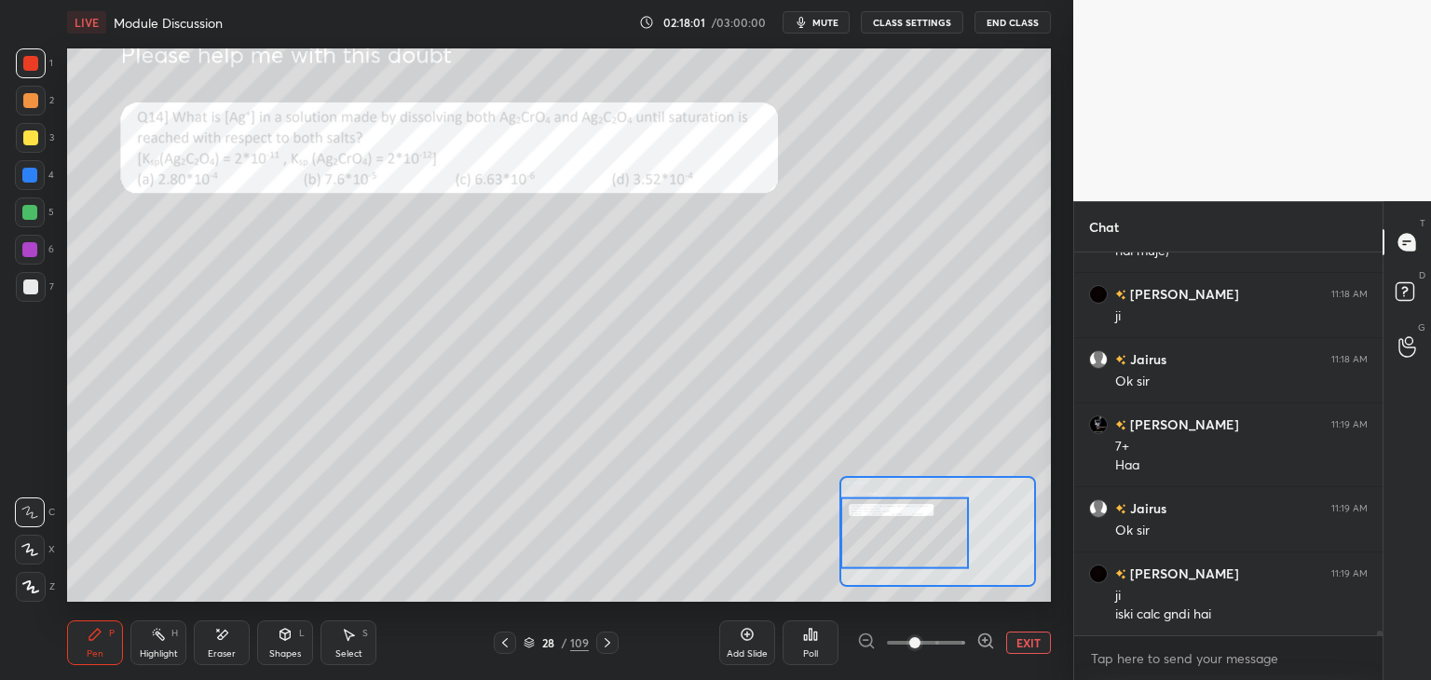
scroll to position [34366, 0]
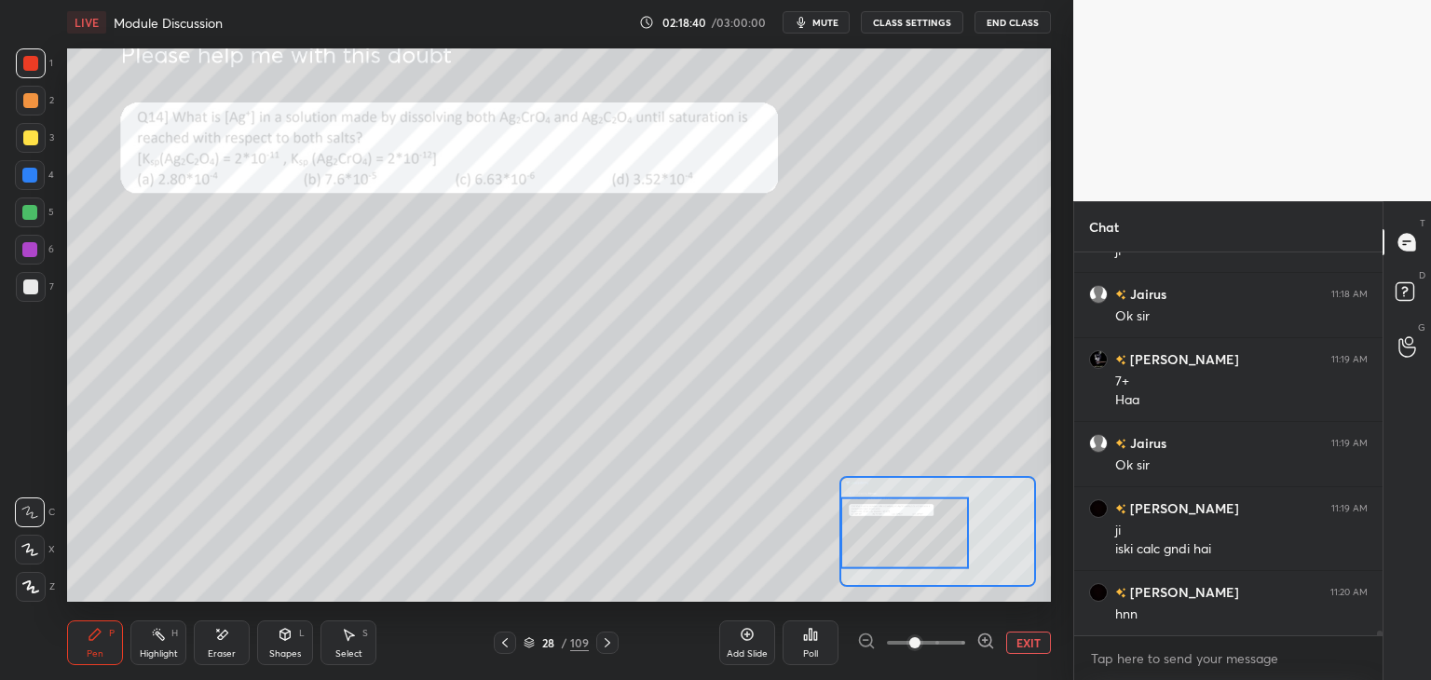
click at [26, 185] on div at bounding box center [30, 175] width 30 height 30
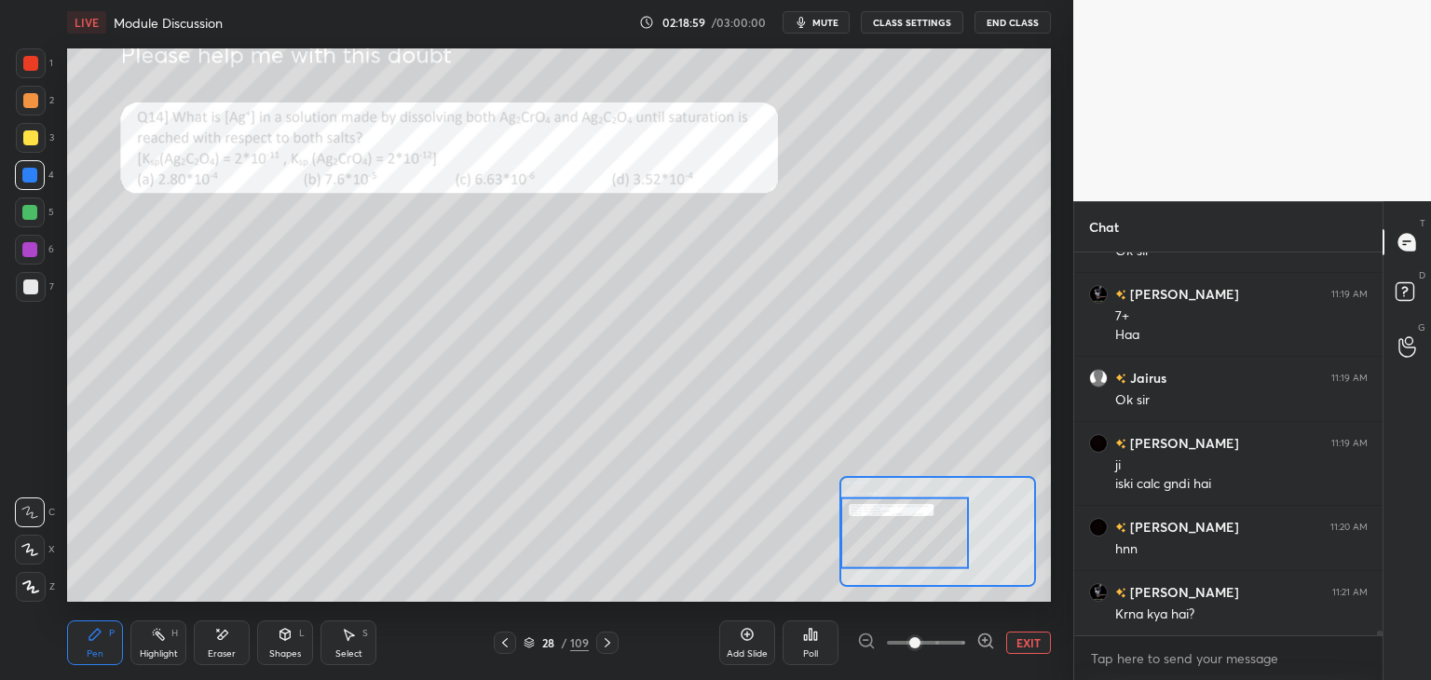
click at [217, 635] on icon at bounding box center [221, 635] width 15 height 16
click at [86, 636] on div "Pen P" at bounding box center [95, 643] width 56 height 45
click at [214, 633] on icon at bounding box center [221, 635] width 15 height 16
click at [94, 630] on icon at bounding box center [95, 634] width 15 height 15
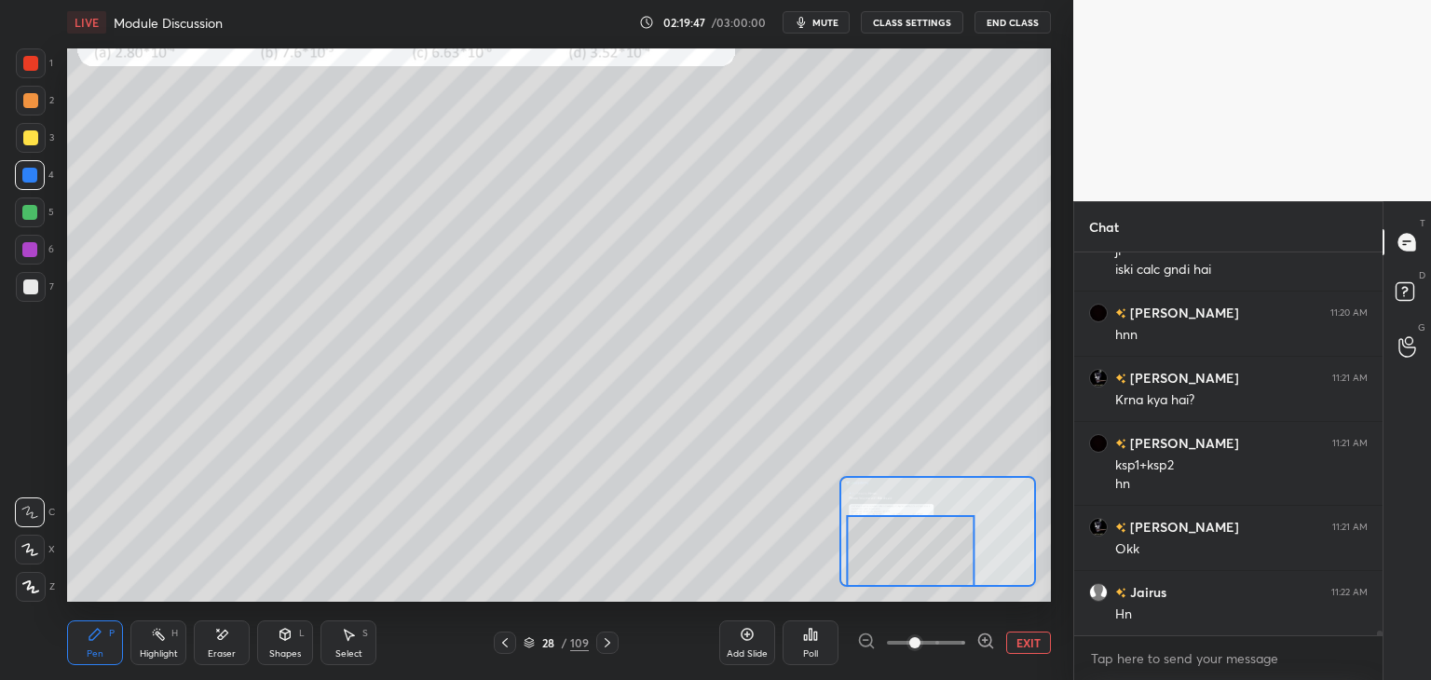
scroll to position [34711, 0]
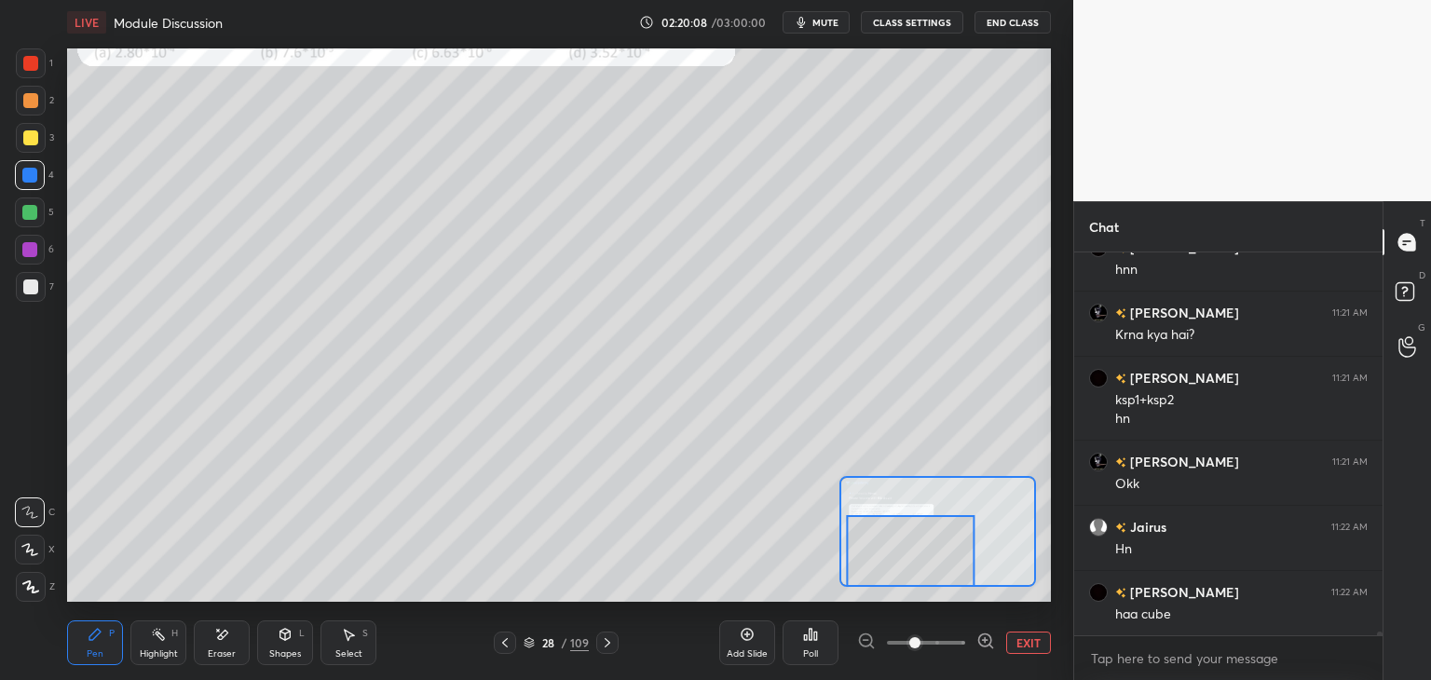
click at [214, 646] on div "Eraser" at bounding box center [222, 643] width 56 height 45
click at [100, 642] on div "Pen P" at bounding box center [95, 643] width 56 height 45
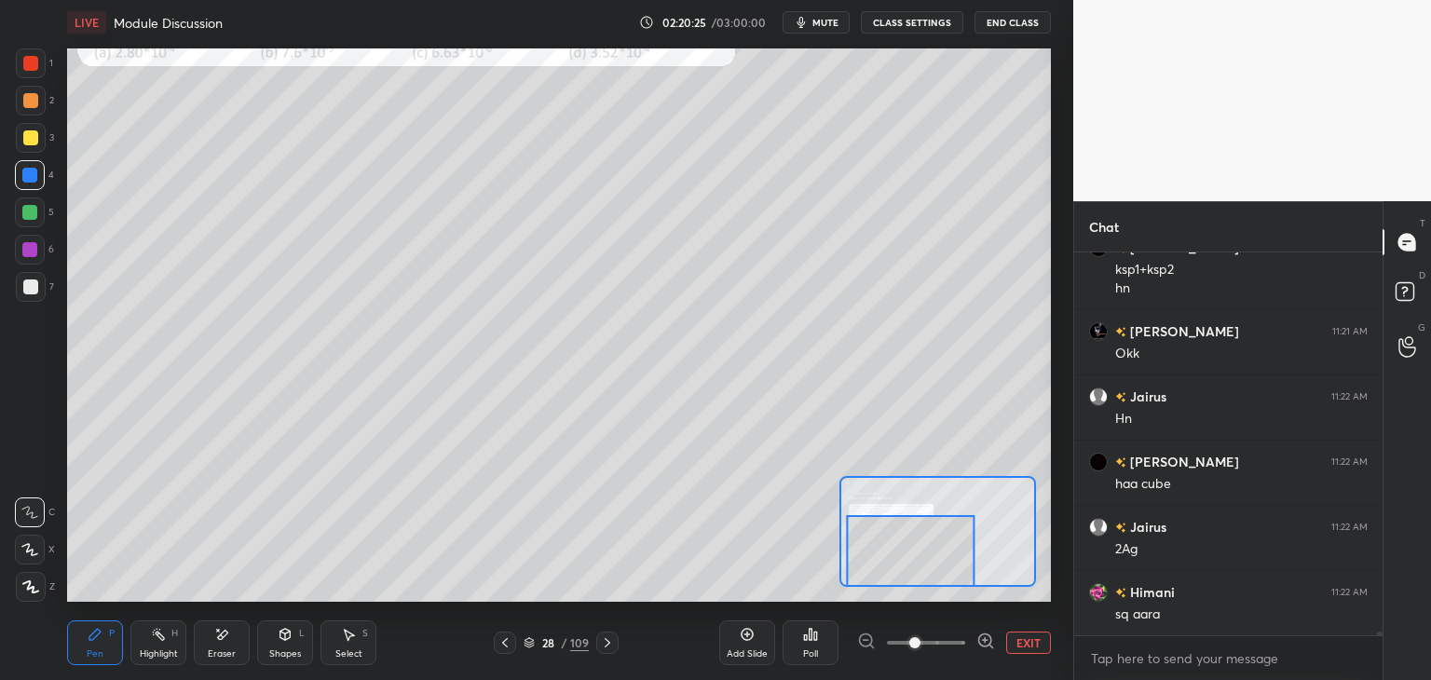
scroll to position [34907, 0]
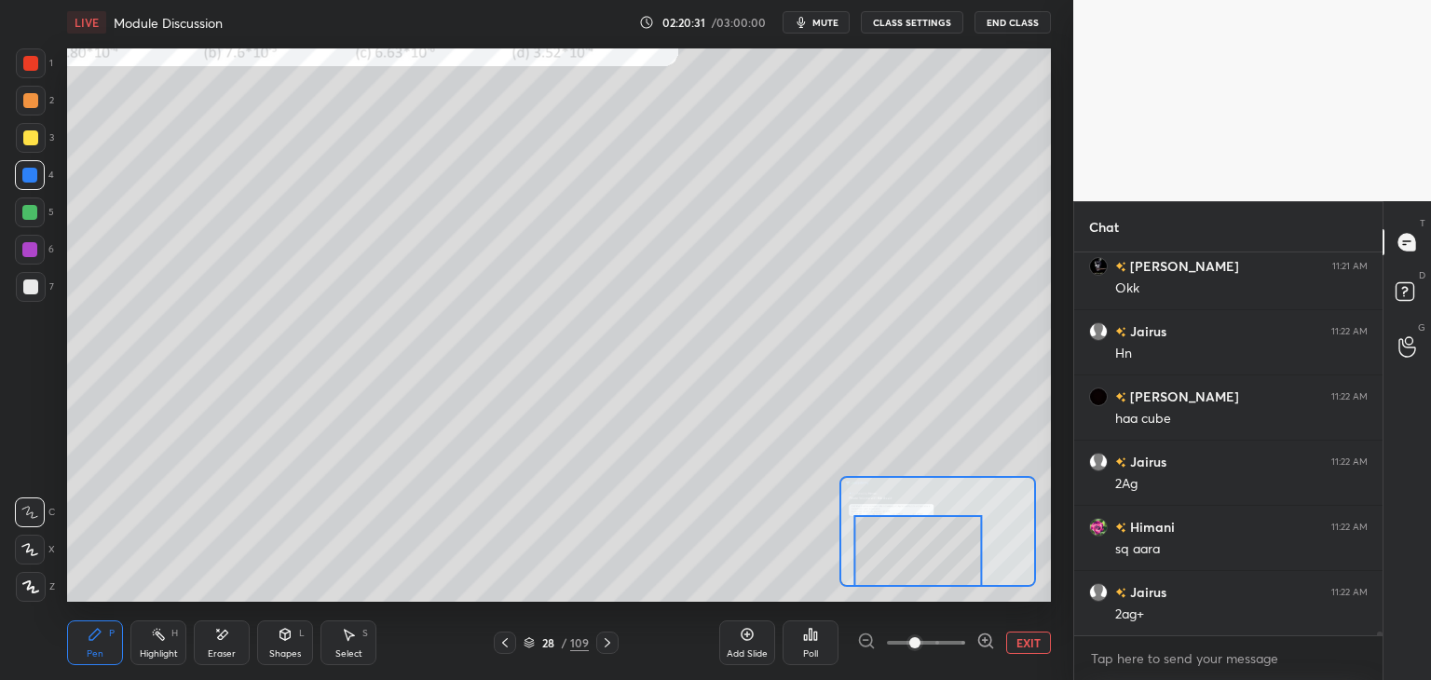
click at [221, 638] on icon at bounding box center [223, 634] width 10 height 9
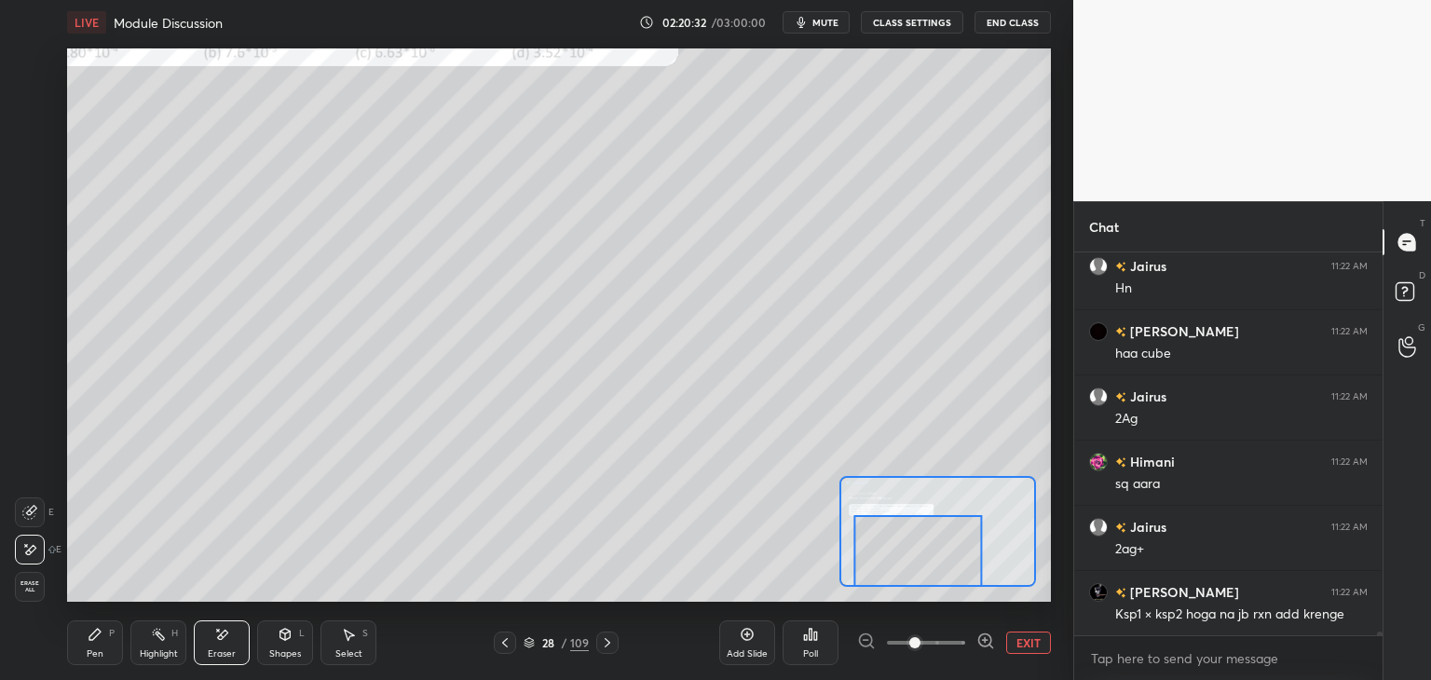
scroll to position [35037, 0]
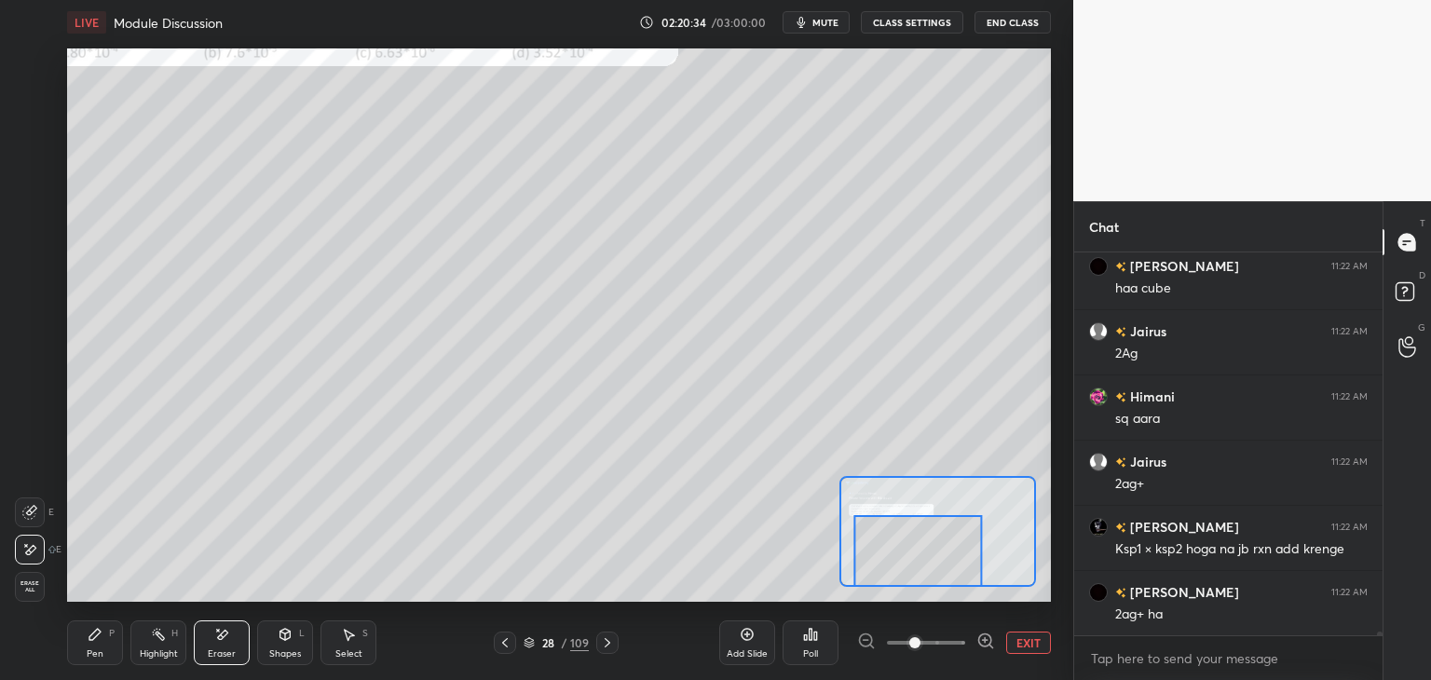
click at [97, 639] on icon at bounding box center [95, 634] width 15 height 15
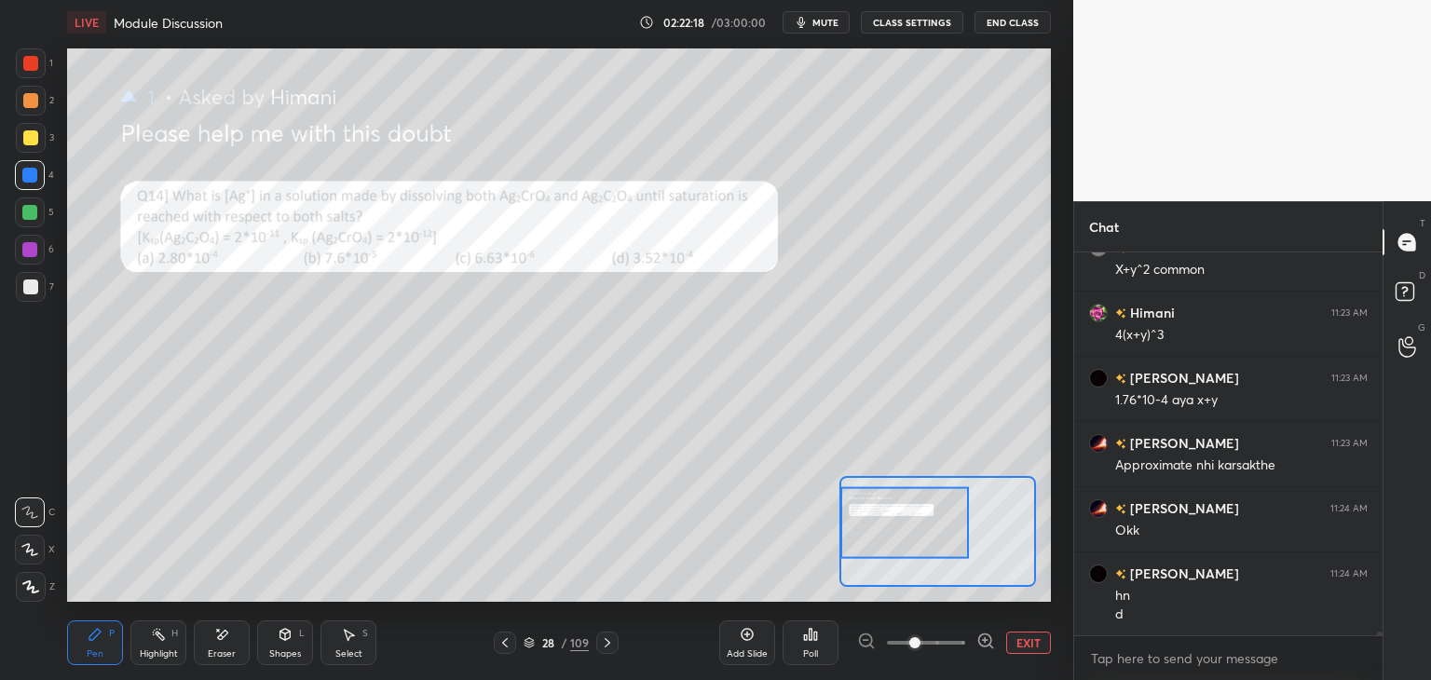
scroll to position [35513, 0]
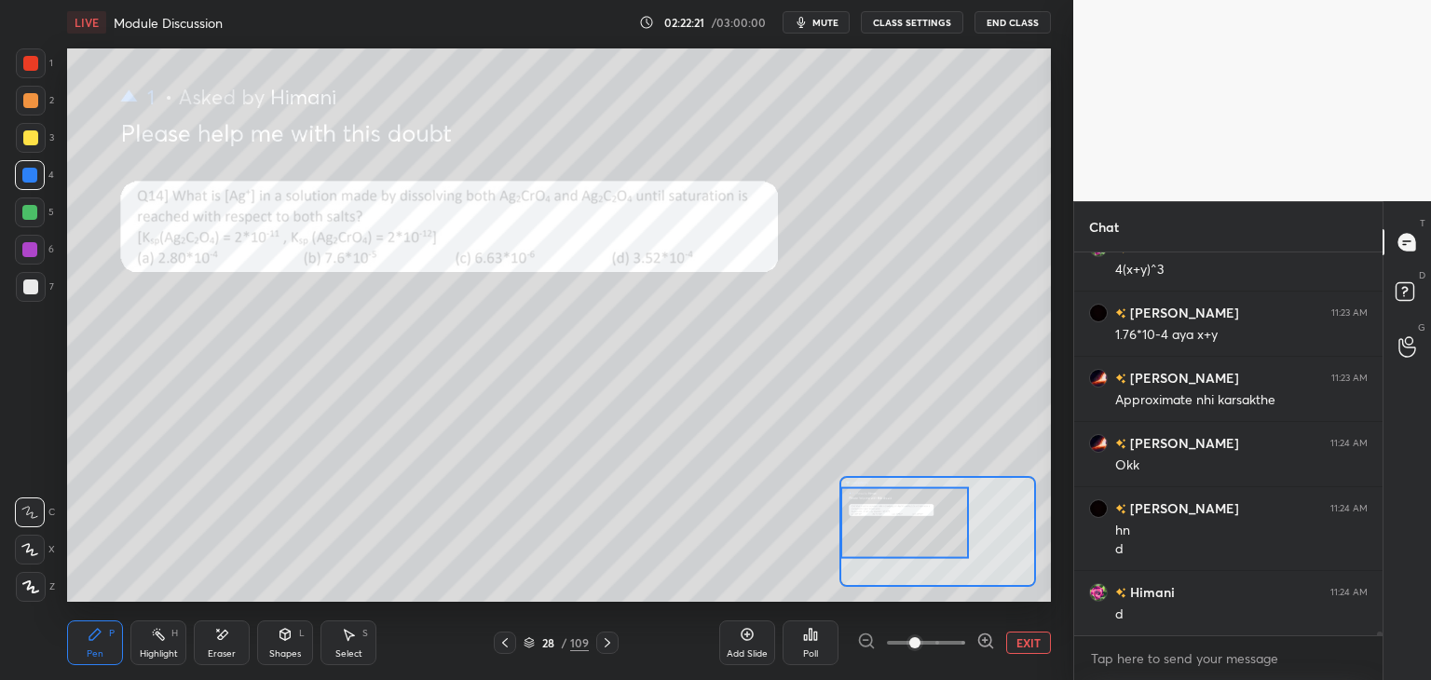
click at [1032, 636] on button "EXIT" at bounding box center [1028, 643] width 45 height 22
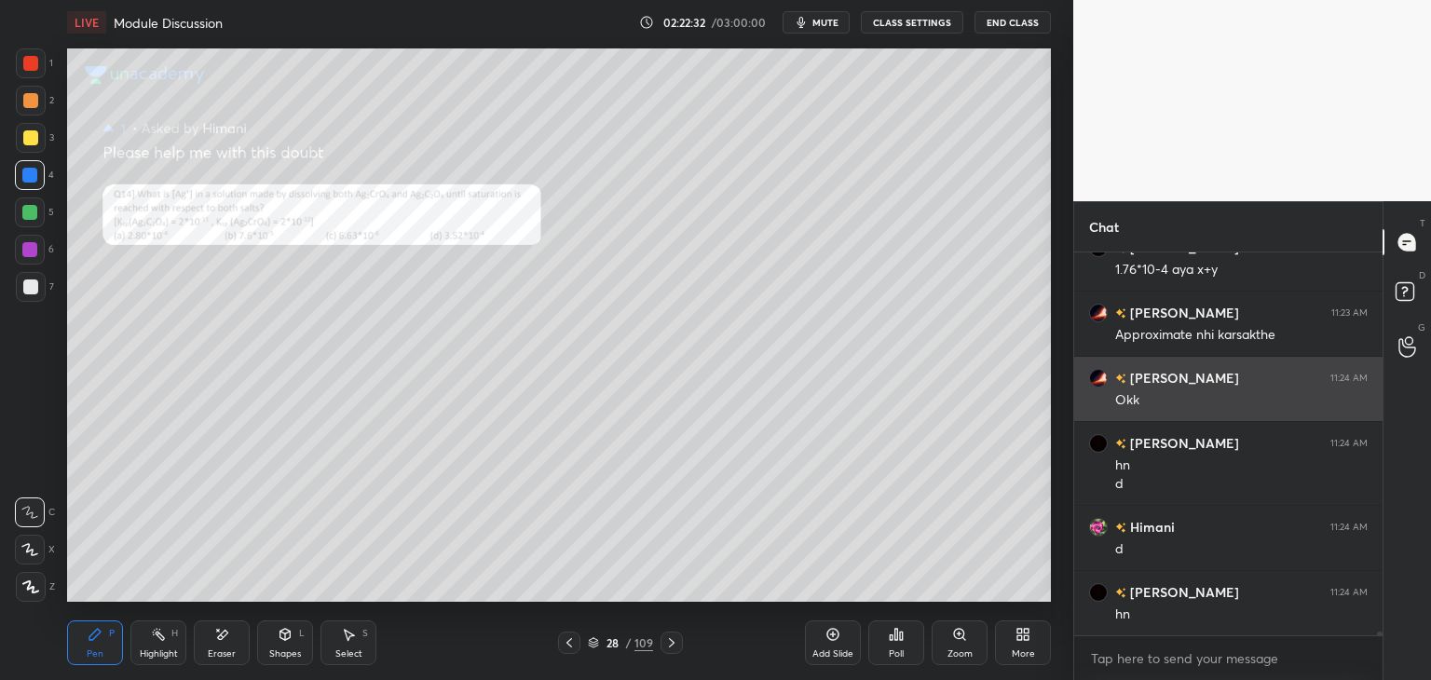
scroll to position [35643, 0]
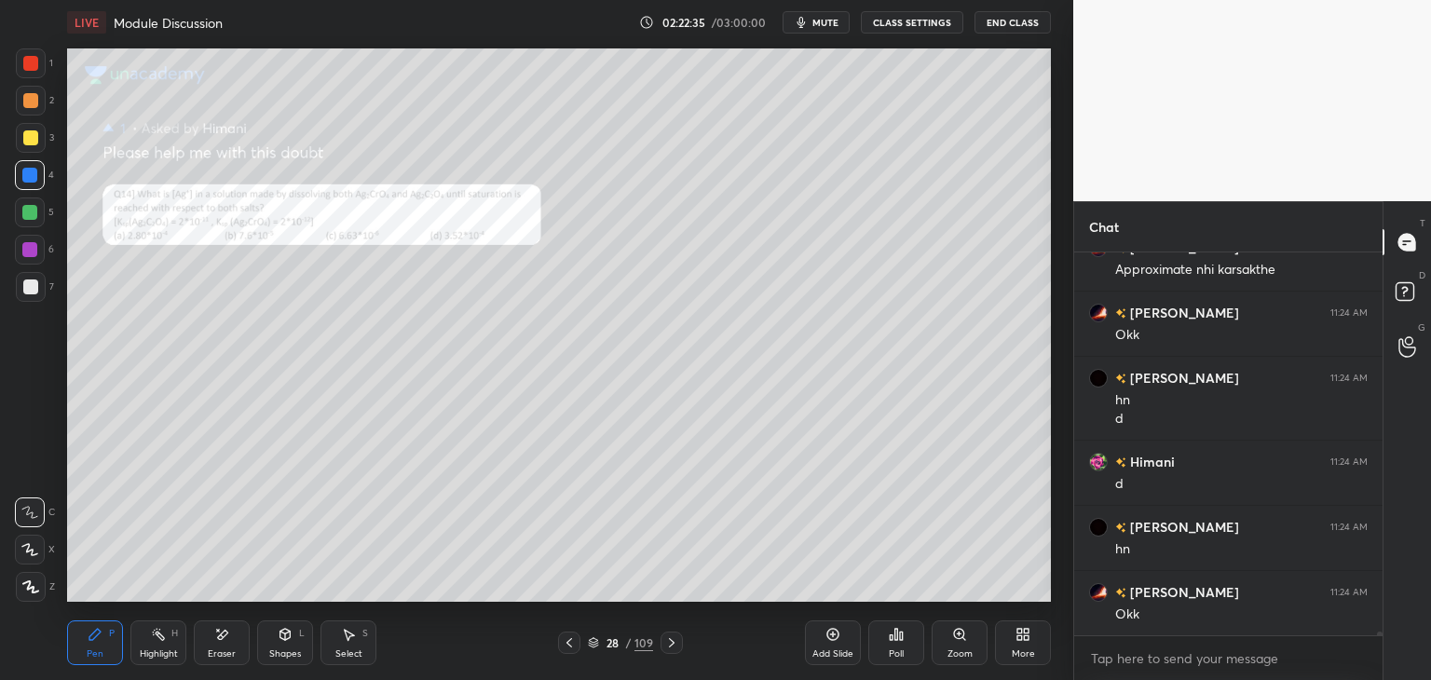
click at [32, 68] on div at bounding box center [30, 63] width 15 height 15
click at [672, 642] on icon at bounding box center [672, 642] width 6 height 9
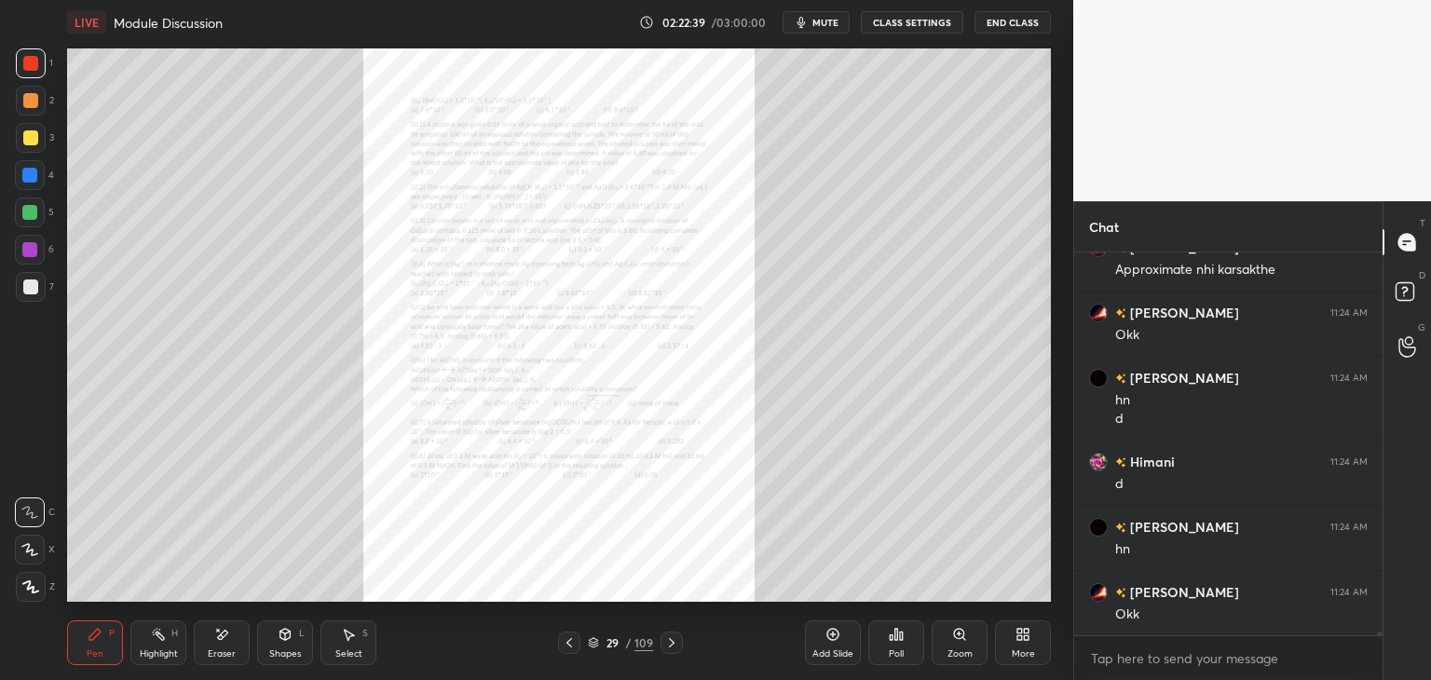
click at [567, 638] on icon at bounding box center [569, 643] width 15 height 15
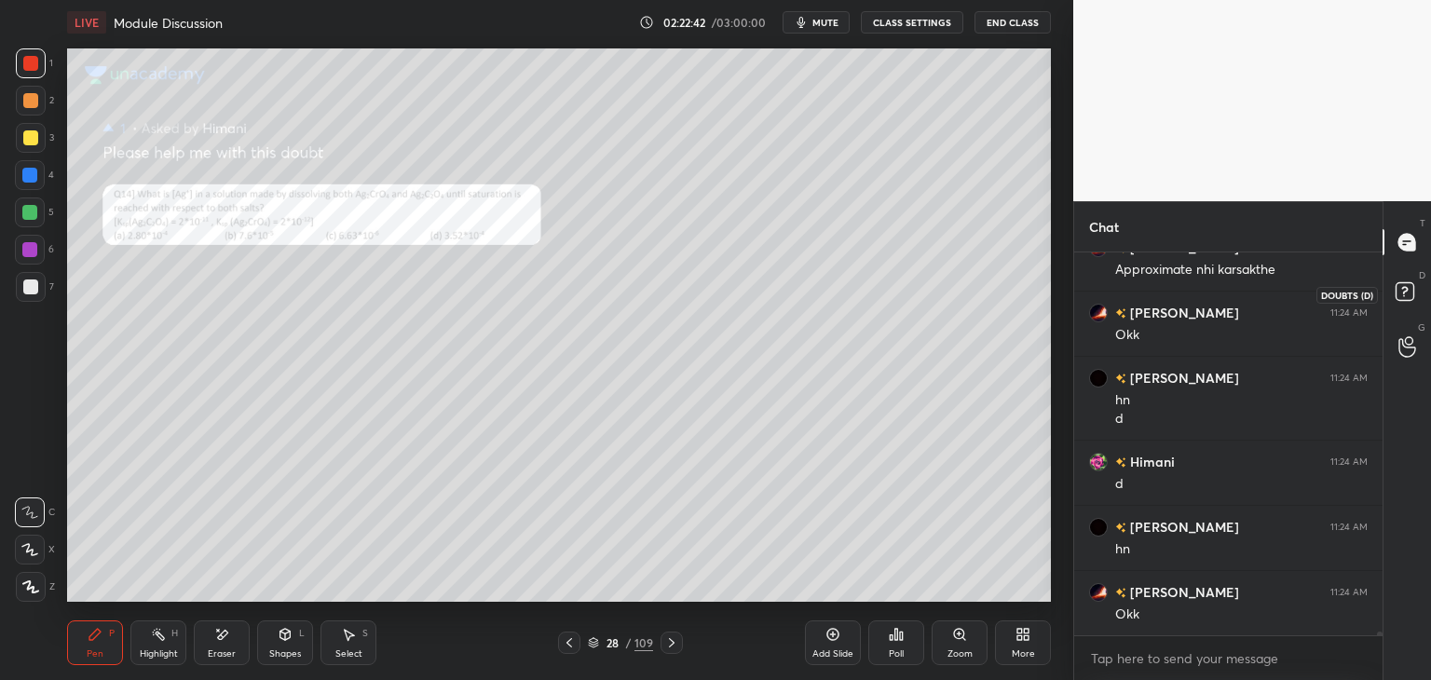
click at [1400, 293] on rect at bounding box center [1405, 292] width 18 height 18
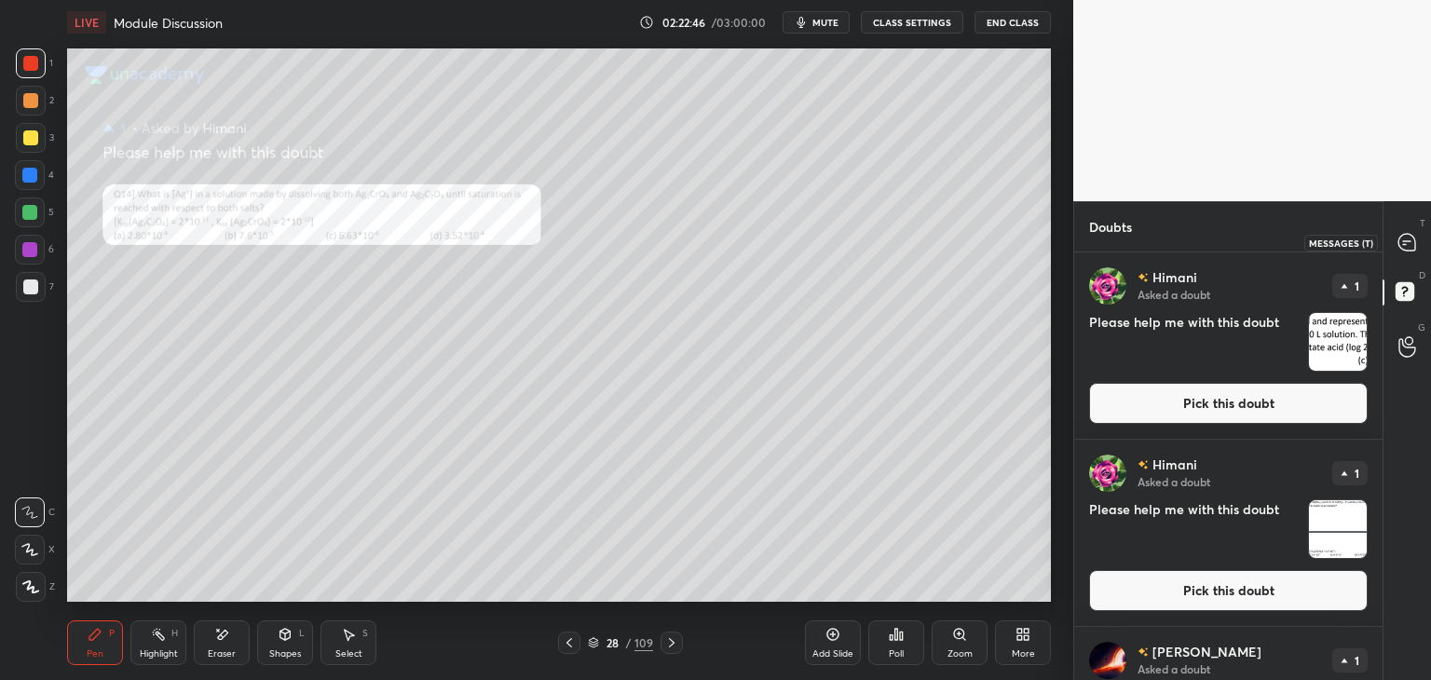
click at [1410, 247] on icon at bounding box center [1407, 242] width 17 height 17
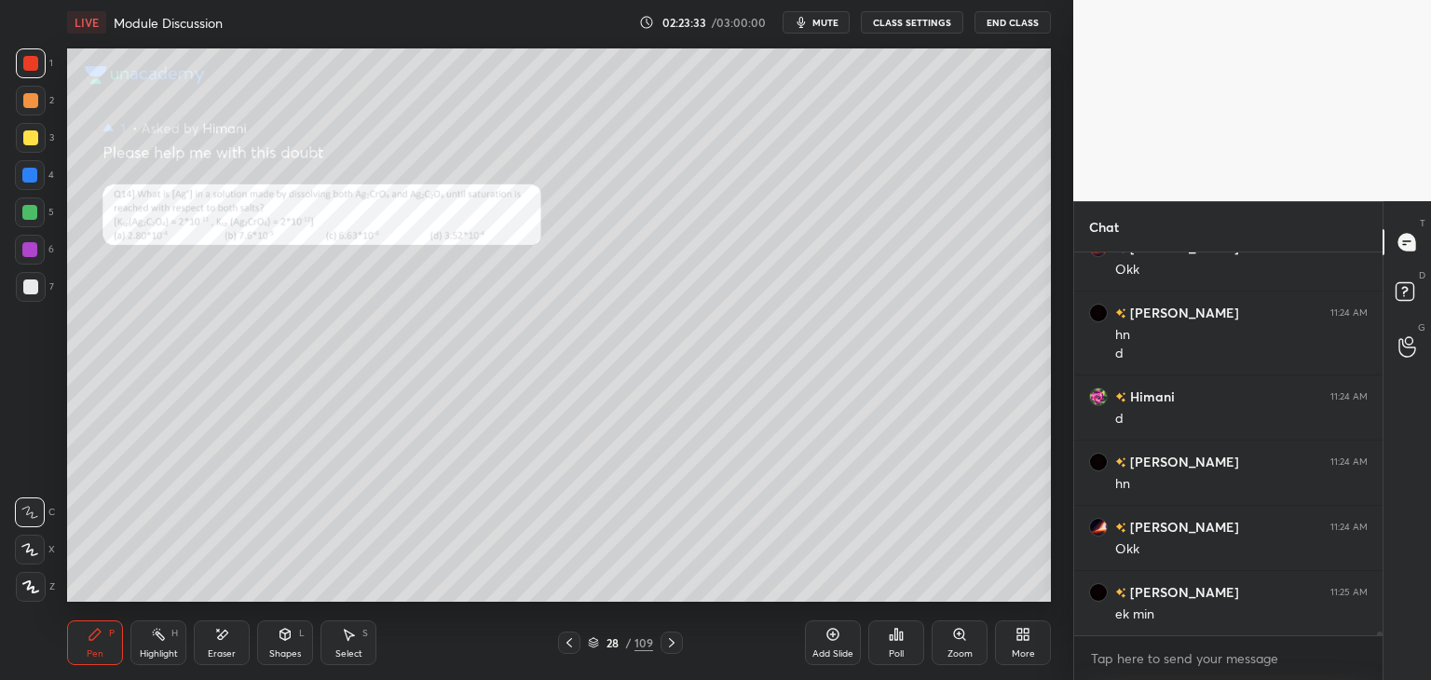
scroll to position [35788, 0]
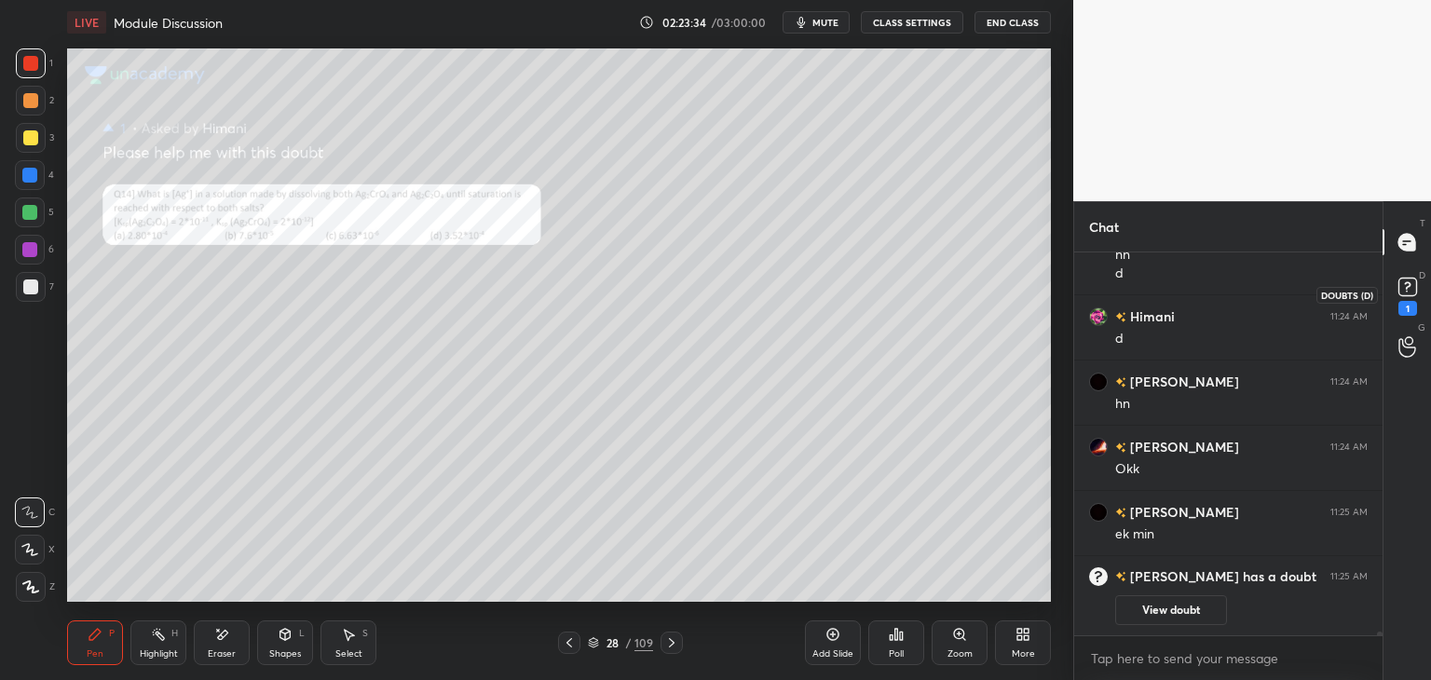
click at [1402, 291] on rect at bounding box center [1408, 288] width 18 height 18
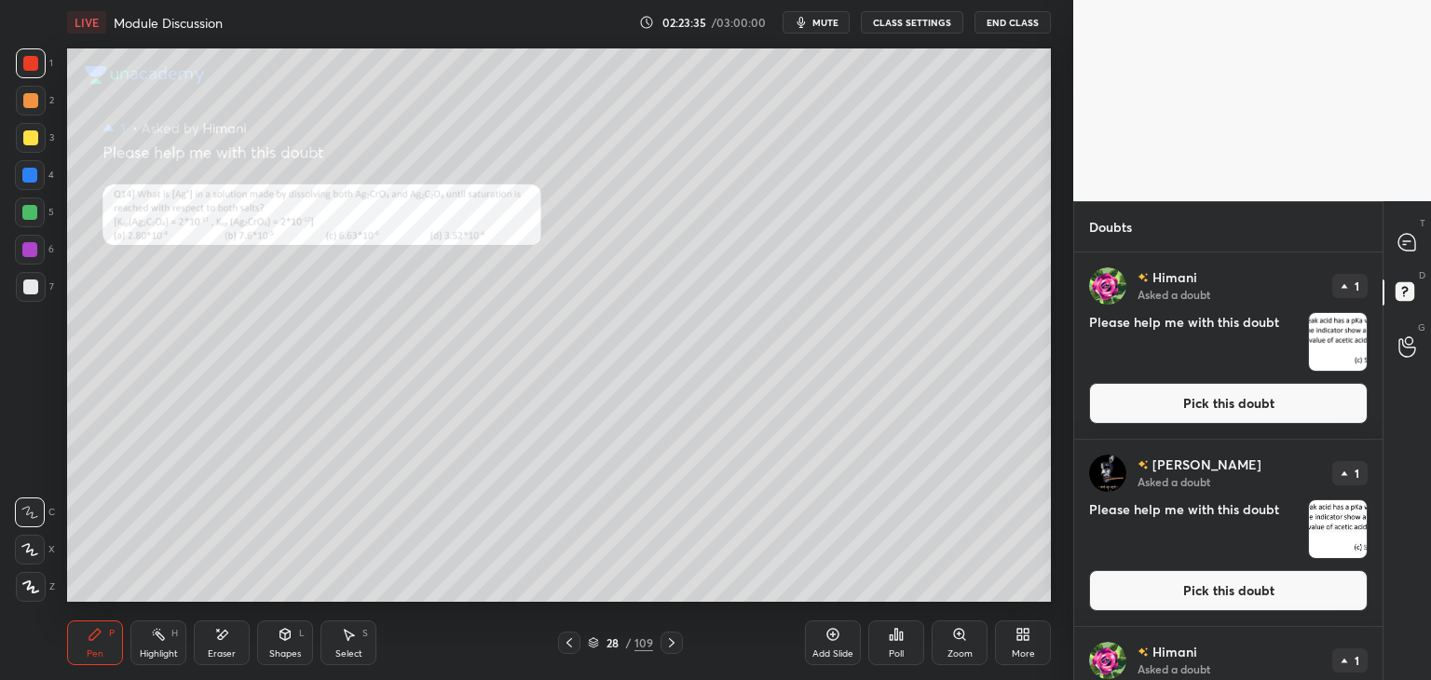
click at [1211, 400] on button "Pick this doubt" at bounding box center [1228, 403] width 279 height 41
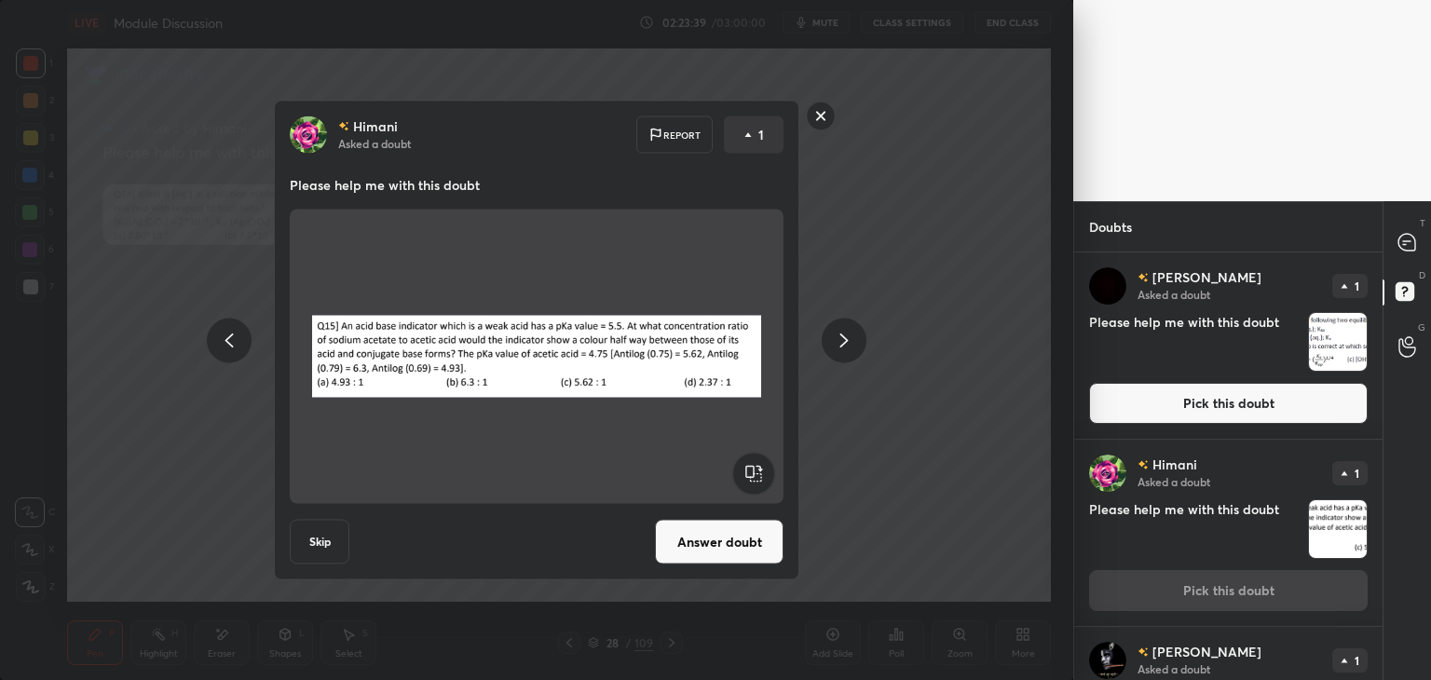
click at [702, 537] on button "Answer doubt" at bounding box center [719, 542] width 129 height 45
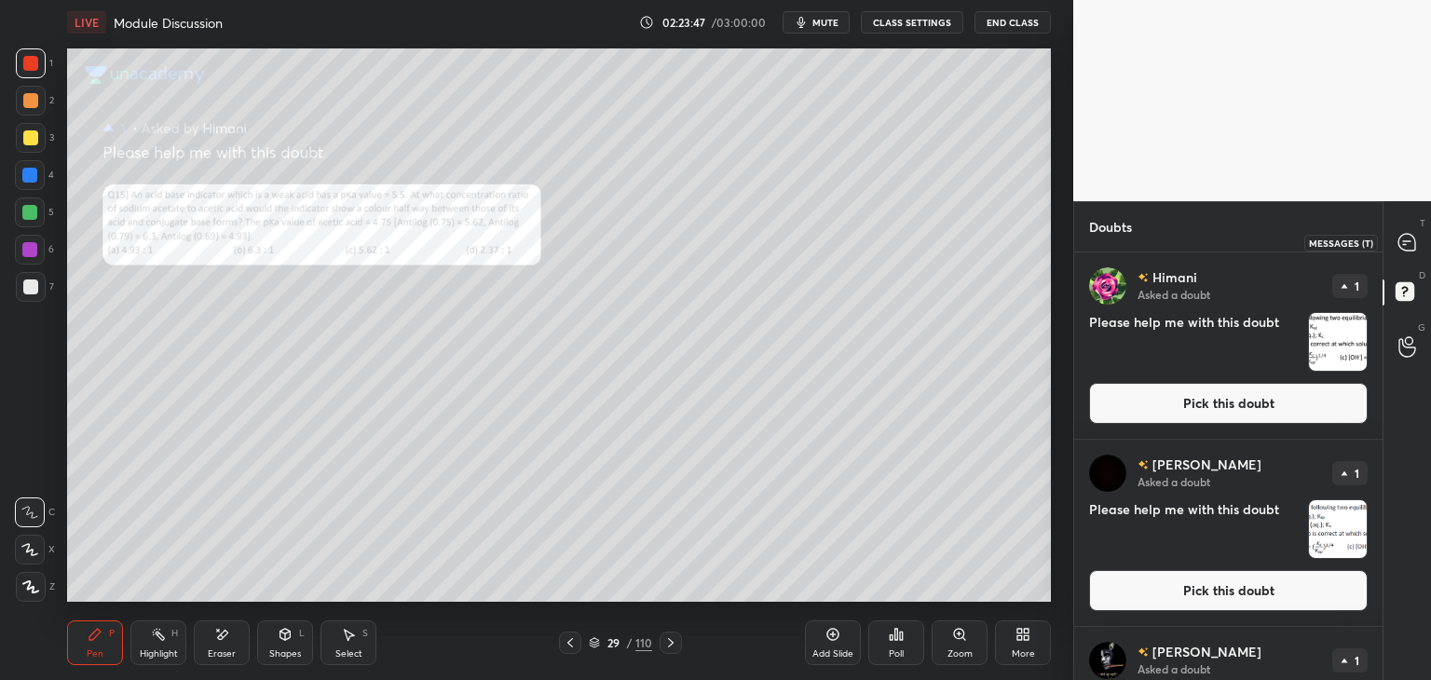
click at [1405, 243] on icon at bounding box center [1407, 242] width 17 height 17
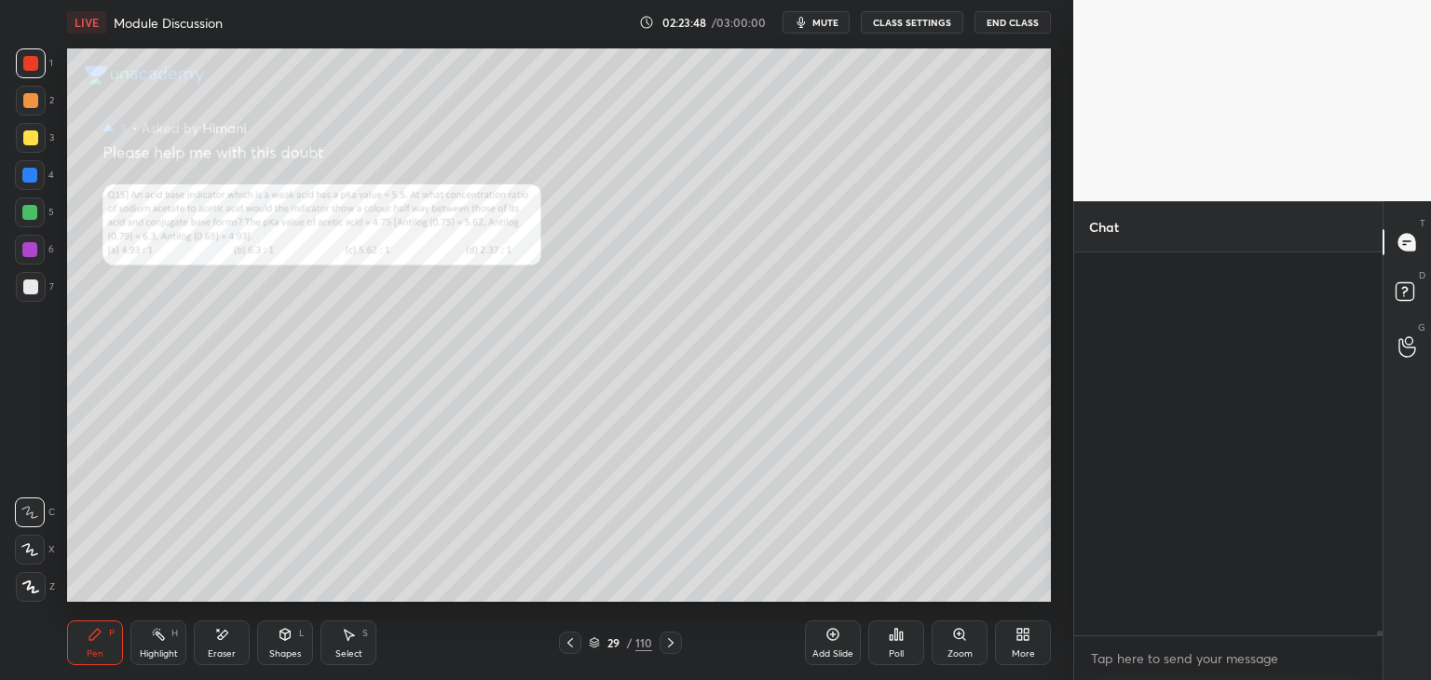
scroll to position [377, 303]
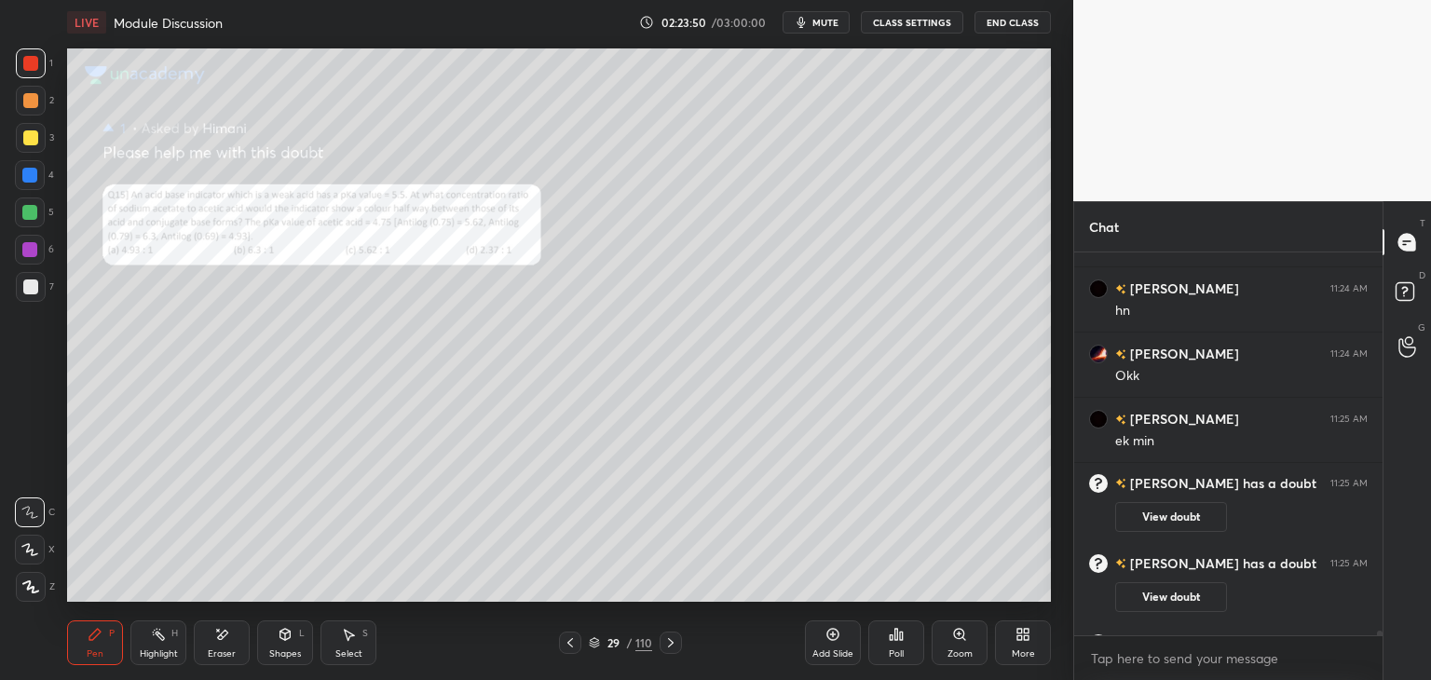
click at [956, 644] on div "Zoom" at bounding box center [960, 643] width 56 height 45
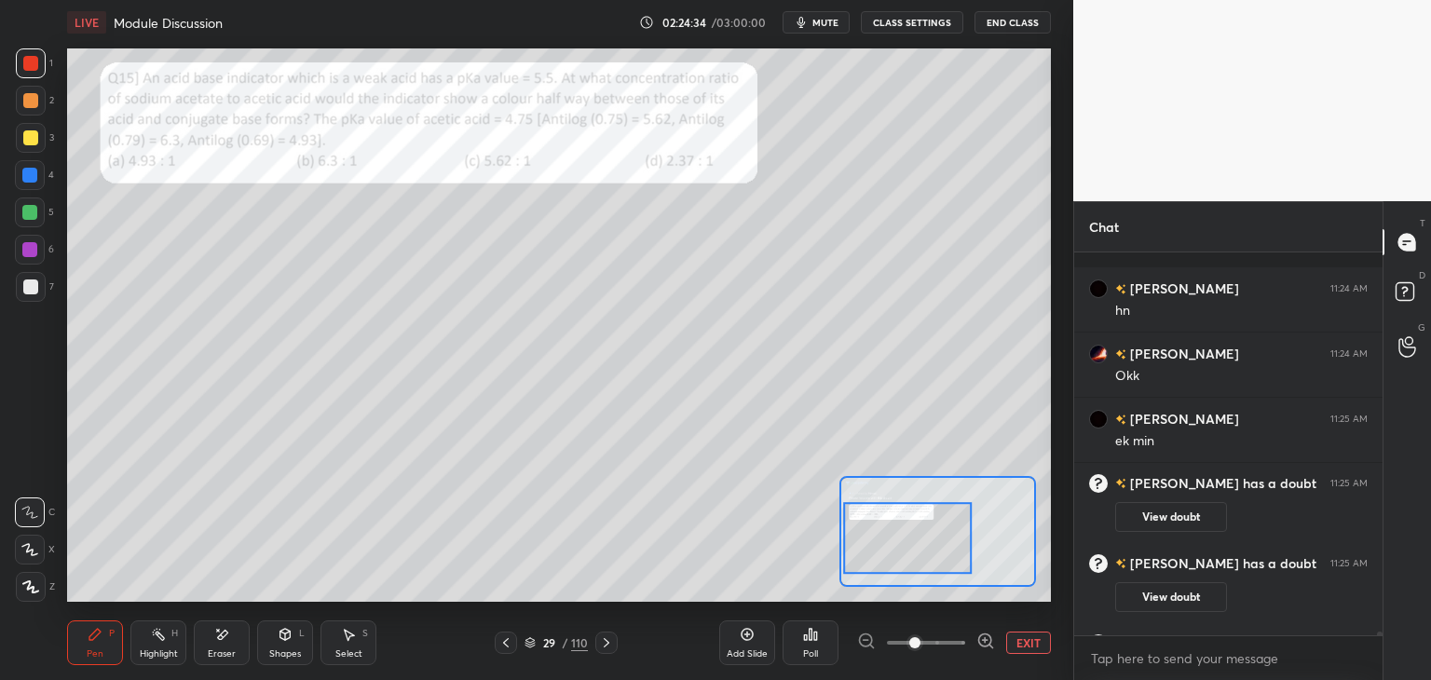
scroll to position [35121, 0]
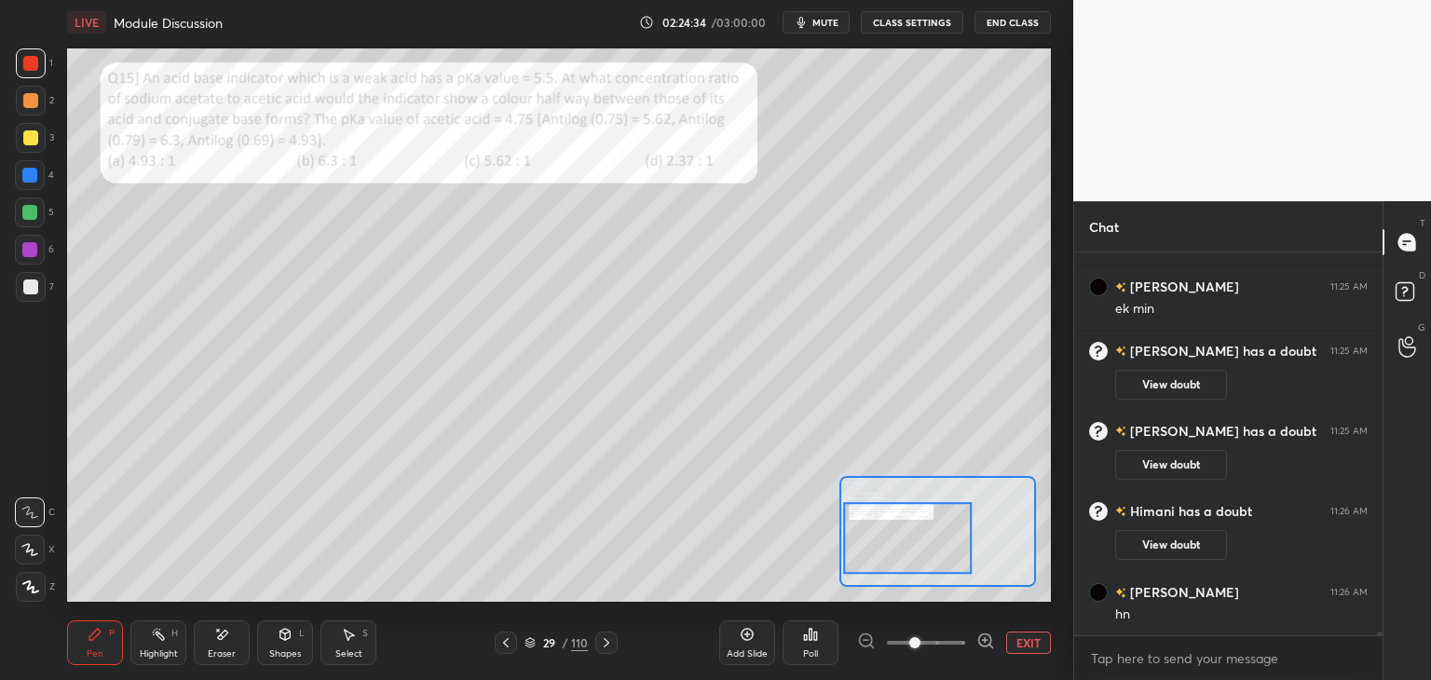
click at [30, 148] on div at bounding box center [31, 138] width 30 height 30
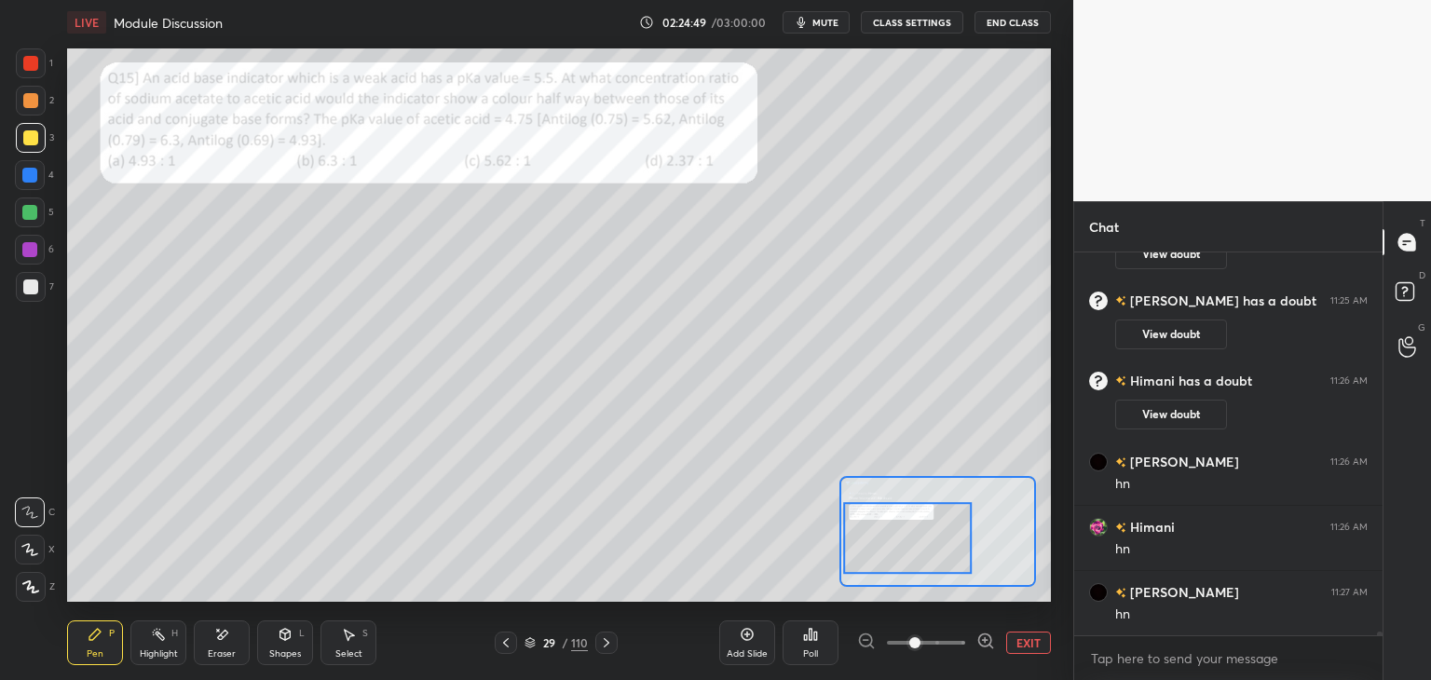
scroll to position [35317, 0]
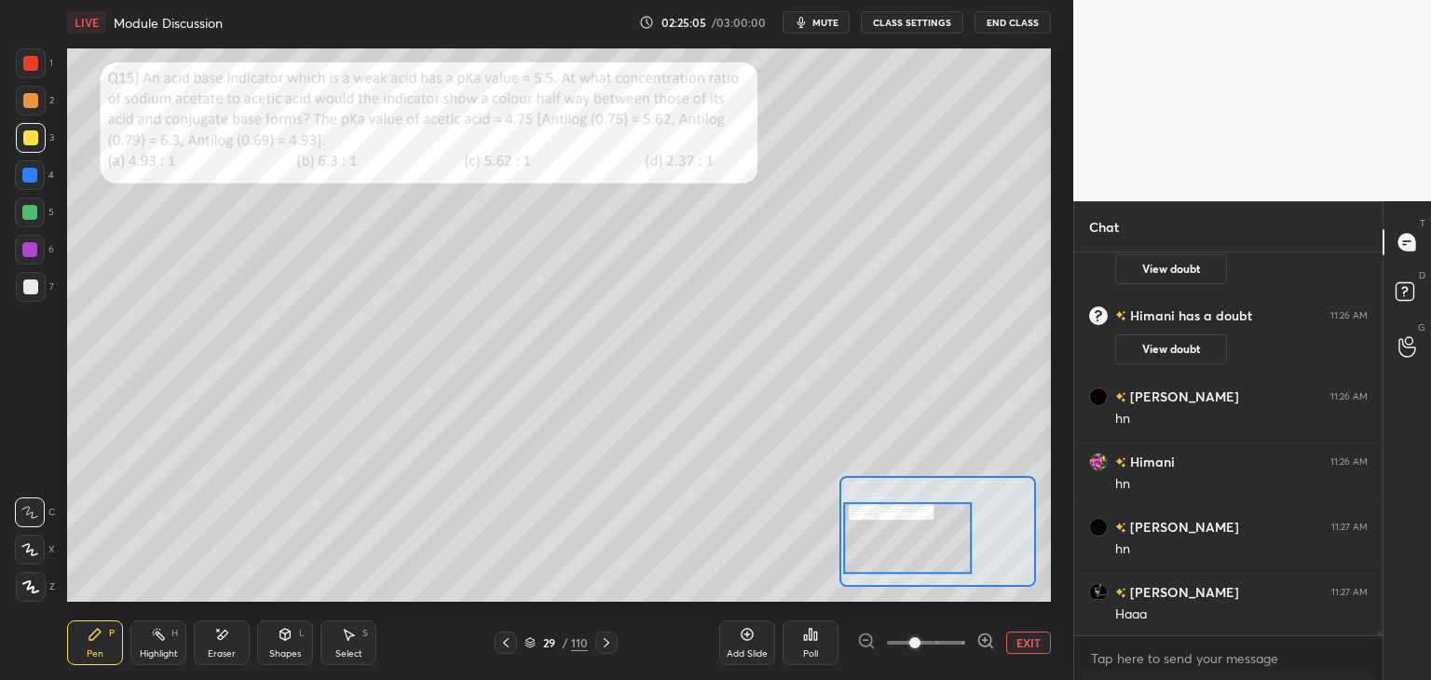
click at [34, 63] on div at bounding box center [30, 63] width 15 height 15
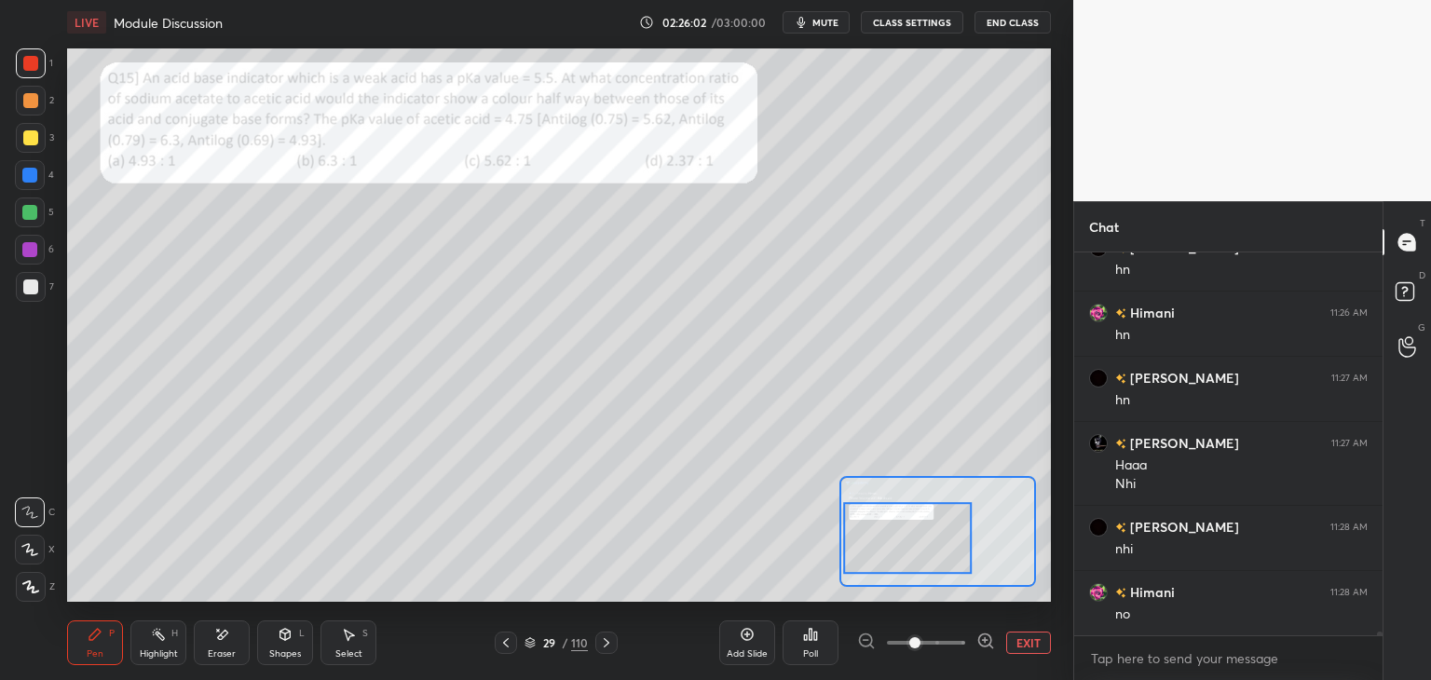
scroll to position [35531, 0]
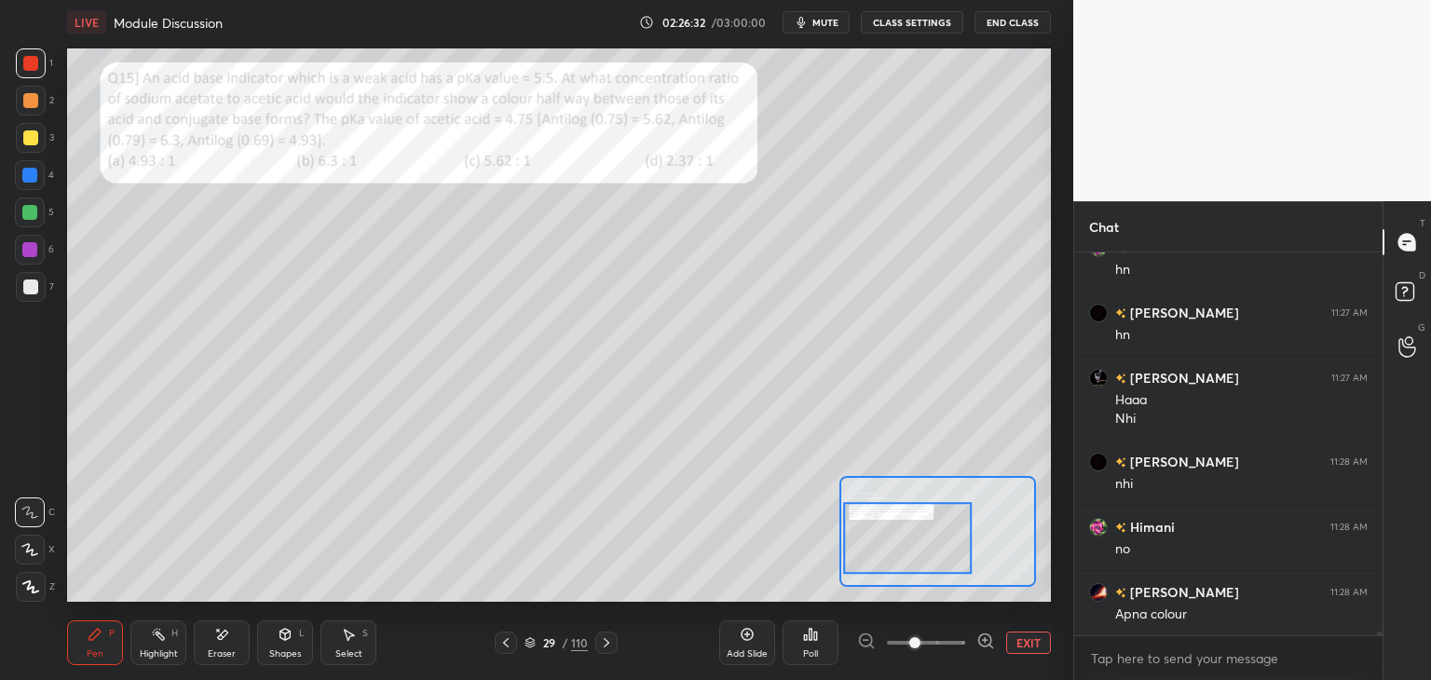
click at [34, 185] on div at bounding box center [30, 175] width 30 height 30
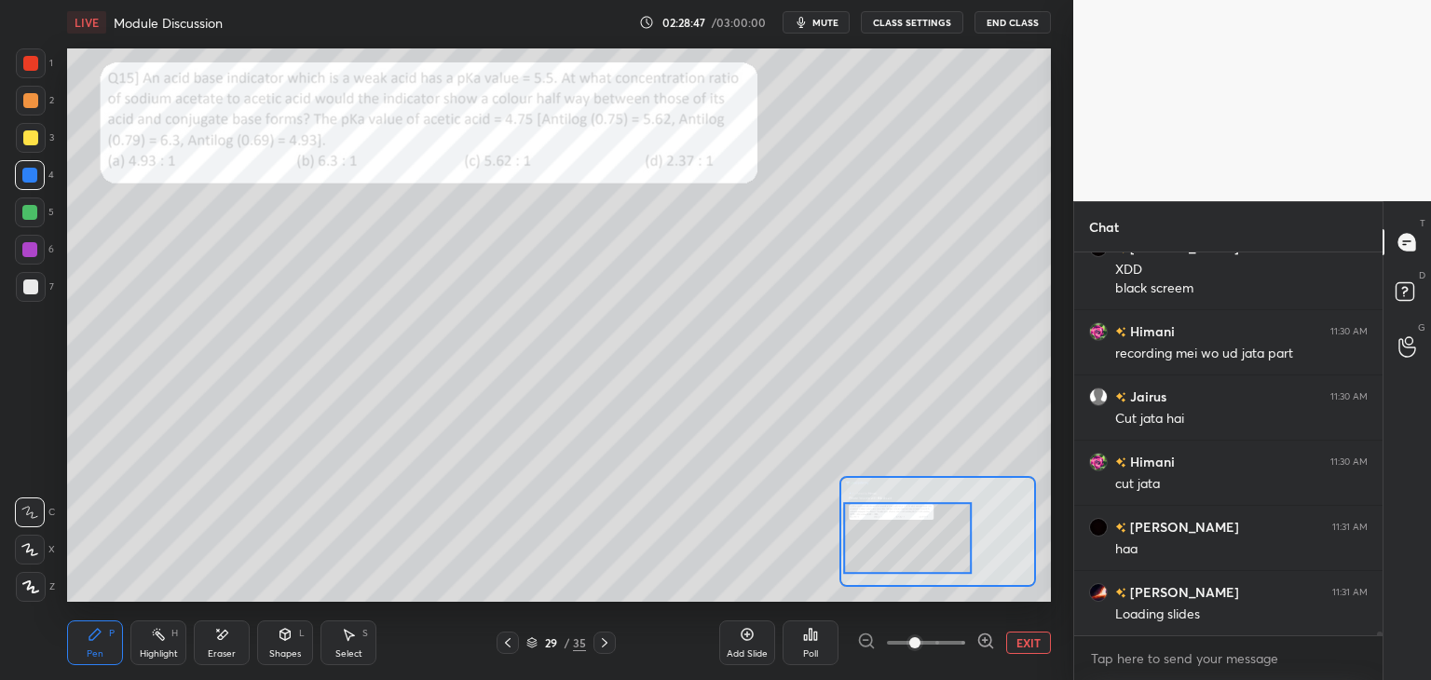
scroll to position [38159, 0]
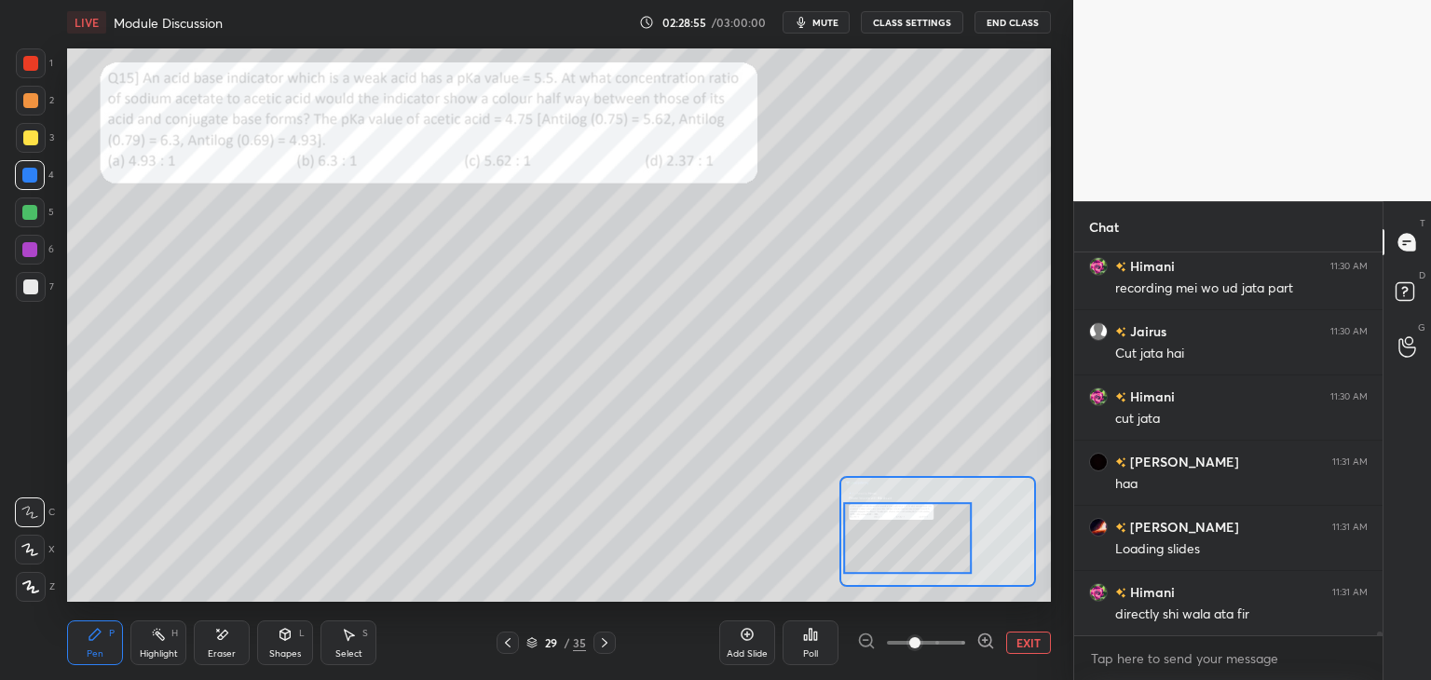
click at [36, 250] on div at bounding box center [29, 249] width 15 height 15
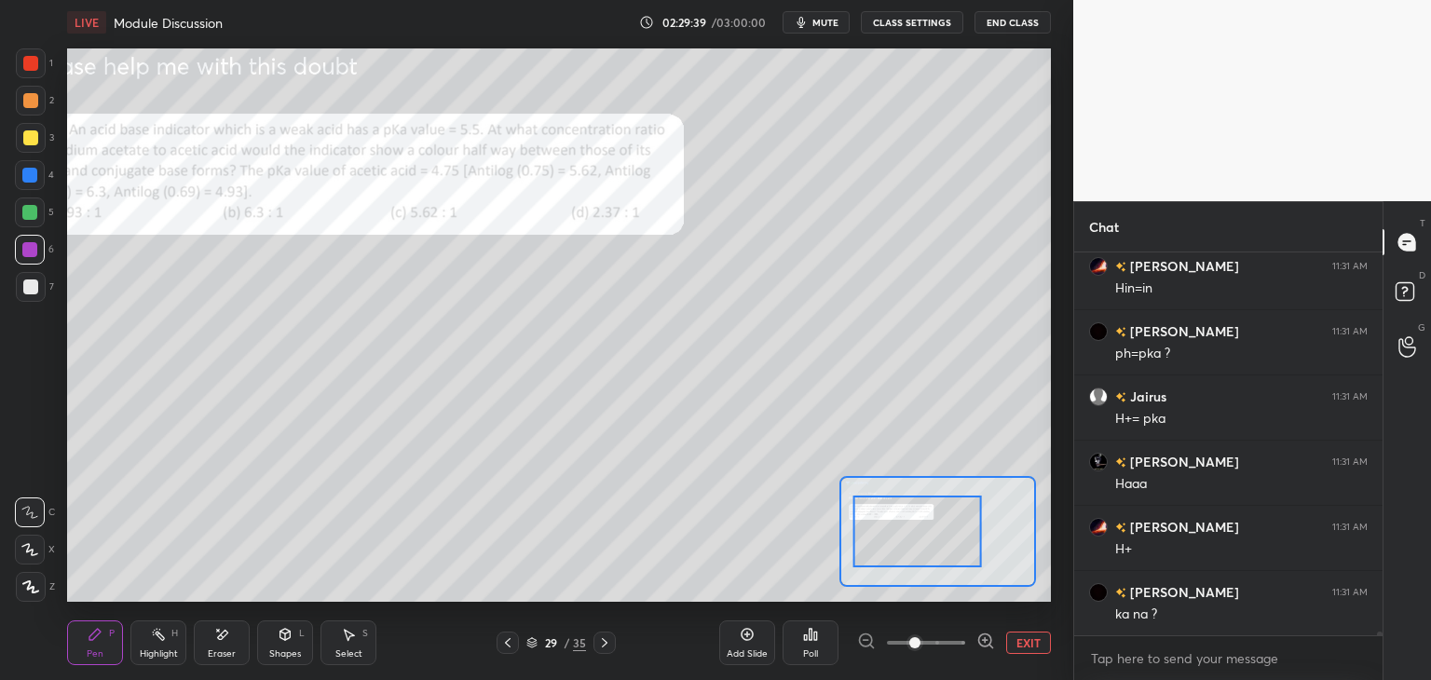
scroll to position [38616, 0]
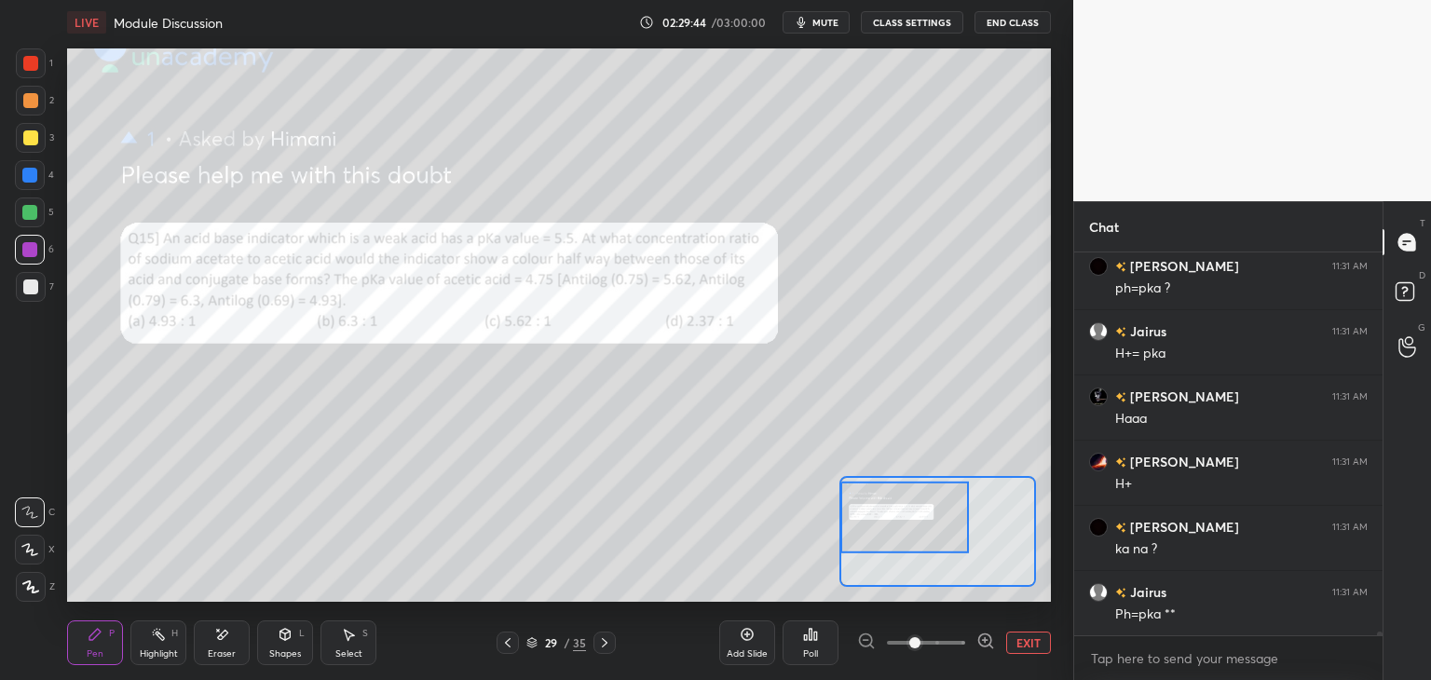
click at [34, 62] on div at bounding box center [30, 63] width 15 height 15
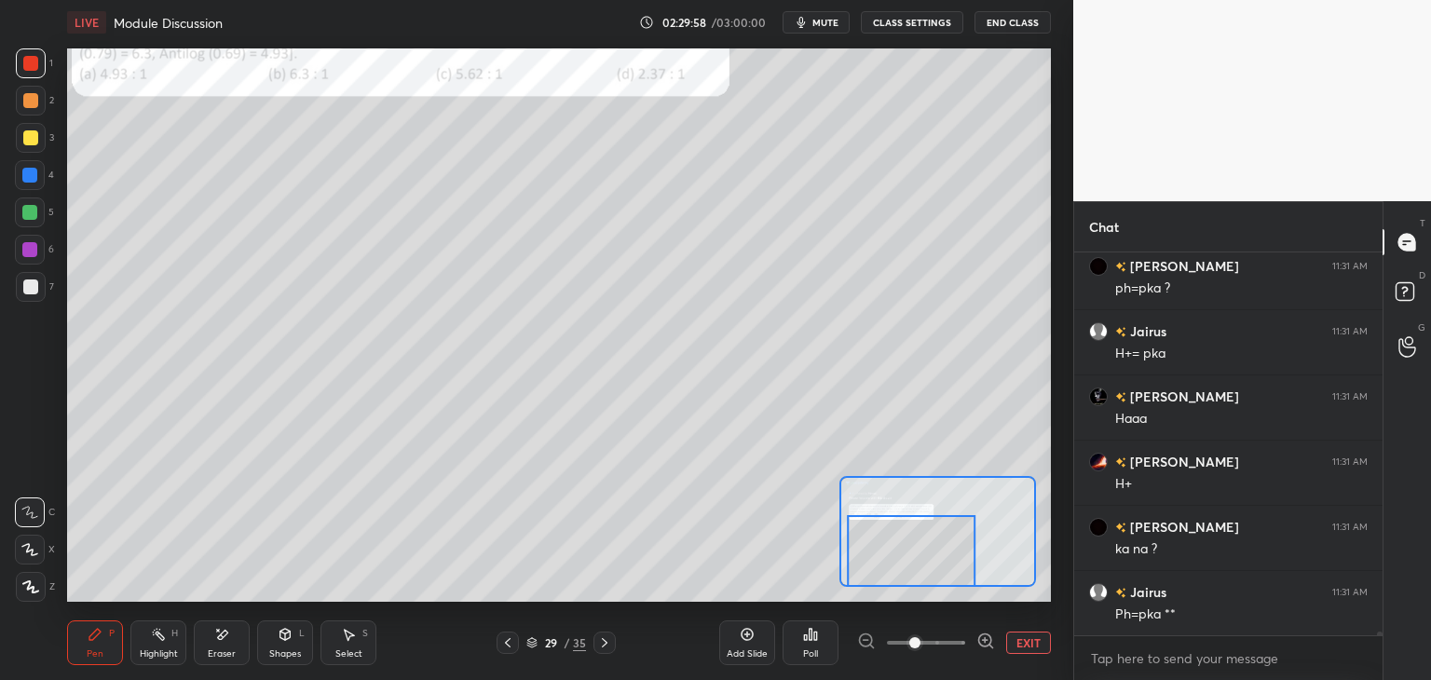
click at [223, 627] on icon at bounding box center [221, 635] width 15 height 16
click at [103, 638] on div "Pen P" at bounding box center [95, 643] width 56 height 45
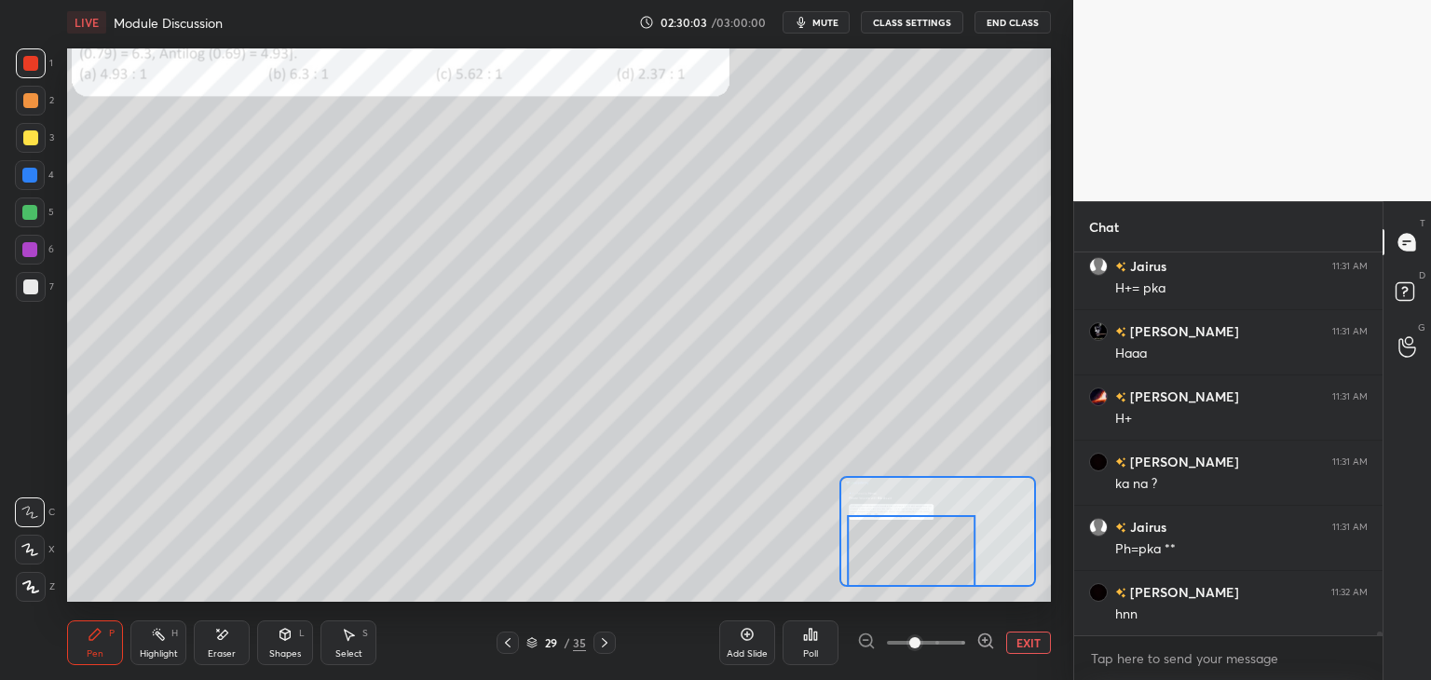
click at [268, 631] on div "Shapes L" at bounding box center [285, 643] width 56 height 45
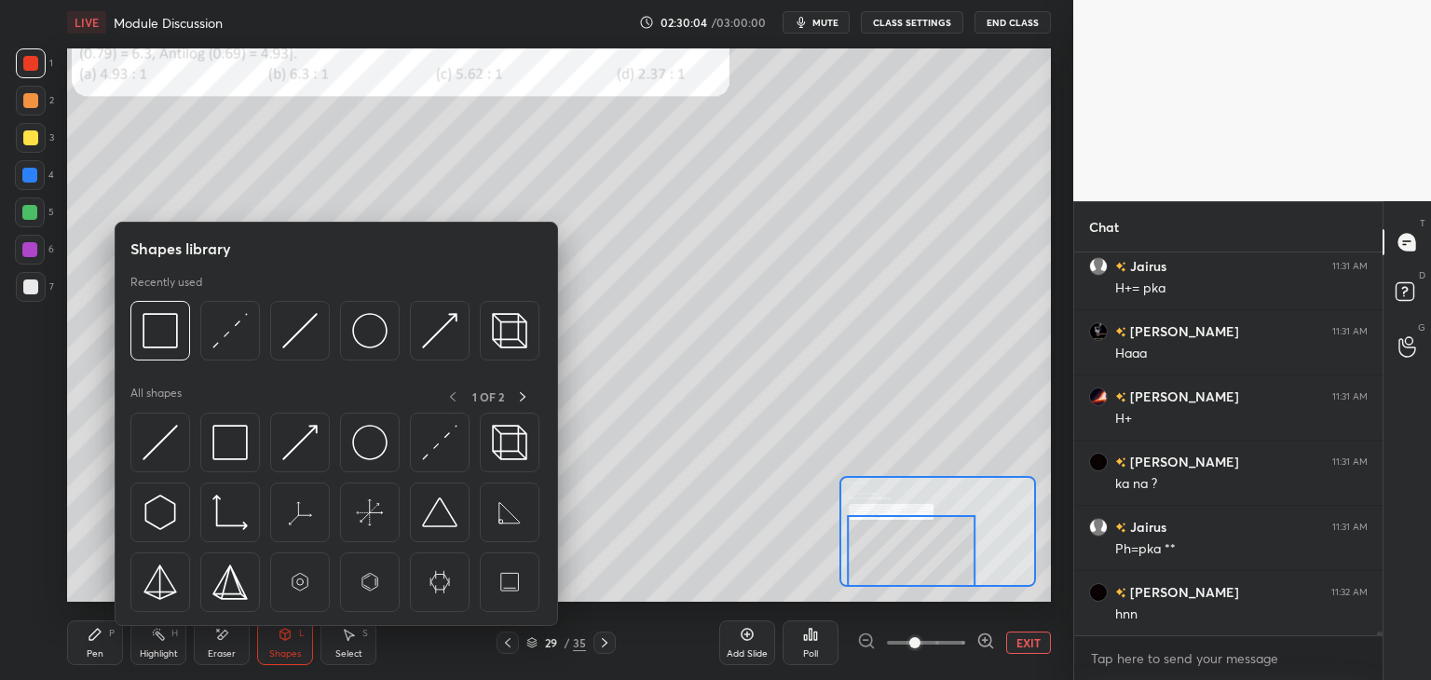
click at [219, 652] on div "Eraser" at bounding box center [222, 653] width 28 height 9
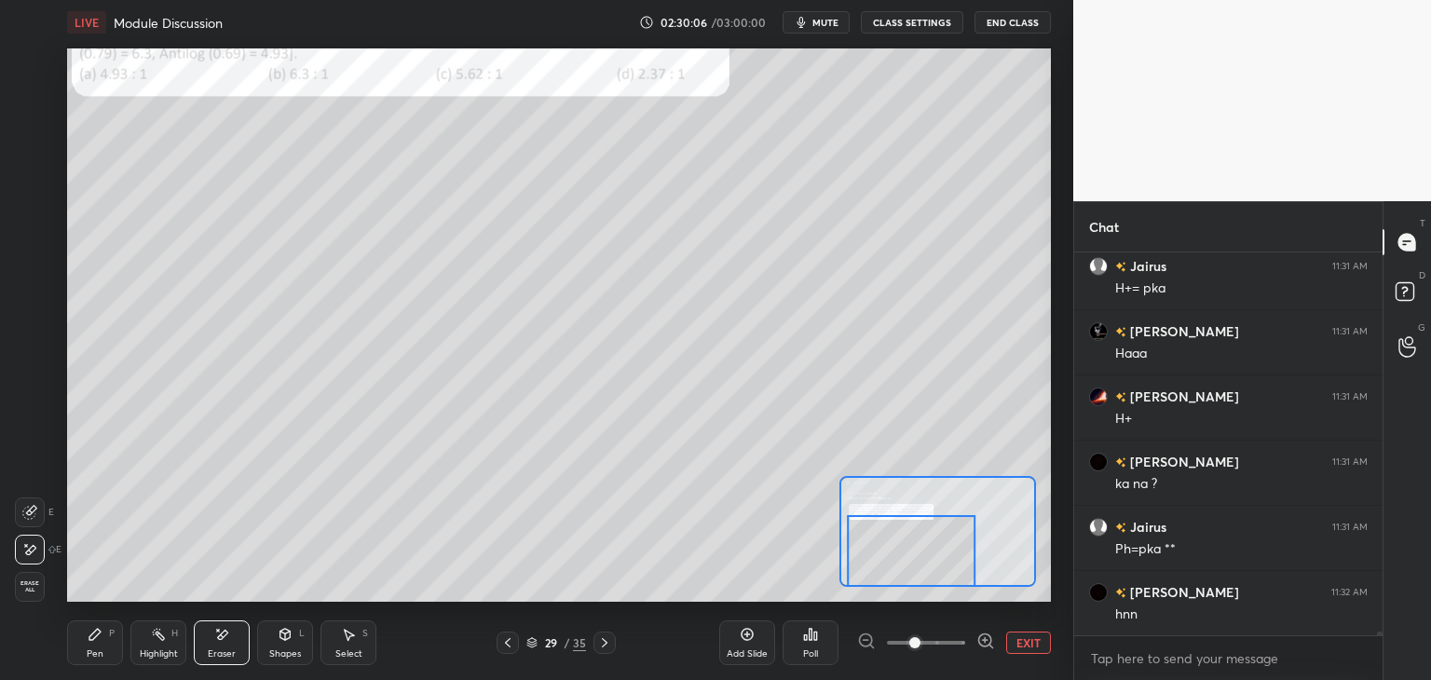
click at [103, 635] on div "Pen P" at bounding box center [95, 643] width 56 height 45
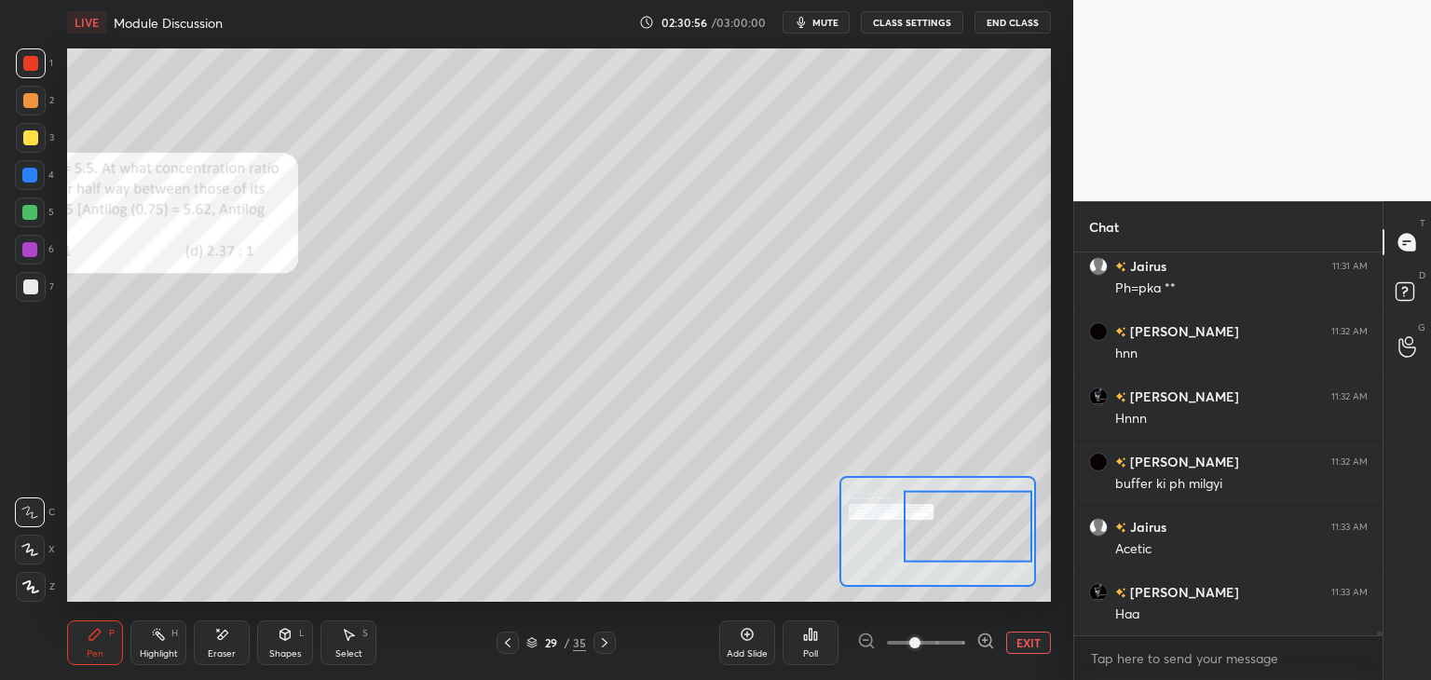
scroll to position [39007, 0]
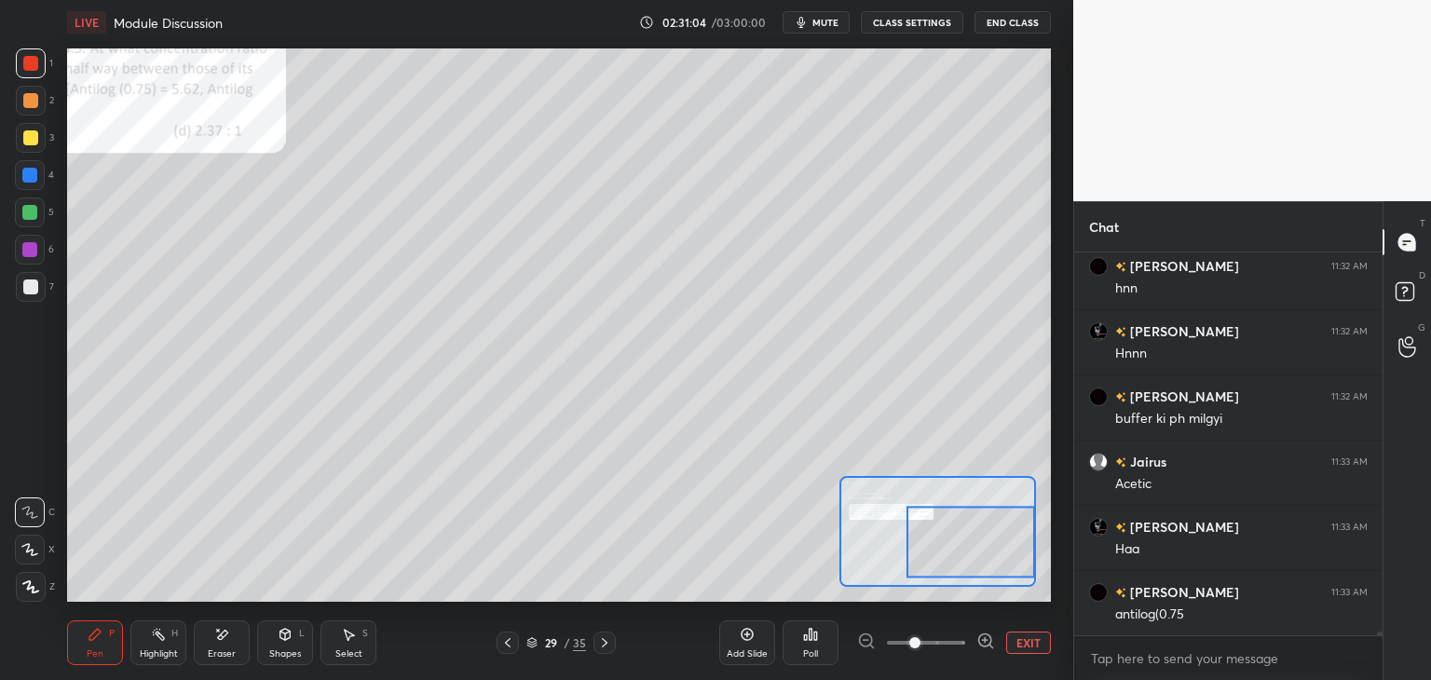
click at [224, 641] on icon at bounding box center [221, 635] width 15 height 16
click at [98, 631] on icon at bounding box center [94, 634] width 11 height 11
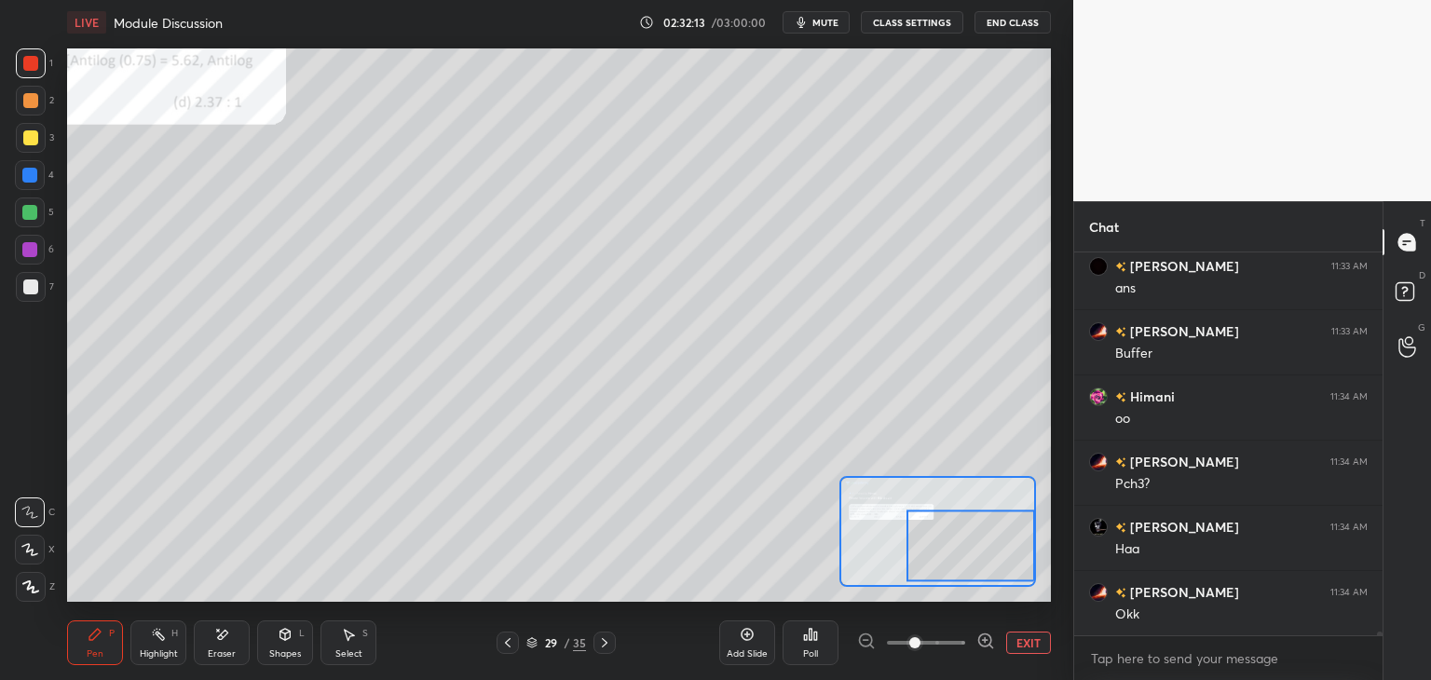
scroll to position [39741, 0]
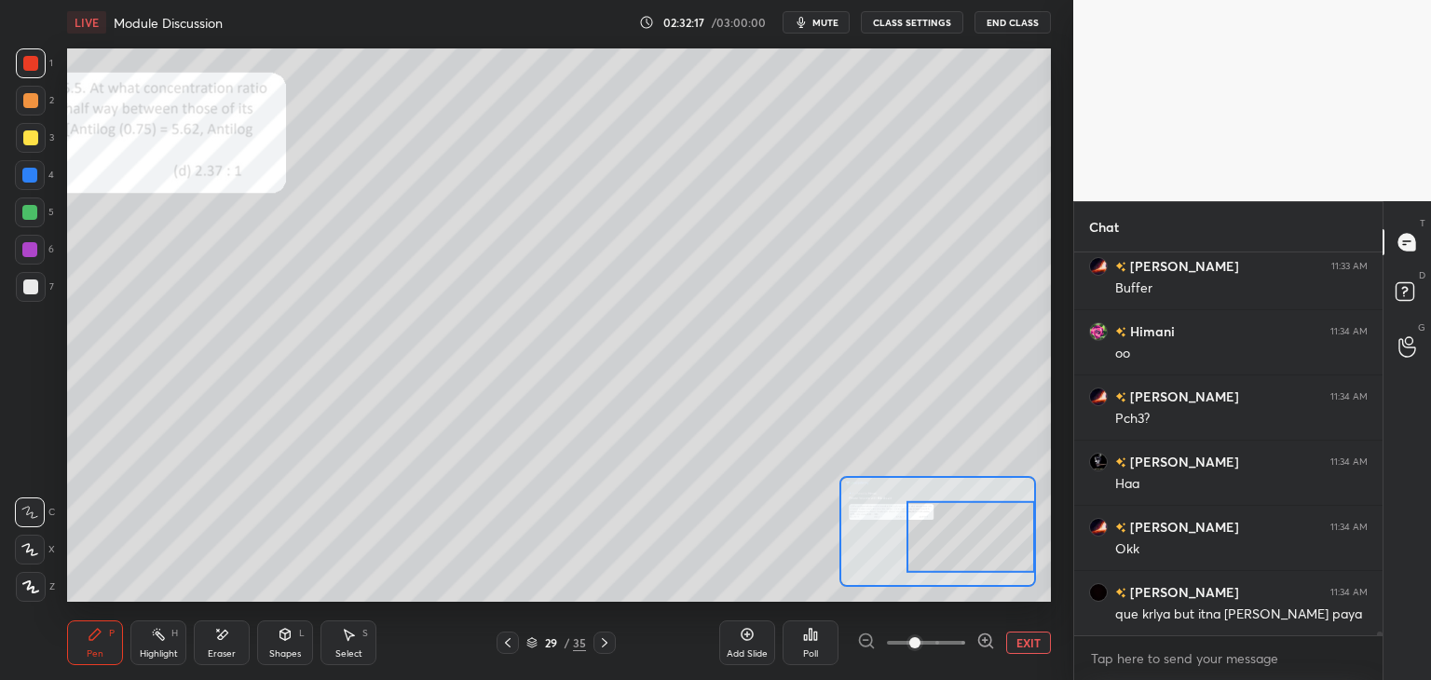
click at [1025, 636] on button "EXIT" at bounding box center [1028, 643] width 45 height 22
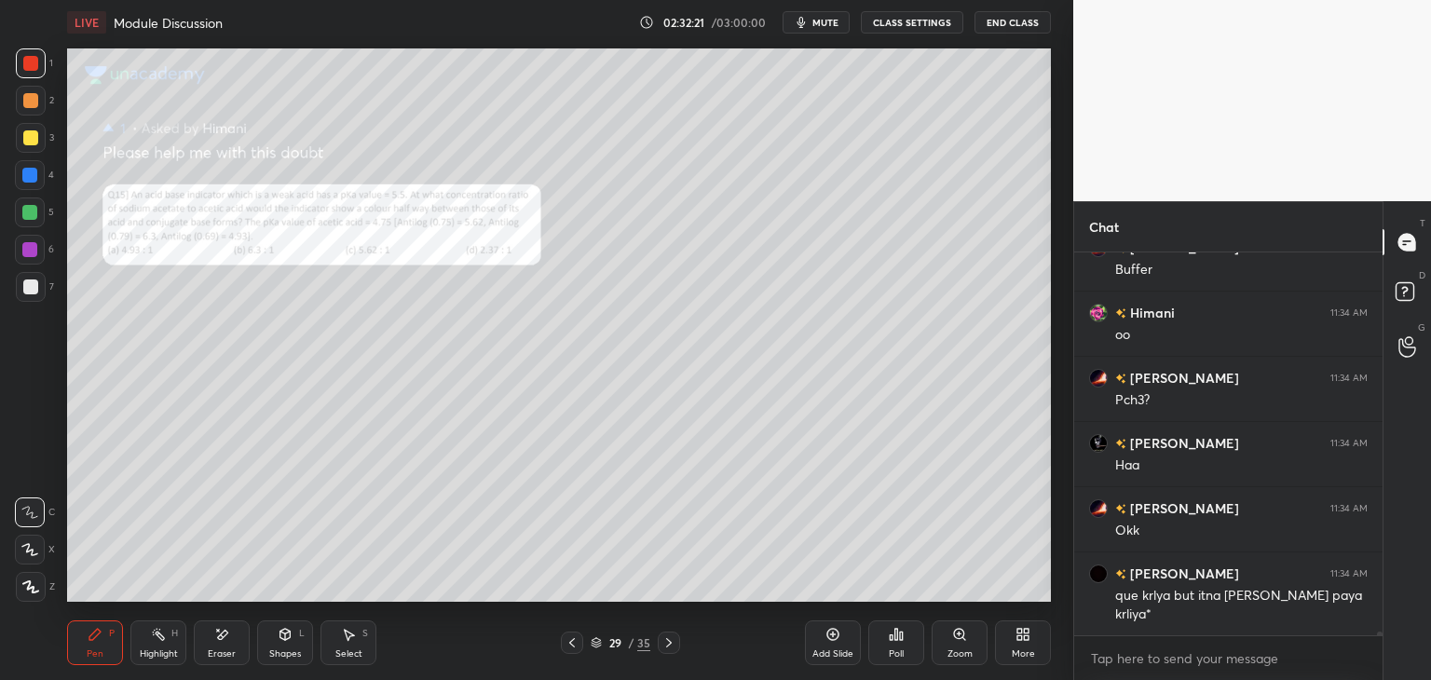
scroll to position [39825, 0]
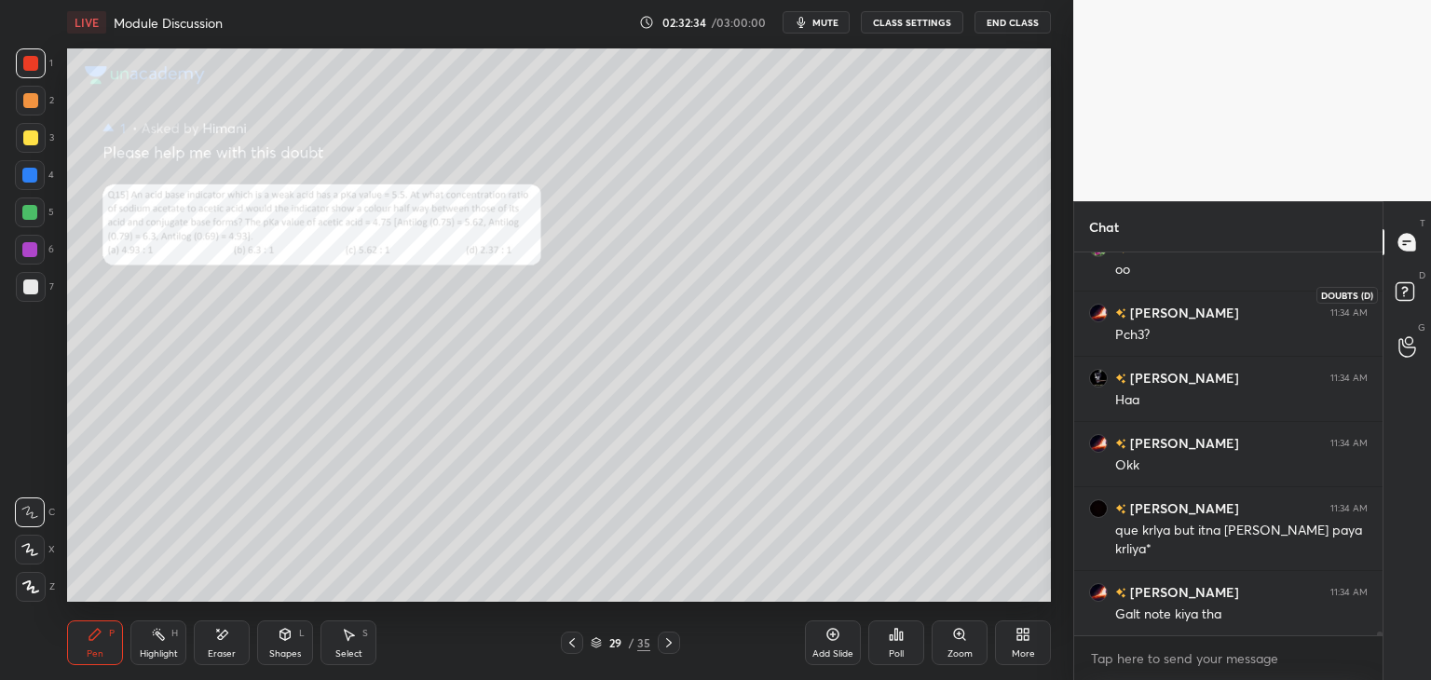
click at [1399, 288] on rect at bounding box center [1405, 292] width 18 height 18
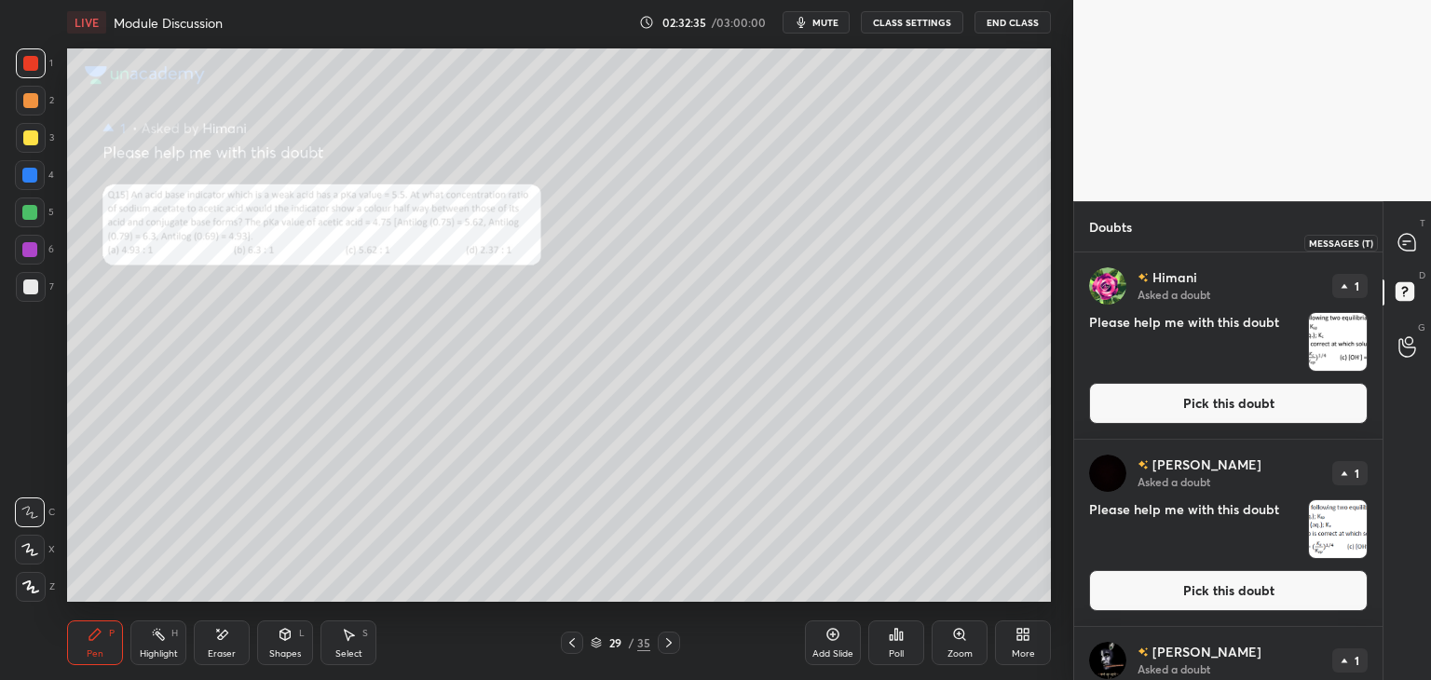
click at [1402, 238] on icon at bounding box center [1407, 242] width 17 height 17
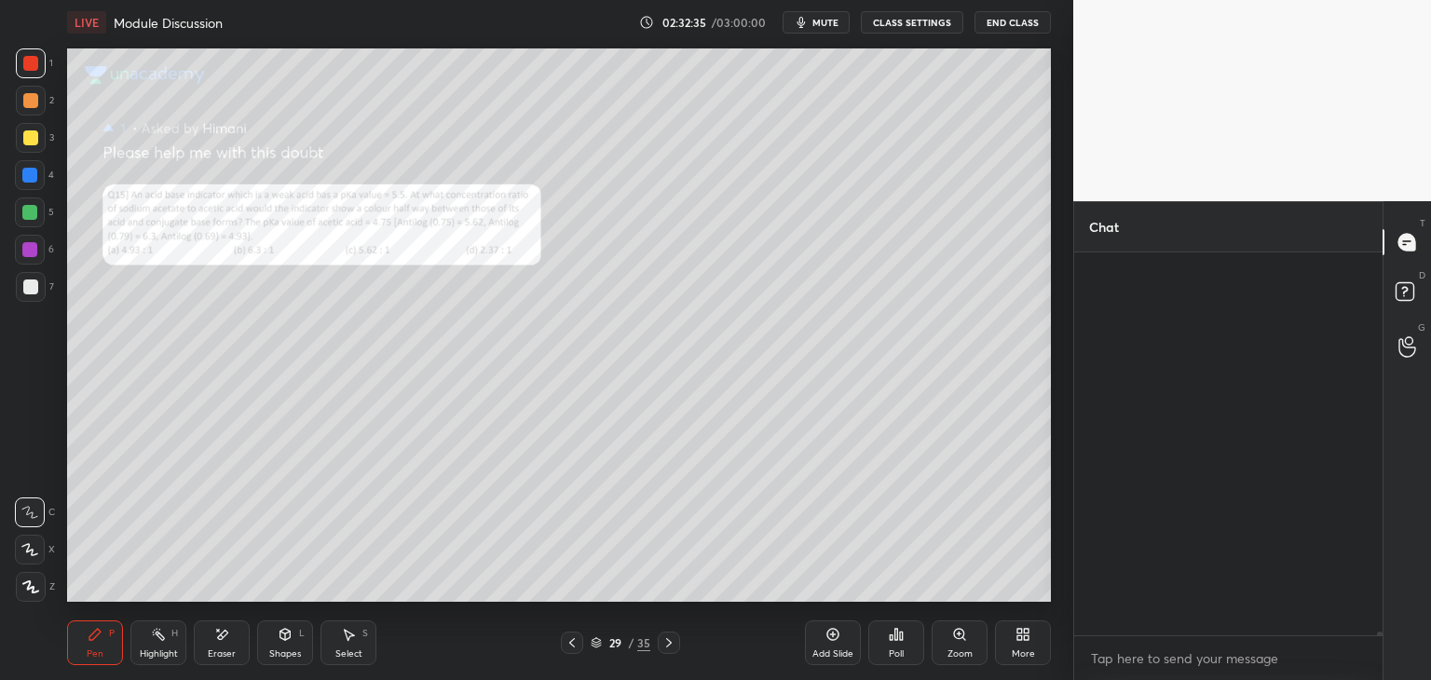
scroll to position [377, 303]
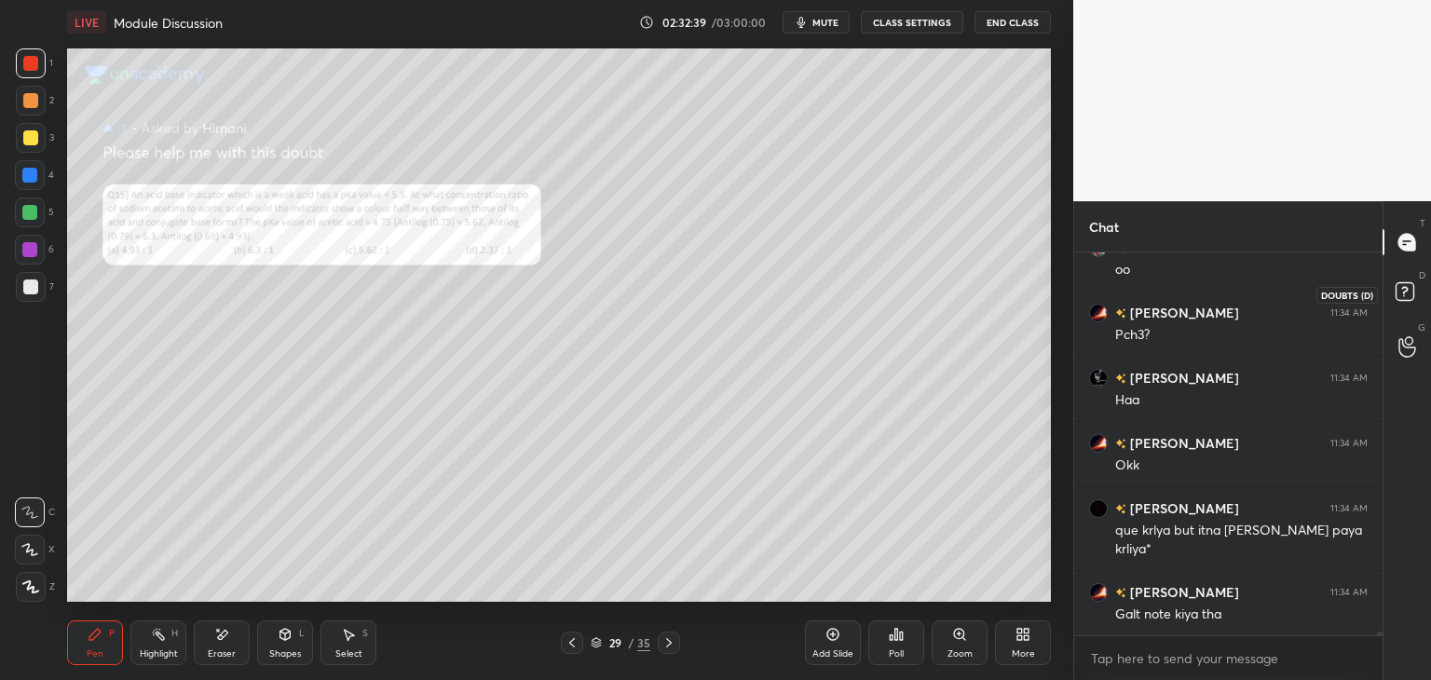
click at [1405, 292] on icon at bounding box center [1404, 290] width 7 height 7
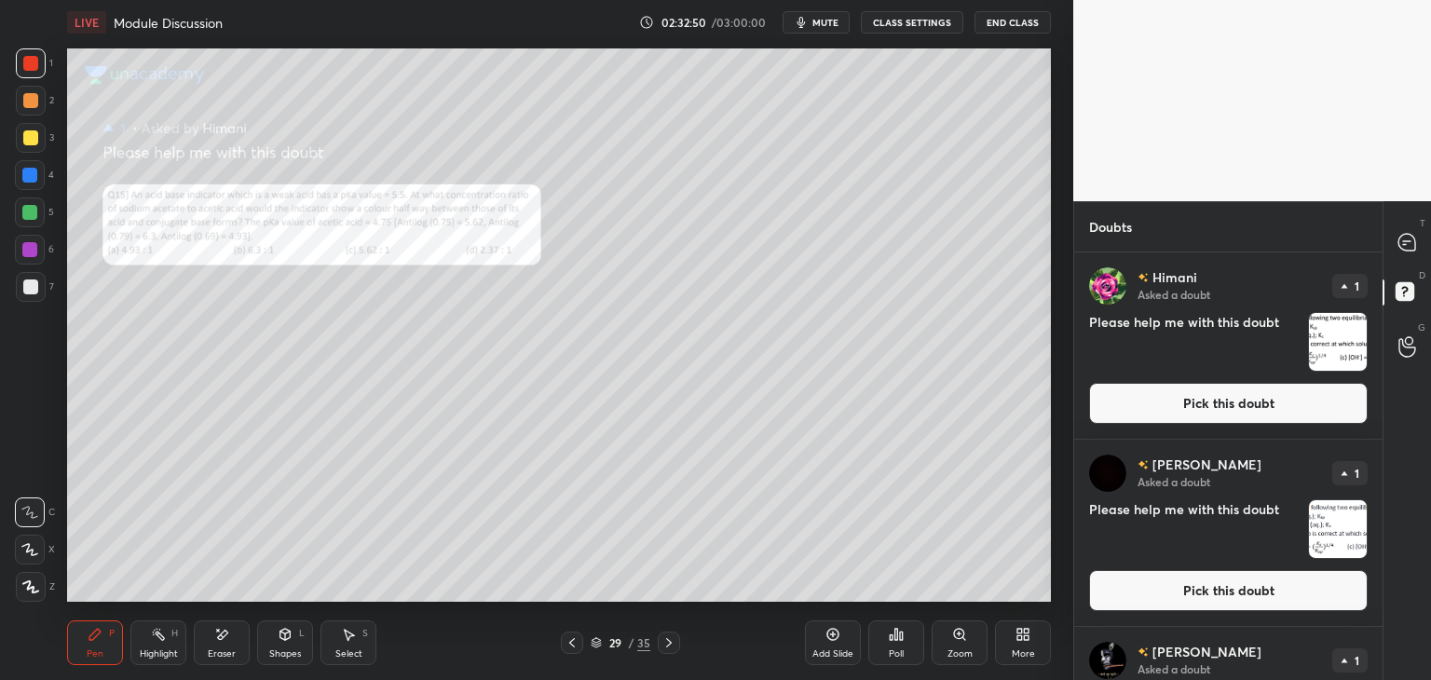
click at [1233, 407] on button "Pick this doubt" at bounding box center [1228, 403] width 279 height 41
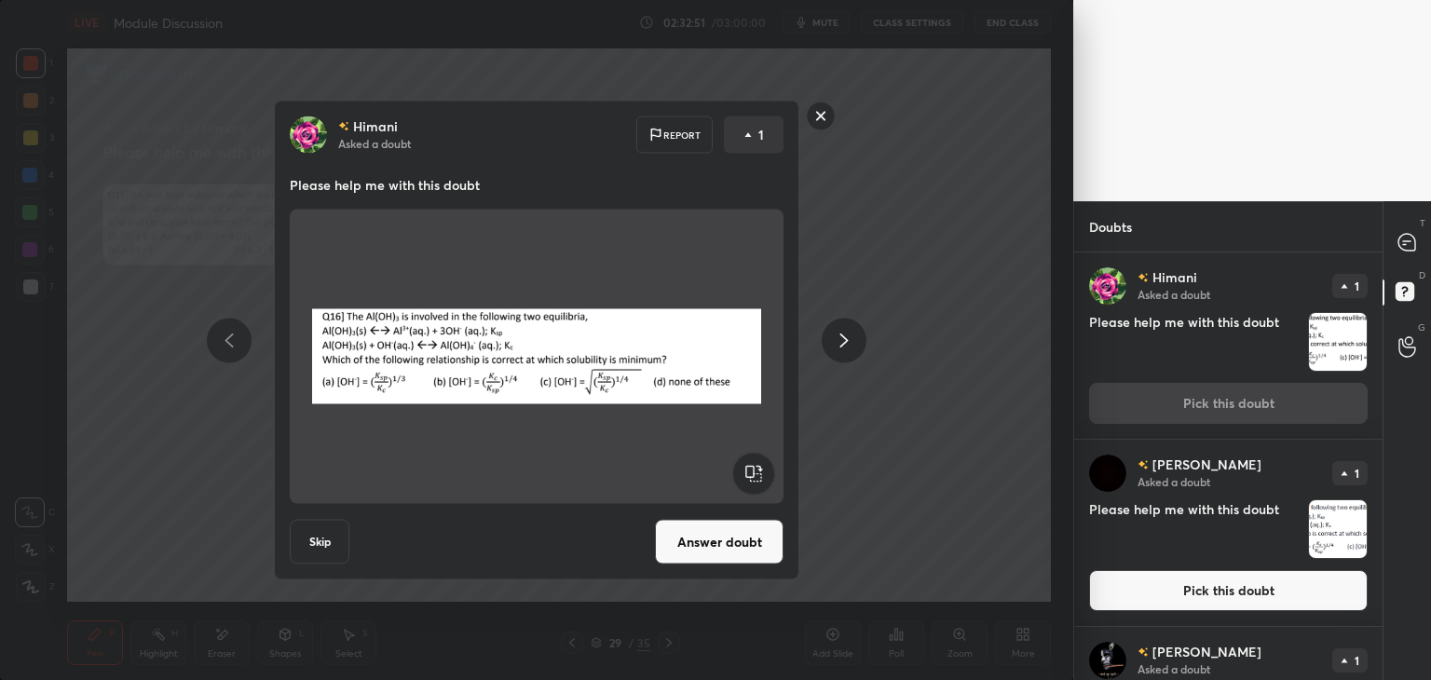
click at [752, 550] on button "Answer doubt" at bounding box center [719, 542] width 129 height 45
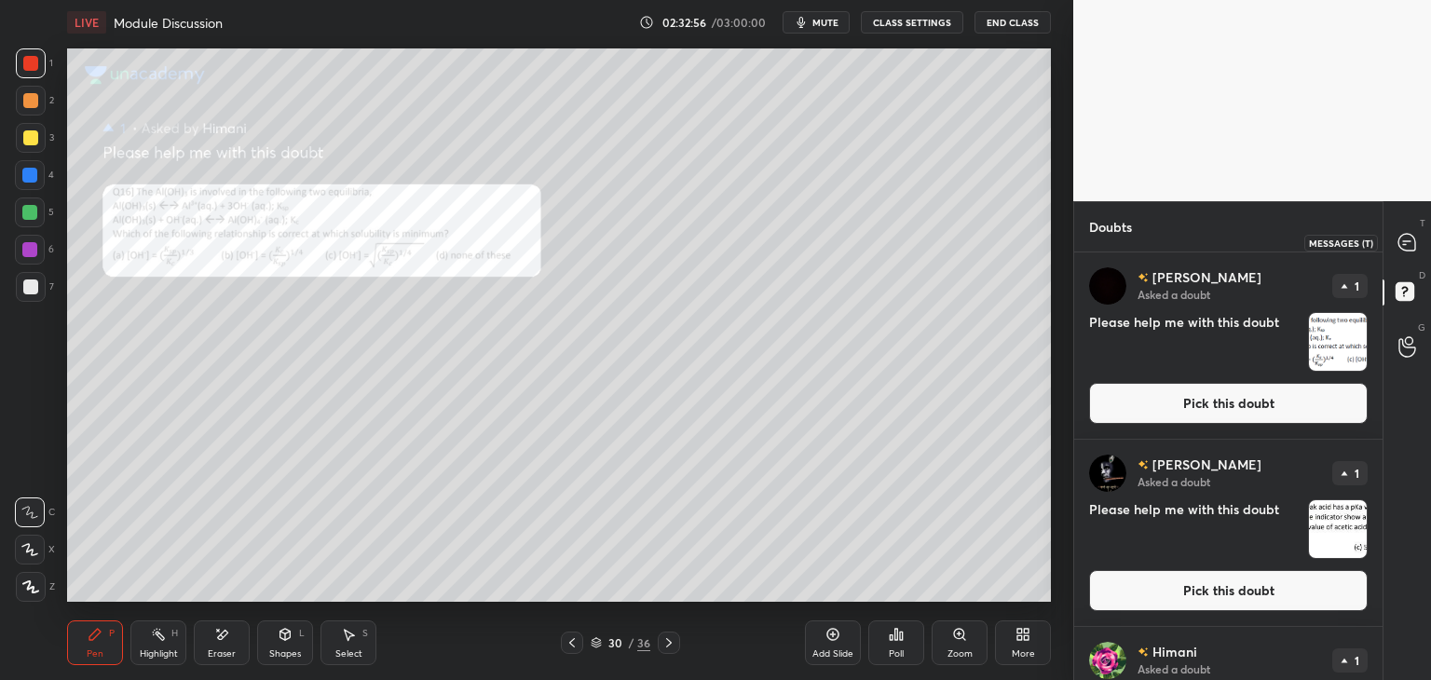
click at [1407, 242] on icon at bounding box center [1407, 242] width 17 height 17
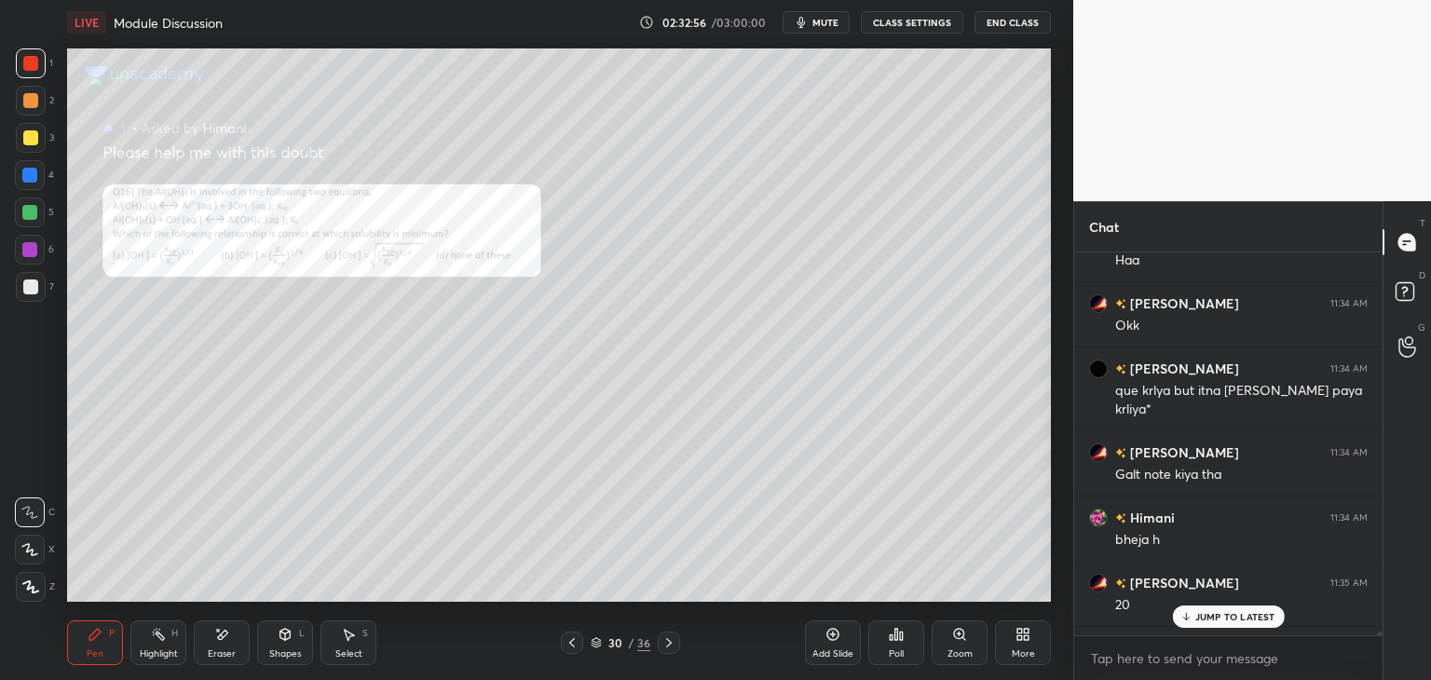
click at [1215, 609] on div "JUMP TO LATEST" at bounding box center [1228, 617] width 112 height 22
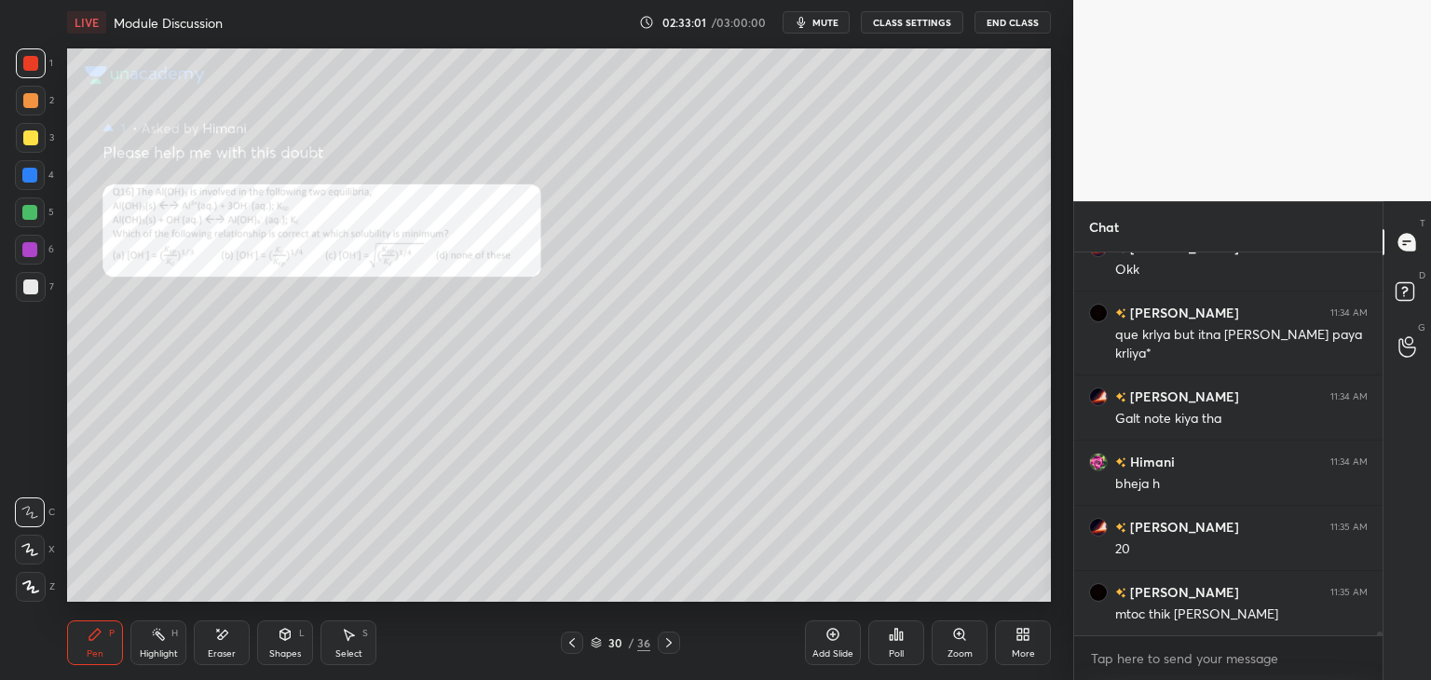
click at [954, 636] on icon at bounding box center [959, 634] width 10 height 10
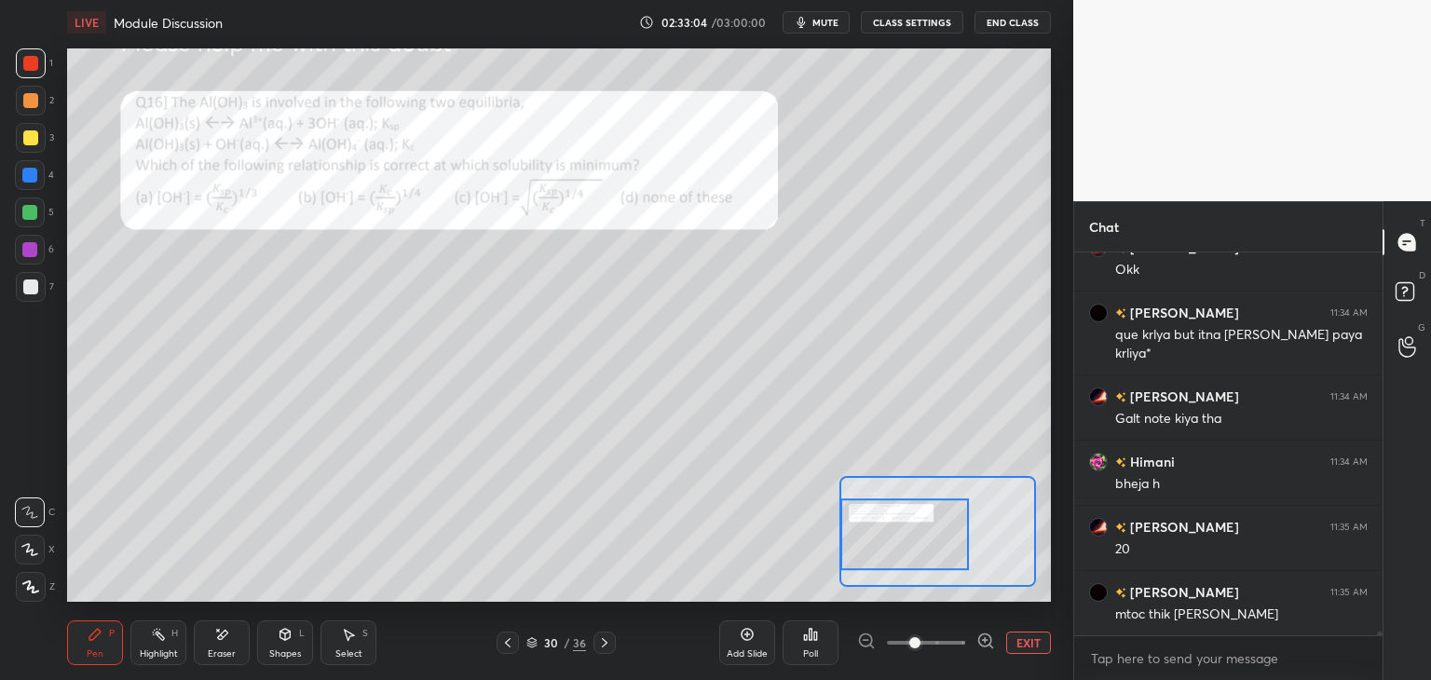
click at [34, 62] on div at bounding box center [30, 63] width 15 height 15
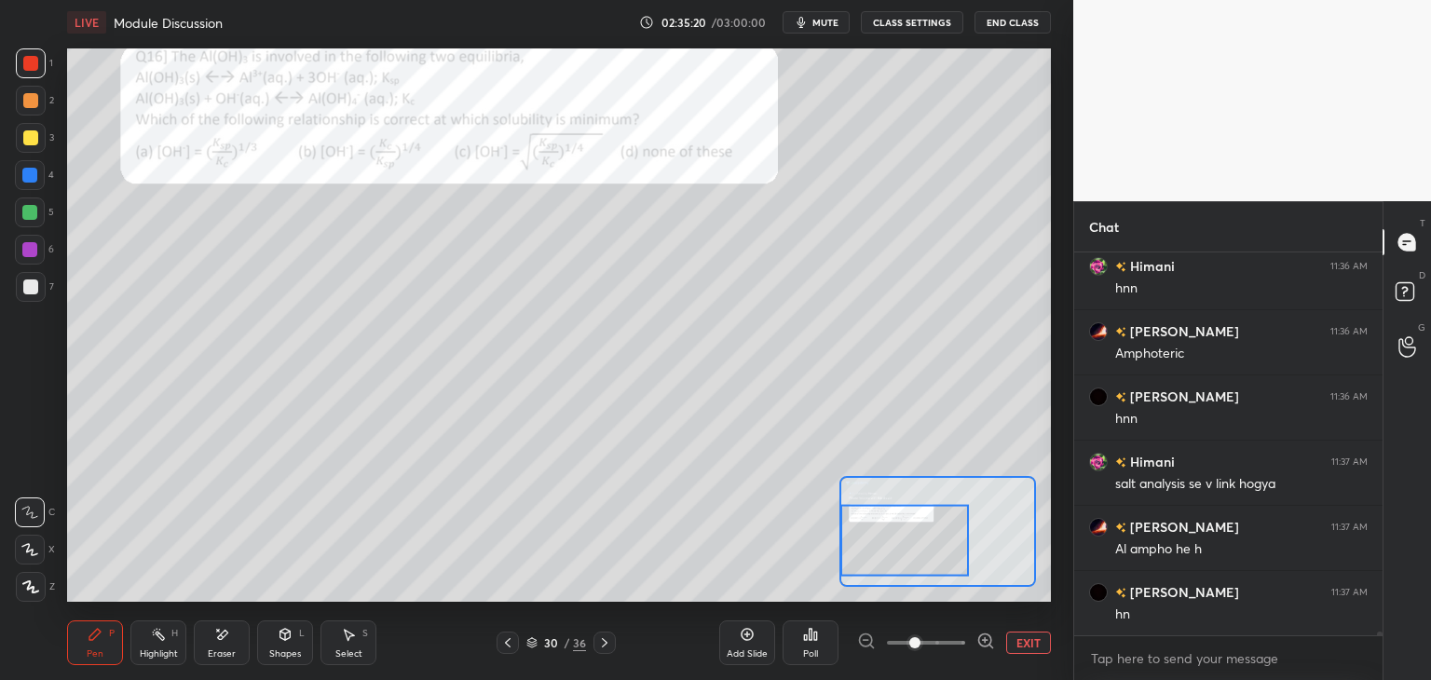
scroll to position [38936, 0]
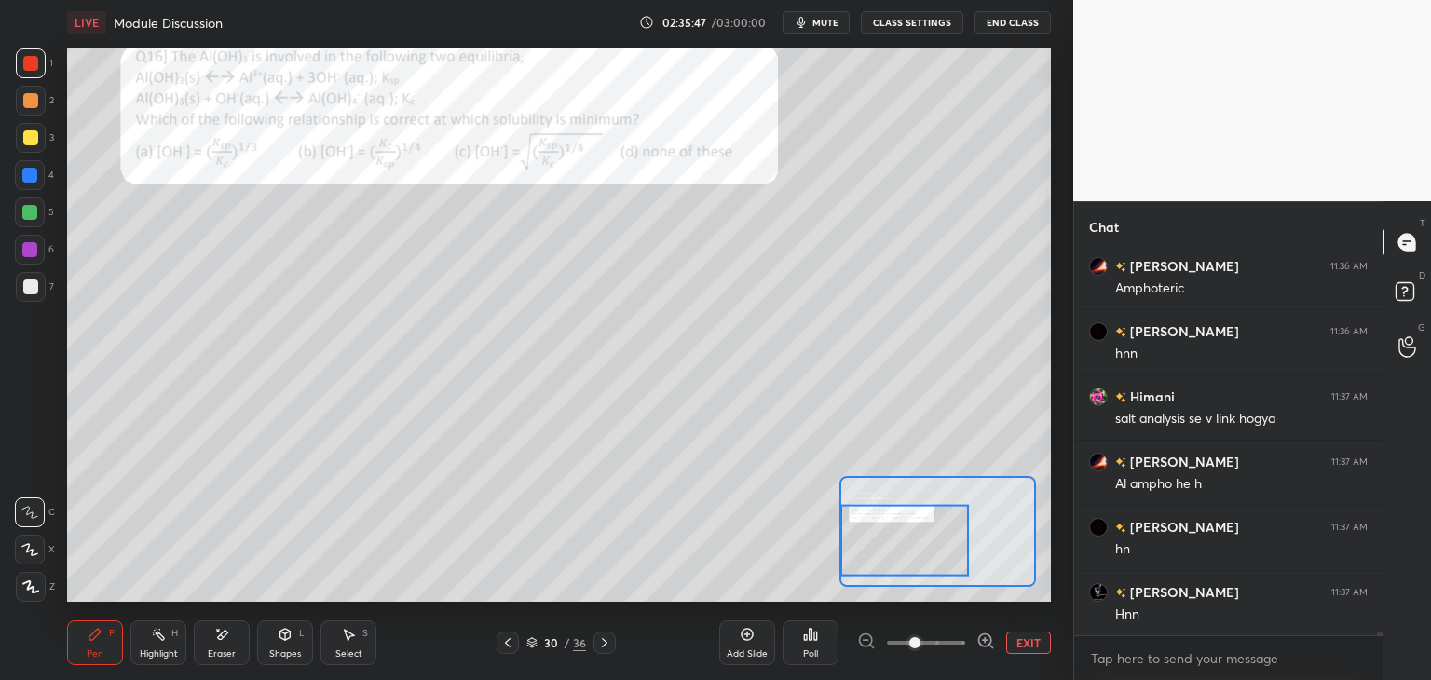
click at [33, 177] on div at bounding box center [29, 175] width 15 height 15
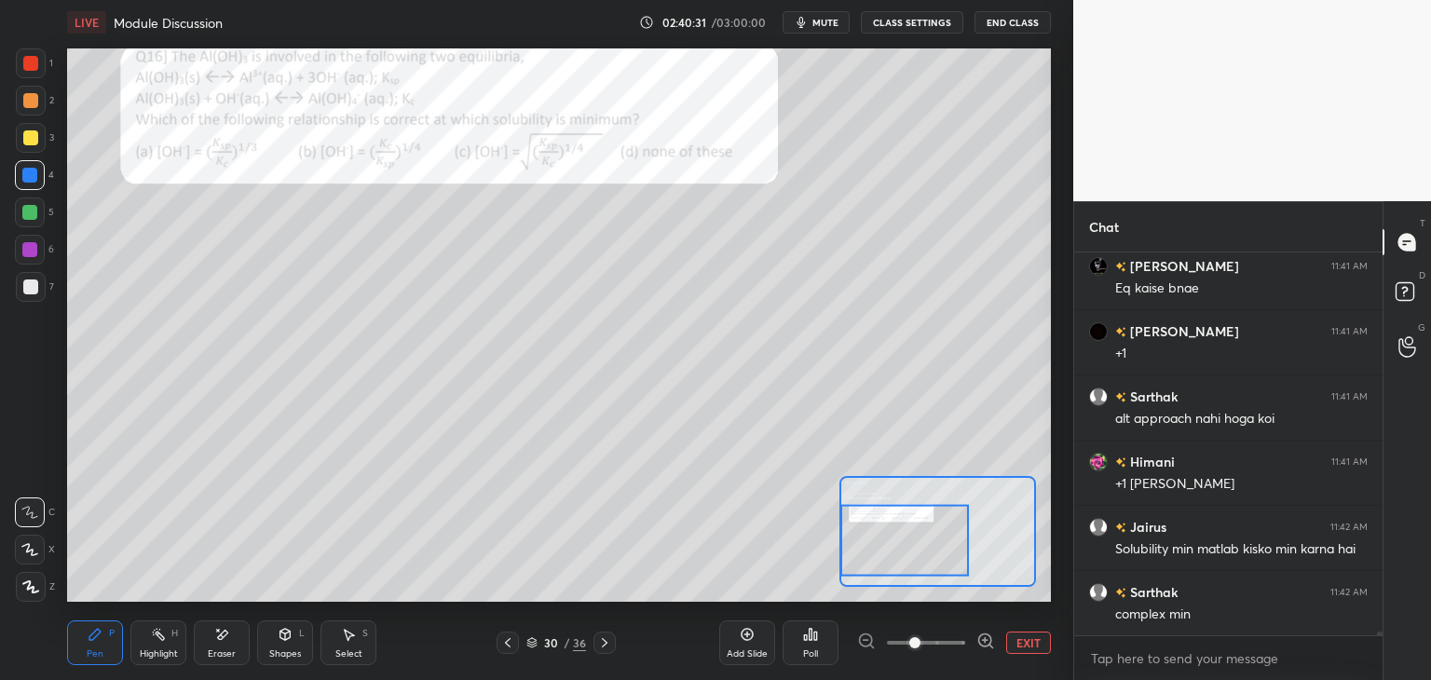
scroll to position [39866, 0]
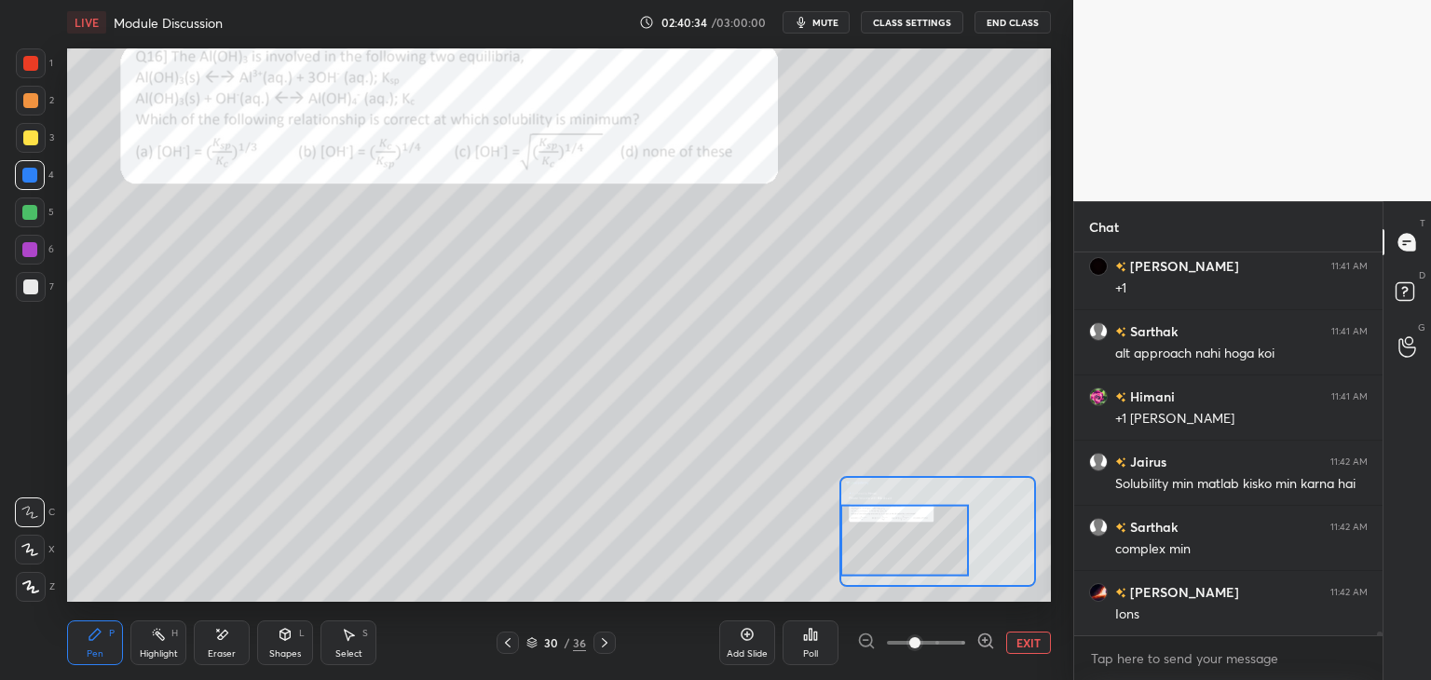
click at [339, 651] on div "Select" at bounding box center [348, 653] width 27 height 9
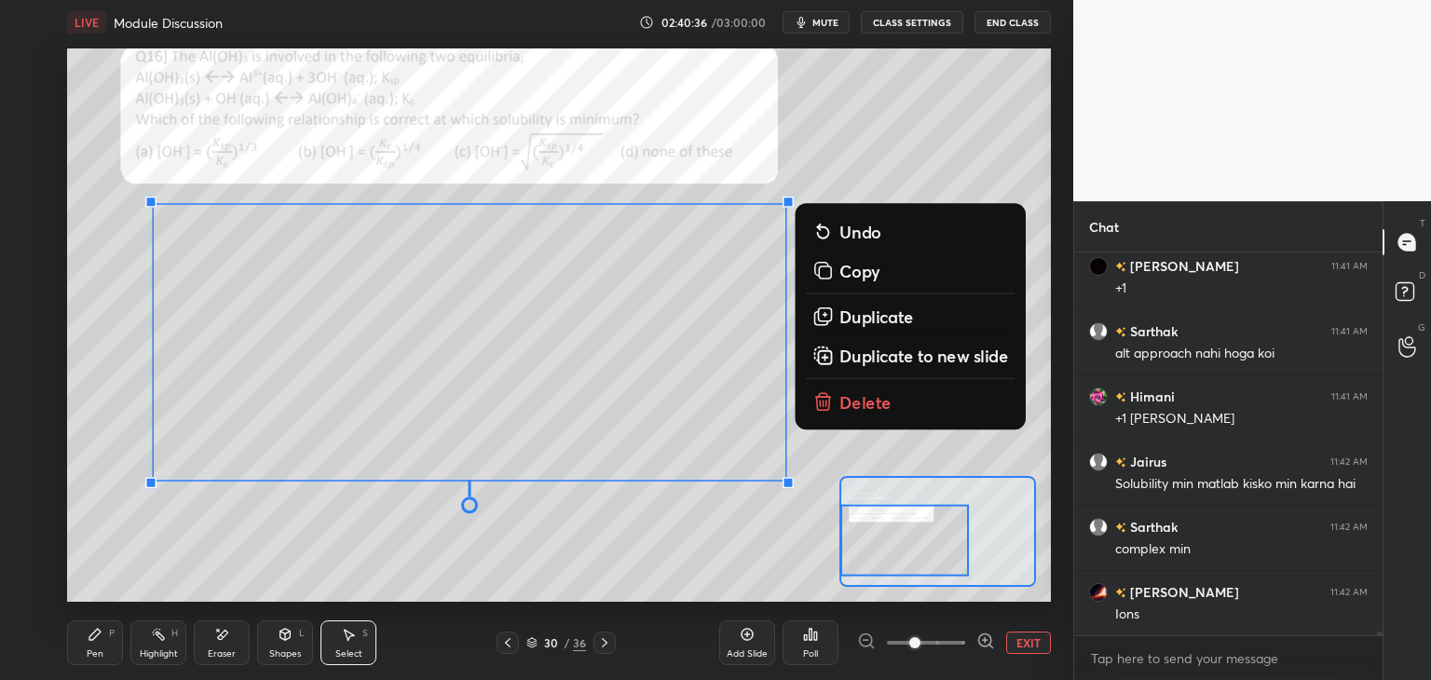
scroll to position [39931, 0]
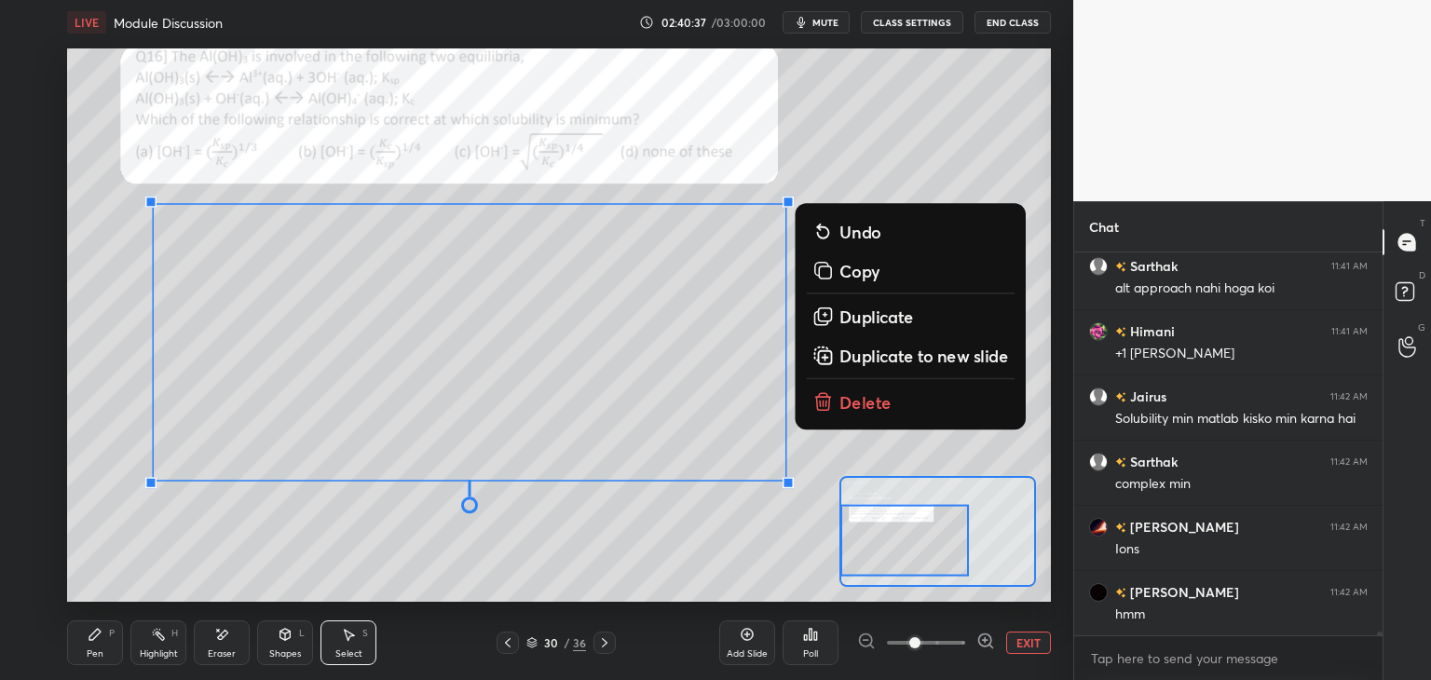
click at [843, 393] on p "Delete" at bounding box center [866, 401] width 52 height 22
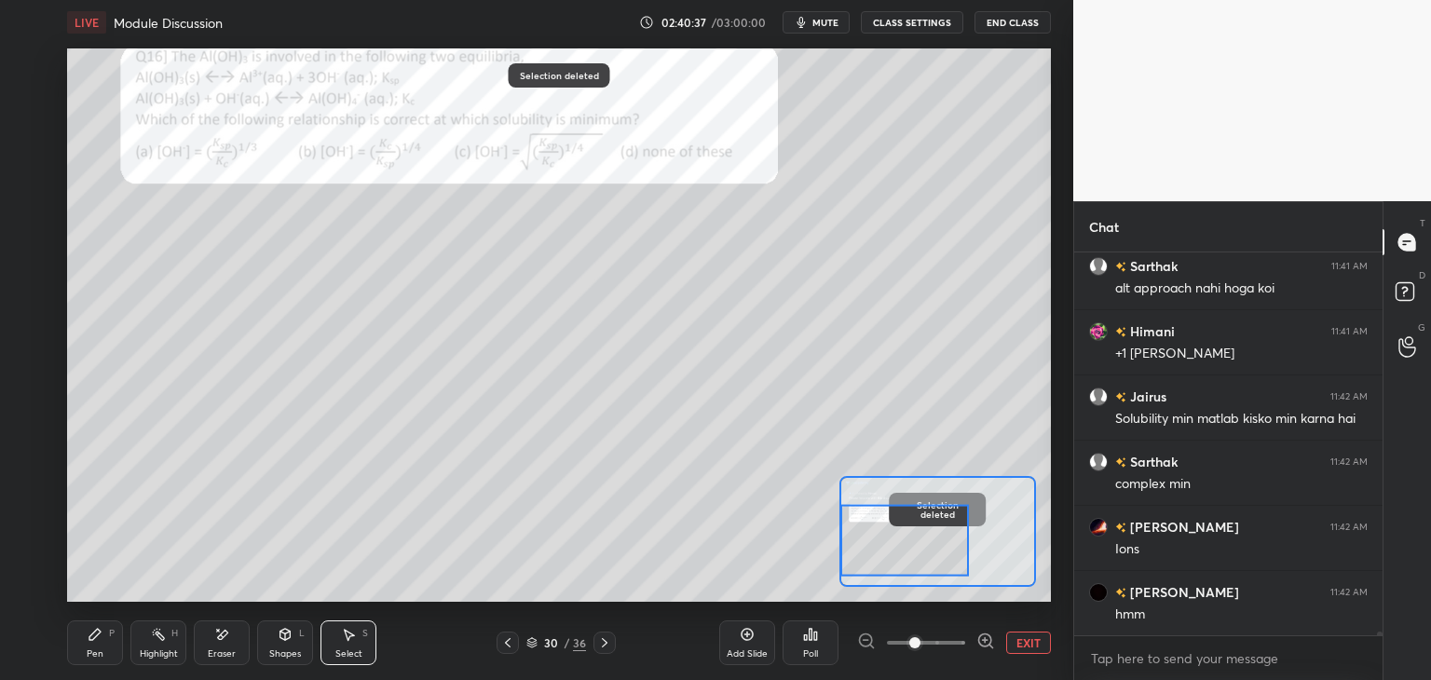
click at [102, 642] on icon at bounding box center [95, 634] width 15 height 15
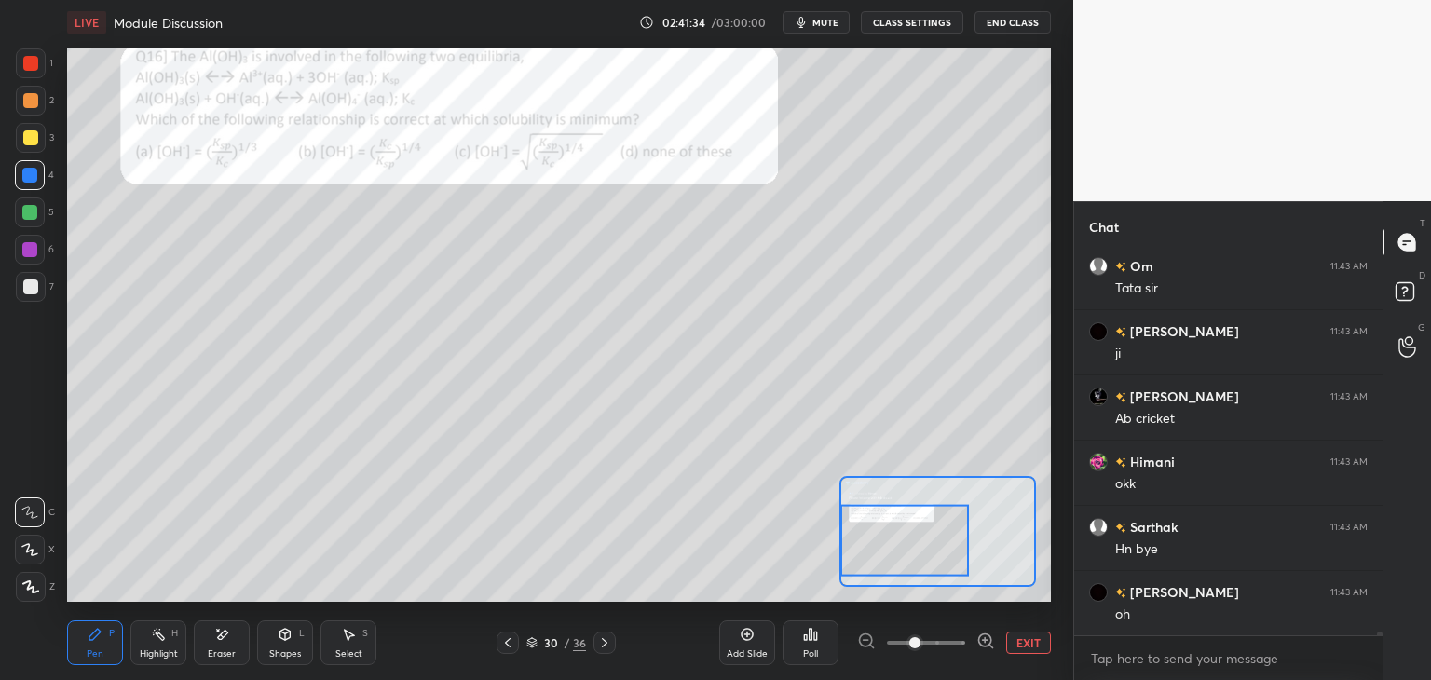
scroll to position [41385, 0]
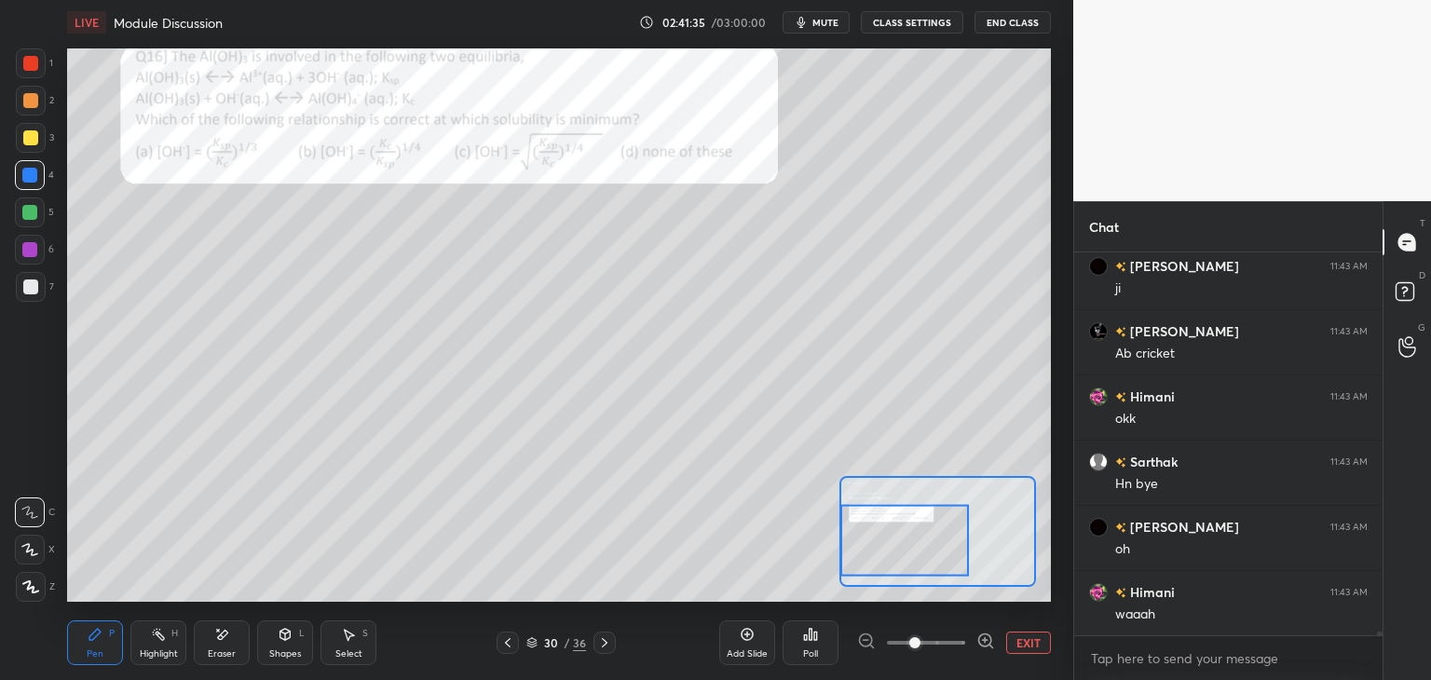
click at [227, 648] on div "Eraser" at bounding box center [222, 643] width 56 height 45
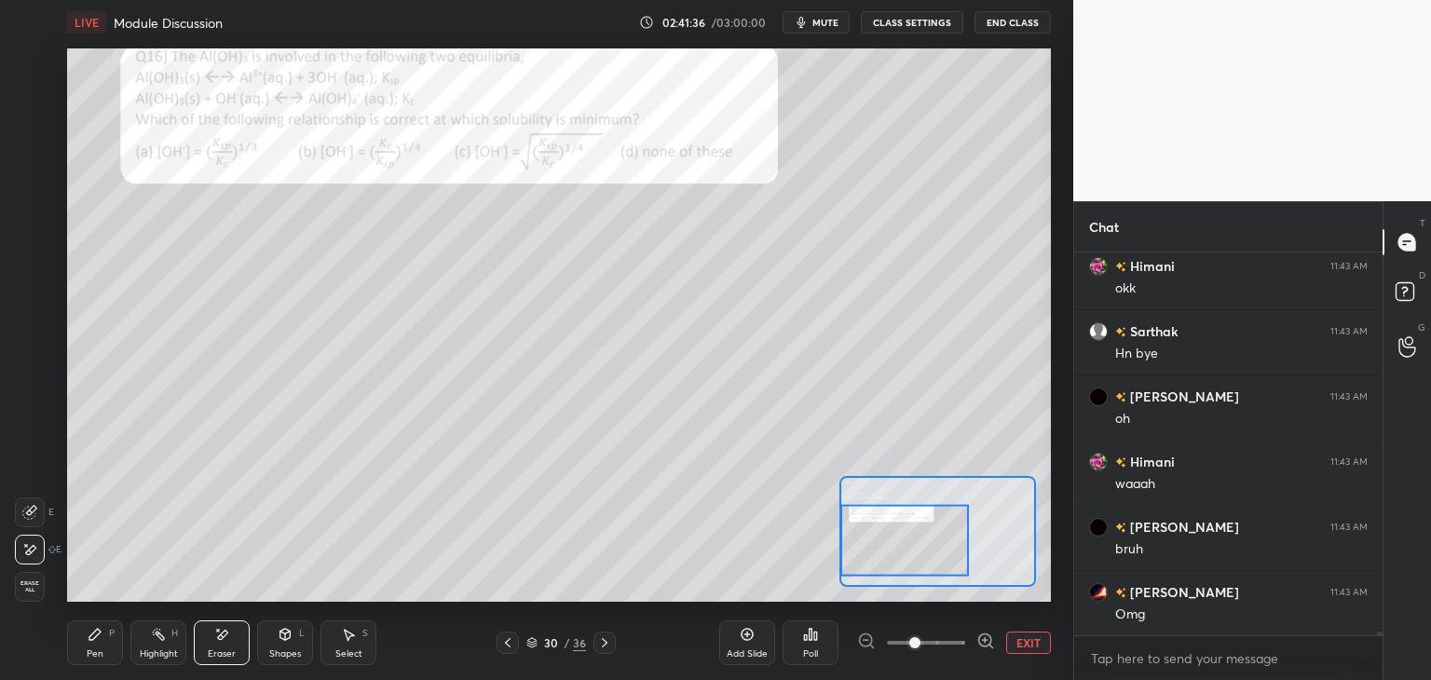
scroll to position [41581, 0]
click at [103, 646] on div "Pen P" at bounding box center [95, 643] width 56 height 45
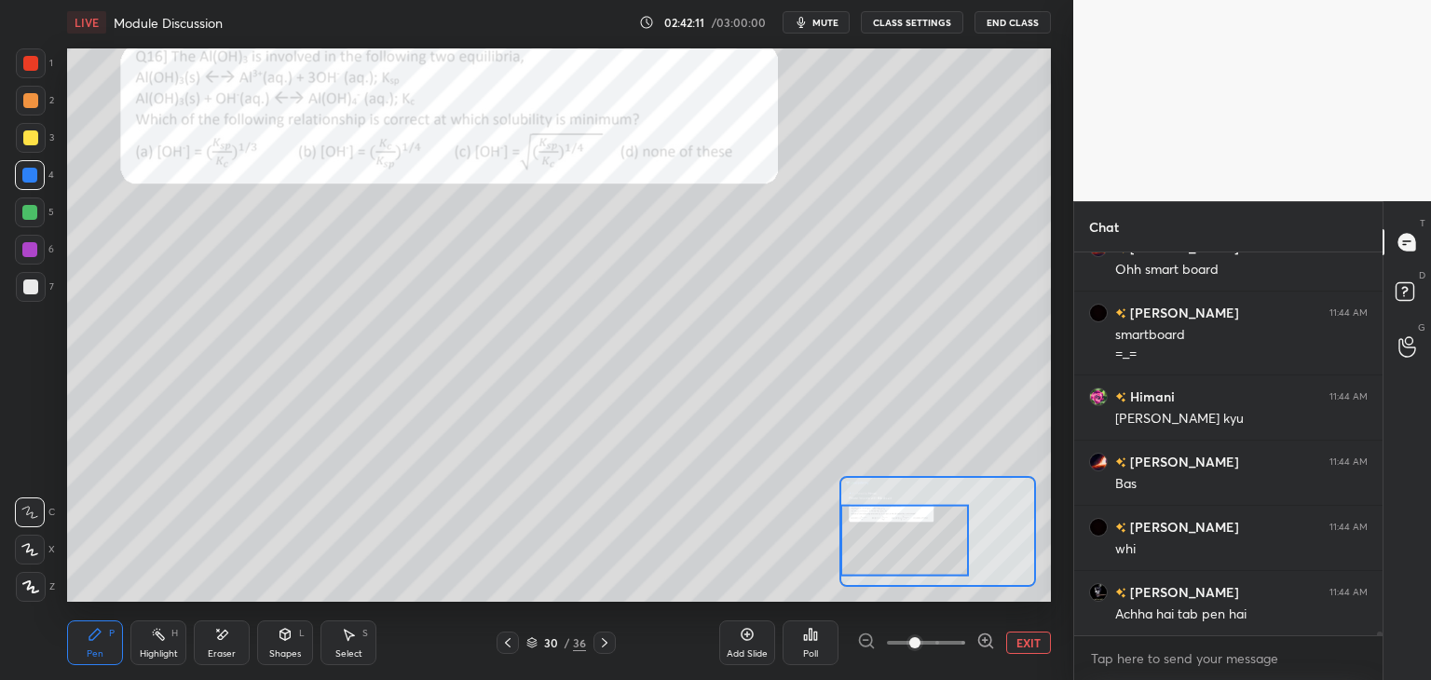
scroll to position [42447, 0]
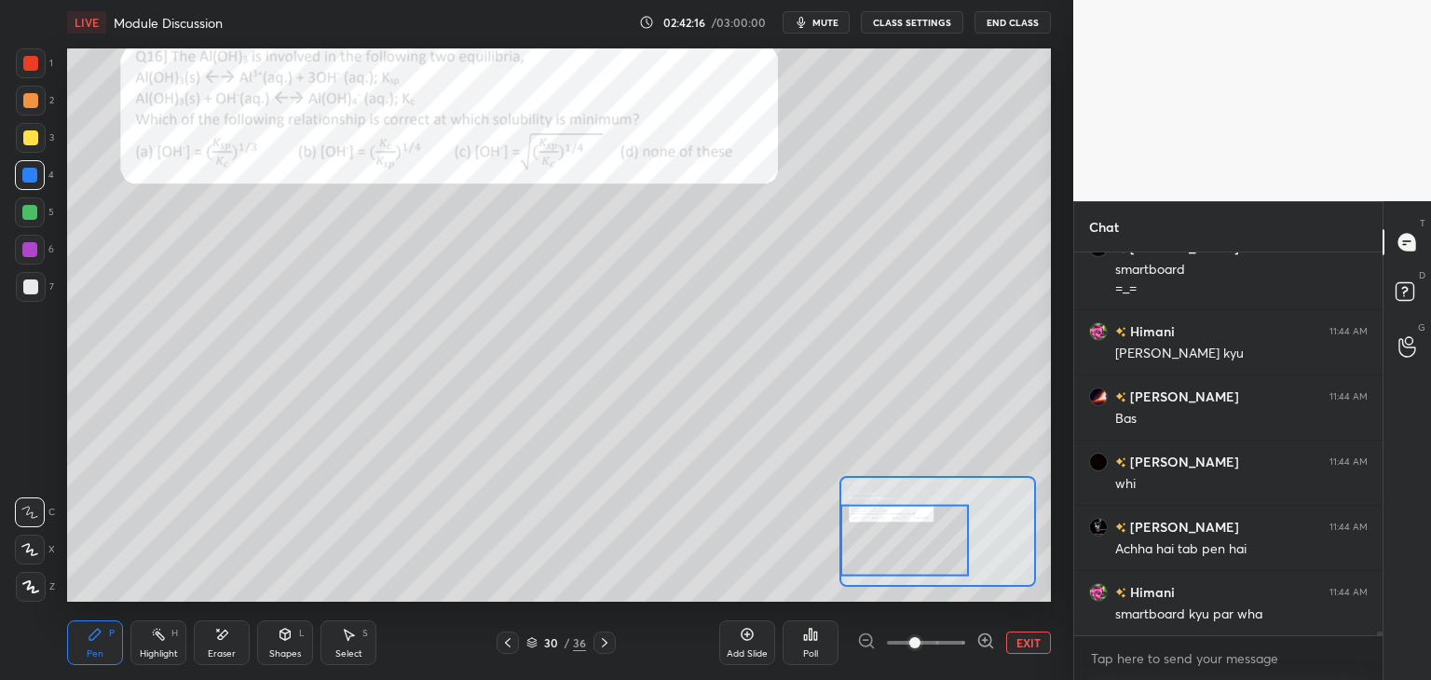
click at [36, 216] on div at bounding box center [29, 212] width 15 height 15
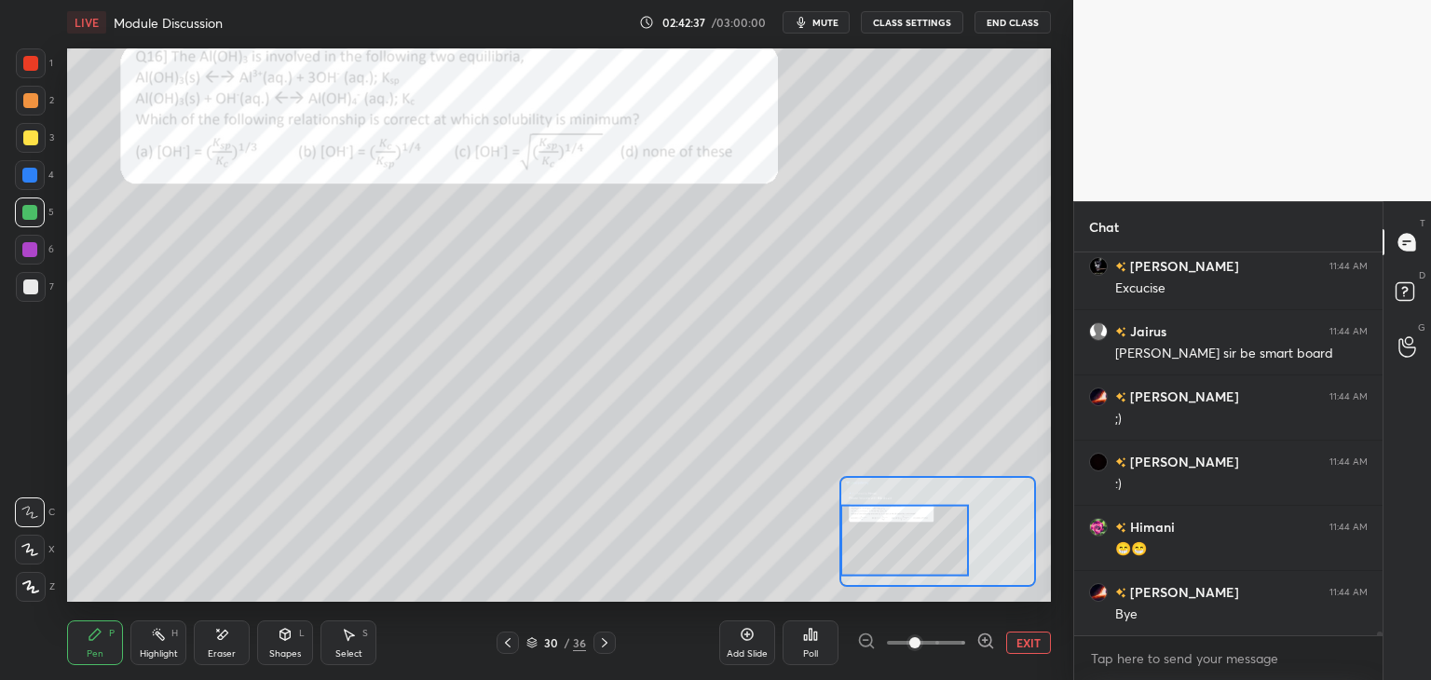
scroll to position [42904, 0]
click at [1006, 21] on button "End Class" at bounding box center [1013, 22] width 76 height 22
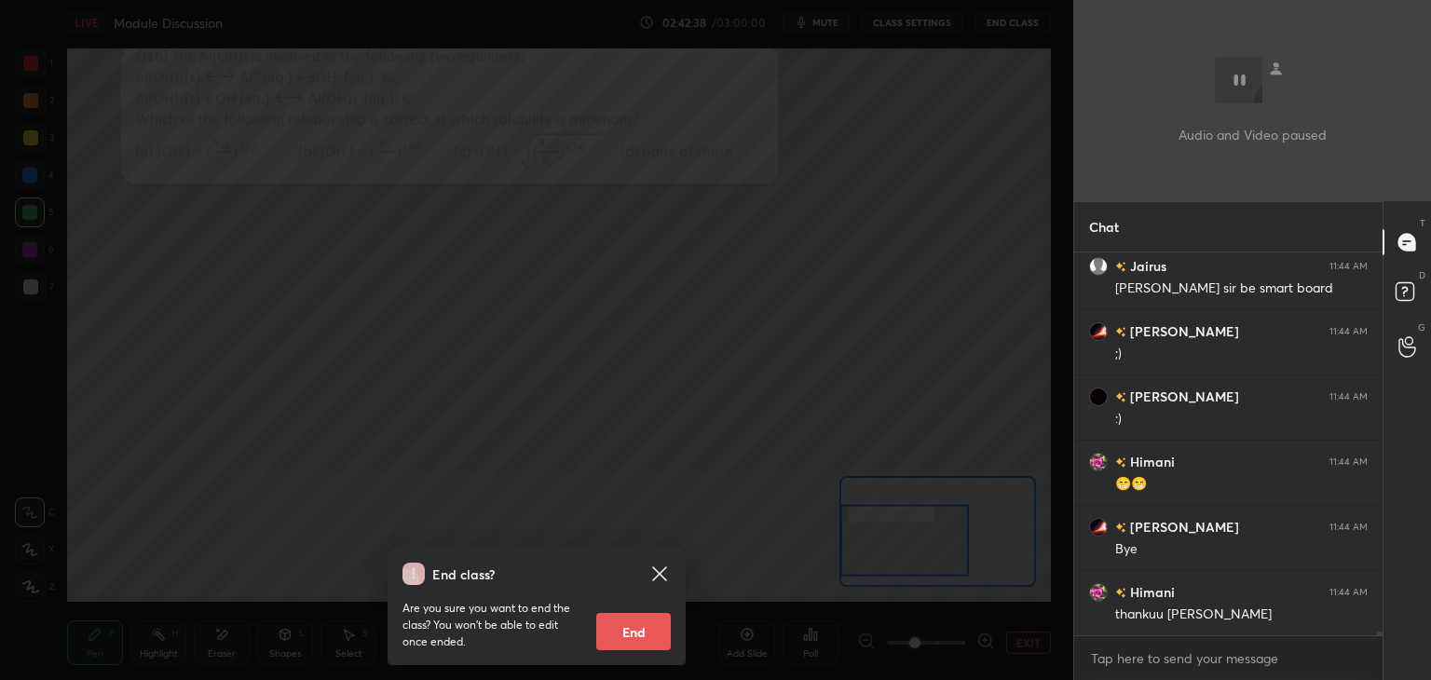
scroll to position [42969, 0]
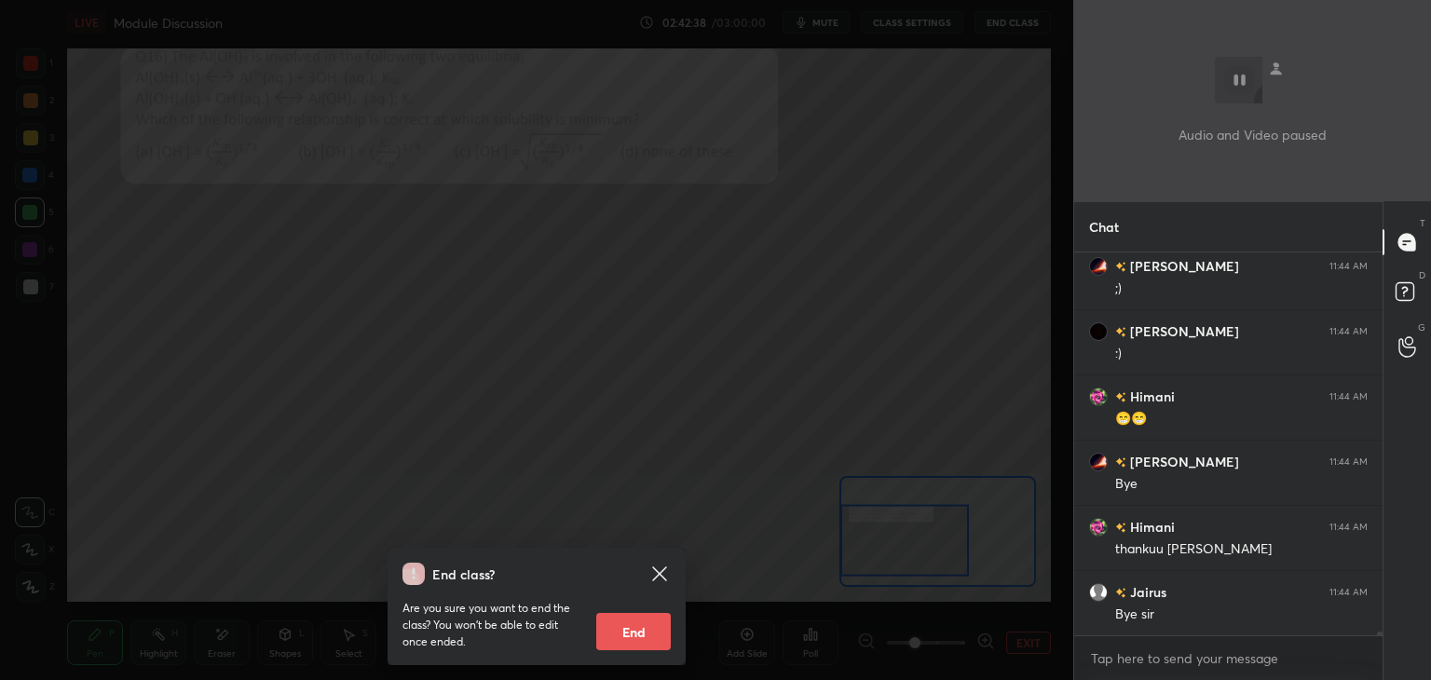
click at [643, 615] on button "End" at bounding box center [633, 631] width 75 height 37
type textarea "x"
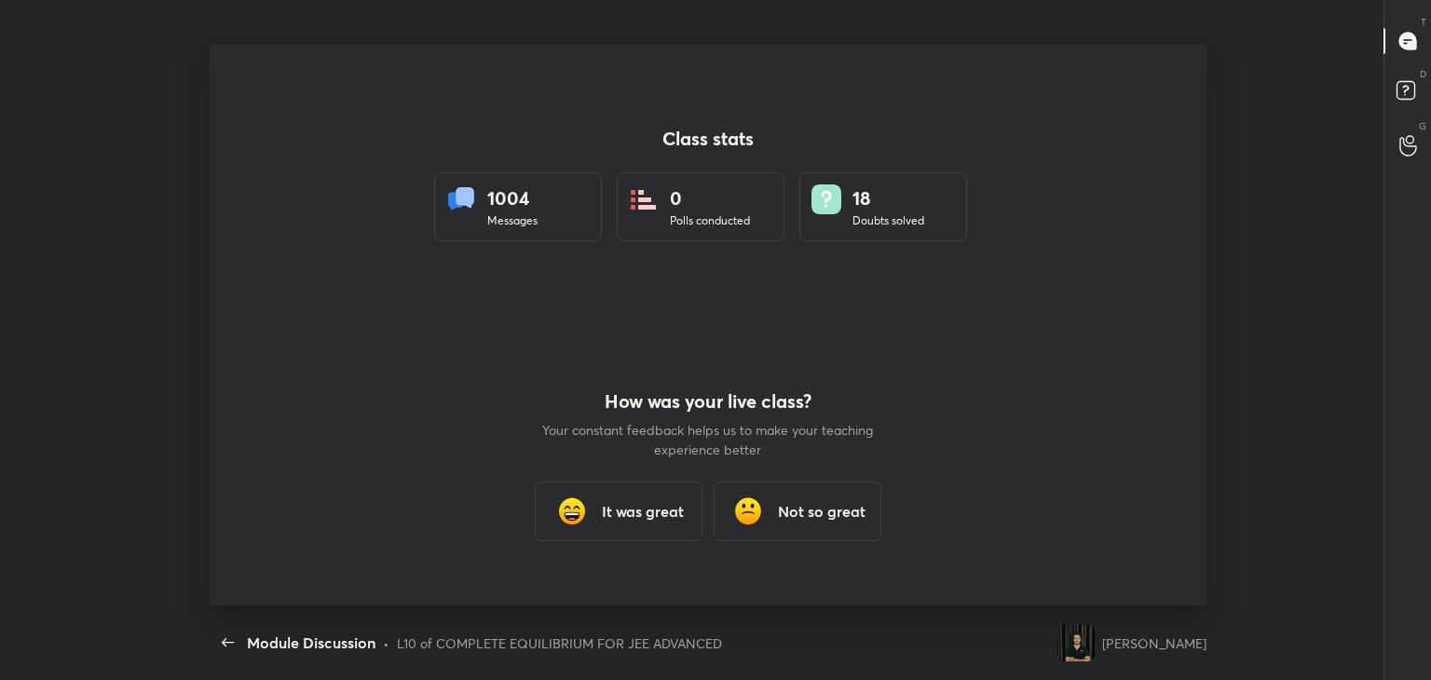
scroll to position [561, 1253]
